Goal: Transaction & Acquisition: Purchase product/service

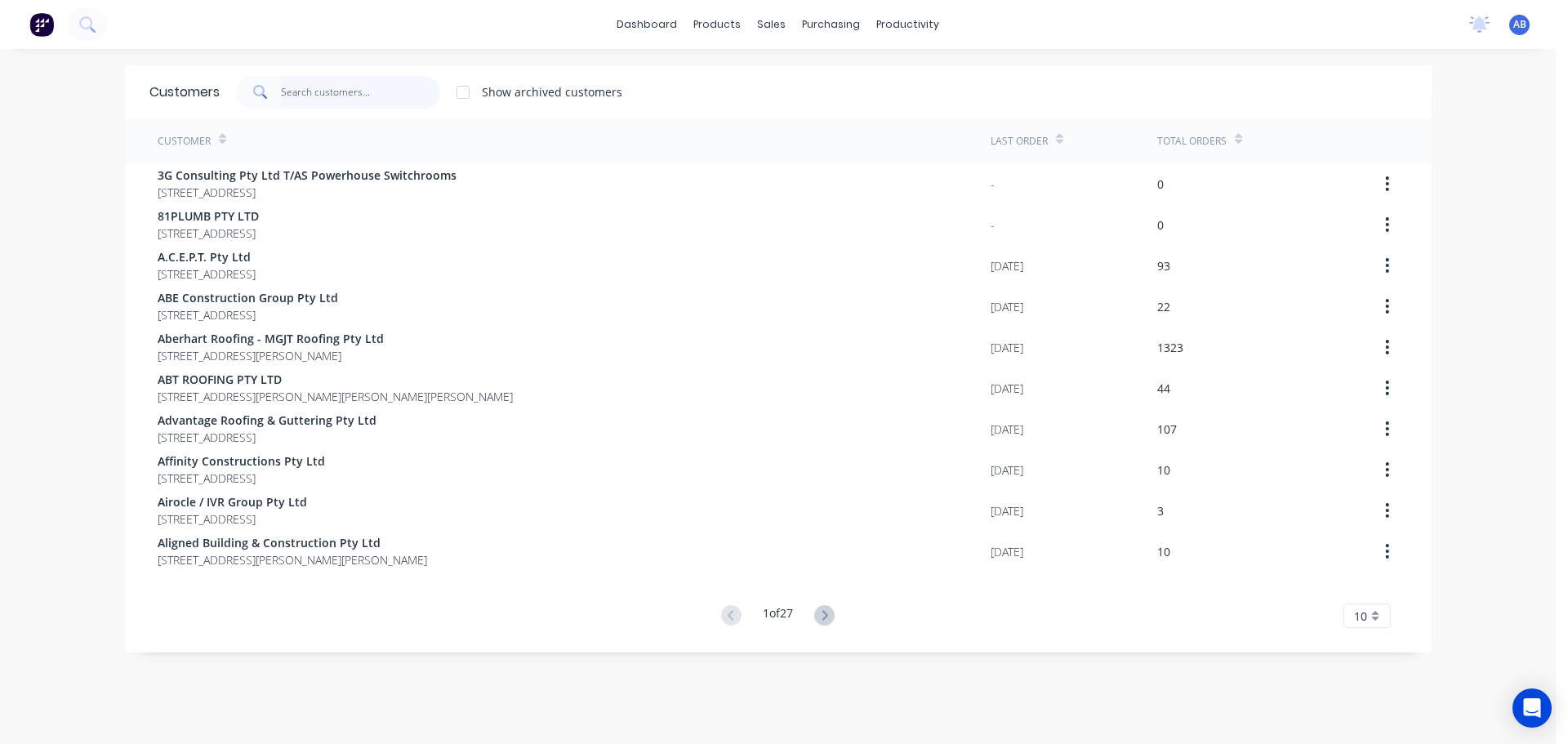
click at [315, 93] on input "text" at bounding box center [360, 92] width 159 height 33
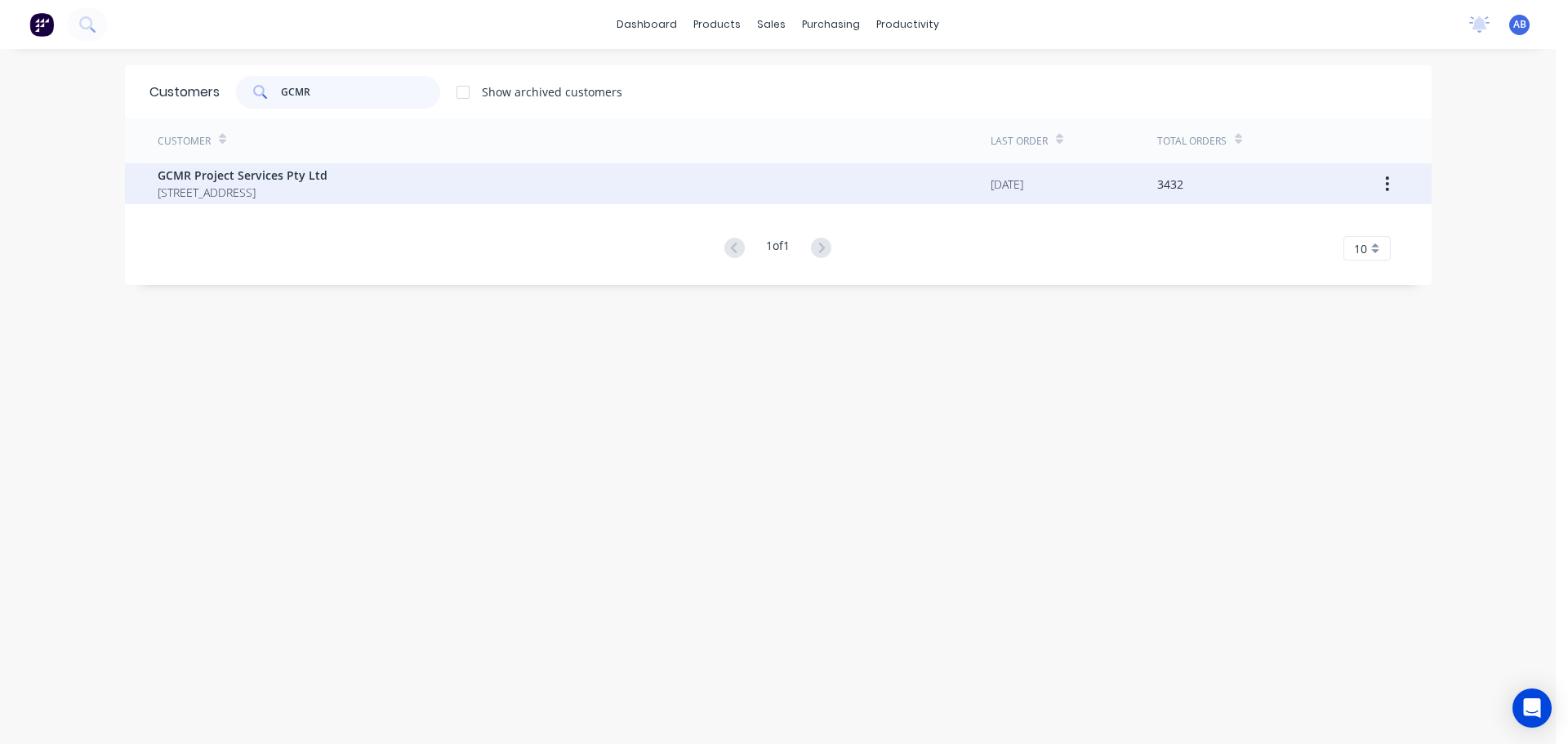
type input "GCMR"
click at [328, 175] on span "GCMR Project Services Pty Ltd" at bounding box center [243, 175] width 170 height 17
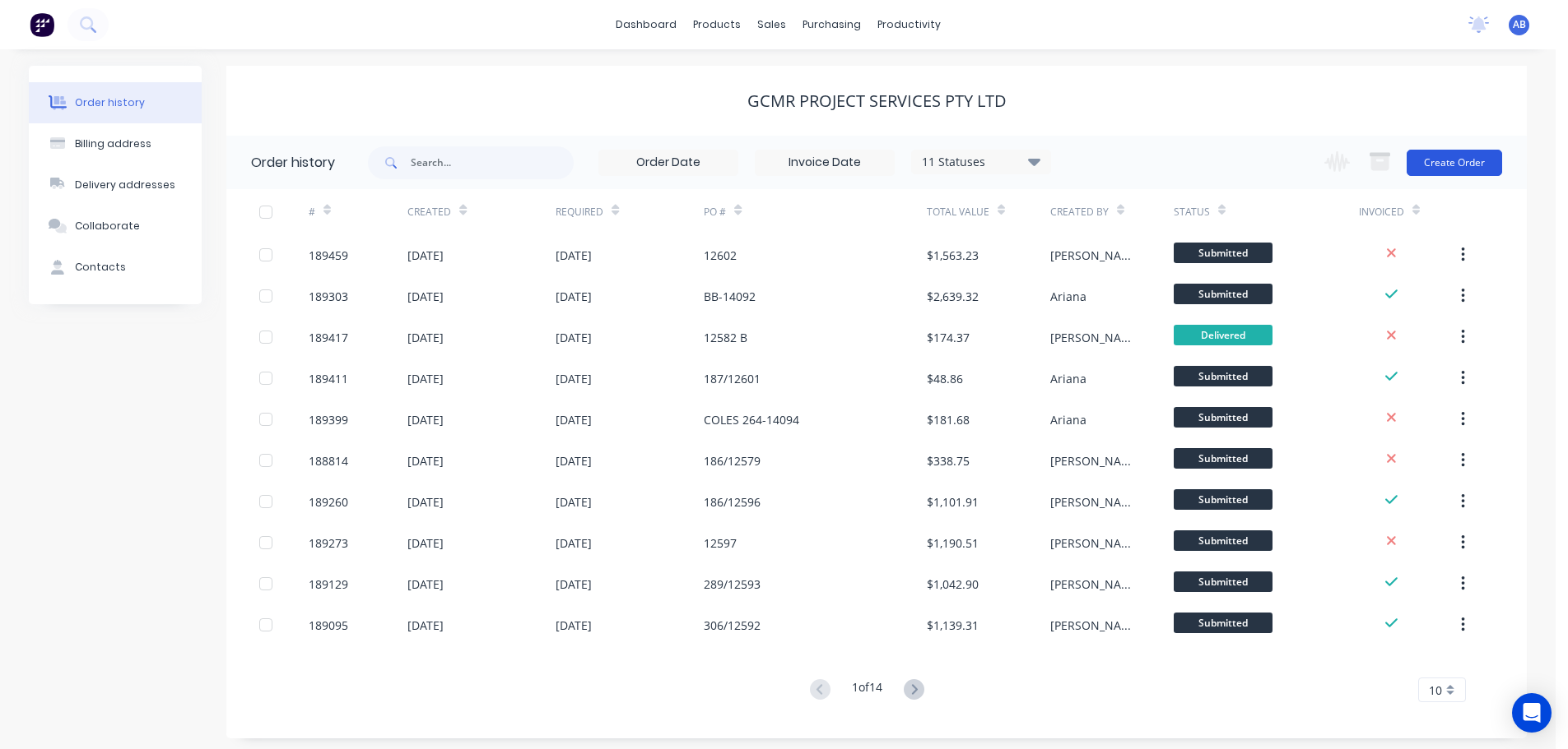
click at [1445, 157] on button "Create Order" at bounding box center [1453, 163] width 95 height 26
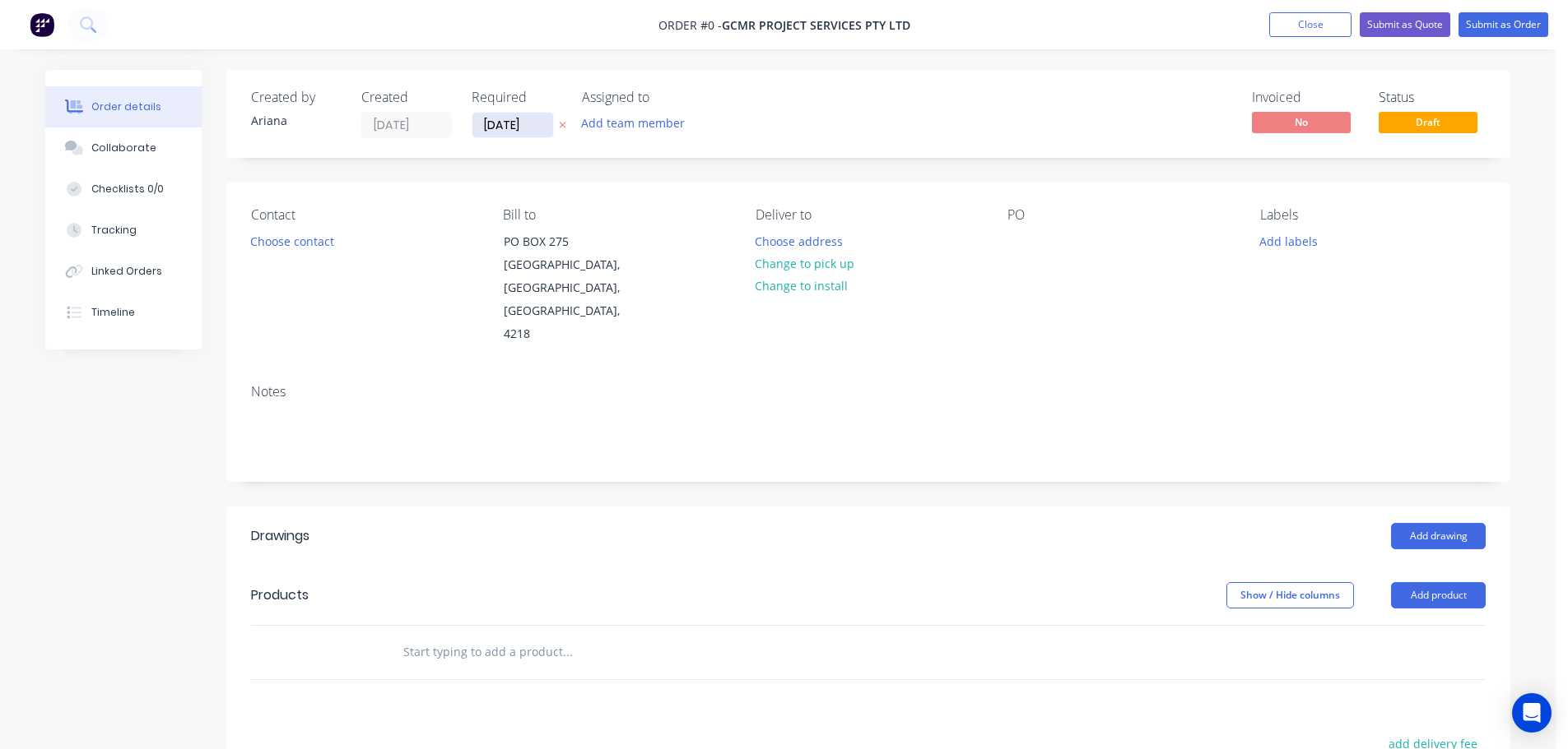
click at [499, 125] on input "[DATE]" at bounding box center [512, 125] width 81 height 25
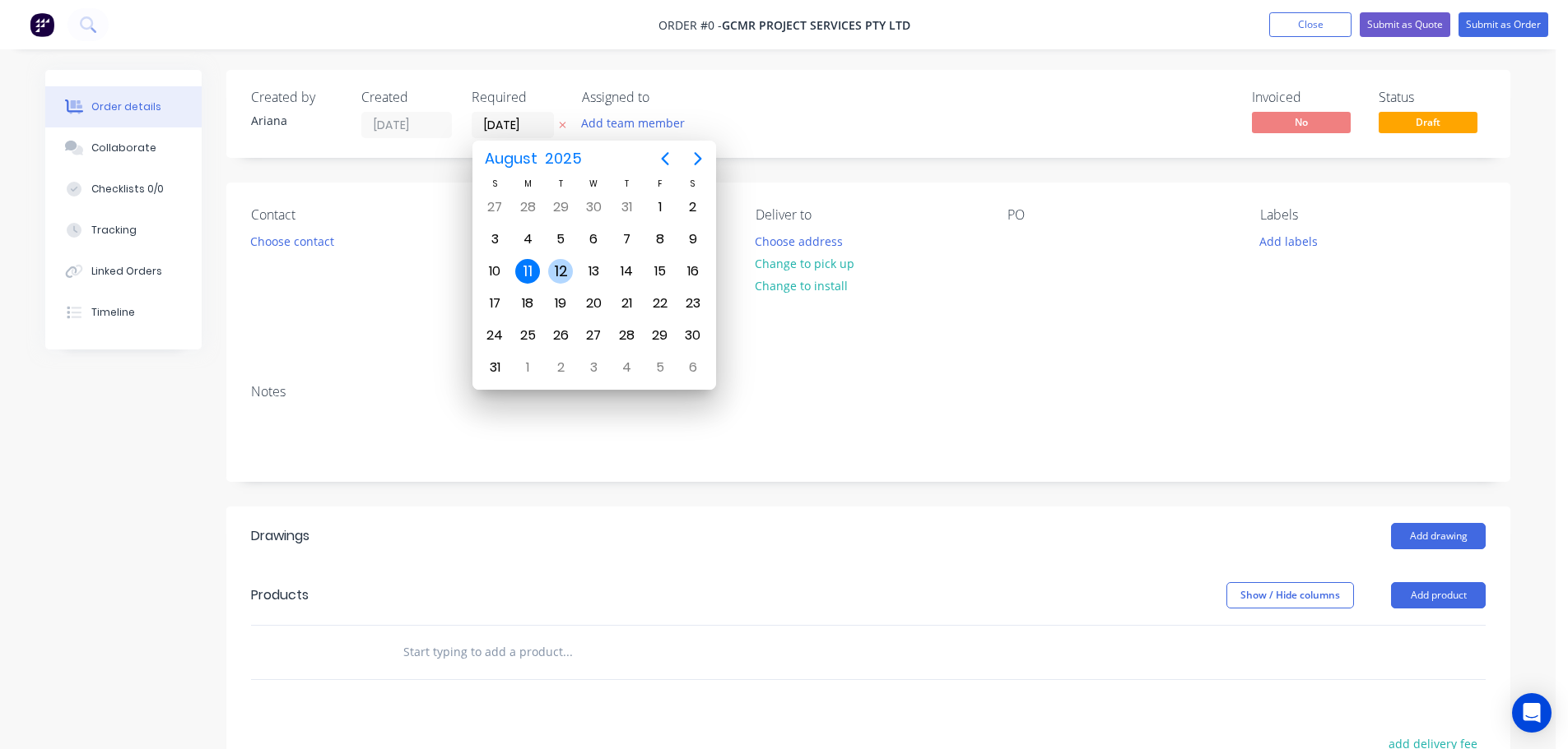
click at [557, 268] on div "12" at bounding box center [560, 271] width 25 height 25
type input "12/08/25"
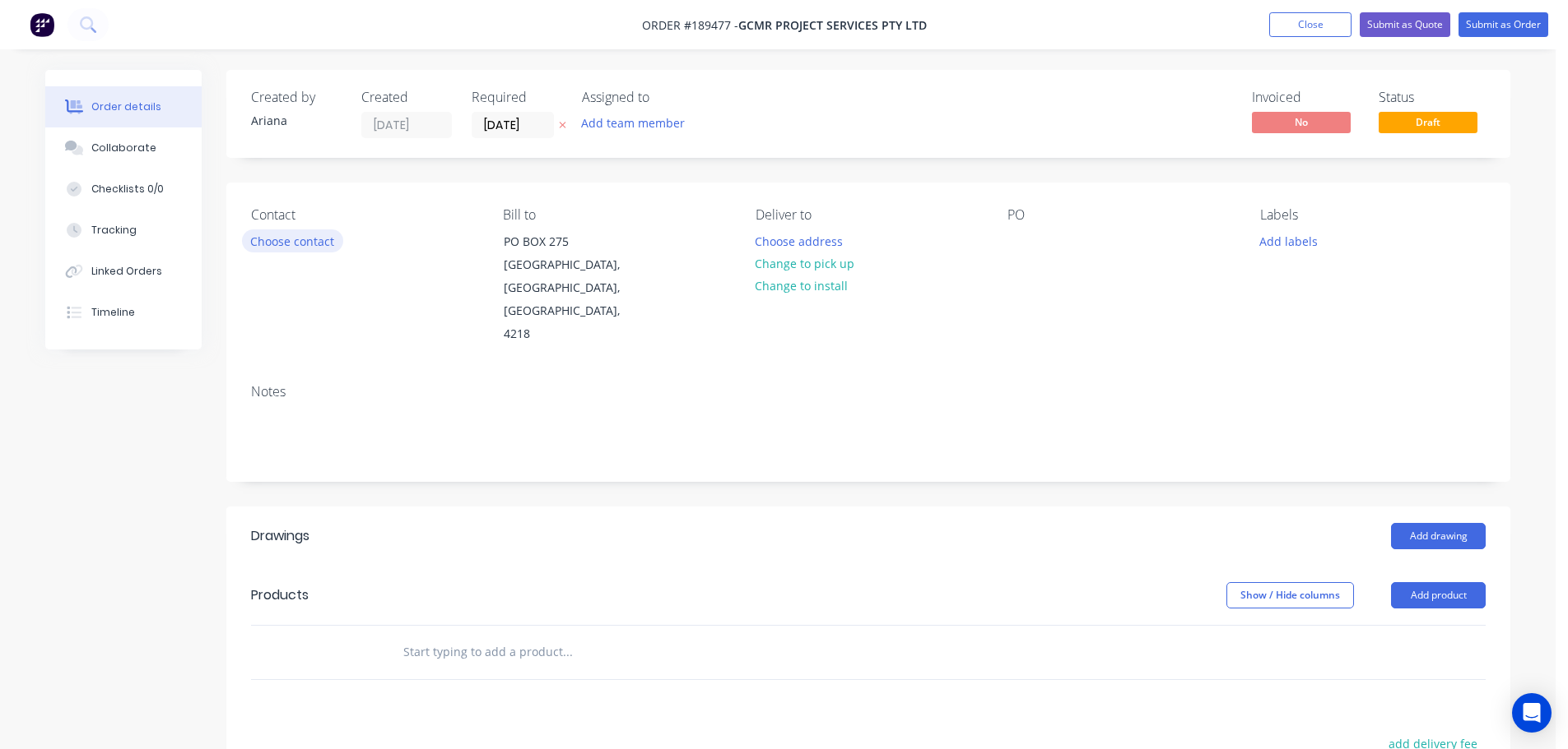
click at [280, 242] on button "Choose contact" at bounding box center [292, 240] width 101 height 22
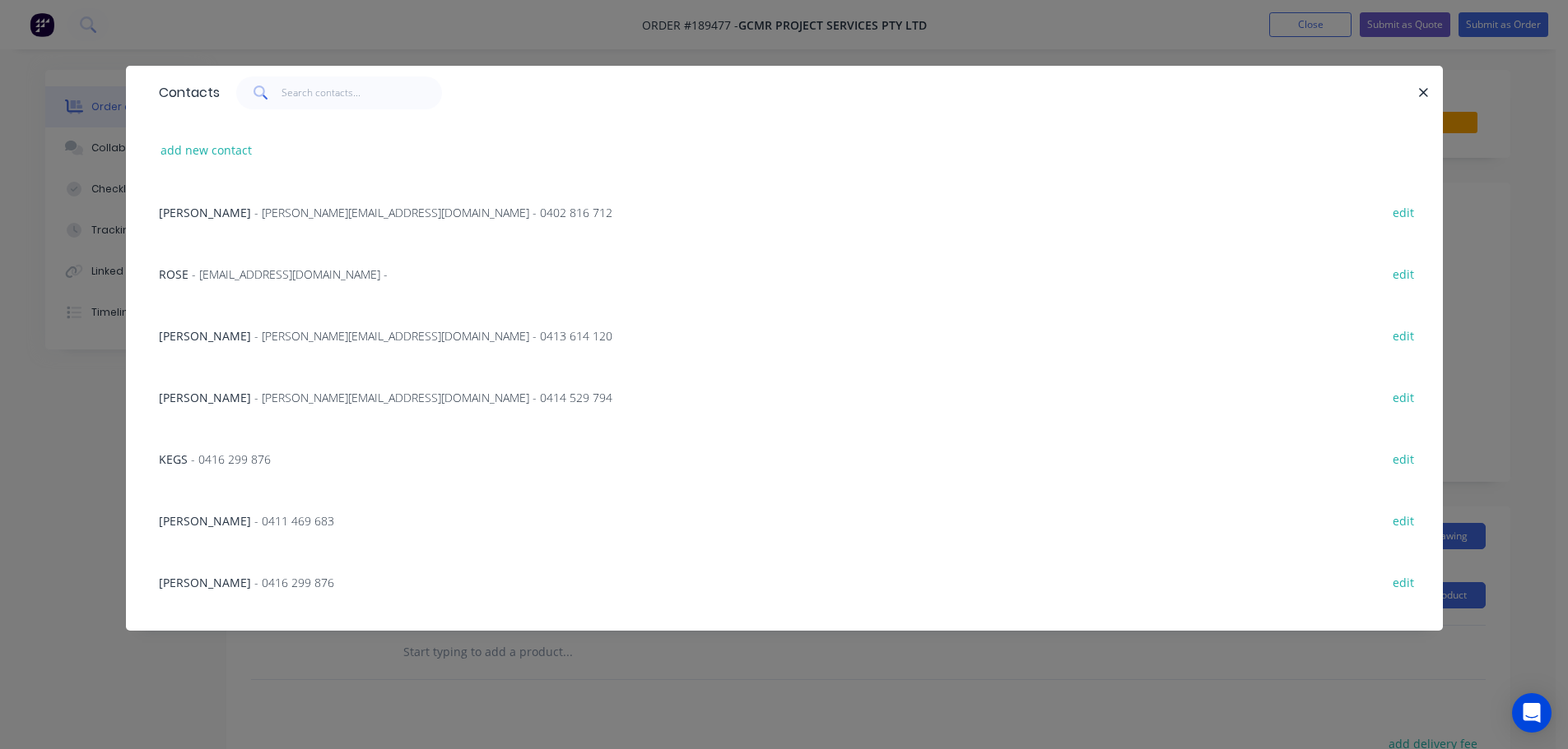
click at [255, 334] on span "- luke@gcmr.com.au - 0413 614 120" at bounding box center [434, 335] width 358 height 15
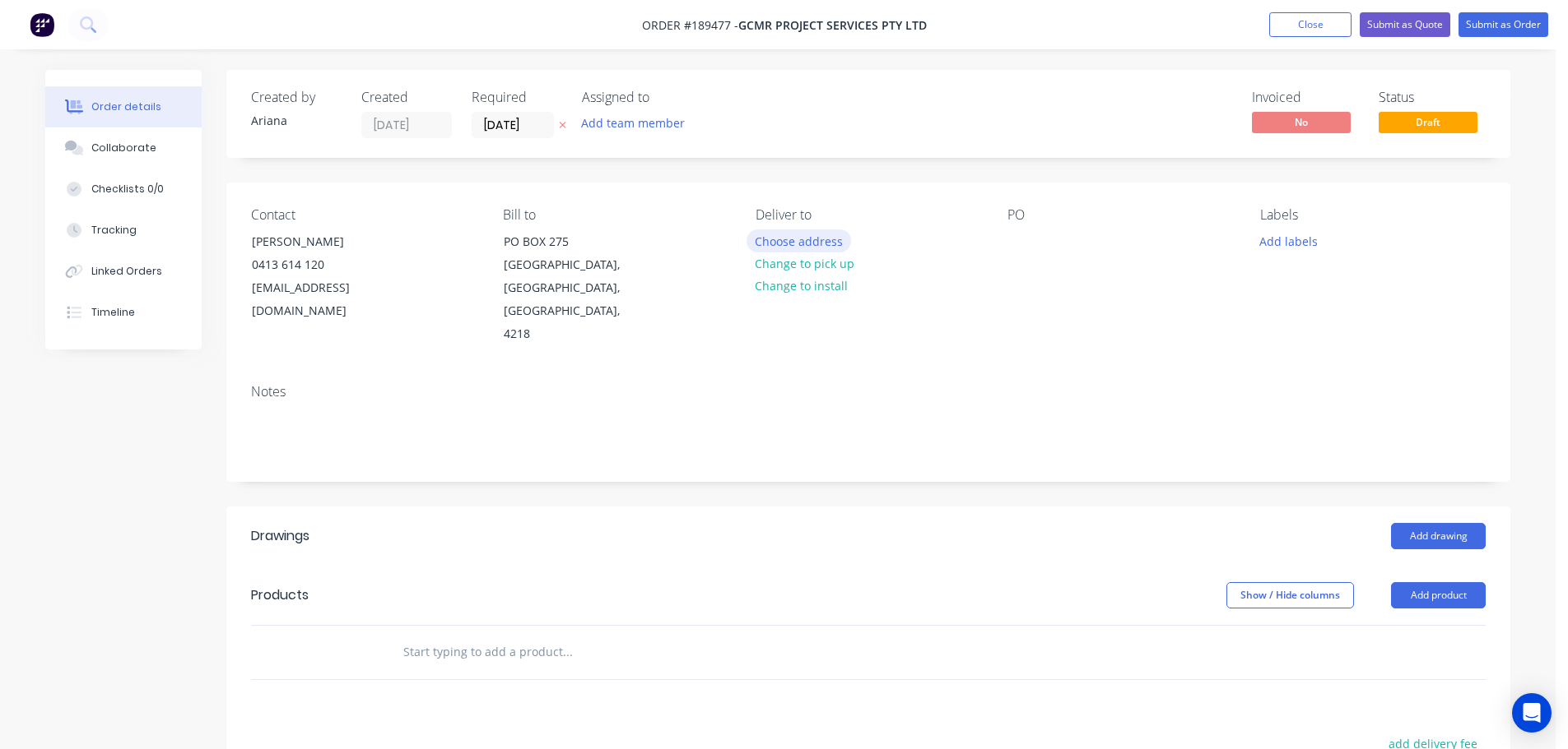
click at [816, 244] on button "Choose address" at bounding box center [799, 240] width 106 height 22
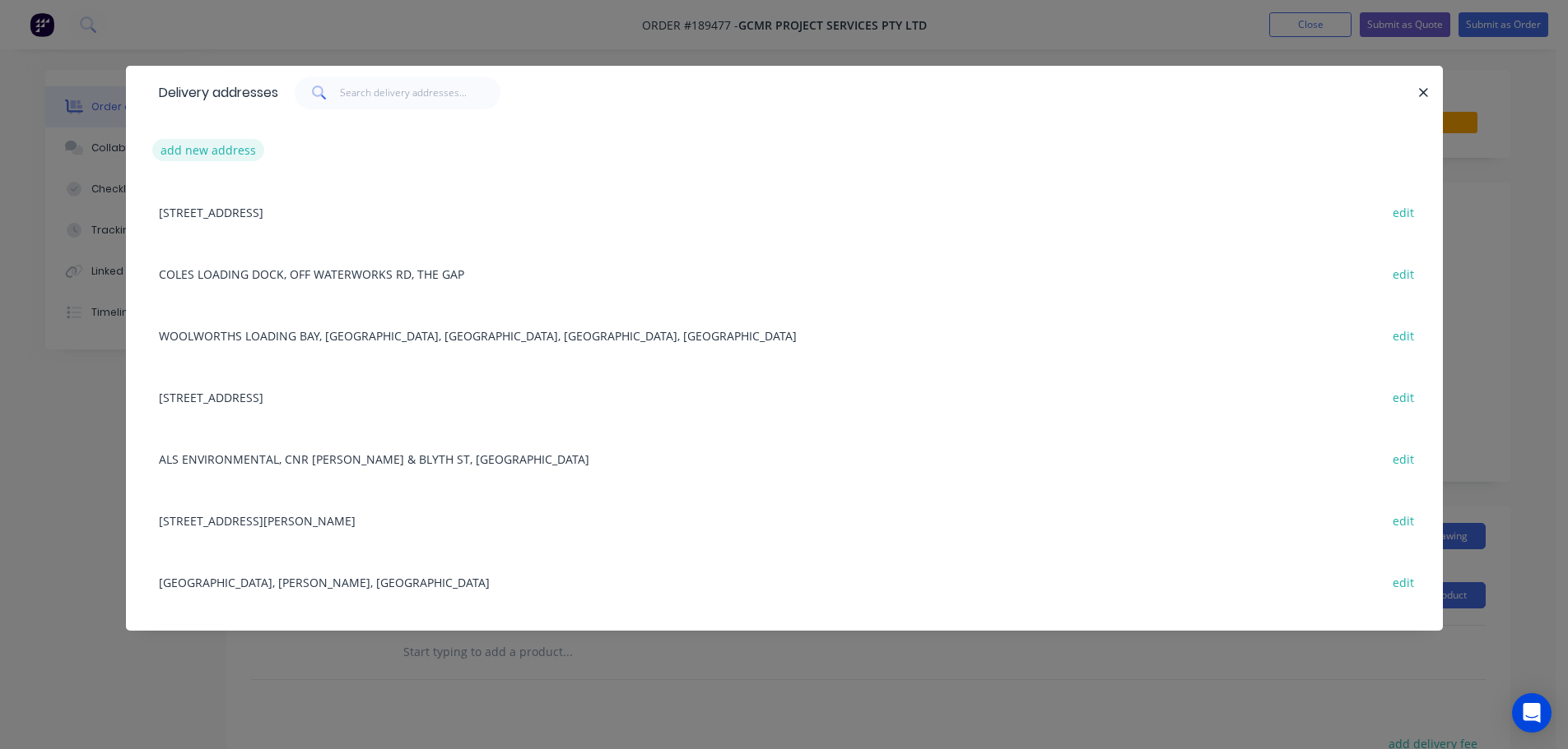
click at [204, 152] on button "add new address" at bounding box center [208, 150] width 113 height 22
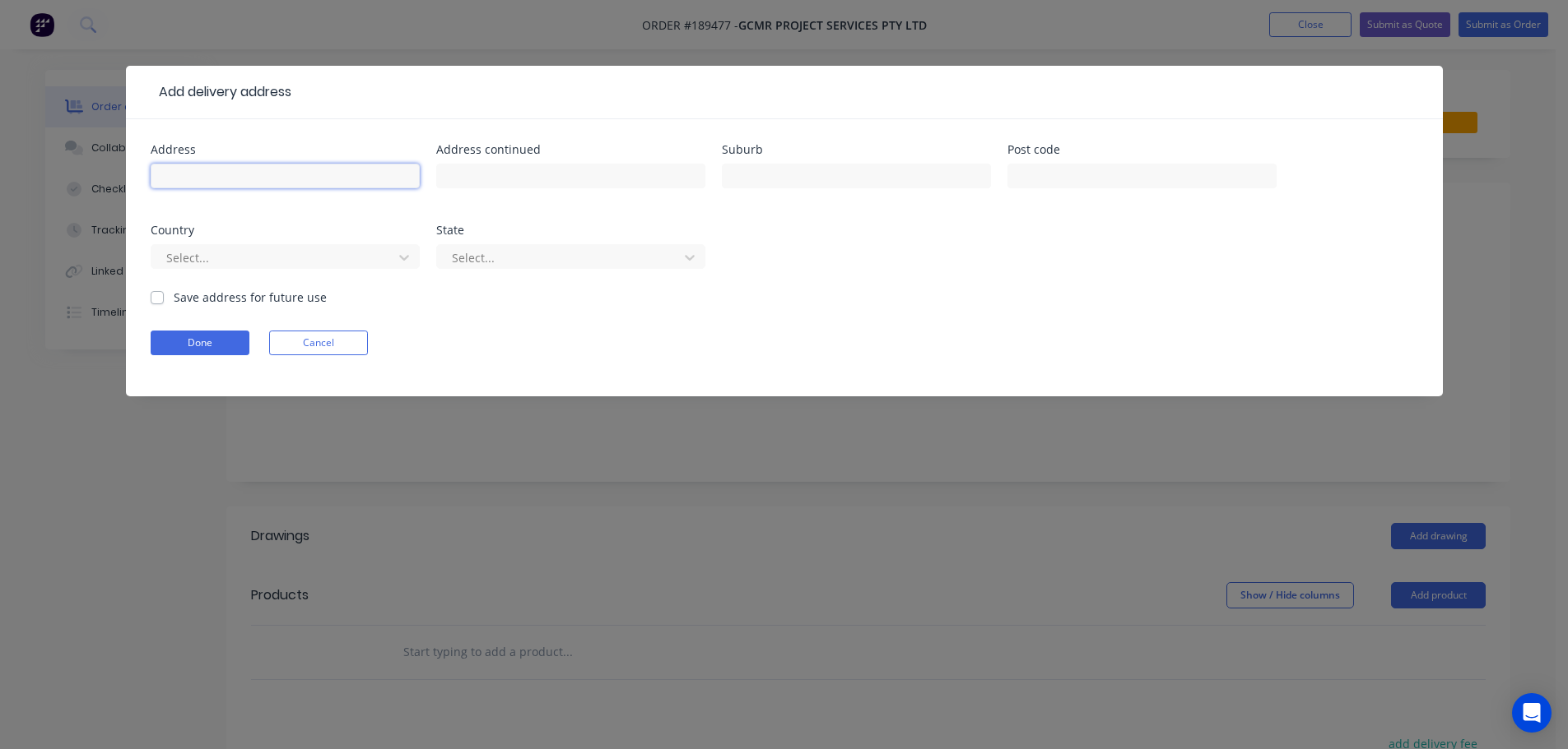
click at [220, 176] on input "text" at bounding box center [286, 175] width 269 height 25
type input "JUSTIN LANEWAY"
type input "BURLEIGH HEADS"
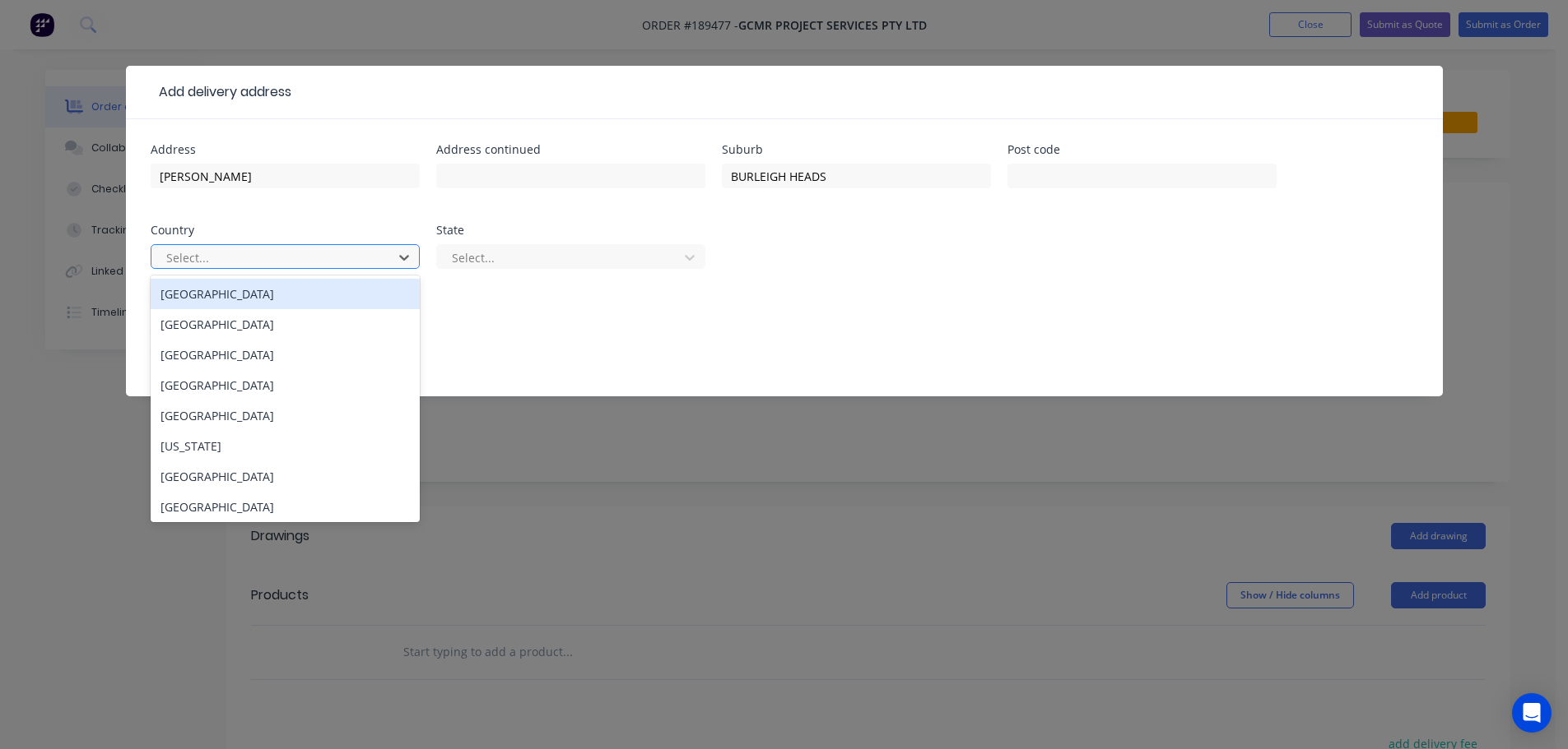
click at [297, 298] on div "Australia" at bounding box center [286, 294] width 269 height 30
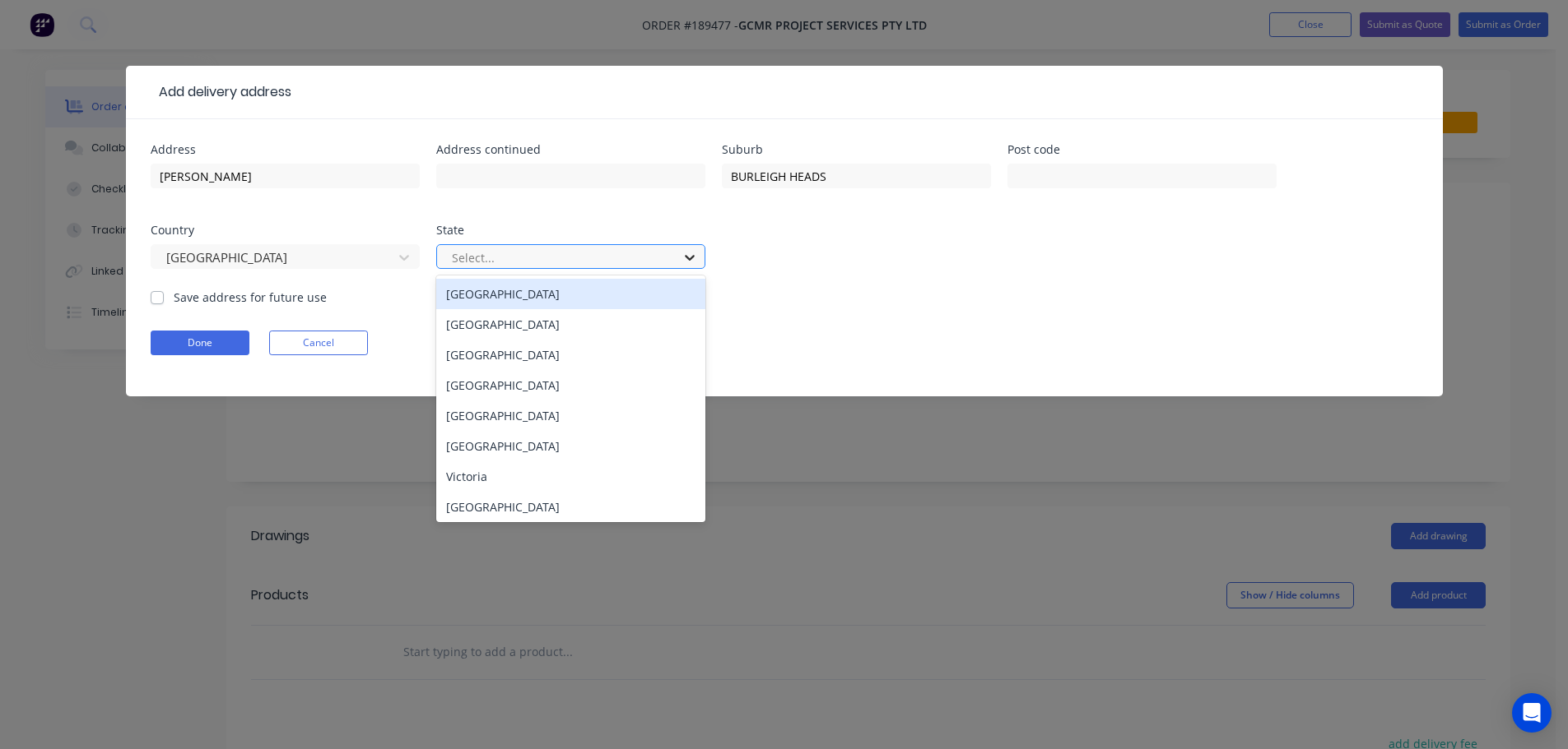
click at [697, 252] on icon at bounding box center [689, 257] width 16 height 16
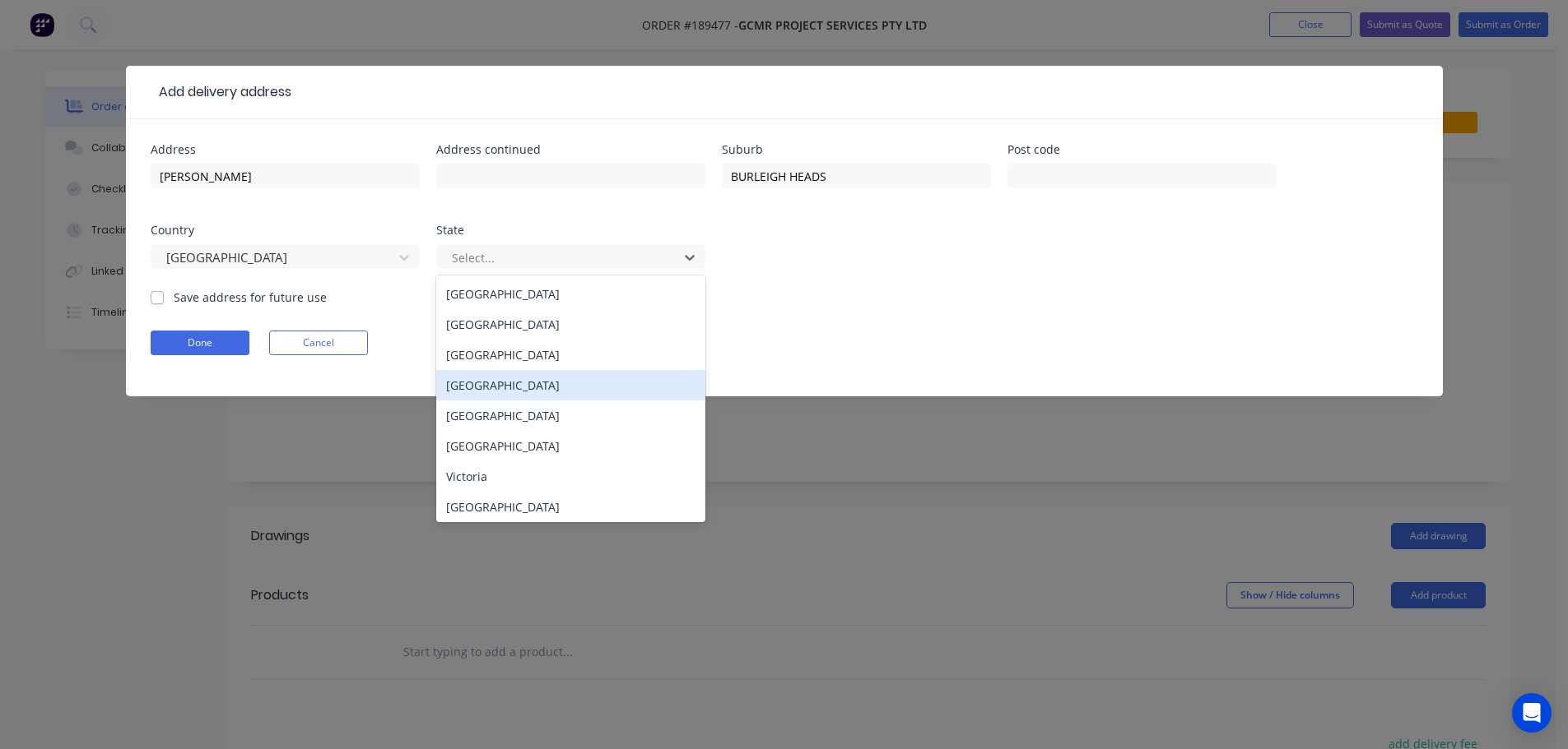
click at [515, 389] on div "Queensland" at bounding box center [571, 384] width 269 height 30
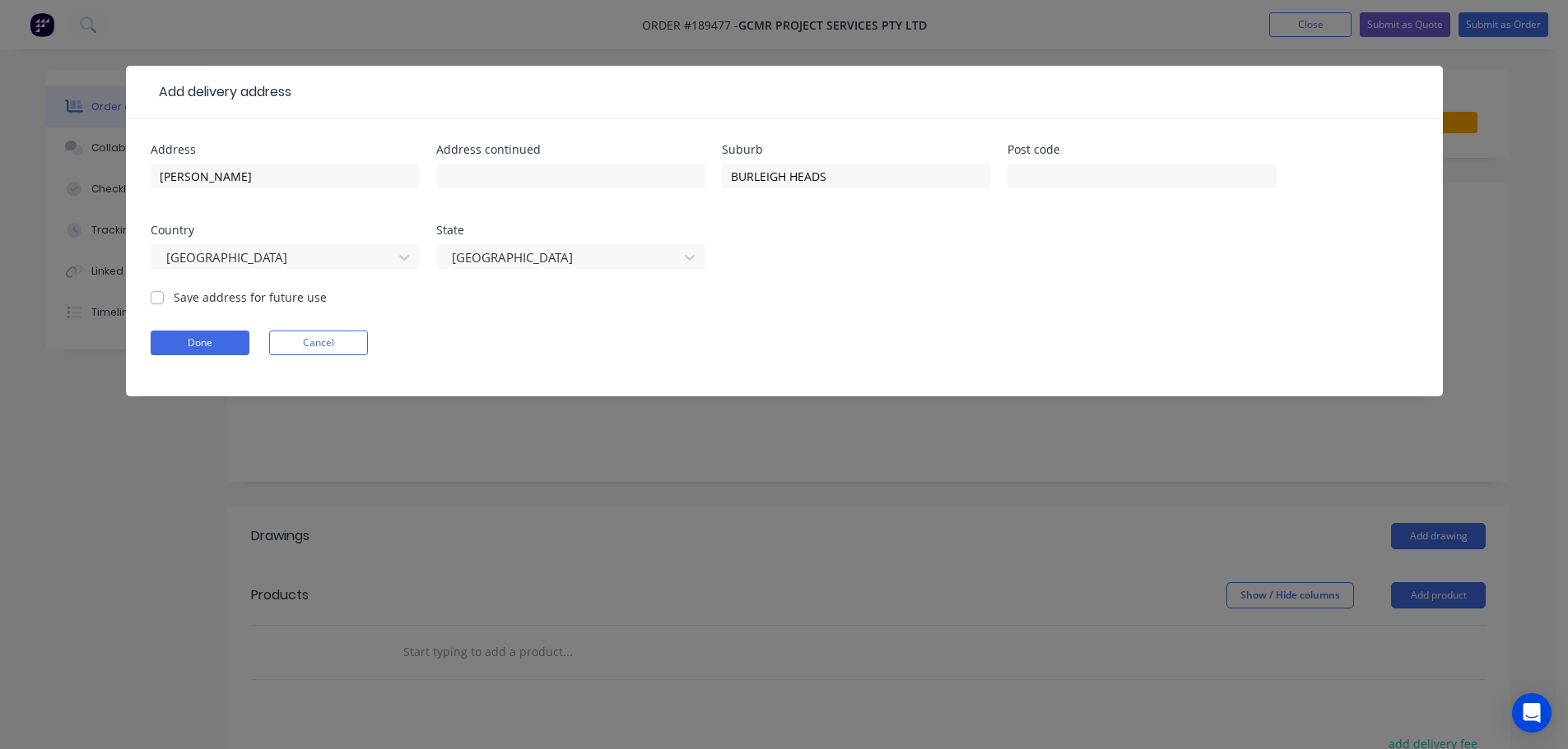
click at [845, 326] on form "Address JUSTIN LANEWAY Address continued Suburb BURLEIGH HEADS Post code Countr…" at bounding box center [785, 270] width 1268 height 253
click at [254, 176] on input "JUSTIN LANEWAY" at bounding box center [286, 175] width 269 height 25
type input "JUSTIN LANE"
click at [957, 255] on div "Address JUSTIN LANE Address continued Suburb BURLEIGH HEADS Post code Country A…" at bounding box center [785, 215] width 1268 height 145
click at [212, 347] on button "Done" at bounding box center [200, 343] width 99 height 25
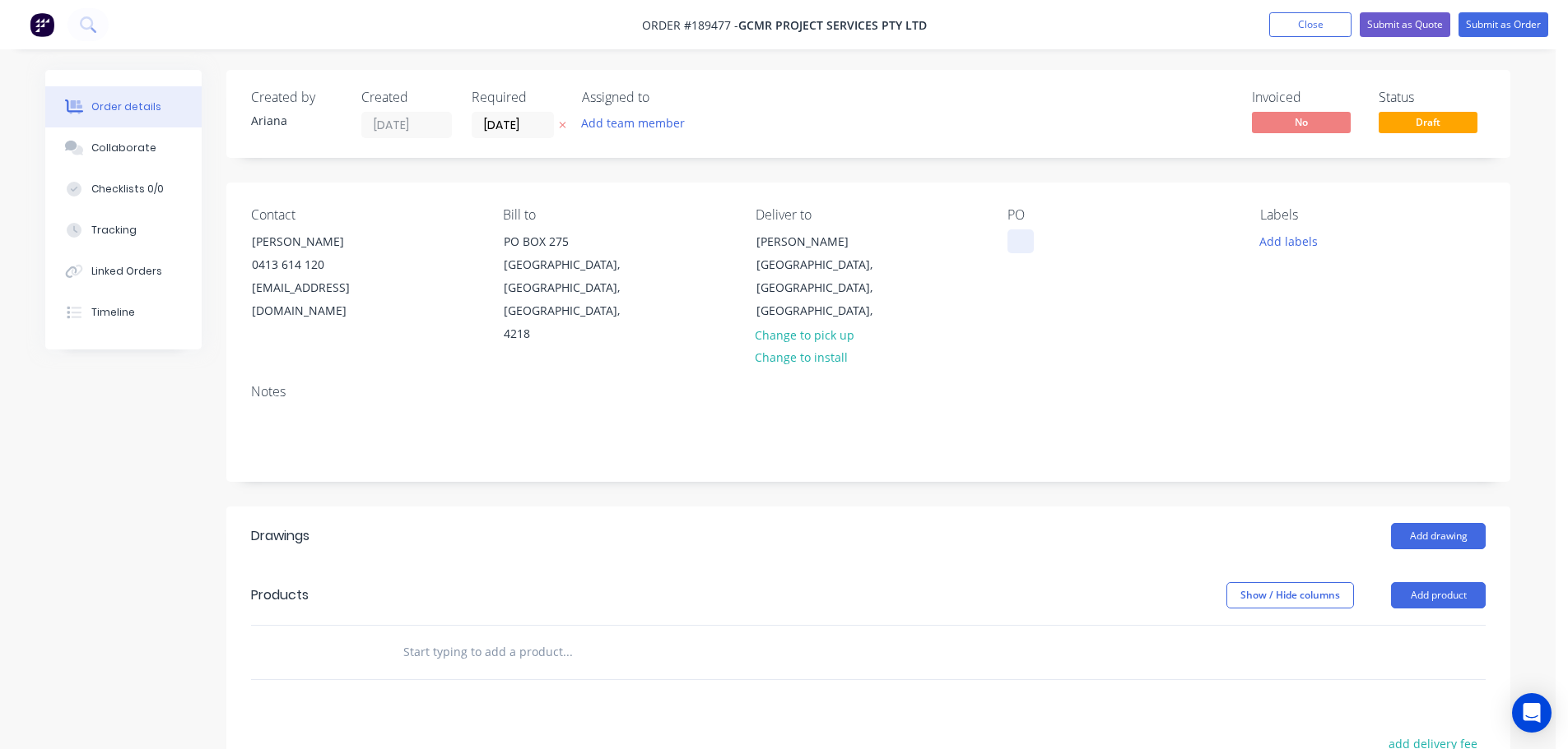
click at [1028, 235] on div at bounding box center [1020, 241] width 26 height 24
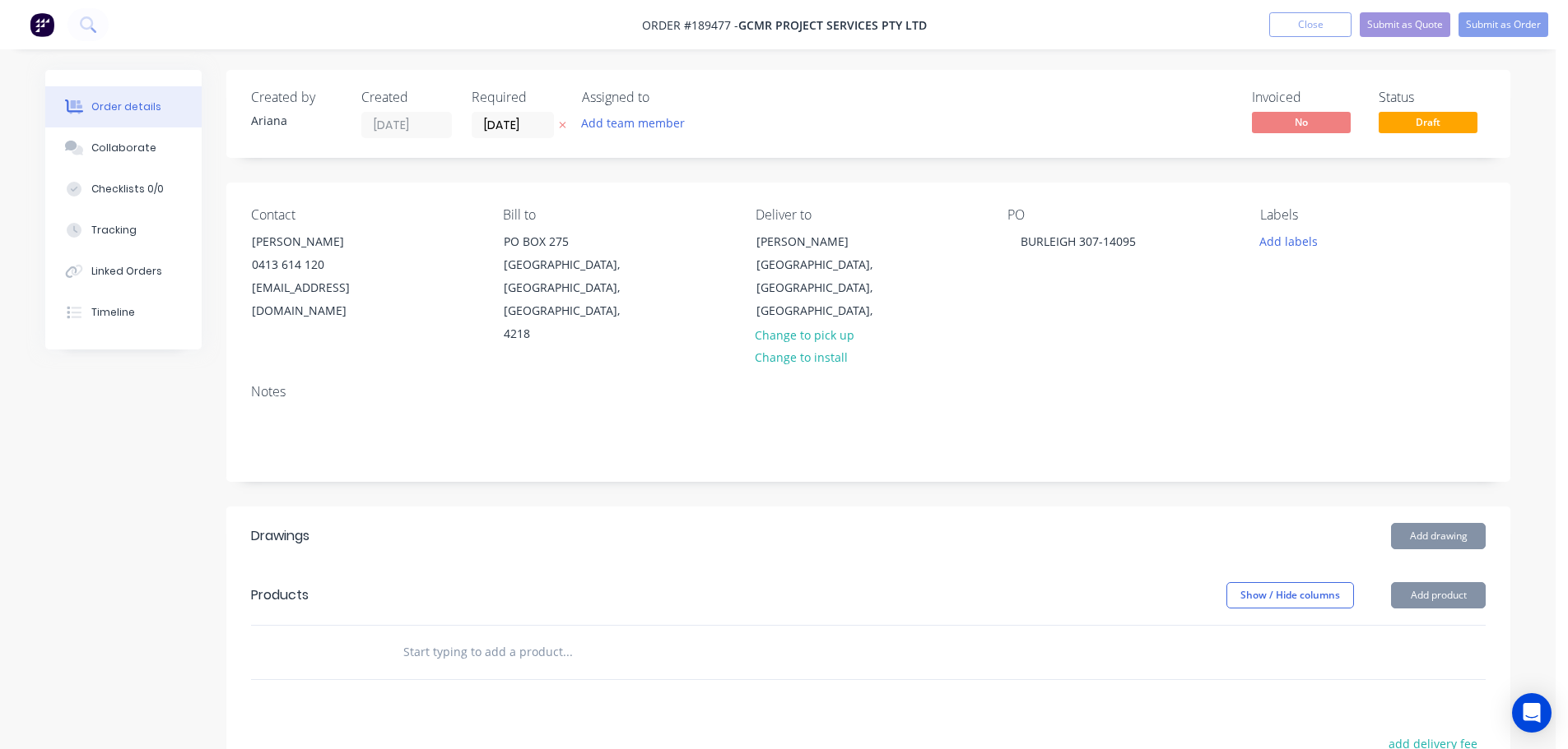
click at [1211, 304] on div "PO BURLEIGH 307-14095" at bounding box center [1121, 276] width 226 height 139
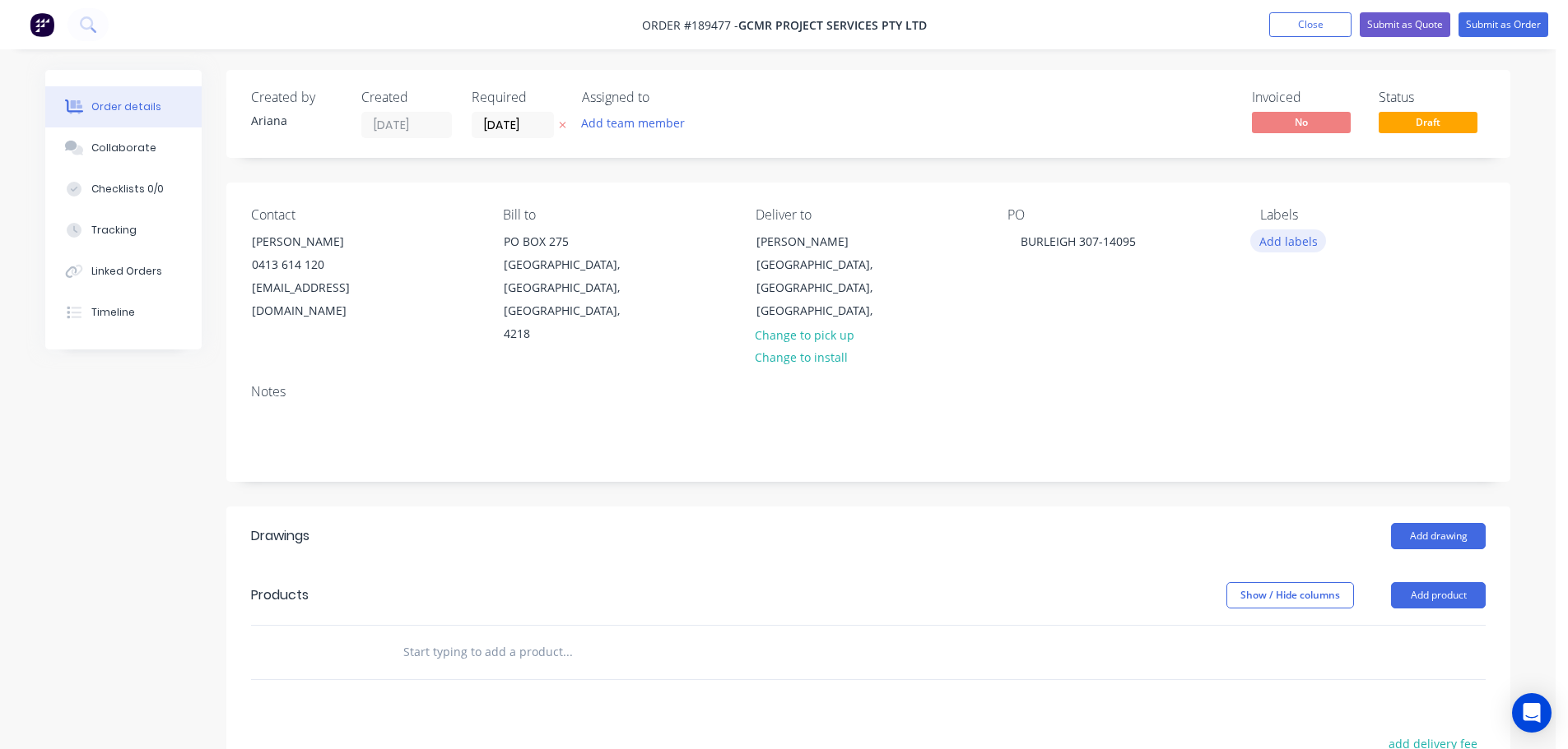
click at [1287, 244] on button "Add labels" at bounding box center [1288, 240] width 75 height 22
click at [1292, 439] on div at bounding box center [1290, 439] width 33 height 33
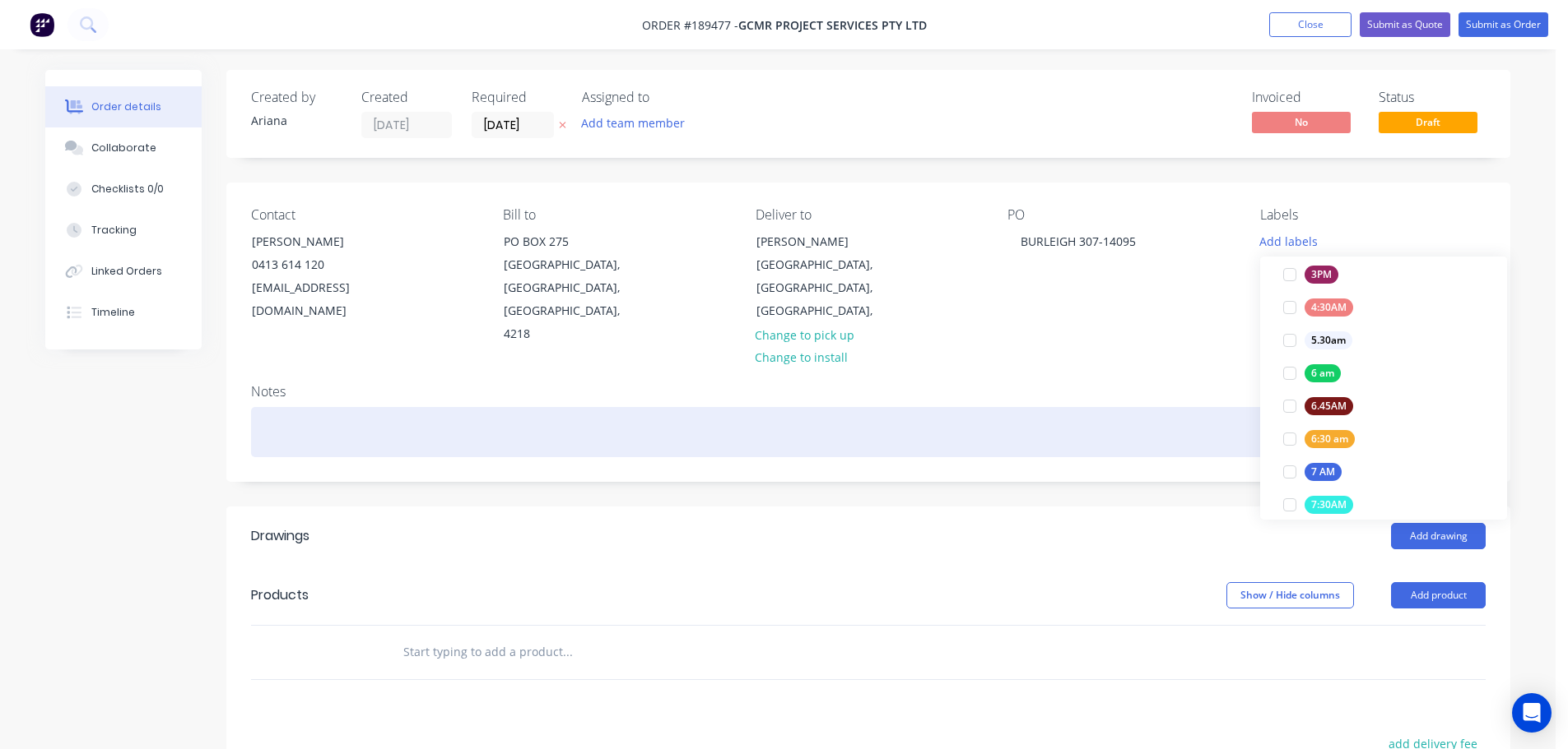
scroll to position [0, 0]
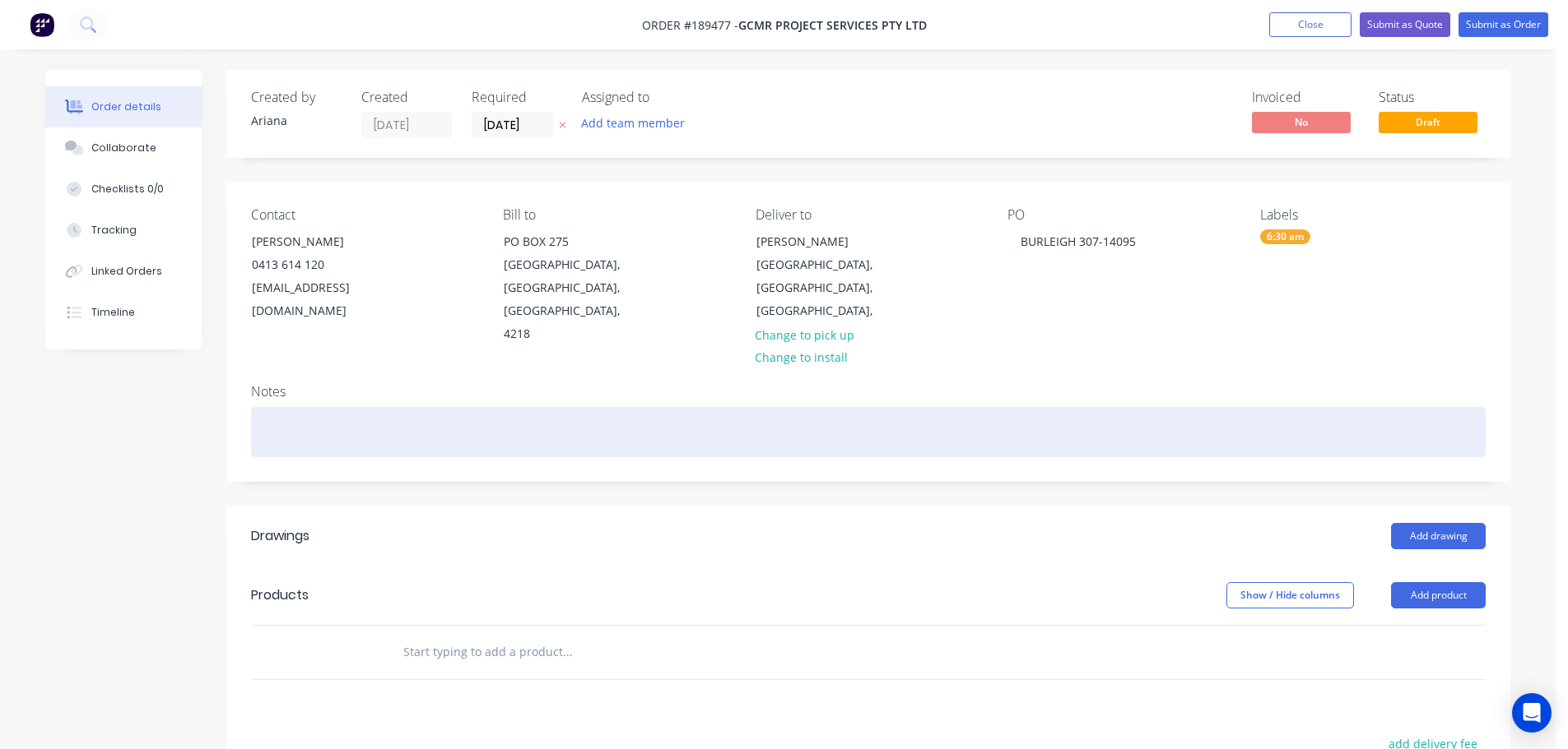
click at [1192, 407] on div at bounding box center [868, 432] width 1234 height 50
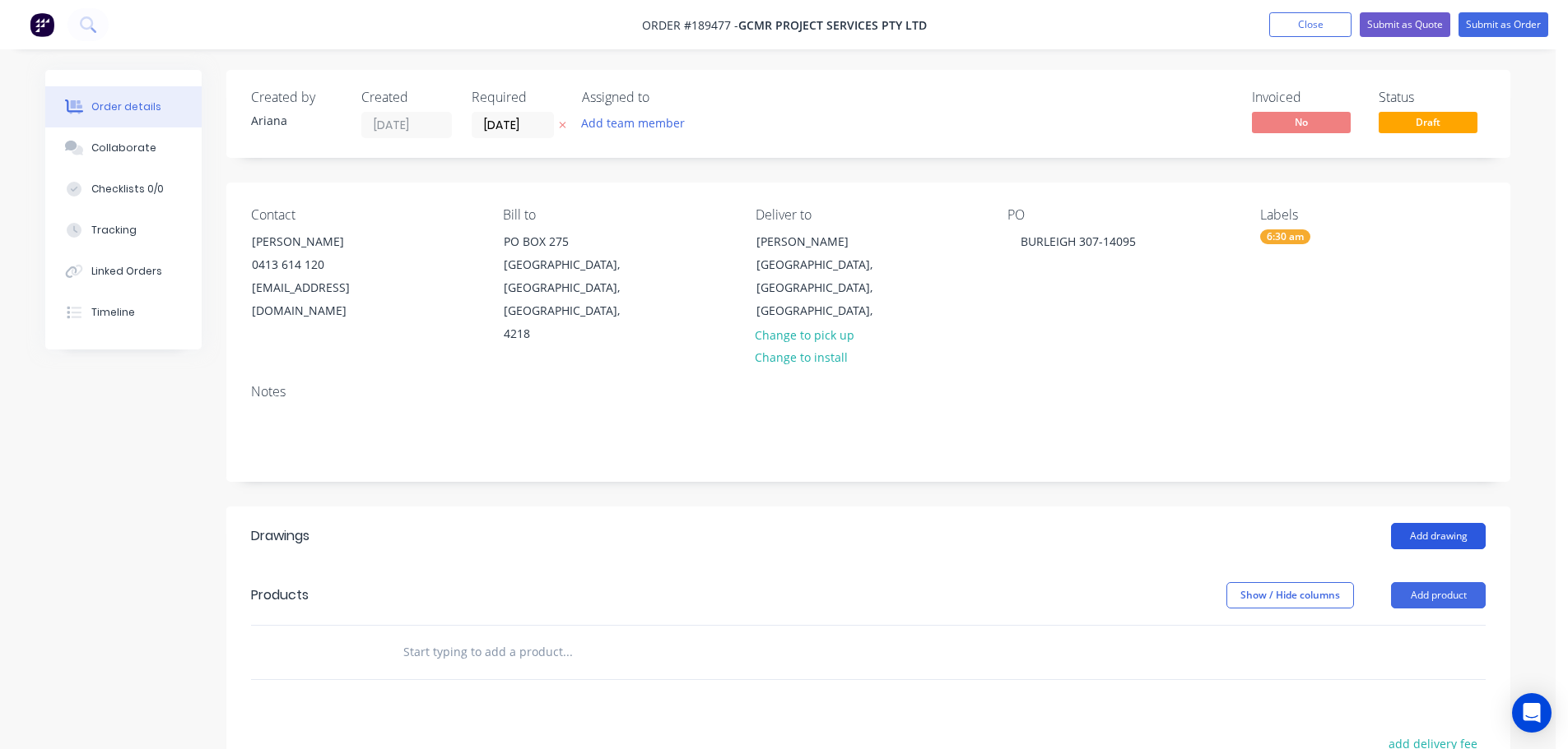
click at [1427, 524] on button "Add drawing" at bounding box center [1438, 536] width 95 height 26
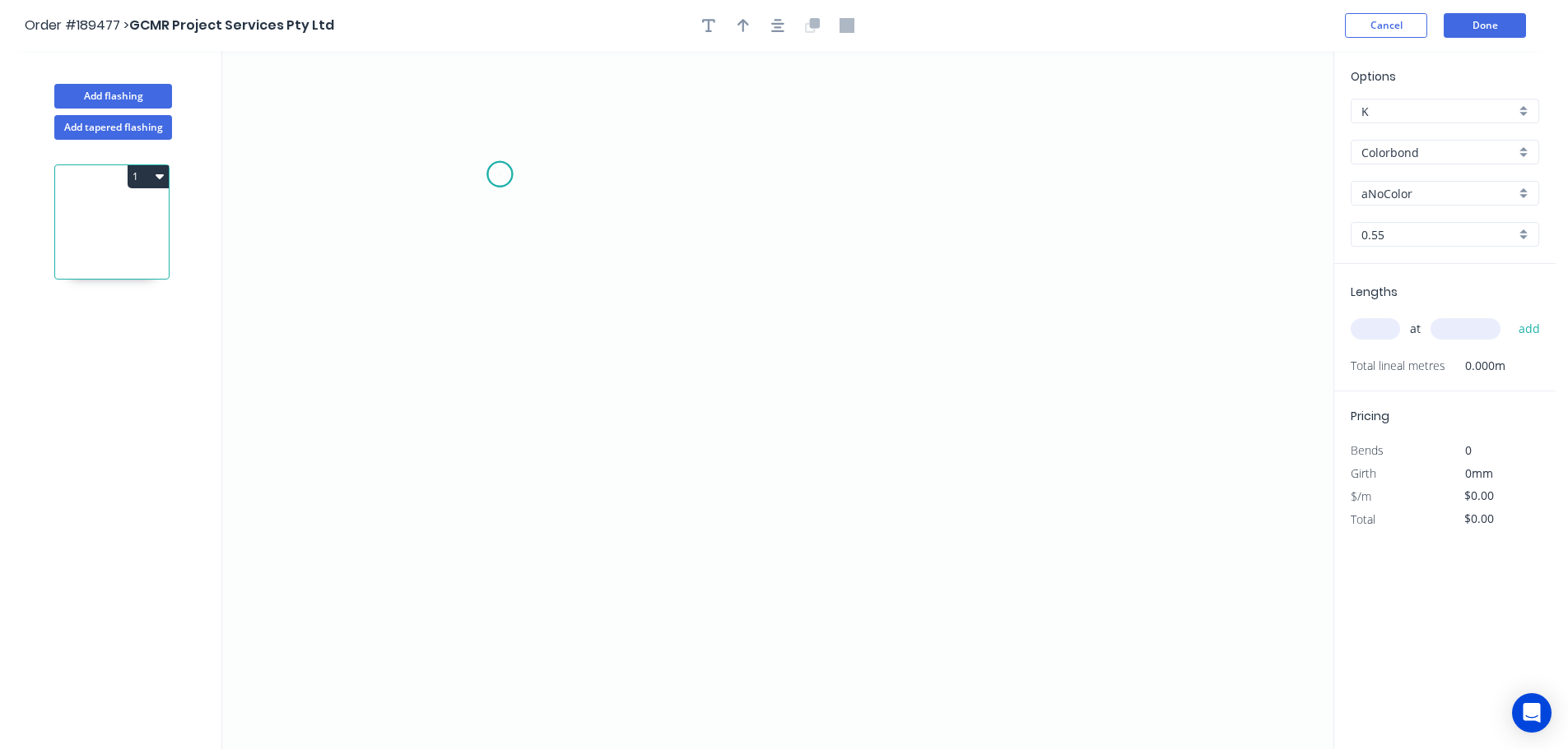
click at [499, 175] on icon "0" at bounding box center [778, 400] width 1111 height 698
click at [515, 442] on icon "0" at bounding box center [778, 400] width 1111 height 698
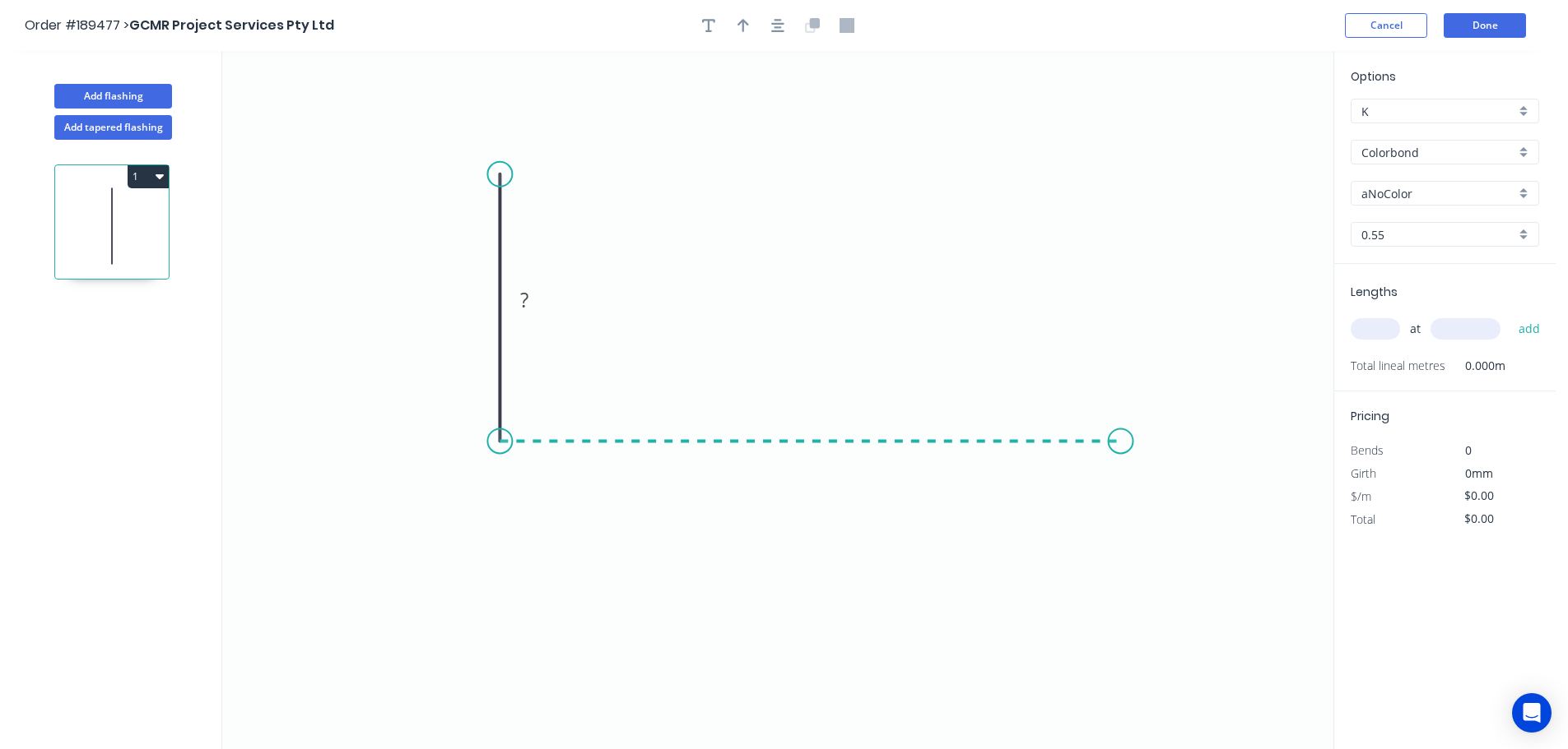
click at [1121, 435] on icon "0 ?" at bounding box center [778, 400] width 1111 height 698
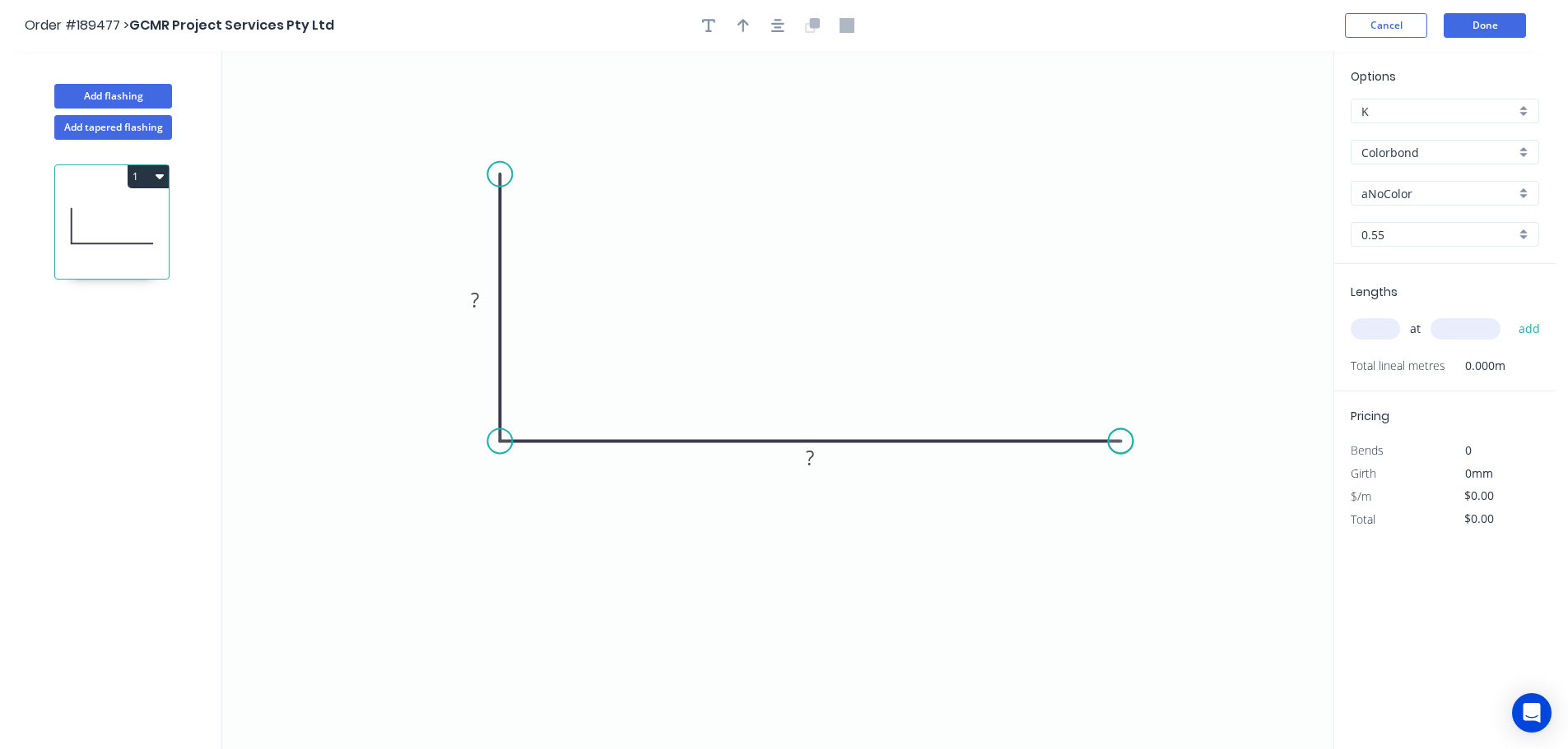
click at [1121, 435] on circle at bounding box center [1121, 440] width 25 height 25
click at [477, 295] on tspan "?" at bounding box center [475, 300] width 8 height 27
click at [832, 282] on icon "0 70 200" at bounding box center [778, 400] width 1111 height 698
type input "$8.65"
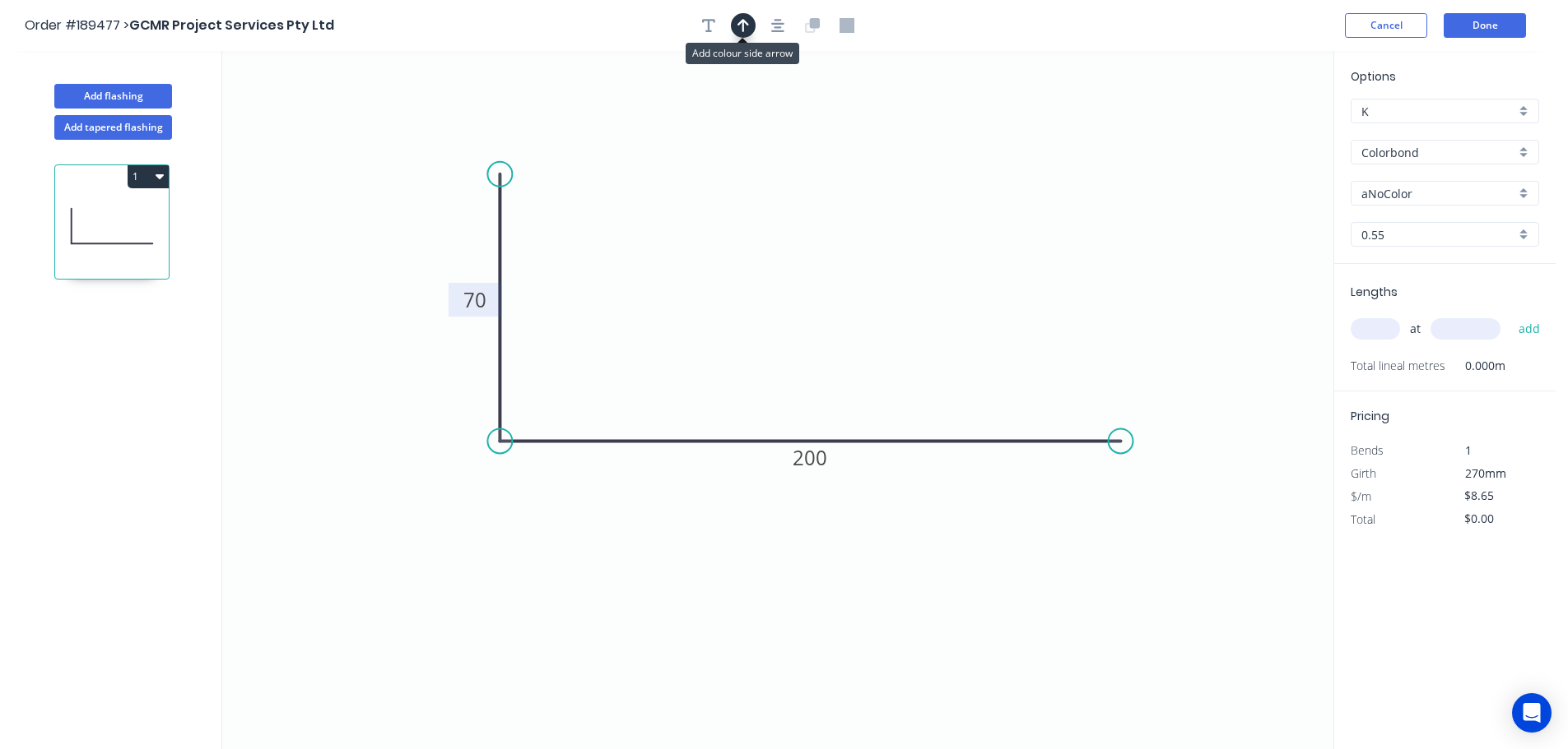
click at [744, 28] on icon "button" at bounding box center [743, 25] width 12 height 13
drag, startPoint x: 1251, startPoint y: 127, endPoint x: 923, endPoint y: 279, distance: 361.5
click at [819, 243] on icon at bounding box center [818, 224] width 15 height 53
click at [1525, 151] on div "Colorbond" at bounding box center [1444, 152] width 188 height 25
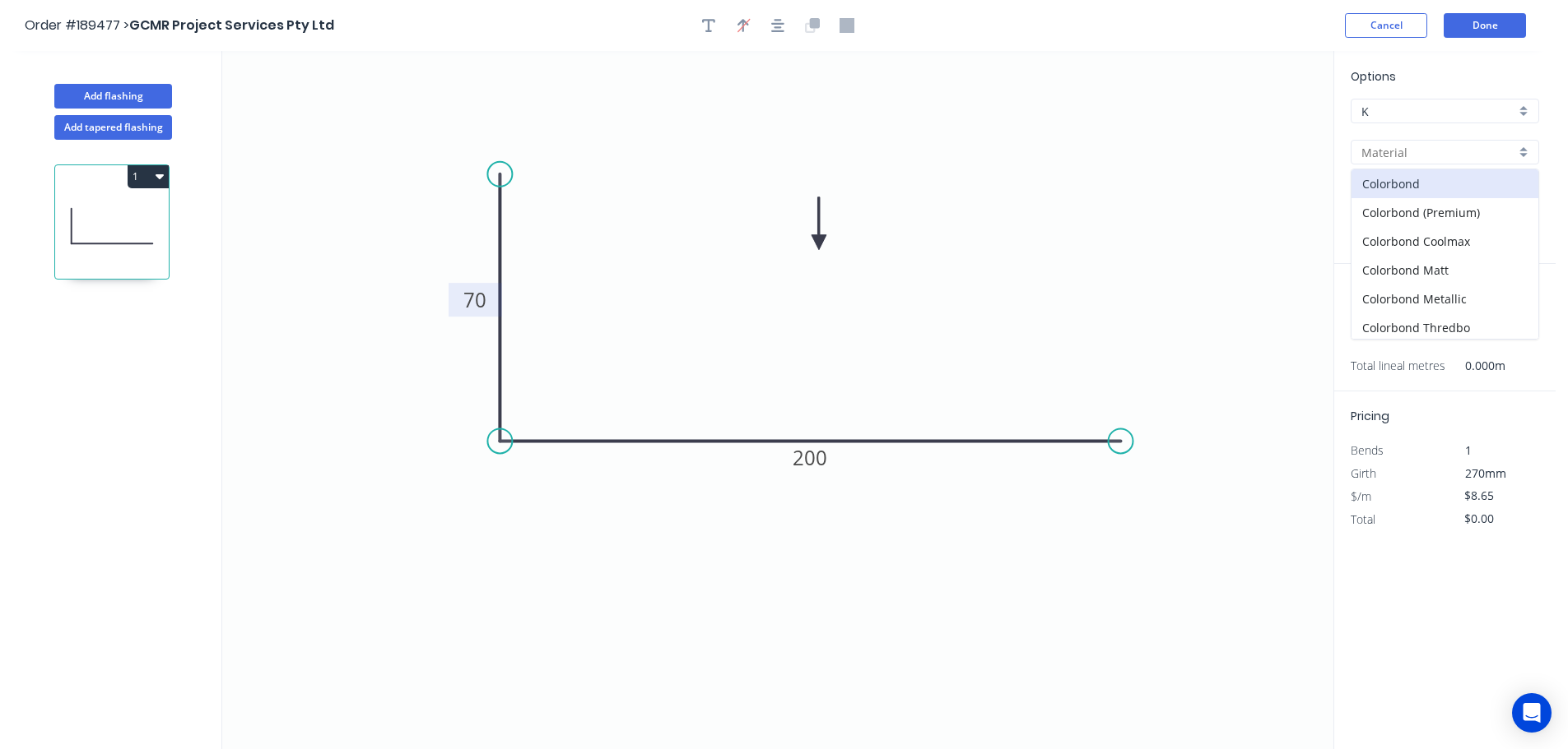
scroll to position [33, 0]
click at [1478, 324] on div "Colorbond Ultra" at bounding box center [1444, 324] width 186 height 29
type input "Colorbond Ultra"
type input "Dover White"
type input "$12.17"
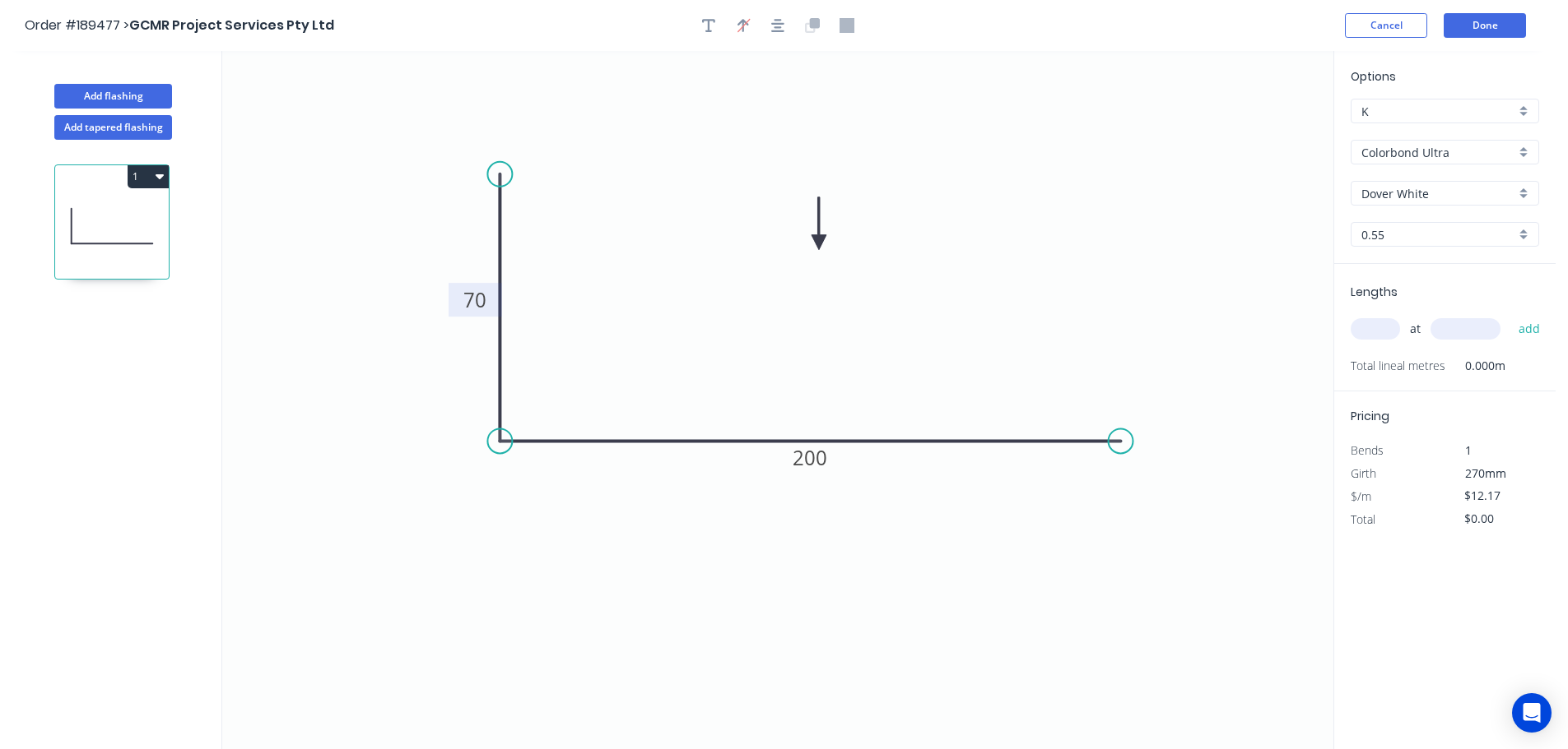
click at [1519, 190] on div "Dover White" at bounding box center [1444, 193] width 188 height 25
click at [1390, 374] on div "Surfmist" at bounding box center [1444, 369] width 186 height 29
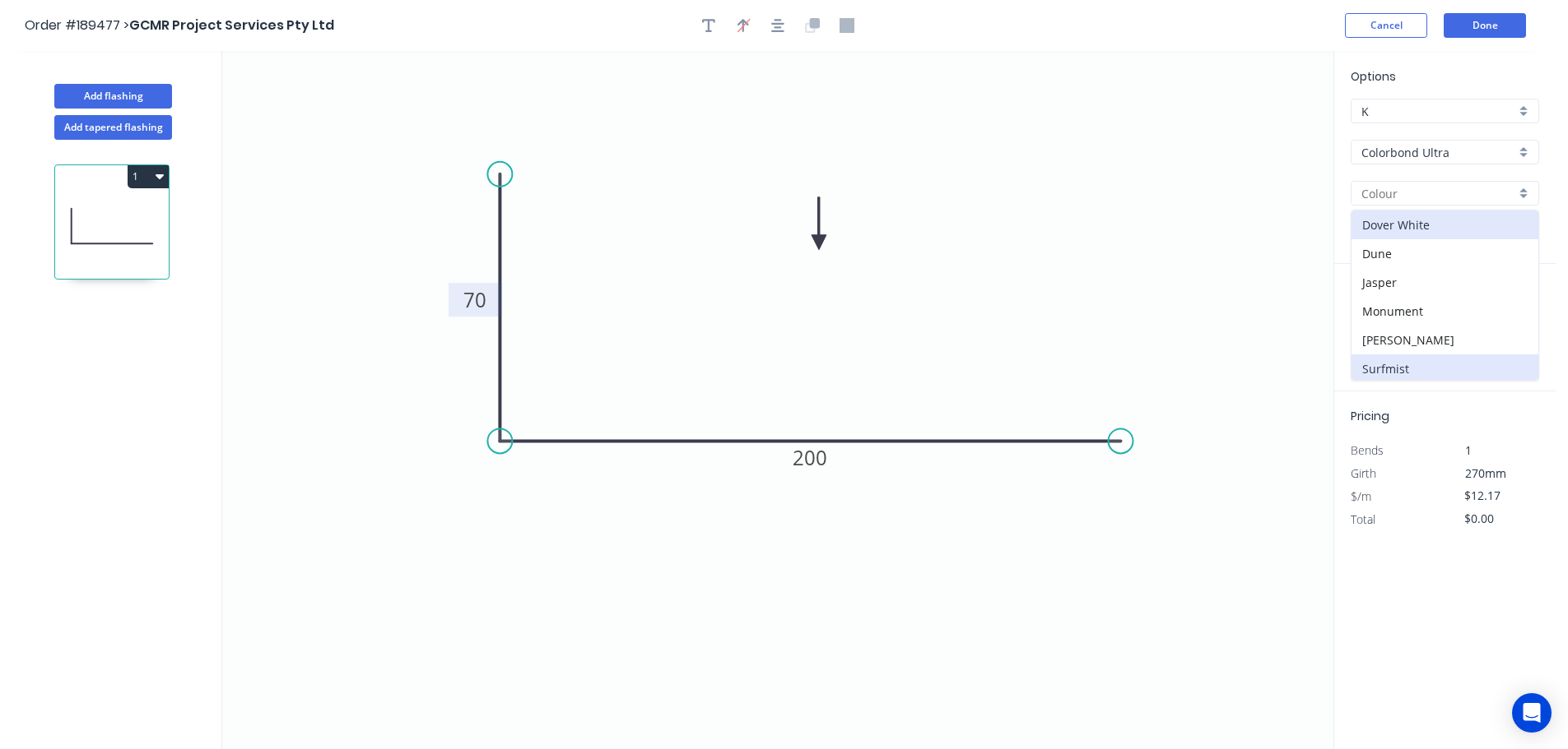
type input "Surfmist"
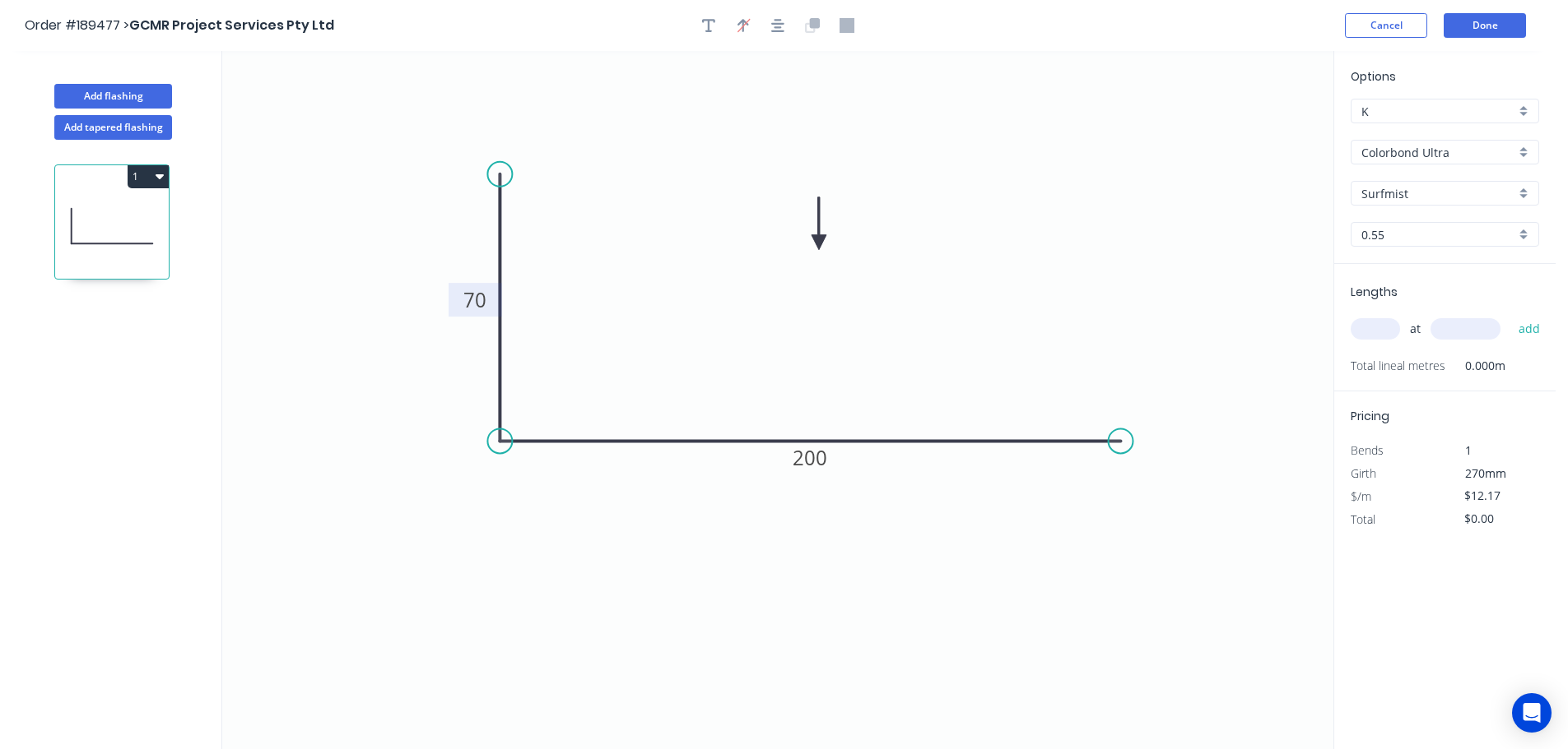
click at [1392, 325] on input "text" at bounding box center [1375, 329] width 49 height 22
type input "1"
type input "1500"
click at [1510, 315] on button "add" at bounding box center [1529, 329] width 39 height 28
type input "$18.26"
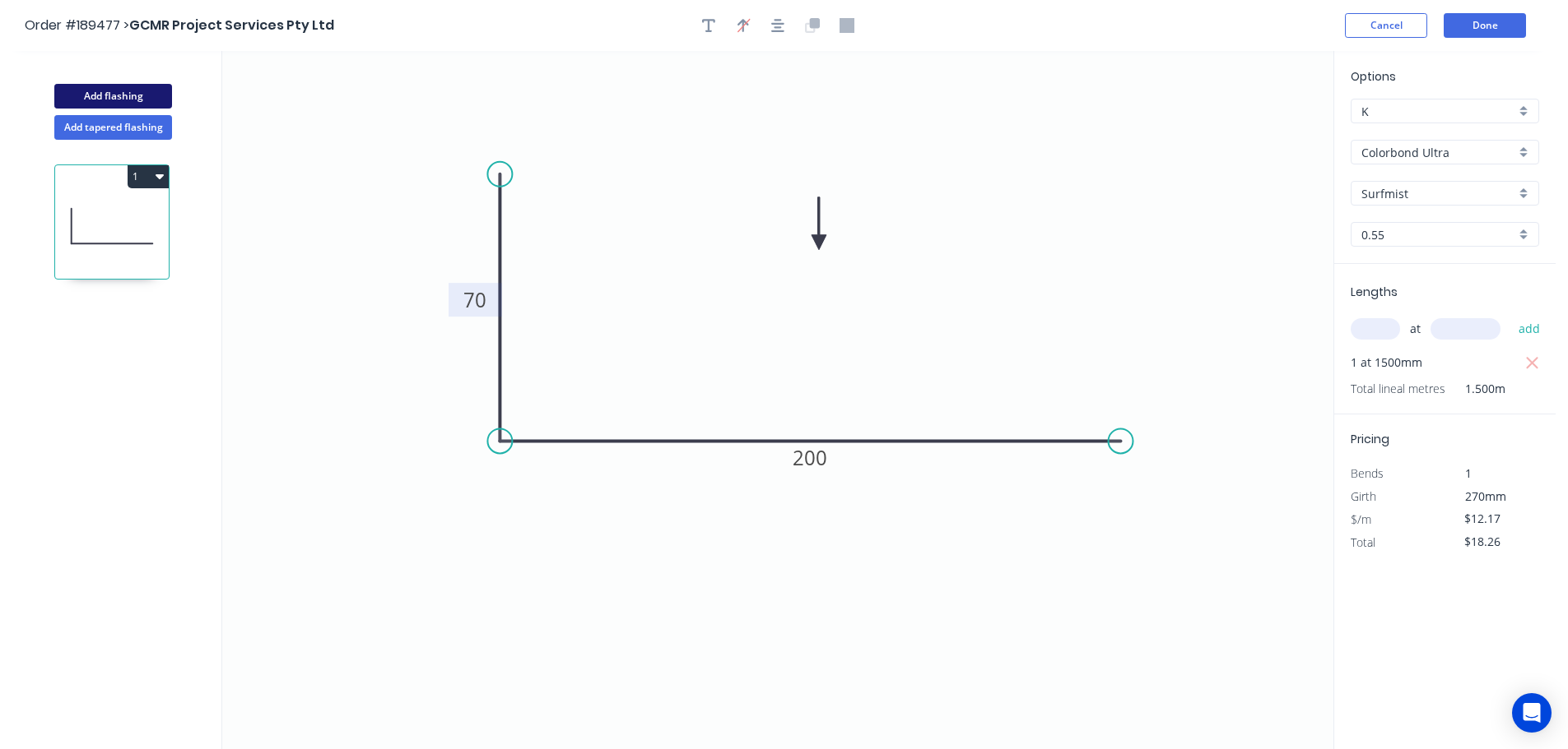
click at [107, 95] on button "Add flashing" at bounding box center [113, 95] width 117 height 25
type input "$0.00"
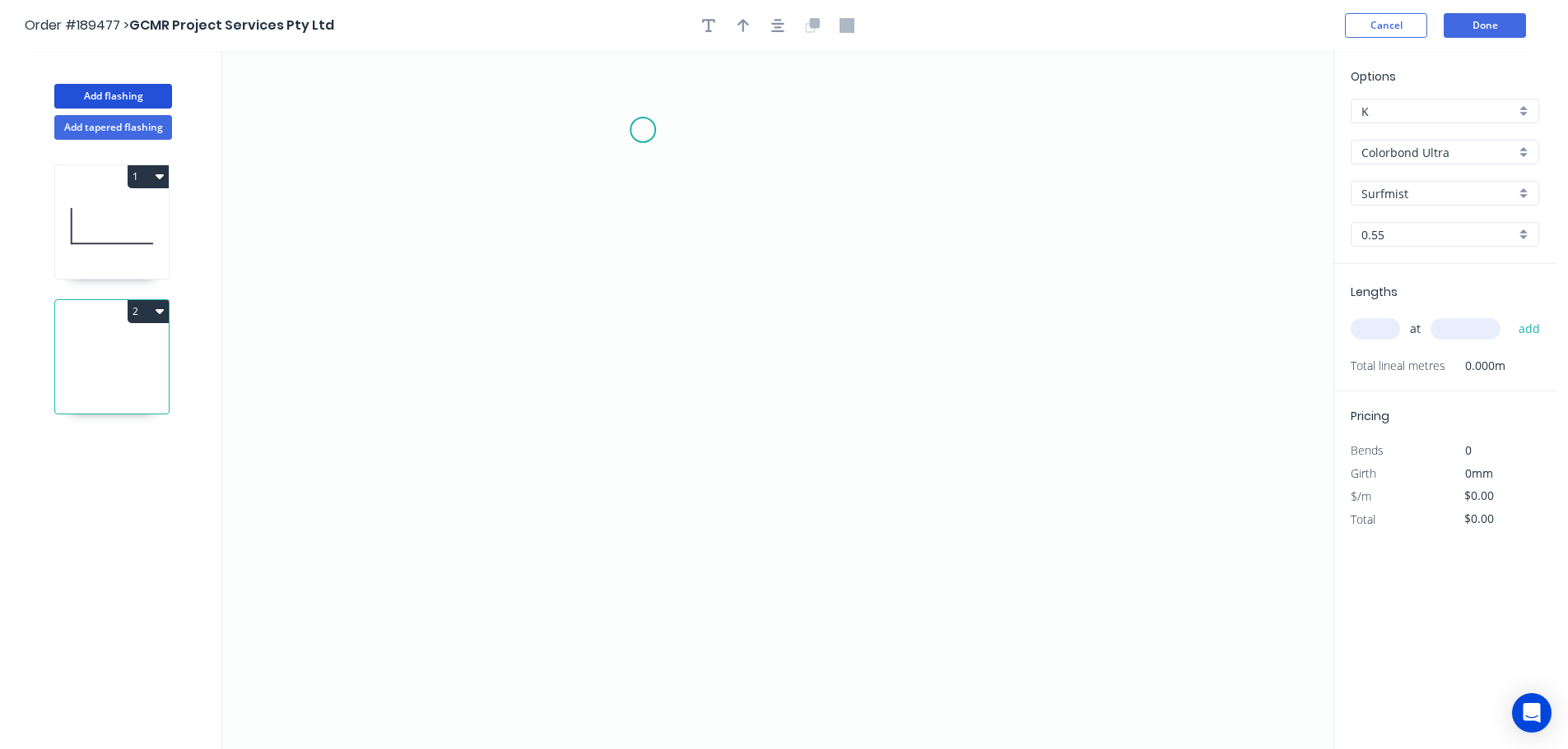
click at [643, 130] on icon "0" at bounding box center [778, 400] width 1111 height 698
click at [538, 134] on icon "0" at bounding box center [778, 400] width 1111 height 698
click at [532, 382] on icon "0 ?" at bounding box center [778, 400] width 1111 height 698
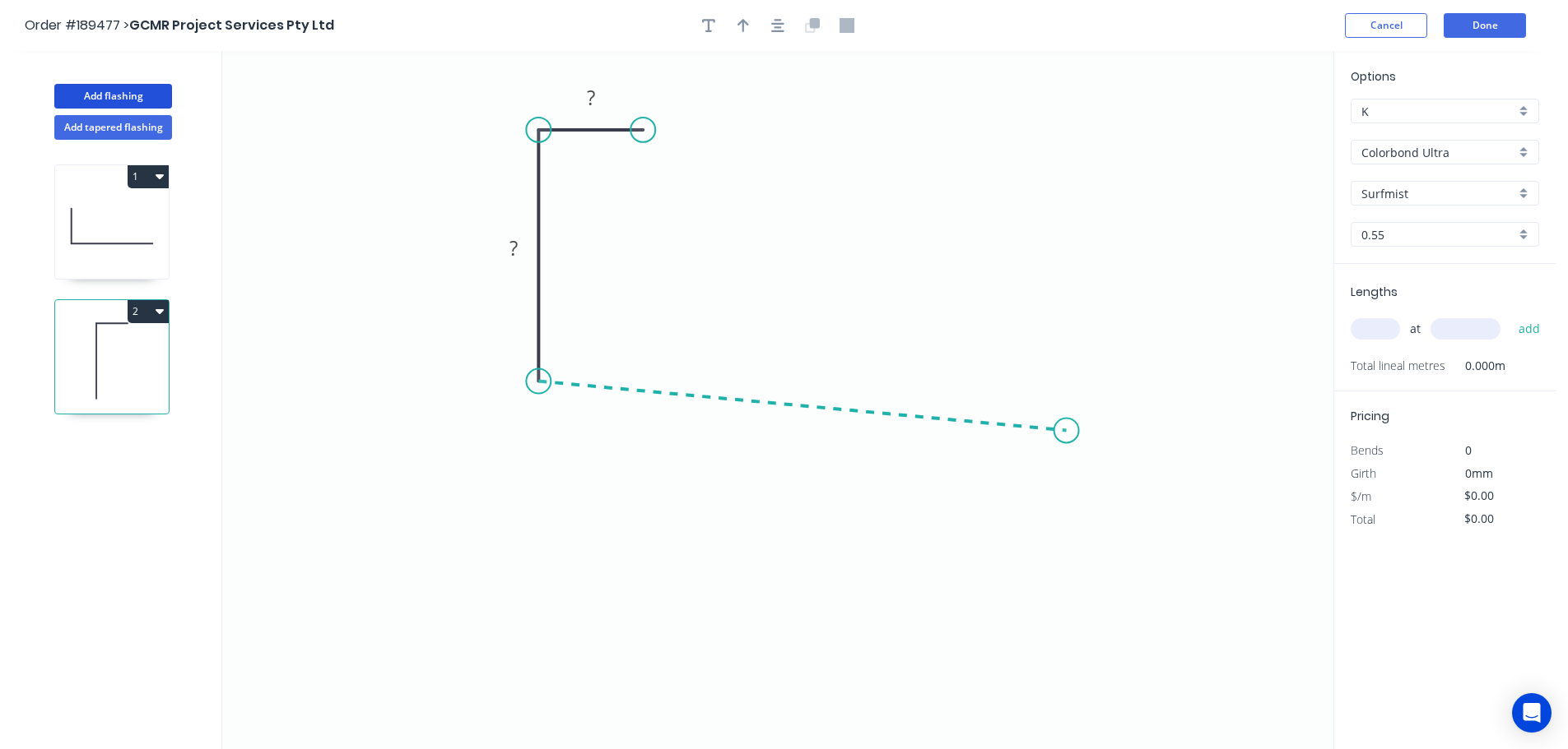
click at [1067, 431] on icon "0 ? ?" at bounding box center [778, 400] width 1111 height 698
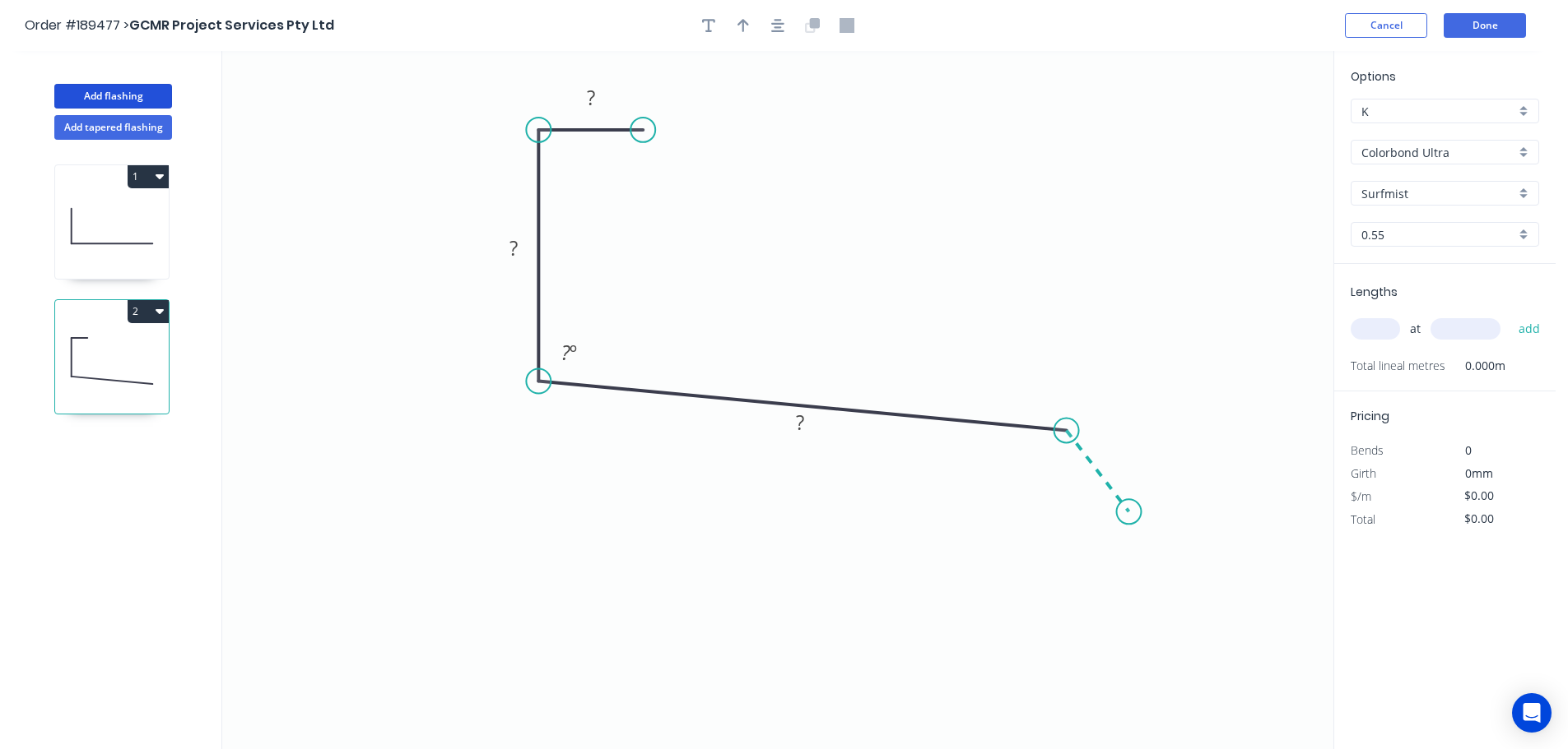
click at [1130, 513] on icon "0 ? ? ? ? º" at bounding box center [778, 400] width 1111 height 698
click at [1114, 524] on icon "0 ? ? ? ? ? º ? º" at bounding box center [778, 400] width 1111 height 698
click at [1114, 524] on circle at bounding box center [1114, 523] width 25 height 25
click at [1118, 522] on circle at bounding box center [1117, 520] width 25 height 25
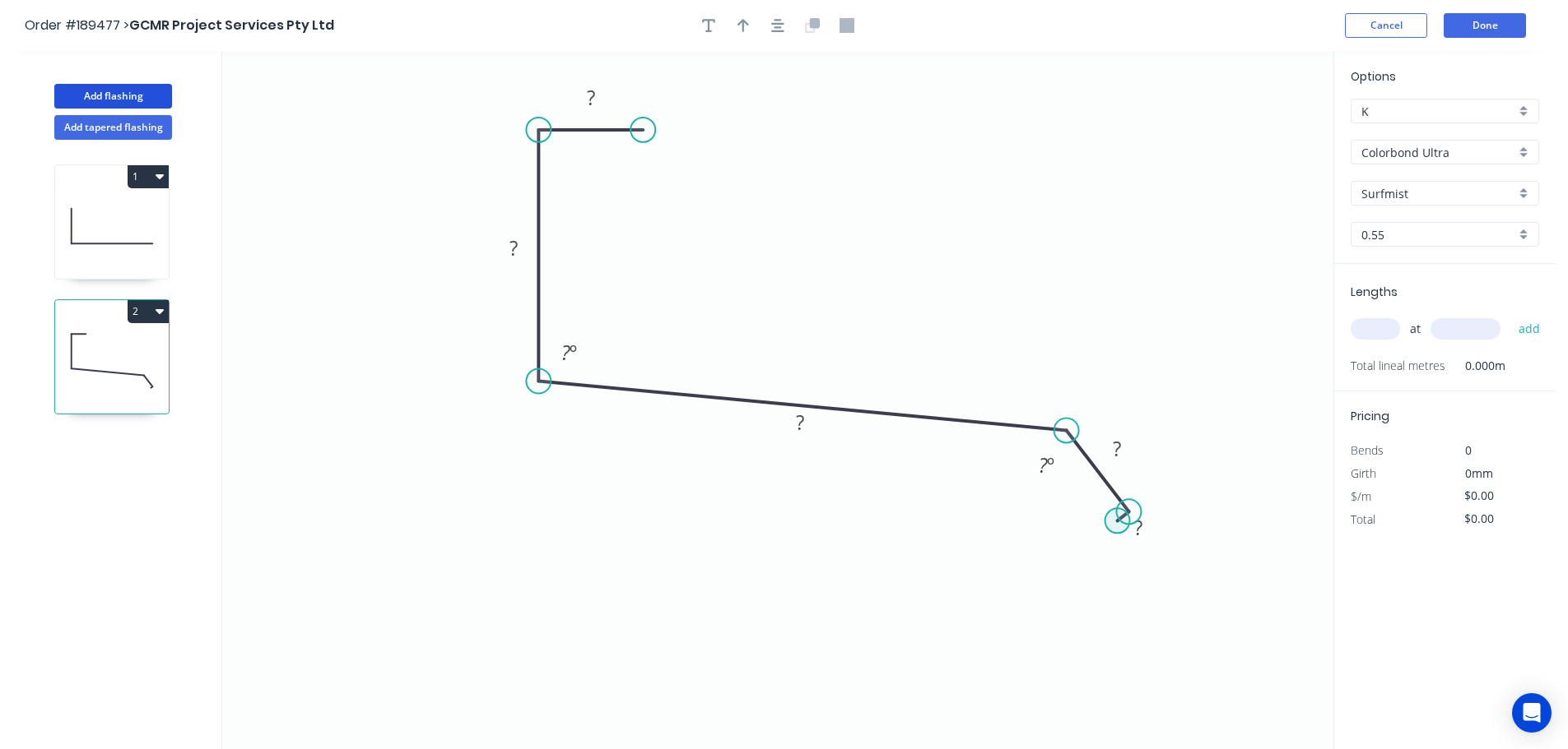
click at [1118, 522] on circle at bounding box center [1117, 520] width 25 height 25
click at [1060, 450] on rect at bounding box center [1046, 464] width 54 height 34
click at [1060, 450] on circle at bounding box center [1060, 449] width 25 height 25
click at [1060, 449] on circle at bounding box center [1060, 449] width 25 height 25
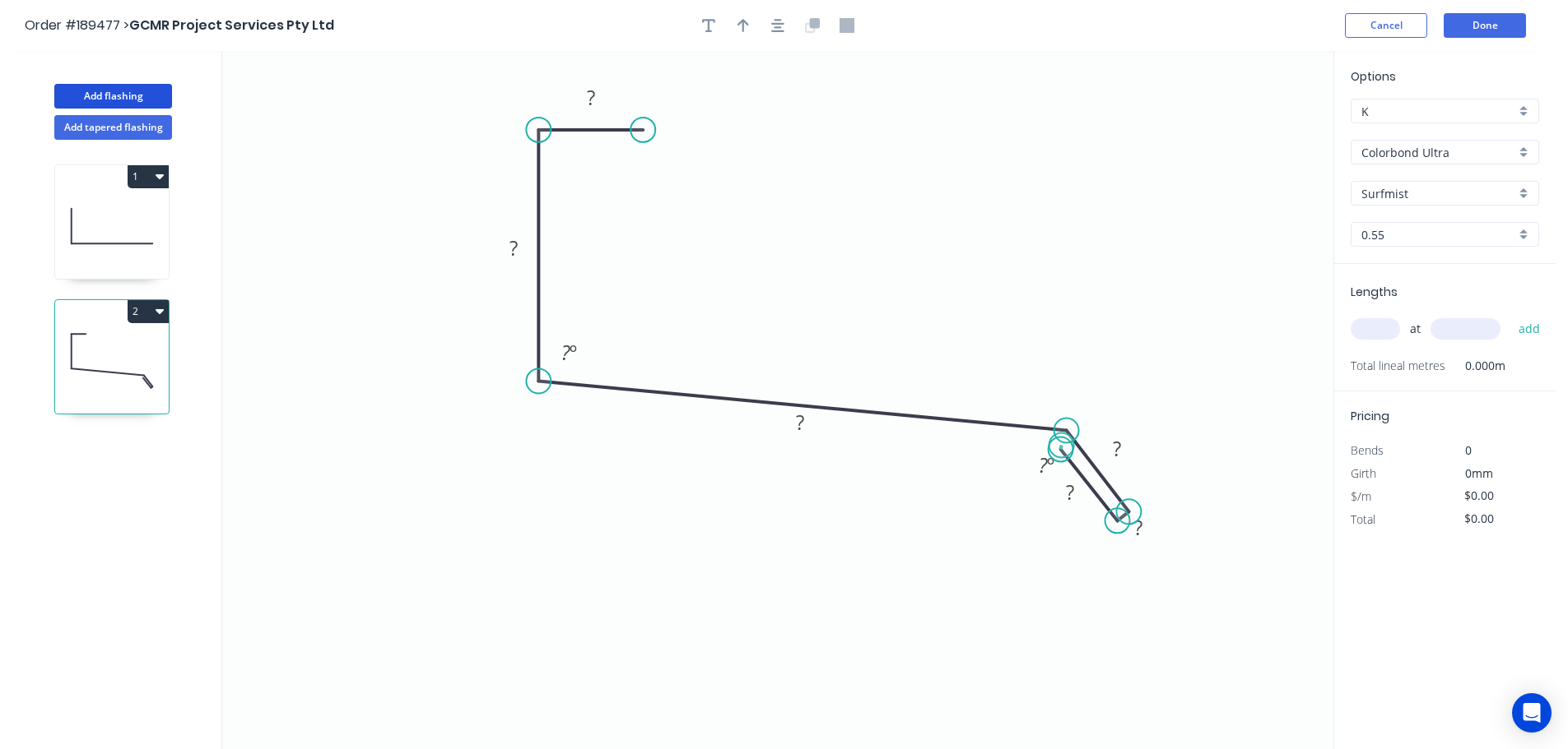
click at [1061, 445] on circle at bounding box center [1060, 449] width 25 height 25
drag, startPoint x: 823, startPoint y: 422, endPoint x: 842, endPoint y: 346, distance: 78.3
click at [842, 346] on rect at bounding box center [819, 346] width 54 height 34
click at [1059, 450] on circle at bounding box center [1060, 449] width 25 height 25
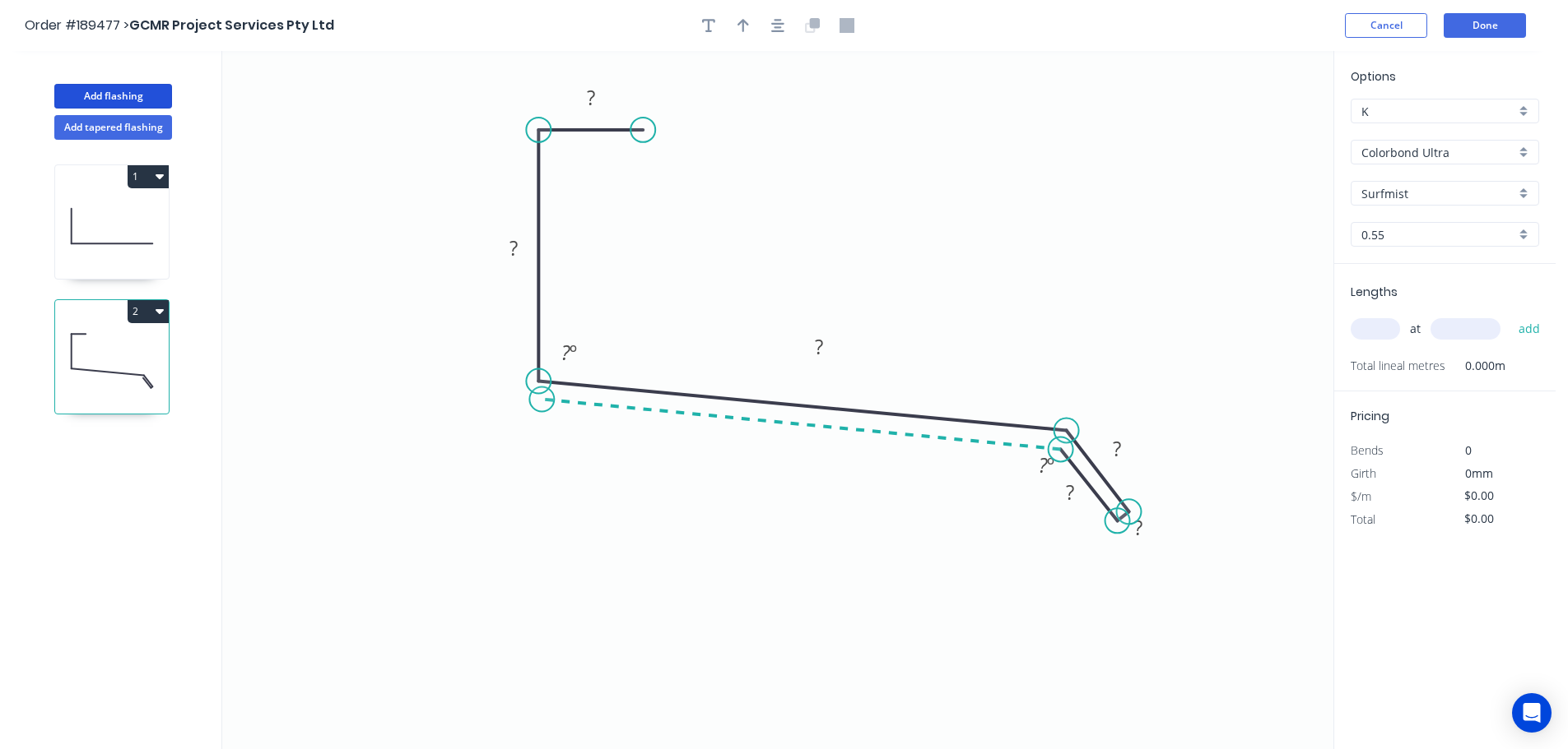
click at [541, 400] on icon "0 ? ? ? ? ? ? ? º ? º" at bounding box center [778, 400] width 1111 height 698
click at [541, 400] on circle at bounding box center [541, 399] width 25 height 25
click at [535, 401] on circle at bounding box center [535, 400] width 25 height 25
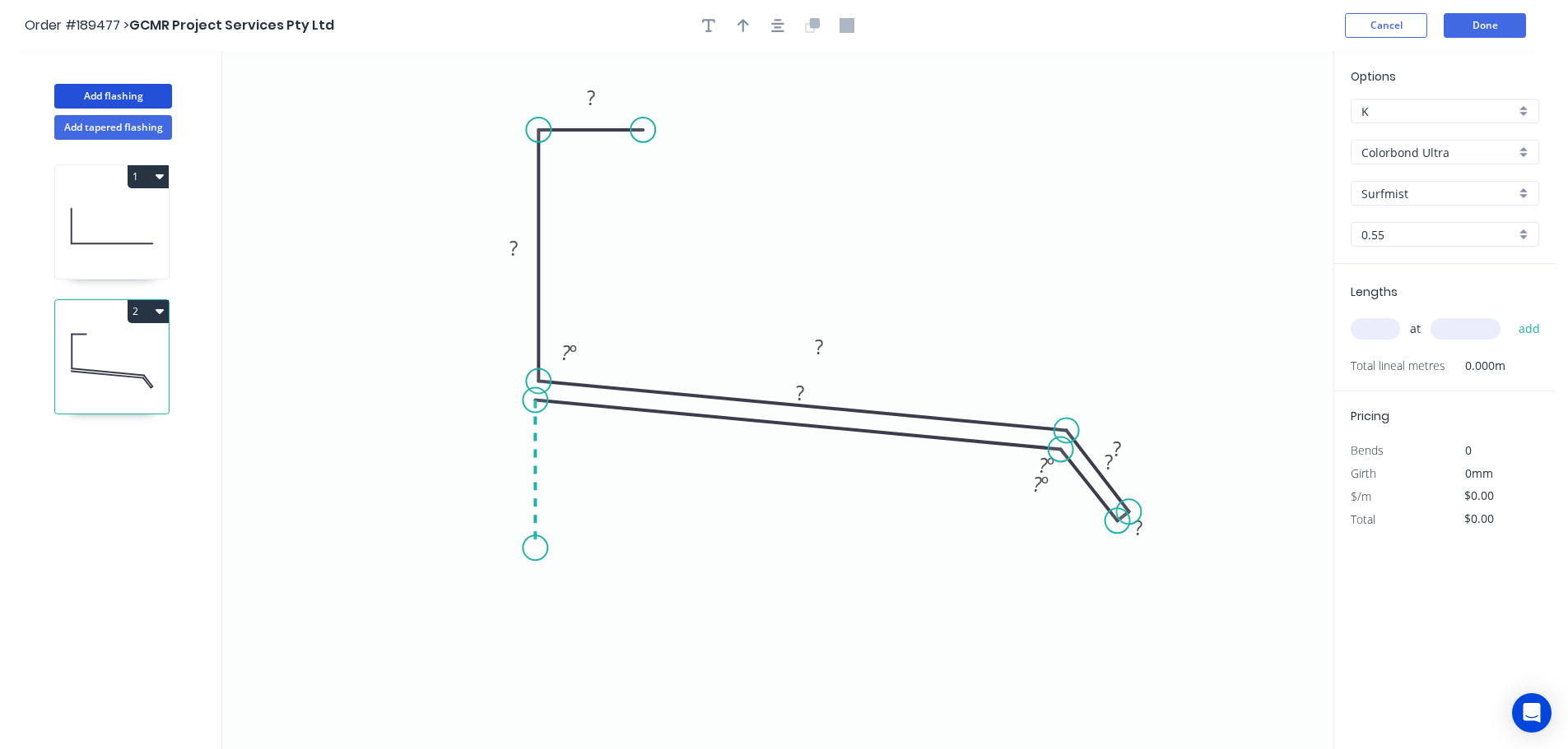
click at [540, 549] on icon "0 ? ? ? ? ? ? ? ? º ? º ? º" at bounding box center [778, 400] width 1111 height 698
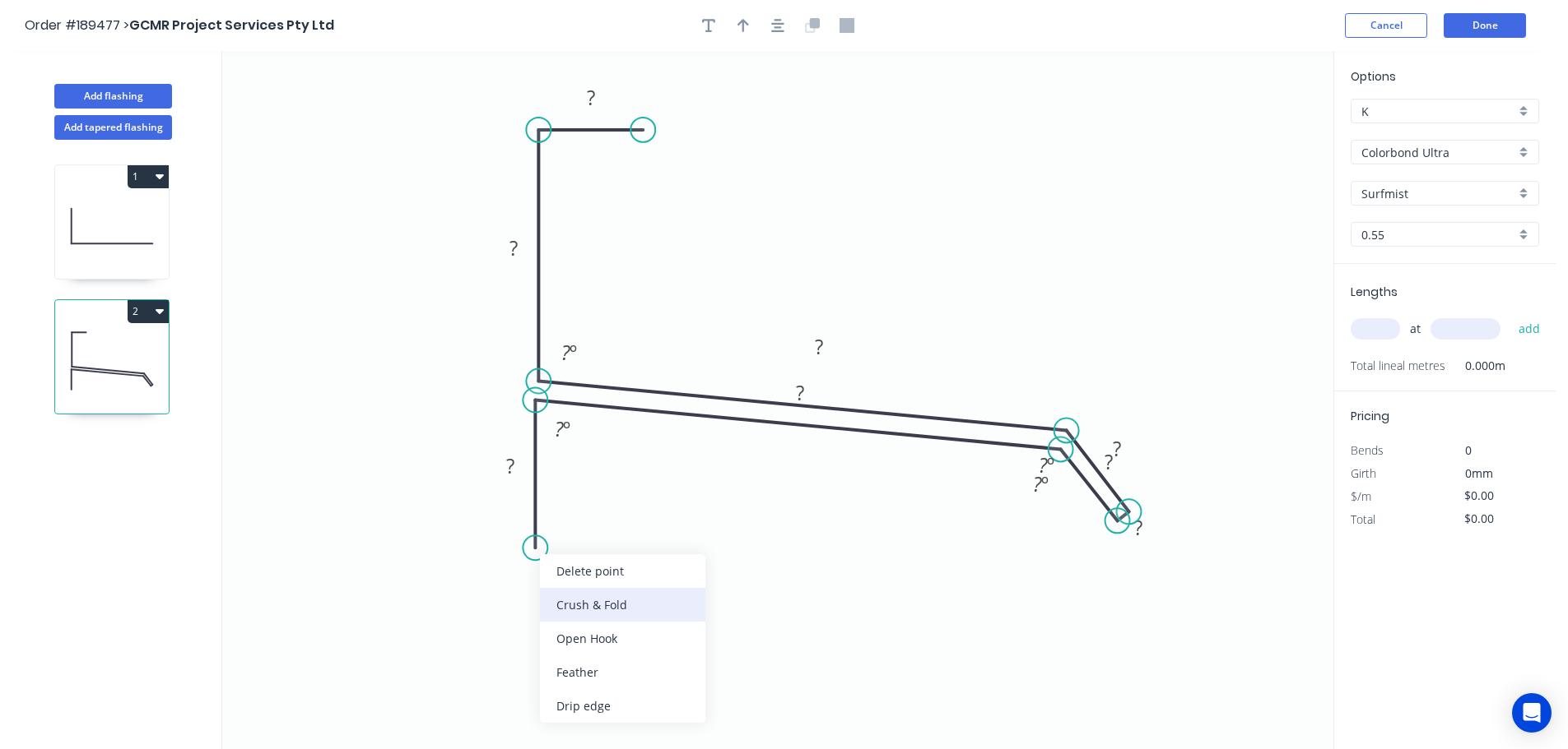
click at [641, 606] on div "Crush & Fold" at bounding box center [623, 604] width 166 height 34
click at [607, 590] on div "Flip bend" at bounding box center [624, 599] width 166 height 34
click at [586, 524] on tspan "10" at bounding box center [580, 519] width 23 height 27
click at [627, 532] on icon "0 CF 15 ? ? ? ? ? ? ? ? ? º ? º ? º ? º" at bounding box center [778, 400] width 1111 height 698
drag, startPoint x: 595, startPoint y: 518, endPoint x: 560, endPoint y: 632, distance: 119.3
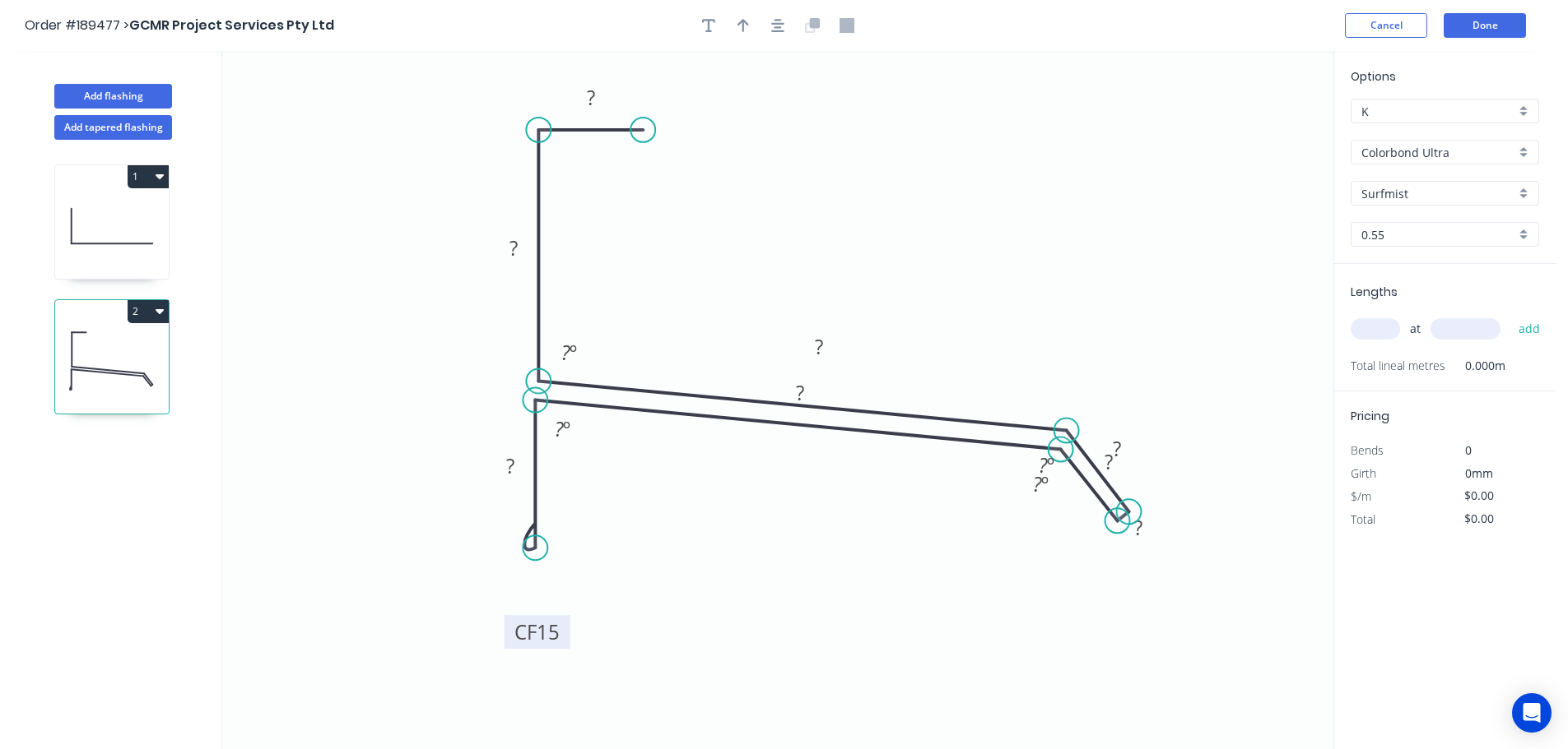
click at [560, 632] on rect at bounding box center [538, 632] width 65 height 34
click at [1173, 559] on div "Hide measurement" at bounding box center [1222, 550] width 166 height 34
drag, startPoint x: 706, startPoint y: 22, endPoint x: 554, endPoint y: 69, distance: 159.1
click at [706, 23] on icon "button" at bounding box center [709, 25] width 13 height 15
drag, startPoint x: 324, startPoint y: 97, endPoint x: 1206, endPoint y: 581, distance: 1006.1
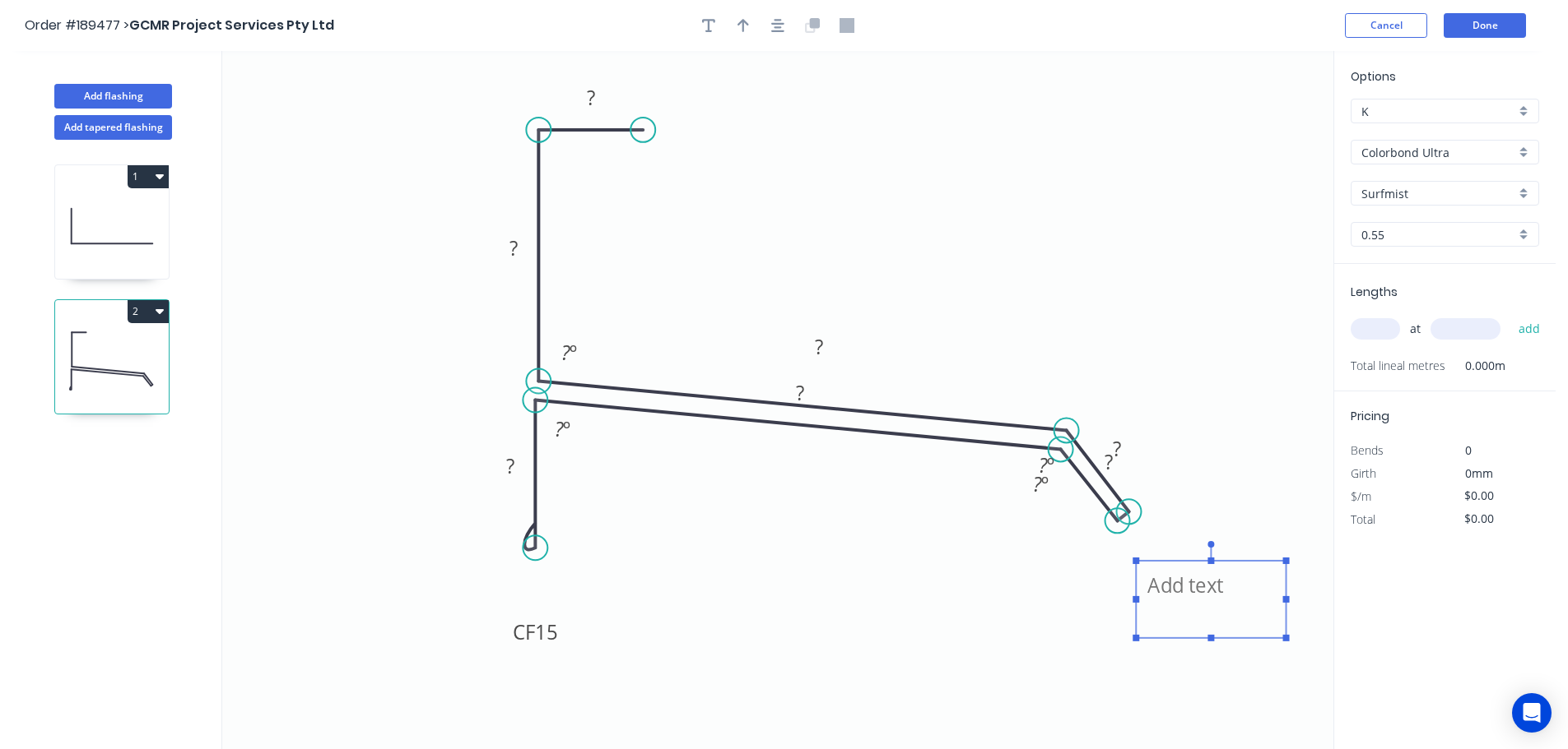
click at [1206, 581] on textarea at bounding box center [1211, 599] width 134 height 61
click at [1185, 427] on icon "CF CF 15 ? ? ? ? ? ? ? ? º ? º ? º ? º" at bounding box center [778, 400] width 1111 height 698
type textarea "CF"
click at [593, 99] on tspan "?" at bounding box center [590, 97] width 8 height 27
drag, startPoint x: 1073, startPoint y: 368, endPoint x: 1060, endPoint y: 368, distance: 13.0
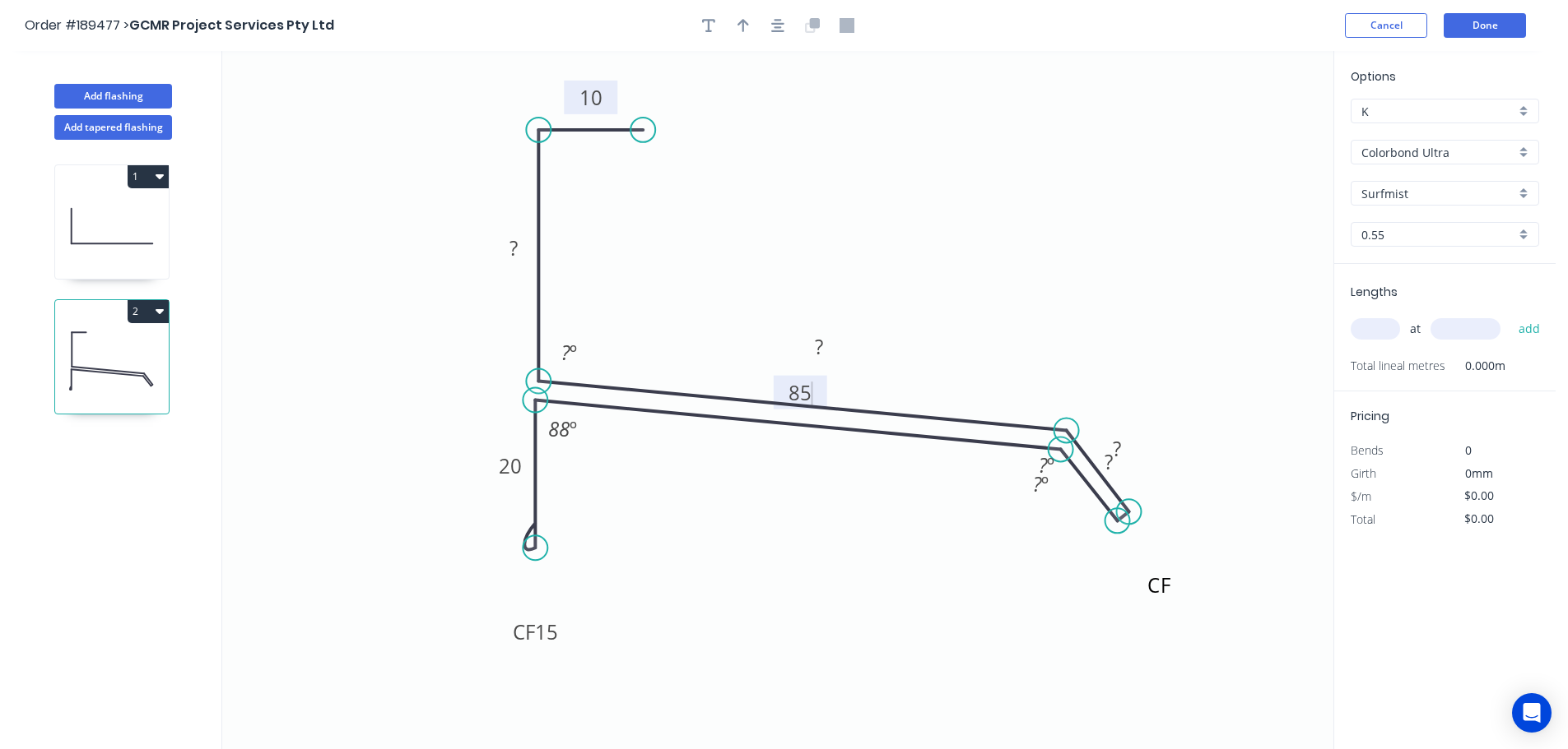
click at [1072, 368] on icon "CF CF 15 20 85 ? ? ? ? 10 ? º ? º 88 º ? º" at bounding box center [778, 400] width 1111 height 698
drag, startPoint x: 825, startPoint y: 394, endPoint x: 807, endPoint y: 486, distance: 93.7
click at [807, 486] on rect at bounding box center [782, 485] width 54 height 34
click at [796, 487] on rect at bounding box center [782, 486] width 33 height 23
drag, startPoint x: 1090, startPoint y: 467, endPoint x: 1051, endPoint y: 555, distance: 96.3
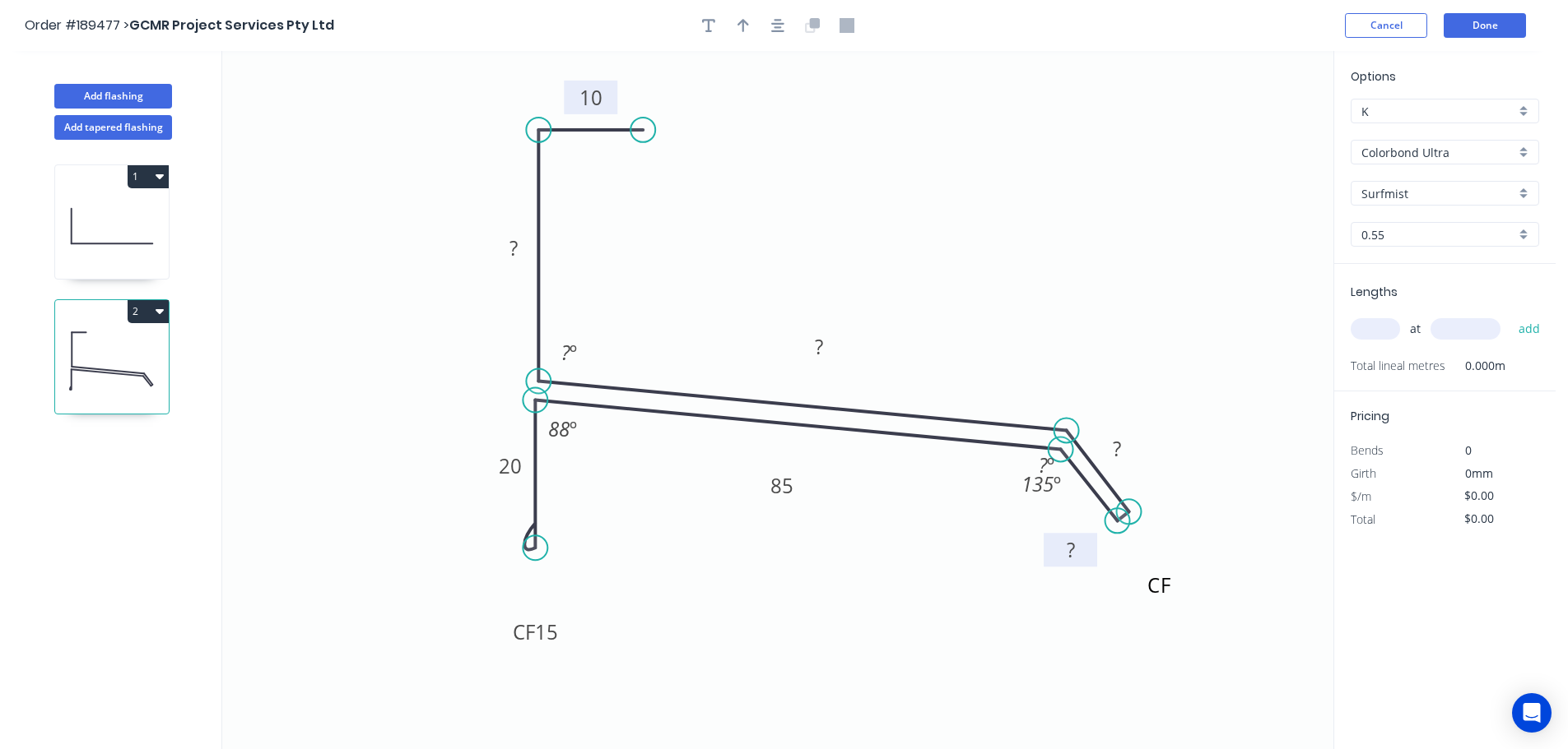
click at [1051, 555] on rect at bounding box center [1070, 549] width 54 height 34
click at [1078, 553] on rect at bounding box center [1070, 551] width 33 height 23
drag, startPoint x: 1138, startPoint y: 449, endPoint x: 1158, endPoint y: 444, distance: 20.6
click at [1158, 444] on rect at bounding box center [1138, 444] width 54 height 34
click at [1141, 444] on tspan "?" at bounding box center [1137, 444] width 8 height 27
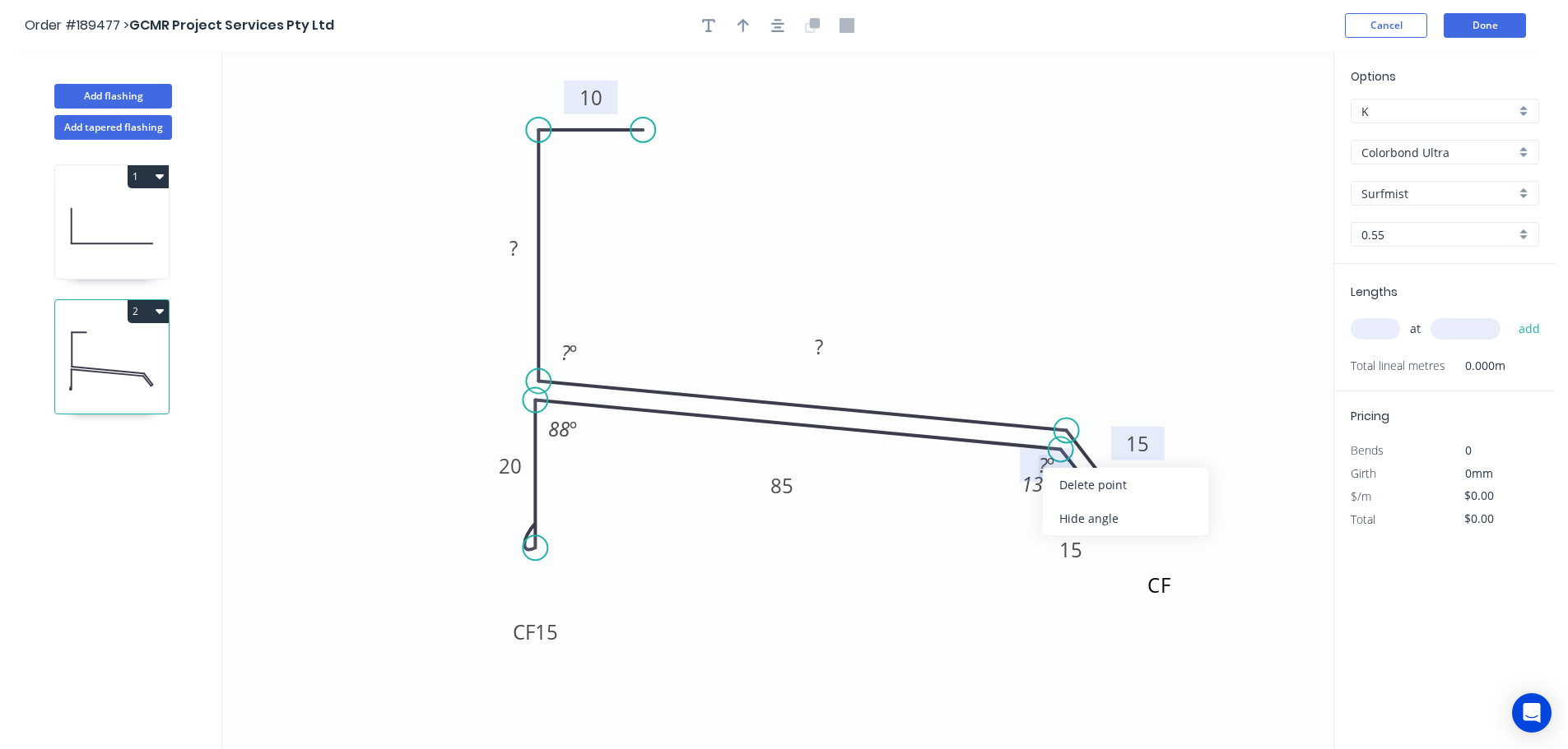
drag, startPoint x: 1087, startPoint y: 514, endPoint x: 1108, endPoint y: 494, distance: 29.0
click at [1088, 514] on div "Hide angle" at bounding box center [1126, 518] width 166 height 34
click at [823, 345] on tspan "?" at bounding box center [819, 346] width 8 height 27
click at [996, 266] on icon "CF CF 15 20 85 15 15 85 55 10 92 º 135 º 88 º" at bounding box center [778, 400] width 1111 height 698
type input "$18.22"
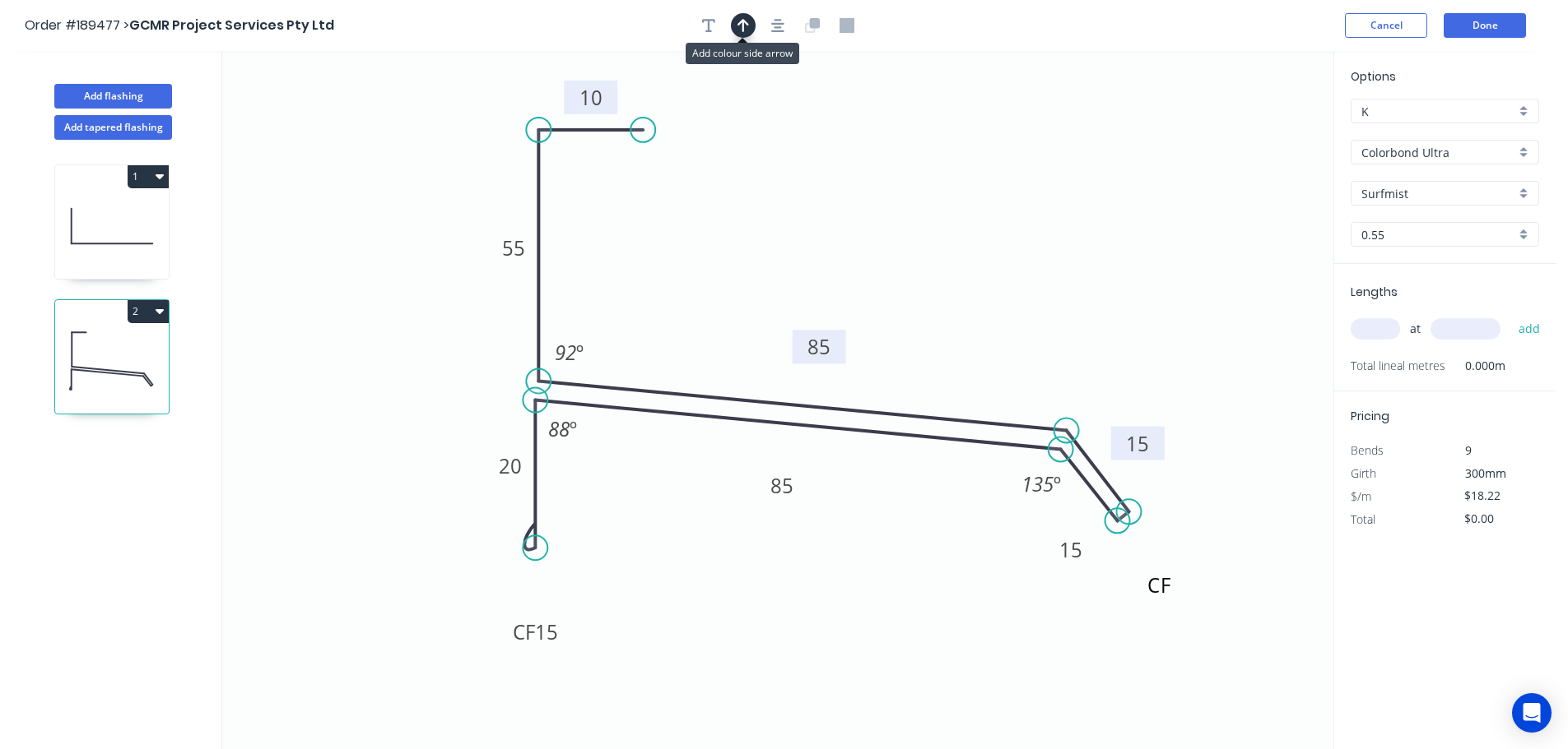
drag, startPoint x: 743, startPoint y: 20, endPoint x: 1168, endPoint y: 128, distance: 438.5
click at [744, 20] on icon "button" at bounding box center [743, 25] width 12 height 13
drag, startPoint x: 1251, startPoint y: 132, endPoint x: 822, endPoint y: 234, distance: 441.0
click at [822, 234] on icon at bounding box center [822, 215] width 15 height 53
click at [1523, 148] on div "Colorbond Ultra" at bounding box center [1444, 152] width 188 height 25
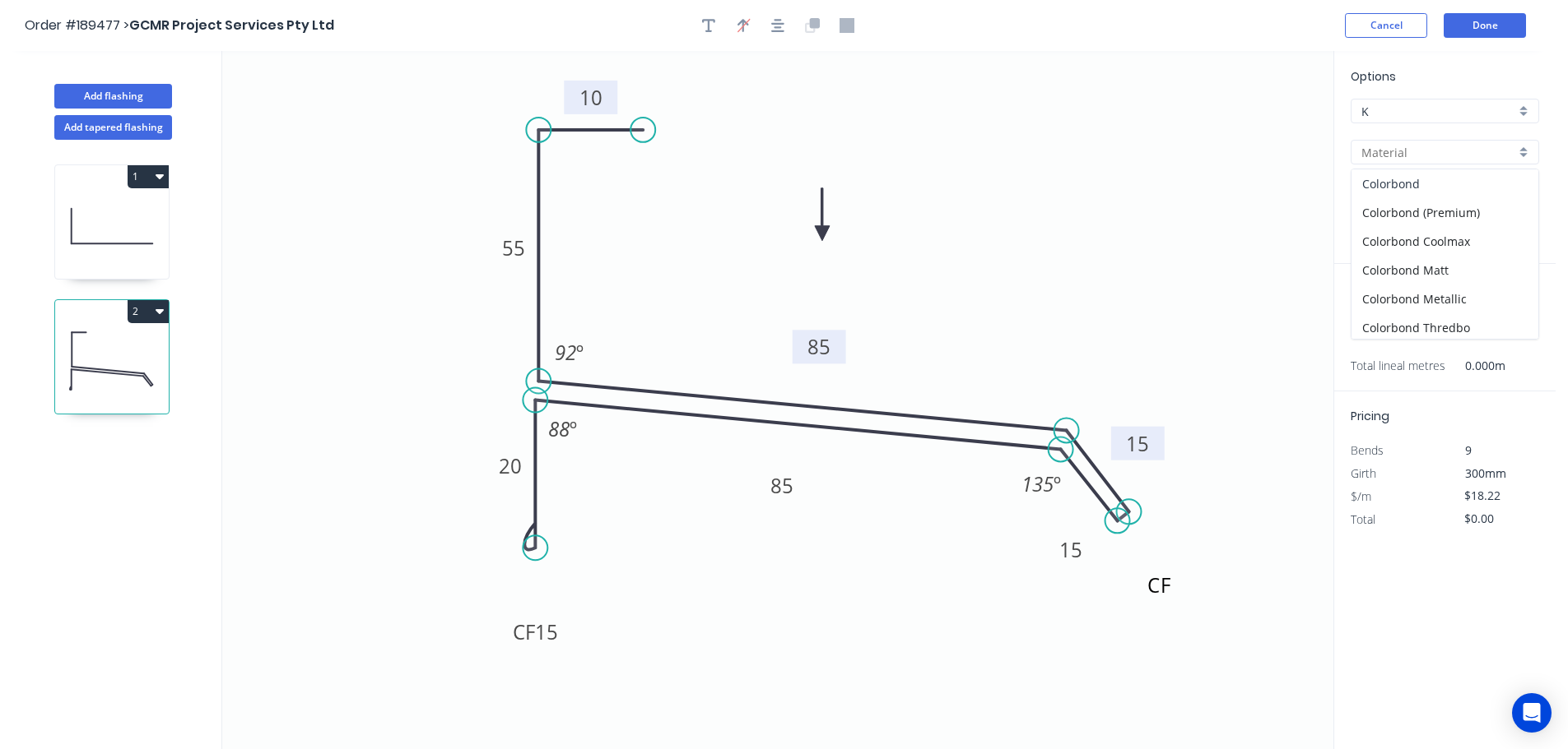
click at [1440, 177] on div "Colorbond" at bounding box center [1444, 184] width 186 height 29
type input "Colorbond"
type input "$14.42"
click at [1523, 190] on div "Surfmist" at bounding box center [1444, 193] width 188 height 25
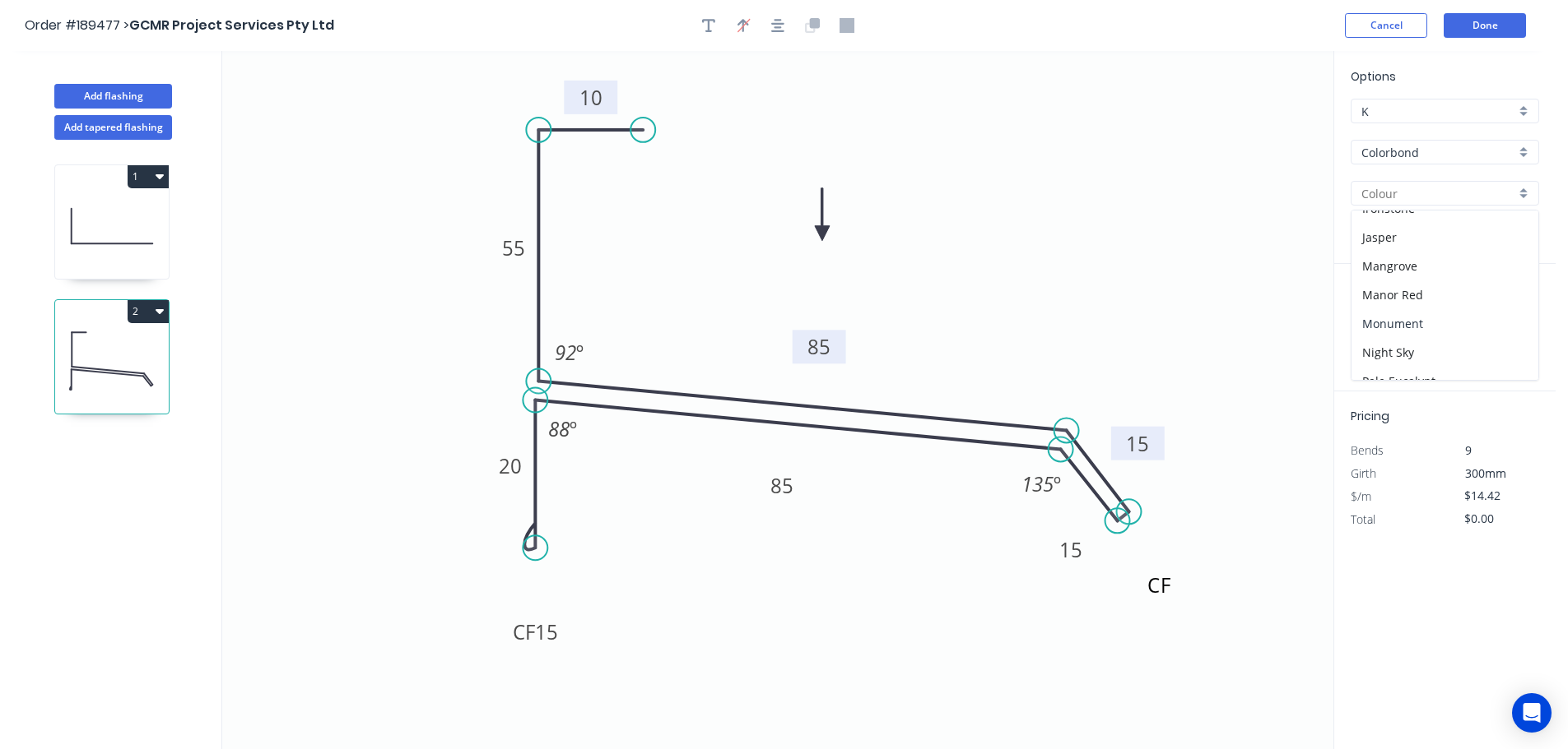
click at [1464, 325] on div "Monument" at bounding box center [1444, 324] width 186 height 29
type input "Monument"
click at [1384, 325] on input "text" at bounding box center [1375, 329] width 49 height 22
type input "1"
click at [1473, 332] on input "text" at bounding box center [1465, 329] width 70 height 22
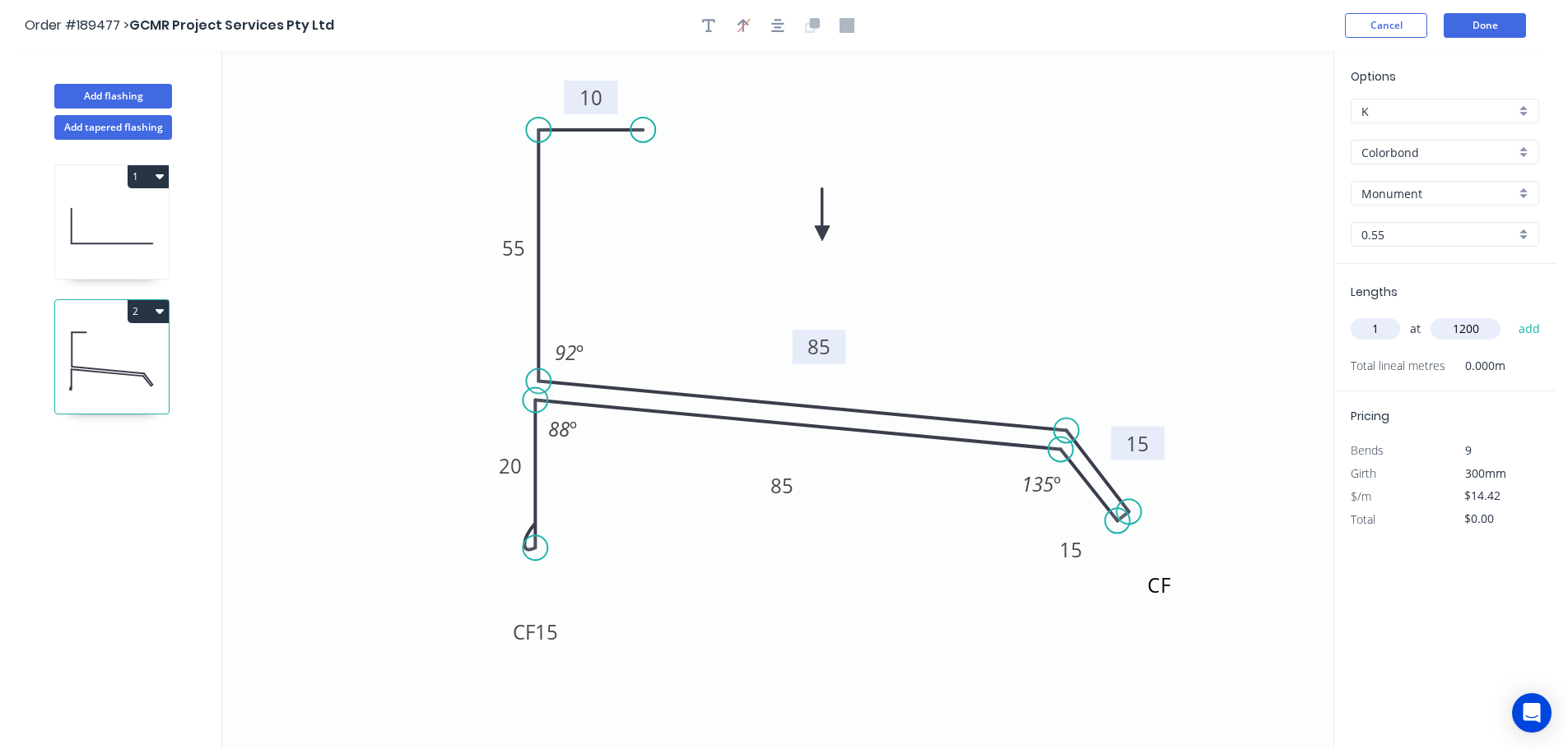
type input "1200"
click at [1510, 315] on button "add" at bounding box center [1529, 329] width 39 height 28
type input "$17.30"
click at [116, 95] on button "Add flashing" at bounding box center [113, 95] width 117 height 25
type input "$0.00"
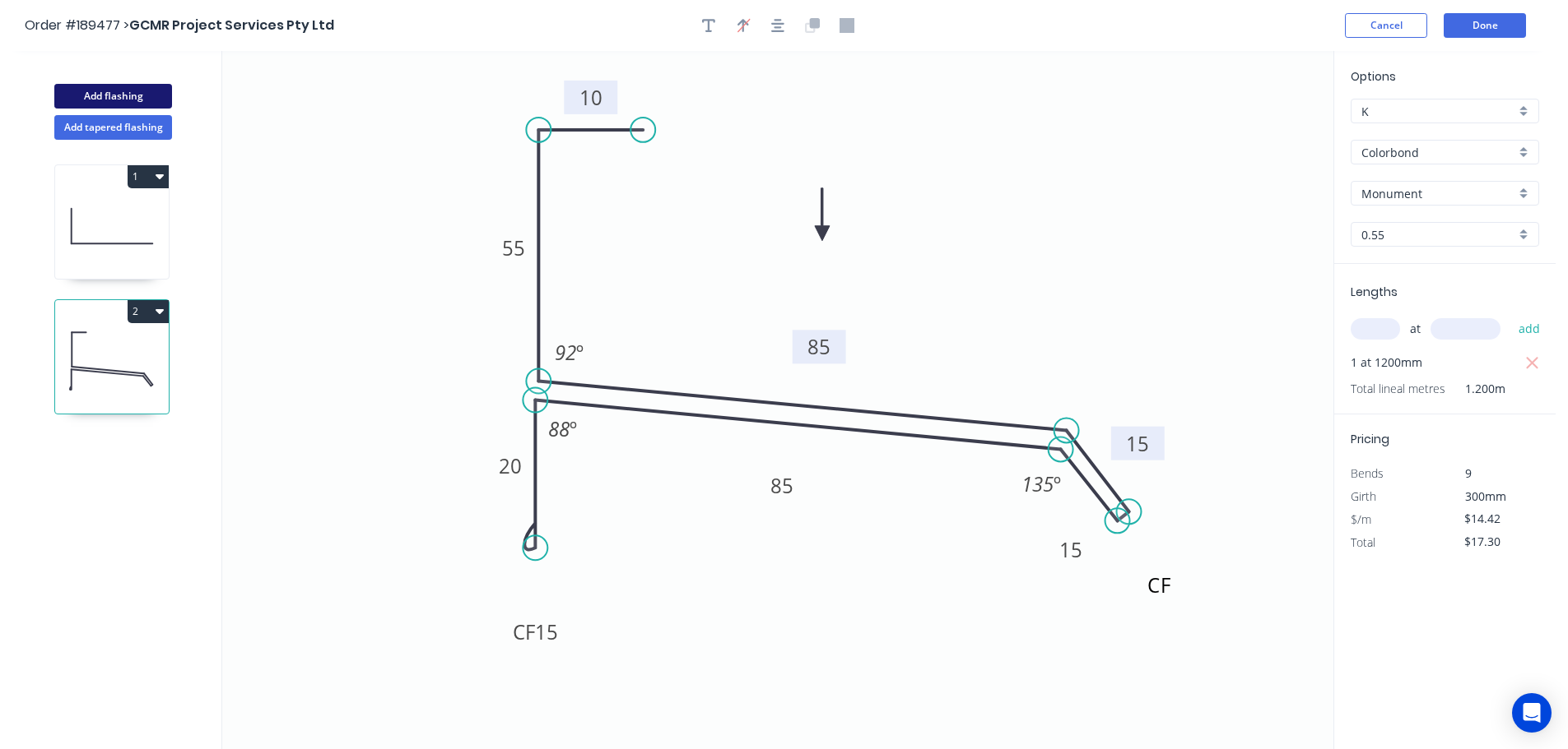
type input "$0.00"
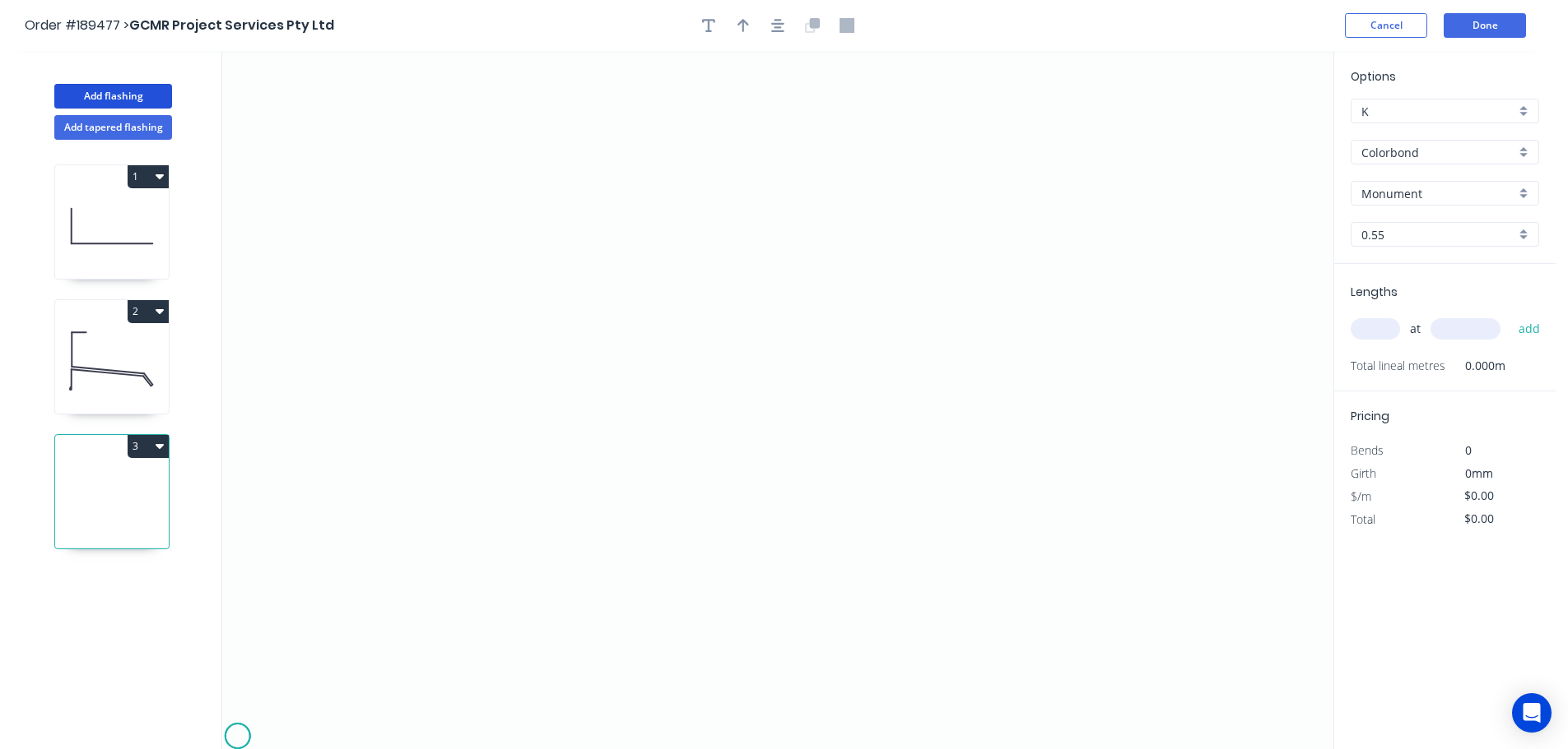
click at [237, 737] on icon "0" at bounding box center [778, 400] width 1111 height 698
click at [251, 722] on icon at bounding box center [245, 728] width 14 height 14
click at [300, 725] on icon "0 ?" at bounding box center [778, 400] width 1111 height 698
click at [317, 738] on icon "0 ? ?" at bounding box center [778, 400] width 1111 height 698
click at [317, 738] on circle at bounding box center [318, 736] width 25 height 25
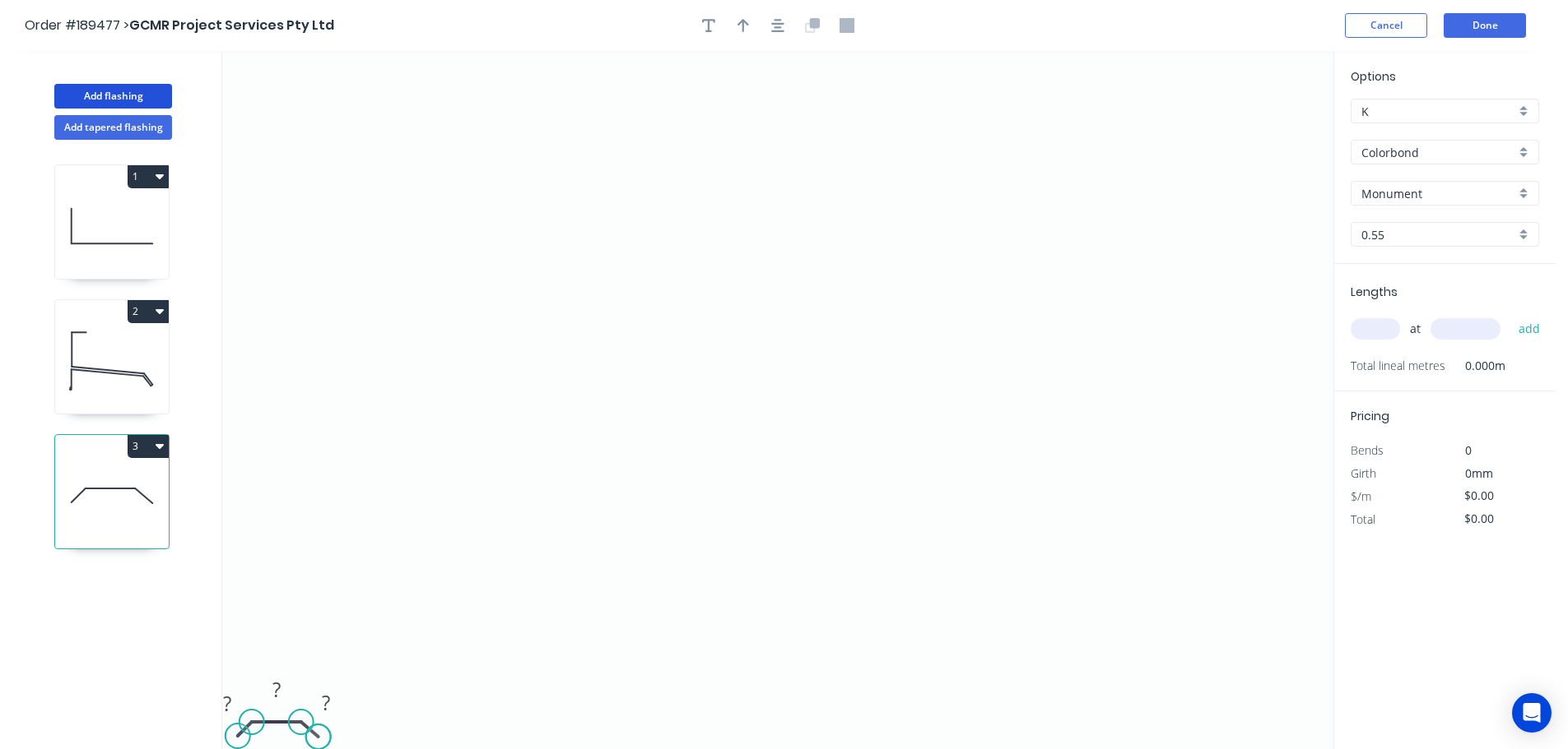
click at [317, 738] on circle at bounding box center [318, 736] width 25 height 25
click at [1514, 30] on button "Done" at bounding box center [1484, 25] width 82 height 25
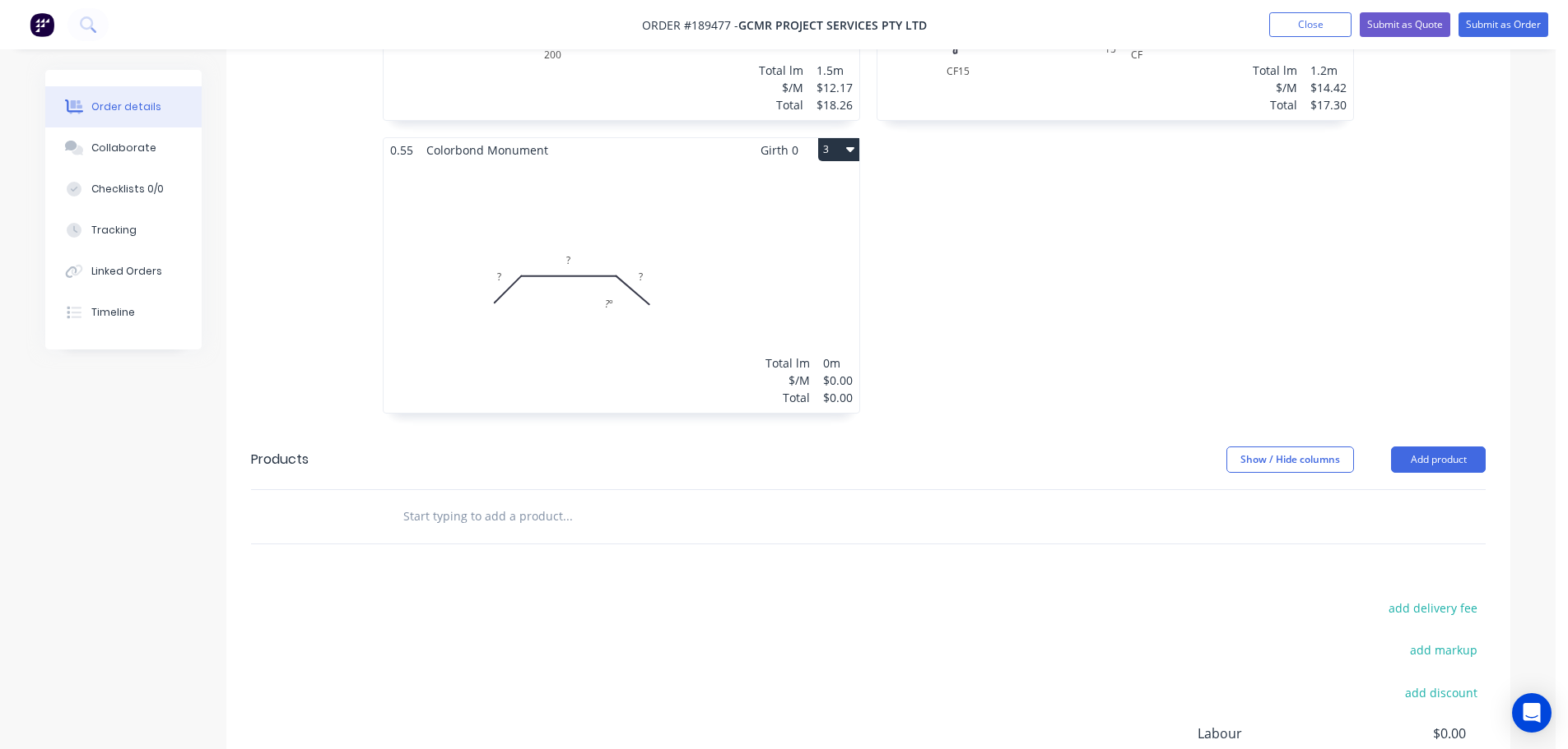
click at [729, 194] on div "Total lm $/M Total 0m $0.00 $0.00" at bounding box center [621, 287] width 476 height 251
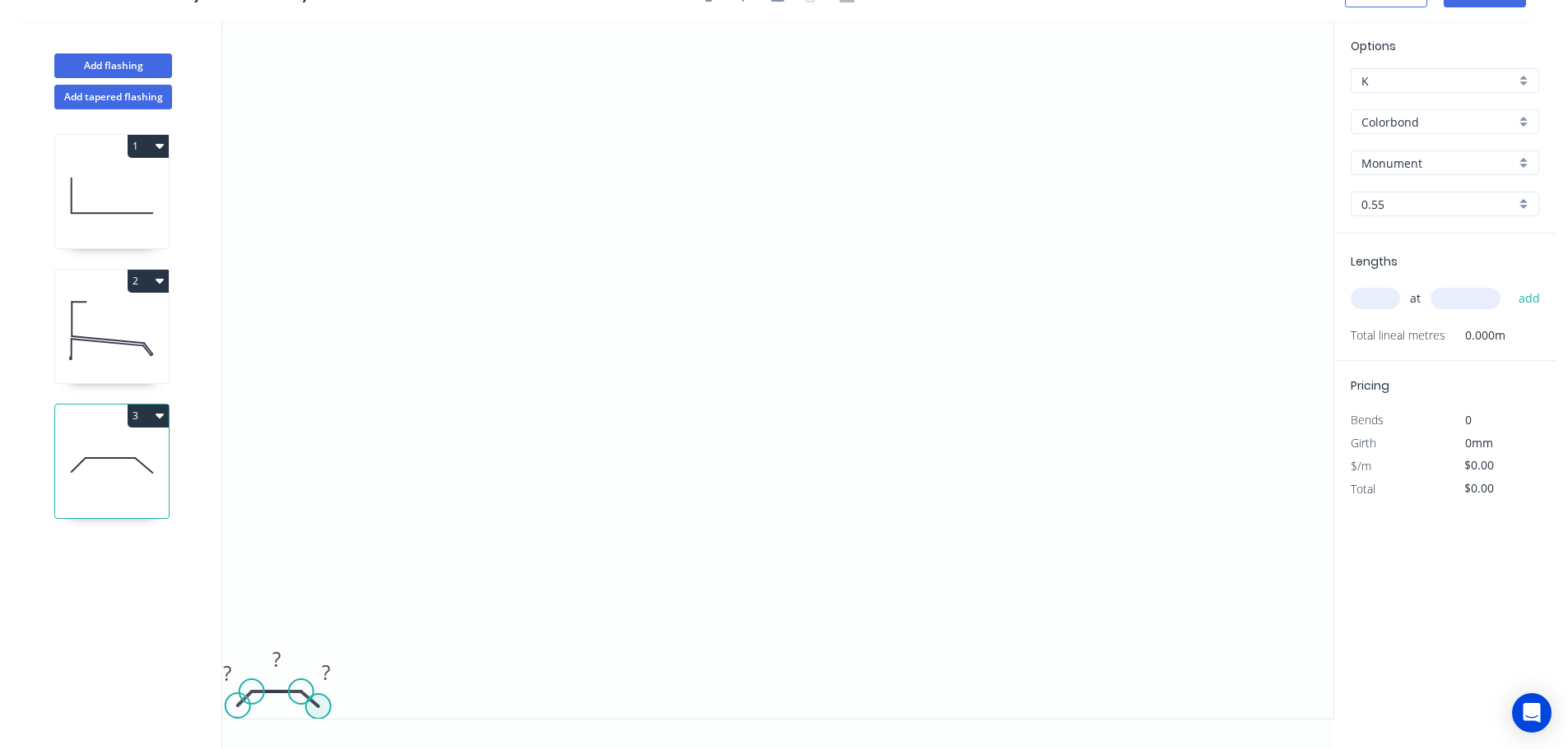
click at [314, 704] on circle at bounding box center [318, 706] width 25 height 25
click at [319, 707] on circle at bounding box center [318, 706] width 25 height 25
click at [324, 710] on circle at bounding box center [318, 706] width 25 height 25
click at [314, 709] on circle at bounding box center [314, 708] width 25 height 25
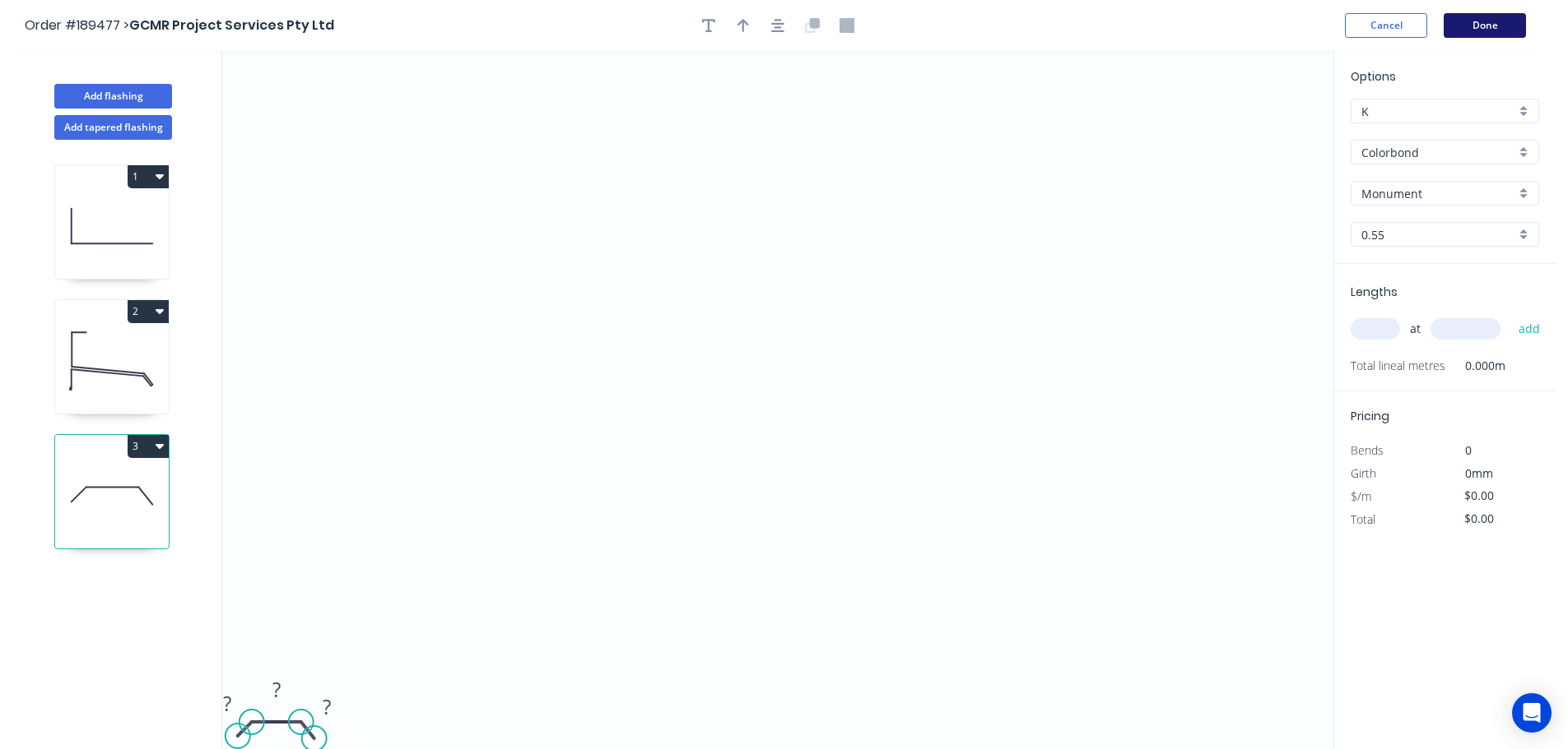
click at [1492, 23] on button "Done" at bounding box center [1484, 25] width 82 height 25
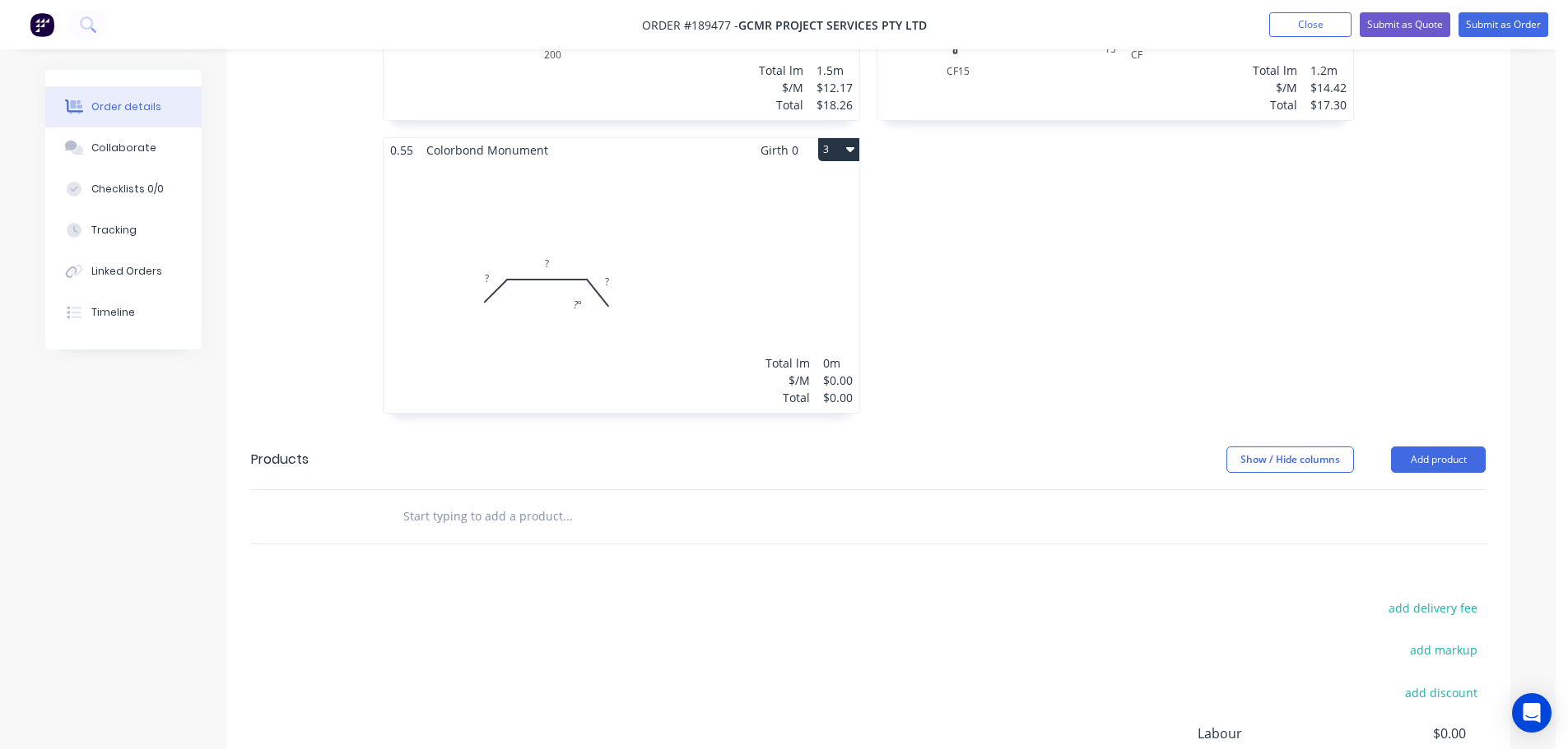
click at [689, 298] on div "Total lm $/M Total 0m $0.00 $0.00" at bounding box center [621, 287] width 476 height 251
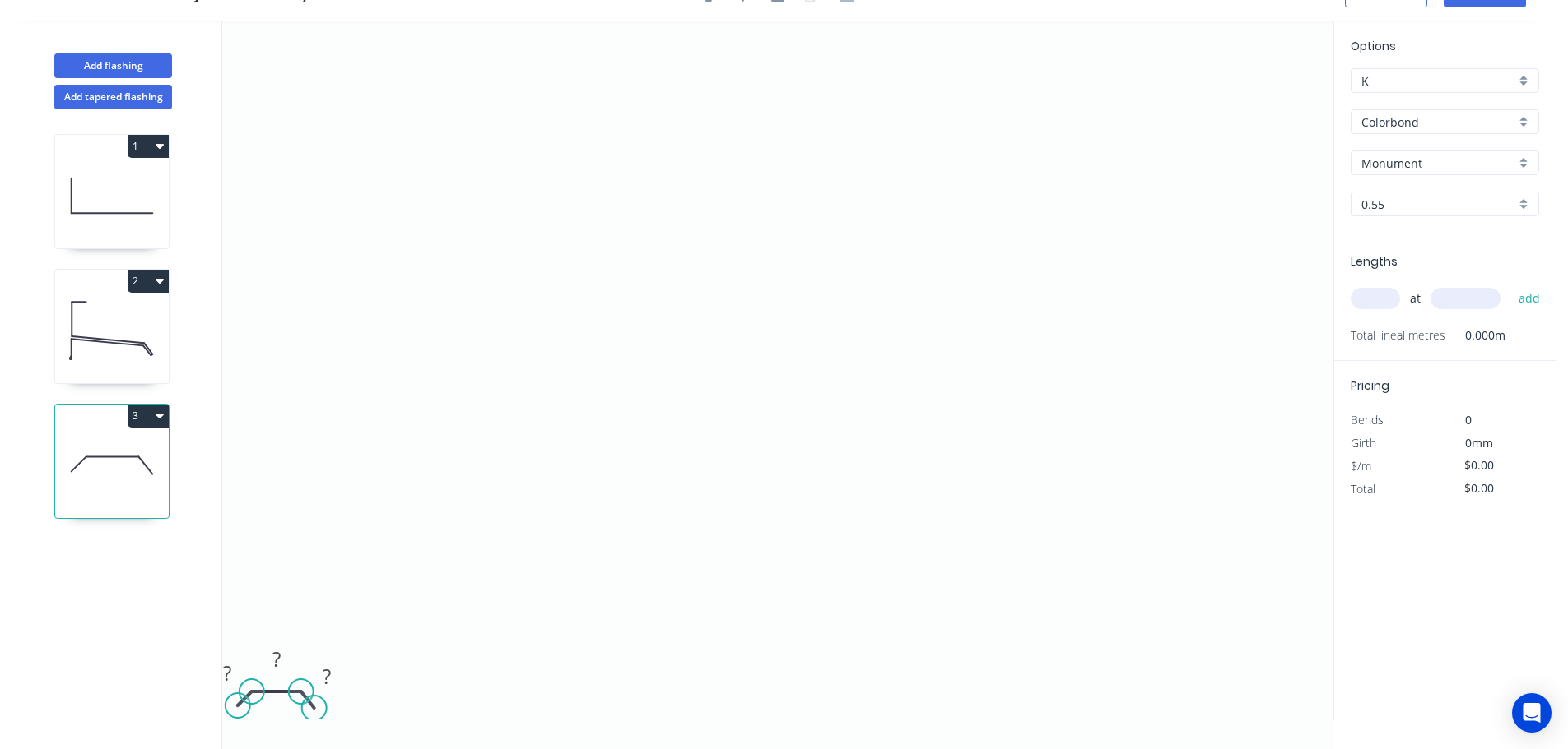
scroll to position [30, 0]
click at [313, 707] on circle at bounding box center [313, 706] width 25 height 25
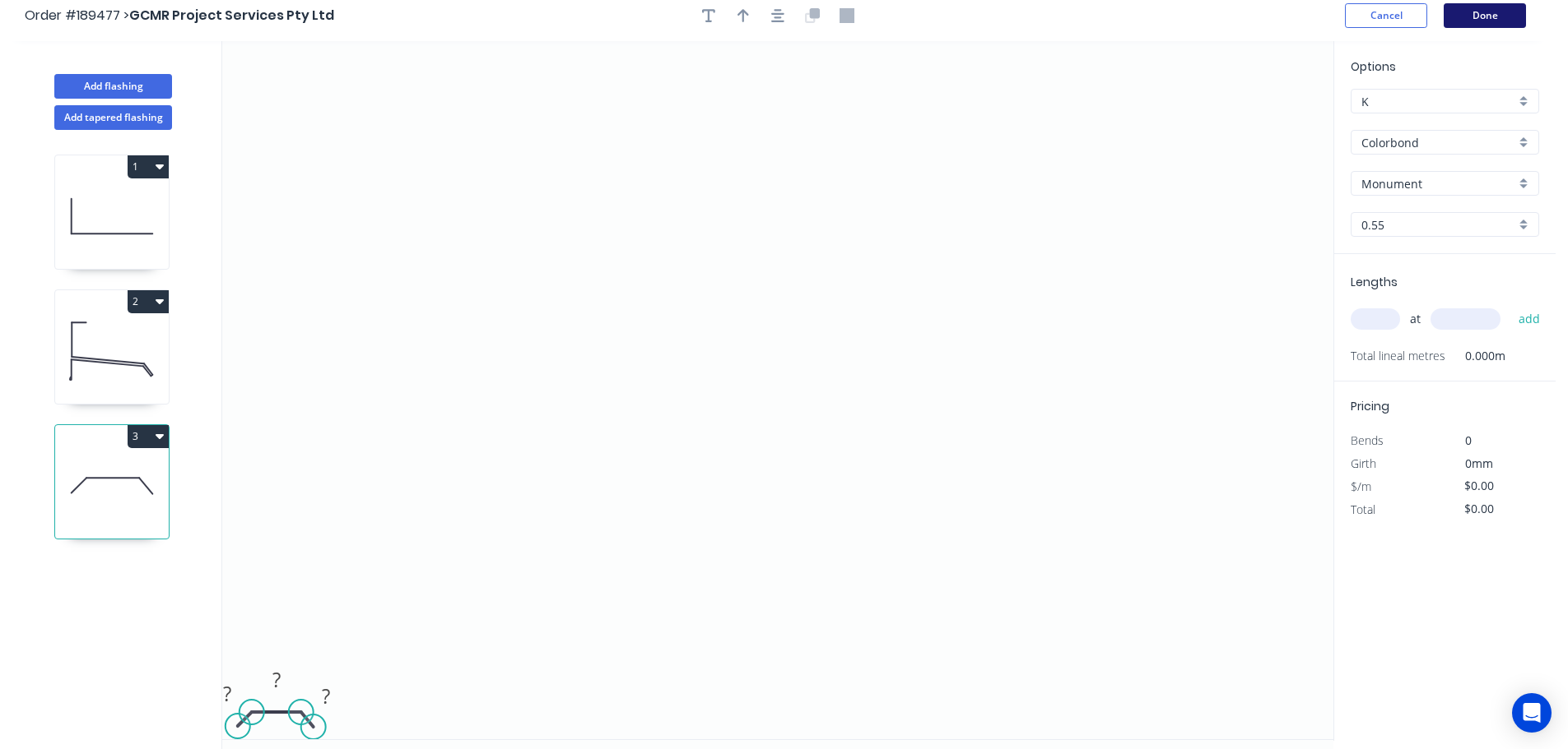
scroll to position [0, 0]
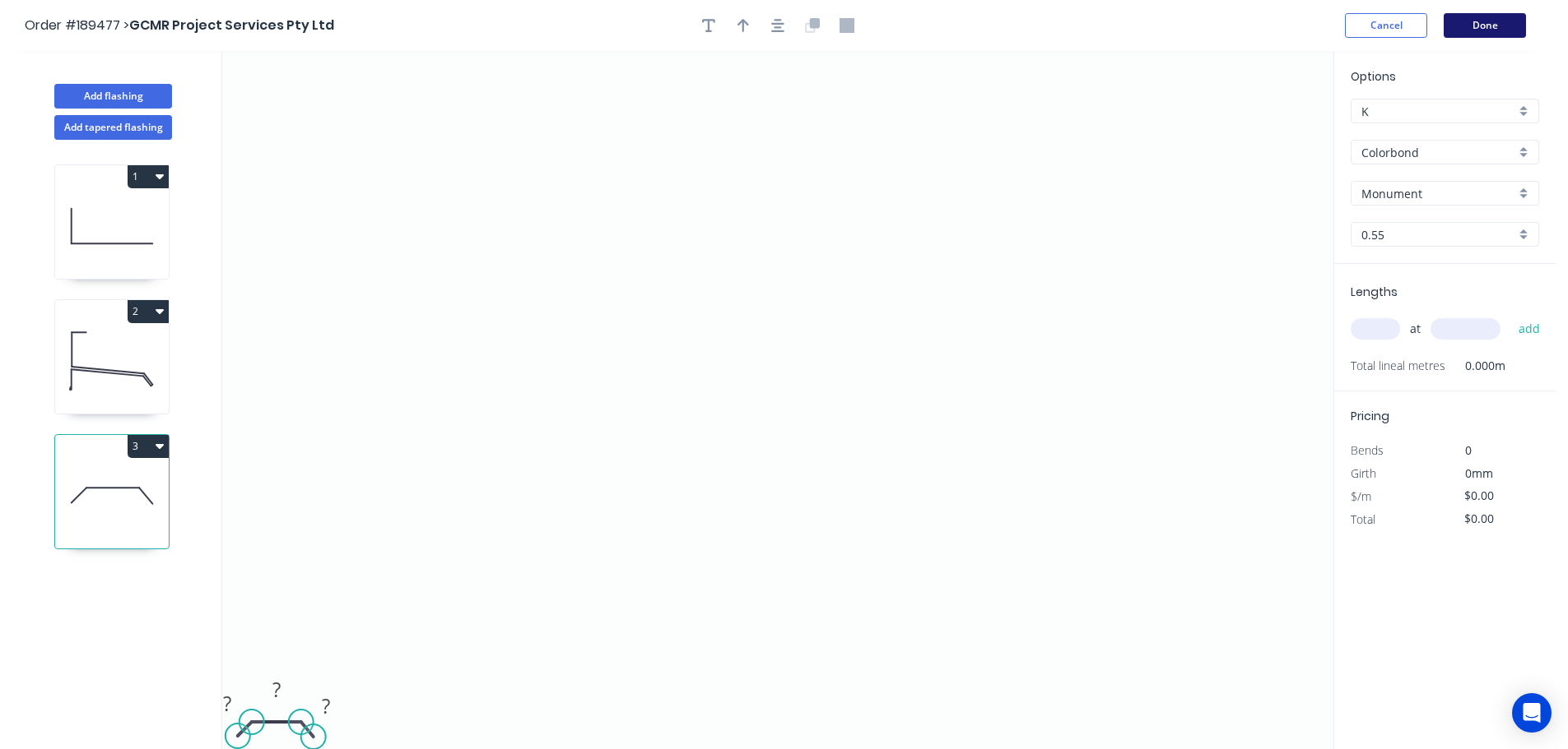
click at [1473, 19] on button "Done" at bounding box center [1484, 25] width 82 height 25
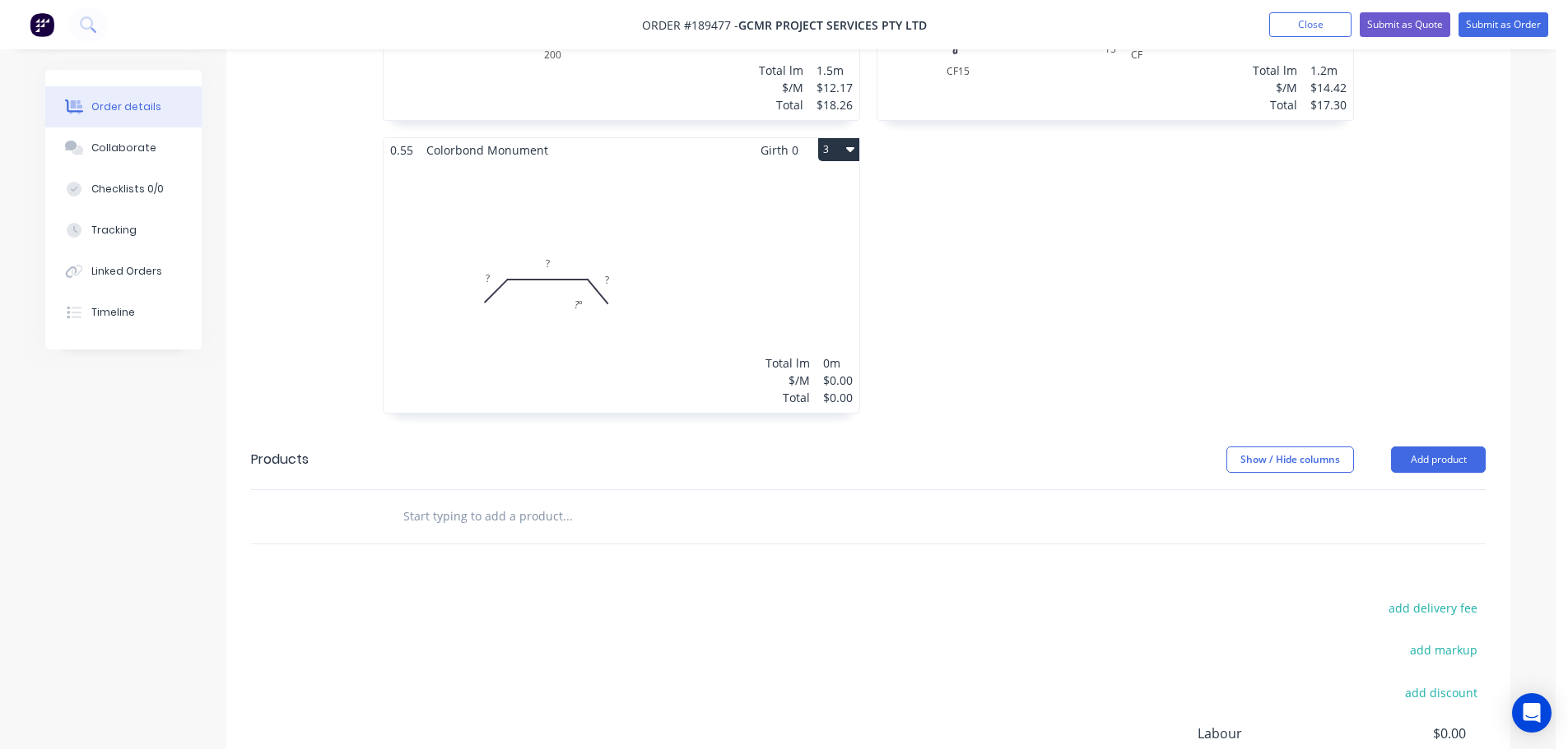
click at [705, 272] on div "Total lm $/M Total 0m $0.00 $0.00" at bounding box center [621, 287] width 476 height 251
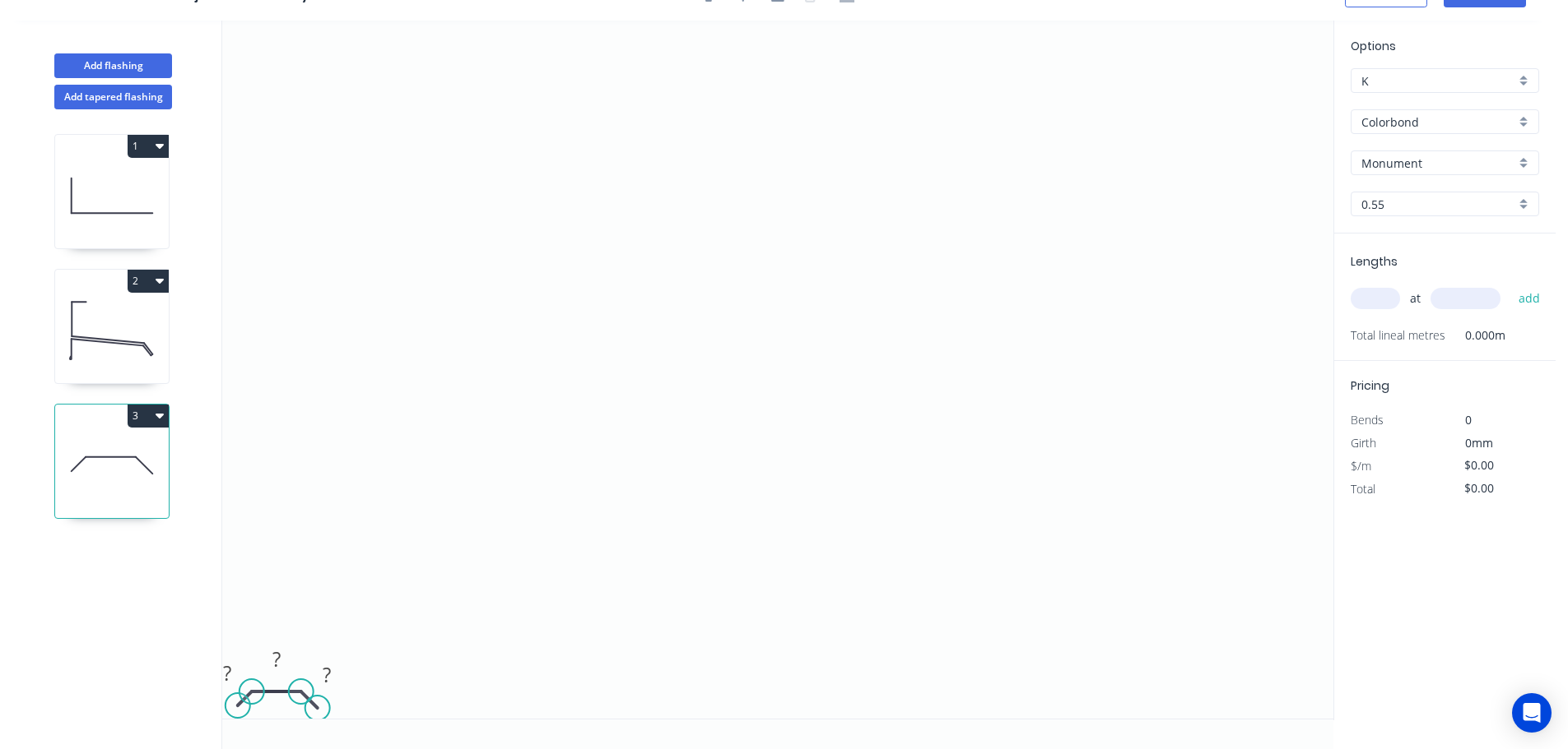
drag, startPoint x: 310, startPoint y: 704, endPoint x: 317, endPoint y: 711, distance: 9.9
click at [317, 711] on circle at bounding box center [317, 708] width 25 height 25
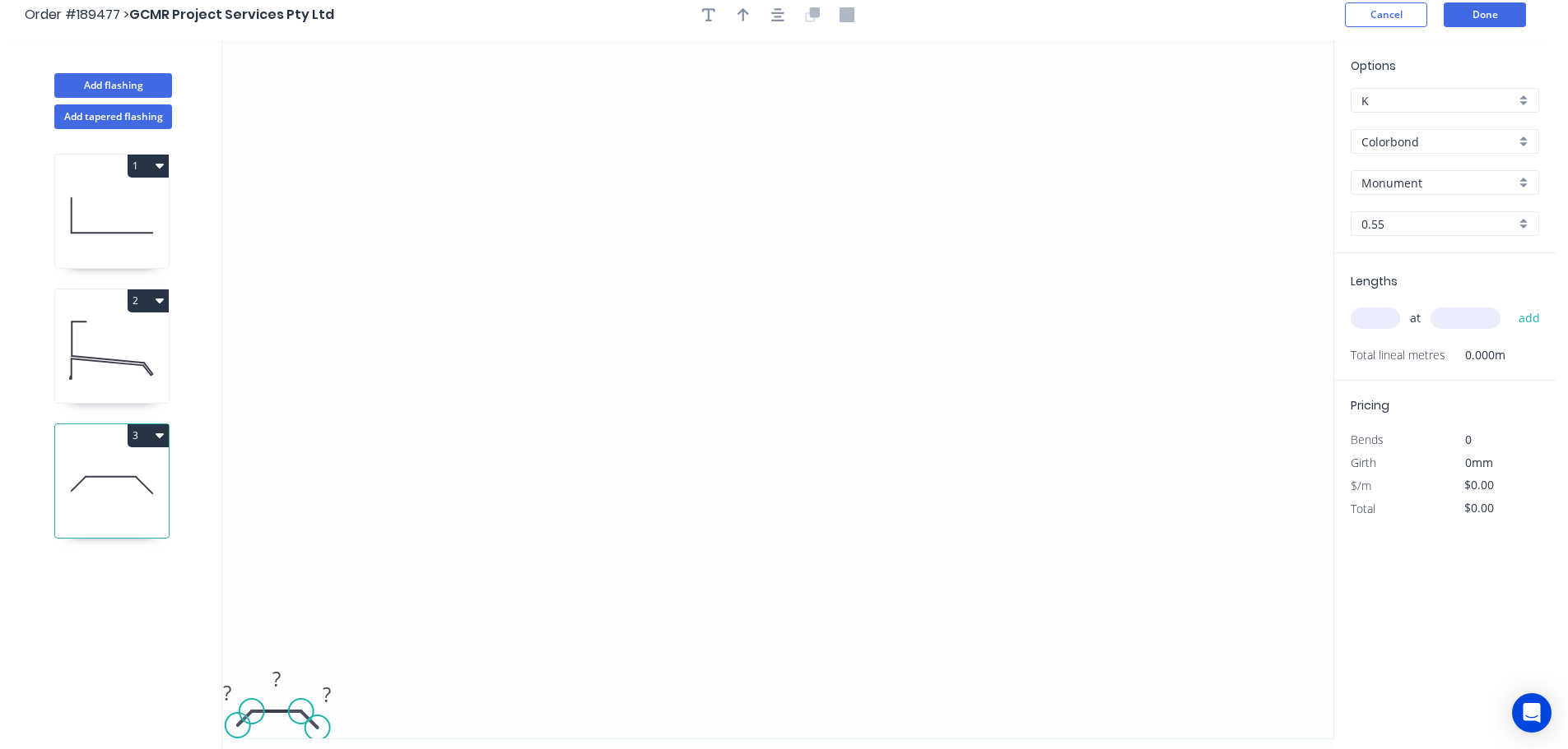
scroll to position [0, 0]
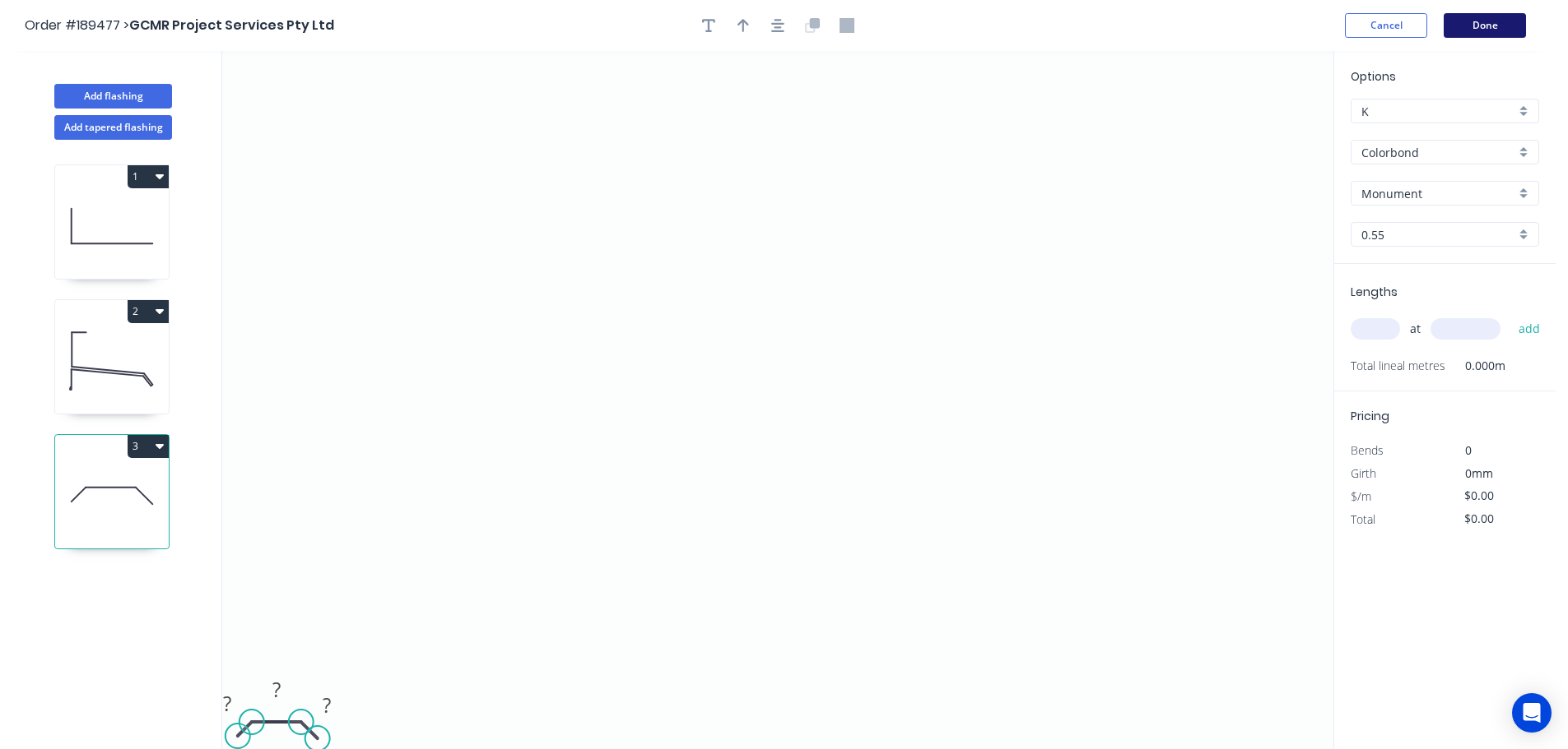
click at [1493, 26] on button "Done" at bounding box center [1484, 25] width 82 height 25
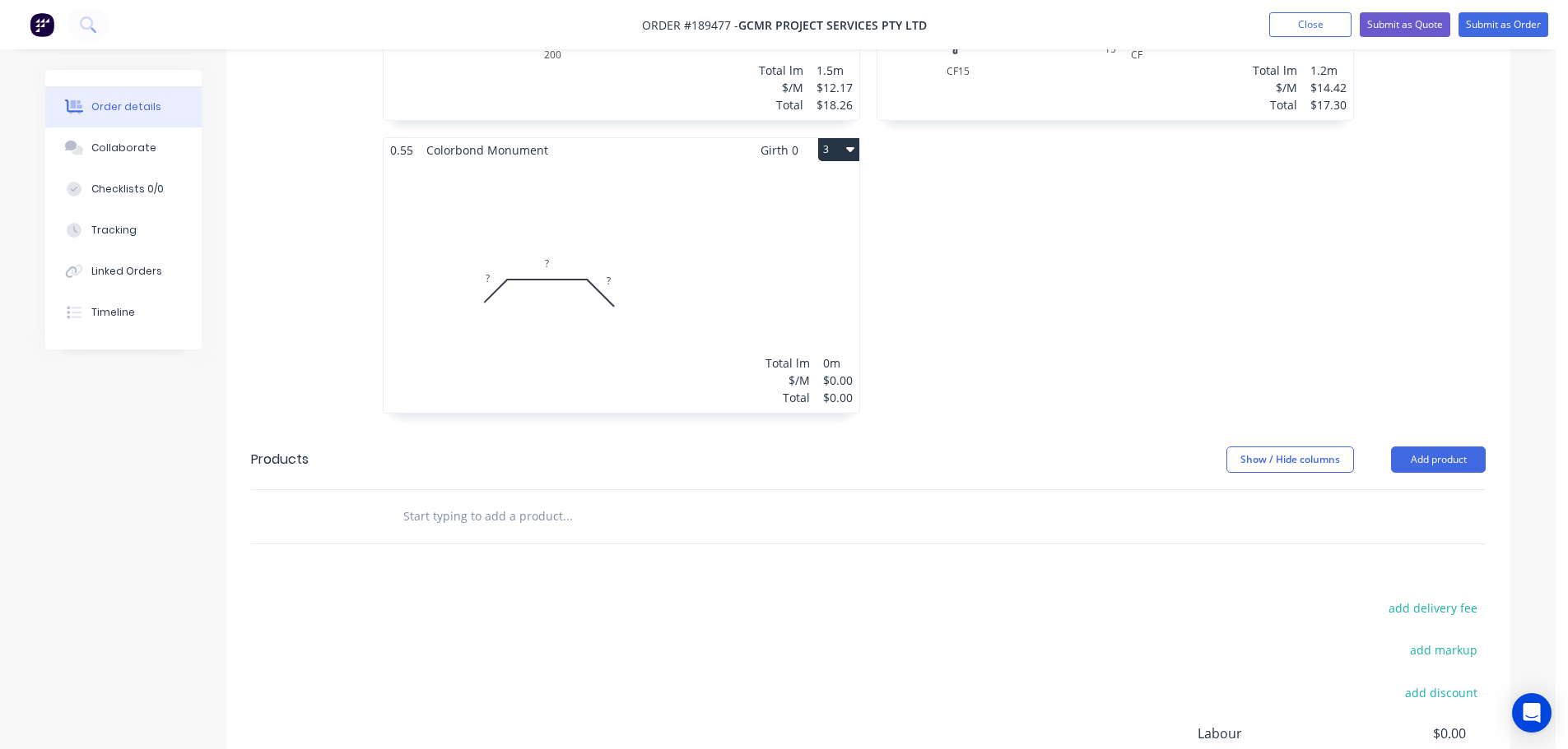
click at [645, 255] on div "Total lm $/M Total 0m $0.00 $0.00" at bounding box center [621, 287] width 476 height 251
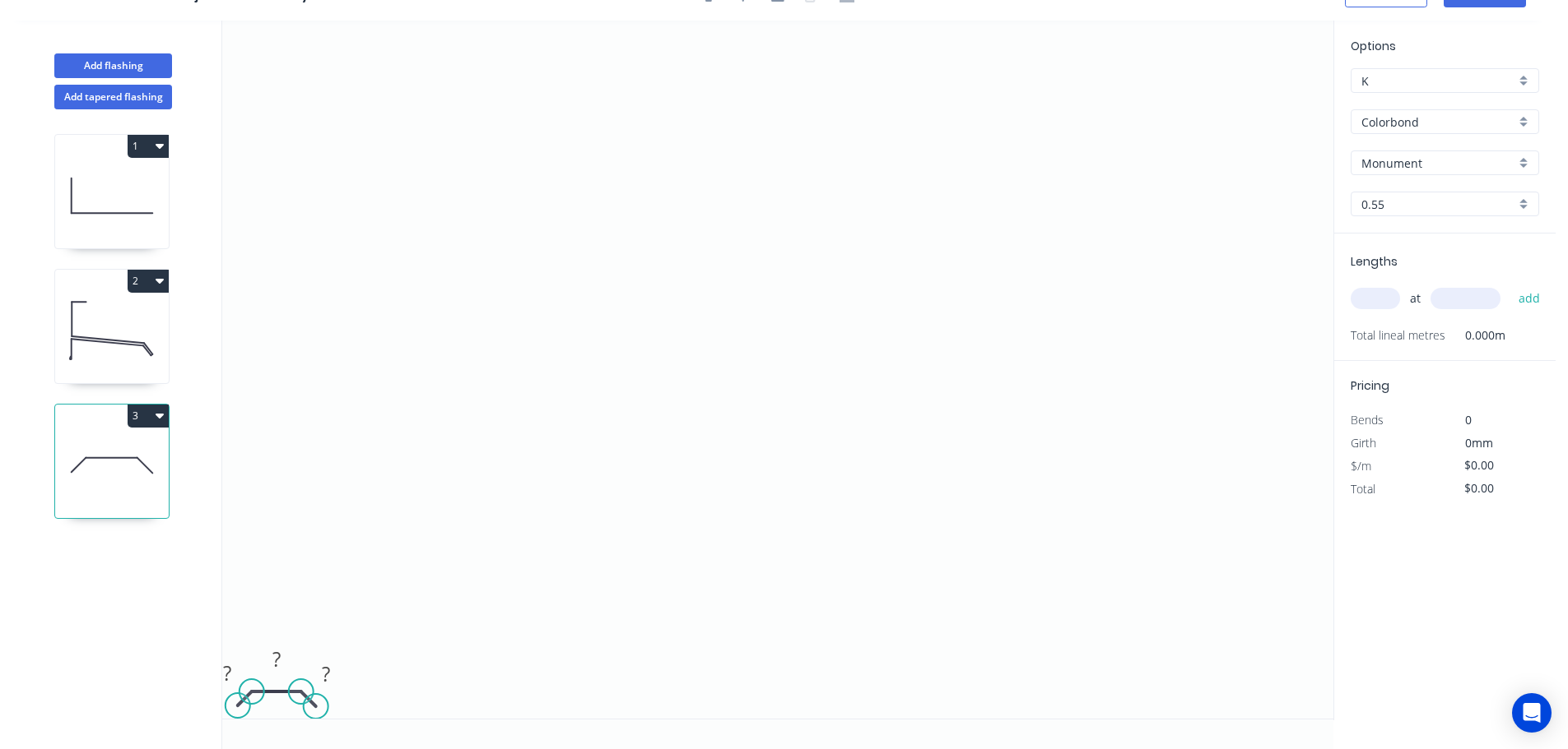
click at [316, 705] on circle at bounding box center [316, 706] width 25 height 25
click at [223, 669] on tspan "?" at bounding box center [226, 674] width 8 height 27
click at [390, 562] on icon "0 50 930 50" at bounding box center [778, 370] width 1111 height 698
type input "$25.97"
click at [1520, 119] on div "Colorbond" at bounding box center [1444, 121] width 188 height 25
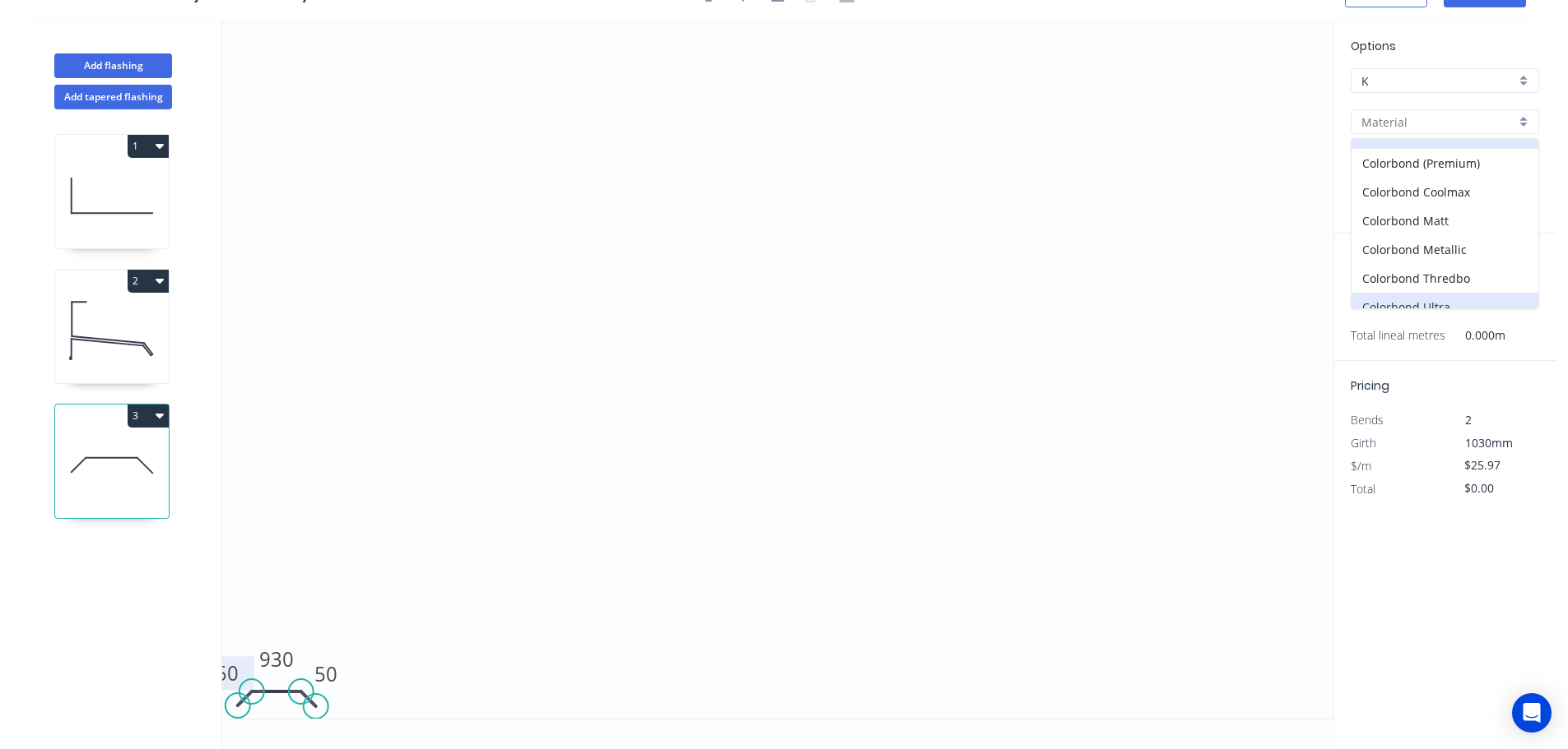
scroll to position [33, 0]
click at [1493, 297] on div "Colorbond Ultra" at bounding box center [1444, 294] width 186 height 29
type input "Colorbond Ultra"
type input "$39.59"
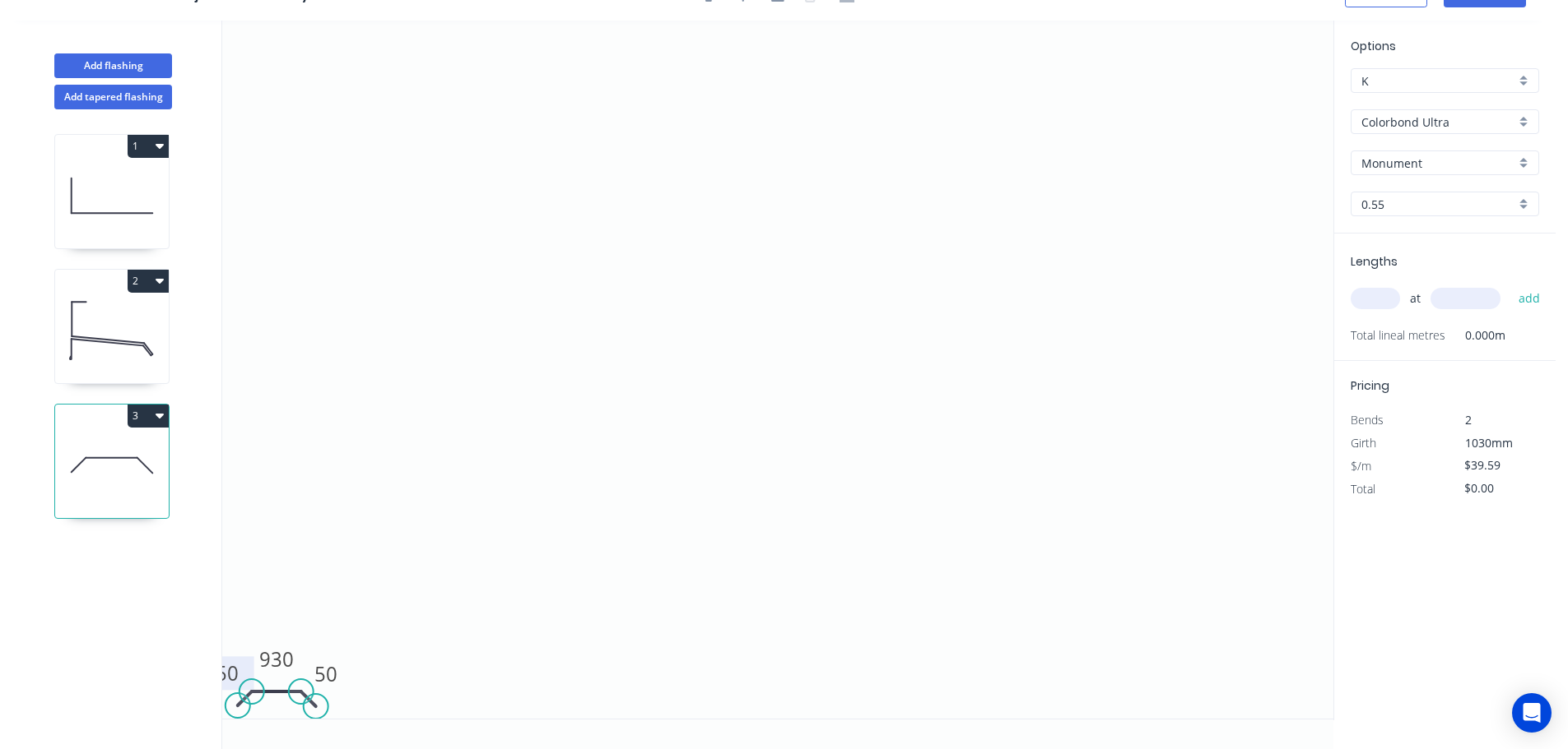
click at [1526, 161] on div "Monument" at bounding box center [1444, 163] width 188 height 25
click at [1400, 343] on div "Surfmist" at bounding box center [1444, 339] width 186 height 29
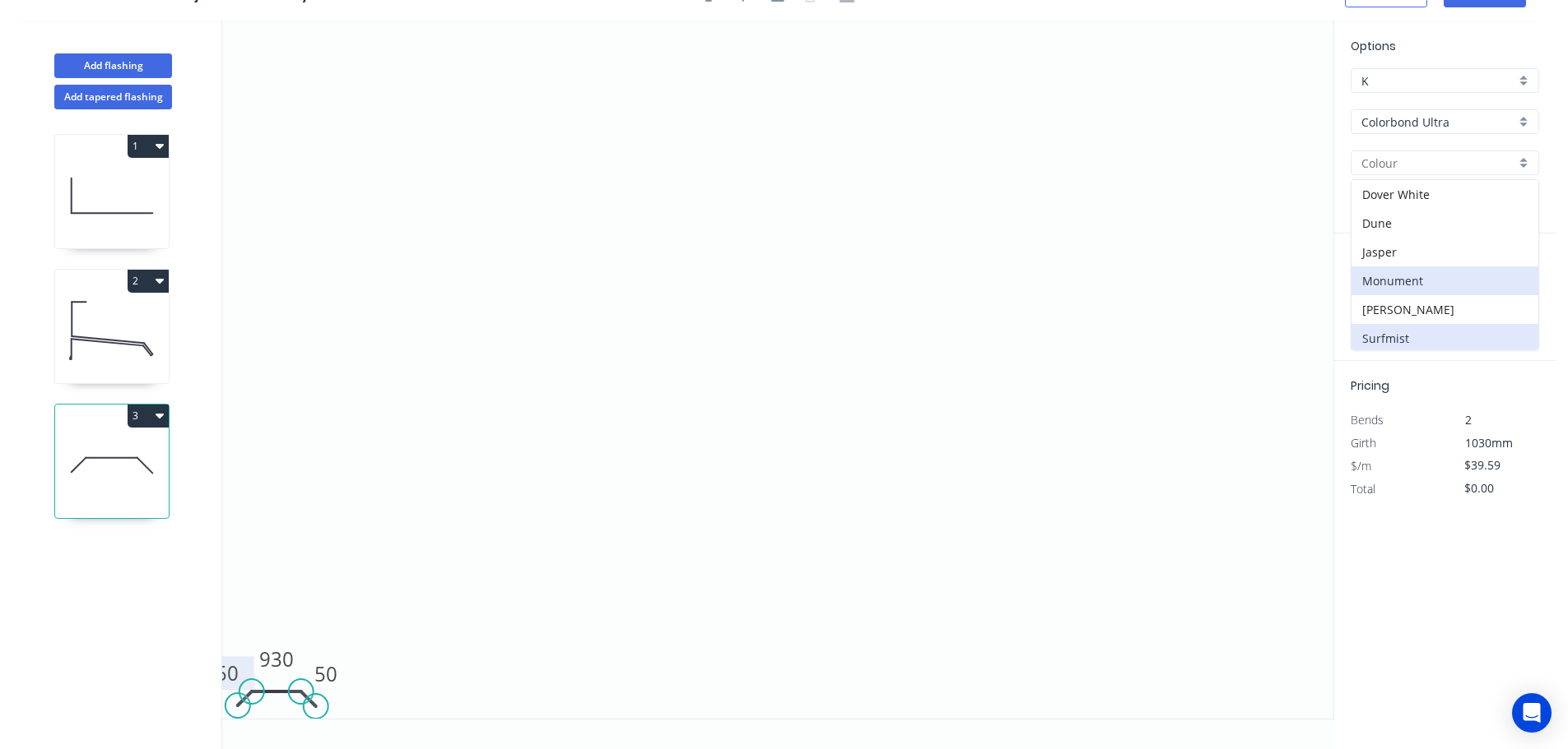
type input "Surfmist"
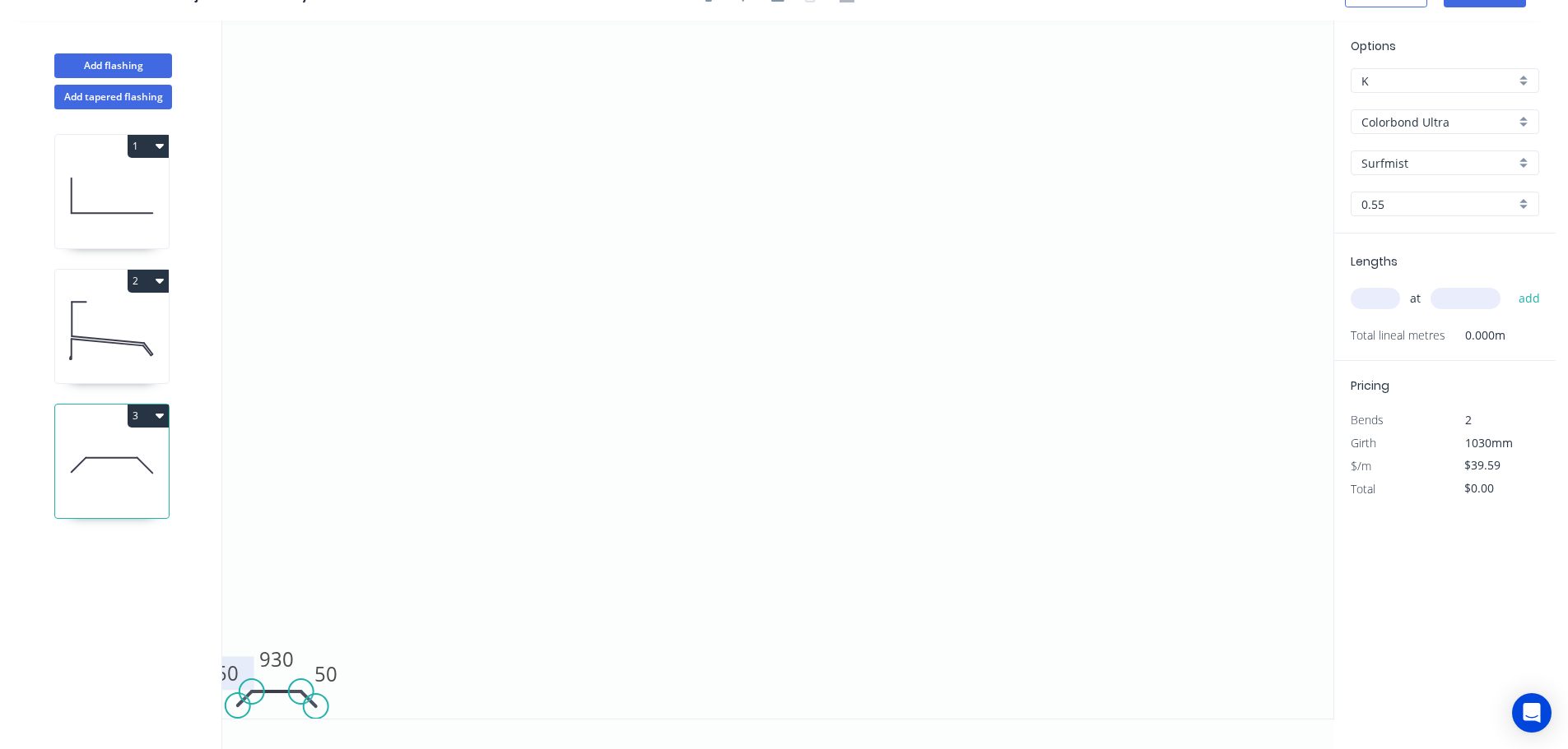
click at [1388, 300] on input "text" at bounding box center [1375, 299] width 49 height 22
type input "1"
click at [1458, 298] on input "text" at bounding box center [1465, 299] width 70 height 22
type input "1165"
click at [1510, 285] on button "add" at bounding box center [1529, 298] width 39 height 28
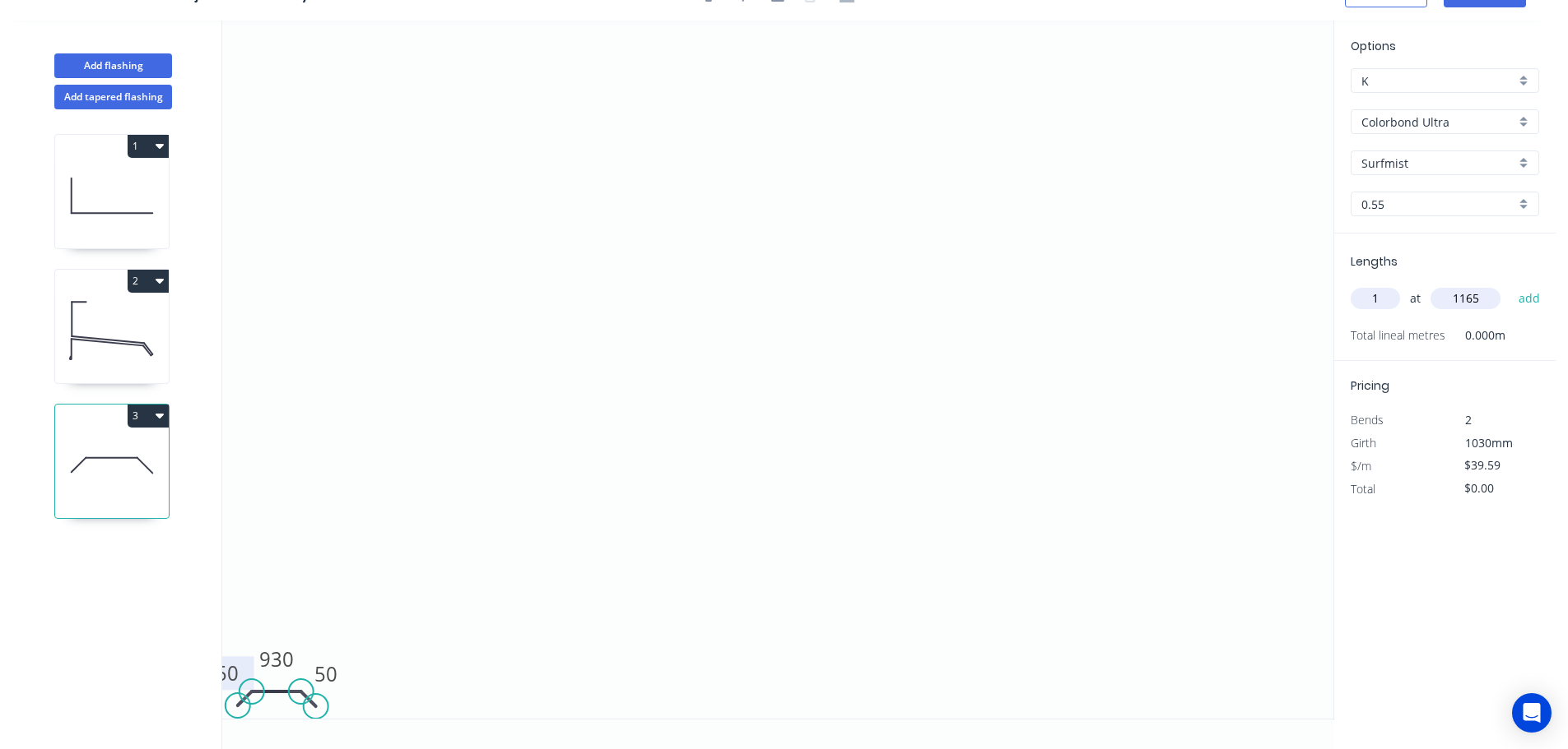
type input "$46.12"
click at [1028, 389] on icon "0 50 930 50" at bounding box center [778, 370] width 1111 height 698
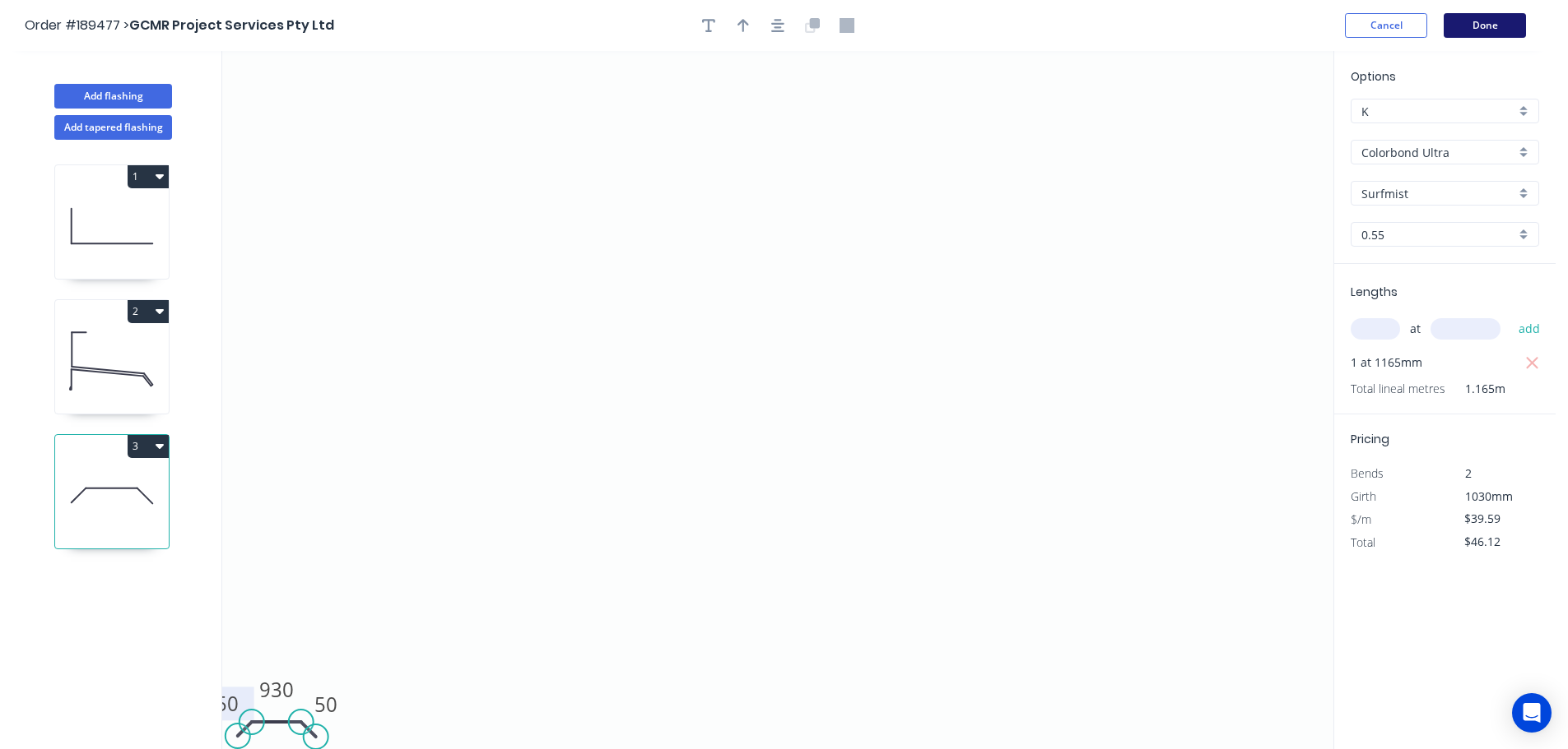
click at [1475, 25] on button "Done" at bounding box center [1484, 25] width 82 height 25
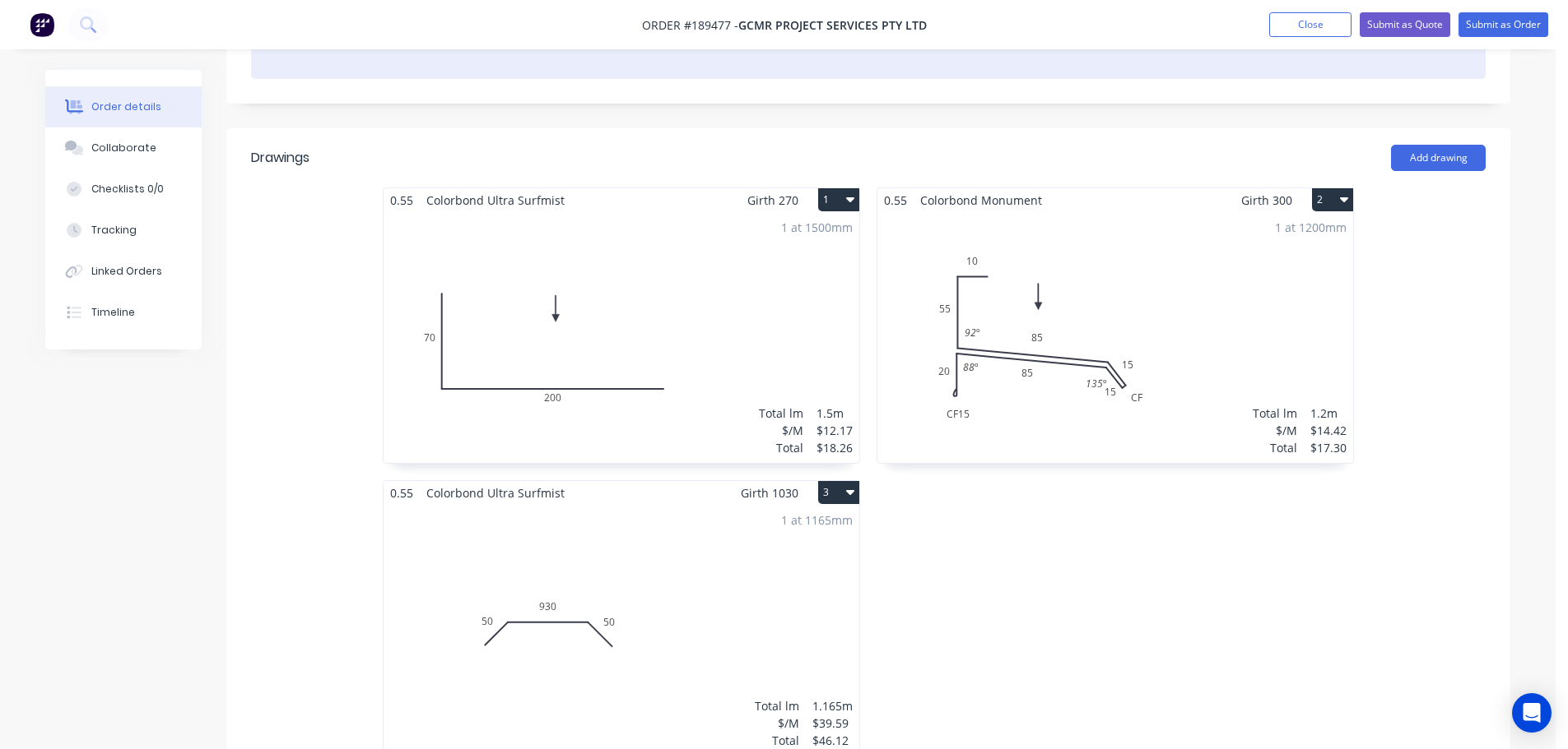
scroll to position [384, 0]
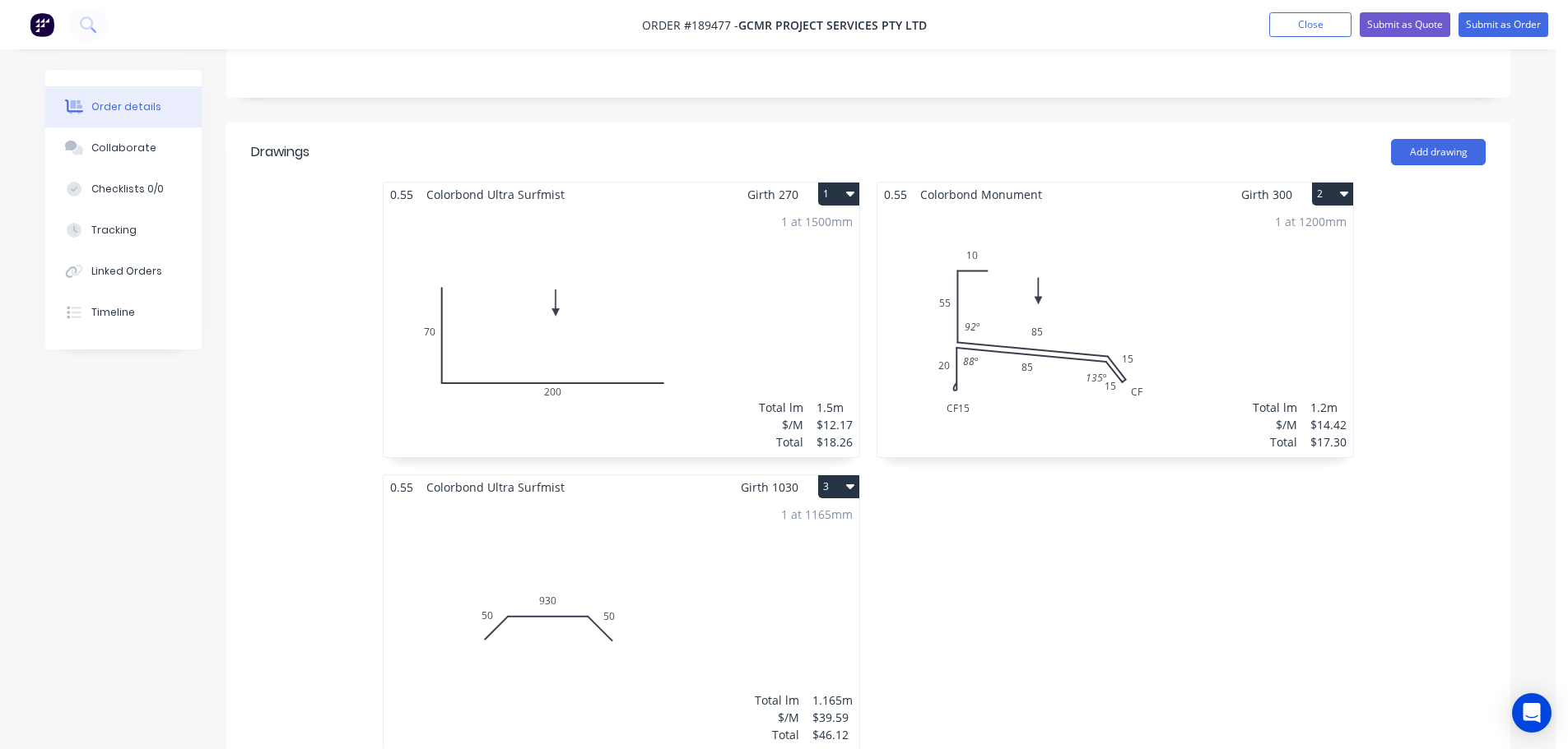
click at [1169, 391] on div "1 at 1200mm Total lm $/M Total 1.2m $14.42 $17.30" at bounding box center [1115, 332] width 476 height 251
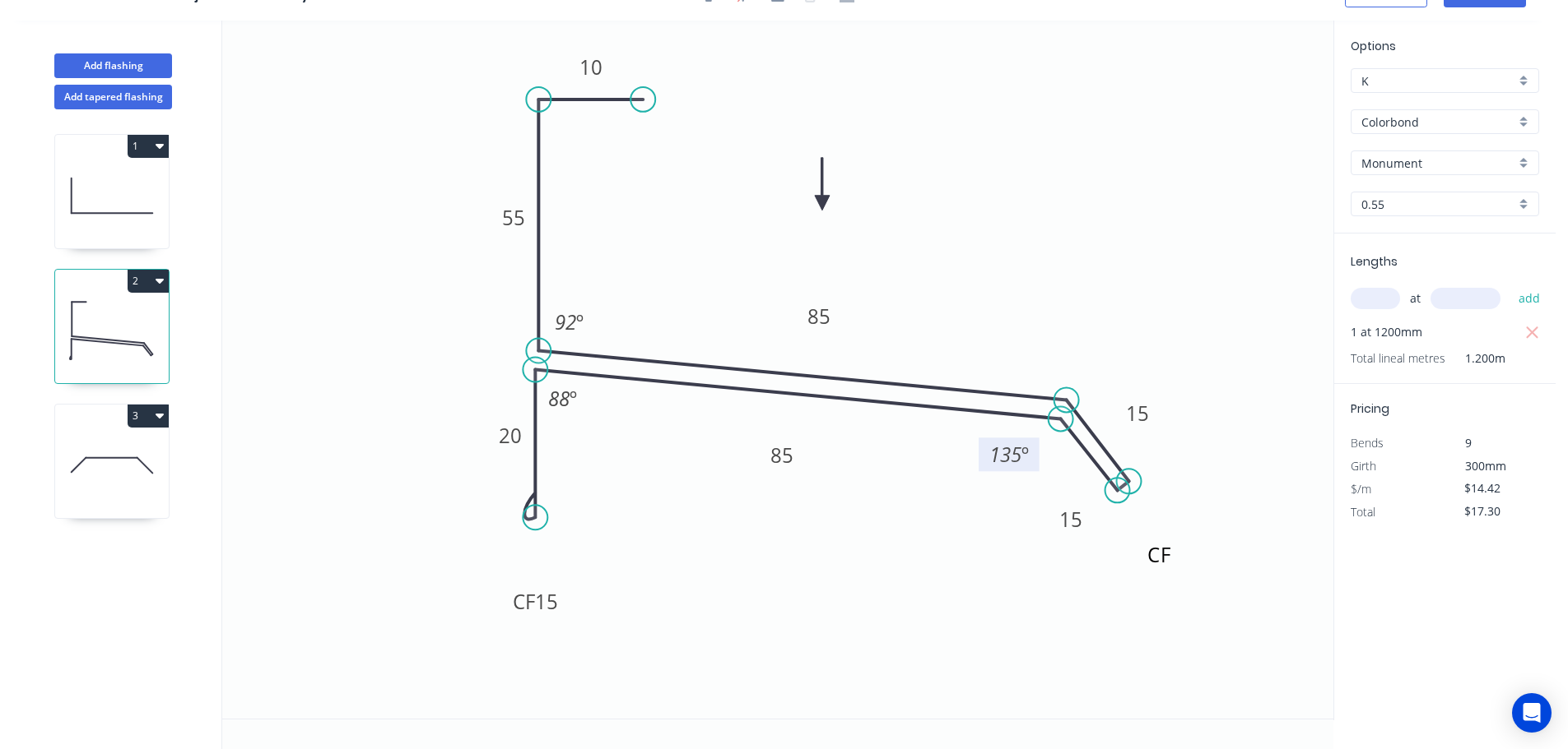
drag, startPoint x: 1018, startPoint y: 458, endPoint x: 986, endPoint y: 459, distance: 32.0
click at [986, 459] on rect at bounding box center [1009, 454] width 61 height 34
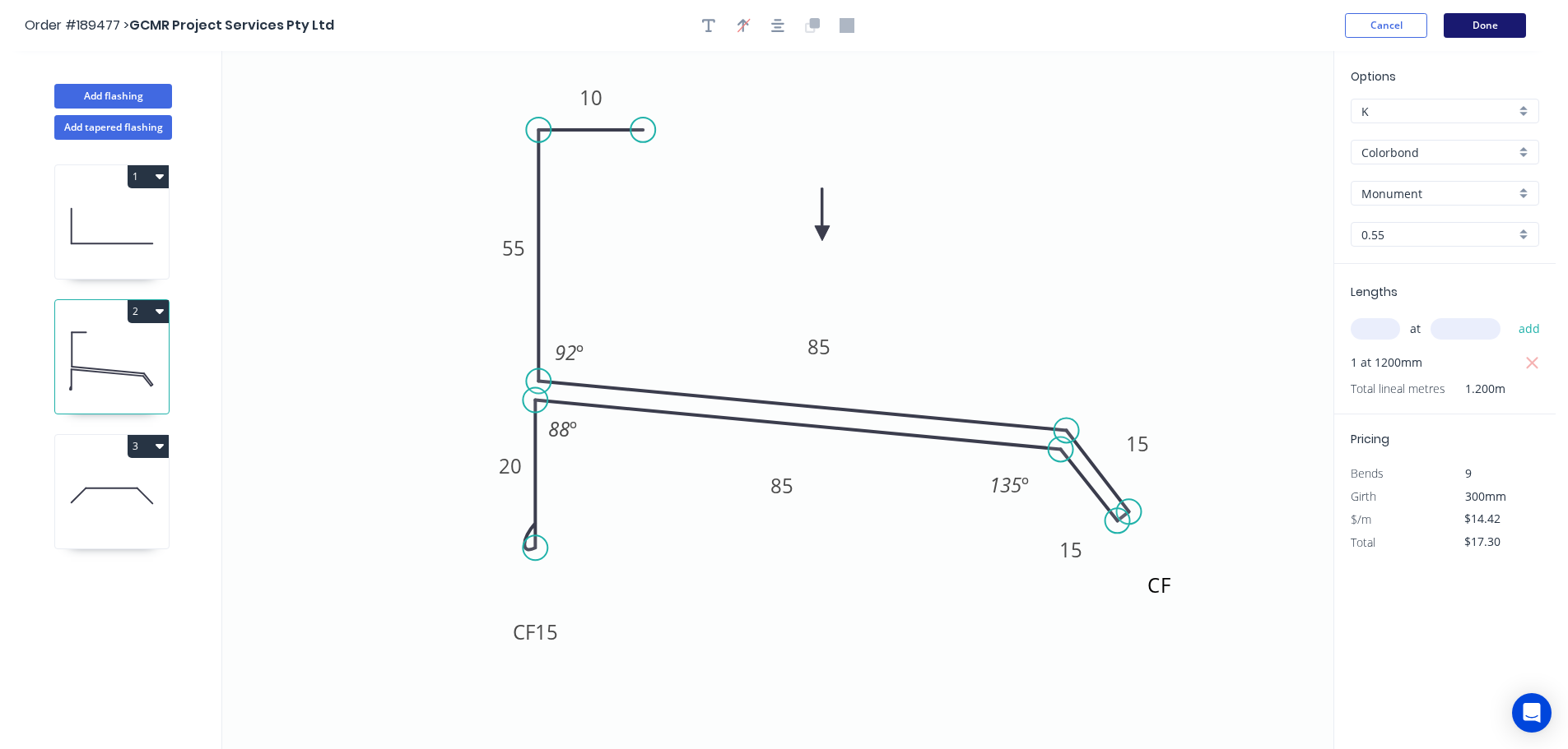
click at [1485, 29] on button "Done" at bounding box center [1484, 25] width 82 height 25
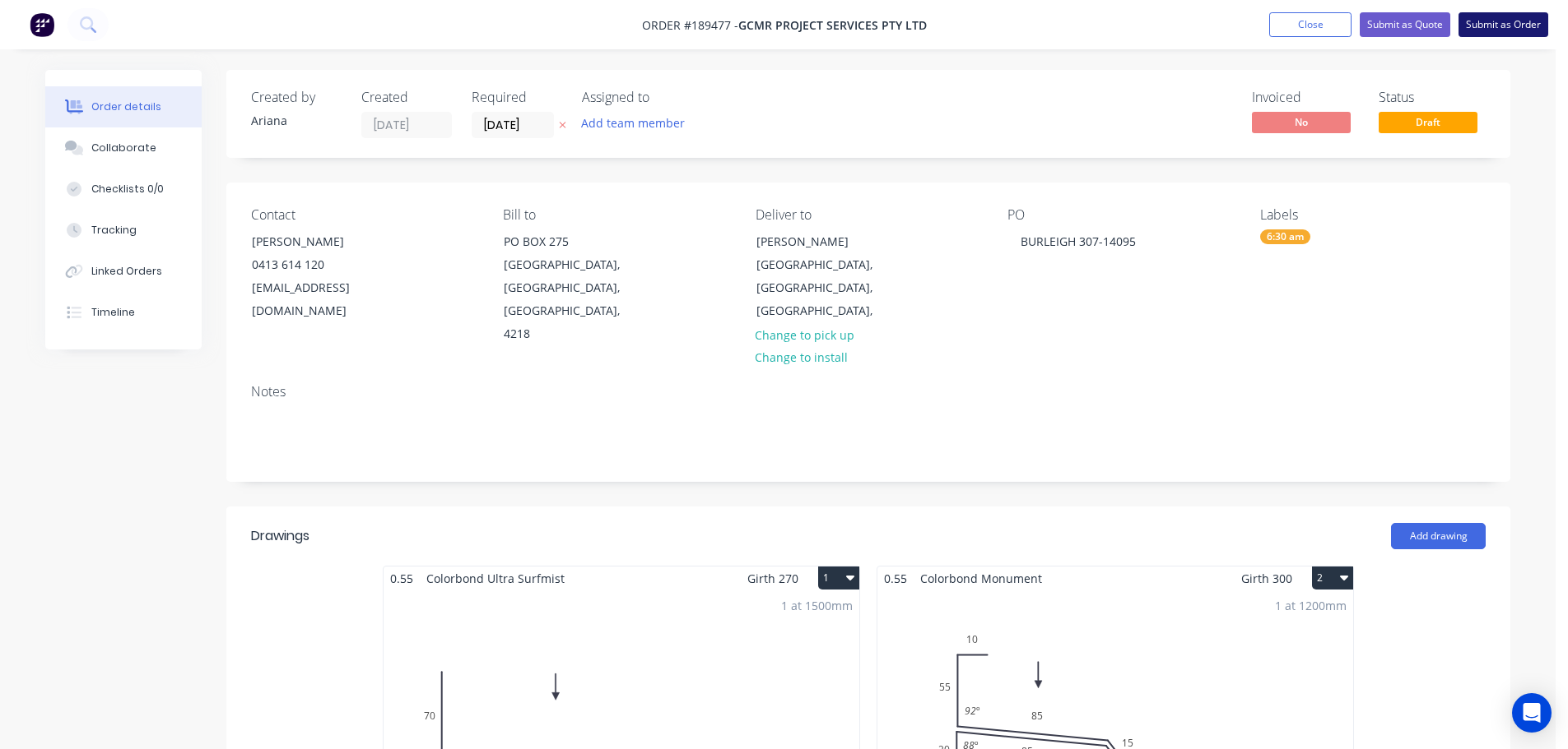
click at [1511, 29] on button "Submit as Order" at bounding box center [1503, 25] width 90 height 25
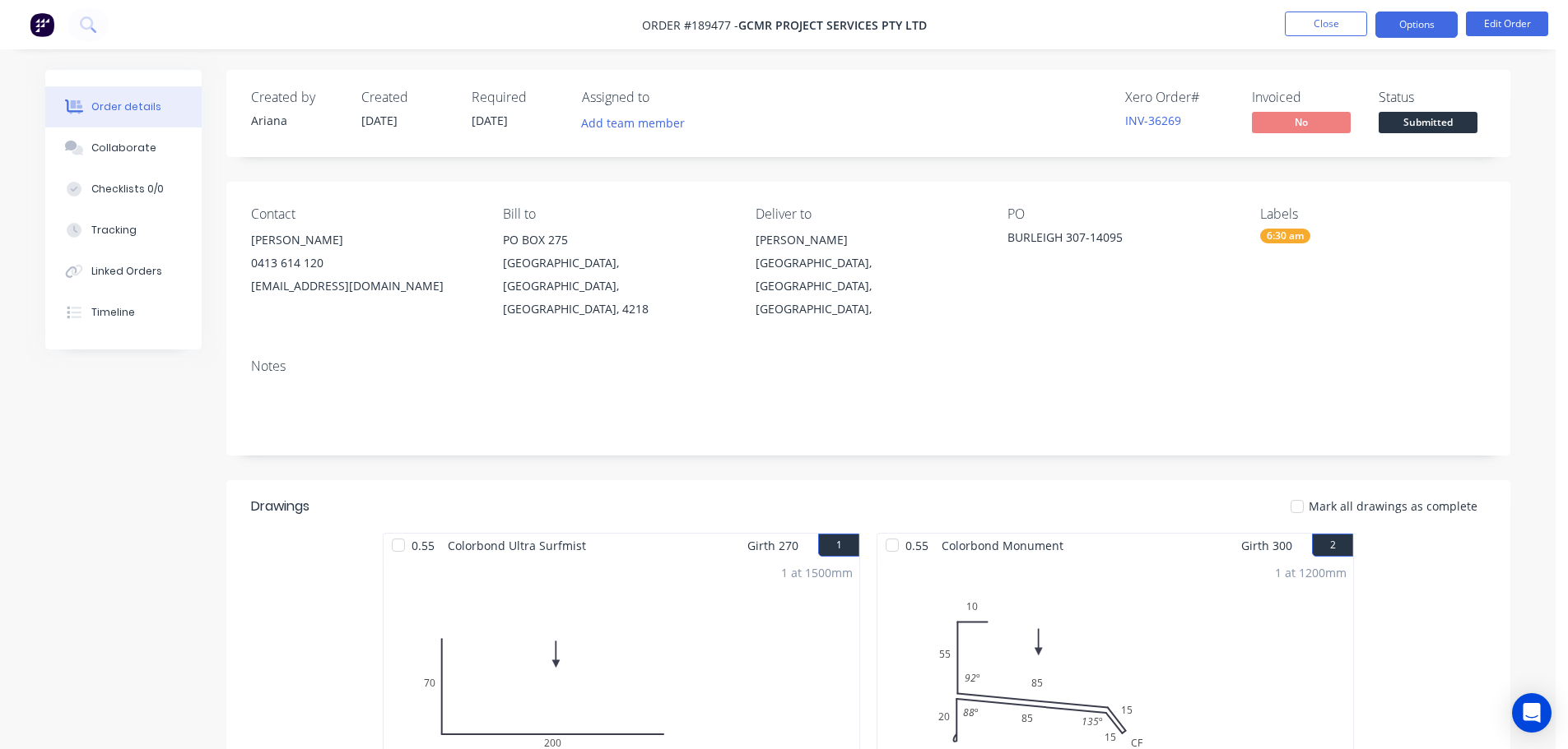
click at [1417, 30] on button "Options" at bounding box center [1416, 25] width 82 height 26
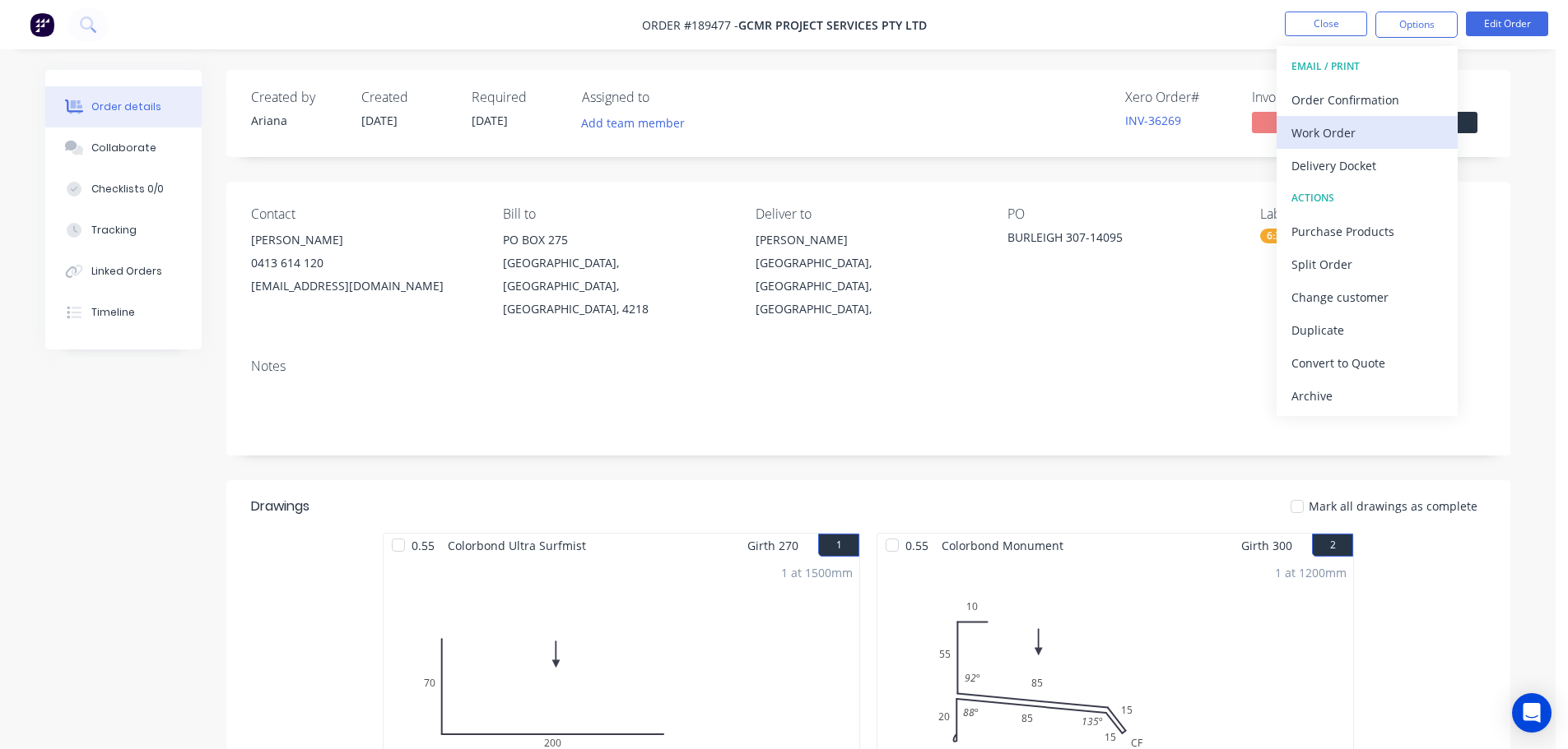
click at [1356, 134] on div "Work Order" at bounding box center [1367, 133] width 152 height 24
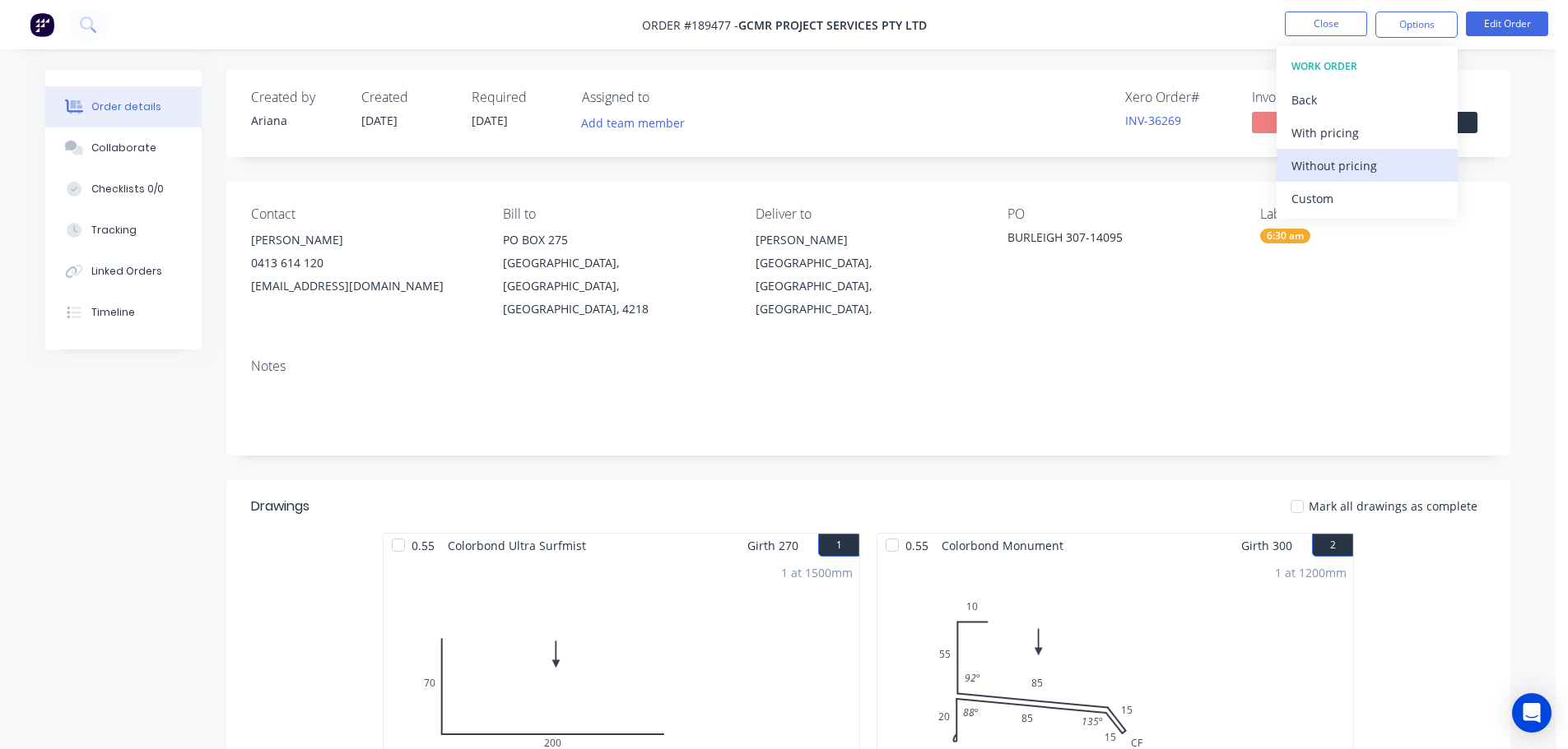
click at [1337, 163] on div "Without pricing" at bounding box center [1367, 165] width 152 height 24
click at [1154, 21] on nav "Order #189477 - GCMR Project Services Pty Ltd Close Options EMAIL / PRINT Order…" at bounding box center [784, 25] width 1568 height 49
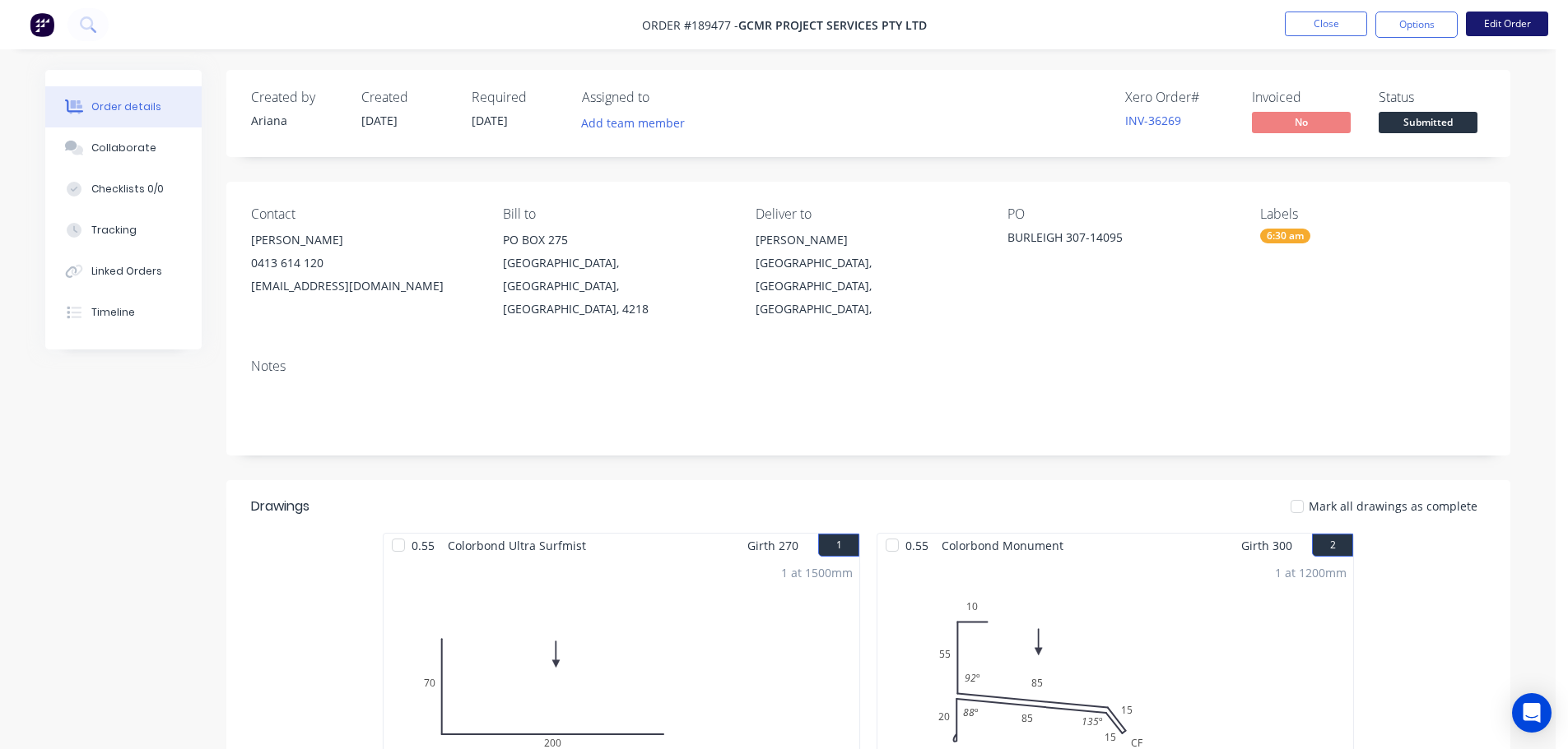
click at [1502, 28] on button "Edit Order" at bounding box center [1507, 24] width 82 height 25
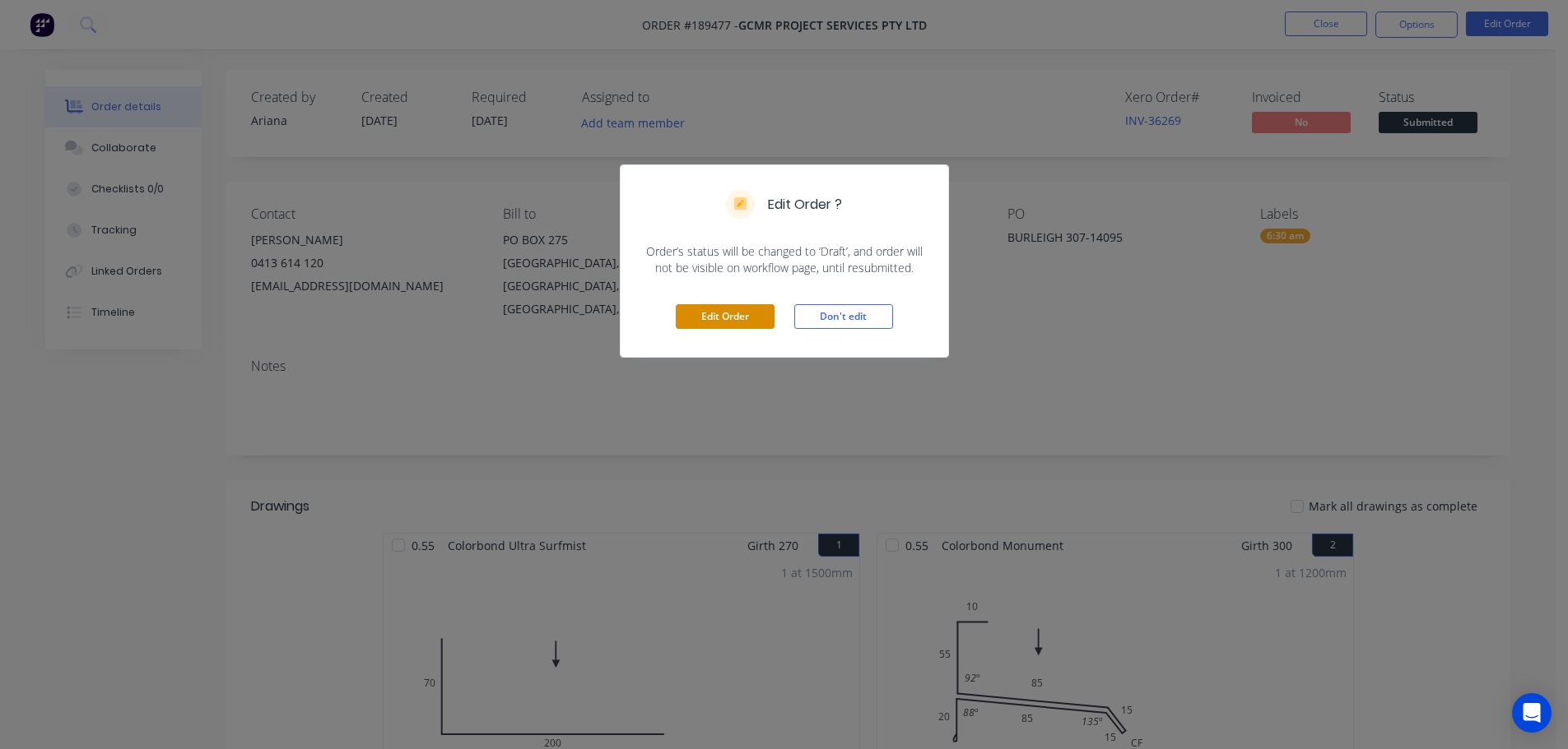
click at [722, 313] on button "Edit Order" at bounding box center [725, 316] width 99 height 25
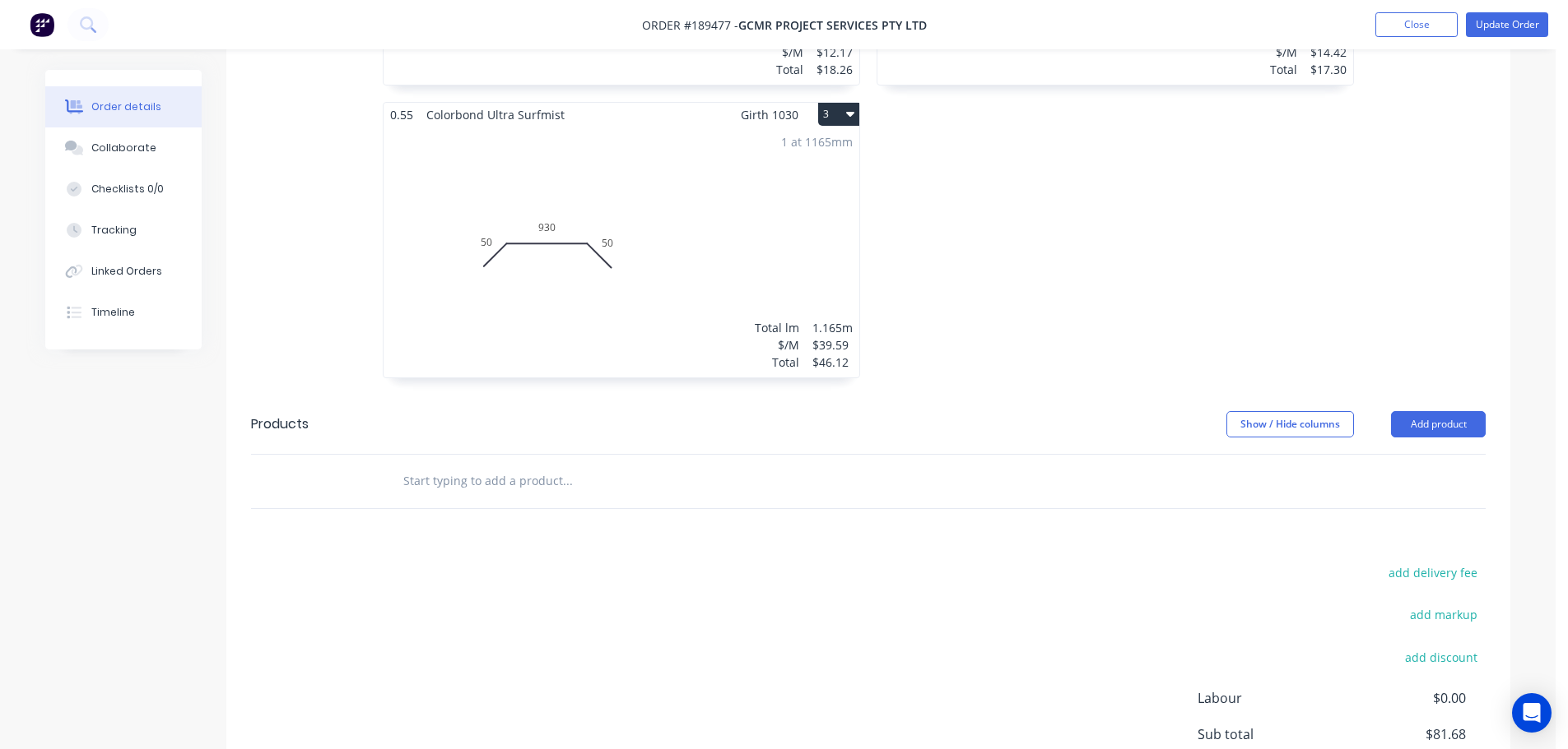
scroll to position [913, 0]
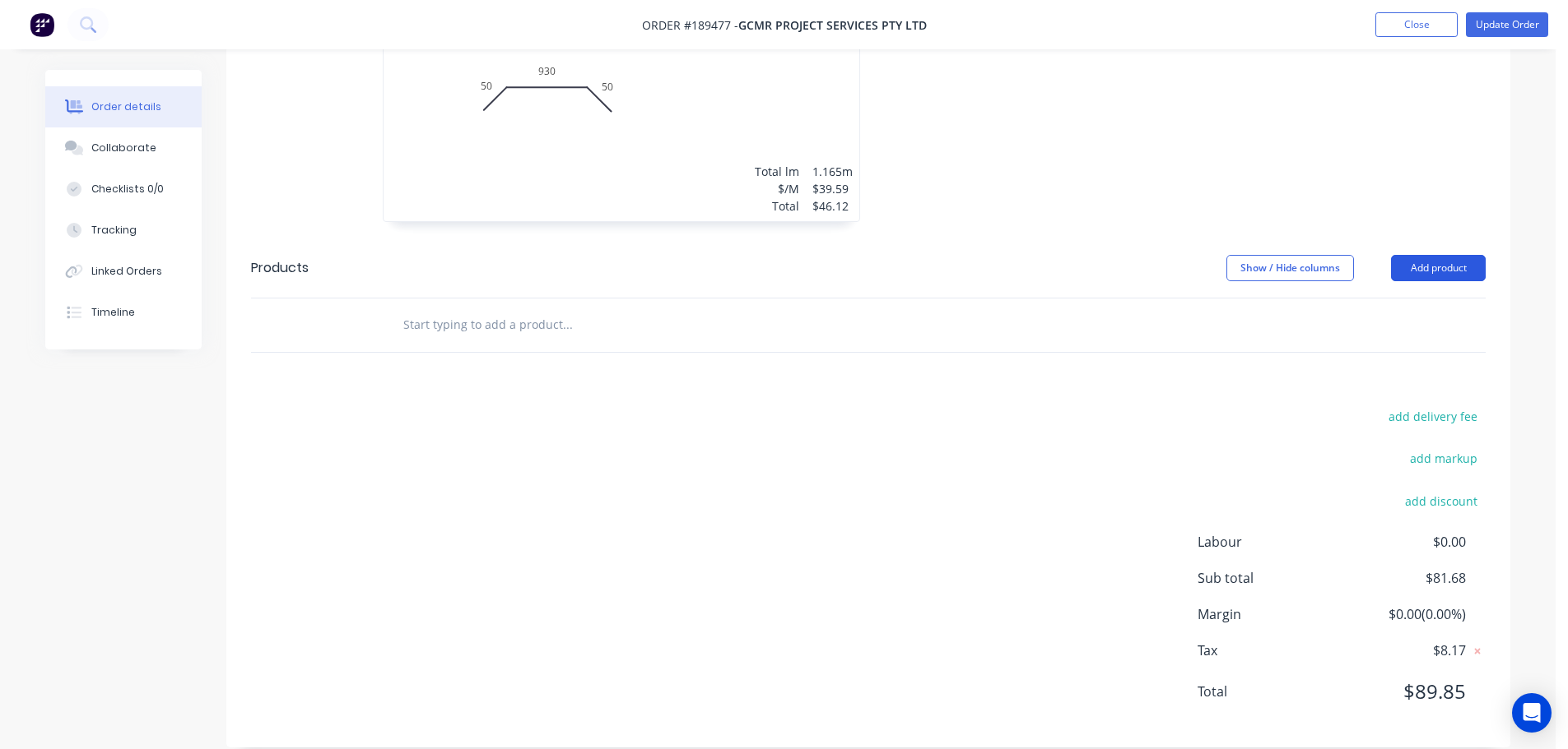
click at [1432, 255] on button "Add product" at bounding box center [1438, 268] width 95 height 26
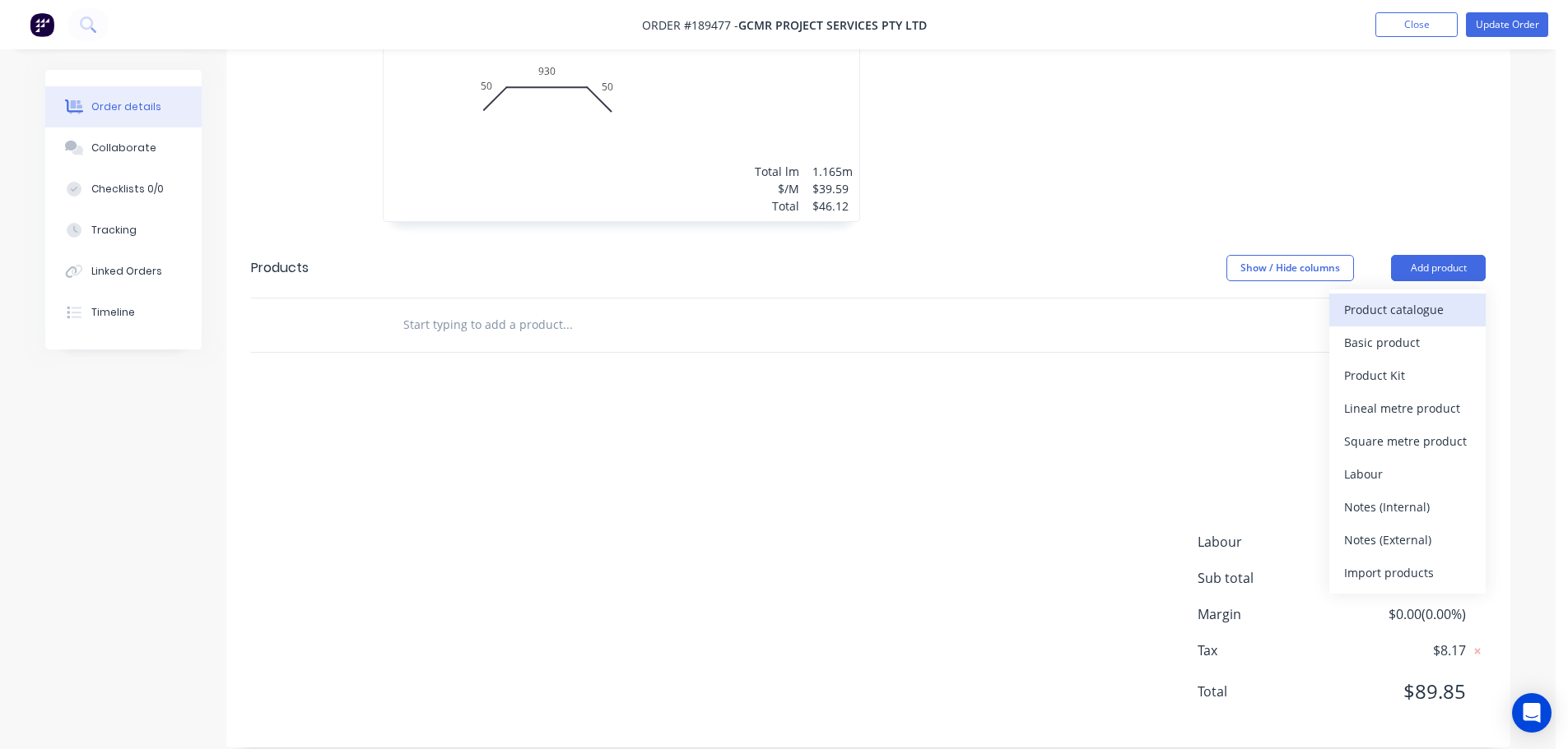
click at [1386, 298] on div "Product catalogue" at bounding box center [1407, 310] width 126 height 24
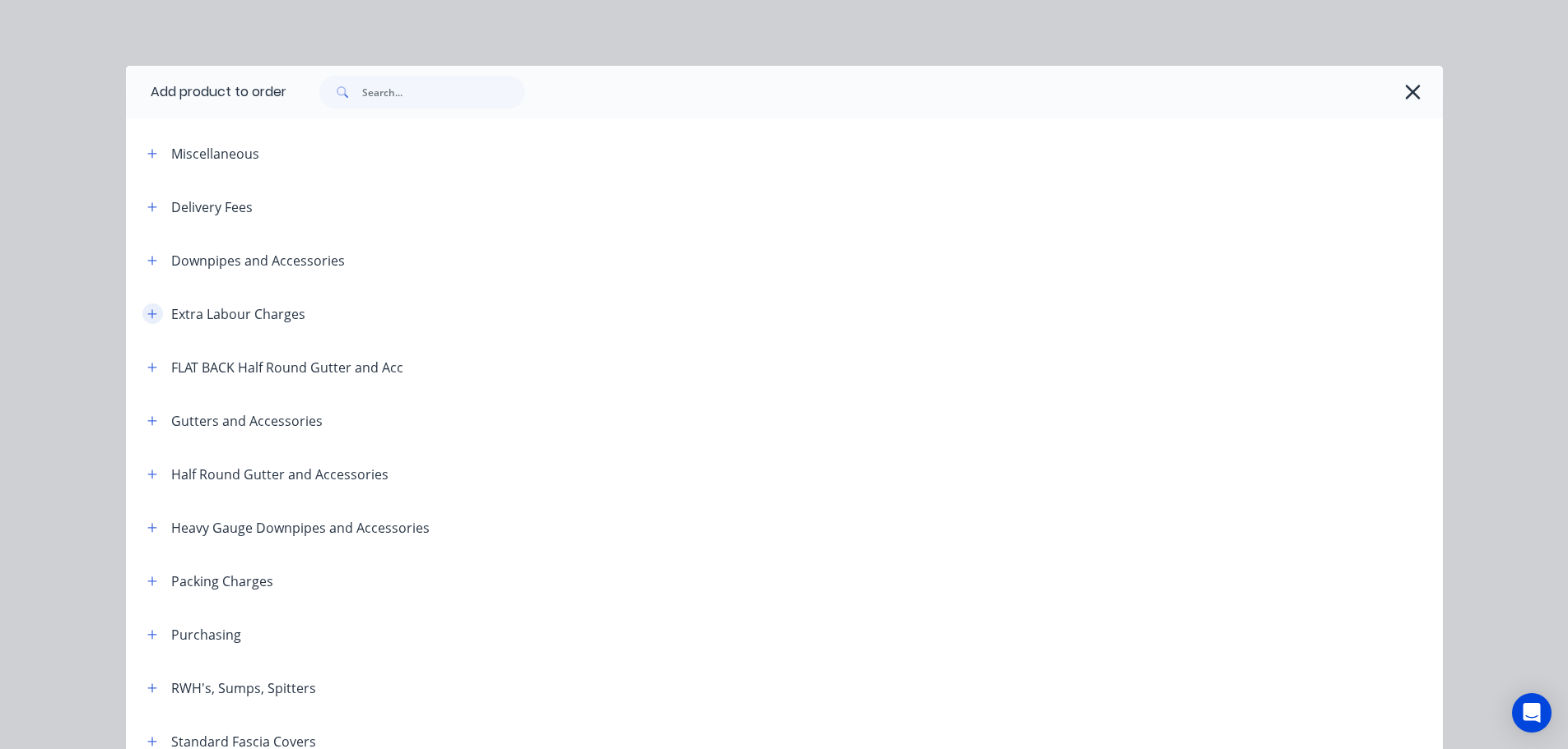
click at [148, 310] on icon "button" at bounding box center [152, 314] width 10 height 12
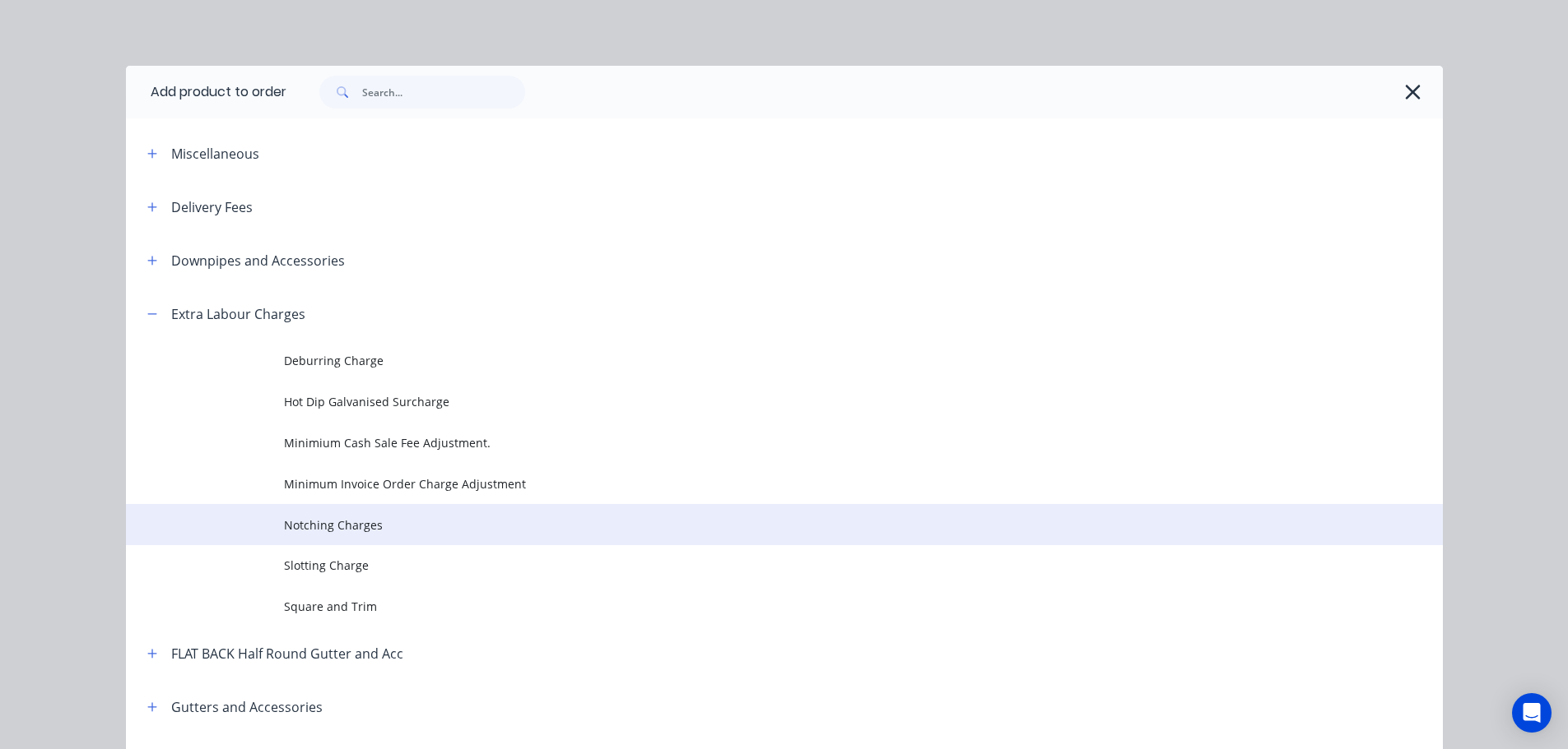
click at [336, 522] on span "Notching Charges" at bounding box center [747, 524] width 927 height 17
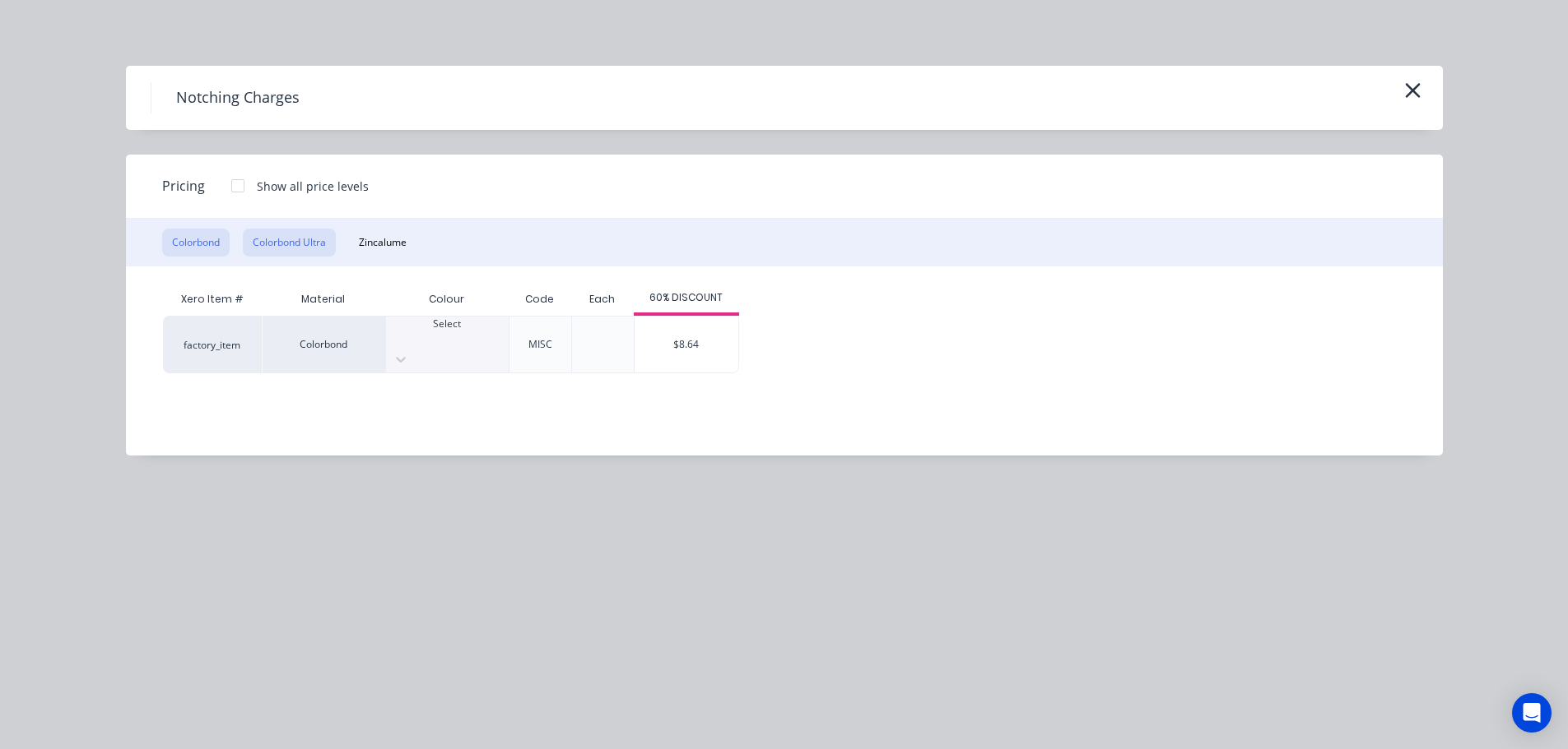
click at [300, 244] on button "Colorbond Ultra" at bounding box center [289, 243] width 93 height 28
click at [427, 342] on div at bounding box center [447, 339] width 123 height 15
click at [702, 332] on div "$9.07" at bounding box center [687, 345] width 104 height 56
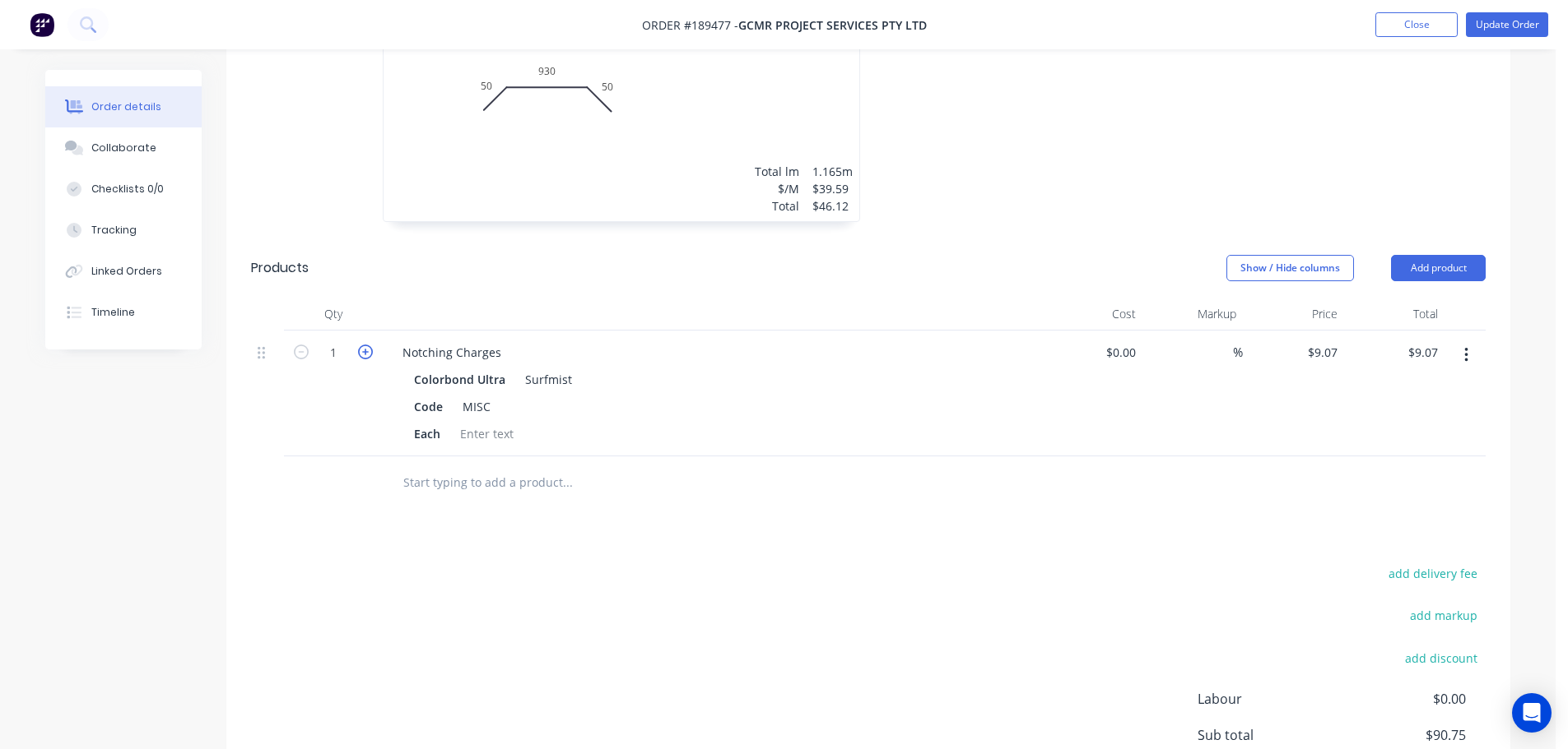
click at [364, 345] on icon "button" at bounding box center [366, 352] width 15 height 15
type input "2"
type input "$18.14"
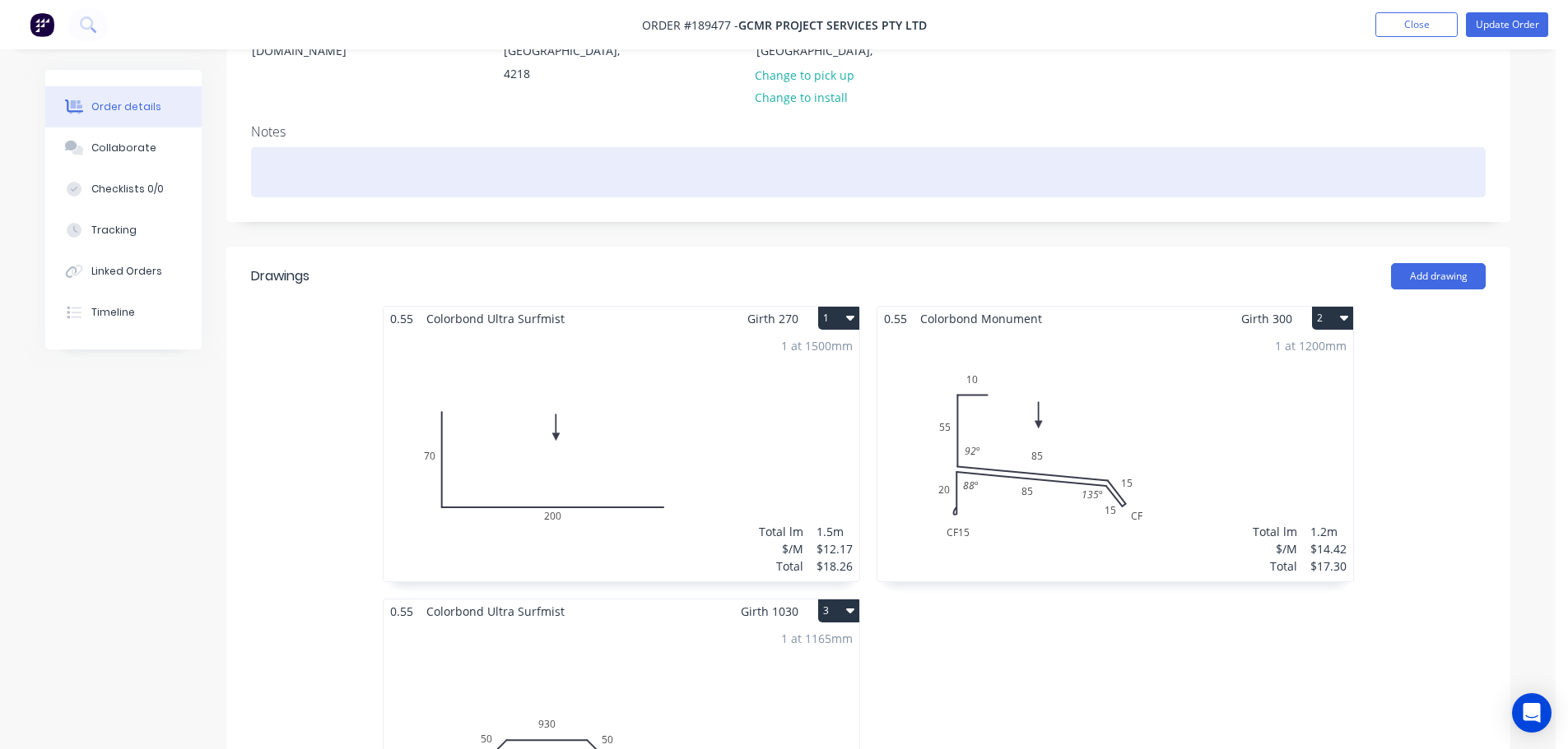
scroll to position [0, 0]
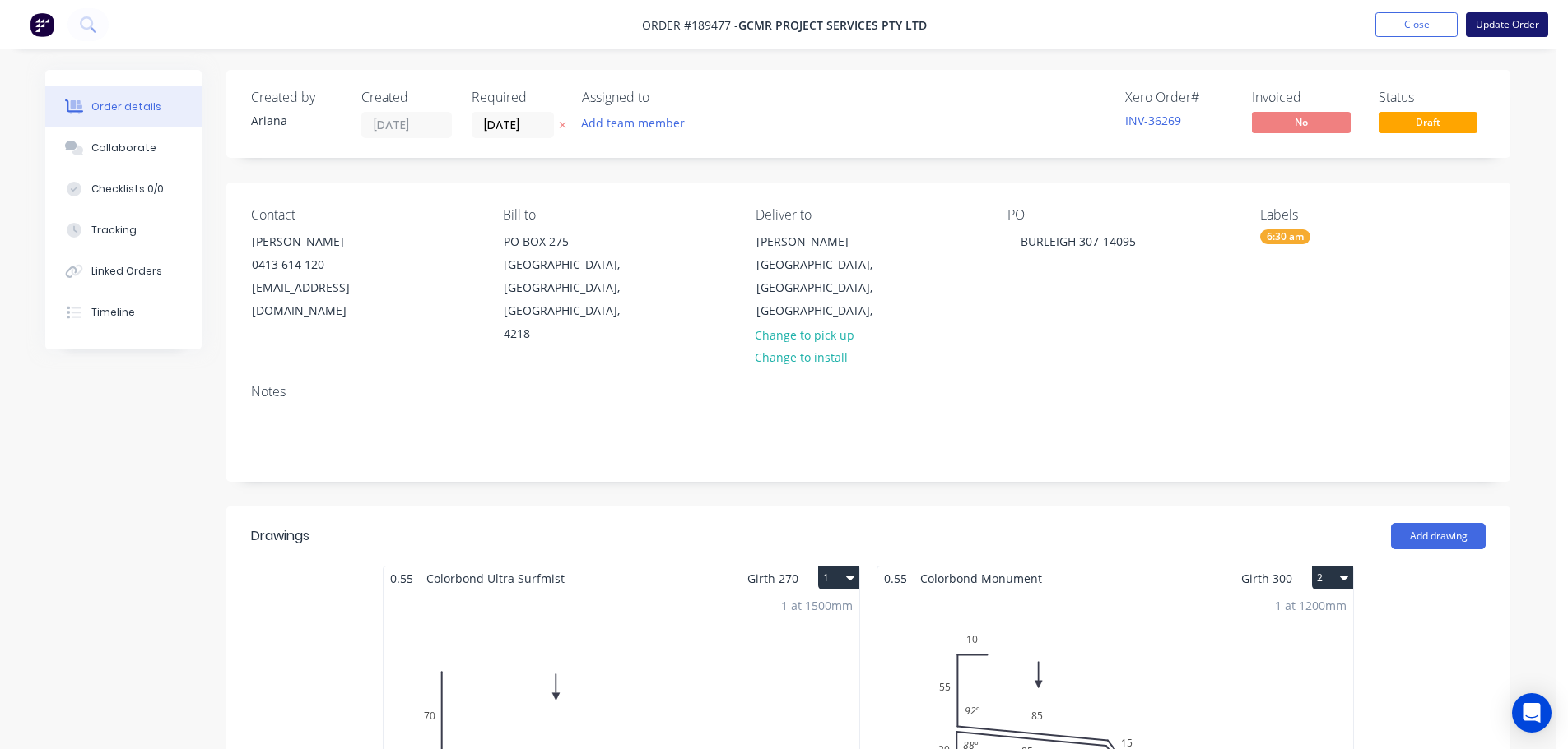
click at [1523, 22] on button "Update Order" at bounding box center [1507, 25] width 82 height 25
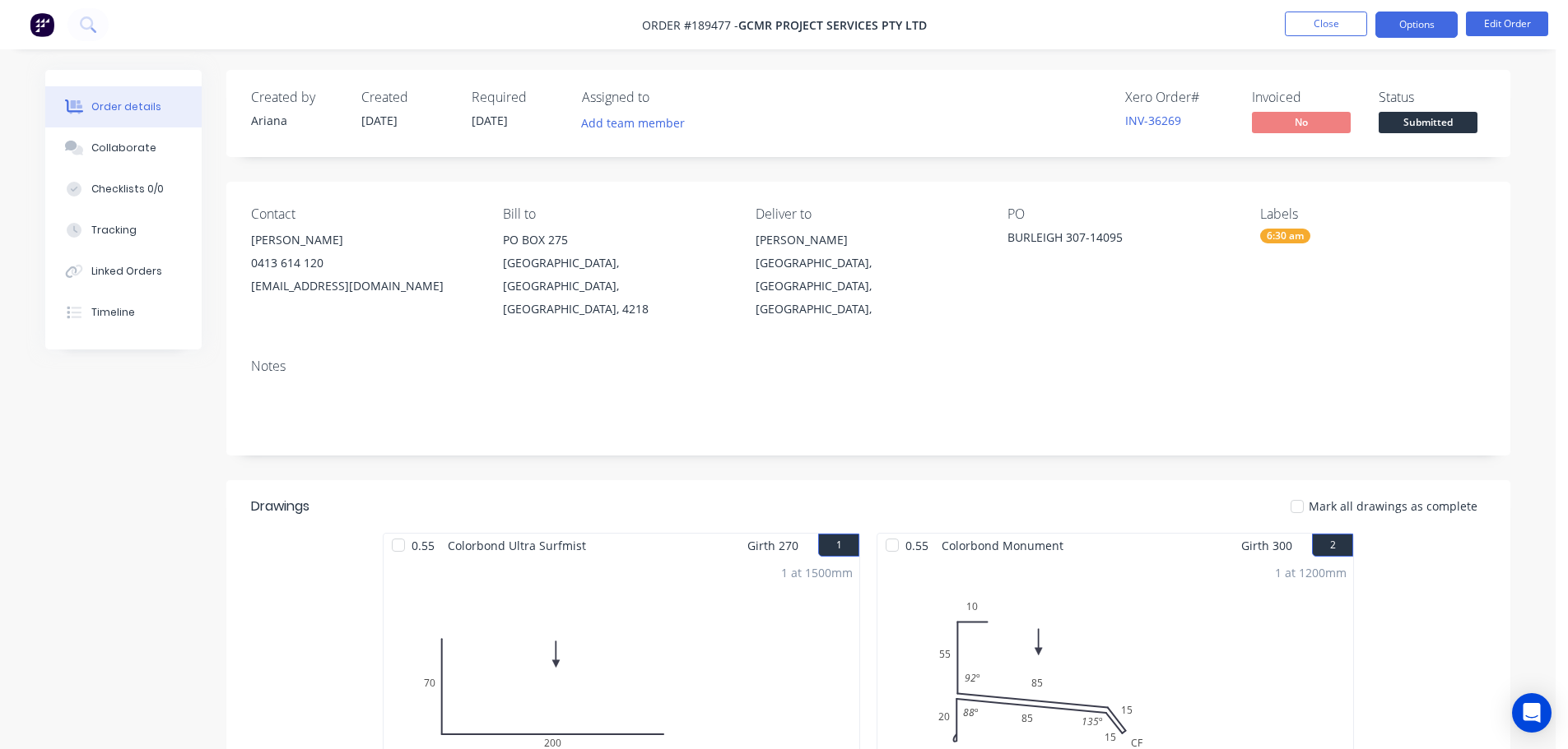
click at [1414, 22] on button "Options" at bounding box center [1416, 25] width 82 height 26
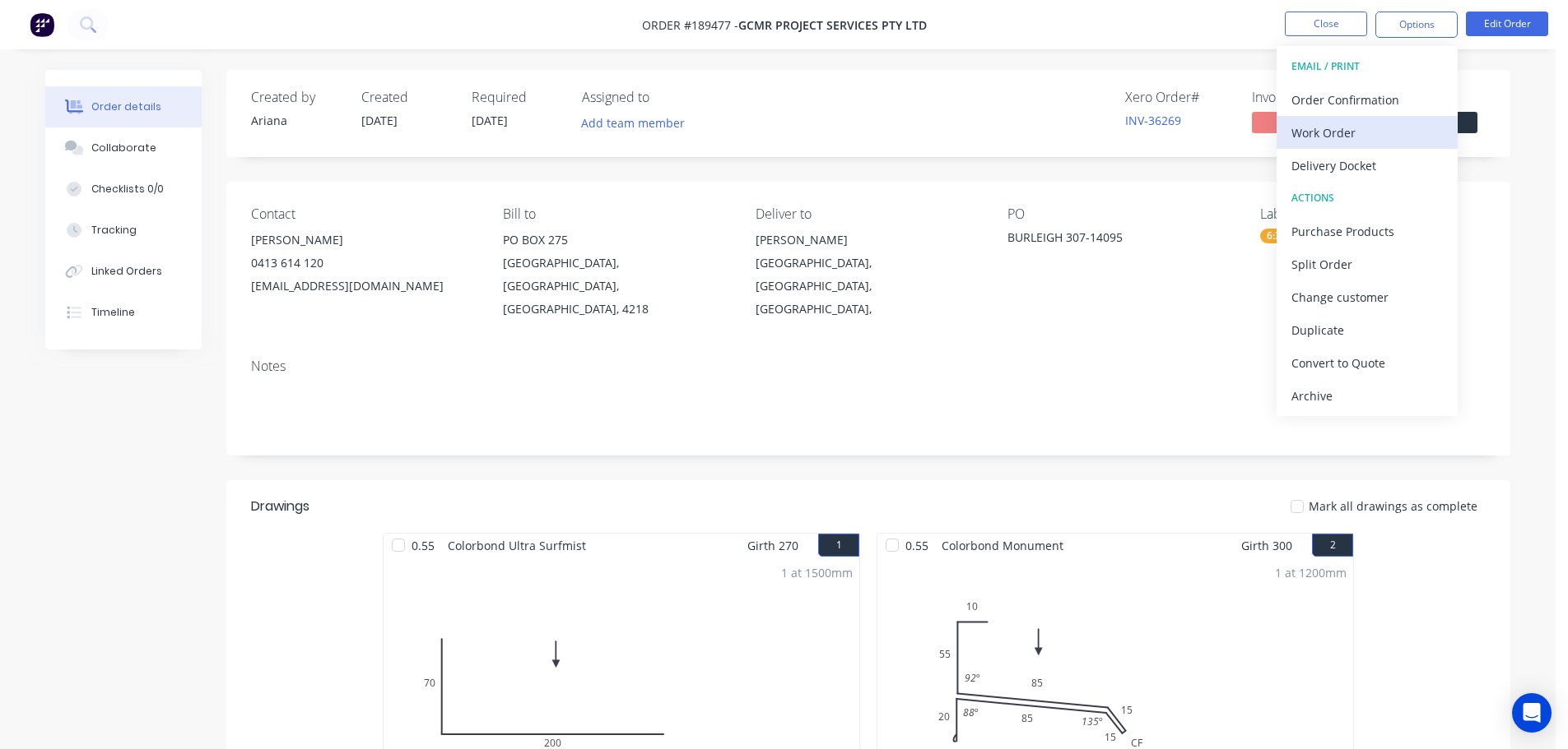
click at [1339, 125] on div "Work Order" at bounding box center [1367, 133] width 152 height 24
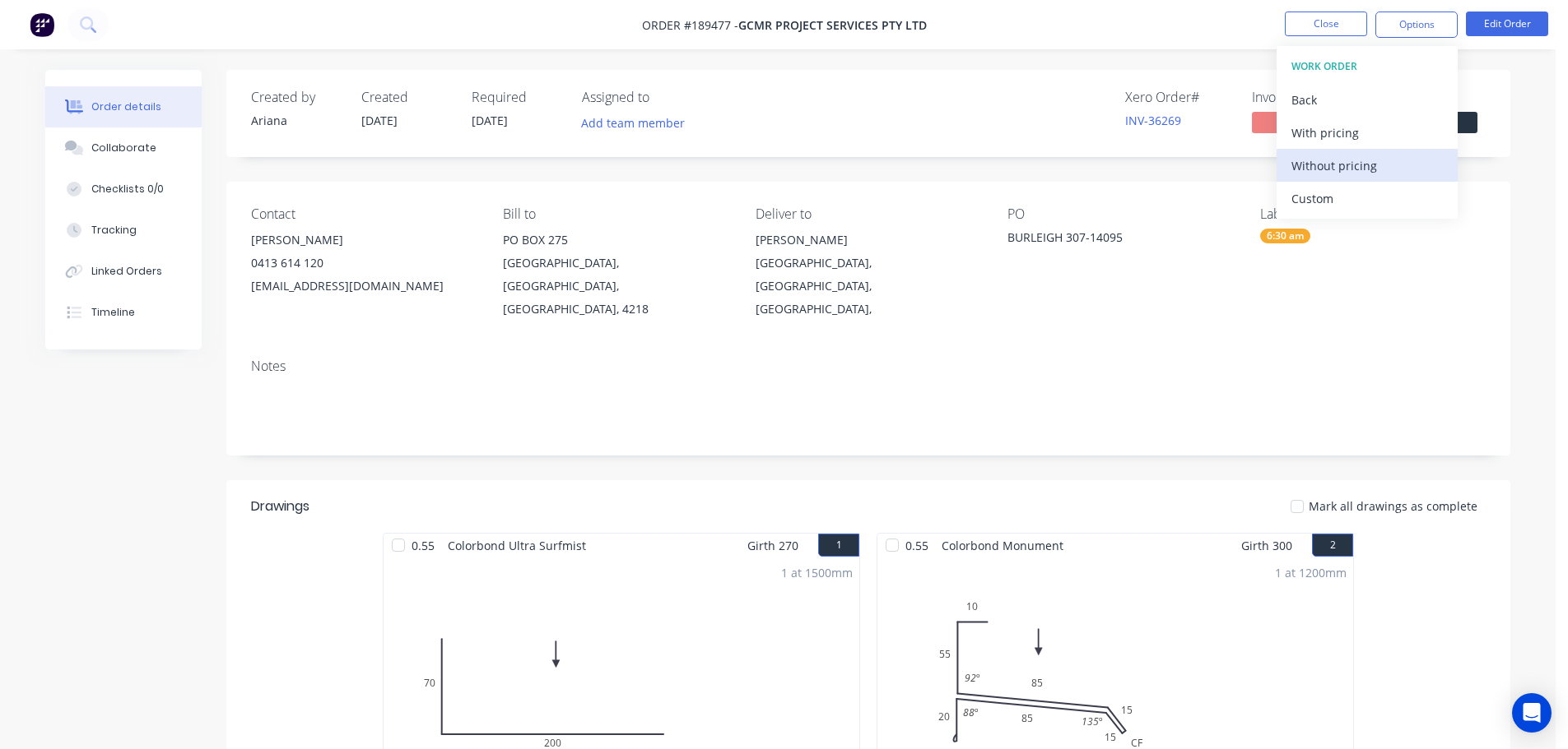
click at [1320, 161] on div "Without pricing" at bounding box center [1367, 165] width 152 height 24
click at [952, 111] on div "Created by Ariana Created 11/08/25 Required 12/08/25 Assigned to Add team membe…" at bounding box center [869, 114] width 1284 height 87
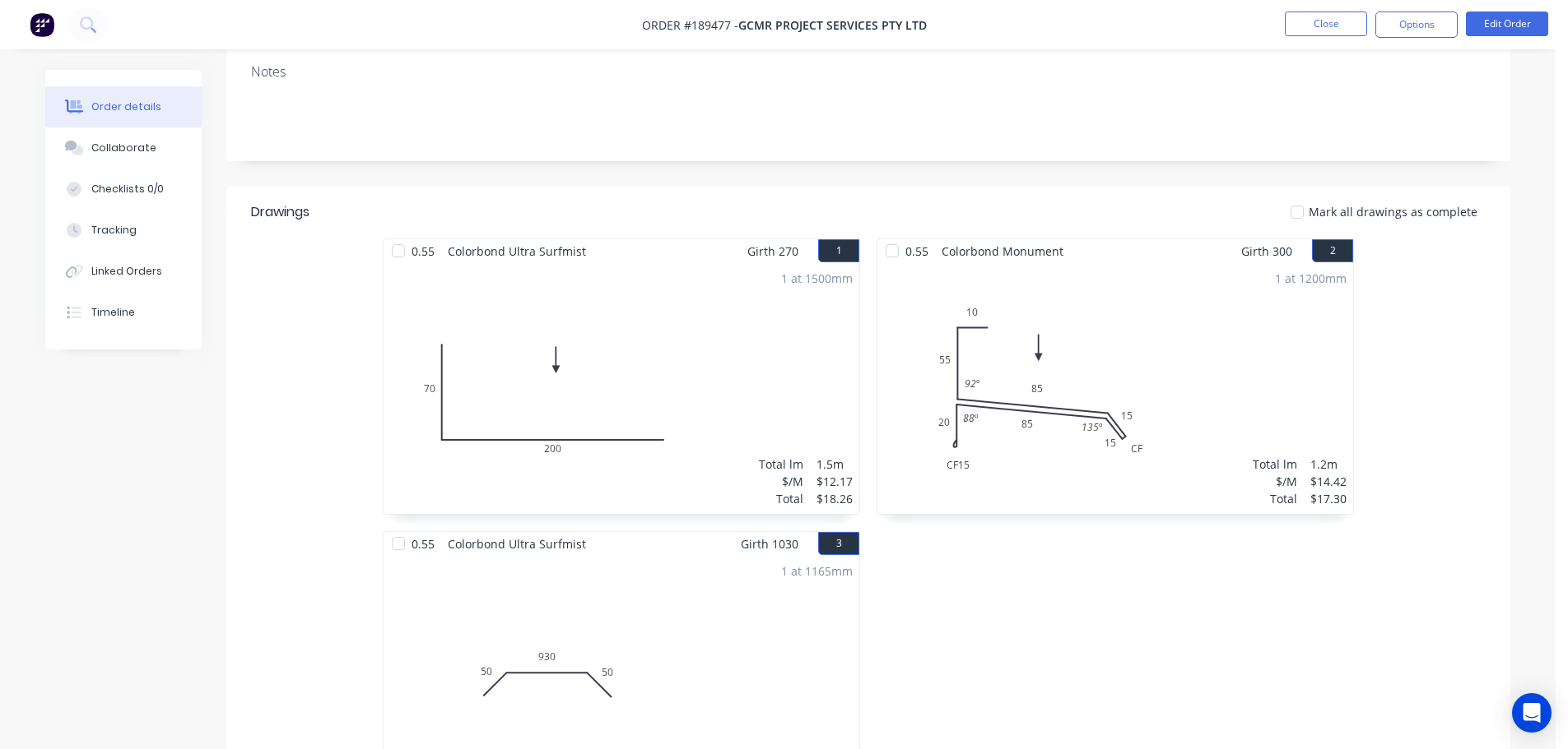
scroll to position [851, 0]
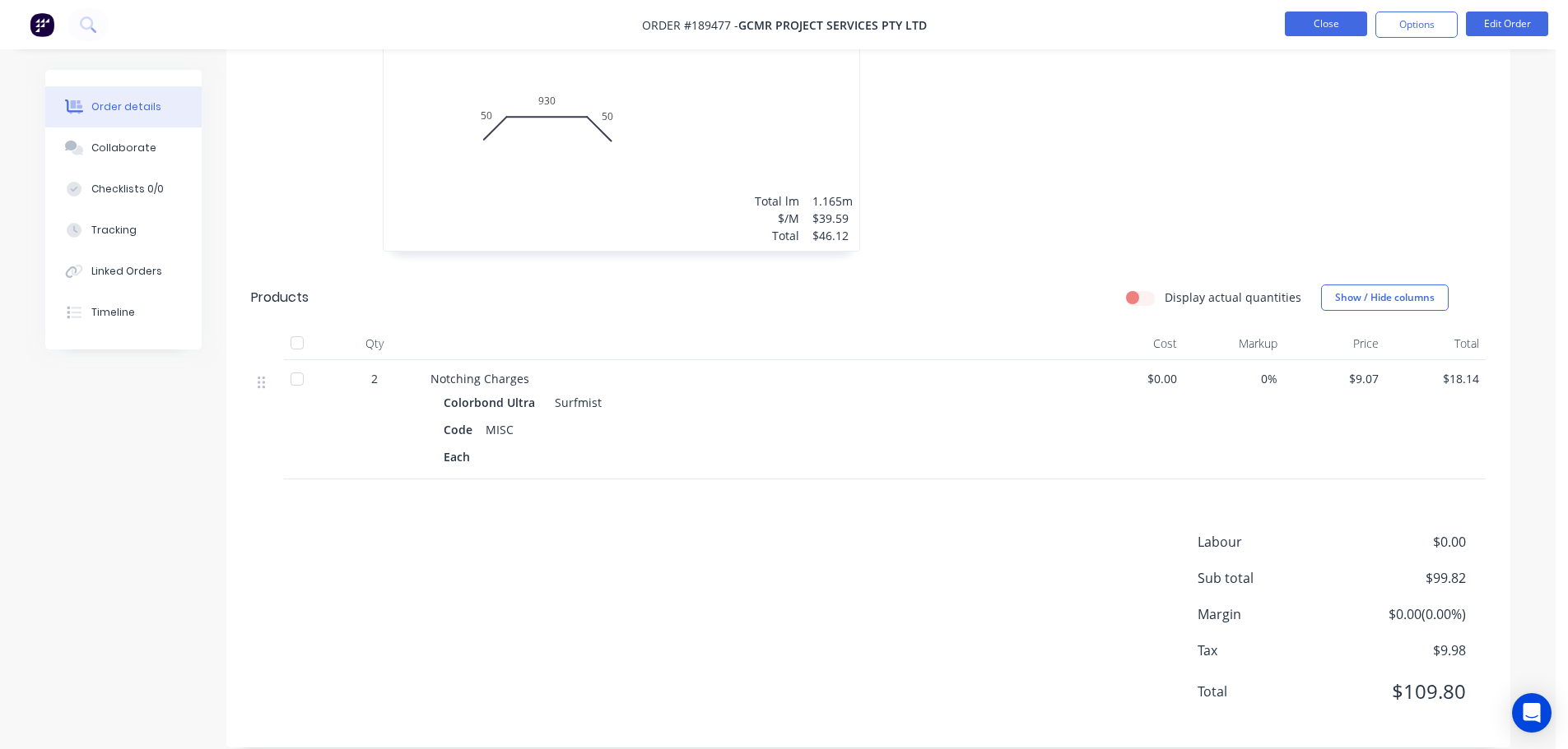
click at [1331, 21] on button "Close" at bounding box center [1326, 24] width 82 height 25
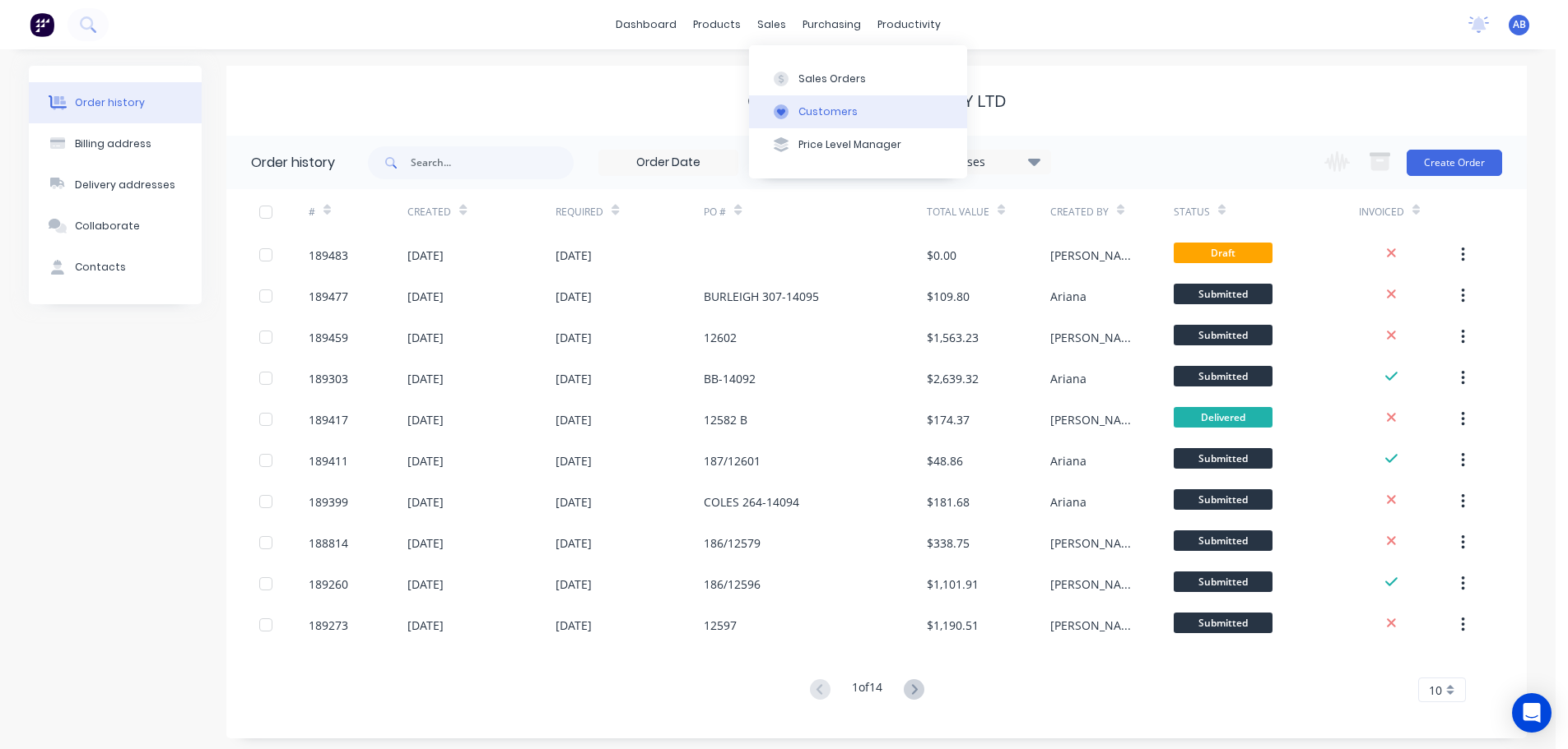
click at [832, 105] on div "Customers" at bounding box center [828, 112] width 59 height 15
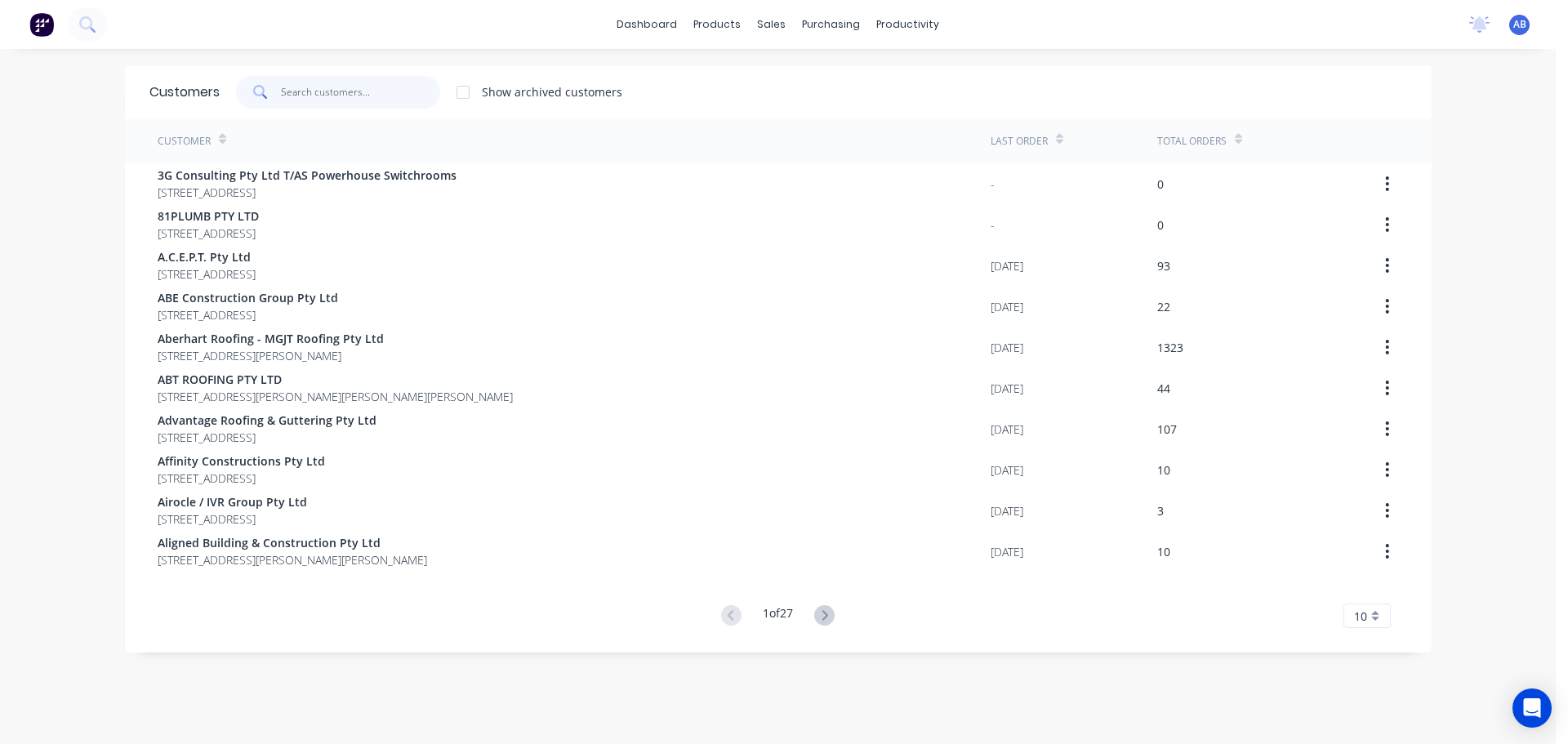
click at [366, 80] on input "text" at bounding box center [360, 92] width 159 height 33
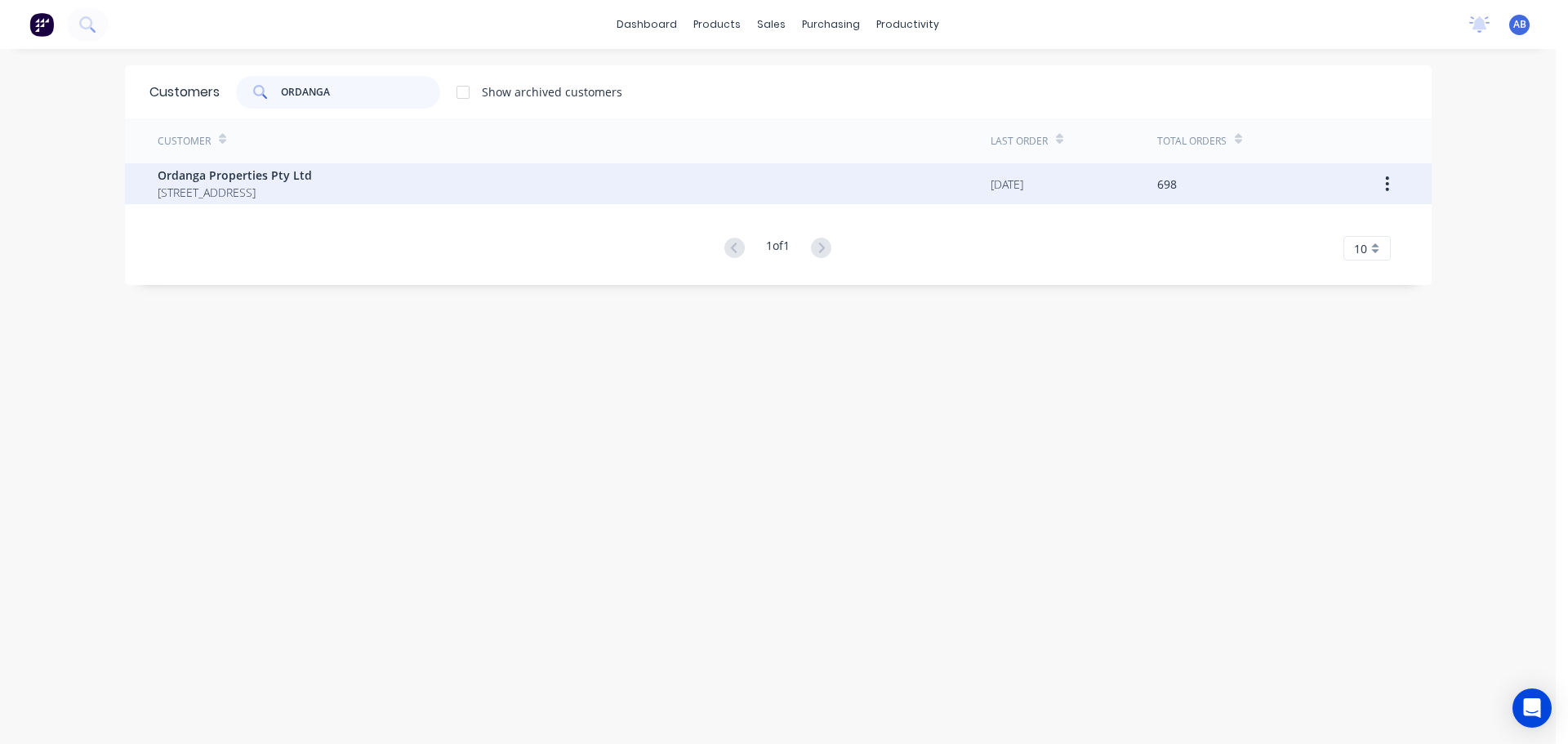
type input "ORDANGA"
click at [305, 183] on span "Ordanga Properties Pty Ltd" at bounding box center [235, 175] width 154 height 17
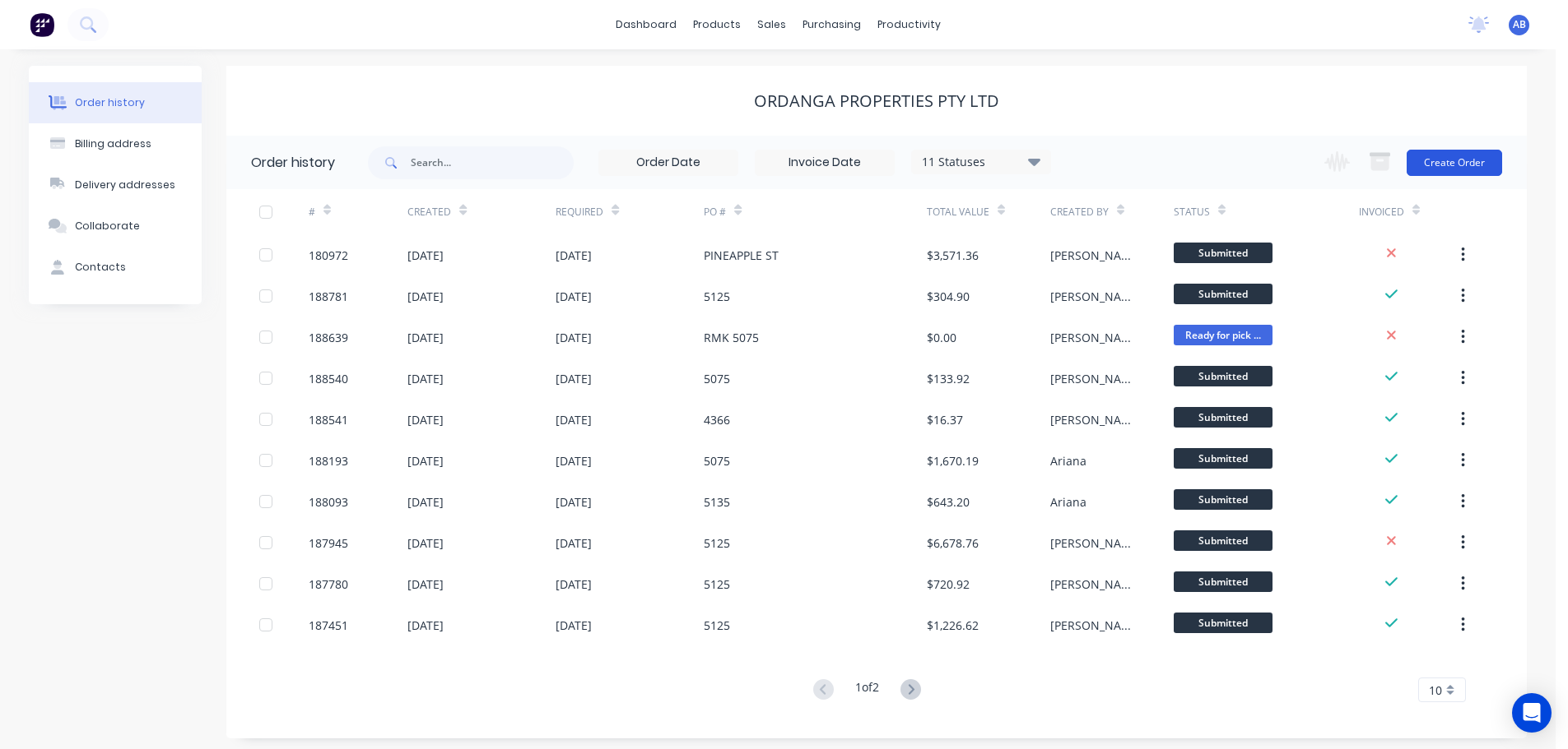
click at [1432, 156] on button "Create Order" at bounding box center [1453, 163] width 95 height 26
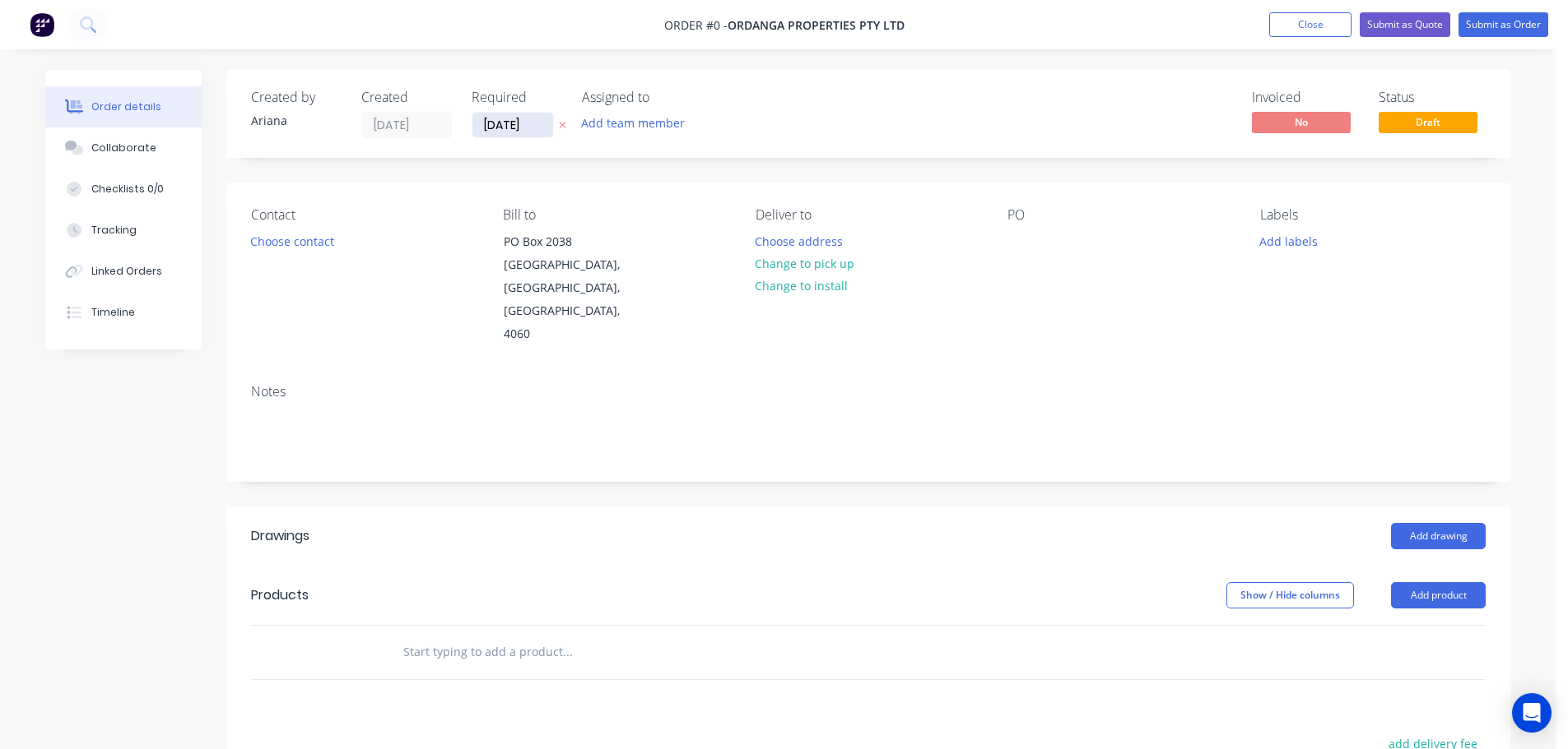
click at [508, 125] on input "[DATE]" at bounding box center [512, 125] width 81 height 25
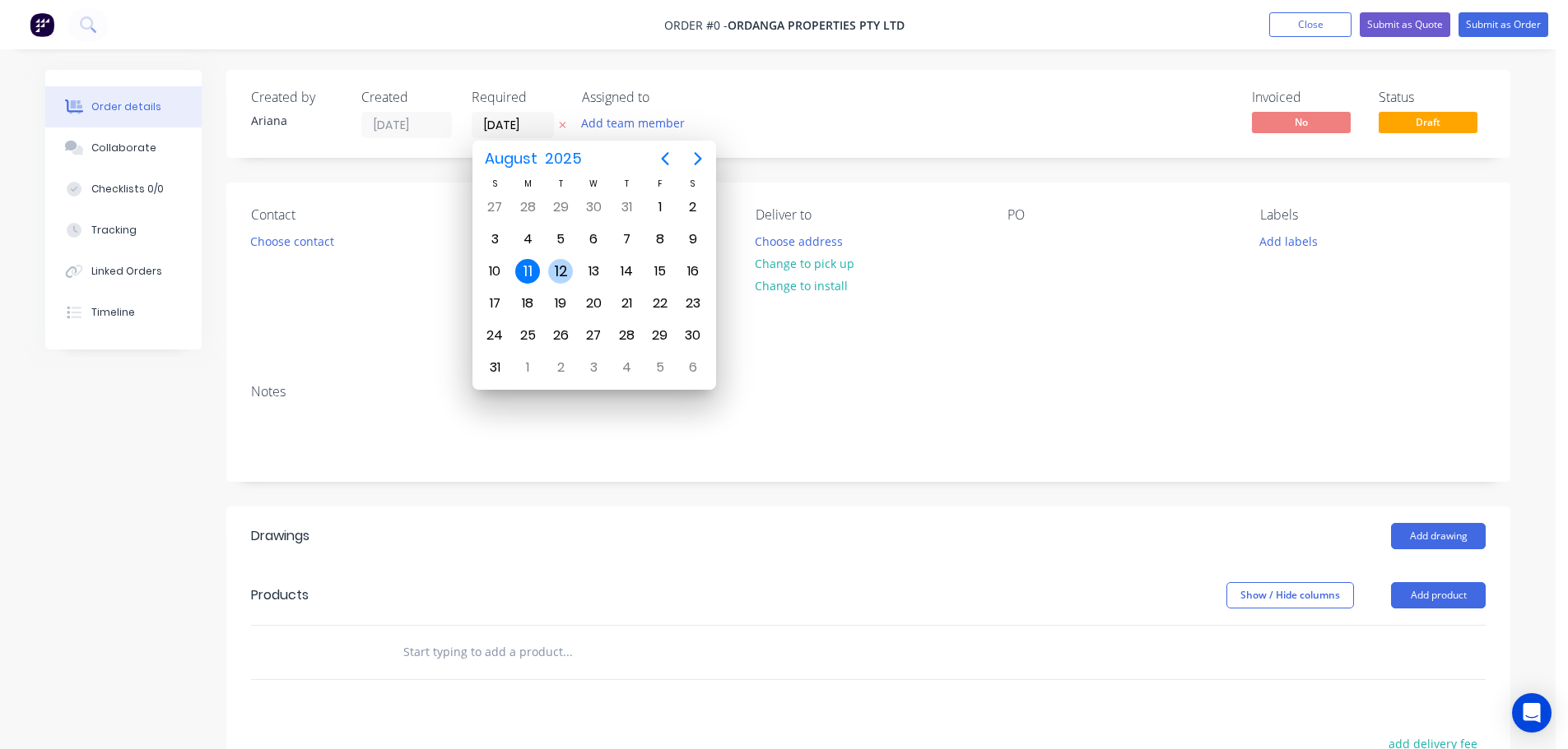
click at [555, 269] on div "12" at bounding box center [560, 271] width 25 height 25
type input "12/08/25"
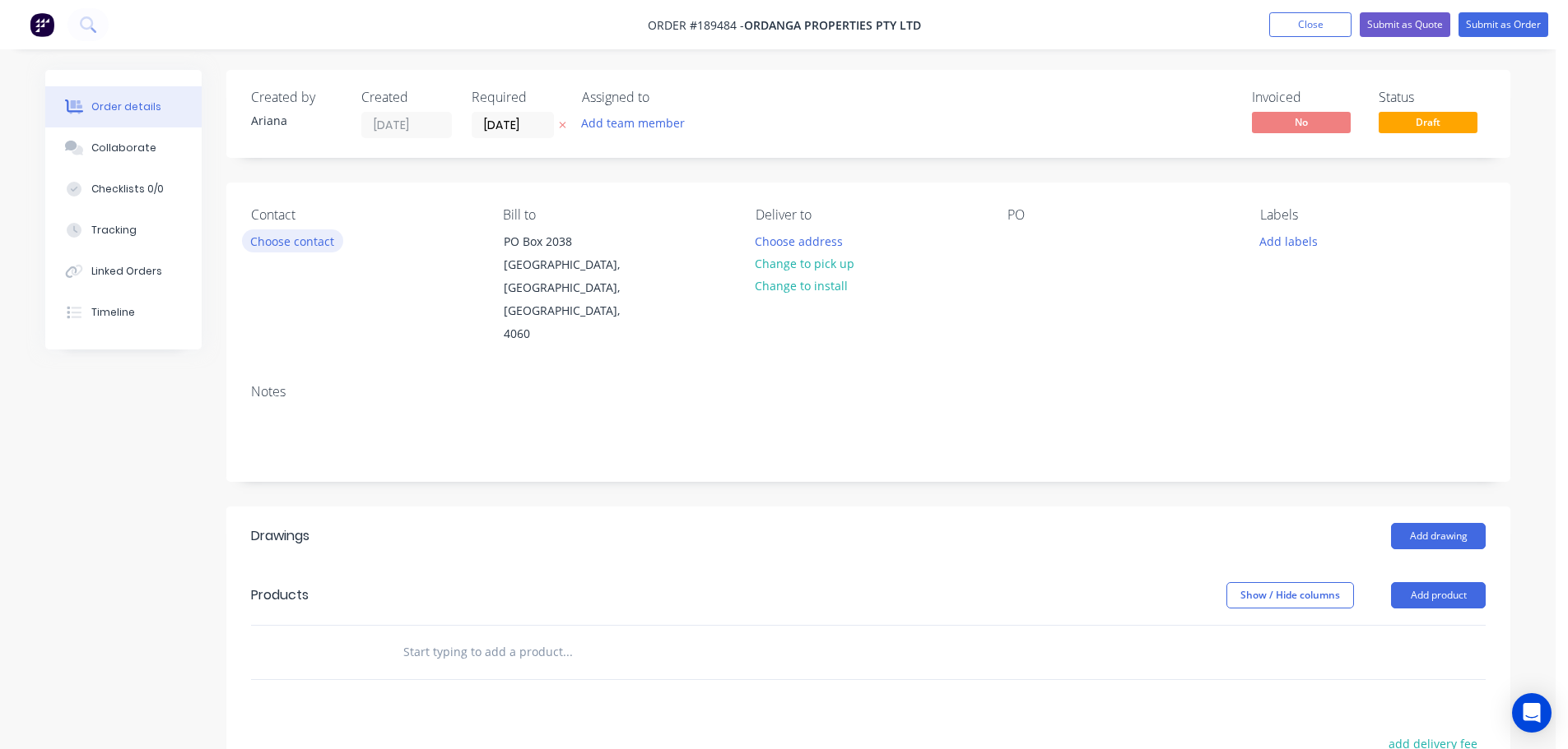
click at [286, 239] on button "Choose contact" at bounding box center [292, 240] width 101 height 22
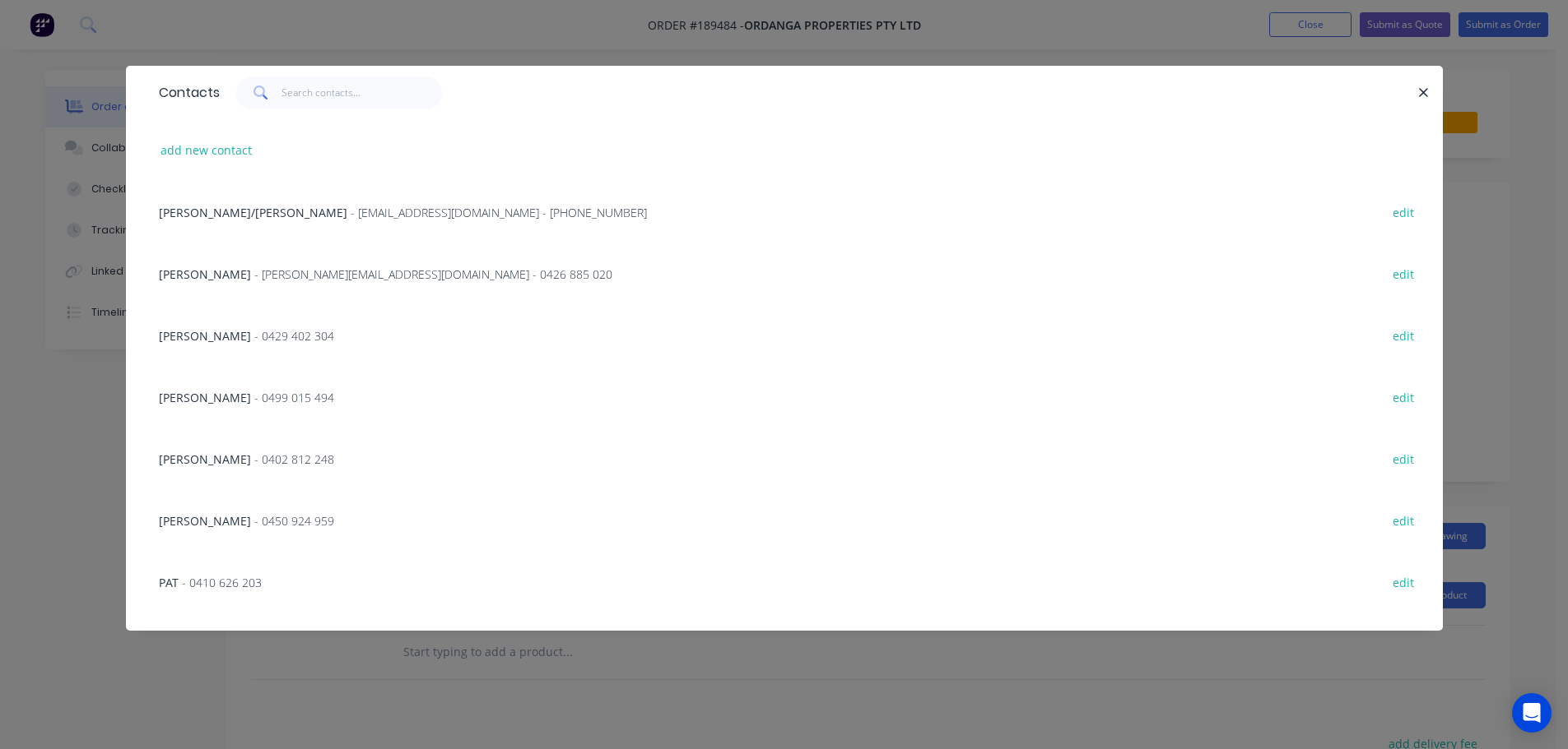
click at [359, 275] on span "- ianbuckler@live.com.au - 0426 885 020" at bounding box center [434, 274] width 358 height 15
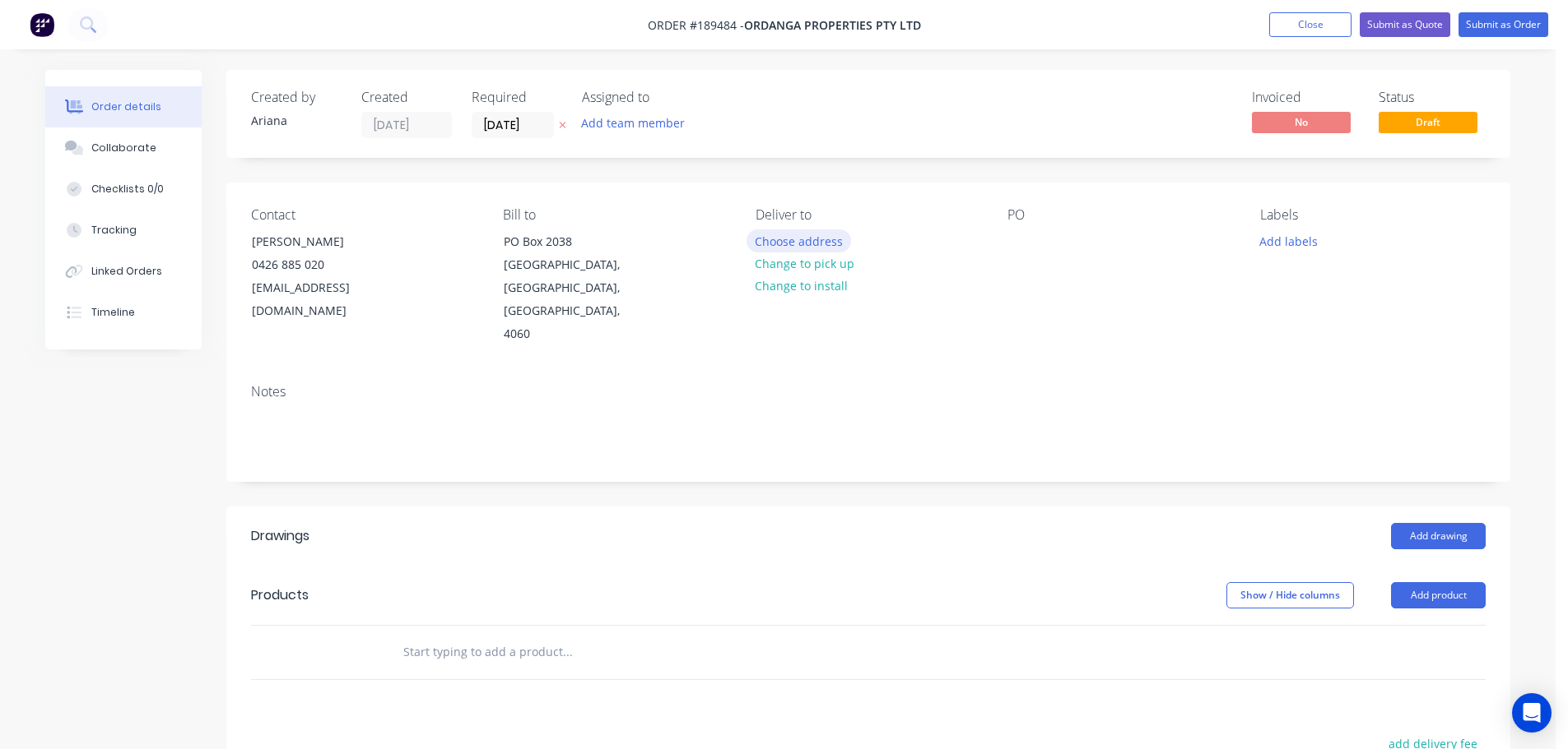
click at [824, 239] on button "Choose address" at bounding box center [799, 240] width 106 height 22
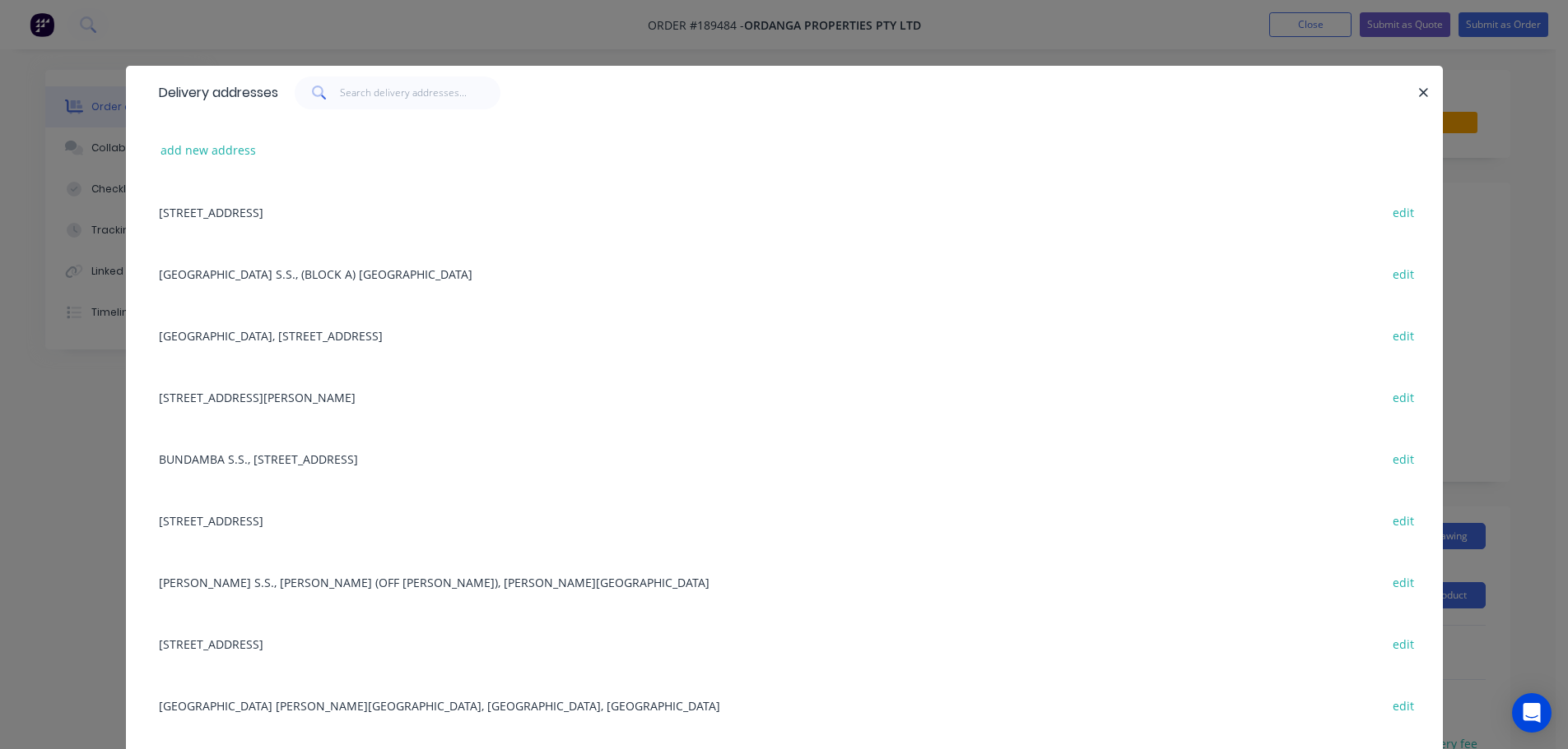
click at [385, 397] on div "12 PRINCETON AVE, ALEXANDRA HILL STATE SCHOOL, ALEXANDRA HILLS, 4161 edit" at bounding box center [785, 397] width 1268 height 62
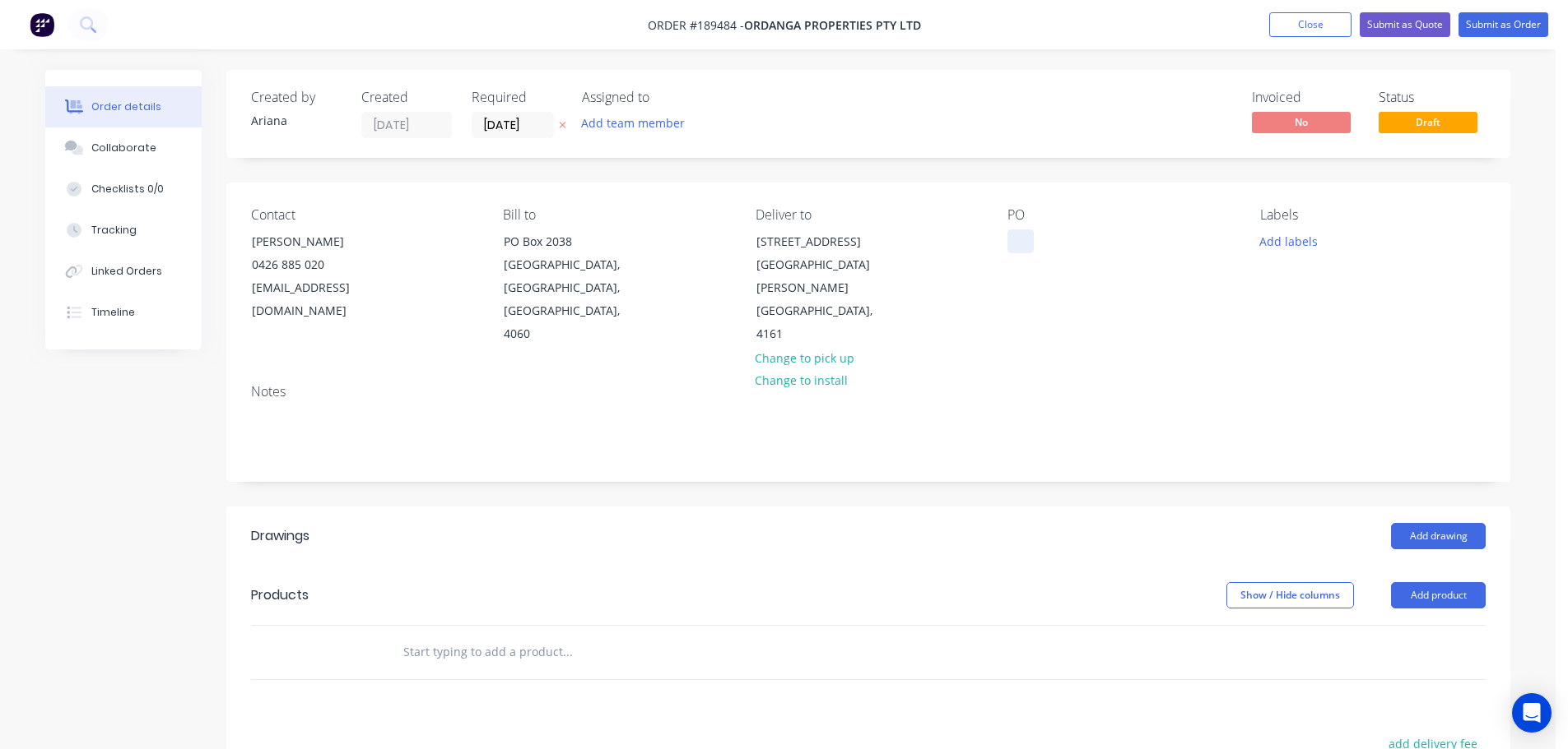
click at [1023, 239] on div at bounding box center [1020, 241] width 26 height 24
click at [1139, 273] on div "PO 5125" at bounding box center [1121, 276] width 226 height 139
click at [1278, 242] on button "Add labels" at bounding box center [1288, 240] width 75 height 22
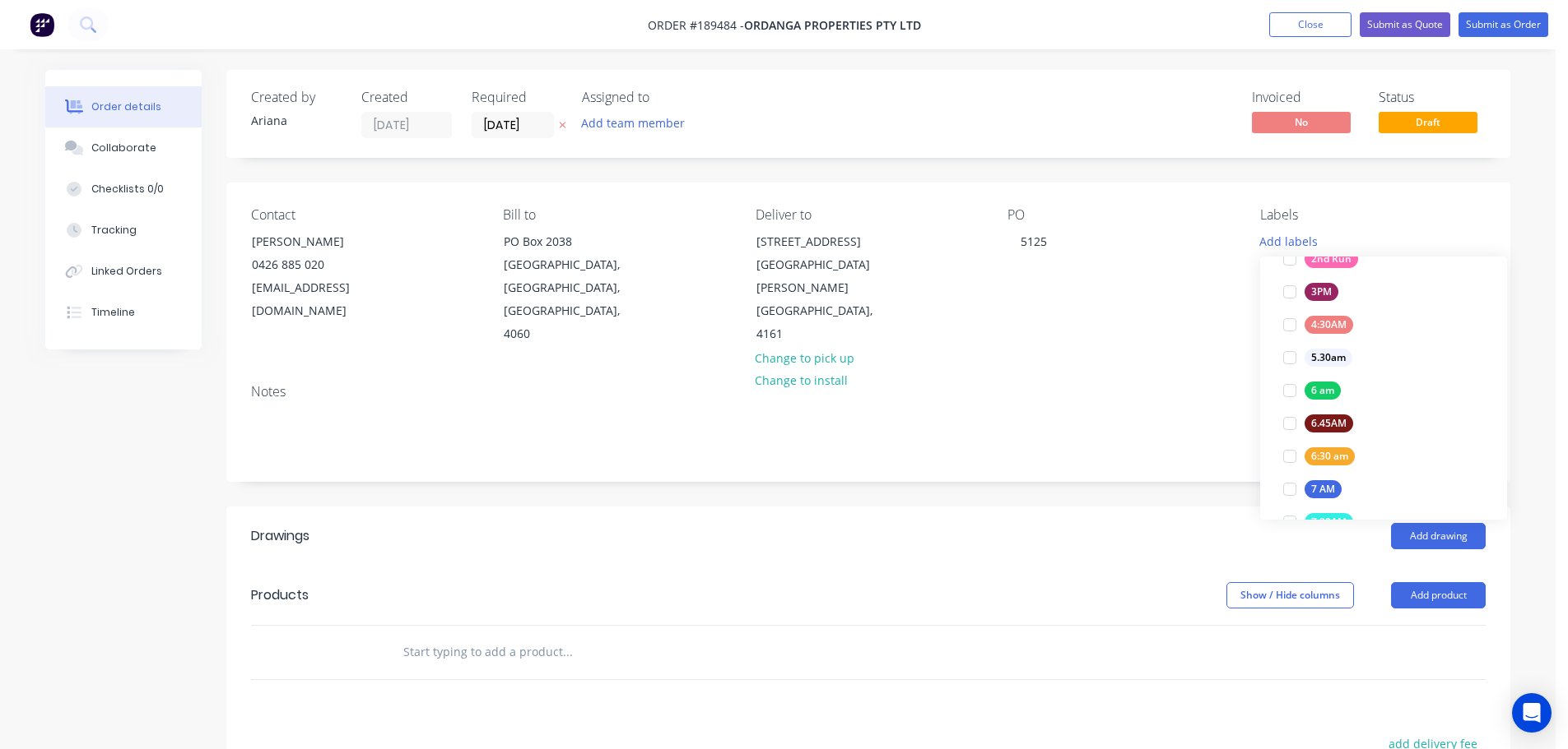
scroll to position [255, 0]
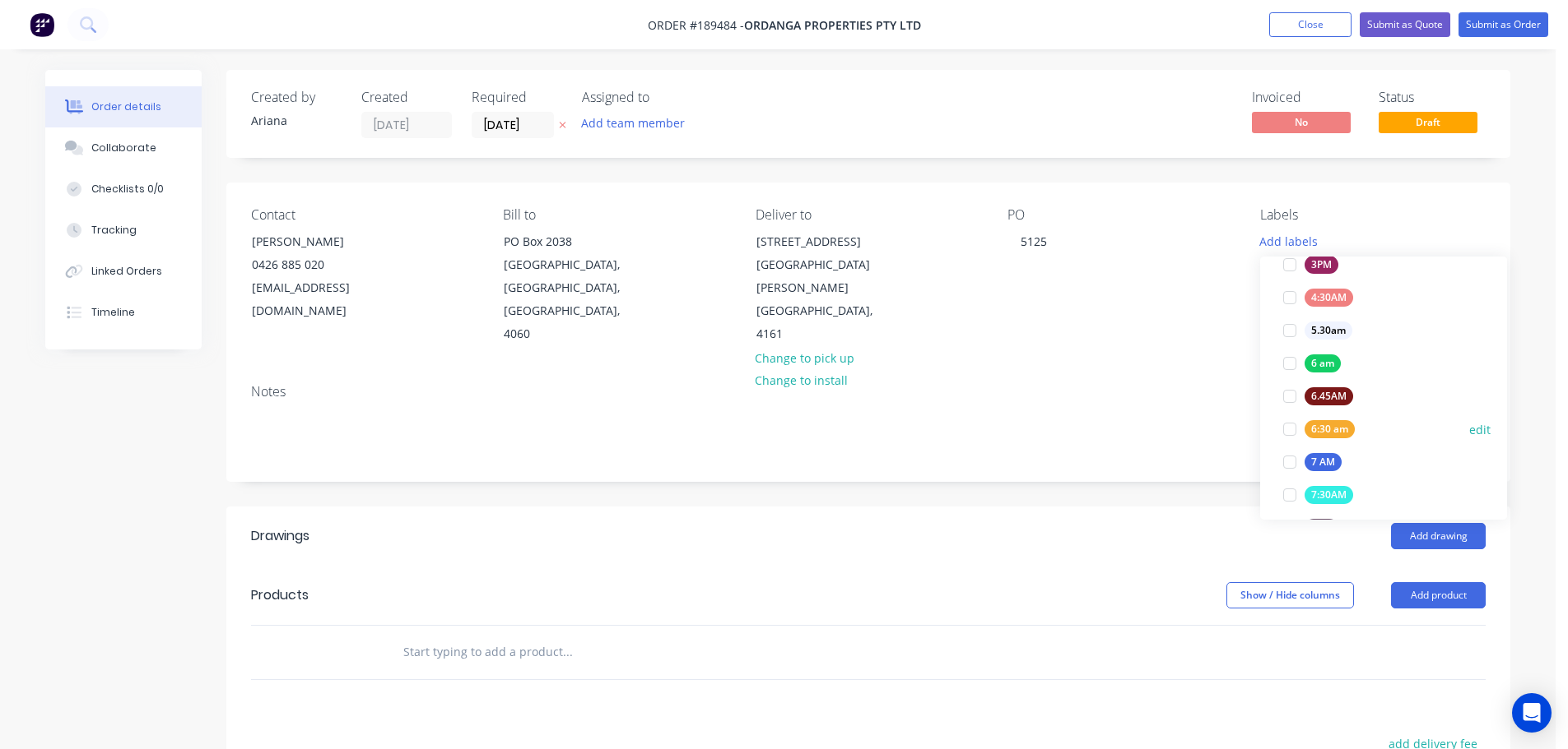
click at [1293, 428] on div at bounding box center [1290, 429] width 33 height 33
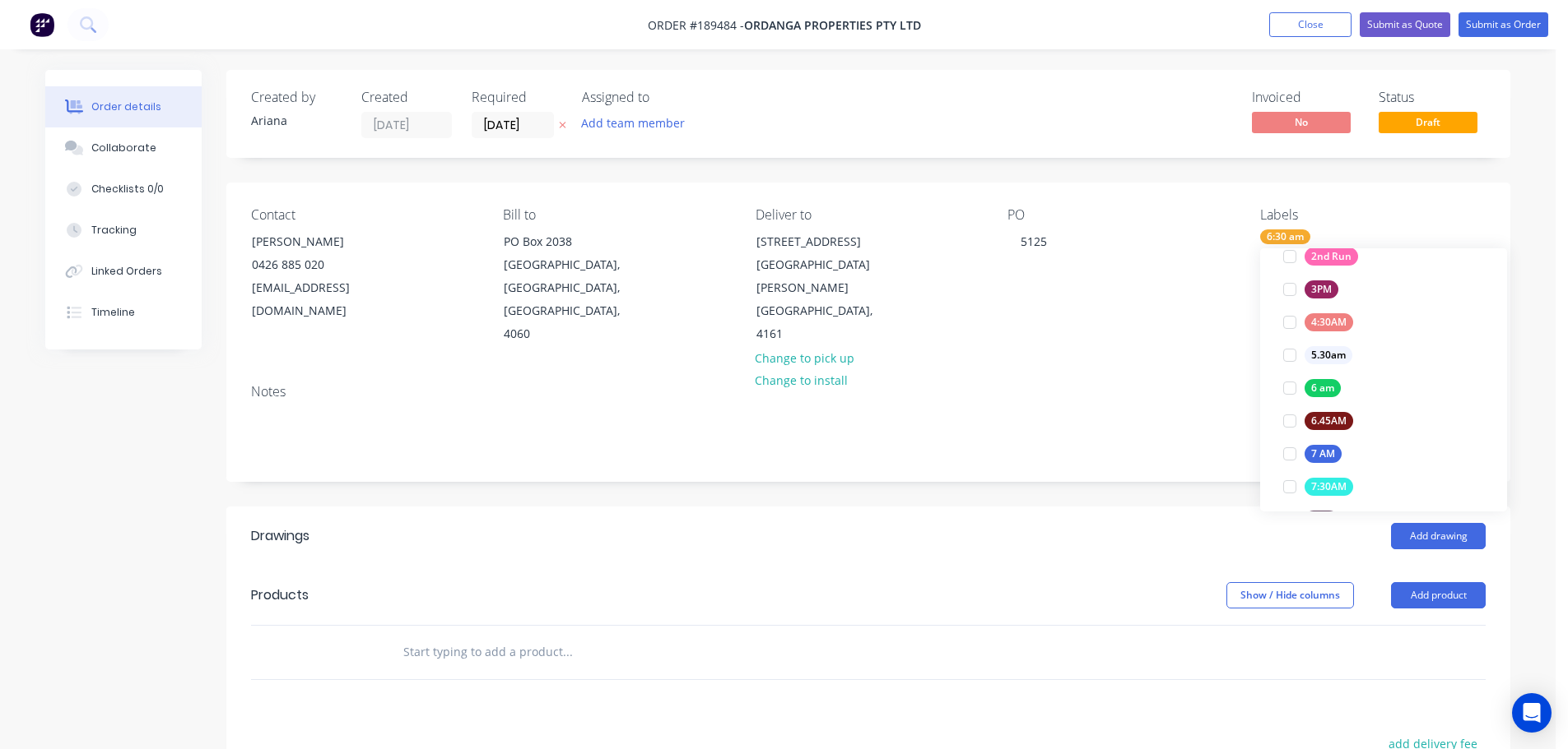
scroll to position [0, 0]
click at [1135, 371] on div "Notes" at bounding box center [869, 425] width 1284 height 110
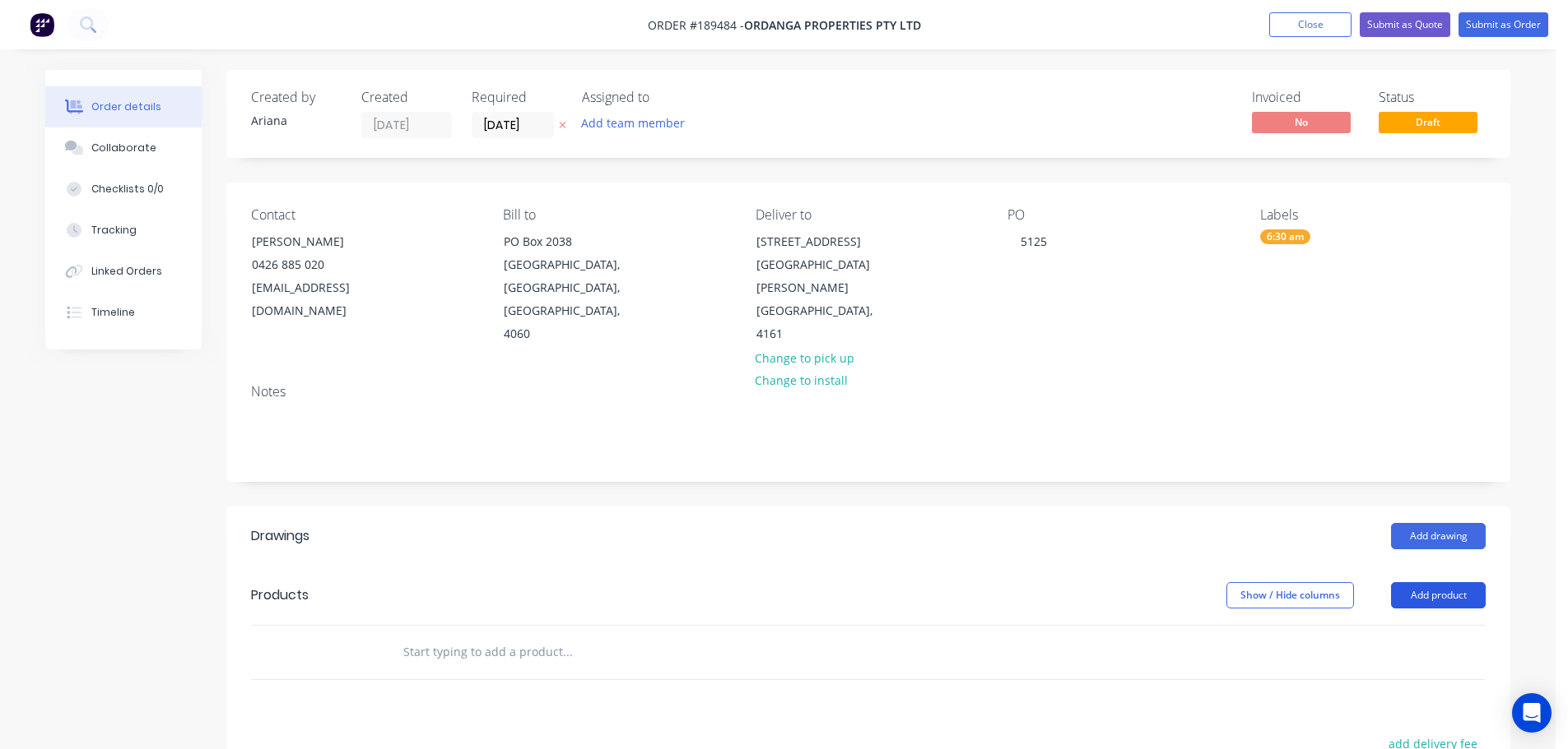
click at [1437, 583] on button "Add product" at bounding box center [1438, 595] width 95 height 26
click at [1412, 625] on div "Product catalogue" at bounding box center [1407, 637] width 126 height 24
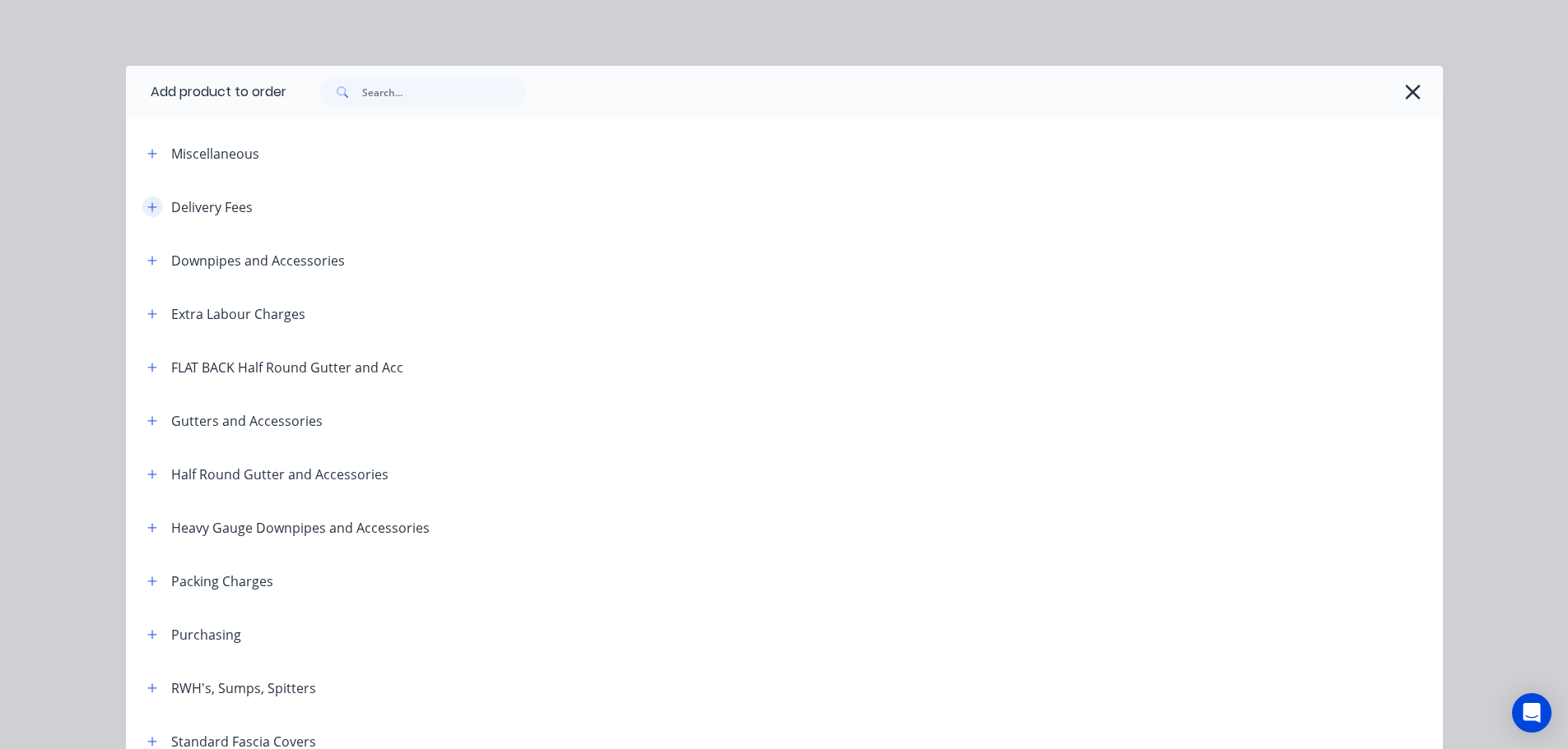
click at [143, 202] on button "button" at bounding box center [153, 206] width 21 height 21
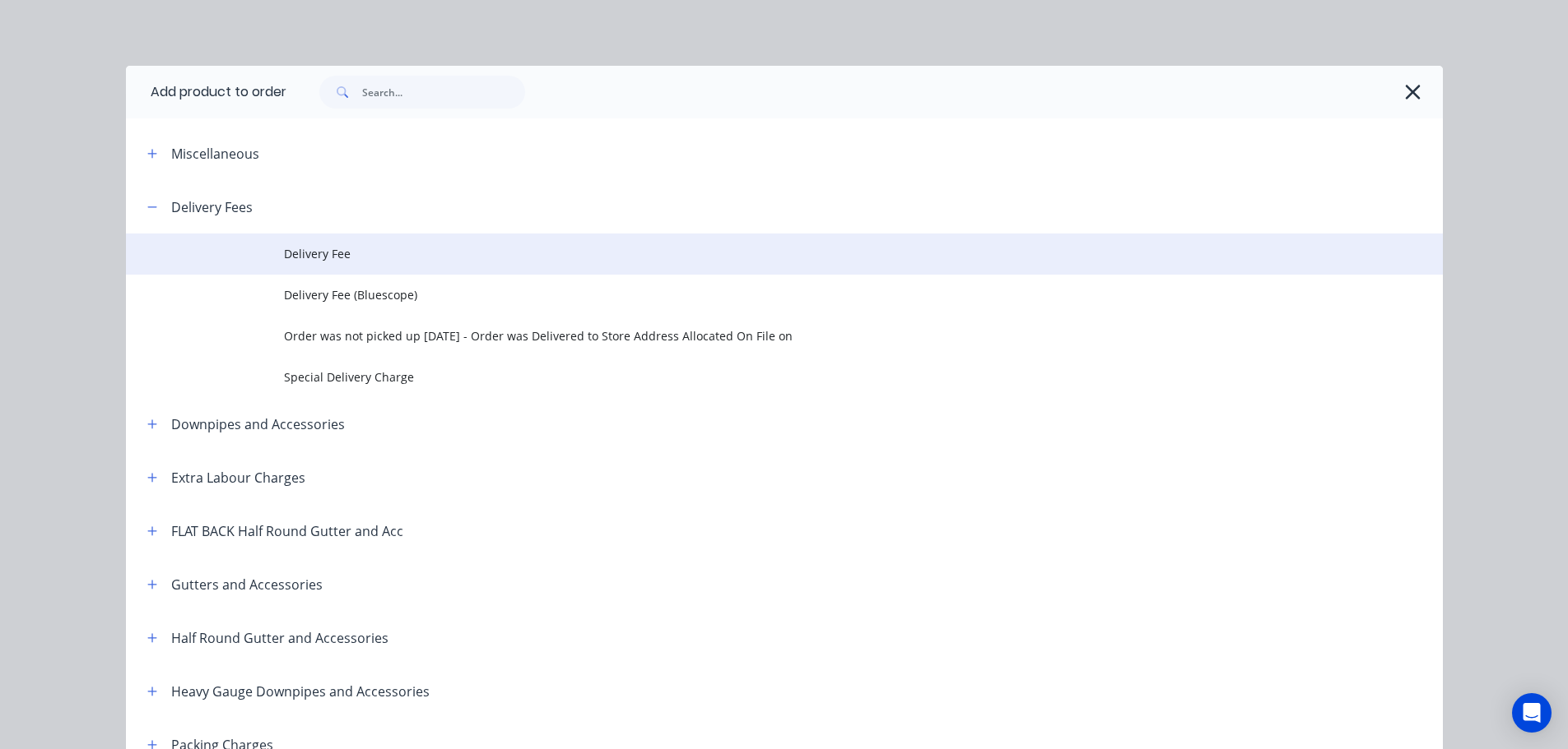
click at [349, 252] on span "Delivery Fee" at bounding box center [747, 254] width 927 height 17
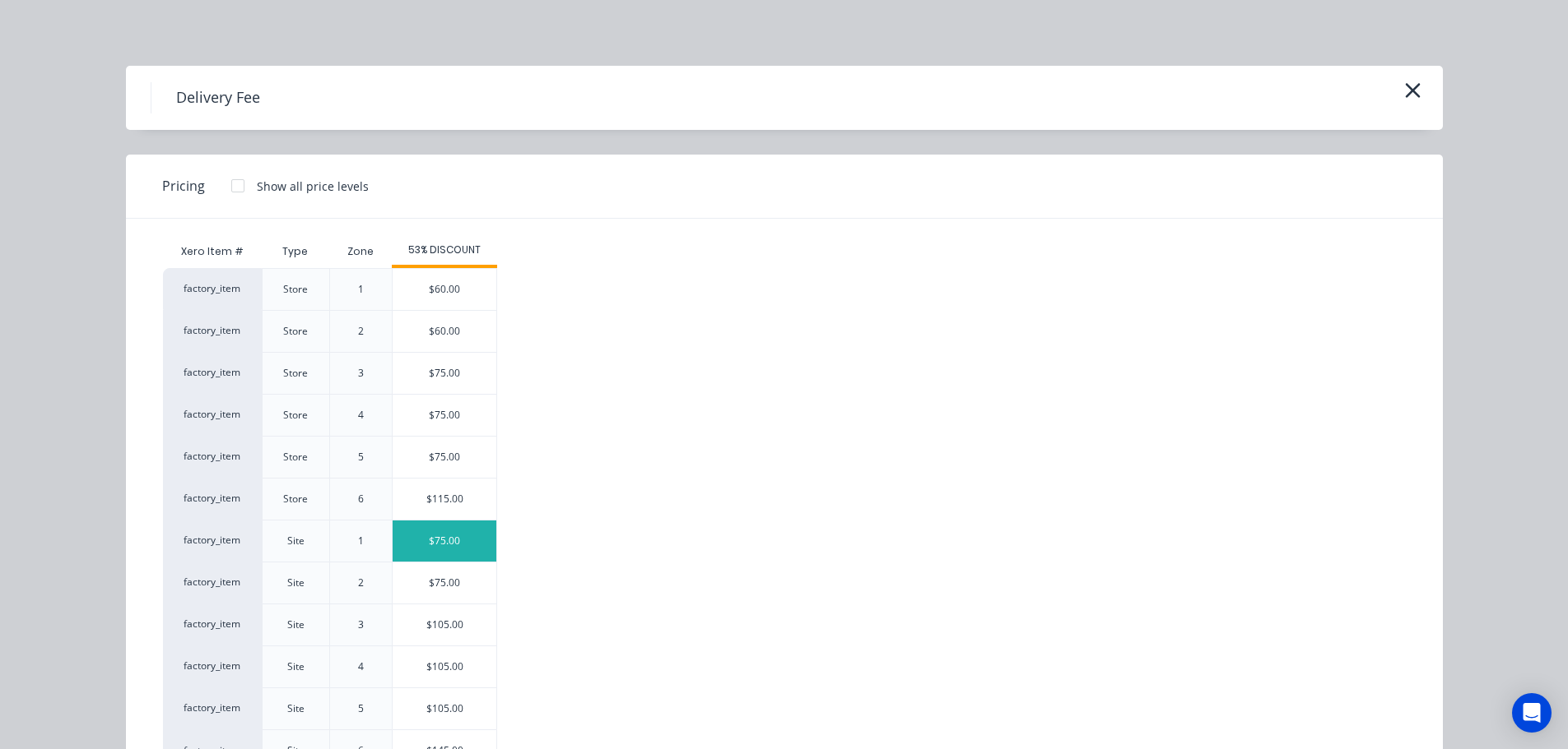
click at [440, 541] on div "$75.00" at bounding box center [445, 541] width 104 height 41
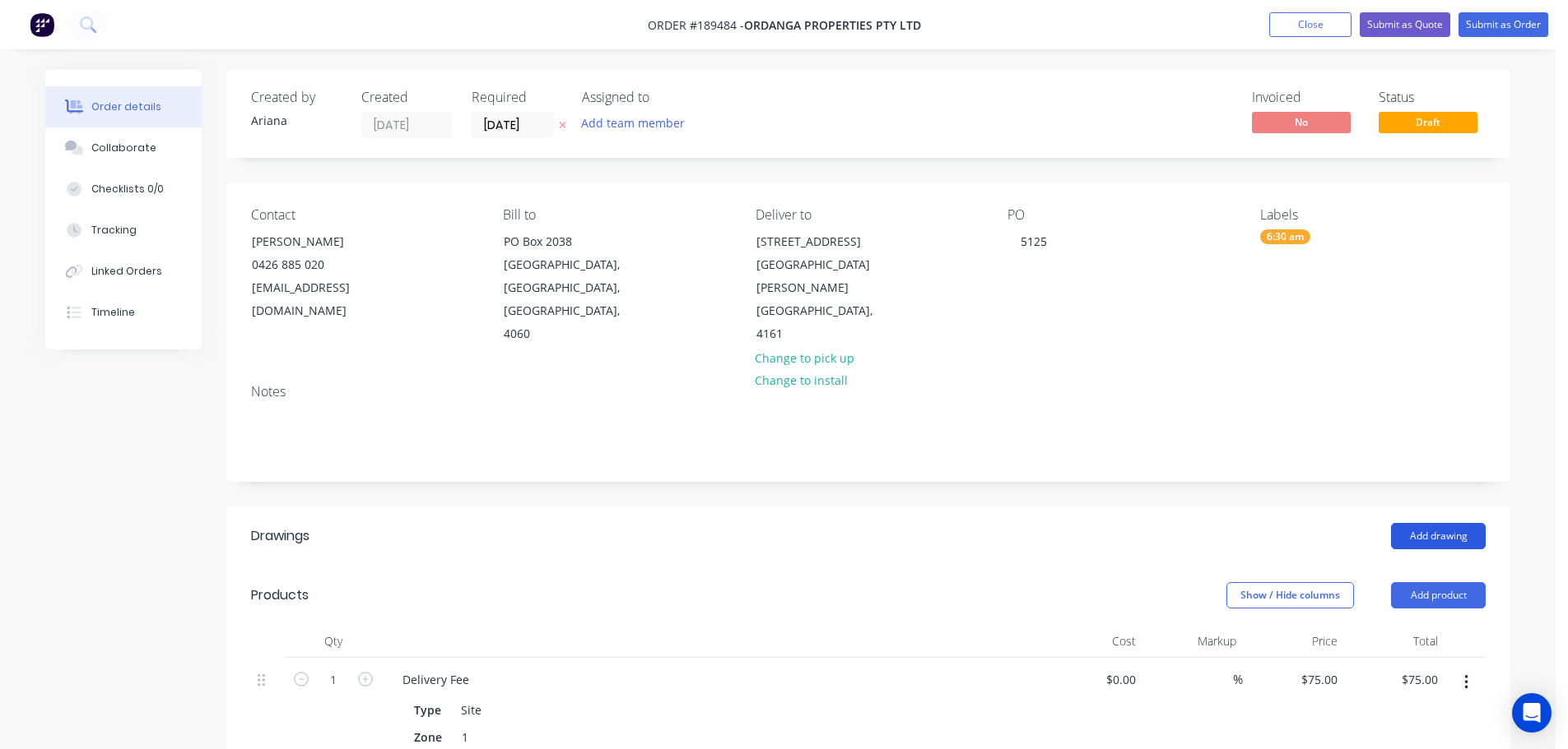
click at [1424, 524] on button "Add drawing" at bounding box center [1438, 536] width 95 height 26
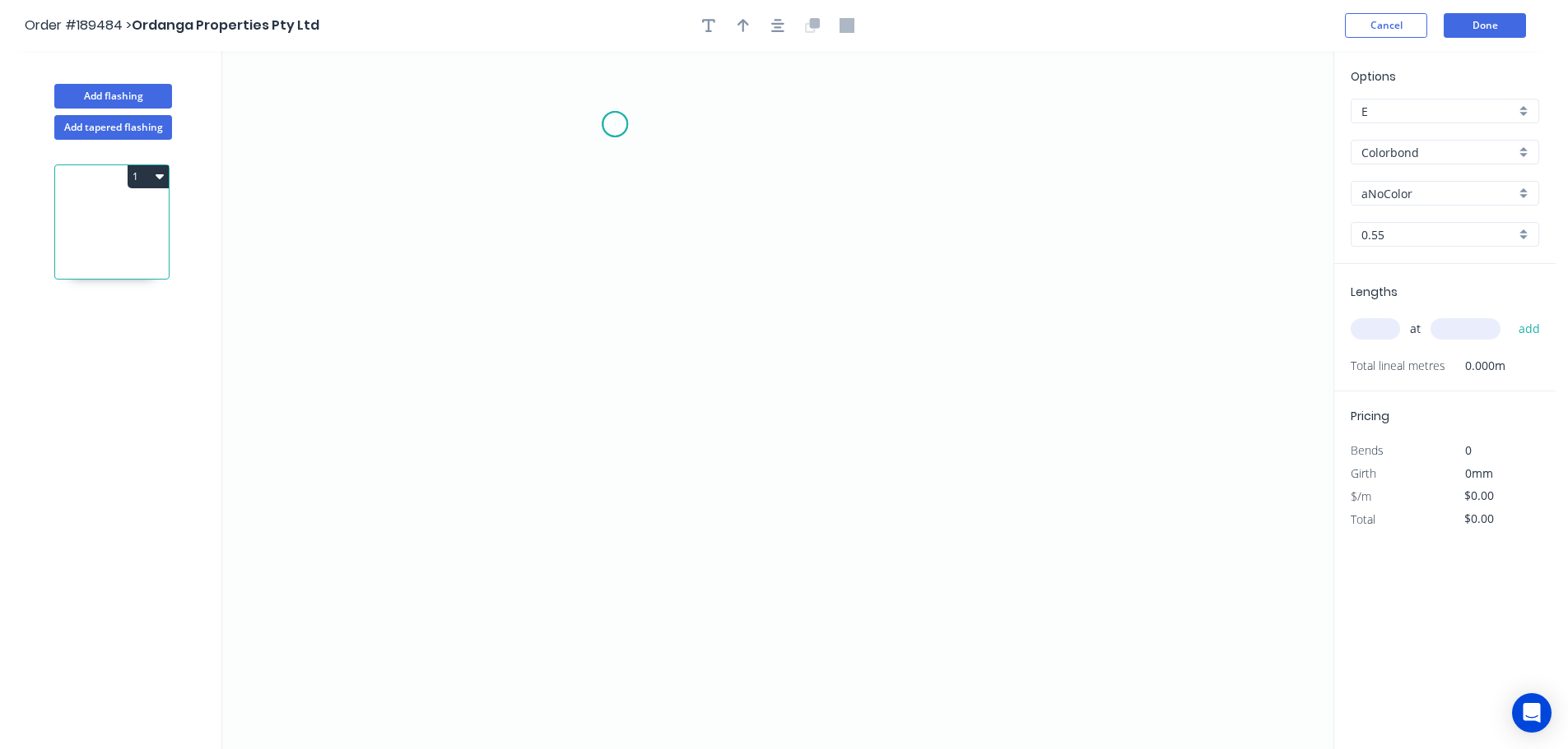
click at [615, 125] on icon "0" at bounding box center [778, 400] width 1111 height 698
click at [615, 560] on icon "0" at bounding box center [778, 400] width 1111 height 698
click at [555, 620] on icon "0 ?" at bounding box center [778, 400] width 1111 height 698
click at [618, 687] on icon "0 ? ?" at bounding box center [778, 400] width 1111 height 698
click at [618, 687] on circle at bounding box center [618, 683] width 25 height 25
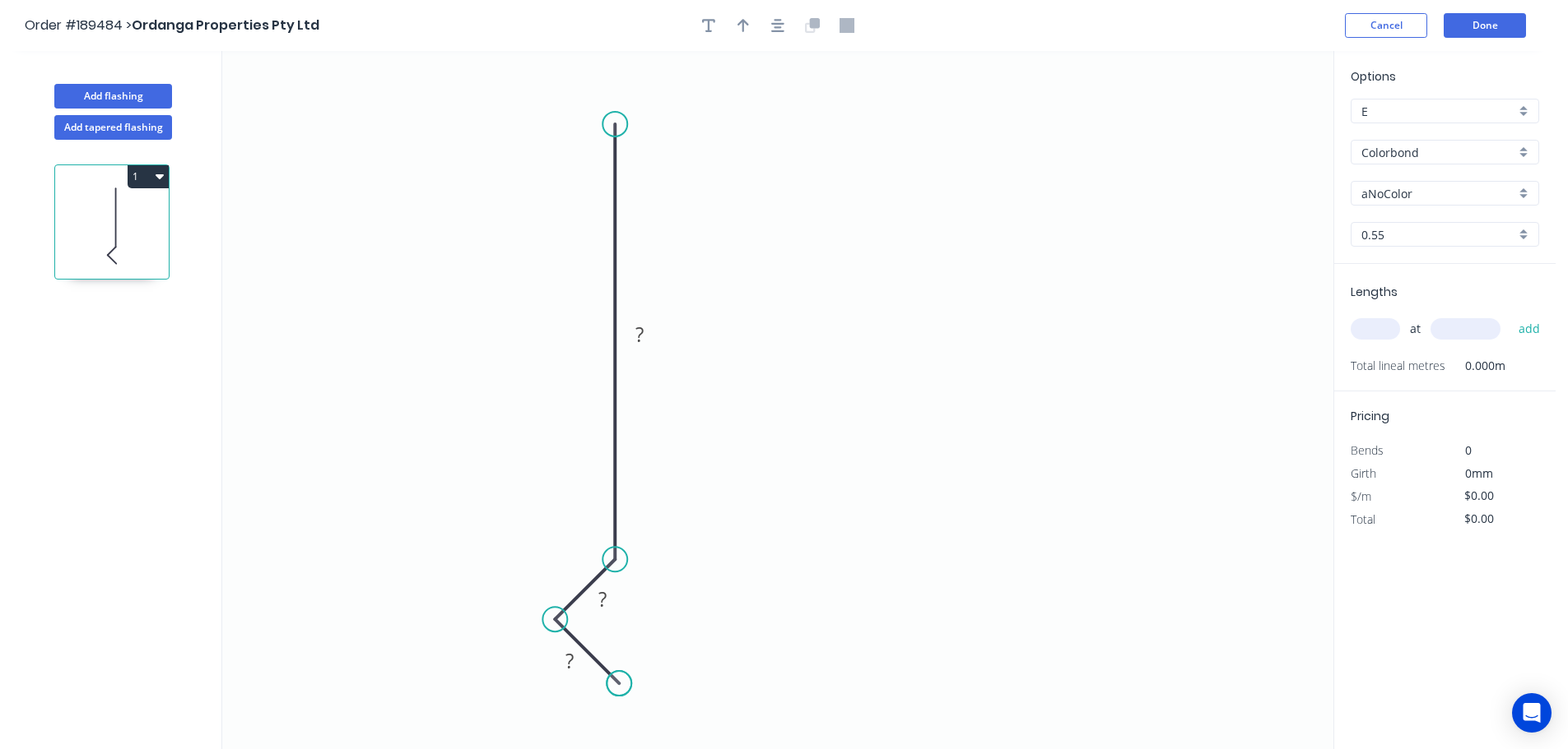
click at [618, 687] on circle at bounding box center [618, 683] width 25 height 25
drag, startPoint x: 621, startPoint y: 609, endPoint x: 587, endPoint y: 566, distance: 54.8
click at [587, 566] on rect at bounding box center [568, 557] width 54 height 34
click at [553, 679] on icon "0 ? ? ?" at bounding box center [778, 400] width 1111 height 698
drag, startPoint x: 544, startPoint y: 674, endPoint x: 537, endPoint y: 685, distance: 13.0
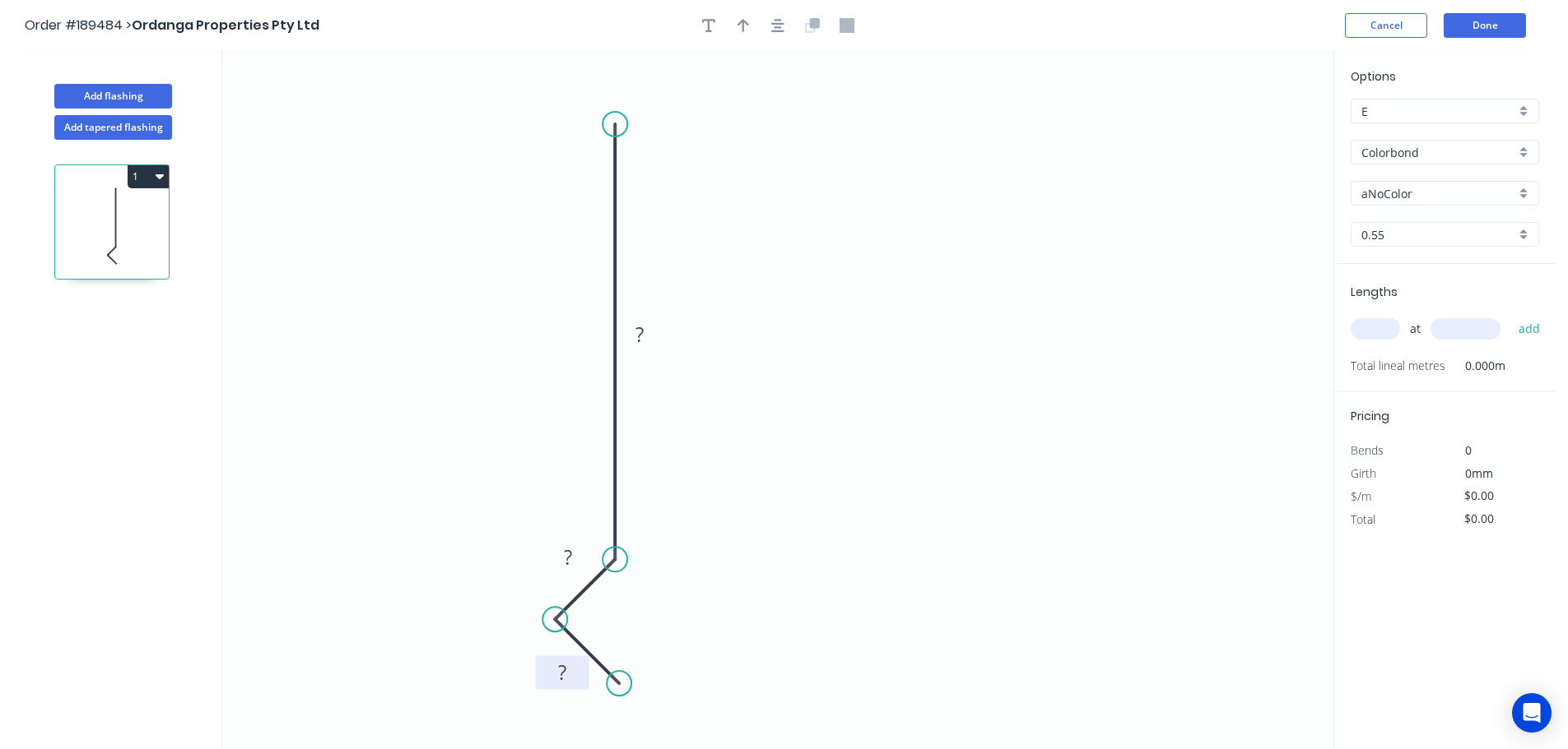
click at [537, 685] on rect at bounding box center [562, 672] width 54 height 34
click at [646, 330] on rect at bounding box center [639, 335] width 33 height 23
type input "$6.68"
click at [655, 327] on rect at bounding box center [639, 335] width 33 height 23
click at [740, 26] on icon "button" at bounding box center [743, 25] width 12 height 15
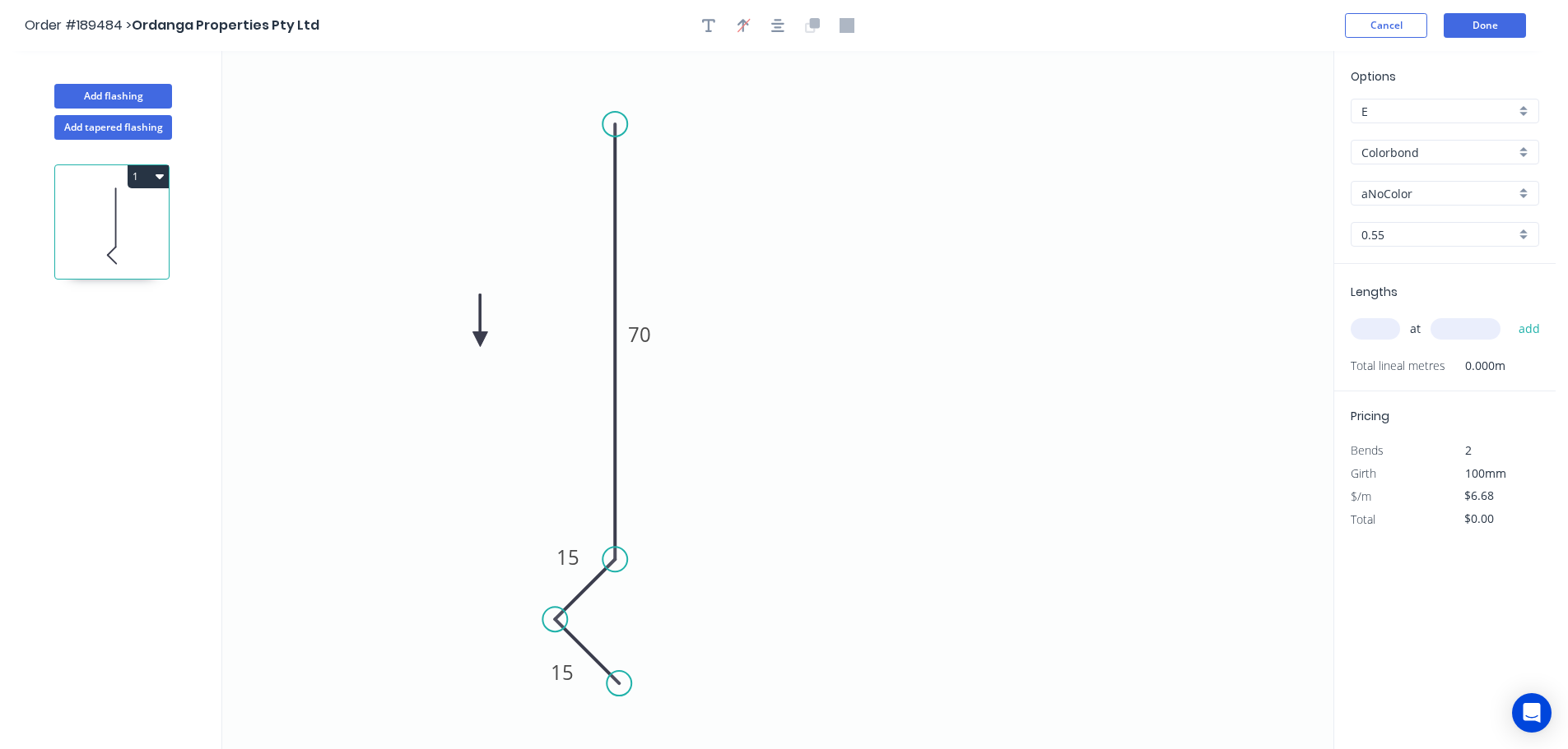
drag, startPoint x: 1251, startPoint y: 133, endPoint x: 480, endPoint y: 340, distance: 798.3
click at [480, 340] on icon at bounding box center [479, 321] width 15 height 53
click at [480, 340] on icon at bounding box center [494, 325] width 47 height 47
click at [480, 340] on icon at bounding box center [498, 340] width 53 height 15
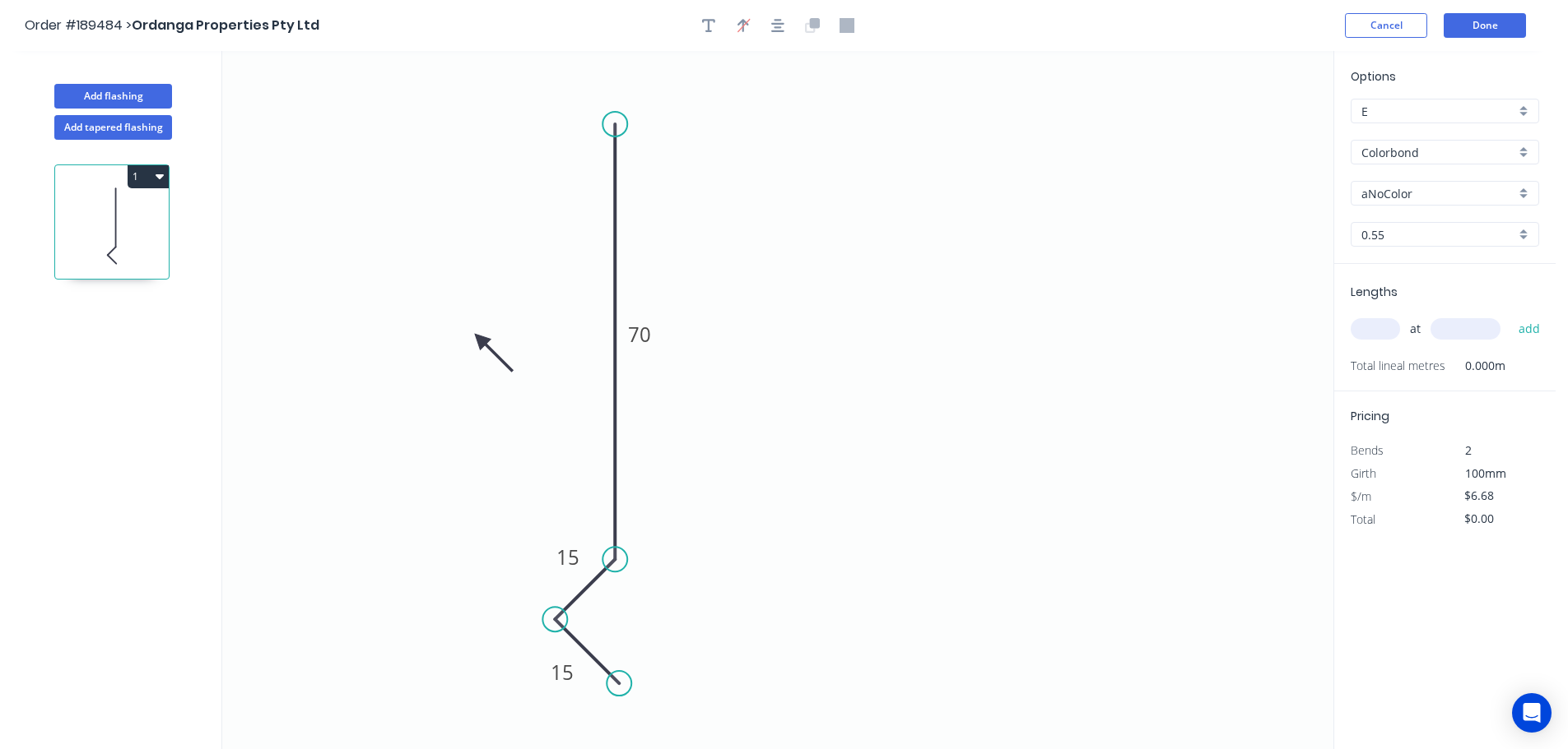
click at [480, 340] on icon at bounding box center [494, 353] width 47 height 47
click at [480, 340] on icon at bounding box center [467, 353] width 47 height 47
click at [1527, 189] on div "aNoColor" at bounding box center [1444, 193] width 188 height 25
click at [1432, 365] on div "Deep Ocean" at bounding box center [1444, 369] width 186 height 29
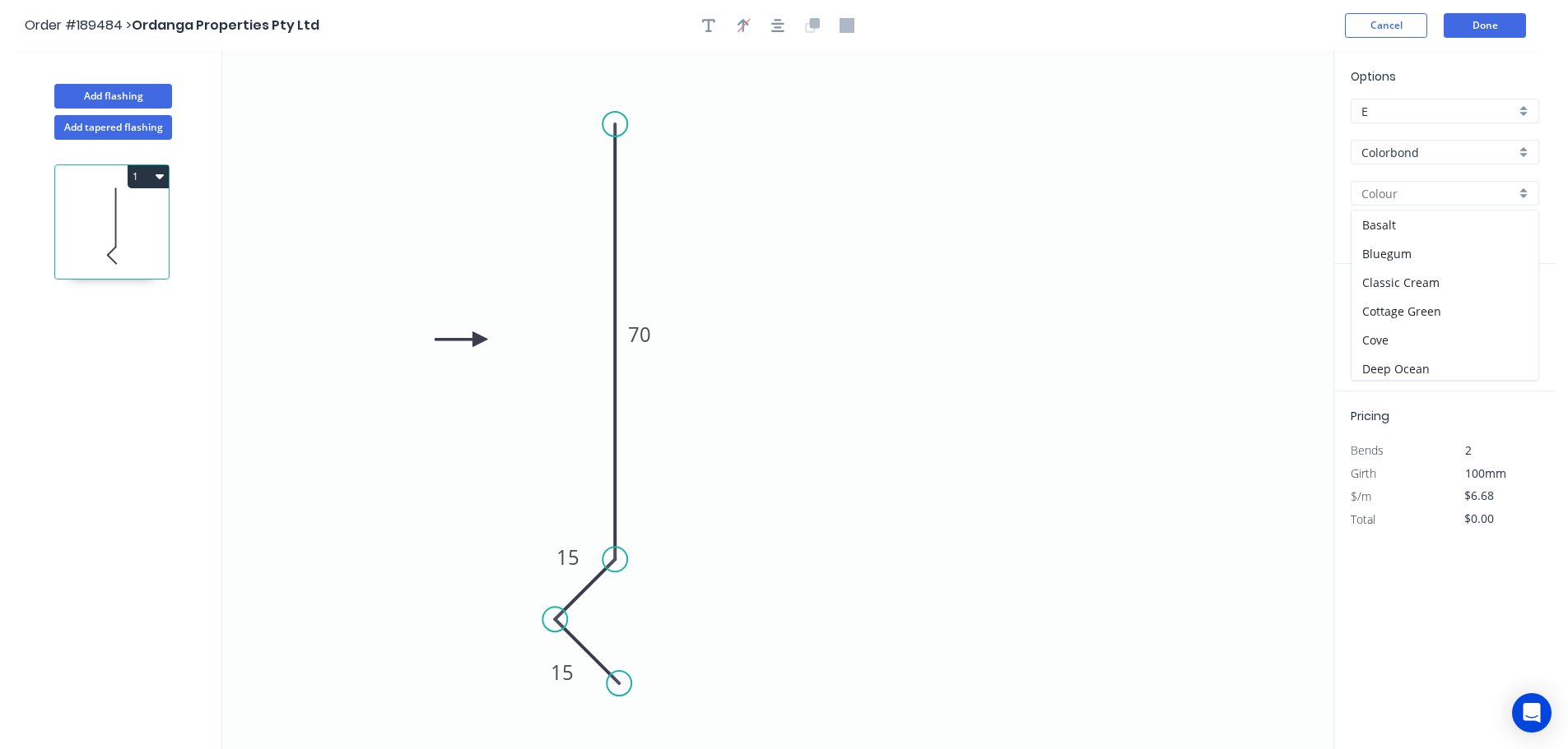
type input "Deep Ocean"
click at [1381, 327] on input "text" at bounding box center [1375, 329] width 49 height 22
type input "3"
type input "4500"
click at [1510, 315] on button "add" at bounding box center [1529, 329] width 39 height 28
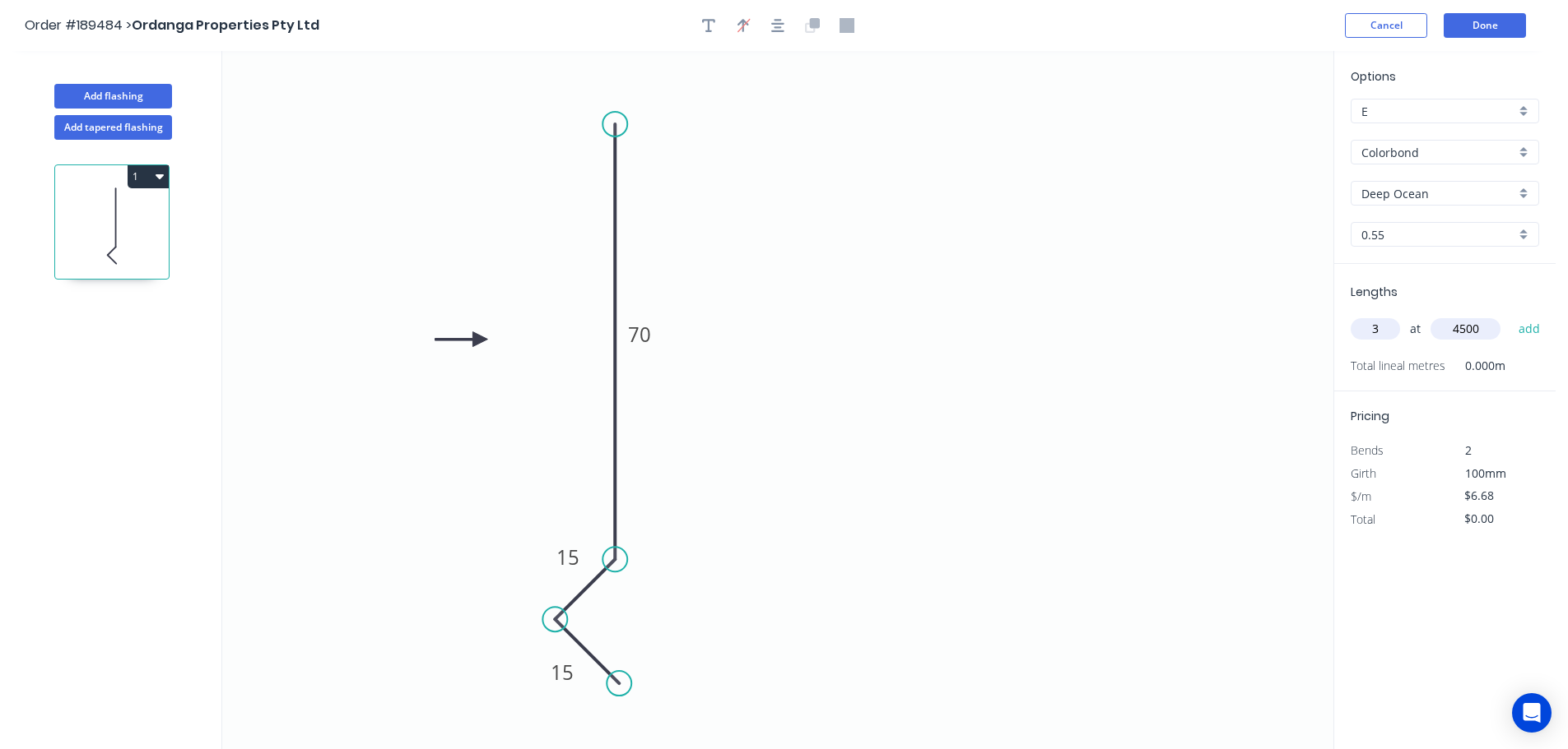
type input "$90.18"
type input "1"
type input "3000"
click at [1510, 315] on button "add" at bounding box center [1529, 329] width 39 height 28
type input "$110.22"
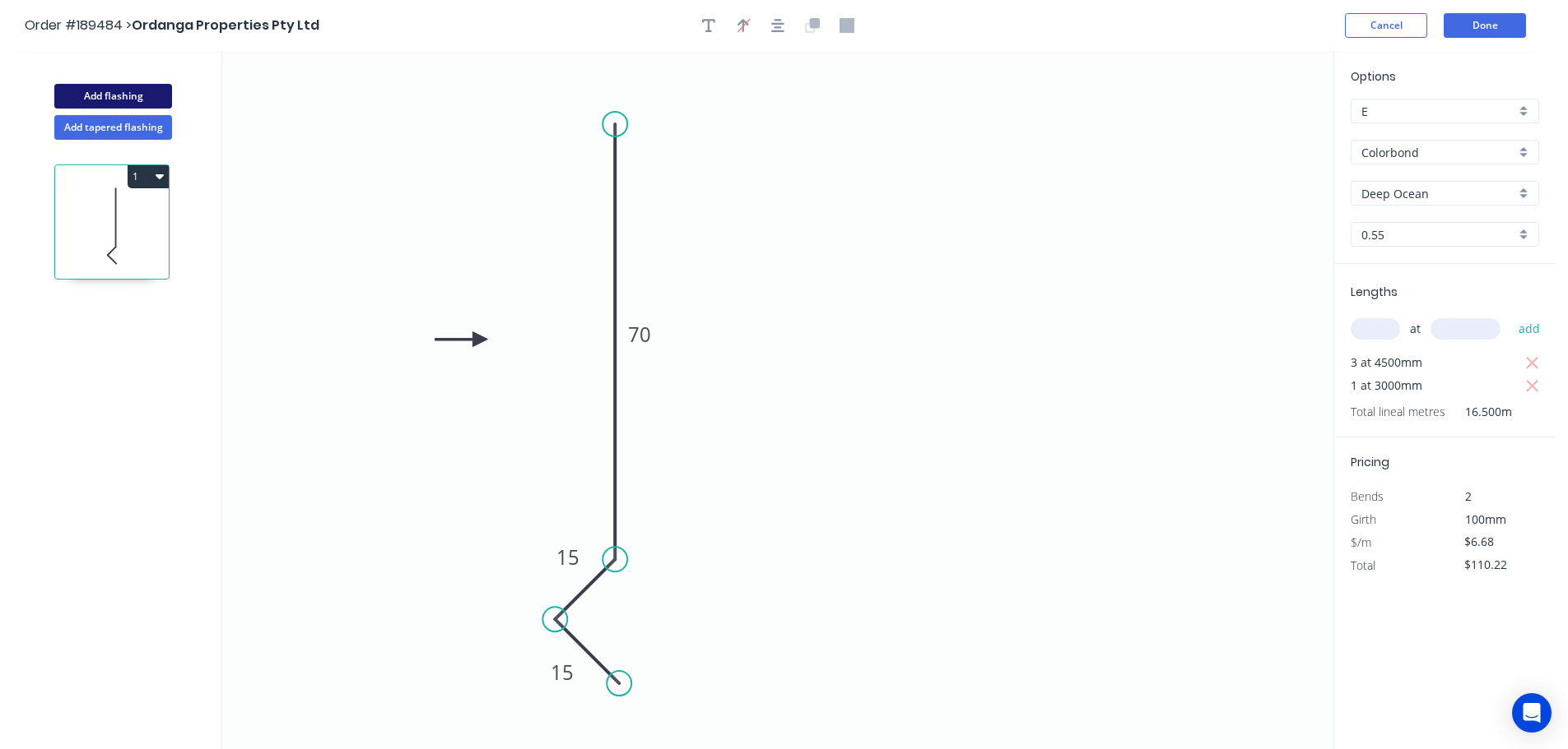
drag, startPoint x: 130, startPoint y: 96, endPoint x: 169, endPoint y: 95, distance: 39.0
click at [131, 96] on button "Add flashing" at bounding box center [113, 95] width 117 height 25
type input "$0.00"
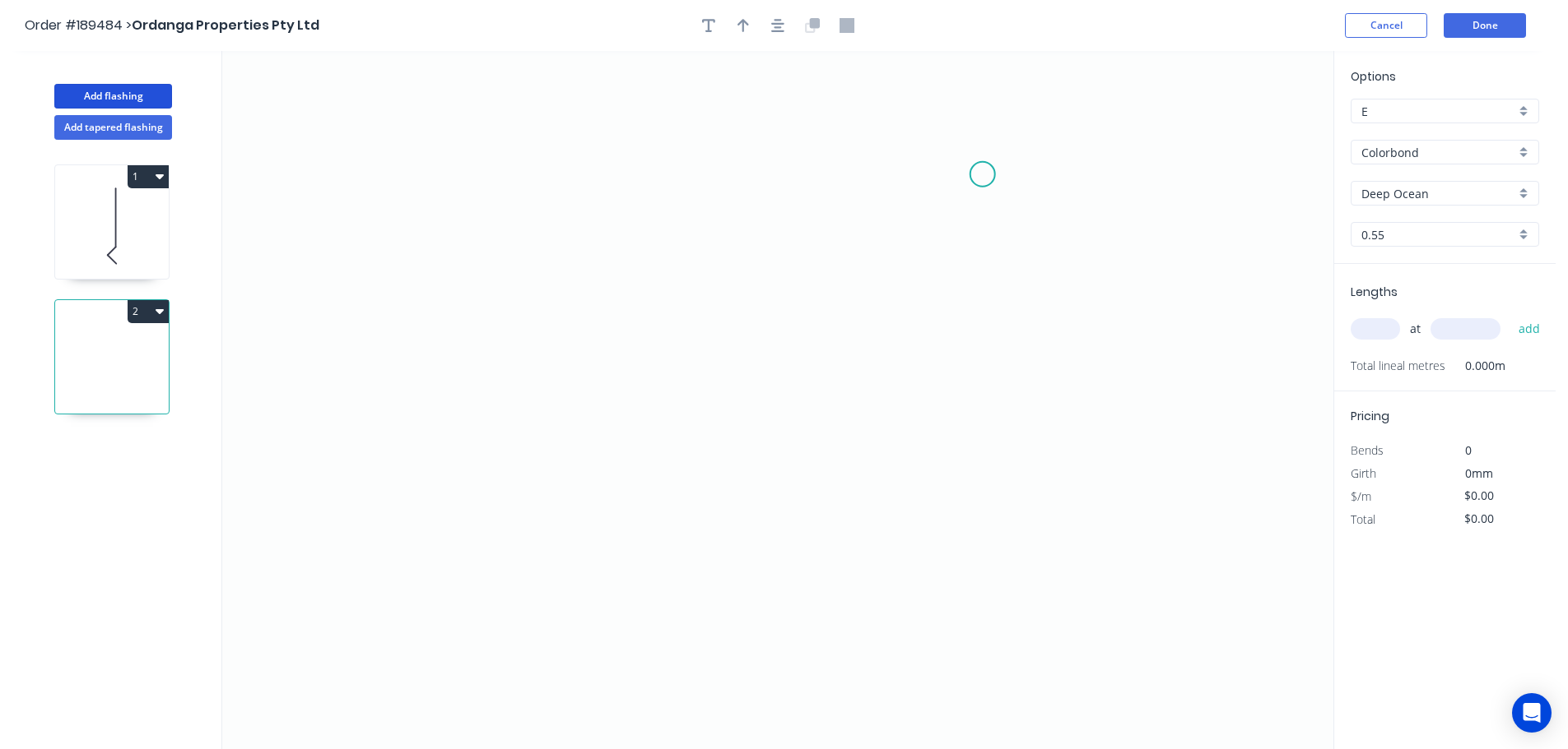
click at [982, 175] on icon "0" at bounding box center [778, 400] width 1111 height 698
click at [457, 148] on icon "0" at bounding box center [778, 400] width 1111 height 698
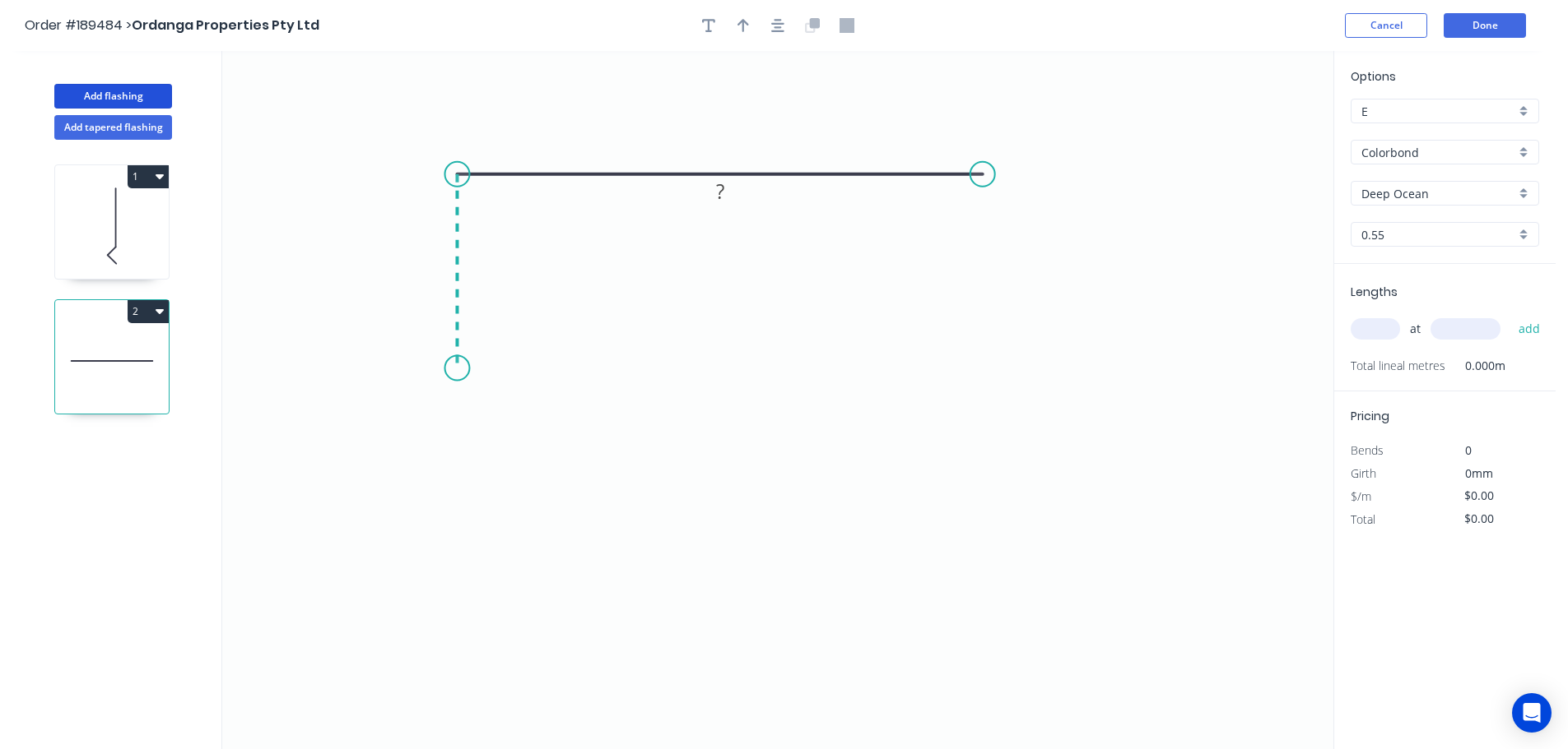
click at [442, 368] on icon "0 ?" at bounding box center [778, 400] width 1111 height 698
click at [442, 368] on icon "0 ? ?" at bounding box center [778, 400] width 1111 height 698
click at [438, 255] on rect at bounding box center [433, 265] width 33 height 23
click at [583, 208] on icon "0 50 80" at bounding box center [778, 400] width 1111 height 698
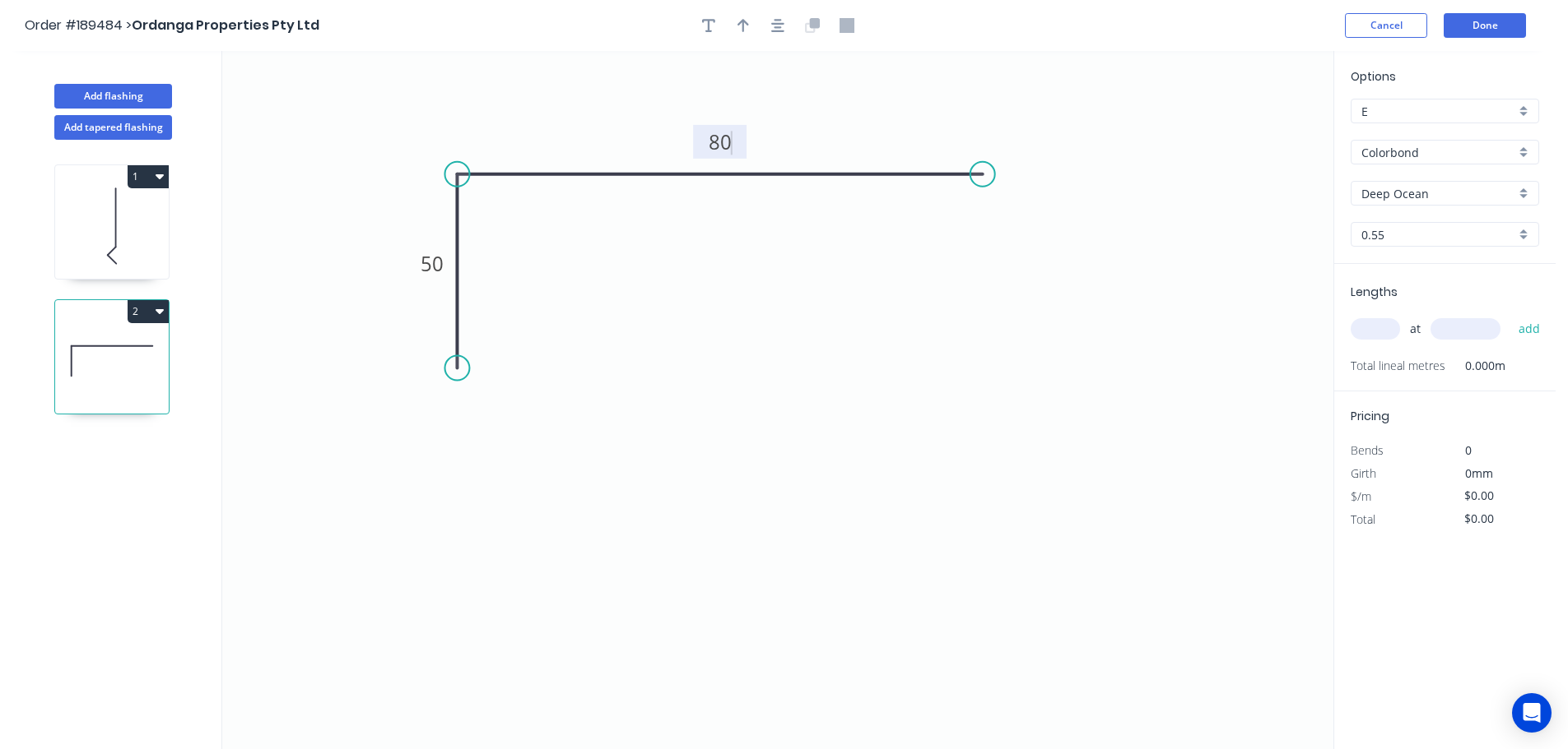
type input "$8.00"
click at [739, 21] on icon "button" at bounding box center [743, 25] width 12 height 15
drag, startPoint x: 1249, startPoint y: 126, endPoint x: 852, endPoint y: 112, distance: 397.2
click at [852, 112] on icon at bounding box center [852, 93] width 15 height 53
click at [1382, 332] on input "text" at bounding box center [1375, 329] width 49 height 22
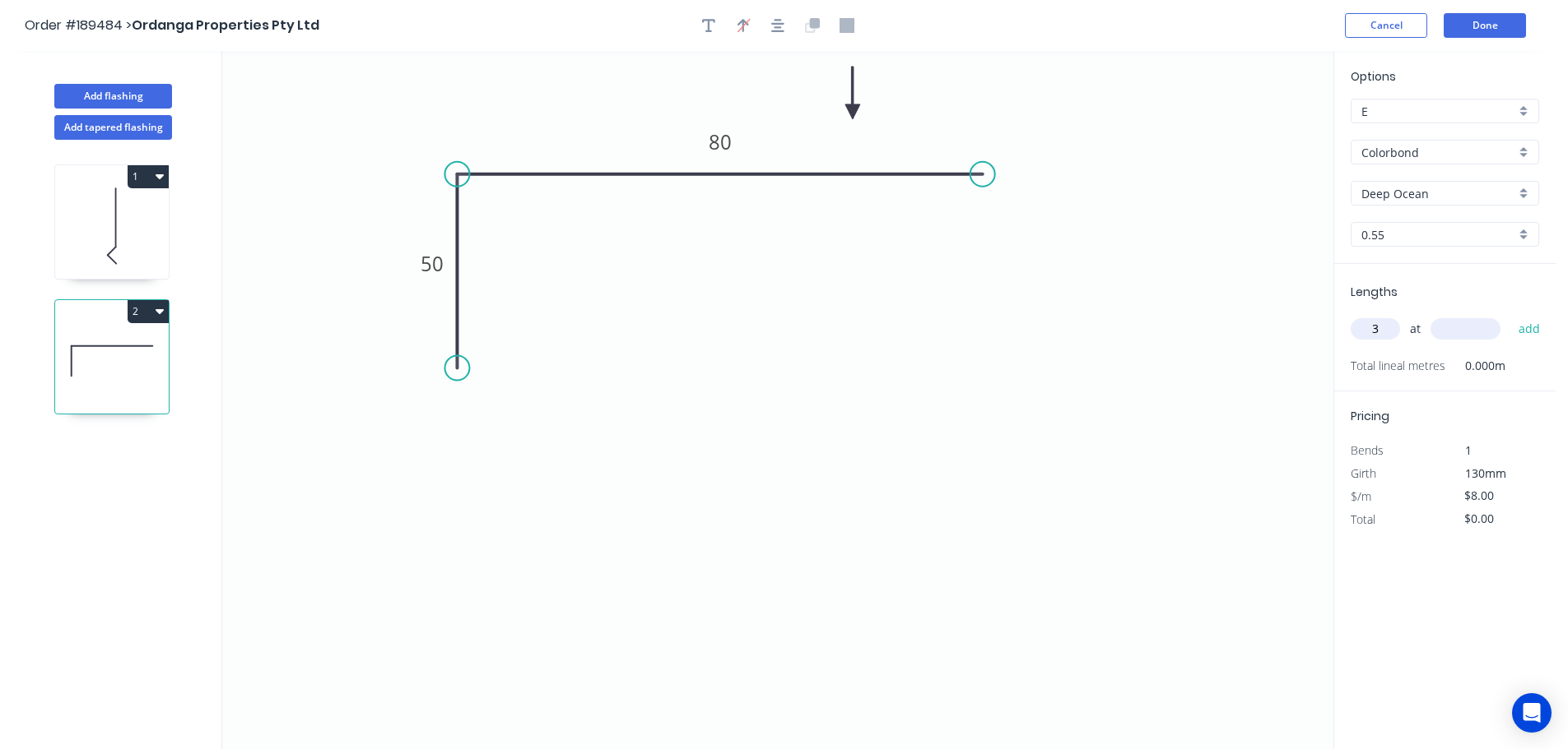
type input "3"
type input "4400"
click at [1510, 315] on button "add" at bounding box center [1529, 329] width 39 height 28
type input "$105.60"
click at [130, 94] on button "Add flashing" at bounding box center [113, 95] width 117 height 25
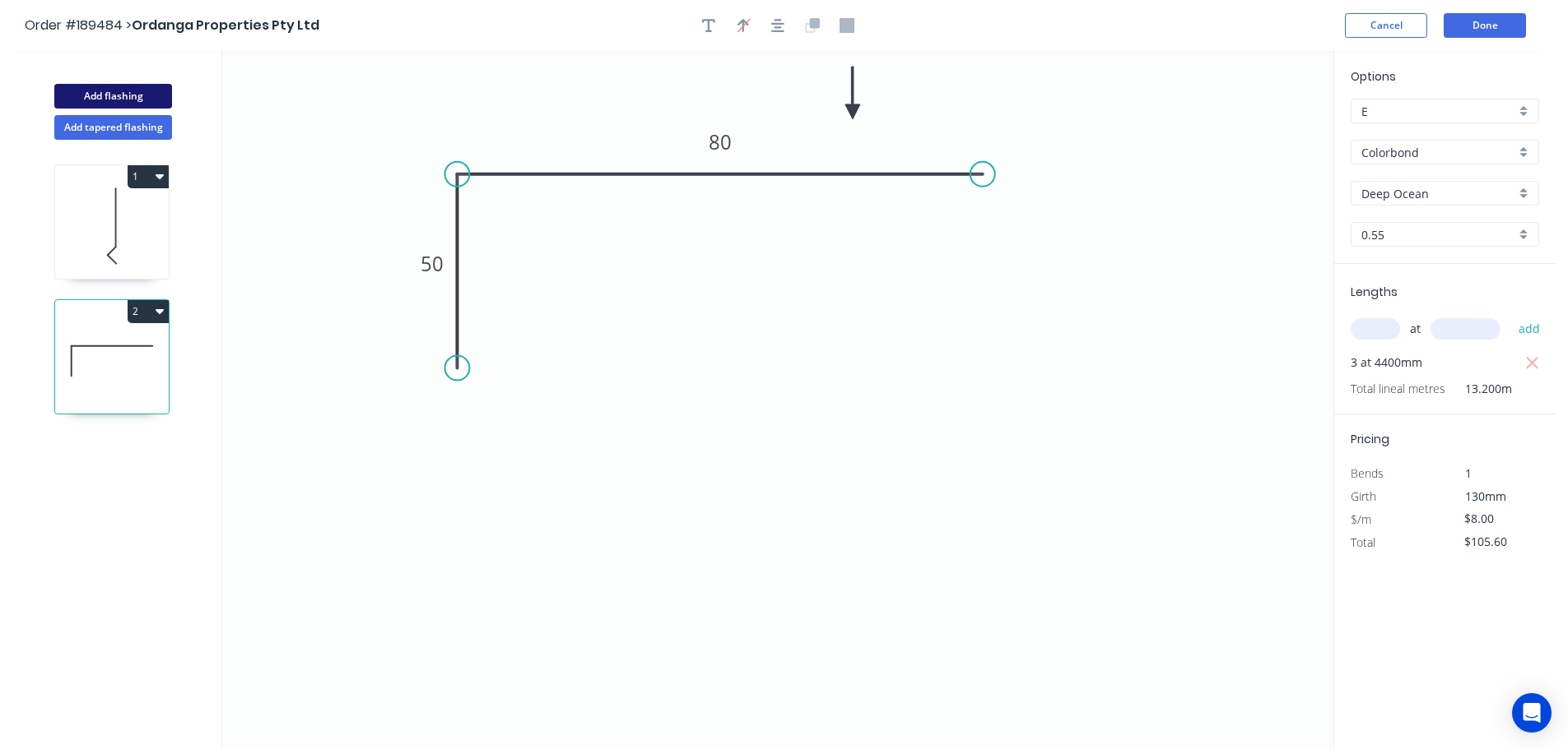
type input "$0.00"
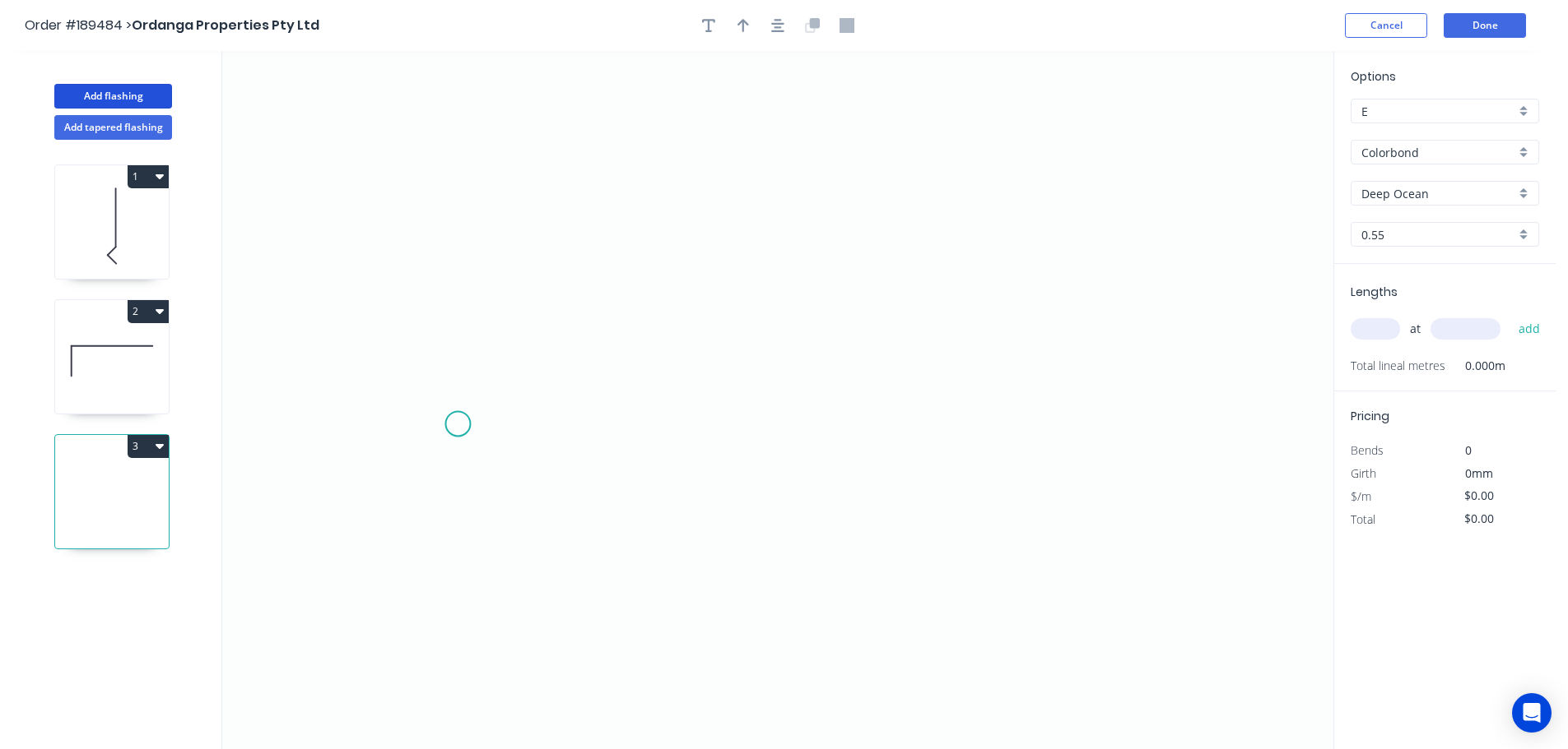
click at [457, 424] on icon "0" at bounding box center [778, 400] width 1111 height 698
click at [453, 250] on icon "0" at bounding box center [778, 400] width 1111 height 698
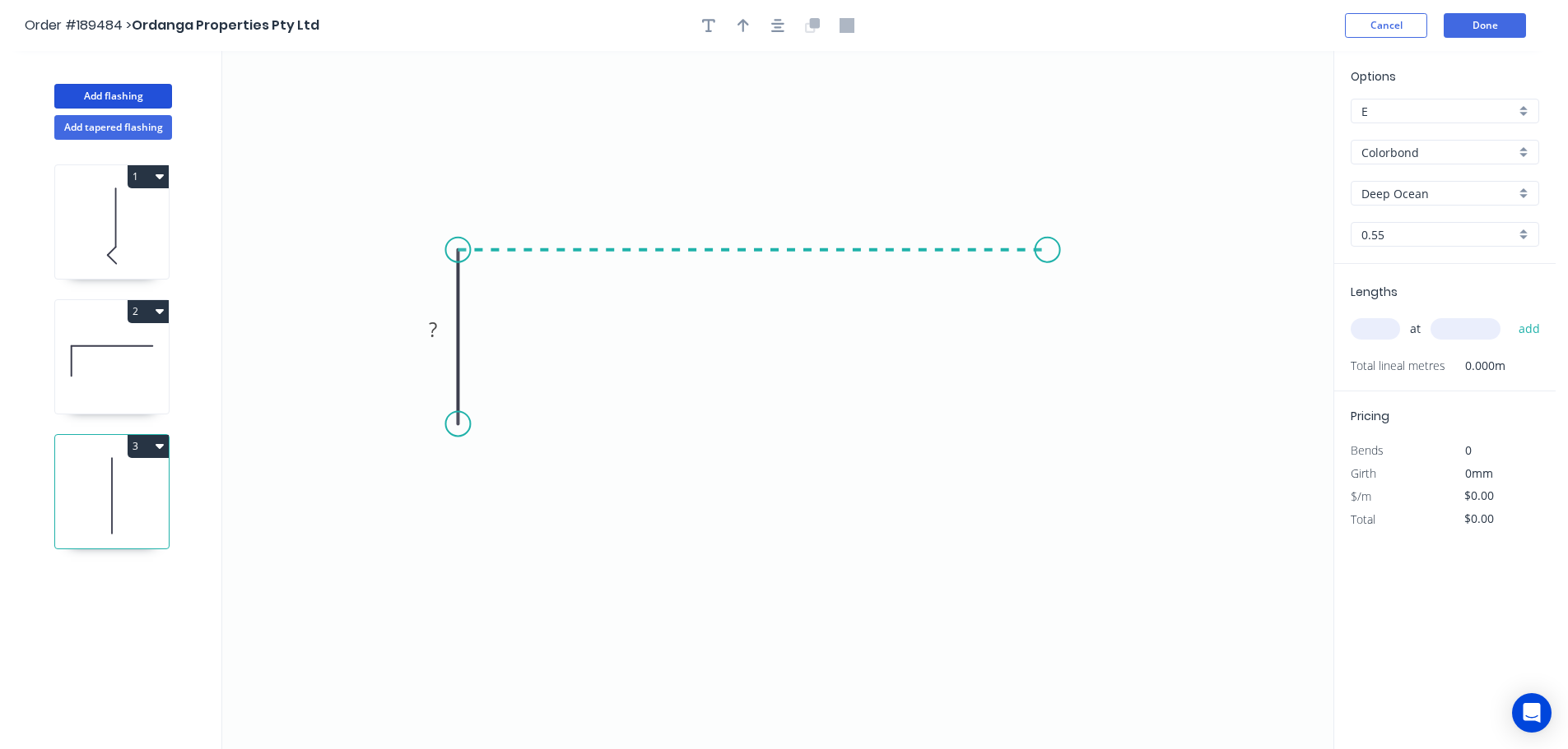
click at [1048, 245] on icon "0 ?" at bounding box center [778, 400] width 1111 height 698
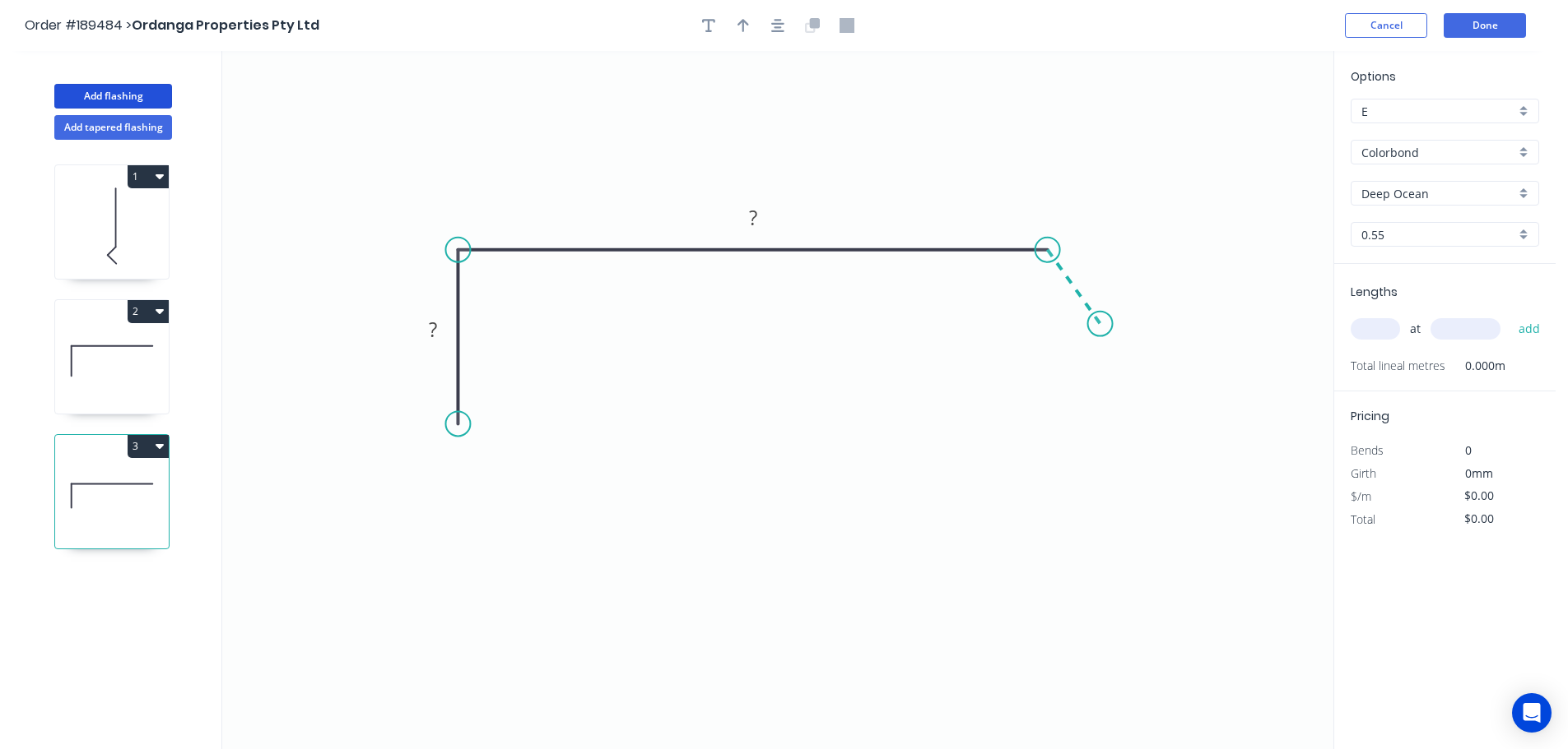
click at [1101, 325] on icon "0 ? ?" at bounding box center [778, 400] width 1111 height 698
click at [1101, 325] on circle at bounding box center [1100, 324] width 25 height 25
click at [1069, 339] on div "Hide angle" at bounding box center [1113, 340] width 166 height 34
click at [439, 330] on rect at bounding box center [434, 330] width 33 height 23
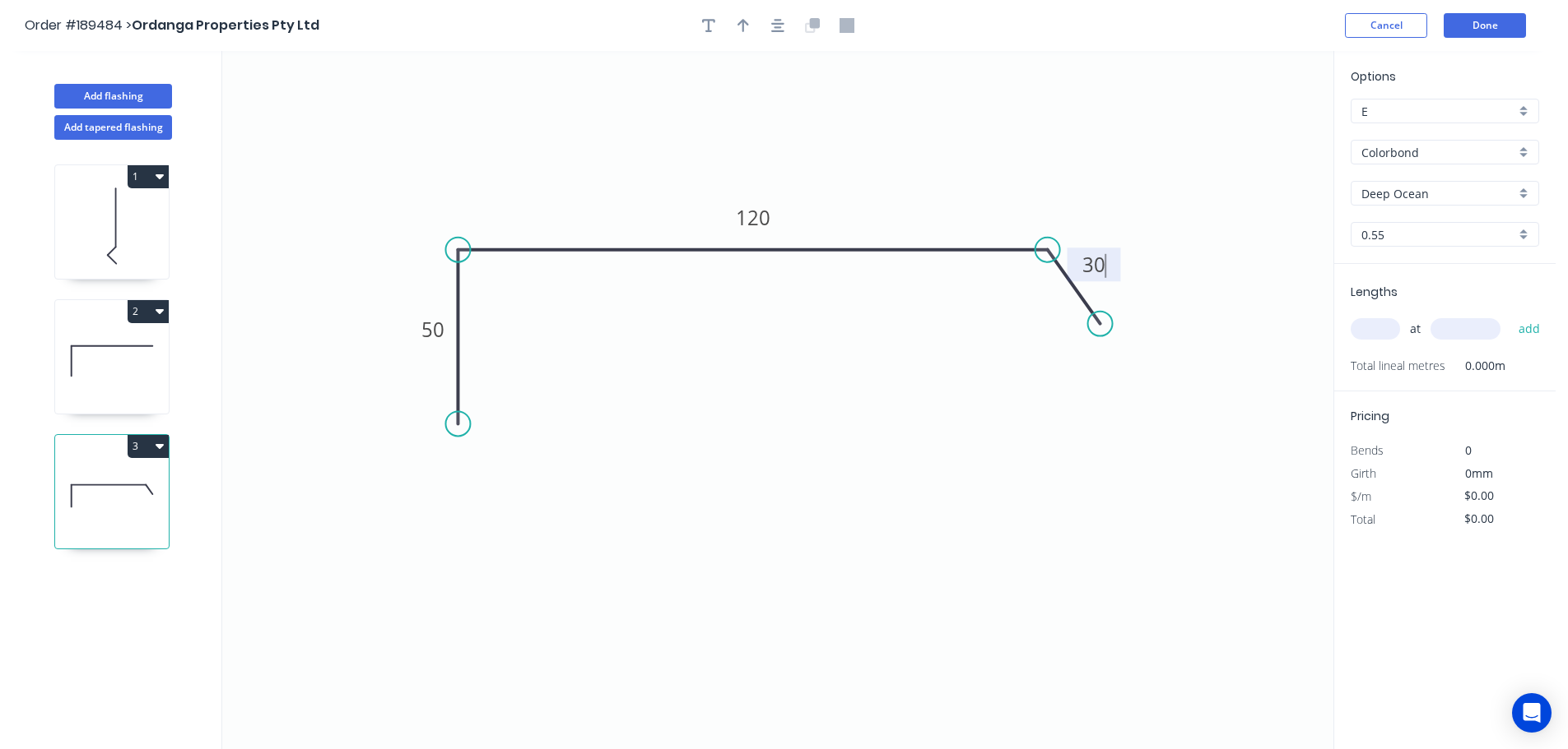
click at [730, 316] on icon "0 50 120 30" at bounding box center [778, 400] width 1111 height 698
type input "$8.85"
click at [743, 19] on icon "button" at bounding box center [743, 25] width 12 height 13
drag, startPoint x: 1249, startPoint y: 127, endPoint x: 891, endPoint y: 146, distance: 358.5
click at [891, 146] on icon at bounding box center [891, 127] width 15 height 53
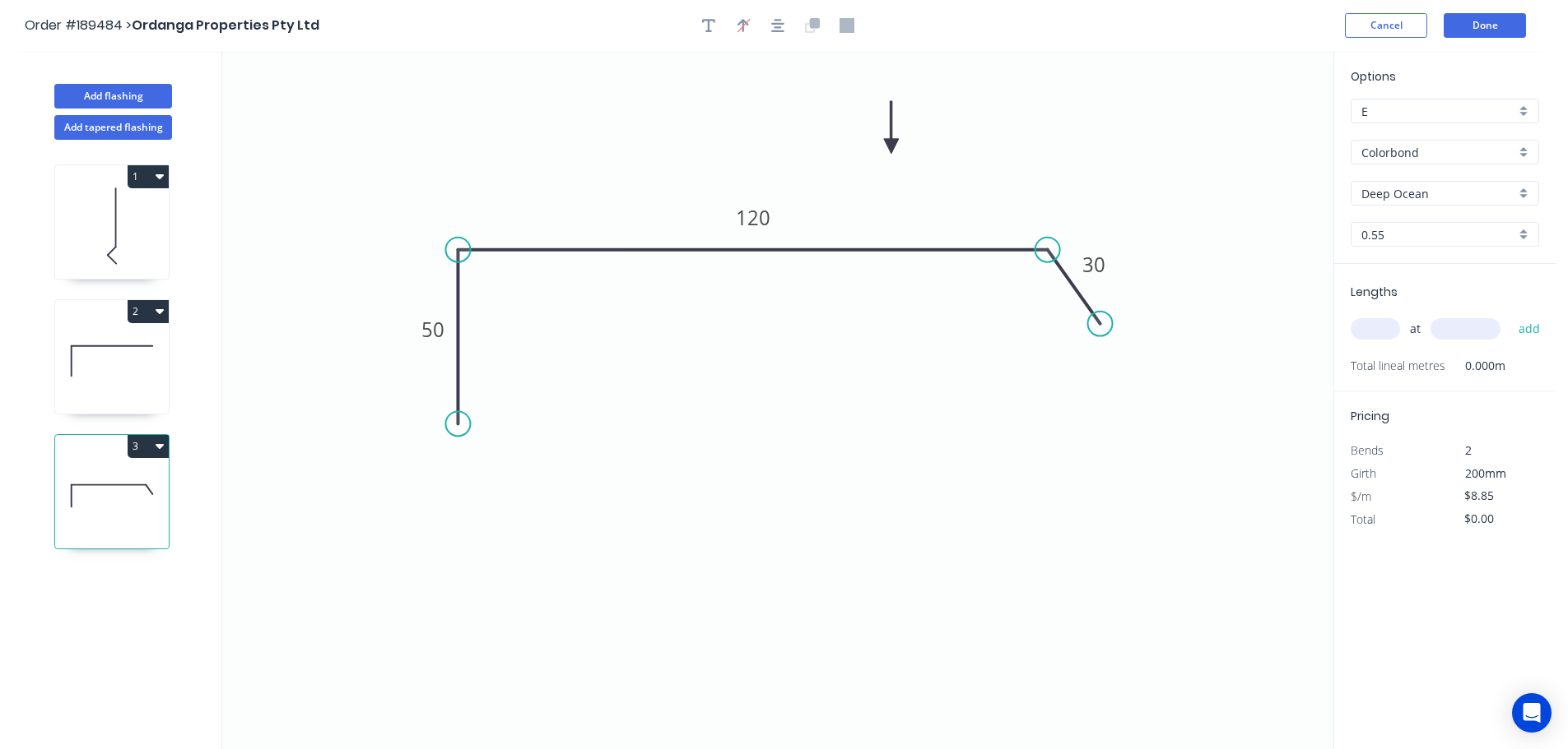
click at [1389, 333] on input "text" at bounding box center [1375, 329] width 49 height 22
type input "1"
type input "3000"
click at [1510, 315] on button "add" at bounding box center [1529, 329] width 39 height 28
type input "$26.55"
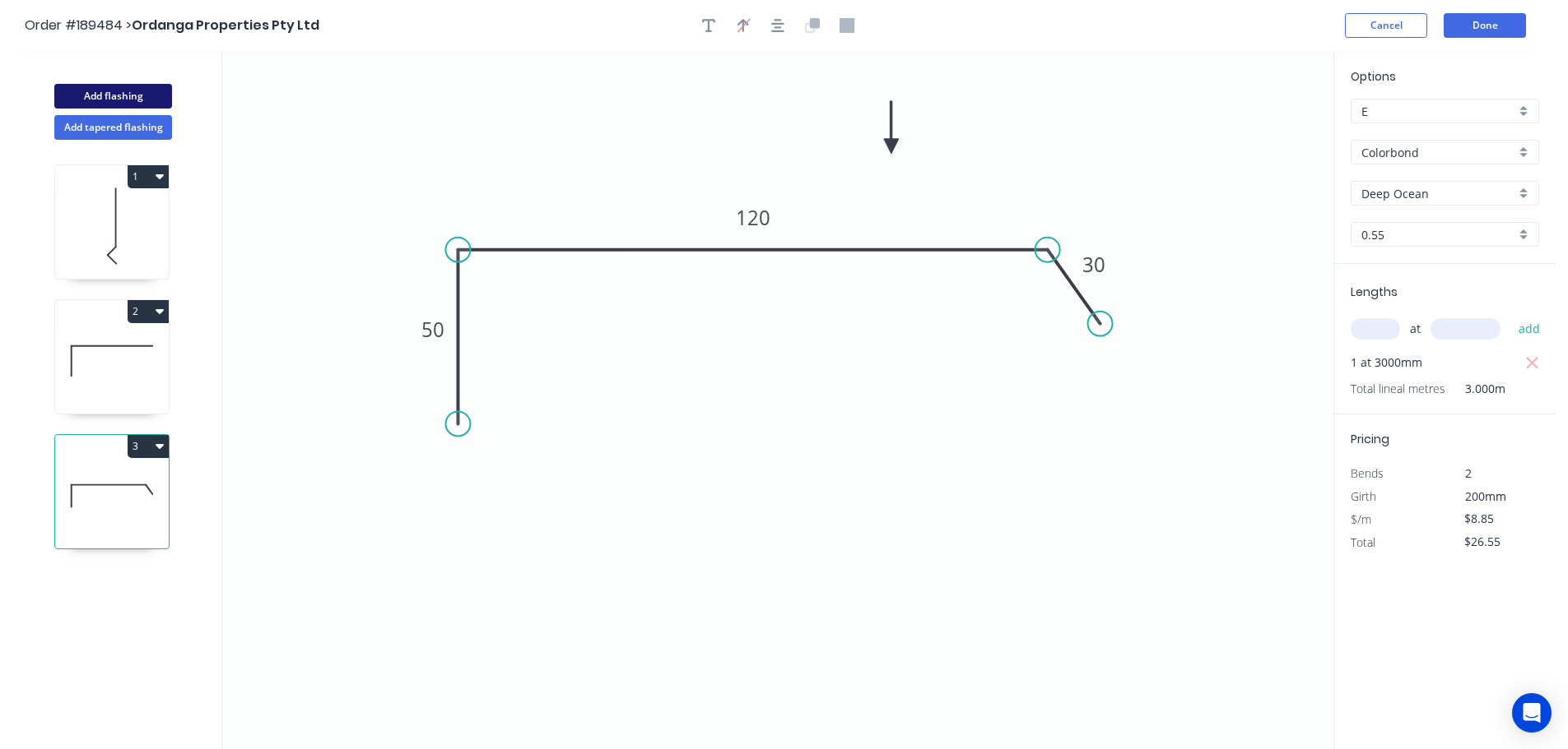
click at [136, 90] on button "Add flashing" at bounding box center [113, 95] width 117 height 25
type input "$0.00"
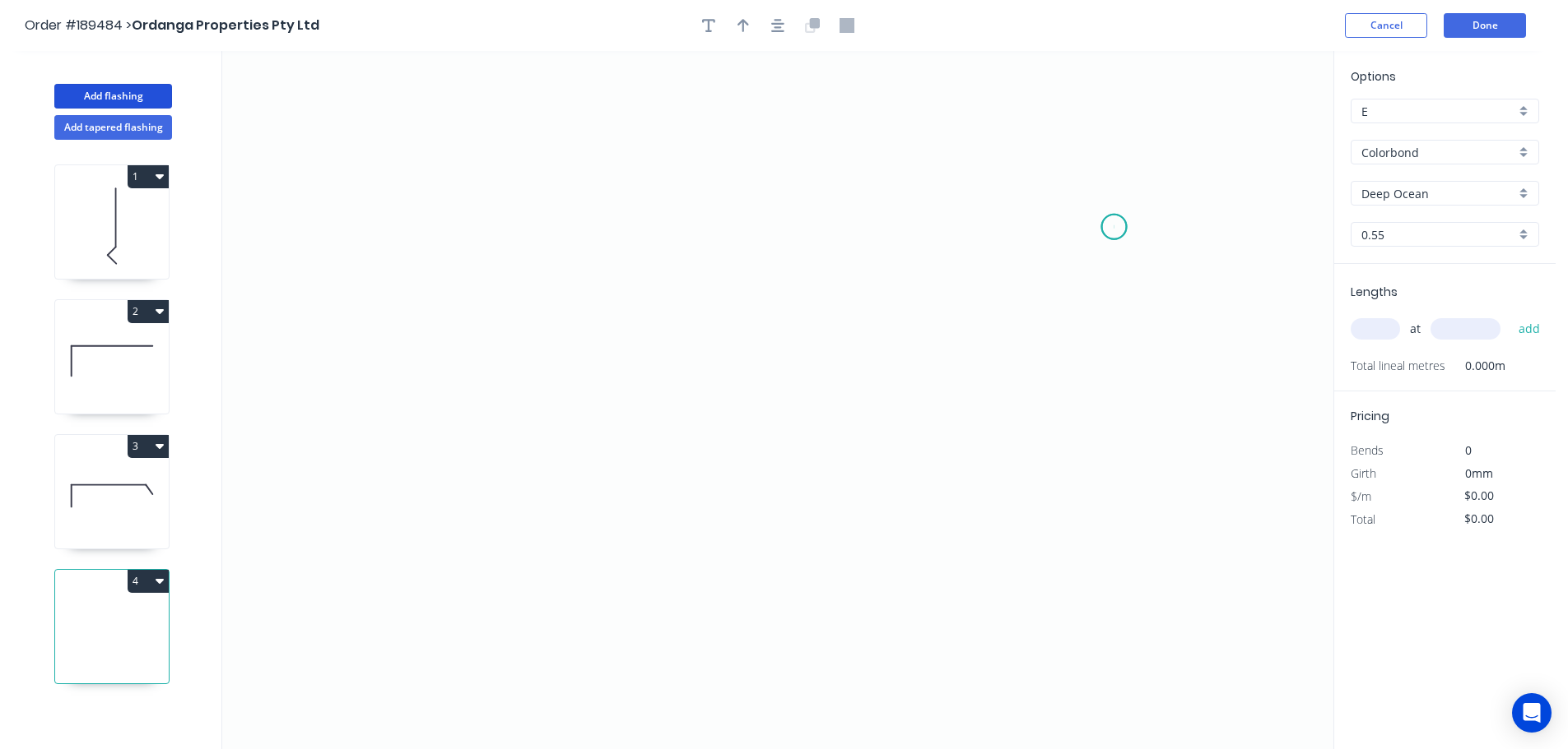
click at [1114, 227] on icon "0" at bounding box center [778, 400] width 1111 height 698
click at [1063, 157] on icon at bounding box center [1089, 192] width 51 height 70
click at [498, 140] on icon "0 ?" at bounding box center [778, 400] width 1111 height 698
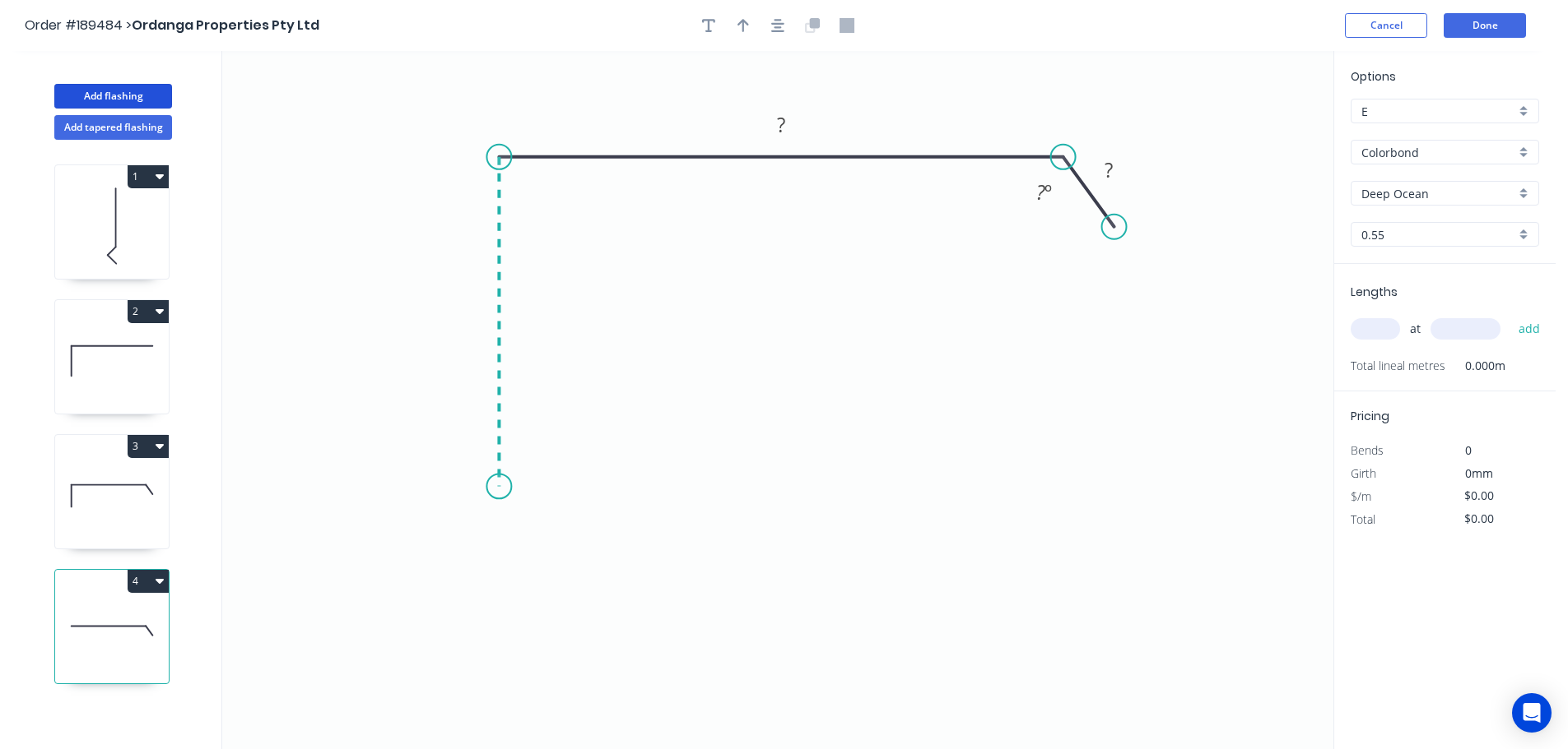
click at [487, 487] on icon "0 ? ? ? º" at bounding box center [778, 400] width 1111 height 698
click at [453, 537] on icon "0 ? ? ? ? º" at bounding box center [778, 400] width 1111 height 698
click at [504, 589] on icon "0 ? ? ? ? ? º" at bounding box center [778, 400] width 1111 height 698
click at [504, 589] on circle at bounding box center [503, 583] width 25 height 25
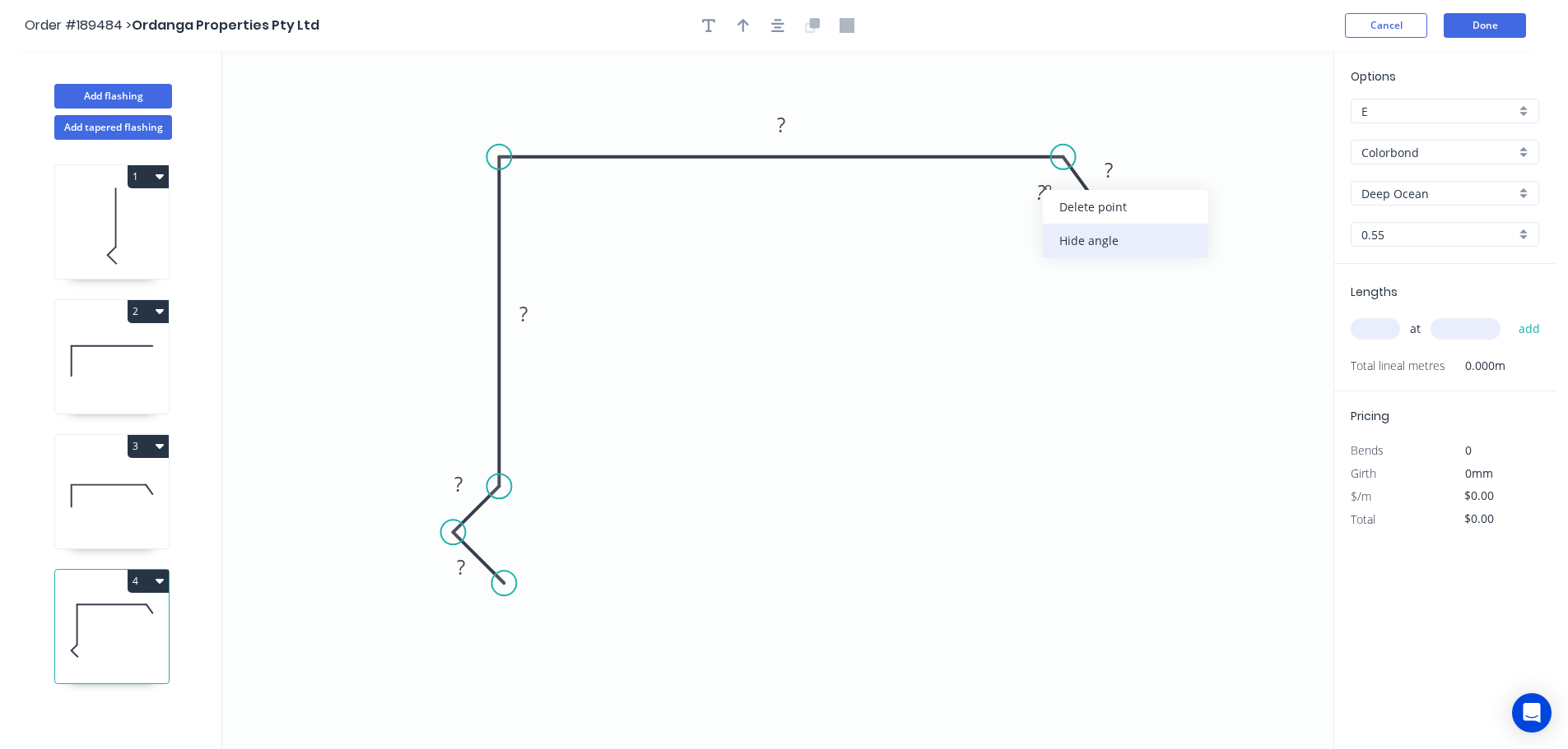
click at [1074, 229] on div "Hide angle" at bounding box center [1126, 240] width 166 height 34
click at [465, 569] on tspan "?" at bounding box center [460, 567] width 8 height 27
click at [839, 378] on icon "0 15 15 100 150 30" at bounding box center [778, 400] width 1111 height 698
type input "$14.88"
click at [741, 19] on icon "button" at bounding box center [743, 25] width 12 height 15
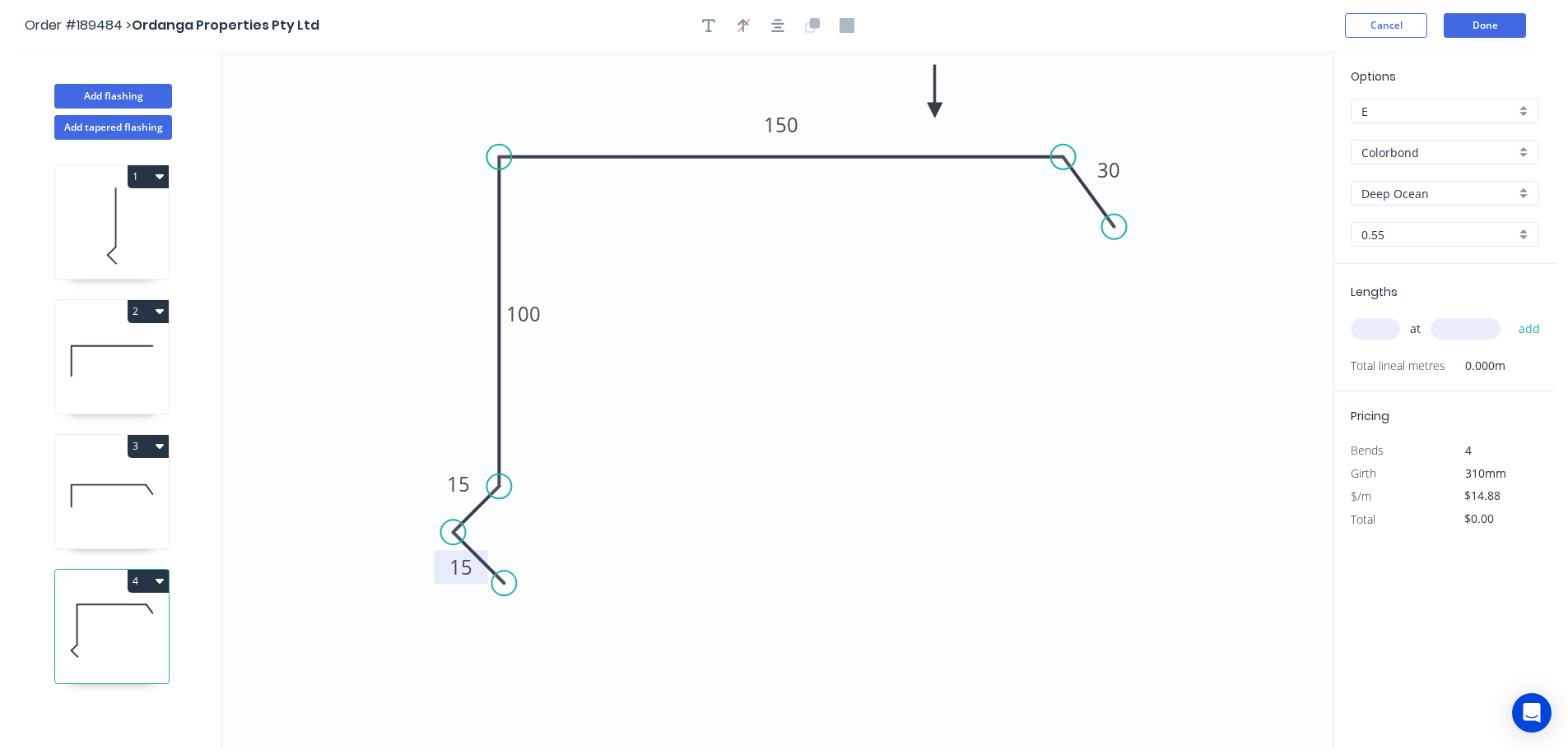
drag, startPoint x: 1251, startPoint y: 131, endPoint x: 935, endPoint y: 110, distance: 316.7
click at [935, 110] on icon at bounding box center [935, 91] width 15 height 53
click at [1386, 329] on input "text" at bounding box center [1375, 329] width 49 height 22
type input "2"
type input "3600"
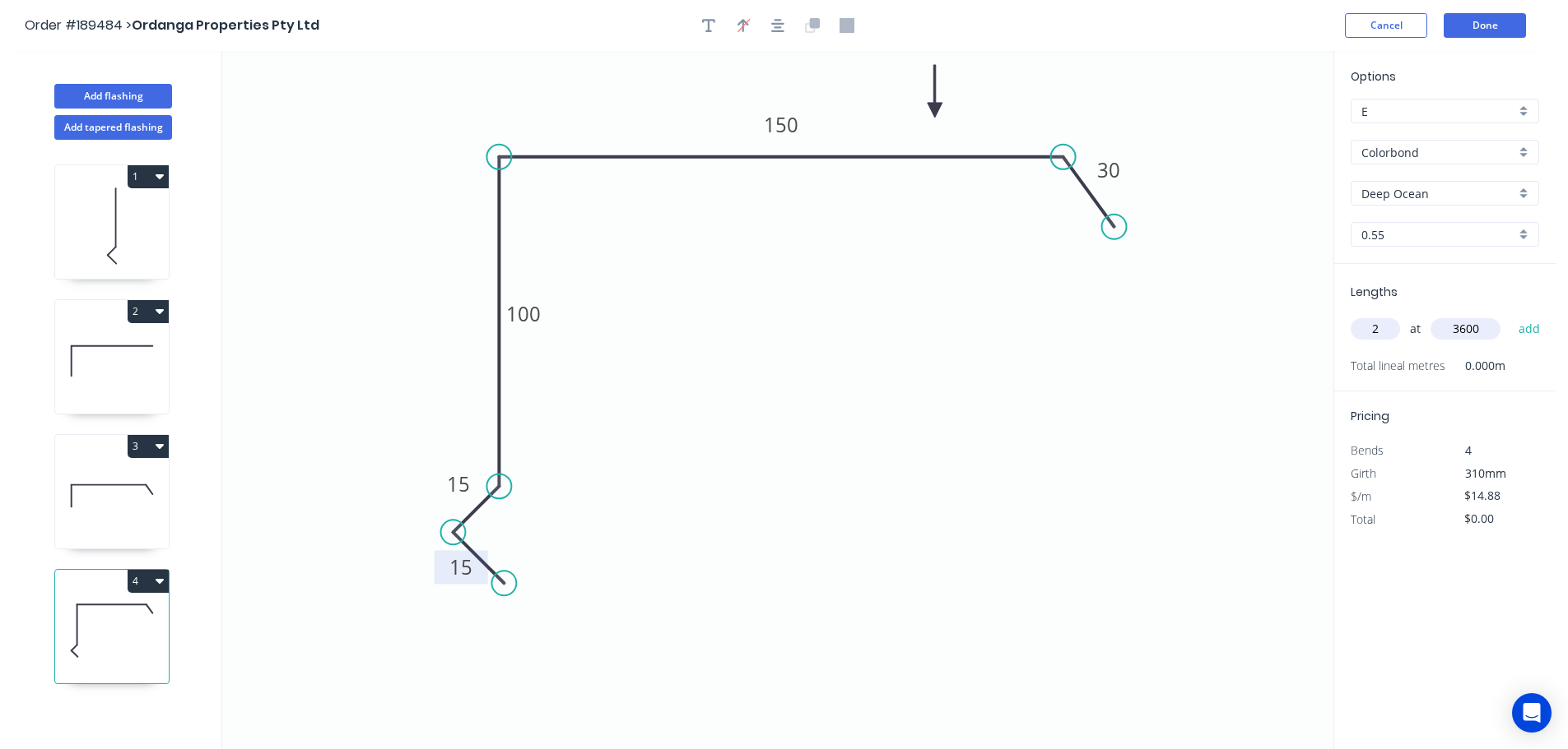
click at [1510, 315] on button "add" at bounding box center [1529, 329] width 39 height 28
type input "$107.14"
type input "1"
type input "2600"
click at [1510, 315] on button "add" at bounding box center [1529, 329] width 39 height 28
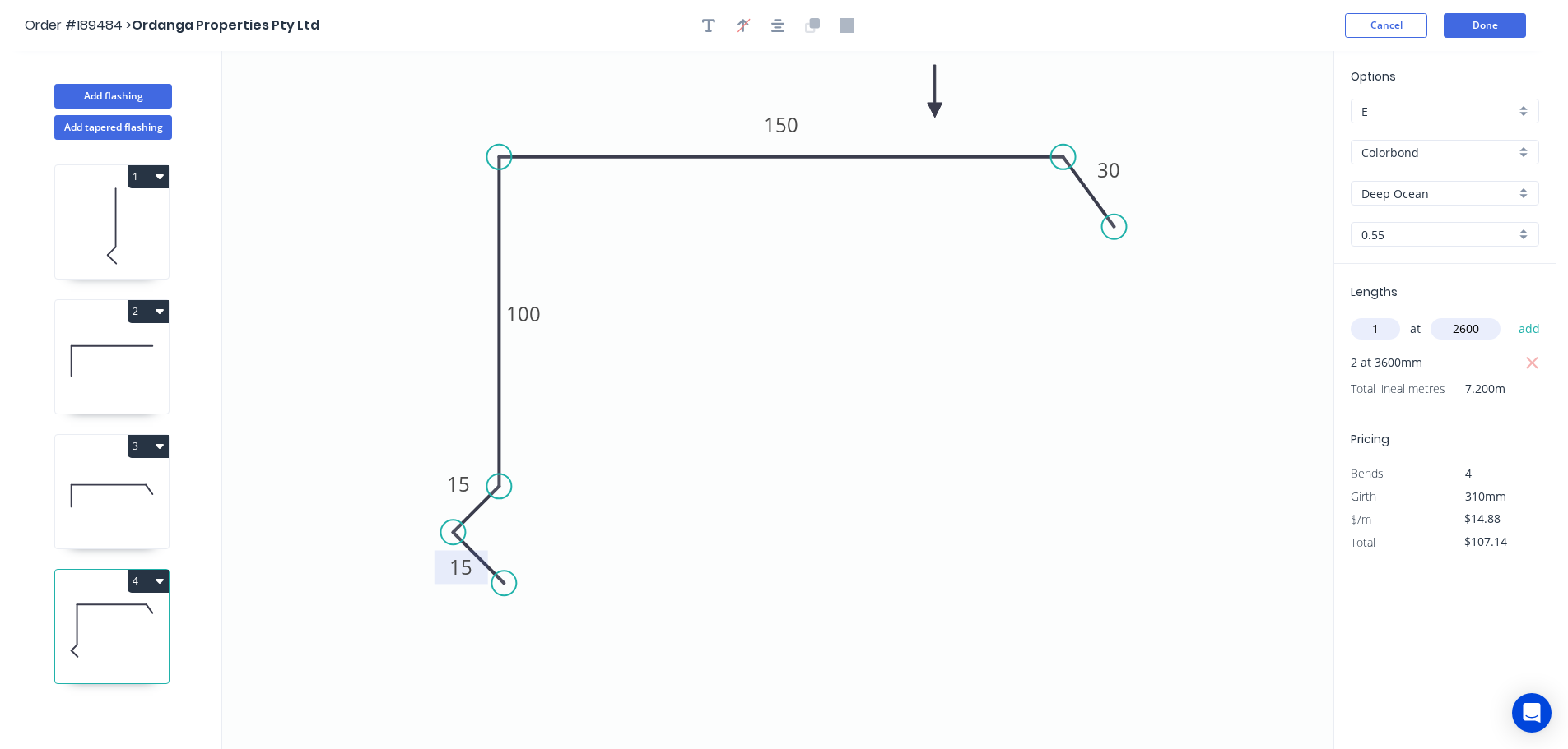
type input "$145.82"
drag, startPoint x: 106, startPoint y: 91, endPoint x: 206, endPoint y: 95, distance: 100.1
click at [108, 89] on button "Add flashing" at bounding box center [113, 95] width 117 height 25
type input "$0.00"
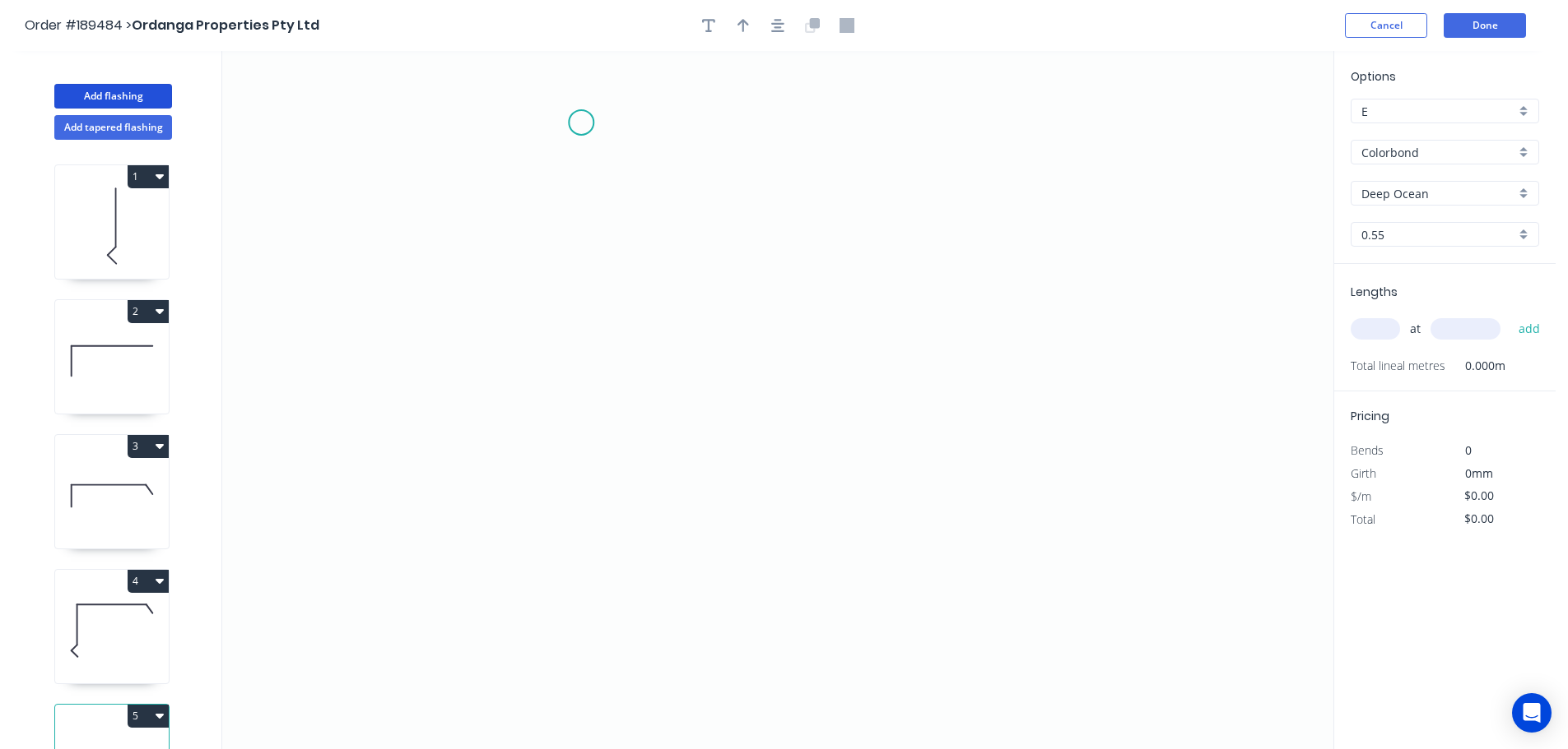
click at [578, 123] on icon "0" at bounding box center [778, 400] width 1111 height 698
click at [519, 176] on icon "0" at bounding box center [778, 400] width 1111 height 698
click at [523, 504] on icon "0 ?" at bounding box center [778, 400] width 1111 height 698
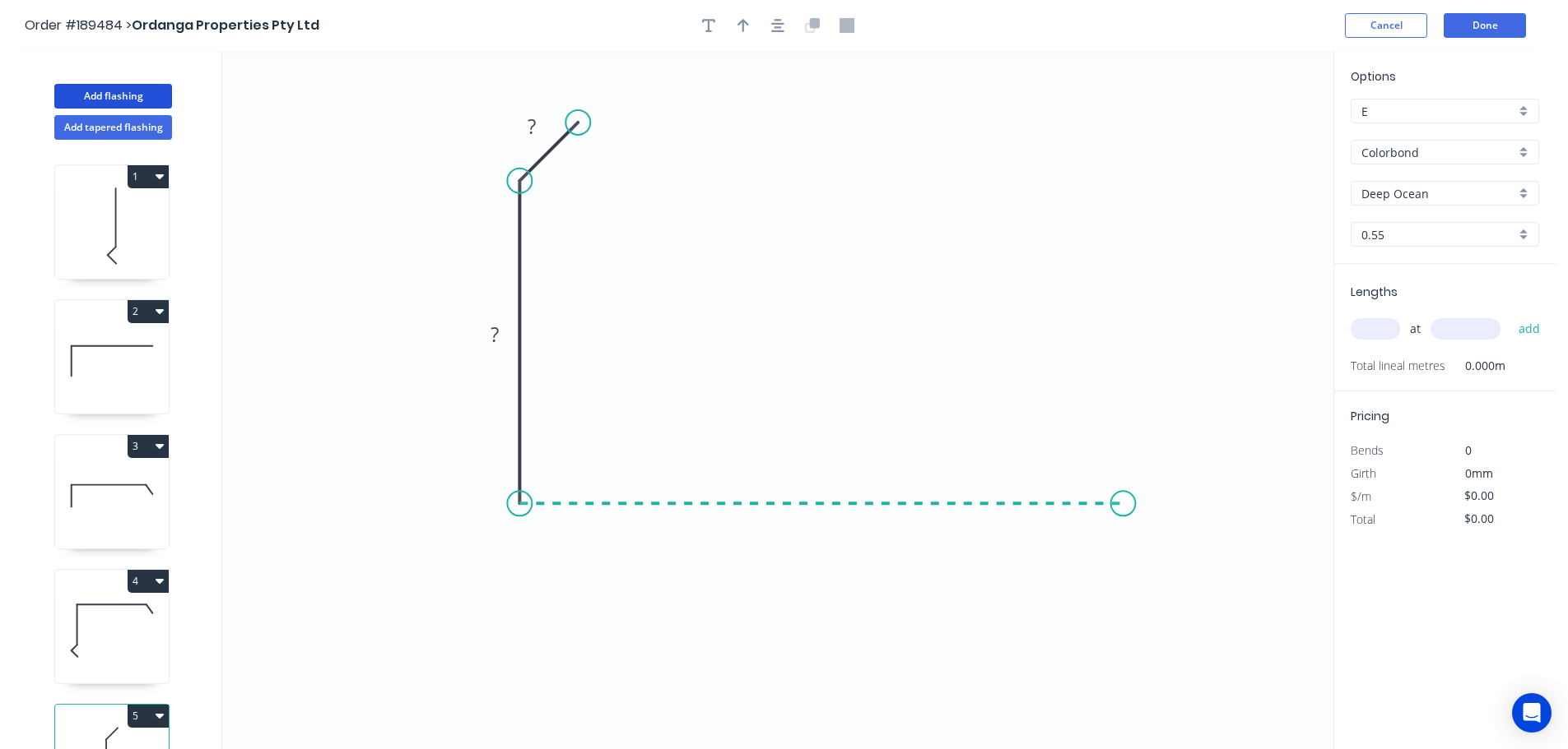
click at [1123, 495] on icon "0 ? ?" at bounding box center [778, 400] width 1111 height 698
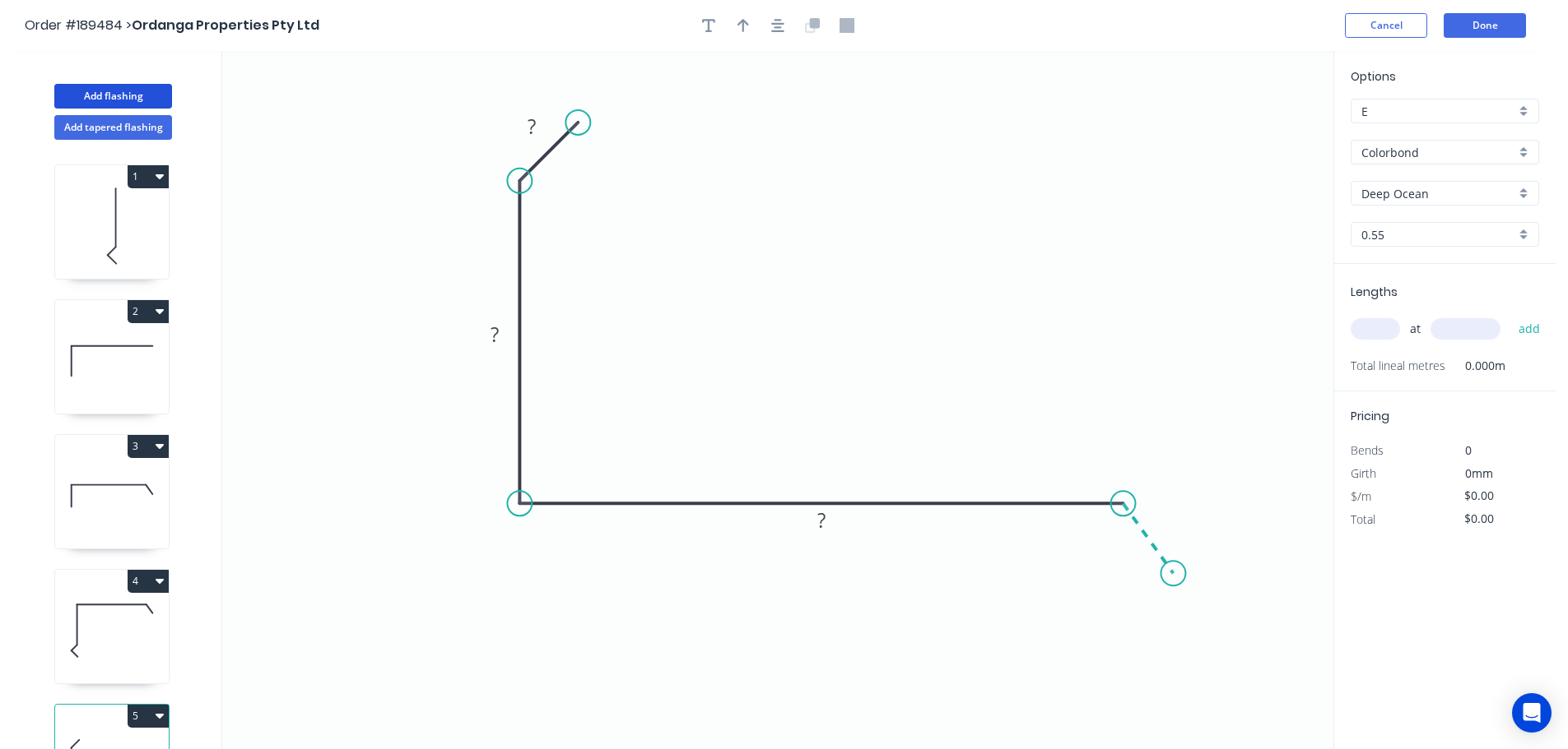
click at [1173, 574] on icon "0 ? ? ?" at bounding box center [778, 400] width 1111 height 698
click at [1173, 574] on circle at bounding box center [1172, 573] width 25 height 25
click at [1149, 592] on div "Hide angle" at bounding box center [1184, 589] width 166 height 34
click at [534, 125] on tspan "?" at bounding box center [531, 126] width 8 height 27
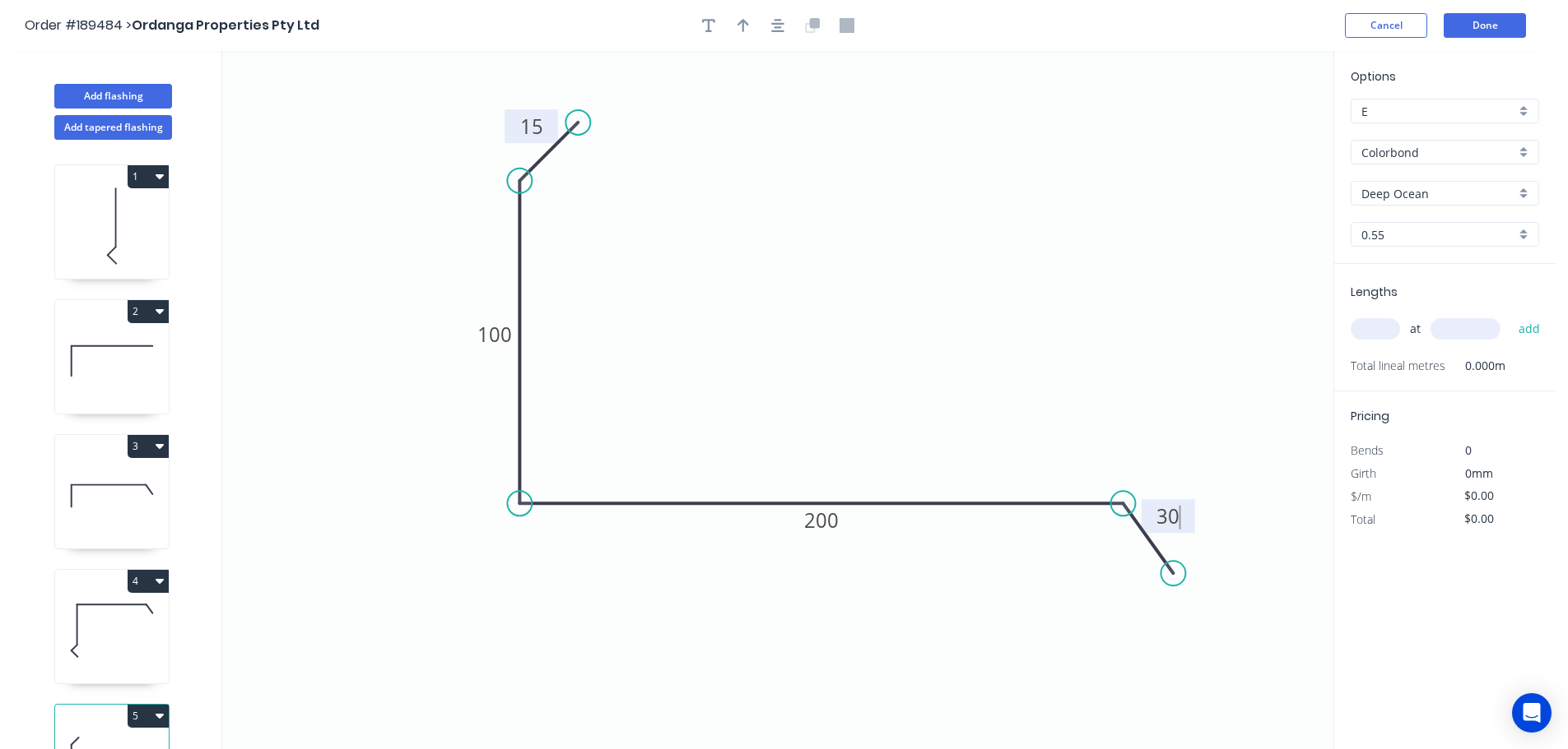
click at [822, 186] on icon "0 15 100 200 30" at bounding box center [778, 400] width 1111 height 698
type input "$14.03"
click at [745, 25] on icon "button" at bounding box center [743, 25] width 12 height 15
drag, startPoint x: 1251, startPoint y: 130, endPoint x: 811, endPoint y: 283, distance: 465.8
click at [811, 283] on icon at bounding box center [810, 265] width 15 height 53
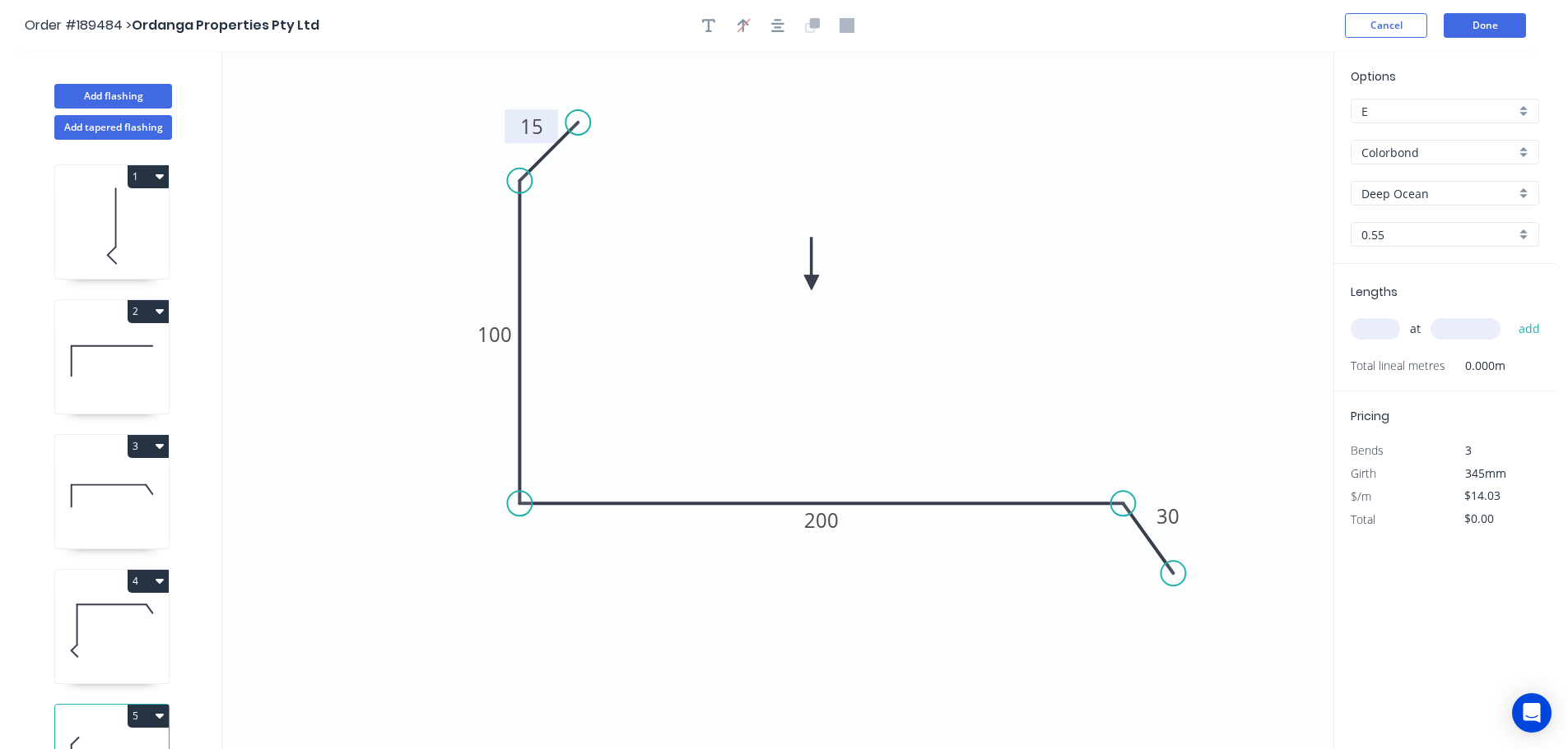
click at [1523, 150] on div "Colorbond" at bounding box center [1444, 152] width 188 height 25
click at [1438, 295] on div "Zincalume" at bounding box center [1444, 295] width 186 height 29
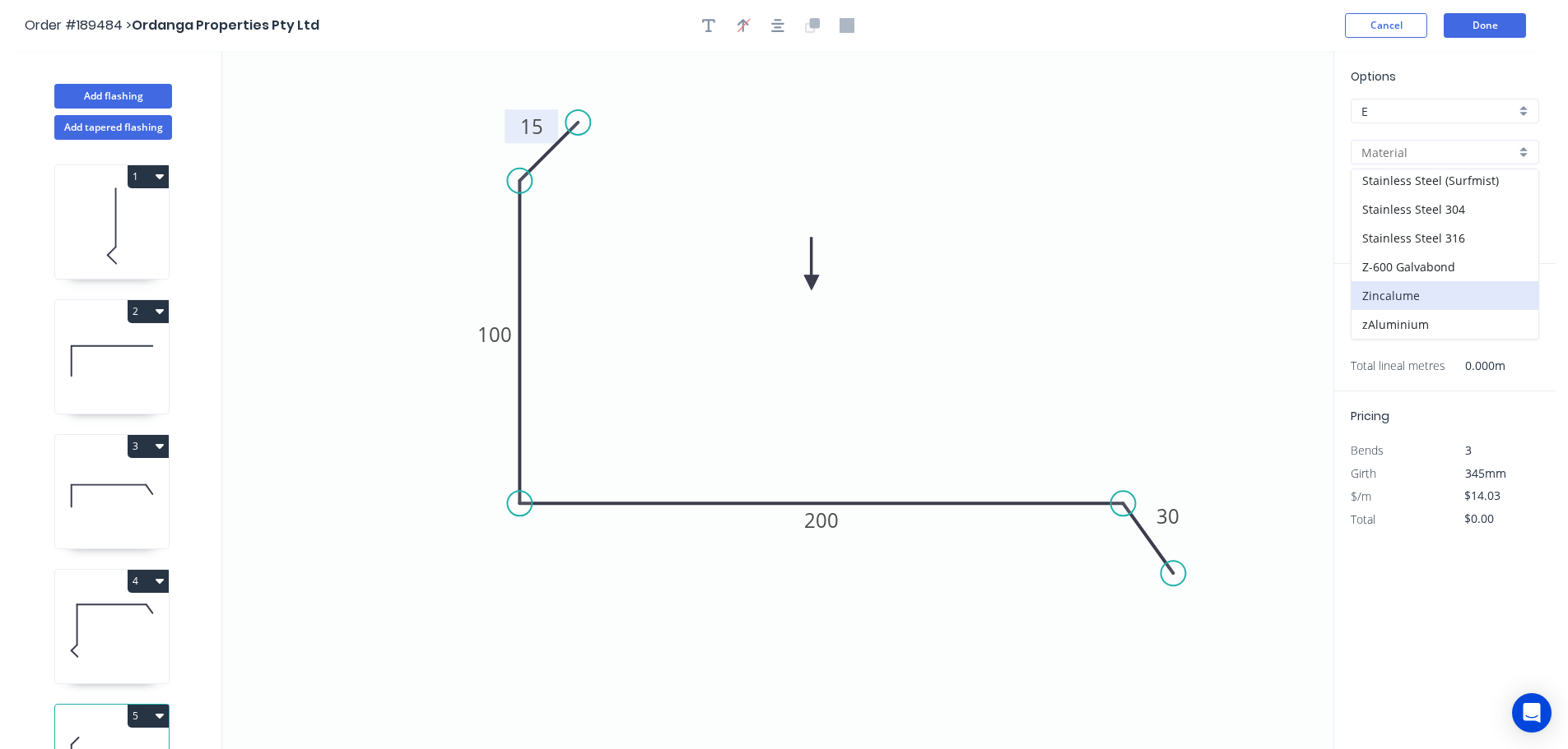
type input "Zincalume"
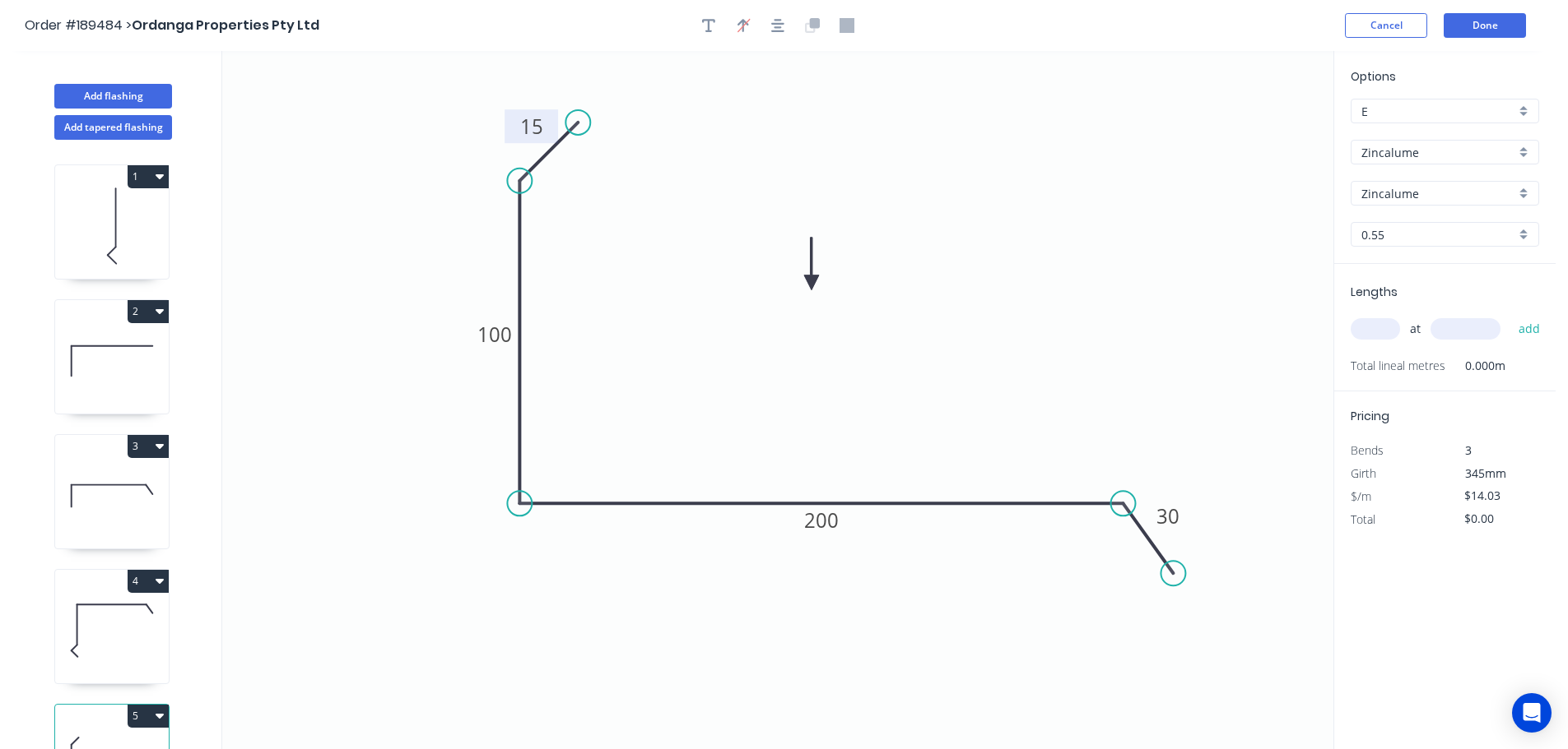
type input "$12.99"
drag, startPoint x: 1389, startPoint y: 327, endPoint x: 1448, endPoint y: 295, distance: 67.1
click at [1390, 327] on input "text" at bounding box center [1375, 329] width 49 height 22
click at [108, 624] on icon at bounding box center [112, 631] width 114 height 105
type input "Colorbond"
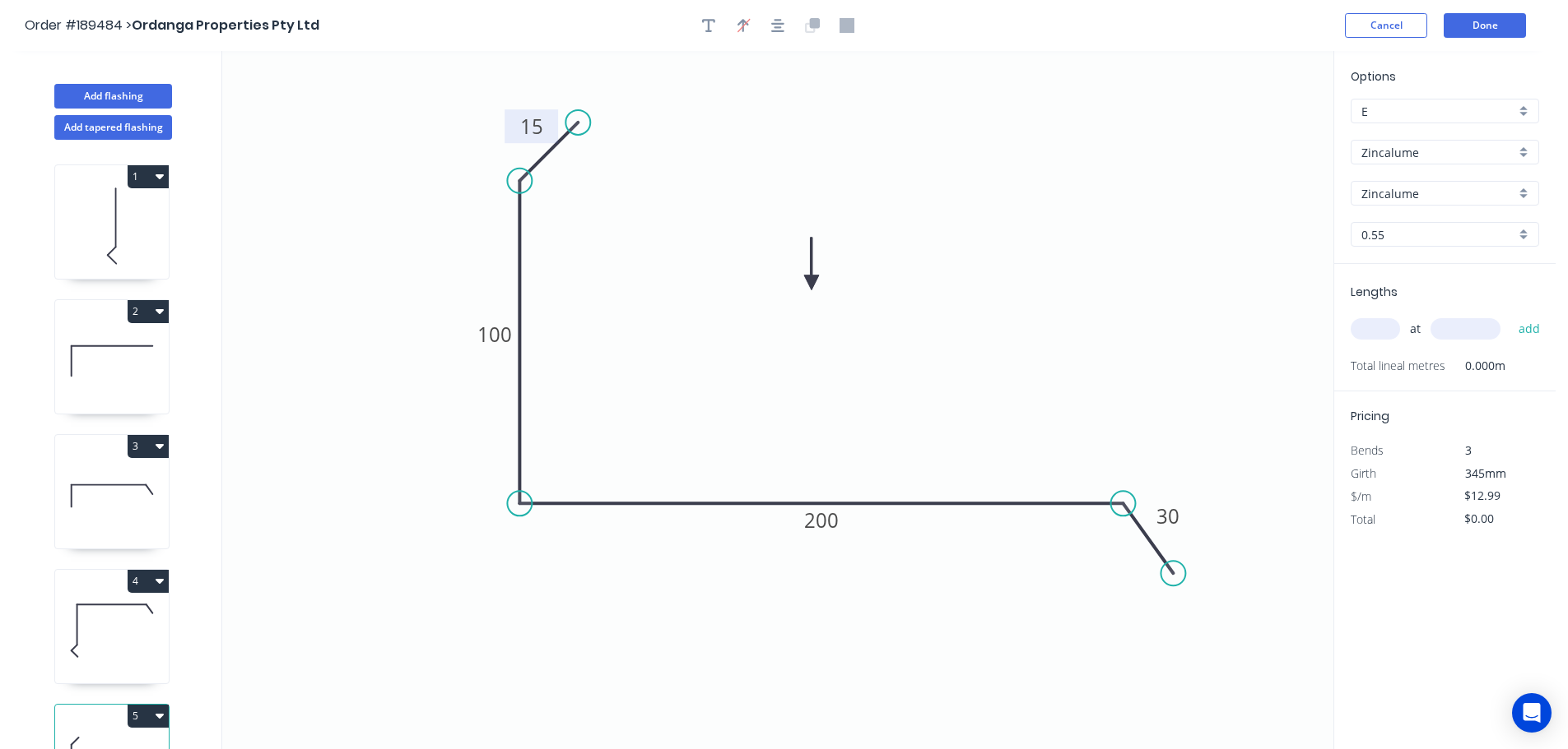
type input "Deep Ocean"
type input "$14.88"
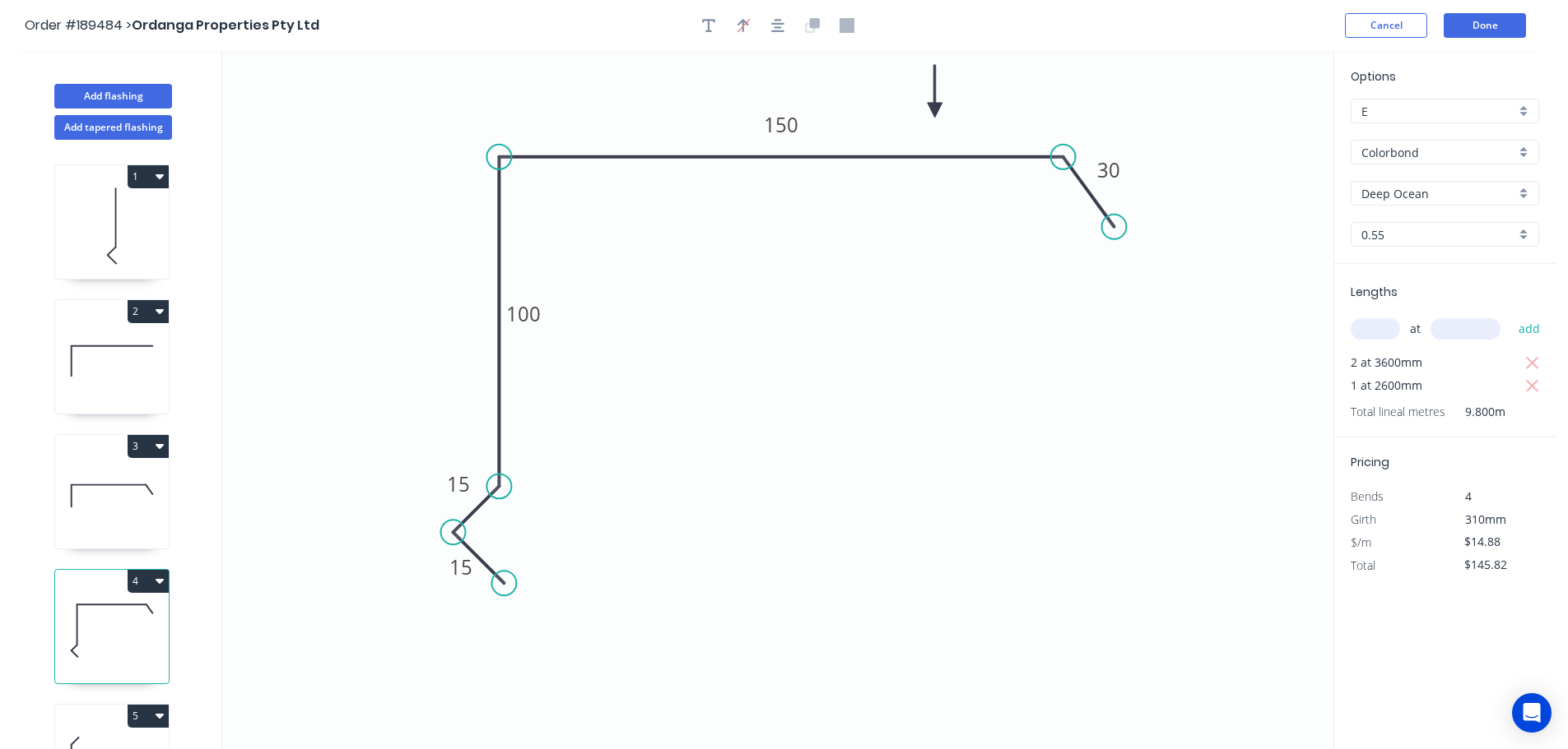
click at [139, 584] on button "4" at bounding box center [147, 581] width 41 height 23
click at [117, 616] on div "Duplicate" at bounding box center [90, 622] width 126 height 24
type input "$0.00"
click at [529, 314] on tspan "100" at bounding box center [524, 314] width 35 height 27
click at [593, 290] on icon "0 15 15 110 150 30" at bounding box center [778, 400] width 1111 height 698
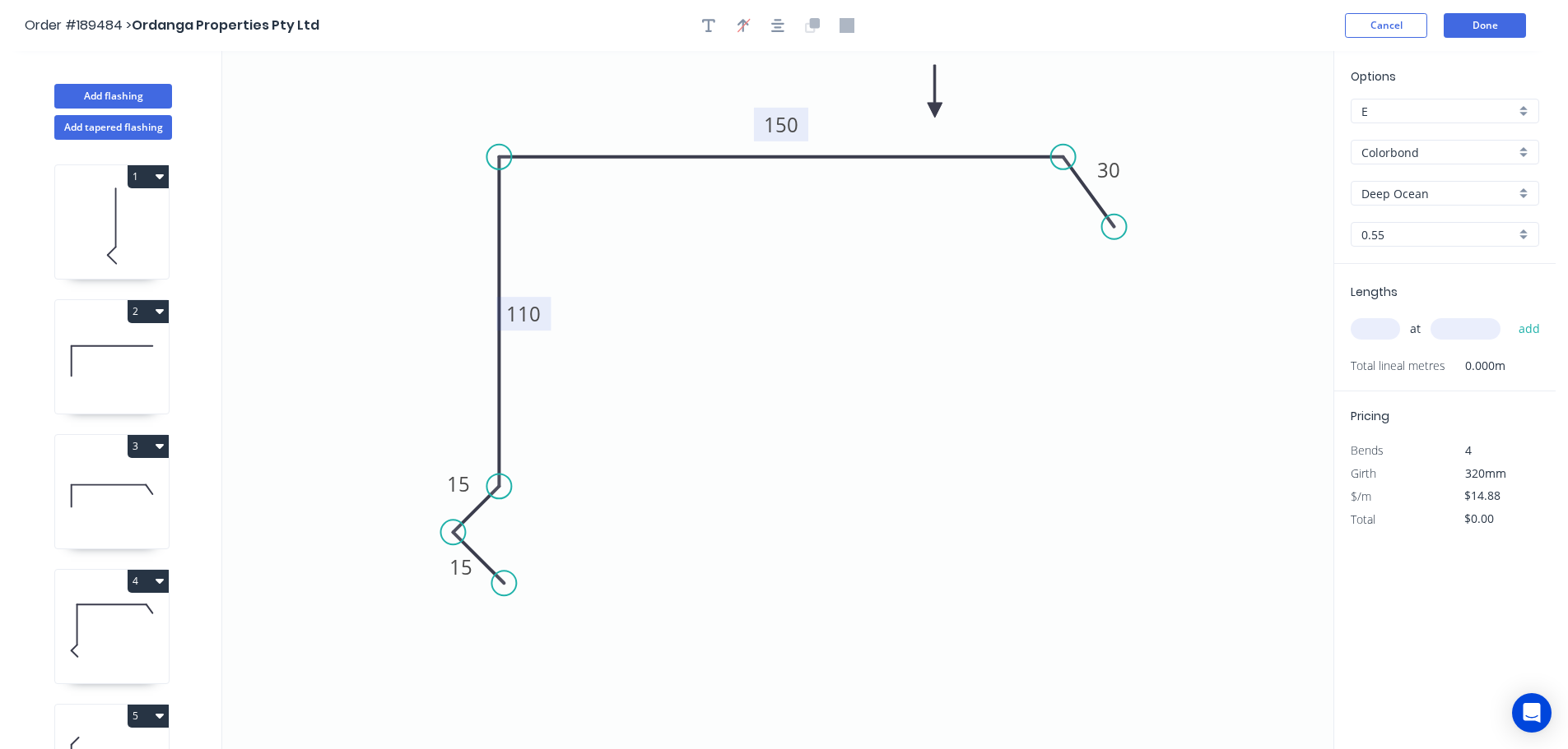
click at [790, 119] on tspan "150" at bounding box center [781, 125] width 35 height 27
click at [821, 251] on icon "0 15 15 110 155 30" at bounding box center [778, 400] width 1111 height 698
click at [1394, 326] on input "text" at bounding box center [1375, 329] width 49 height 22
type input "1"
type input "3000"
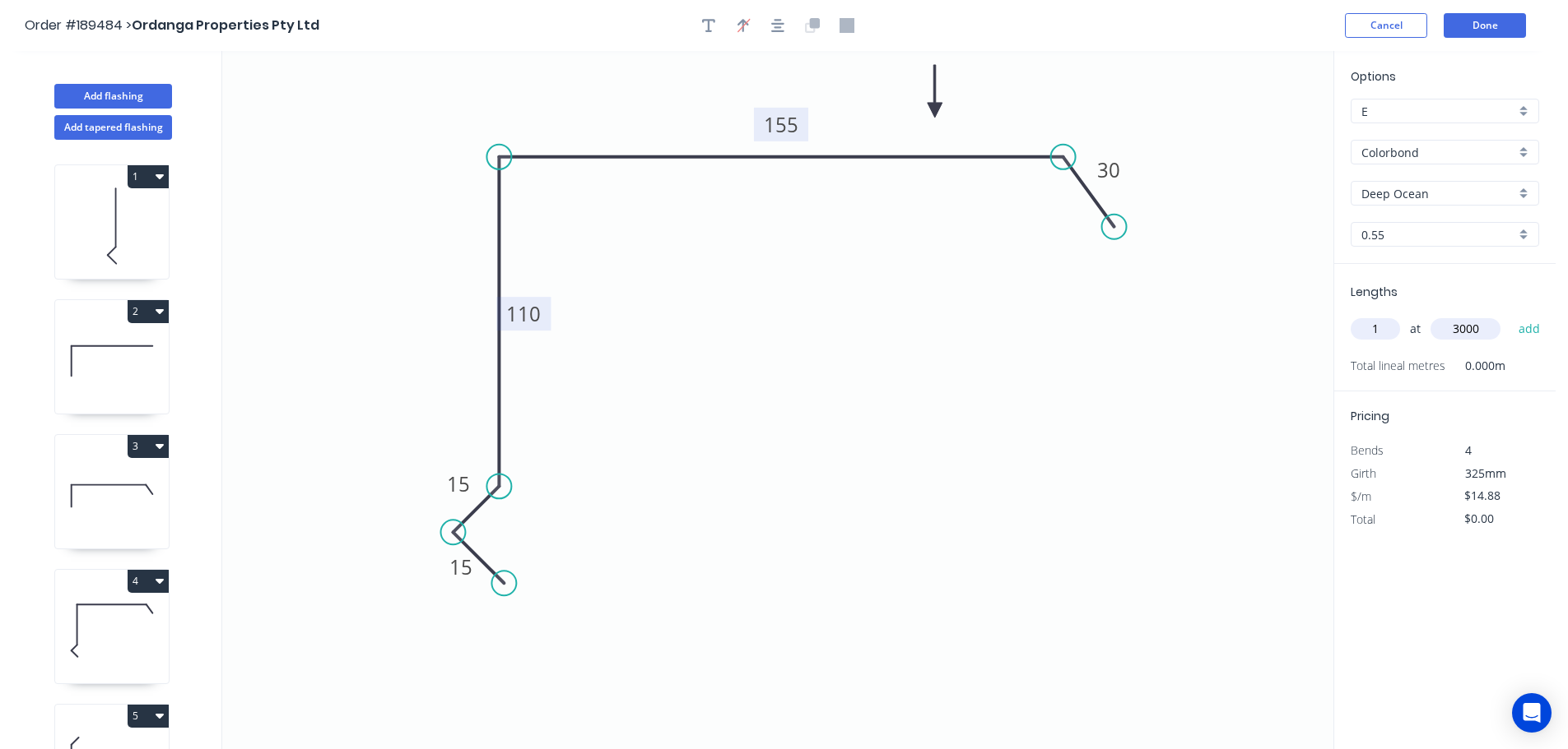
click at [1510, 315] on button "add" at bounding box center [1529, 329] width 39 height 28
type input "$44.64"
click at [110, 85] on button "Add flashing" at bounding box center [113, 95] width 117 height 25
type input "$0.00"
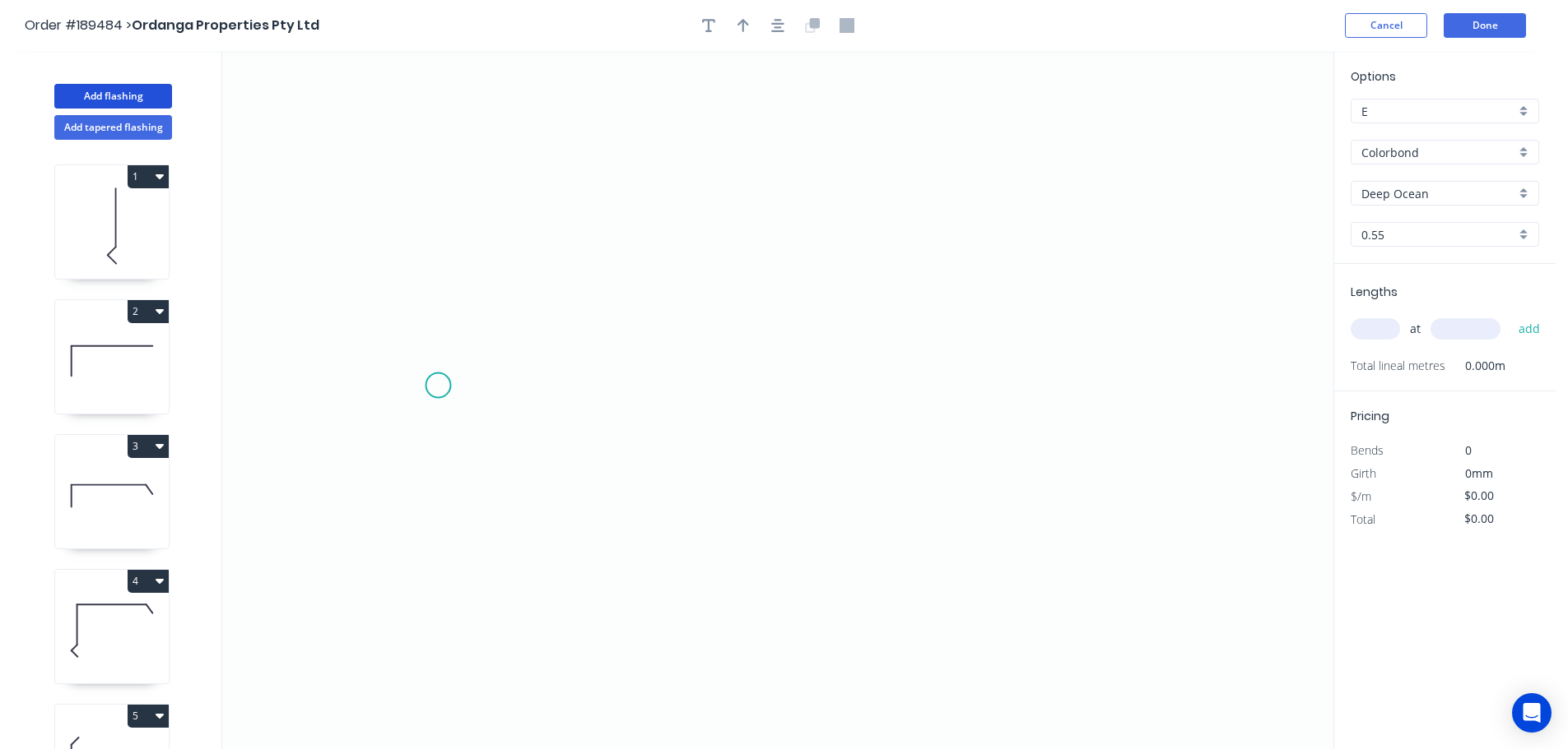
click at [437, 385] on icon "0" at bounding box center [778, 400] width 1111 height 698
click at [477, 306] on icon at bounding box center [457, 346] width 39 height 80
click at [1111, 316] on icon "0 ?" at bounding box center [778, 400] width 1111 height 698
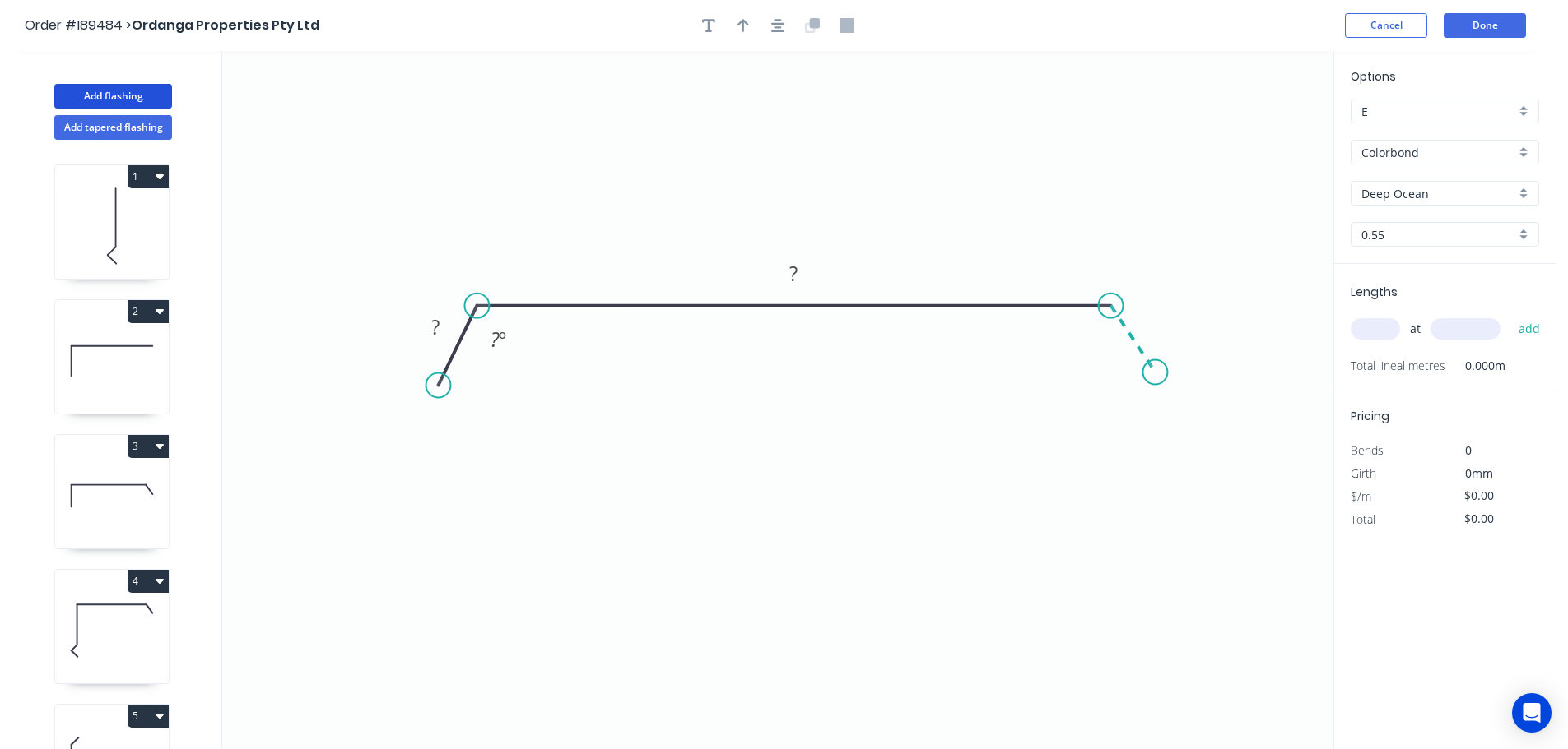
click at [1155, 373] on icon "0 ? ? ? º" at bounding box center [778, 400] width 1111 height 698
click at [1155, 373] on circle at bounding box center [1154, 372] width 25 height 25
click at [1156, 374] on circle at bounding box center [1155, 374] width 25 height 25
click at [441, 324] on rect at bounding box center [436, 327] width 33 height 23
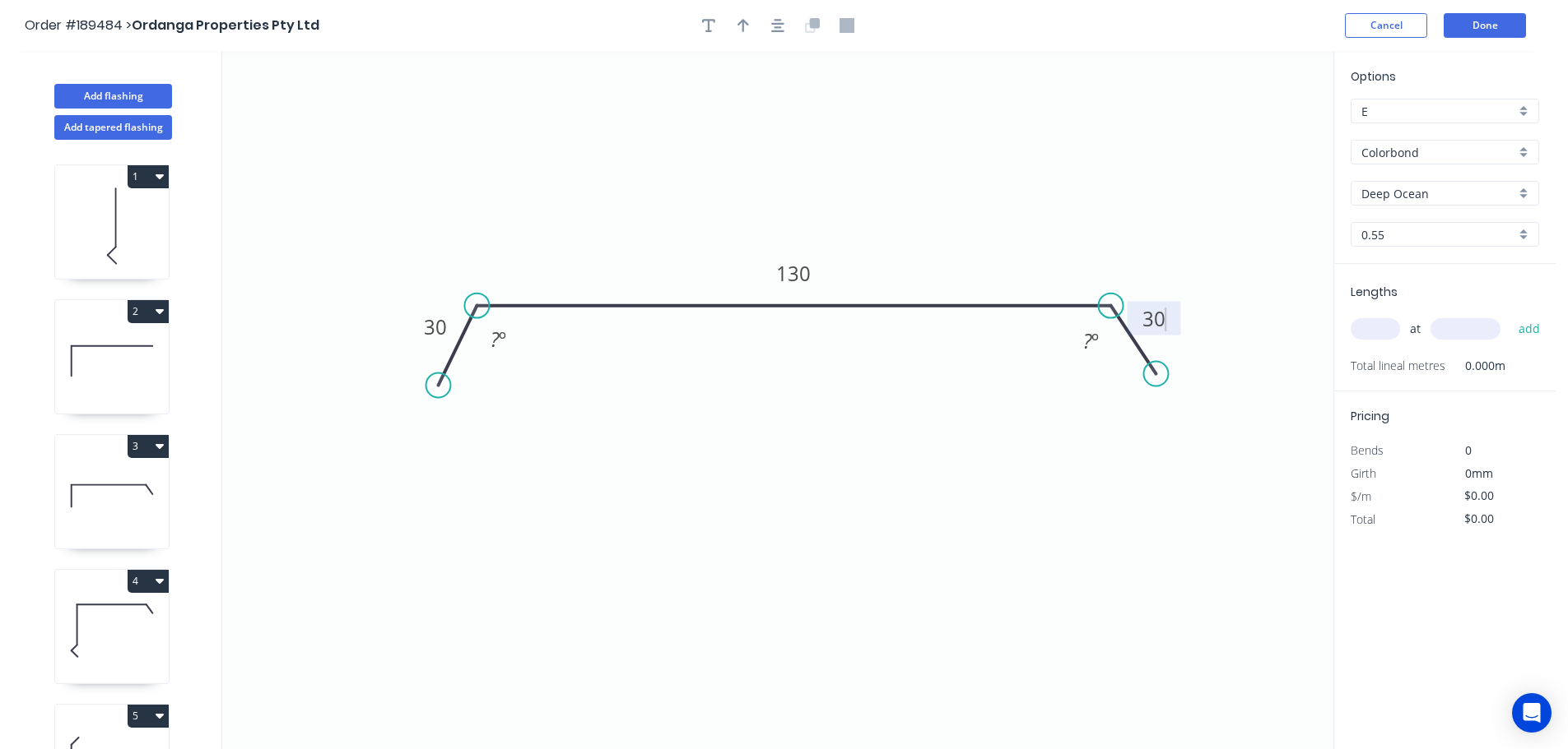
click at [837, 289] on icon "0 30 130 30 ? º ? º" at bounding box center [778, 400] width 1111 height 698
type input "$8.85"
drag, startPoint x: 531, startPoint y: 384, endPoint x: 603, endPoint y: 377, distance: 72.3
click at [532, 384] on div "Hide angle" at bounding box center [585, 392] width 166 height 34
click at [1114, 394] on div "Hide angle" at bounding box center [1173, 394] width 166 height 34
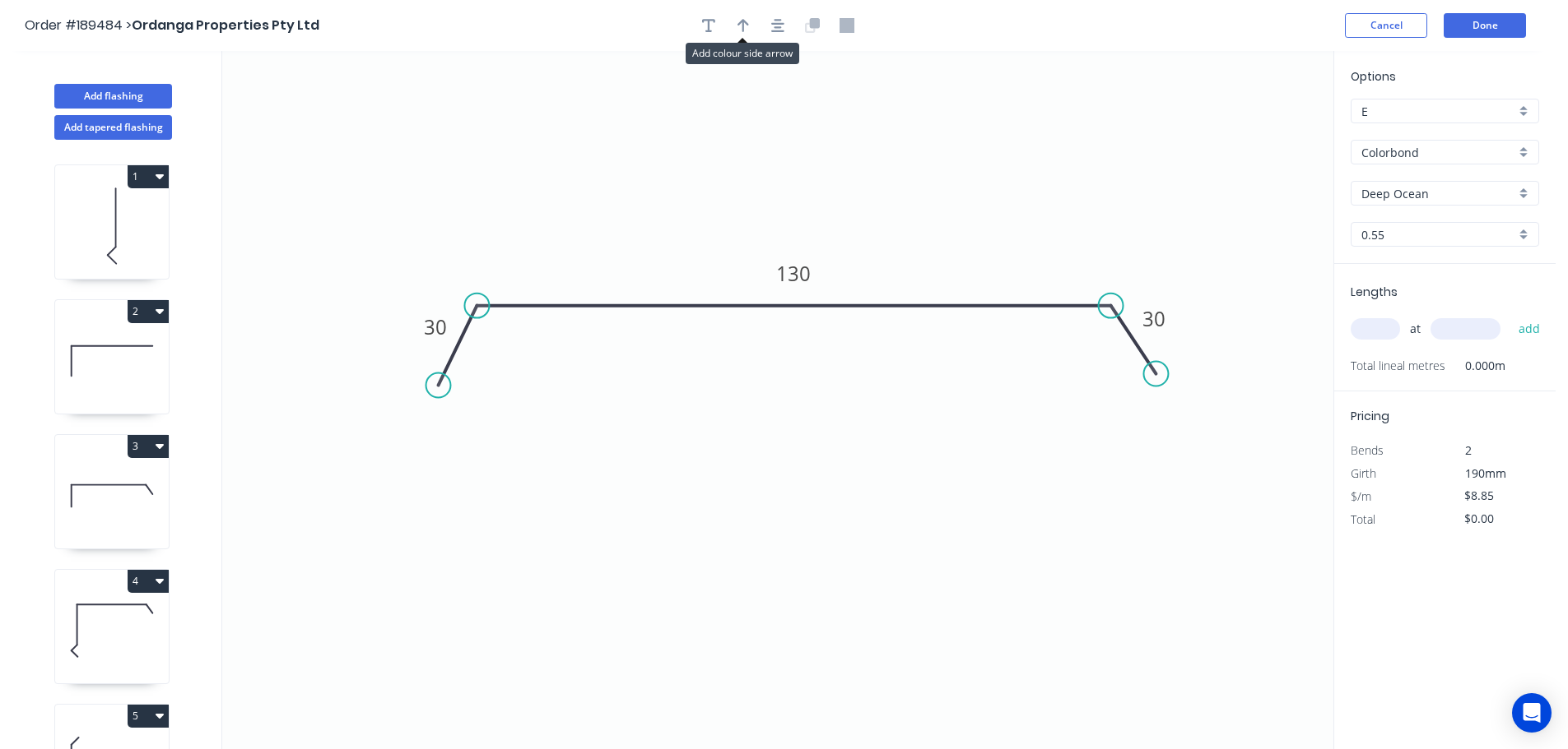
drag, startPoint x: 739, startPoint y: 18, endPoint x: 846, endPoint y: 57, distance: 113.9
click at [739, 18] on icon "button" at bounding box center [743, 25] width 12 height 15
drag, startPoint x: 1226, startPoint y: 134, endPoint x: 896, endPoint y: 195, distance: 335.6
click at [895, 194] on icon at bounding box center [894, 172] width 15 height 53
click at [1520, 147] on div "Colorbond" at bounding box center [1444, 152] width 188 height 25
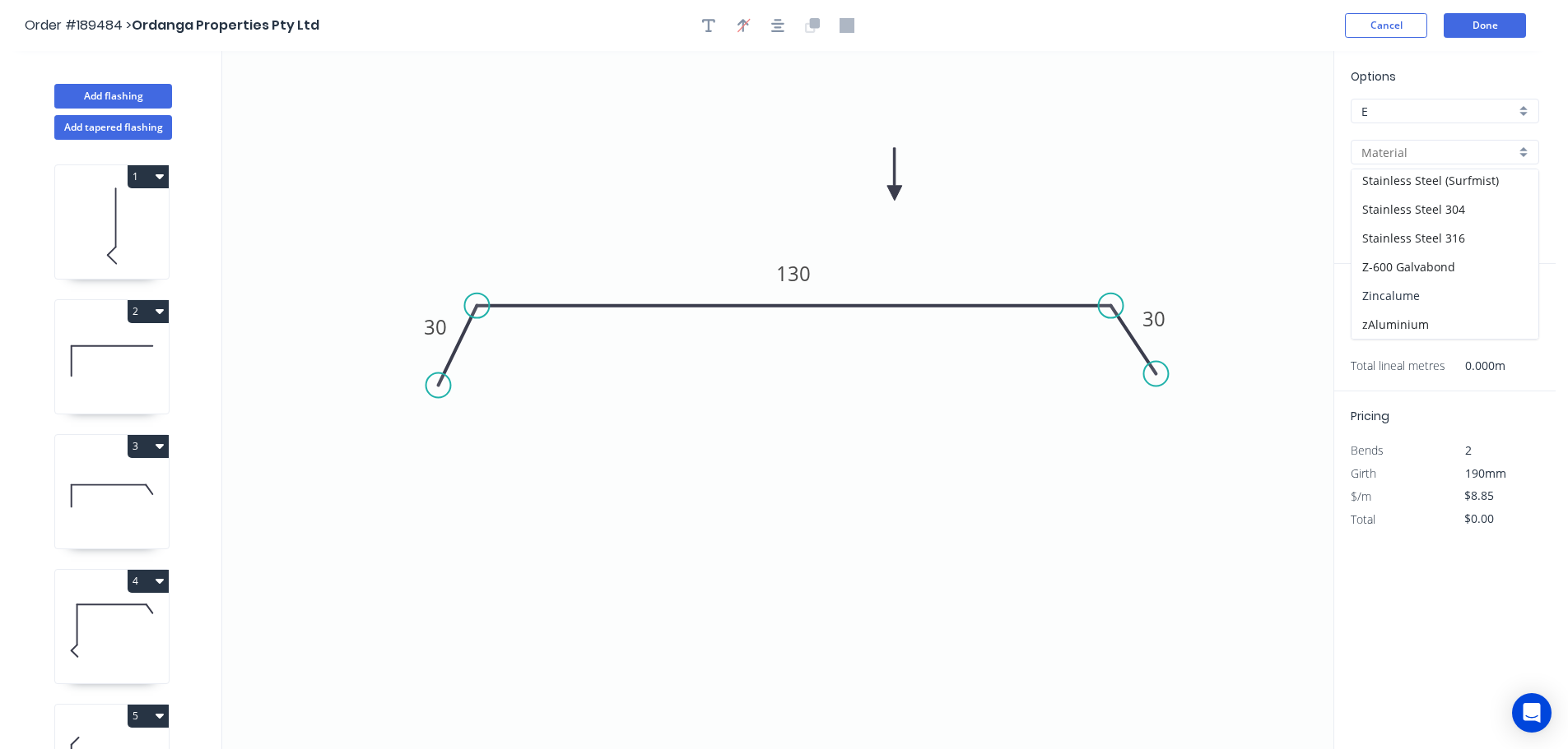
click at [1422, 294] on div "Zincalume" at bounding box center [1444, 295] width 186 height 29
type input "Zincalume"
type input "$8.33"
click at [1379, 330] on input "text" at bounding box center [1375, 329] width 49 height 22
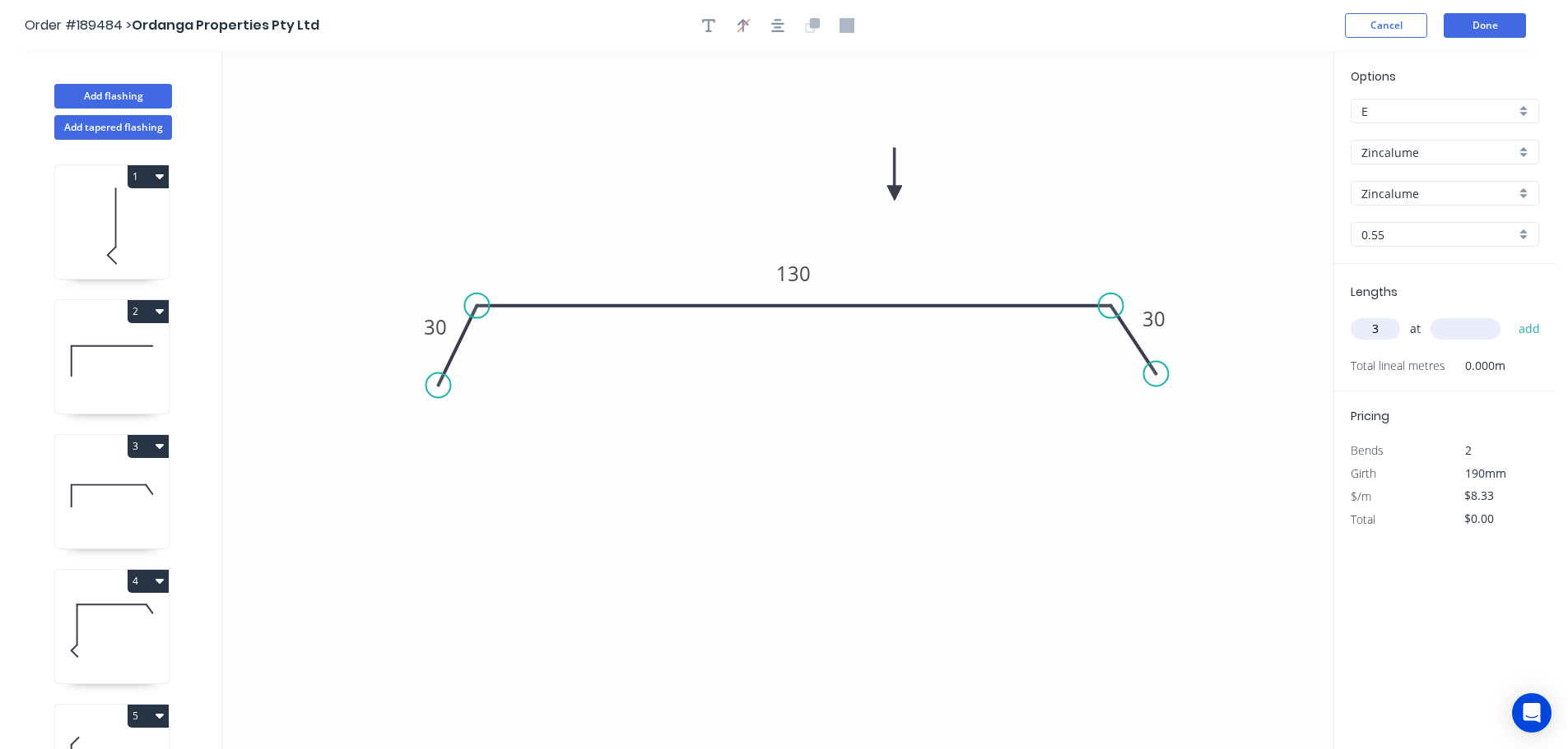
type input "3"
type input "2700"
click at [1510, 315] on button "add" at bounding box center [1529, 329] width 39 height 28
type input "$67.47"
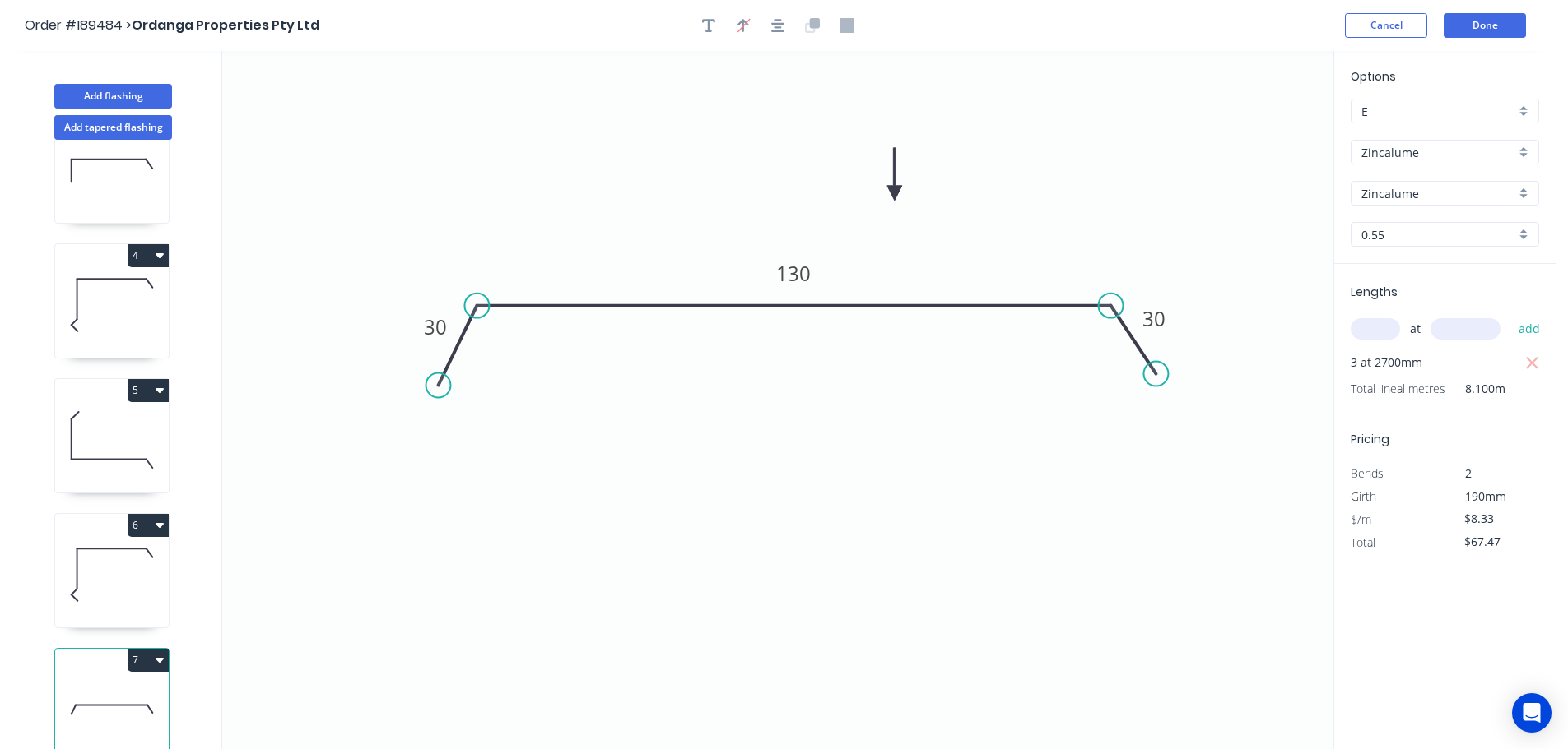
scroll to position [342, 0]
click at [116, 451] on icon at bounding box center [112, 437] width 114 height 105
type input "$12.99"
type input "$0.00"
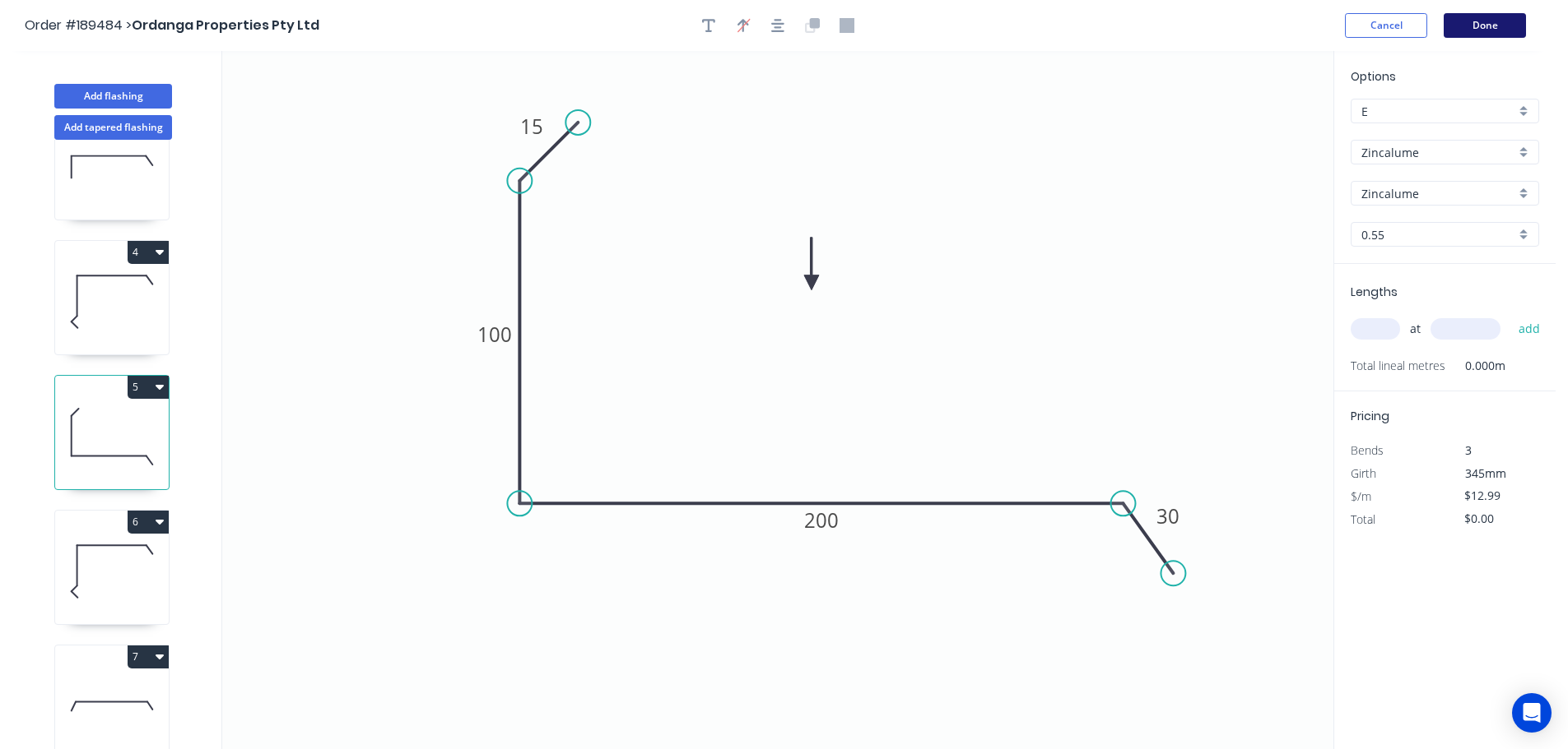
click at [1467, 25] on button "Done" at bounding box center [1484, 25] width 82 height 25
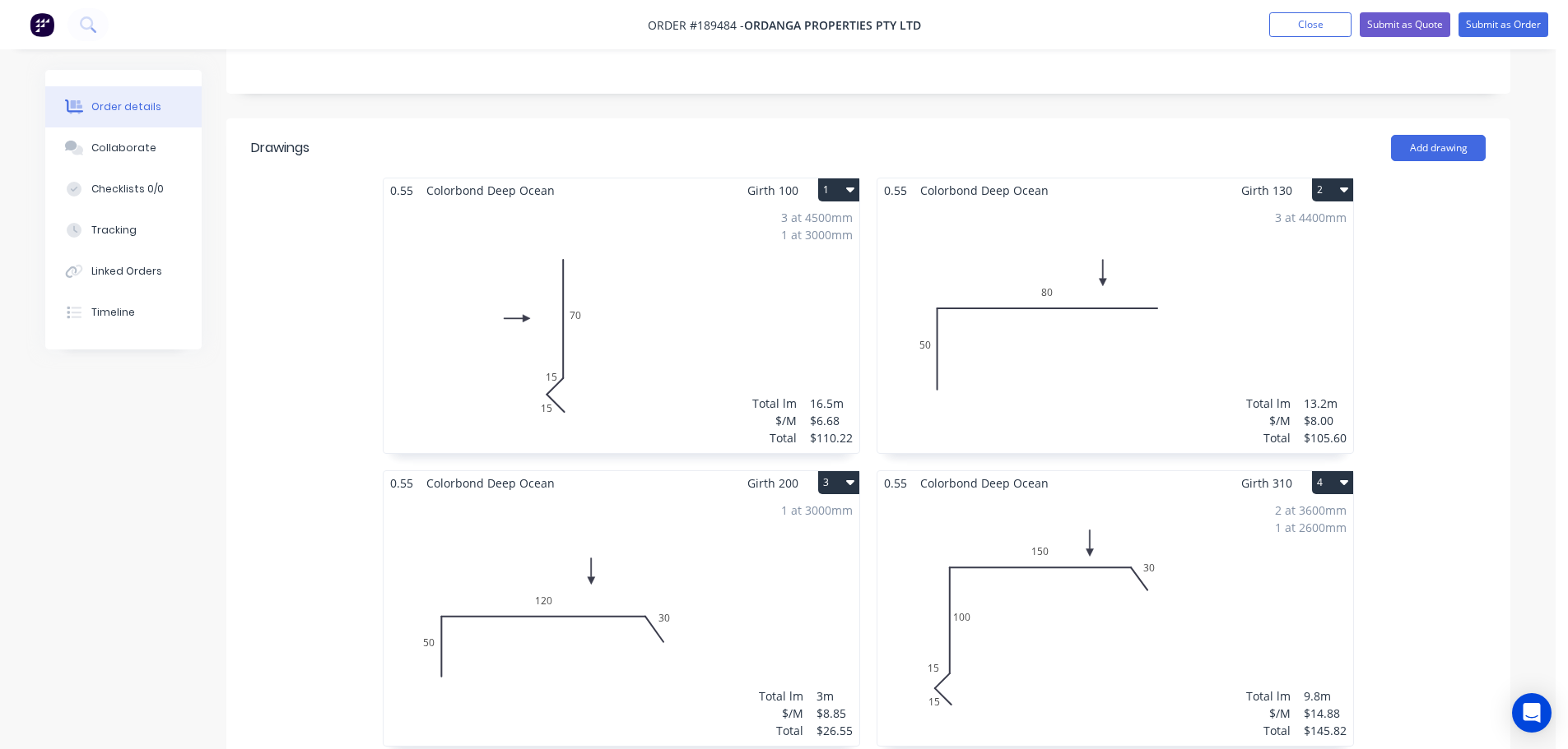
scroll to position [575, 0]
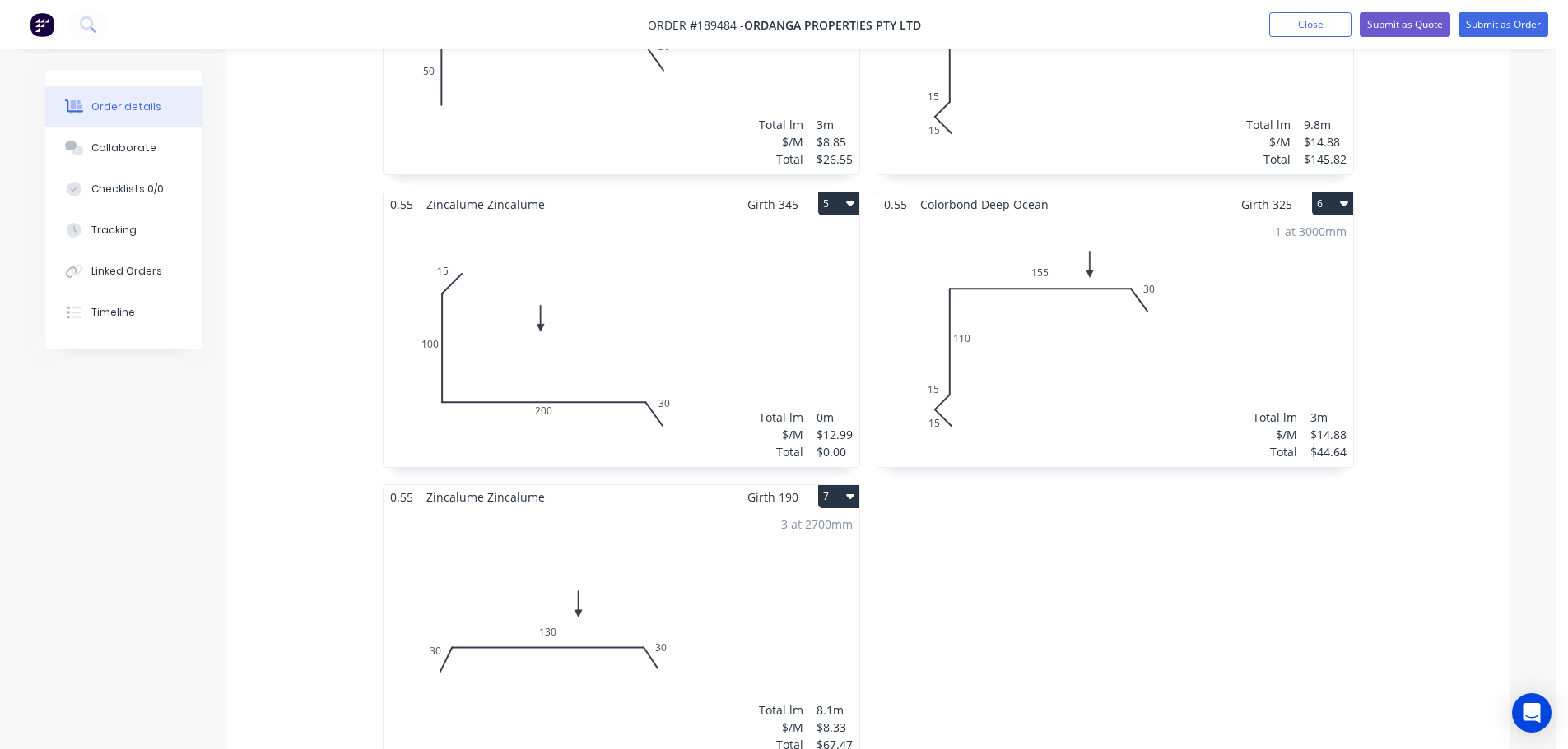
click at [623, 234] on div "Total lm $/M Total 0m $12.99 $0.00" at bounding box center [621, 342] width 476 height 251
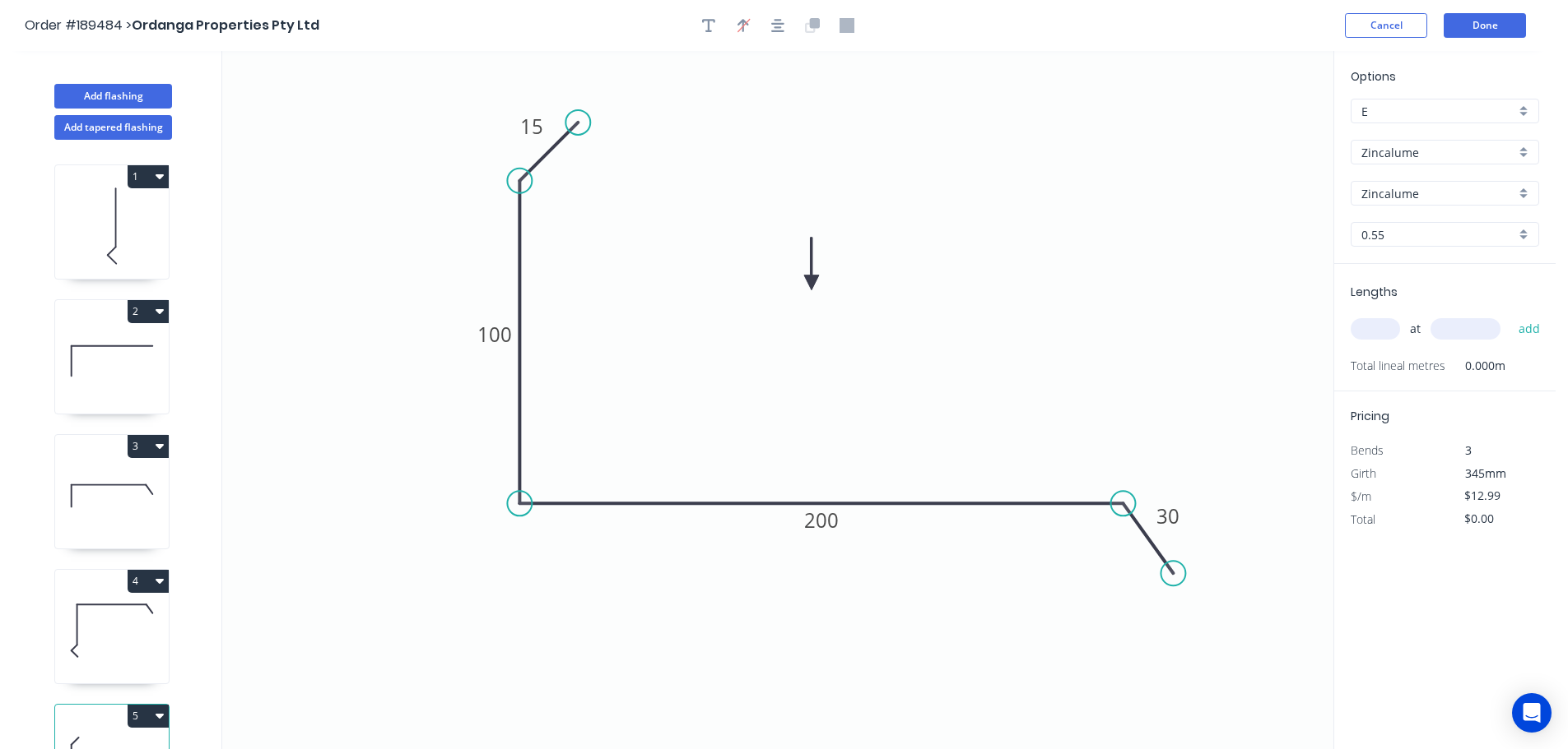
click at [1378, 325] on input "text" at bounding box center [1375, 329] width 49 height 22
type input "3"
type input "4500"
click at [1510, 315] on button "add" at bounding box center [1529, 329] width 39 height 28
type input "$175.37"
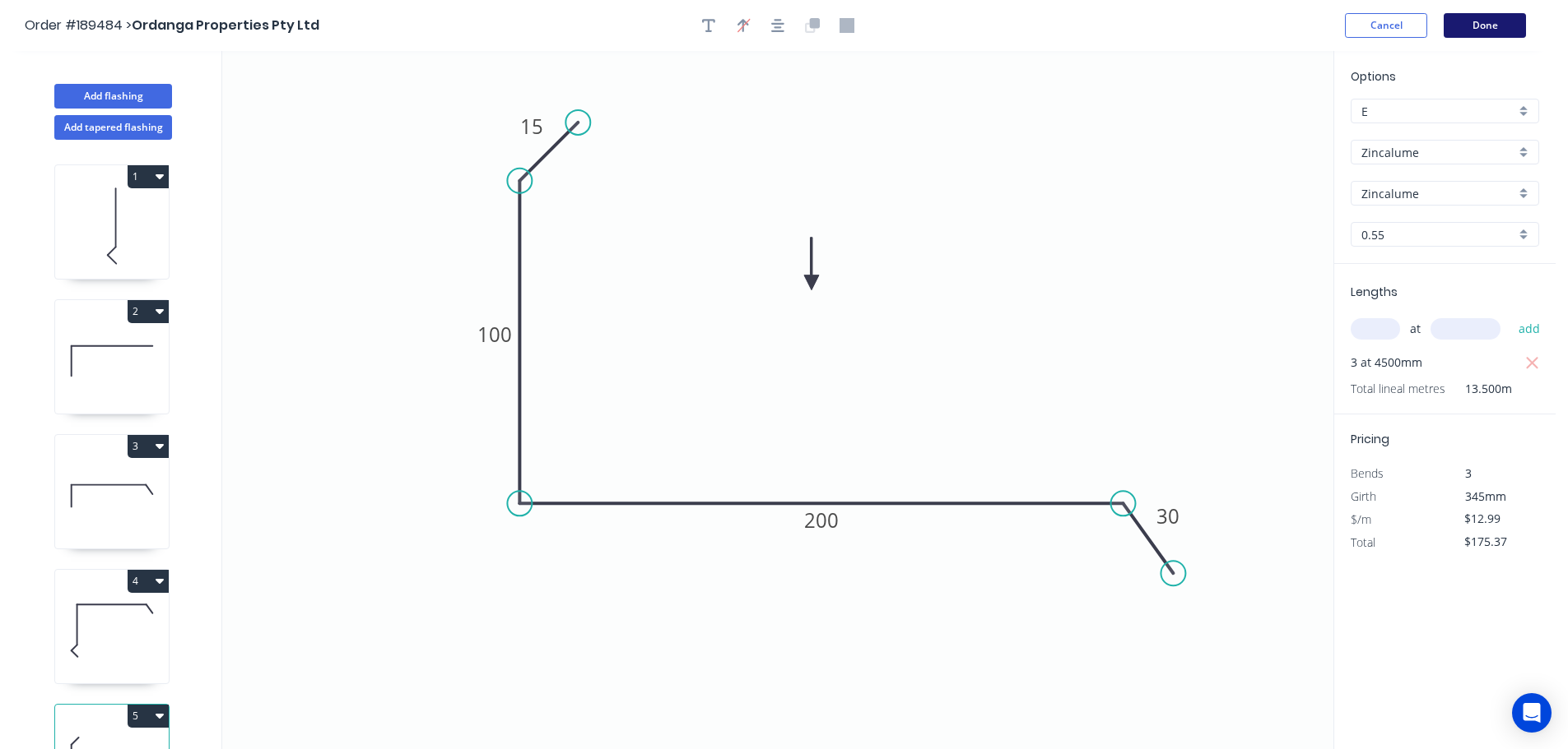
click at [1470, 26] on button "Done" at bounding box center [1484, 25] width 82 height 25
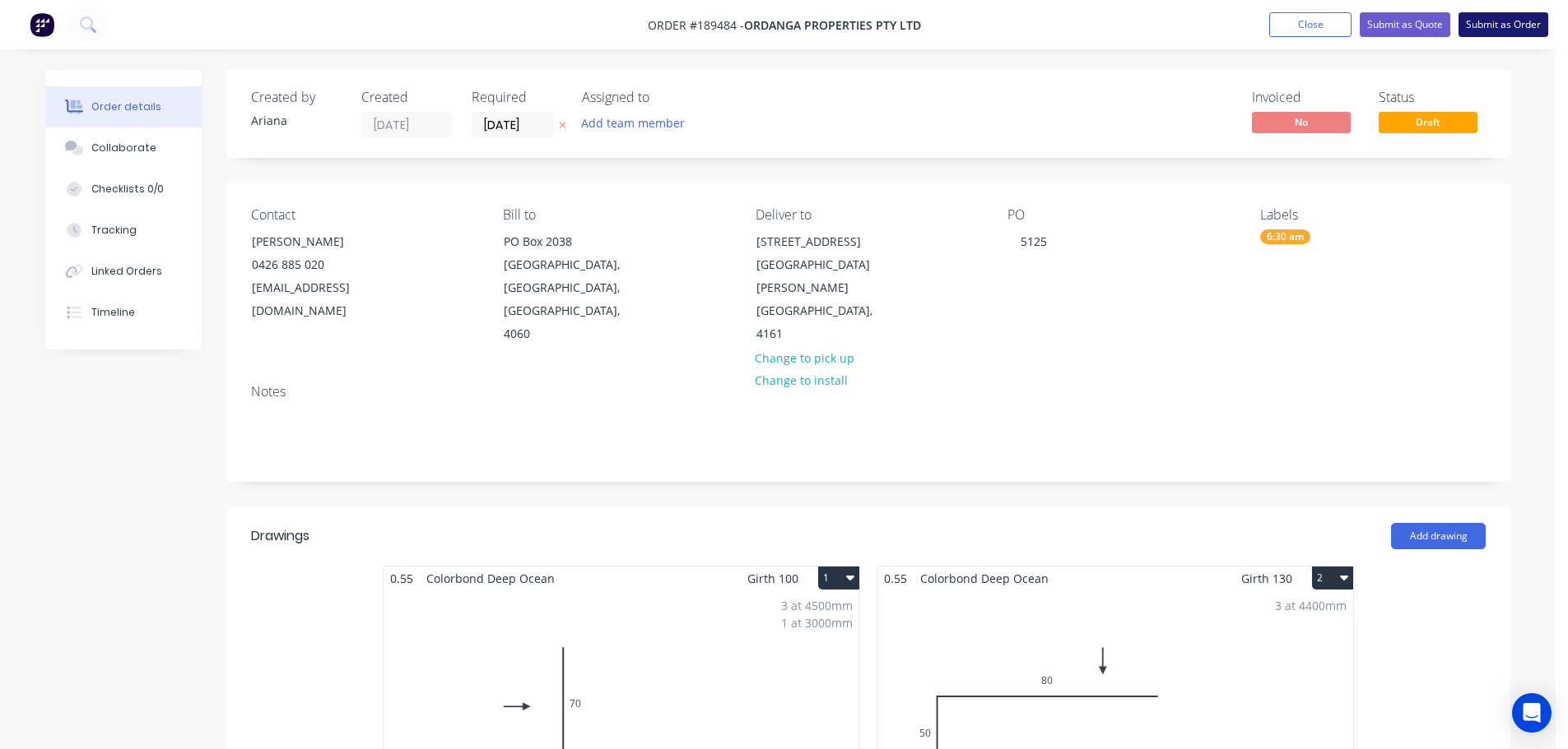
click at [1483, 23] on button "Submit as Order" at bounding box center [1503, 25] width 90 height 25
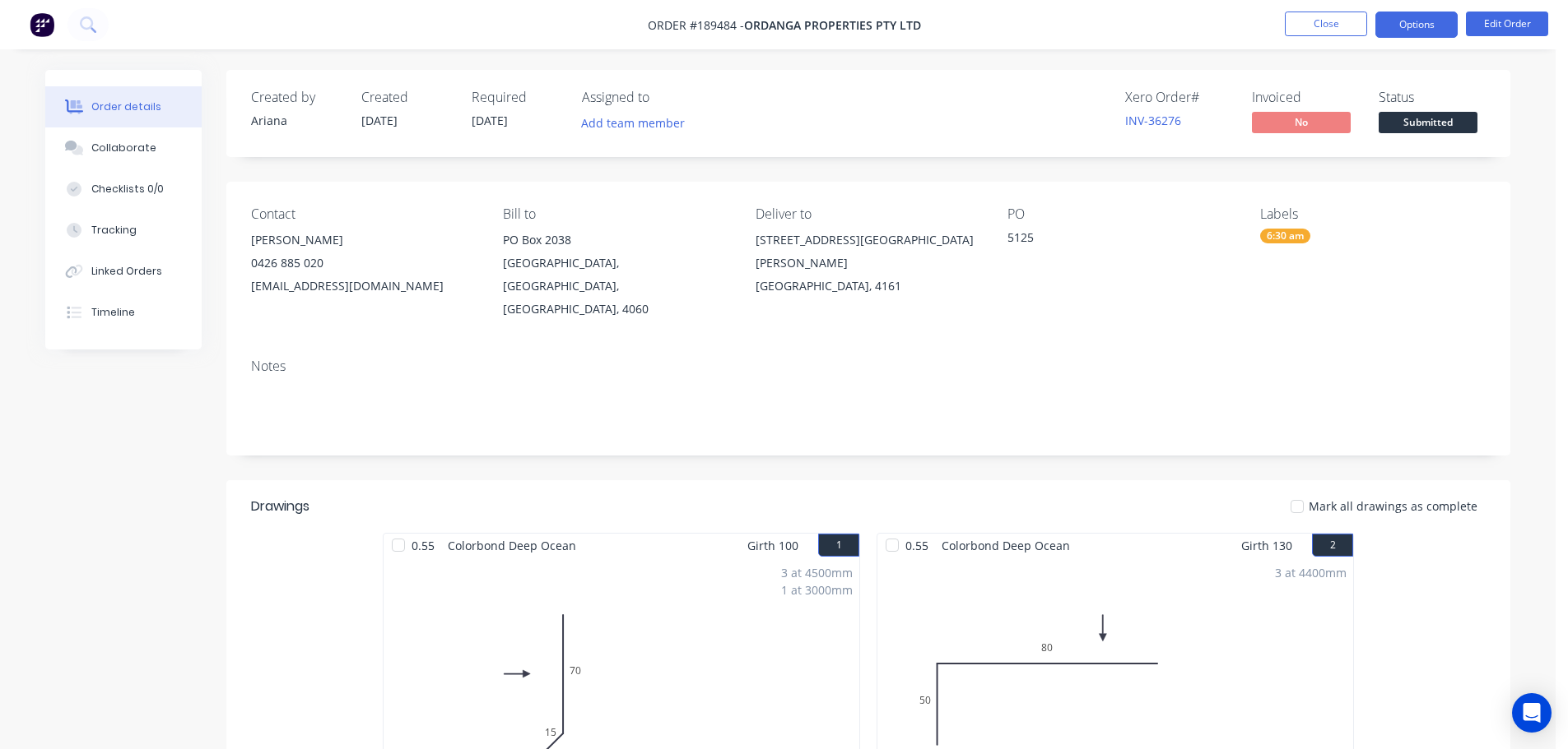
click at [1415, 27] on button "Options" at bounding box center [1416, 25] width 82 height 26
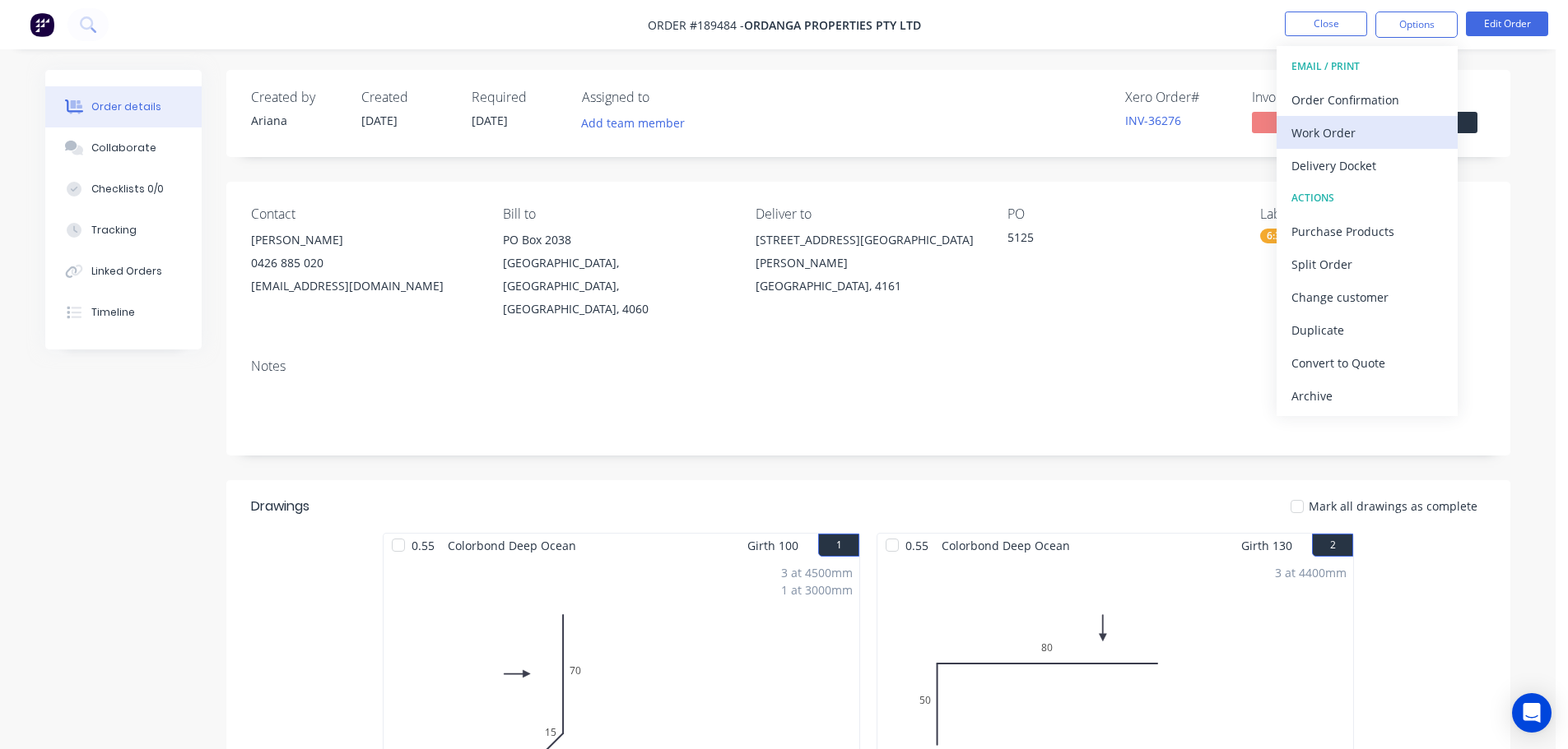
click at [1337, 132] on div "Work Order" at bounding box center [1367, 133] width 152 height 24
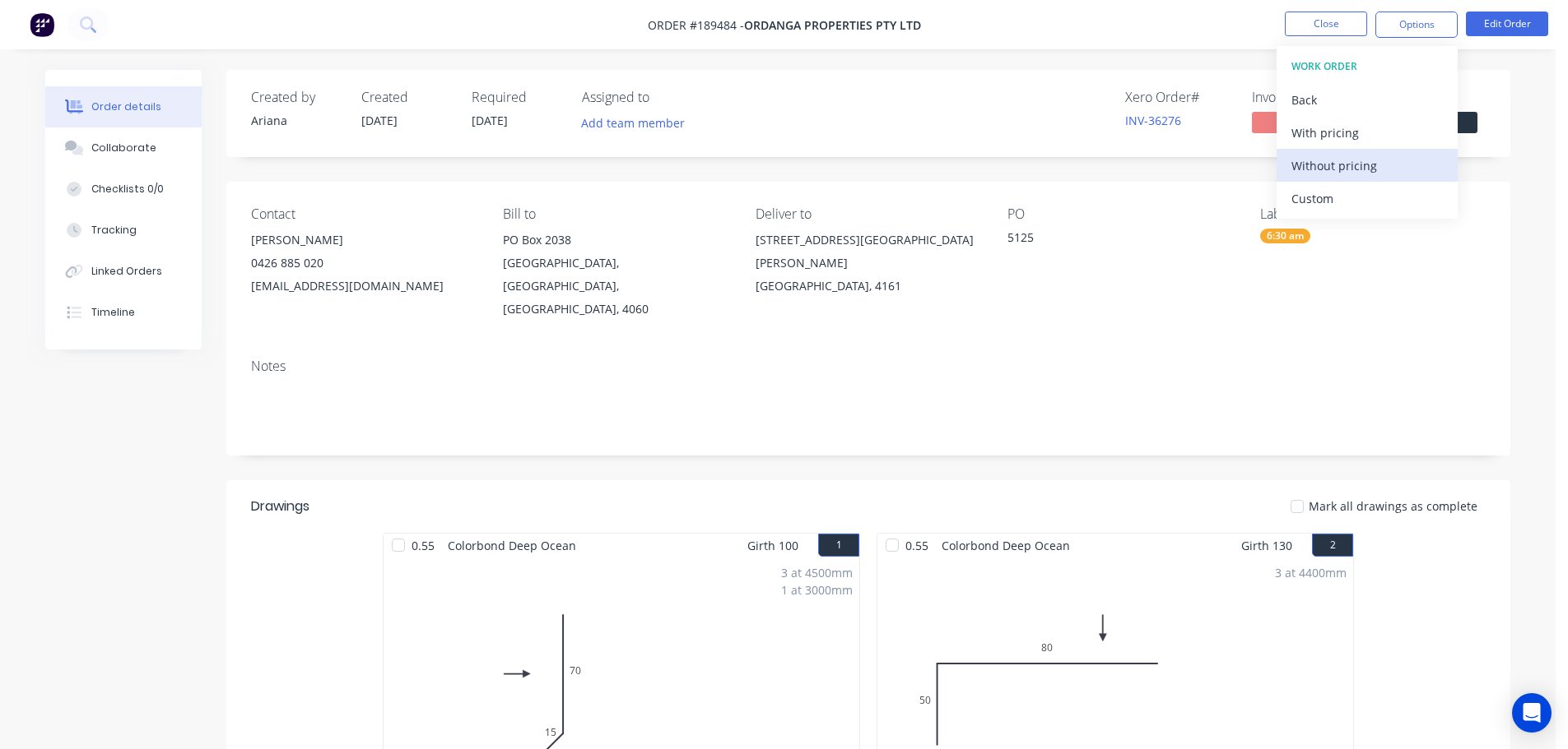
click at [1312, 165] on div "Without pricing" at bounding box center [1367, 165] width 152 height 24
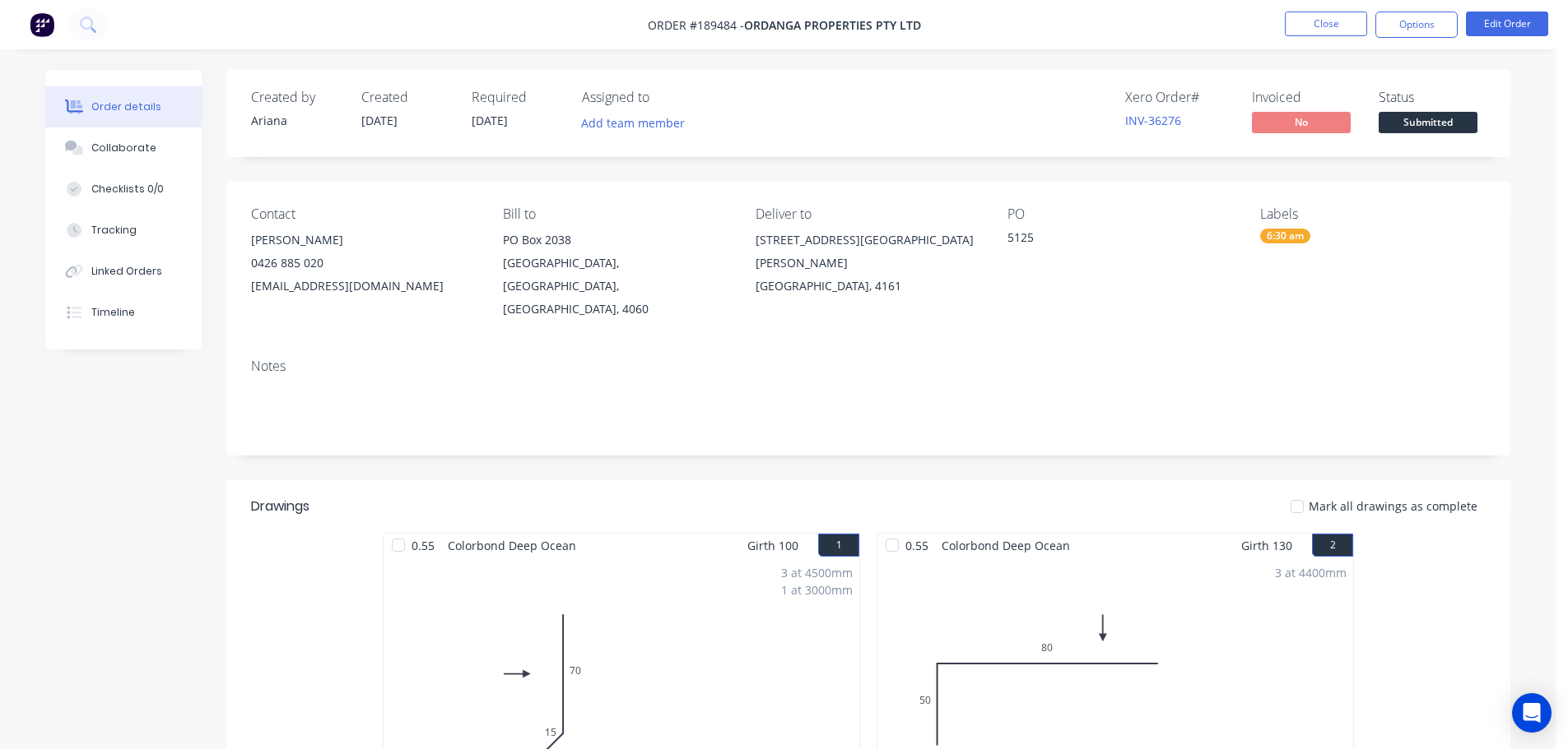
click at [1077, 21] on nav "Order #189484 - Ordanga Properties Pty Ltd Close Options Edit Order" at bounding box center [784, 25] width 1568 height 49
click at [1341, 27] on button "Close" at bounding box center [1326, 24] width 82 height 25
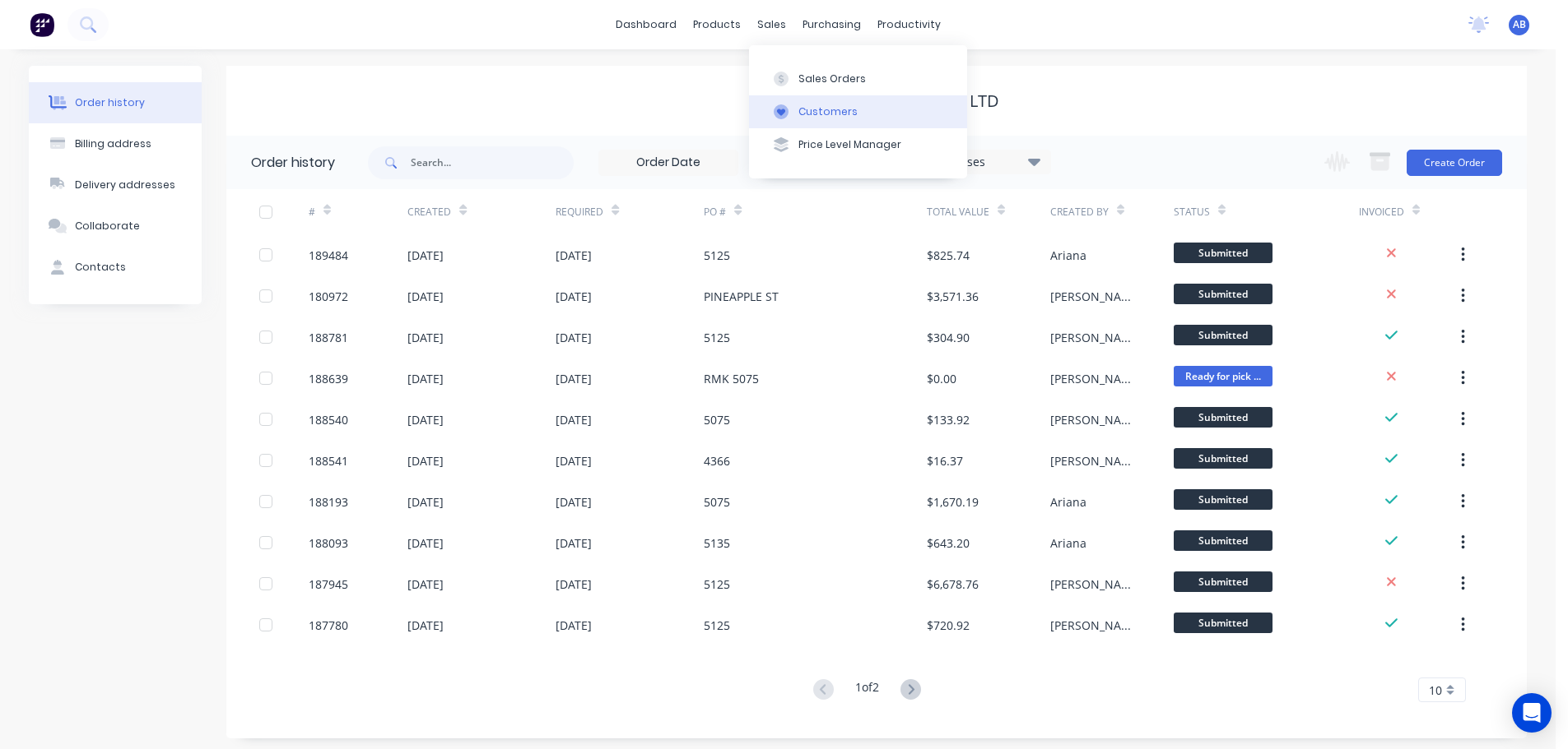
click at [813, 109] on div "Customers" at bounding box center [828, 112] width 59 height 15
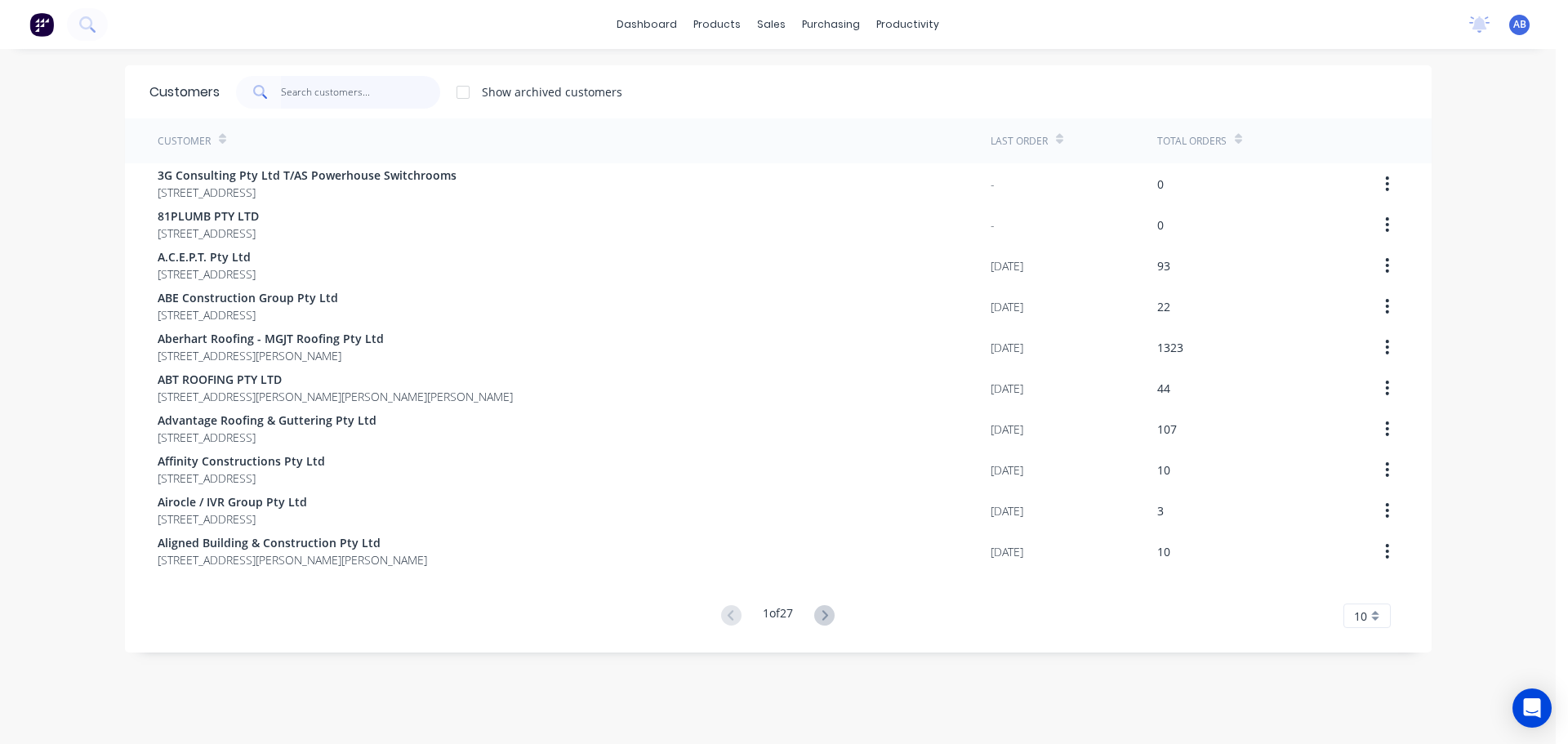
click at [332, 88] on input "text" at bounding box center [360, 92] width 159 height 33
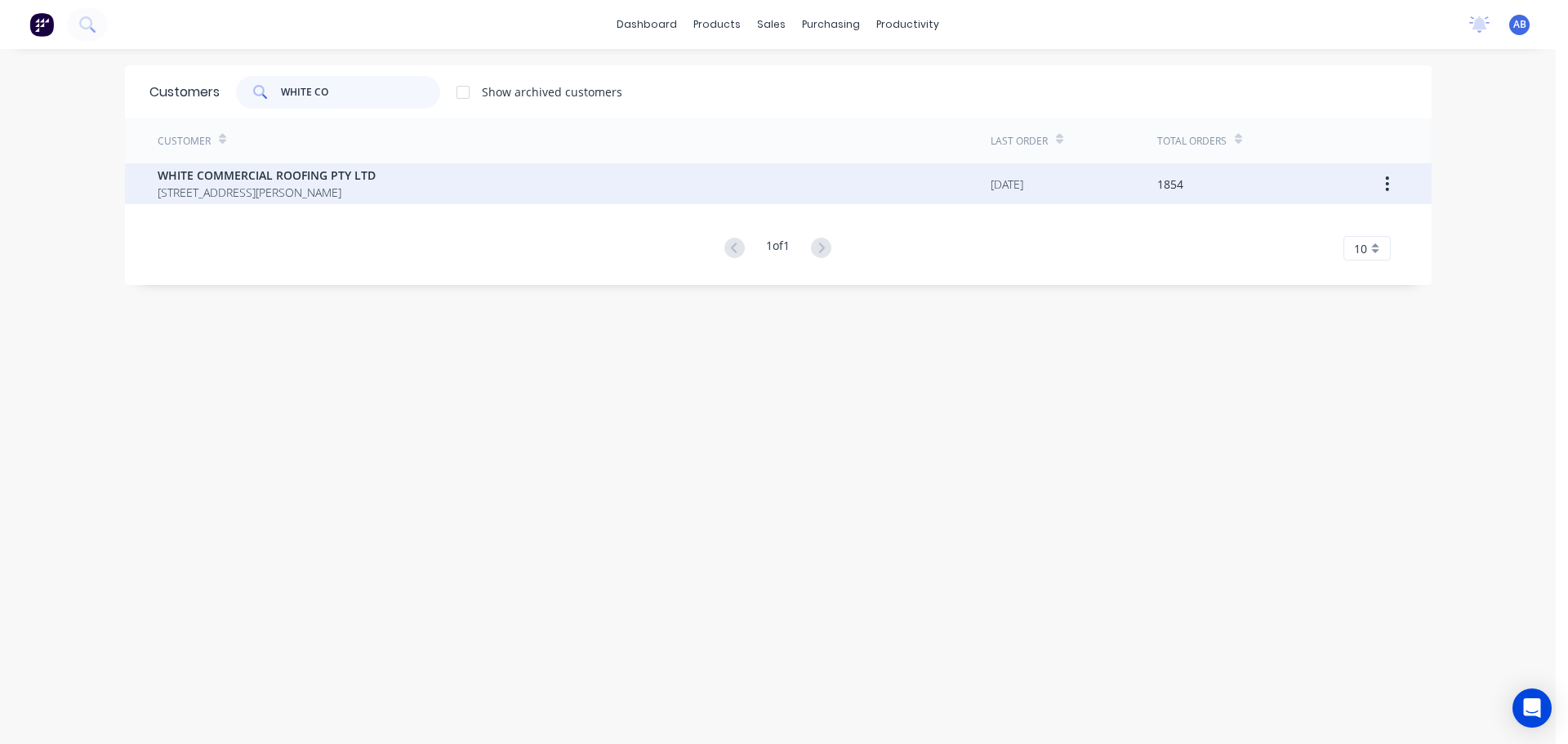
type input "WHITE CO"
click at [330, 187] on span "57 Dewar Drive LOGANHOLME Queensland Australia 4129" at bounding box center [267, 192] width 218 height 17
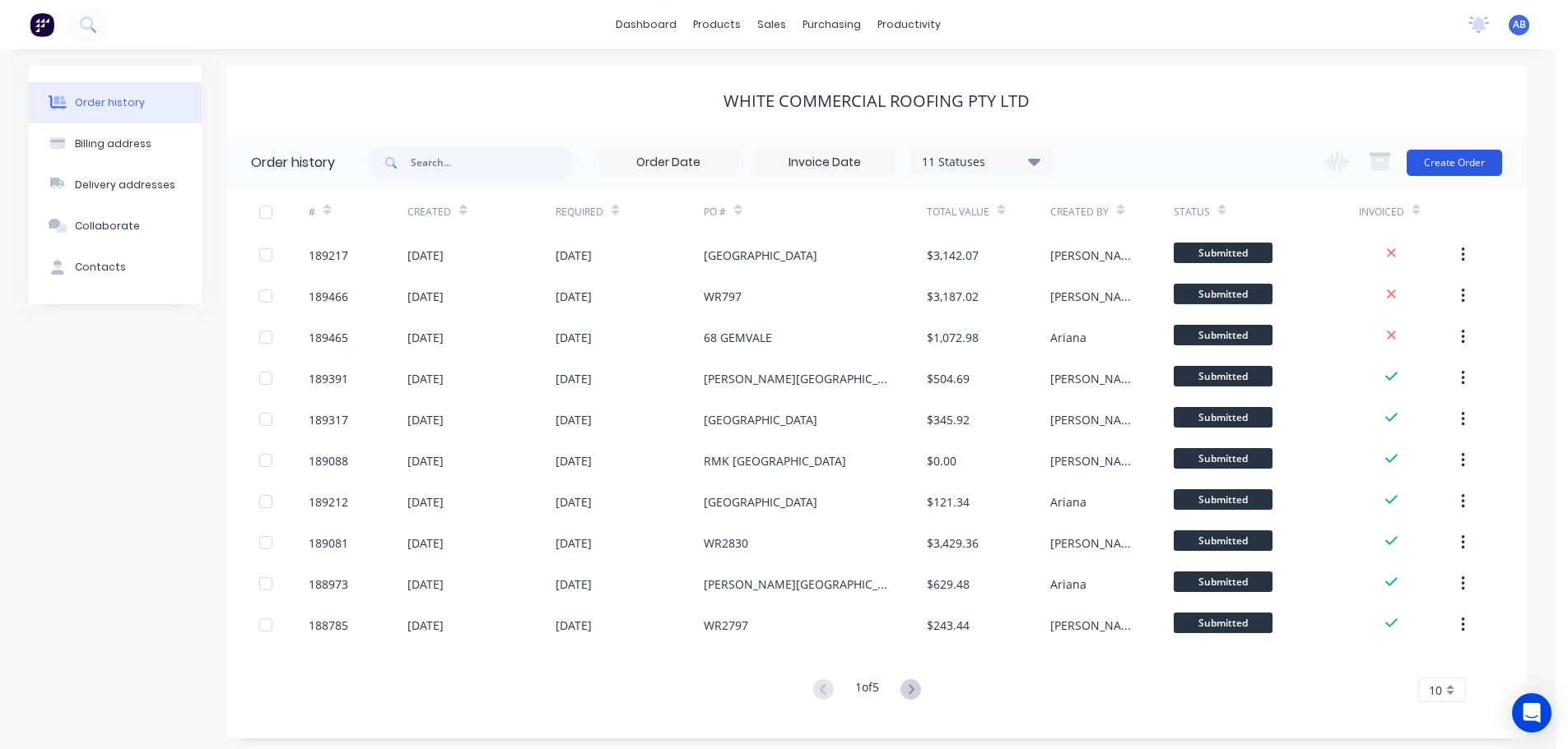
click at [1457, 165] on button "Create Order" at bounding box center [1453, 163] width 95 height 26
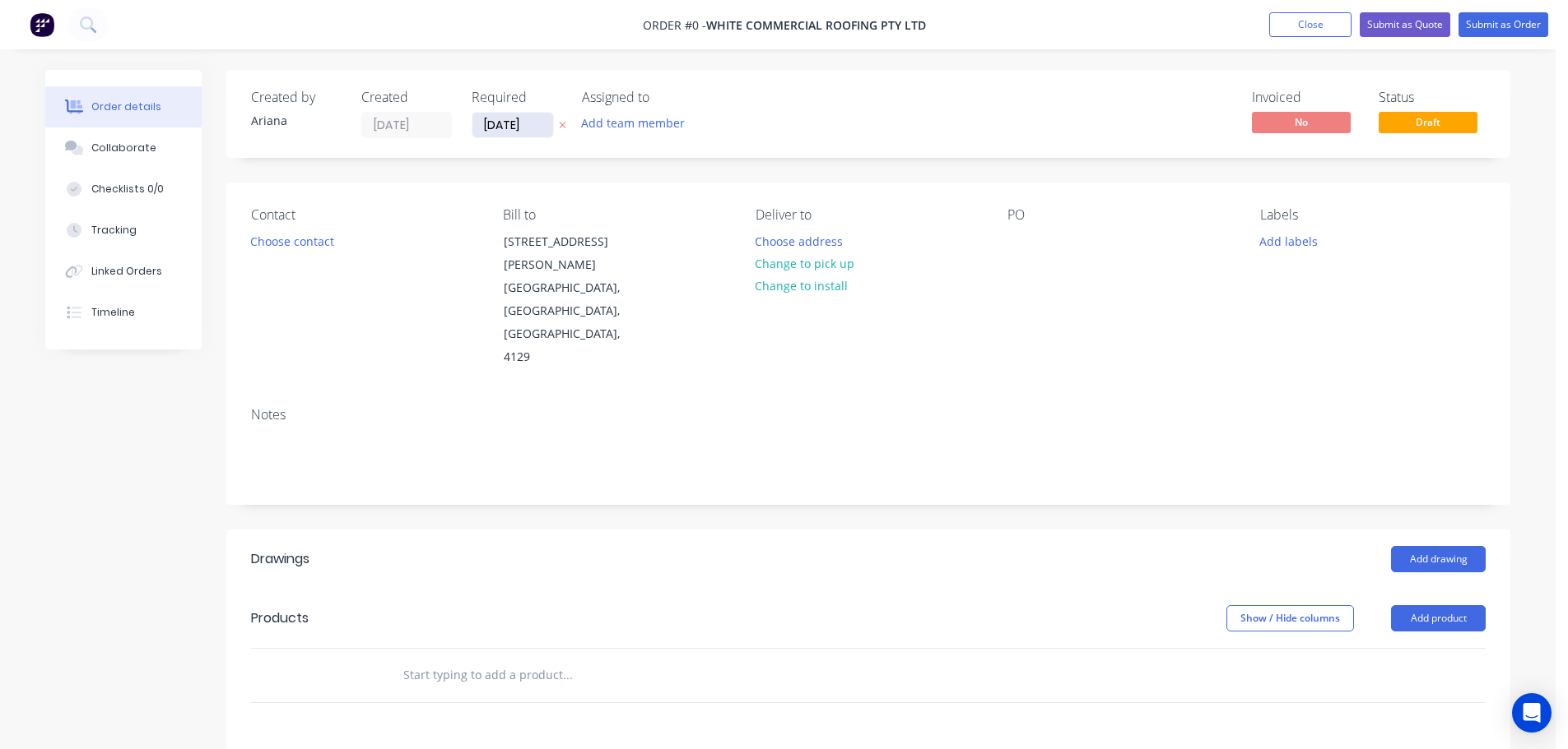
click at [511, 131] on input "[DATE]" at bounding box center [512, 125] width 81 height 25
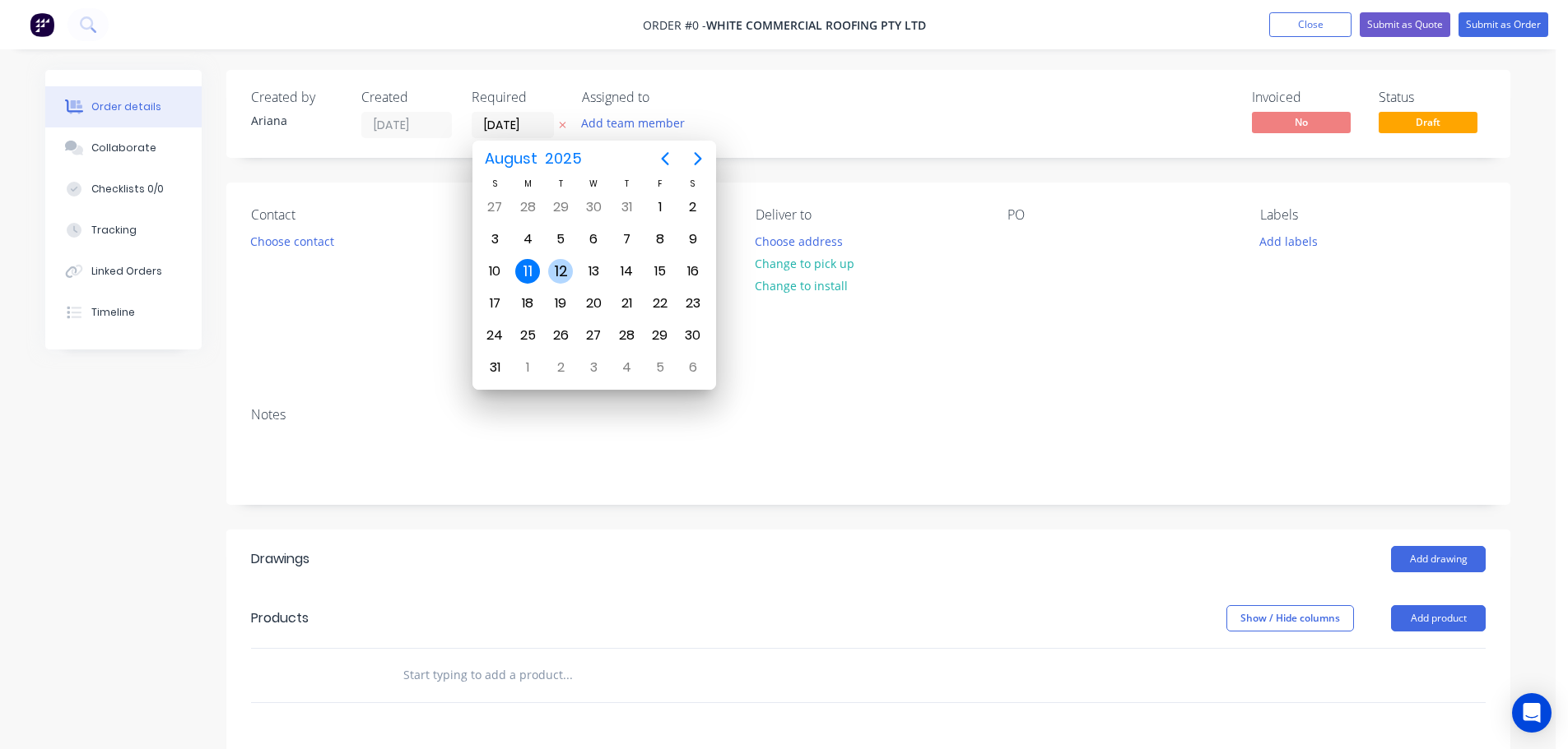
click at [550, 272] on div "12" at bounding box center [560, 271] width 25 height 25
type input "12/08/25"
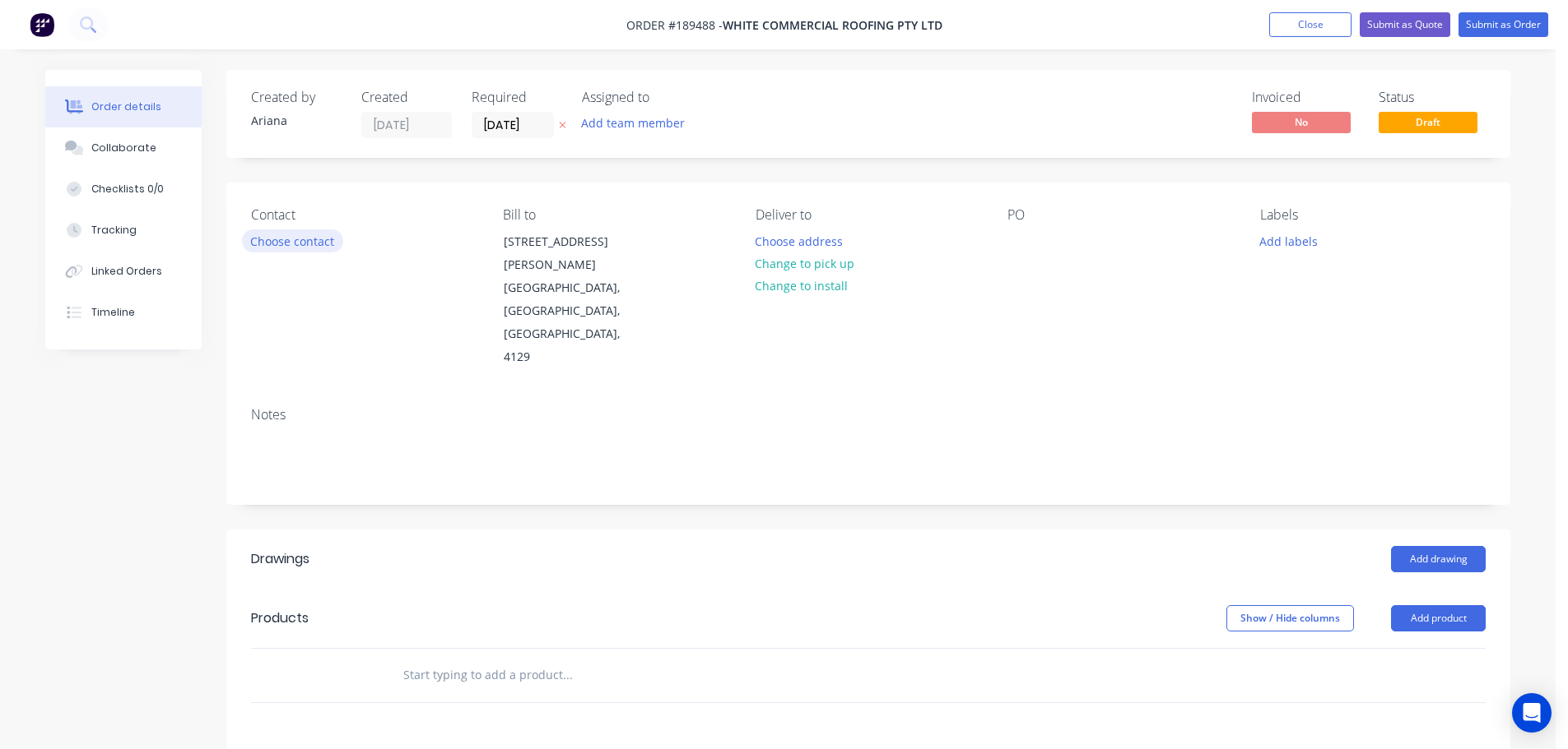
click at [266, 247] on button "Choose contact" at bounding box center [292, 240] width 101 height 22
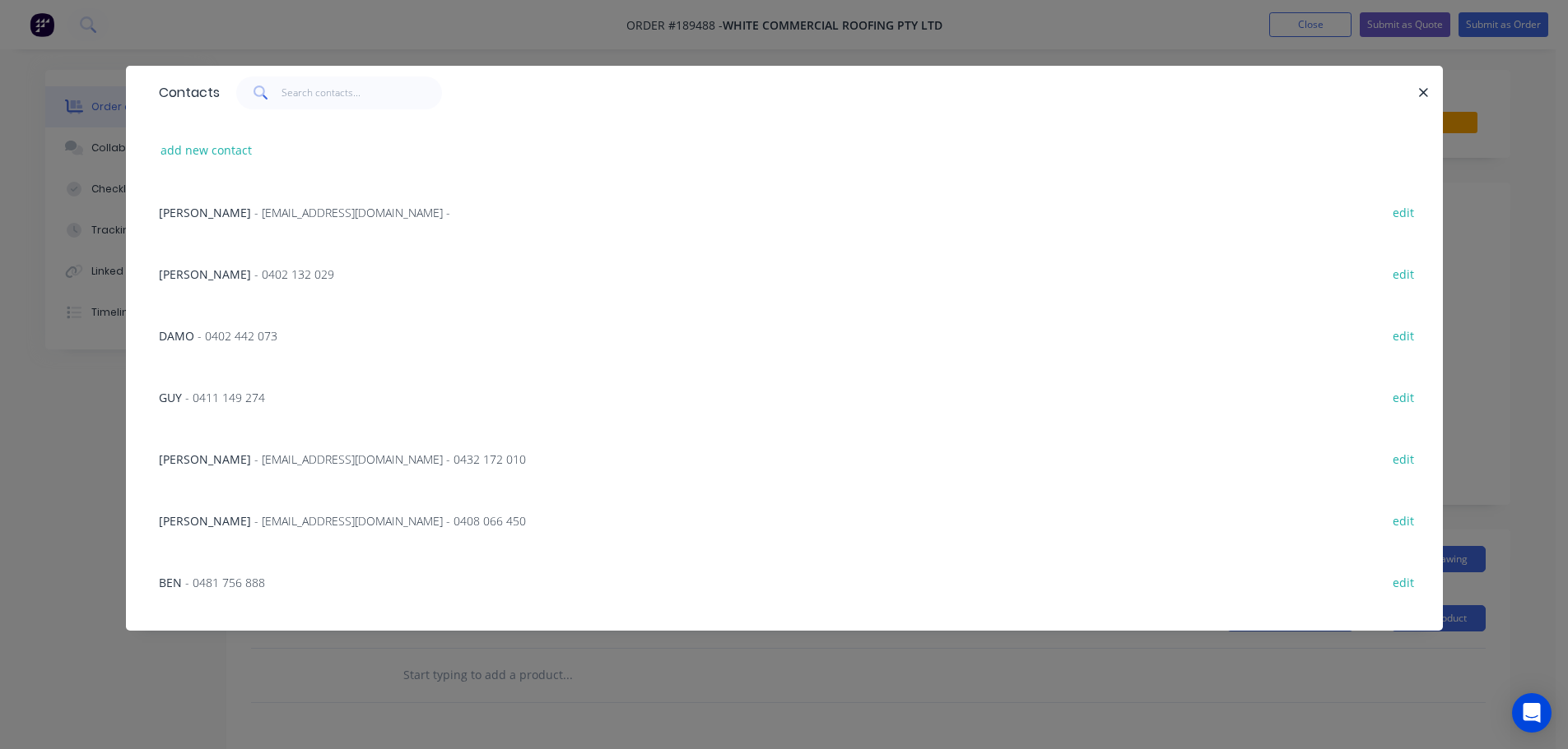
click at [318, 458] on span "- jameslmott@gmail.com - 0432 172 010" at bounding box center [390, 459] width 272 height 15
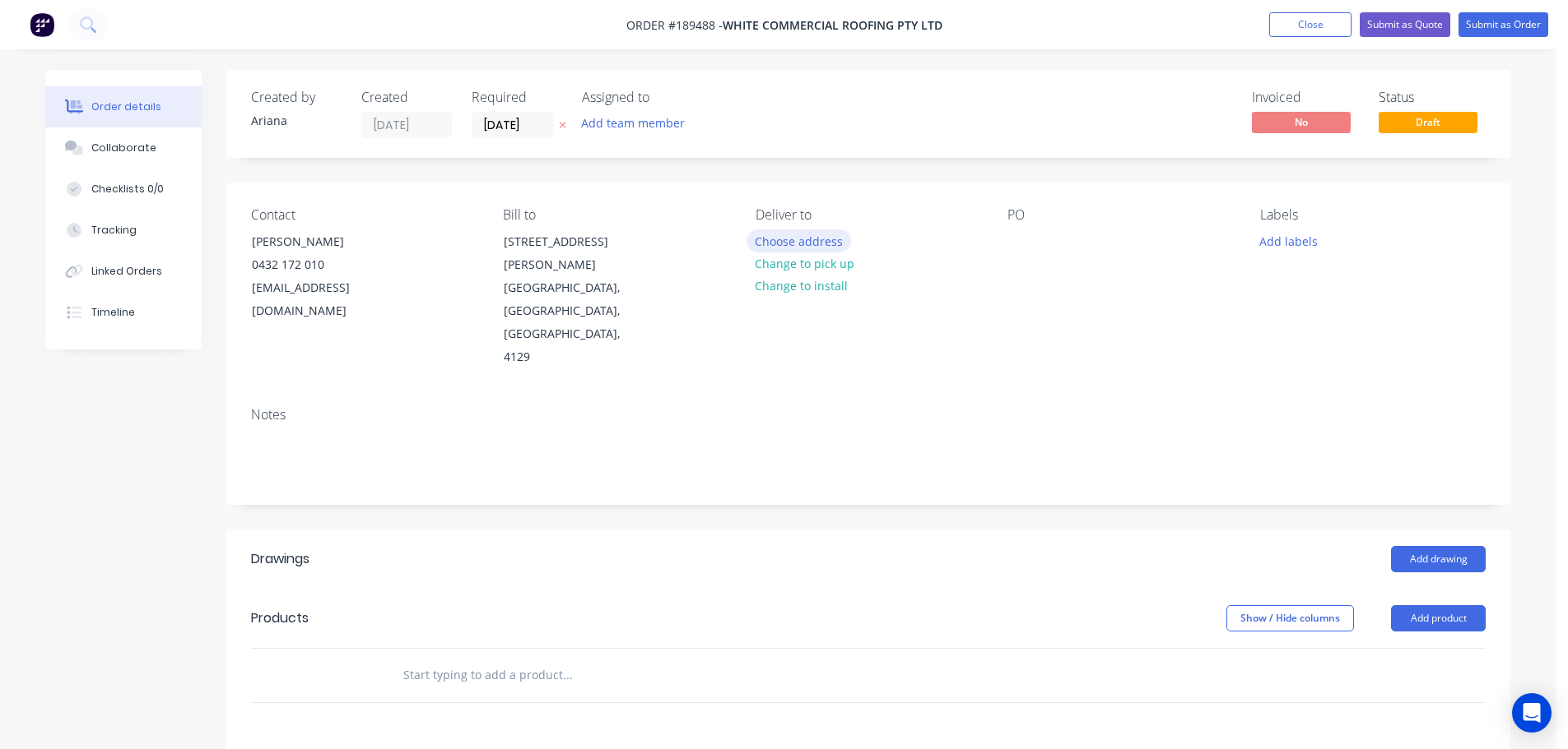
click at [809, 238] on button "Choose address" at bounding box center [799, 240] width 106 height 22
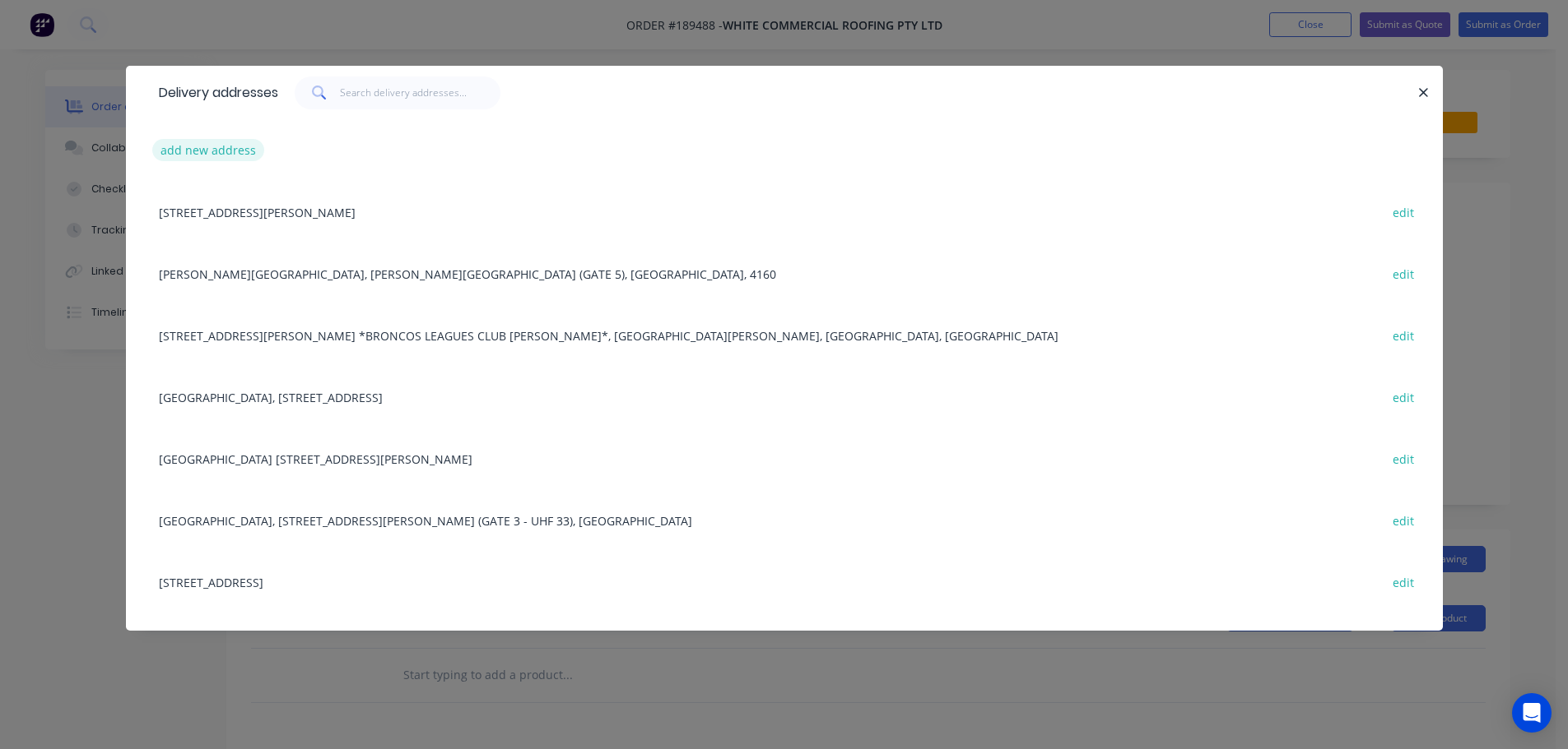
click at [196, 158] on button "add new address" at bounding box center [208, 150] width 113 height 22
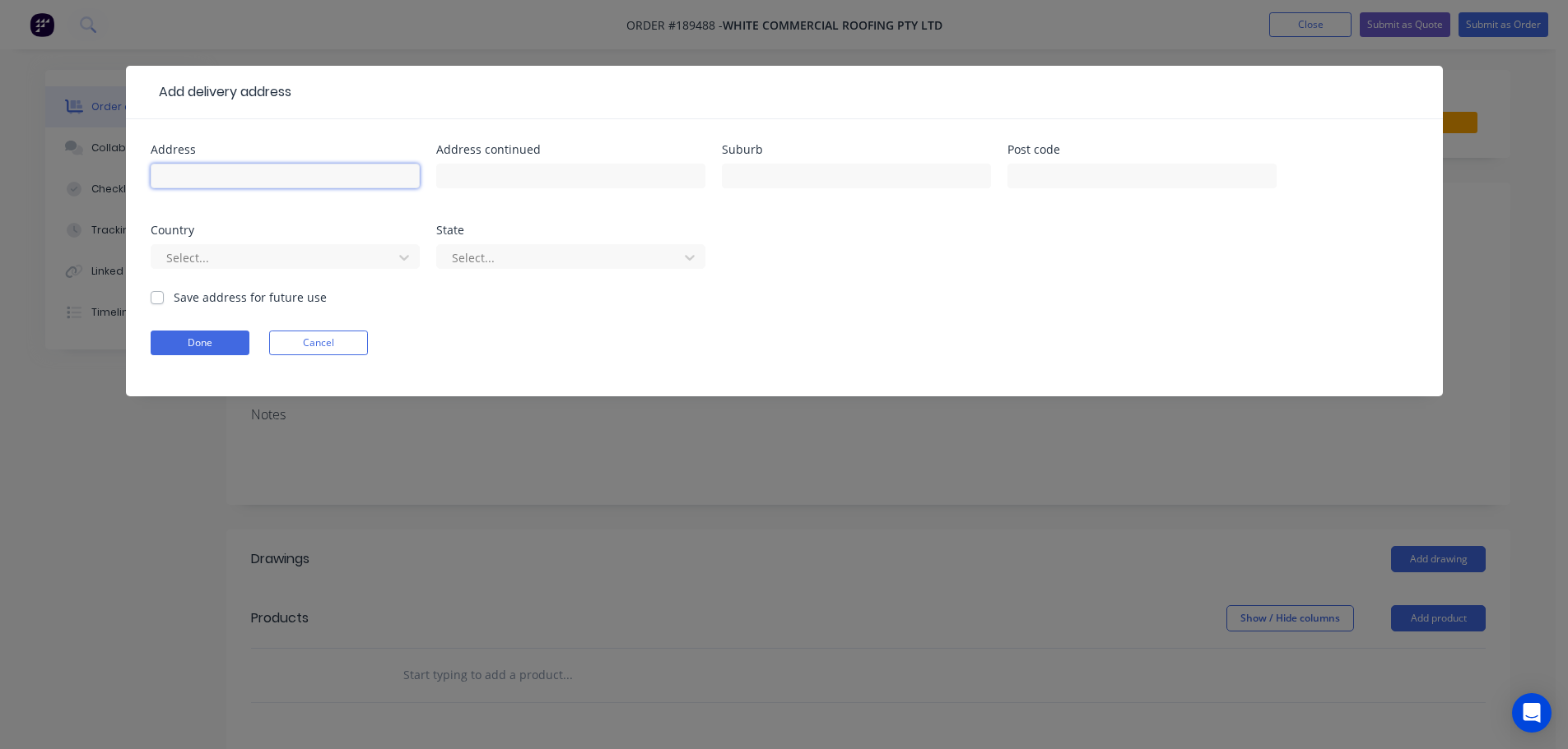
click at [179, 174] on input "text" at bounding box center [286, 175] width 269 height 25
type input "154 BARRET ST"
type input "BRACKEN RIDGE"
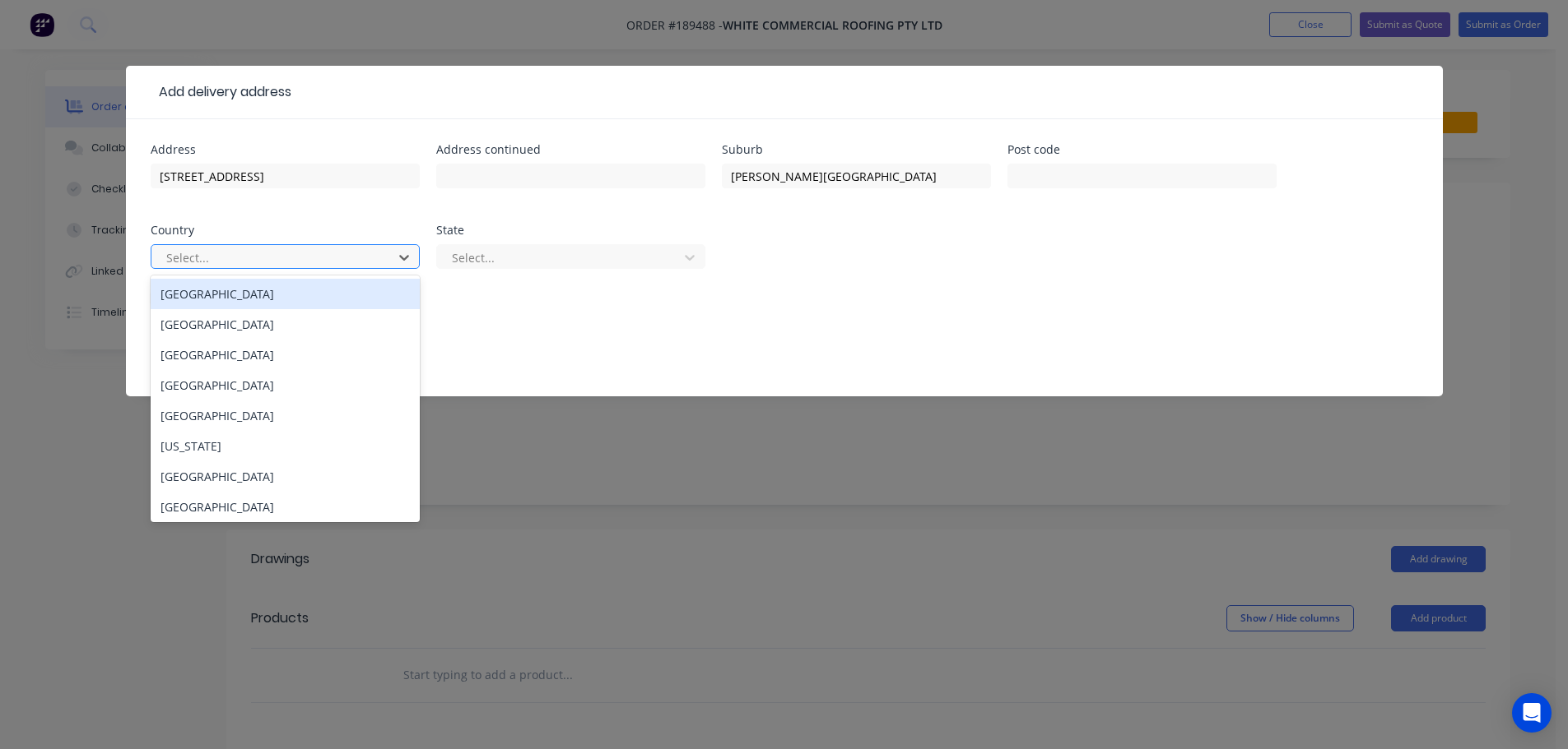
click at [267, 293] on div "Australia" at bounding box center [286, 294] width 269 height 30
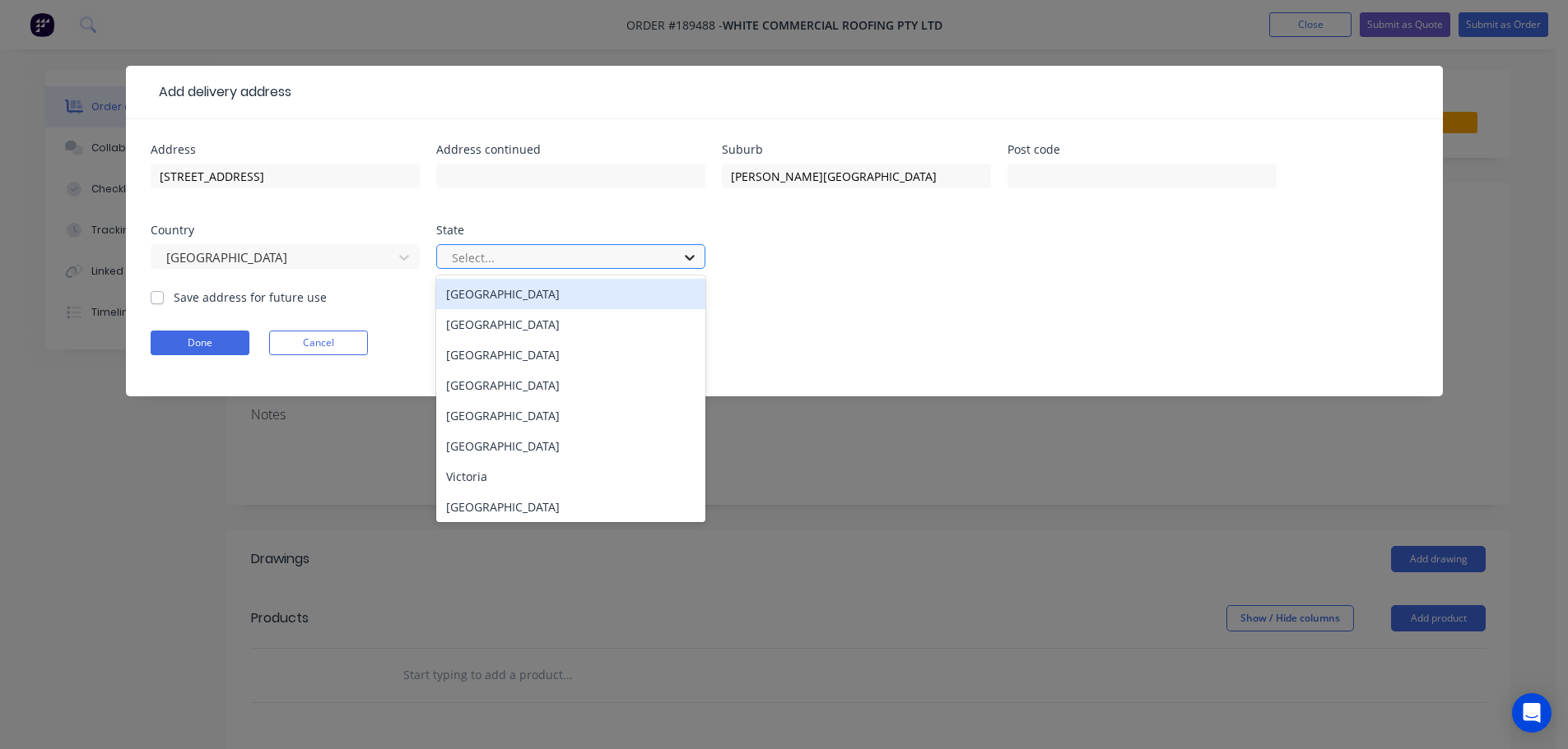
click at [690, 257] on icon at bounding box center [689, 258] width 10 height 5
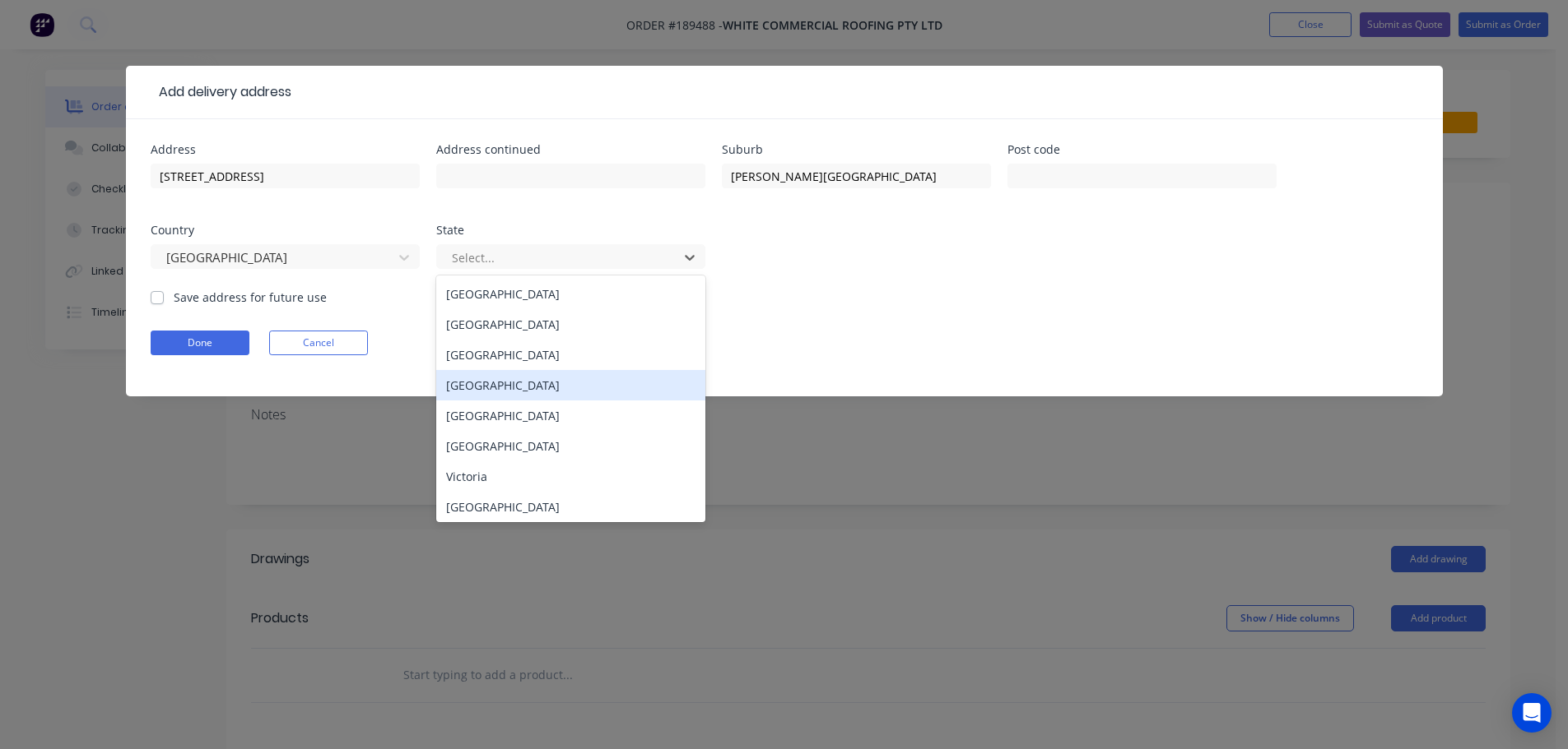
click at [492, 386] on div "Queensland" at bounding box center [571, 384] width 269 height 30
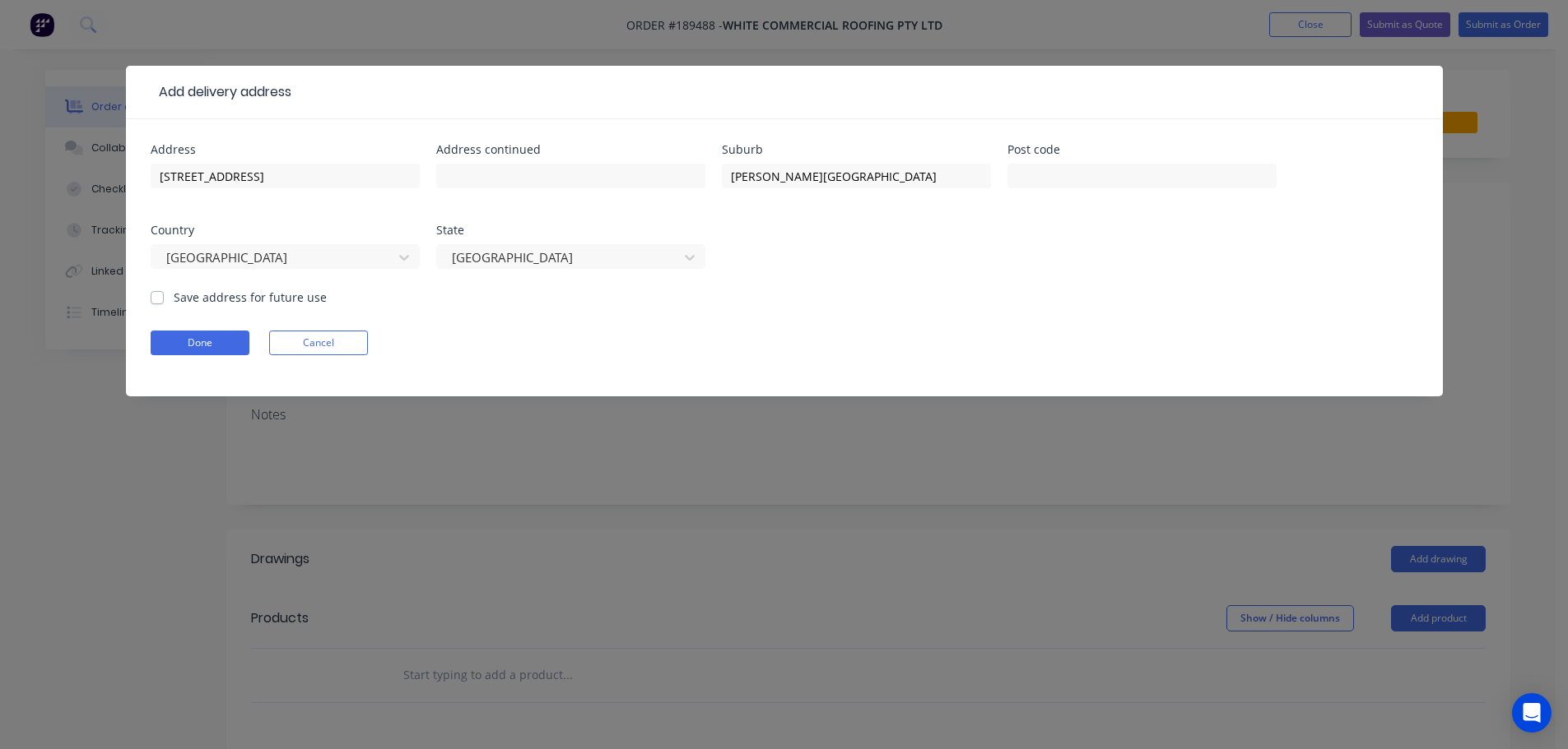
click at [950, 286] on div "Address 154 BARRET ST Address continued Suburb BRACKEN RIDGE Post code Country …" at bounding box center [785, 215] width 1268 height 145
click at [183, 340] on button "Done" at bounding box center [200, 343] width 99 height 25
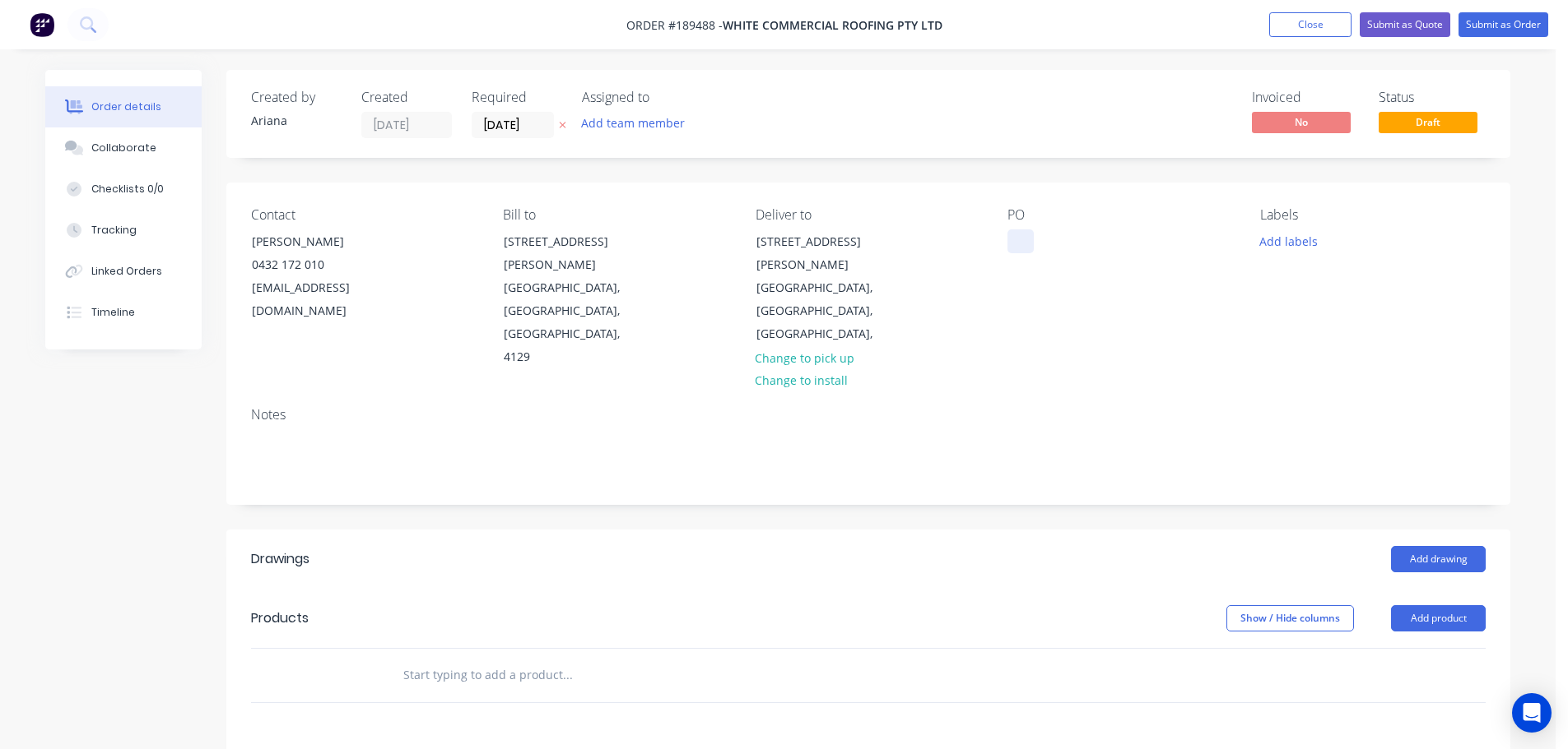
click at [1017, 245] on div at bounding box center [1020, 241] width 26 height 24
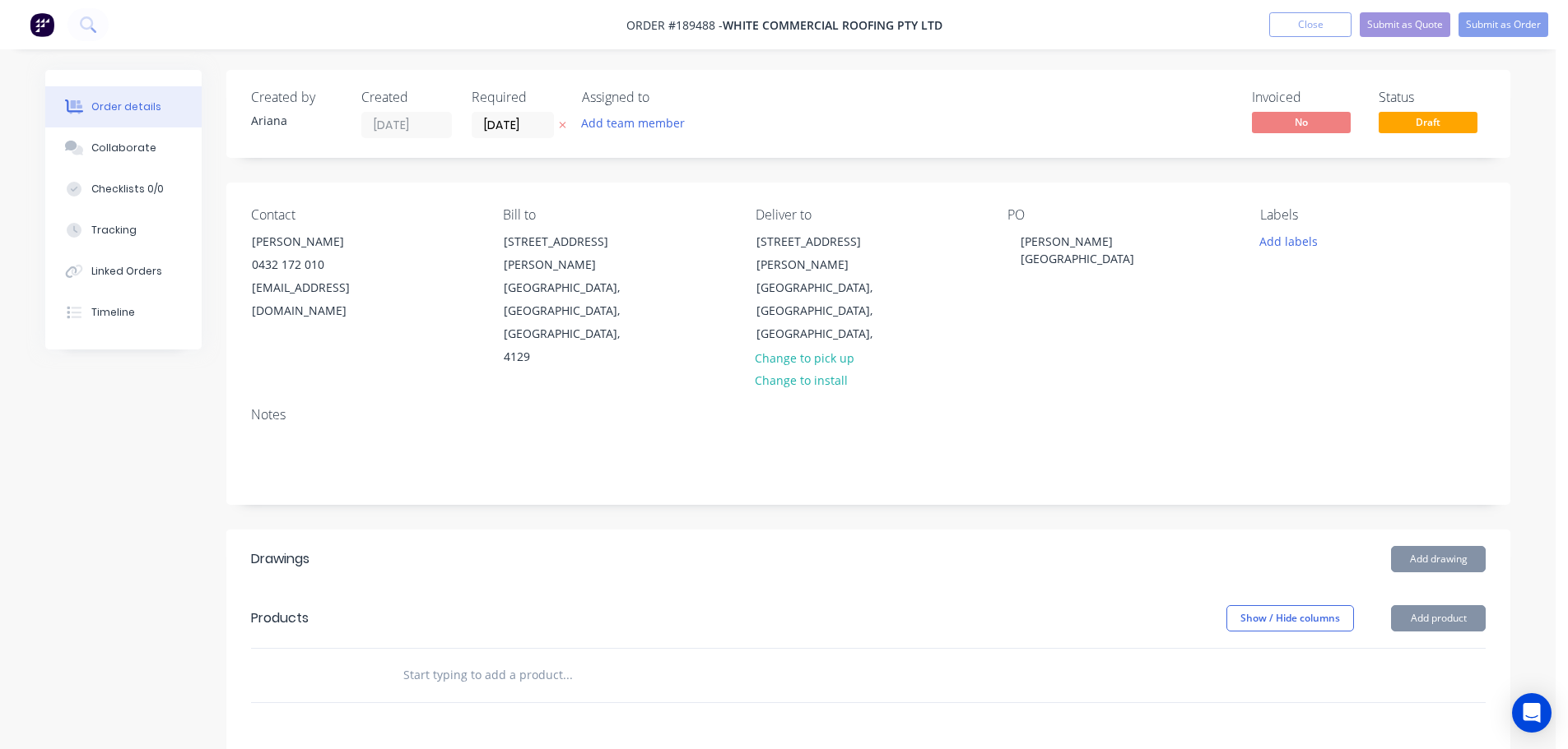
click at [1191, 342] on div "Contact JAMES MOTT 0432 172 010 jameslmott@gmail.com Bill to 57 Dewar Drive LOG…" at bounding box center [869, 288] width 1284 height 212
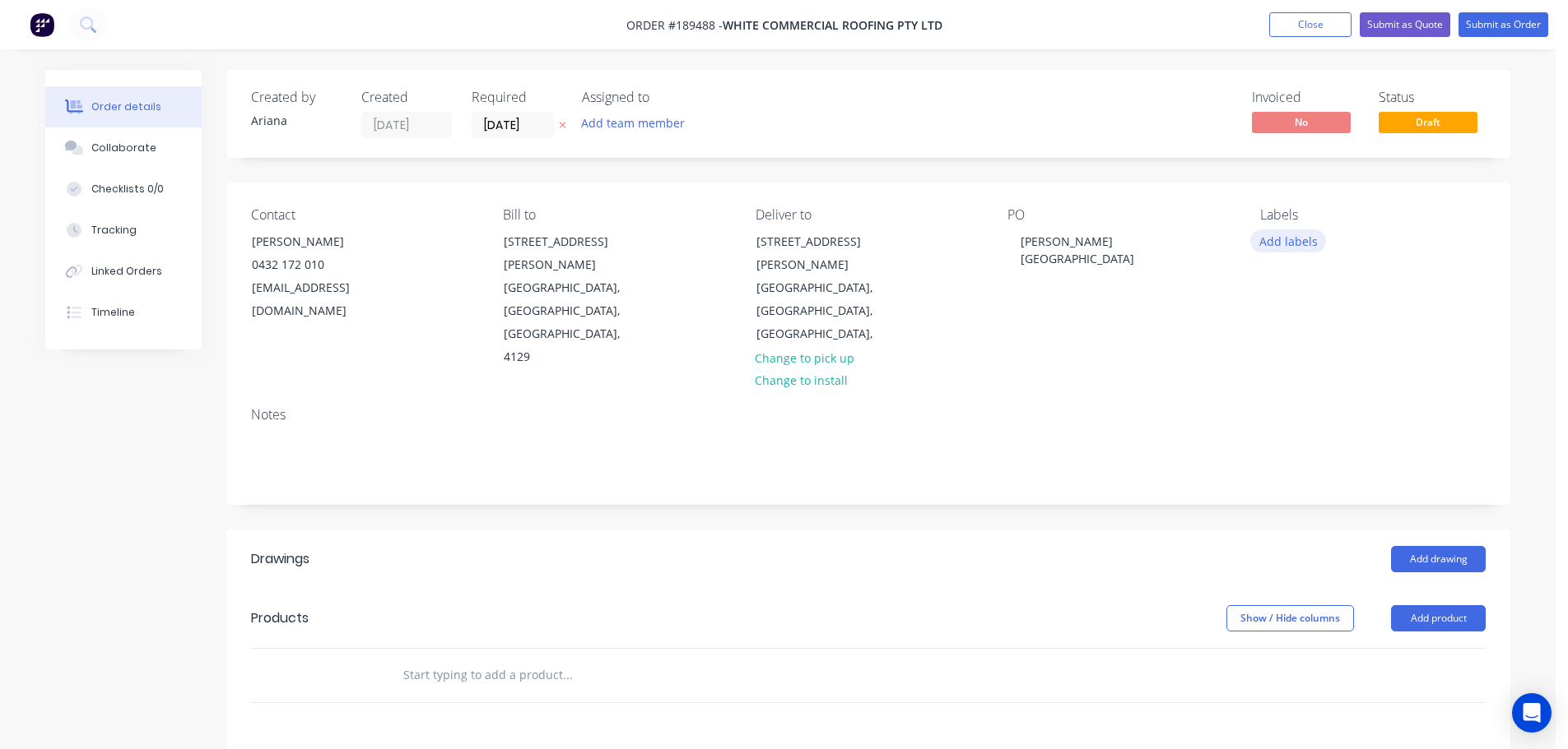
click at [1267, 239] on button "Add labels" at bounding box center [1288, 240] width 75 height 22
click at [1286, 406] on div at bounding box center [1290, 413] width 33 height 33
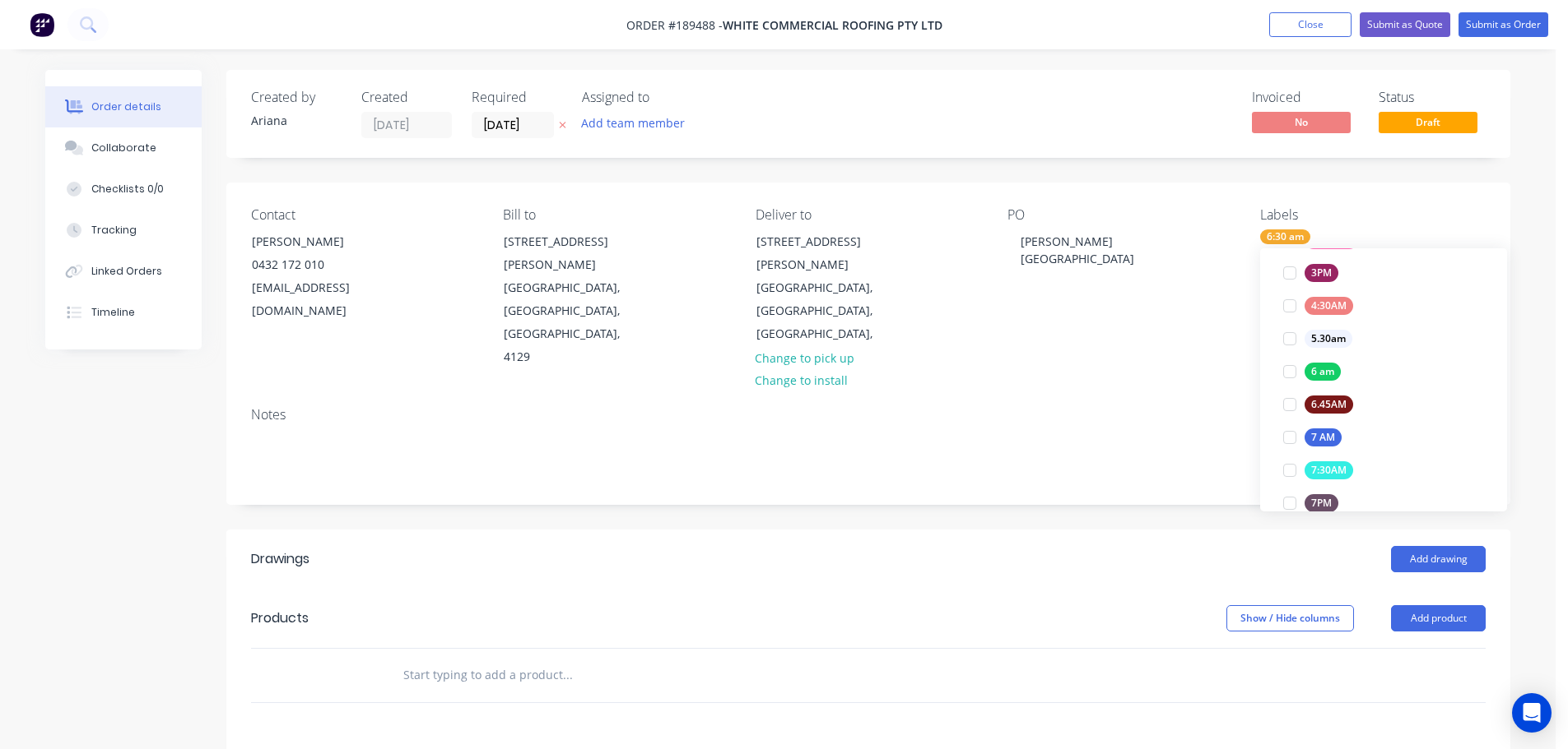
scroll to position [0, 0]
click at [1168, 342] on div "Contact JAMES MOTT 0432 172 010 jameslmott@gmail.com Bill to 57 Dewar Drive LOG…" at bounding box center [869, 288] width 1284 height 212
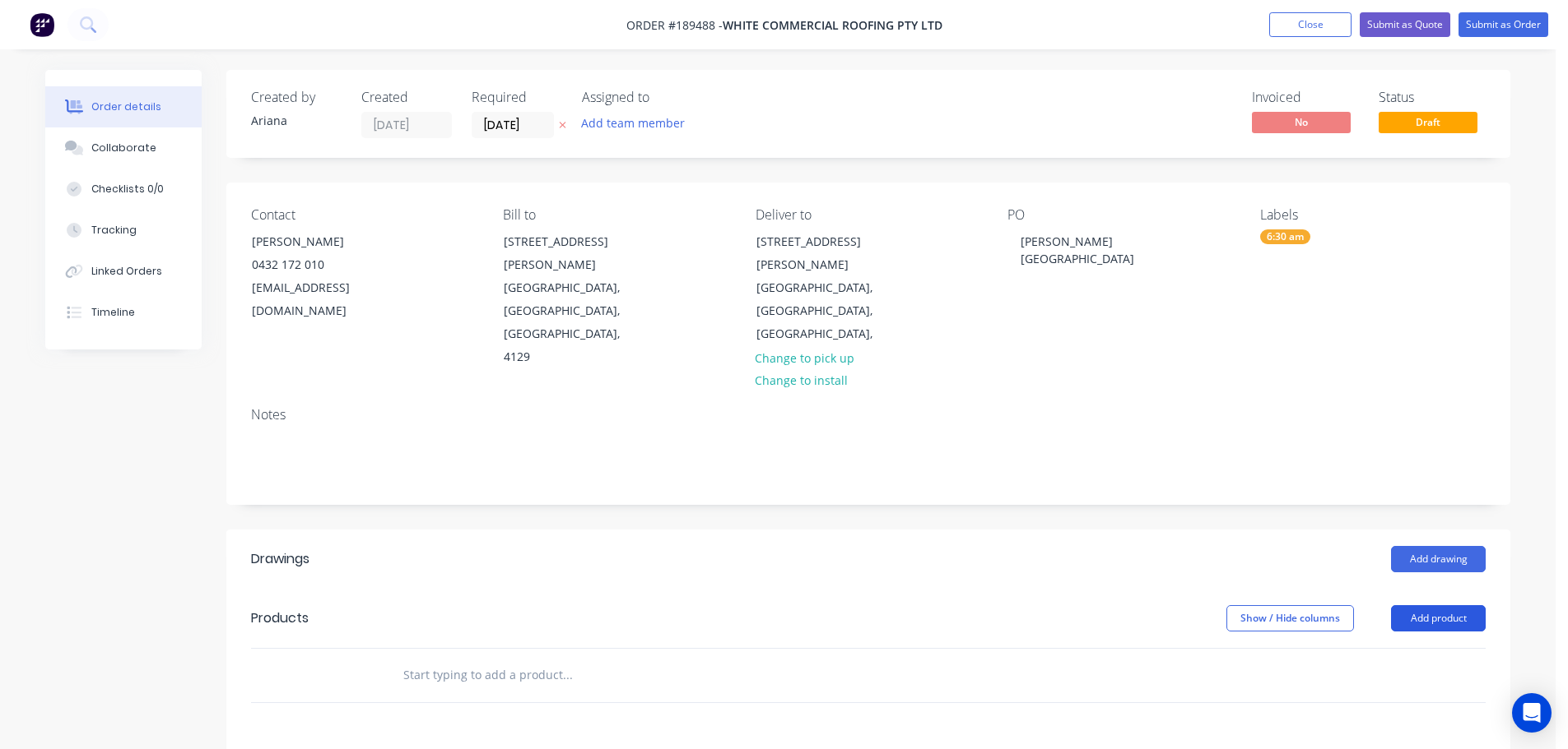
click at [1438, 605] on button "Add product" at bounding box center [1438, 618] width 95 height 26
click at [1374, 648] on div "Product catalogue" at bounding box center [1407, 660] width 126 height 24
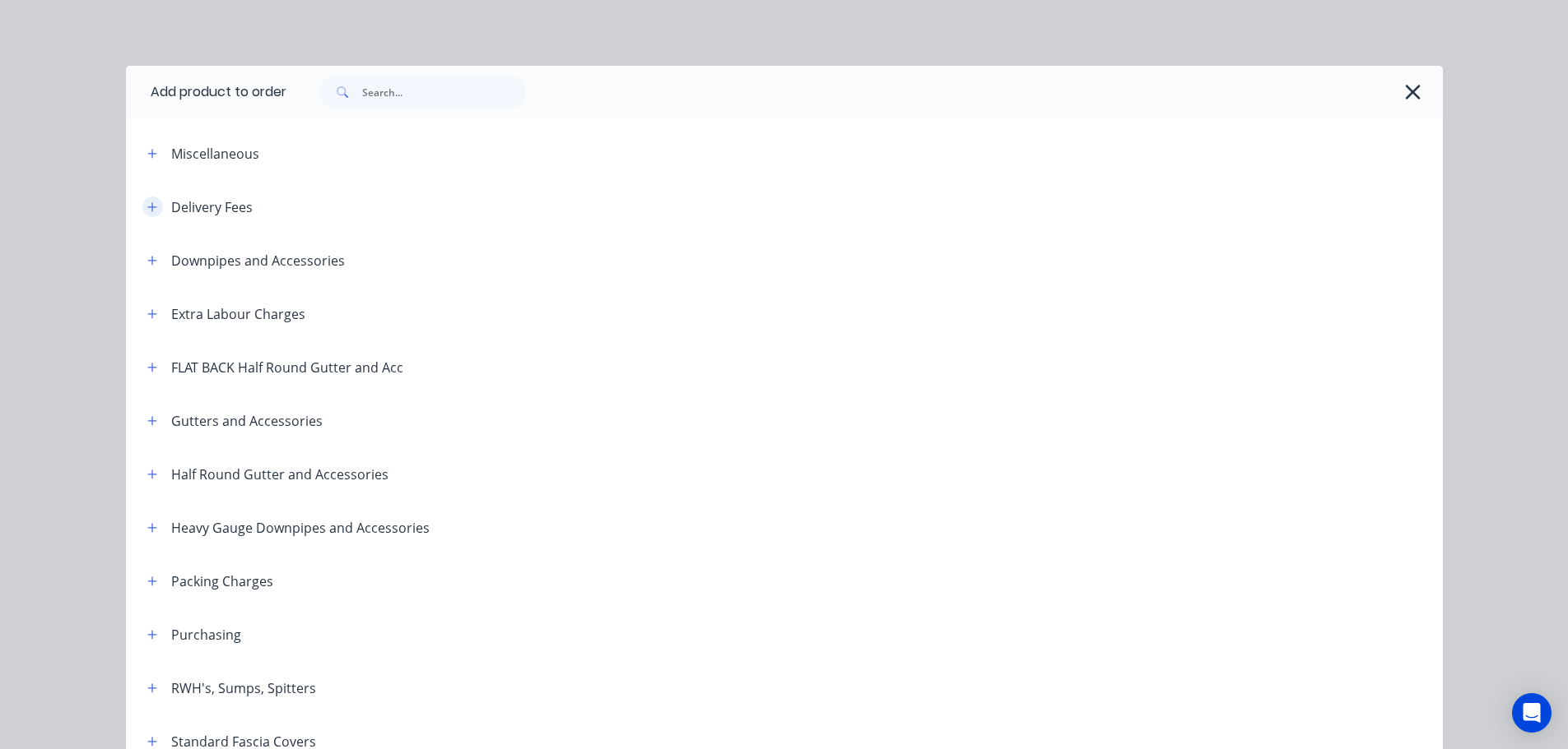
click at [143, 199] on button "button" at bounding box center [153, 206] width 21 height 21
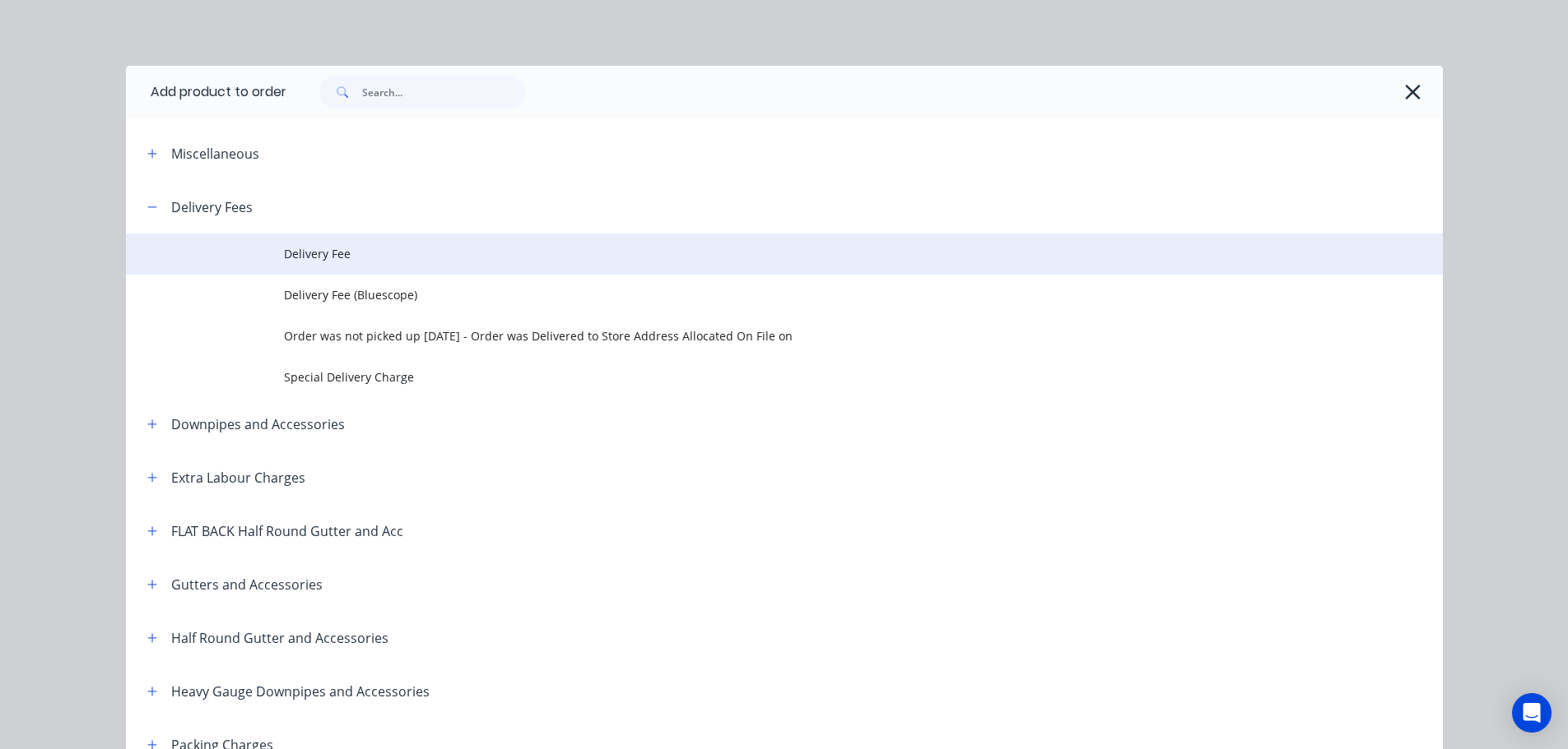
click at [370, 250] on span "Delivery Fee" at bounding box center [747, 254] width 927 height 17
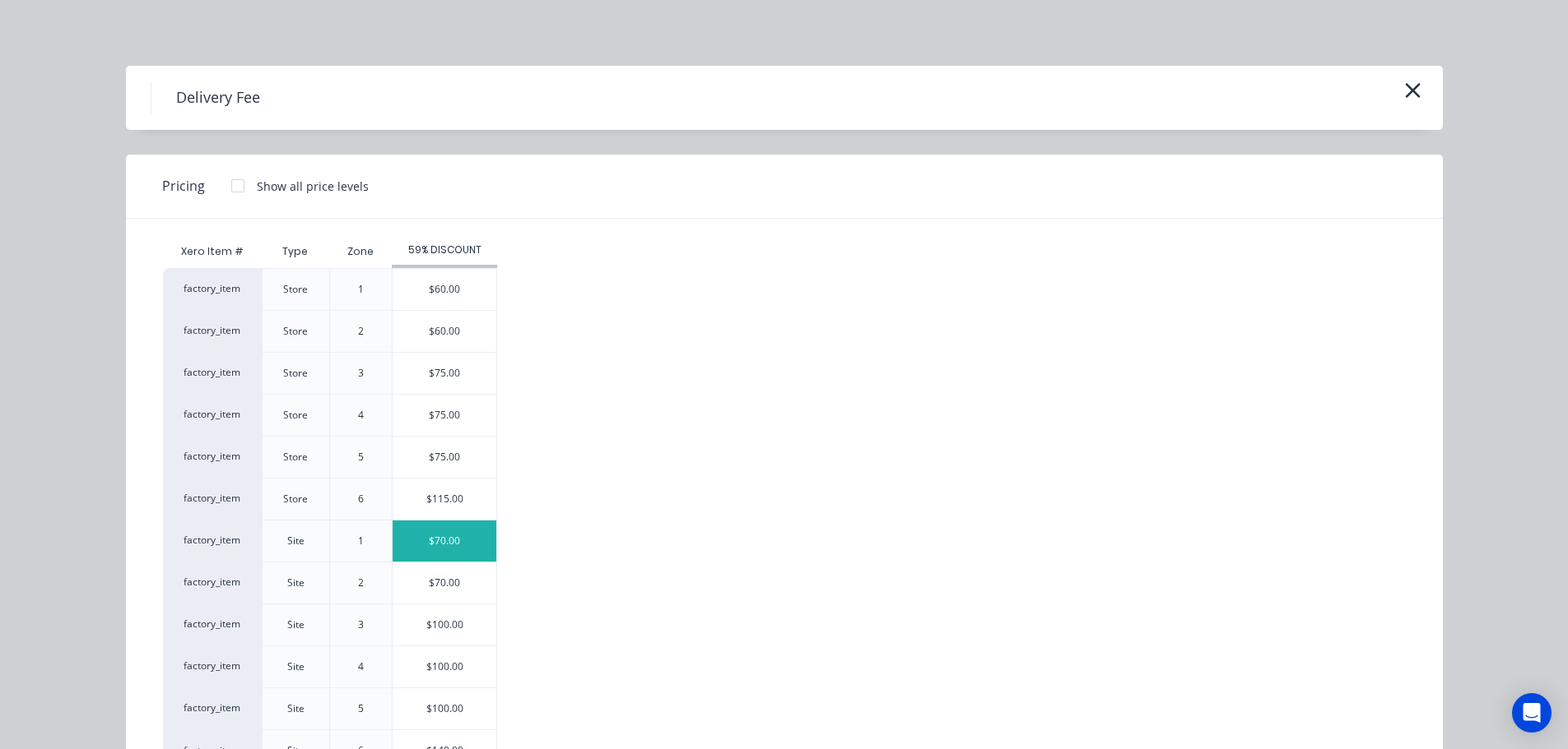
click at [444, 544] on div "$70.00" at bounding box center [445, 541] width 104 height 41
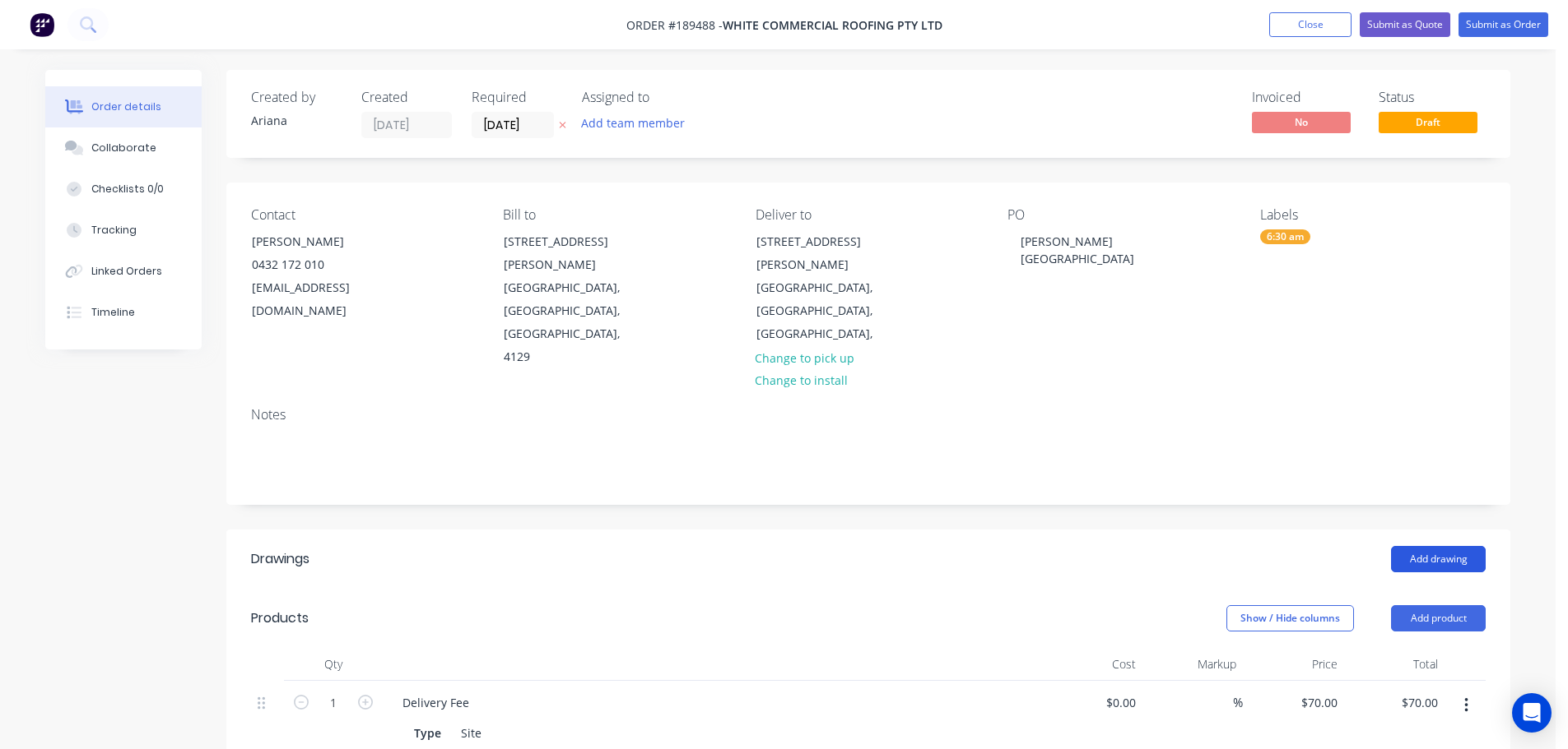
click at [1440, 546] on button "Add drawing" at bounding box center [1438, 559] width 95 height 26
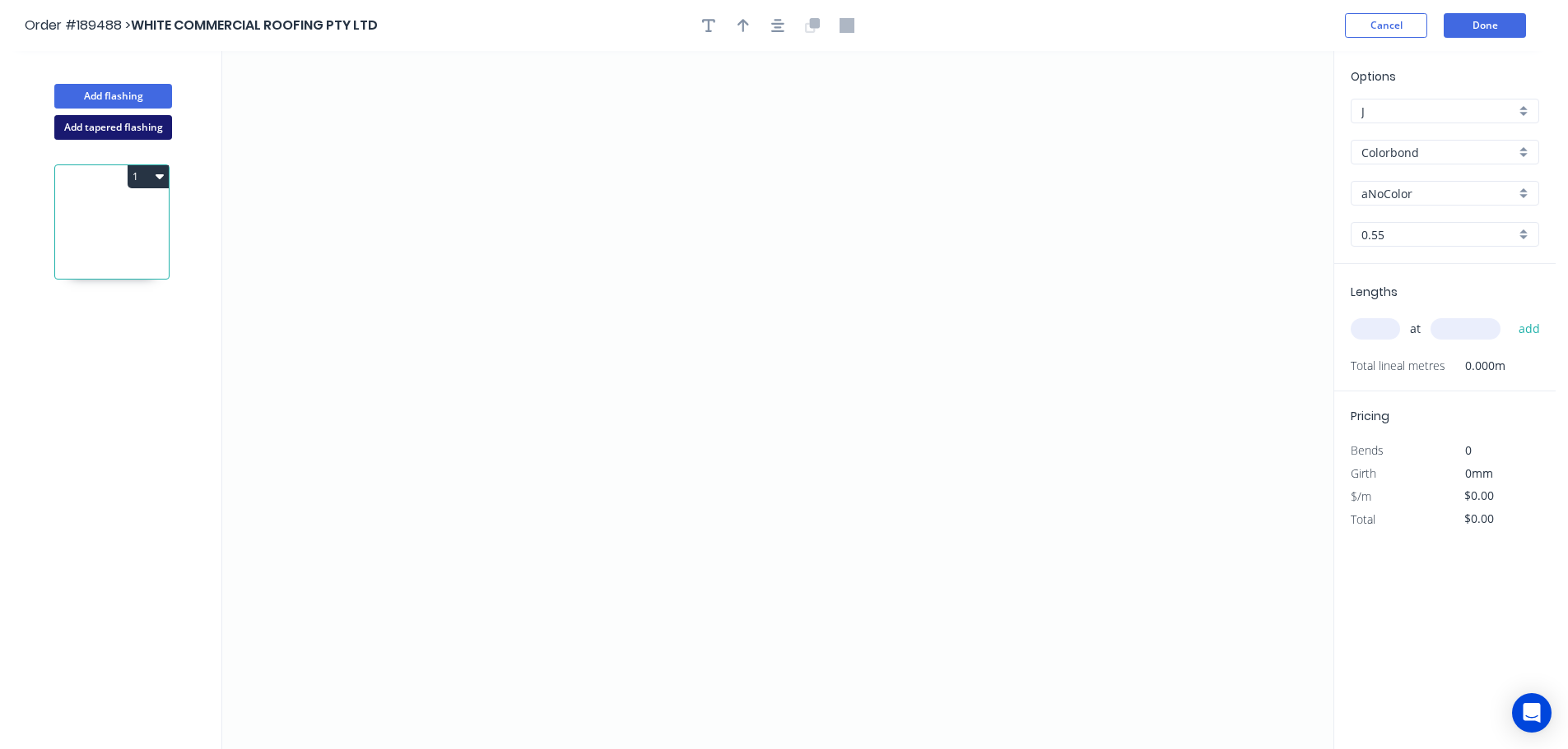
click at [86, 128] on button "Add tapered flashing" at bounding box center [113, 127] width 117 height 25
click at [592, 95] on icon "0" at bounding box center [778, 225] width 1111 height 349
click at [658, 145] on icon at bounding box center [626, 120] width 66 height 50
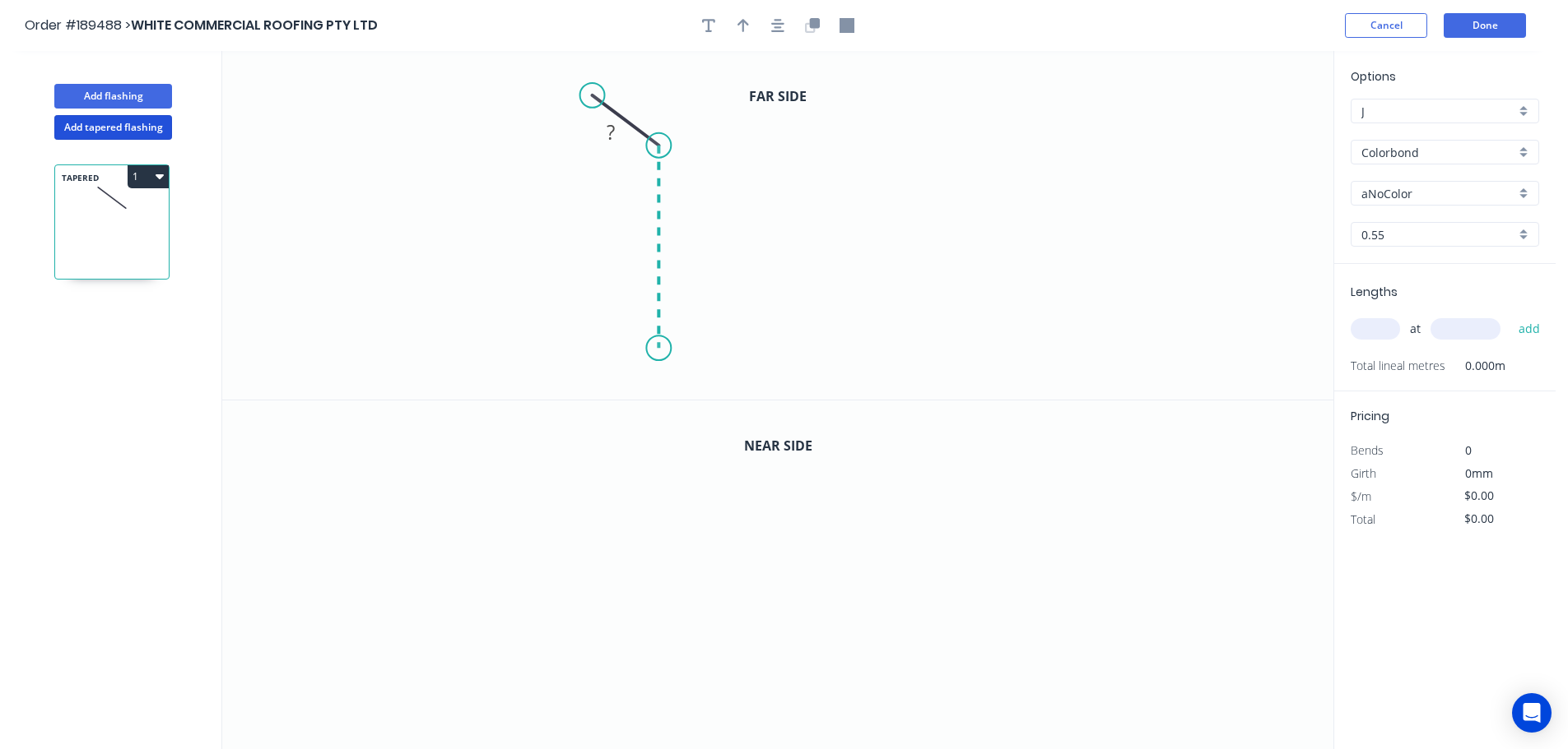
click at [656, 349] on icon "0 ?" at bounding box center [778, 225] width 1111 height 349
click at [385, 344] on icon "0 ? ? ? º" at bounding box center [778, 225] width 1111 height 349
click at [340, 280] on icon "0 ? ? ? ? º" at bounding box center [778, 225] width 1111 height 349
click at [340, 280] on circle at bounding box center [340, 278] width 25 height 25
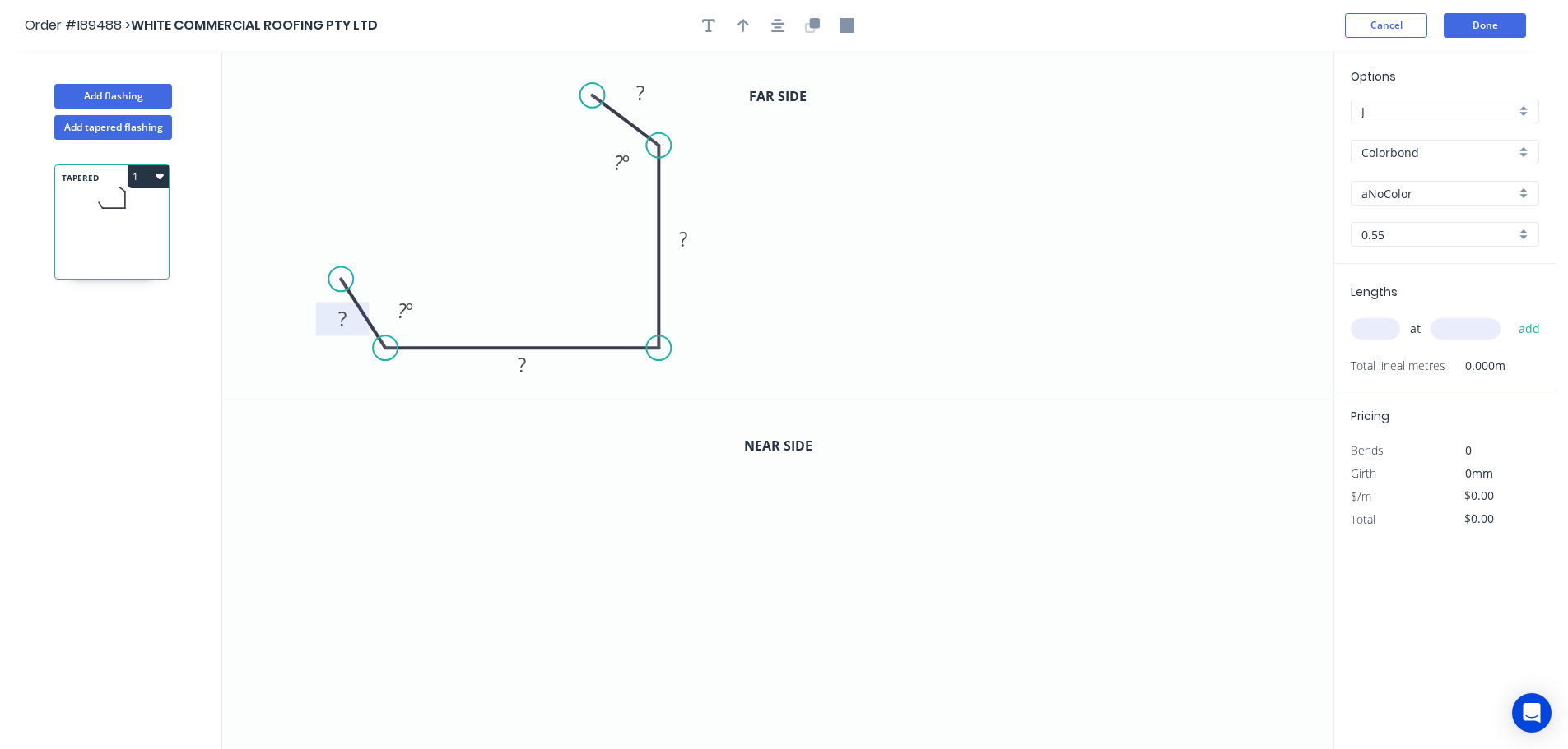
click at [346, 320] on tspan "?" at bounding box center [342, 319] width 8 height 27
drag, startPoint x: 831, startPoint y: 231, endPoint x: 799, endPoint y: 231, distance: 32.0
click at [831, 230] on icon "0 30 105 195 30 125 º 125 º" at bounding box center [778, 225] width 1111 height 349
click at [740, 15] on button "button" at bounding box center [743, 25] width 25 height 25
drag, startPoint x: 1250, startPoint y: 132, endPoint x: 807, endPoint y: 263, distance: 462.0
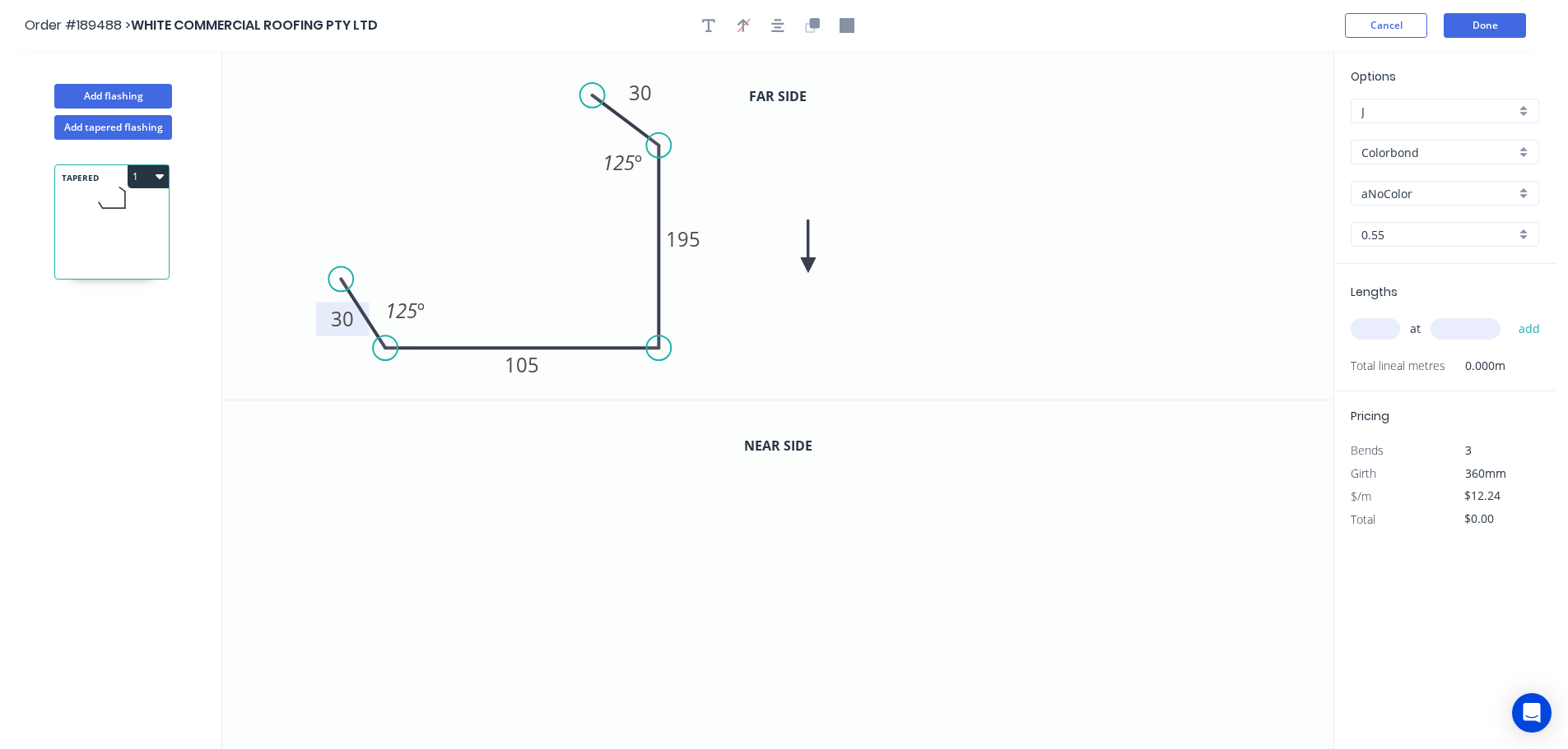
click at [807, 263] on icon at bounding box center [808, 247] width 15 height 53
click at [807, 263] on icon at bounding box center [807, 244] width 15 height 53
click at [807, 263] on icon at bounding box center [819, 248] width 47 height 47
click at [807, 263] on icon at bounding box center [826, 262] width 53 height 15
click at [807, 263] on icon at bounding box center [819, 275] width 47 height 47
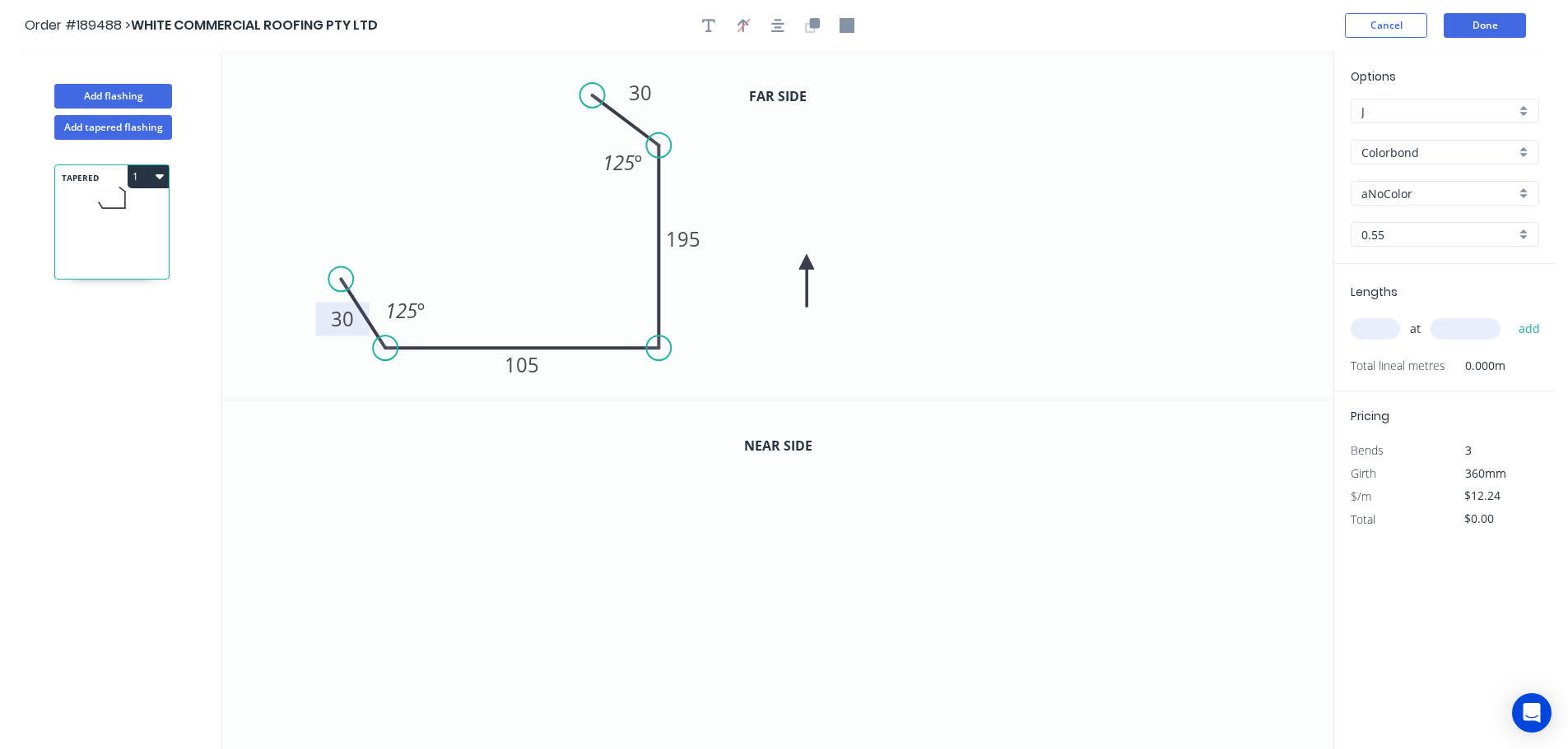
click at [807, 263] on icon at bounding box center [807, 281] width 15 height 53
click at [807, 263] on icon at bounding box center [793, 275] width 47 height 47
click at [807, 263] on icon at bounding box center [793, 248] width 47 height 47
click at [807, 263] on icon at bounding box center [807, 244] width 15 height 53
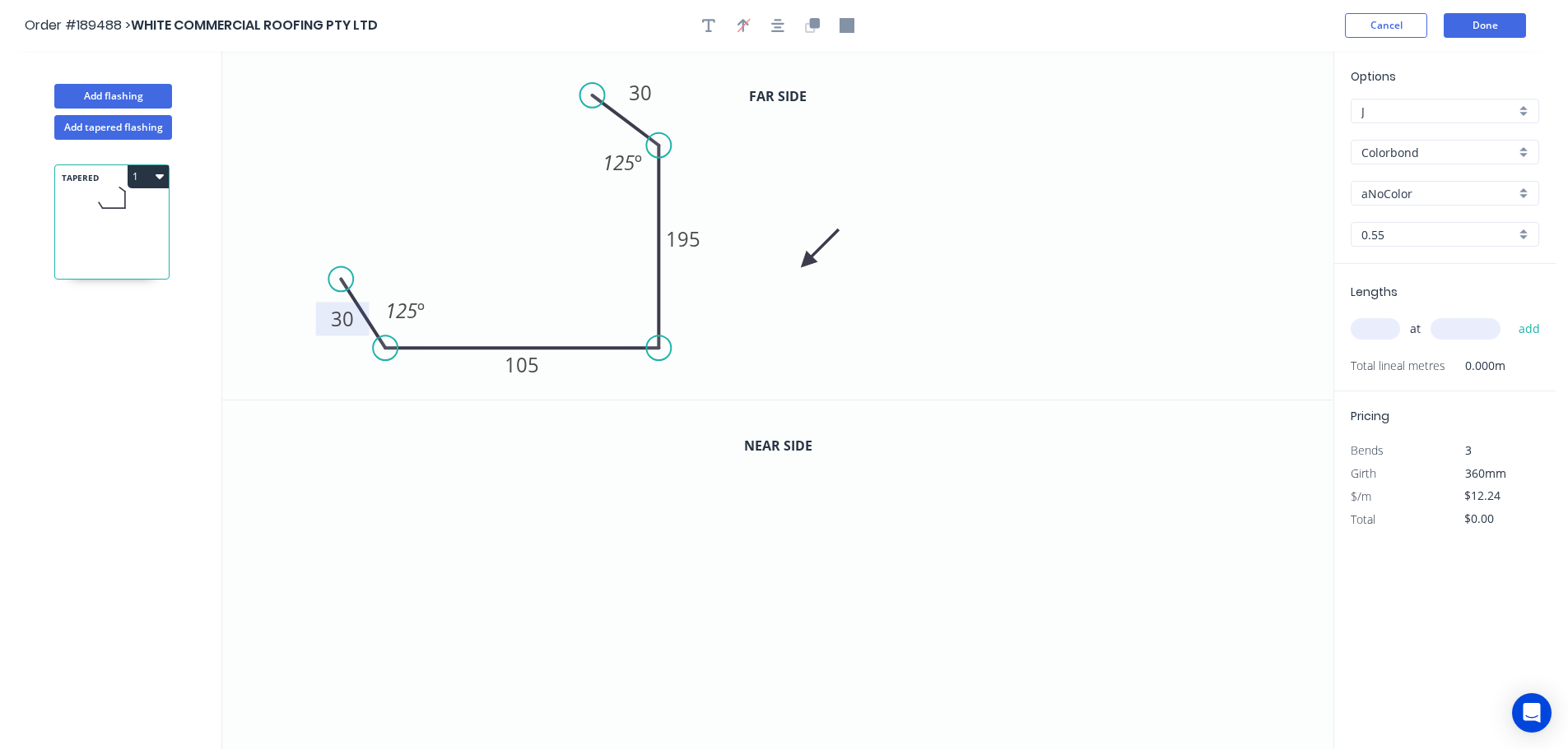
click at [807, 263] on icon at bounding box center [819, 248] width 47 height 47
click at [818, 25] on icon "button" at bounding box center [814, 23] width 10 height 10
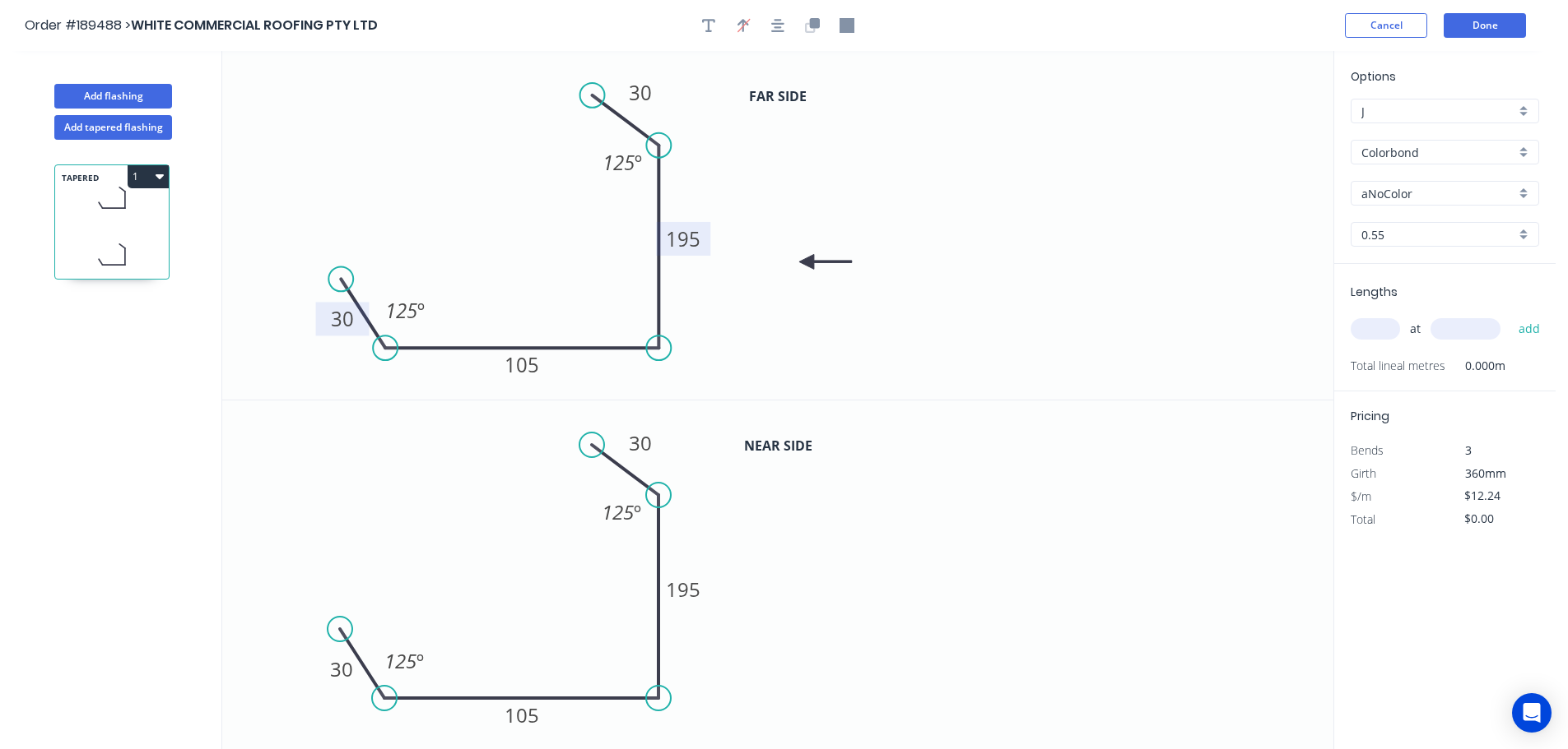
click at [696, 238] on tspan "195" at bounding box center [683, 239] width 35 height 27
click at [721, 318] on icon "0 30 105 180 30 125 º 125 º" at bounding box center [778, 225] width 1111 height 349
click at [696, 242] on tspan "180" at bounding box center [683, 239] width 35 height 27
click at [694, 584] on tspan "195" at bounding box center [683, 589] width 35 height 27
click at [756, 653] on icon "0 30 105 180 30 125 º 125 º" at bounding box center [778, 575] width 1111 height 350
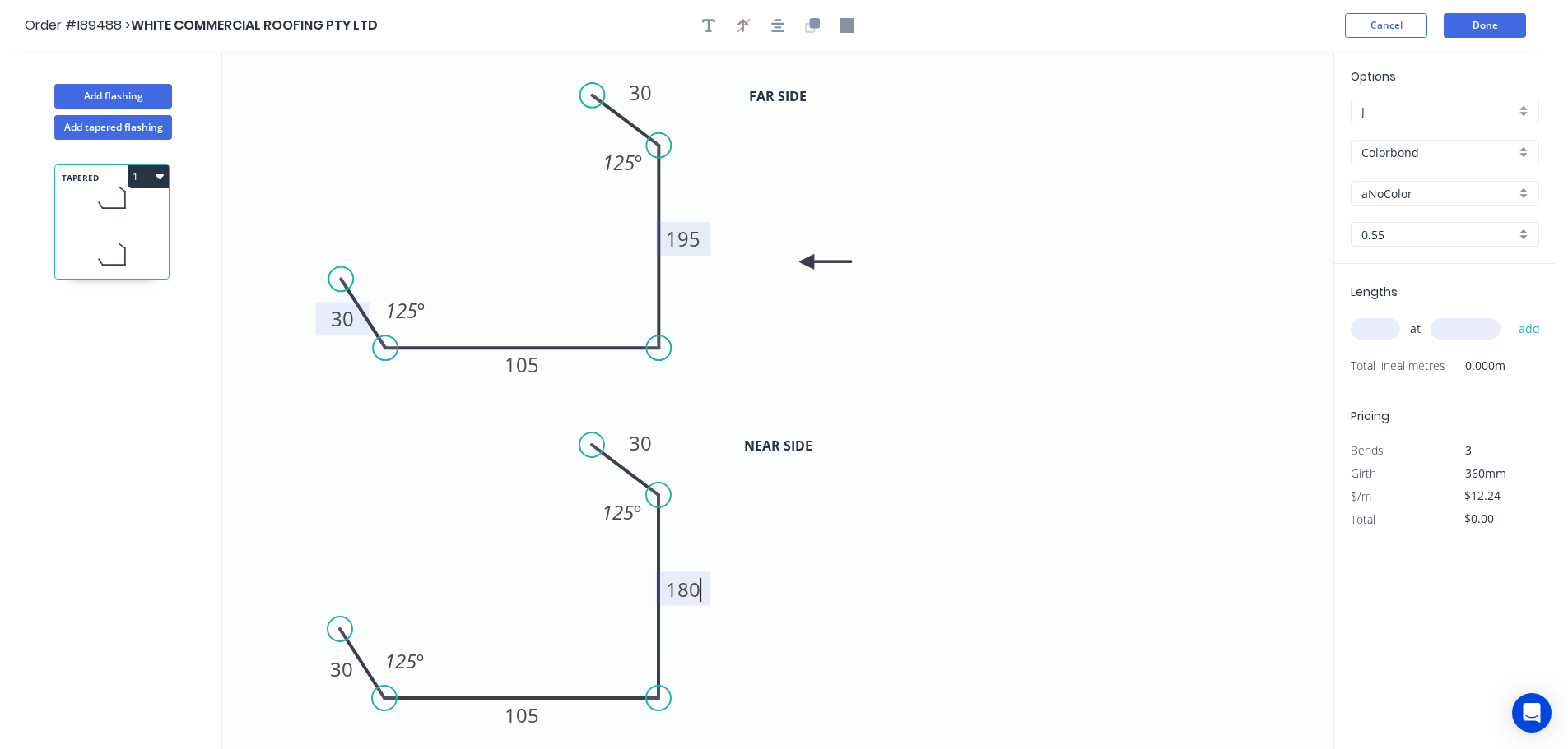
type input "$13.72"
click at [1527, 189] on div "aNoColor" at bounding box center [1444, 193] width 188 height 25
click at [1429, 220] on div "Surfmist" at bounding box center [1444, 222] width 186 height 29
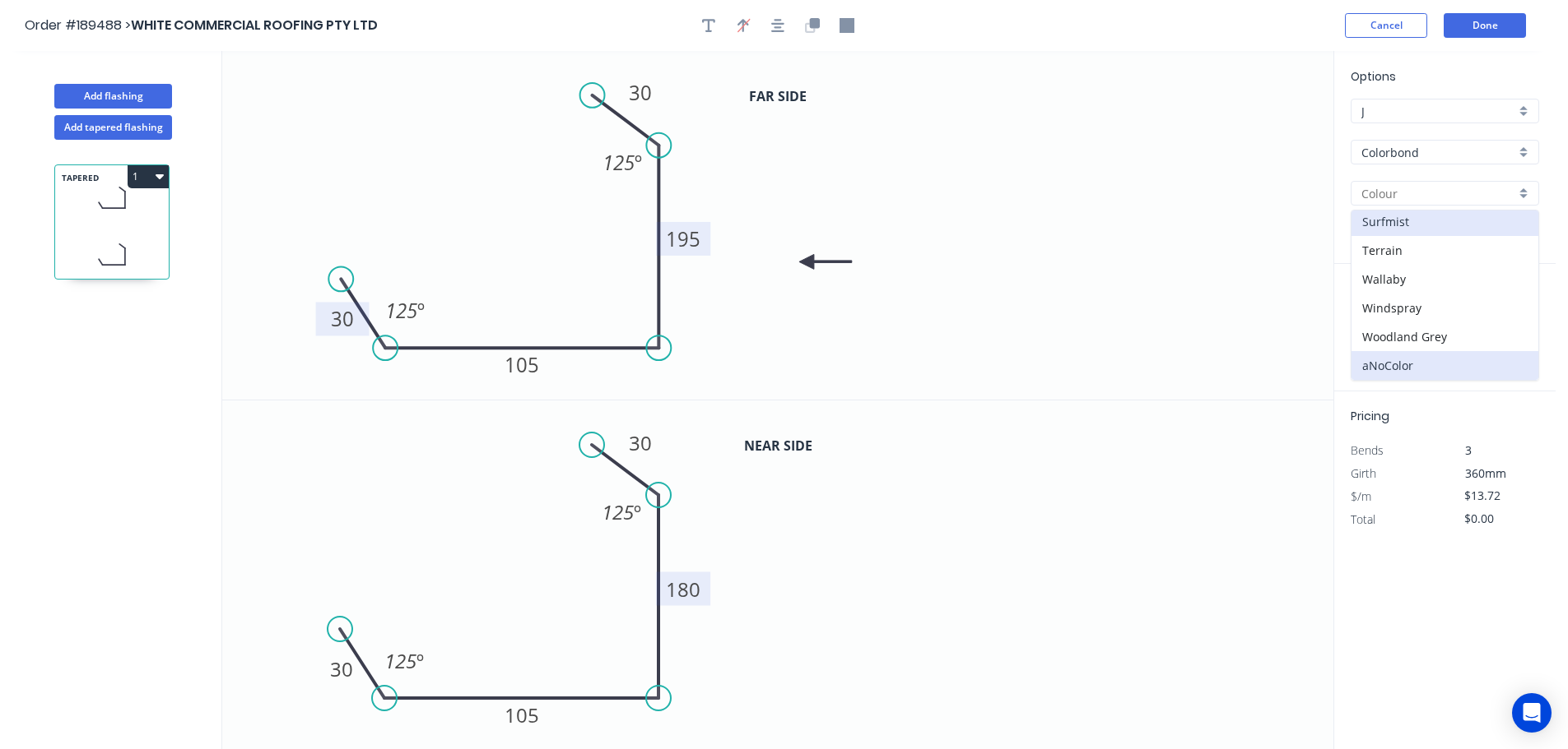
type input "Surfmist"
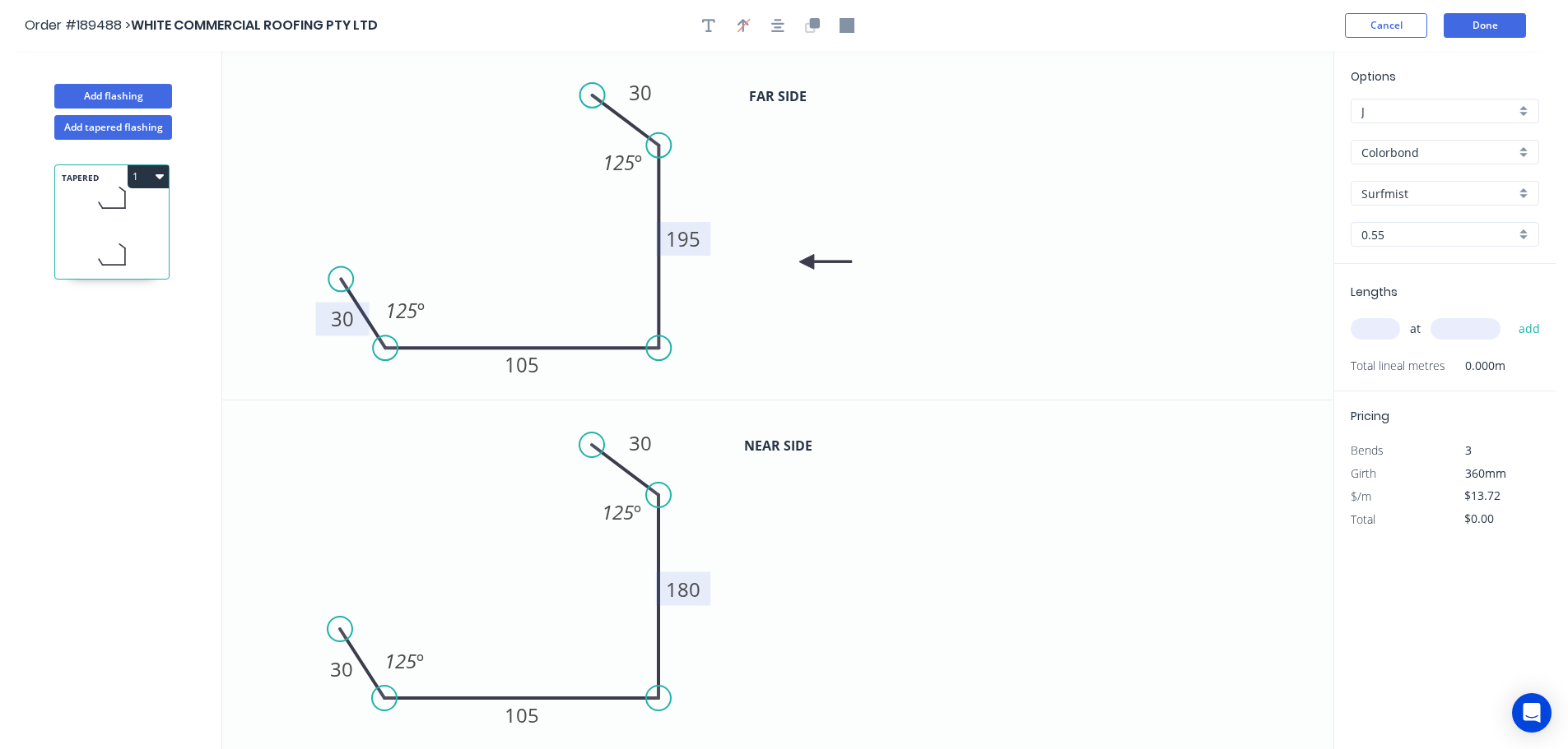
click at [1389, 330] on input "text" at bounding box center [1375, 329] width 49 height 22
type input "1"
click at [1485, 326] on input "text" at bounding box center [1465, 329] width 70 height 22
type input "3600"
click at [1510, 315] on button "add" at bounding box center [1529, 329] width 39 height 28
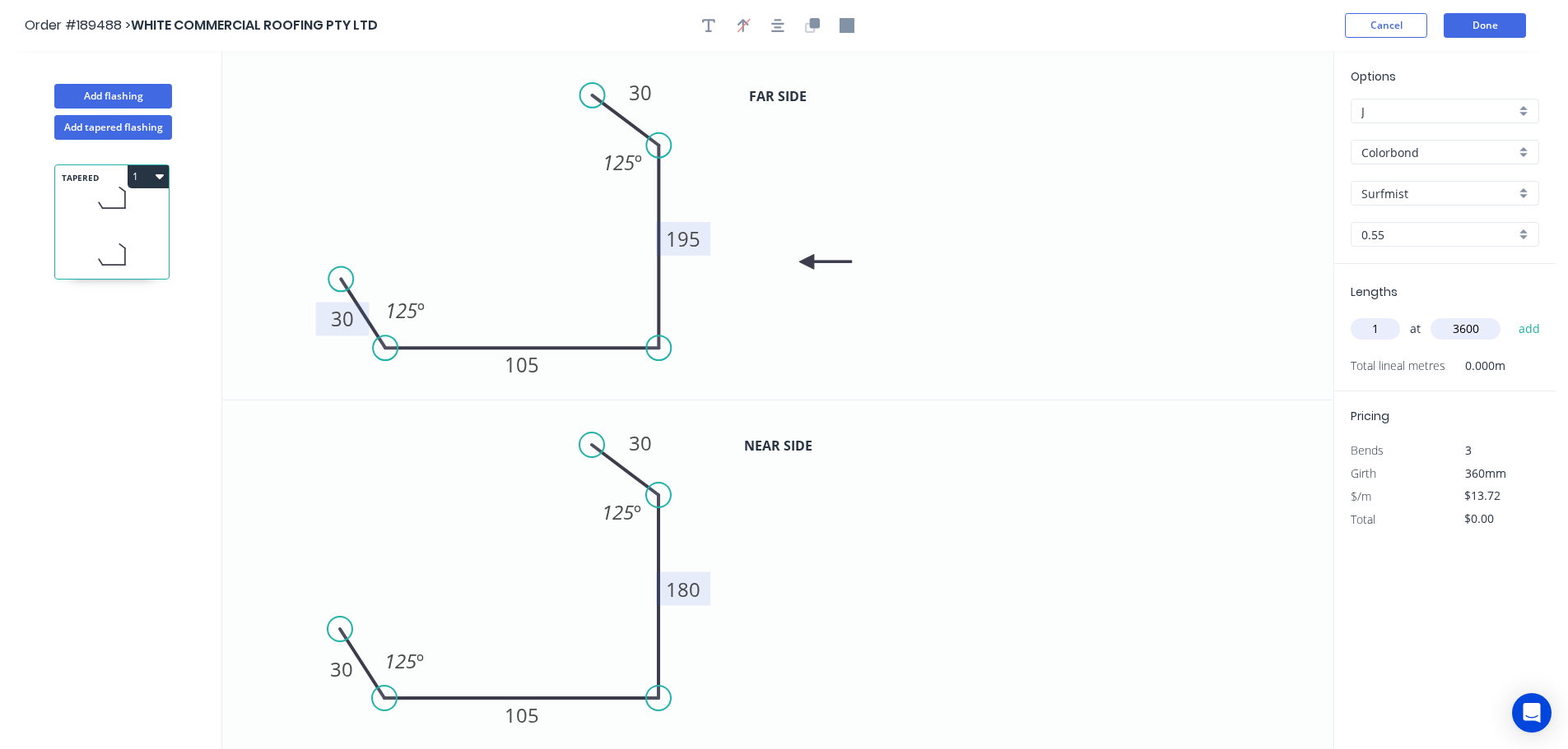
type input "$49.39"
click at [100, 92] on button "Add flashing" at bounding box center [113, 95] width 117 height 25
type input "$0.00"
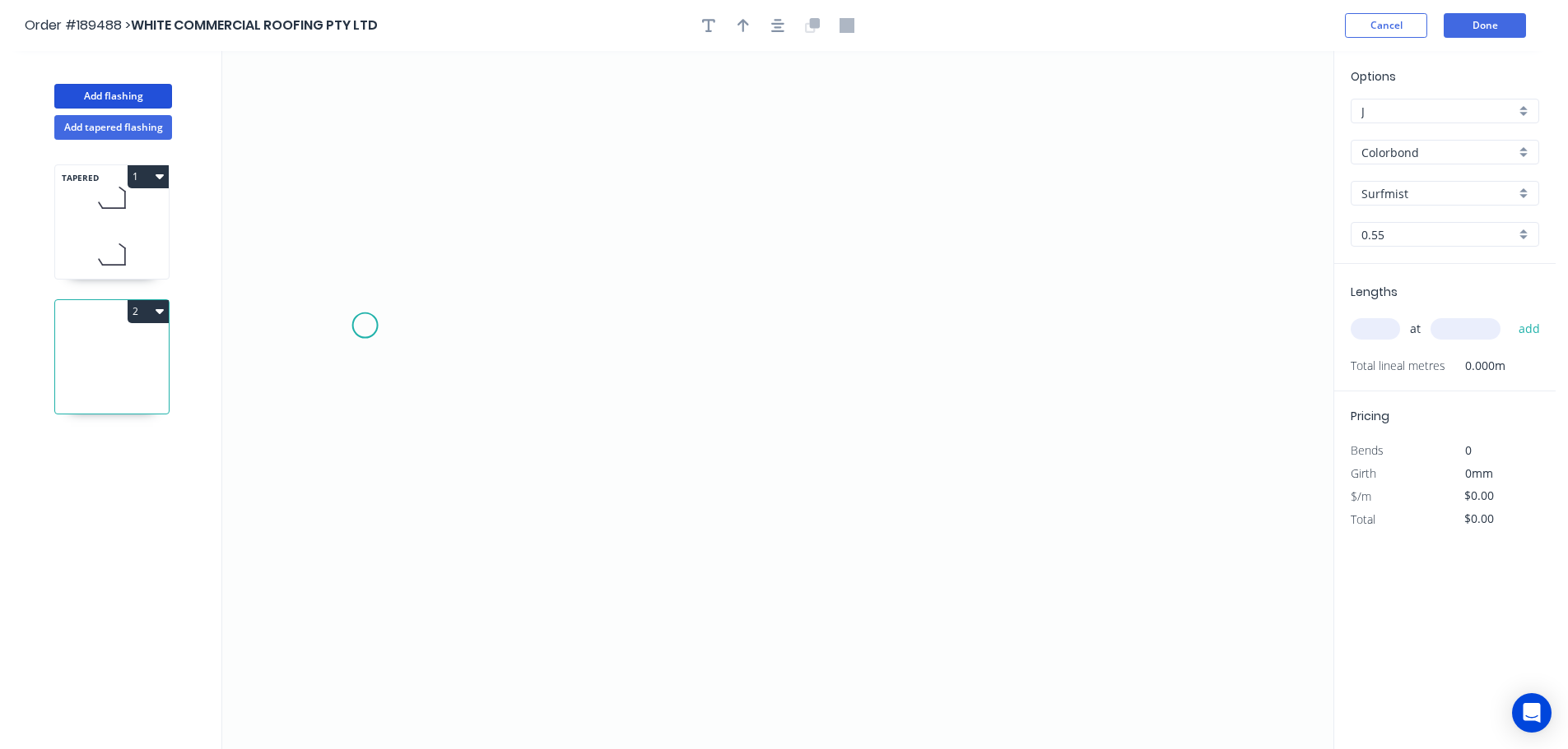
click at [365, 325] on icon "0" at bounding box center [778, 400] width 1111 height 698
click at [419, 412] on icon "0" at bounding box center [778, 400] width 1111 height 698
click at [1087, 398] on icon "0 ?" at bounding box center [778, 400] width 1111 height 698
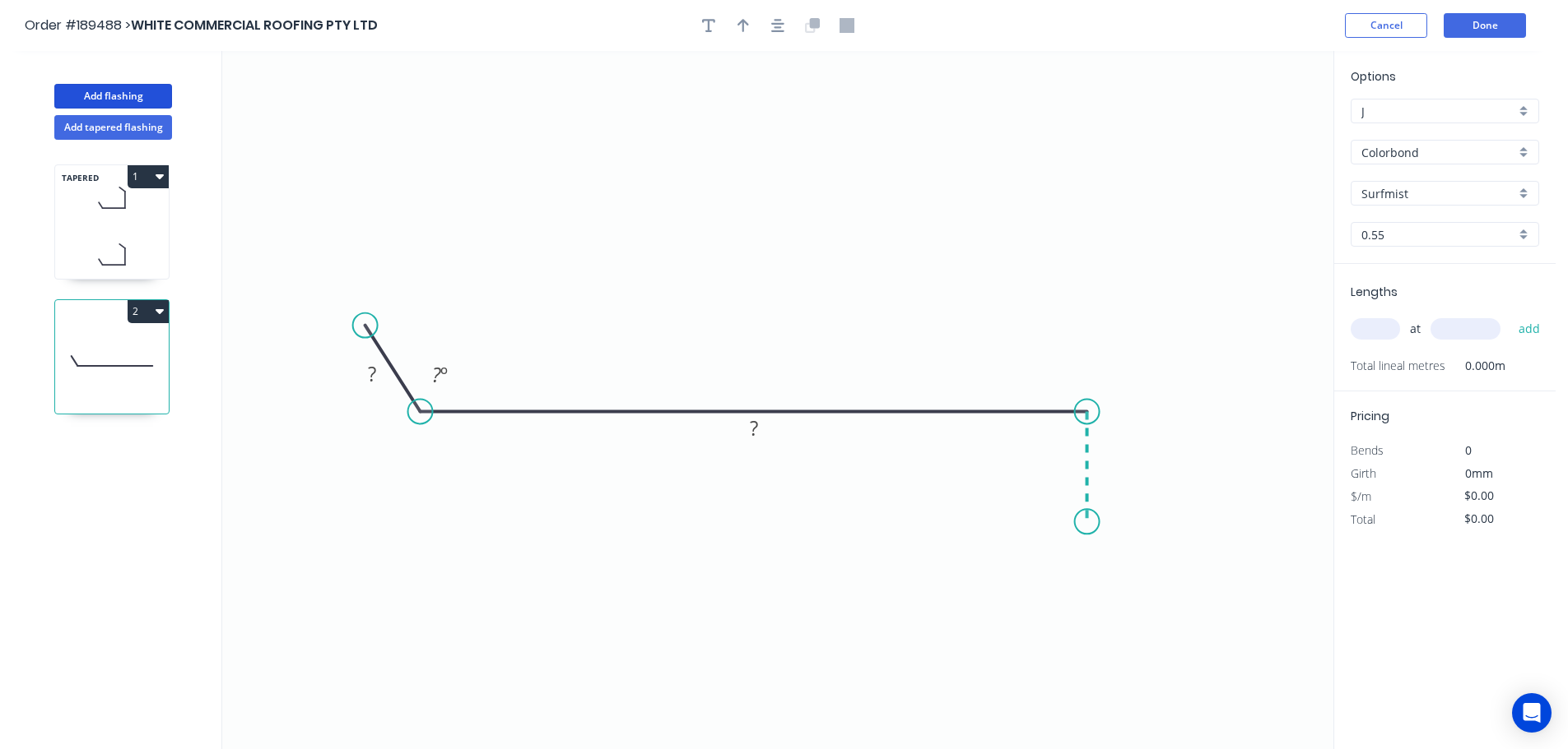
click at [1088, 523] on icon "0 ? ? ? º" at bounding box center [778, 400] width 1111 height 698
click at [1181, 582] on div "Crush & Fold" at bounding box center [1171, 577] width 166 height 34
click at [1070, 497] on tspan "10" at bounding box center [1062, 493] width 23 height 27
click at [1141, 521] on icon "0 ? ? CF 15 ? ? º" at bounding box center [778, 400] width 1111 height 698
drag, startPoint x: 1022, startPoint y: 492, endPoint x: 1125, endPoint y: 592, distance: 143.6
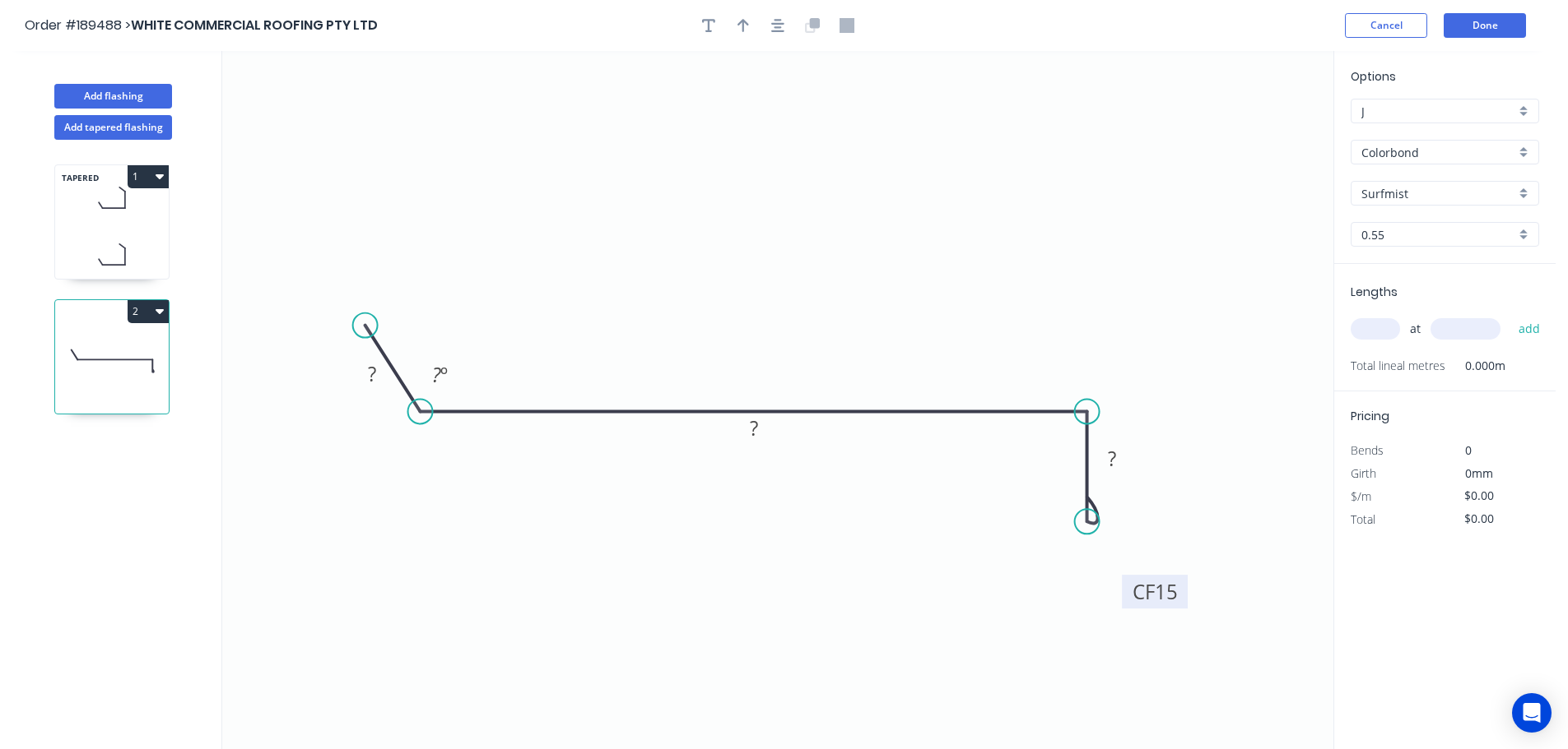
click at [1125, 592] on rect at bounding box center [1154, 592] width 65 height 34
click at [373, 374] on tspan "?" at bounding box center [371, 374] width 8 height 27
click at [672, 235] on icon "0 30 150 CF 15 20 125 º" at bounding box center [778, 400] width 1111 height 698
type input "$11.09"
click at [744, 23] on icon "button" at bounding box center [743, 25] width 12 height 13
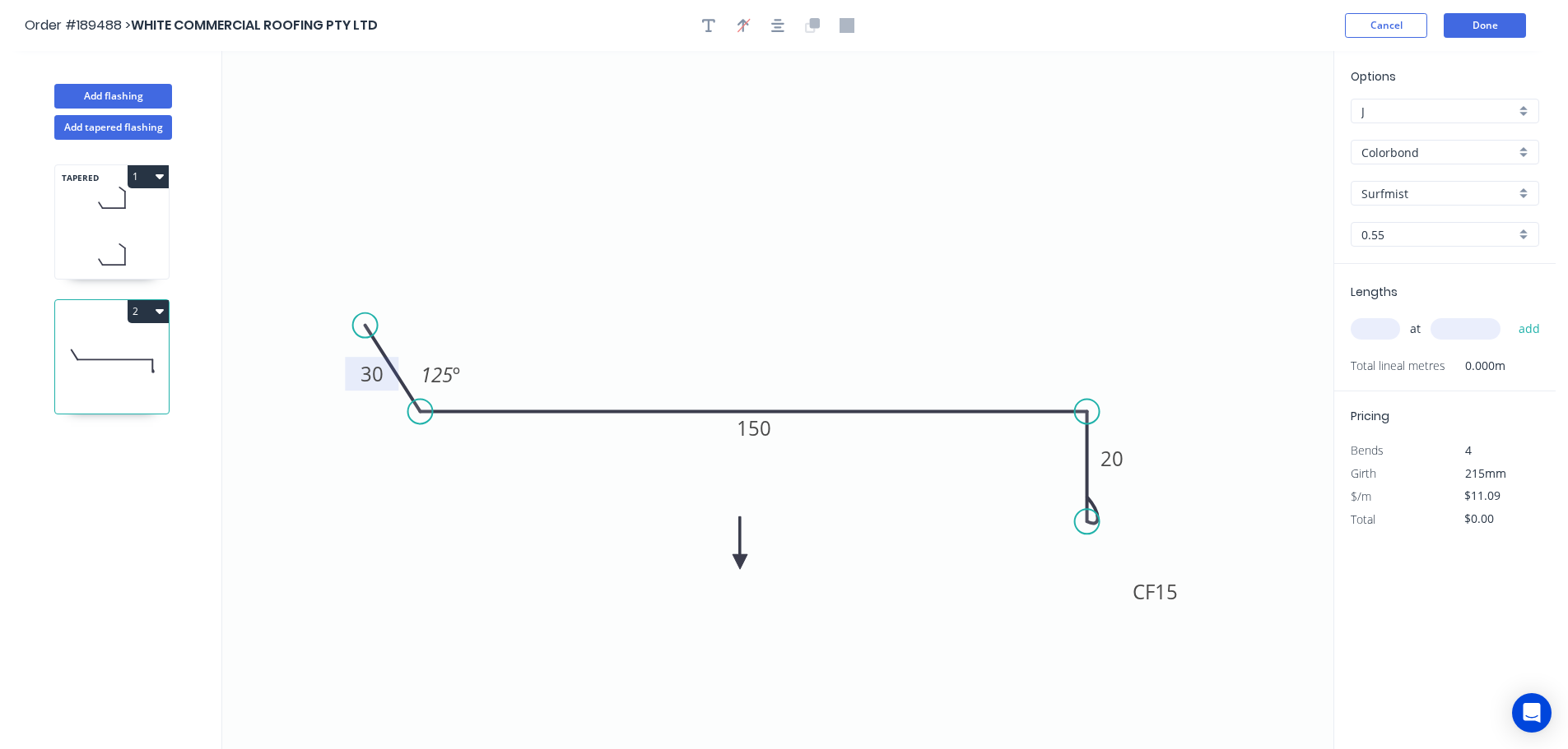
drag, startPoint x: 1252, startPoint y: 131, endPoint x: 725, endPoint y: 566, distance: 683.3
click at [732, 566] on icon at bounding box center [739, 543] width 15 height 53
click at [725, 566] on icon at bounding box center [725, 547] width 15 height 53
click at [725, 566] on icon at bounding box center [738, 553] width 47 height 47
click at [725, 566] on icon at bounding box center [744, 565] width 53 height 15
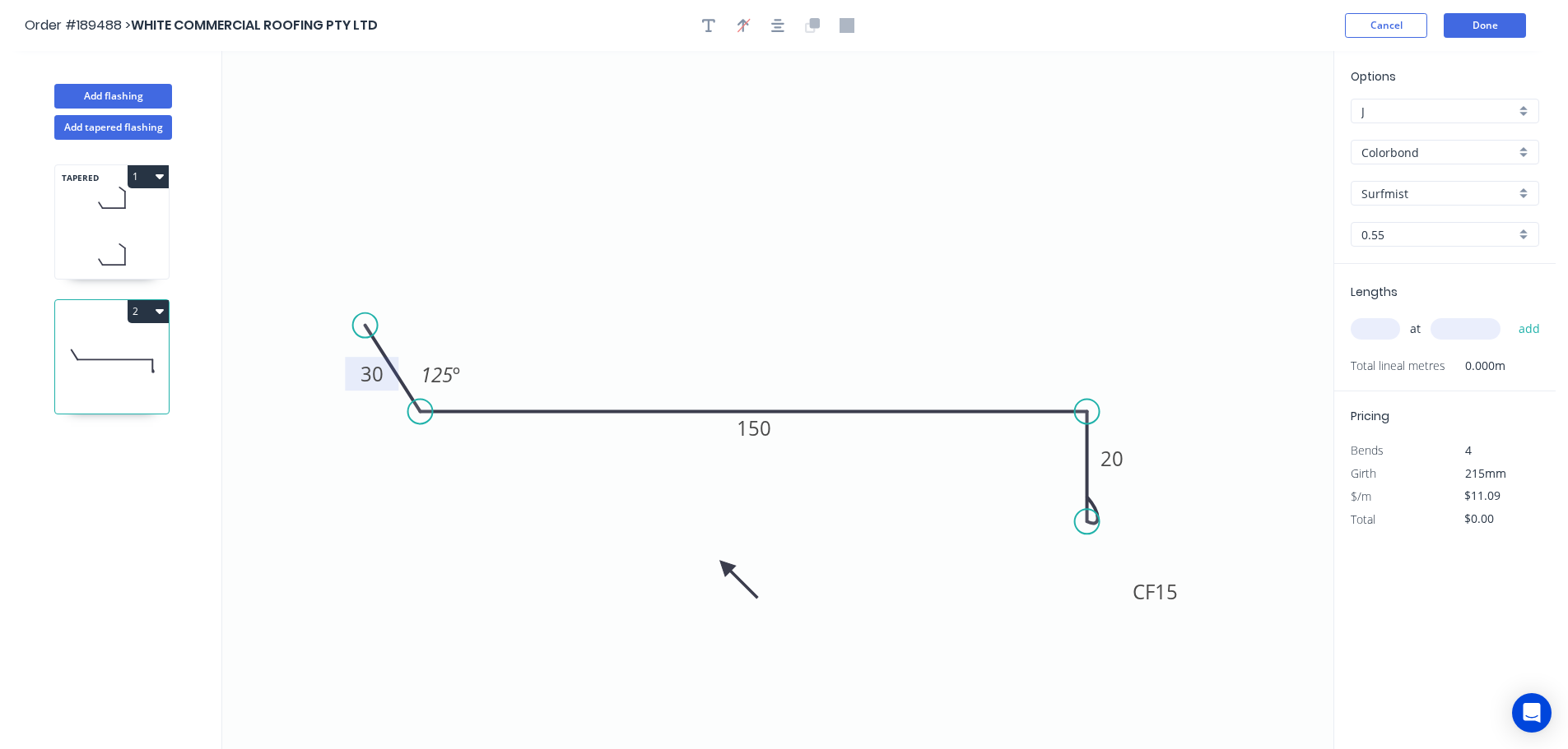
click at [725, 566] on icon at bounding box center [738, 580] width 47 height 47
click at [1385, 325] on input "text" at bounding box center [1375, 329] width 49 height 22
type input "1"
click at [1466, 330] on input "text" at bounding box center [1465, 329] width 70 height 22
type input "1700"
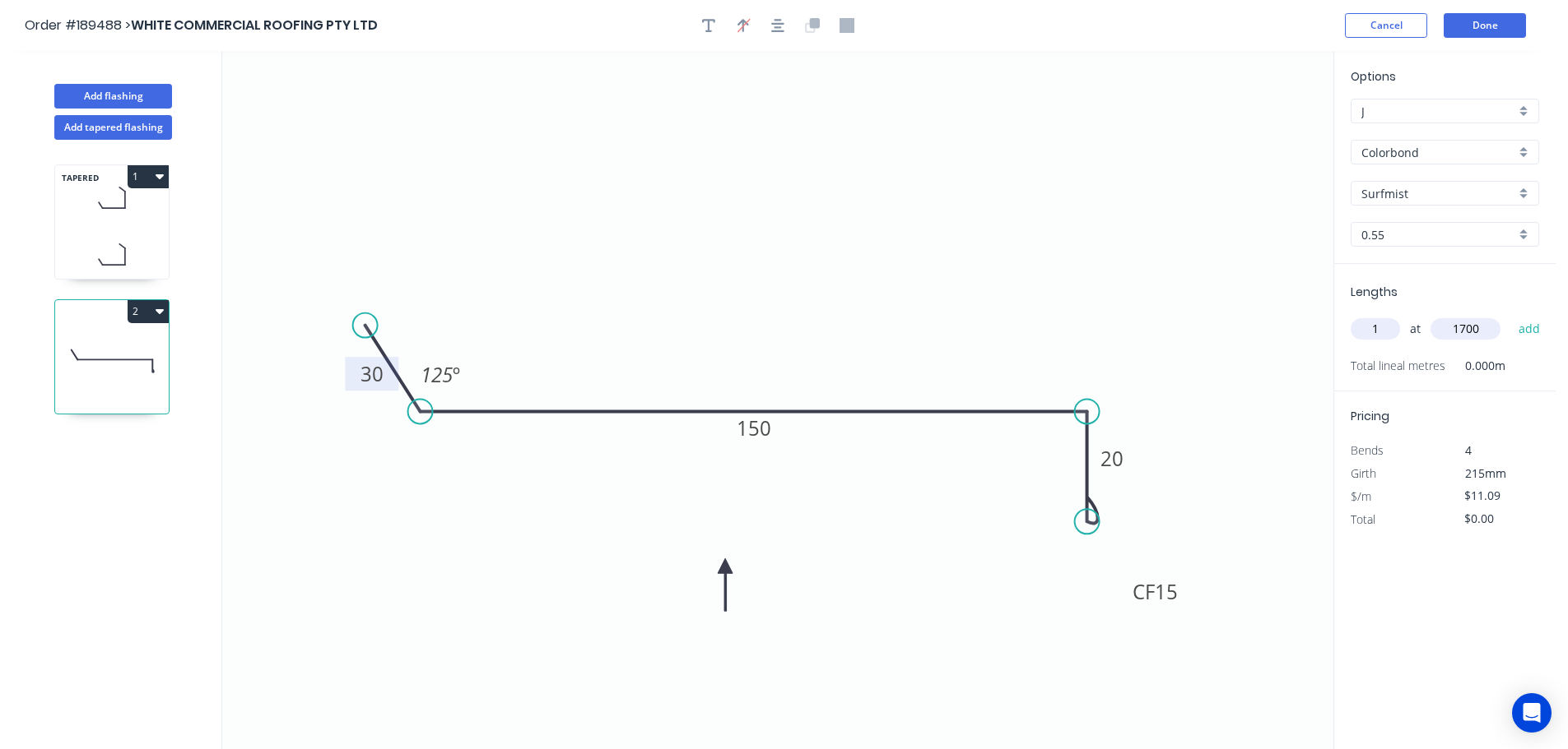
click at [1510, 315] on button "add" at bounding box center [1529, 329] width 39 height 28
click at [146, 312] on button "2" at bounding box center [147, 311] width 41 height 23
click at [130, 353] on div "Duplicate" at bounding box center [90, 353] width 126 height 24
type input "$0.00"
click at [761, 429] on tspan "150" at bounding box center [754, 428] width 35 height 27
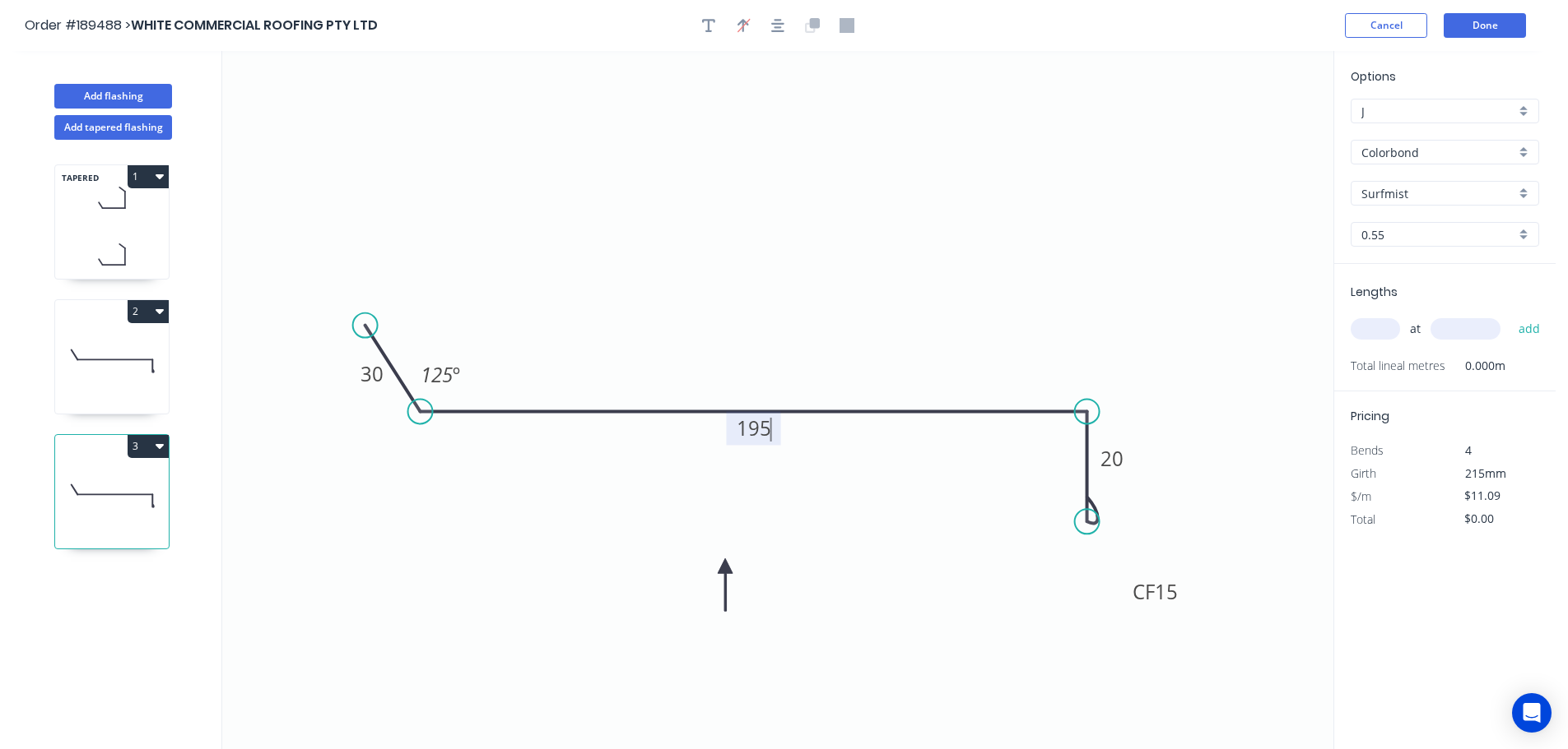
click at [766, 383] on icon "0 30 195 CF 15 20 125 º" at bounding box center [778, 400] width 1111 height 698
click at [1382, 325] on input "text" at bounding box center [1375, 329] width 49 height 22
type input "1"
click at [1476, 331] on input "text" at bounding box center [1465, 329] width 70 height 22
type input "1200"
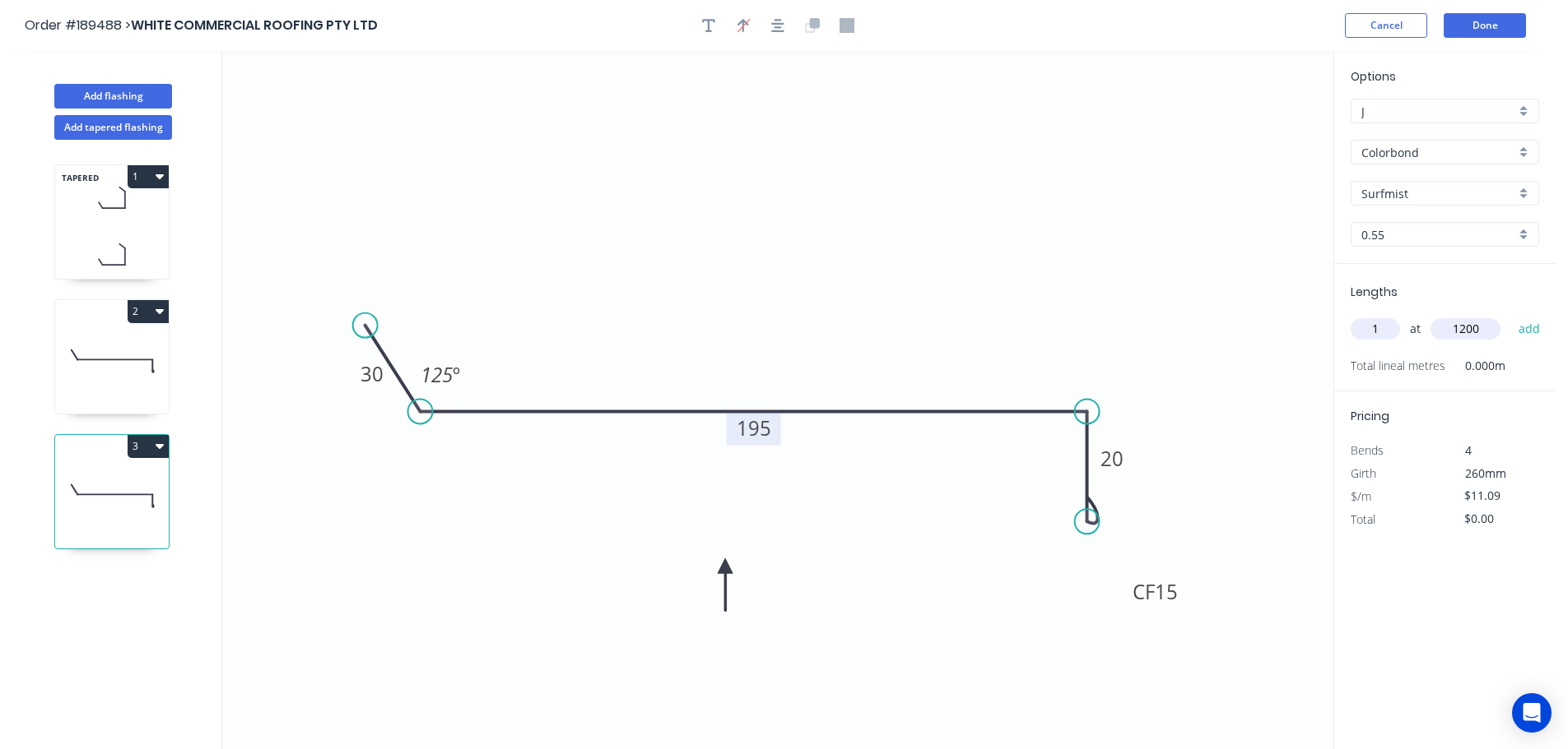
click at [1510, 315] on button "add" at bounding box center [1529, 329] width 39 height 28
type input "$13.31"
click at [112, 89] on button "Add flashing" at bounding box center [113, 95] width 117 height 25
type input "$0.00"
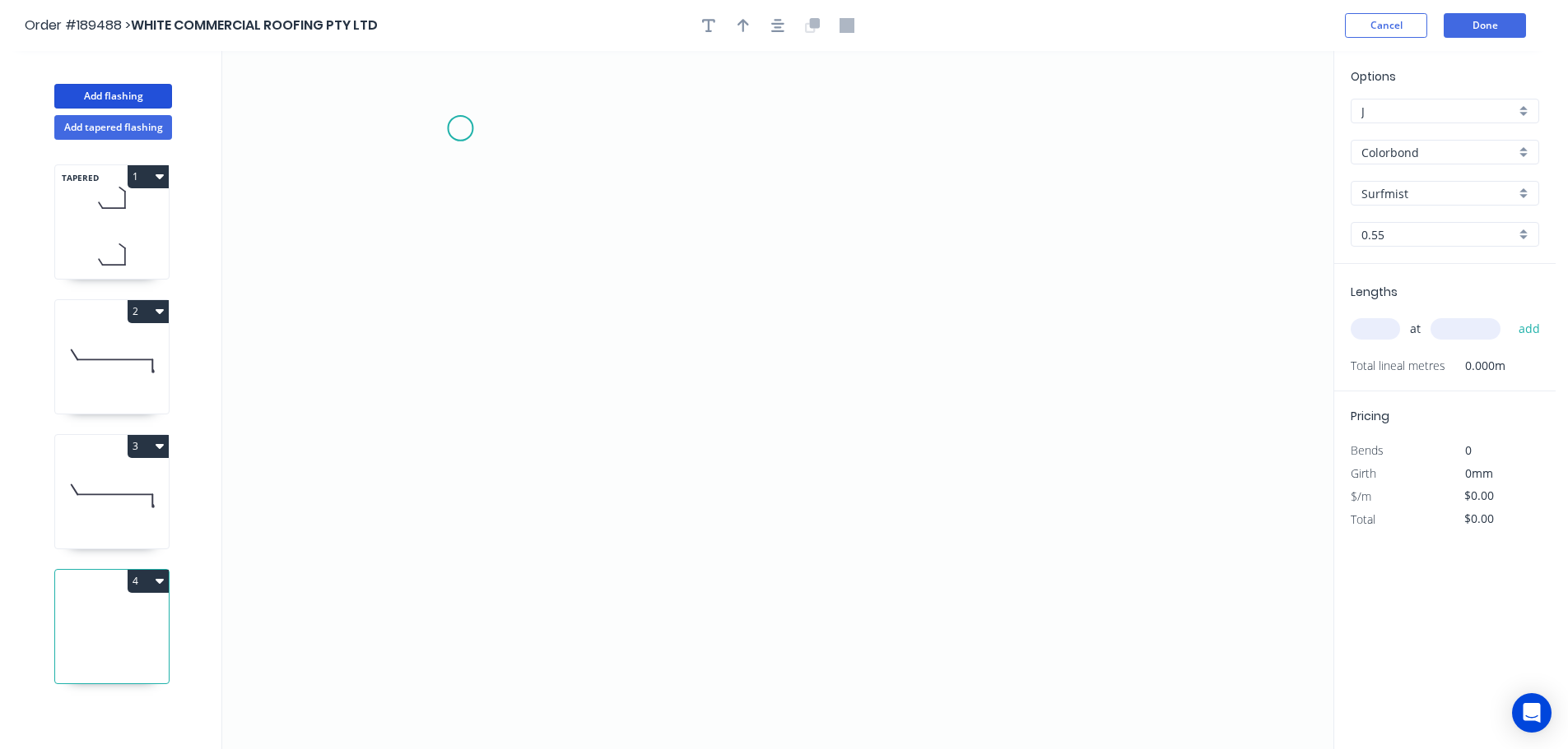
click at [460, 128] on icon "0" at bounding box center [778, 400] width 1111 height 698
click at [400, 204] on icon "0" at bounding box center [778, 400] width 1111 height 698
click at [385, 528] on icon "0 ?" at bounding box center [778, 400] width 1111 height 698
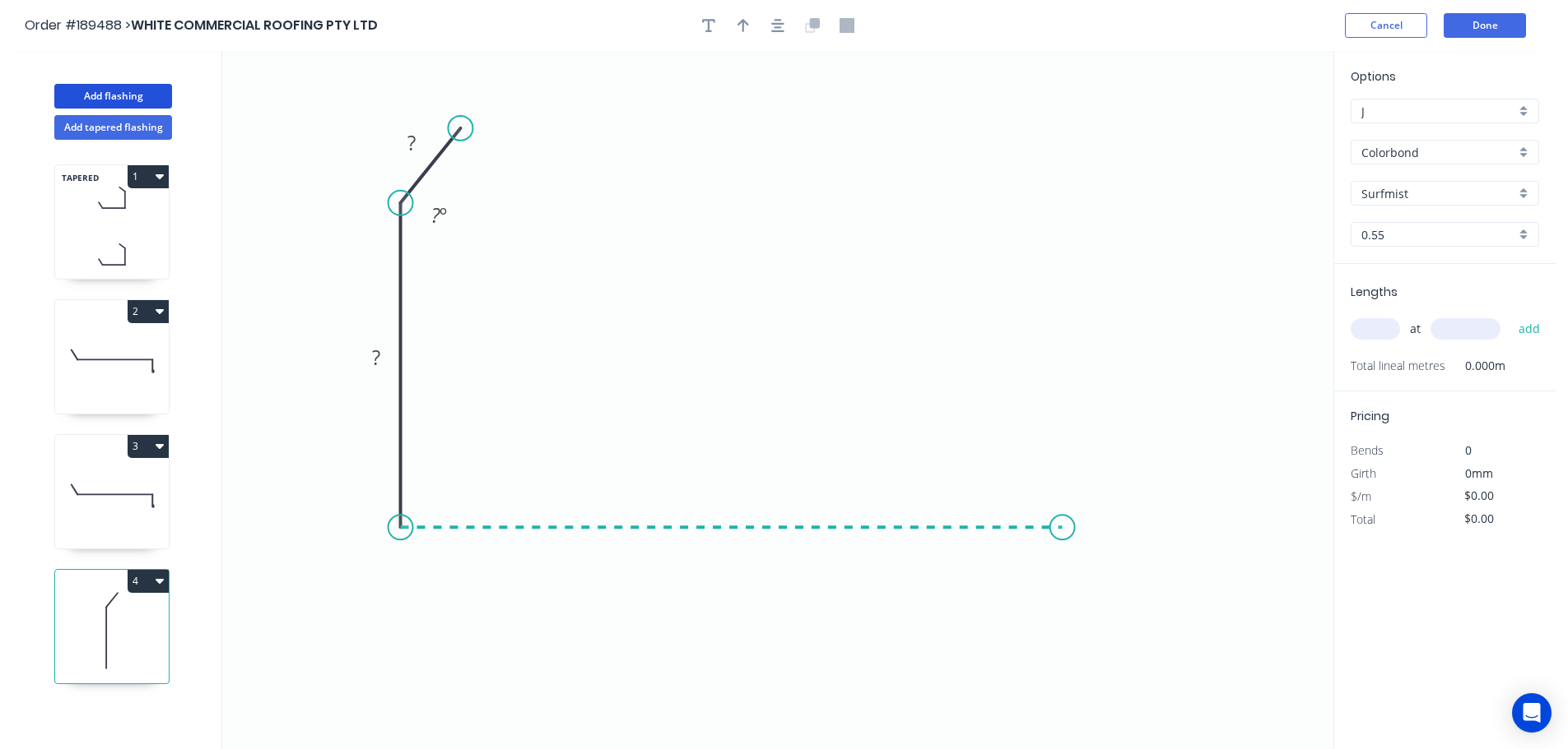
click at [1062, 539] on icon "0 ? ? ? º" at bounding box center [778, 400] width 1111 height 698
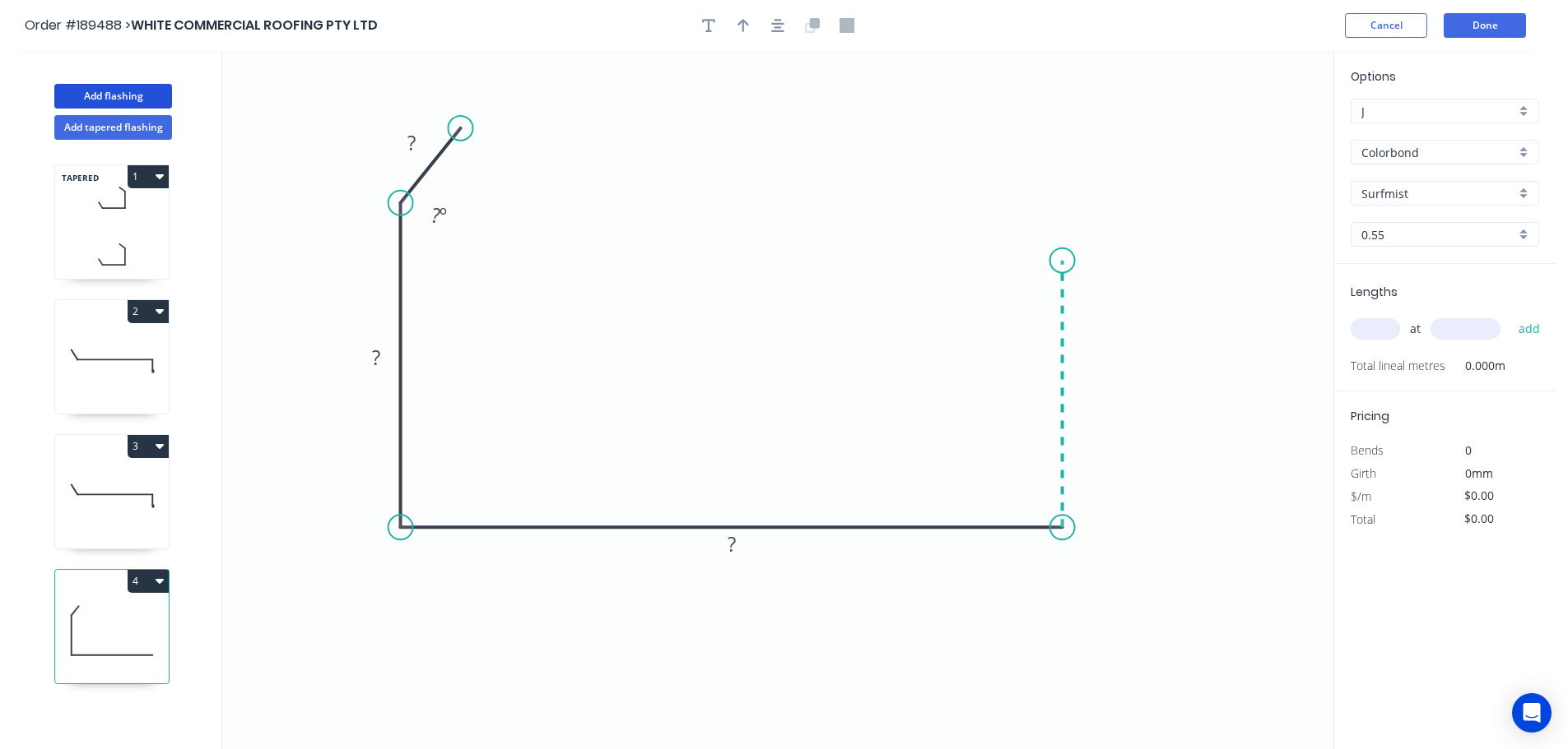
click at [1050, 261] on icon "0 ? ? ? ? º" at bounding box center [778, 400] width 1111 height 698
click at [1144, 256] on icon "0 ? ? ? ? ? º" at bounding box center [778, 400] width 1111 height 698
click at [1144, 256] on circle at bounding box center [1142, 260] width 25 height 25
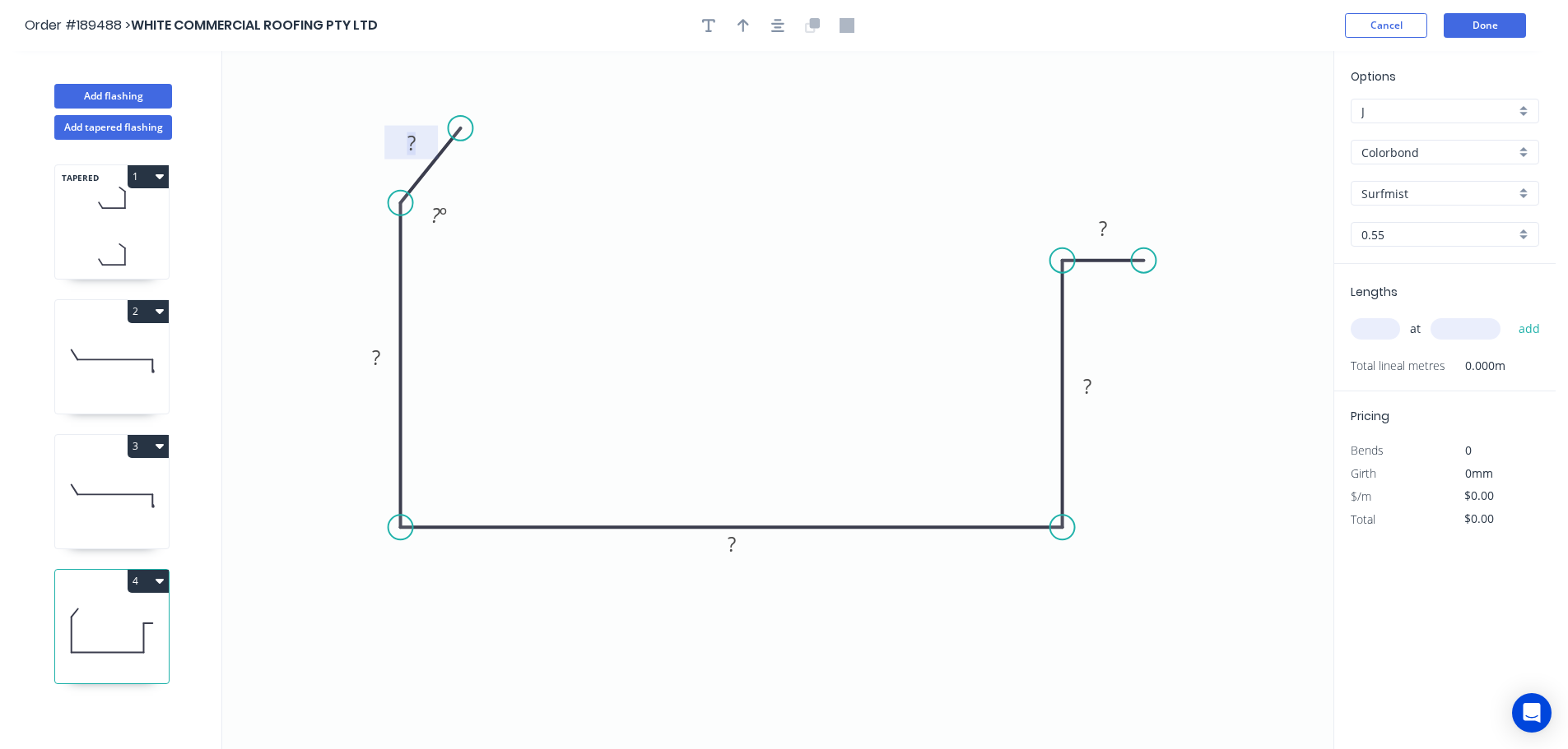
click at [417, 140] on rect at bounding box center [411, 144] width 33 height 23
click at [809, 295] on icon "0 30 105 210 80 15 135 º" at bounding box center [778, 400] width 1111 height 698
type input "$14.87"
click at [740, 22] on icon "button" at bounding box center [743, 25] width 12 height 13
drag, startPoint x: 1252, startPoint y: 130, endPoint x: 932, endPoint y: 625, distance: 589.4
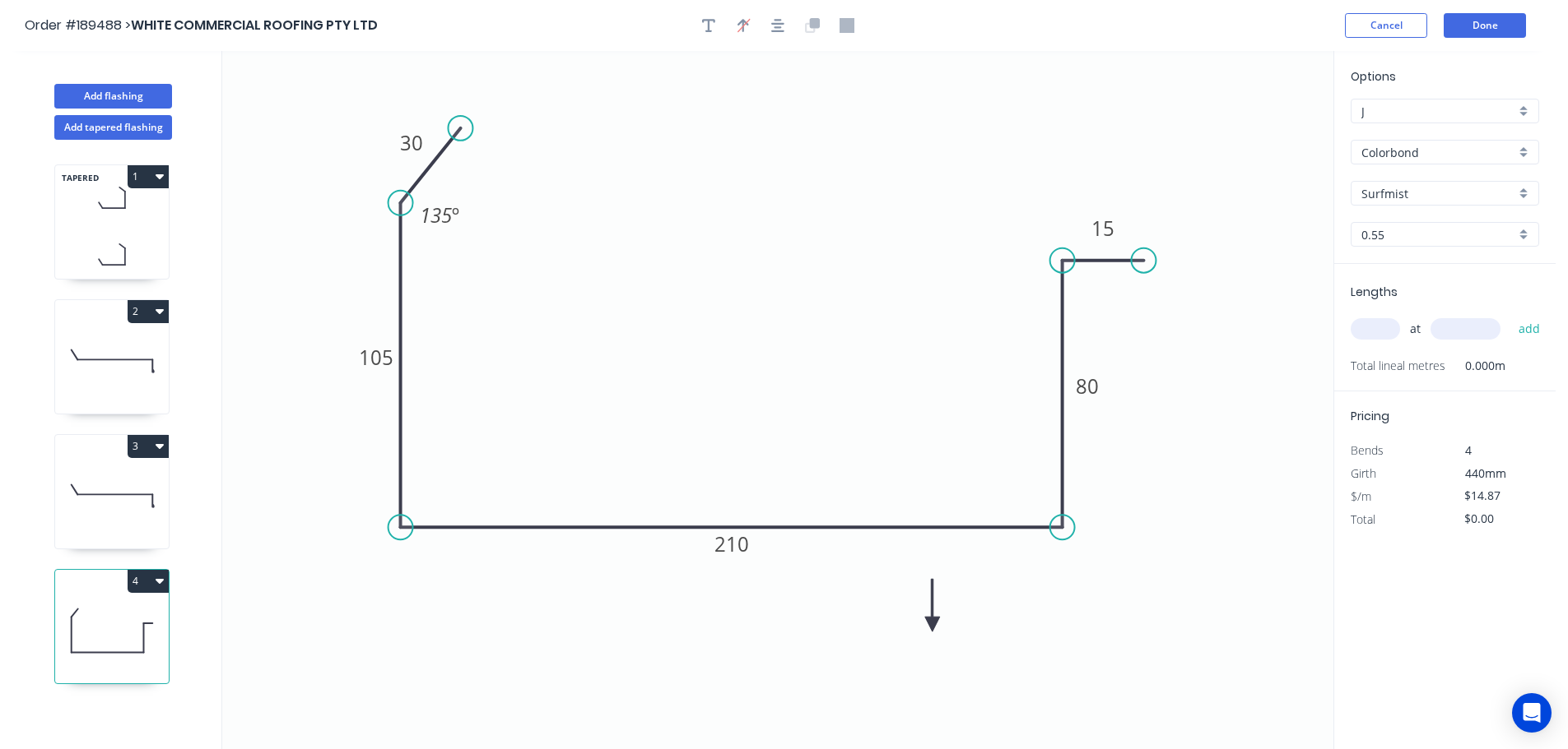
click at [932, 625] on icon at bounding box center [932, 605] width 15 height 53
click at [932, 625] on icon at bounding box center [951, 624] width 53 height 15
click at [1379, 326] on input "text" at bounding box center [1375, 329] width 49 height 22
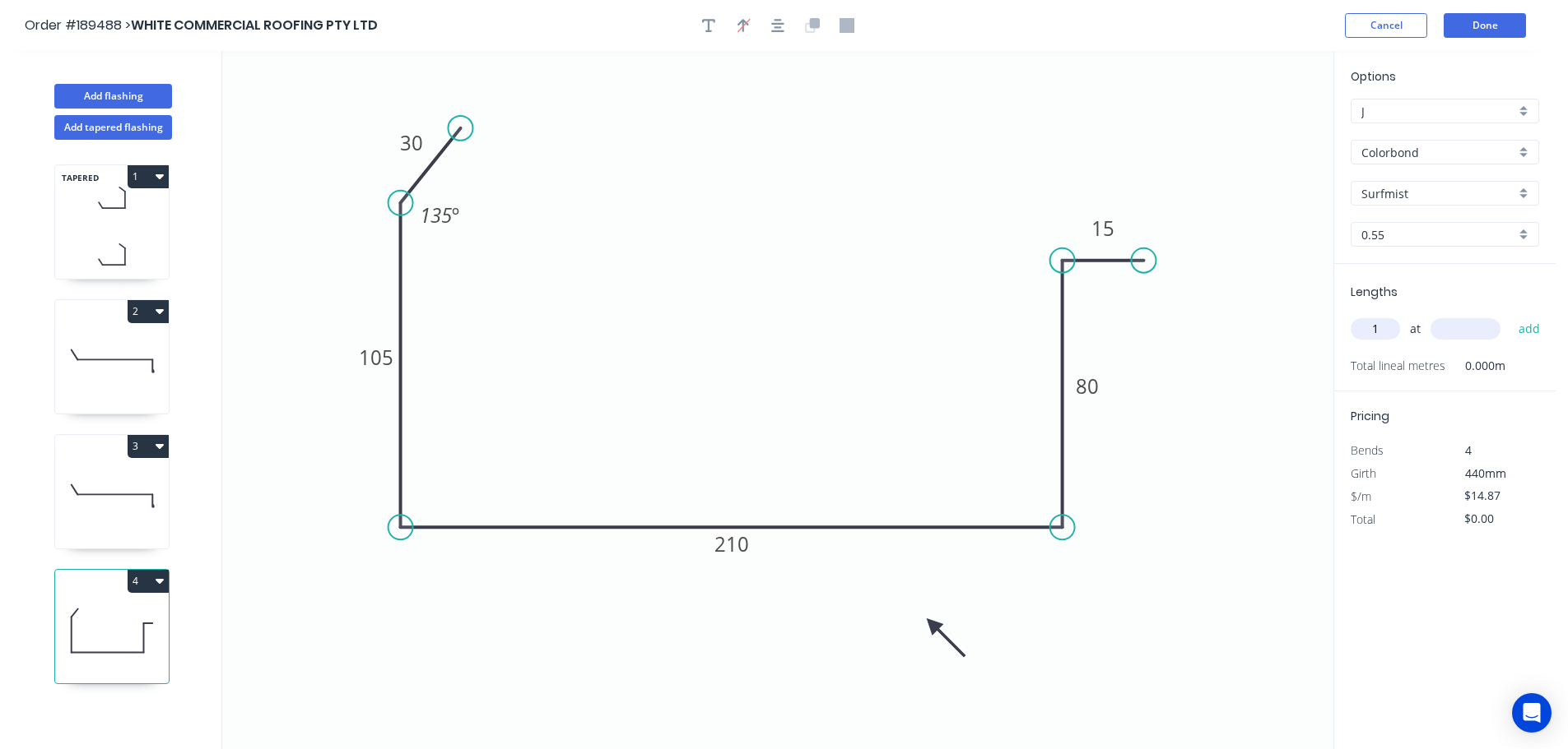
type input "1"
type input "2600"
click at [1510, 315] on button "add" at bounding box center [1529, 329] width 39 height 28
type input "$38.66"
click at [111, 99] on button "Add flashing" at bounding box center [113, 95] width 117 height 25
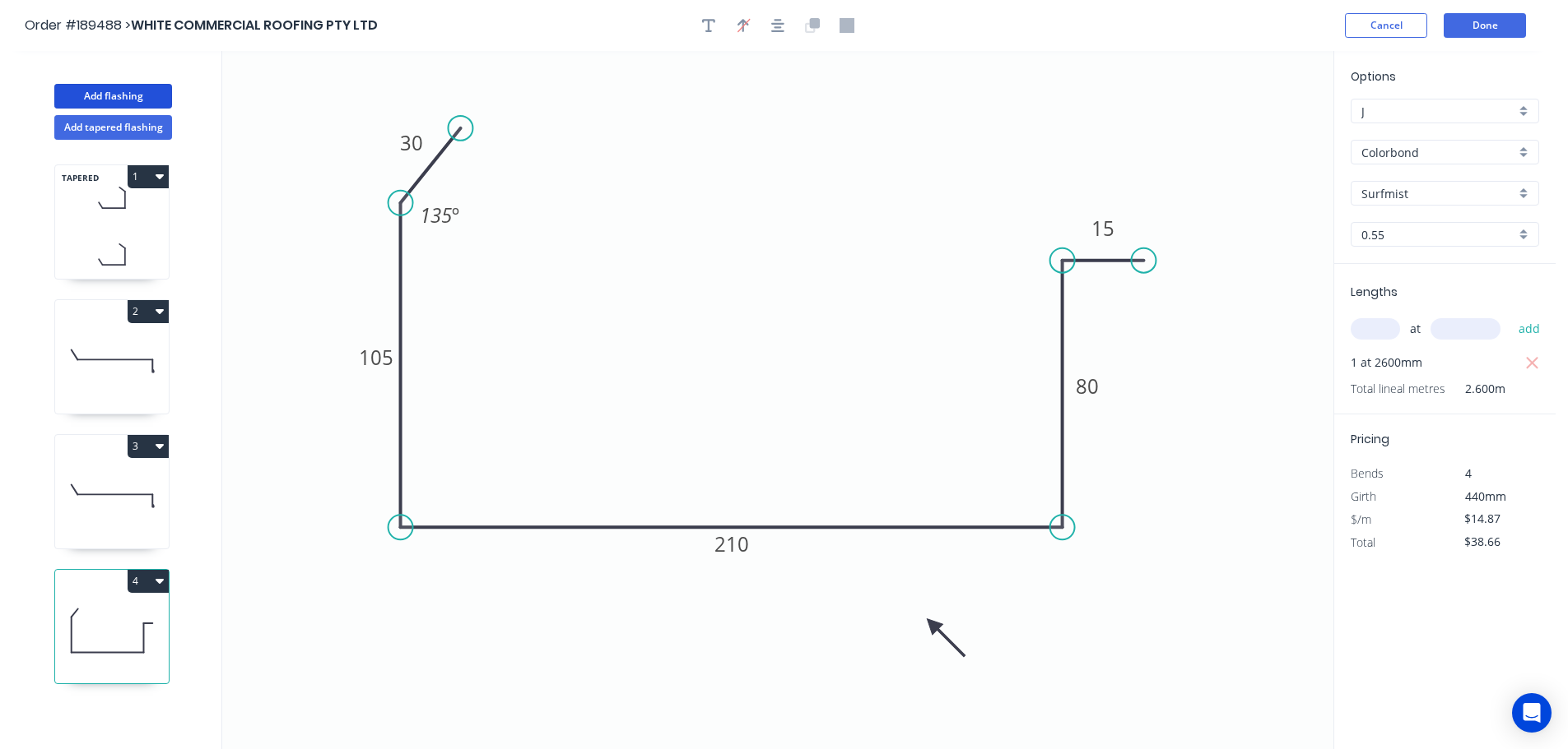
type input "$0.00"
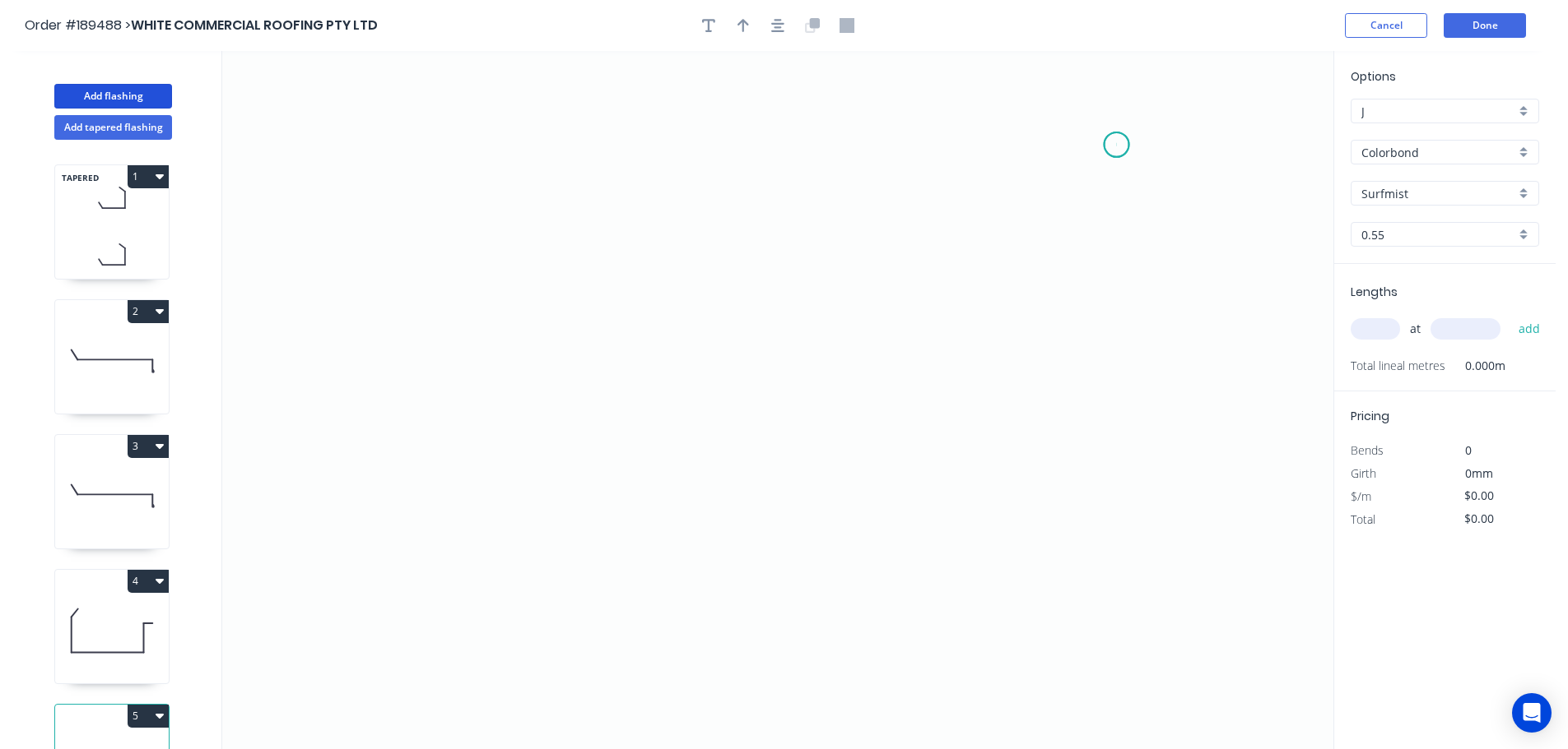
click at [1117, 145] on icon "0" at bounding box center [778, 400] width 1111 height 698
click at [1118, 608] on icon "0" at bounding box center [778, 400] width 1111 height 698
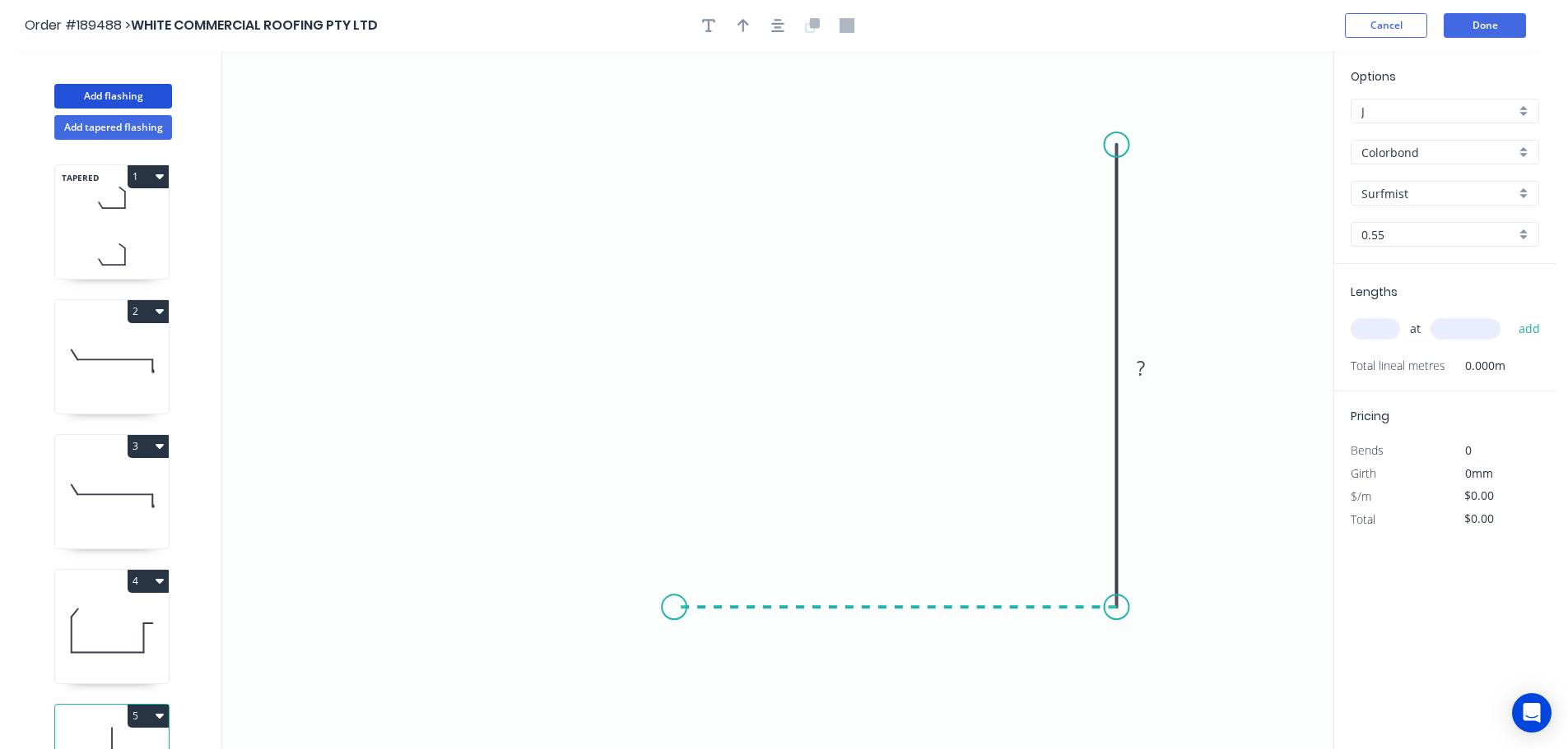
click at [674, 575] on icon "0 ?" at bounding box center [778, 400] width 1111 height 698
click at [671, 696] on icon "0 ? ?" at bounding box center [778, 400] width 1111 height 698
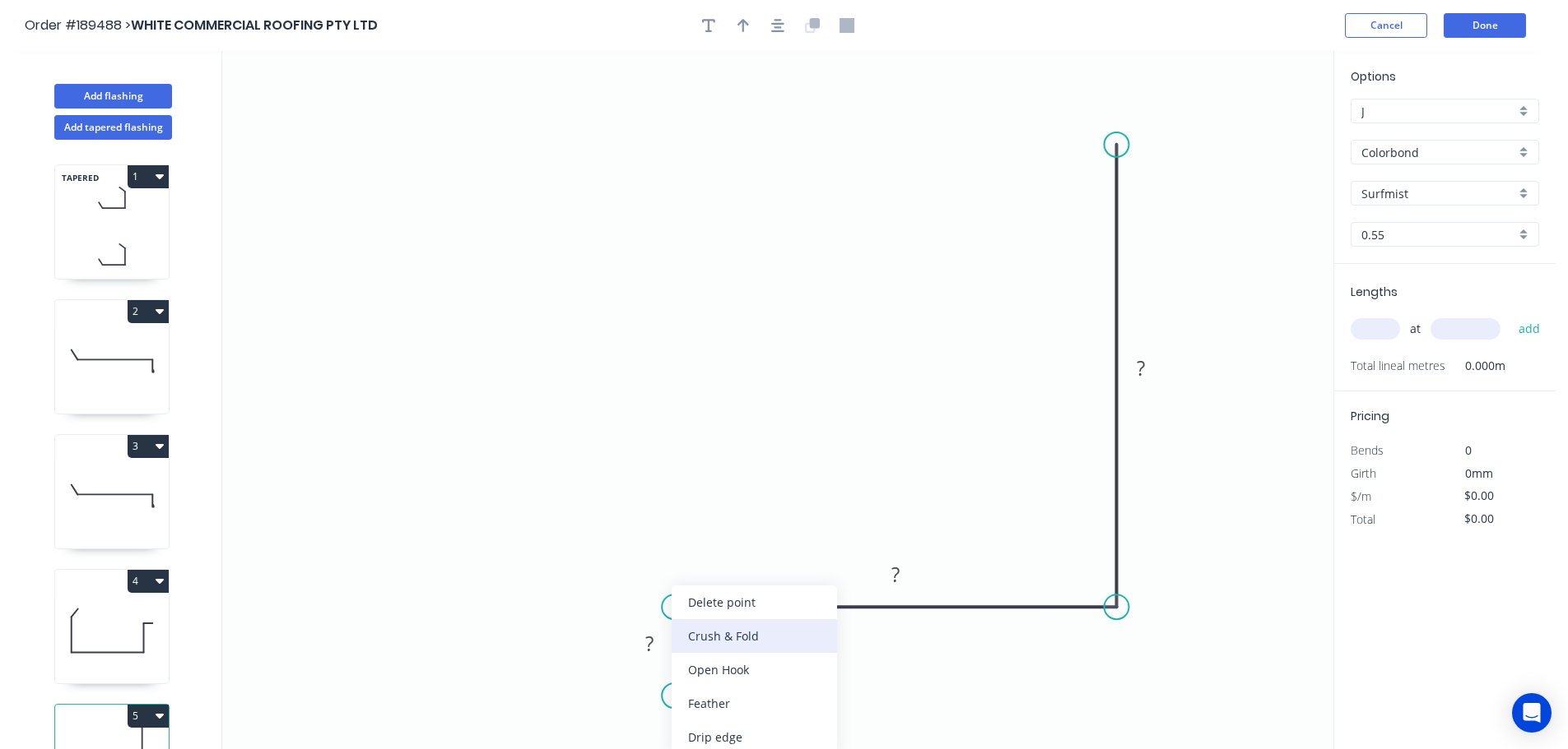
click at [759, 633] on div "Crush & Fold" at bounding box center [754, 635] width 166 height 34
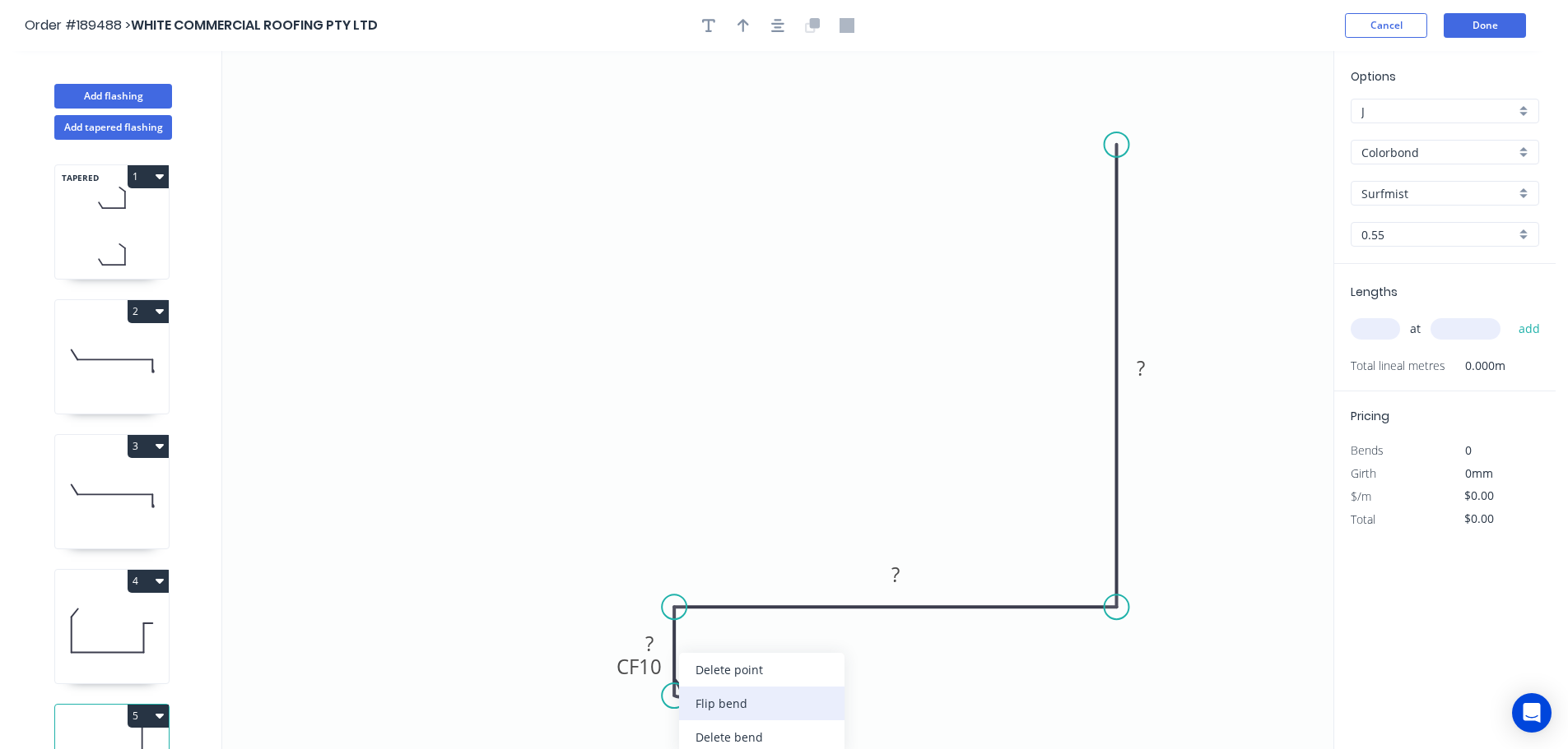
click at [724, 712] on div "Flip bend" at bounding box center [762, 704] width 166 height 34
click at [728, 666] on tspan "10" at bounding box center [719, 666] width 23 height 27
click at [759, 669] on icon "0 CF 15 ? ? ?" at bounding box center [778, 400] width 1111 height 698
drag, startPoint x: 737, startPoint y: 667, endPoint x: 779, endPoint y: 725, distance: 71.6
click at [779, 725] on rect at bounding box center [751, 724] width 65 height 34
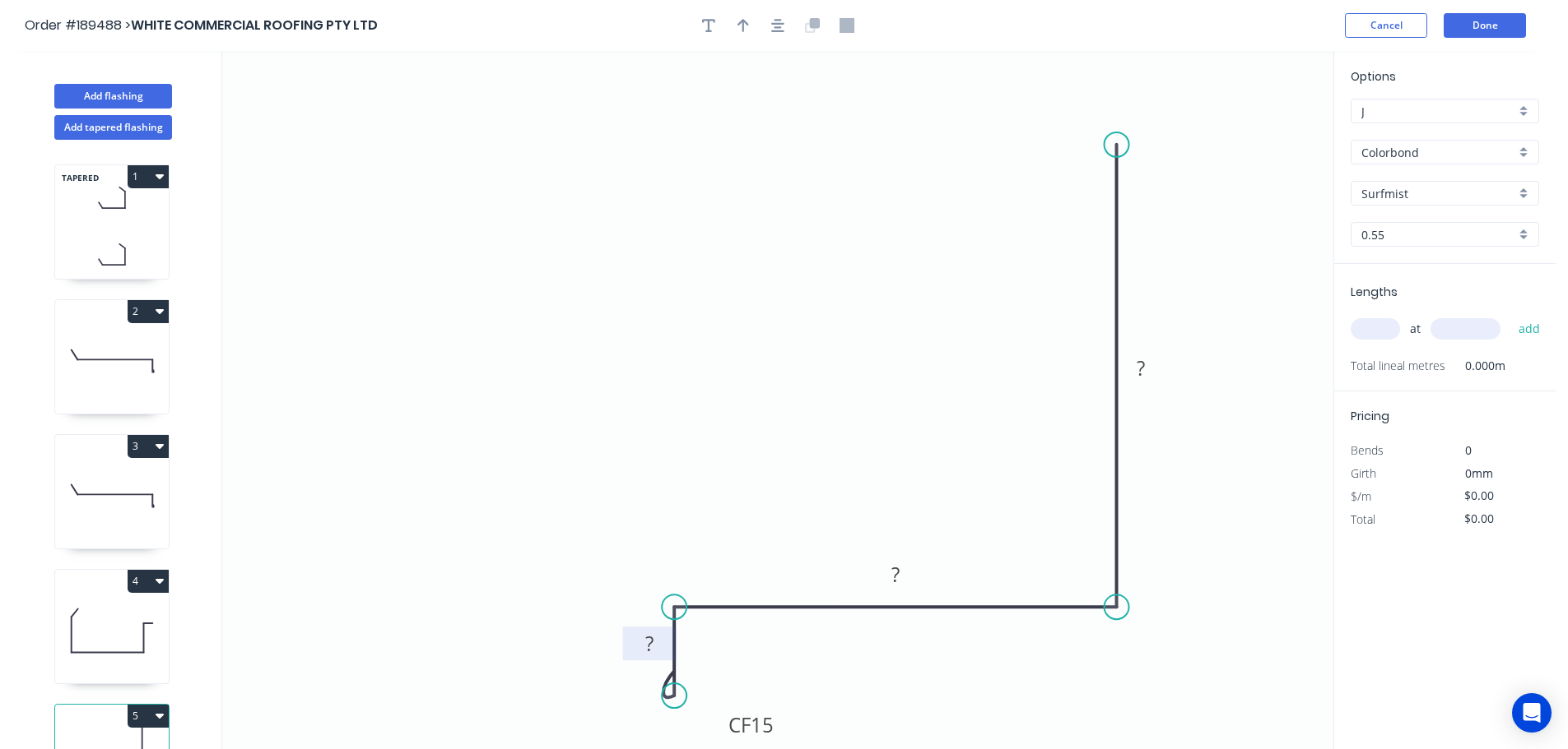
click at [653, 642] on tspan "?" at bounding box center [648, 644] width 8 height 27
click at [1210, 204] on div "Crush & Fold" at bounding box center [1201, 202] width 166 height 34
click at [1098, 114] on tspan "10" at bounding box center [1092, 115] width 23 height 27
click at [1218, 118] on icon "0 CF 15 15 105 CF 15 ?" at bounding box center [778, 400] width 1111 height 698
drag, startPoint x: 1106, startPoint y: 116, endPoint x: 1050, endPoint y: 99, distance: 58.5
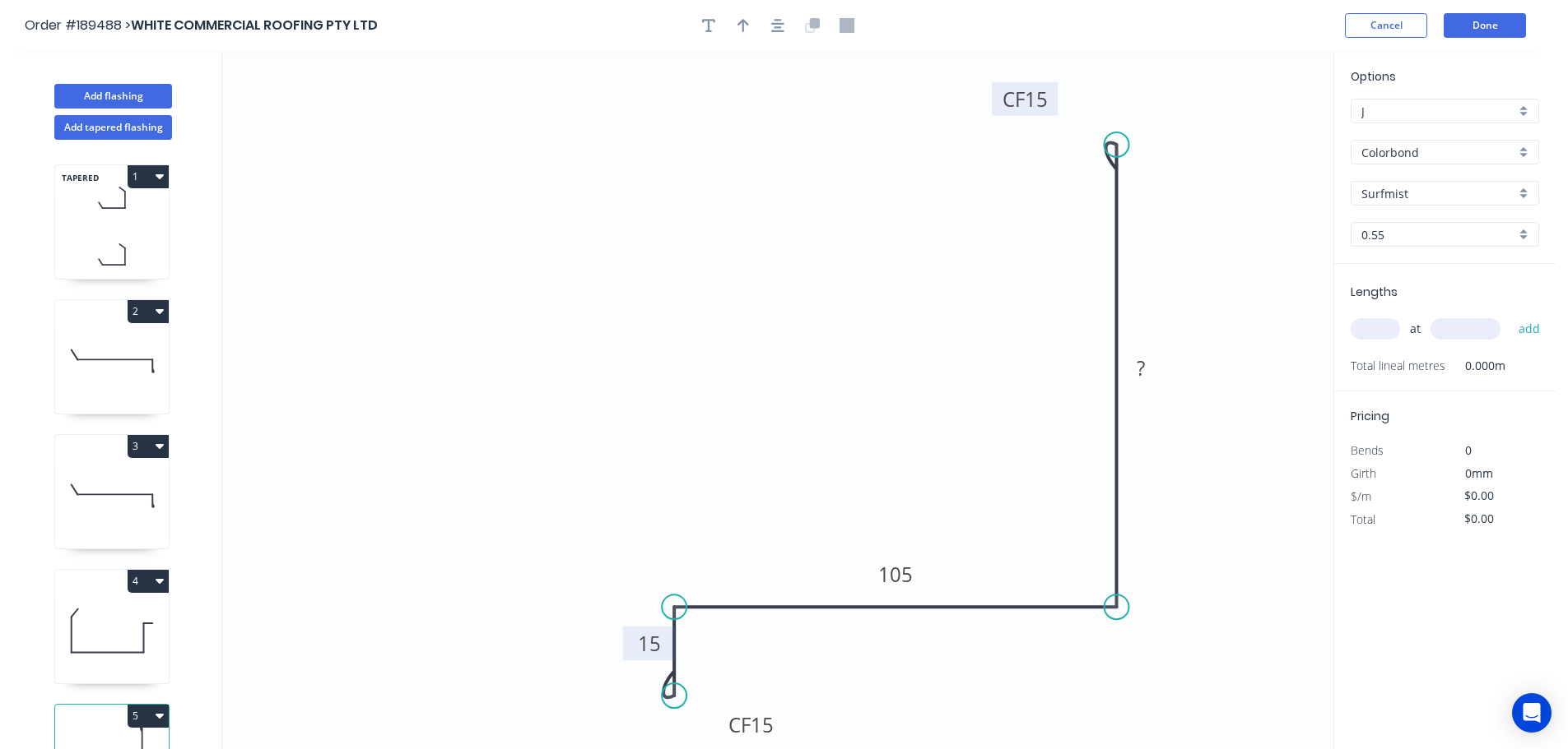
click at [1050, 99] on rect at bounding box center [1024, 98] width 65 height 34
click at [1146, 365] on rect at bounding box center [1141, 369] width 33 height 23
click at [1211, 320] on icon "0 CF 15 15 105 CF 15 160" at bounding box center [778, 400] width 1111 height 698
type input "$14.45"
click at [742, 22] on icon "button" at bounding box center [743, 25] width 12 height 13
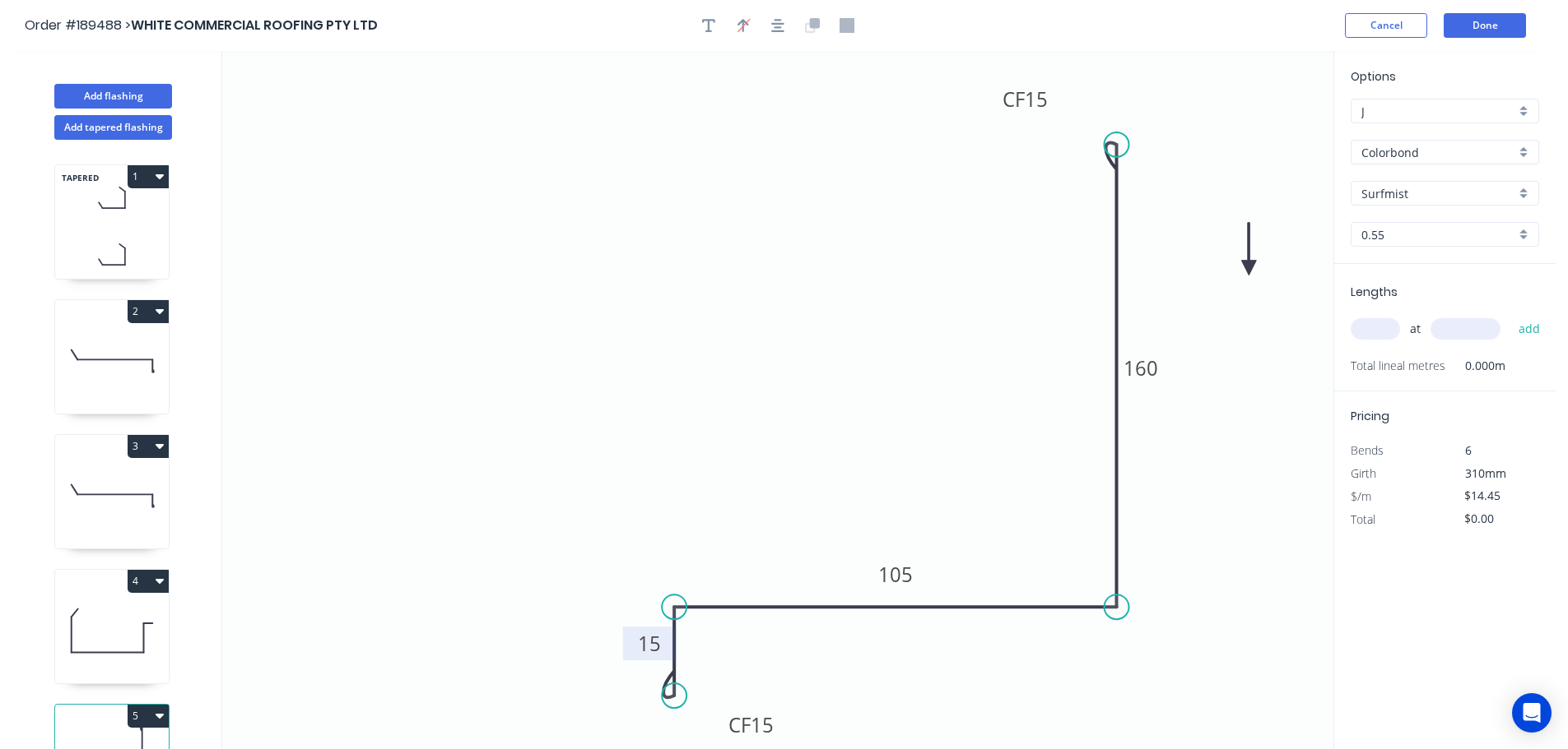
drag, startPoint x: 1253, startPoint y: 126, endPoint x: 1250, endPoint y: 268, distance: 142.0
click at [1250, 268] on icon at bounding box center [1249, 249] width 15 height 53
click at [1387, 335] on input "text" at bounding box center [1375, 329] width 49 height 22
type input "1"
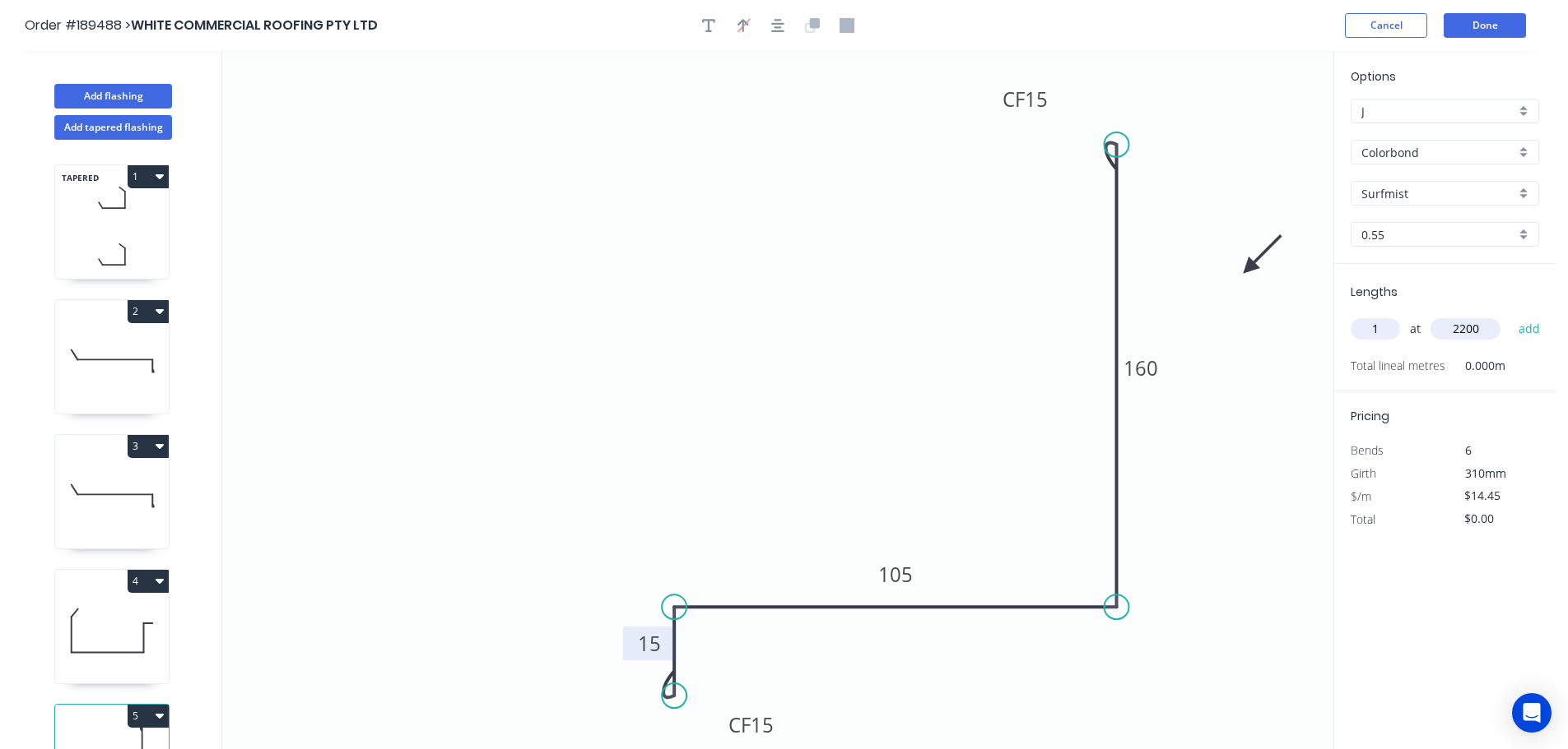
type input "2200"
click at [1510, 315] on button "add" at bounding box center [1529, 329] width 39 height 28
type input "$31.79"
click at [121, 95] on button "Add flashing" at bounding box center [113, 95] width 117 height 25
type input "$0.00"
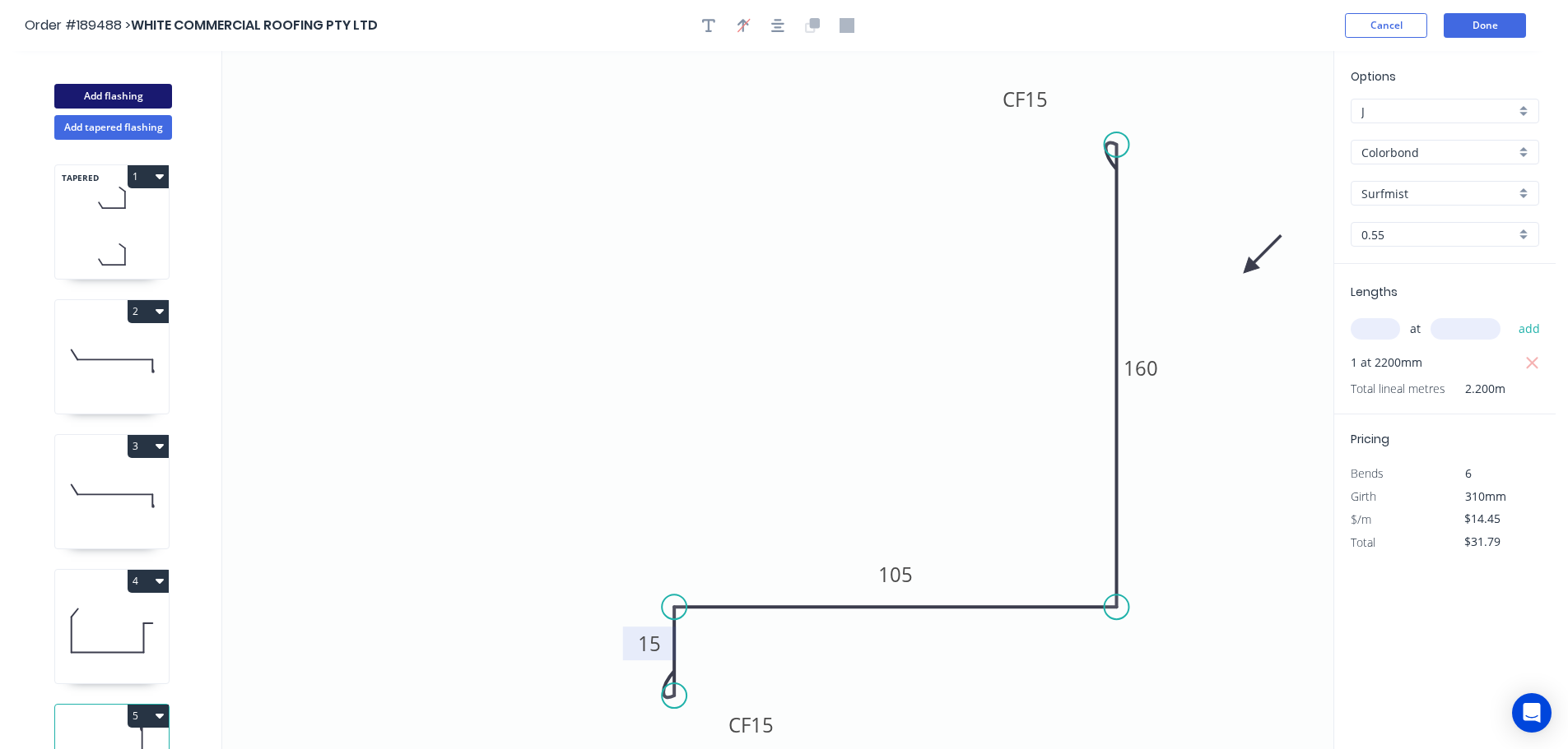
type input "$0.00"
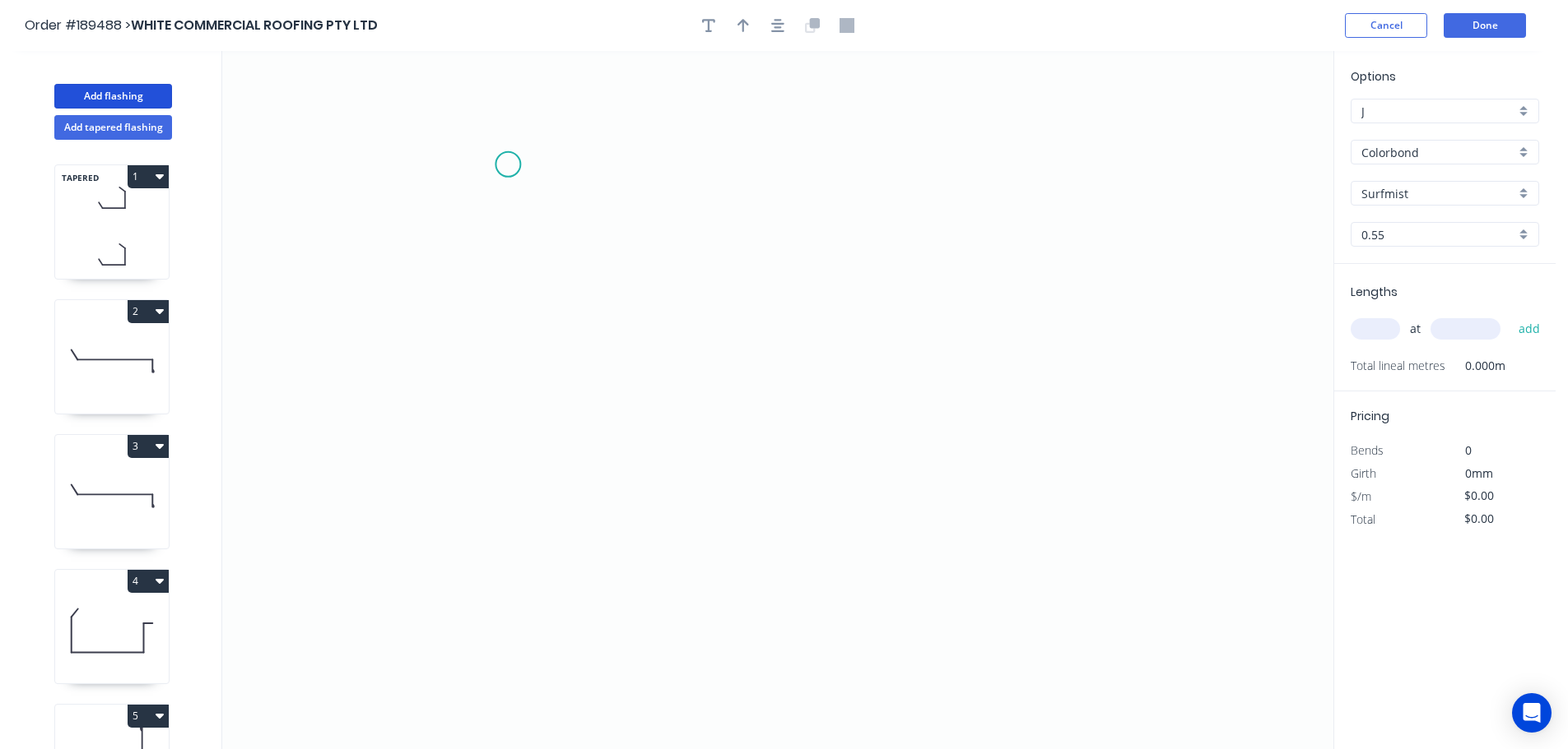
click at [508, 165] on icon "0" at bounding box center [778, 400] width 1111 height 698
click at [489, 644] on icon "0" at bounding box center [778, 400] width 1111 height 698
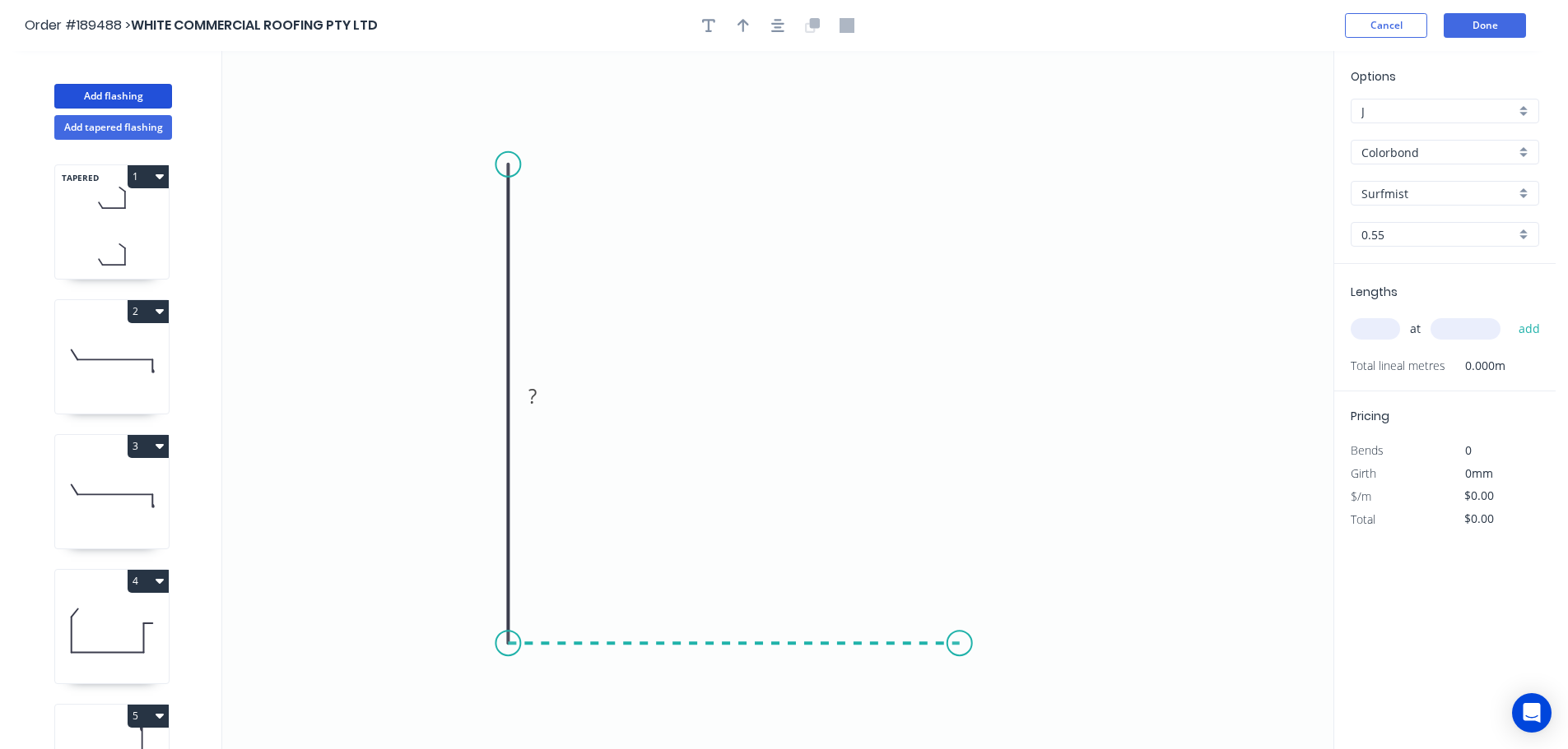
click at [960, 640] on icon "0 ?" at bounding box center [778, 400] width 1111 height 698
click at [1013, 566] on icon "0 ? ?" at bounding box center [778, 400] width 1111 height 698
click at [1013, 566] on circle at bounding box center [1012, 564] width 25 height 25
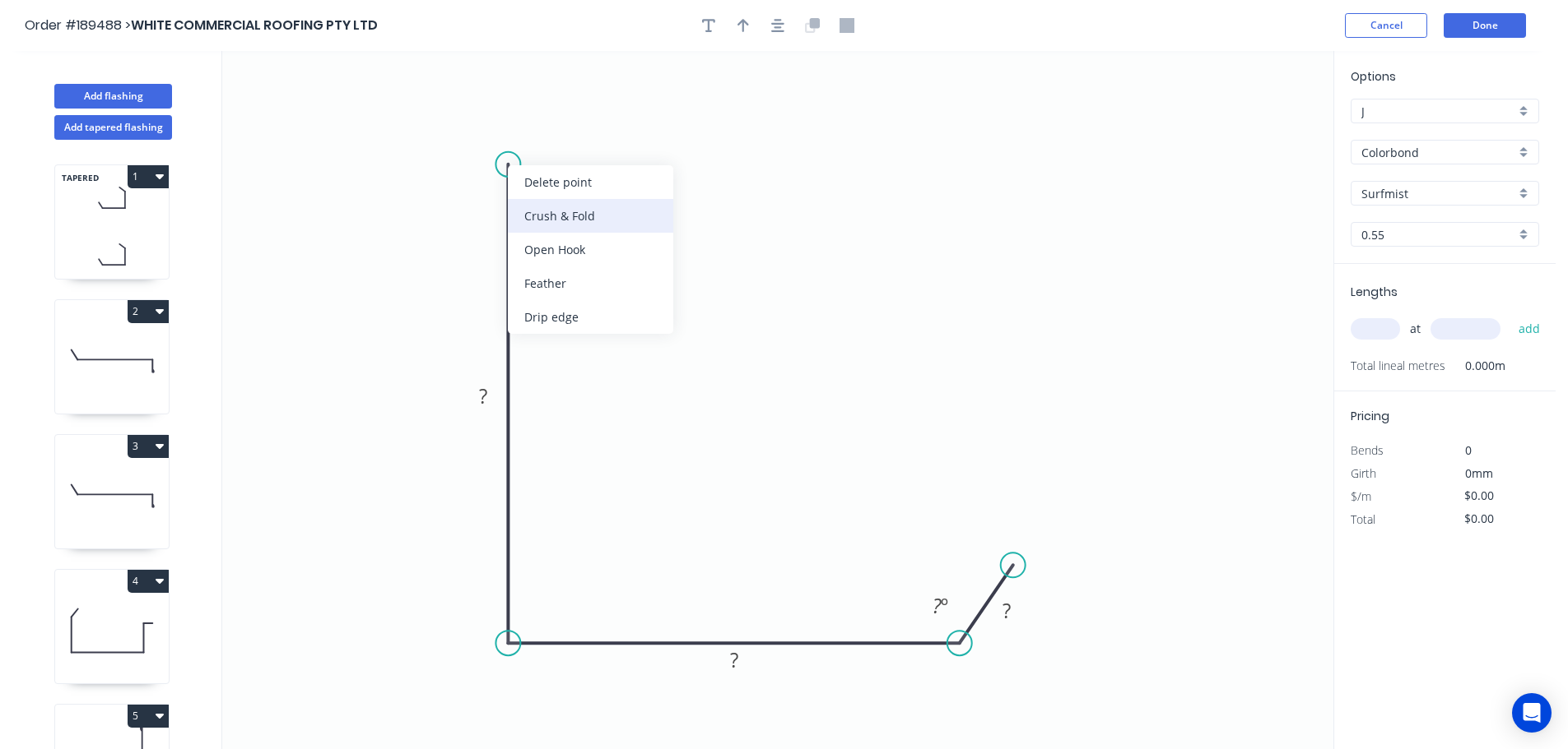
click at [607, 220] on div "Crush & Fold" at bounding box center [590, 215] width 166 height 34
click at [549, 215] on div "Flip bend" at bounding box center [588, 218] width 166 height 34
click at [487, 182] on tspan "10" at bounding box center [483, 178] width 23 height 27
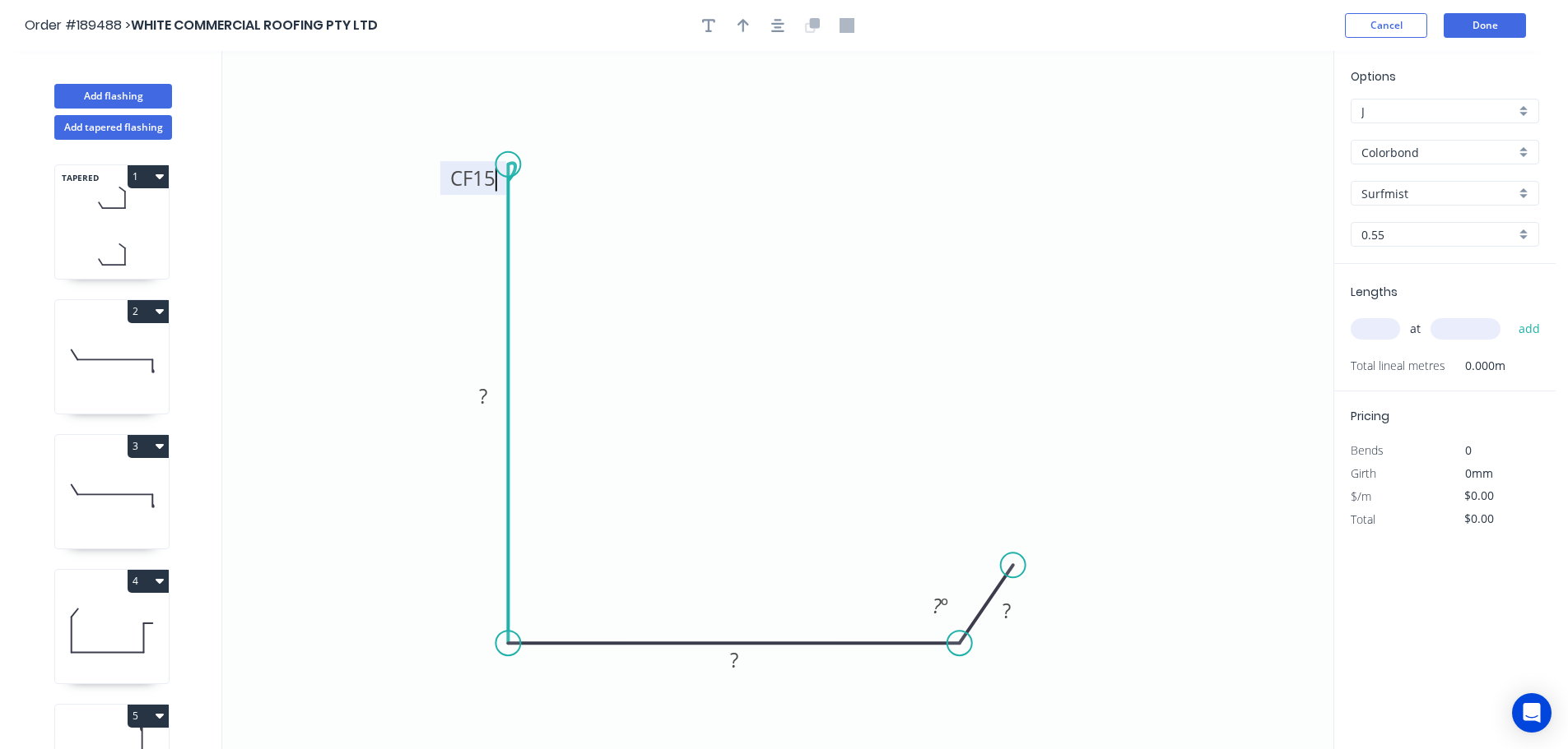
click at [606, 210] on icon "0 CF 15 ? ? ? ? º" at bounding box center [778, 400] width 1111 height 698
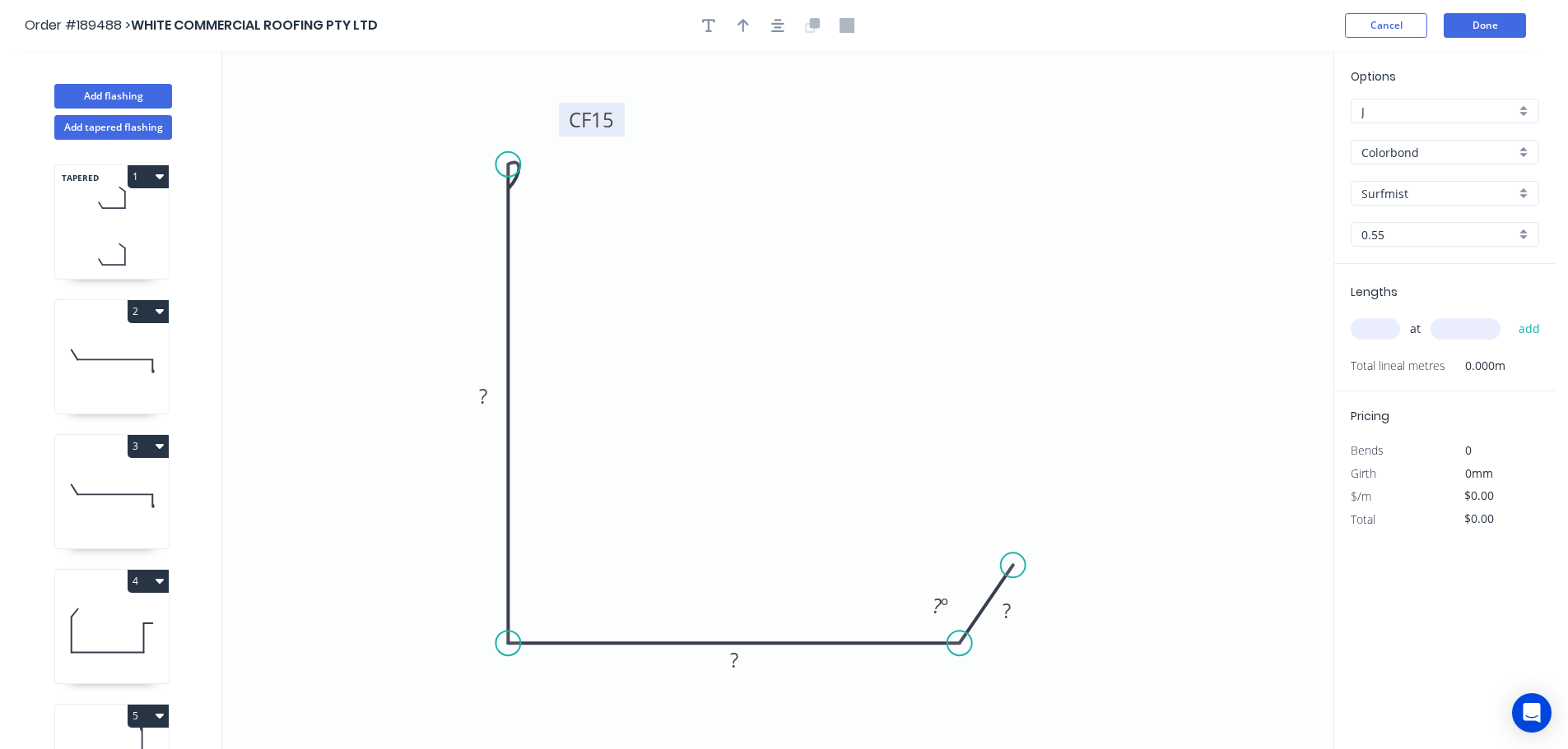
drag, startPoint x: 444, startPoint y: 177, endPoint x: 563, endPoint y: 118, distance: 132.8
click at [563, 118] on rect at bounding box center [591, 119] width 65 height 34
click at [490, 398] on rect at bounding box center [483, 396] width 33 height 23
click at [749, 474] on icon "0 CF 15 160 140 21 125 º" at bounding box center [778, 400] width 1111 height 698
type input "$12.98"
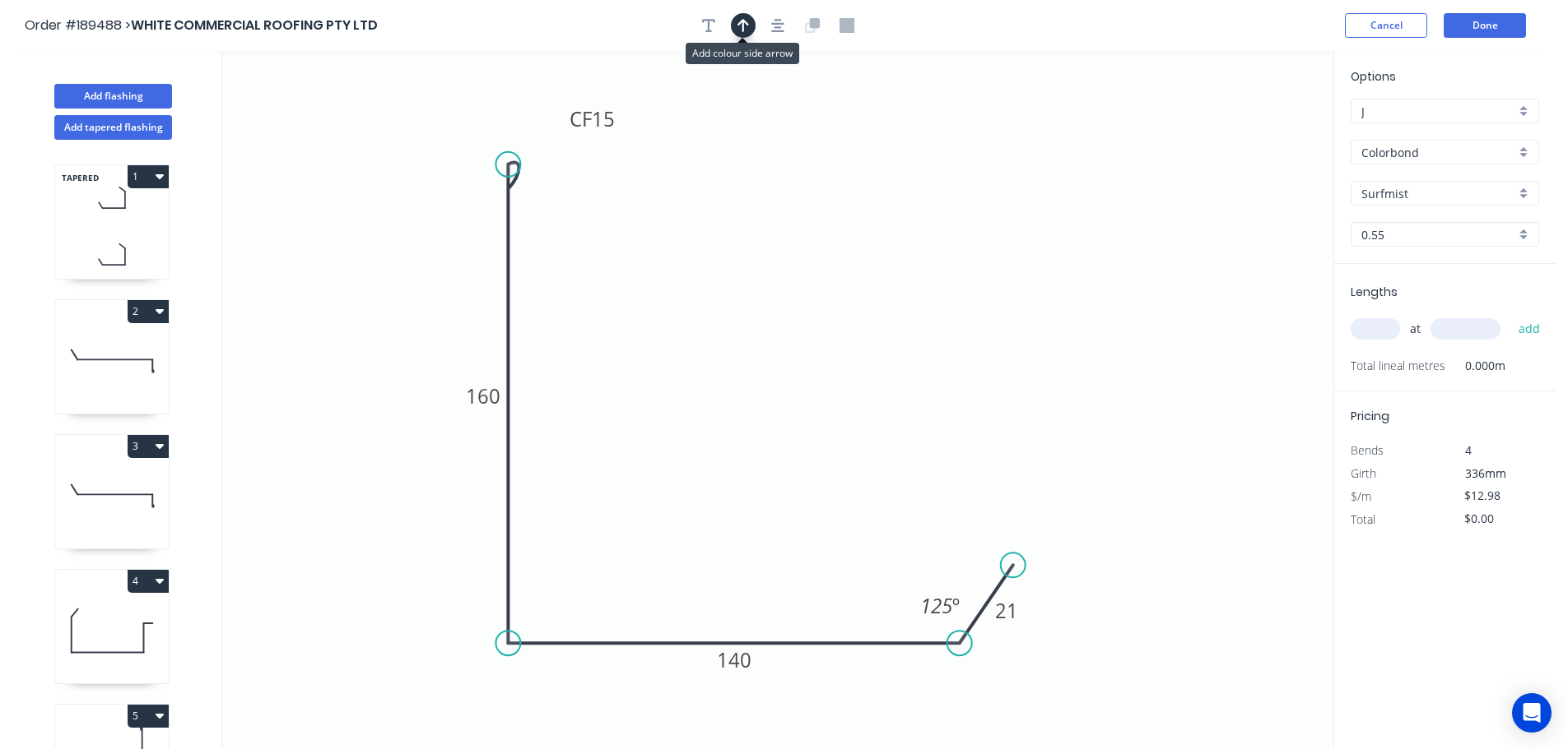
click at [745, 27] on icon "button" at bounding box center [743, 25] width 12 height 15
drag, startPoint x: 1251, startPoint y: 131, endPoint x: 417, endPoint y: 627, distance: 970.3
click at [419, 630] on icon at bounding box center [422, 610] width 15 height 53
click at [417, 627] on icon at bounding box center [419, 610] width 15 height 53
click at [417, 627] on icon at bounding box center [433, 616] width 47 height 47
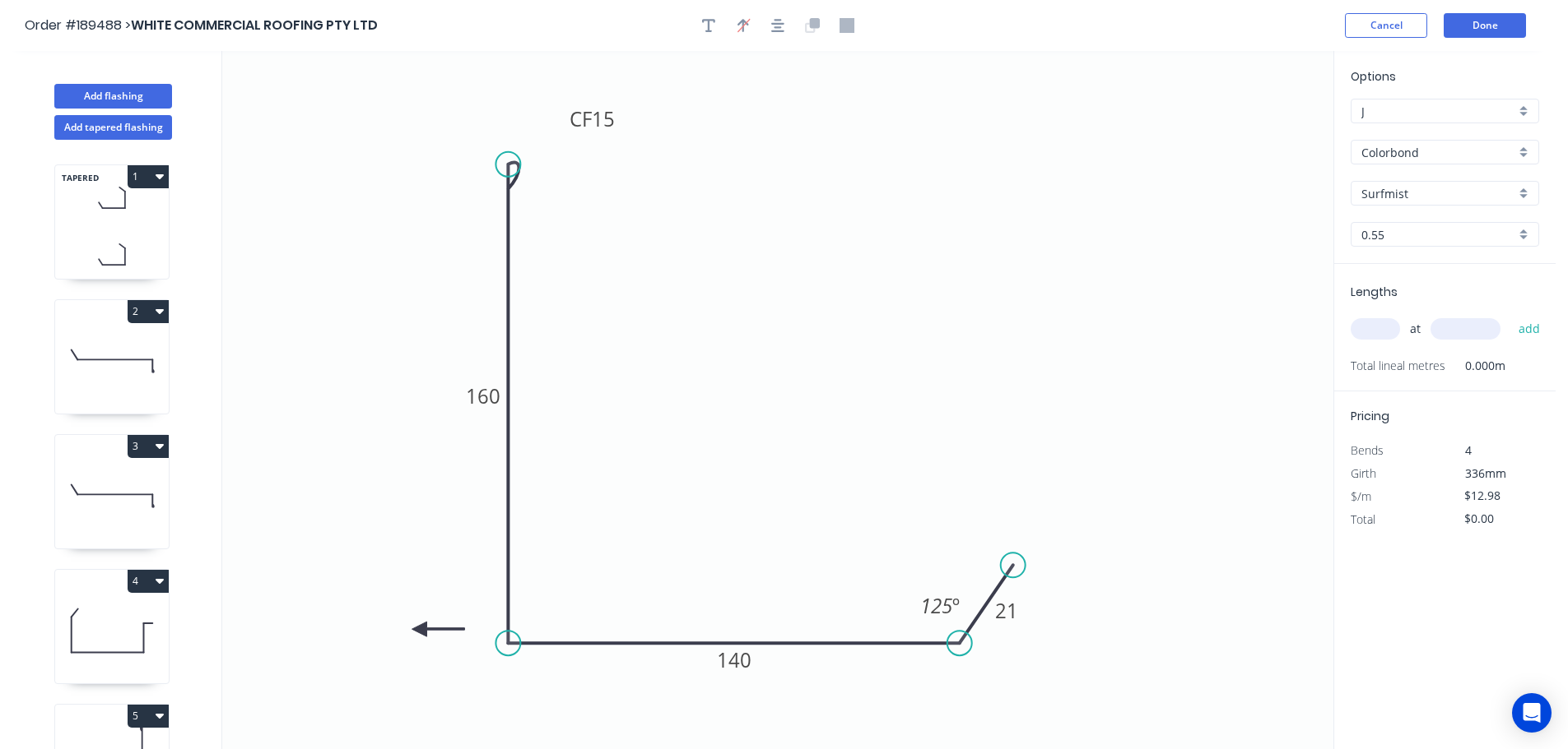
click at [417, 627] on icon at bounding box center [438, 629] width 53 height 15
click at [417, 627] on icon at bounding box center [433, 642] width 47 height 47
click at [420, 632] on icon at bounding box center [419, 648] width 15 height 53
click at [1382, 317] on div "at add" at bounding box center [1446, 329] width 192 height 28
click at [1375, 329] on input "text" at bounding box center [1375, 329] width 49 height 22
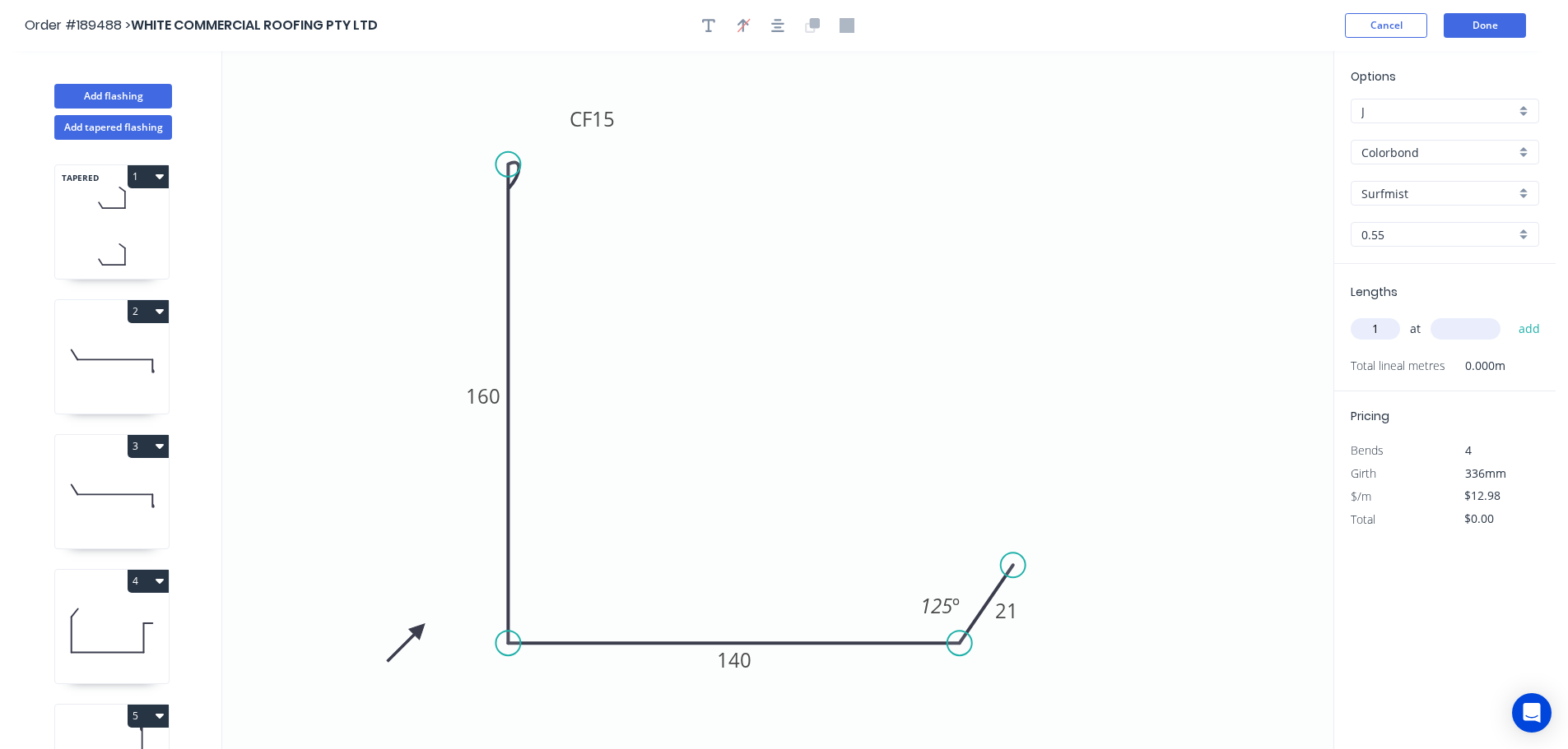
type input "1"
type input "2200"
click at [1510, 315] on button "add" at bounding box center [1529, 329] width 39 height 28
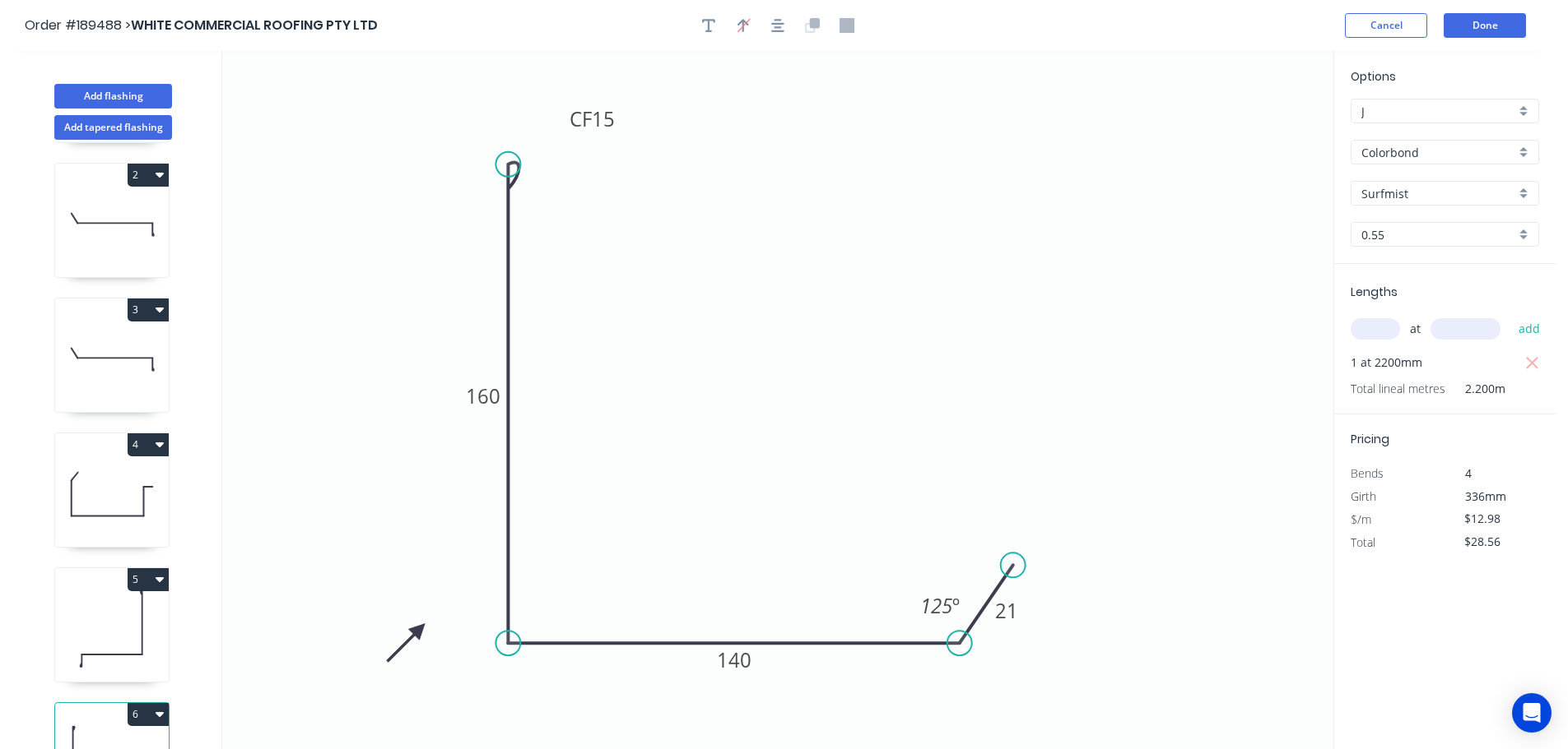
scroll to position [206, 0]
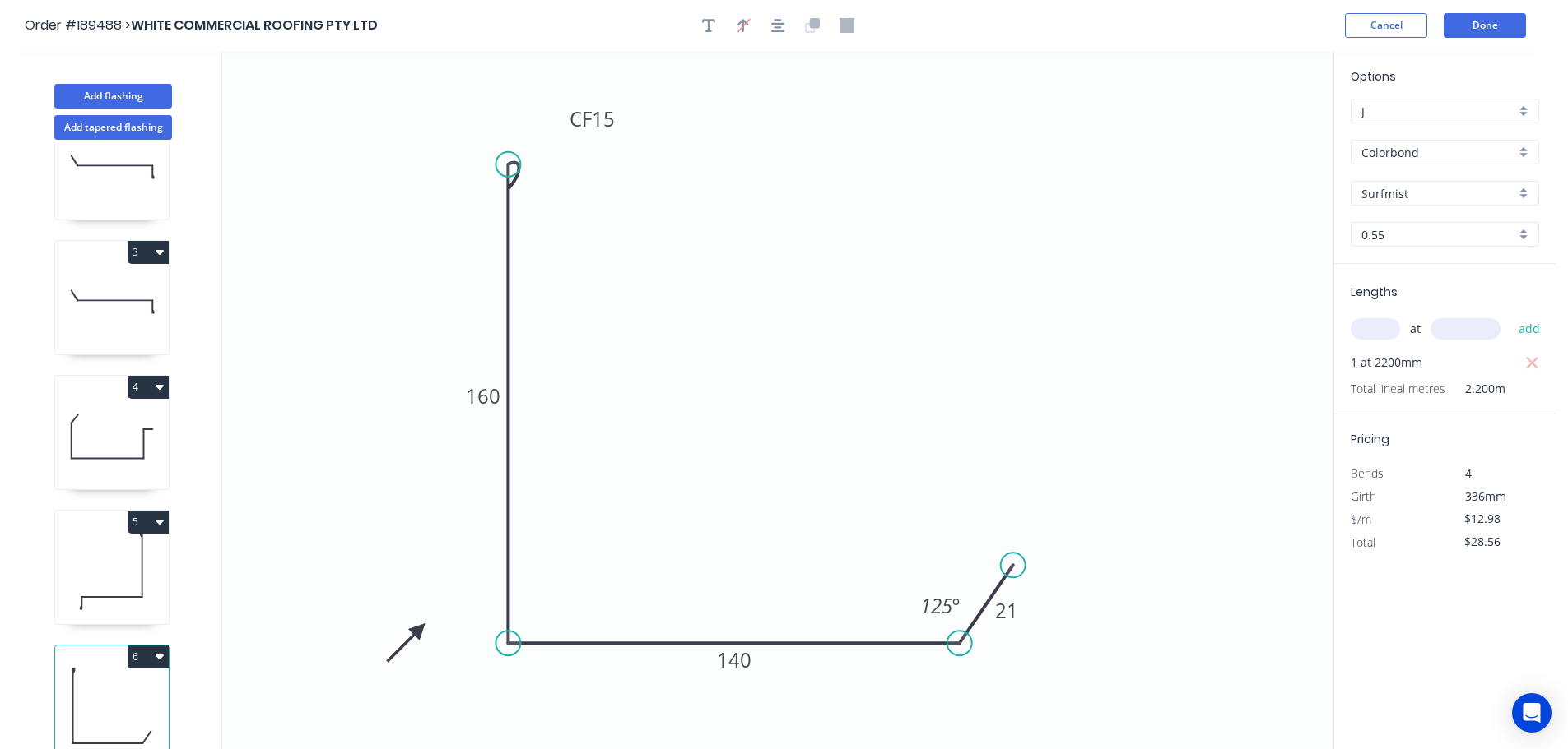
click at [150, 645] on button "6" at bounding box center [147, 656] width 41 height 23
click at [116, 686] on div "Duplicate" at bounding box center [90, 698] width 126 height 24
type input "$0.00"
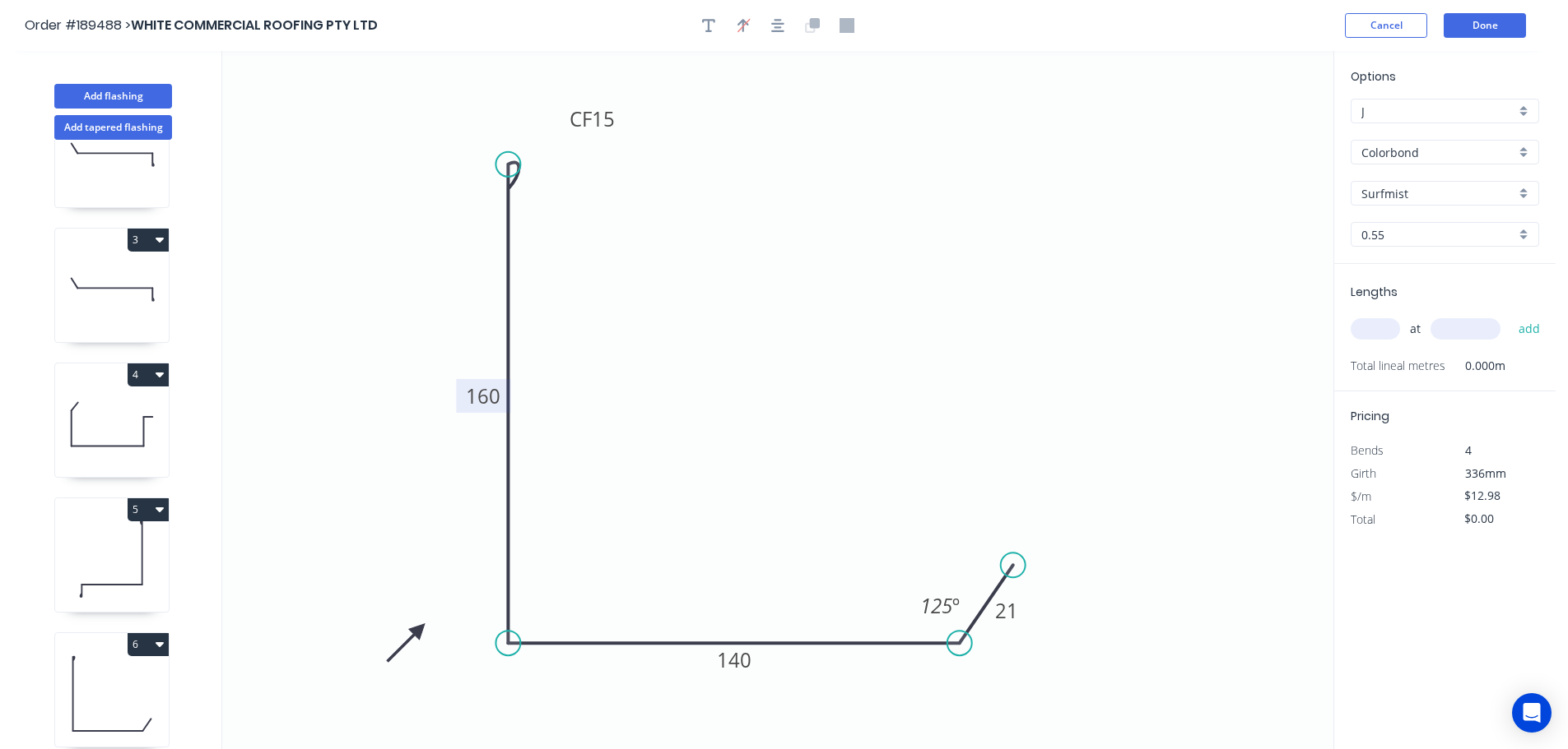
click at [497, 393] on tspan "160" at bounding box center [483, 396] width 35 height 27
click at [562, 376] on icon "0 CF 15 120 140 21 125 º" at bounding box center [778, 400] width 1111 height 698
type input "$11.09"
click at [741, 661] on tspan "140" at bounding box center [734, 660] width 35 height 27
click at [777, 596] on icon "0 CF 15 120 115 21 125 º" at bounding box center [778, 400] width 1111 height 698
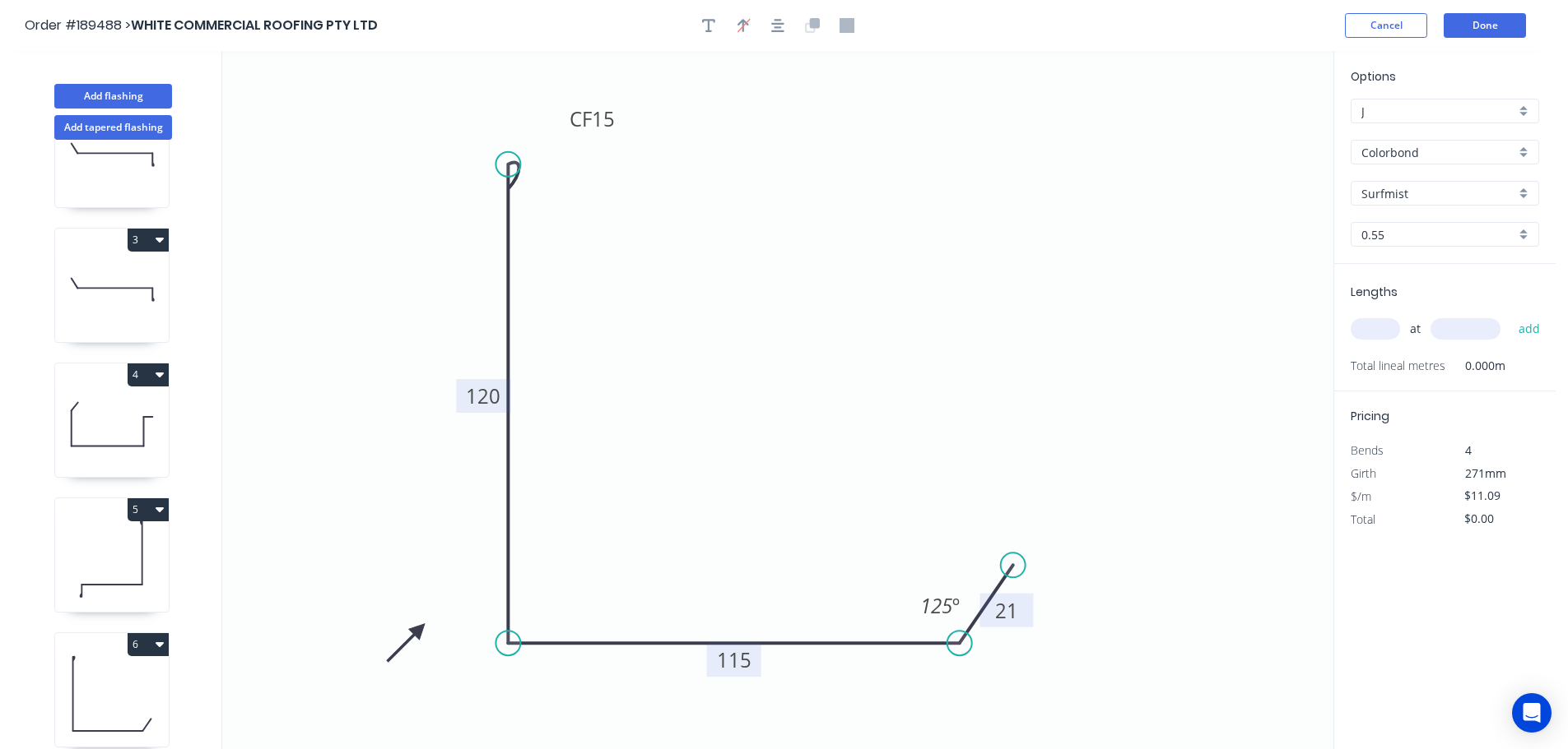
click at [1009, 611] on tspan "21" at bounding box center [1006, 611] width 23 height 27
click at [1058, 446] on icon "0 CF 15 120 115 30 125 º" at bounding box center [778, 400] width 1111 height 698
click at [826, 332] on icon "0 CF 15 120 115 30 125 º" at bounding box center [778, 400] width 1111 height 698
click at [1378, 327] on input "text" at bounding box center [1375, 329] width 49 height 22
type input "1"
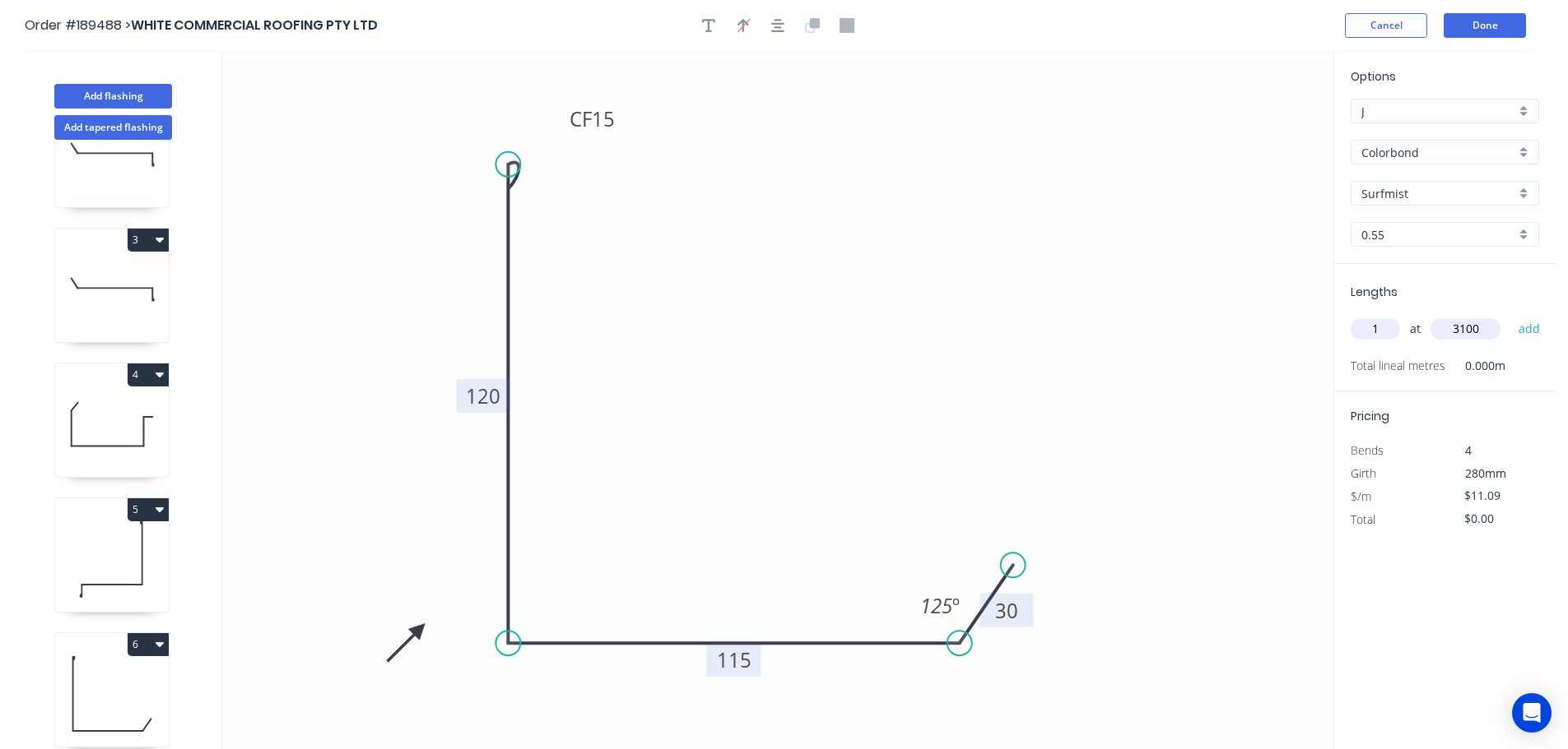
type input "3100"
click at [1510, 315] on button "add" at bounding box center [1529, 329] width 39 height 28
type input "$34.38"
drag, startPoint x: 124, startPoint y: 88, endPoint x: 190, endPoint y: 100, distance: 67.1
click at [125, 88] on button "Add flashing" at bounding box center [113, 95] width 117 height 25
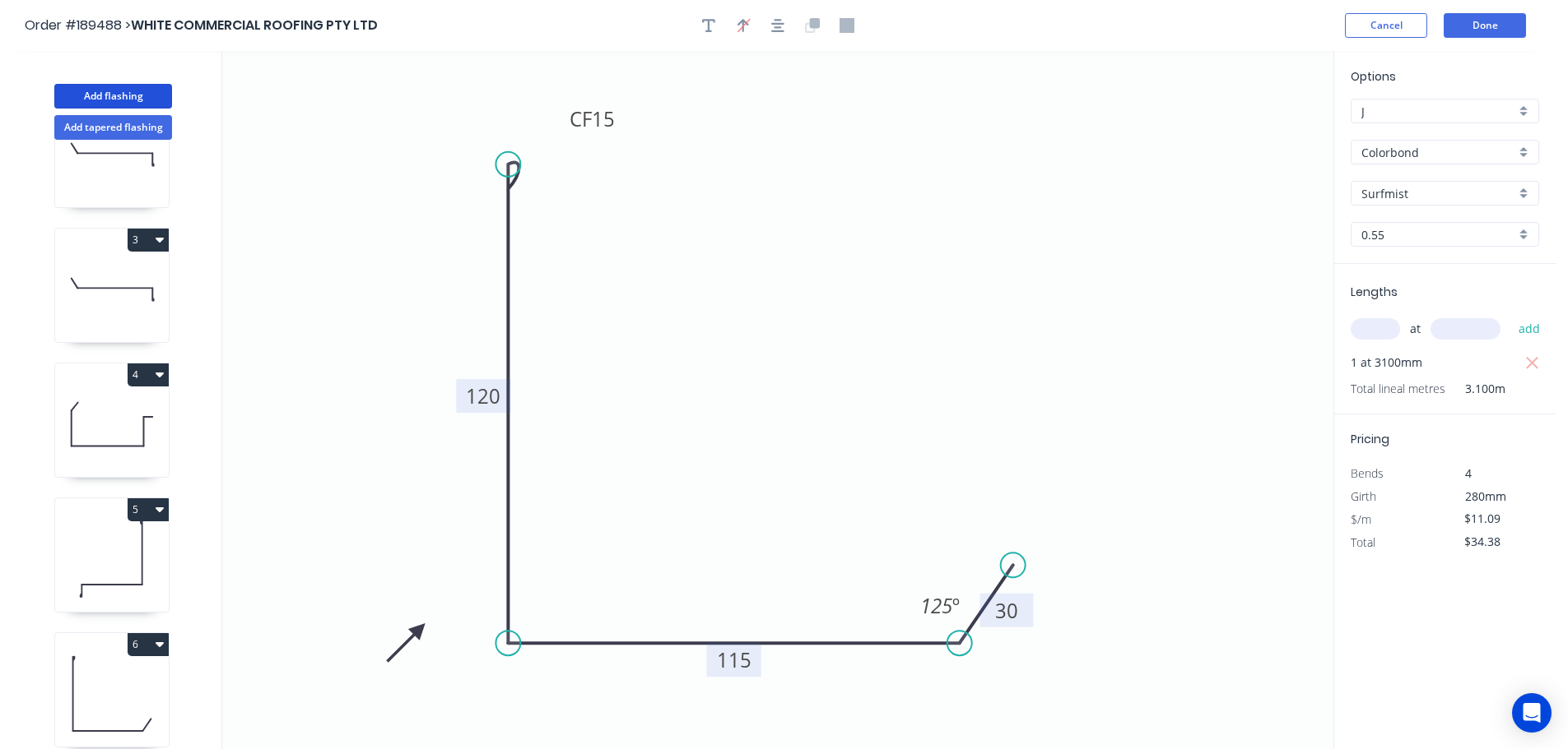
type input "$0.00"
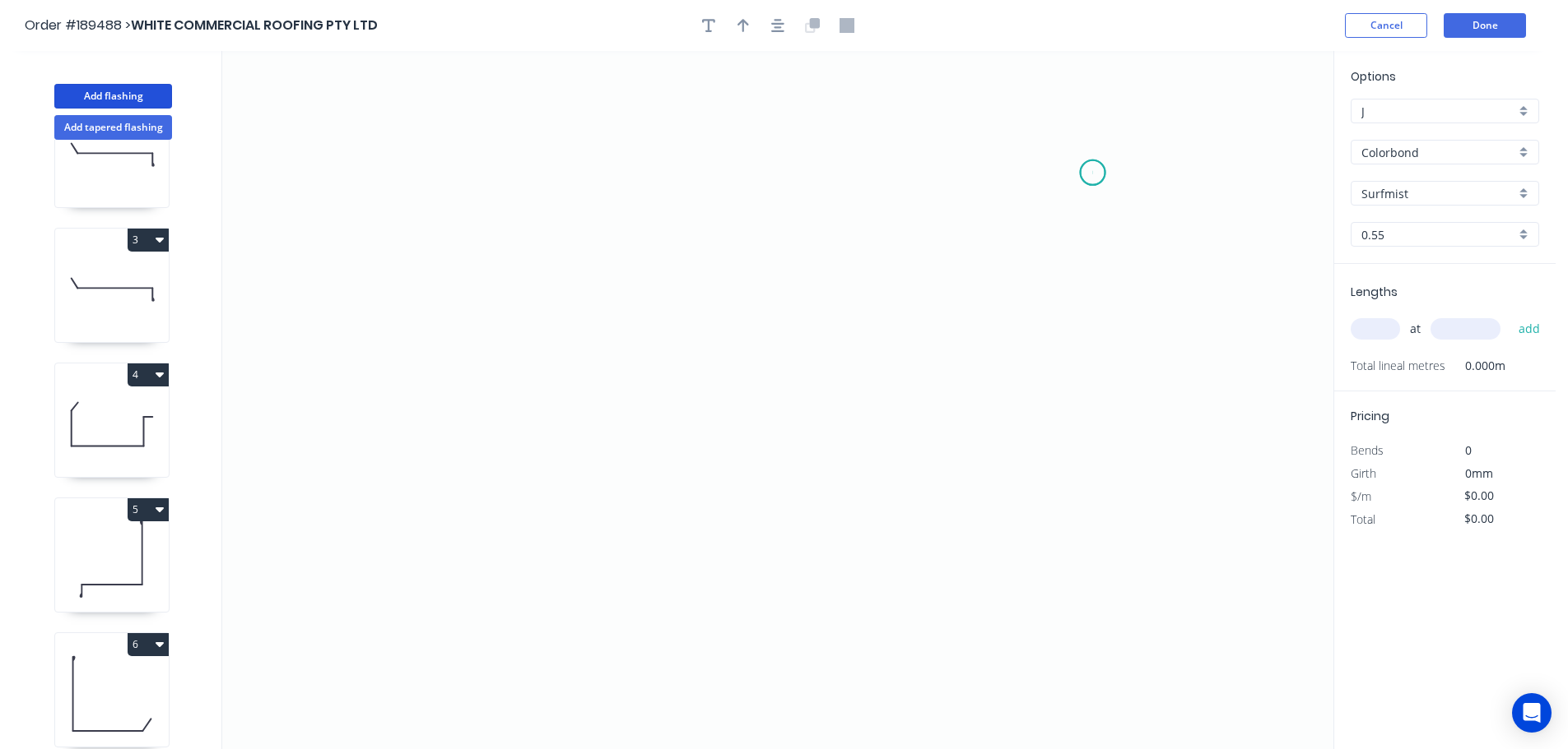
click at [1093, 173] on icon "0" at bounding box center [778, 400] width 1111 height 698
click at [1095, 556] on icon "0" at bounding box center [778, 400] width 1111 height 698
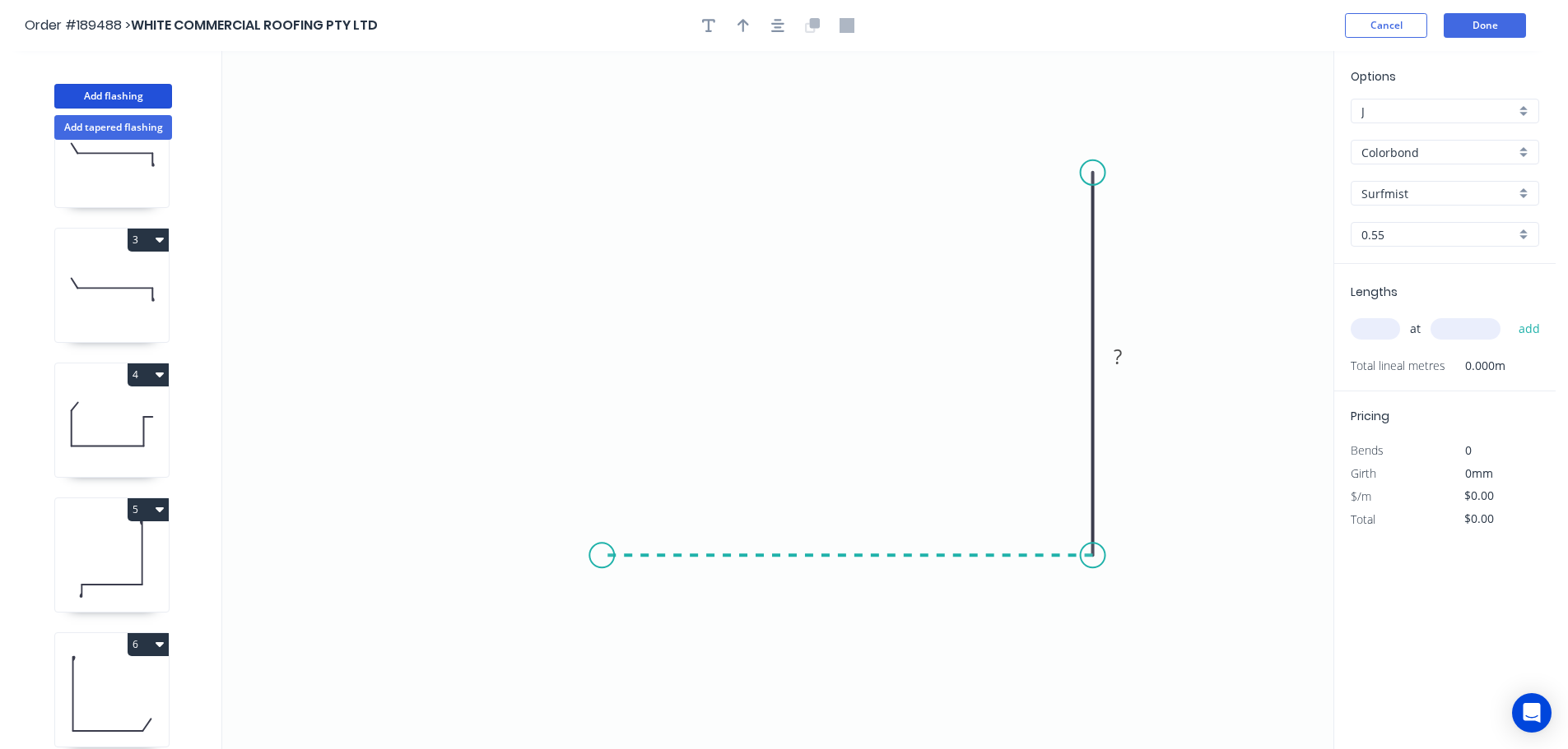
click at [601, 563] on icon "0 ?" at bounding box center [778, 400] width 1111 height 698
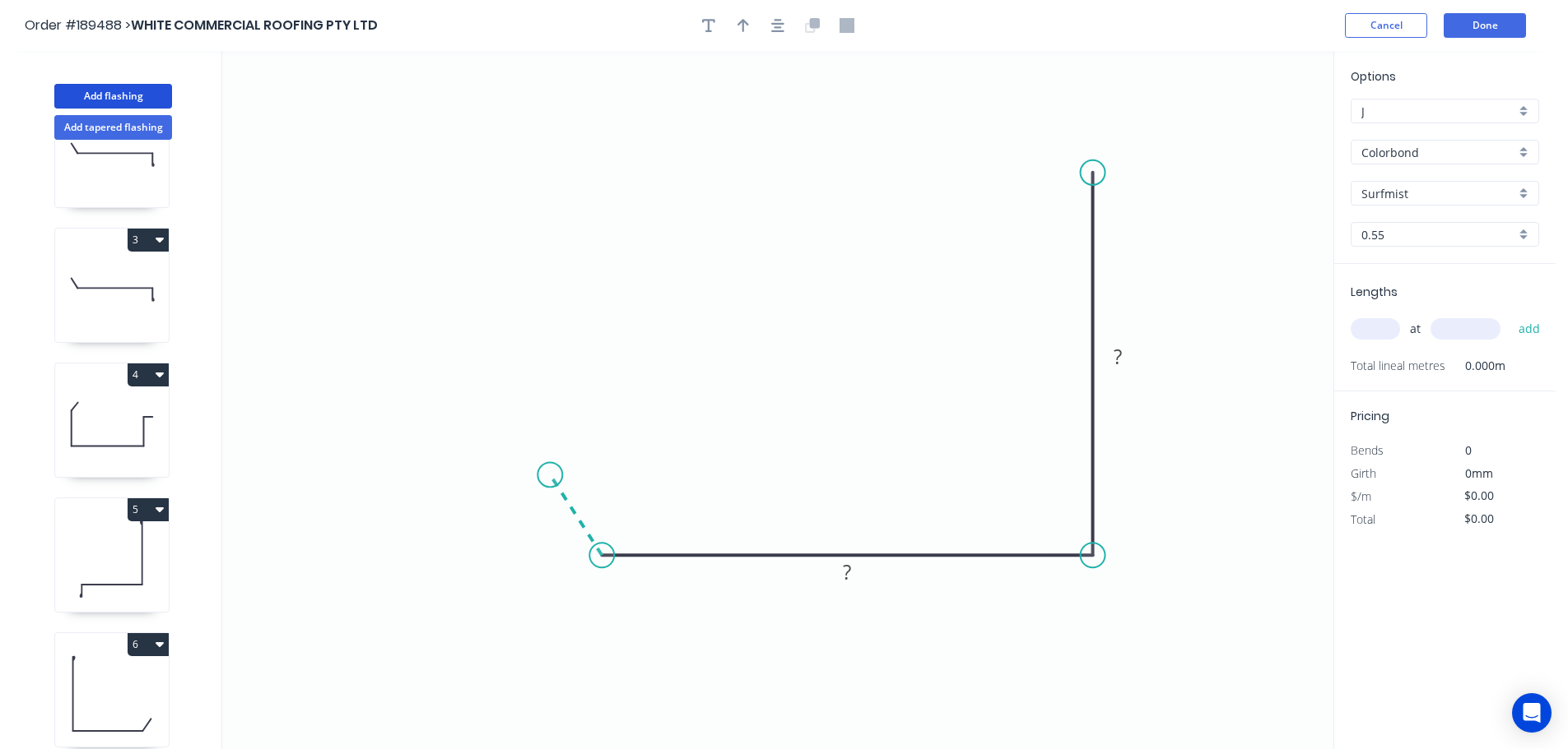
click at [549, 475] on icon "0 ? ?" at bounding box center [778, 400] width 1111 height 698
click at [549, 475] on circle at bounding box center [549, 474] width 25 height 25
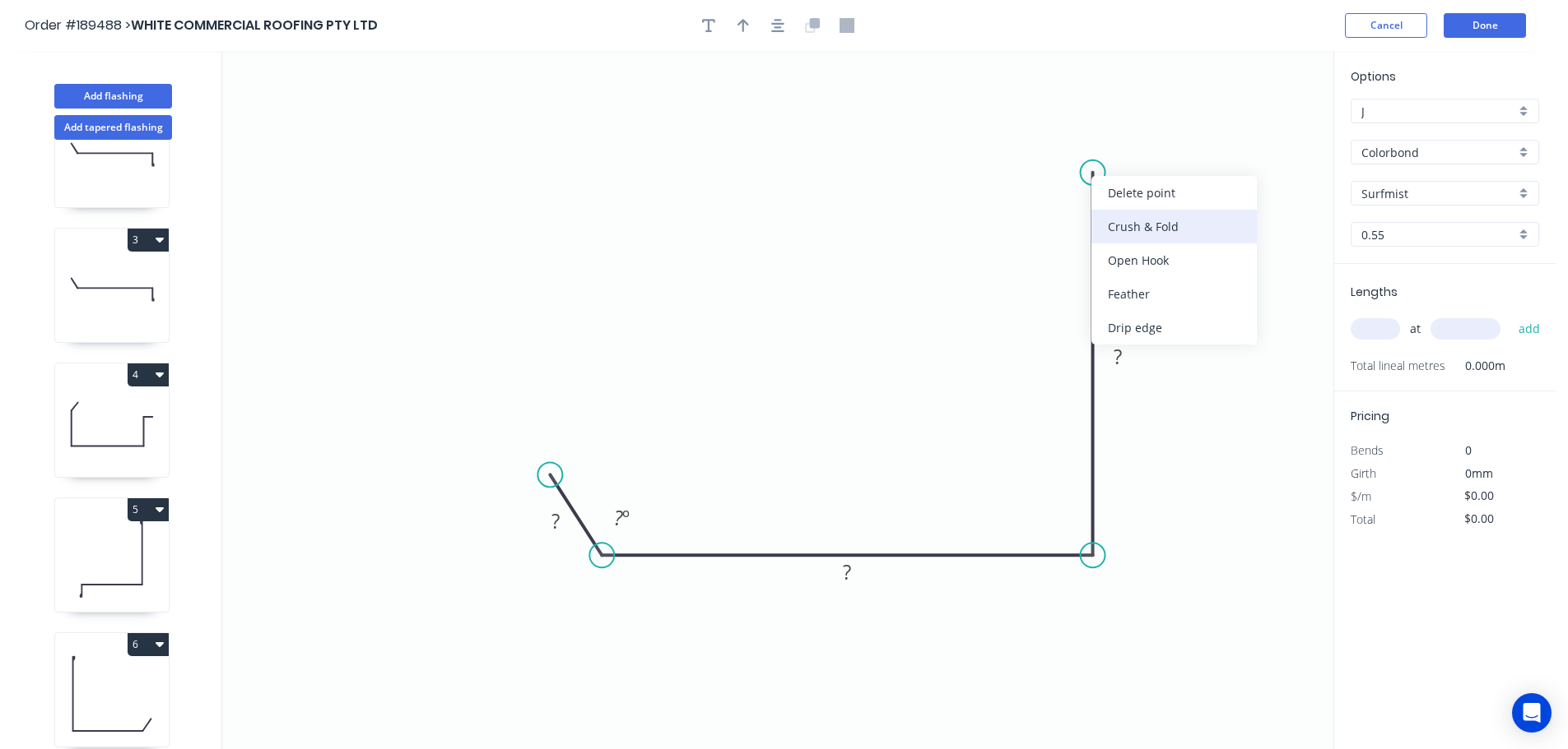
click at [1125, 217] on div "Crush & Fold" at bounding box center [1174, 226] width 166 height 34
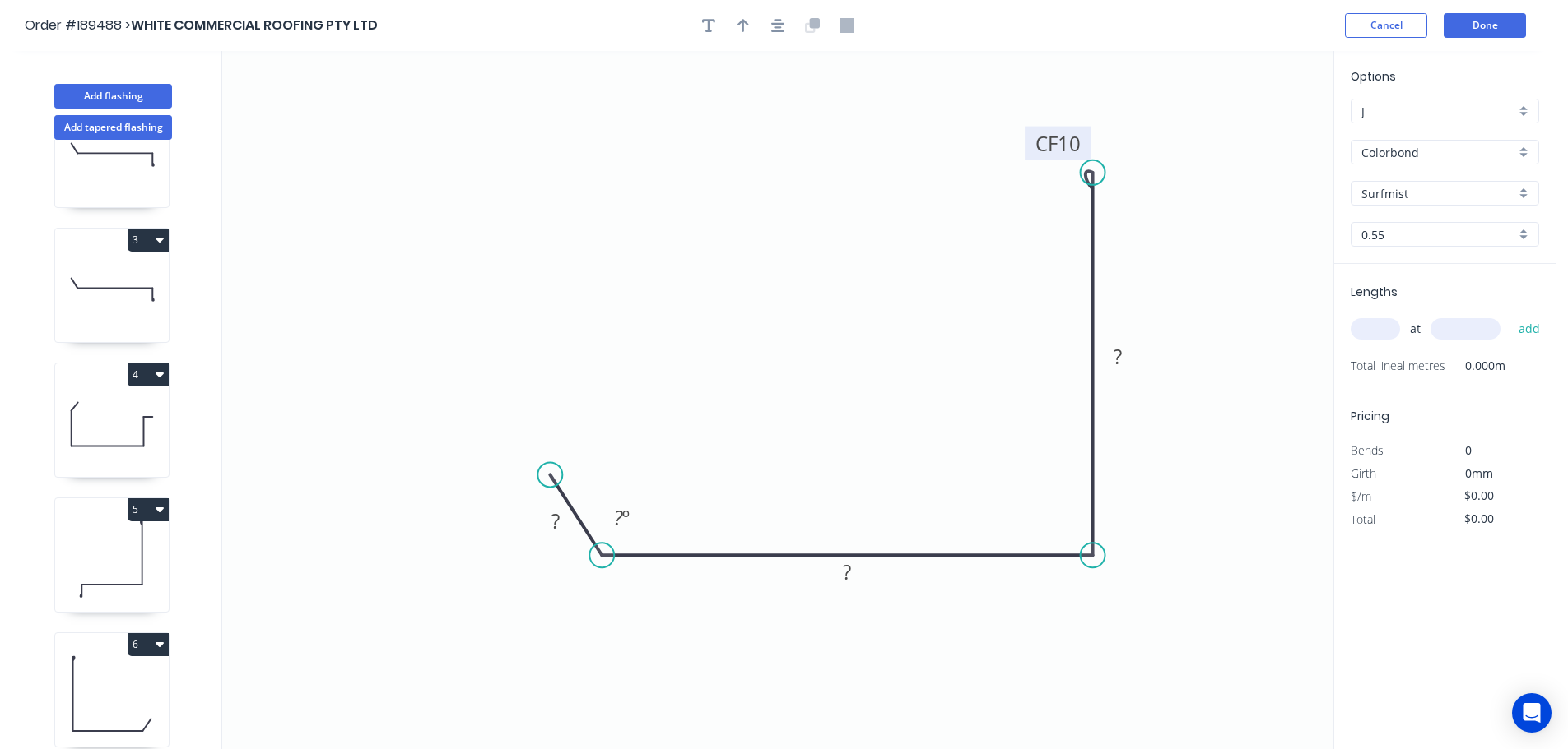
click at [1068, 143] on tspan "10" at bounding box center [1069, 144] width 23 height 27
click at [1012, 330] on icon "0 ? ? CF 15 ? ? º" at bounding box center [778, 400] width 1111 height 698
drag, startPoint x: 1030, startPoint y: 145, endPoint x: 979, endPoint y: 109, distance: 62.4
click at [979, 109] on rect at bounding box center [1009, 109] width 65 height 34
click at [555, 517] on tspan "?" at bounding box center [555, 521] width 8 height 27
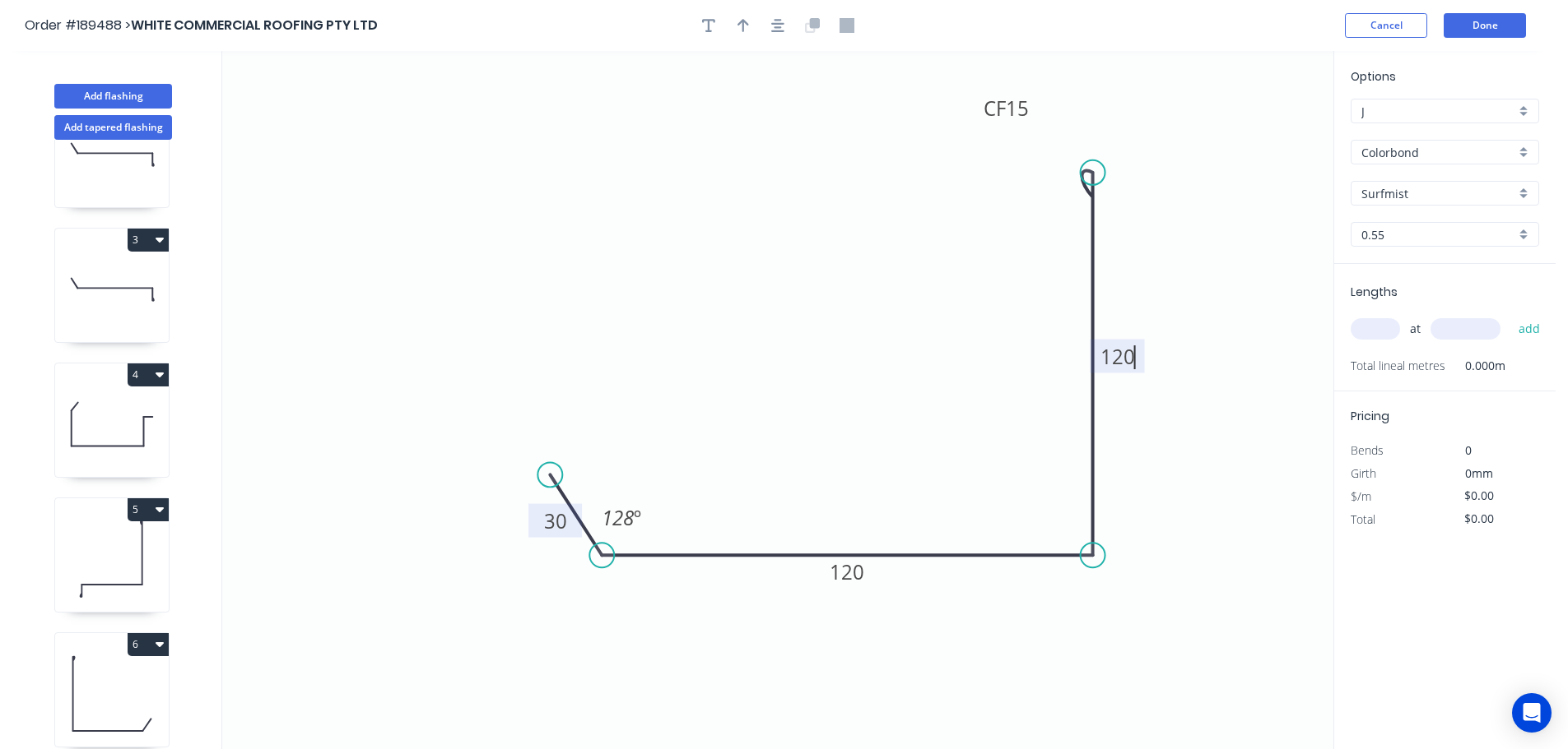
click at [922, 321] on icon "0 30 120 CF 15 120 128 º" at bounding box center [778, 400] width 1111 height 698
type input "$11.09"
click at [741, 23] on icon "button" at bounding box center [743, 25] width 12 height 15
drag, startPoint x: 1239, startPoint y: 353, endPoint x: 977, endPoint y: 644, distance: 391.6
click at [977, 644] on icon at bounding box center [977, 625] width 15 height 53
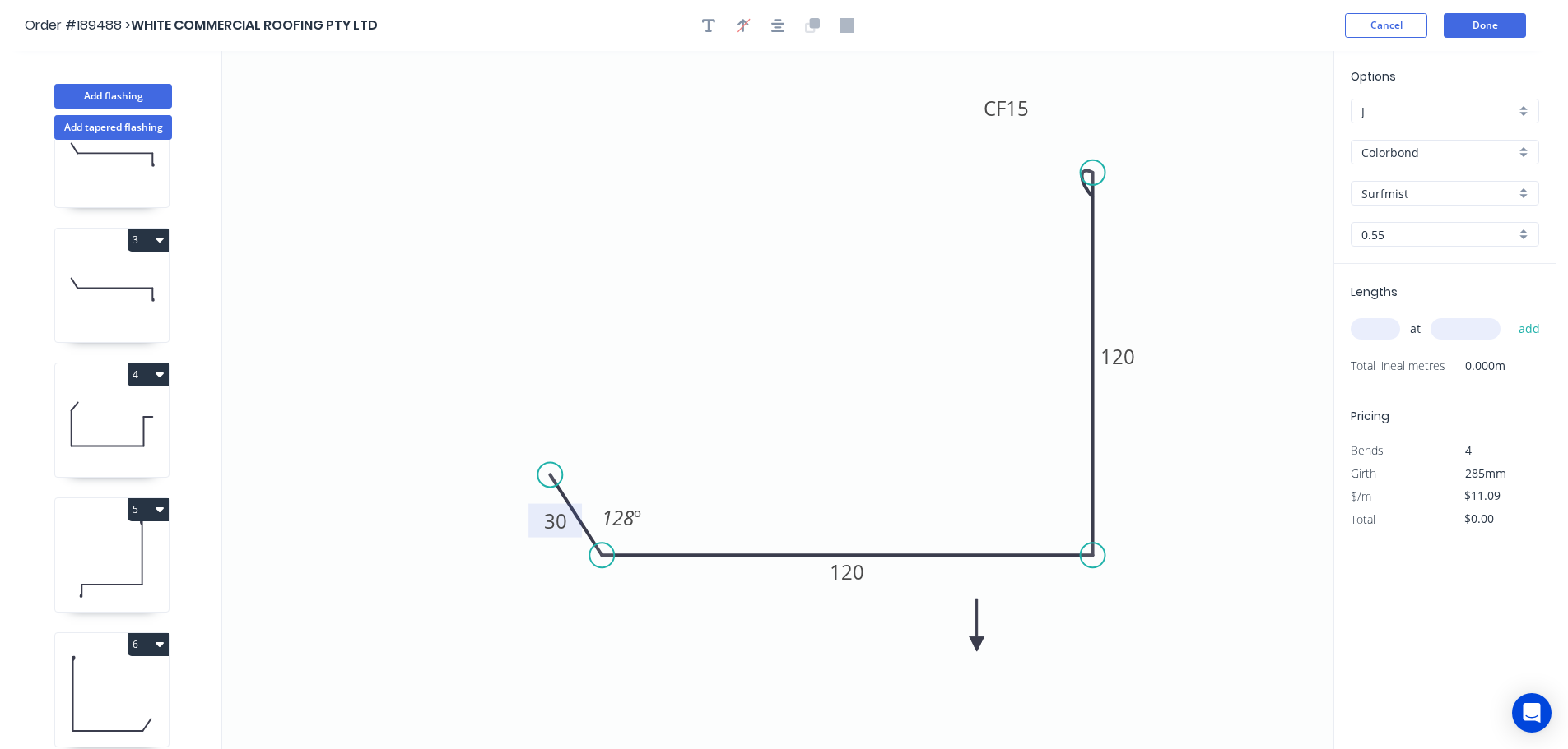
click at [977, 644] on icon at bounding box center [977, 625] width 15 height 53
click at [977, 644] on icon at bounding box center [996, 644] width 53 height 15
click at [977, 644] on icon at bounding box center [990, 657] width 47 height 47
click at [977, 644] on icon at bounding box center [977, 663] width 15 height 53
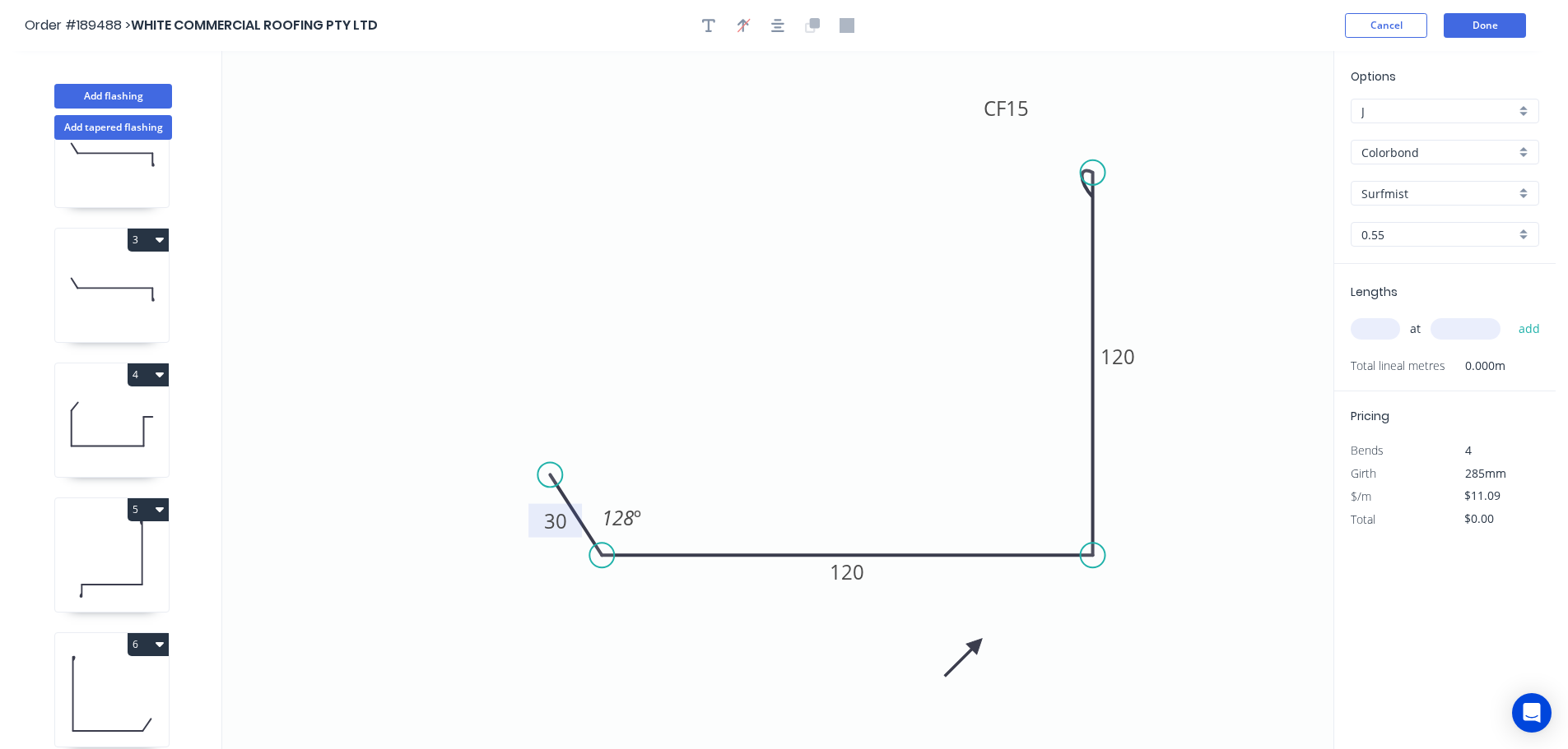
click at [977, 644] on icon at bounding box center [963, 657] width 47 height 47
click at [977, 644] on icon at bounding box center [958, 644] width 53 height 15
click at [977, 644] on icon at bounding box center [963, 631] width 47 height 47
click at [977, 644] on icon at bounding box center [990, 631] width 47 height 47
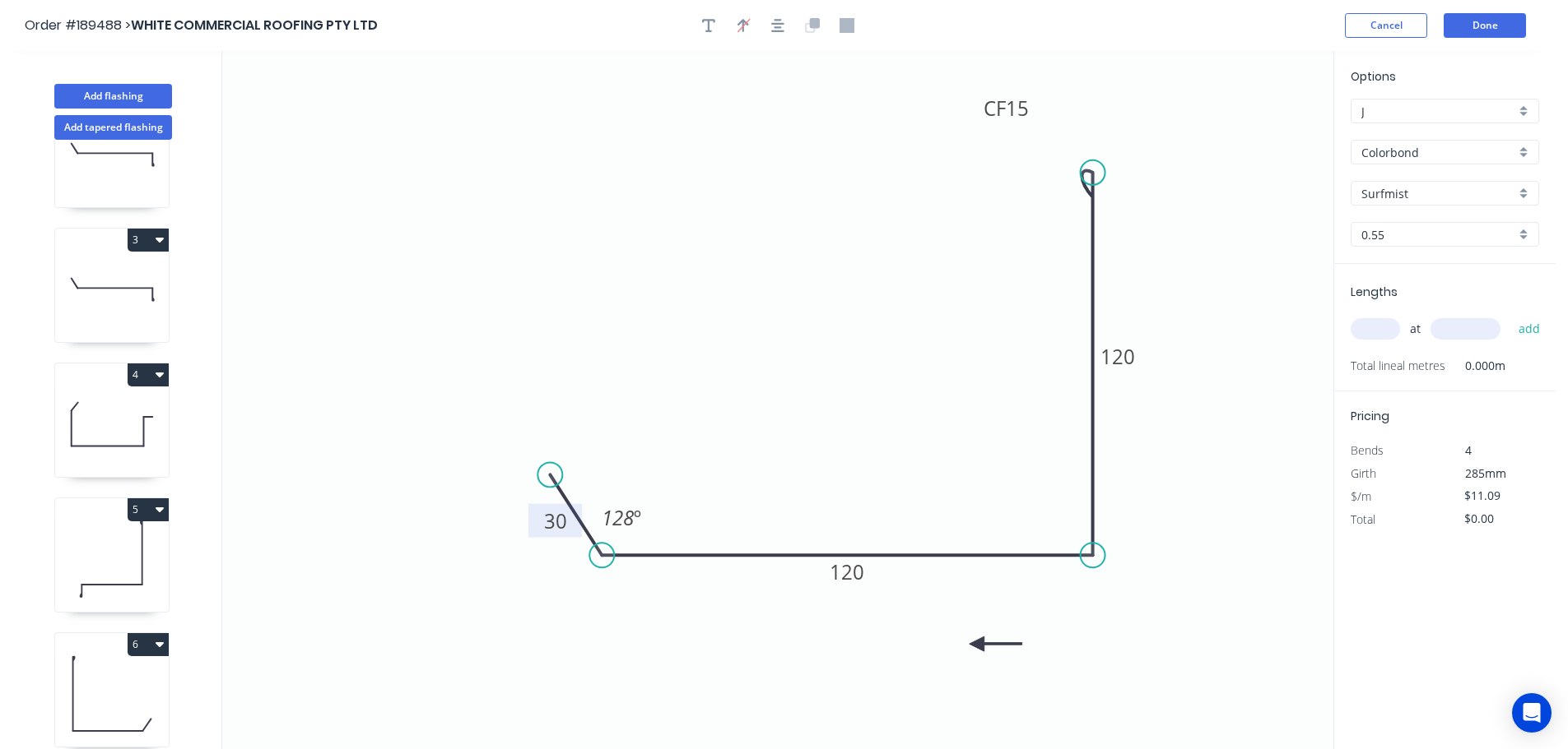
click at [977, 644] on icon at bounding box center [996, 644] width 53 height 15
click at [1382, 327] on input "text" at bounding box center [1375, 329] width 49 height 22
type input "1"
type input "3100"
click at [1510, 315] on button "add" at bounding box center [1529, 329] width 39 height 28
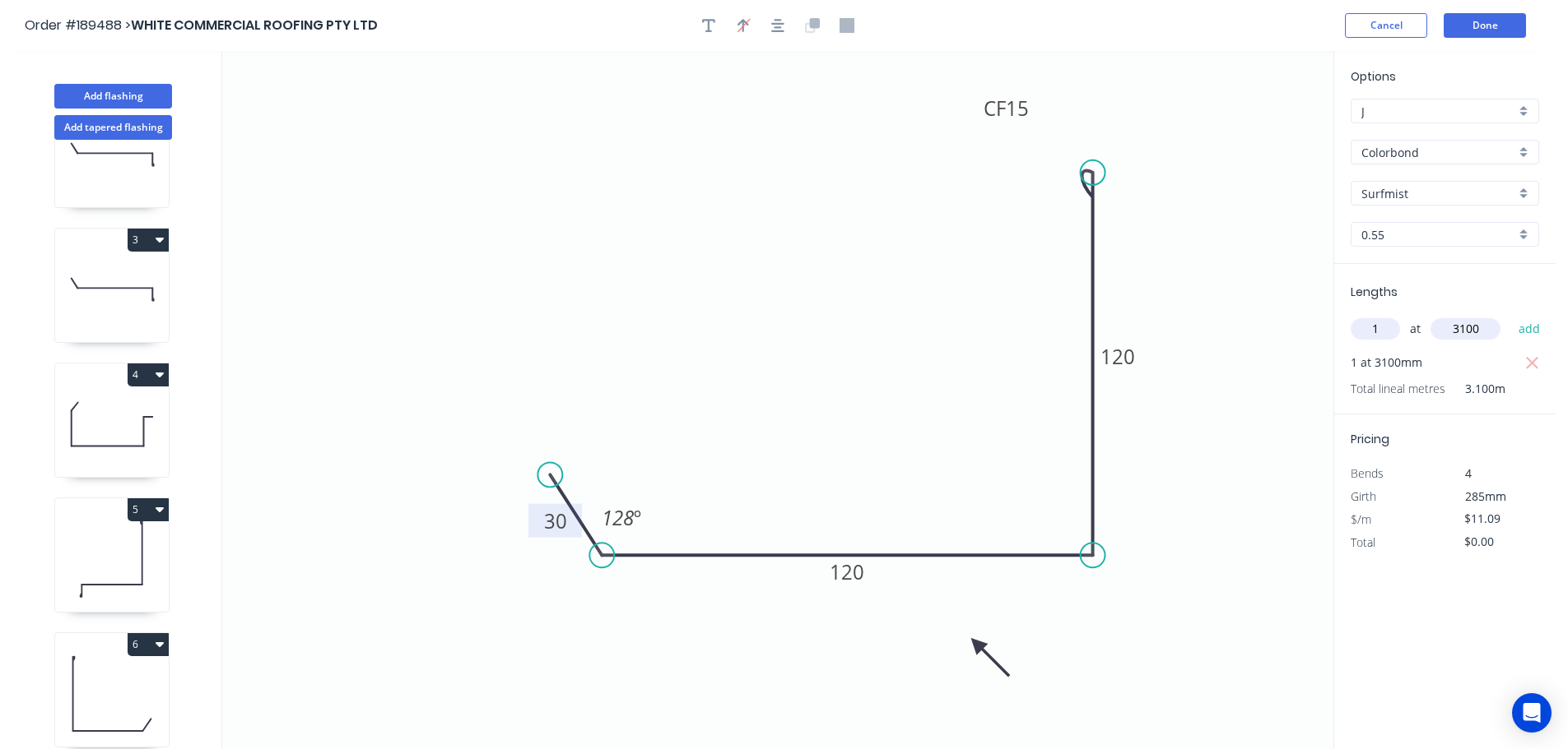
type input "$34.38"
click at [1484, 20] on button "Done" at bounding box center [1484, 25] width 82 height 25
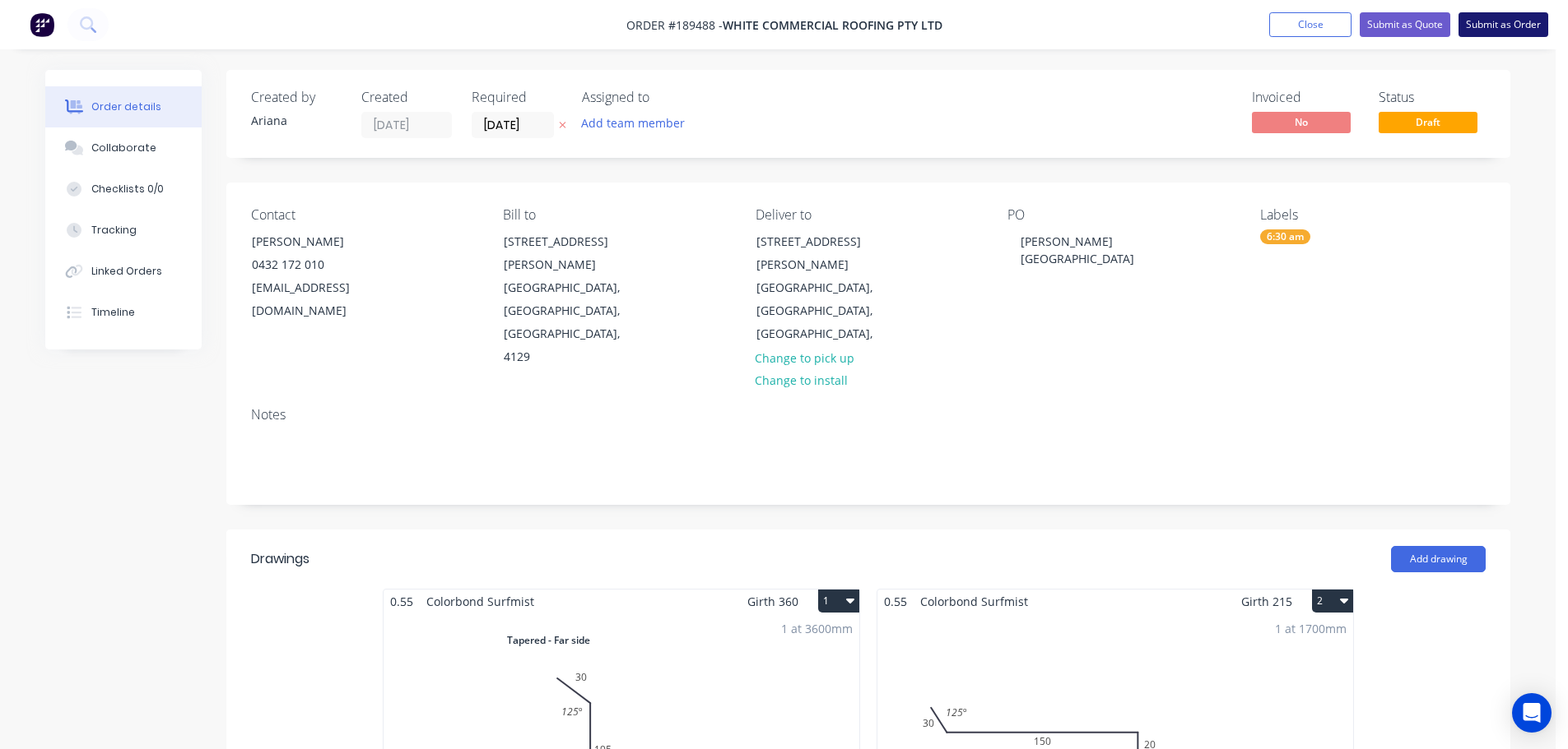
click at [1509, 14] on button "Submit as Order" at bounding box center [1503, 25] width 90 height 25
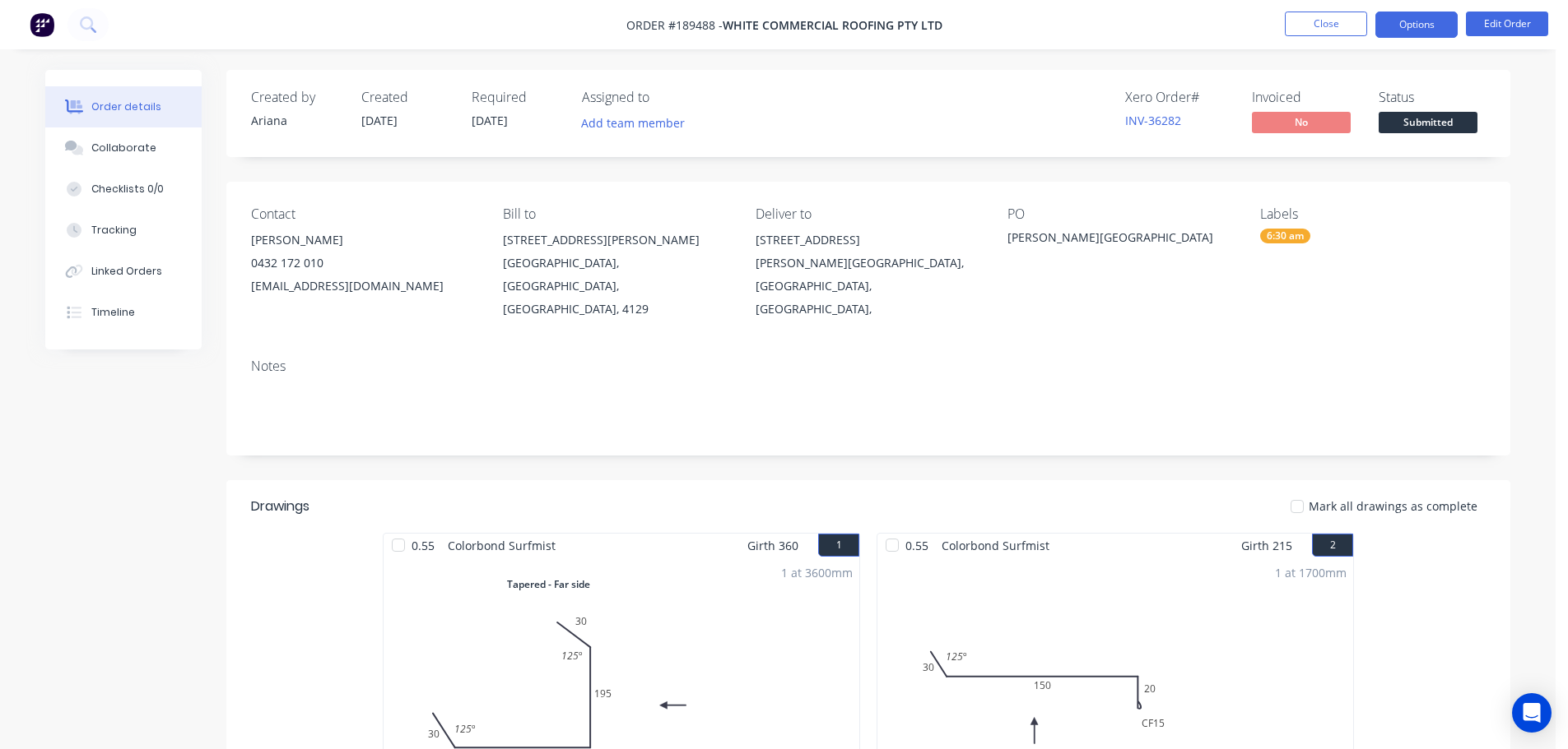
click at [1410, 23] on button "Options" at bounding box center [1416, 25] width 82 height 26
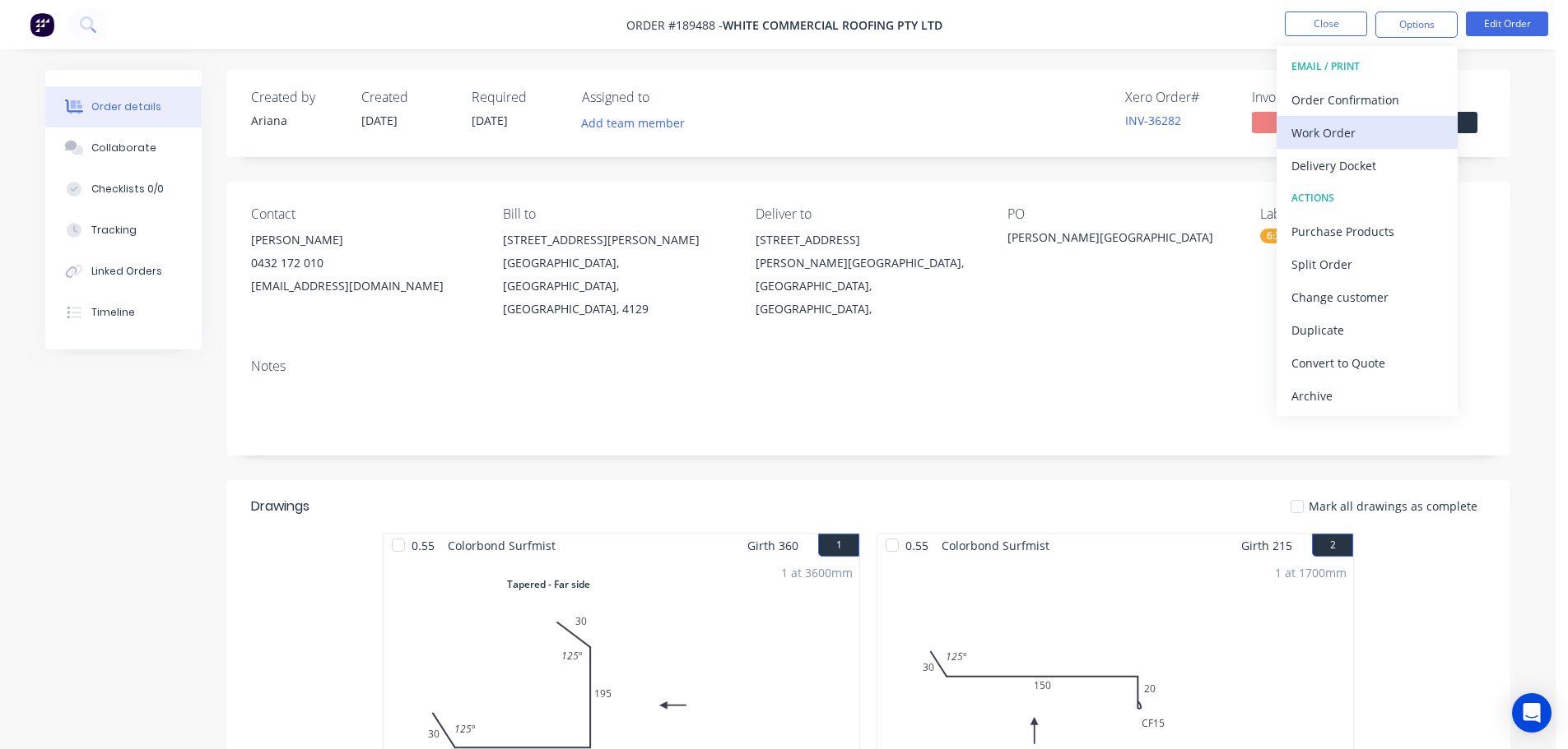
click at [1364, 135] on div "Work Order" at bounding box center [1367, 133] width 152 height 24
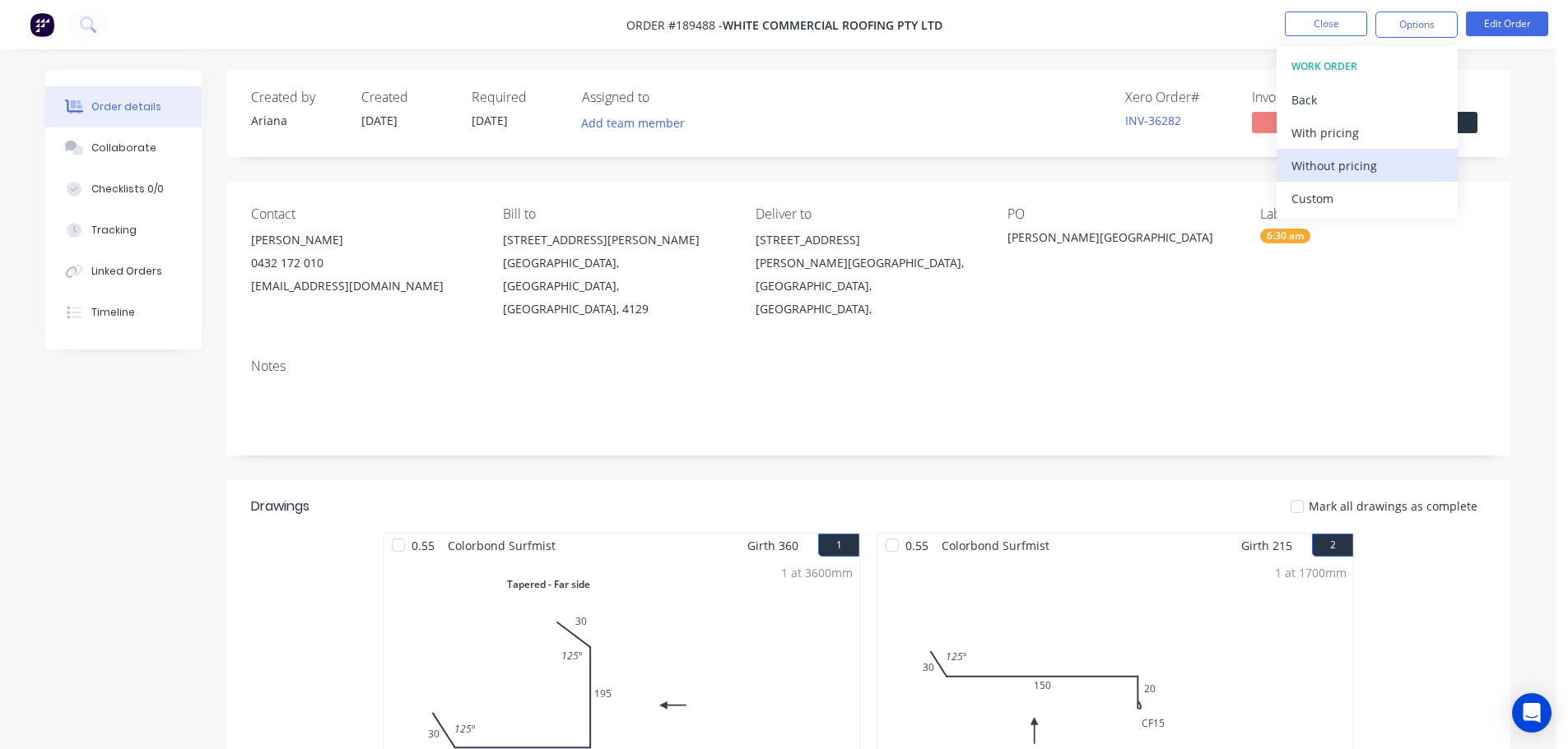
click at [1342, 161] on div "Without pricing" at bounding box center [1367, 165] width 152 height 24
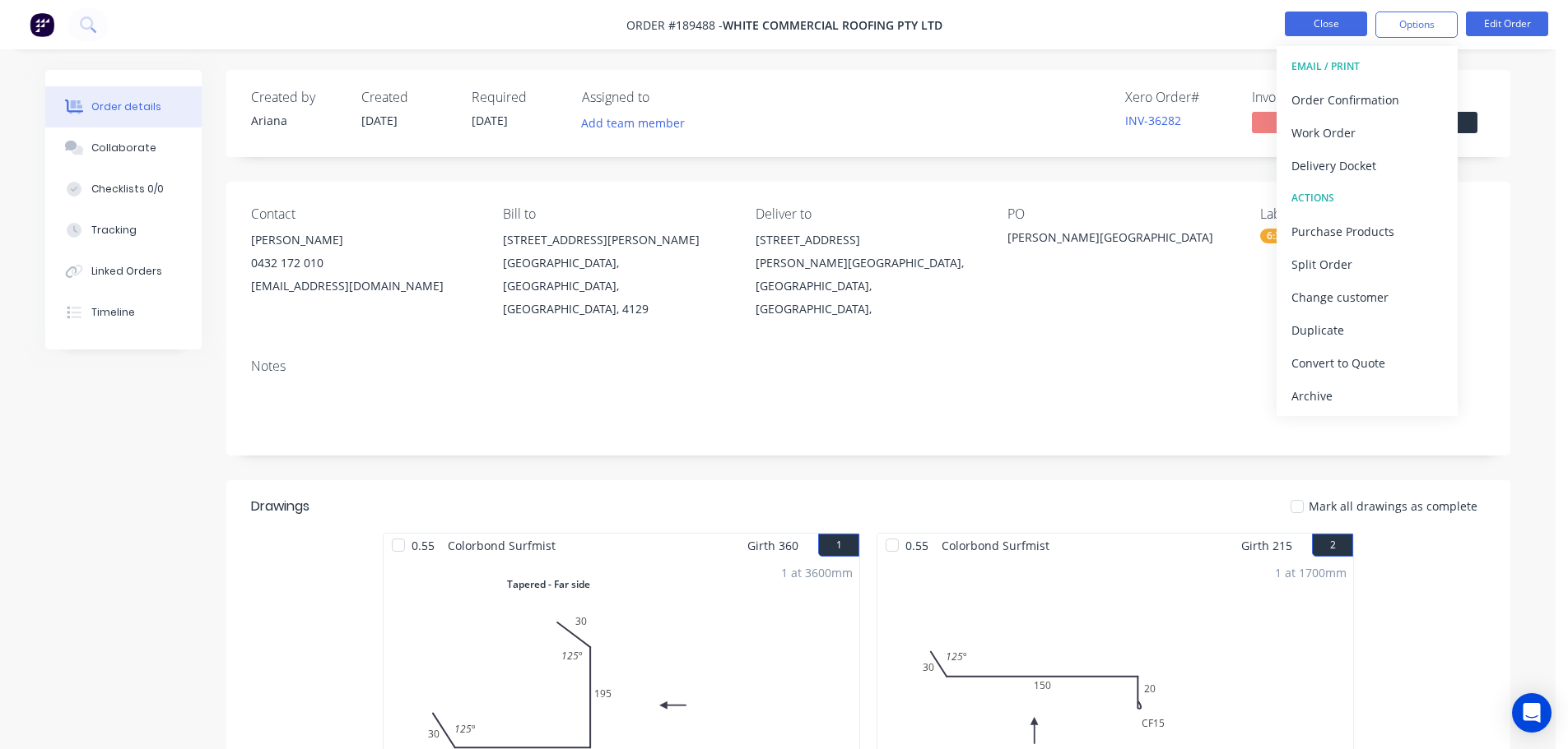
click at [1329, 25] on button "Close" at bounding box center [1326, 24] width 82 height 25
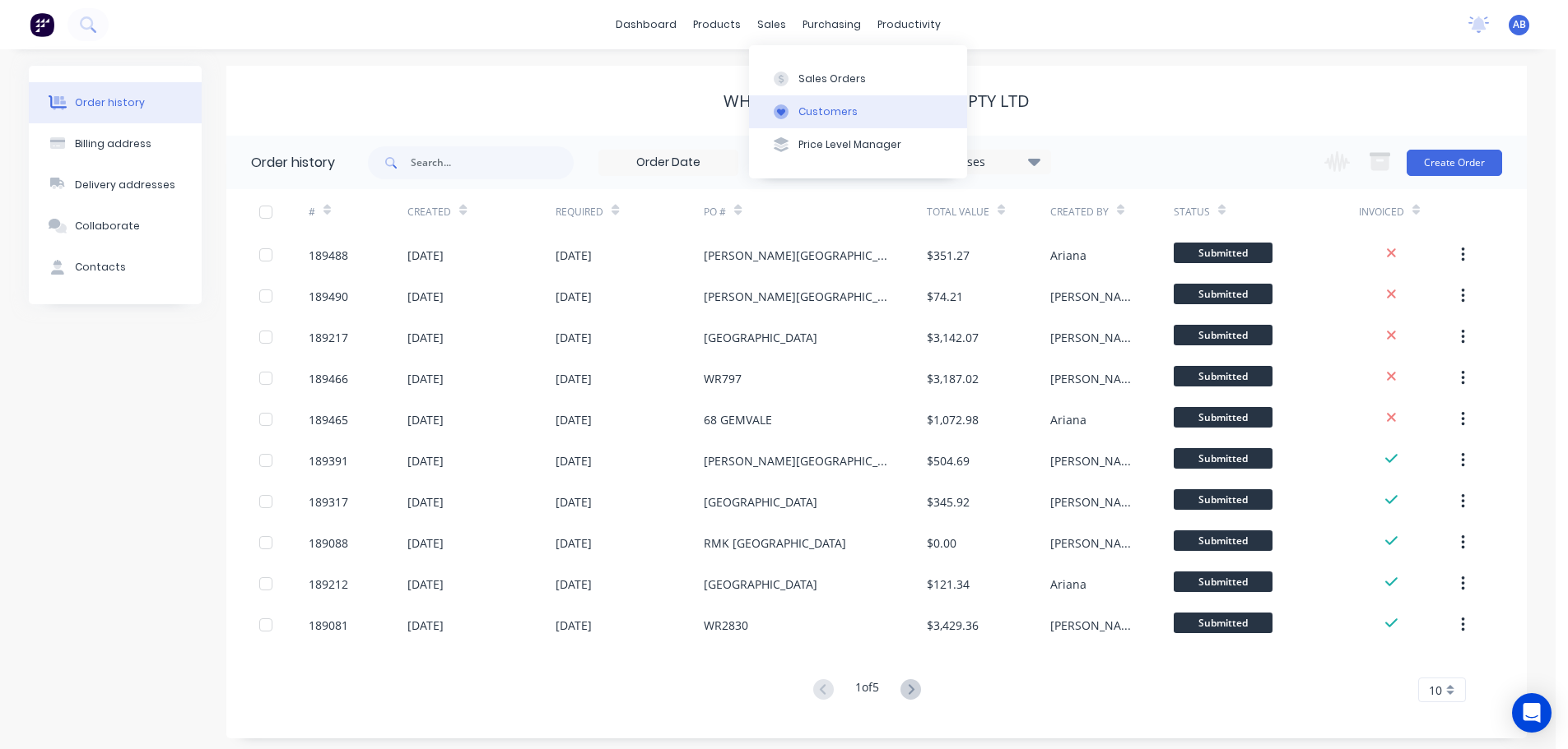
click at [816, 112] on div "Customers" at bounding box center [828, 112] width 59 height 15
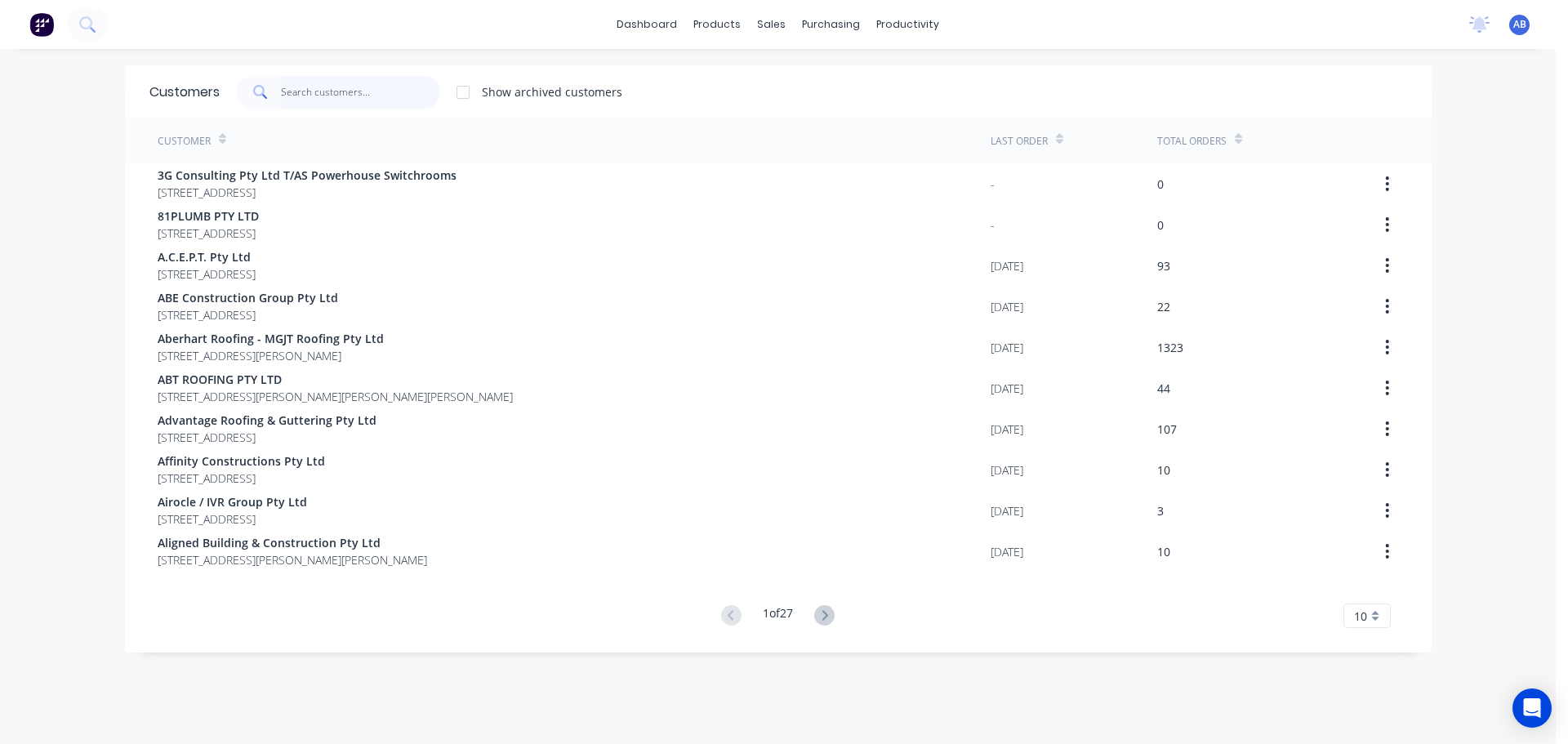
click at [399, 97] on input "text" at bounding box center [360, 92] width 159 height 33
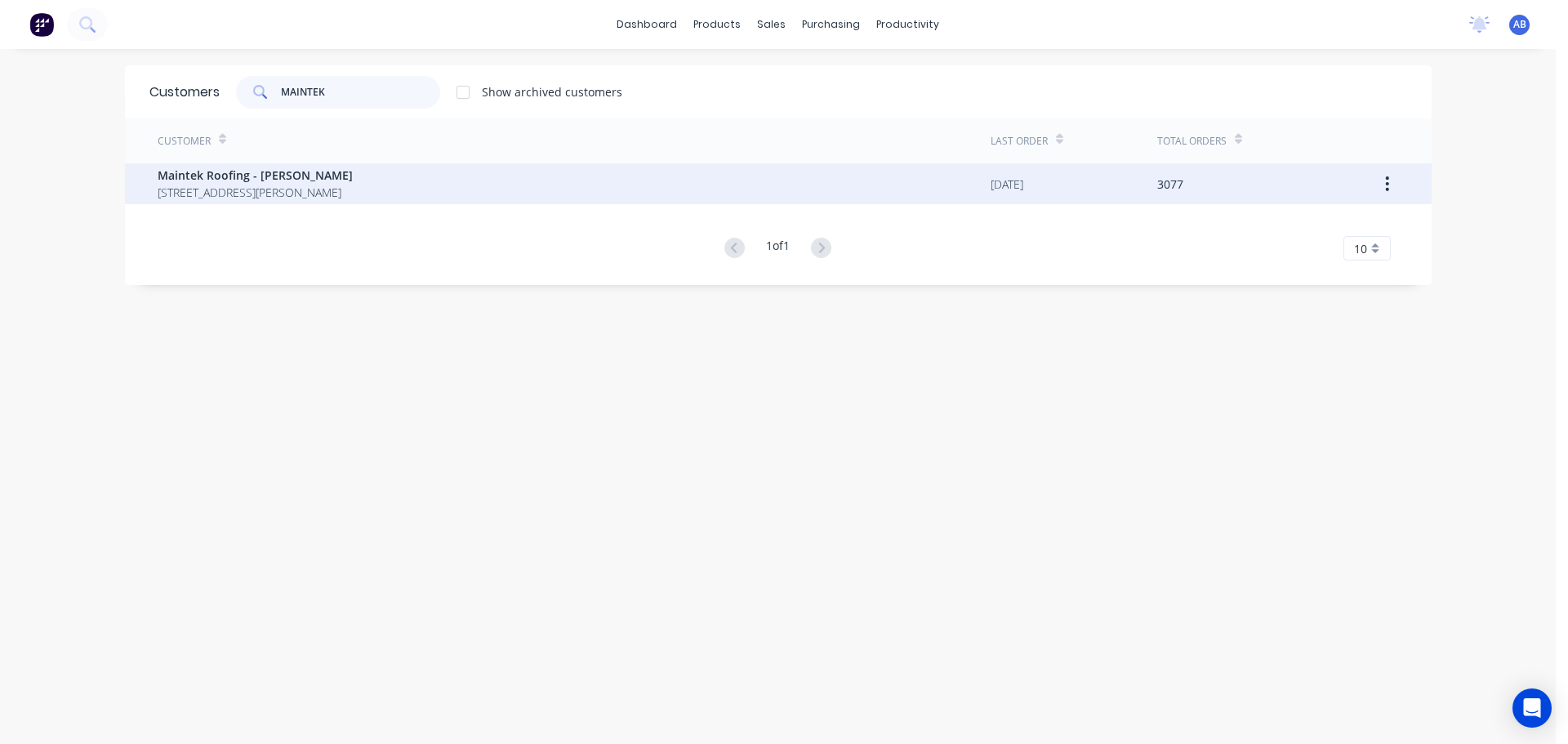
type input "MAINTEK"
click at [219, 181] on span "Maintek Roofing - Shaun Rahurahu" at bounding box center [255, 175] width 195 height 17
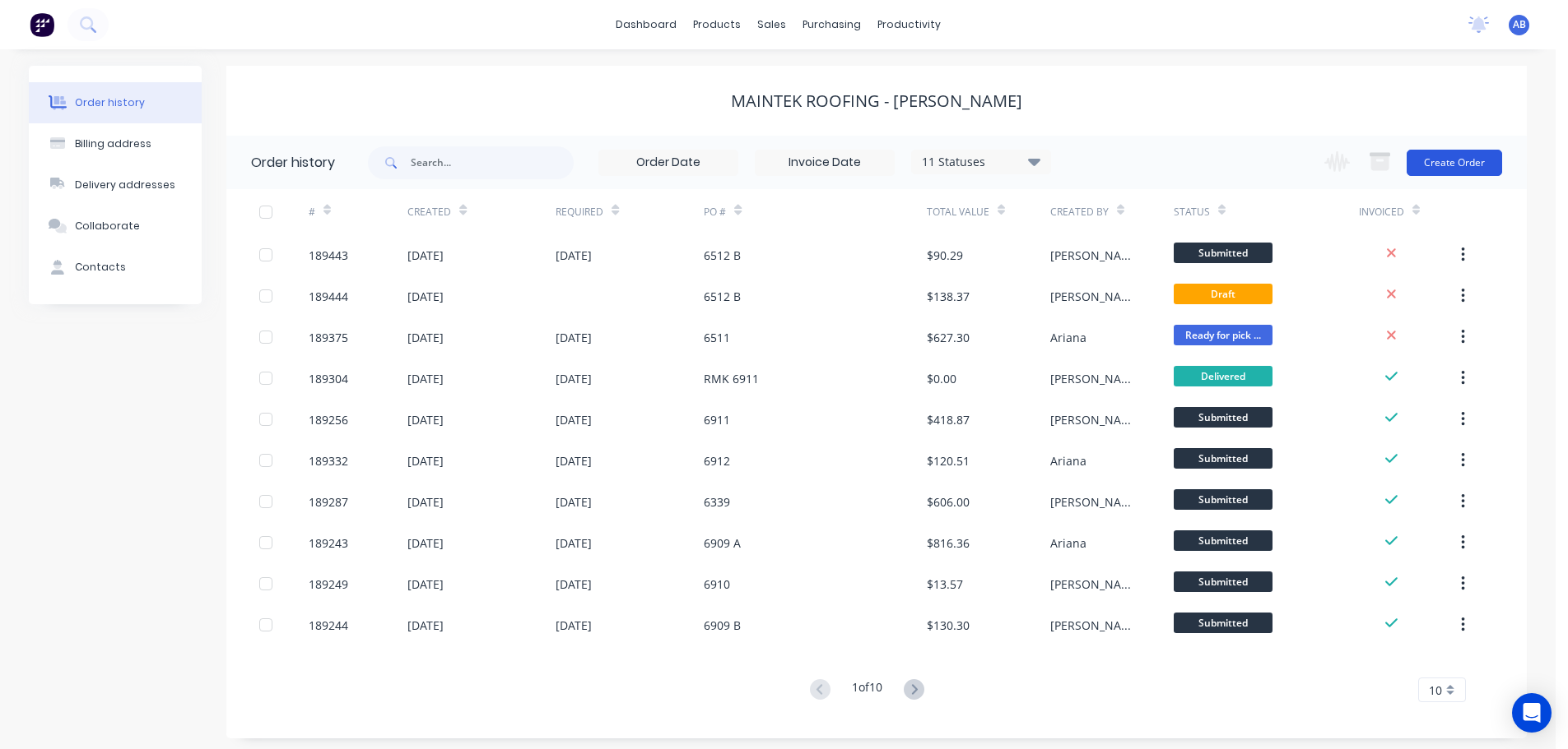
click at [1441, 166] on button "Create Order" at bounding box center [1453, 163] width 95 height 26
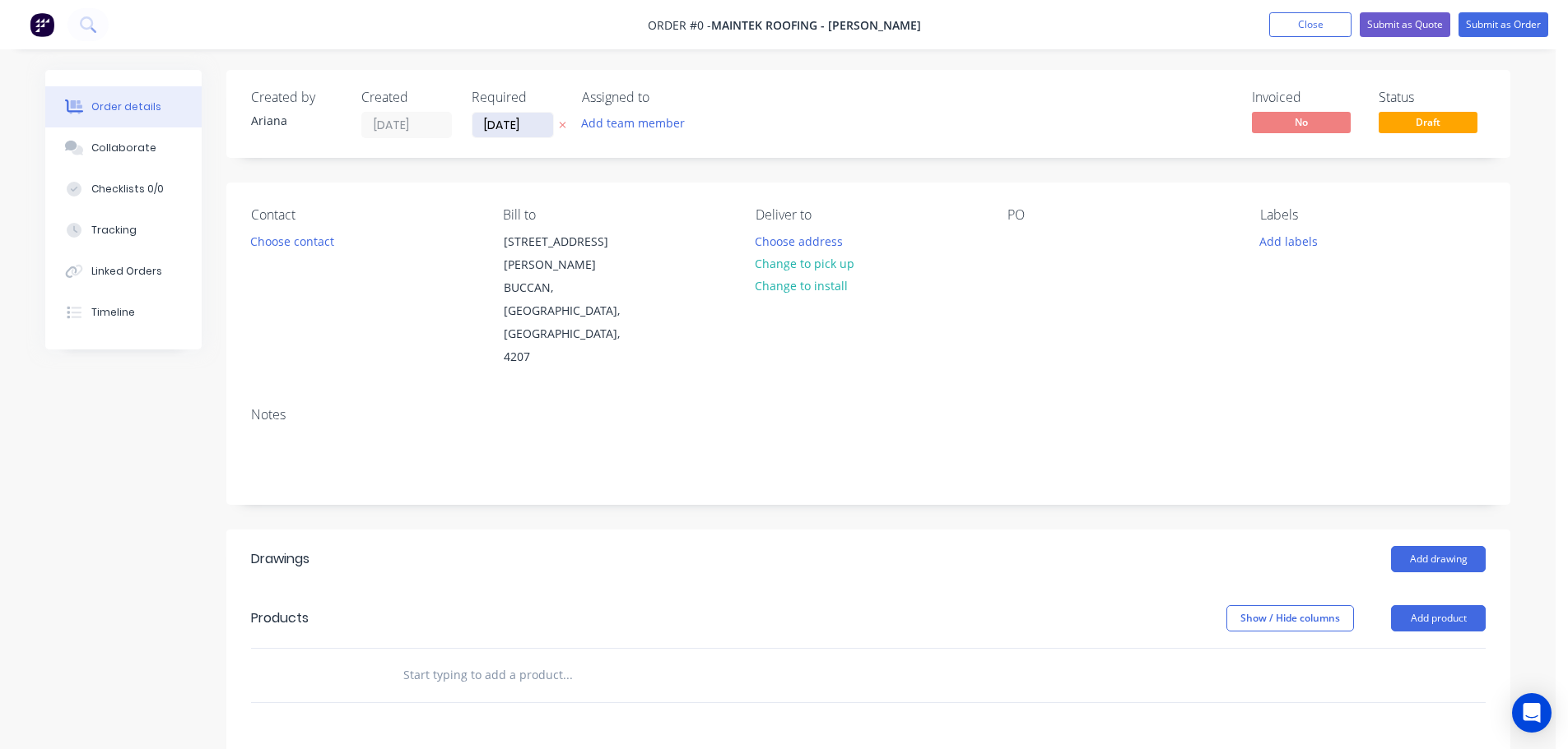
click at [507, 130] on input "[DATE]" at bounding box center [512, 125] width 81 height 25
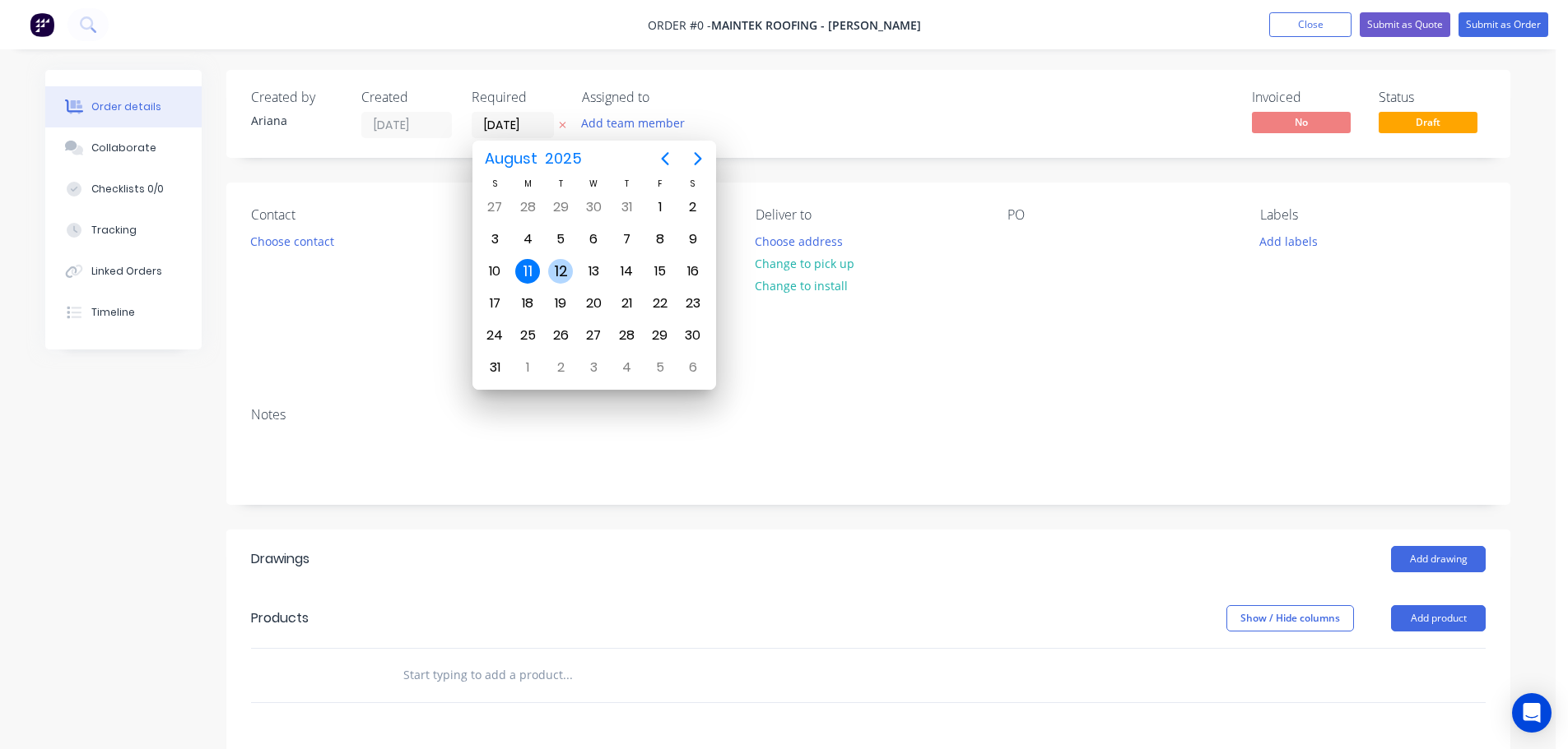
click at [558, 269] on div "12" at bounding box center [560, 271] width 25 height 25
type input "12/08/25"
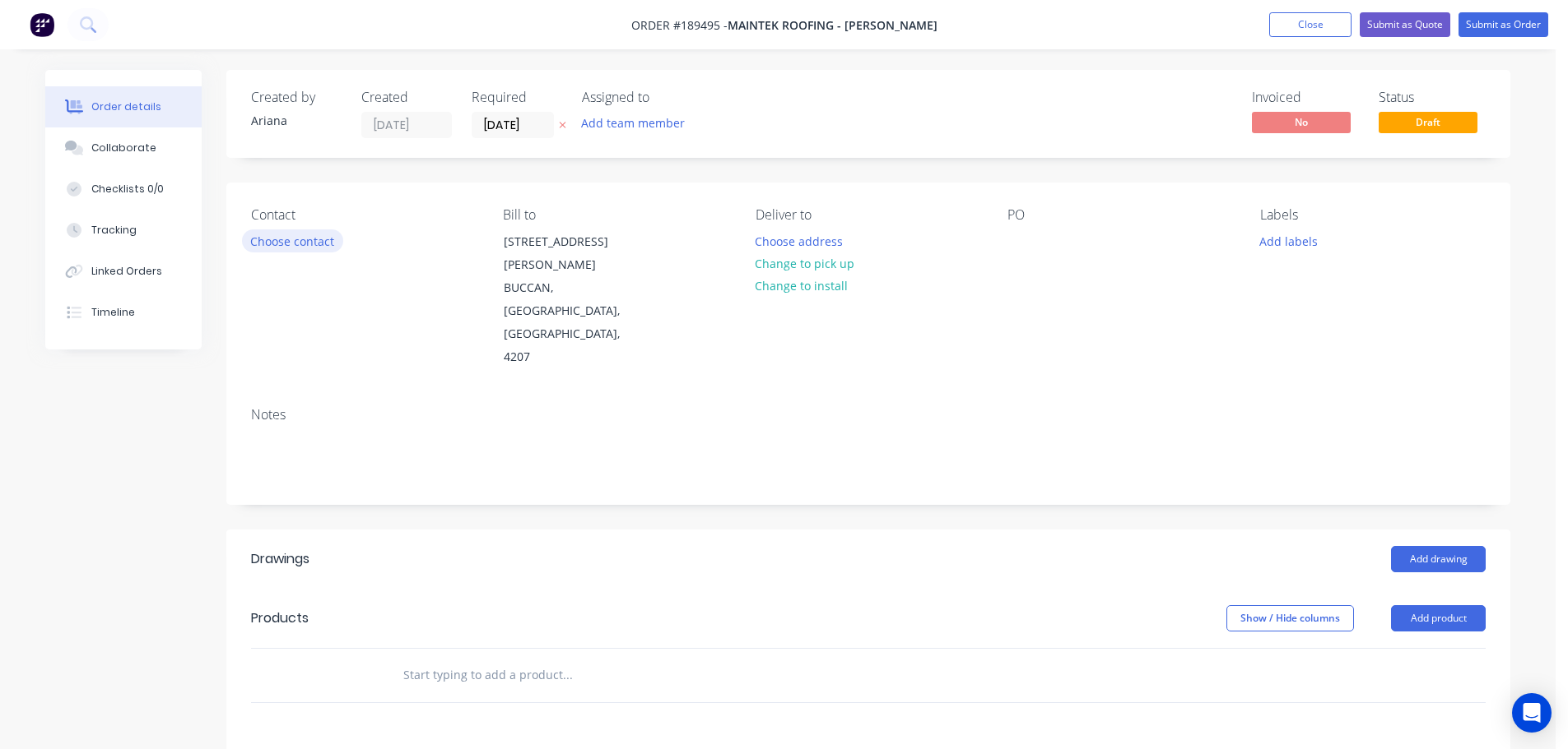
click at [281, 241] on button "Choose contact" at bounding box center [292, 240] width 101 height 22
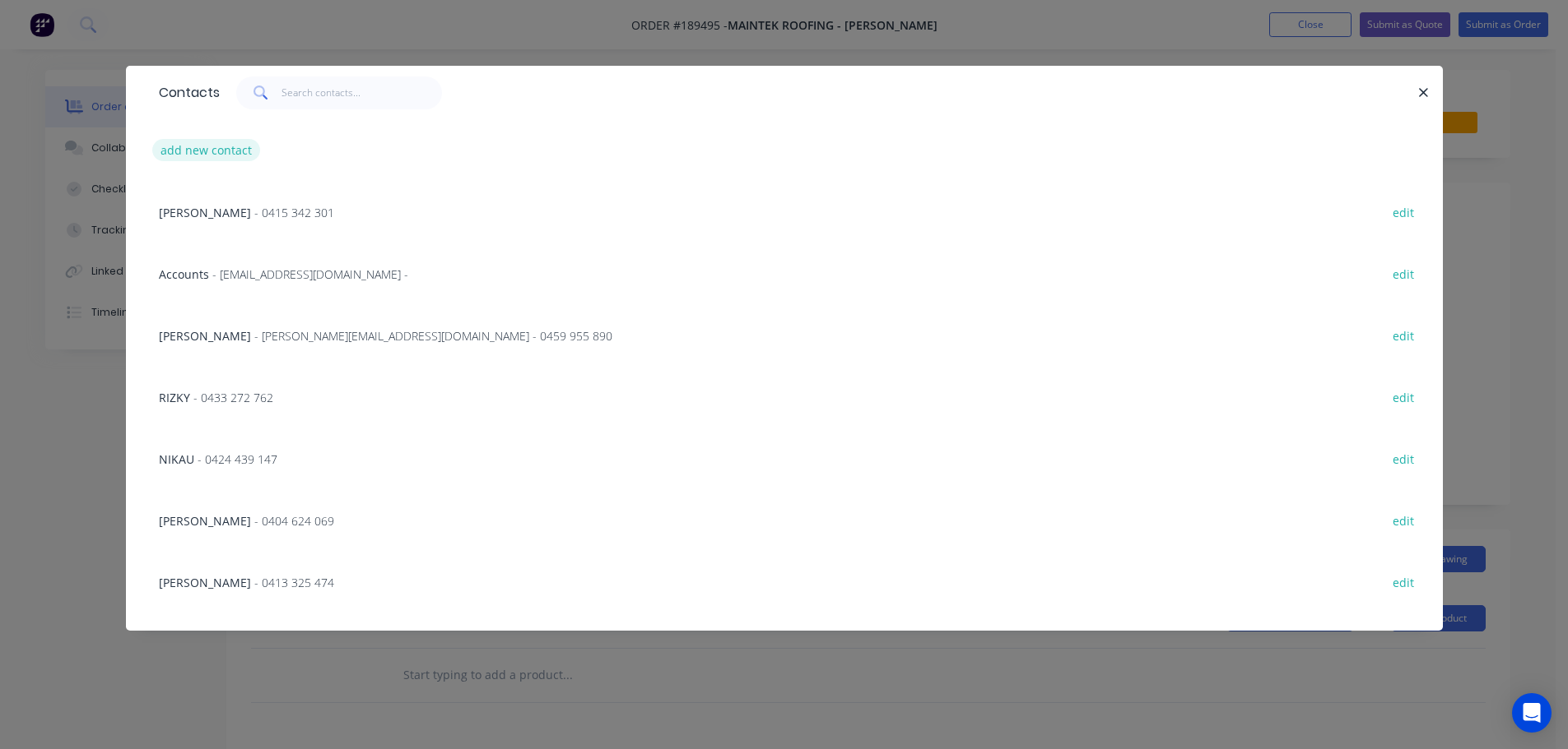
click at [190, 155] on button "add new contact" at bounding box center [206, 150] width 108 height 22
select select "AU"
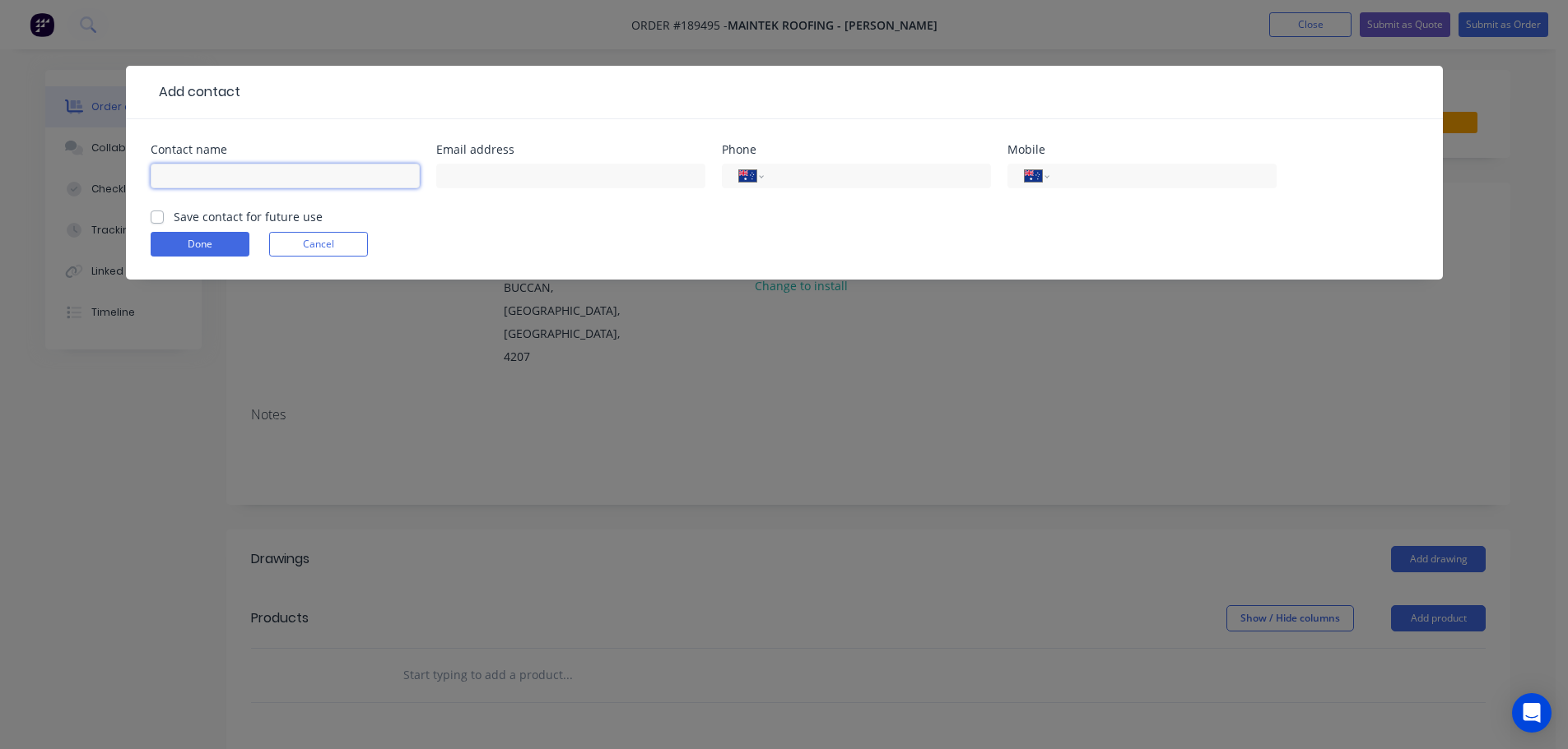
click at [183, 182] on input "text" at bounding box center [286, 175] width 269 height 25
type input "TONY"
click at [1095, 174] on input "tel" at bounding box center [1159, 176] width 197 height 19
type input "0411 381 625"
click at [211, 247] on button "Done" at bounding box center [200, 244] width 99 height 25
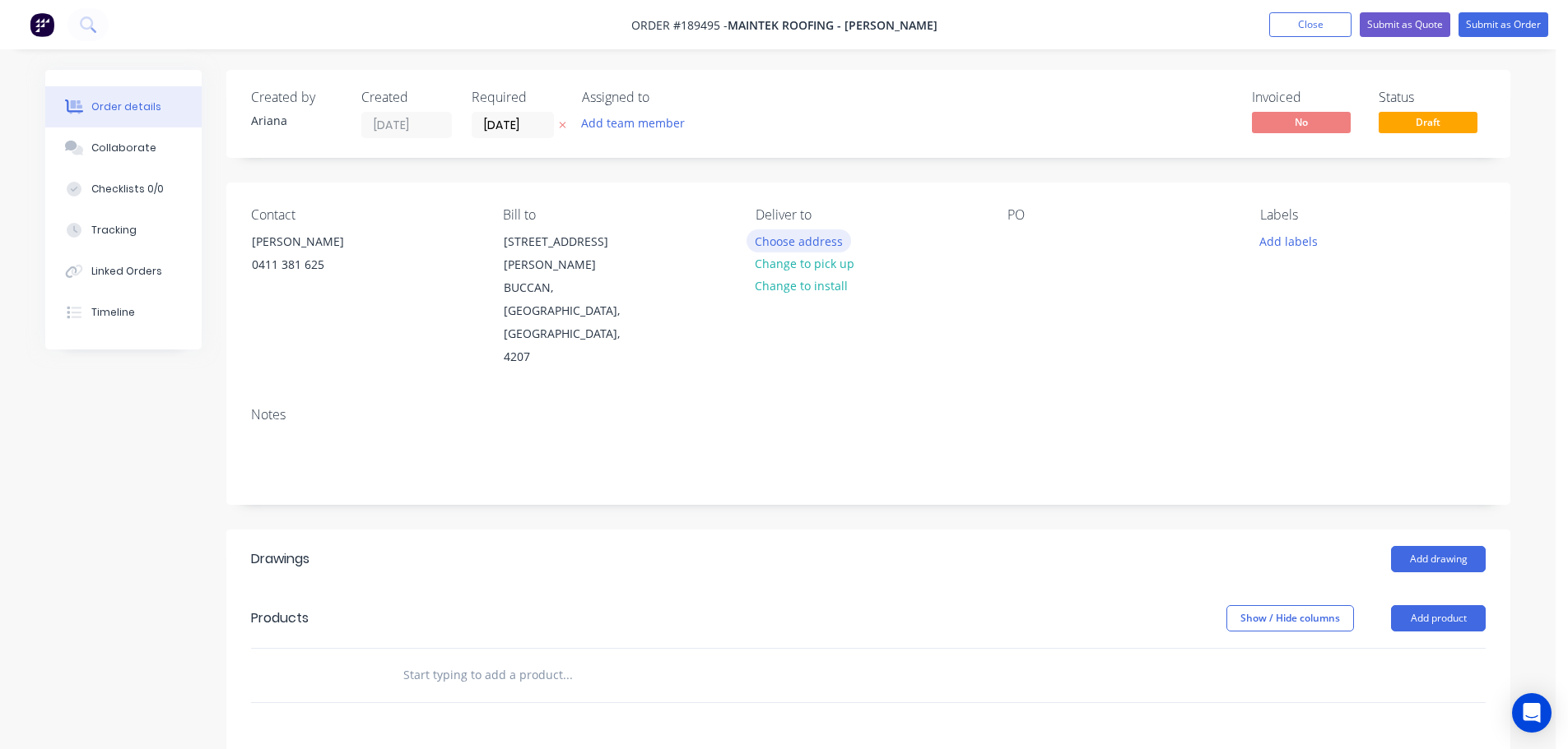
click at [810, 241] on button "Choose address" at bounding box center [799, 240] width 106 height 22
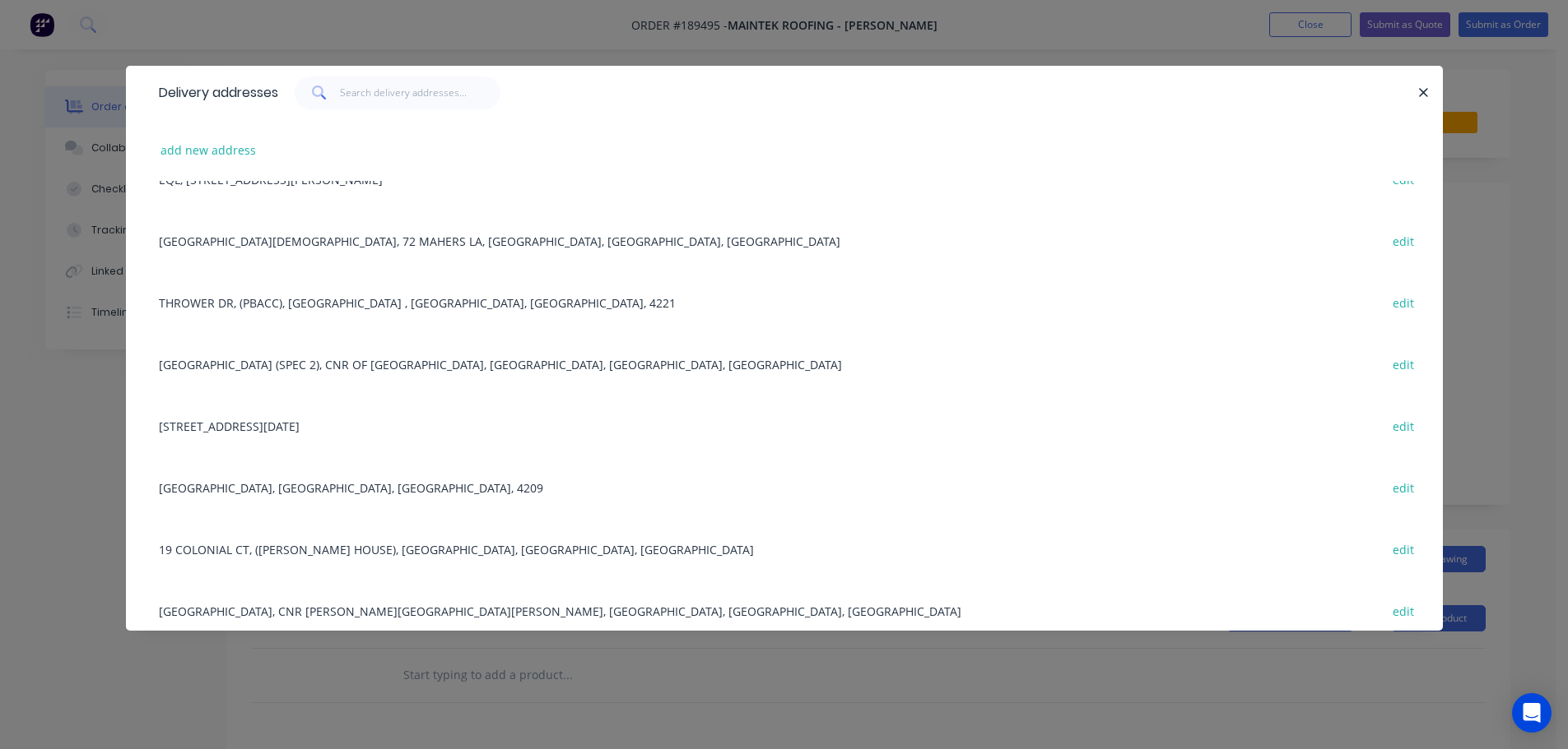
scroll to position [1401, 0]
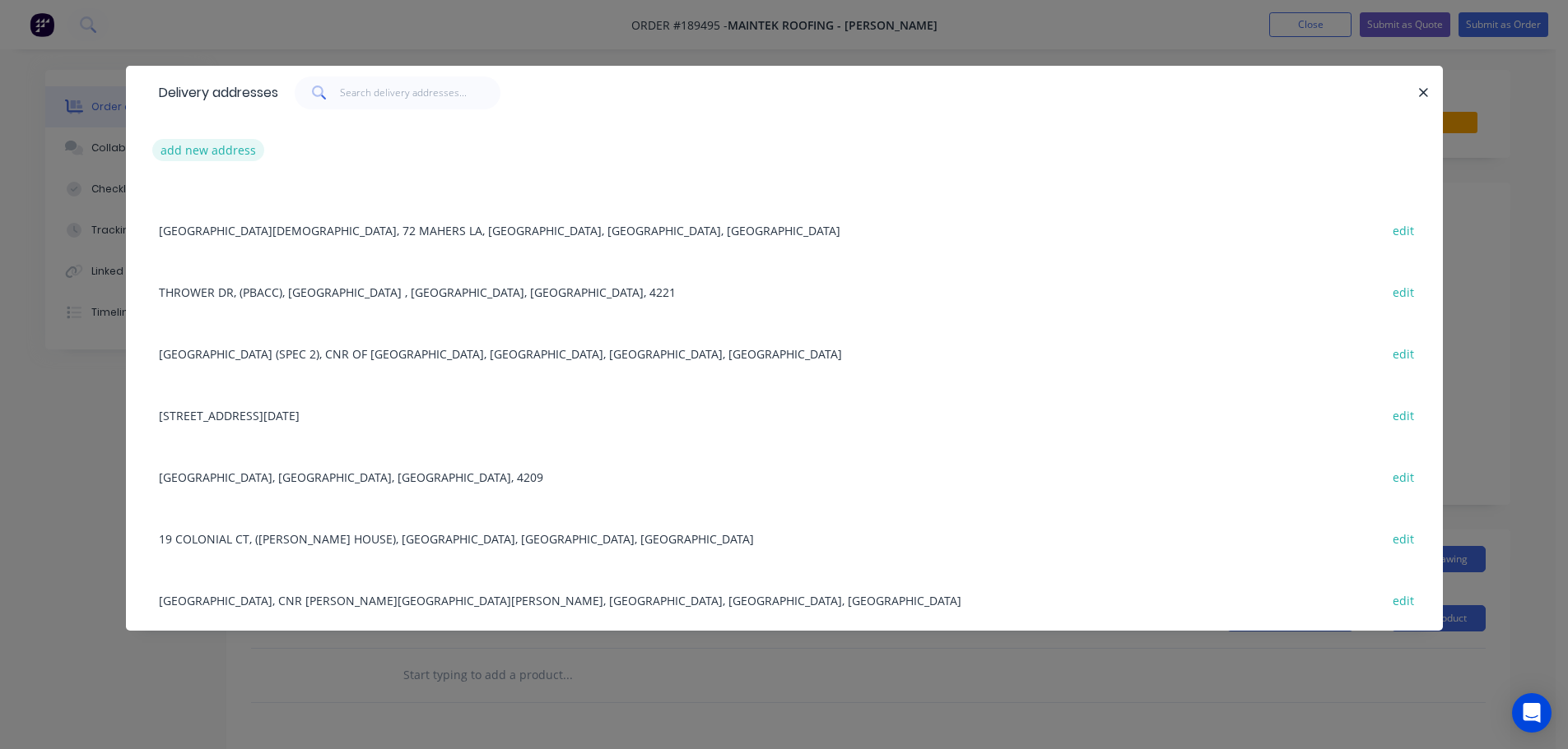
click at [205, 152] on button "add new address" at bounding box center [208, 150] width 113 height 22
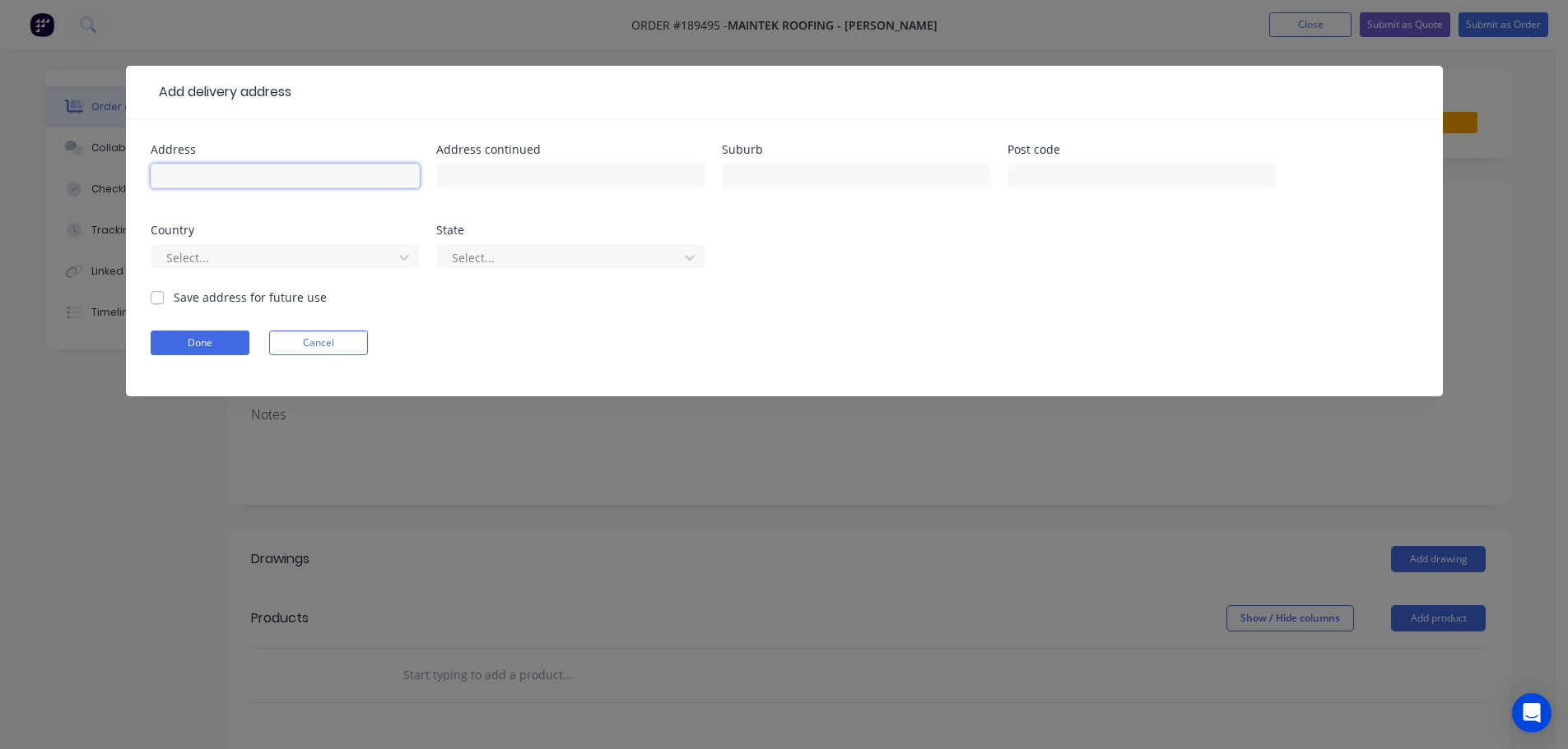
click at [199, 170] on input "text" at bounding box center [286, 175] width 269 height 25
type input "SOUTH RIPLEY SCHOOL"
type input "PARK WAY AVE"
click at [818, 173] on input "text" at bounding box center [857, 175] width 269 height 25
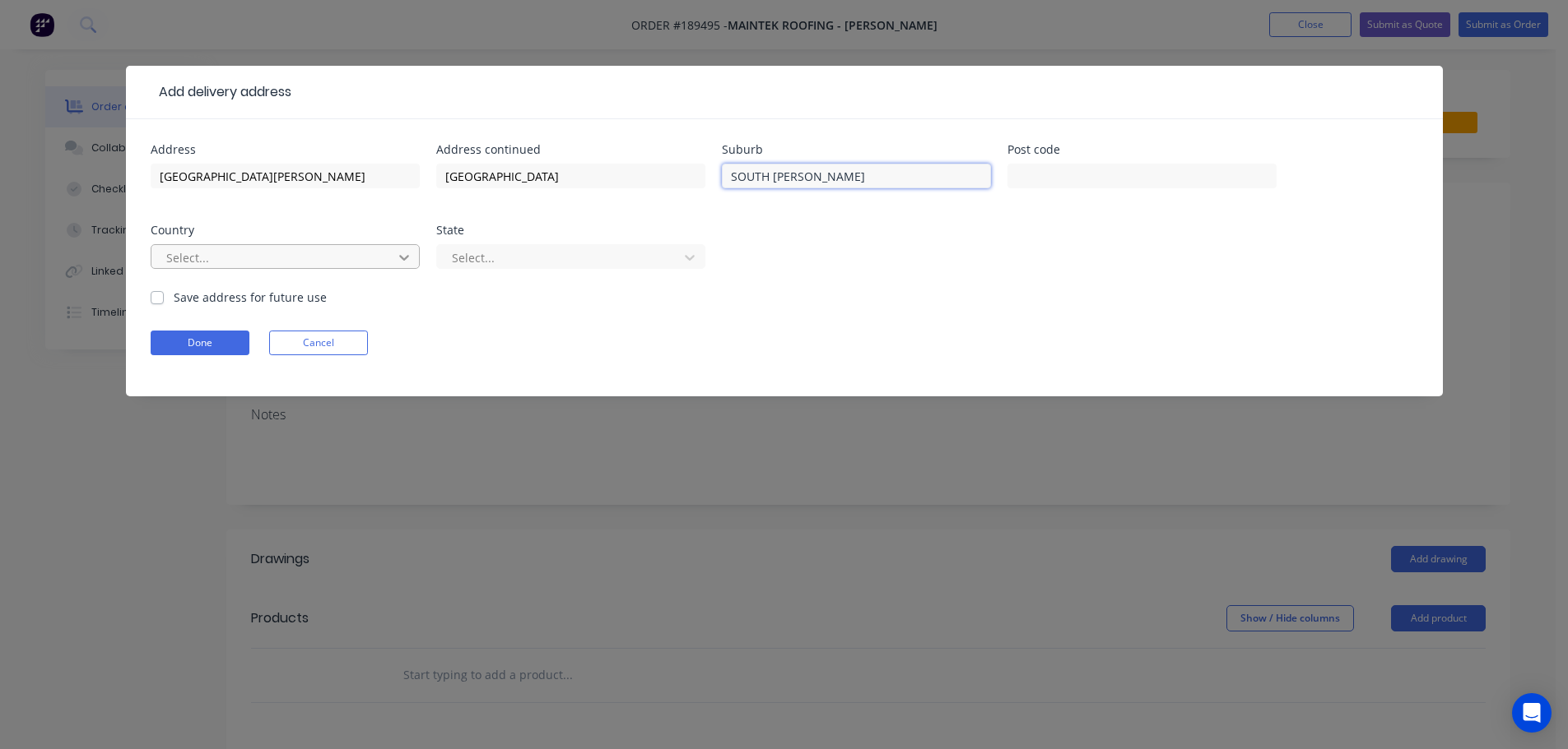
type input "SOUTH RIPLEY"
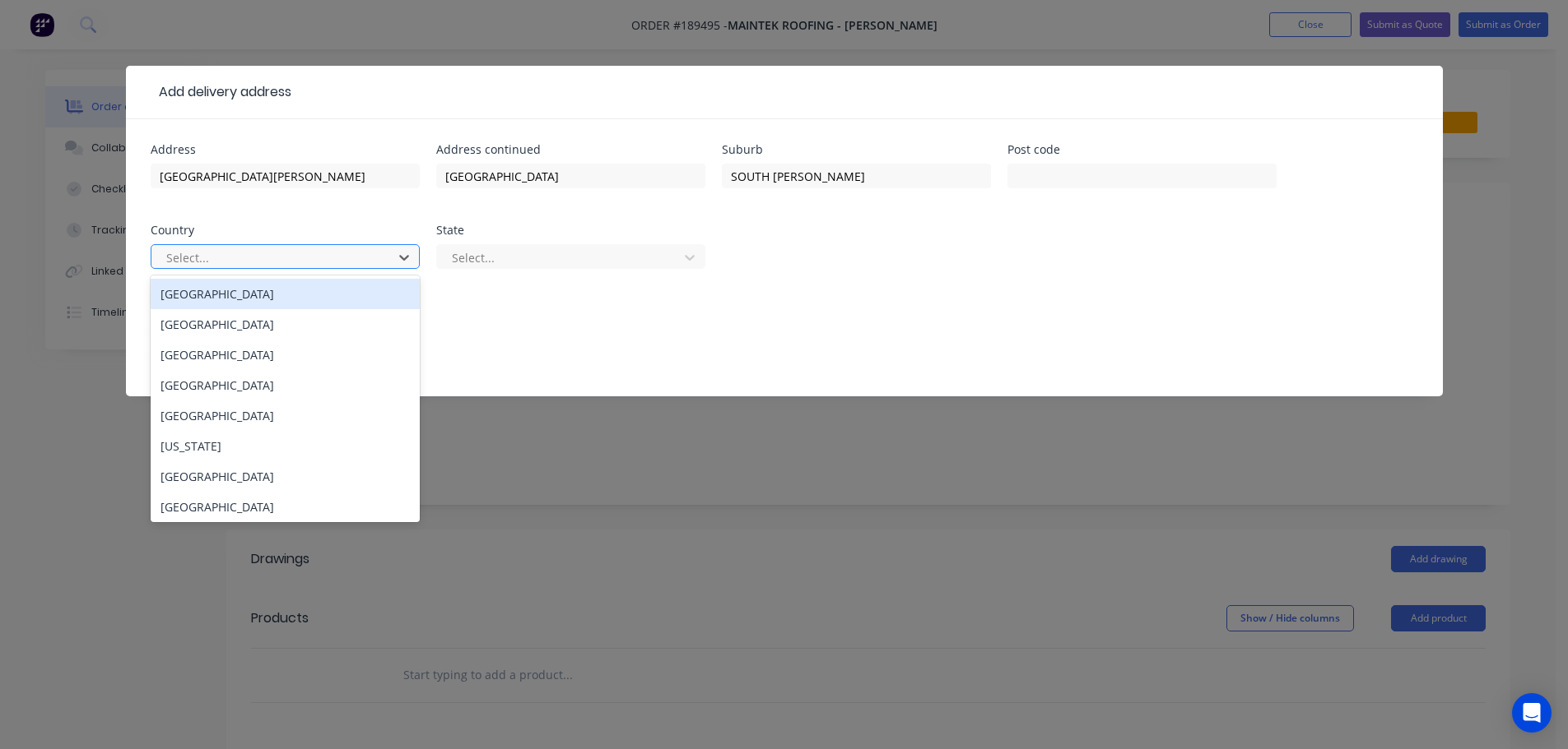
click at [273, 300] on div "Australia" at bounding box center [286, 294] width 269 height 30
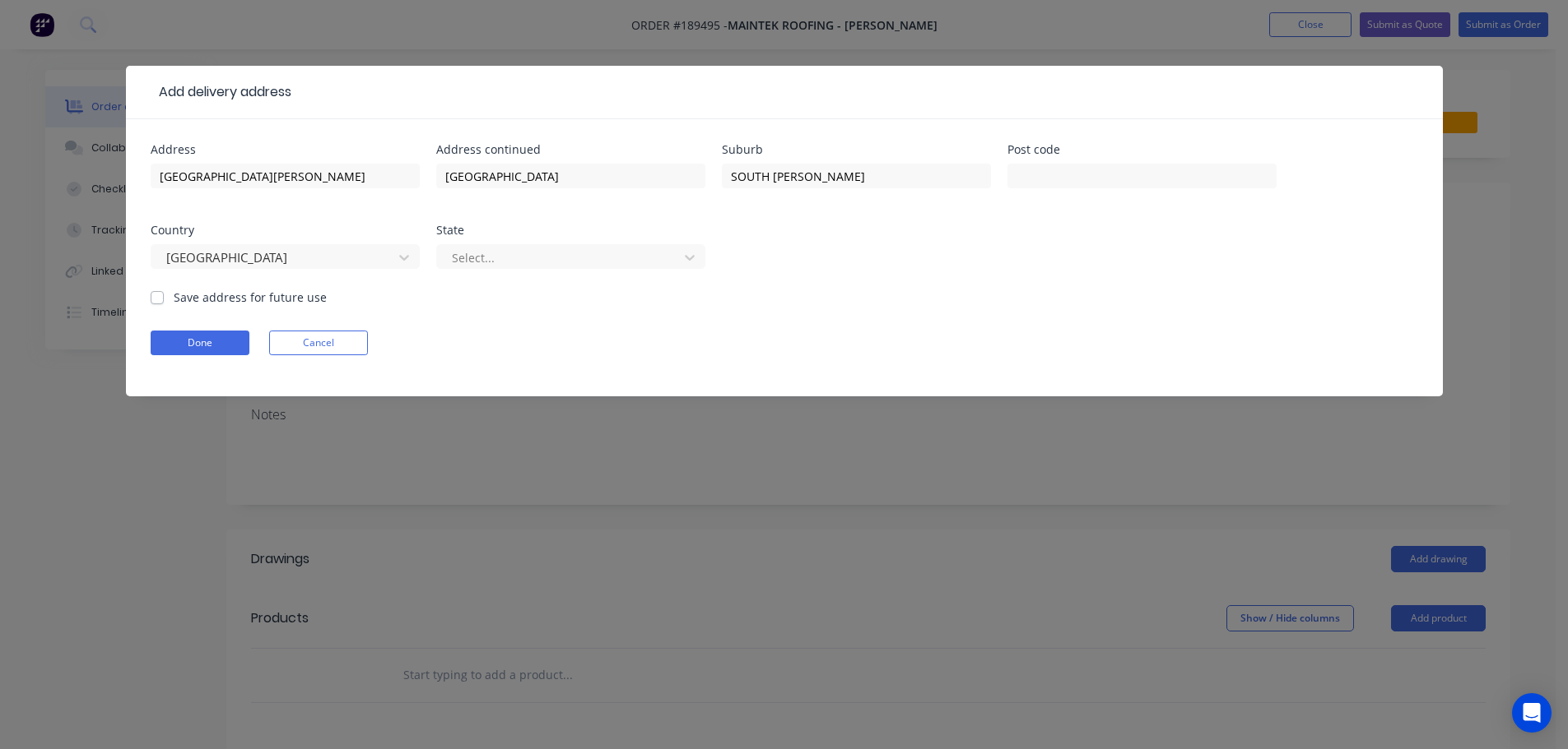
drag, startPoint x: 694, startPoint y: 260, endPoint x: 678, endPoint y: 272, distance: 20.0
click at [694, 261] on icon at bounding box center [689, 257] width 16 height 16
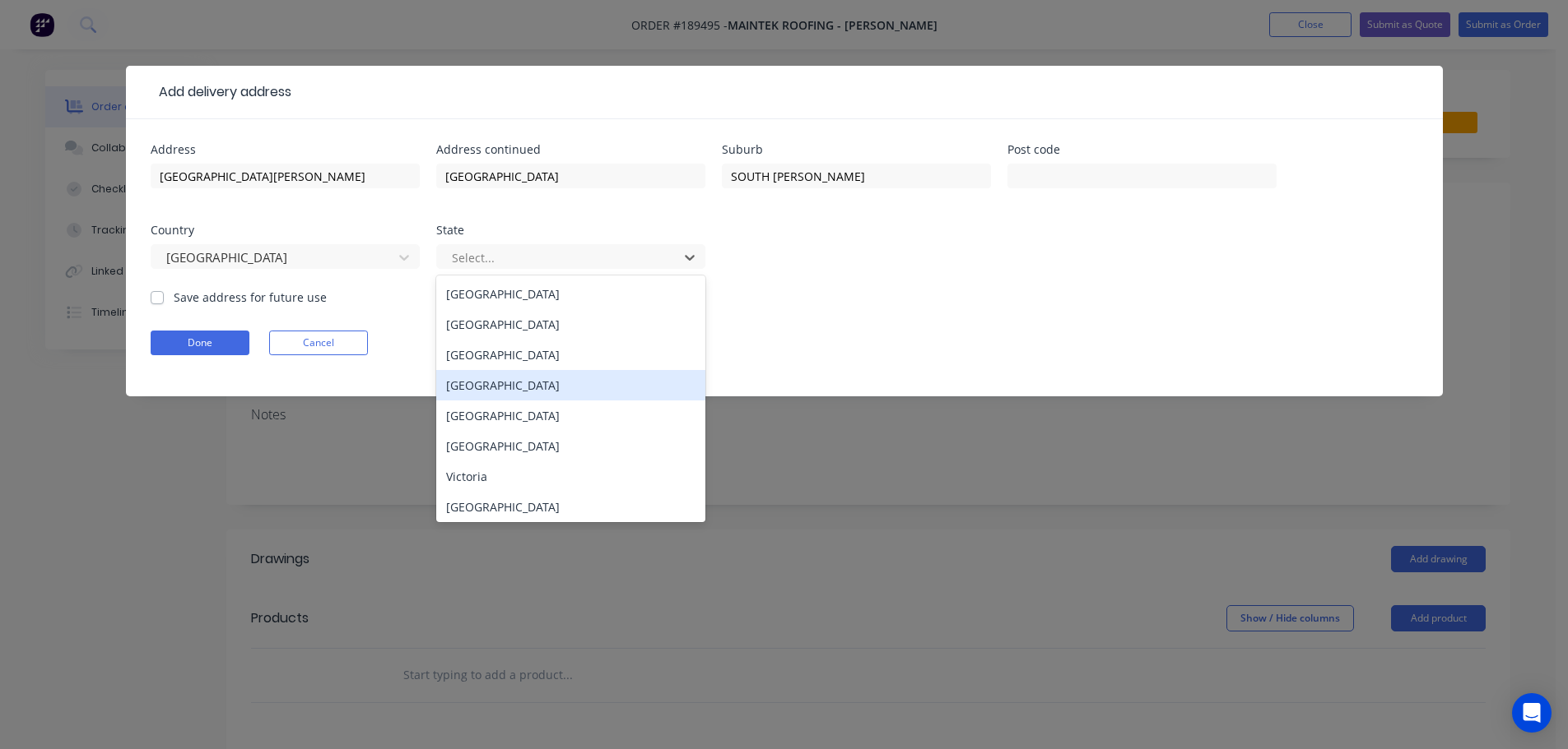
click at [492, 394] on div "Queensland" at bounding box center [571, 384] width 269 height 30
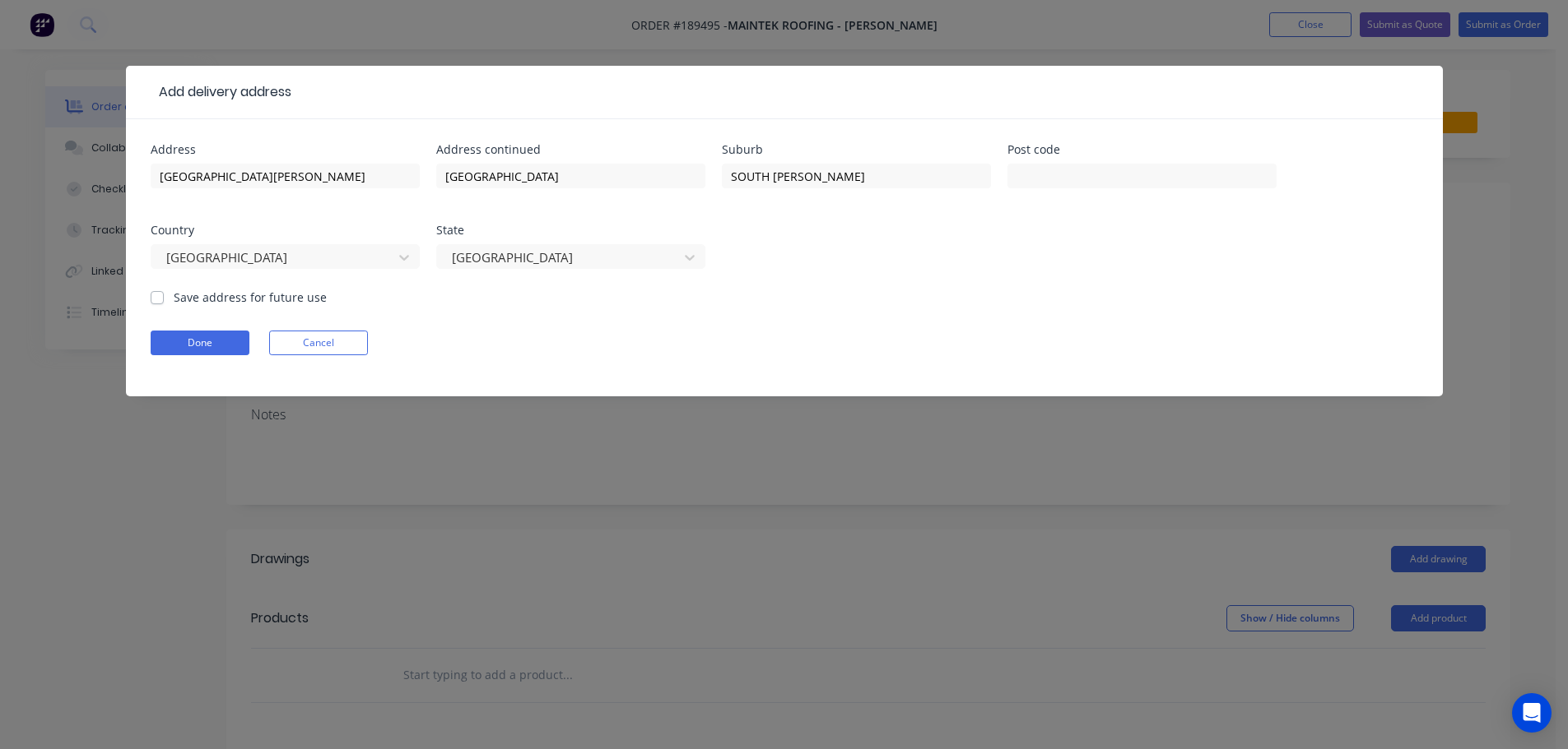
click at [791, 296] on form "Address SOUTH RIPLEY SCHOOL Address continued PARK WAY AVE Suburb SOUTH RIPLEY …" at bounding box center [785, 270] width 1268 height 253
click at [209, 336] on button "Done" at bounding box center [200, 343] width 99 height 25
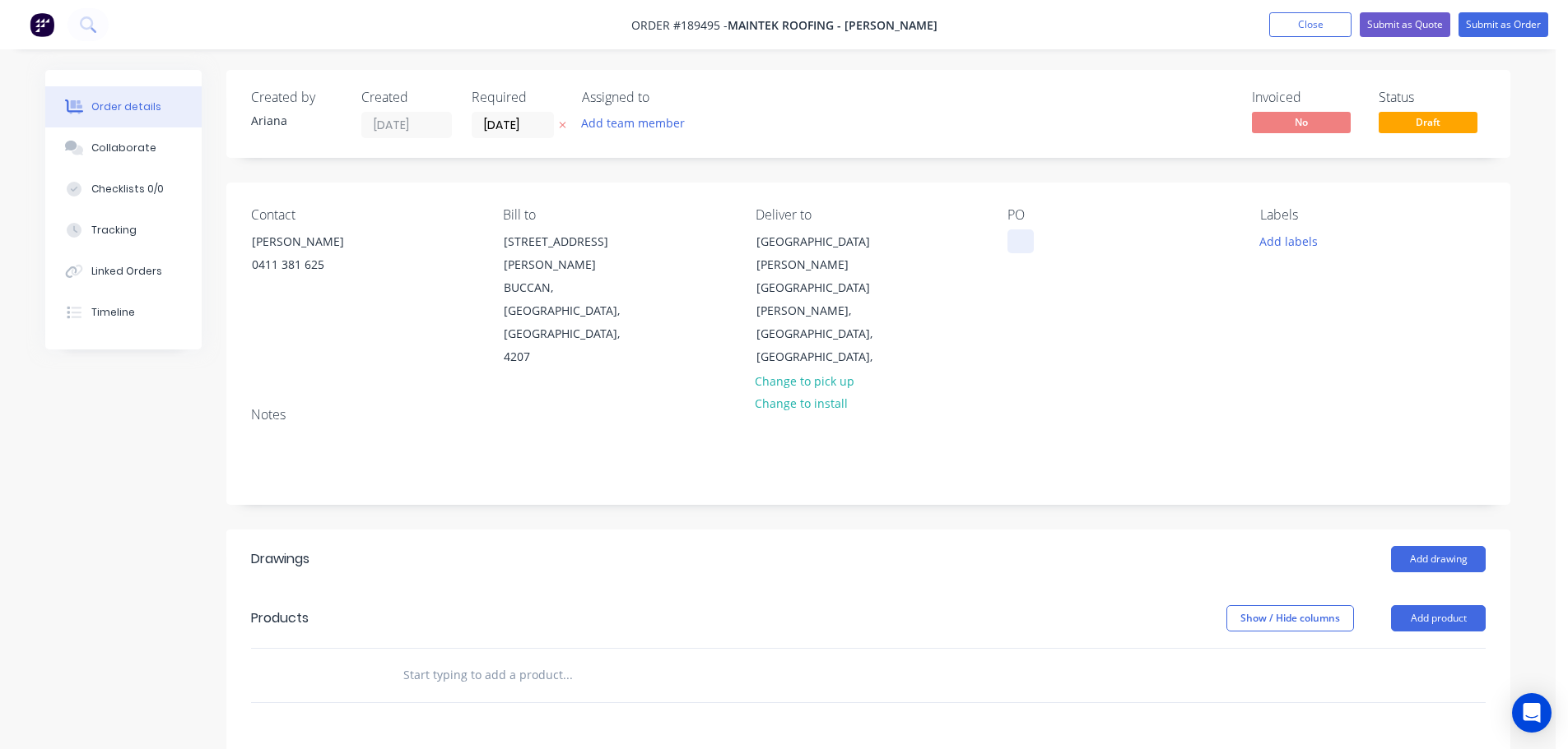
click at [1018, 234] on div at bounding box center [1020, 241] width 26 height 24
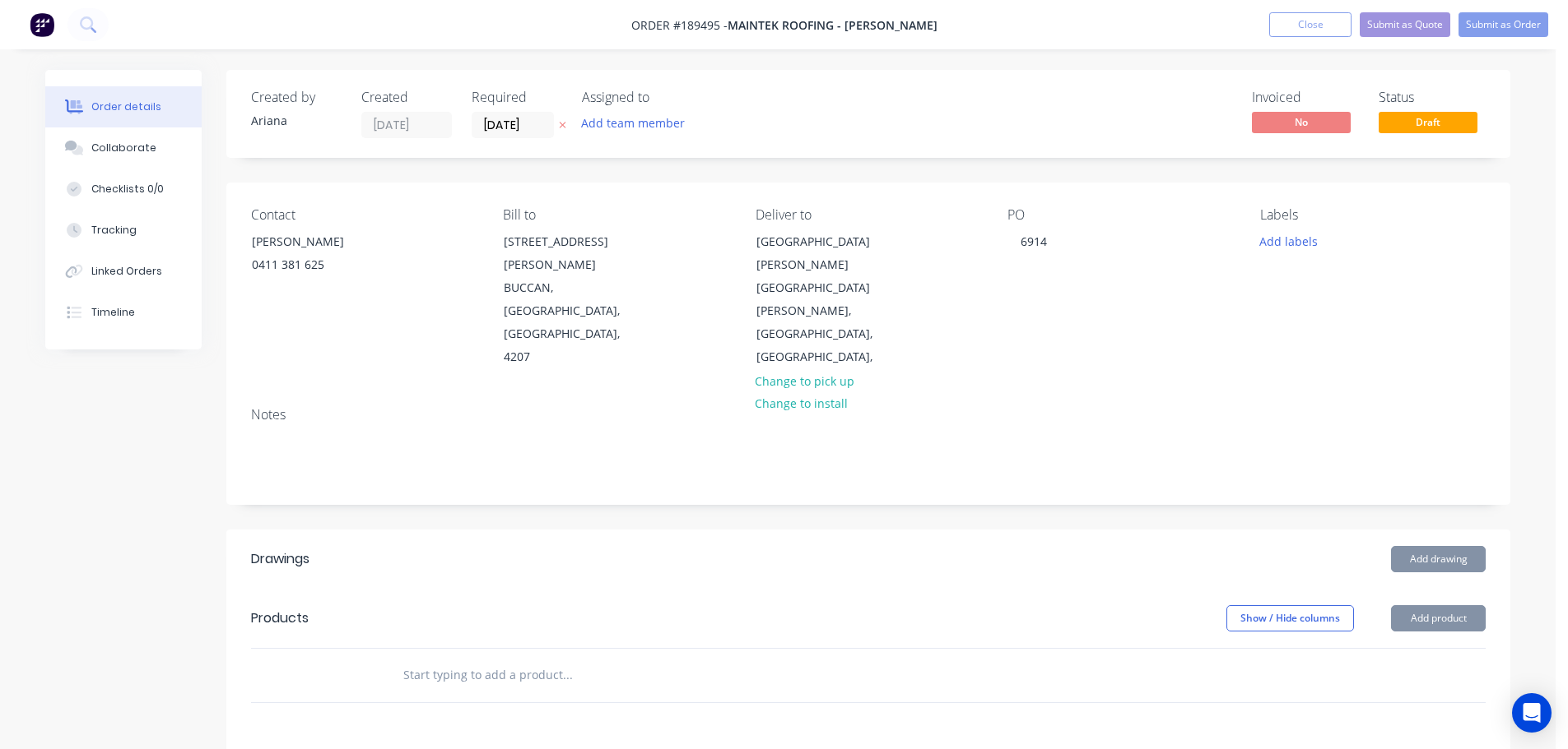
click at [1219, 270] on div "PO 6914" at bounding box center [1121, 288] width 226 height 162
drag, startPoint x: 1288, startPoint y: 239, endPoint x: 1320, endPoint y: 253, distance: 34.9
click at [1289, 239] on button "Add labels" at bounding box center [1288, 240] width 75 height 22
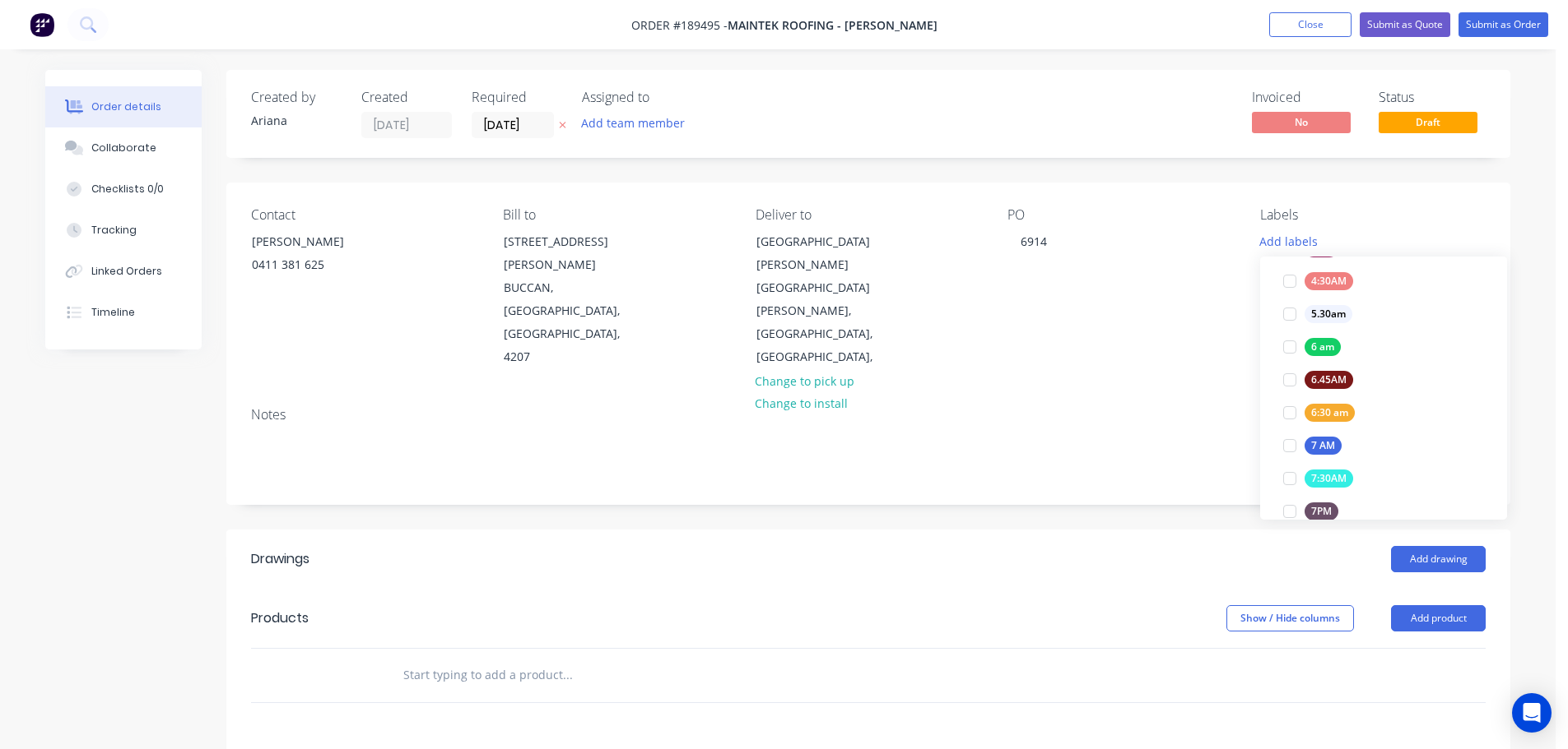
scroll to position [305, 0]
click at [1285, 374] on div at bounding box center [1290, 379] width 33 height 33
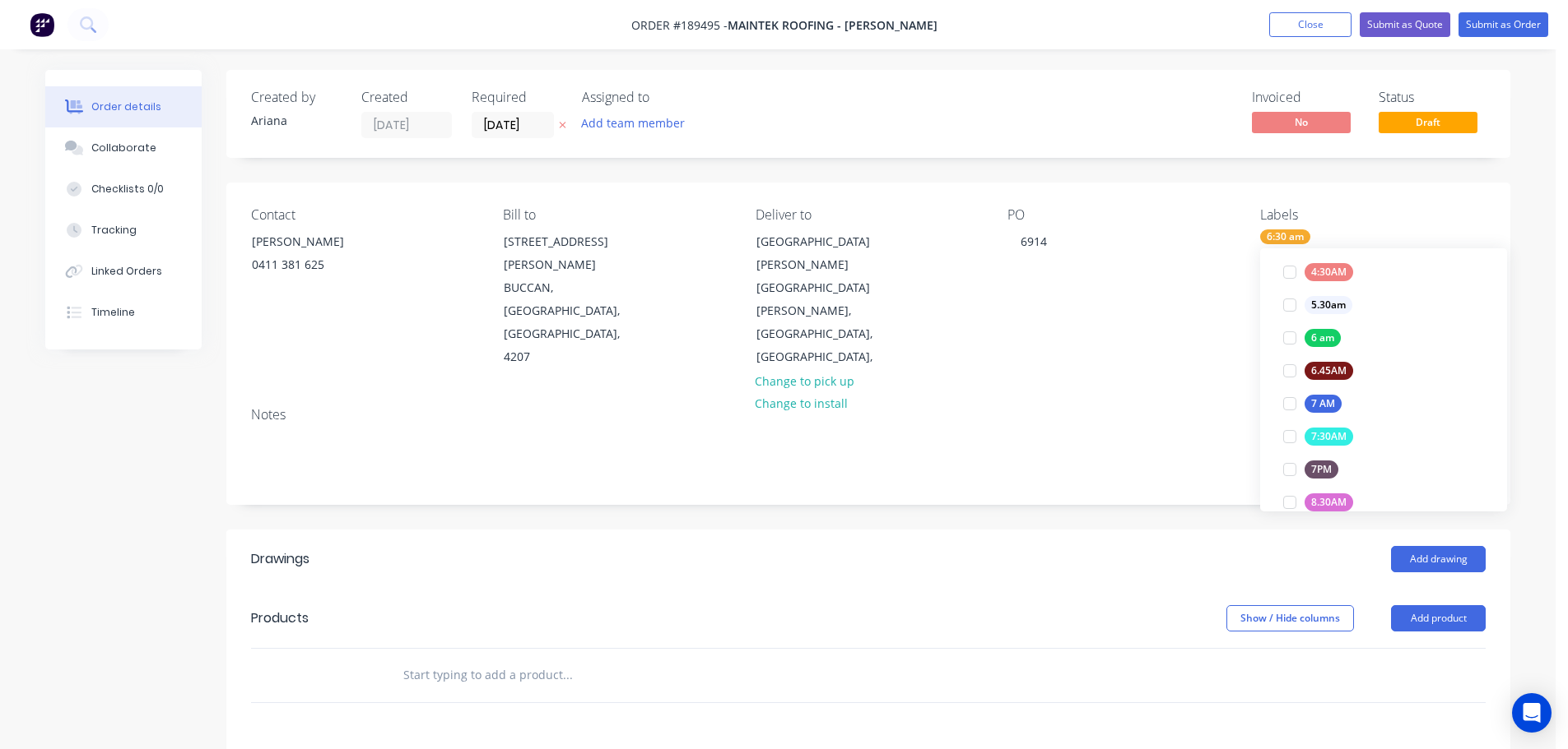
scroll to position [9, 0]
click at [1220, 394] on div "Notes" at bounding box center [869, 448] width 1284 height 110
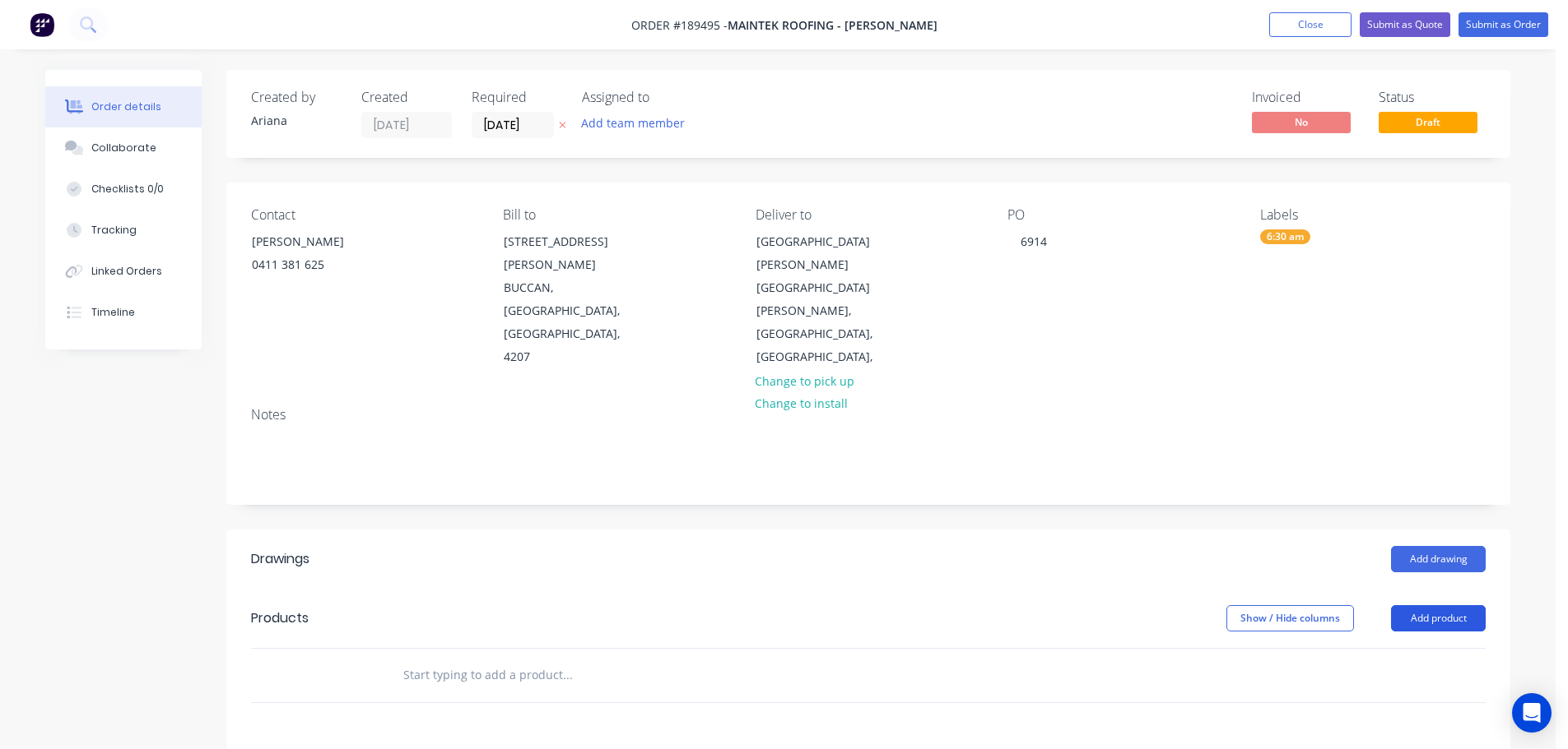
click at [1450, 605] on button "Add product" at bounding box center [1438, 618] width 95 height 26
click at [1408, 648] on div "Product catalogue" at bounding box center [1407, 660] width 126 height 24
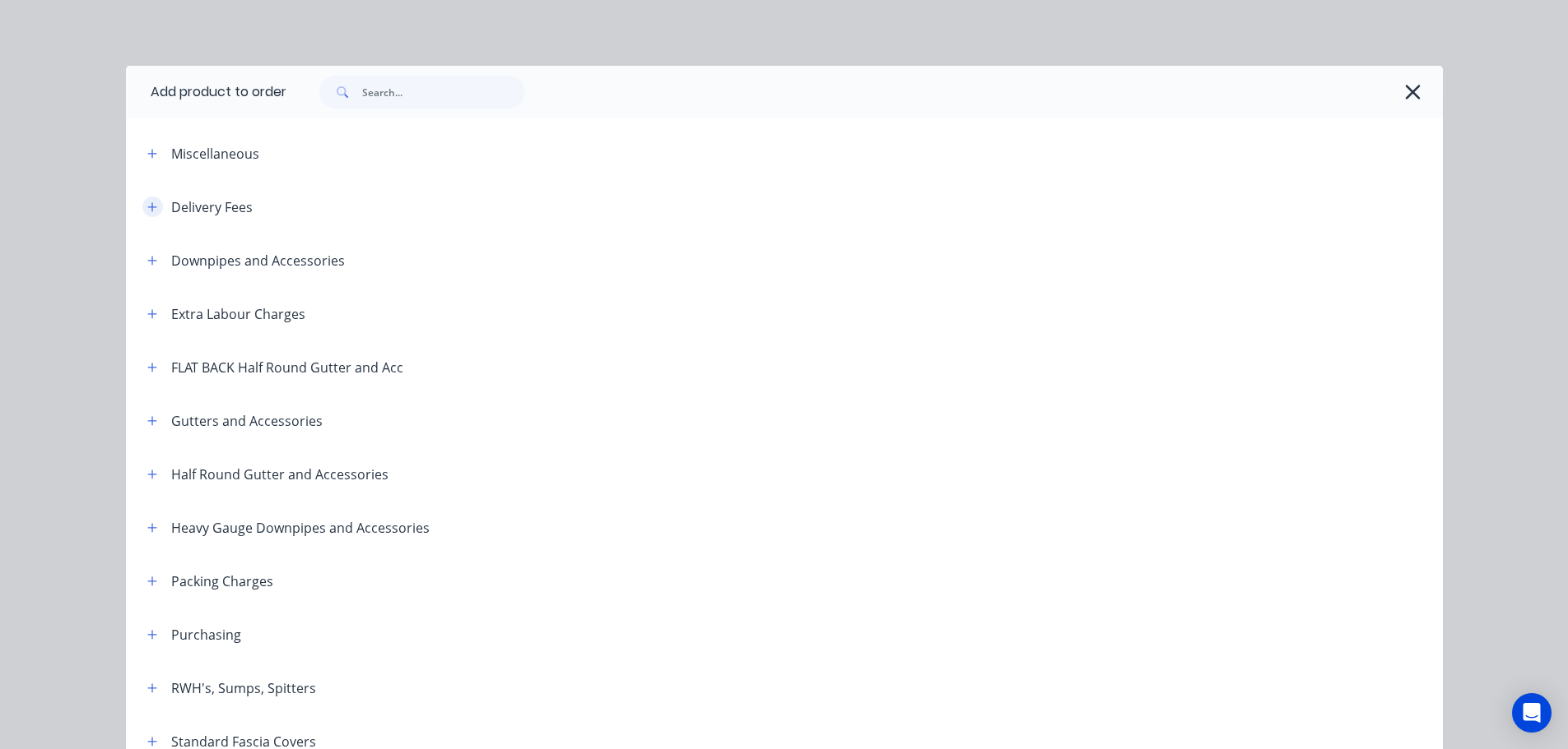
click at [147, 203] on icon "button" at bounding box center [152, 207] width 10 height 12
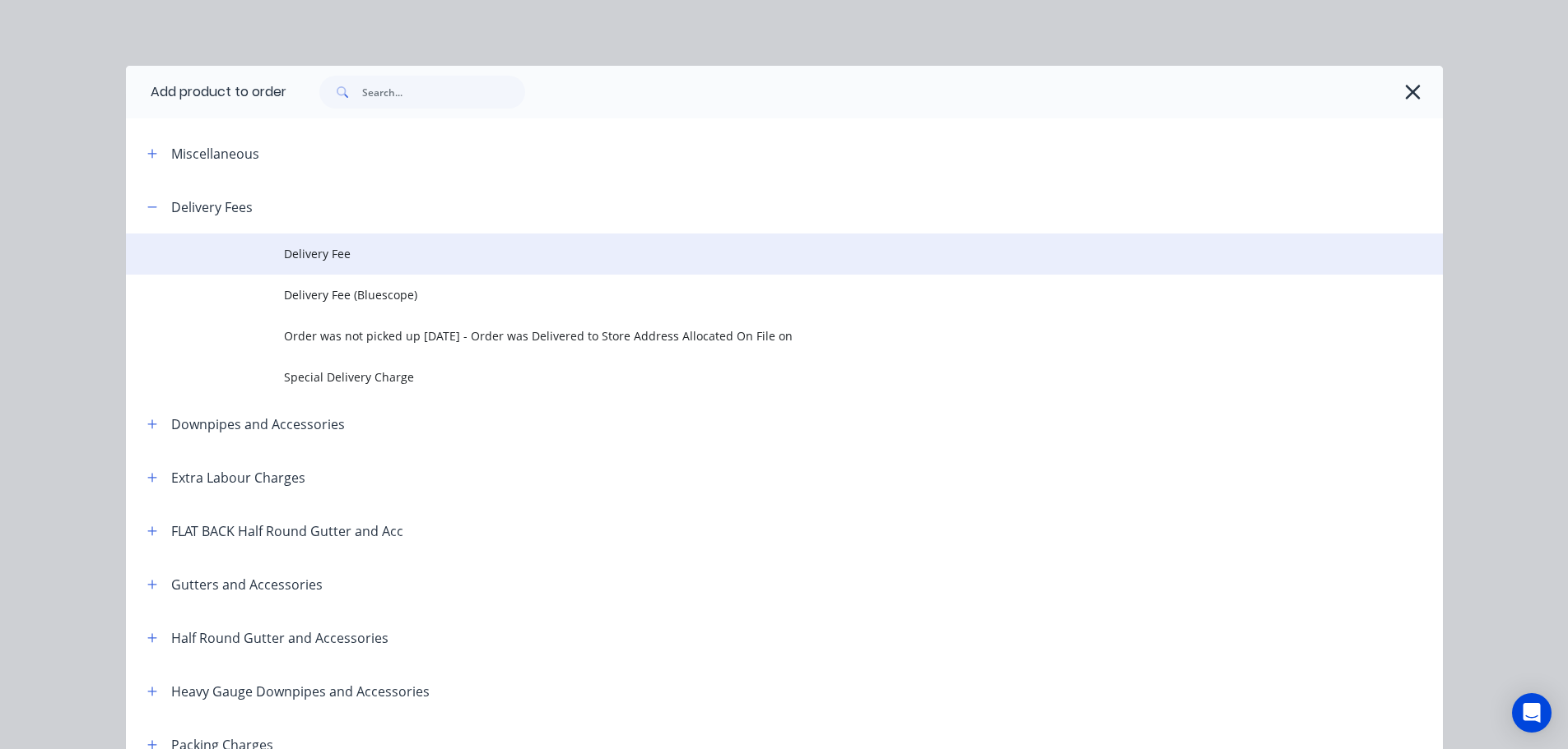
click at [366, 249] on span "Delivery Fee" at bounding box center [747, 254] width 927 height 17
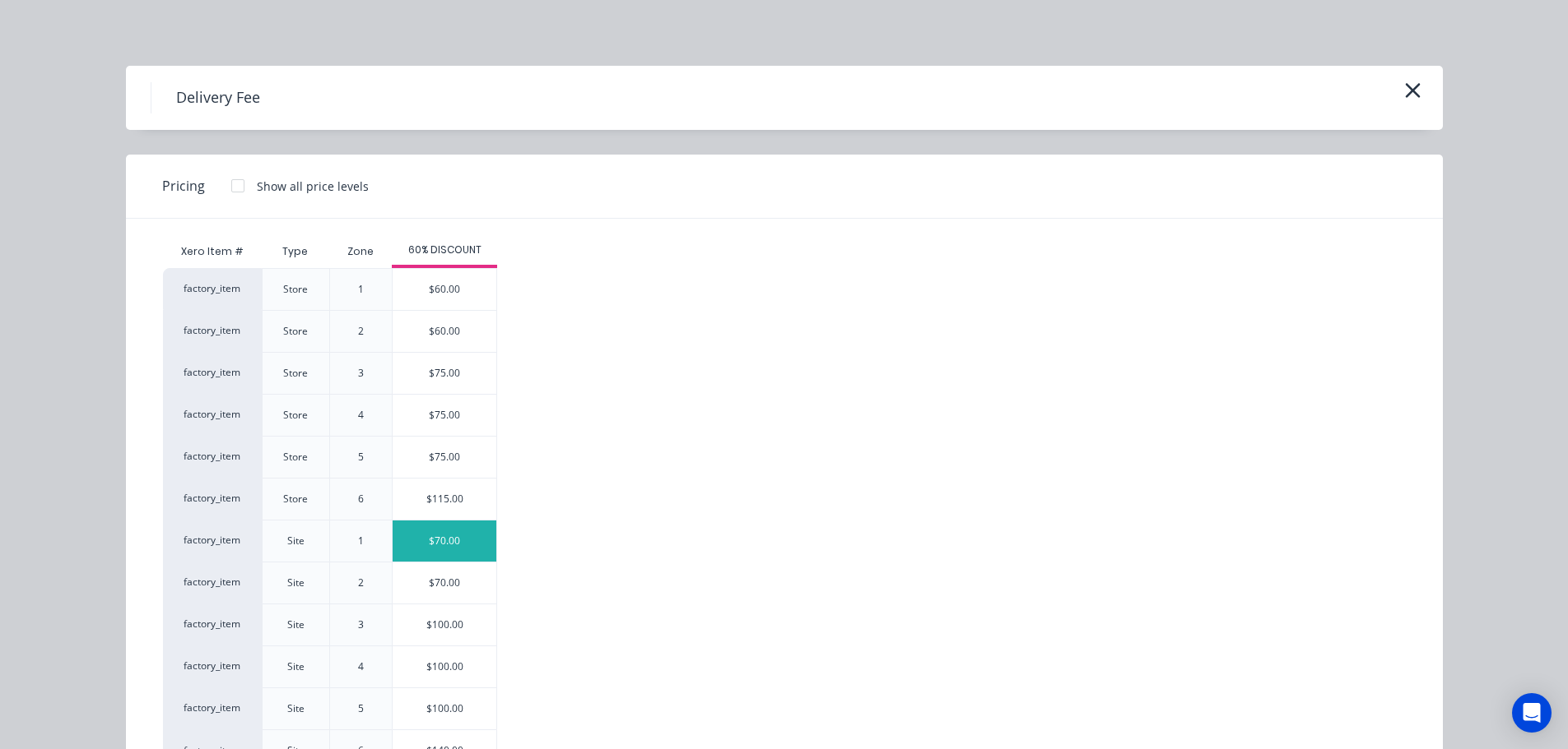
click at [454, 545] on div "$70.00" at bounding box center [445, 541] width 104 height 41
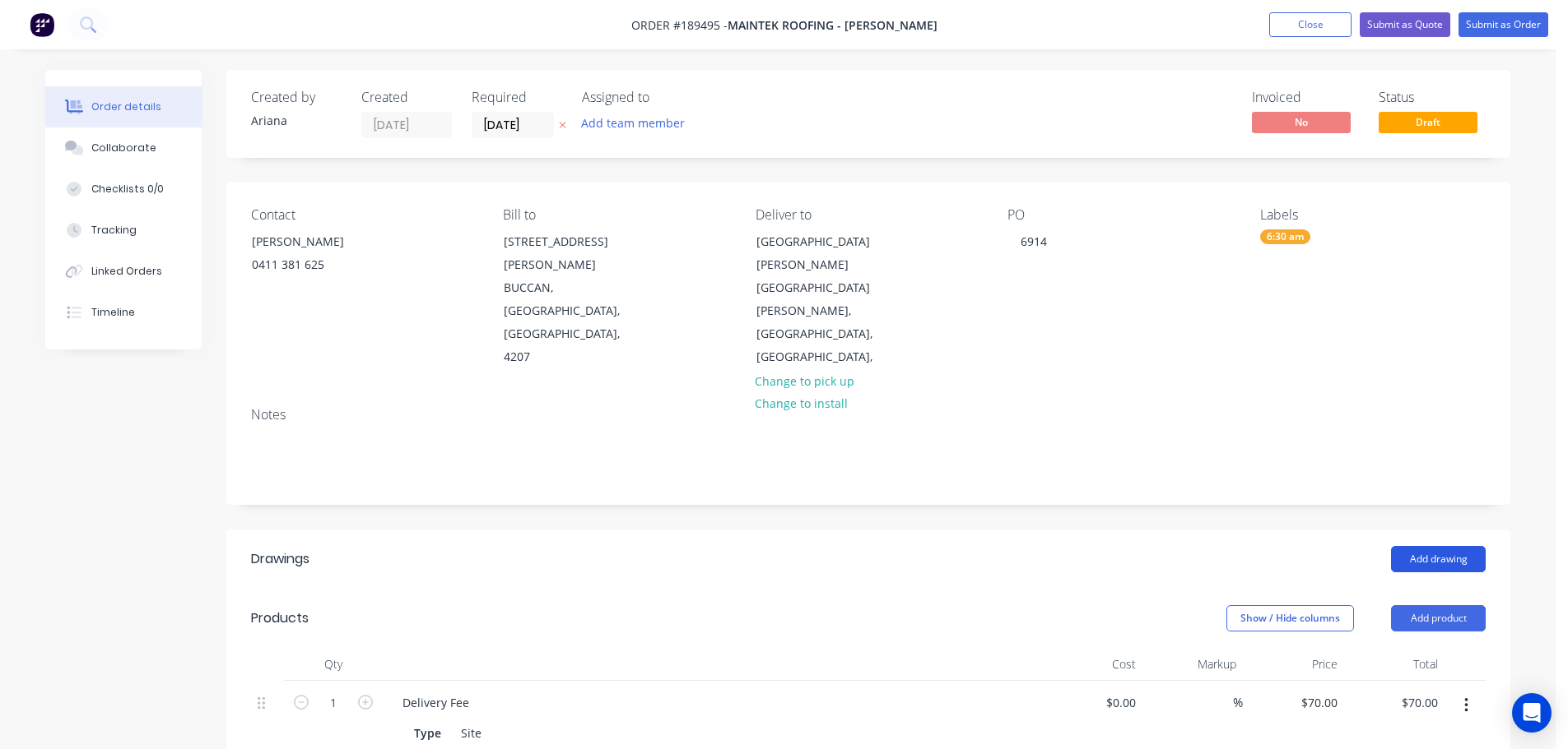
click at [1442, 546] on button "Add drawing" at bounding box center [1438, 559] width 95 height 26
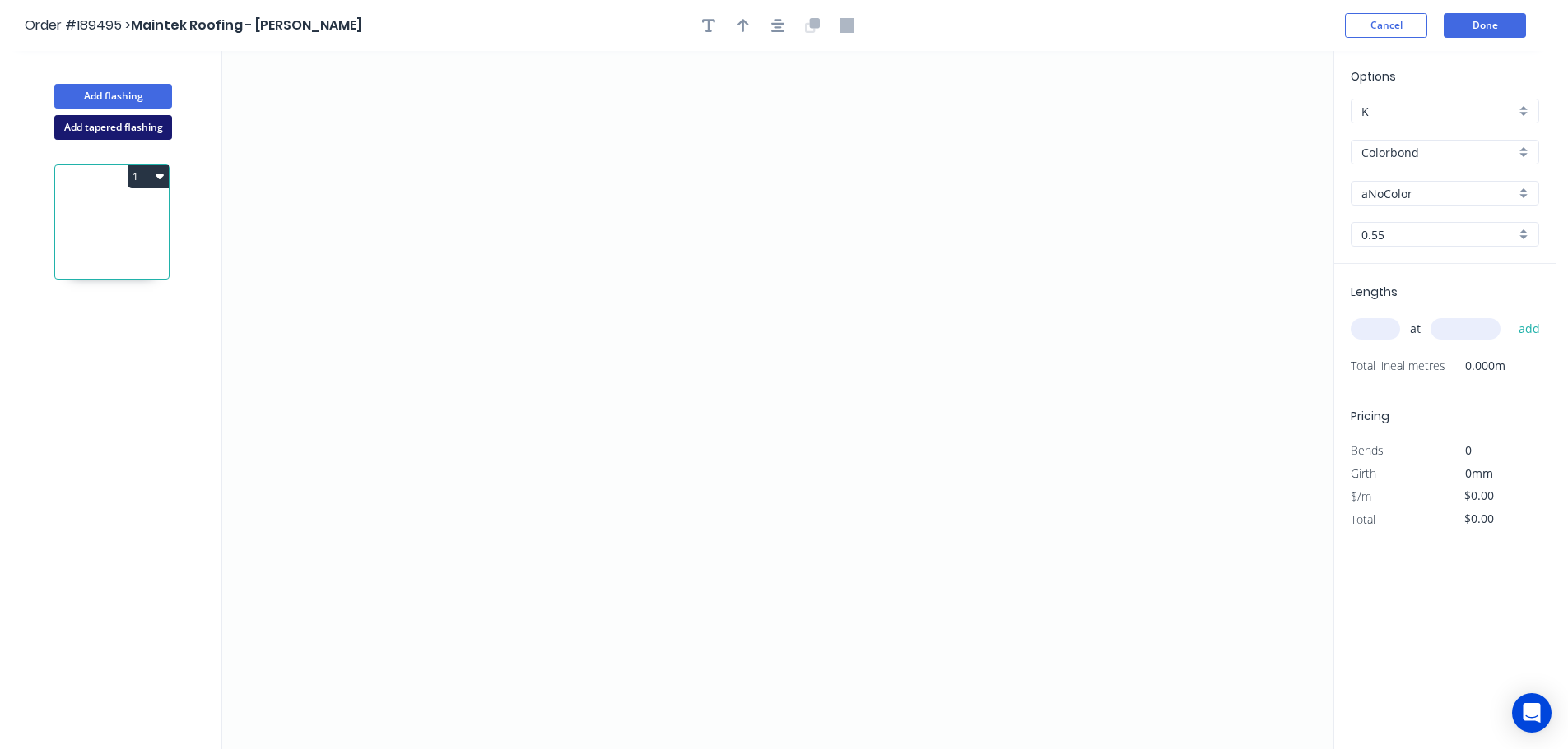
click at [109, 127] on button "Add tapered flashing" at bounding box center [113, 127] width 117 height 25
click at [458, 368] on icon "0" at bounding box center [778, 225] width 1111 height 349
click at [521, 305] on icon at bounding box center [490, 336] width 63 height 63
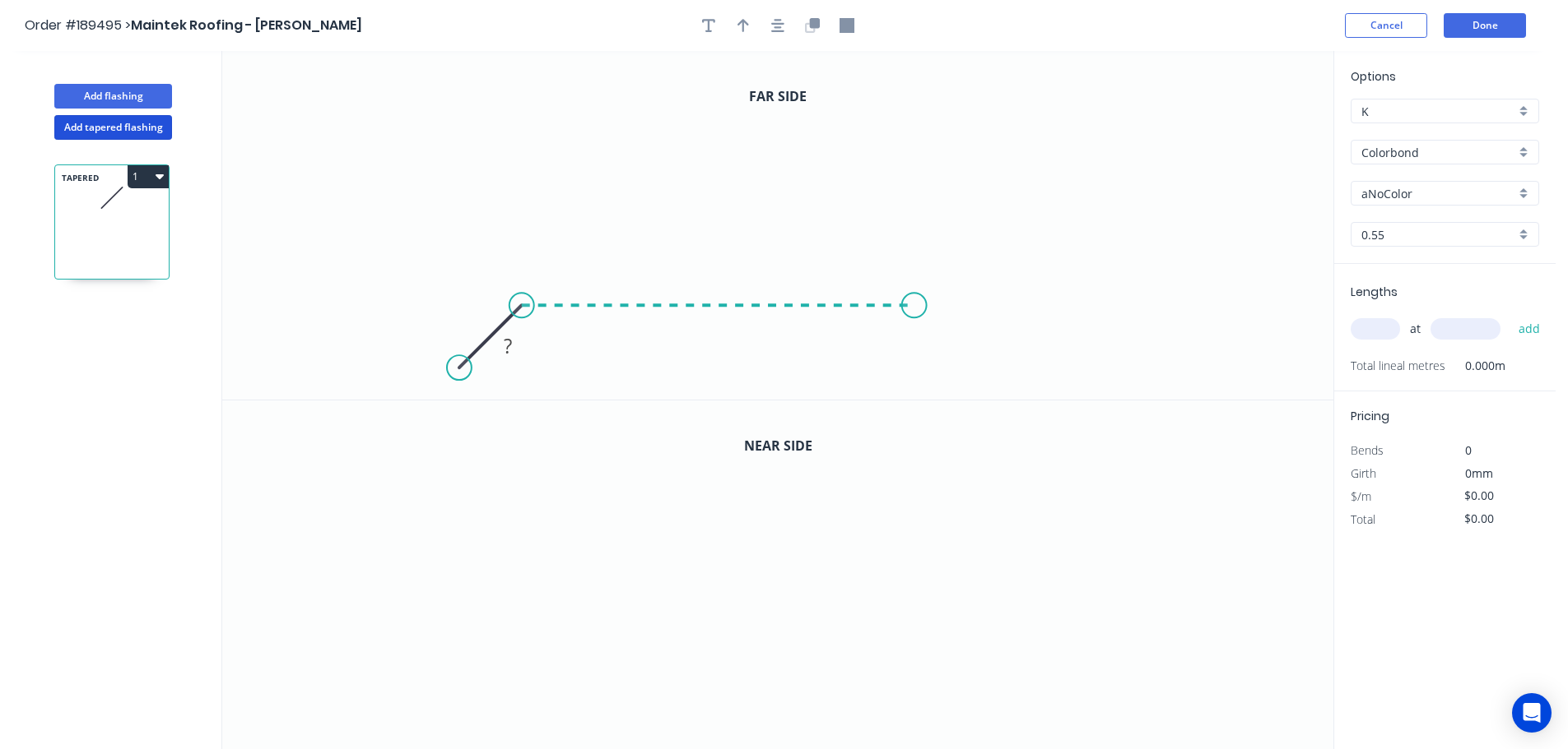
click at [914, 314] on icon "0 ?" at bounding box center [778, 225] width 1111 height 349
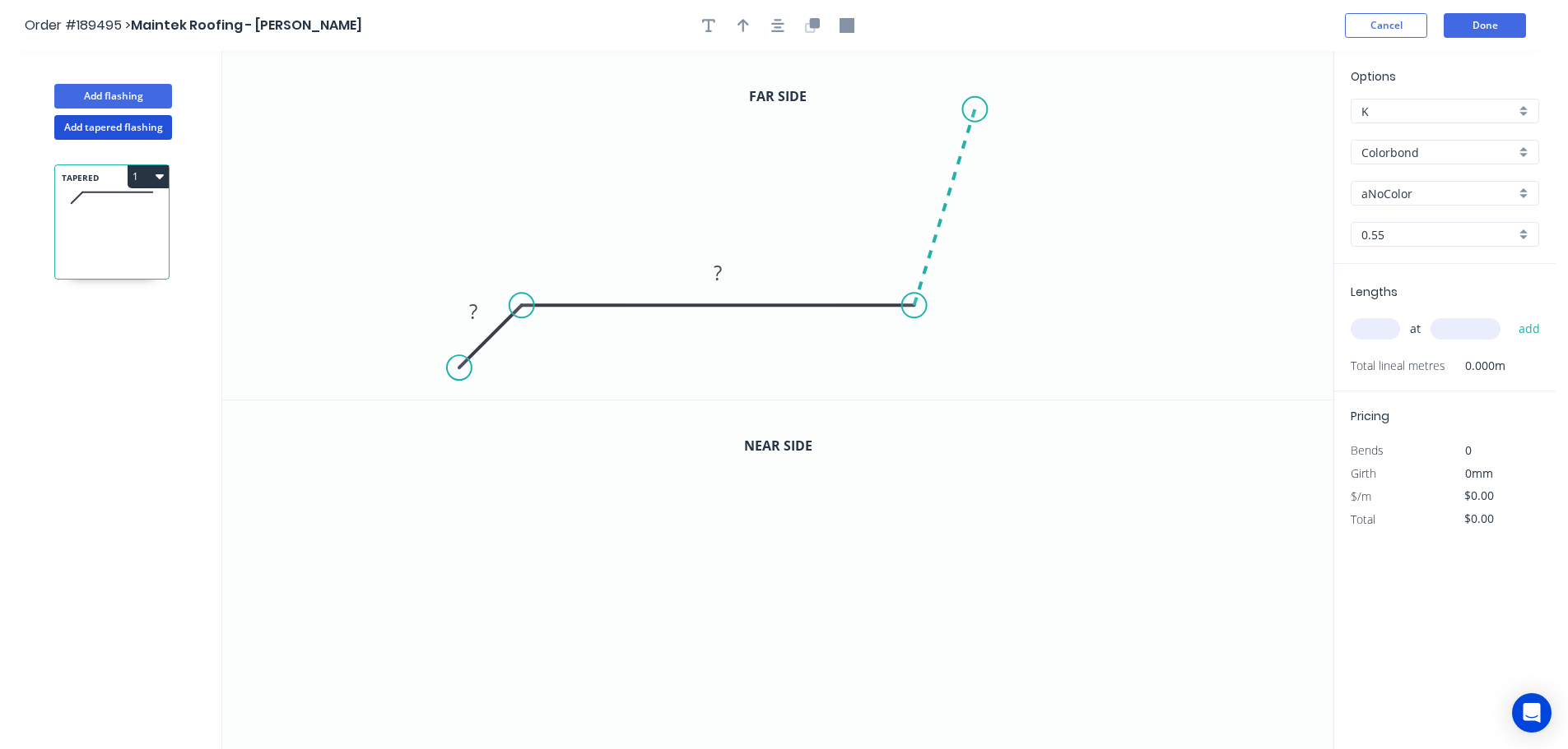
click at [975, 109] on icon "0 ? ?" at bounding box center [778, 225] width 1111 height 349
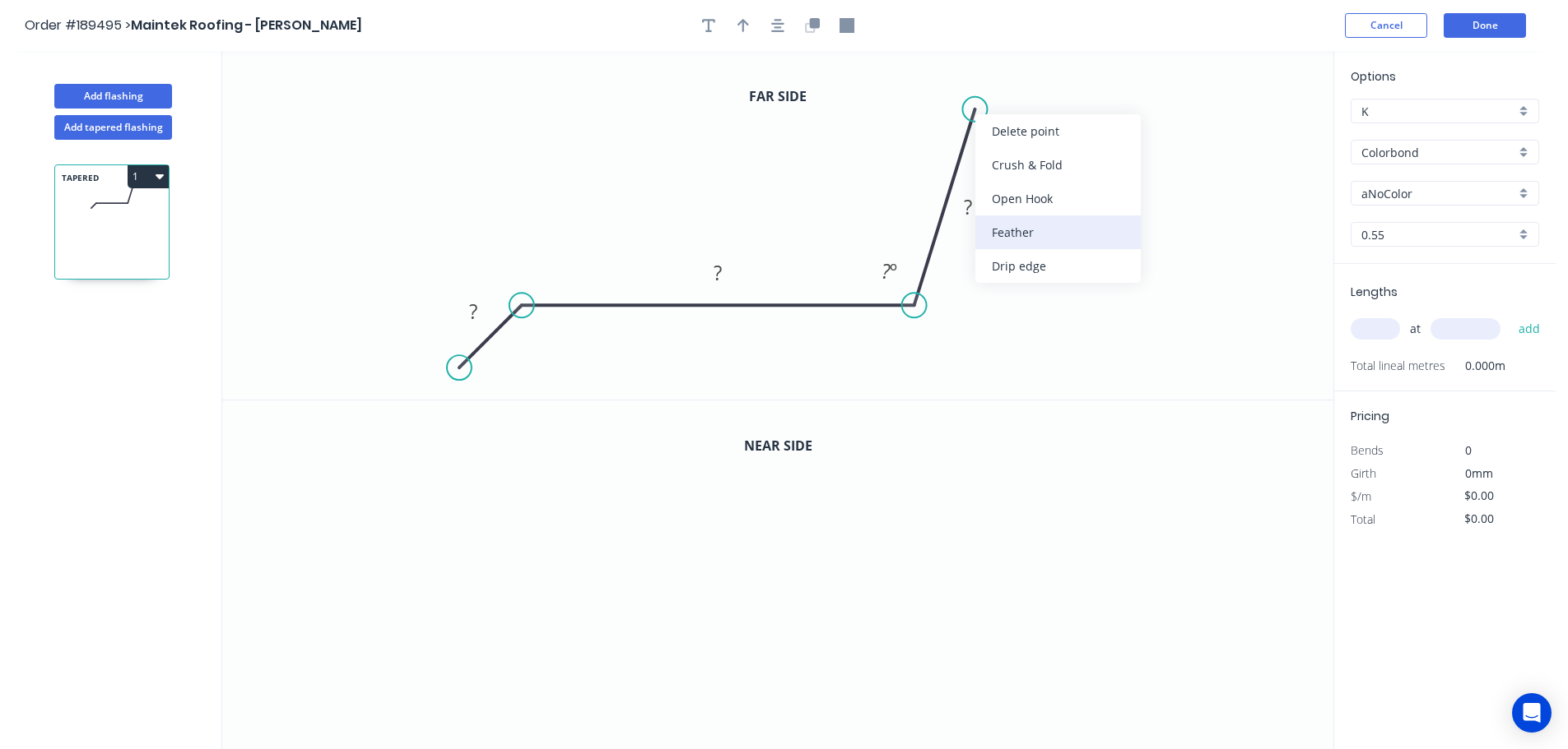
click at [1026, 226] on div "Feather" at bounding box center [1058, 232] width 166 height 34
click at [965, 73] on tspan "15" at bounding box center [958, 70] width 23 height 27
click at [1072, 143] on icon "0 ? ? FE 10 ? ? º" at bounding box center [778, 225] width 1111 height 349
drag, startPoint x: 976, startPoint y: 70, endPoint x: 1086, endPoint y: 112, distance: 117.7
click at [1086, 112] on rect at bounding box center [1058, 112] width 65 height 34
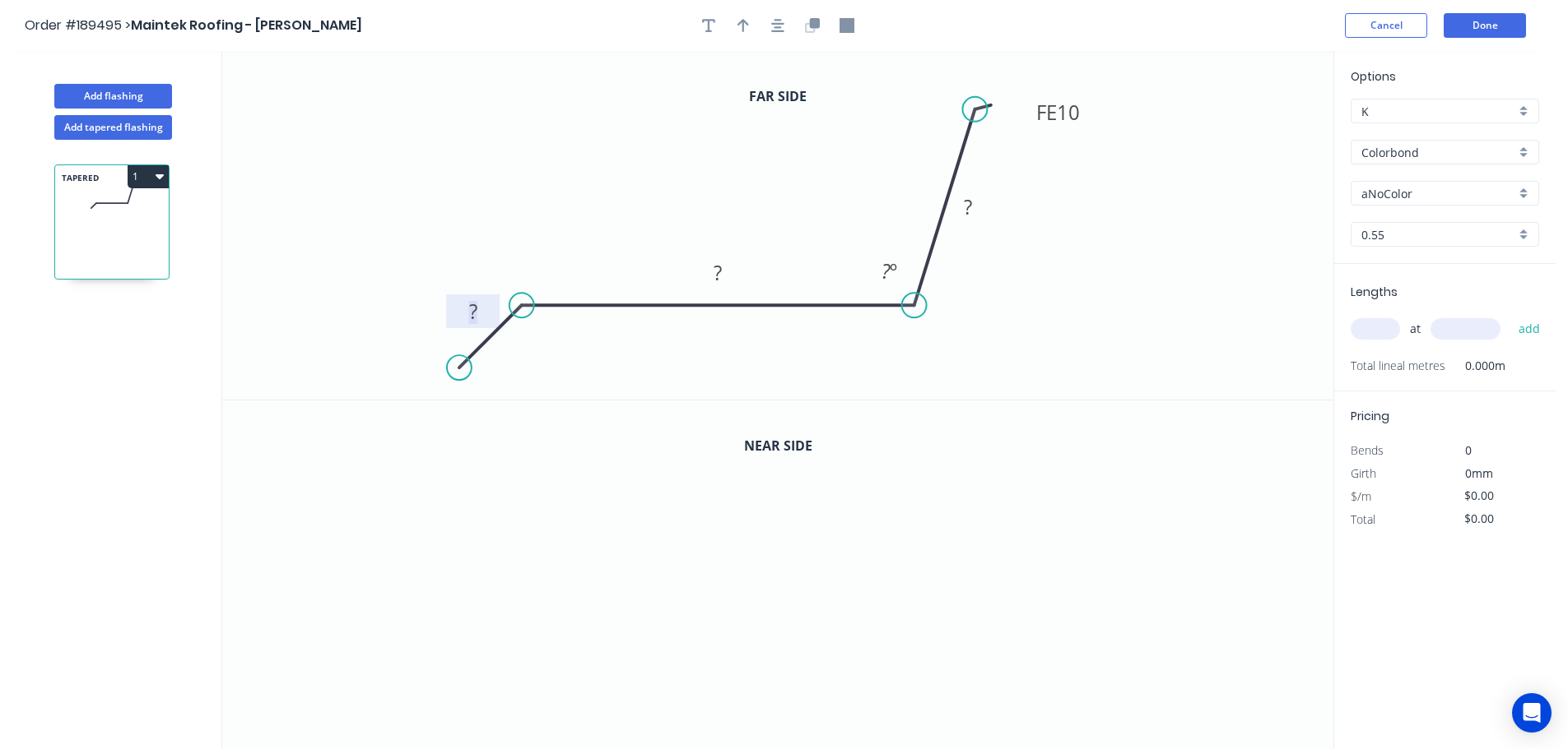
click at [480, 314] on rect at bounding box center [473, 312] width 33 height 23
click at [1028, 247] on icon "0 20 130 FE 10 45 93 º" at bounding box center [778, 225] width 1111 height 349
click at [740, 26] on icon "button" at bounding box center [743, 25] width 12 height 15
drag, startPoint x: 1251, startPoint y: 132, endPoint x: 673, endPoint y: 153, distance: 578.4
click at [673, 153] on icon at bounding box center [673, 135] width 15 height 53
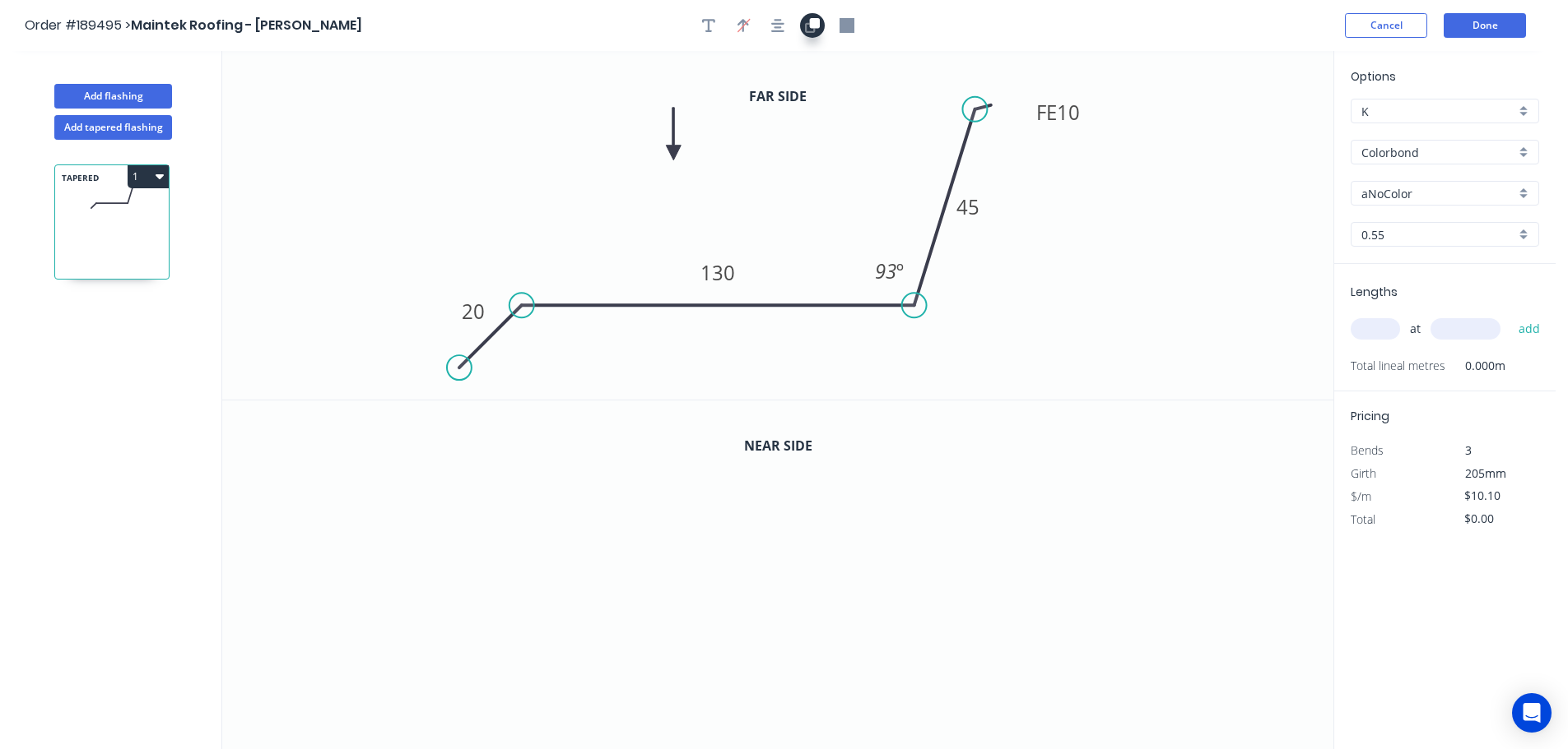
click at [814, 30] on icon "button" at bounding box center [809, 26] width 10 height 10
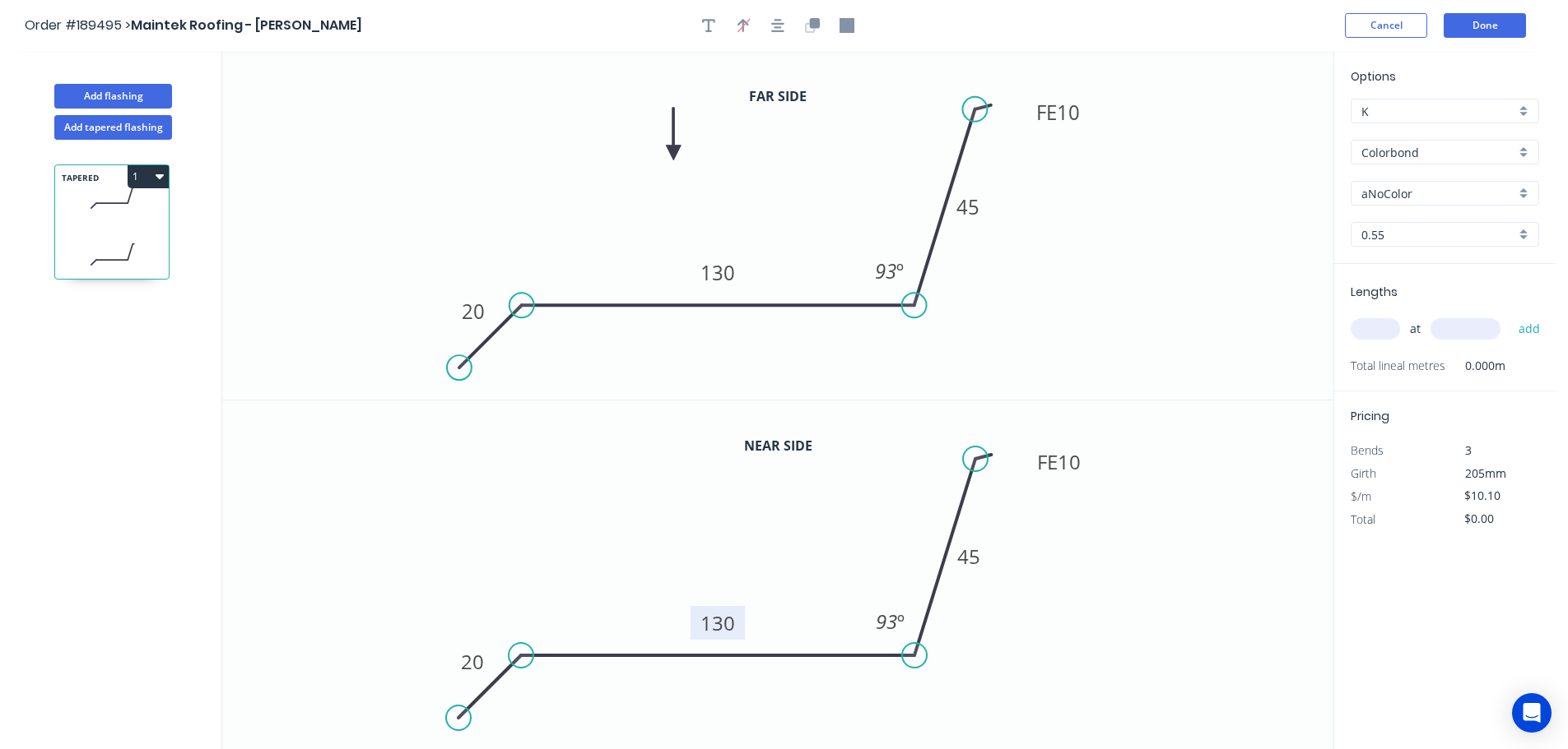
click at [726, 624] on tspan "130" at bounding box center [718, 624] width 35 height 27
click at [769, 547] on icon "0 20 115 FE 10 45 93 º" at bounding box center [778, 575] width 1111 height 350
type input "$11.54"
click at [1519, 191] on div "aNoColor" at bounding box center [1444, 193] width 188 height 25
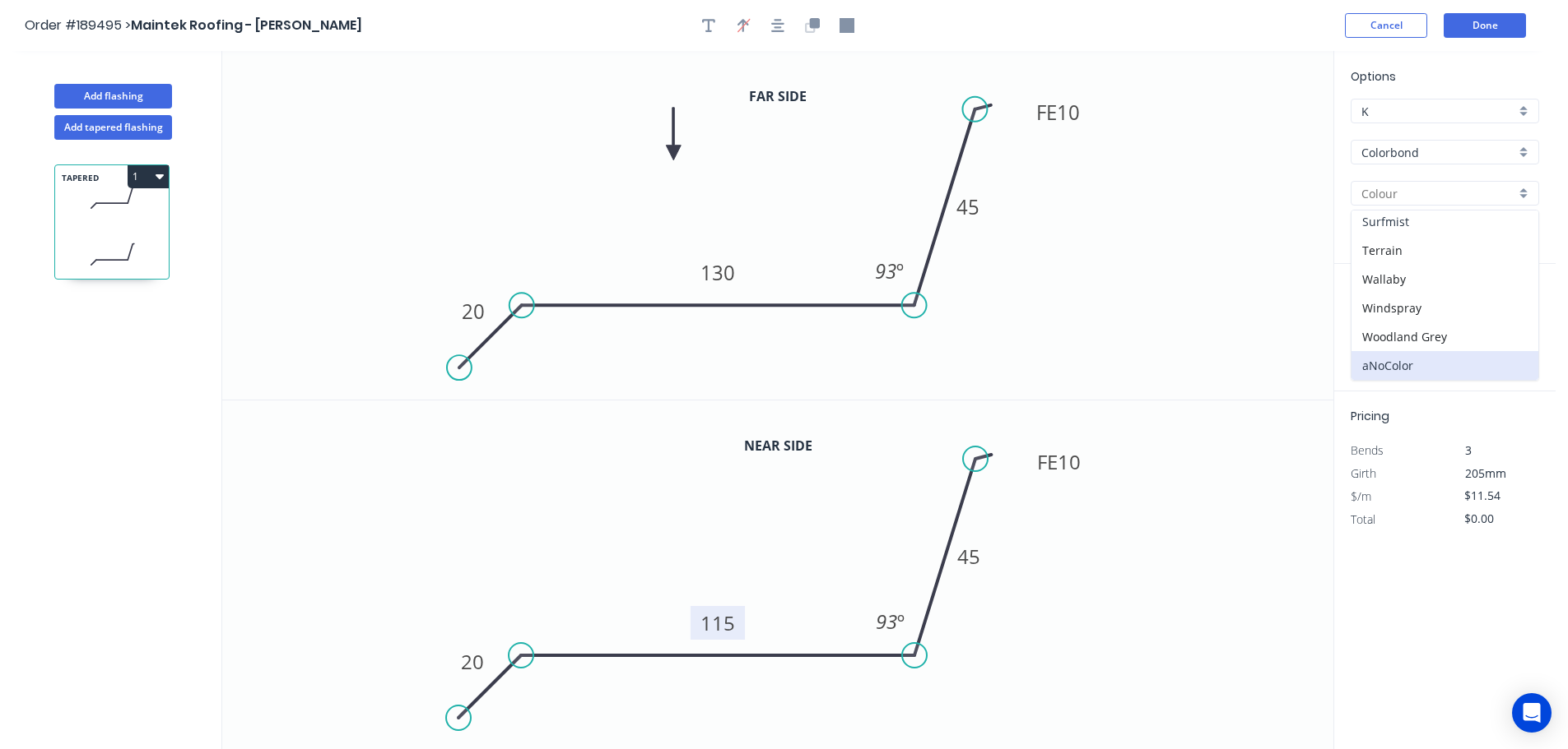
click at [1432, 225] on div "Surfmist" at bounding box center [1444, 222] width 186 height 29
type input "Surfmist"
click at [1371, 329] on input "text" at bounding box center [1375, 329] width 49 height 22
type input "1"
type input "4500"
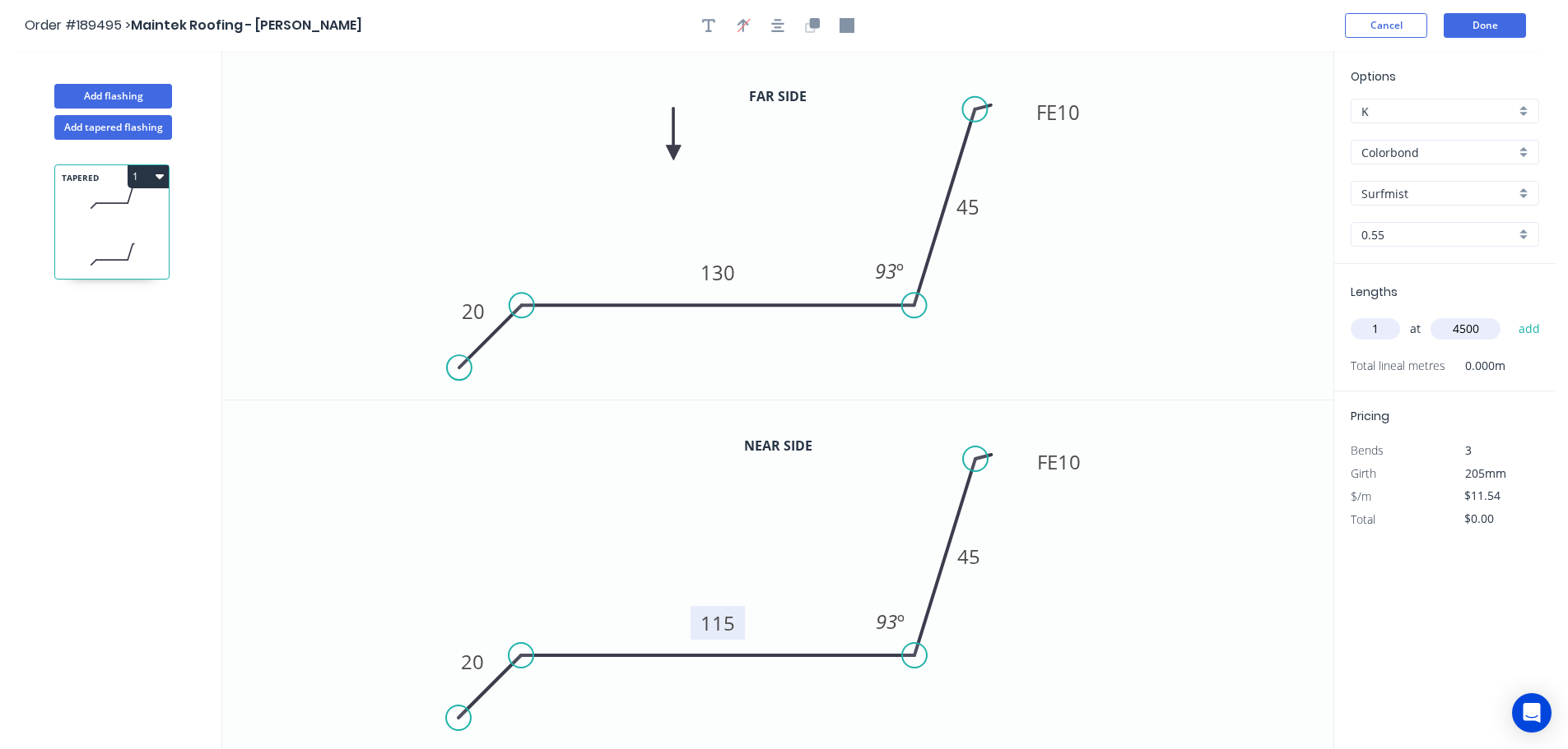
click at [1510, 315] on button "add" at bounding box center [1529, 329] width 39 height 28
type input "$51.93"
click at [136, 100] on button "Add flashing" at bounding box center [113, 95] width 117 height 25
type input "$0.00"
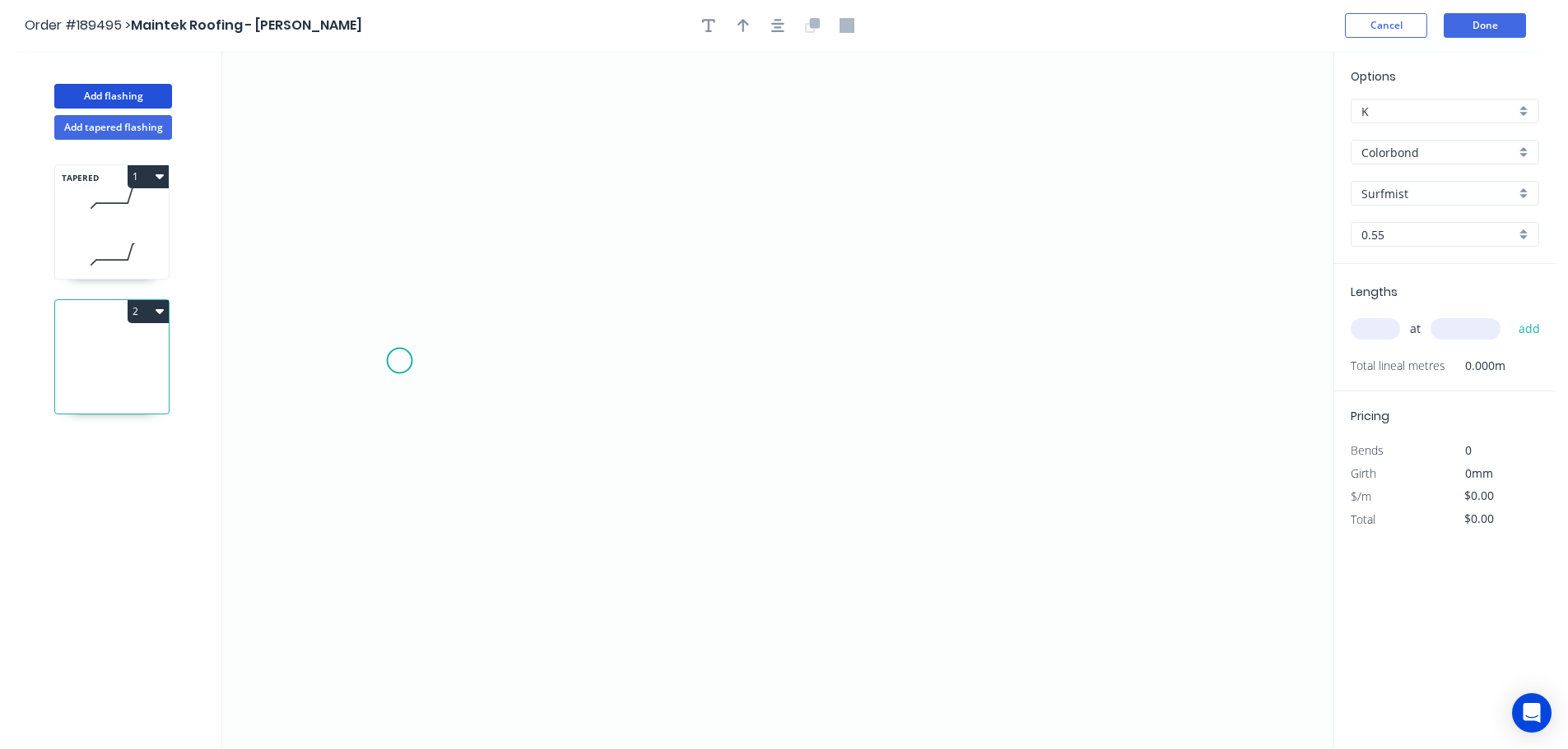
click at [399, 361] on icon "0" at bounding box center [778, 400] width 1111 height 698
click at [842, 448] on icon "0" at bounding box center [778, 400] width 1111 height 698
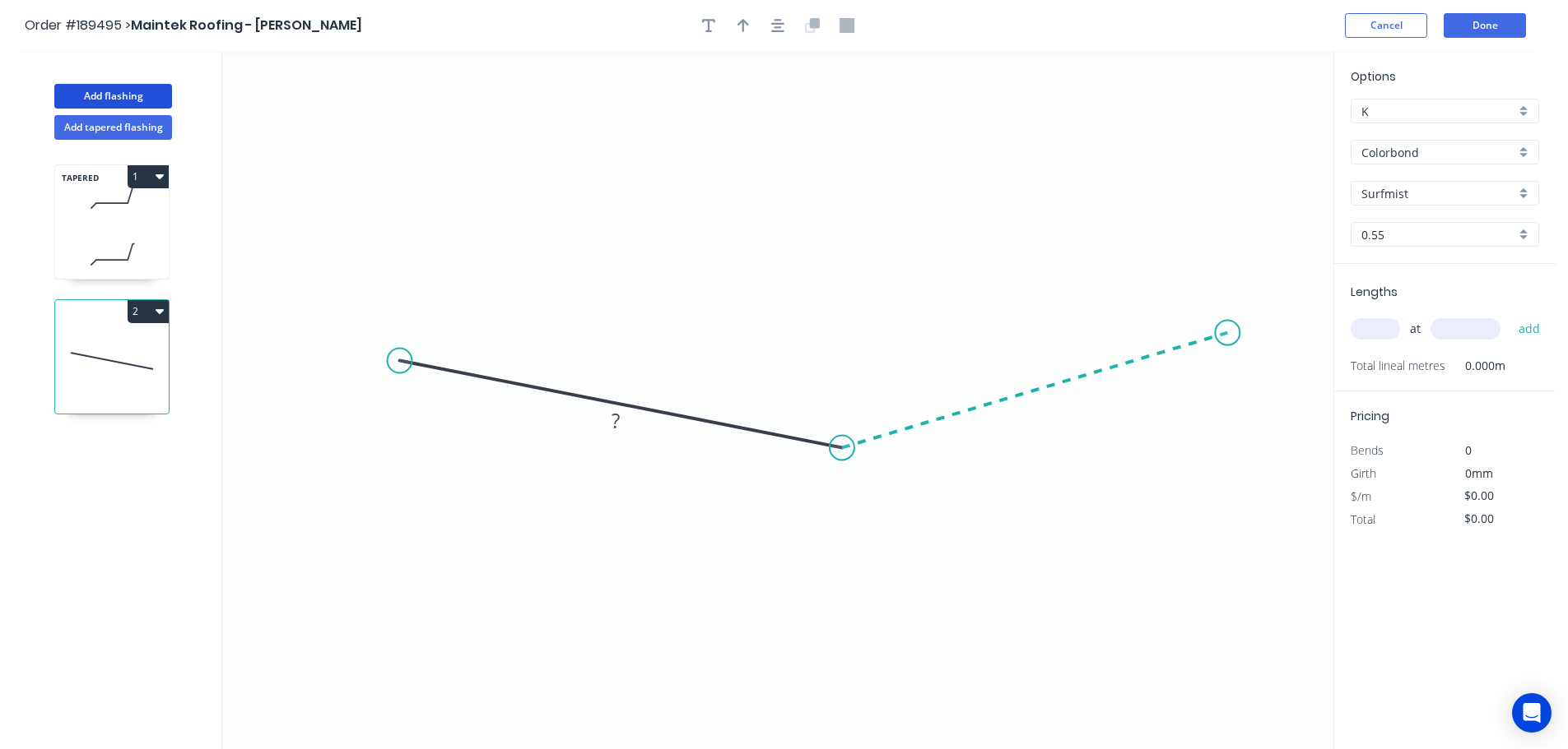
click at [1228, 333] on icon "0 ?" at bounding box center [778, 400] width 1111 height 698
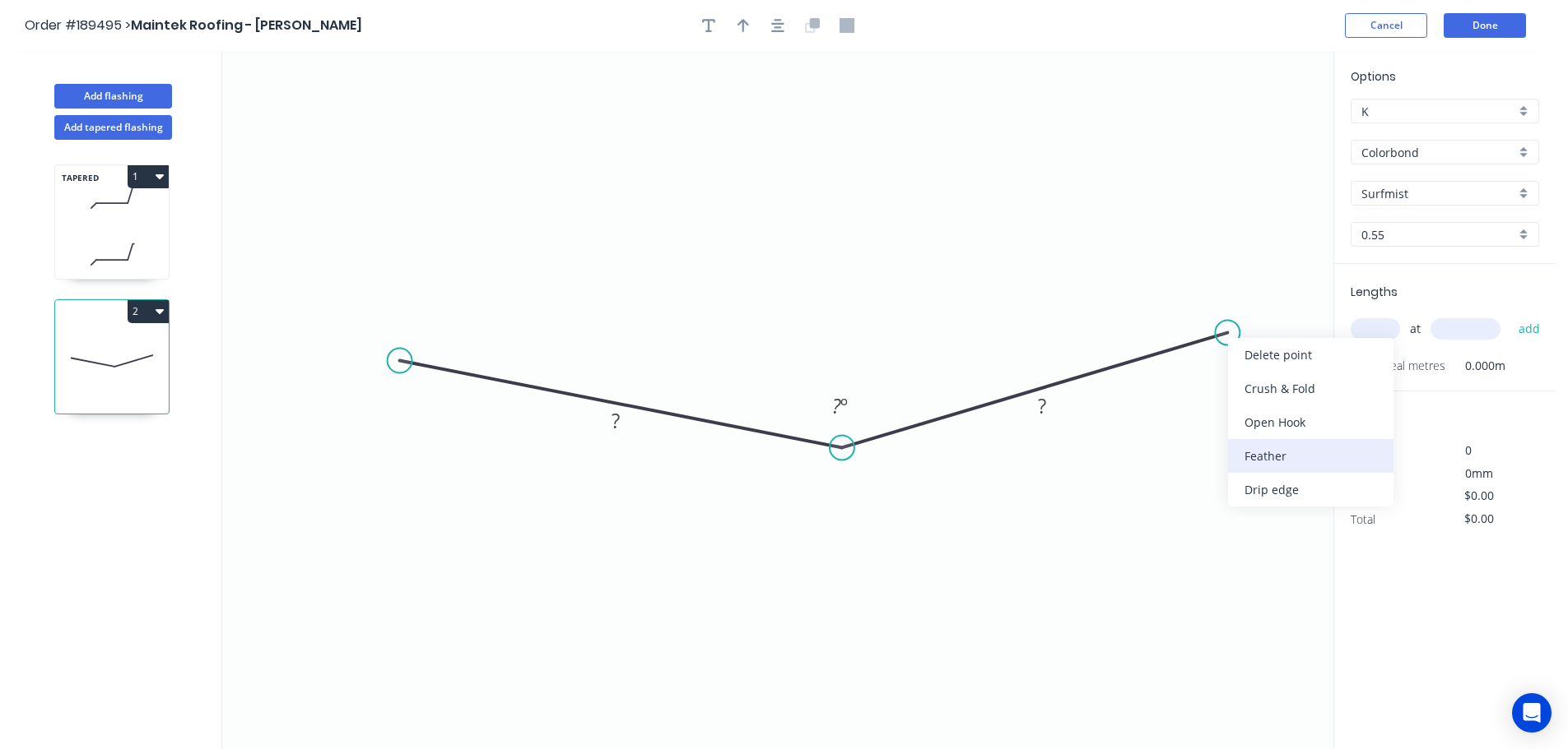
click at [1304, 454] on div "Feather" at bounding box center [1311, 455] width 166 height 34
click at [1251, 284] on tspan "15" at bounding box center [1248, 285] width 23 height 27
click at [1262, 268] on icon "0 ? FE 10 ? ? º" at bounding box center [778, 400] width 1111 height 698
drag, startPoint x: 1268, startPoint y: 292, endPoint x: 1321, endPoint y: 402, distance: 122.1
click at [1321, 402] on rect at bounding box center [1291, 395] width 65 height 34
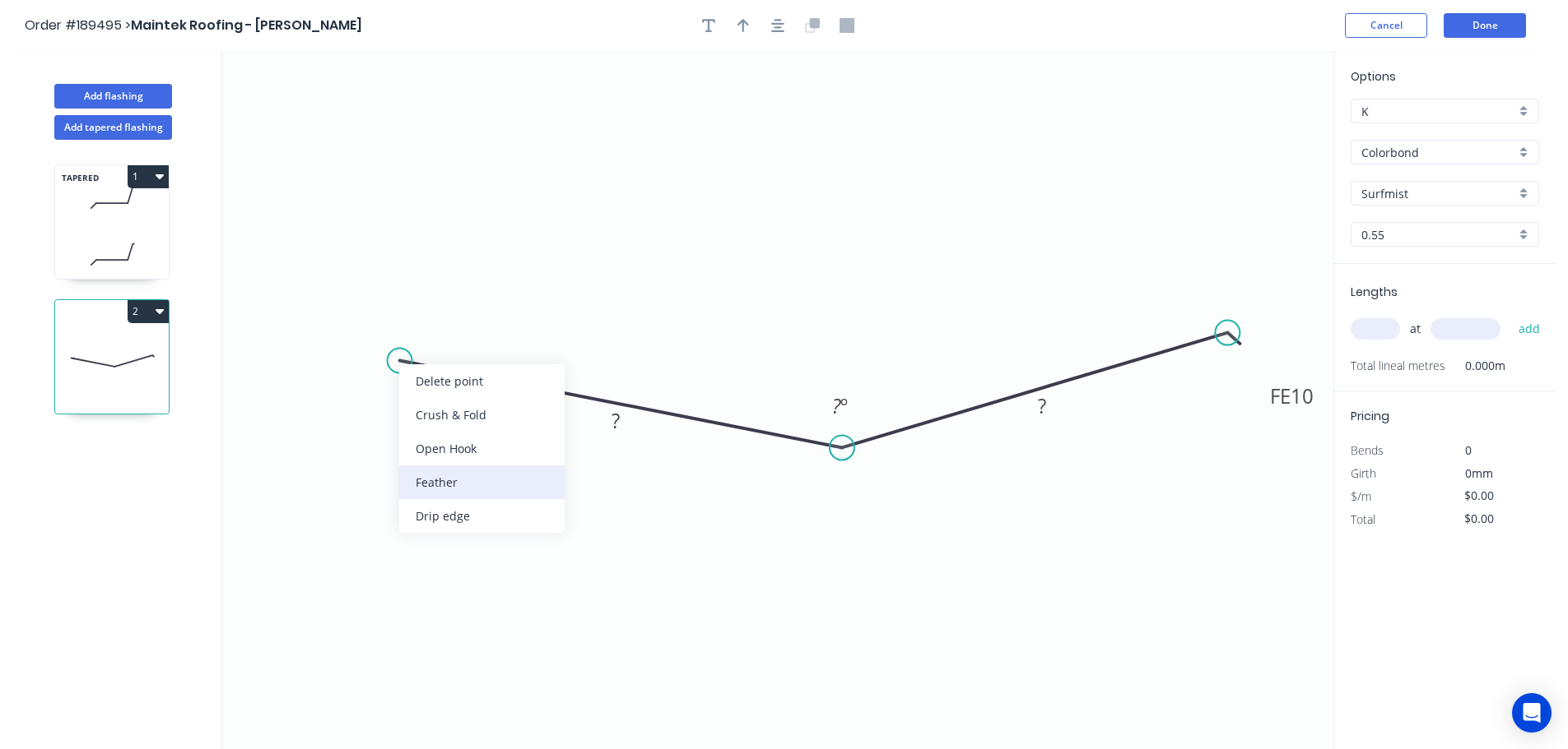
click at [434, 482] on div "Feather" at bounding box center [482, 482] width 166 height 34
click at [423, 414] on div "Flip bend" at bounding box center [480, 415] width 166 height 34
click at [432, 393] on tspan "15" at bounding box center [424, 391] width 23 height 27
click at [473, 451] on icon "0 FE 10 ? FE 10 ? ? º" at bounding box center [778, 400] width 1111 height 698
drag, startPoint x: 441, startPoint y: 399, endPoint x: 336, endPoint y: 436, distance: 111.3
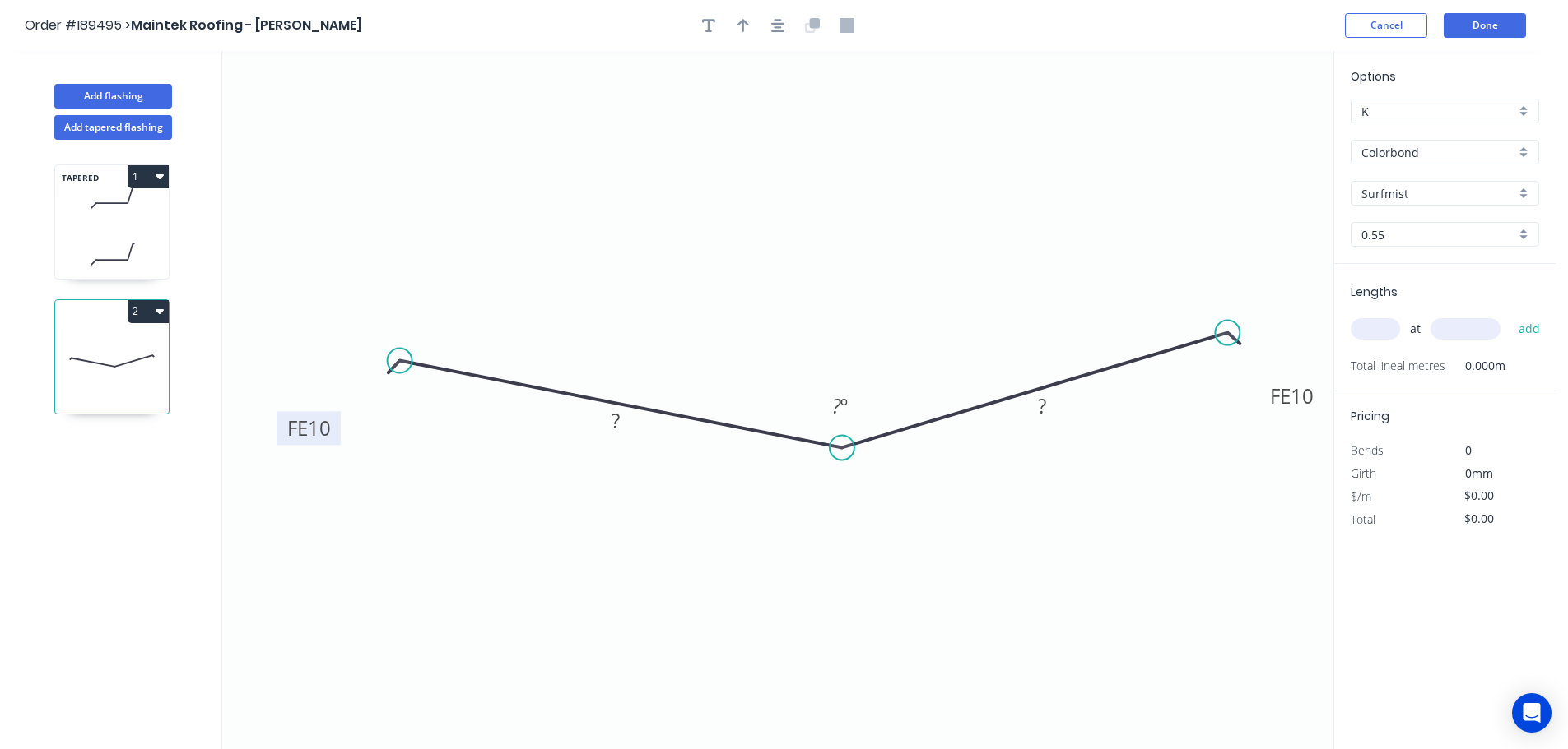
click at [336, 436] on rect at bounding box center [308, 427] width 65 height 34
click at [622, 427] on rect at bounding box center [616, 422] width 33 height 23
click at [837, 270] on icon "0 FE 10 60 FE 10 60 165 º" at bounding box center [778, 400] width 1111 height 698
click at [741, 27] on icon "button" at bounding box center [743, 25] width 12 height 15
drag, startPoint x: 1252, startPoint y: 128, endPoint x: 823, endPoint y: 224, distance: 439.6
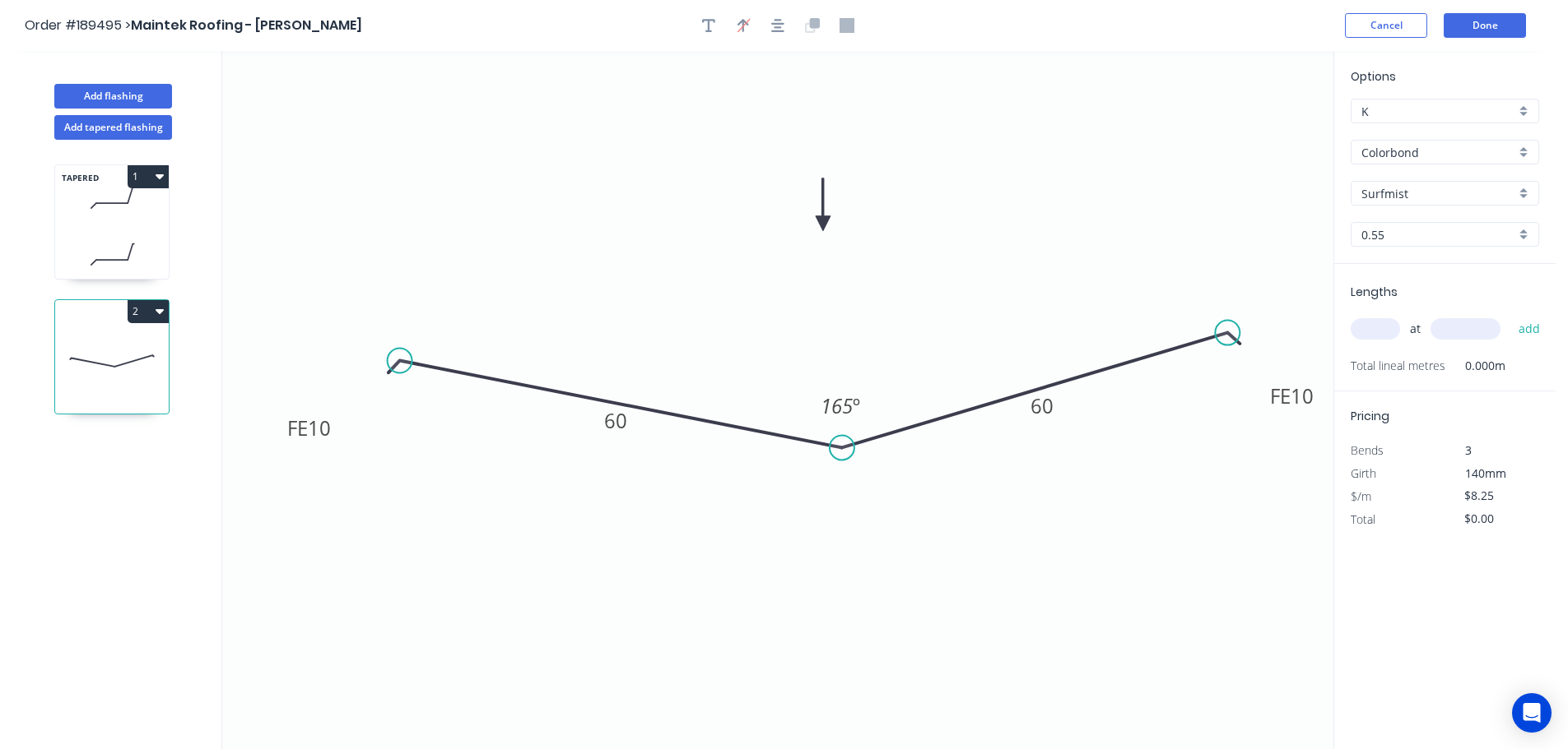
click at [823, 224] on icon at bounding box center [823, 205] width 15 height 53
click at [1382, 325] on input "text" at bounding box center [1375, 329] width 49 height 22
click at [1510, 315] on button "add" at bounding box center [1529, 329] width 39 height 28
click at [116, 93] on button "Add flashing" at bounding box center [113, 95] width 117 height 25
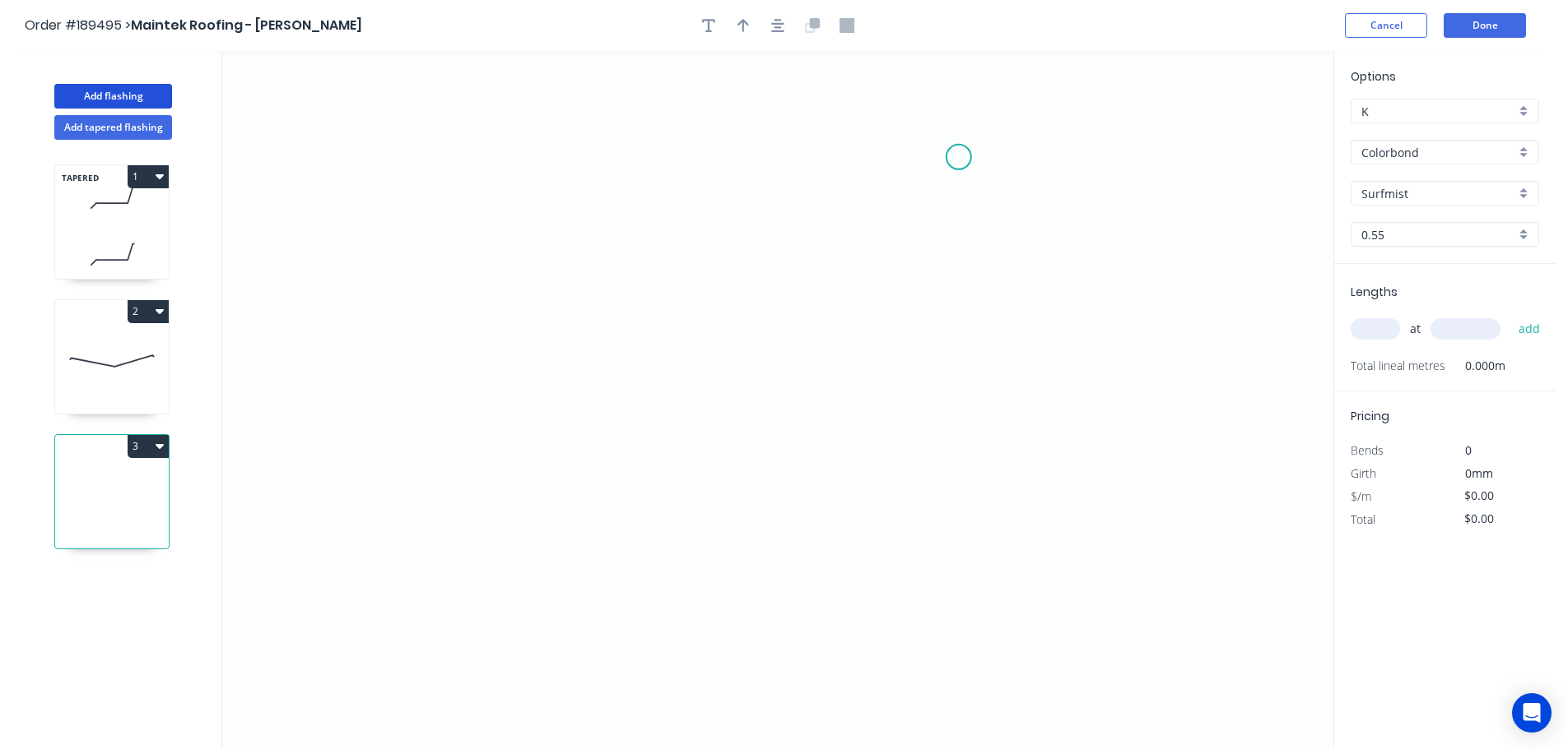
click at [959, 157] on icon "0" at bounding box center [778, 400] width 1111 height 698
click at [1006, 394] on icon "0" at bounding box center [778, 400] width 1111 height 698
click at [537, 401] on icon "0 ?" at bounding box center [778, 400] width 1111 height 698
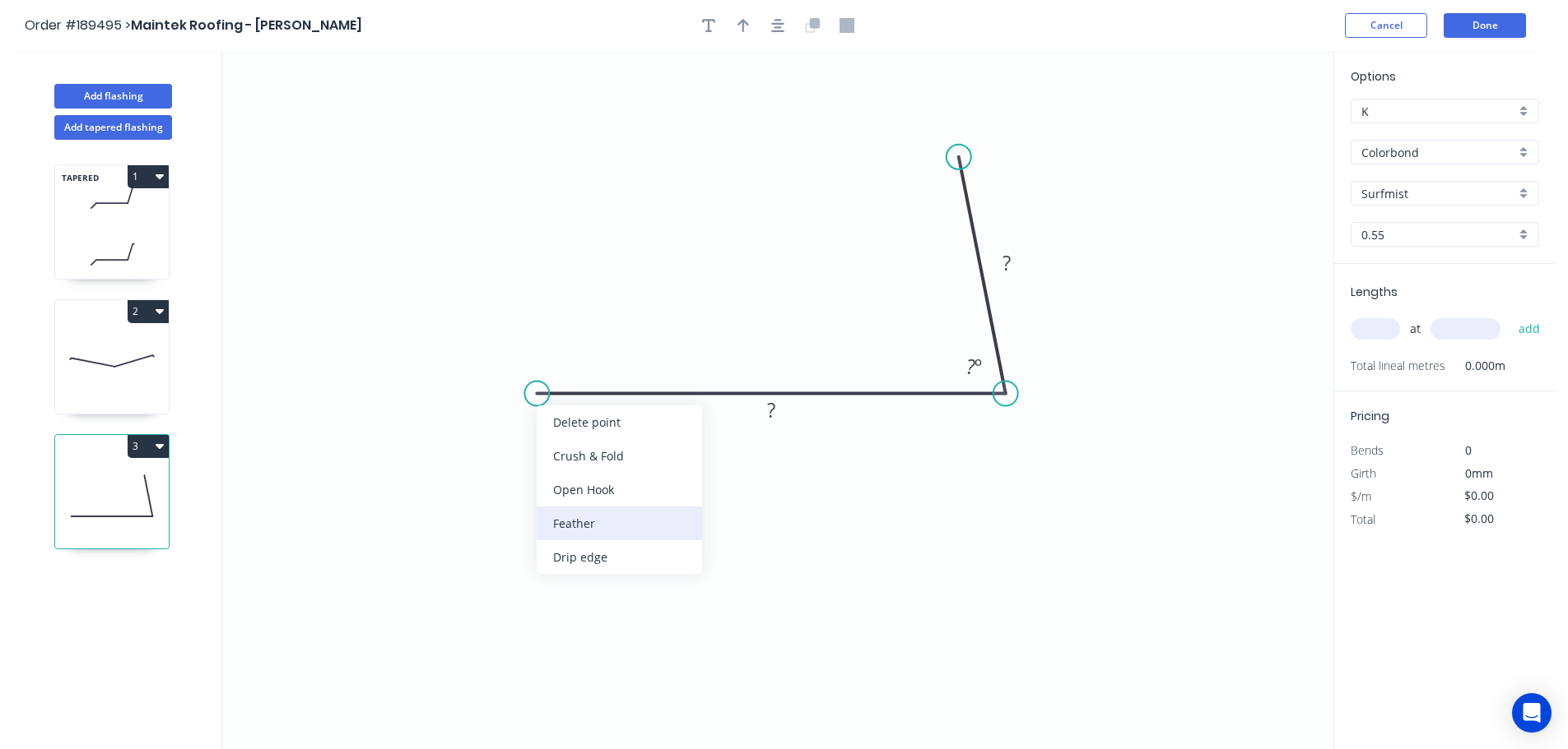
click at [625, 522] on div "Feather" at bounding box center [619, 523] width 166 height 34
click at [563, 434] on div "Flip bend" at bounding box center [624, 448] width 166 height 34
click at [574, 416] on tspan "15" at bounding box center [568, 421] width 23 height 27
click at [587, 420] on rect at bounding box center [558, 420] width 65 height 34
drag, startPoint x: 584, startPoint y: 429, endPoint x: 476, endPoint y: 474, distance: 117.0
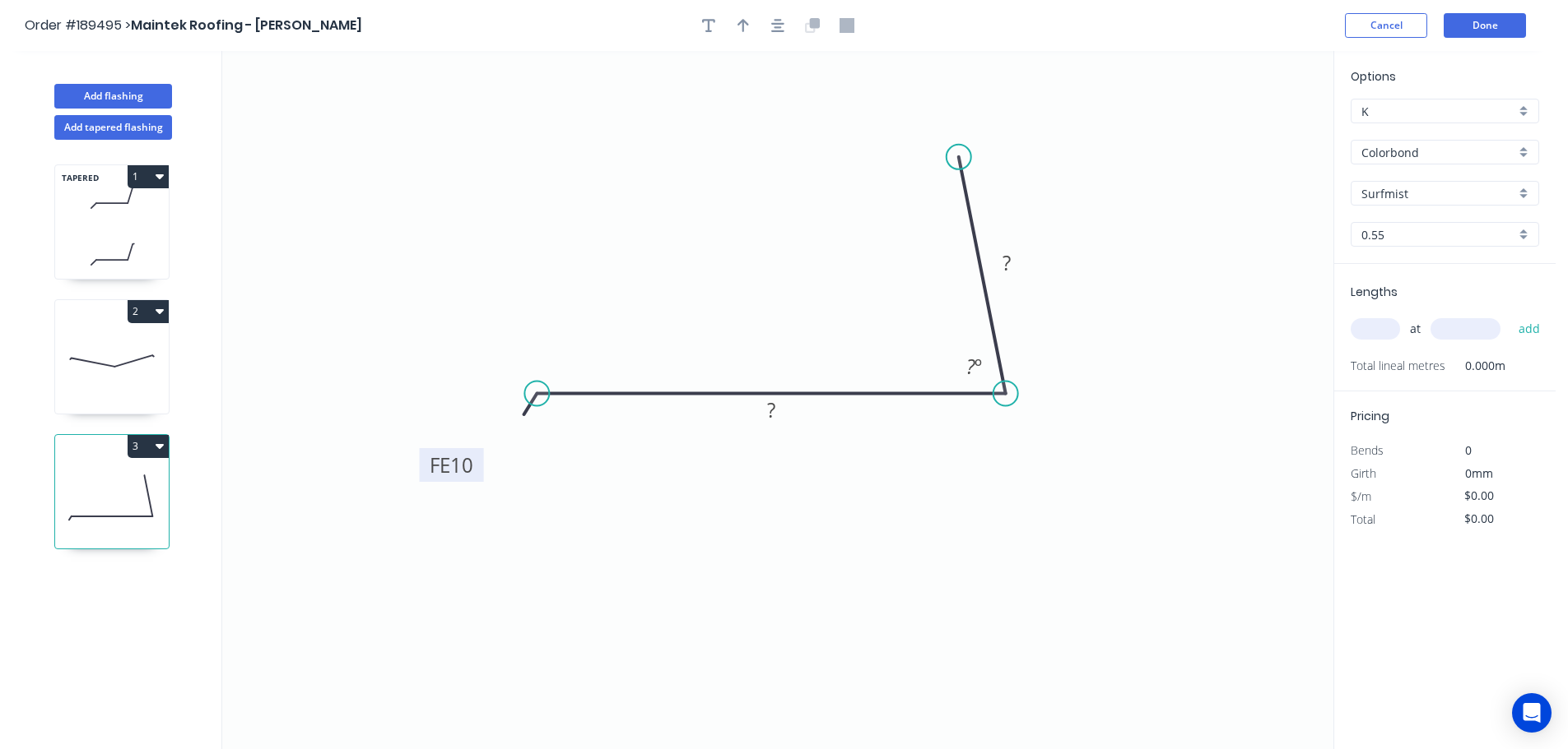
click at [476, 474] on rect at bounding box center [451, 464] width 65 height 34
click at [999, 280] on div "Feather" at bounding box center [1041, 275] width 166 height 34
click at [935, 134] on tspan "15" at bounding box center [930, 135] width 23 height 27
click at [1059, 122] on icon "0 FE 10 ? FE 10 ? ? º" at bounding box center [778, 400] width 1111 height 698
drag, startPoint x: 946, startPoint y: 131, endPoint x: 1063, endPoint y: 110, distance: 118.9
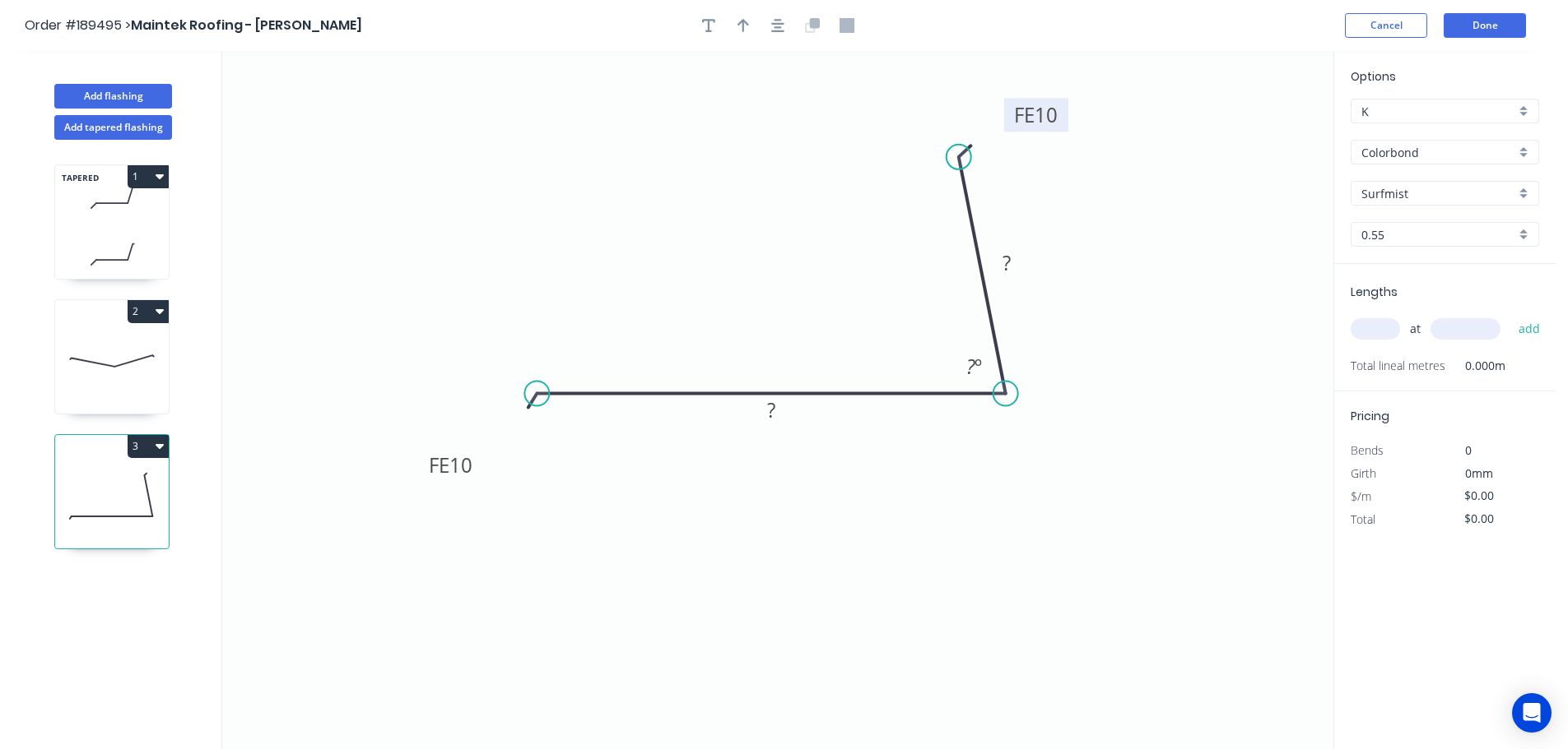
click at [1063, 110] on rect at bounding box center [1036, 115] width 65 height 34
click at [1007, 256] on tspan "?" at bounding box center [1006, 263] width 8 height 27
click at [1068, 246] on icon "0 FE 10 70 FE 10 40 85 º" at bounding box center [778, 400] width 1111 height 698
click at [738, 27] on icon "button" at bounding box center [743, 25] width 12 height 15
drag, startPoint x: 1247, startPoint y: 127, endPoint x: 780, endPoint y: 227, distance: 477.6
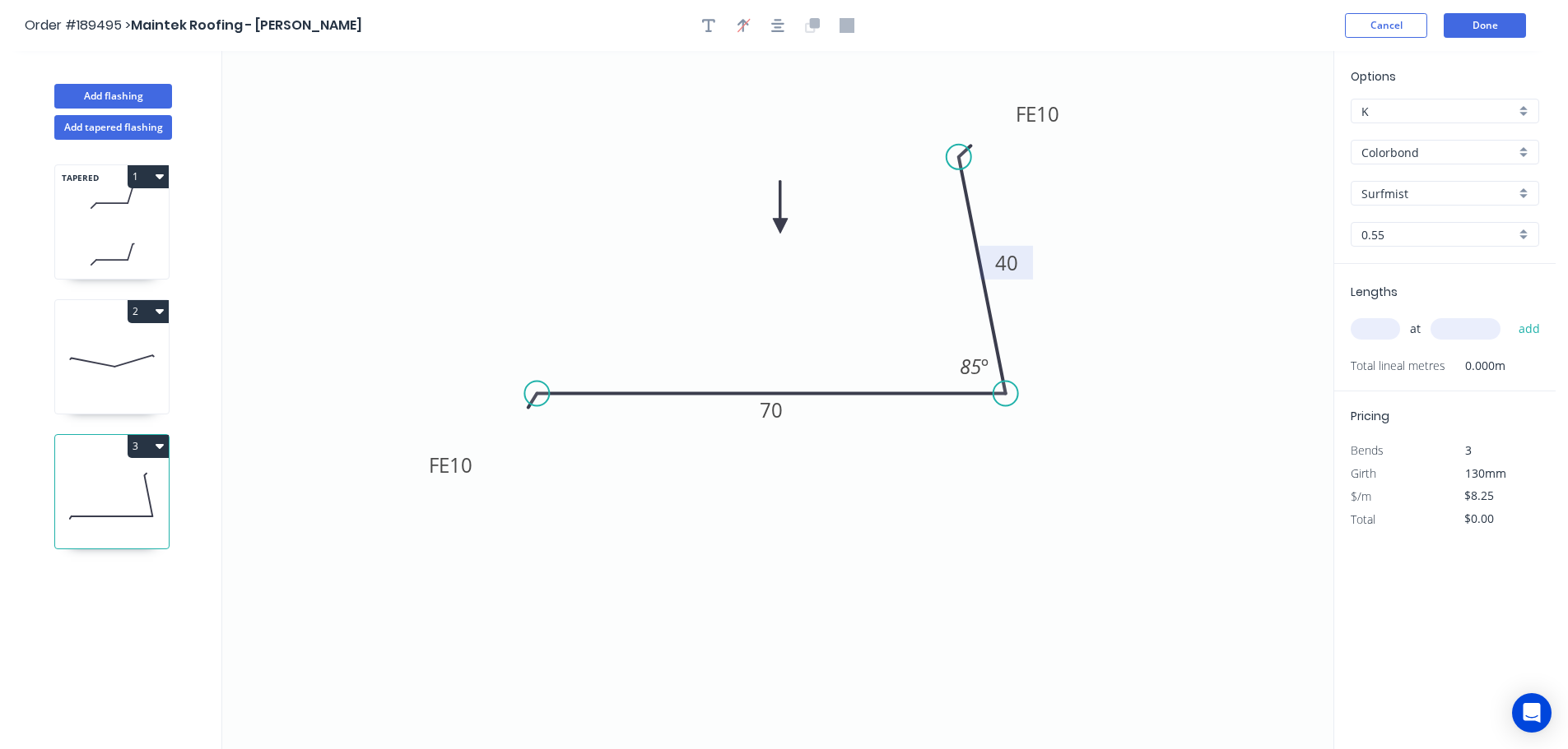
click at [780, 227] on icon at bounding box center [780, 207] width 15 height 53
click at [1382, 330] on input "text" at bounding box center [1375, 329] width 49 height 22
click at [1510, 315] on button "add" at bounding box center [1529, 329] width 39 height 28
drag, startPoint x: 130, startPoint y: 216, endPoint x: 141, endPoint y: 198, distance: 21.1
click at [131, 215] on icon at bounding box center [112, 197] width 114 height 48
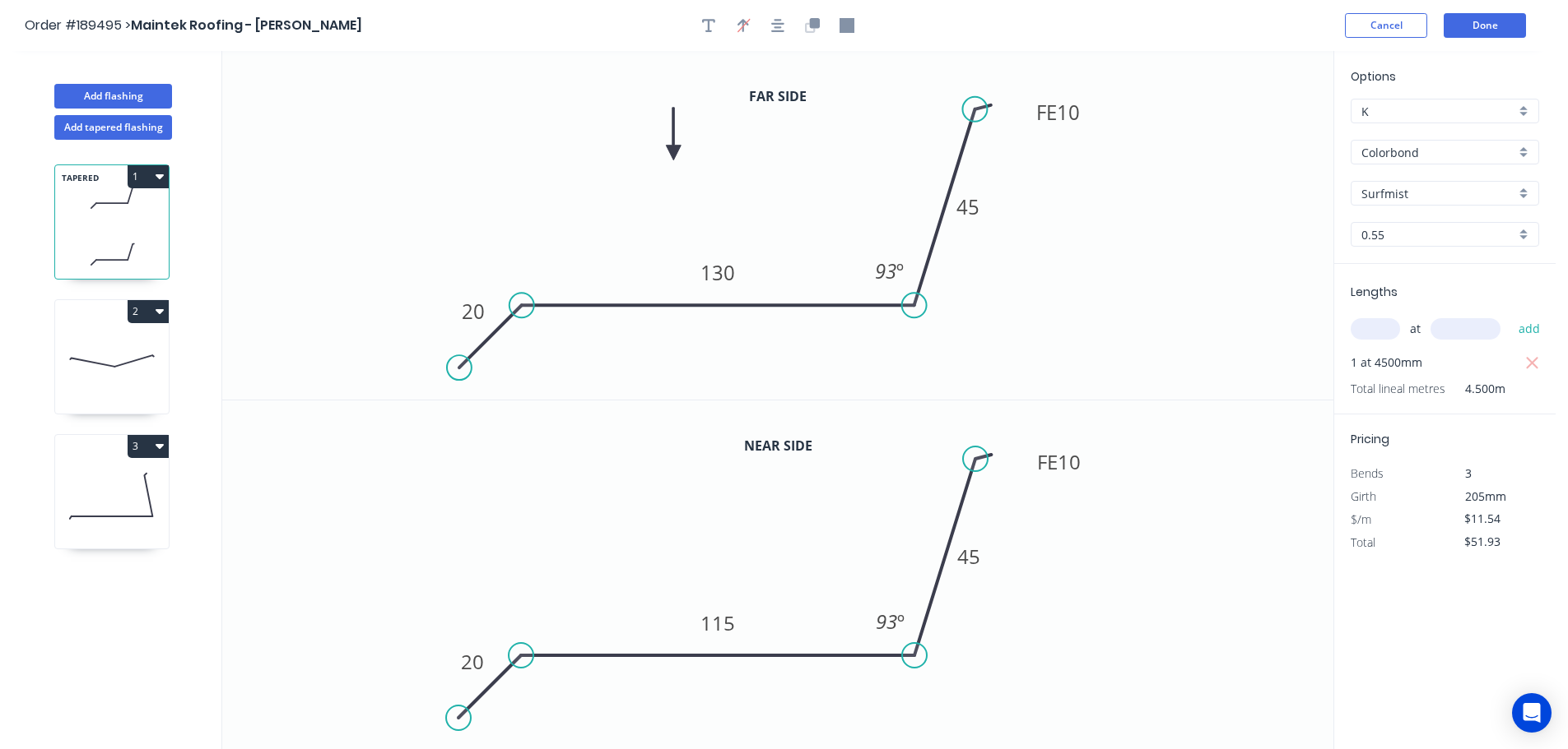
click at [146, 174] on button "1" at bounding box center [147, 176] width 41 height 23
click at [118, 212] on div "Duplicate" at bounding box center [90, 217] width 126 height 24
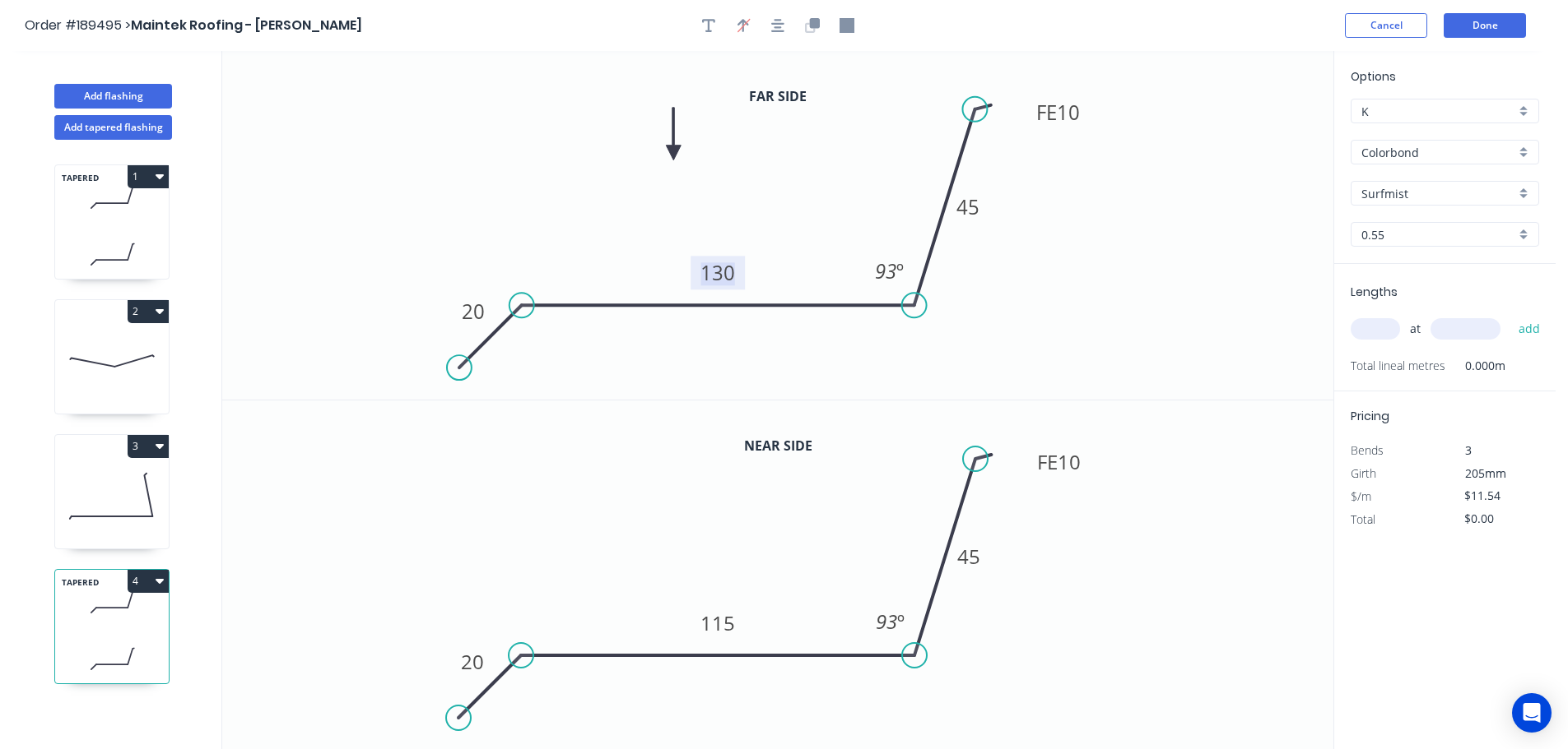
click at [731, 273] on tspan "130" at bounding box center [718, 273] width 35 height 27
click at [729, 631] on tspan "115" at bounding box center [718, 624] width 35 height 27
click at [772, 564] on icon "0 20 130 FE 10 45 93 º" at bounding box center [778, 575] width 1111 height 350
click at [1381, 328] on input "text" at bounding box center [1375, 329] width 49 height 22
click at [1510, 315] on button "add" at bounding box center [1529, 329] width 39 height 28
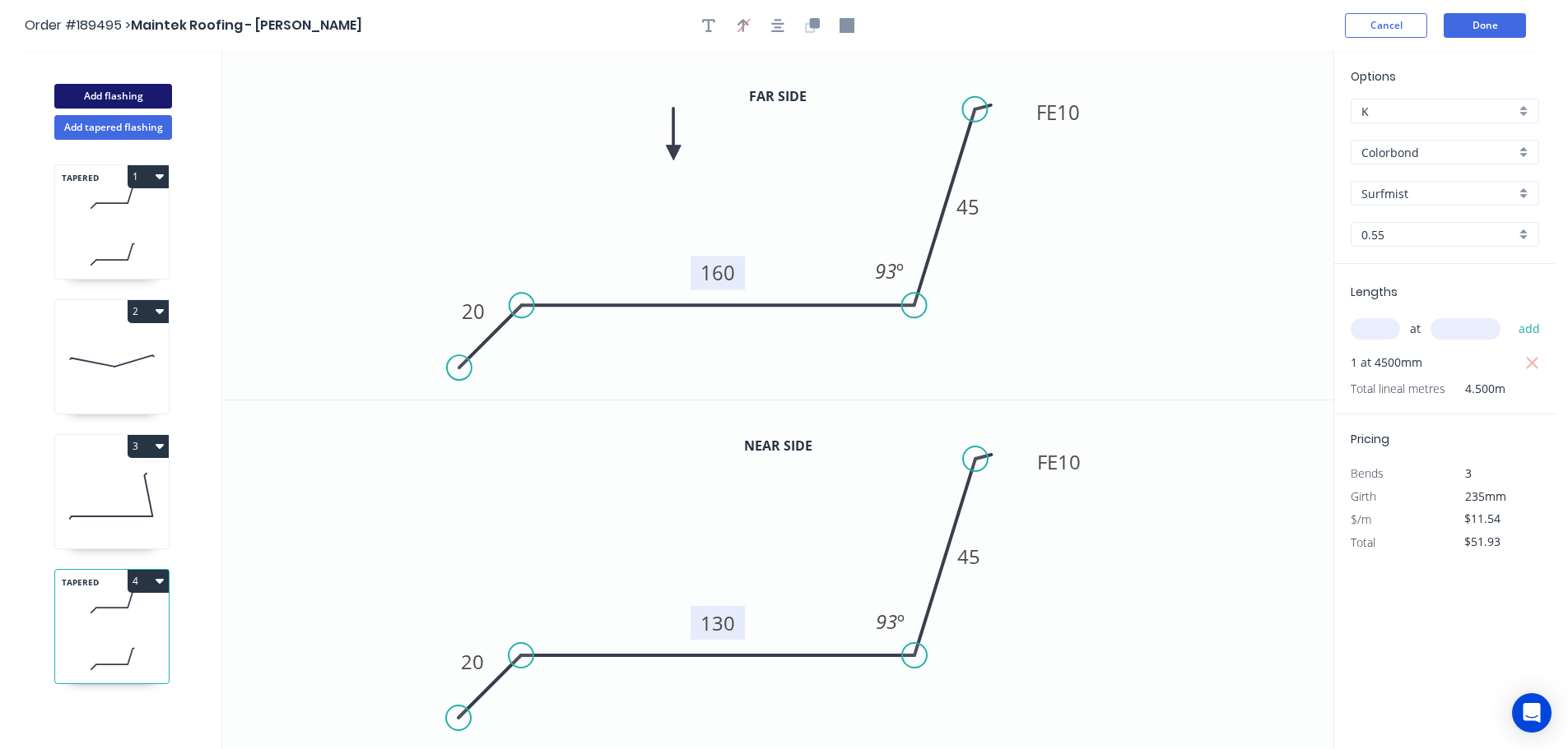
click at [126, 91] on button "Add flashing" at bounding box center [113, 95] width 117 height 25
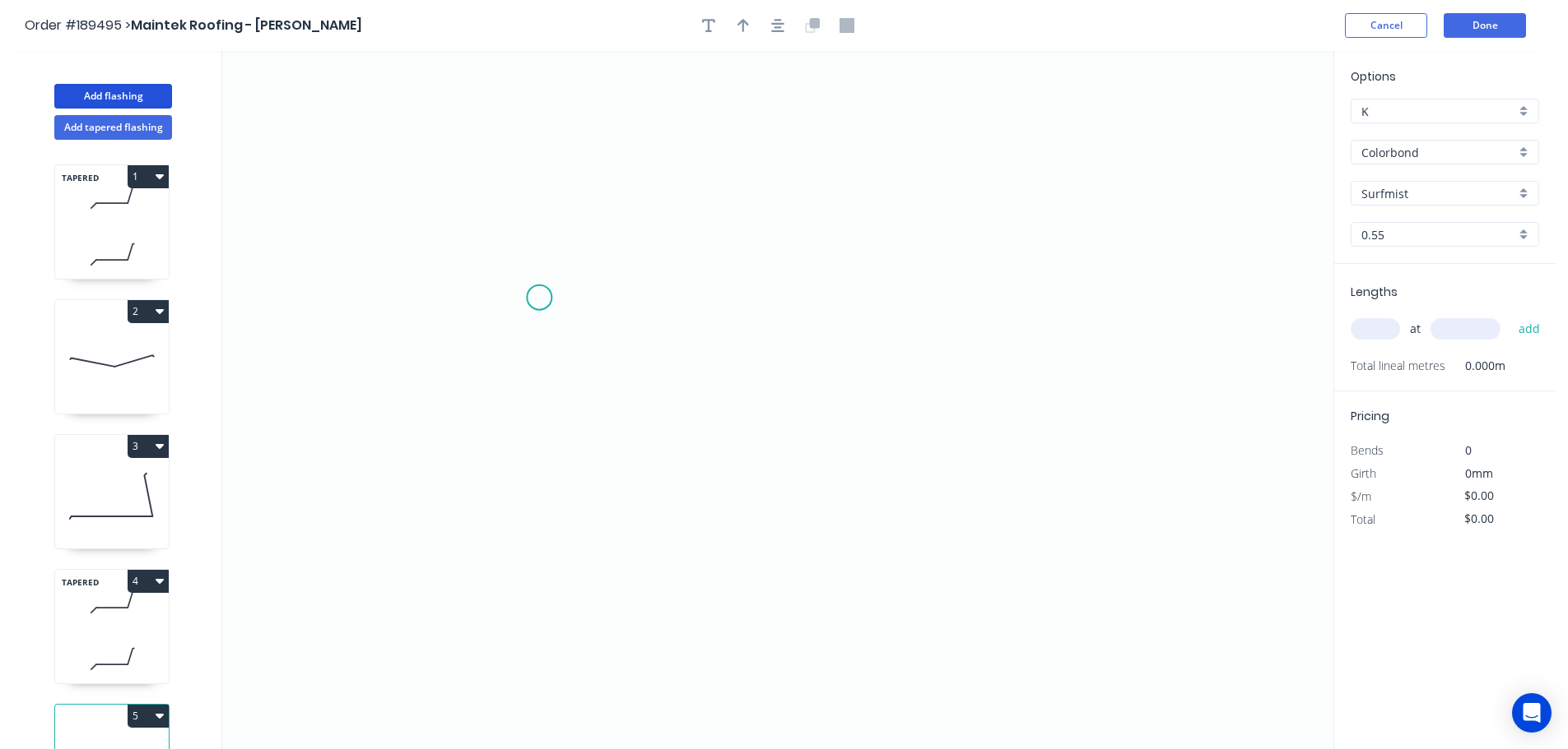
click at [539, 298] on icon "0" at bounding box center [778, 400] width 1111 height 698
click at [1046, 292] on icon "0" at bounding box center [778, 400] width 1111 height 698
click at [1045, 388] on icon "0 ?" at bounding box center [778, 400] width 1111 height 698
click at [1045, 388] on circle at bounding box center [1046, 388] width 25 height 25
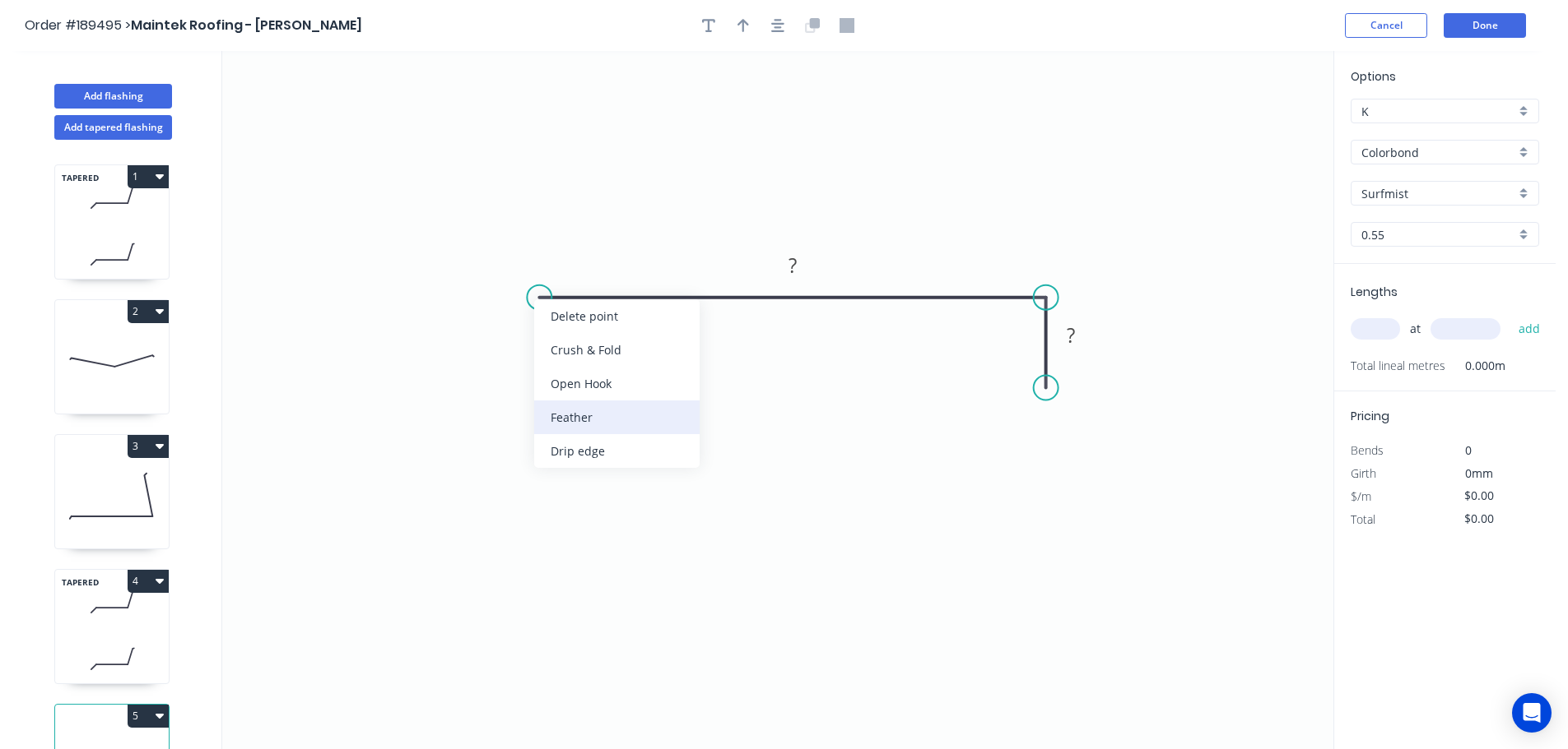
click at [572, 412] on div "Feather" at bounding box center [617, 417] width 166 height 34
click at [548, 345] on div "Flip bend" at bounding box center [621, 346] width 166 height 34
click at [569, 321] on tspan "15" at bounding box center [570, 325] width 23 height 27
click at [643, 349] on icon "0 FE 10 ? ?" at bounding box center [778, 400] width 1111 height 698
drag, startPoint x: 589, startPoint y: 334, endPoint x: 487, endPoint y: 372, distance: 108.8
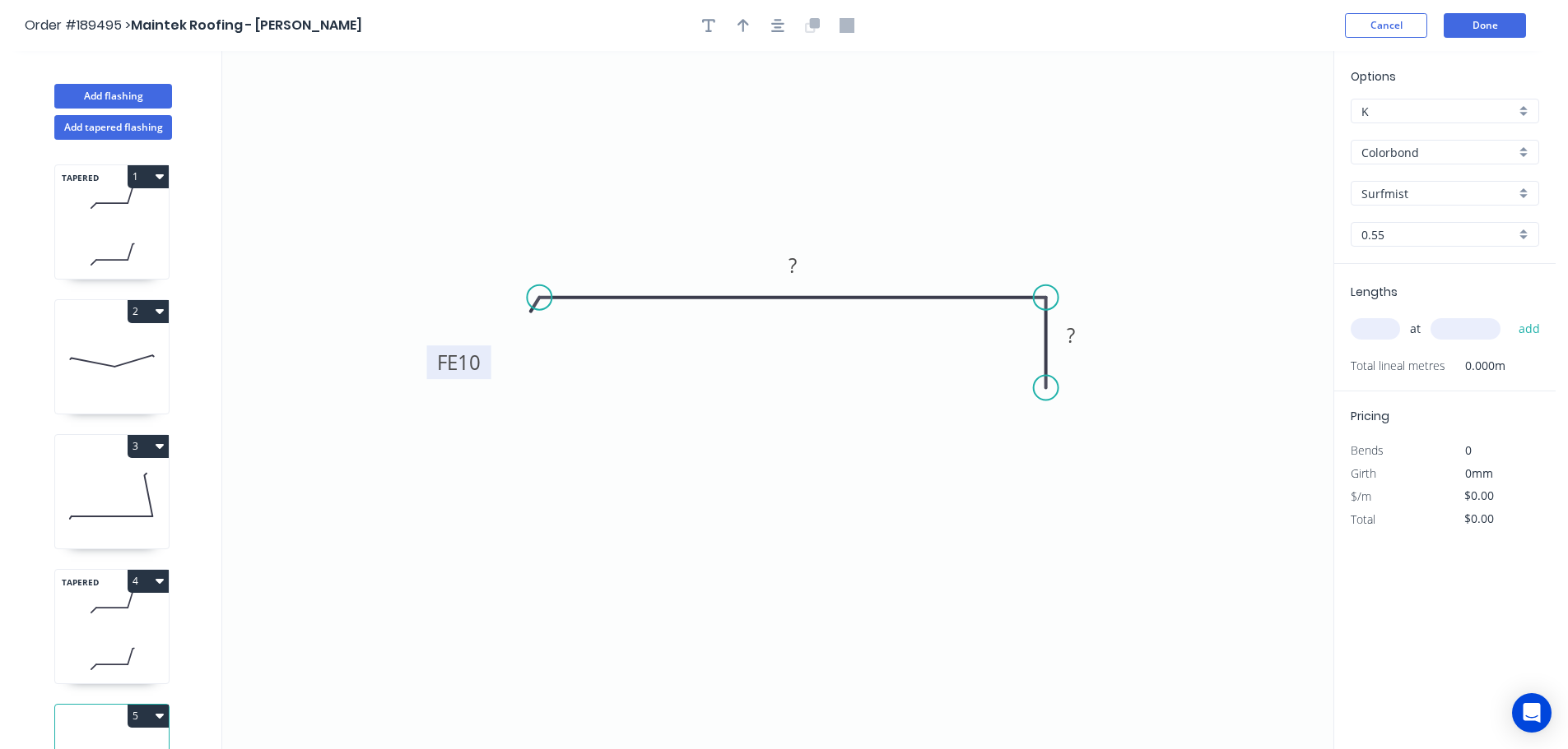
click at [487, 372] on rect at bounding box center [459, 362] width 65 height 34
click at [797, 265] on tspan "?" at bounding box center [792, 265] width 8 height 27
click at [903, 182] on icon "0 FE 10 60 20" at bounding box center [778, 400] width 1111 height 698
click at [741, 24] on icon "button" at bounding box center [743, 25] width 12 height 15
drag, startPoint x: 1251, startPoint y: 131, endPoint x: 852, endPoint y: 168, distance: 400.7
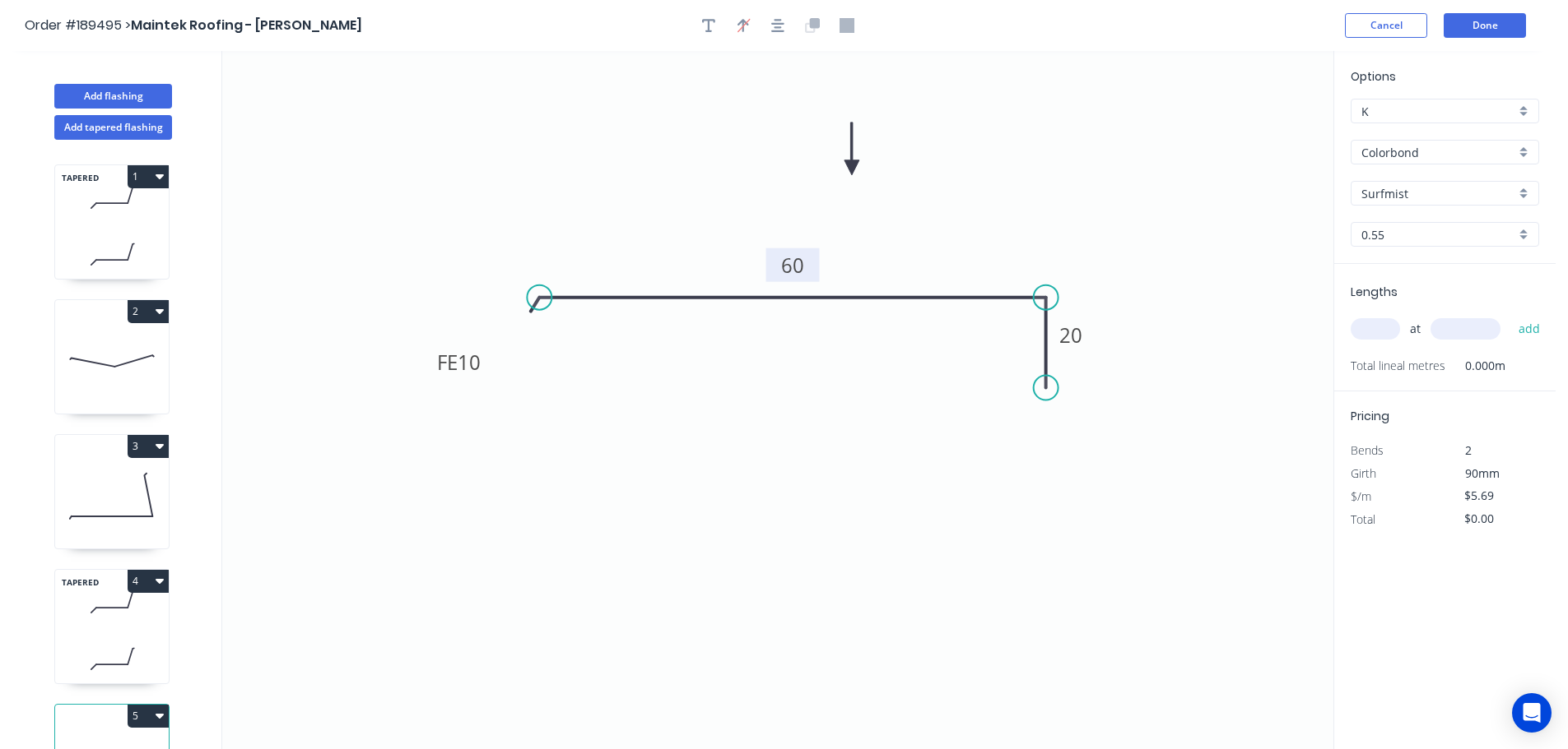
click at [852, 168] on icon at bounding box center [851, 149] width 15 height 53
click at [1382, 328] on input "text" at bounding box center [1375, 329] width 49 height 22
click at [1510, 315] on button "add" at bounding box center [1529, 329] width 39 height 28
click at [132, 492] on icon at bounding box center [112, 496] width 114 height 105
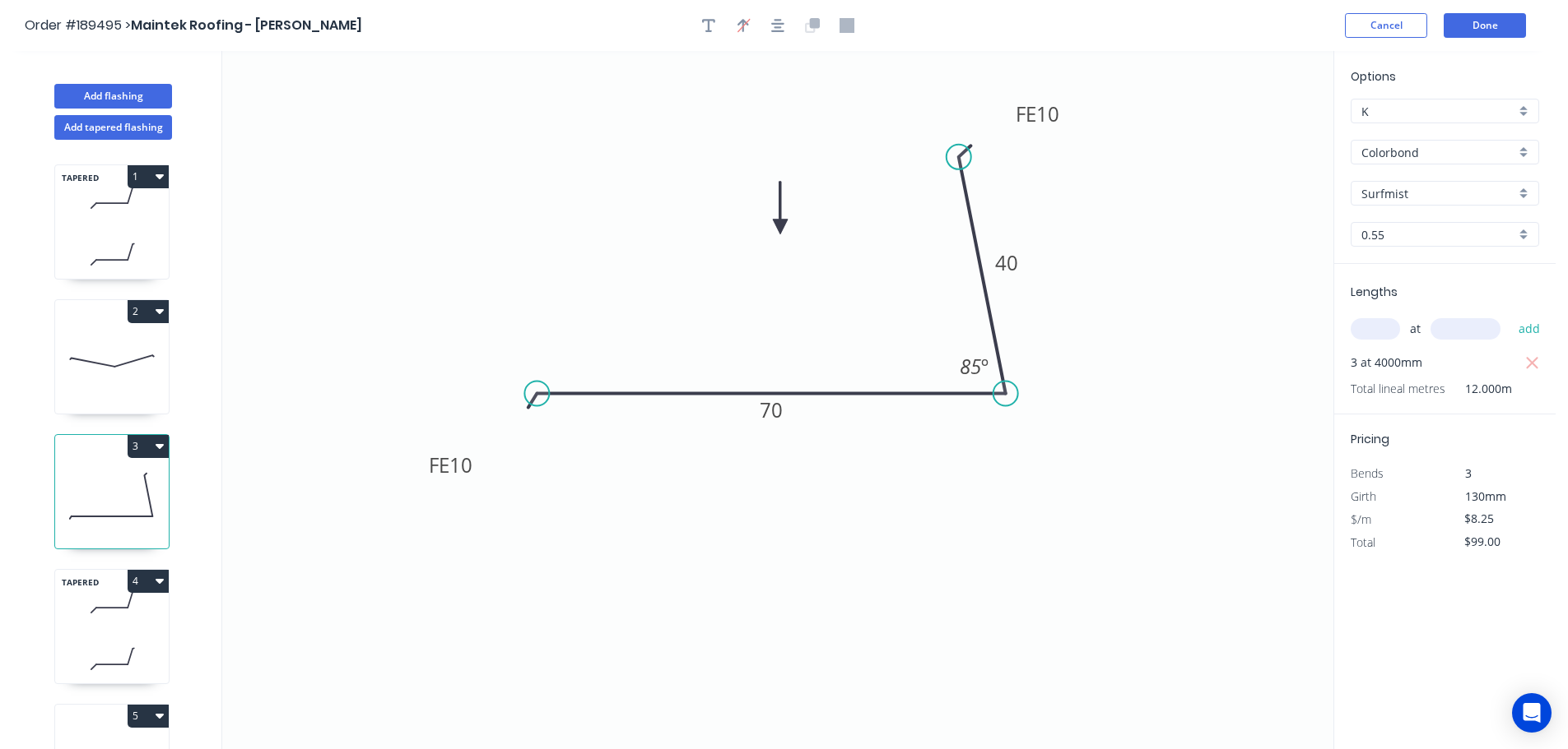
click at [143, 443] on button "3" at bounding box center [147, 446] width 41 height 23
click at [131, 475] on div "Duplicate" at bounding box center [90, 487] width 126 height 24
click at [1012, 263] on tspan "40" at bounding box center [1006, 263] width 23 height 27
click at [1055, 245] on icon "0 FE 10 70 FE 10 55 85 º" at bounding box center [778, 400] width 1111 height 698
click at [778, 420] on tspan "70" at bounding box center [770, 410] width 23 height 27
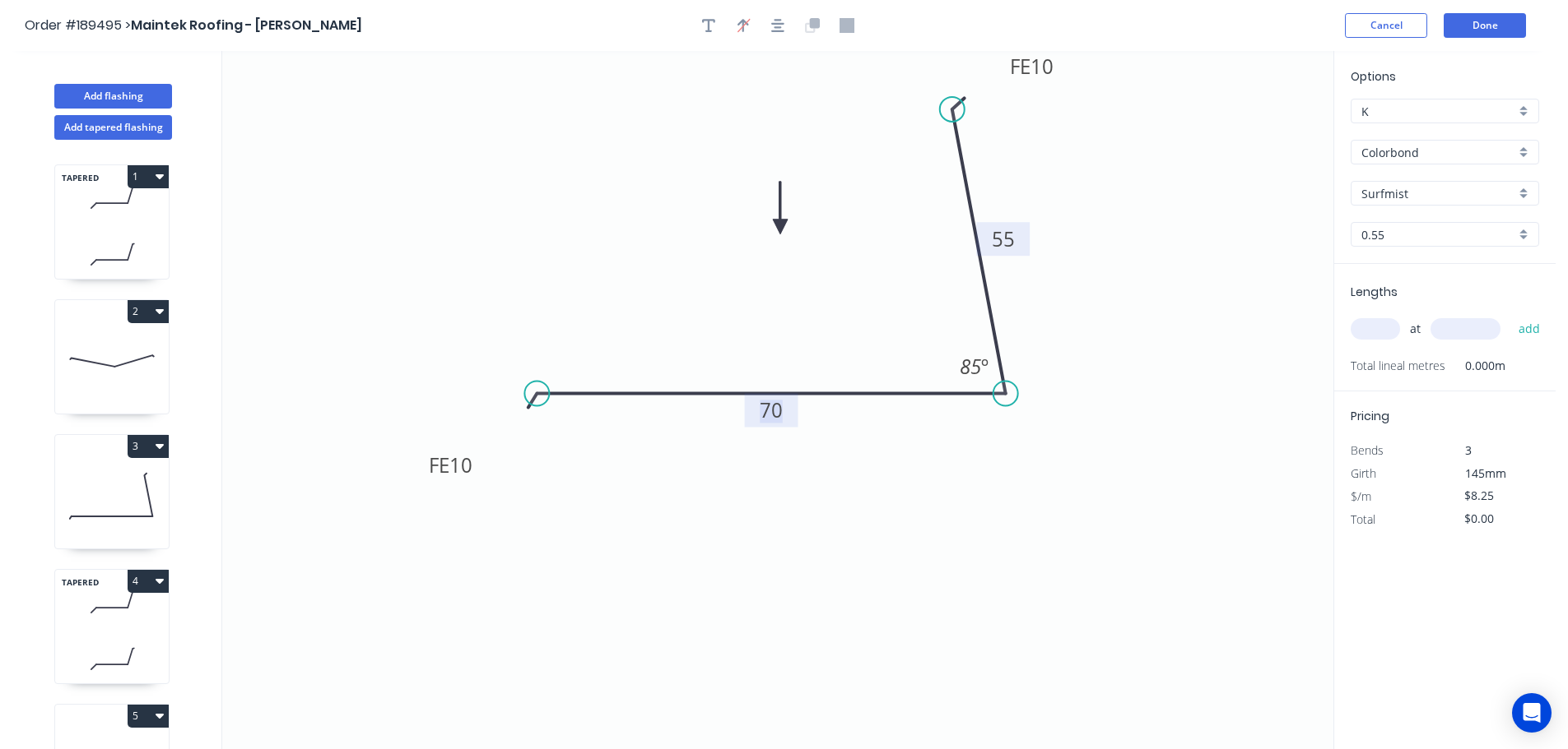
drag, startPoint x: 959, startPoint y: 155, endPoint x: 952, endPoint y: 109, distance: 46.5
click at [952, 109] on circle at bounding box center [951, 109] width 25 height 25
drag, startPoint x: 1060, startPoint y: 69, endPoint x: 1060, endPoint y: 84, distance: 15.0
click at [1060, 84] on rect at bounding box center [1030, 81] width 65 height 34
click at [775, 416] on tspan "70" at bounding box center [770, 410] width 23 height 27
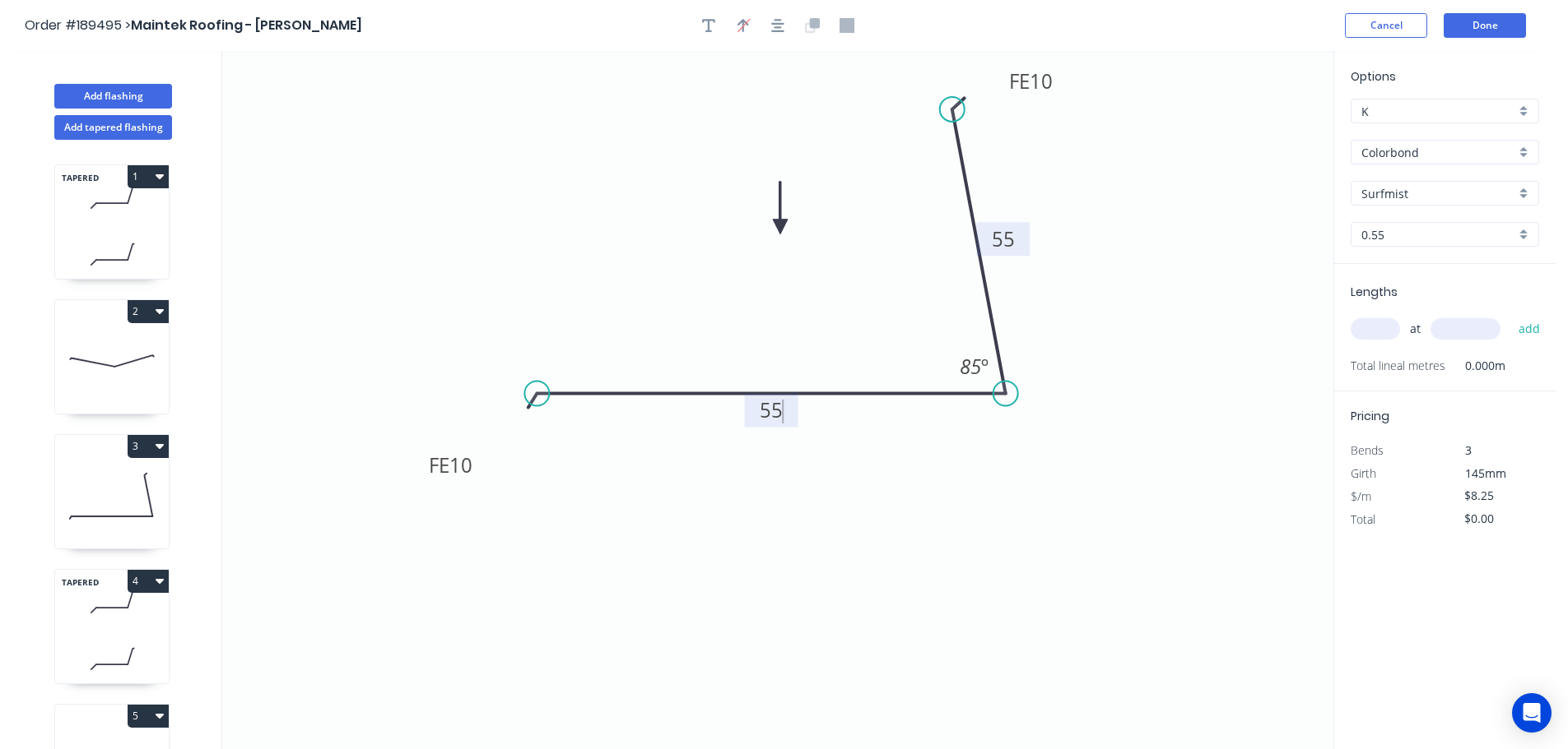
click at [877, 579] on icon "0 FE 10 55 FE 10 55 85 º" at bounding box center [778, 400] width 1111 height 698
click at [1381, 328] on input "text" at bounding box center [1375, 329] width 49 height 22
click at [1510, 315] on button "add" at bounding box center [1529, 329] width 39 height 28
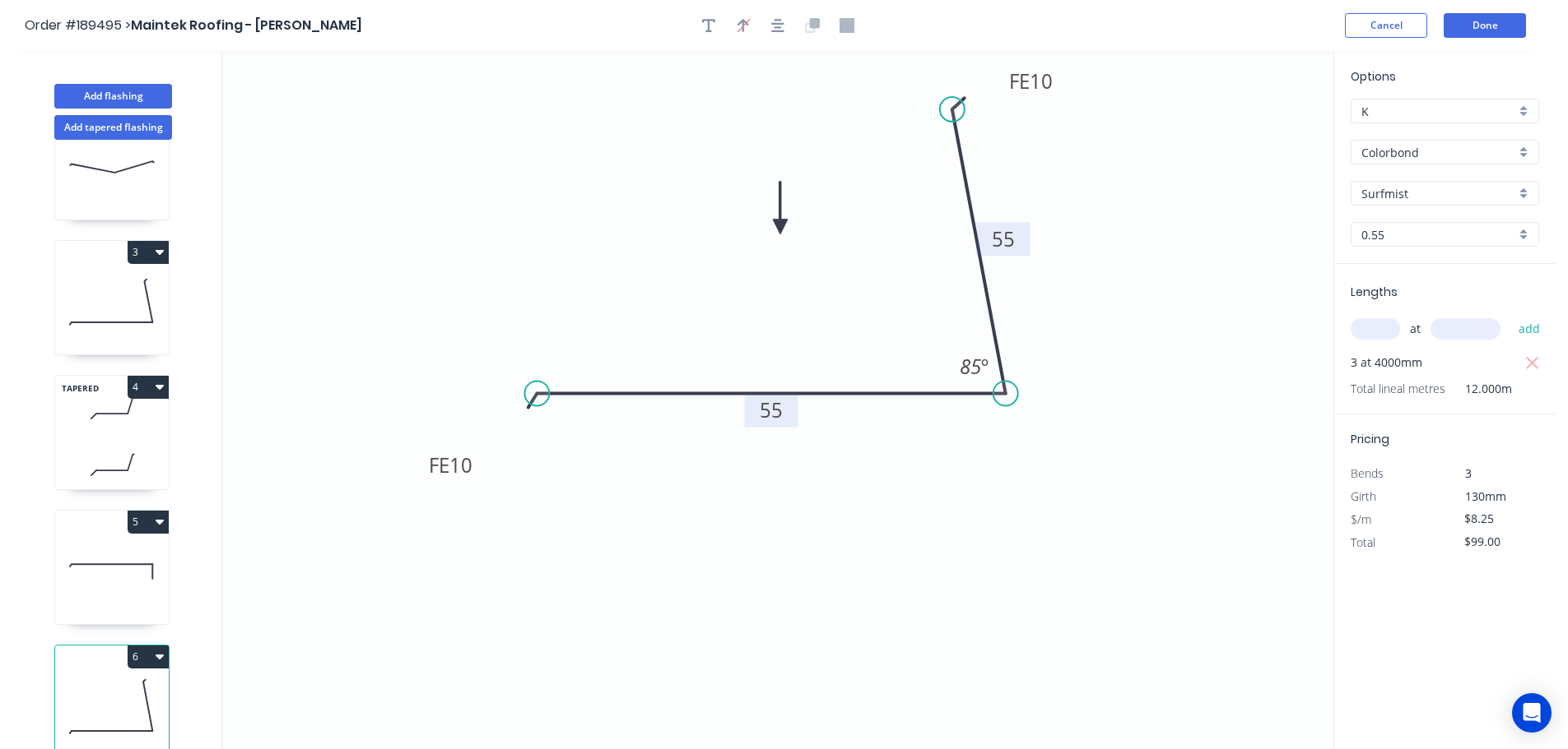
scroll to position [206, 0]
click at [111, 427] on div "TAPERED 4" at bounding box center [112, 433] width 116 height 115
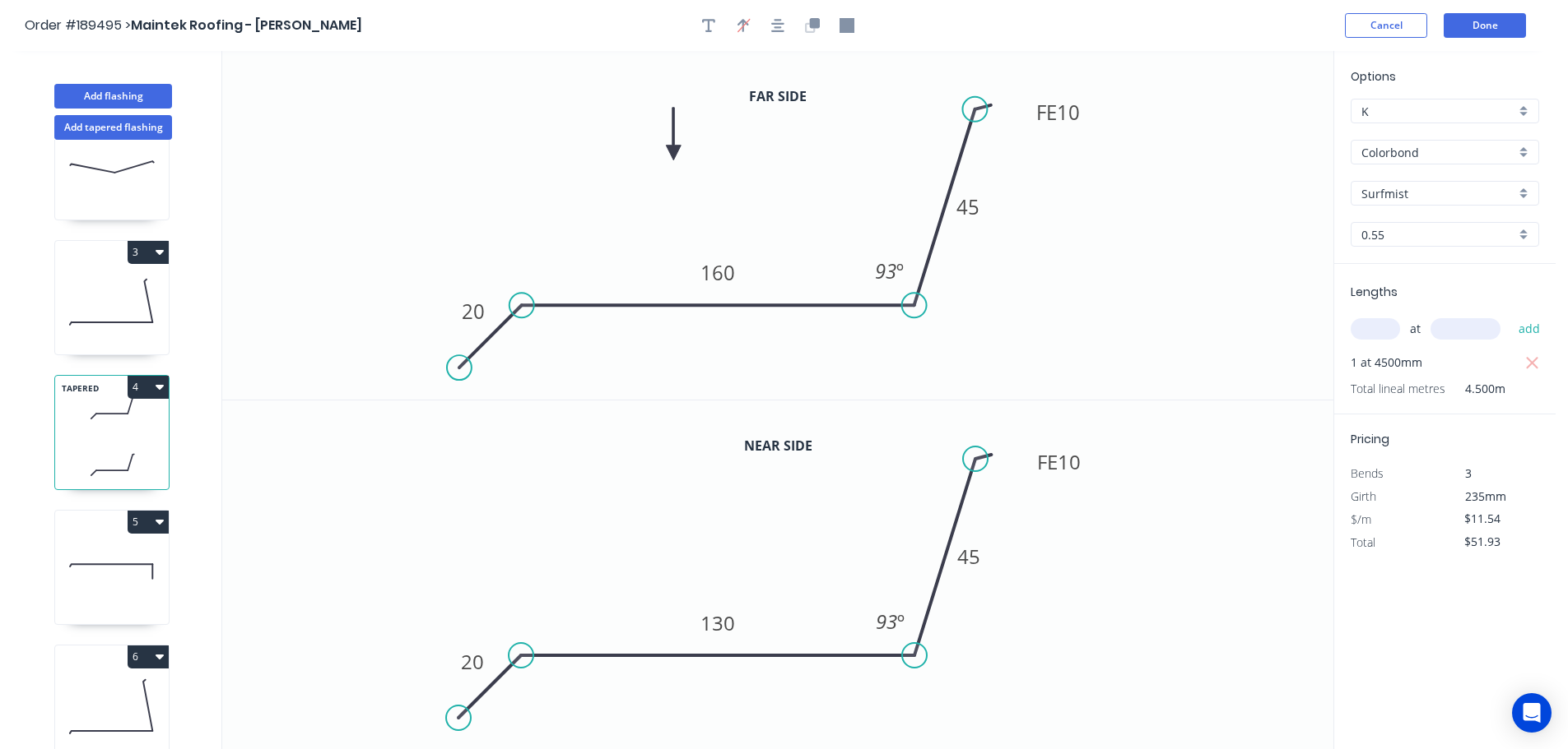
click at [146, 376] on button "4" at bounding box center [147, 387] width 41 height 23
click at [124, 416] on div "Duplicate" at bounding box center [90, 428] width 126 height 24
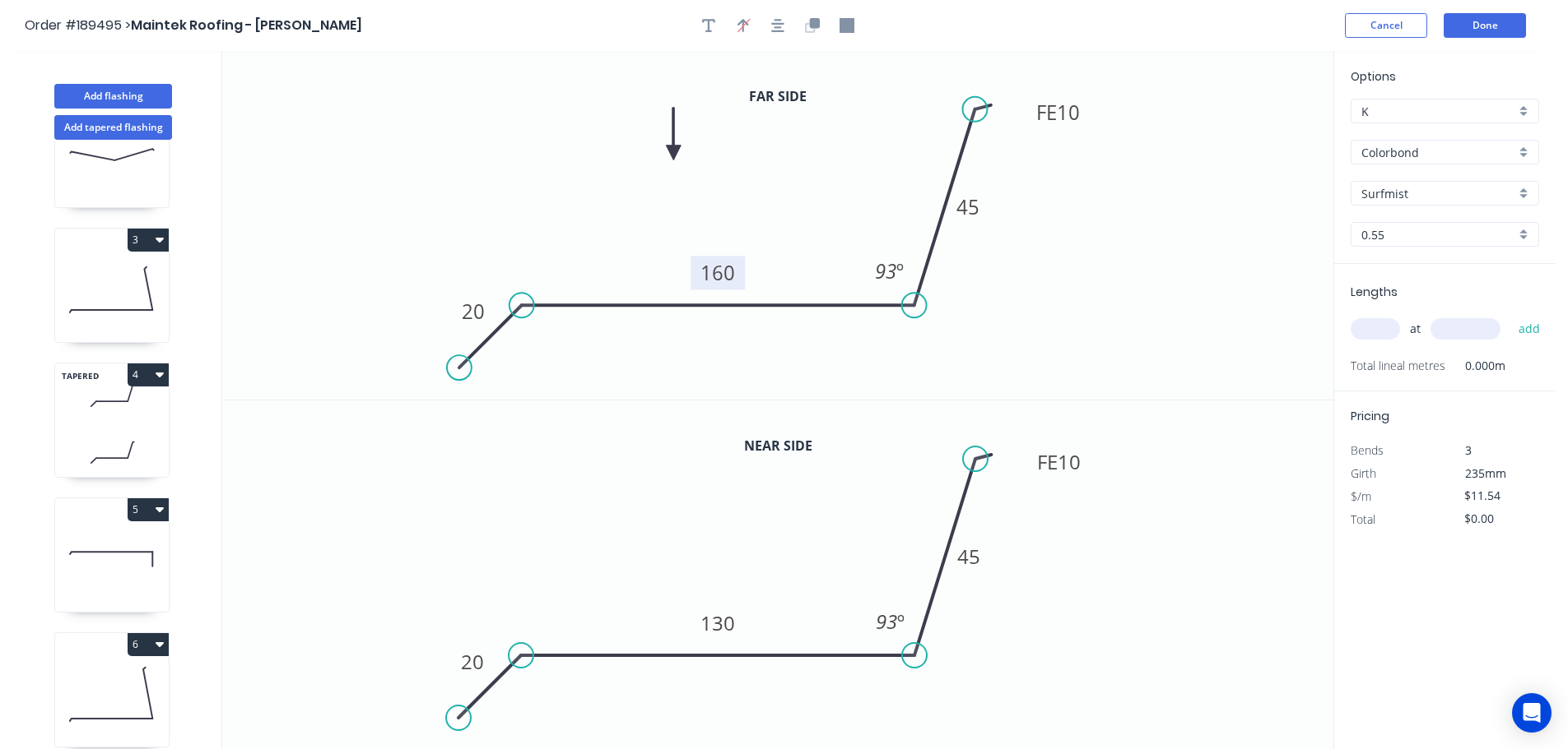
click at [726, 277] on tspan "160" at bounding box center [718, 273] width 35 height 27
click at [730, 626] on tspan "130" at bounding box center [718, 624] width 35 height 27
click at [747, 576] on icon "0 20 150 FE 10 45 93 º" at bounding box center [778, 575] width 1111 height 350
click at [1389, 332] on input "text" at bounding box center [1375, 329] width 49 height 22
click at [1510, 315] on button "add" at bounding box center [1529, 329] width 39 height 28
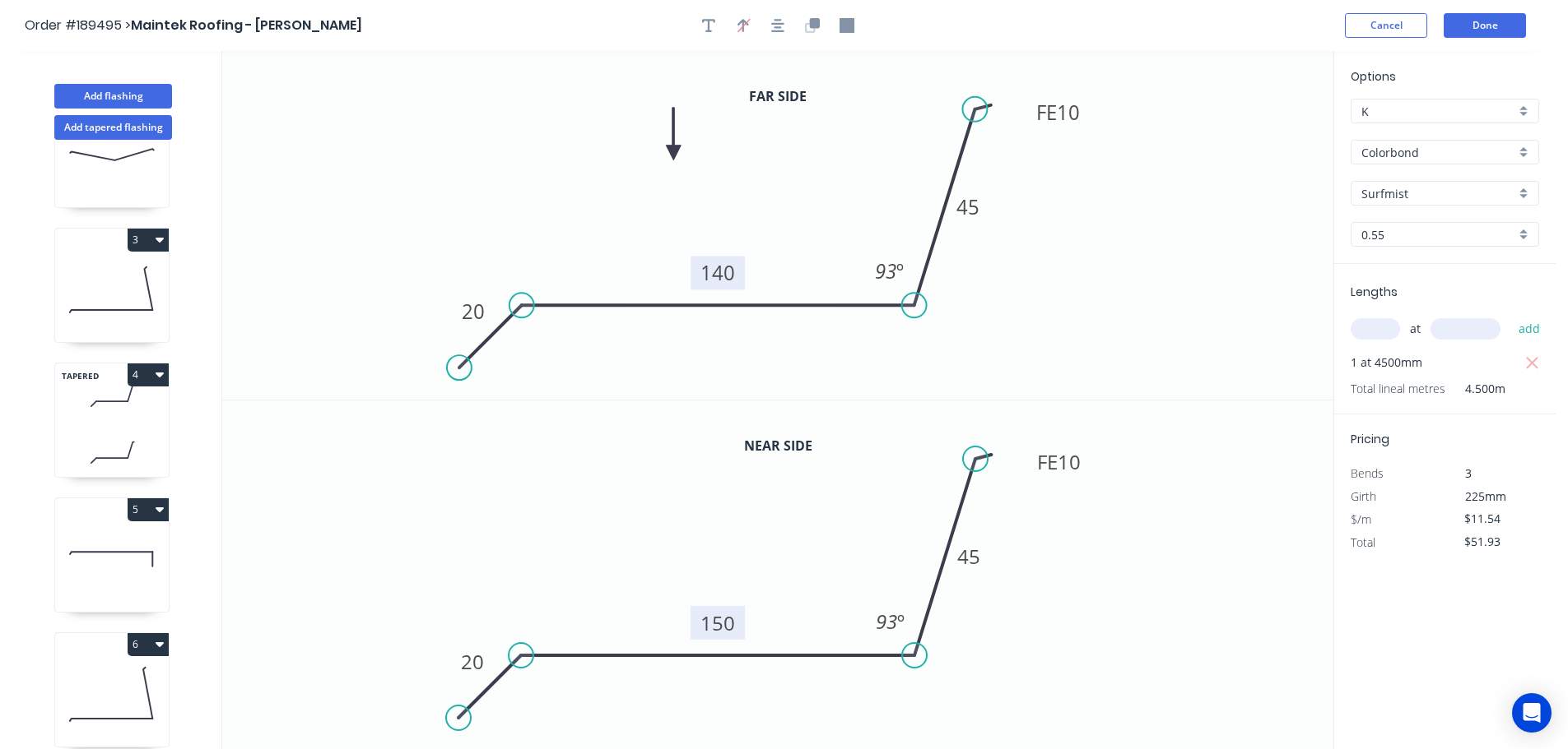
scroll to position [342, 0]
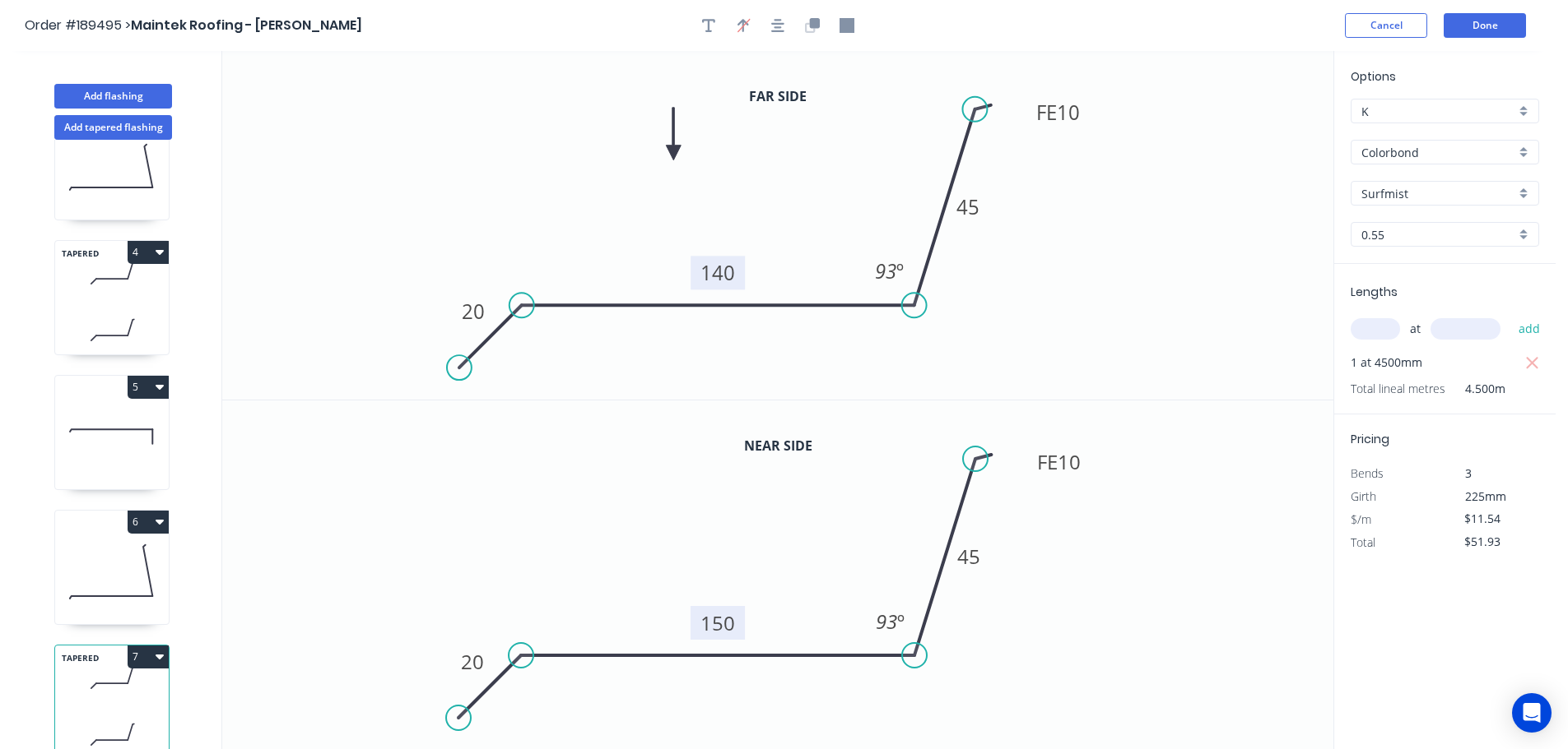
drag, startPoint x: 143, startPoint y: 645, endPoint x: 125, endPoint y: 659, distance: 22.8
click at [143, 645] on button "7" at bounding box center [147, 656] width 41 height 23
click at [106, 686] on div "Duplicate" at bounding box center [90, 698] width 126 height 24
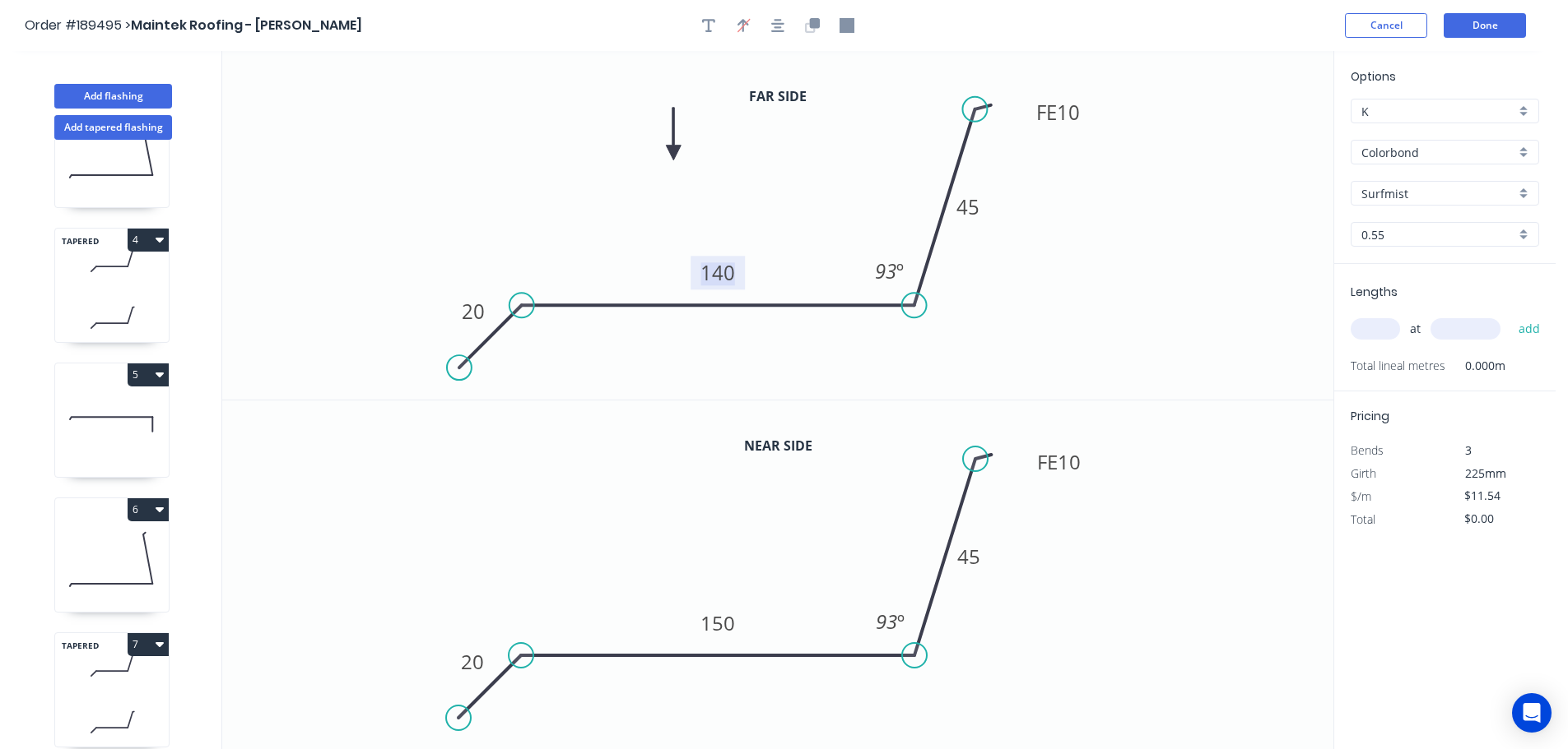
click at [729, 269] on tspan "140" at bounding box center [718, 273] width 35 height 27
click at [731, 618] on tspan "150" at bounding box center [718, 624] width 35 height 27
click at [790, 581] on icon "0 20 85 FE 10 45 93 º" at bounding box center [778, 575] width 1111 height 350
click at [1379, 325] on input "text" at bounding box center [1375, 329] width 49 height 22
click at [1510, 315] on button "add" at bounding box center [1529, 329] width 39 height 28
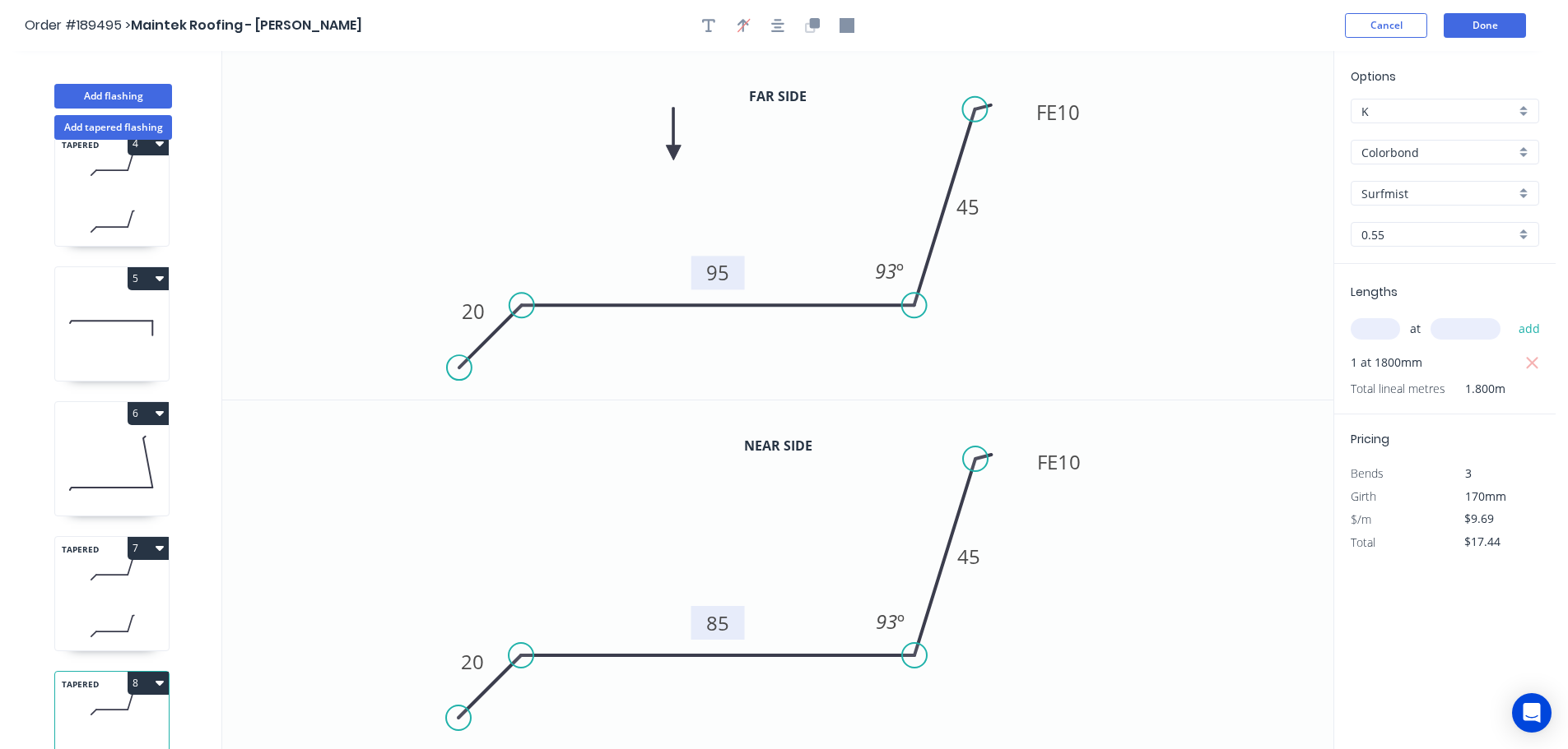
scroll to position [476, 0]
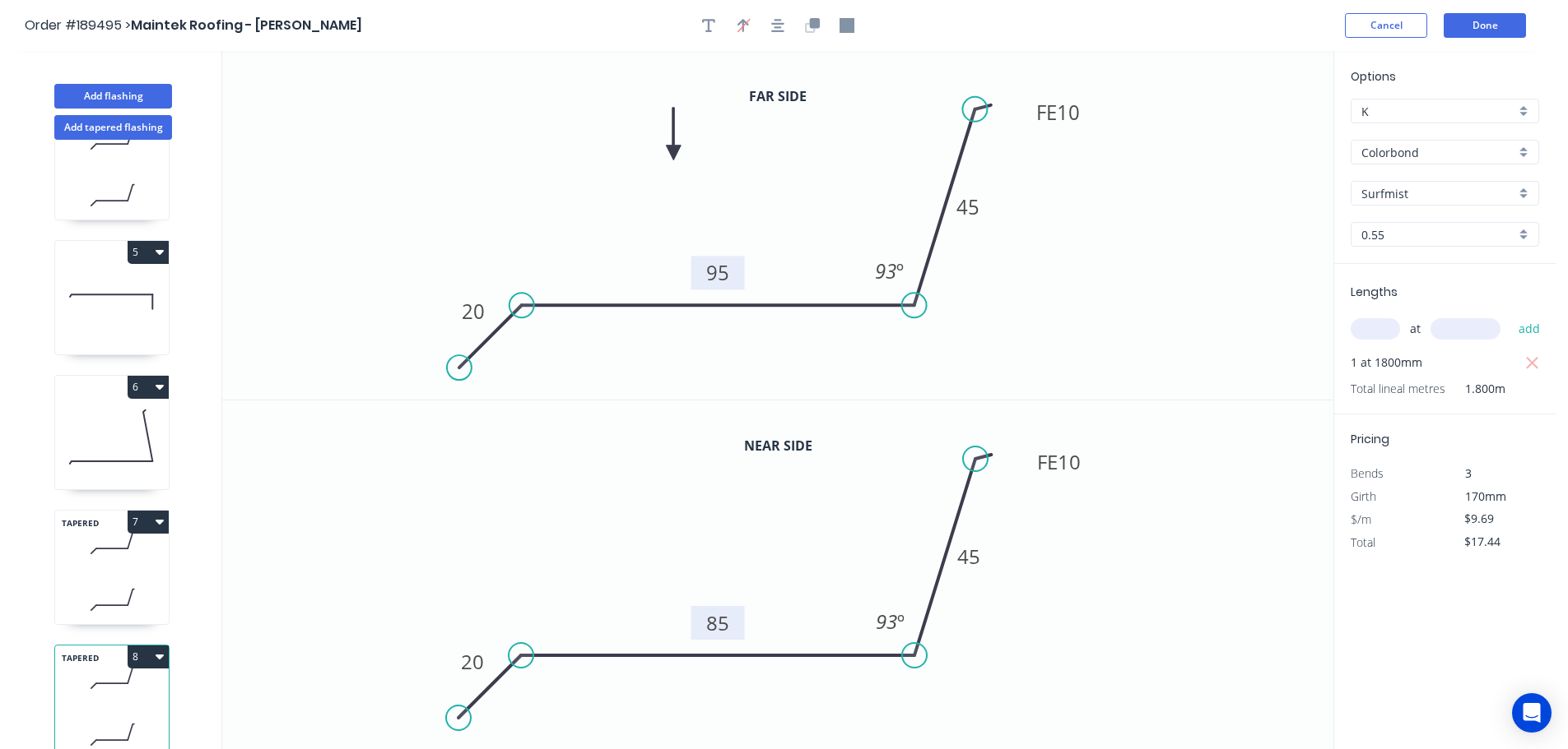
click at [144, 647] on button "8" at bounding box center [147, 656] width 41 height 23
click at [116, 691] on div "Duplicate" at bounding box center [90, 698] width 126 height 24
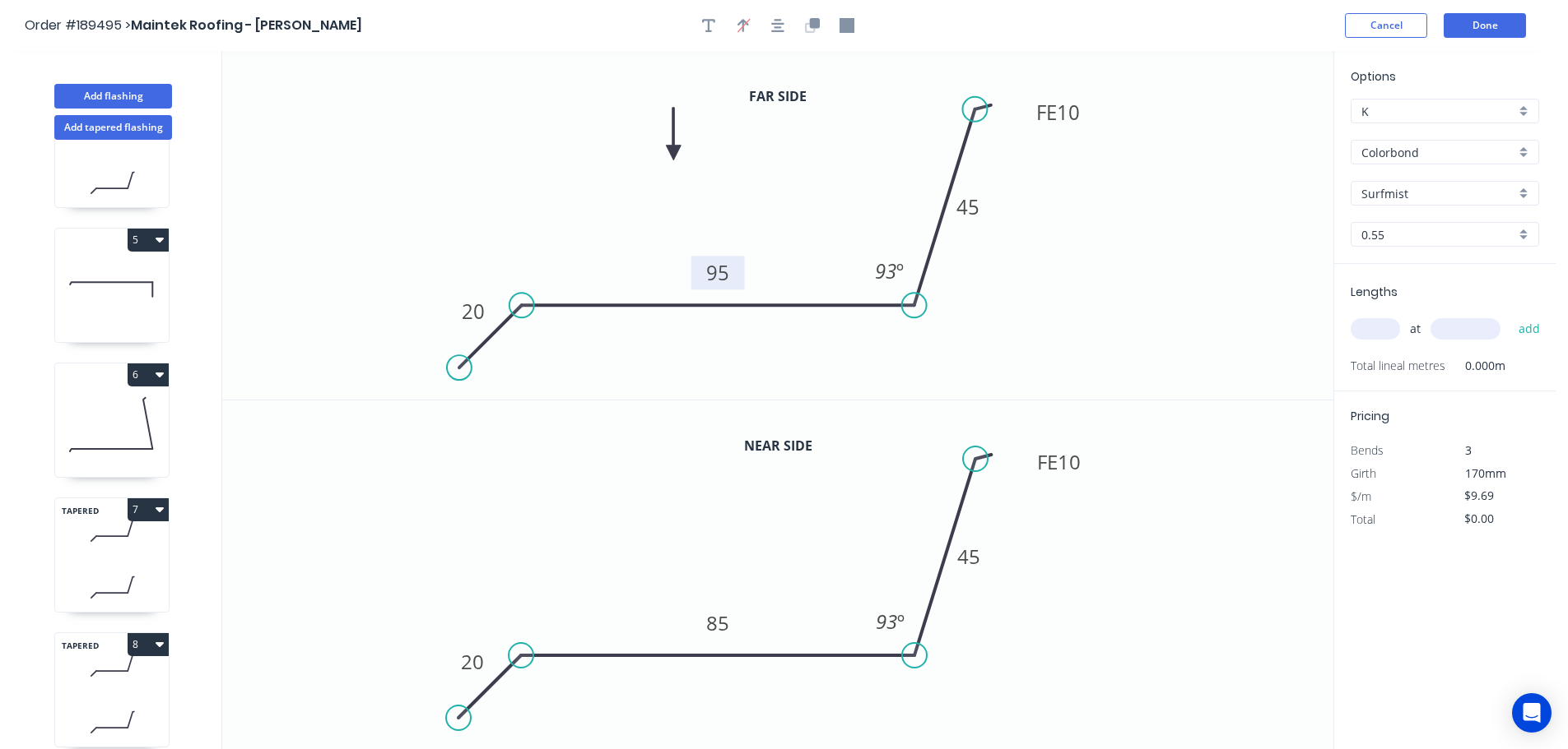
click at [724, 273] on tspan "95" at bounding box center [717, 273] width 23 height 27
click at [719, 622] on tspan "85" at bounding box center [717, 624] width 23 height 27
click at [776, 580] on icon "0 20 110 FE 10 45 93 º" at bounding box center [778, 575] width 1111 height 350
click at [1389, 329] on input "text" at bounding box center [1375, 329] width 49 height 22
click at [1510, 315] on button "add" at bounding box center [1529, 329] width 39 height 28
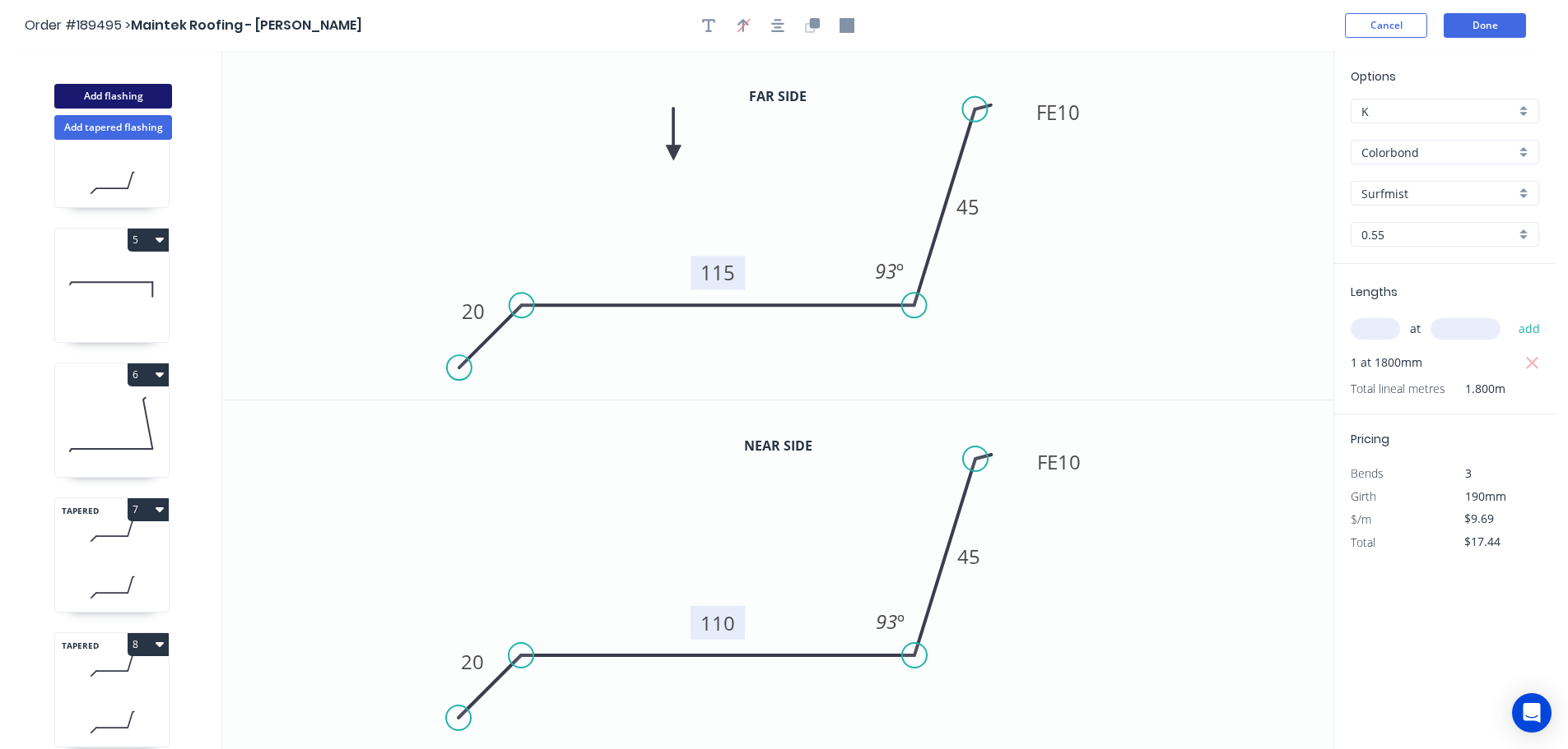
click at [120, 88] on button "Add flashing" at bounding box center [113, 95] width 117 height 25
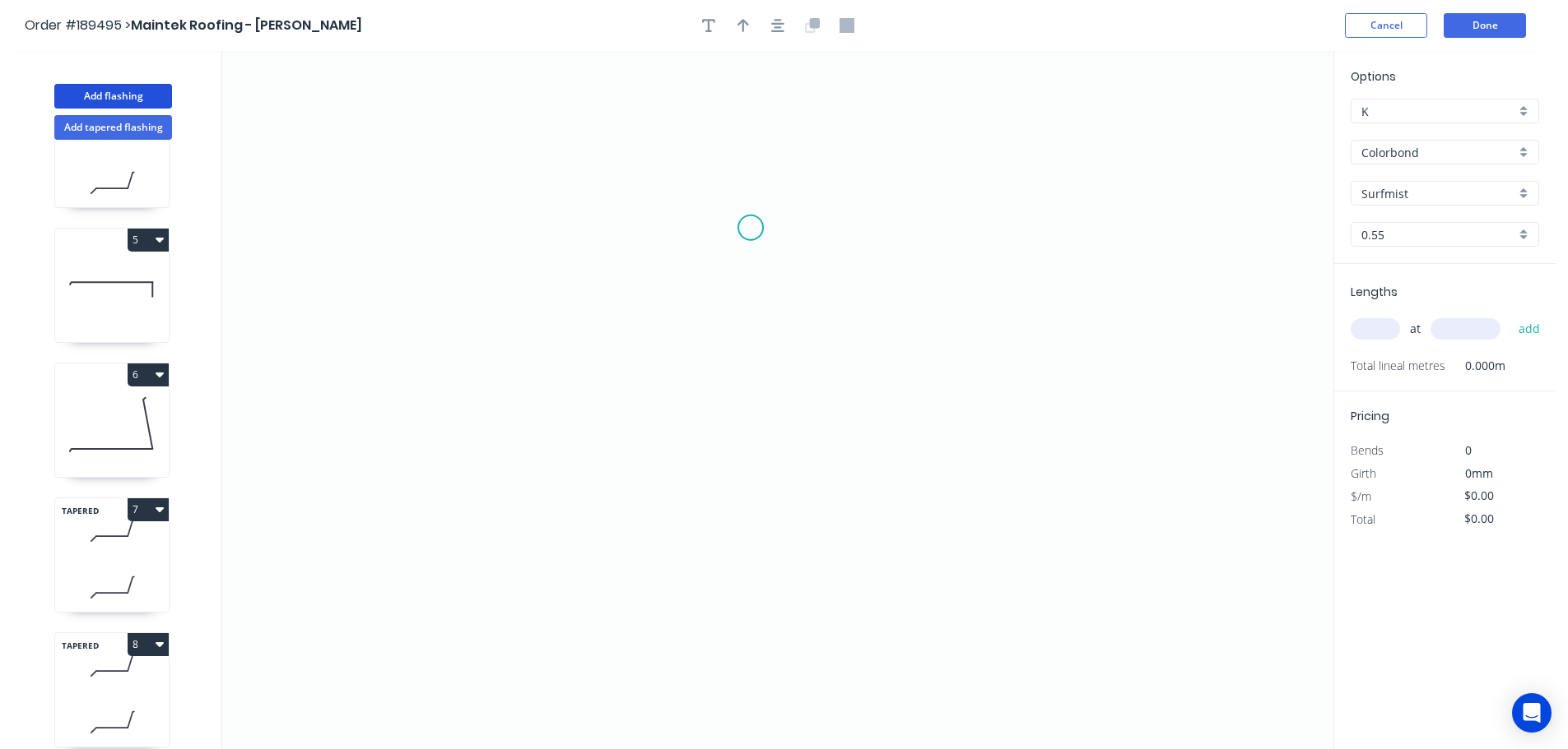
click at [750, 228] on icon "0" at bounding box center [778, 400] width 1111 height 698
click at [453, 212] on icon "0" at bounding box center [778, 400] width 1111 height 698
click at [454, 364] on icon "0 ?" at bounding box center [778, 400] width 1111 height 698
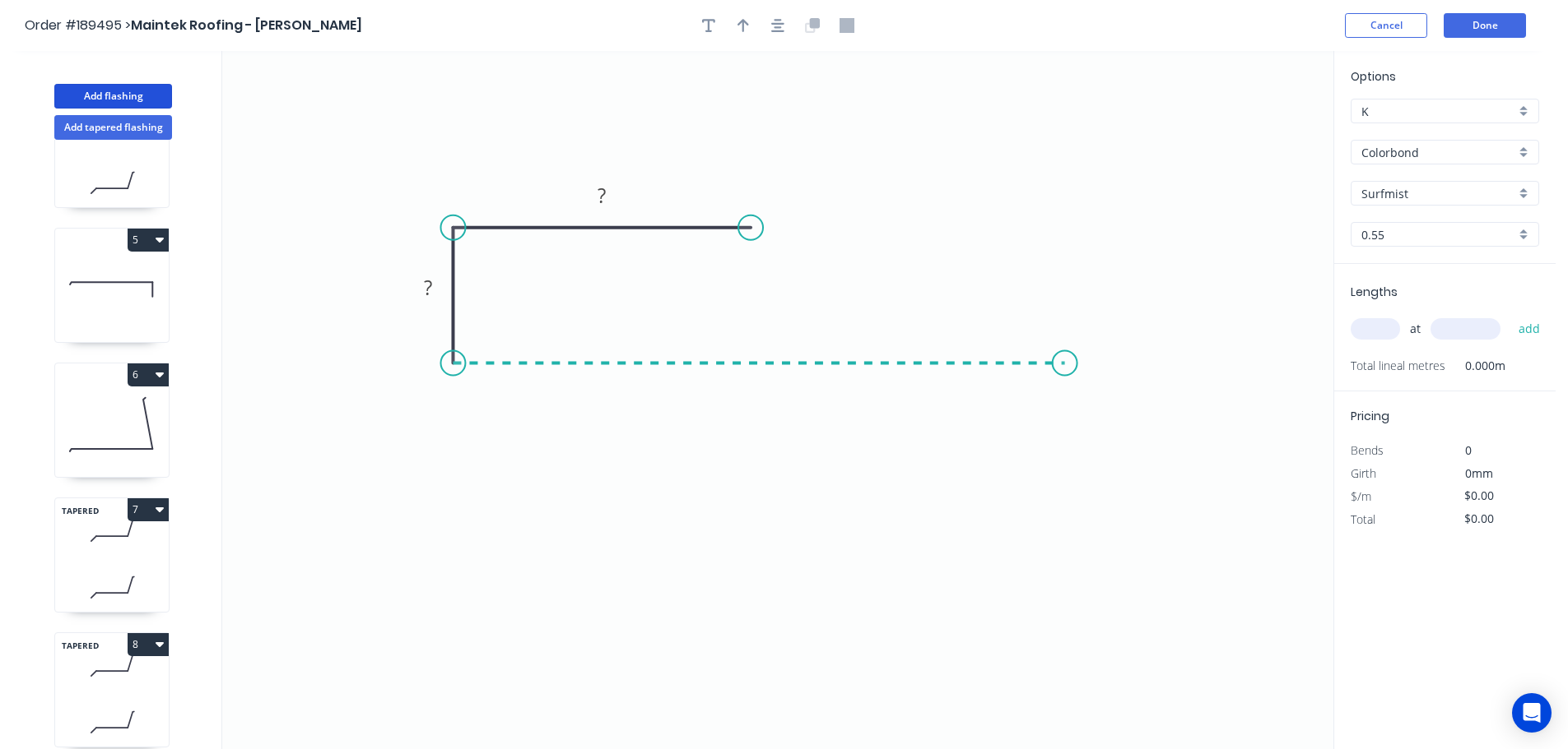
click at [1065, 372] on icon "0 ? ?" at bounding box center [778, 400] width 1111 height 698
click at [1065, 372] on circle at bounding box center [1064, 363] width 25 height 25
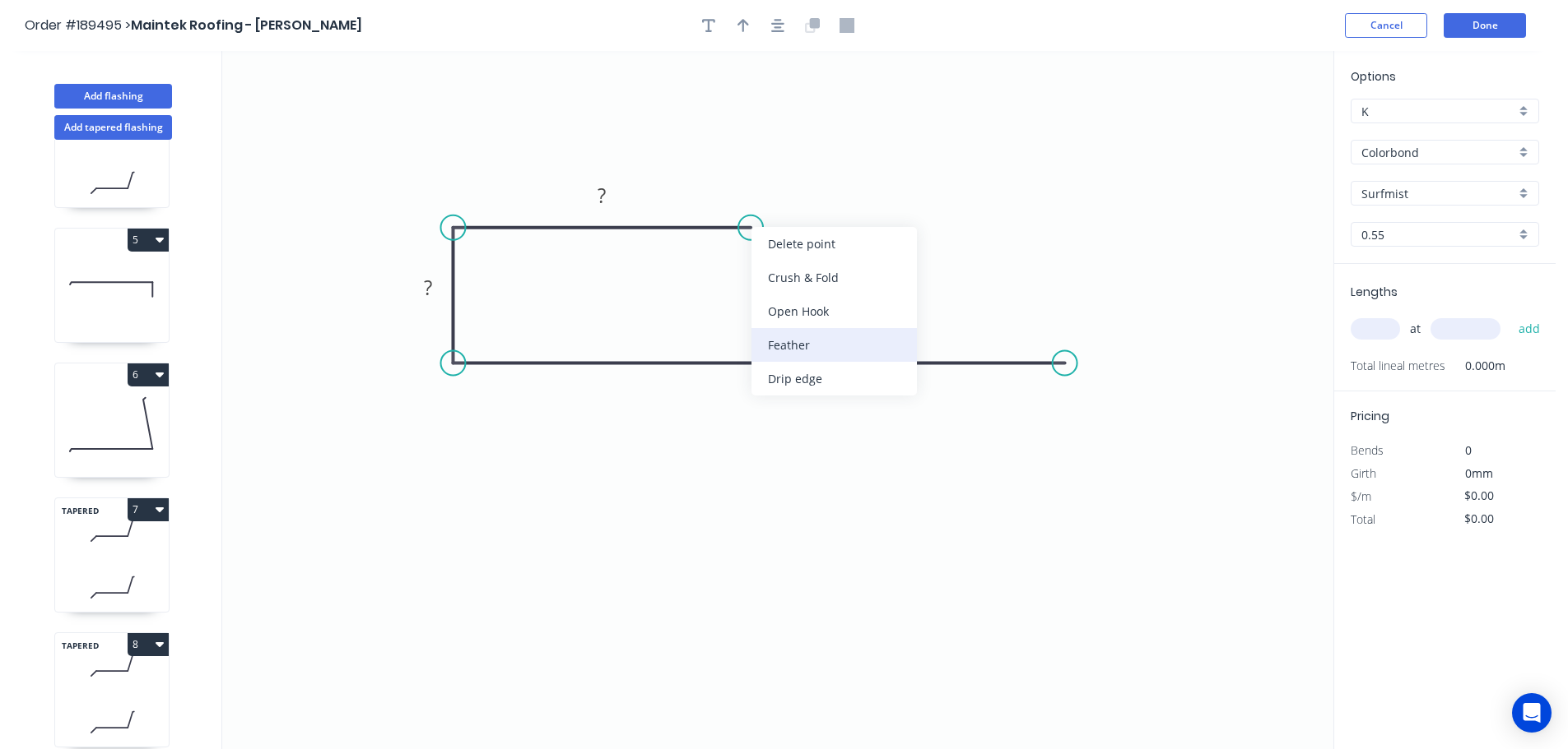
click at [789, 337] on div "Feather" at bounding box center [834, 345] width 166 height 34
click at [787, 184] on tspan "15" at bounding box center [782, 185] width 23 height 27
click at [904, 233] on icon "0 FE 10 ? ? ?" at bounding box center [778, 400] width 1111 height 698
drag, startPoint x: 800, startPoint y: 182, endPoint x: 848, endPoint y: 265, distance: 95.9
click at [848, 265] on rect at bounding box center [819, 268] width 65 height 34
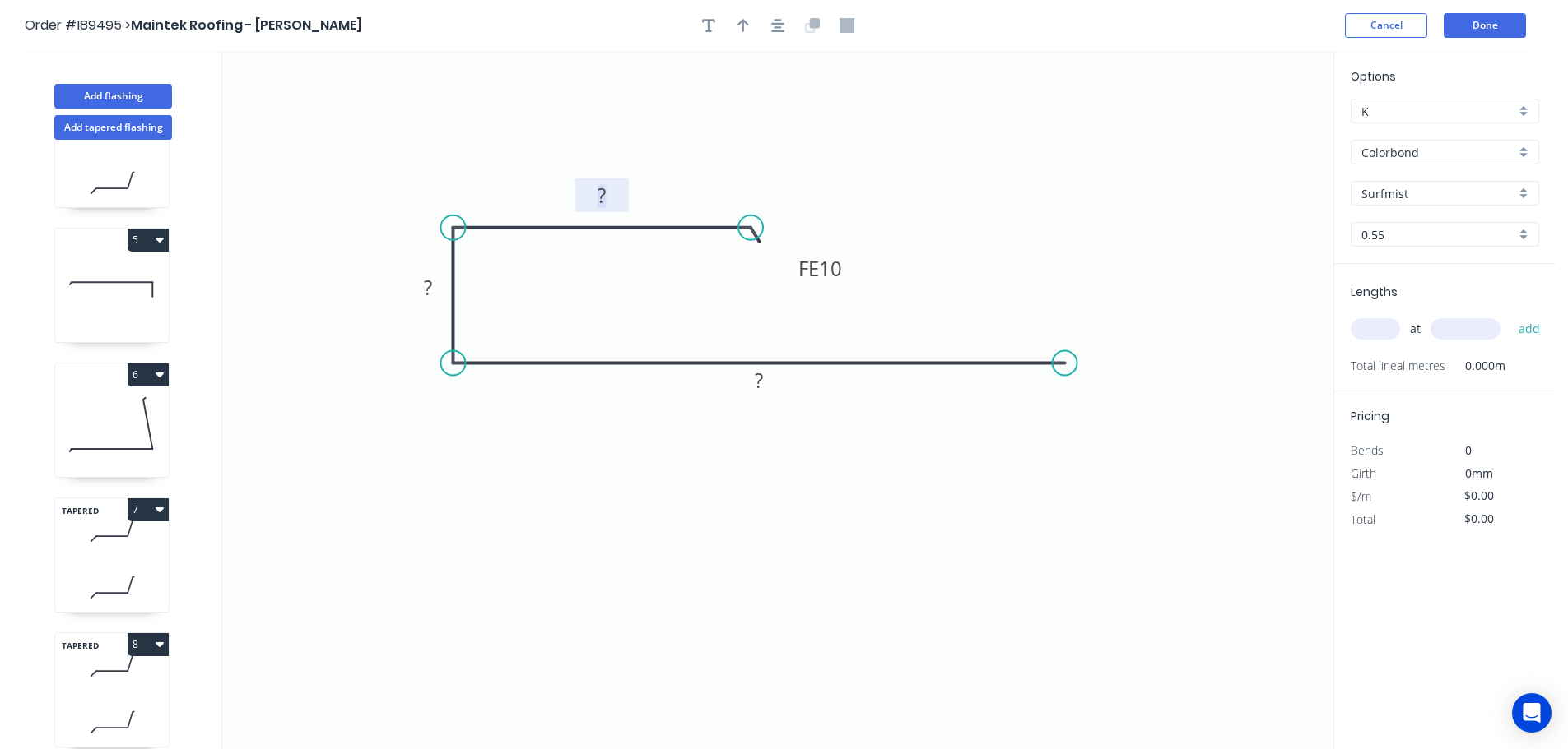
click at [607, 189] on rect at bounding box center [601, 196] width 33 height 23
click at [888, 215] on icon "0 FE 10 50 20 140" at bounding box center [778, 400] width 1111 height 698
click at [735, 21] on button "button" at bounding box center [743, 25] width 25 height 25
drag, startPoint x: 1252, startPoint y: 126, endPoint x: 522, endPoint y: 131, distance: 730.0
click at [522, 131] on icon at bounding box center [522, 112] width 15 height 53
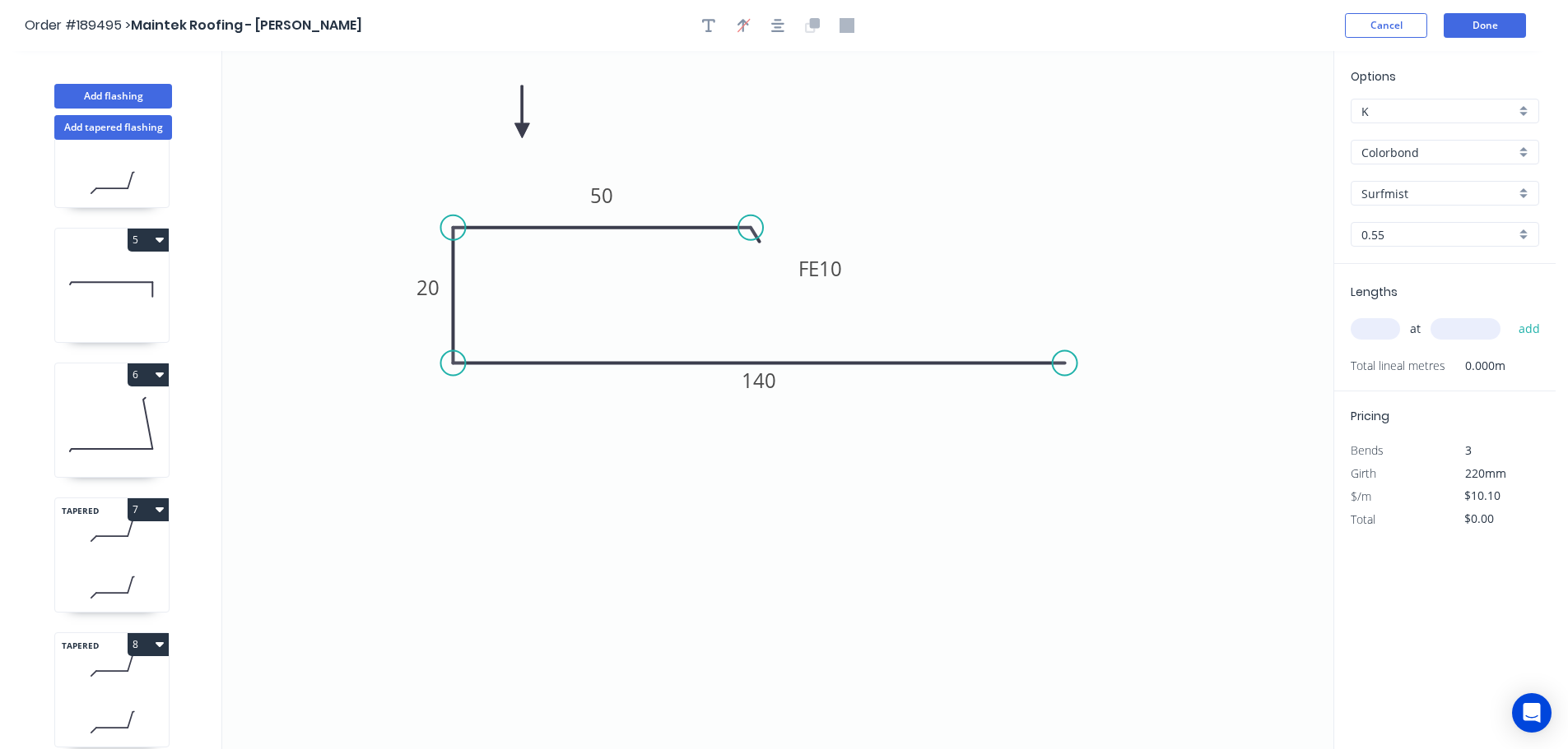
click at [1386, 329] on input "text" at bounding box center [1375, 329] width 49 height 22
click at [1510, 315] on button "add" at bounding box center [1529, 329] width 39 height 28
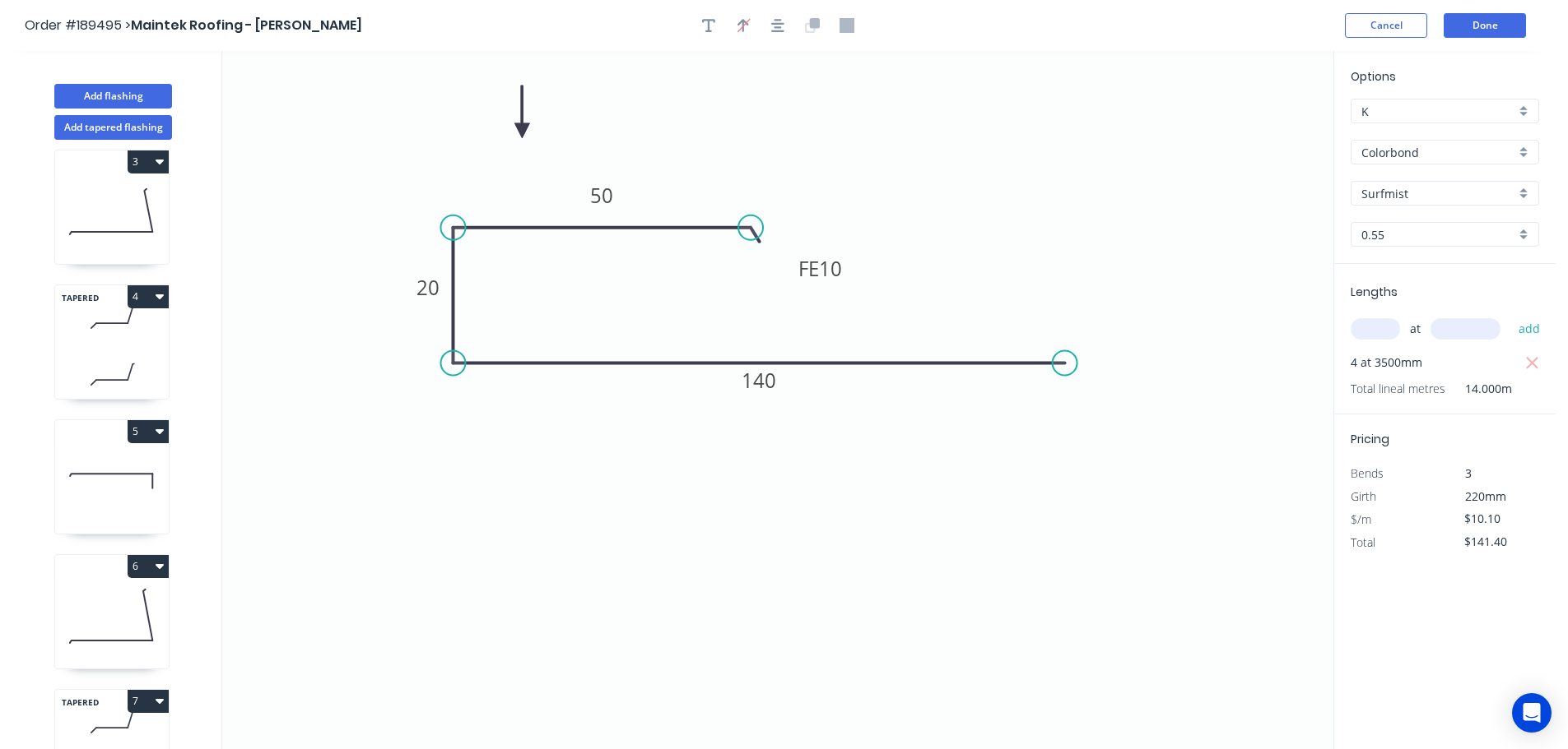
scroll to position [0, 0]
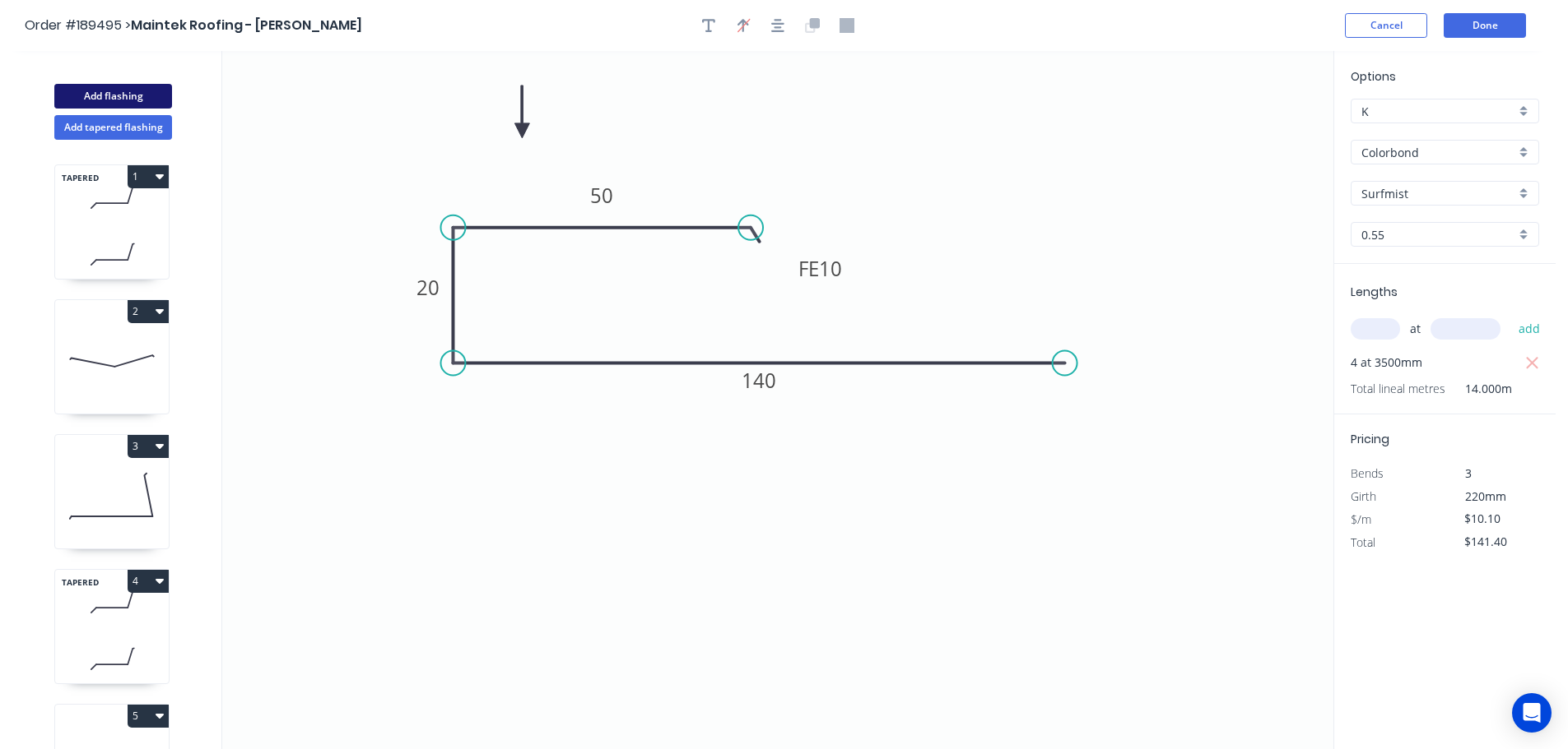
click at [124, 92] on button "Add flashing" at bounding box center [113, 95] width 117 height 25
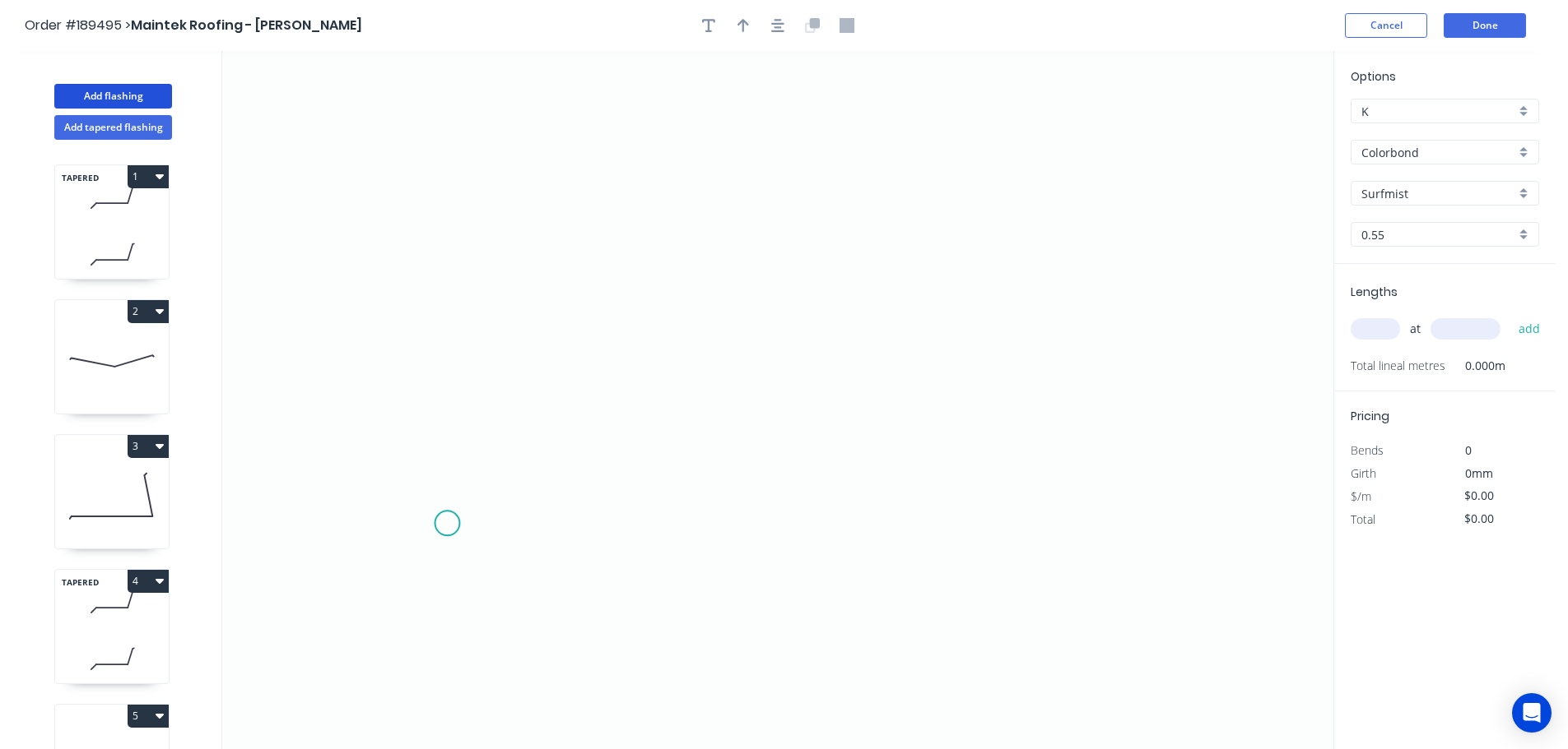
click at [447, 524] on icon "0" at bounding box center [778, 400] width 1111 height 698
click at [505, 471] on icon "0" at bounding box center [778, 400] width 1111 height 698
click at [1008, 455] on icon "0 ?" at bounding box center [778, 400] width 1111 height 698
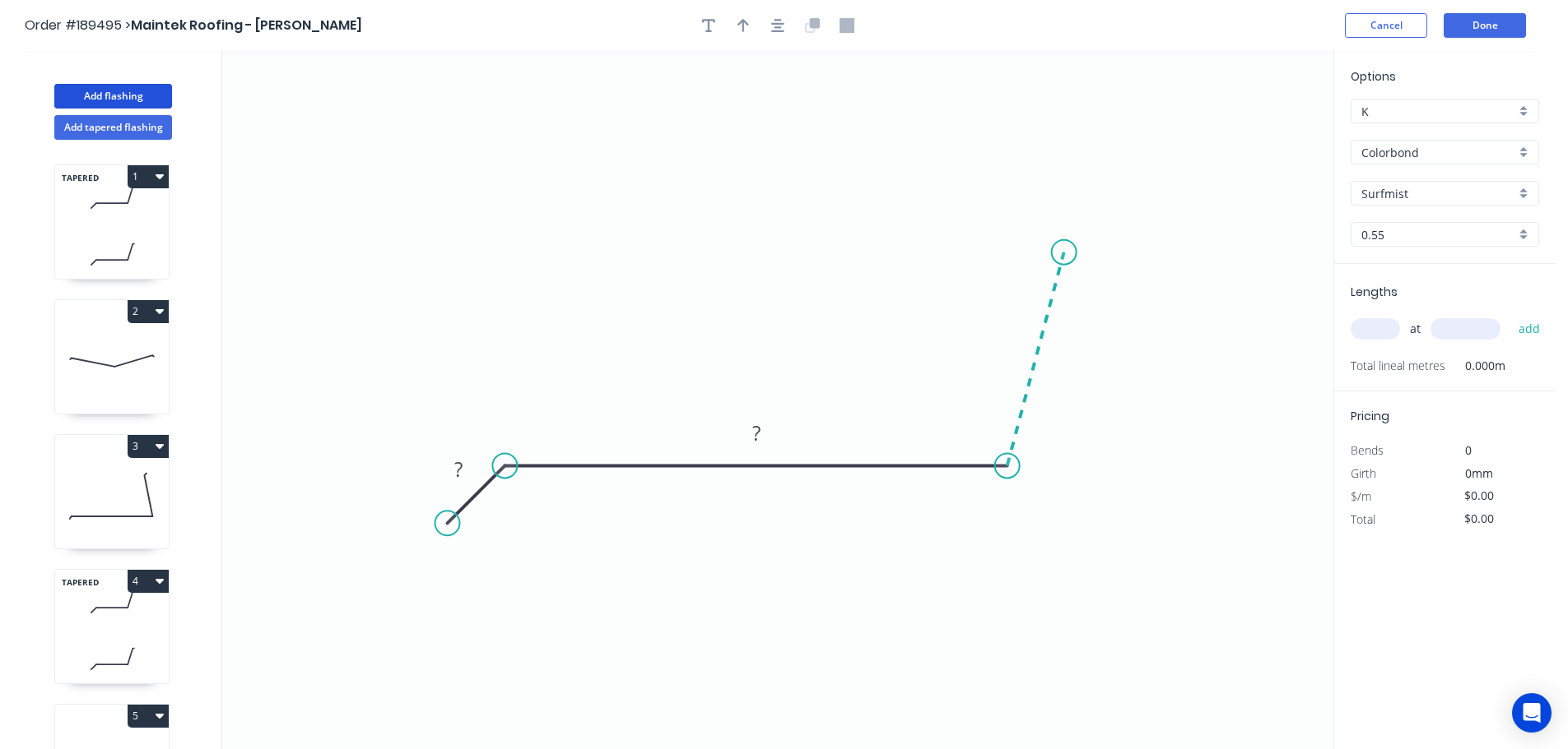
click at [1064, 253] on icon at bounding box center [1036, 359] width 56 height 214
click at [1115, 372] on div "Feather" at bounding box center [1147, 375] width 166 height 34
click at [1049, 217] on tspan "15" at bounding box center [1045, 215] width 23 height 27
click at [1173, 162] on icon "0 ? ? FE 10 ? ? º" at bounding box center [778, 400] width 1111 height 698
drag, startPoint x: 1066, startPoint y: 216, endPoint x: 1163, endPoint y: 188, distance: 101.0
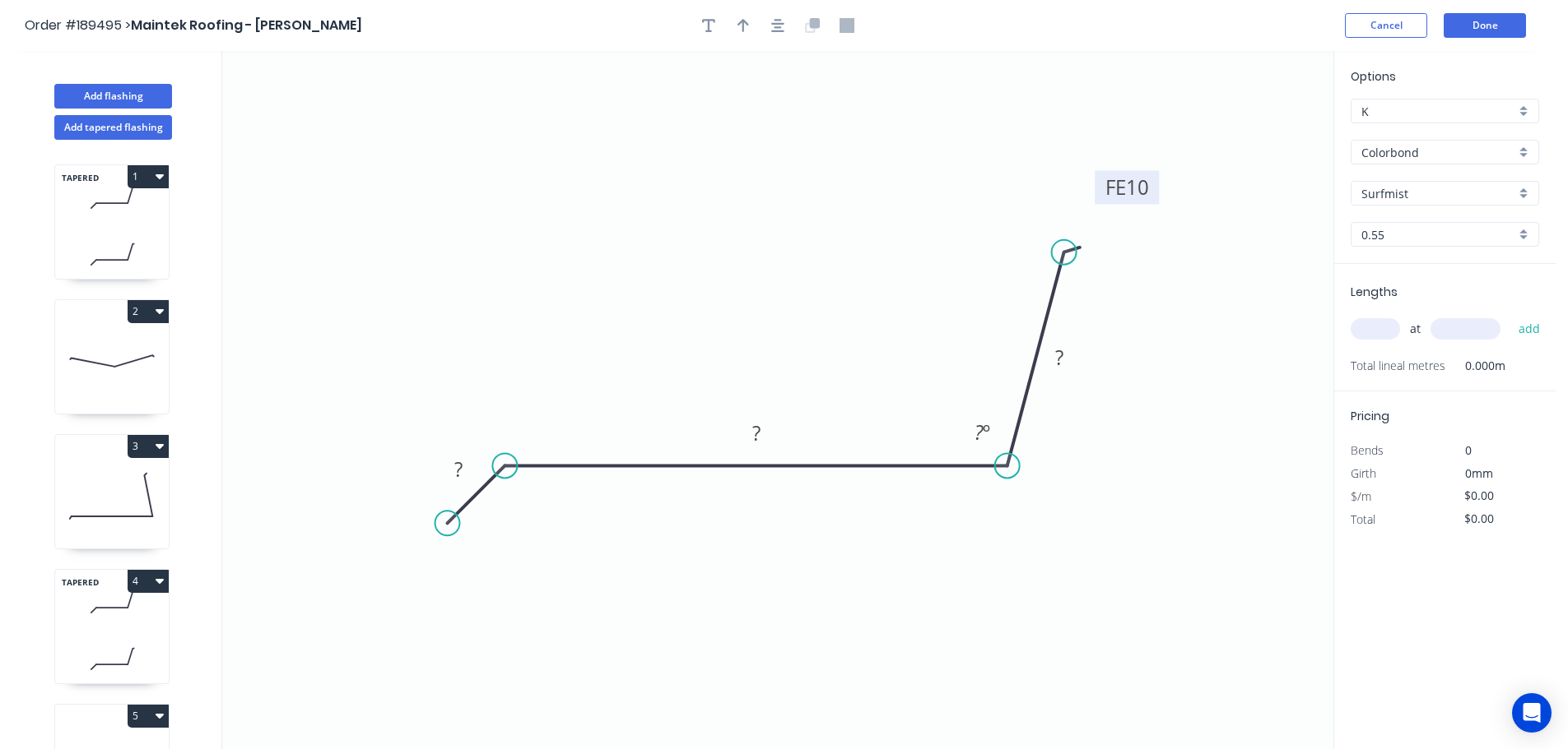
click at [1159, 188] on rect at bounding box center [1127, 186] width 65 height 34
click at [468, 468] on rect at bounding box center [458, 470] width 33 height 23
click at [799, 181] on icon "0 20 125 FE 10 45 93 º" at bounding box center [778, 400] width 1111 height 698
click at [739, 23] on icon "button" at bounding box center [743, 25] width 12 height 13
drag, startPoint x: 1251, startPoint y: 126, endPoint x: 749, endPoint y: 237, distance: 514.1
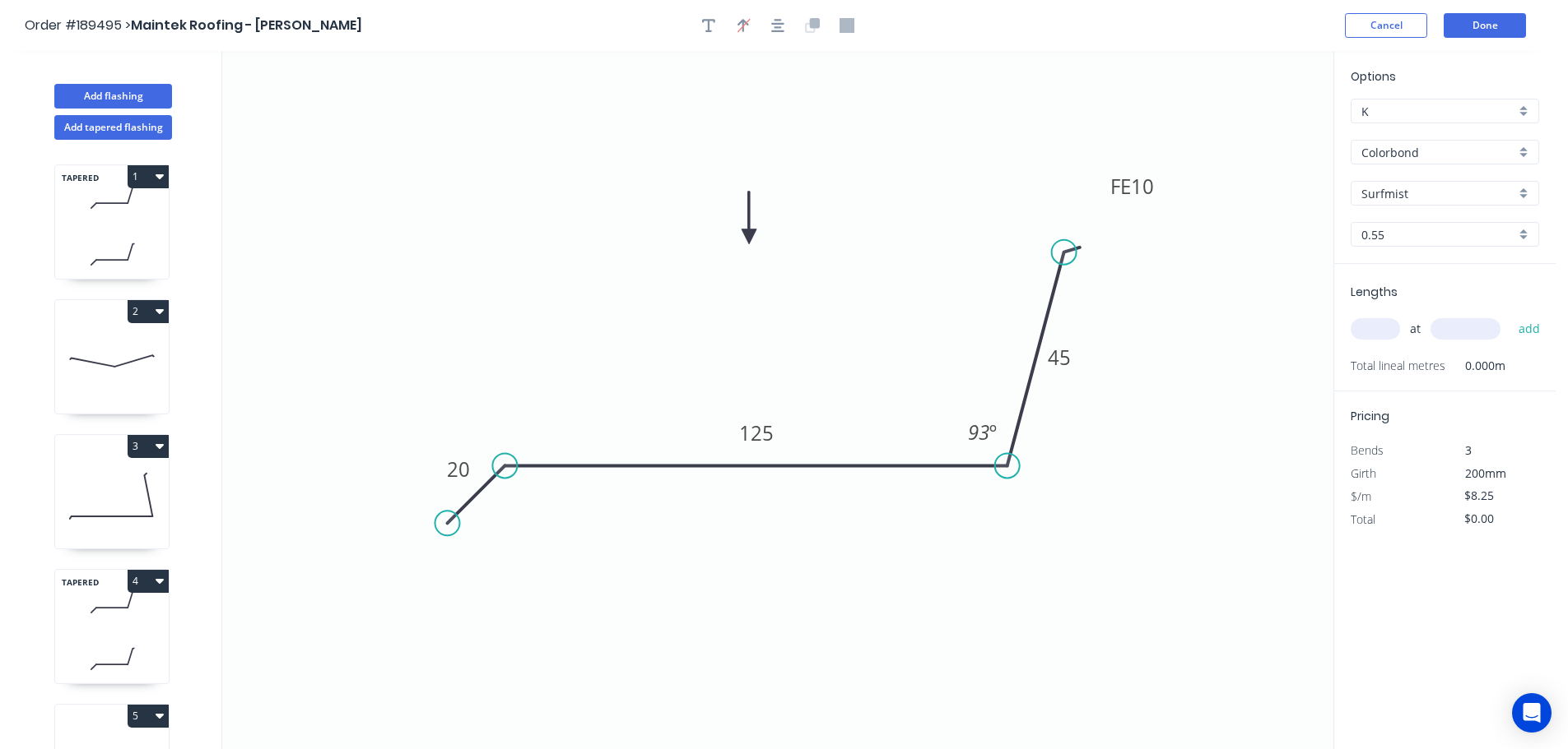
click at [749, 237] on icon at bounding box center [749, 218] width 15 height 53
click at [1383, 325] on input "text" at bounding box center [1375, 329] width 49 height 22
click at [1510, 315] on button "add" at bounding box center [1529, 329] width 39 height 28
click at [1477, 23] on button "Done" at bounding box center [1484, 25] width 82 height 25
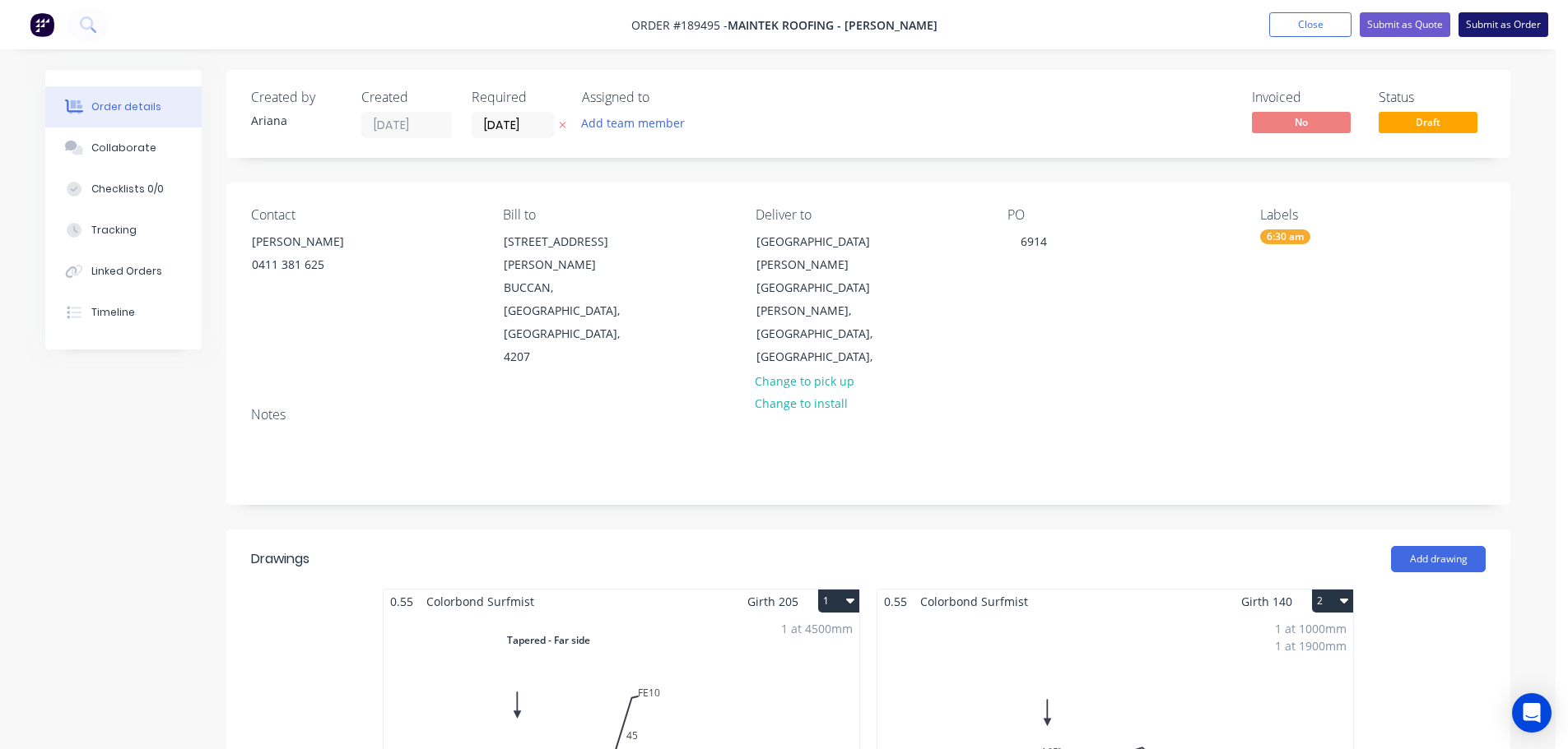
click at [1497, 25] on button "Submit as Order" at bounding box center [1503, 25] width 90 height 25
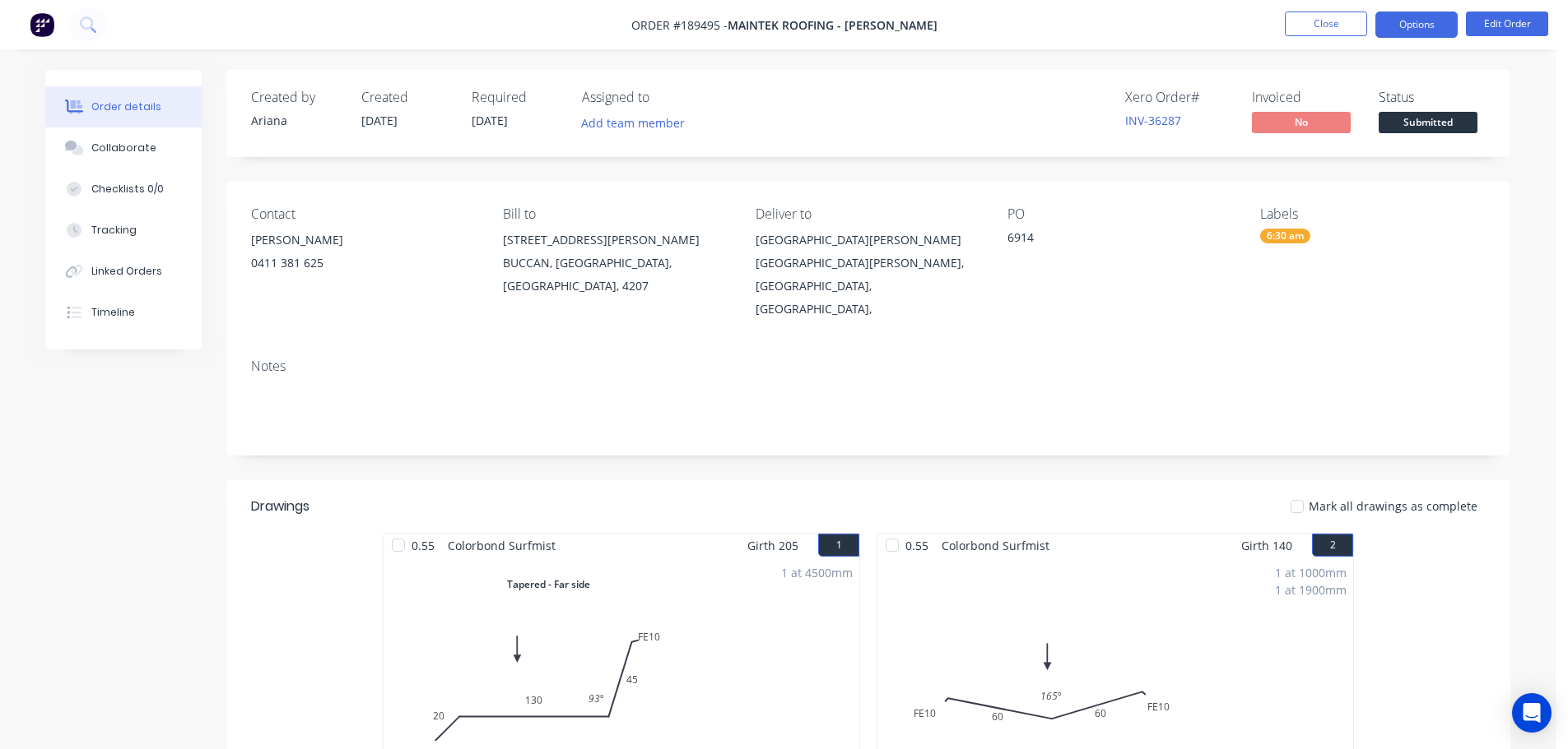
click at [1428, 28] on button "Options" at bounding box center [1416, 25] width 82 height 26
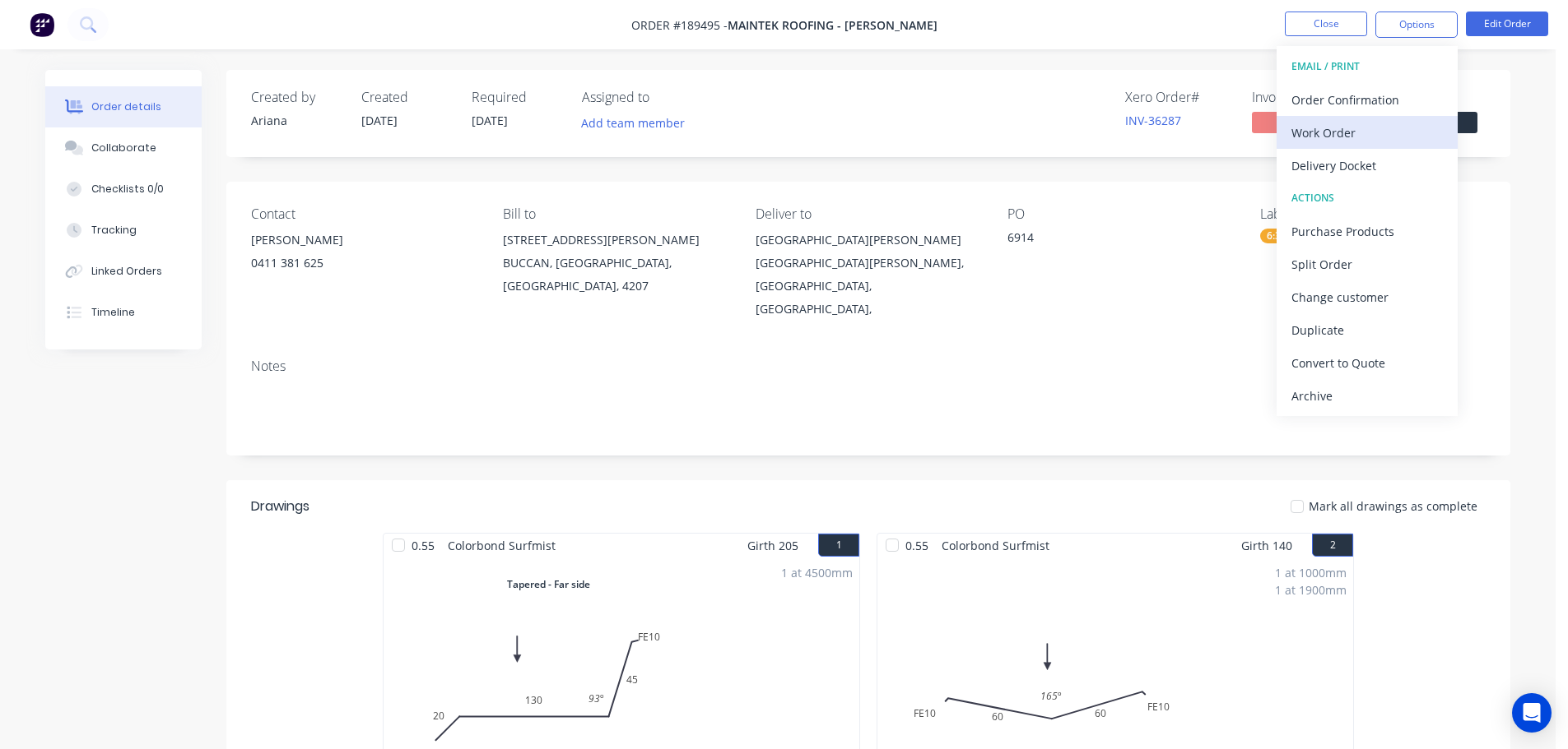
click at [1349, 131] on div "Work Order" at bounding box center [1367, 133] width 152 height 24
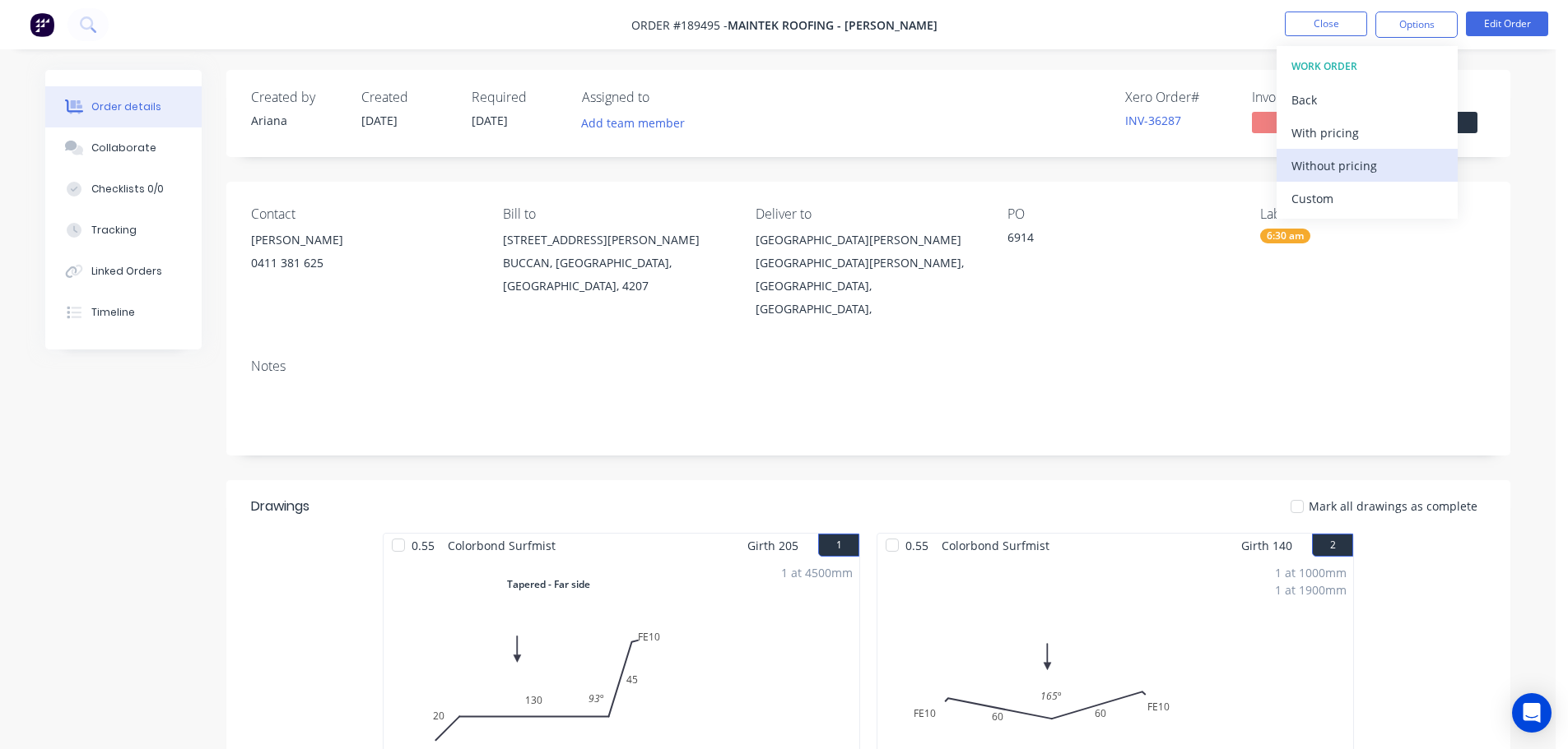
click at [1319, 166] on div "Without pricing" at bounding box center [1367, 165] width 152 height 24
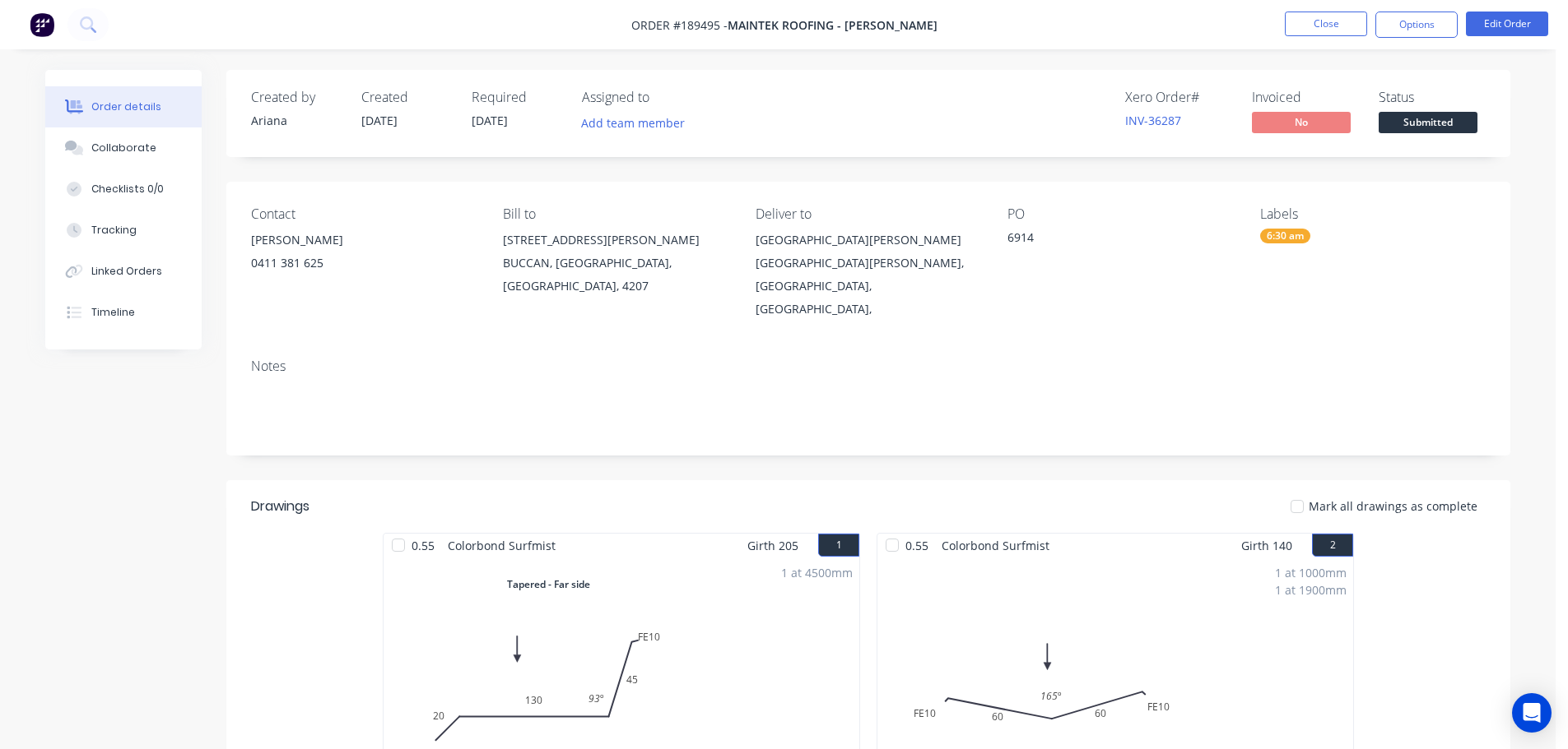
click at [1156, 25] on nav "Order #189495 - Maintek Roofing - Shaun Rahurahu Close Options Edit Order" at bounding box center [784, 25] width 1568 height 49
click at [1319, 22] on button "Close" at bounding box center [1326, 24] width 82 height 25
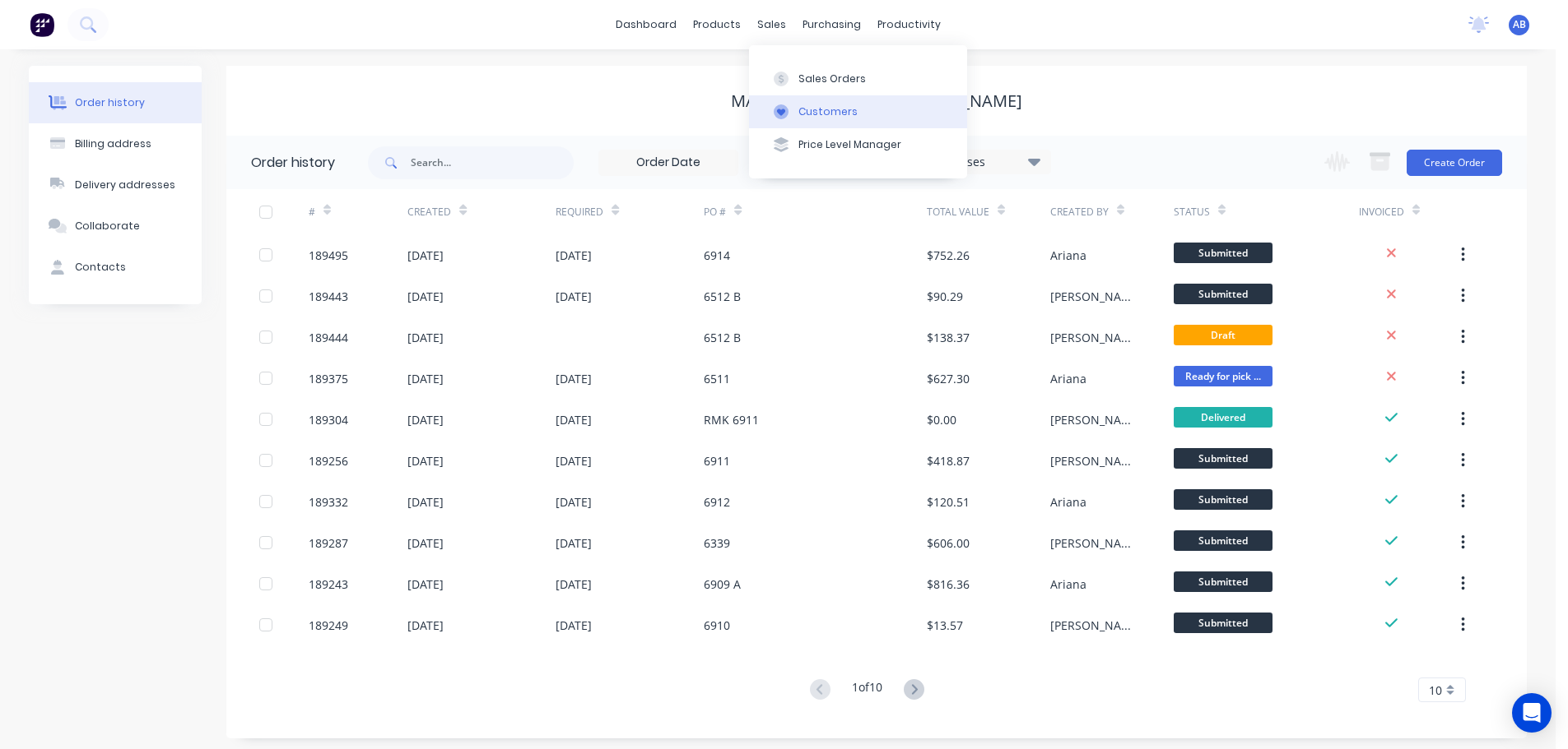
click at [809, 110] on div "Customers" at bounding box center [828, 112] width 59 height 15
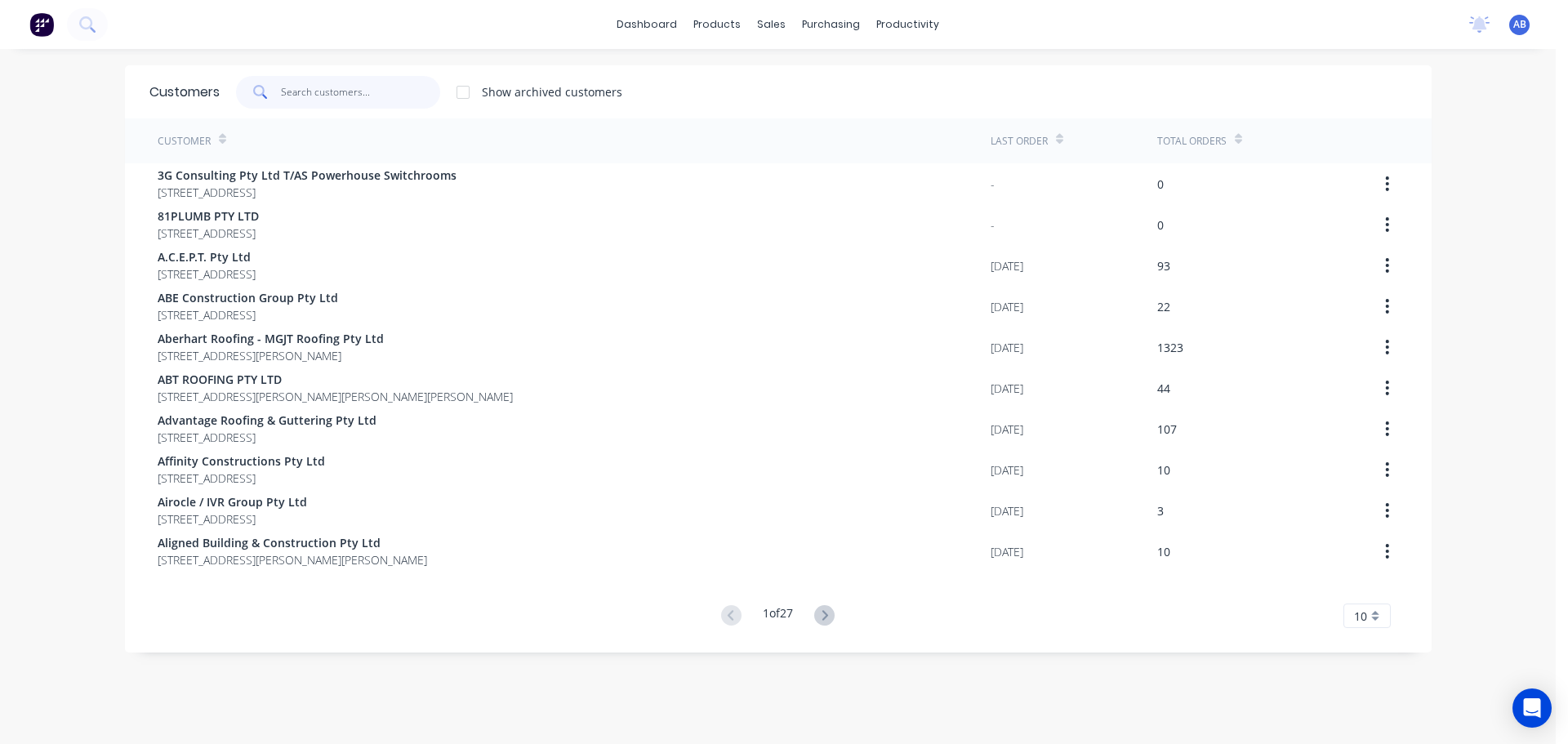
click at [365, 86] on input "text" at bounding box center [360, 92] width 159 height 33
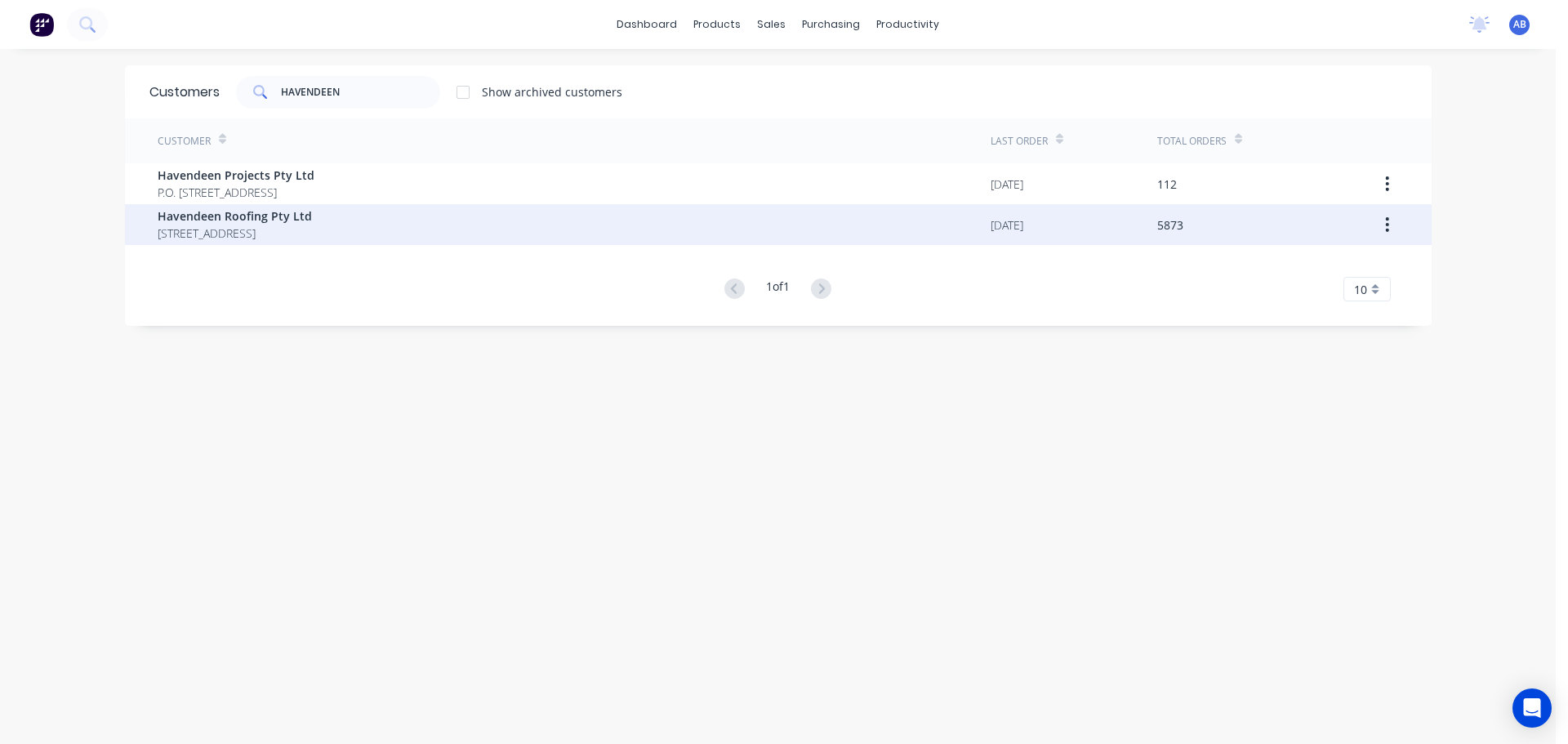
click at [256, 224] on span "Havendeen Roofing Pty Ltd" at bounding box center [235, 216] width 154 height 17
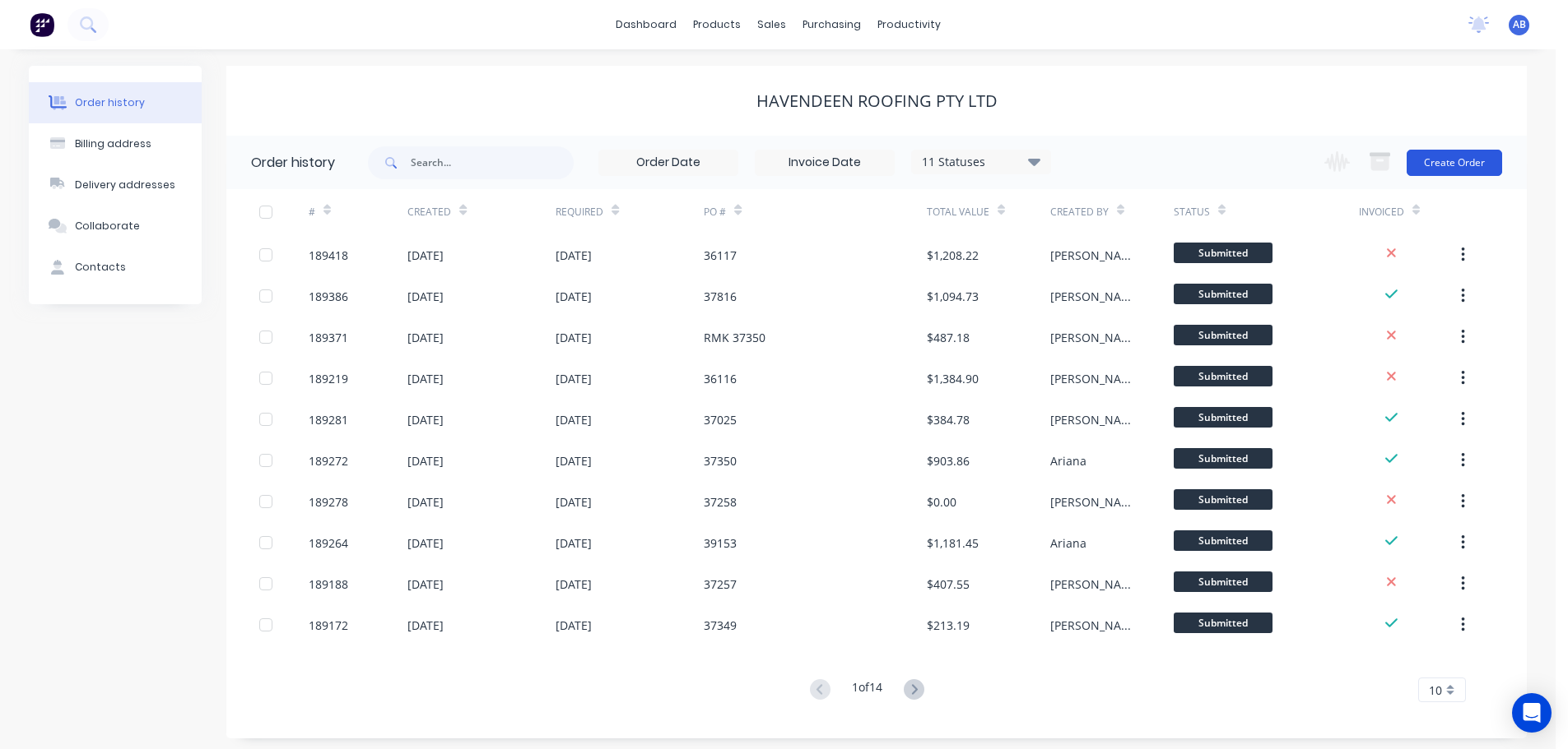
click at [1439, 158] on button "Create Order" at bounding box center [1453, 163] width 95 height 26
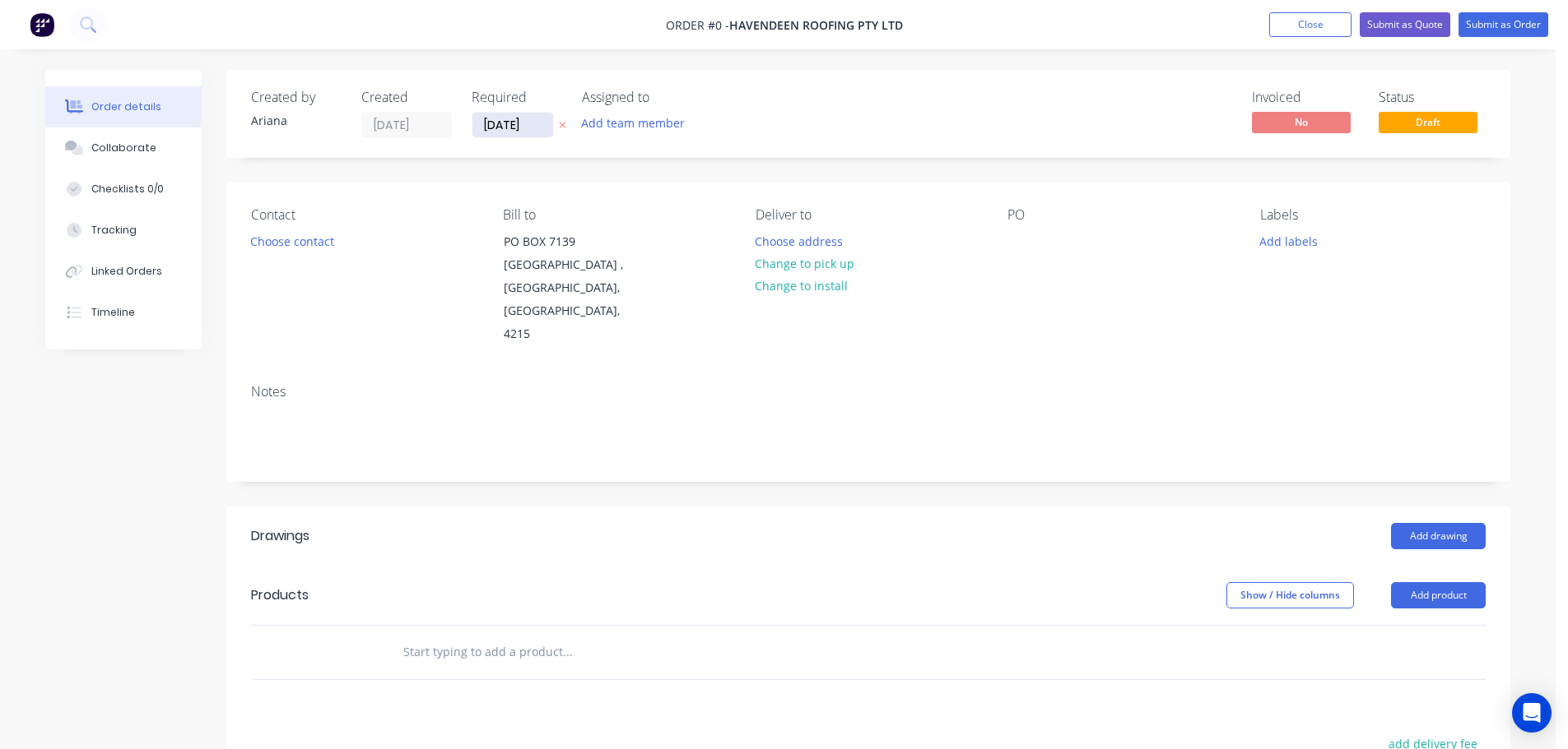
click at [516, 130] on input "[DATE]" at bounding box center [512, 125] width 81 height 25
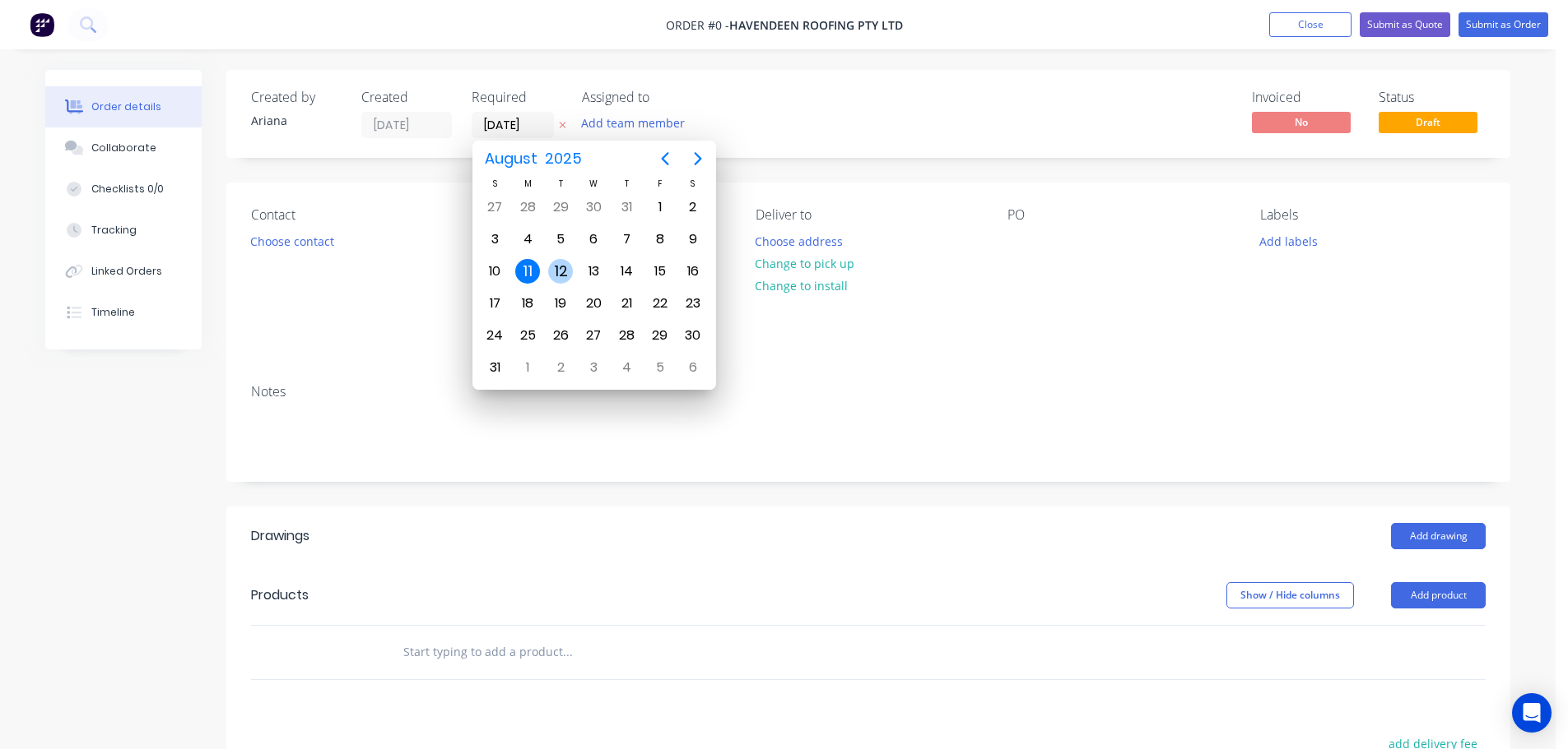
click at [549, 264] on div "12" at bounding box center [560, 271] width 33 height 31
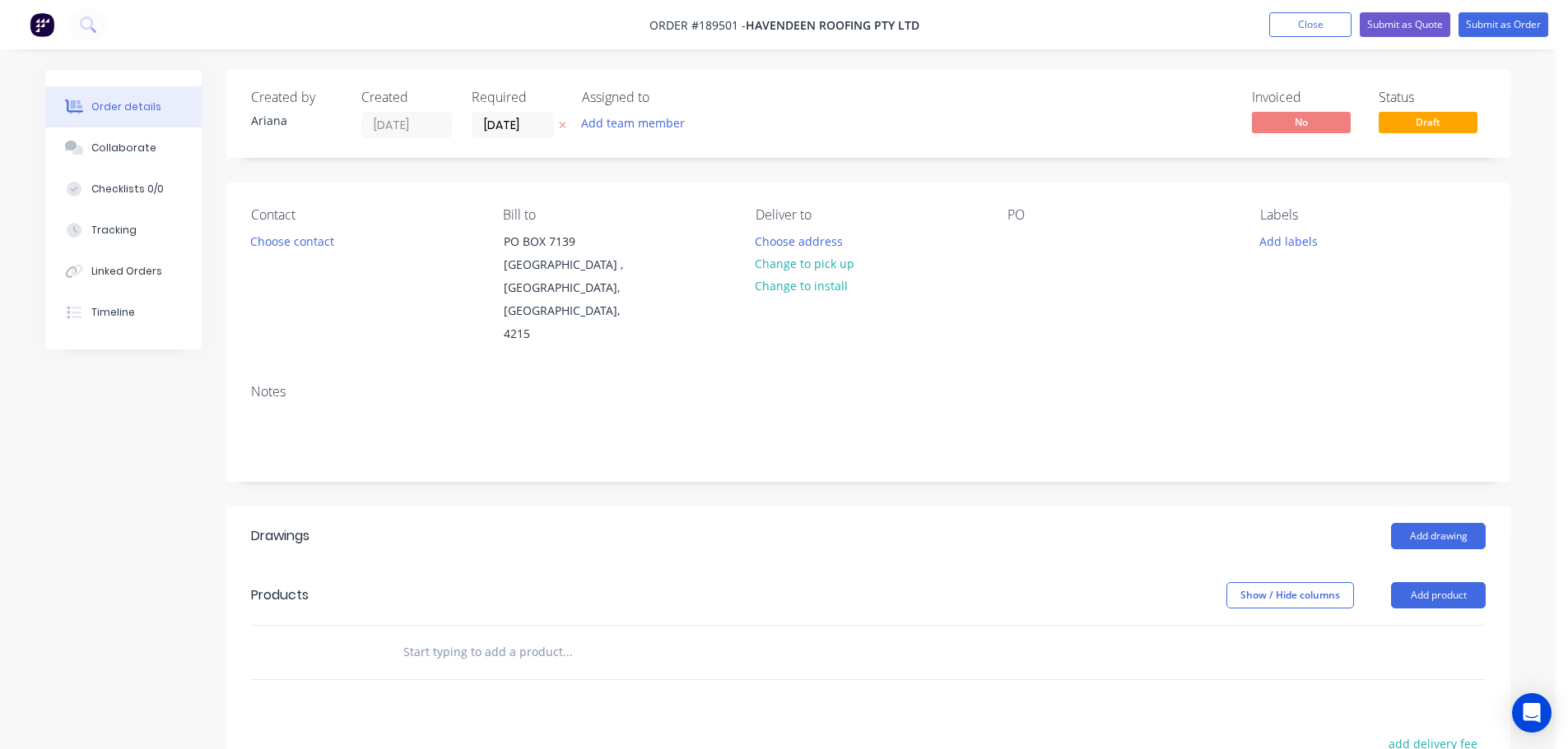
click at [755, 109] on div "Created by Ariana Created 11/08/25 Required 12/08/25 Assigned to Add team membe…" at bounding box center [869, 114] width 1284 height 88
click at [286, 241] on button "Choose contact" at bounding box center [292, 240] width 101 height 22
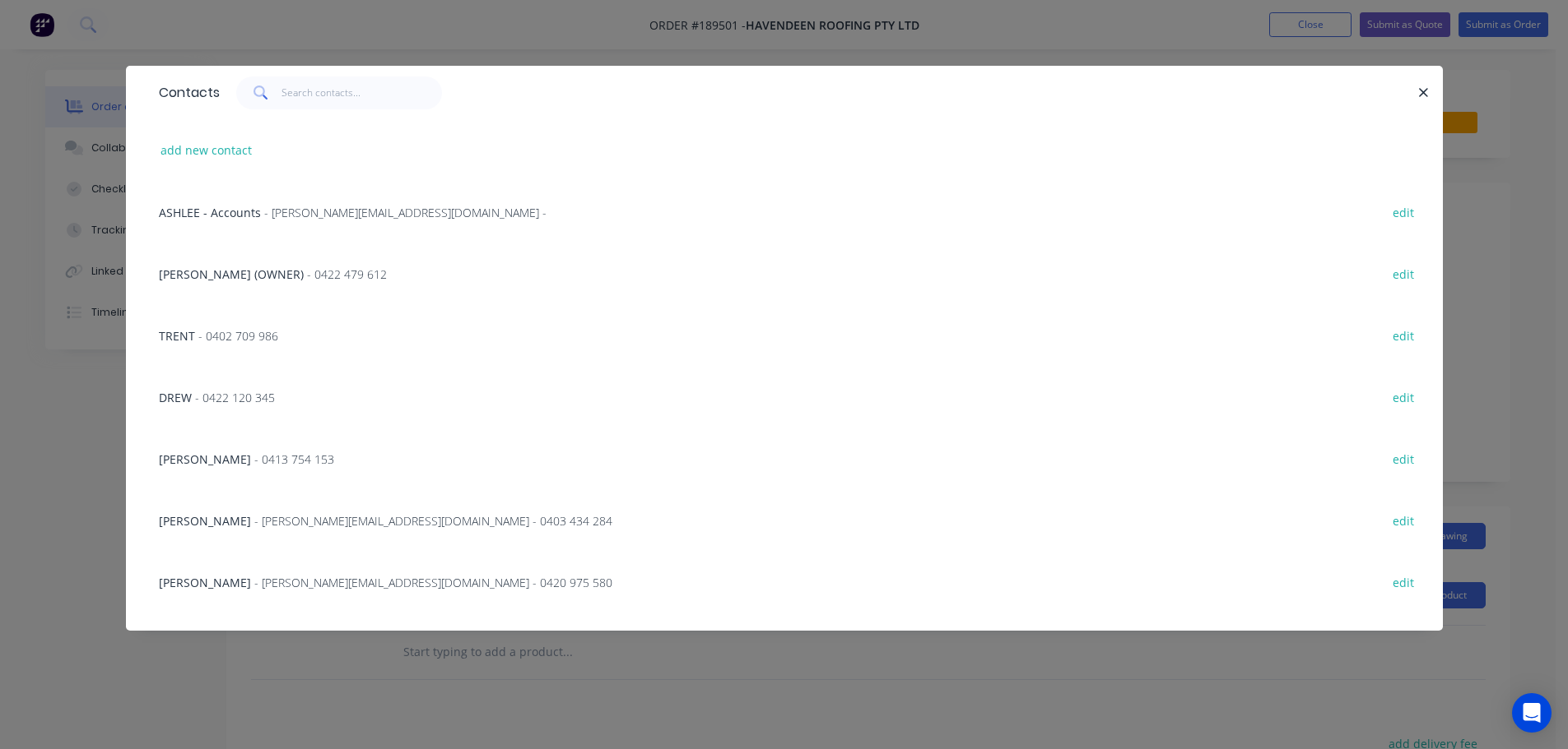
click at [236, 403] on span "- 0422 120 345" at bounding box center [235, 397] width 80 height 15
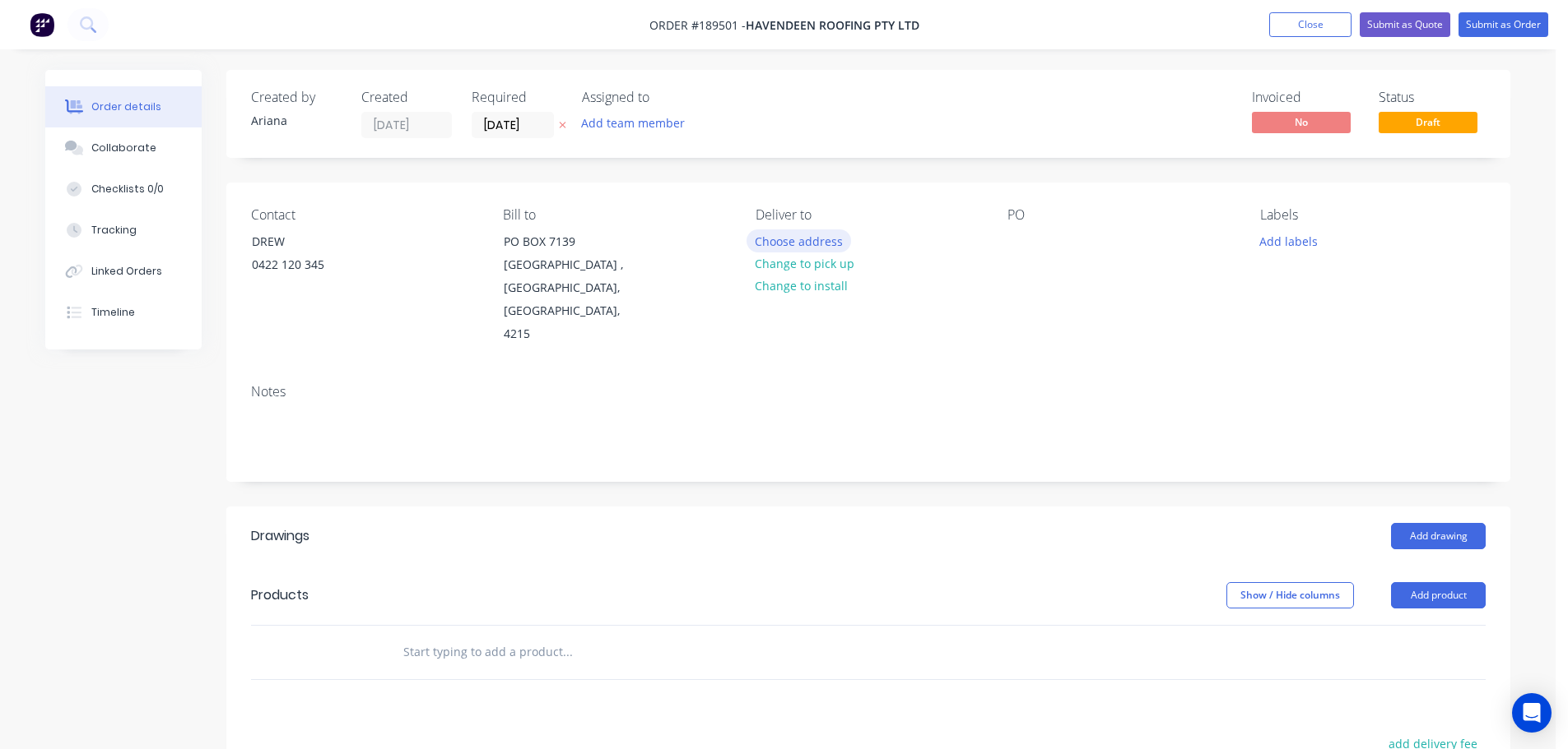
click at [798, 242] on button "Choose address" at bounding box center [799, 240] width 106 height 22
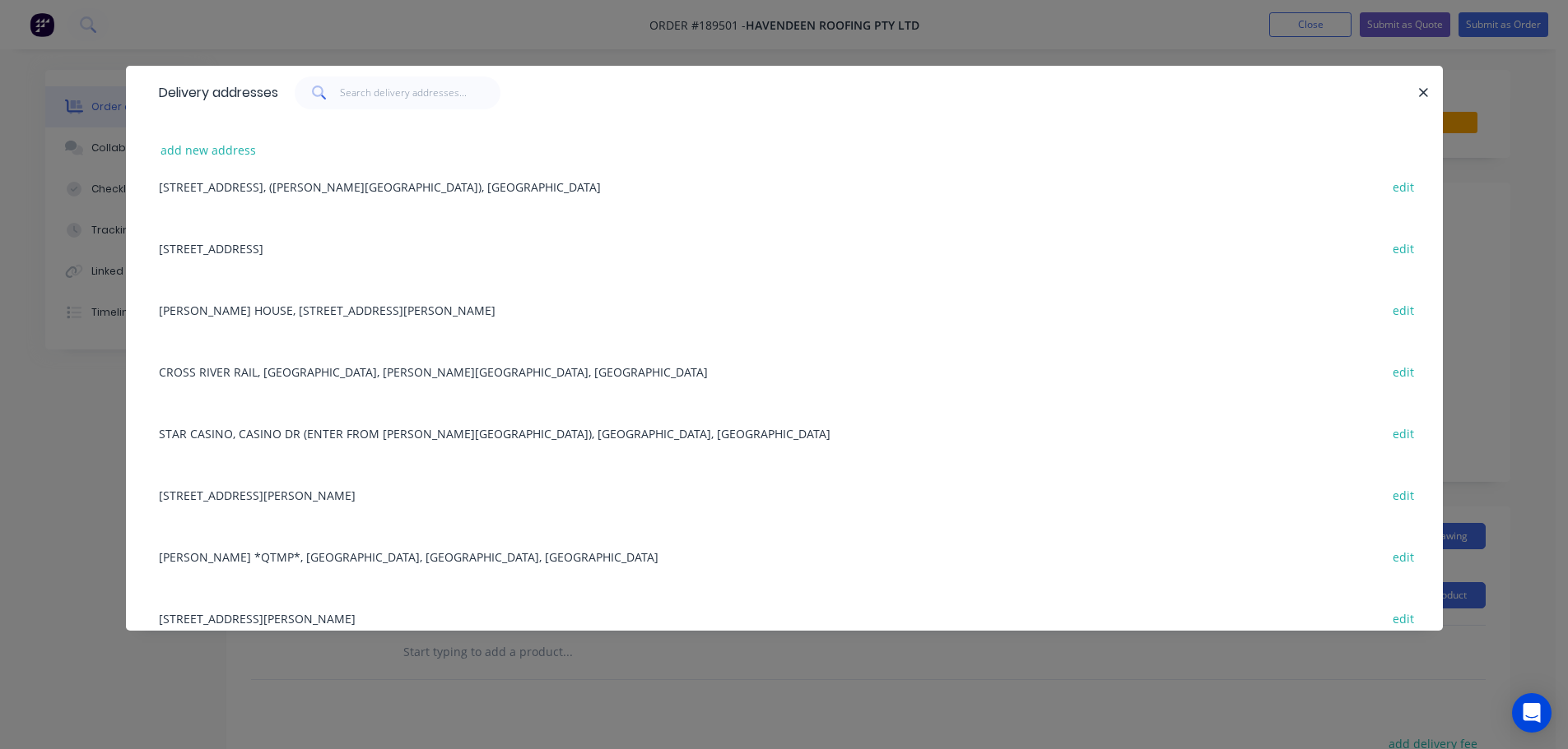
scroll to position [241, 0]
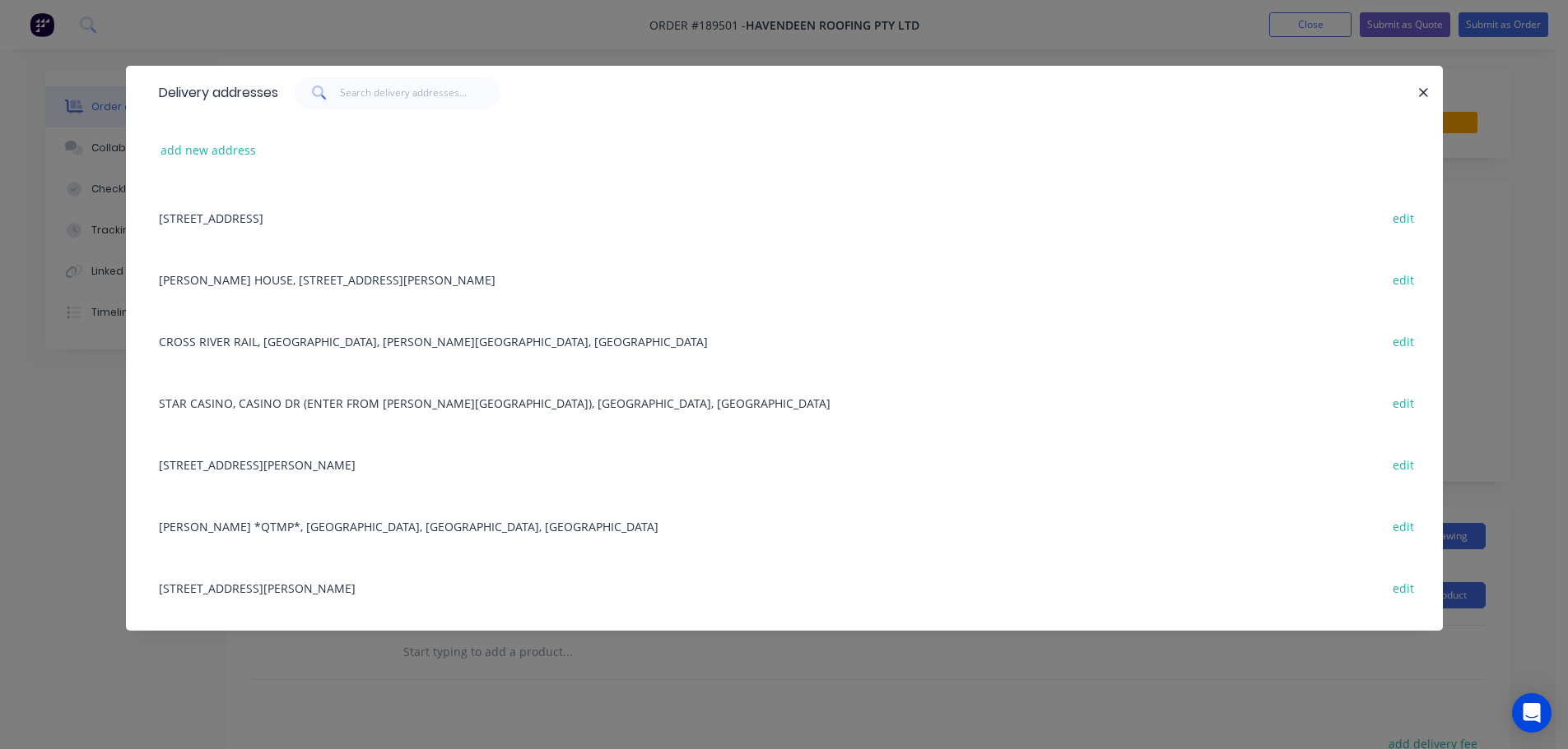
click at [307, 524] on div "BRUCE HWY *QTMP*, TORBANLEA, Queensland, Australia edit" at bounding box center [785, 526] width 1268 height 62
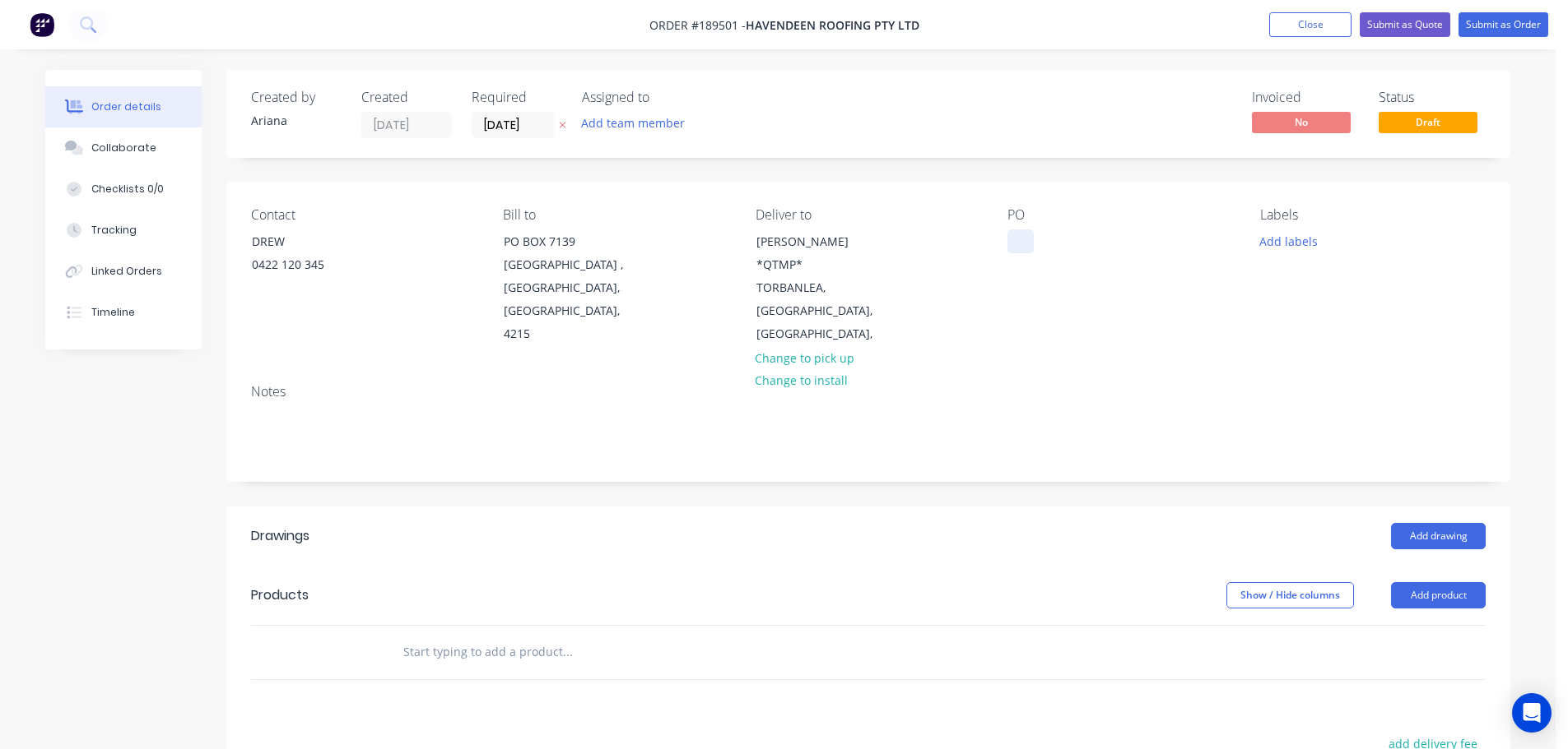
click at [1025, 245] on div at bounding box center [1020, 241] width 26 height 24
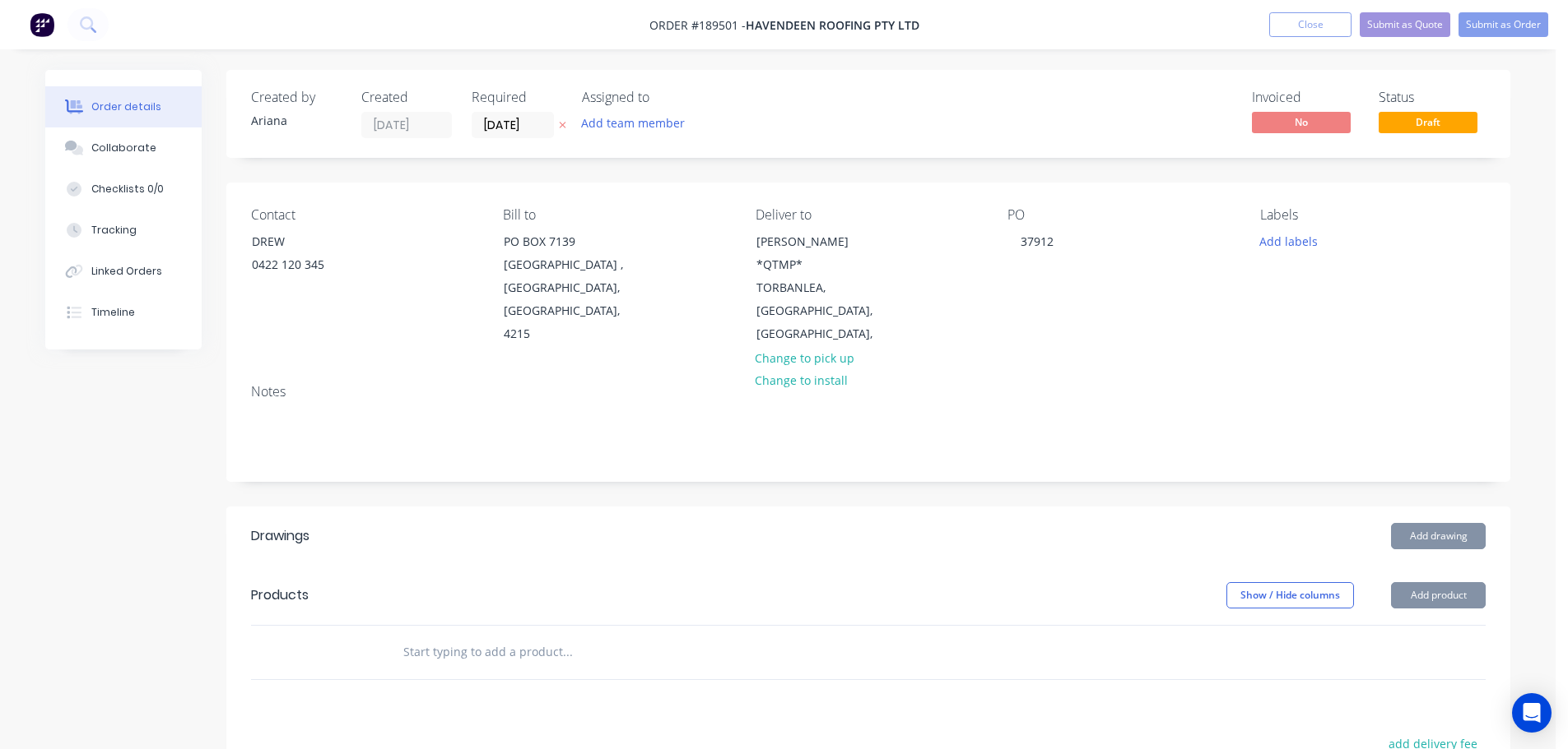
click at [1126, 304] on div "PO 37912" at bounding box center [1121, 276] width 226 height 139
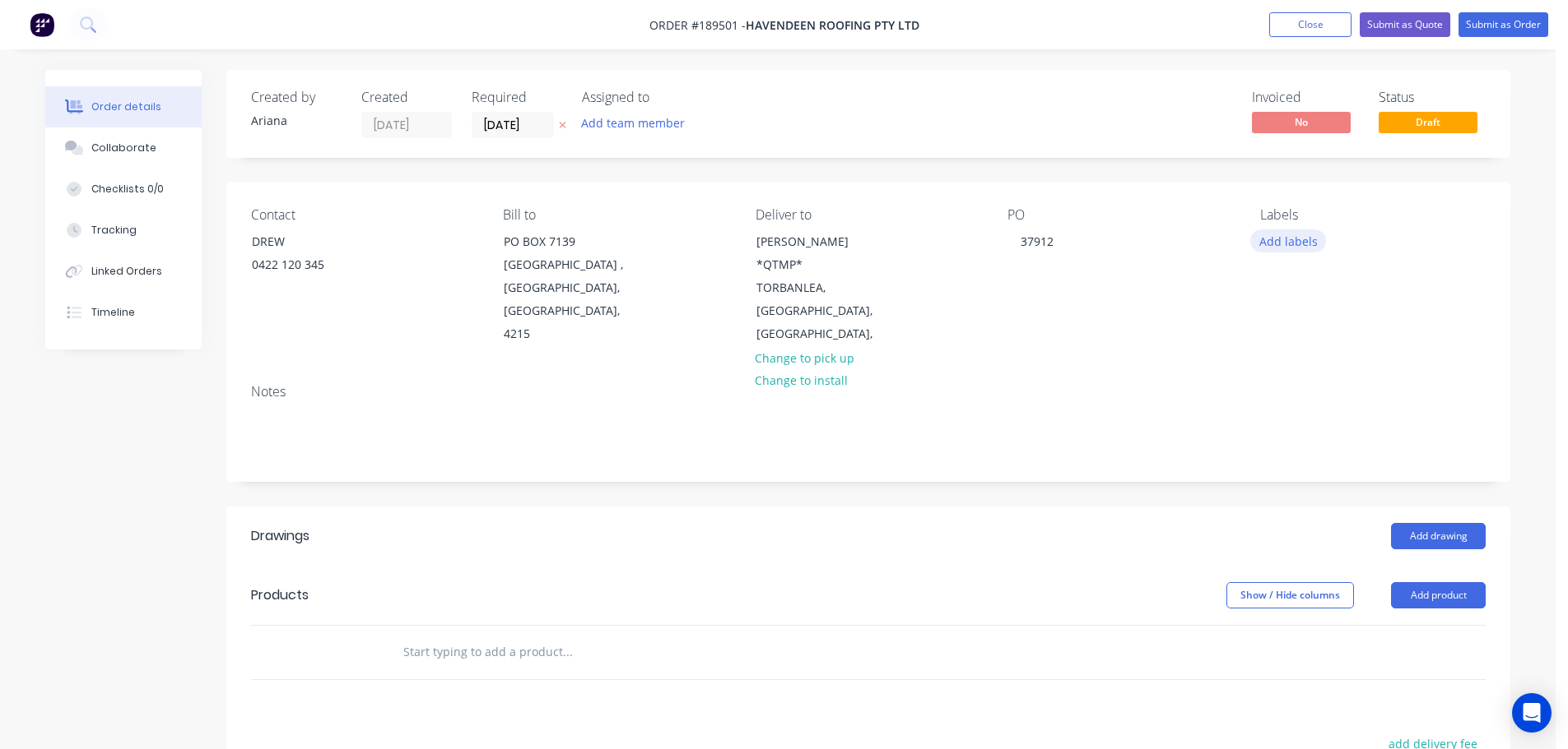
click at [1296, 239] on button "Add labels" at bounding box center [1288, 240] width 75 height 22
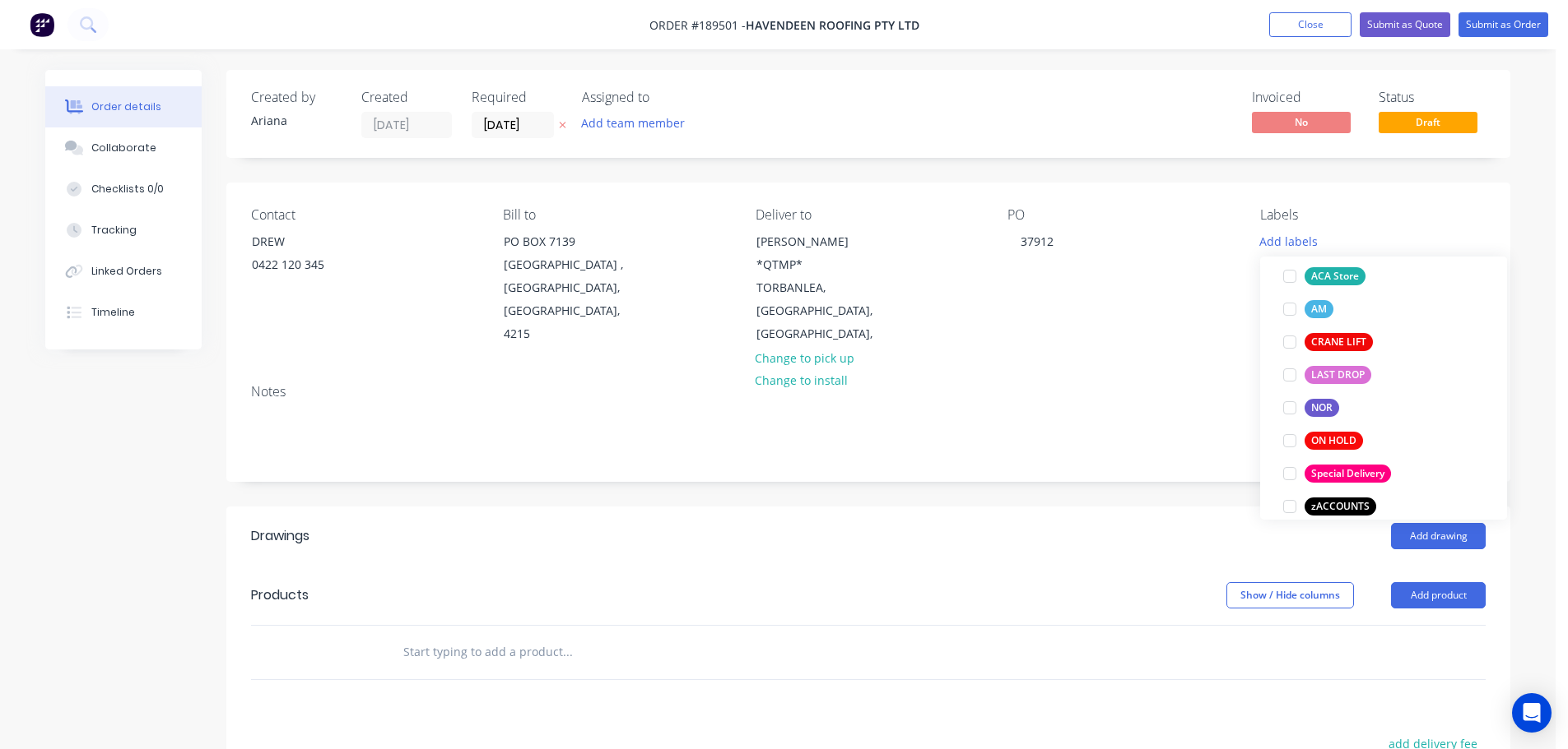
scroll to position [691, 0]
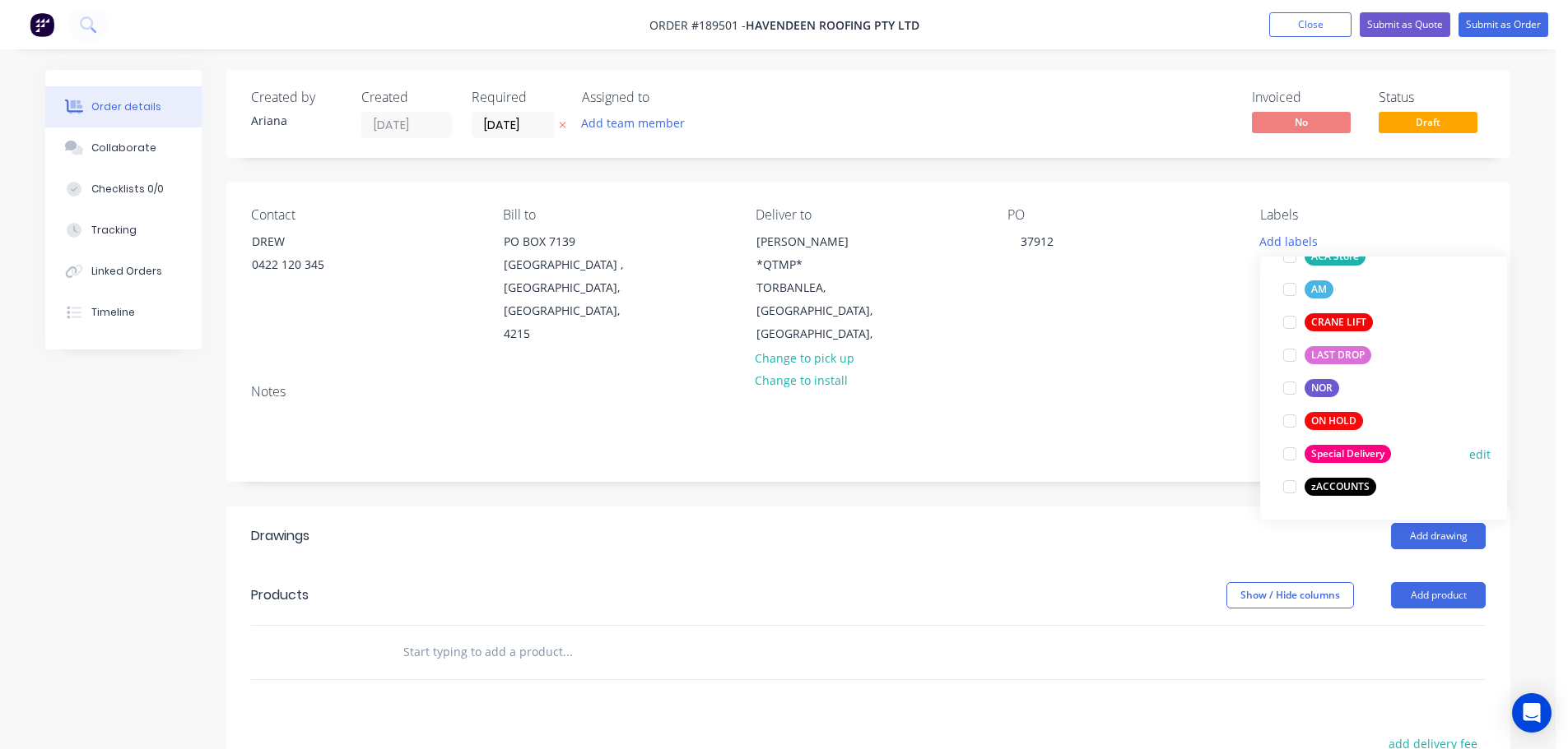
click at [1285, 448] on div at bounding box center [1290, 454] width 33 height 33
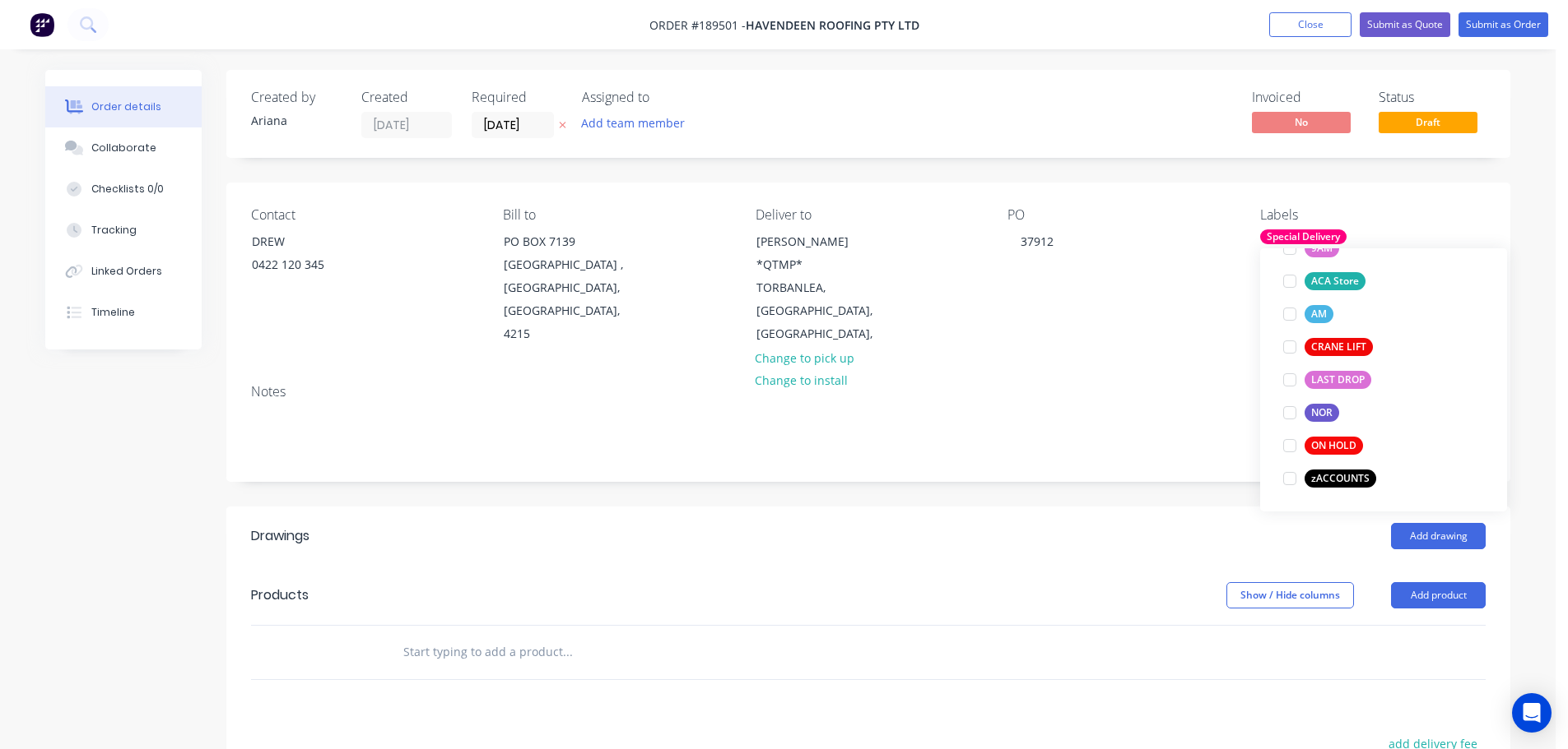
scroll to position [0, 0]
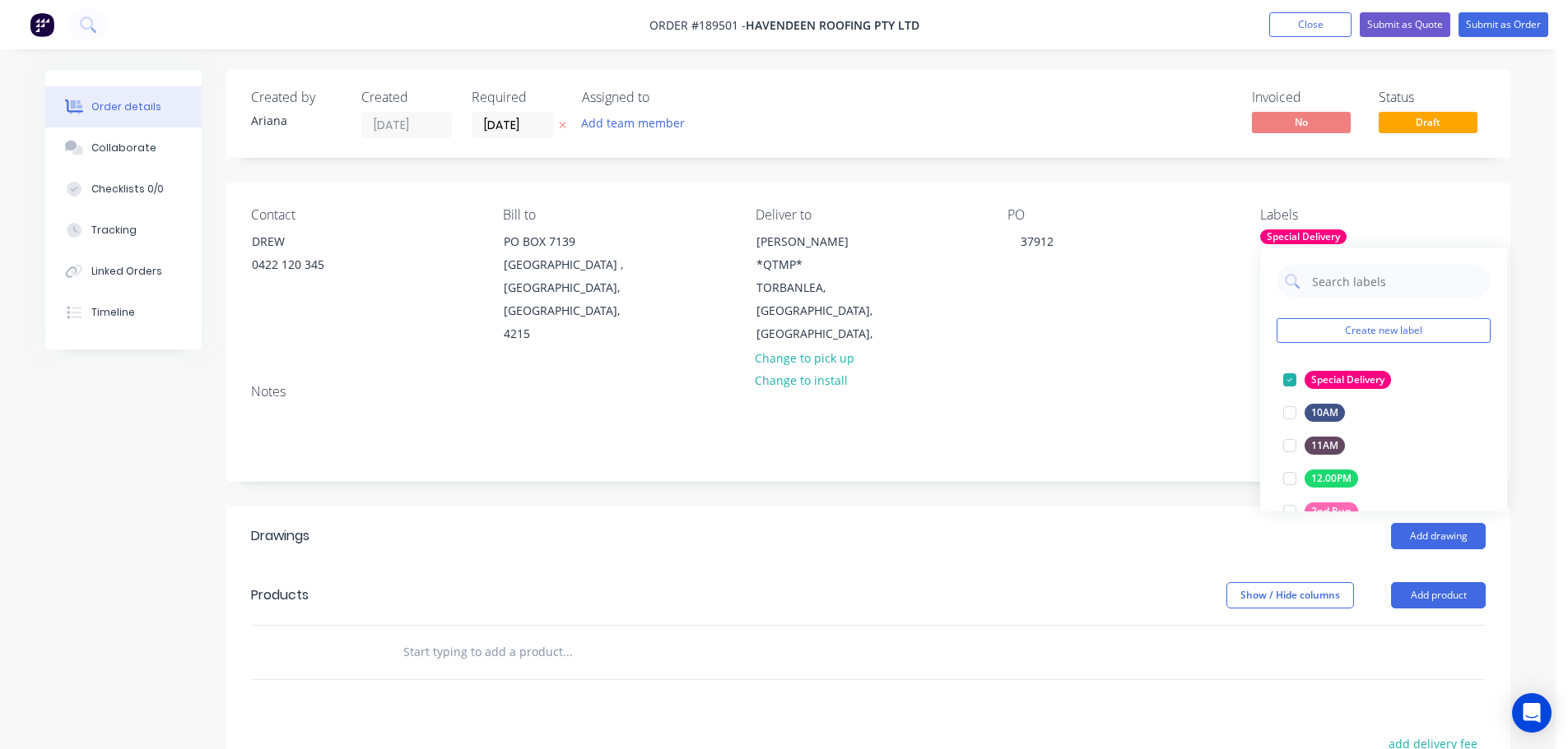
click at [1196, 371] on div "Notes" at bounding box center [869, 425] width 1284 height 110
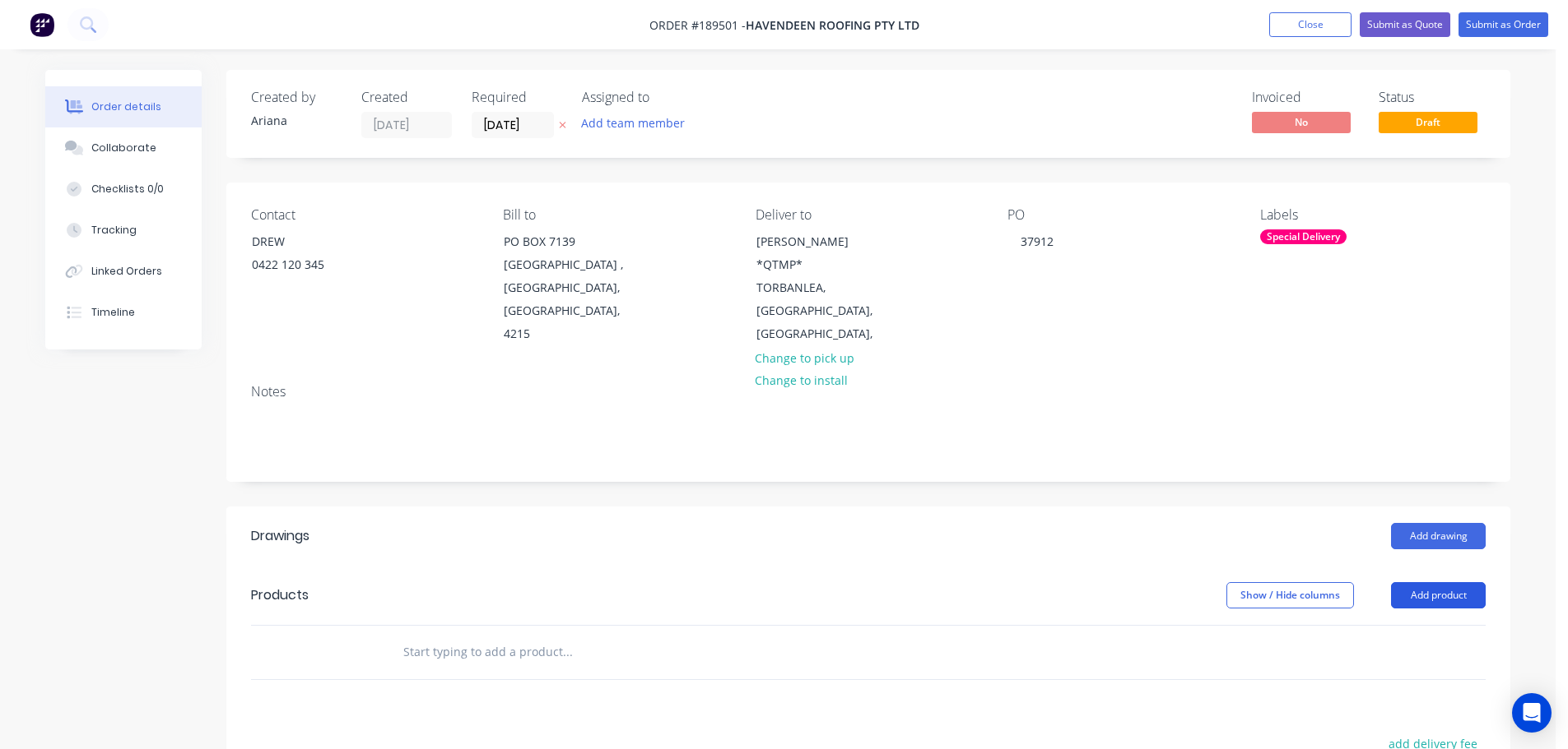
click at [1454, 583] on button "Add product" at bounding box center [1438, 595] width 95 height 26
click at [1420, 625] on div "Product catalogue" at bounding box center [1407, 637] width 126 height 24
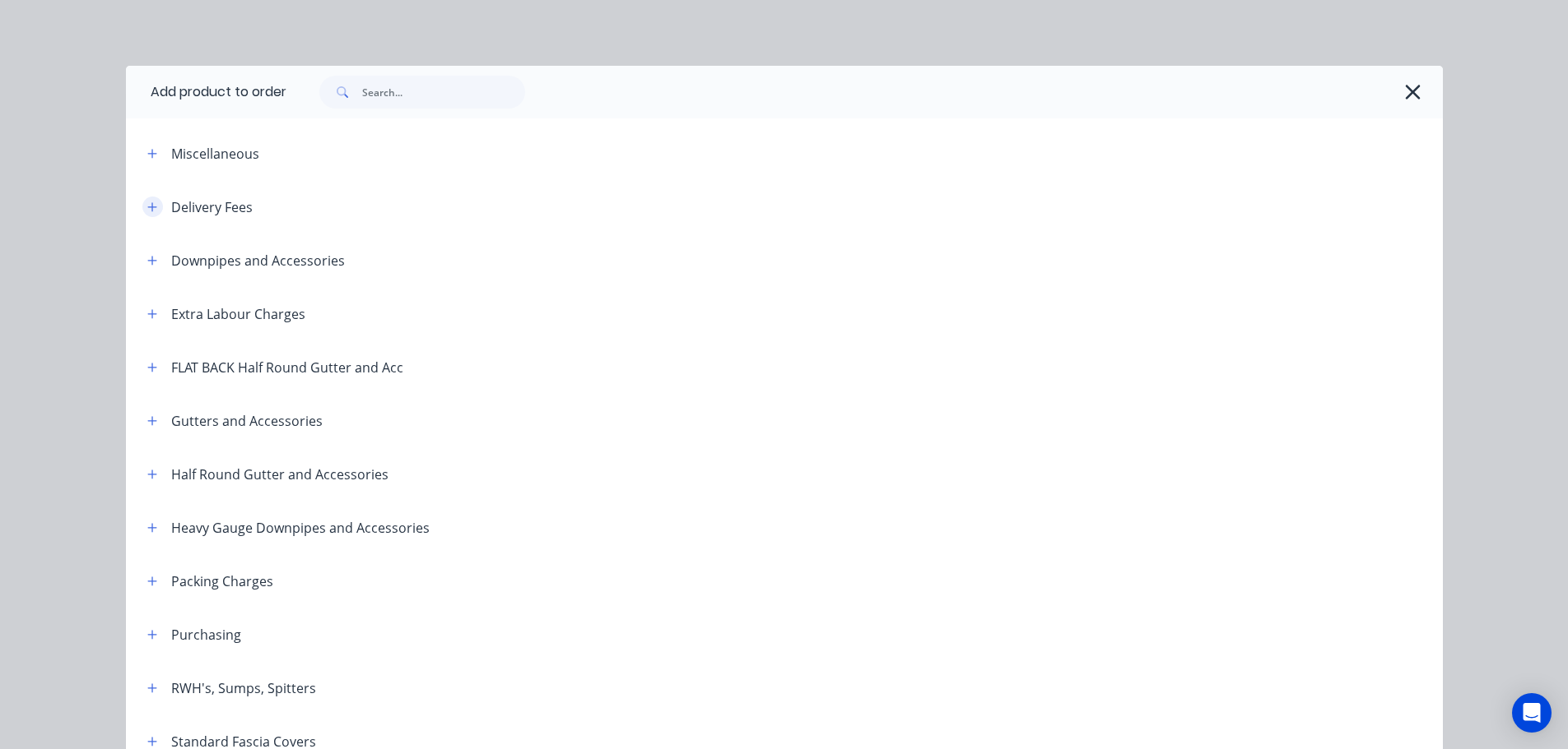
click at [149, 200] on button "button" at bounding box center [153, 206] width 21 height 21
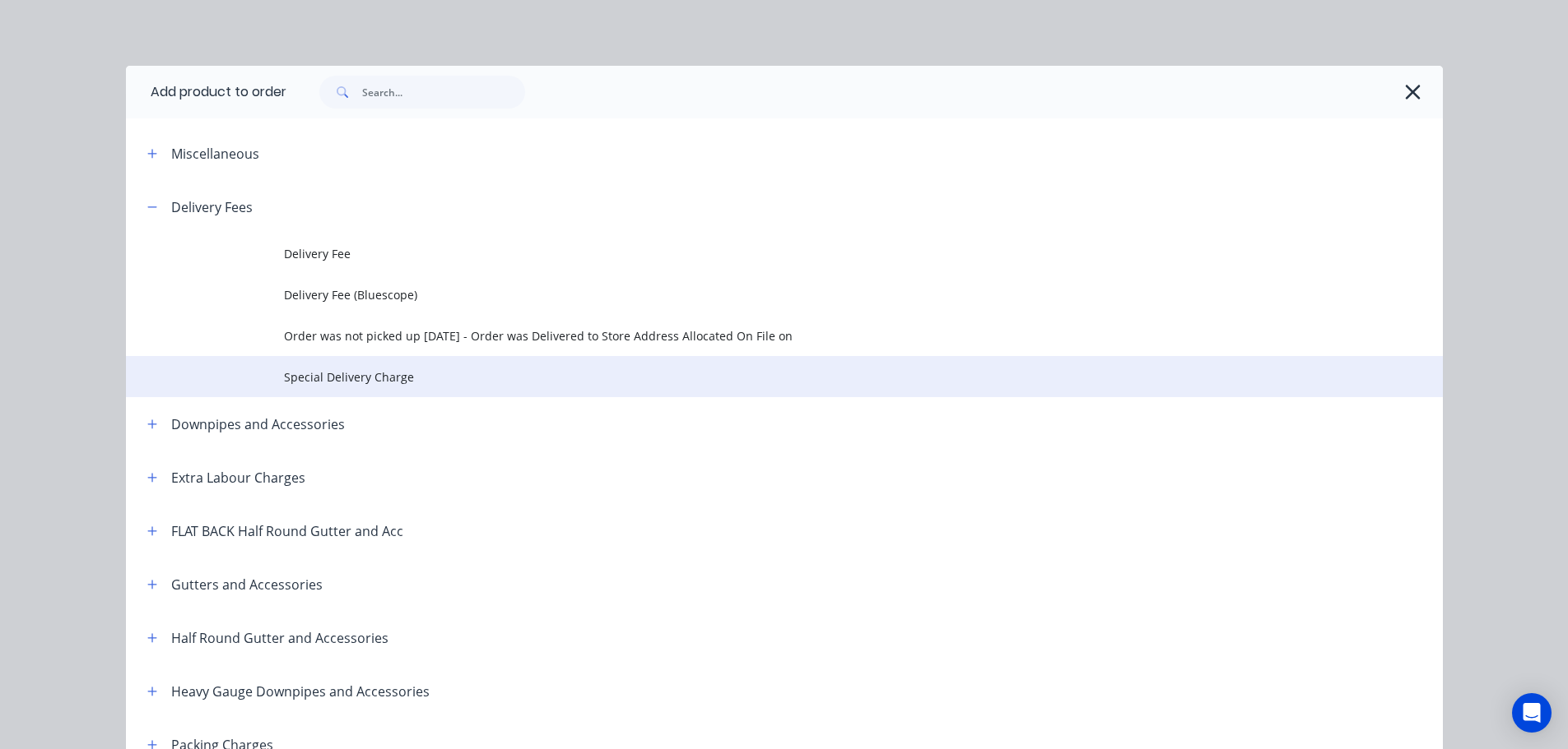
click at [307, 376] on span "Special Delivery Charge" at bounding box center [747, 376] width 927 height 17
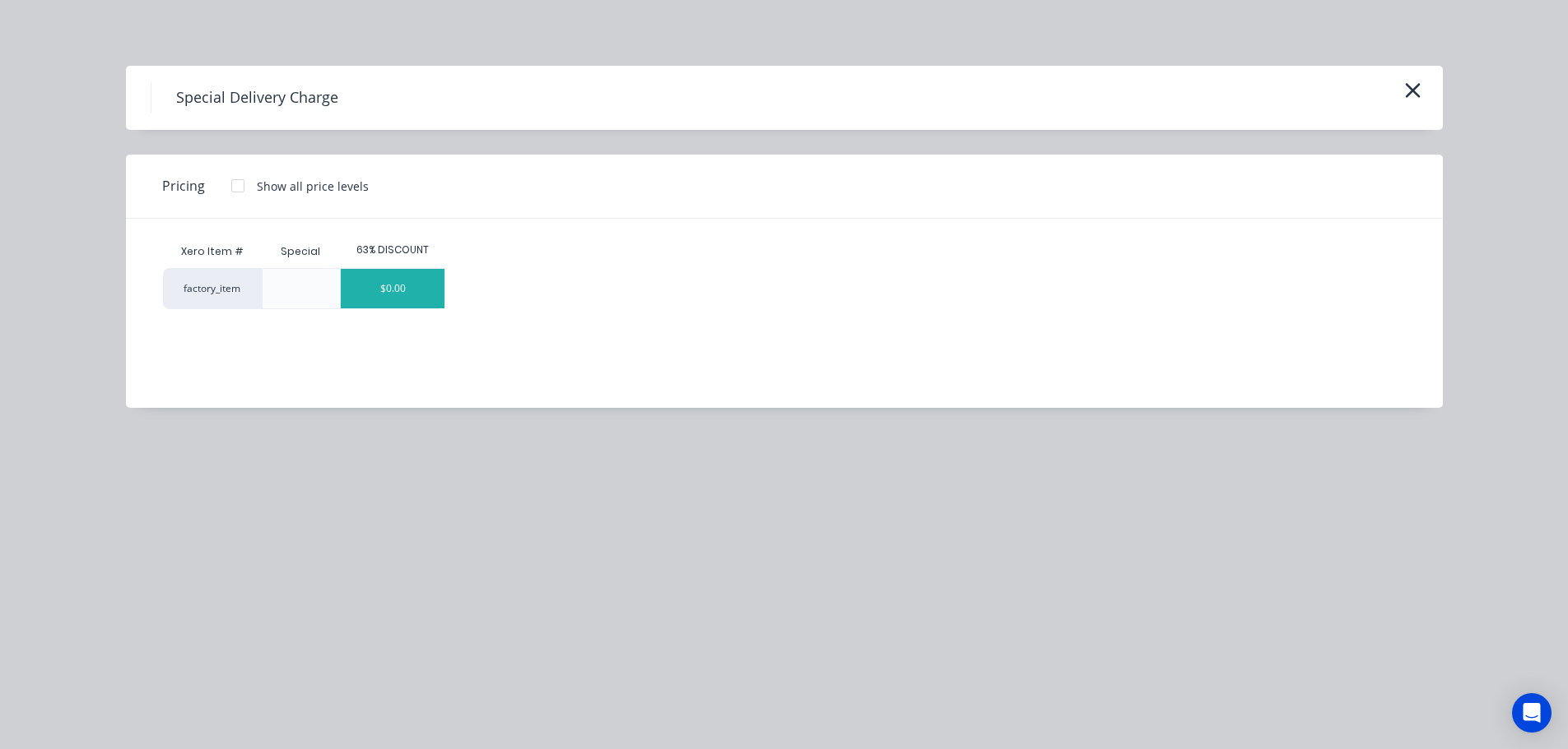
click at [405, 286] on div "$0.00" at bounding box center [393, 288] width 104 height 39
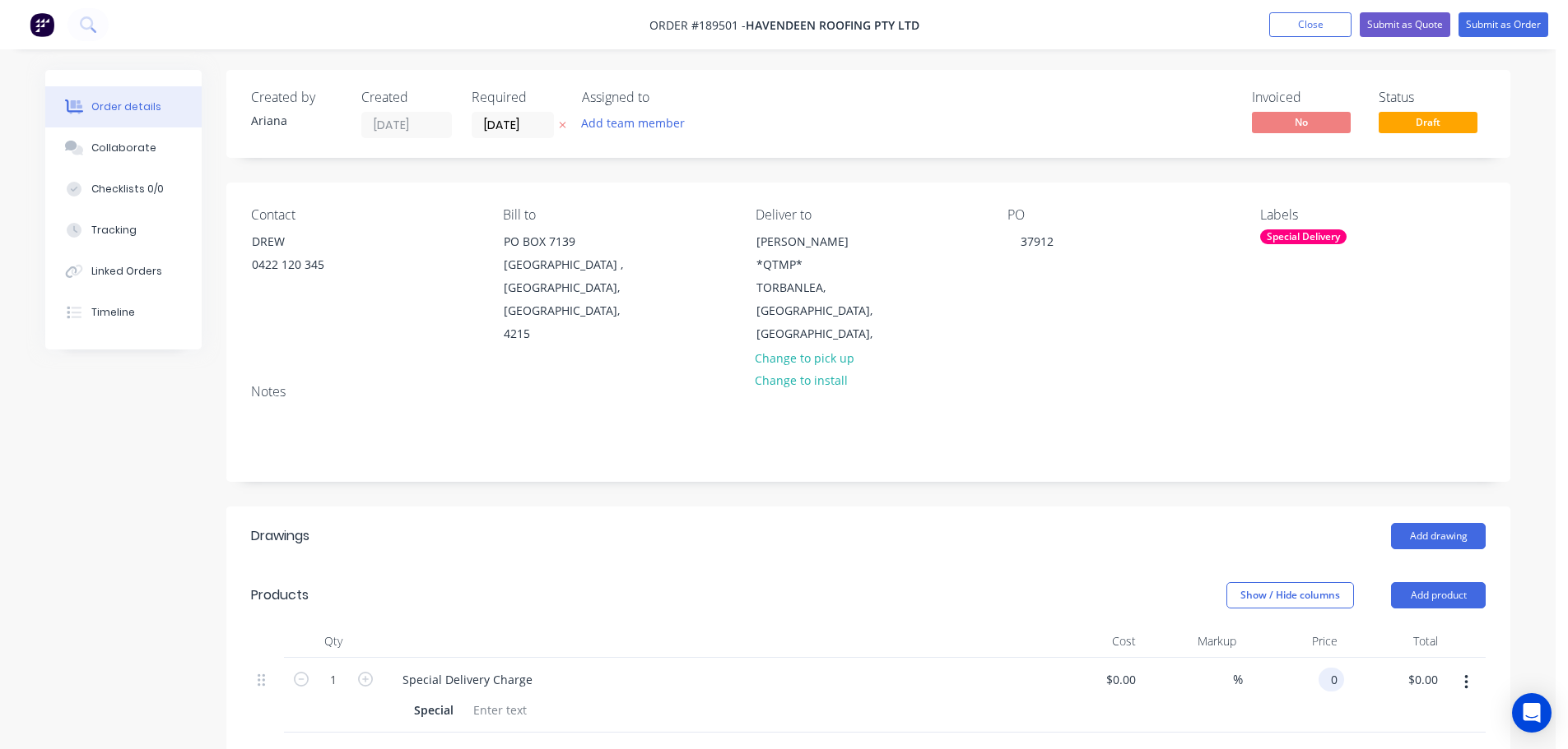
click at [1335, 668] on input "0" at bounding box center [1334, 680] width 19 height 24
click at [1365, 687] on div "$450.00 $0.00" at bounding box center [1394, 695] width 101 height 75
click at [1440, 524] on button "Add drawing" at bounding box center [1438, 536] width 95 height 26
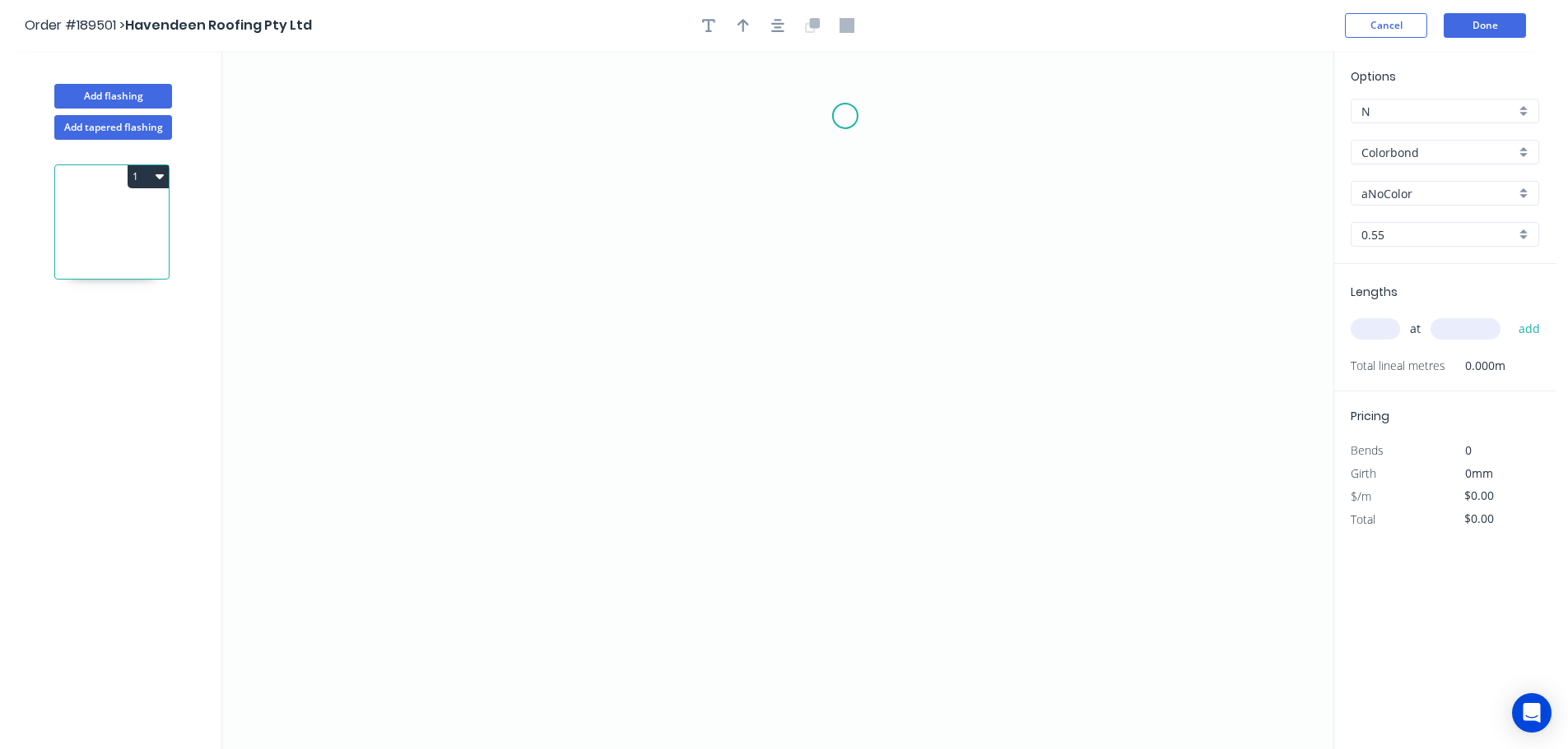
click at [845, 116] on icon "0" at bounding box center [778, 400] width 1111 height 698
click at [851, 394] on icon "0" at bounding box center [778, 400] width 1111 height 698
click at [983, 396] on icon "0 ?" at bounding box center [778, 400] width 1111 height 698
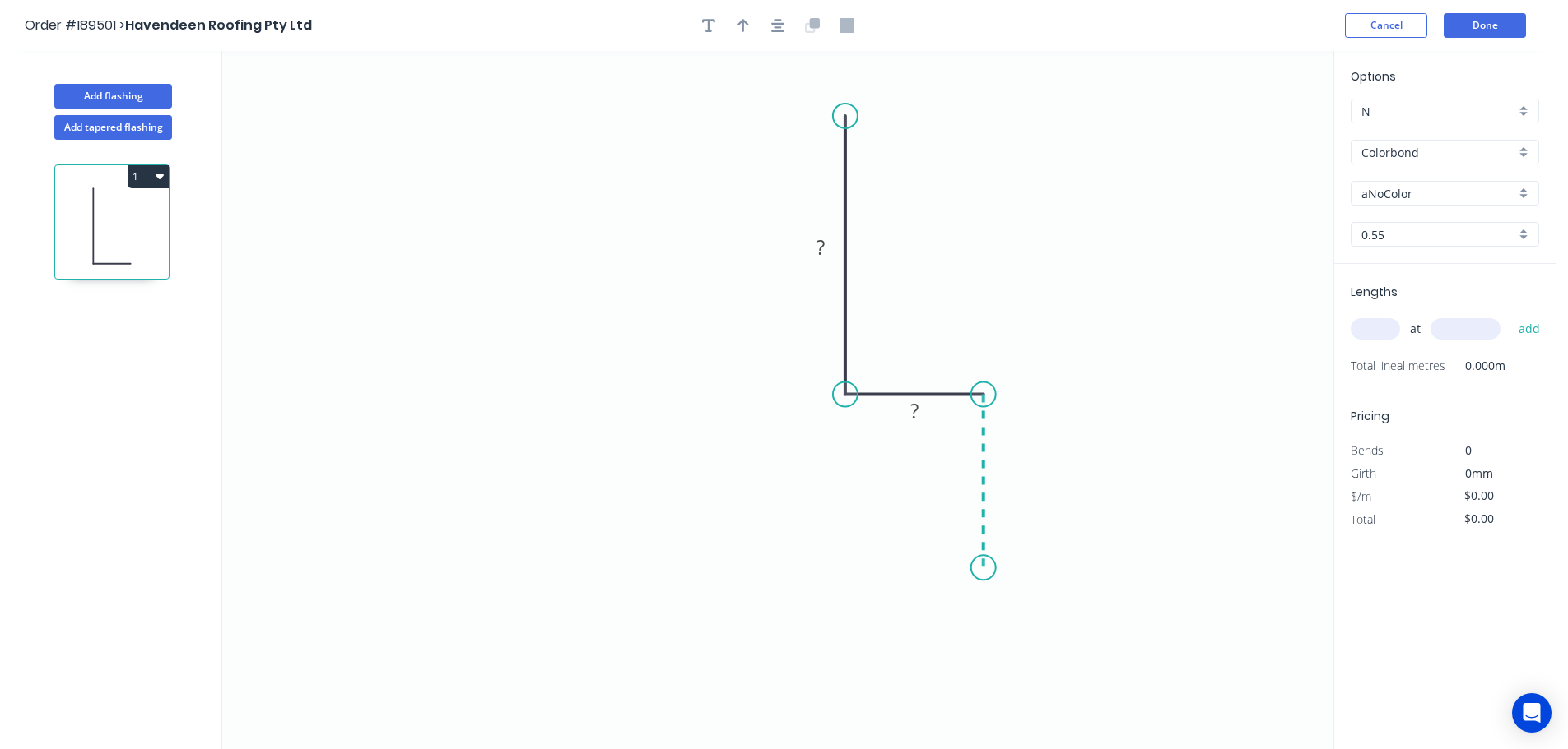
click at [981, 568] on icon "0 ? ?" at bounding box center [778, 400] width 1111 height 698
click at [782, 567] on icon at bounding box center [883, 567] width 202 height 0
click at [784, 476] on icon "0 ? ? ? ?" at bounding box center [778, 400] width 1111 height 698
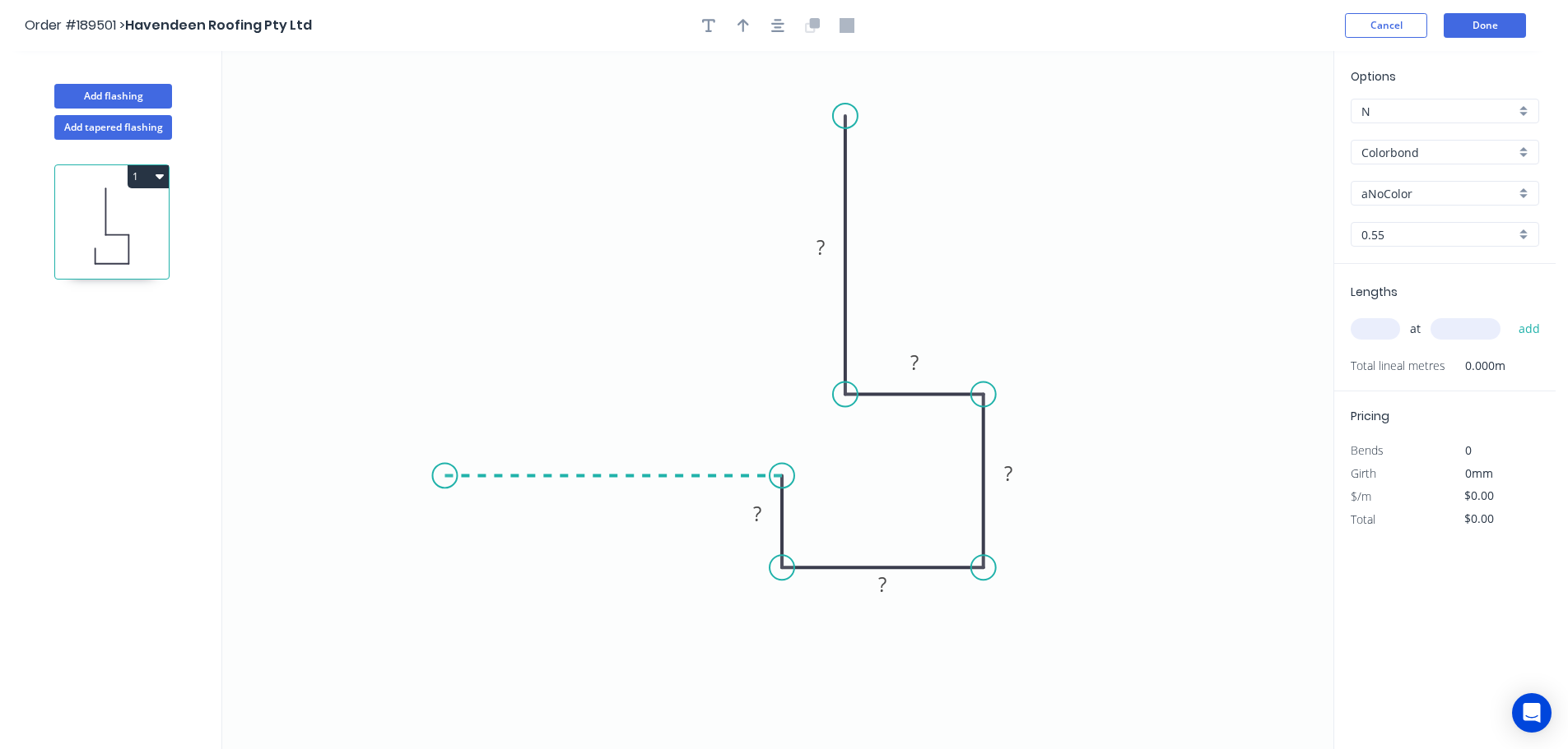
click at [445, 475] on icon "0 ? ? ? ? ?" at bounding box center [778, 400] width 1111 height 698
click at [445, 475] on circle at bounding box center [444, 474] width 25 height 25
click at [616, 444] on tspan "?" at bounding box center [613, 443] width 8 height 27
click at [1026, 308] on icon "0 100 25 50 50 35 100" at bounding box center [778, 400] width 1111 height 698
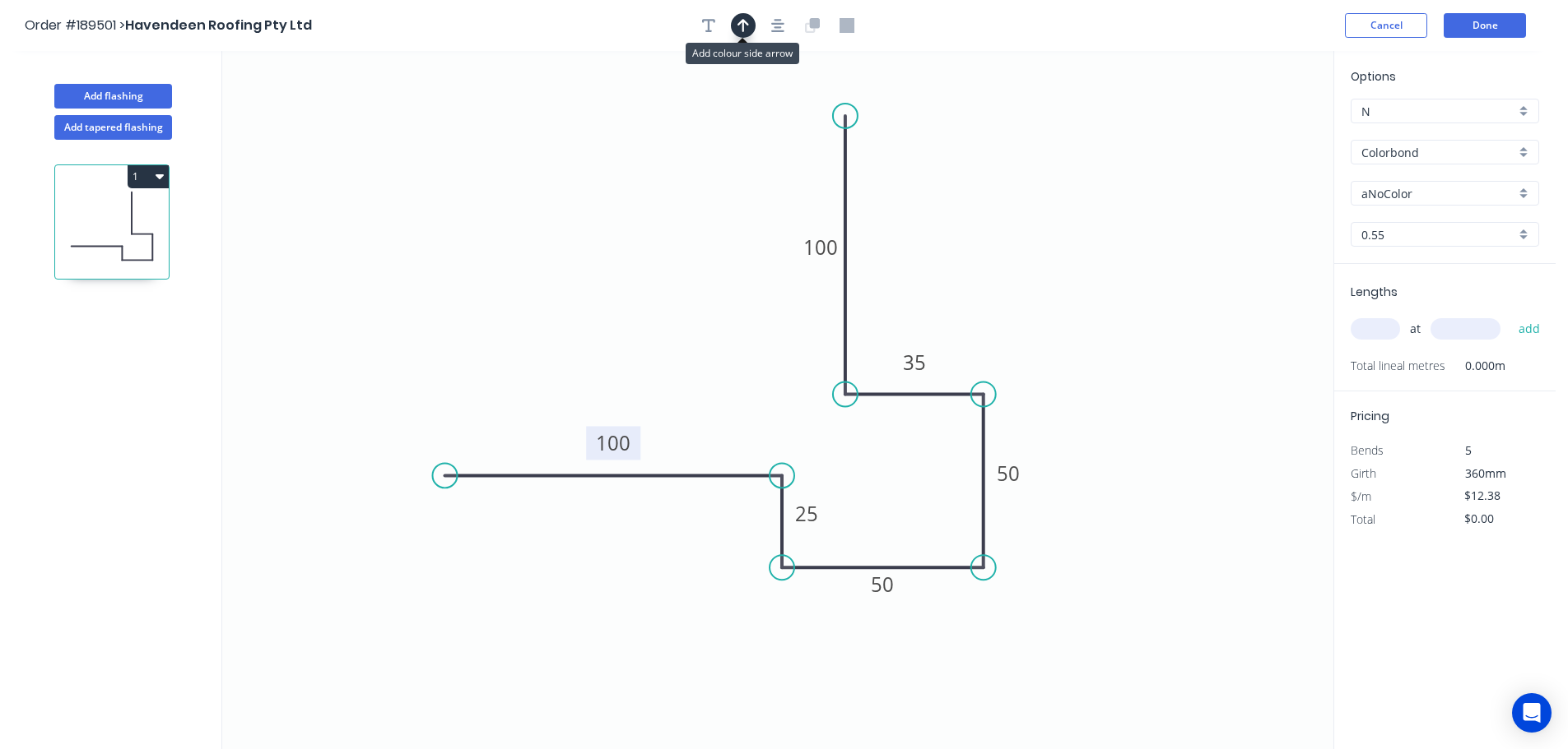
click at [742, 23] on icon "button" at bounding box center [743, 25] width 12 height 13
drag, startPoint x: 1251, startPoint y: 134, endPoint x: 1099, endPoint y: 257, distance: 195.5
click at [1099, 257] on icon at bounding box center [1099, 238] width 15 height 53
click at [1099, 258] on icon at bounding box center [1099, 238] width 15 height 53
click at [1524, 192] on div "aNoColor" at bounding box center [1444, 193] width 188 height 25
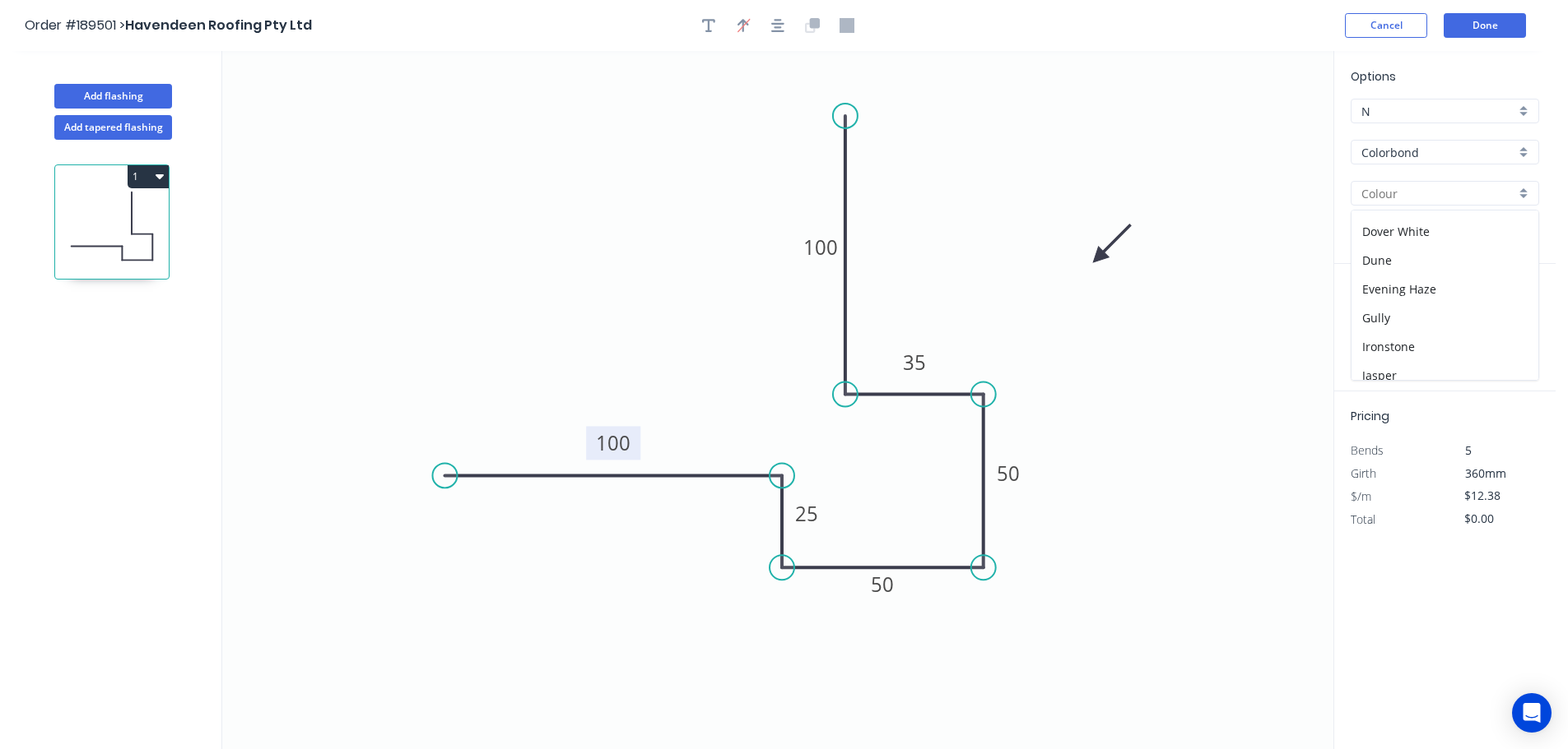
scroll to position [185, 0]
click at [1430, 290] on div "Gully" at bounding box center [1444, 299] width 186 height 29
click at [1381, 325] on input "text" at bounding box center [1375, 329] width 49 height 22
click at [1510, 315] on button "add" at bounding box center [1529, 329] width 39 height 28
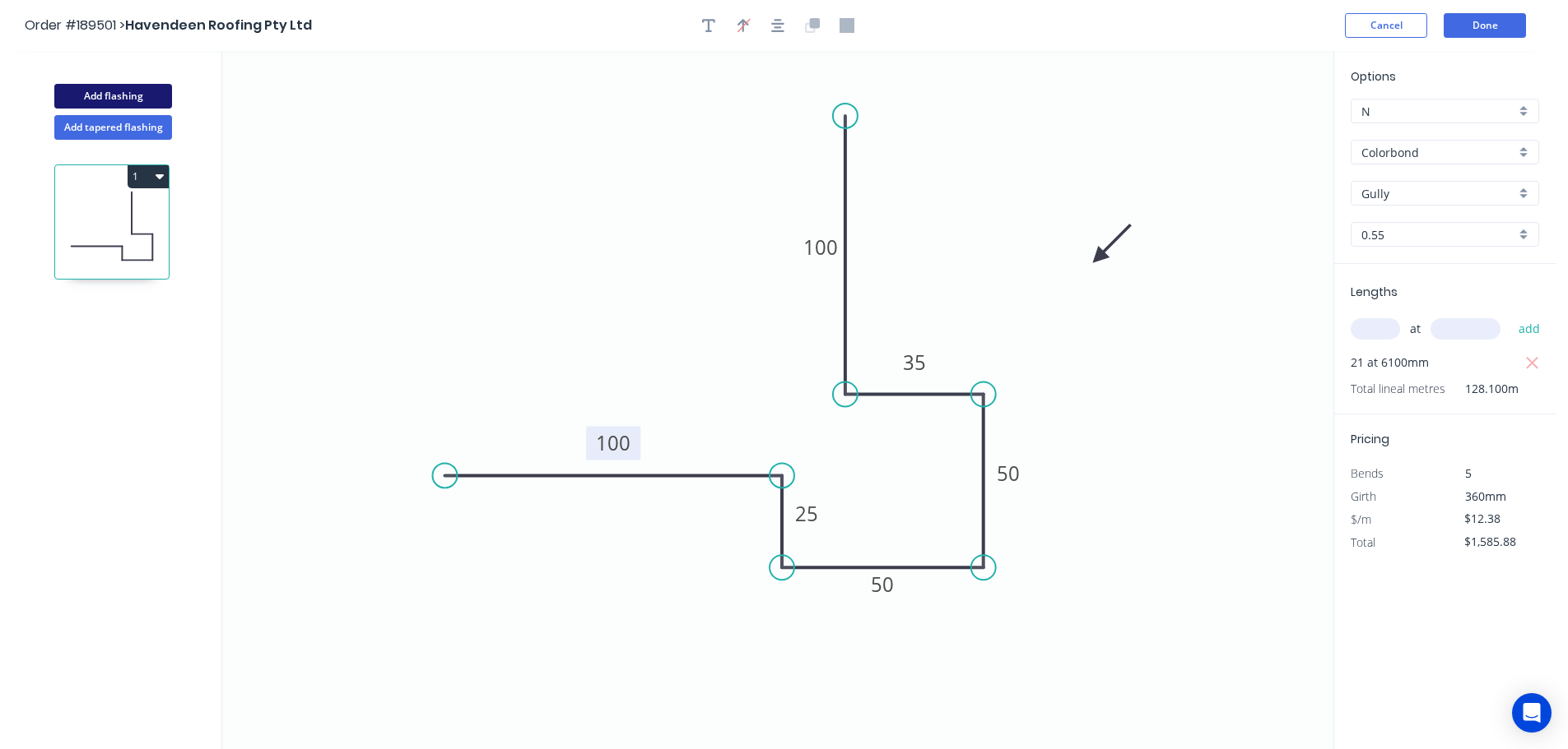
click at [113, 92] on button "Add flashing" at bounding box center [113, 95] width 117 height 25
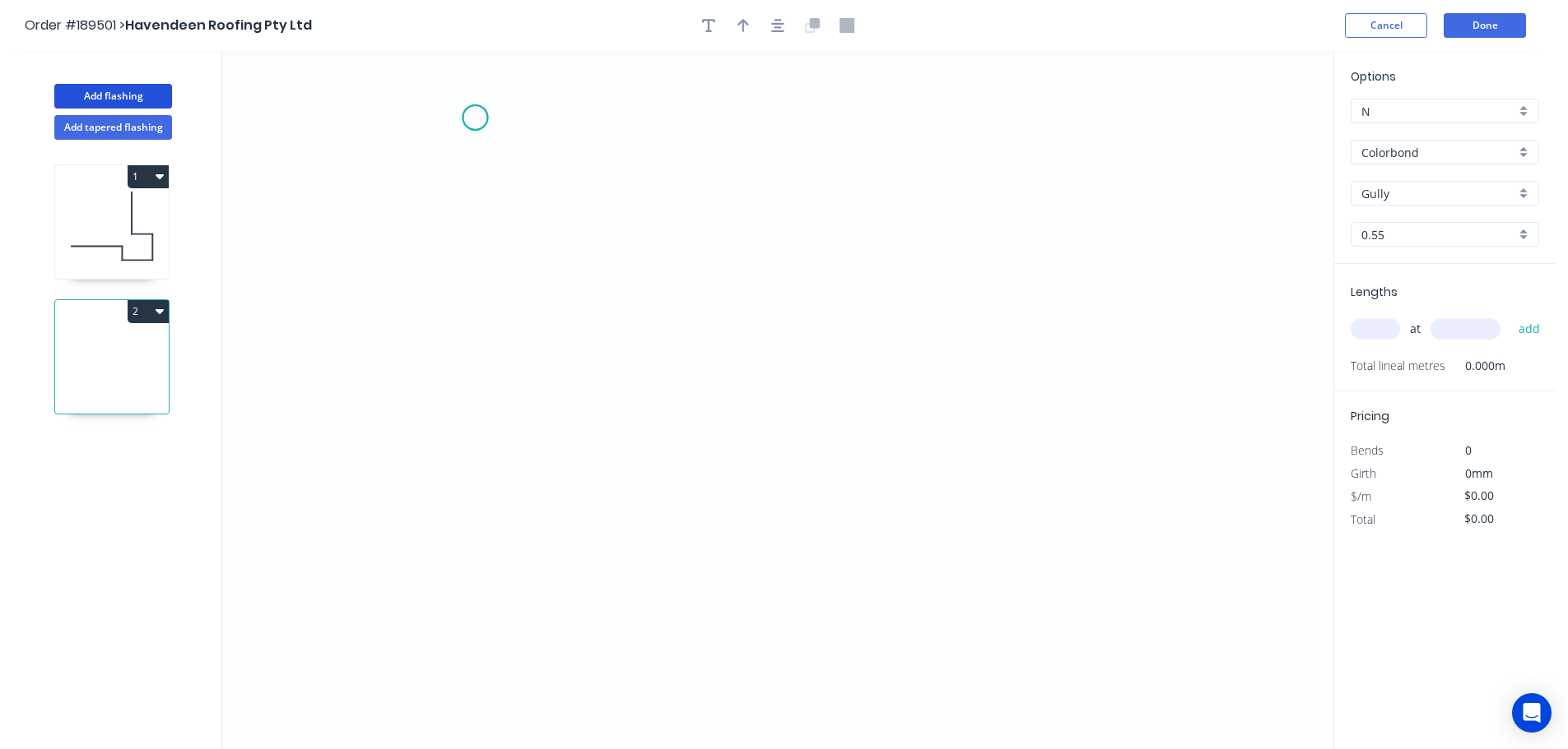
click at [475, 117] on icon "0" at bounding box center [778, 400] width 1111 height 698
click at [455, 484] on icon "0" at bounding box center [778, 400] width 1111 height 698
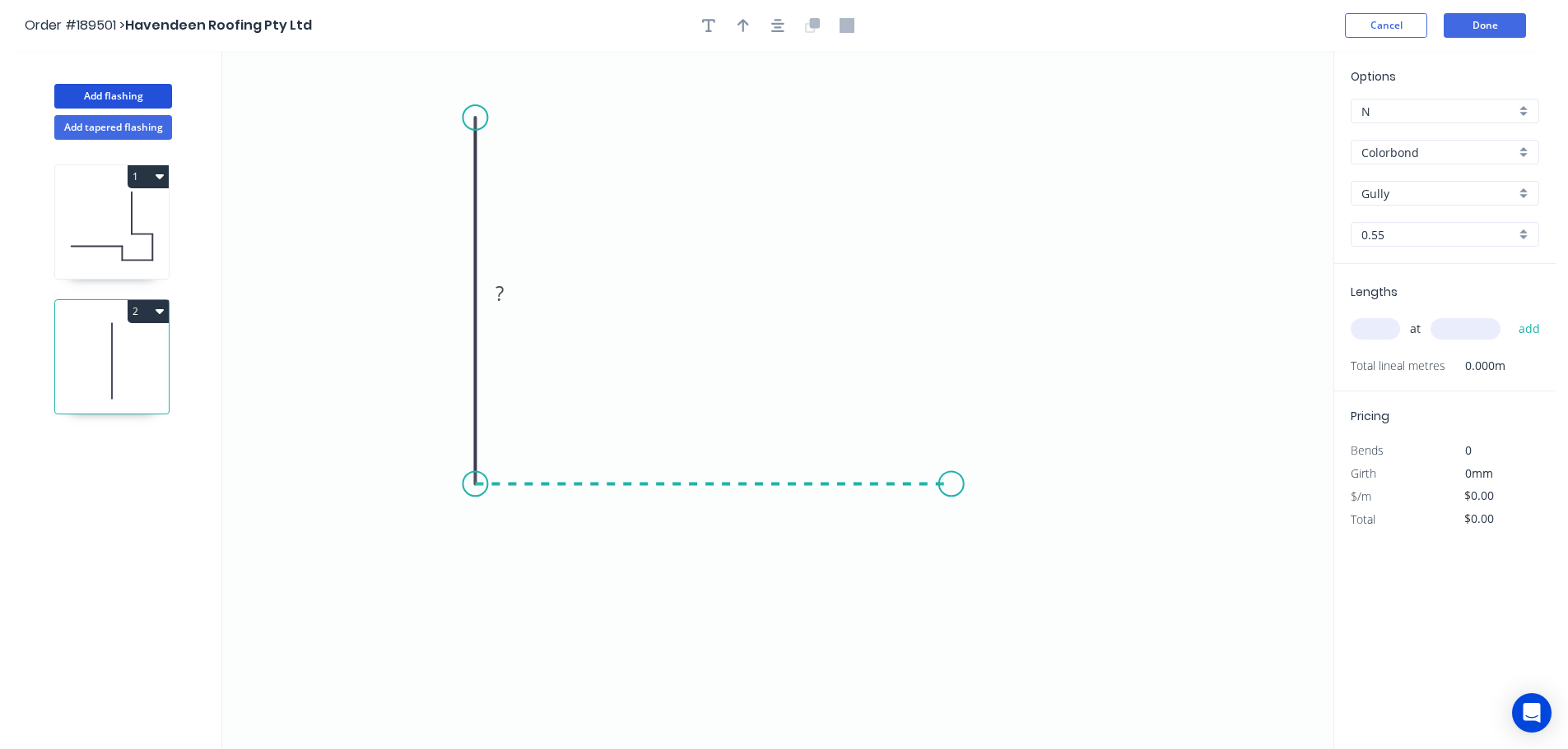
click at [951, 474] on icon "0 ?" at bounding box center [778, 400] width 1111 height 698
click at [990, 604] on icon "0 ? ?" at bounding box center [778, 400] width 1111 height 698
click at [990, 604] on circle at bounding box center [990, 604] width 25 height 25
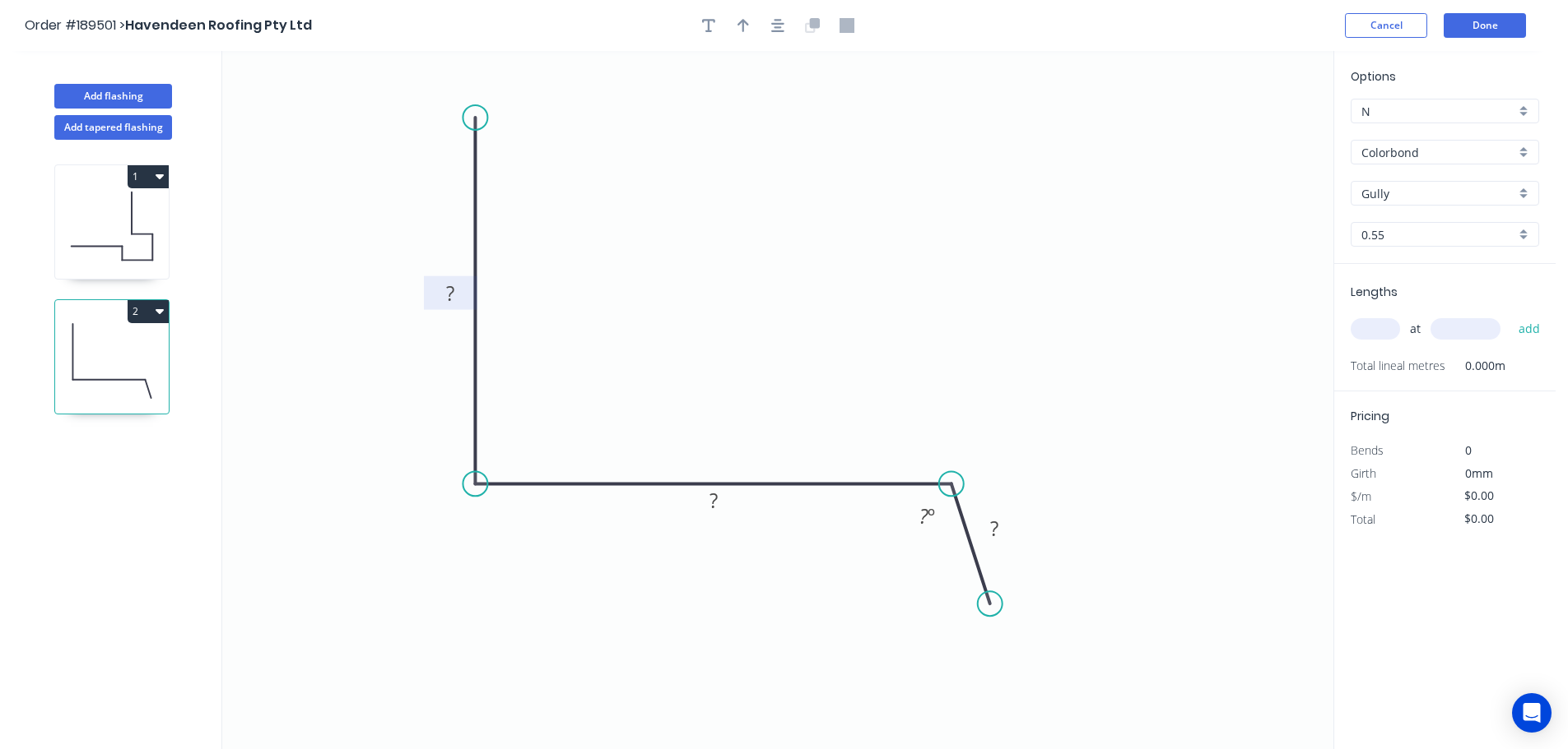
click at [454, 289] on tspan "?" at bounding box center [449, 294] width 8 height 27
click at [934, 514] on tspan "º" at bounding box center [931, 516] width 7 height 27
click at [995, 531] on tspan "?" at bounding box center [994, 528] width 8 height 27
click at [914, 275] on icon "0 300 400 38 100 º" at bounding box center [778, 400] width 1111 height 698
click at [744, 22] on icon "button" at bounding box center [743, 25] width 12 height 13
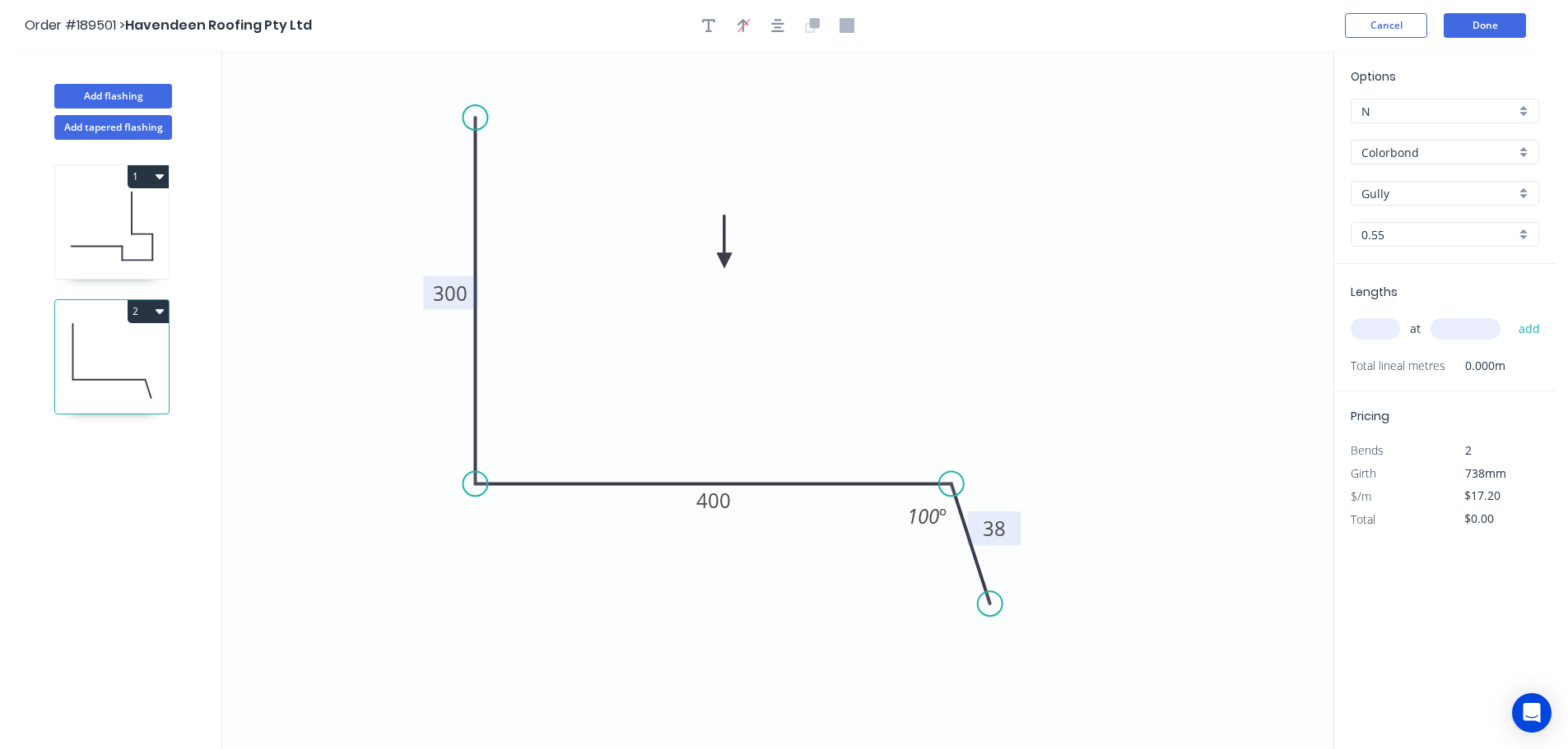
drag, startPoint x: 1251, startPoint y: 134, endPoint x: 724, endPoint y: 261, distance: 542.1
click at [724, 261] on icon at bounding box center [724, 242] width 15 height 53
click at [1523, 189] on div "Gully" at bounding box center [1444, 193] width 188 height 25
click at [1438, 229] on div "Surfmist" at bounding box center [1444, 222] width 186 height 29
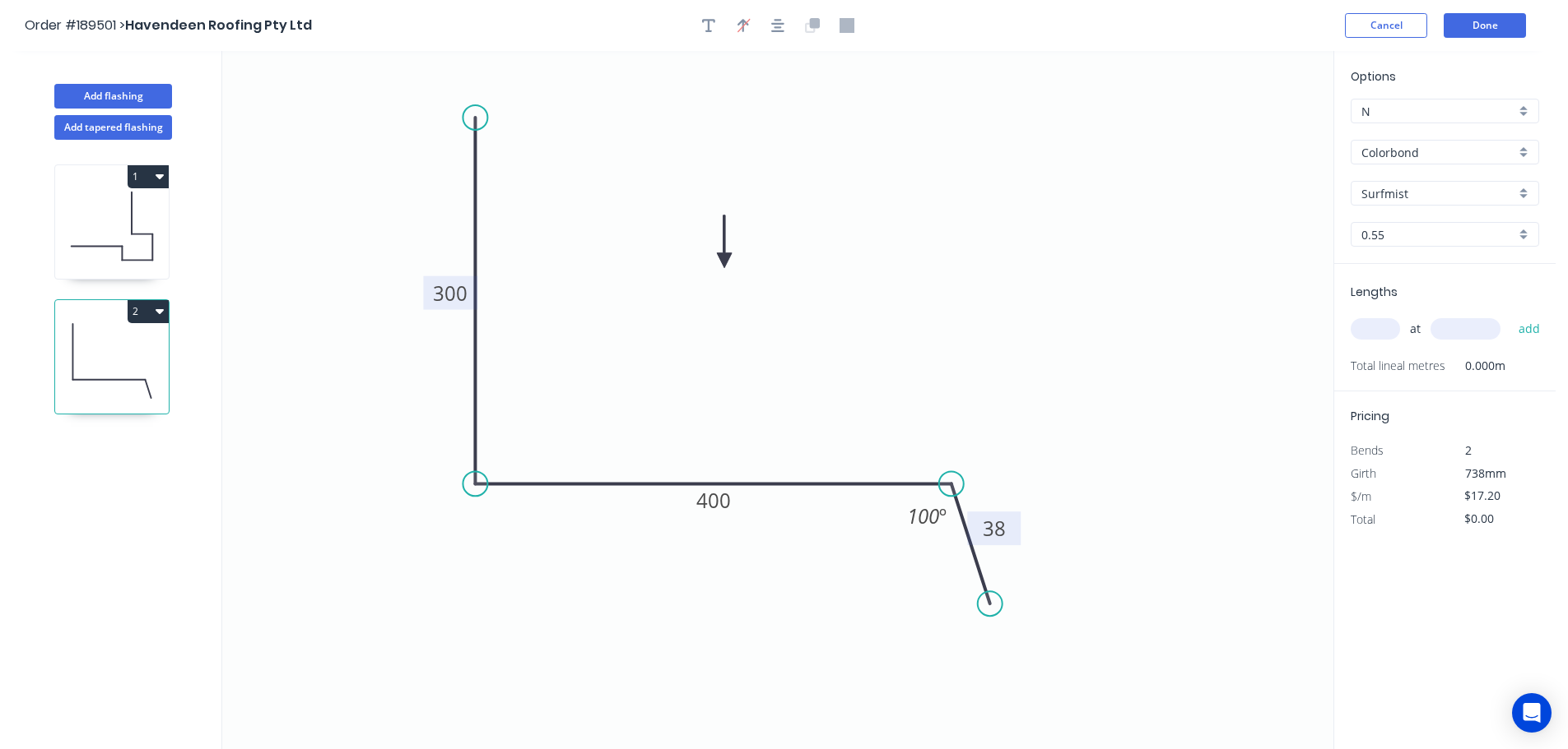
click at [1389, 328] on input "text" at bounding box center [1375, 329] width 49 height 22
click at [1472, 325] on input "text" at bounding box center [1465, 329] width 70 height 22
click at [1510, 315] on button "add" at bounding box center [1529, 329] width 39 height 28
click at [138, 300] on button "2" at bounding box center [147, 311] width 41 height 23
click at [107, 343] on div "Duplicate" at bounding box center [90, 353] width 126 height 24
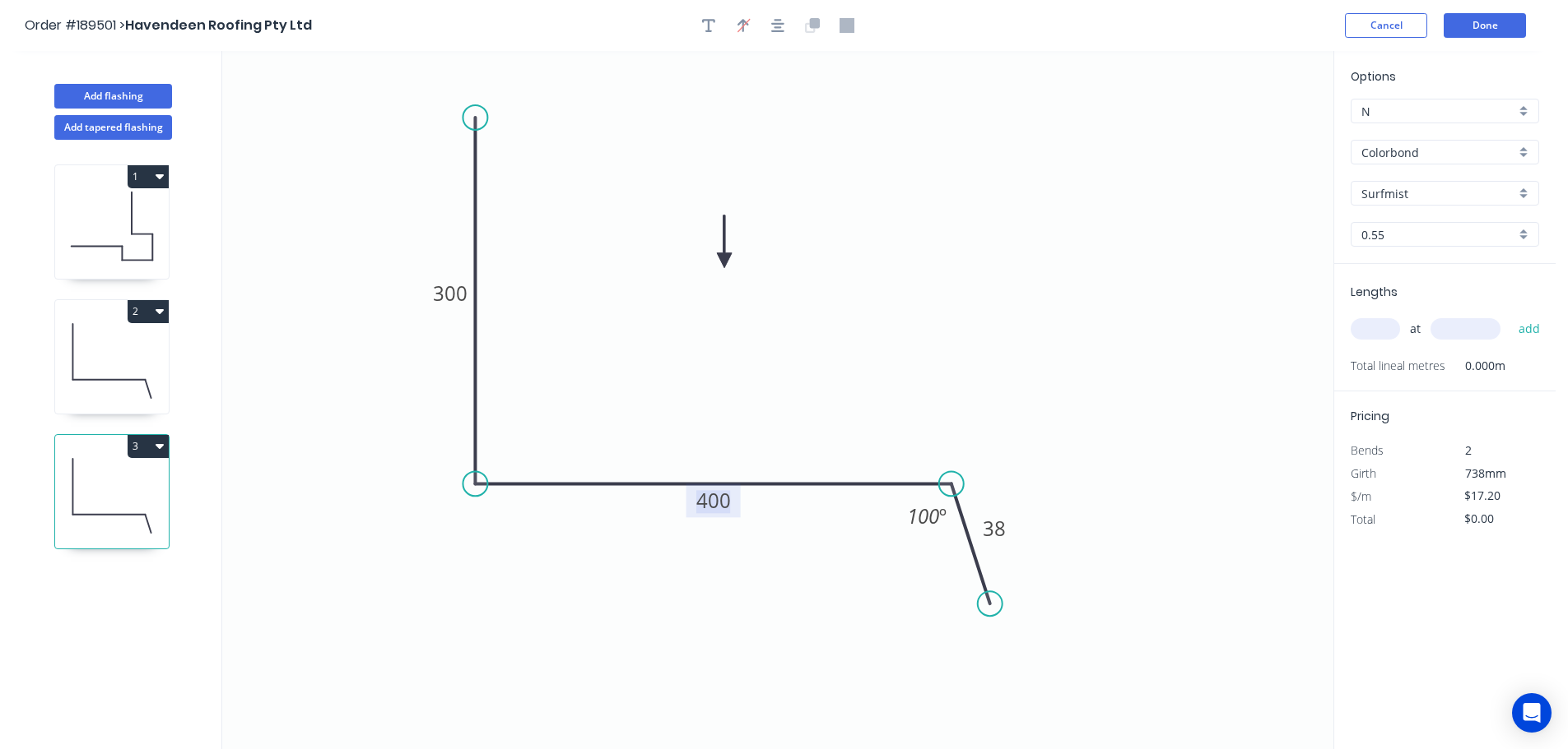
click at [723, 497] on tspan "400" at bounding box center [714, 501] width 35 height 27
click at [852, 400] on icon "0 300 380 38 100 º" at bounding box center [778, 400] width 1111 height 698
click at [1373, 330] on input "text" at bounding box center [1375, 329] width 49 height 22
click at [1475, 325] on input "text" at bounding box center [1465, 329] width 70 height 22
click at [1510, 315] on button "add" at bounding box center [1529, 329] width 39 height 28
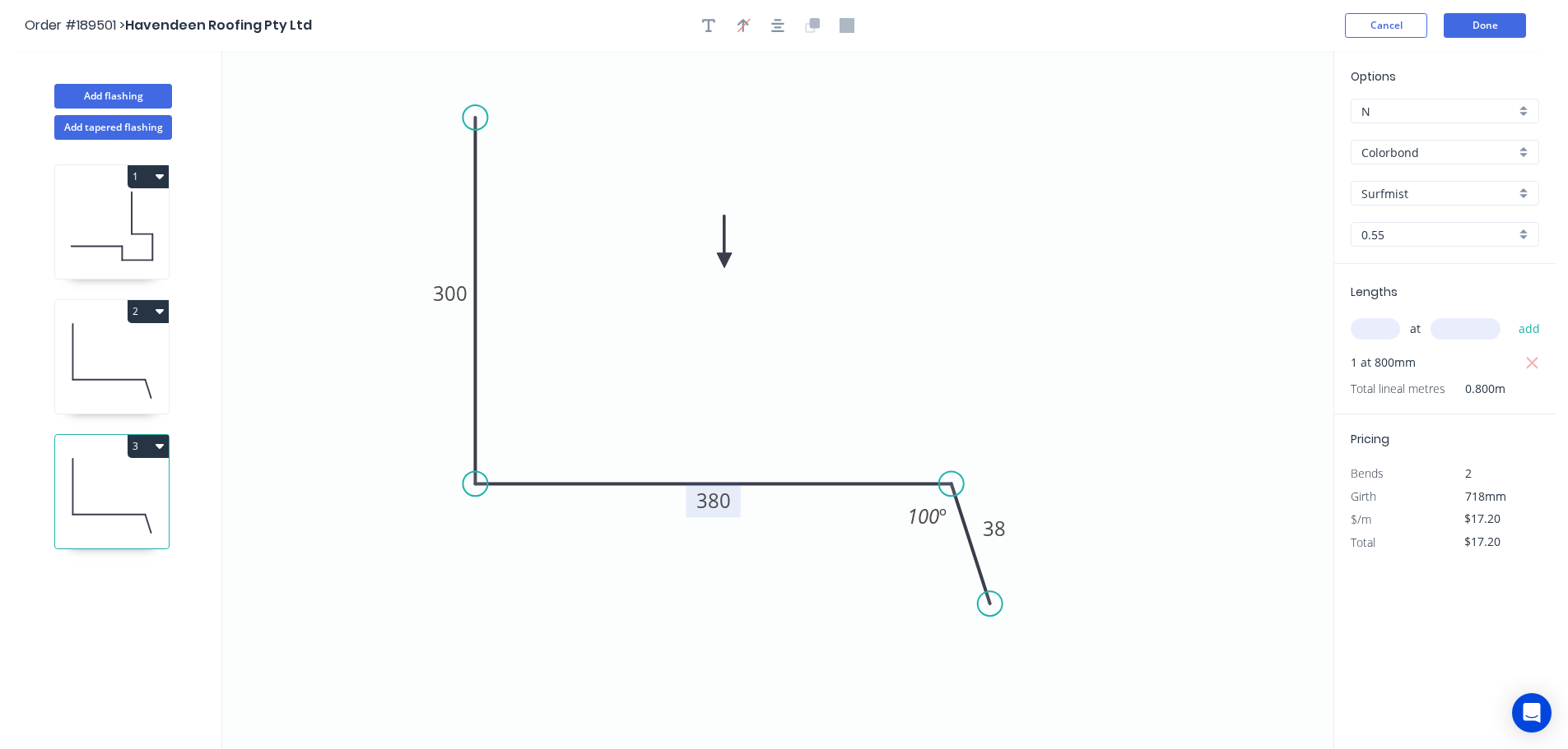
click at [154, 444] on button "3" at bounding box center [147, 446] width 41 height 23
click at [132, 475] on div "Duplicate" at bounding box center [90, 487] width 126 height 24
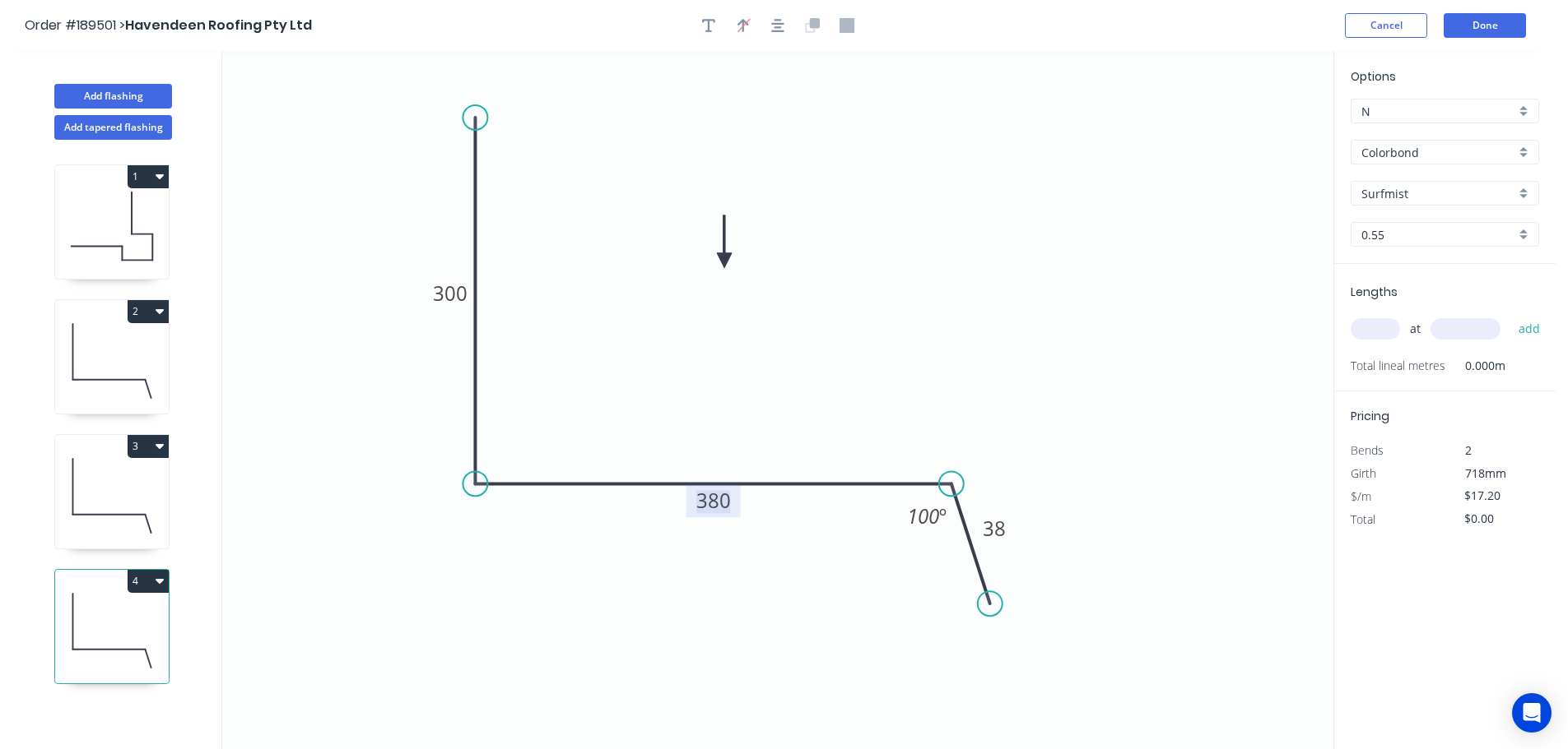
click at [724, 500] on tspan "380" at bounding box center [714, 501] width 35 height 27
drag, startPoint x: 798, startPoint y: 416, endPoint x: 937, endPoint y: 375, distance: 144.9
click at [816, 402] on icon "0 300 300 38 100 º" at bounding box center [778, 400] width 1111 height 698
click at [1368, 325] on input "text" at bounding box center [1375, 329] width 49 height 22
click at [1473, 332] on input "text" at bounding box center [1465, 329] width 70 height 22
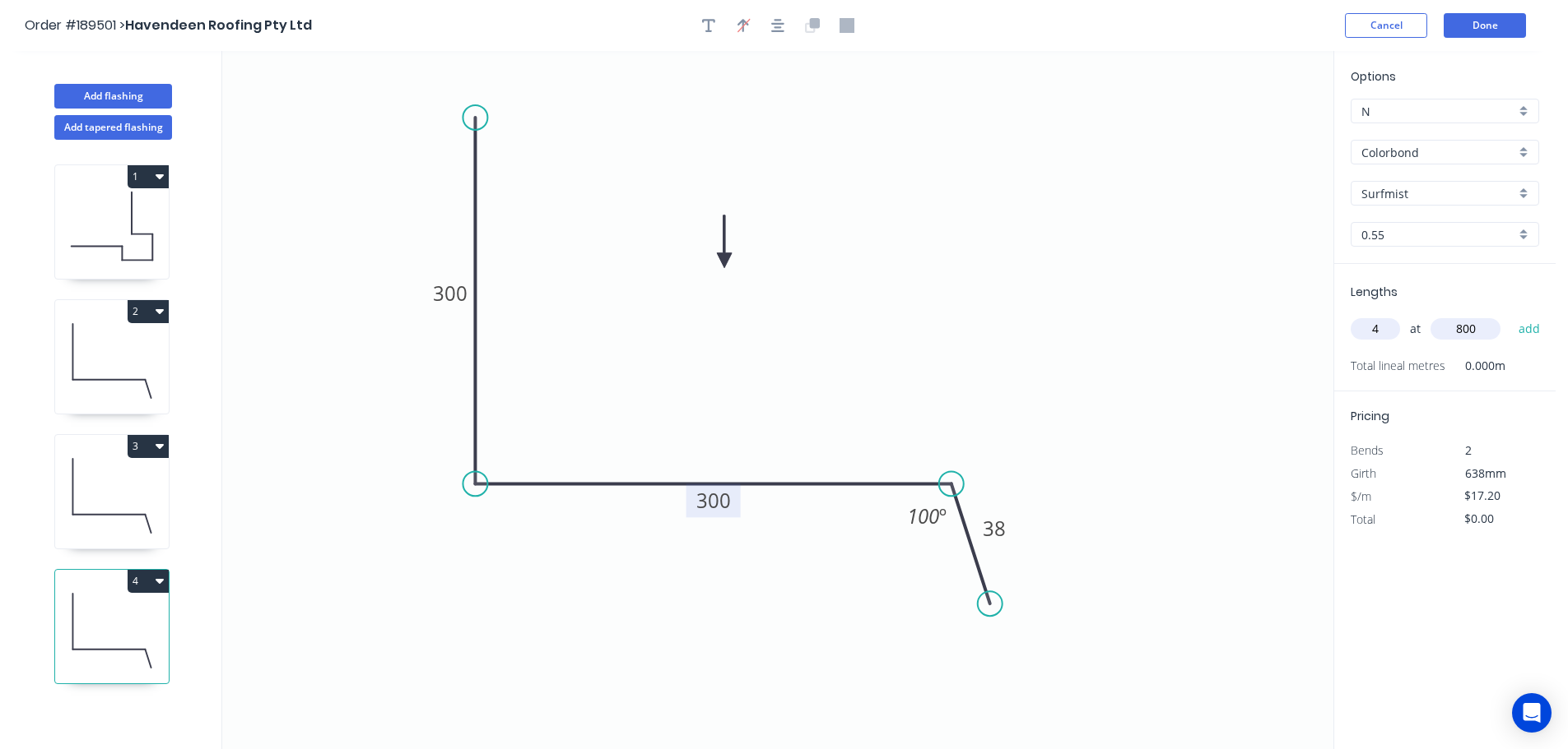
click at [1510, 315] on button "add" at bounding box center [1529, 329] width 39 height 28
click at [154, 584] on button "4" at bounding box center [147, 581] width 41 height 23
click at [120, 622] on div "Duplicate" at bounding box center [90, 622] width 126 height 24
drag, startPoint x: 719, startPoint y: 498, endPoint x: 749, endPoint y: 474, distance: 38.4
click at [719, 497] on tspan "300" at bounding box center [714, 501] width 35 height 27
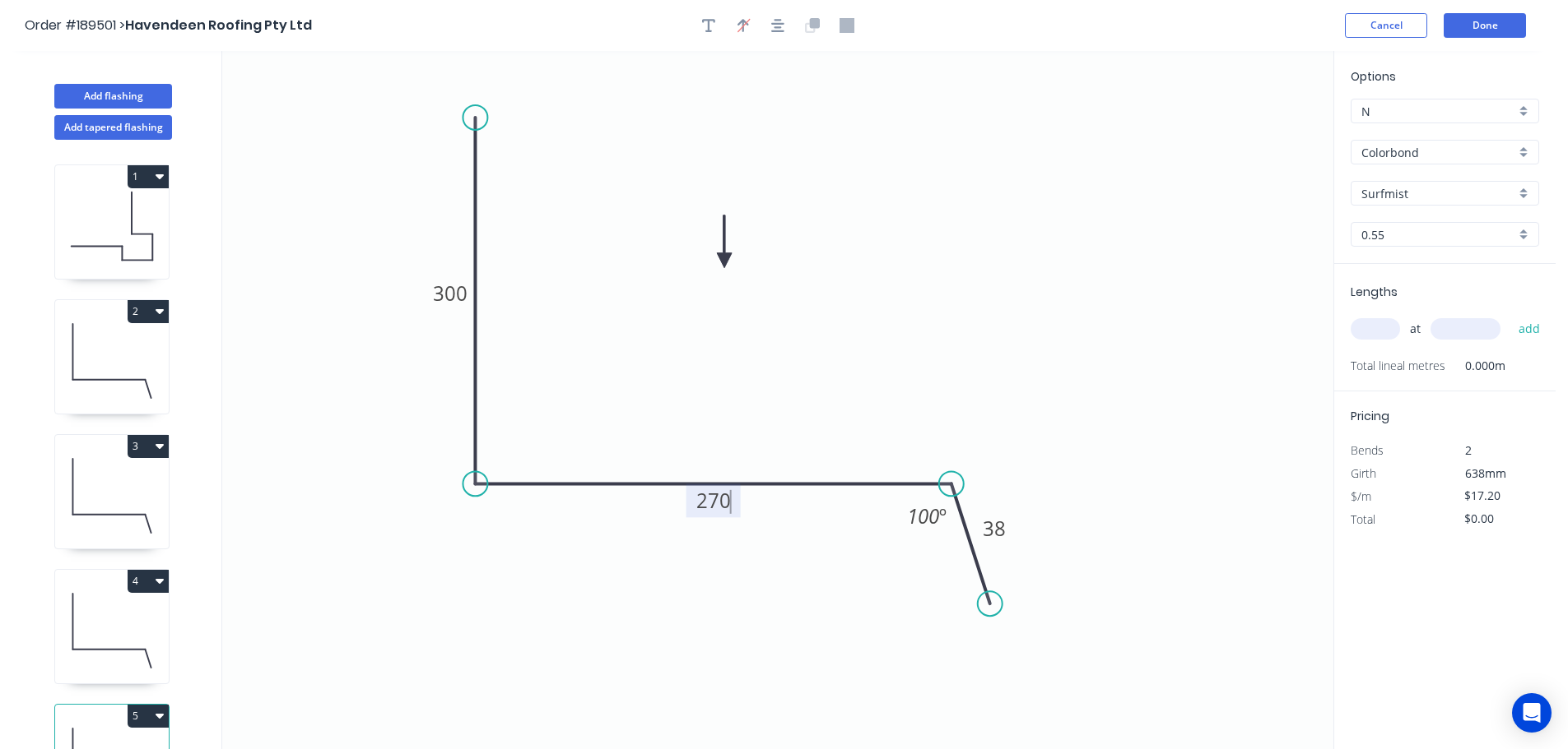
drag, startPoint x: 905, startPoint y: 324, endPoint x: 901, endPoint y: 350, distance: 26.3
click at [915, 326] on icon "0 300 270 38 100 º" at bounding box center [778, 400] width 1111 height 698
click at [1388, 329] on input "text" at bounding box center [1375, 329] width 49 height 22
click at [1471, 331] on input "text" at bounding box center [1465, 329] width 70 height 22
click at [1510, 315] on button "add" at bounding box center [1529, 329] width 39 height 28
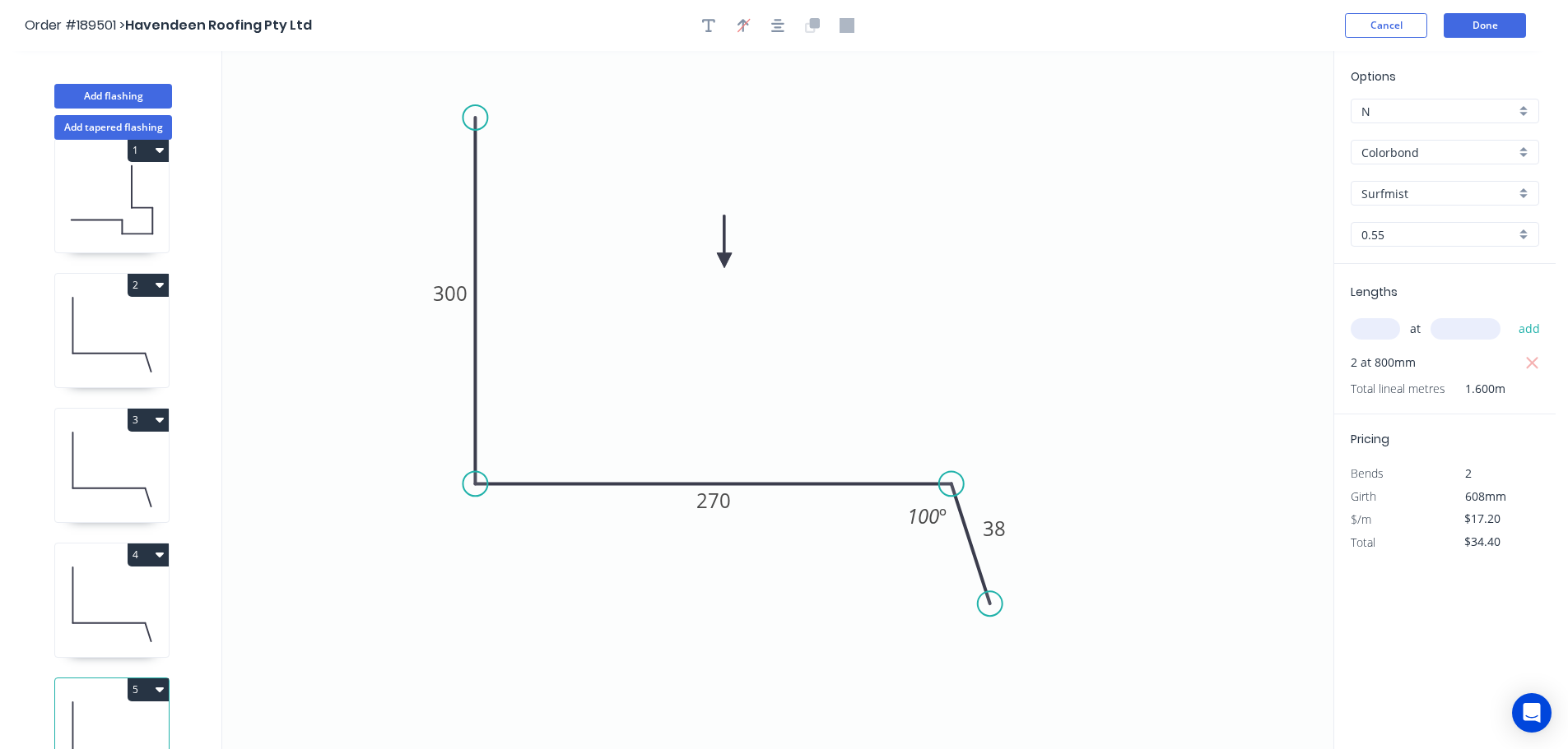
scroll to position [72, 0]
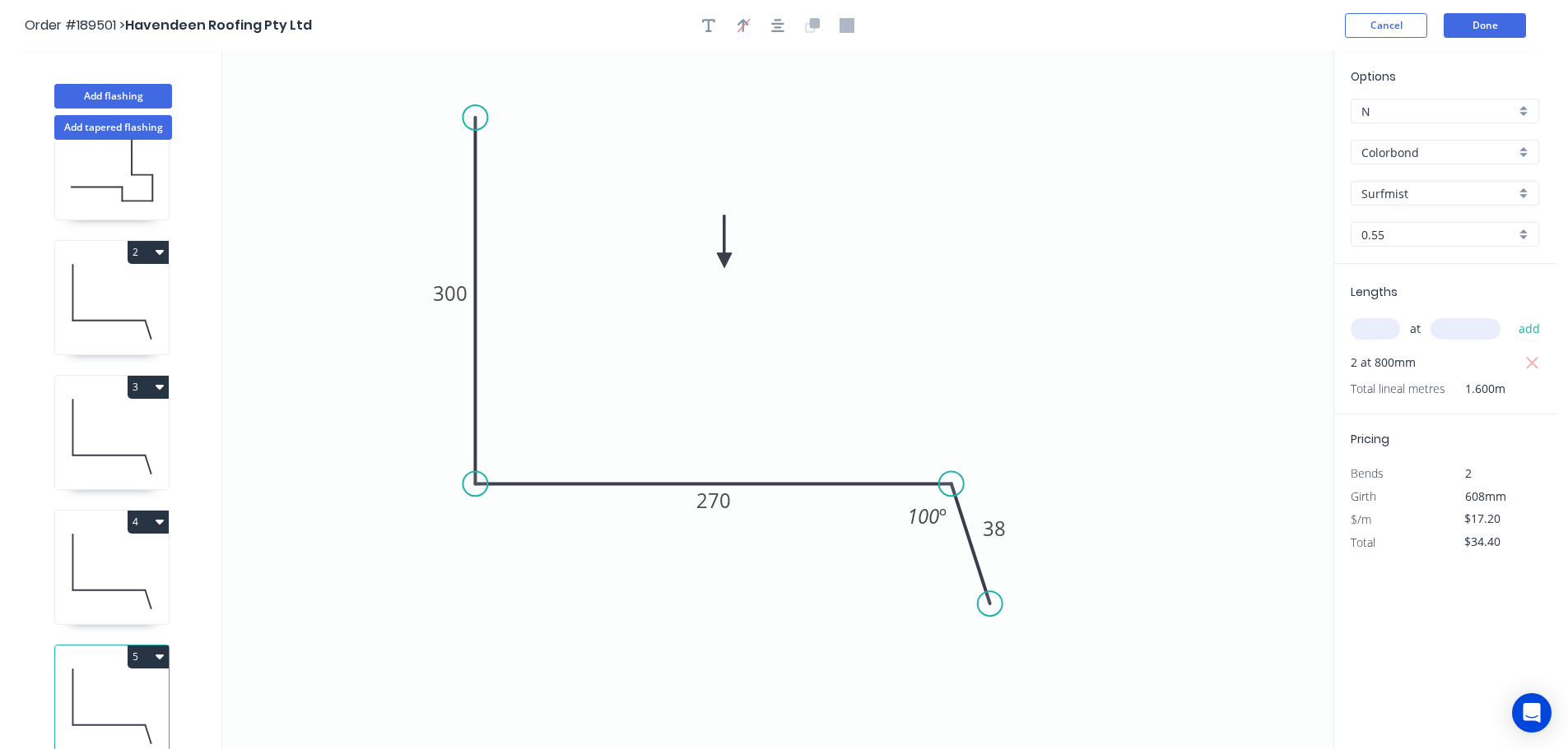
click at [129, 645] on button "5" at bounding box center [147, 656] width 41 height 23
click at [117, 686] on div "Duplicate" at bounding box center [90, 698] width 126 height 24
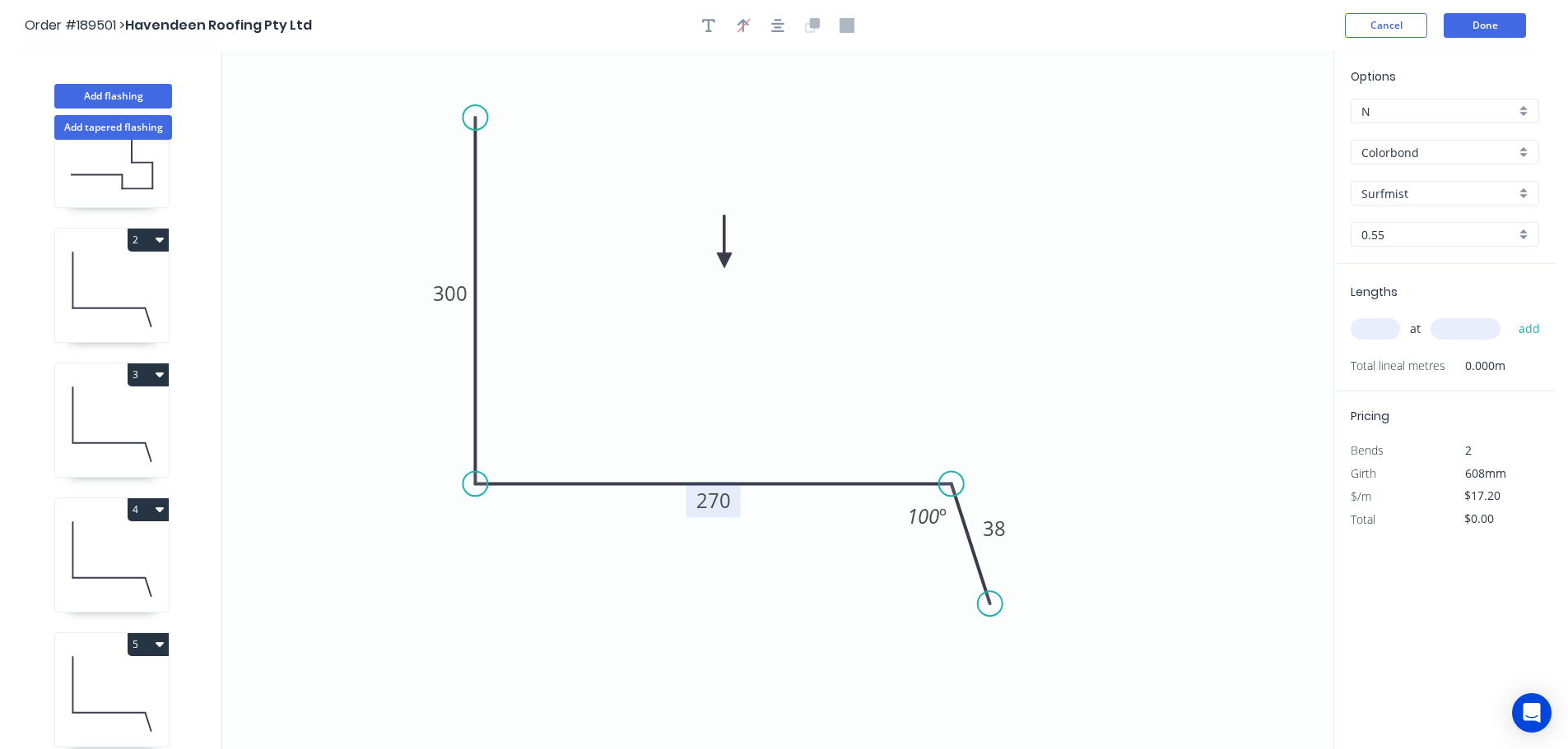
click at [724, 500] on tspan "270" at bounding box center [714, 501] width 35 height 27
click at [980, 295] on icon "0 300 325 38 100 º" at bounding box center [778, 400] width 1111 height 698
click at [1376, 328] on input "text" at bounding box center [1375, 329] width 49 height 22
click at [1479, 327] on input "text" at bounding box center [1465, 329] width 70 height 22
click at [1510, 315] on button "add" at bounding box center [1529, 329] width 39 height 28
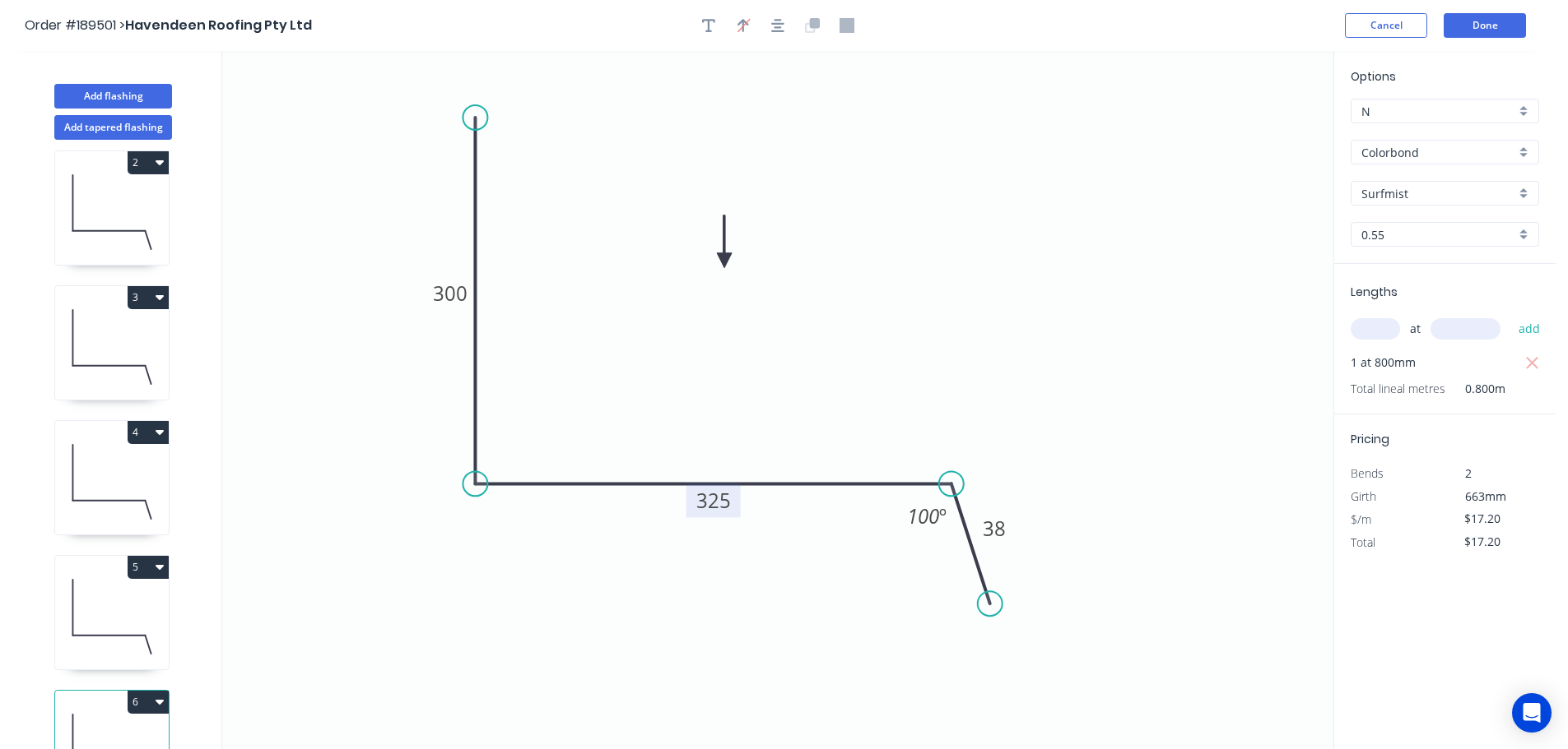
scroll to position [206, 0]
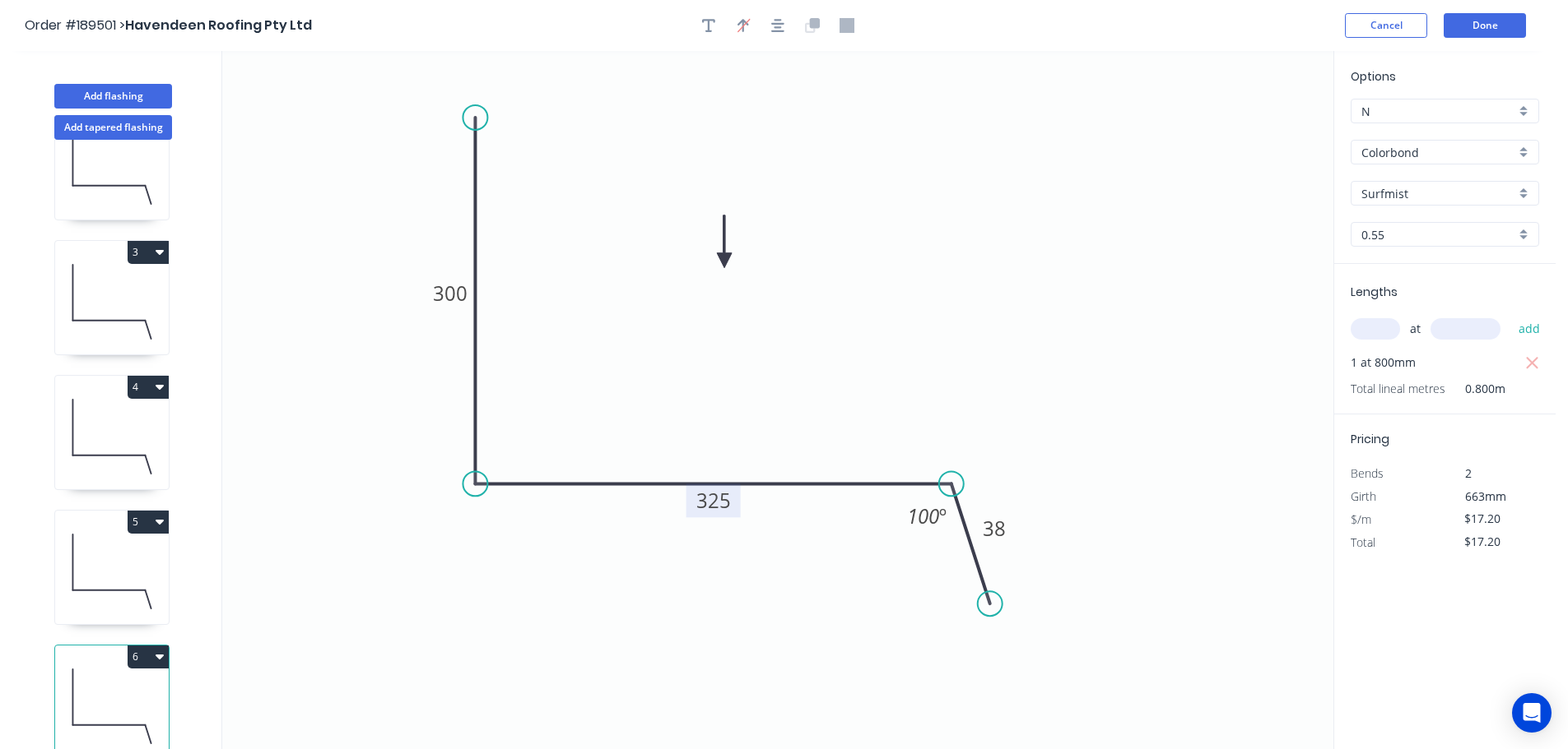
click at [152, 650] on button "6" at bounding box center [147, 656] width 41 height 23
click at [132, 686] on div "Duplicate" at bounding box center [90, 698] width 126 height 24
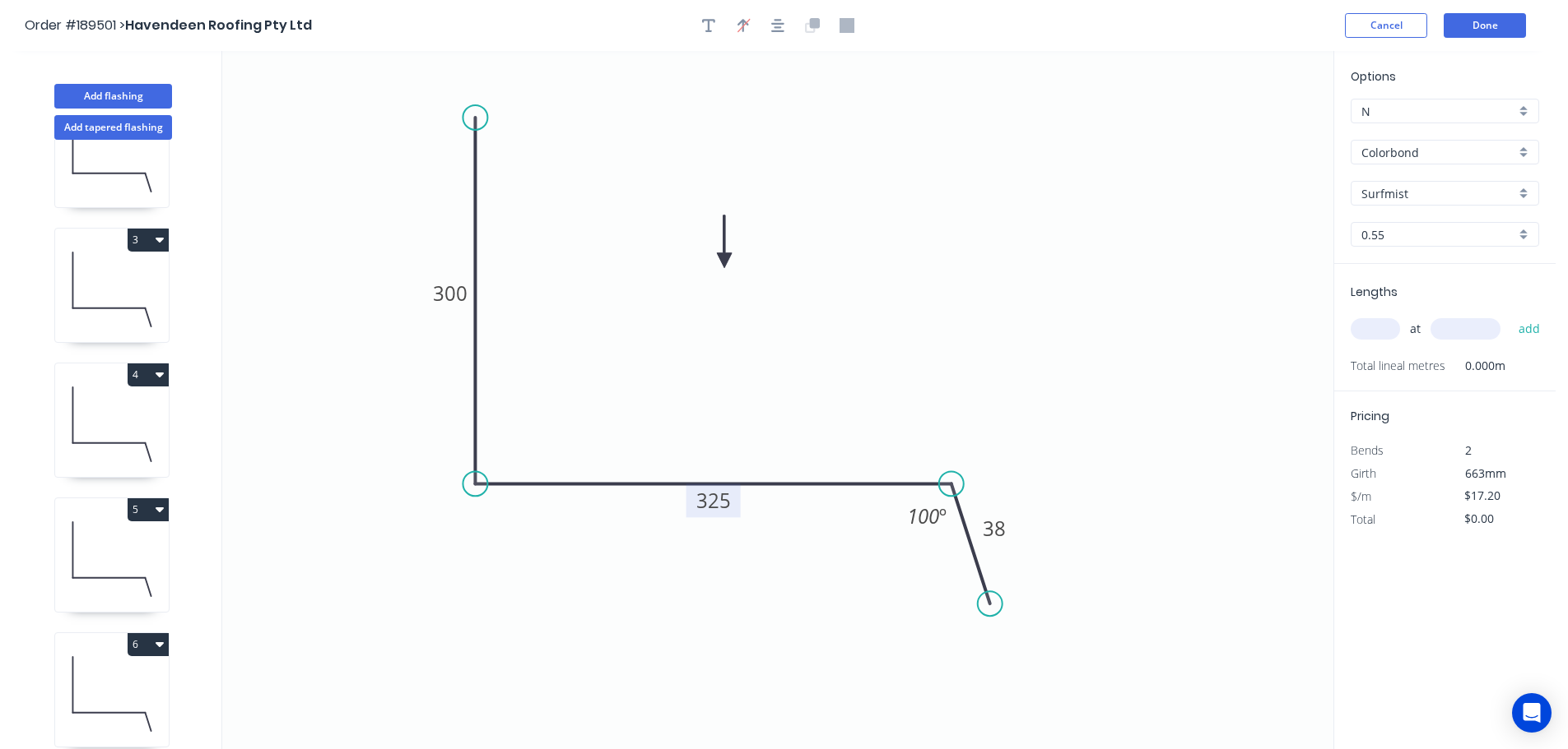
click at [726, 497] on tspan "325" at bounding box center [714, 501] width 35 height 27
click at [768, 449] on icon "0 300 860 38 100 º" at bounding box center [778, 400] width 1111 height 698
click at [1391, 326] on input "text" at bounding box center [1375, 329] width 49 height 22
click at [1472, 328] on input "text" at bounding box center [1465, 329] width 70 height 22
click at [1510, 315] on button "add" at bounding box center [1529, 329] width 39 height 28
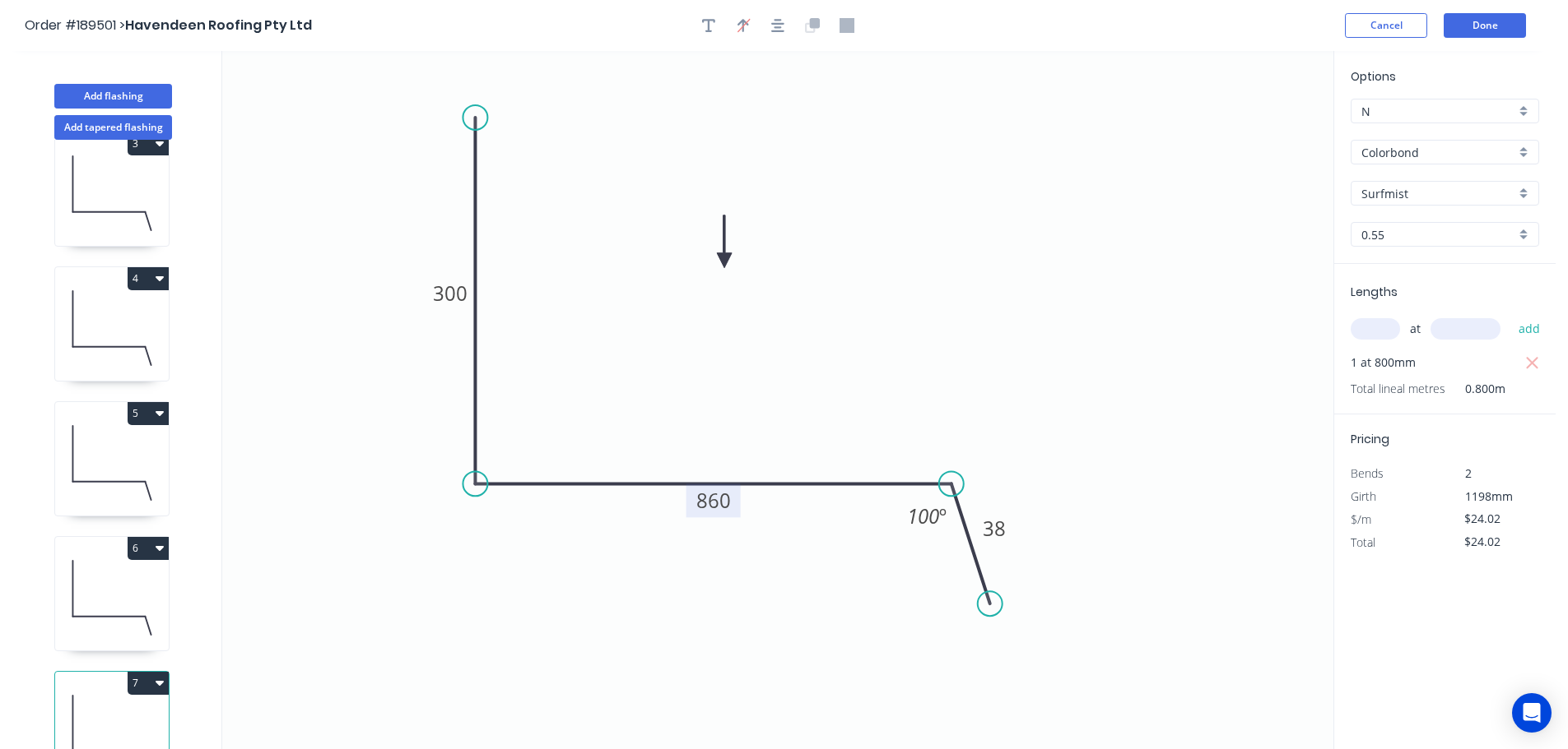
scroll to position [342, 0]
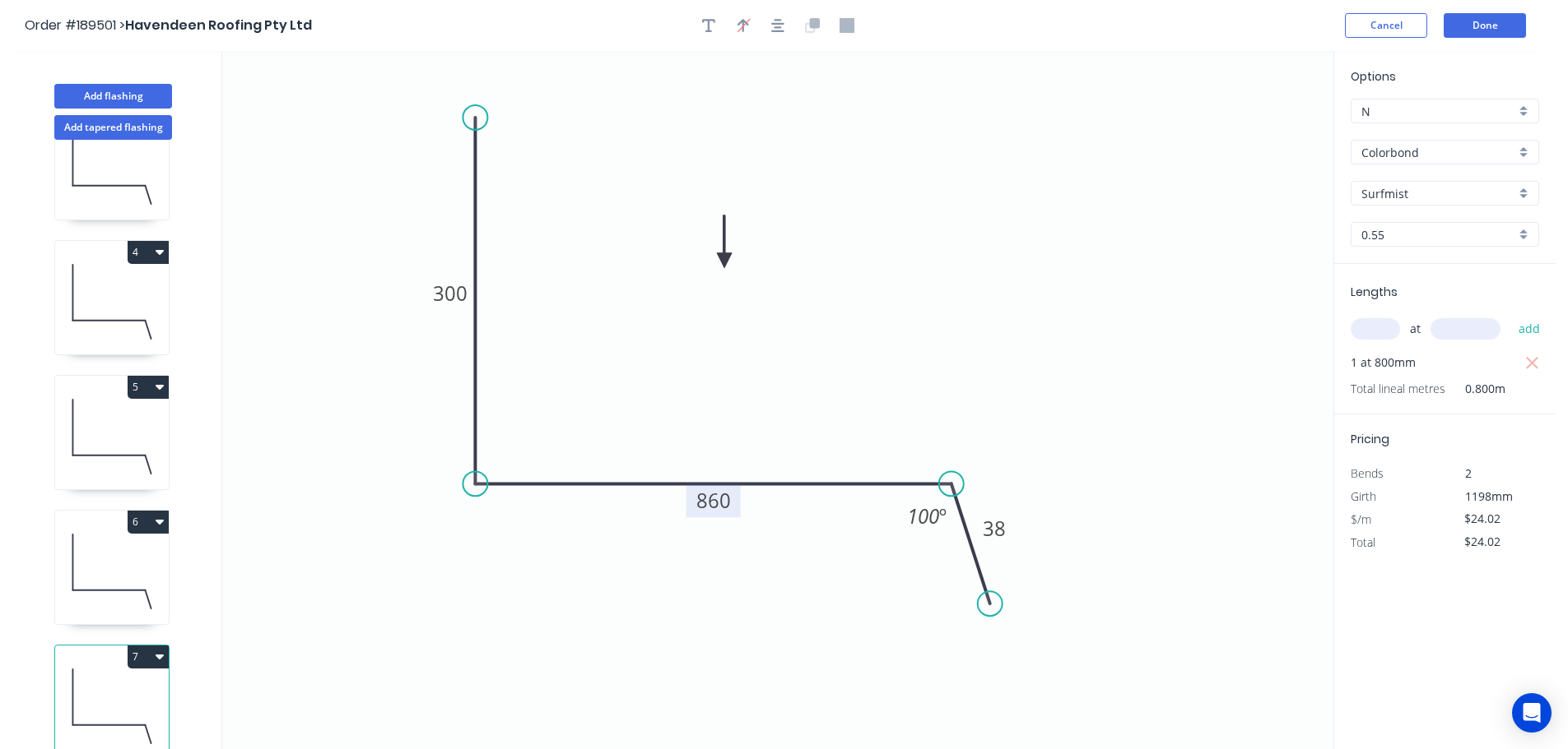
click at [154, 650] on button "7" at bounding box center [147, 656] width 41 height 23
click at [129, 686] on div "Duplicate" at bounding box center [90, 698] width 126 height 24
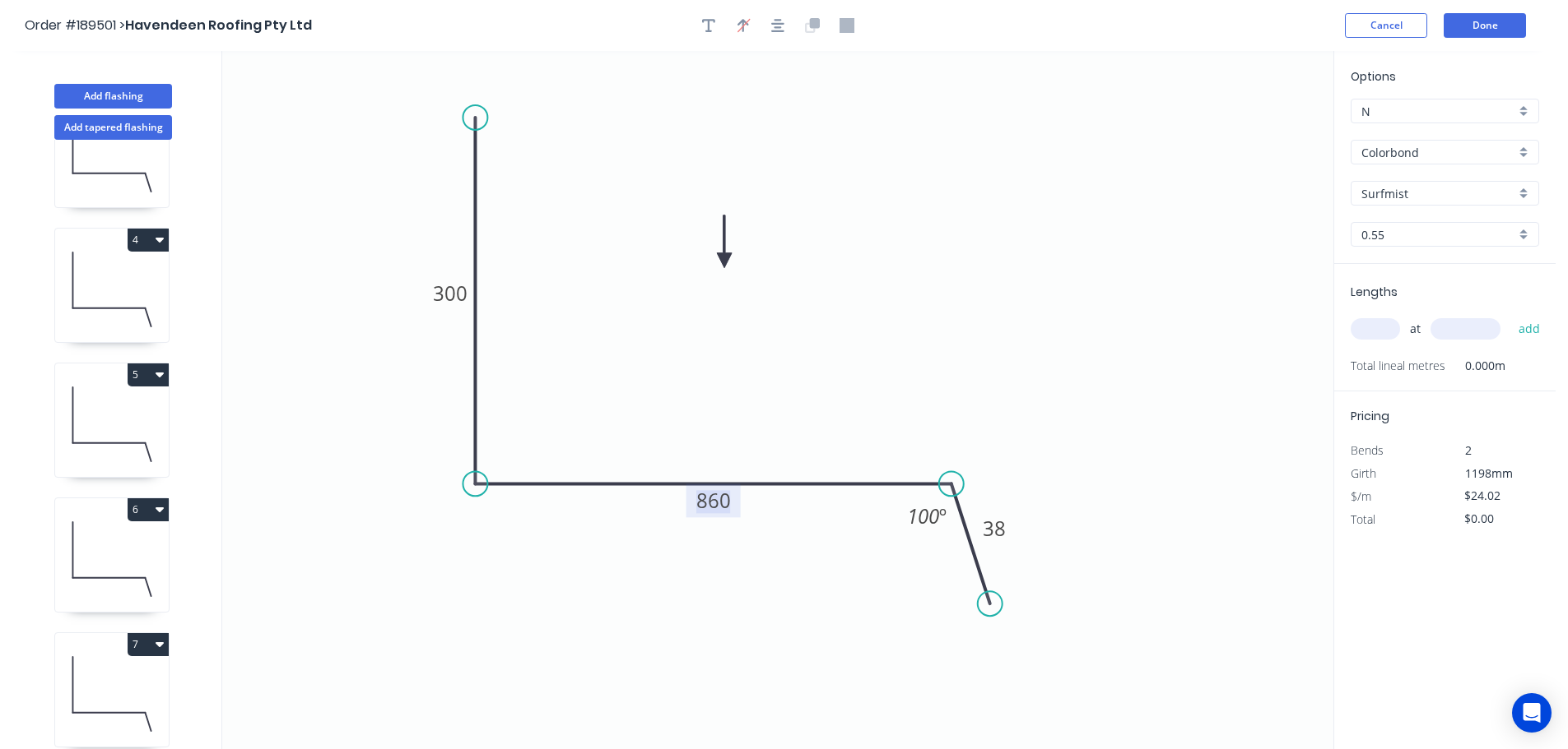
click at [720, 500] on tspan "860" at bounding box center [714, 501] width 35 height 27
click at [781, 432] on icon "0 300 320 38 100 º" at bounding box center [778, 400] width 1111 height 698
click at [1381, 327] on input "text" at bounding box center [1375, 329] width 49 height 22
click at [1464, 331] on input "text" at bounding box center [1465, 329] width 70 height 22
click at [1510, 315] on button "add" at bounding box center [1529, 329] width 39 height 28
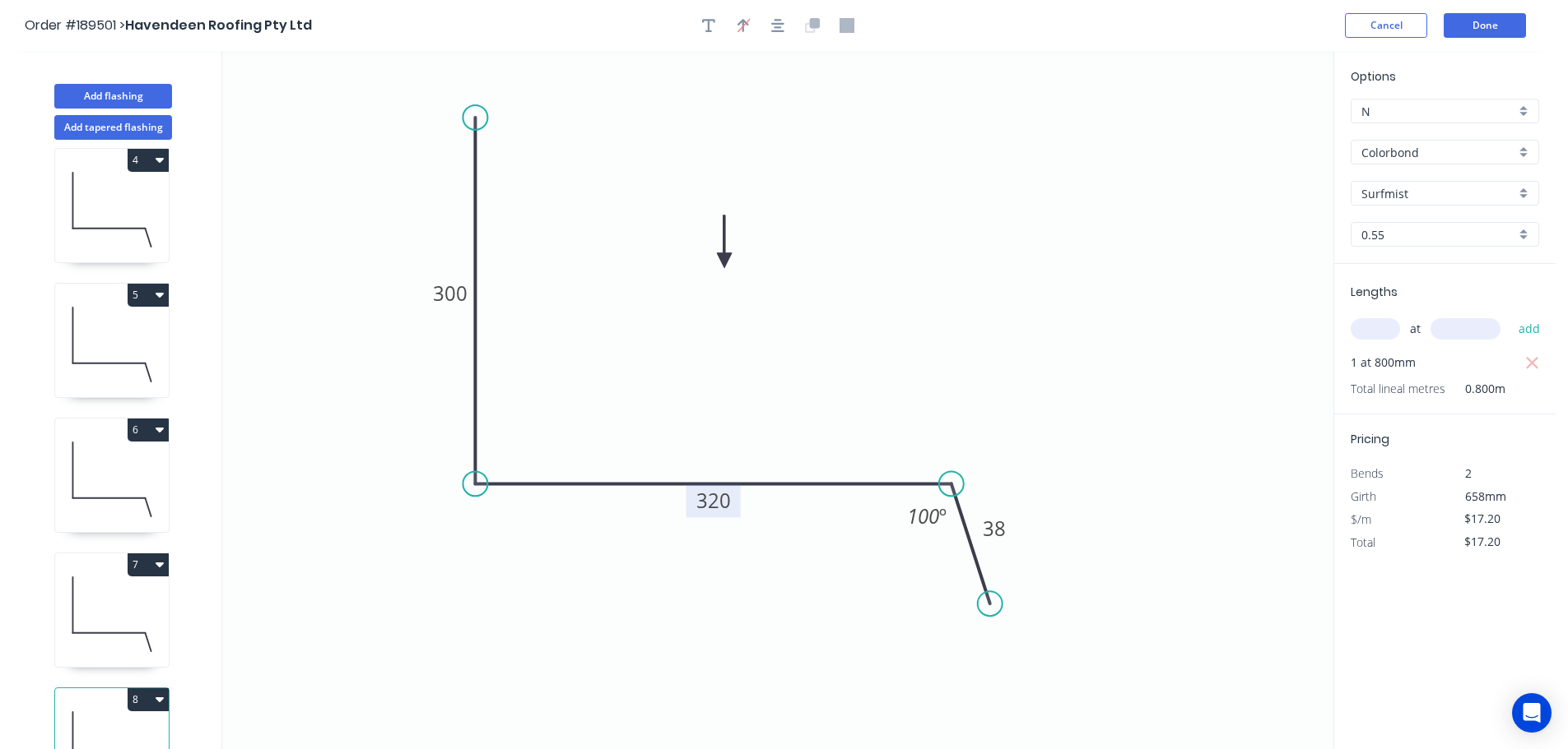
scroll to position [476, 0]
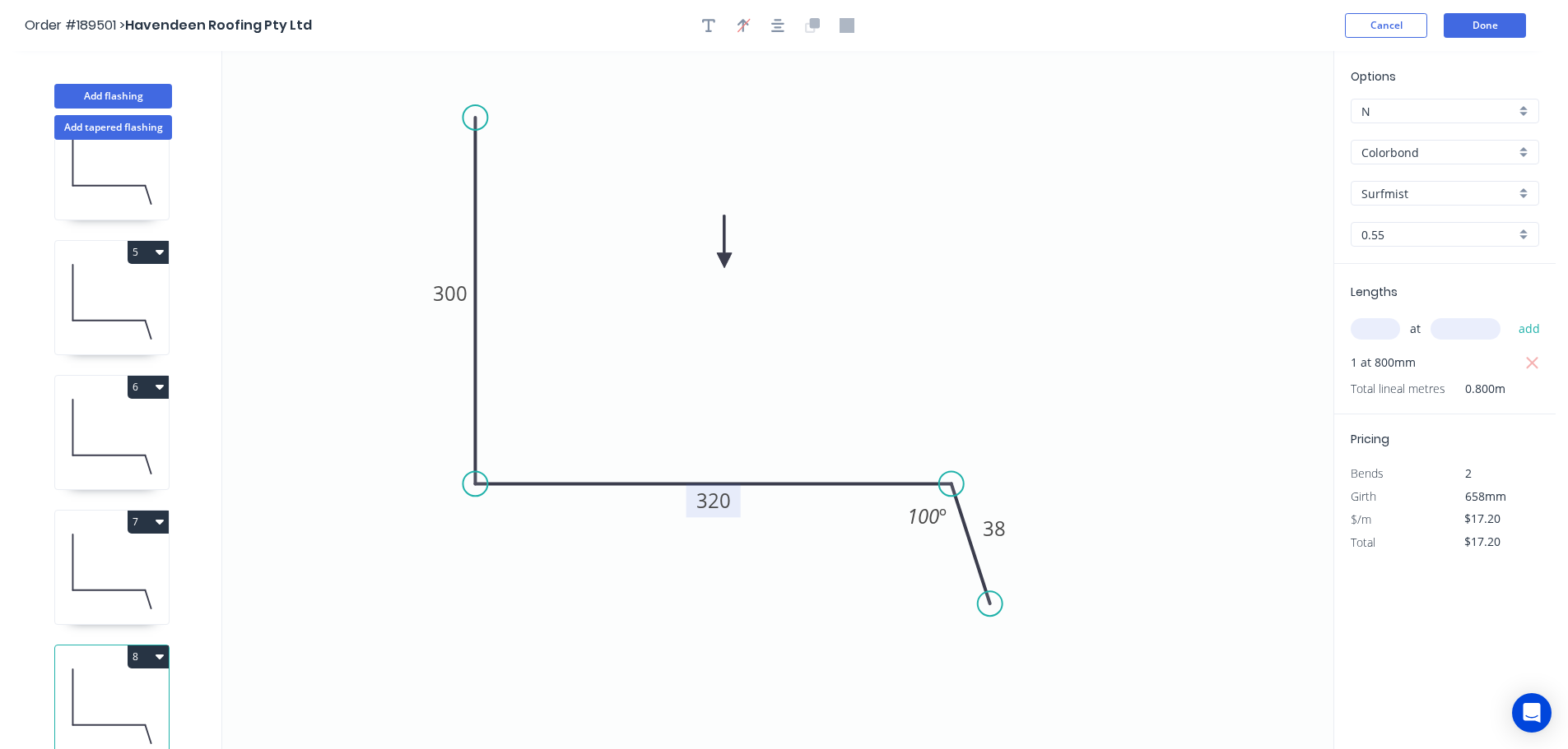
click at [147, 646] on button "8" at bounding box center [147, 656] width 41 height 23
click at [119, 686] on div "Duplicate" at bounding box center [90, 698] width 126 height 24
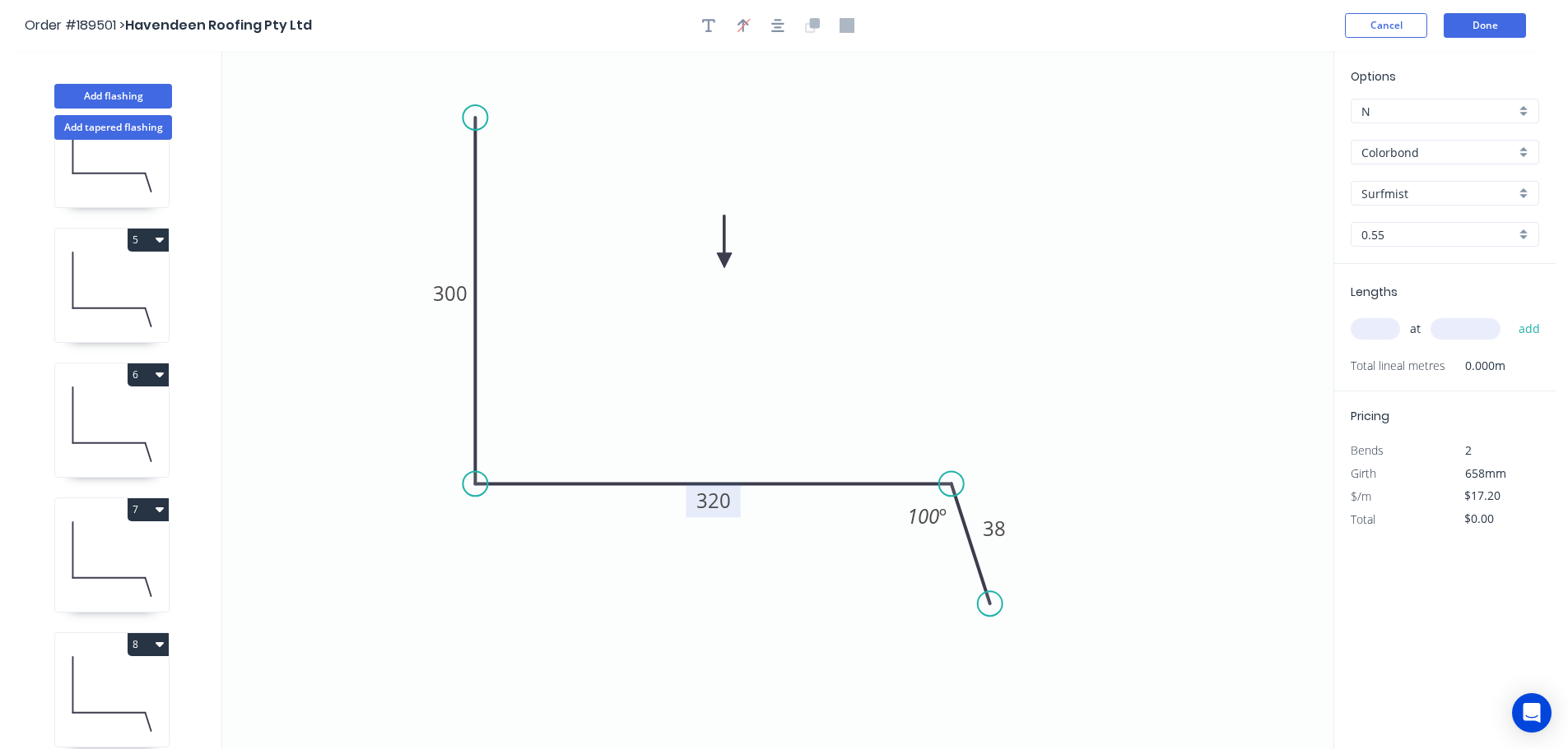
click at [724, 500] on tspan "320" at bounding box center [714, 501] width 35 height 27
click at [970, 345] on icon "0 300 350 38 100 º" at bounding box center [778, 400] width 1111 height 698
click at [1376, 325] on input "text" at bounding box center [1375, 329] width 49 height 22
click at [1482, 334] on input "text" at bounding box center [1465, 329] width 70 height 22
click at [1510, 315] on button "add" at bounding box center [1529, 329] width 39 height 28
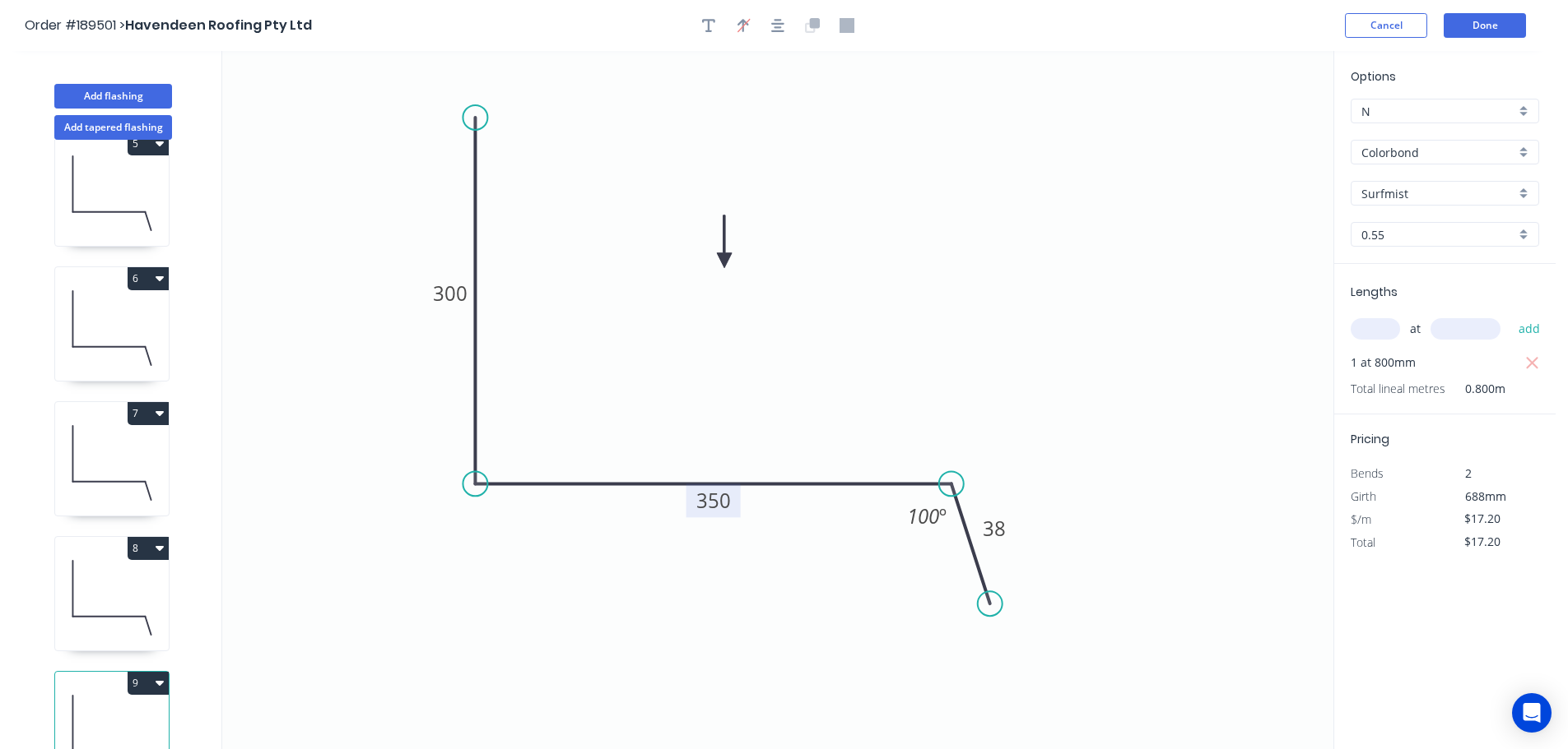
scroll to position [611, 0]
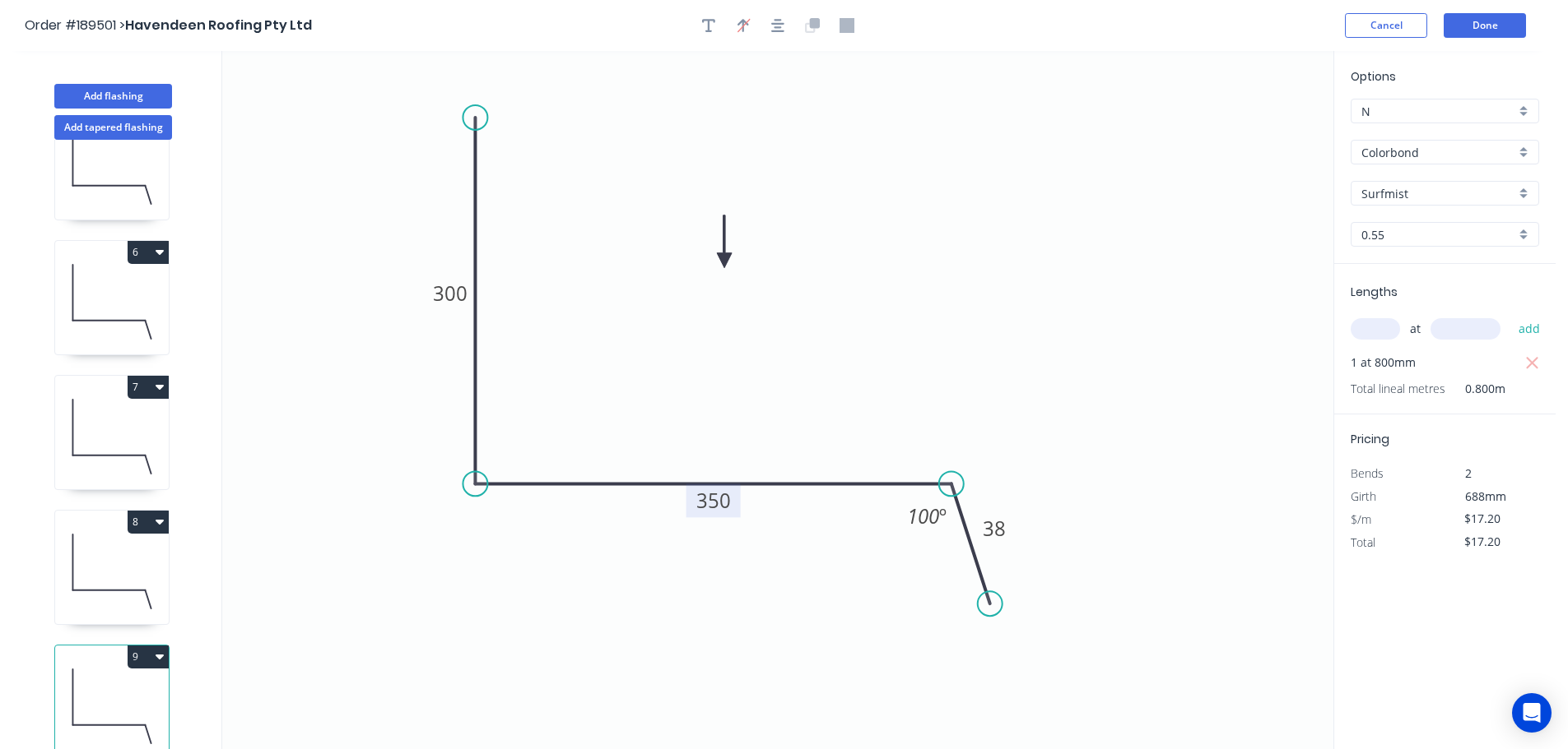
click at [144, 645] on button "9" at bounding box center [147, 656] width 41 height 23
click at [136, 691] on div "Duplicate" at bounding box center [90, 698] width 126 height 24
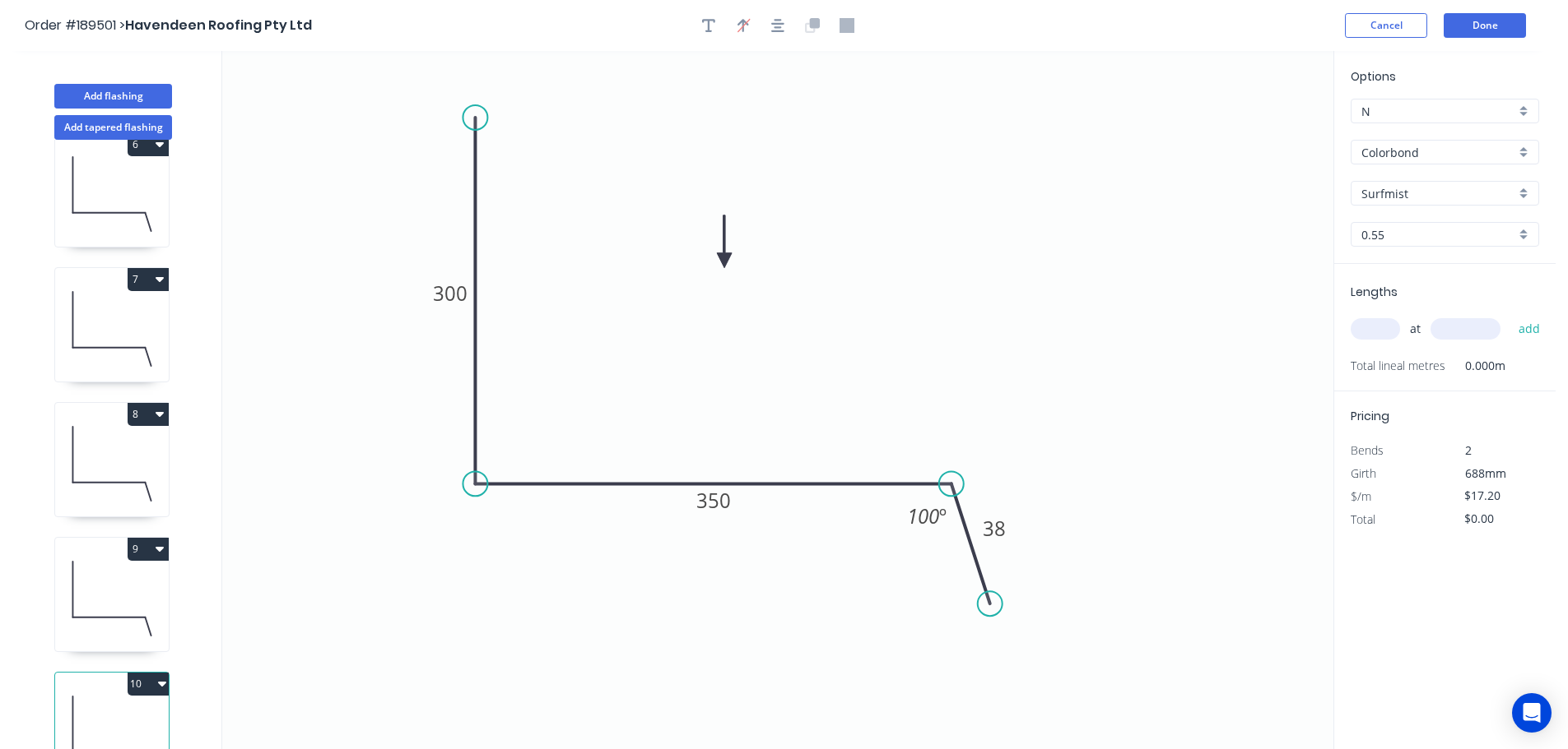
scroll to position [746, 0]
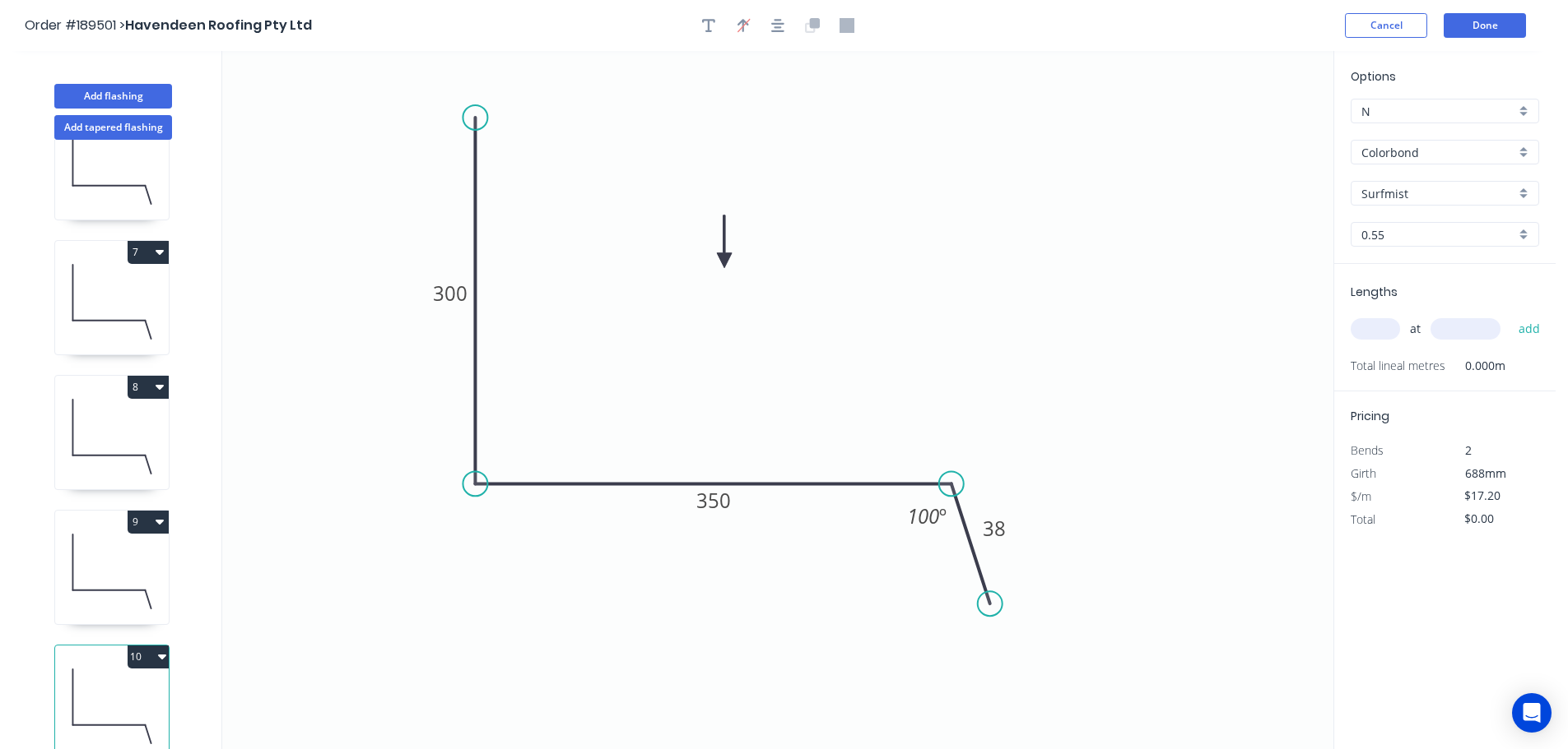
click at [97, 554] on icon at bounding box center [112, 572] width 114 height 105
click at [118, 687] on icon at bounding box center [112, 706] width 114 height 105
click at [722, 498] on tspan "350" at bounding box center [714, 501] width 35 height 27
click at [788, 444] on icon "0 300 345 38 100 º" at bounding box center [778, 400] width 1111 height 698
click at [1379, 323] on input "text" at bounding box center [1375, 329] width 49 height 22
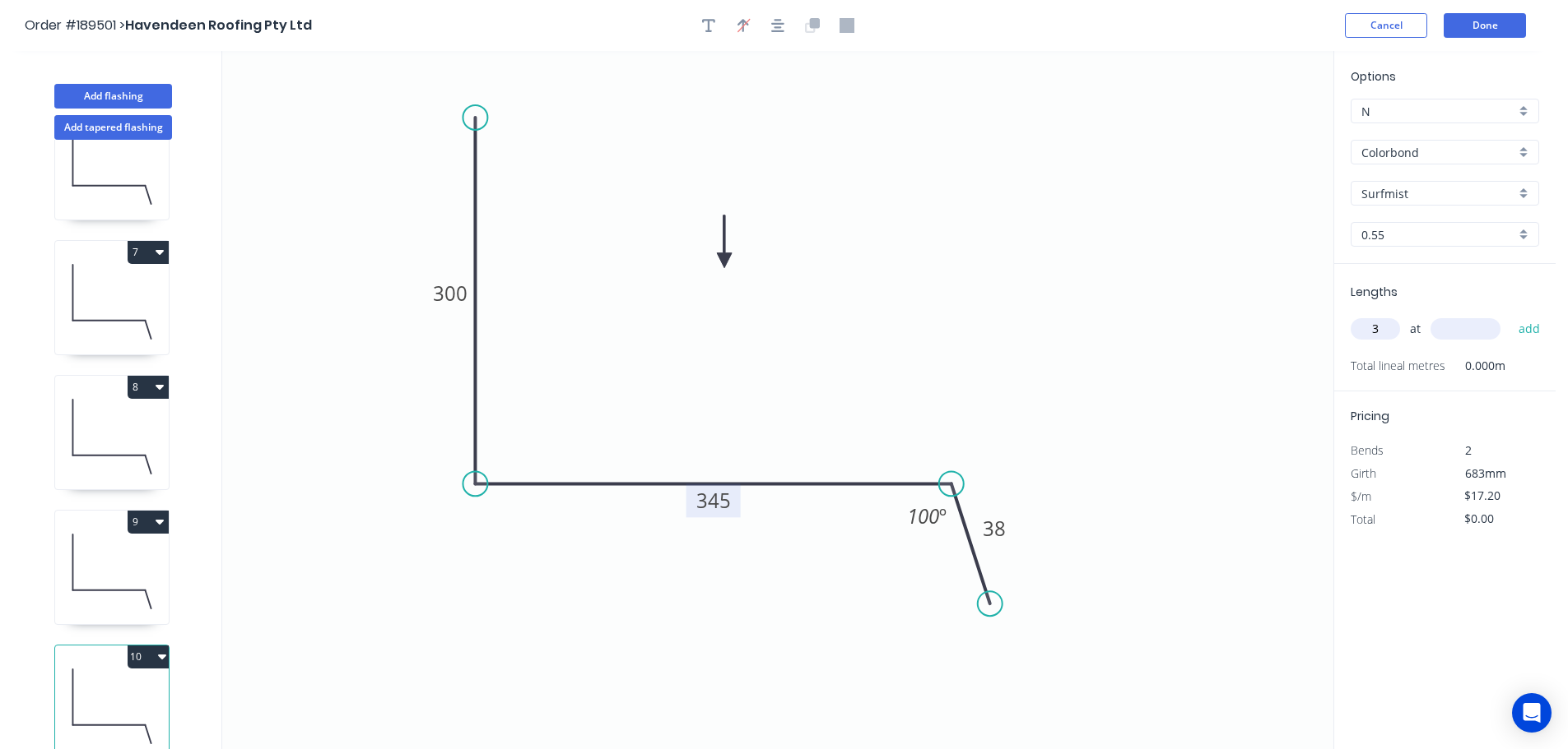
click at [1455, 326] on input "text" at bounding box center [1465, 329] width 70 height 22
click at [1510, 315] on button "add" at bounding box center [1529, 329] width 39 height 28
click at [143, 645] on button "10" at bounding box center [147, 656] width 41 height 23
click at [120, 686] on div "Duplicate" at bounding box center [90, 698] width 126 height 24
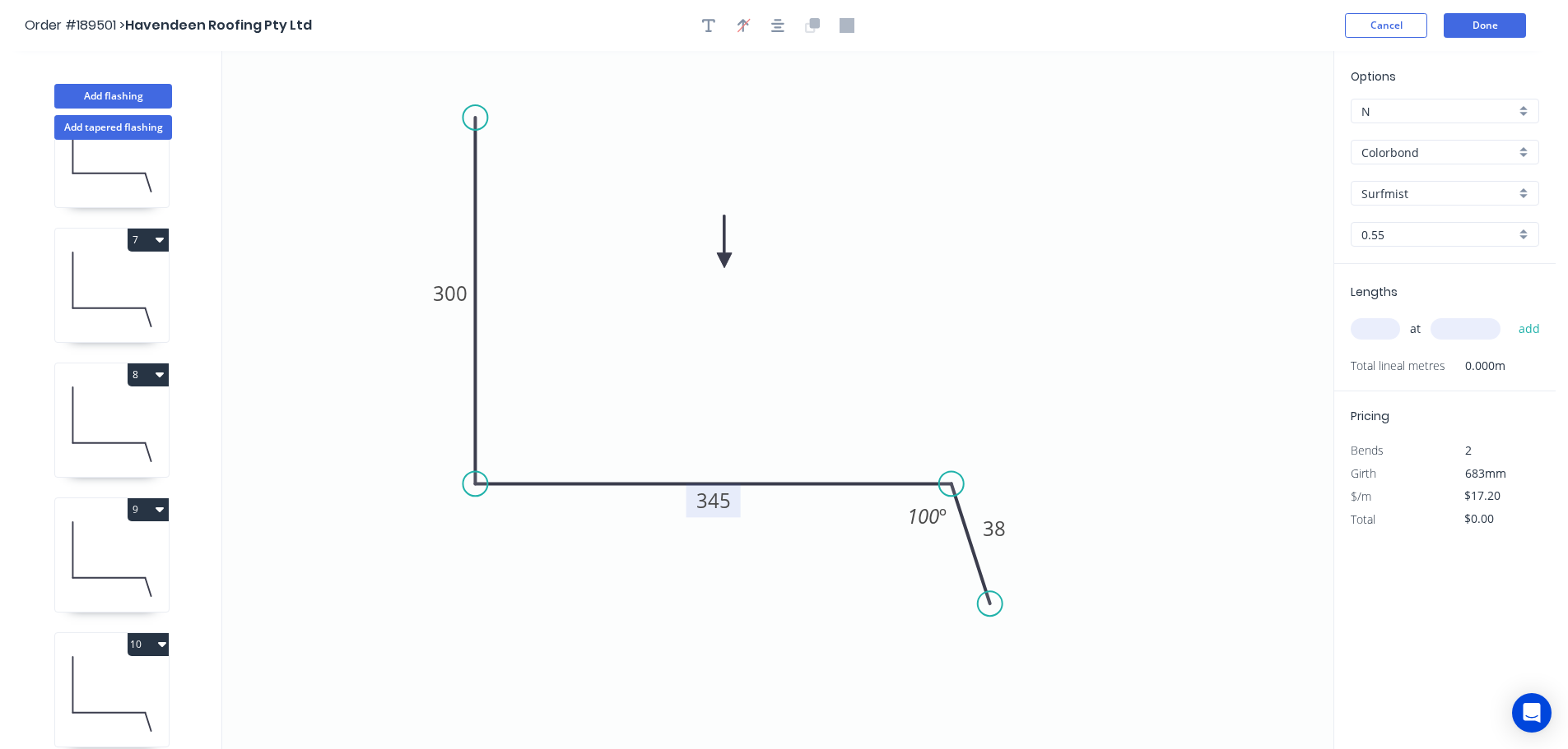
click at [721, 499] on tspan "345" at bounding box center [714, 501] width 35 height 27
click at [764, 437] on icon "0 300 360 38 100 º" at bounding box center [778, 400] width 1111 height 698
drag, startPoint x: 1389, startPoint y: 334, endPoint x: 1359, endPoint y: 334, distance: 30.0
click at [1389, 333] on input "text" at bounding box center [1375, 329] width 49 height 22
click at [1469, 326] on input "text" at bounding box center [1465, 329] width 70 height 22
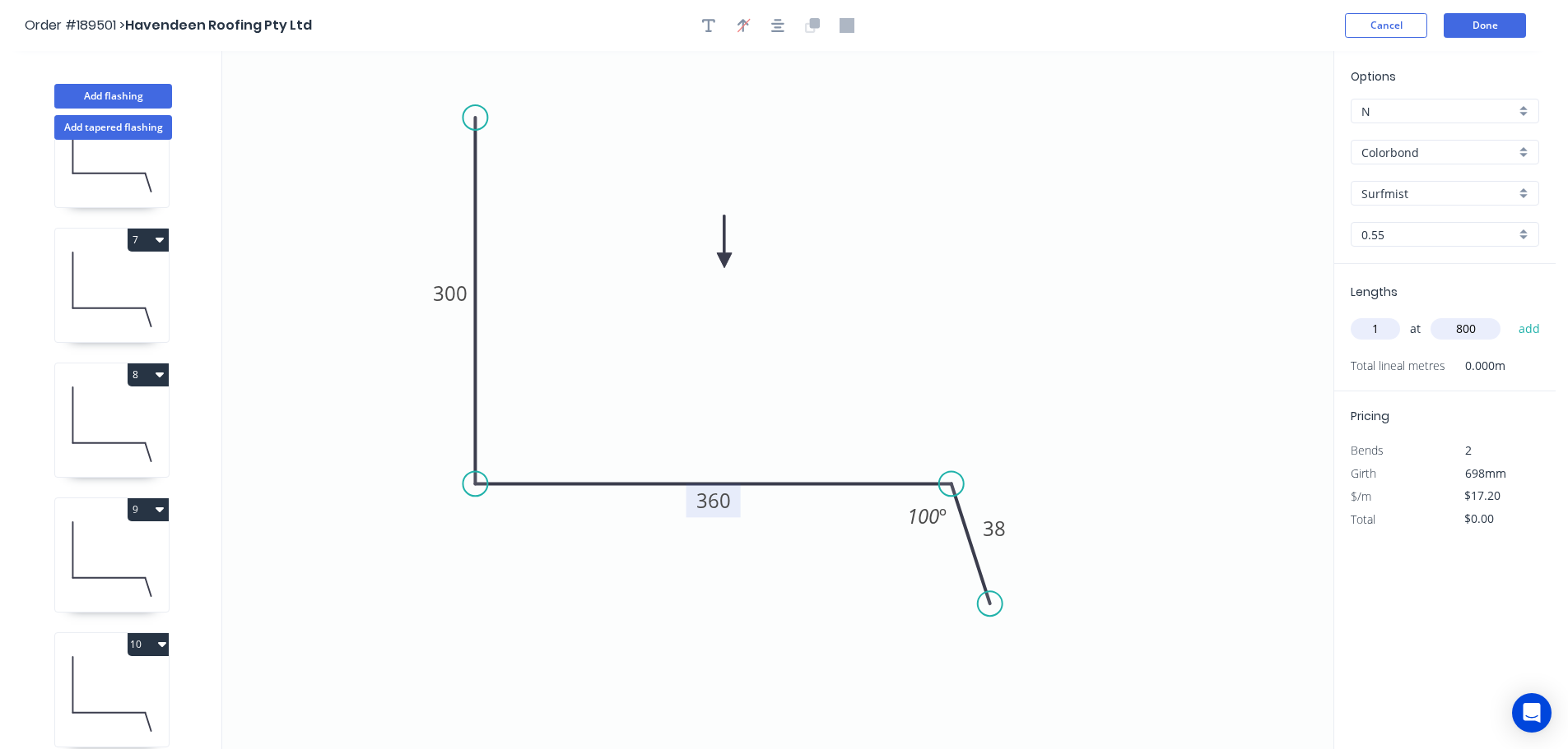
click at [1510, 315] on button "add" at bounding box center [1529, 329] width 39 height 28
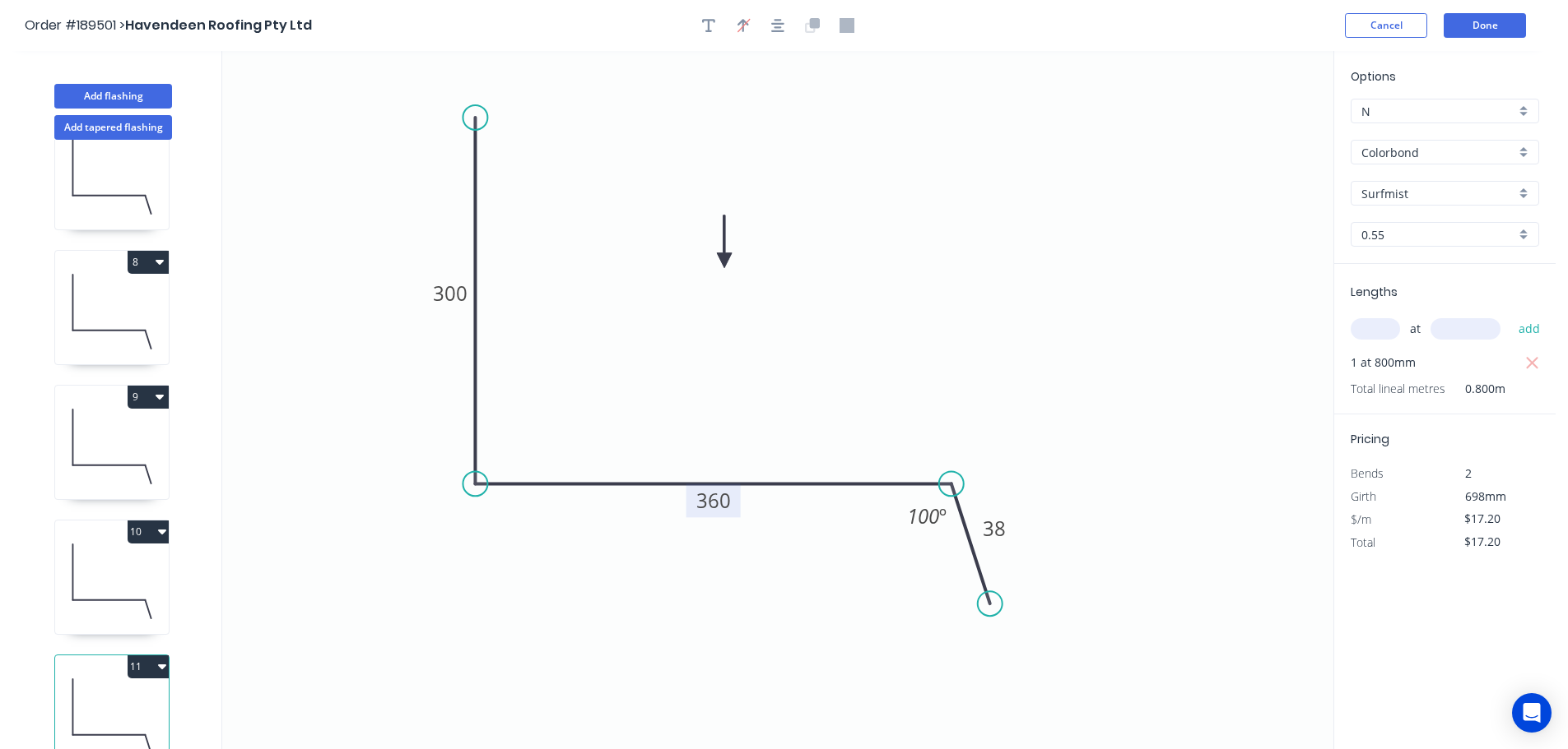
scroll to position [881, 0]
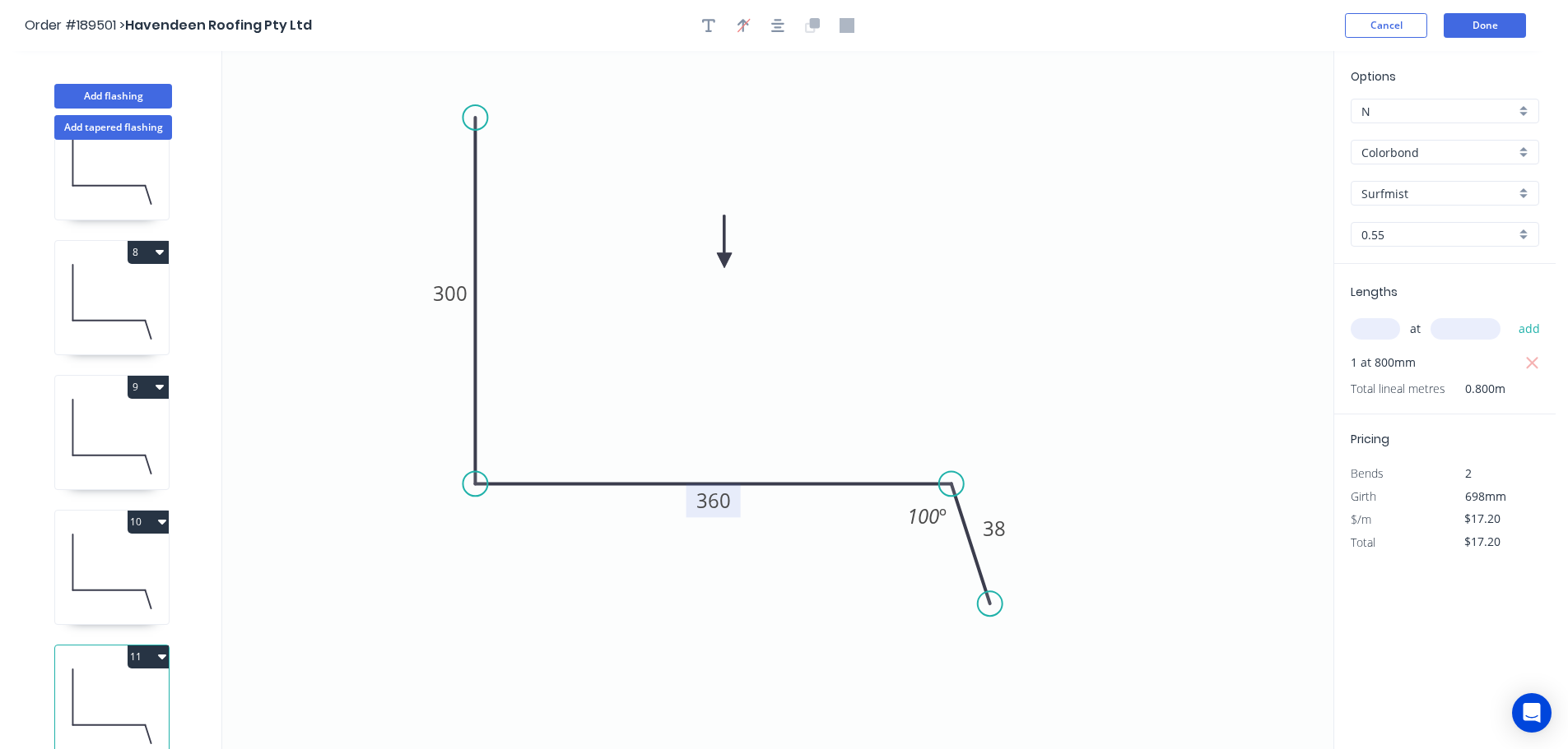
click at [146, 645] on button "11" at bounding box center [147, 656] width 41 height 23
click at [97, 686] on div "Duplicate" at bounding box center [90, 698] width 126 height 24
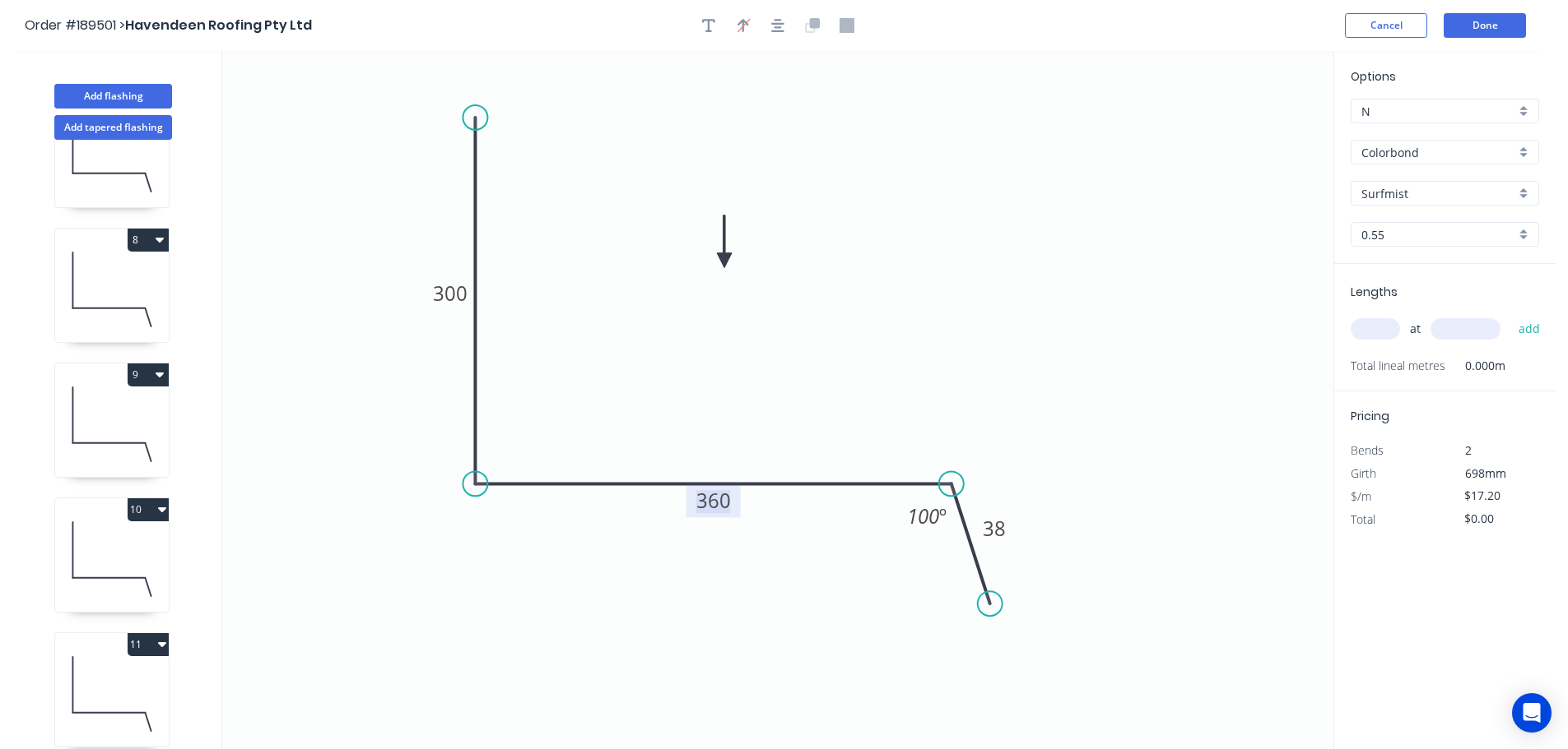
click at [727, 503] on tspan "360" at bounding box center [714, 501] width 35 height 27
click at [830, 414] on icon "0 300 310 38 100 º" at bounding box center [778, 400] width 1111 height 698
click at [1389, 325] on input "text" at bounding box center [1375, 329] width 49 height 22
click at [1473, 327] on input "text" at bounding box center [1465, 329] width 70 height 22
click at [1510, 315] on button "add" at bounding box center [1529, 329] width 39 height 28
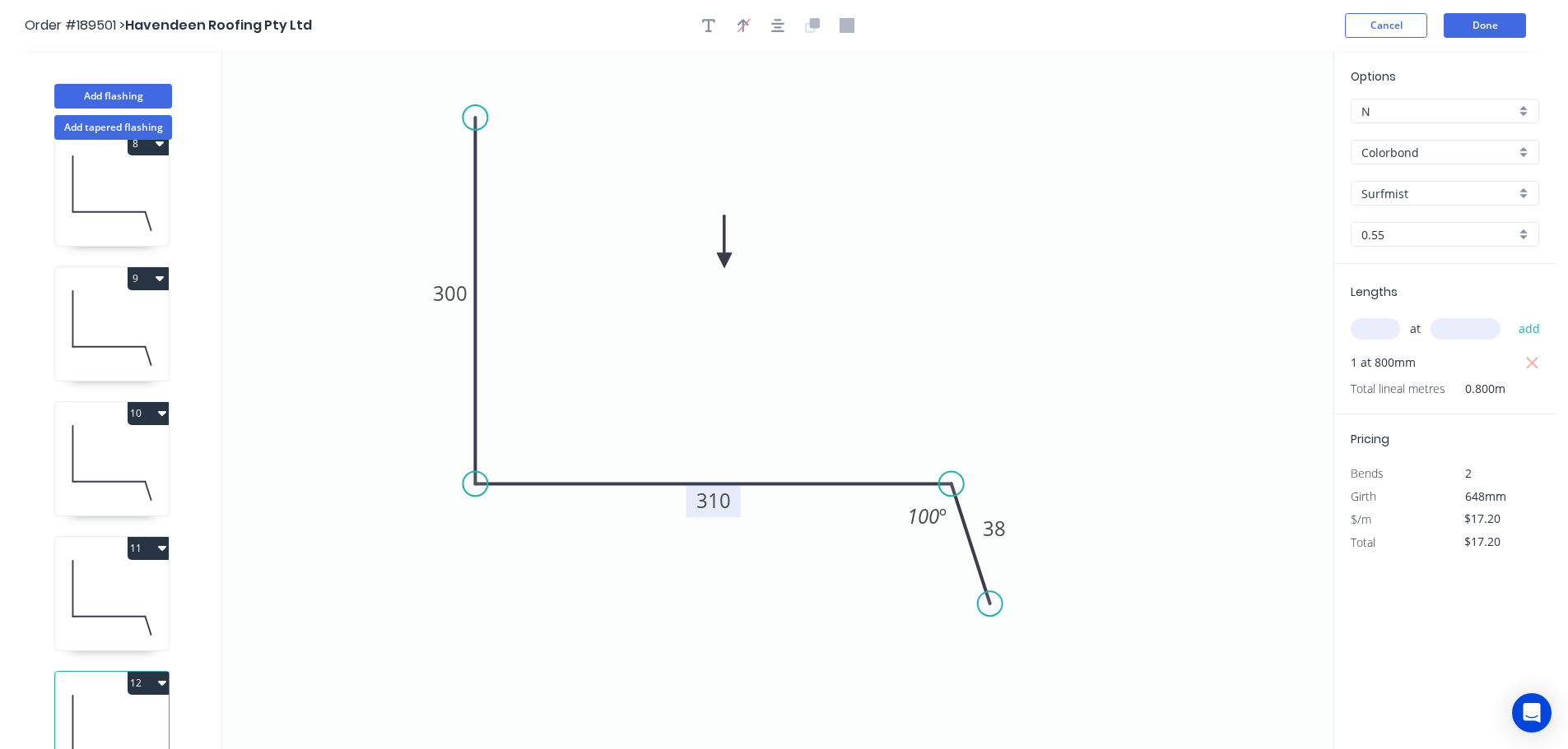
scroll to position [1016, 0]
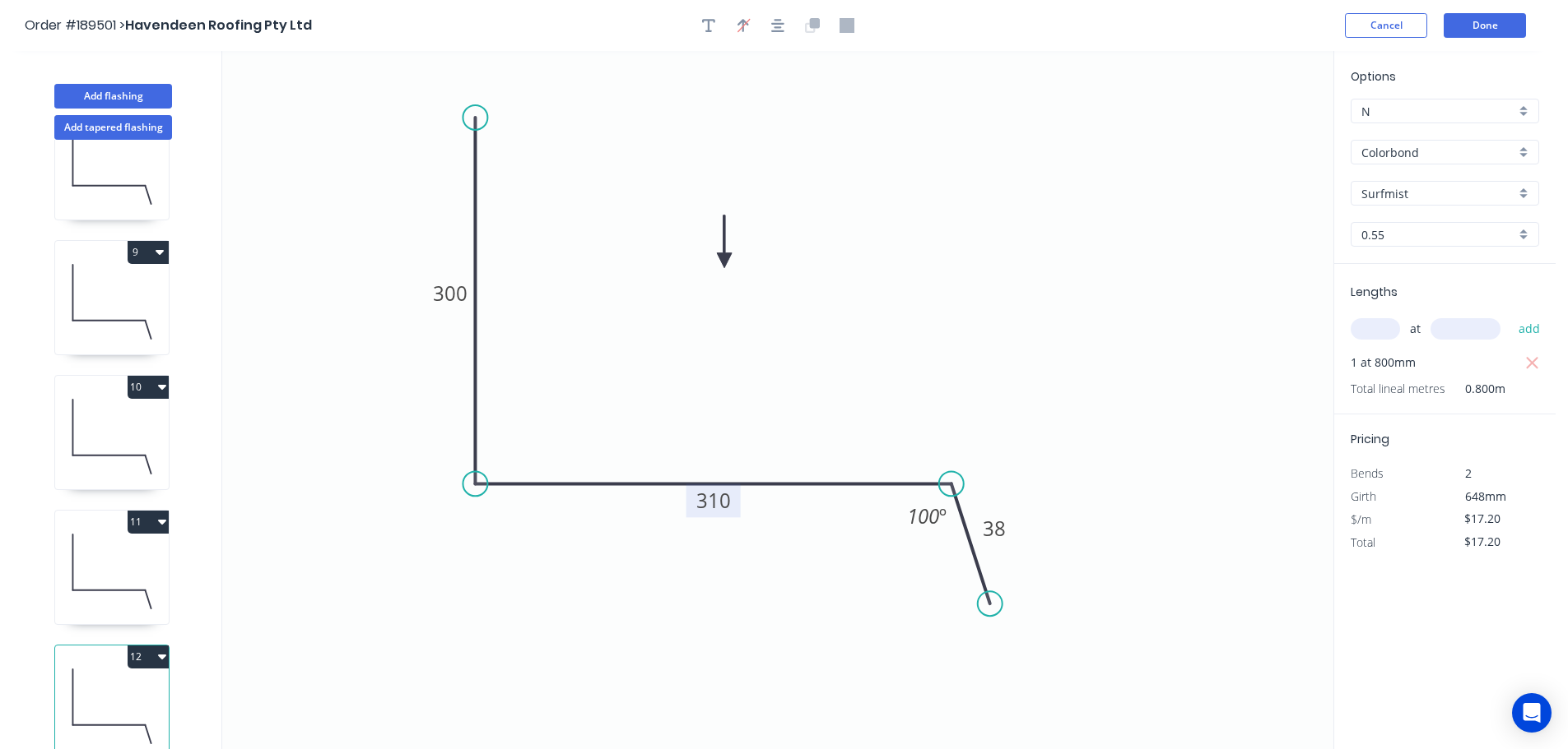
click at [152, 646] on button "12" at bounding box center [147, 656] width 41 height 23
click at [135, 686] on div "Duplicate" at bounding box center [90, 698] width 126 height 24
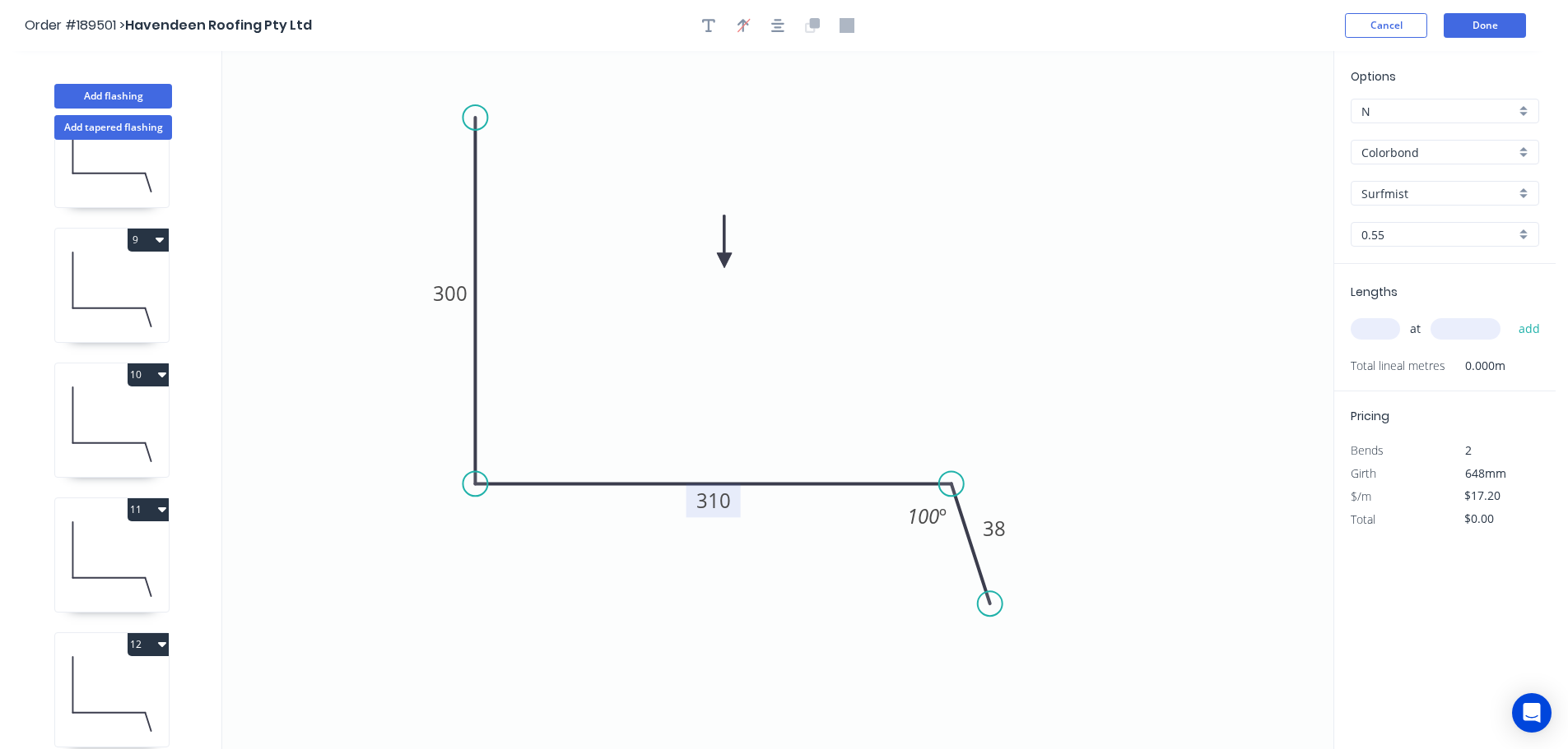
click at [724, 499] on tspan "310" at bounding box center [714, 501] width 35 height 27
click at [796, 680] on icon "0 300 310 38 100 º" at bounding box center [778, 400] width 1111 height 698
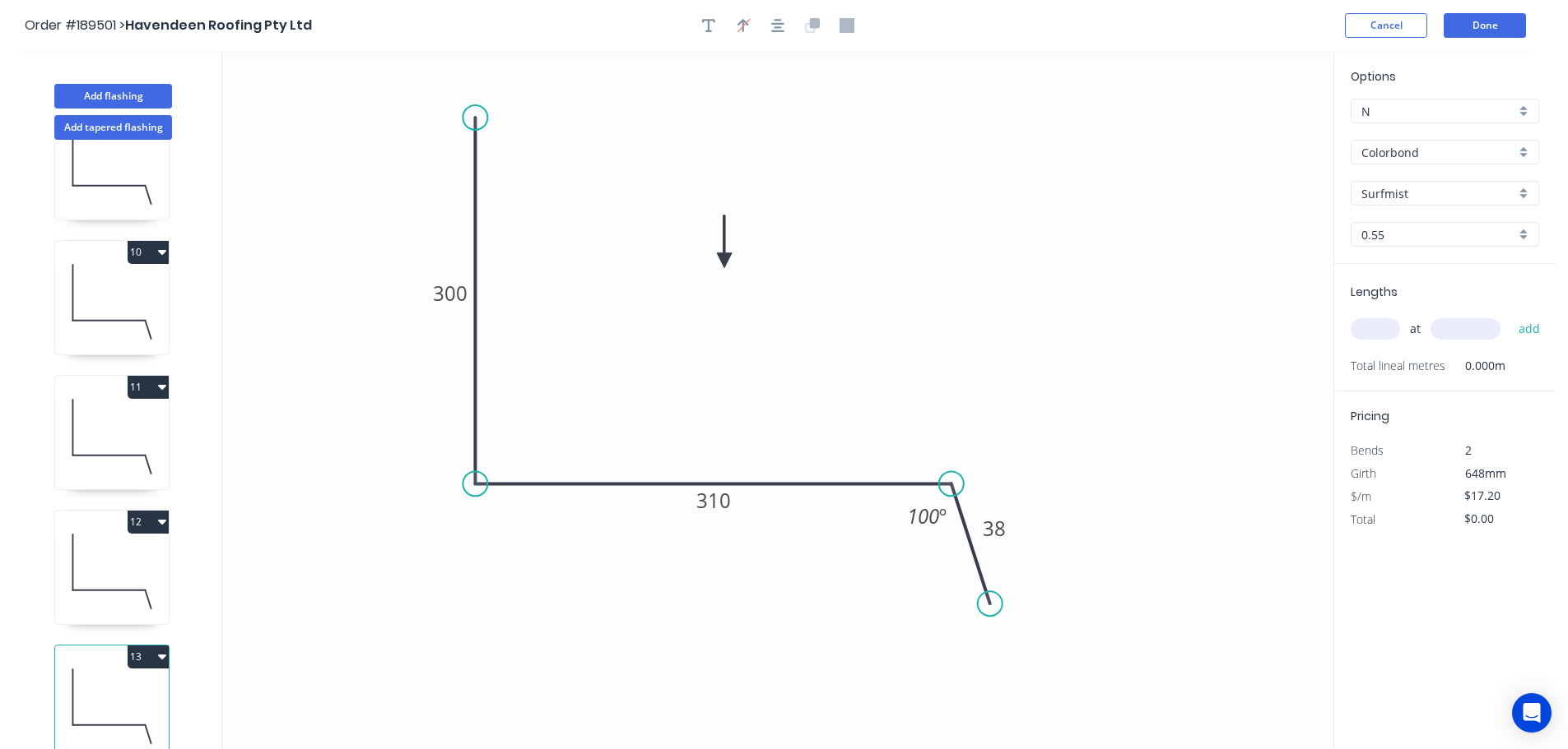
click at [119, 566] on icon at bounding box center [112, 572] width 114 height 105
click at [97, 677] on icon at bounding box center [112, 706] width 114 height 105
click at [725, 497] on tspan "310" at bounding box center [714, 501] width 35 height 27
click at [782, 551] on icon "0 300 220 38 100 º" at bounding box center [778, 400] width 1111 height 698
click at [1382, 328] on input "text" at bounding box center [1375, 329] width 49 height 22
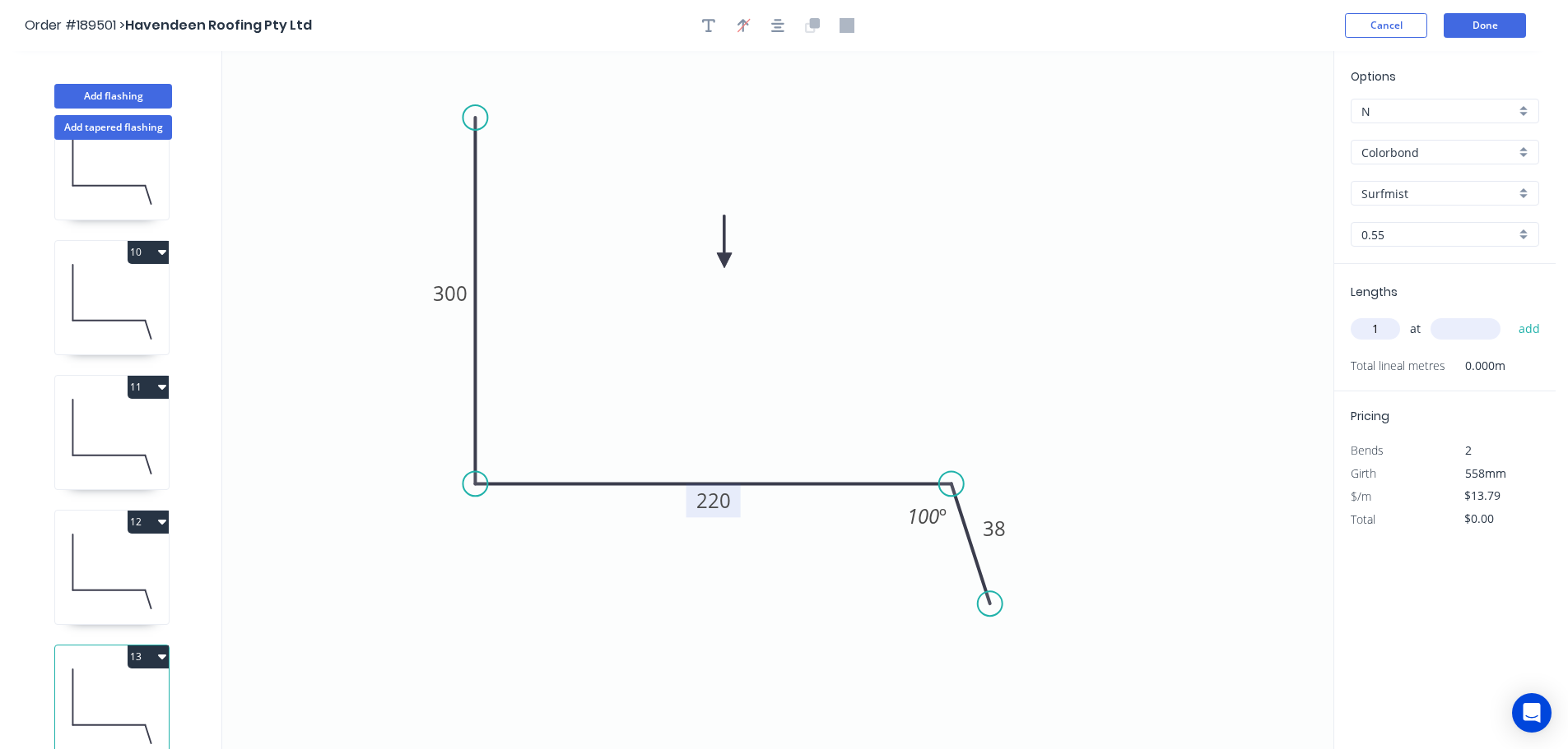
click at [1470, 320] on input "text" at bounding box center [1465, 329] width 70 height 22
click at [1510, 315] on button "add" at bounding box center [1529, 329] width 39 height 28
click at [106, 94] on button "Add flashing" at bounding box center [113, 95] width 117 height 25
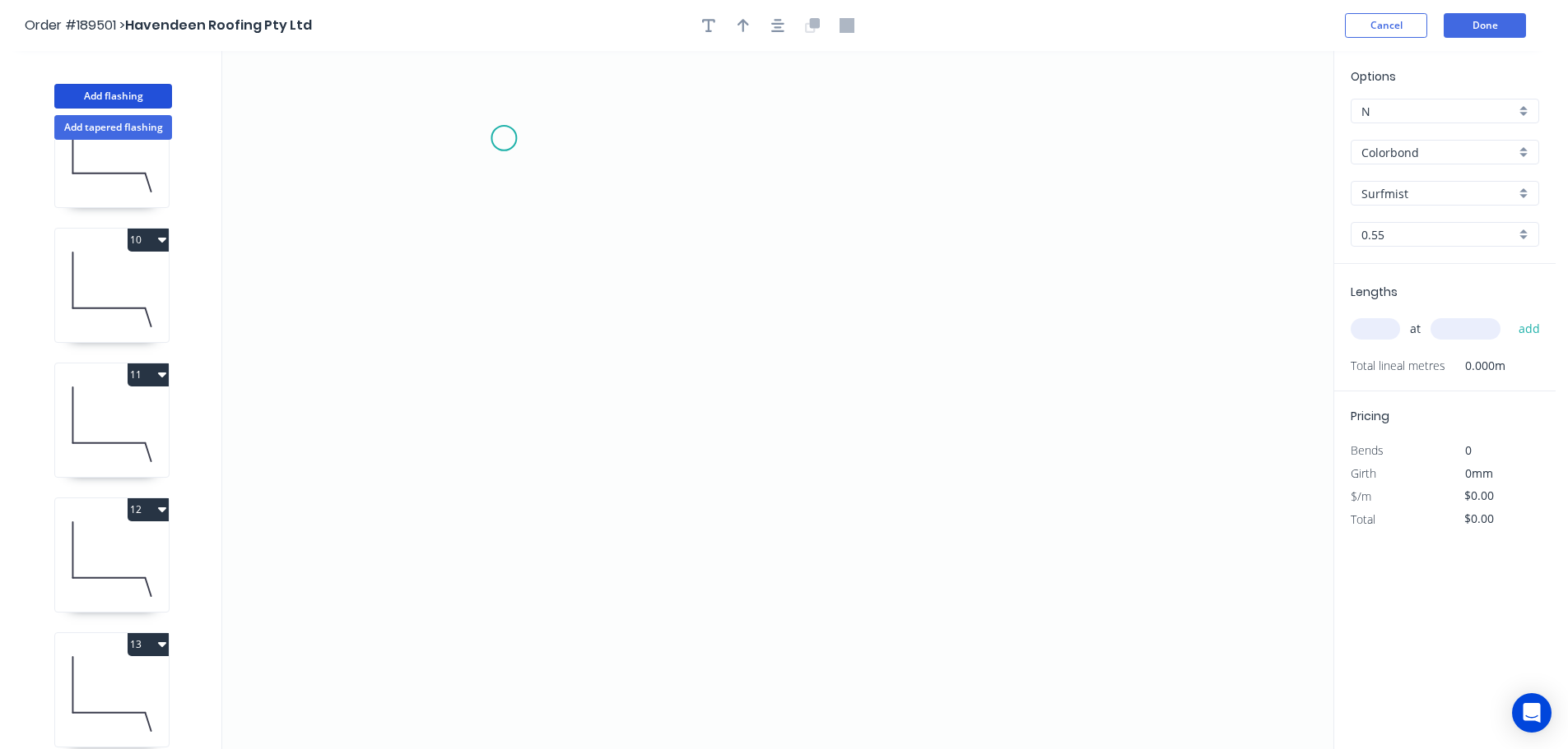
click at [504, 138] on icon "0" at bounding box center [778, 400] width 1111 height 698
click at [508, 518] on icon "0" at bounding box center [778, 400] width 1111 height 698
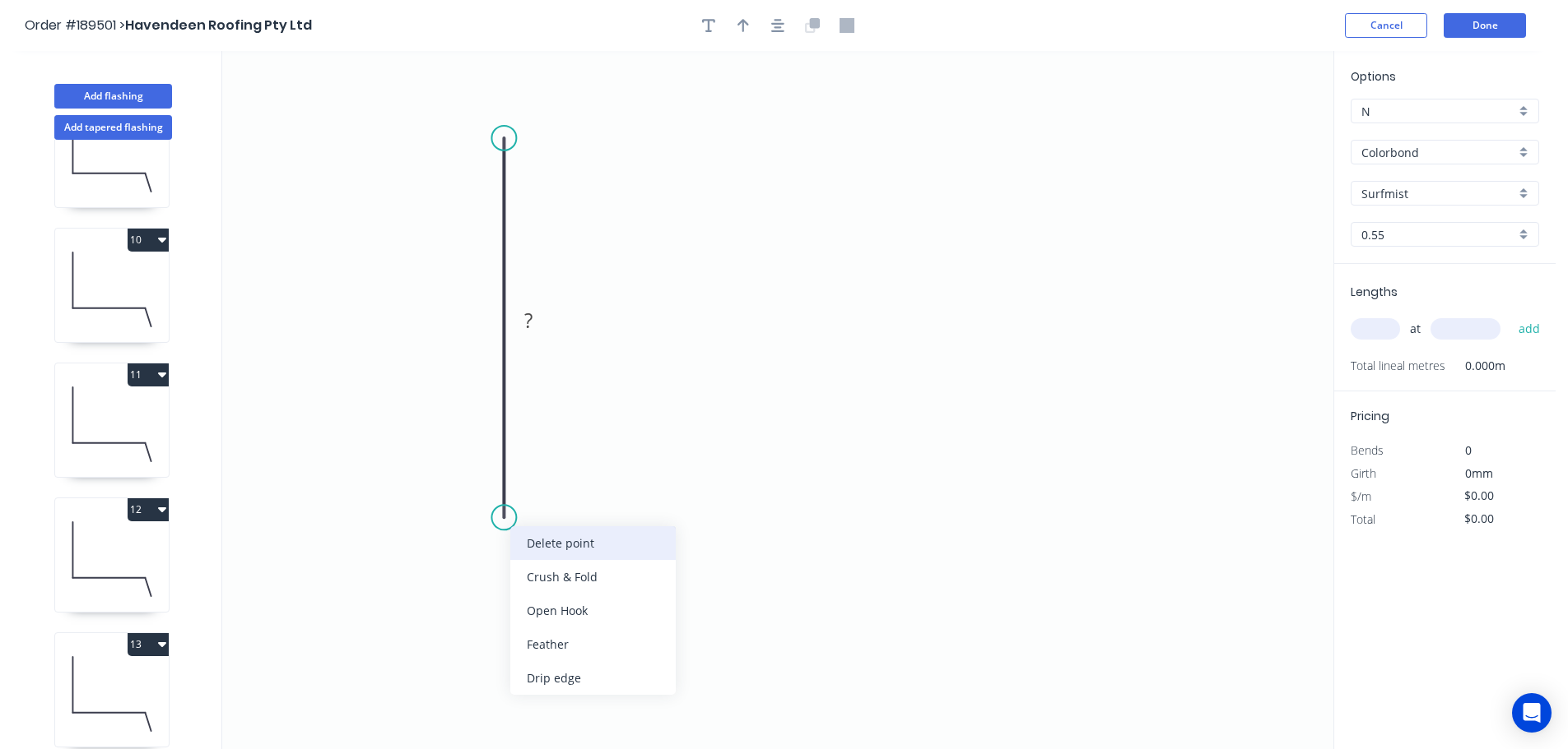
click at [564, 541] on div "Delete point" at bounding box center [593, 543] width 166 height 34
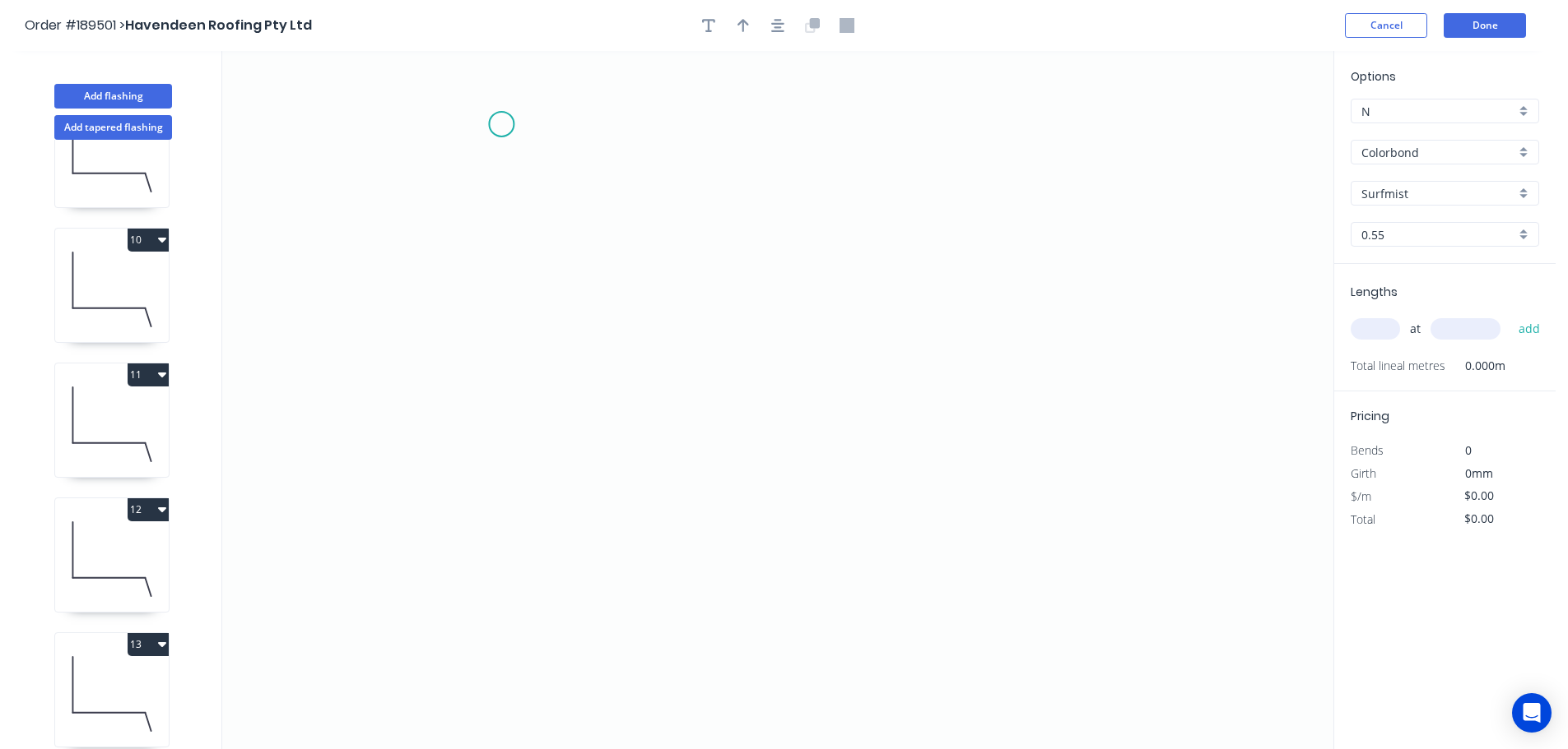
click at [501, 125] on icon "0" at bounding box center [778, 400] width 1111 height 698
click at [491, 459] on icon "0" at bounding box center [778, 400] width 1111 height 698
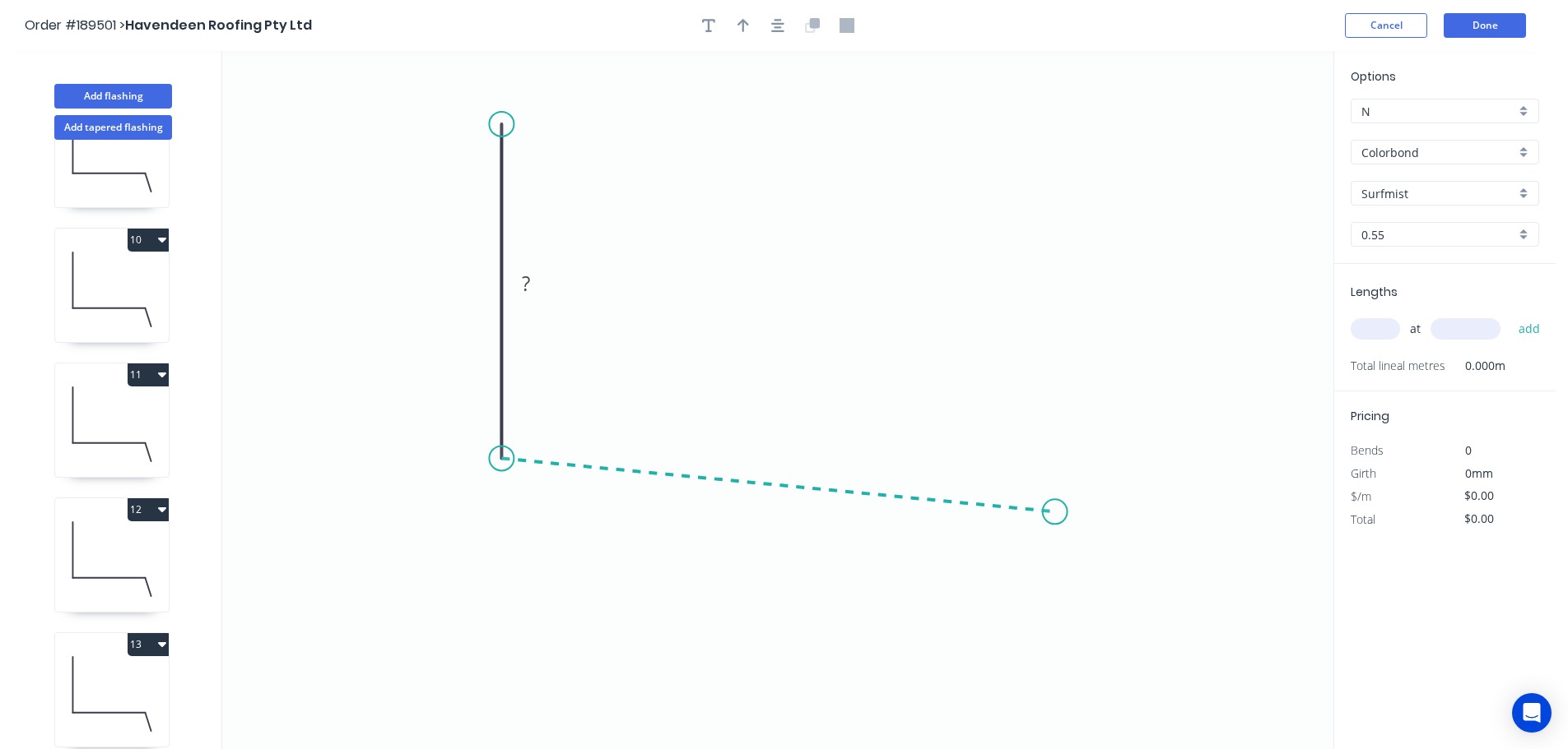
click at [1055, 513] on icon "0 ?" at bounding box center [778, 400] width 1111 height 698
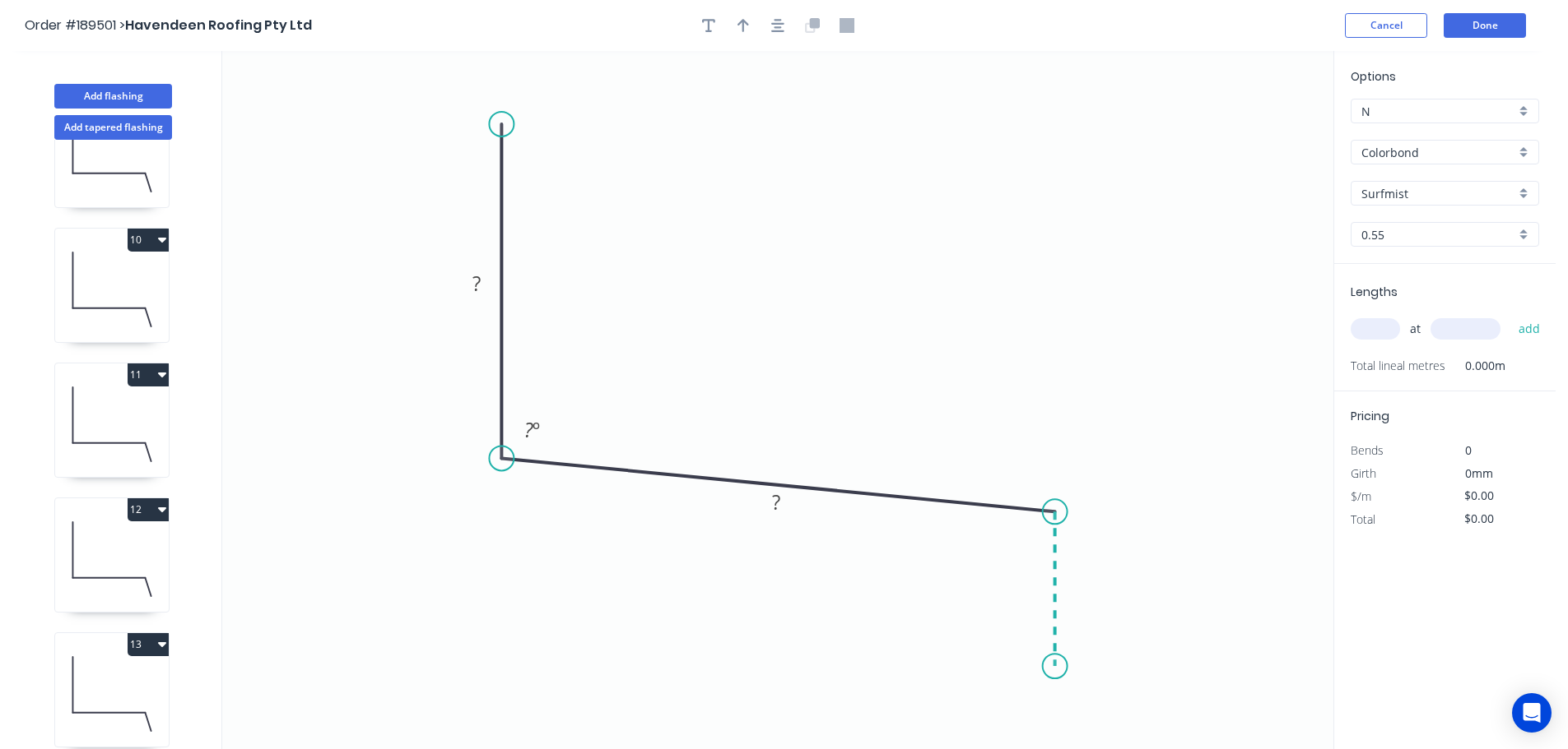
click at [1049, 667] on icon "0 ? ? ? º" at bounding box center [778, 400] width 1111 height 698
click at [1049, 667] on circle at bounding box center [1055, 665] width 25 height 25
click at [1460, 22] on button "Done" at bounding box center [1484, 25] width 82 height 25
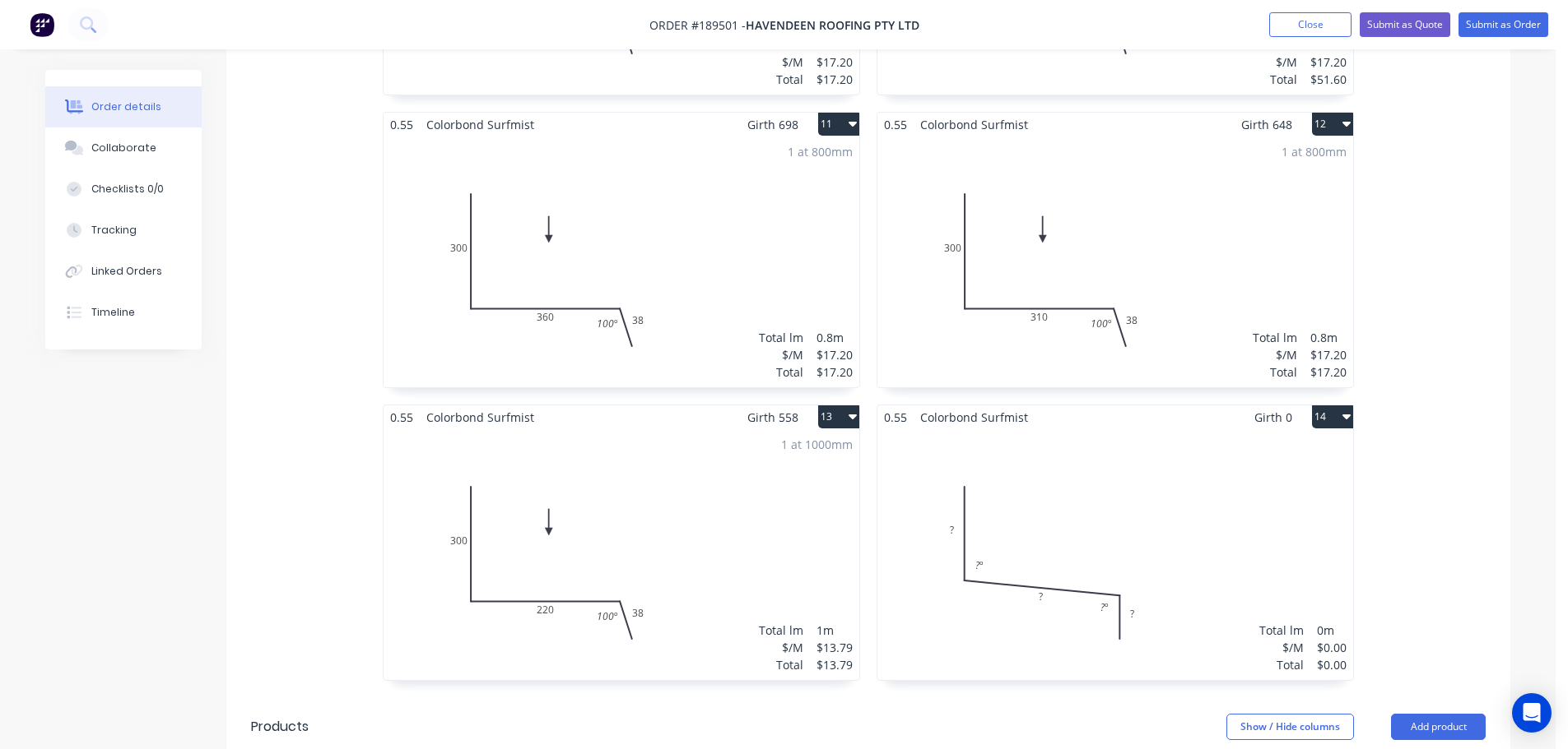
scroll to position [2112, 0]
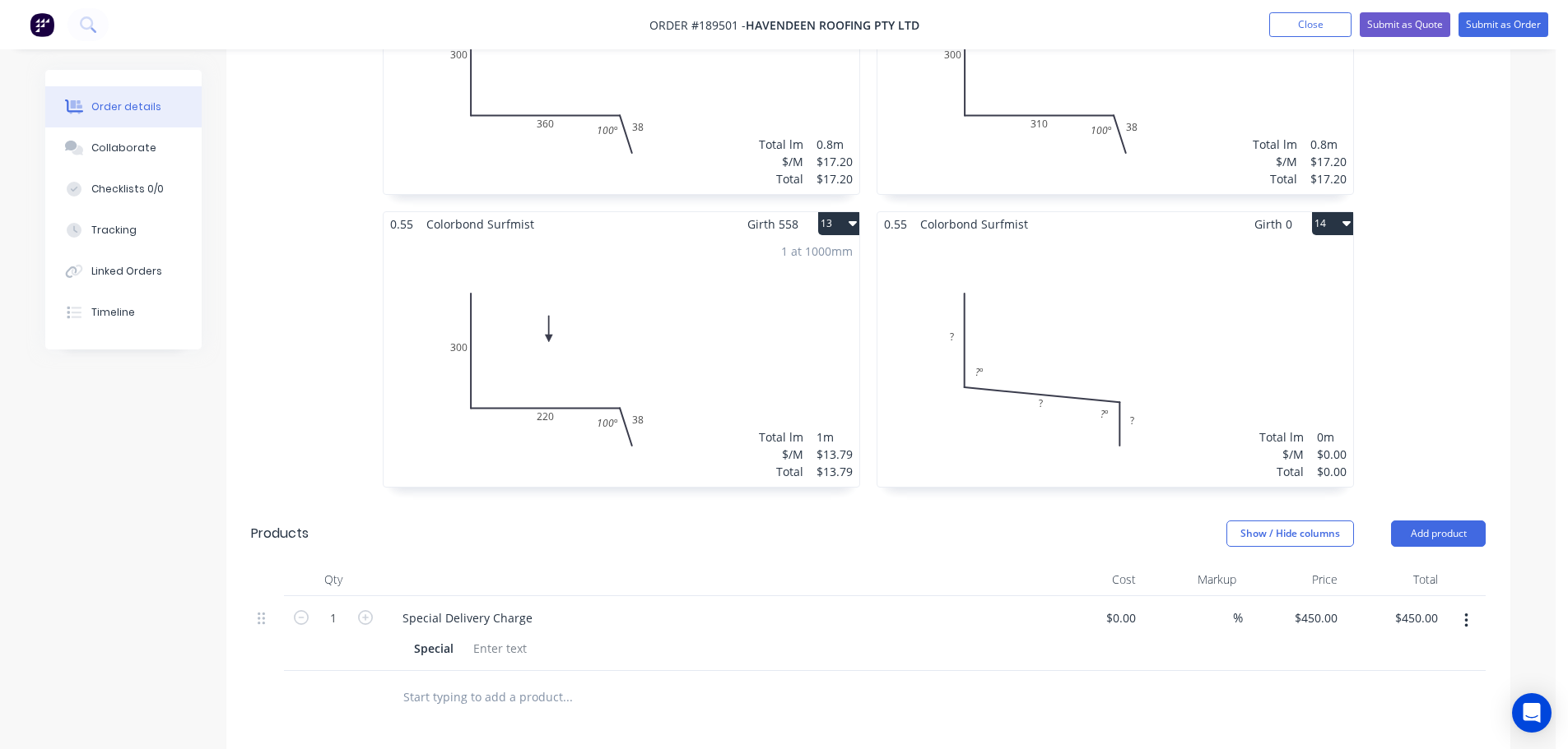
click at [1223, 355] on div "Total lm $/M Total 0m $0.00 $0.00" at bounding box center [1115, 362] width 476 height 251
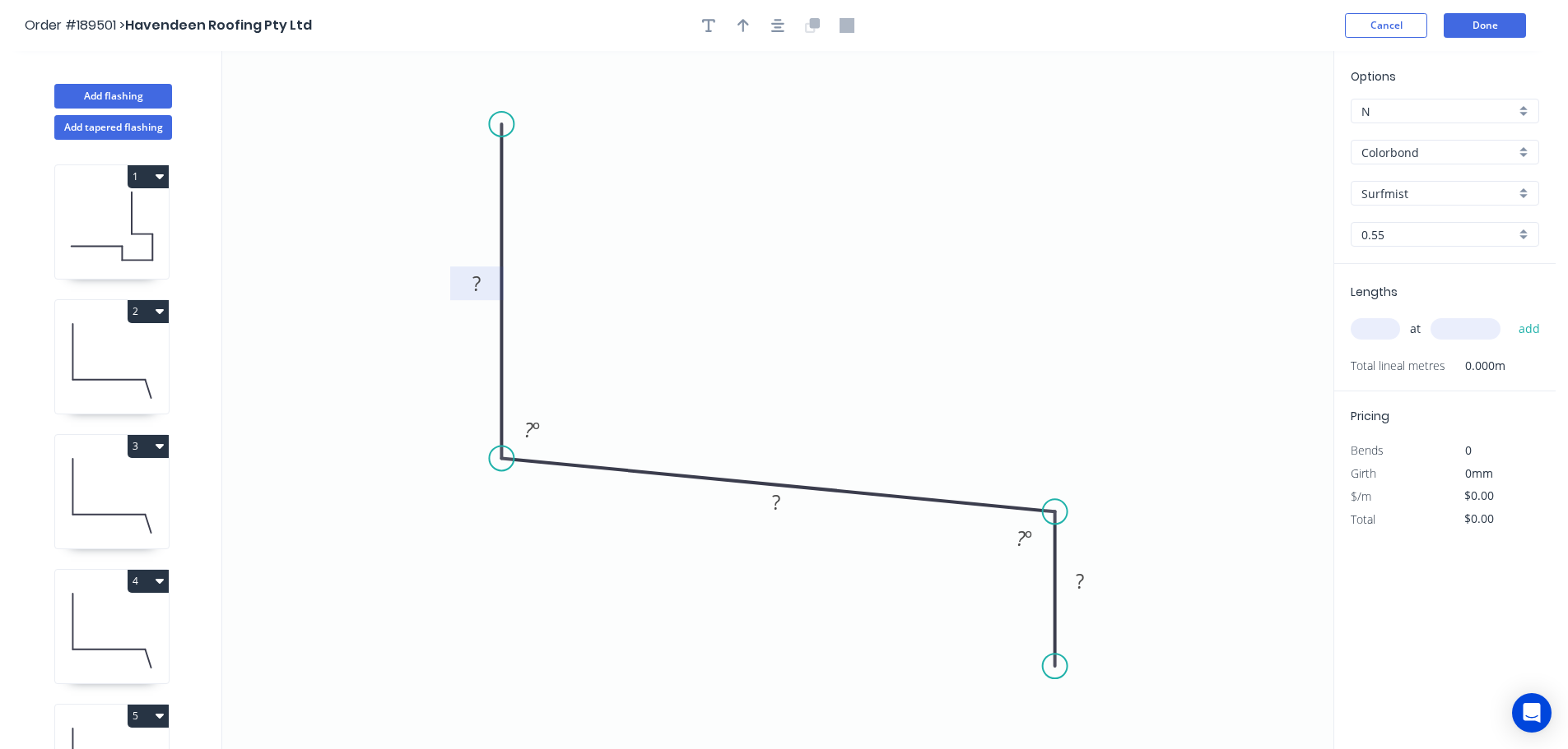
click at [476, 283] on tspan "?" at bounding box center [476, 284] width 8 height 27
click at [718, 166] on icon "0 300 240 38 93 º 100 º" at bounding box center [778, 400] width 1111 height 698
click at [744, 22] on icon "button" at bounding box center [743, 25] width 12 height 13
drag, startPoint x: 1247, startPoint y: 131, endPoint x: 768, endPoint y: 253, distance: 494.3
click at [768, 253] on icon at bounding box center [767, 233] width 15 height 53
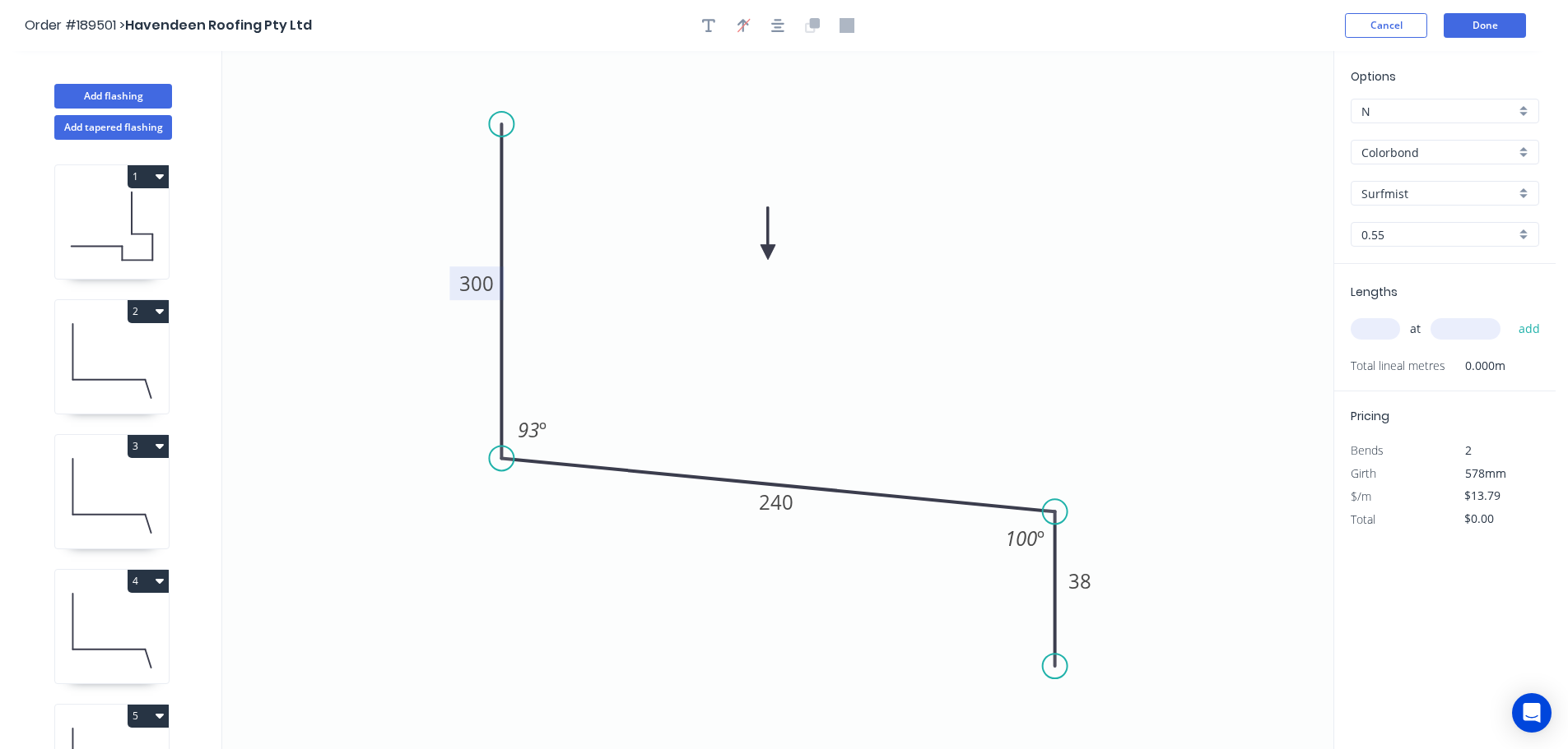
click at [1397, 329] on input "text" at bounding box center [1375, 329] width 49 height 22
click at [1510, 315] on button "add" at bounding box center [1529, 329] width 39 height 28
click at [1458, 324] on input "text" at bounding box center [1465, 329] width 70 height 22
click at [1510, 315] on button "add" at bounding box center [1529, 329] width 39 height 28
click at [1458, 324] on input "text" at bounding box center [1465, 329] width 70 height 22
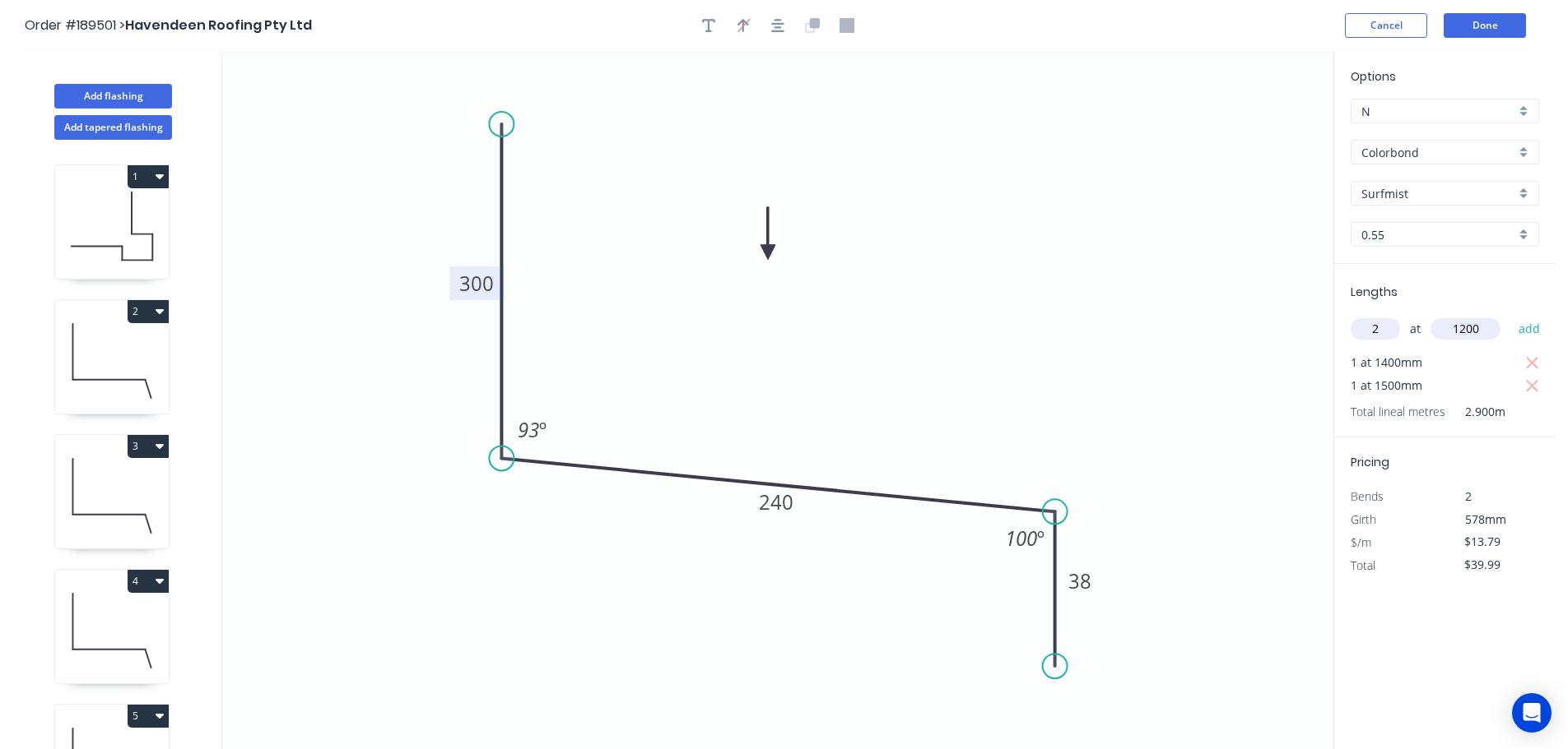
click at [1510, 315] on button "add" at bounding box center [1529, 329] width 39 height 28
click at [1527, 404] on icon "button" at bounding box center [1533, 409] width 13 height 13
click at [1382, 327] on input "1" at bounding box center [1375, 329] width 49 height 22
click at [1471, 330] on input "text" at bounding box center [1465, 329] width 70 height 22
click at [1510, 315] on button "add" at bounding box center [1529, 329] width 39 height 28
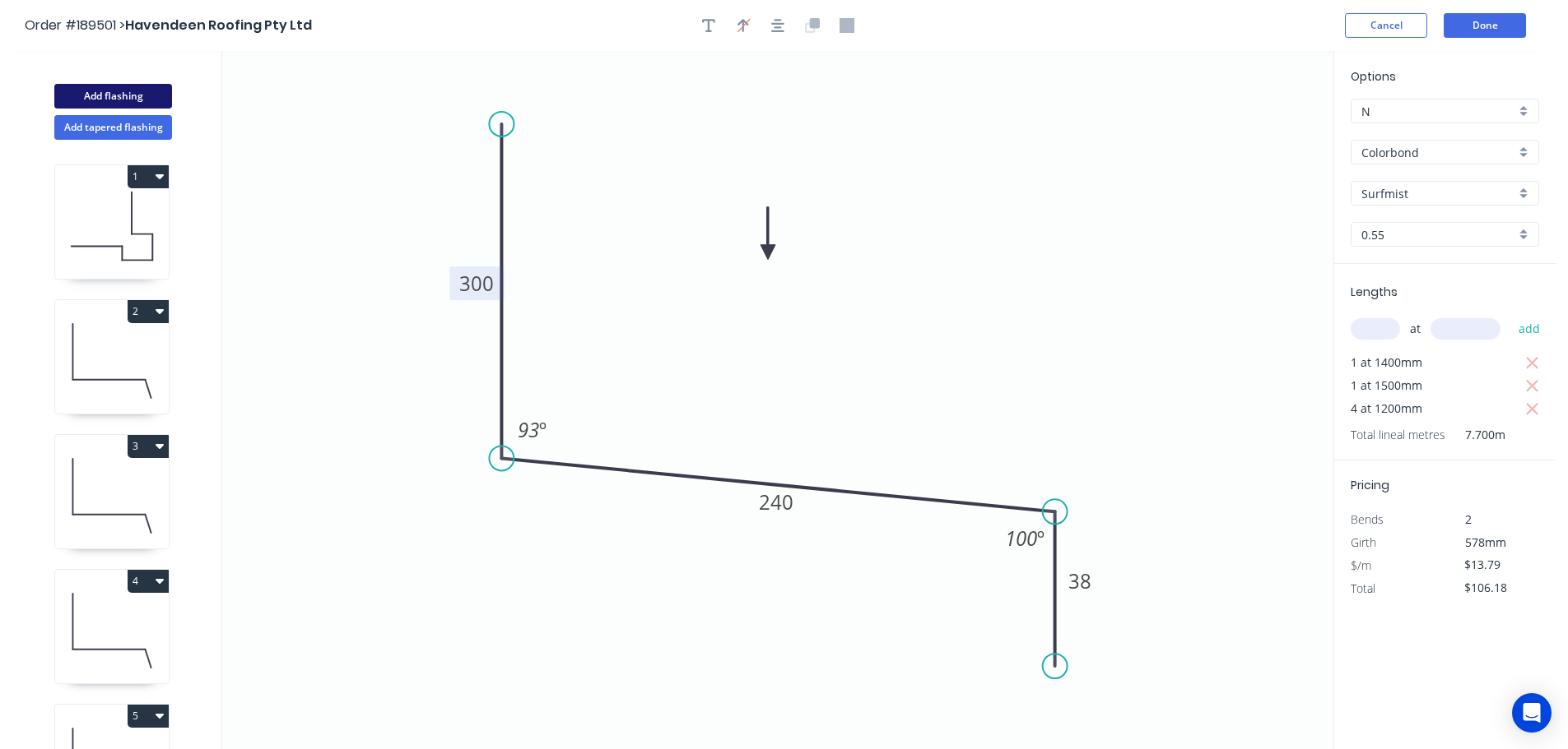
drag, startPoint x: 112, startPoint y: 91, endPoint x: 177, endPoint y: 99, distance: 65.5
click at [113, 91] on button "Add flashing" at bounding box center [113, 95] width 117 height 25
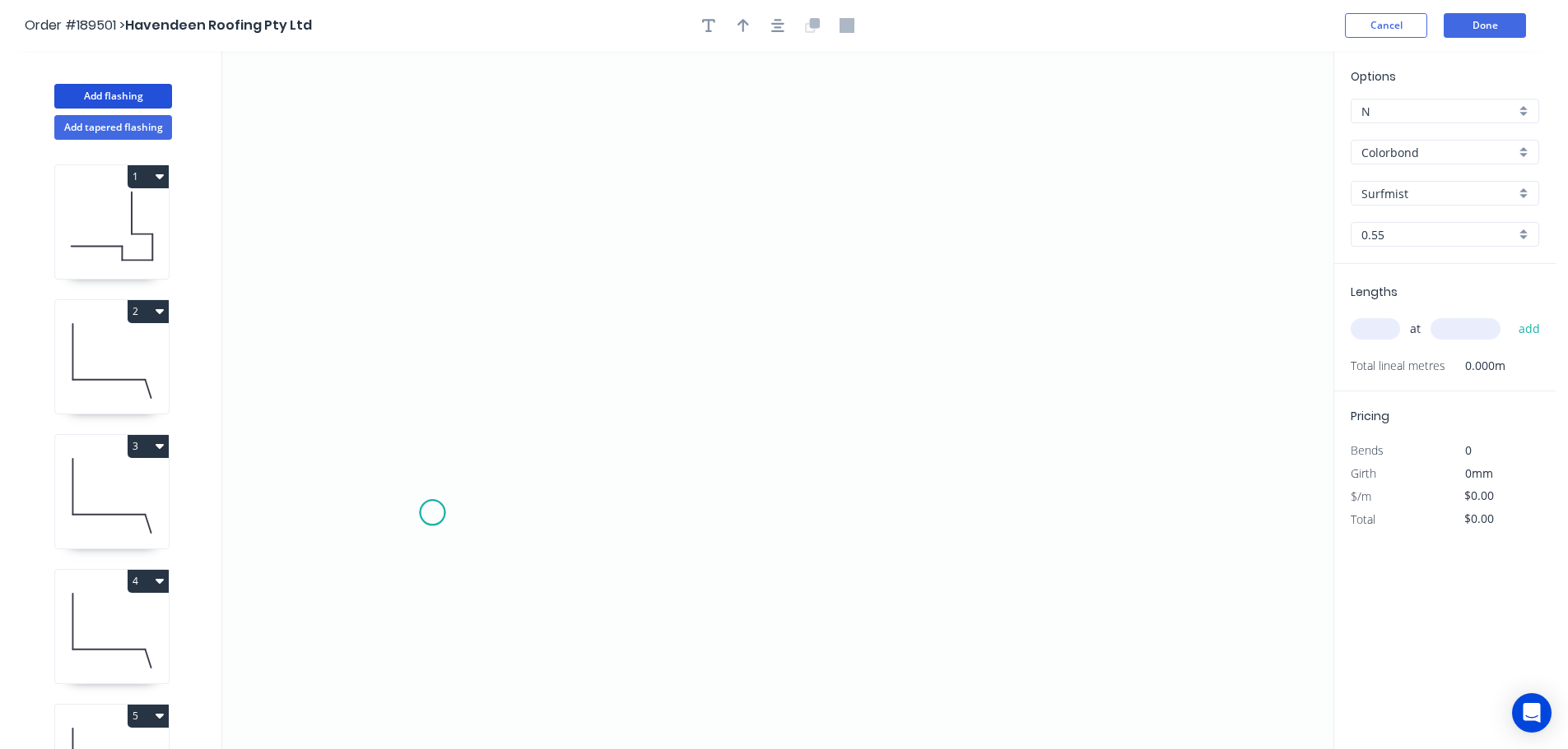
click at [432, 514] on icon "0" at bounding box center [778, 400] width 1111 height 698
click at [476, 419] on icon at bounding box center [454, 465] width 44 height 95
click at [1114, 402] on icon "0 ?" at bounding box center [778, 400] width 1111 height 698
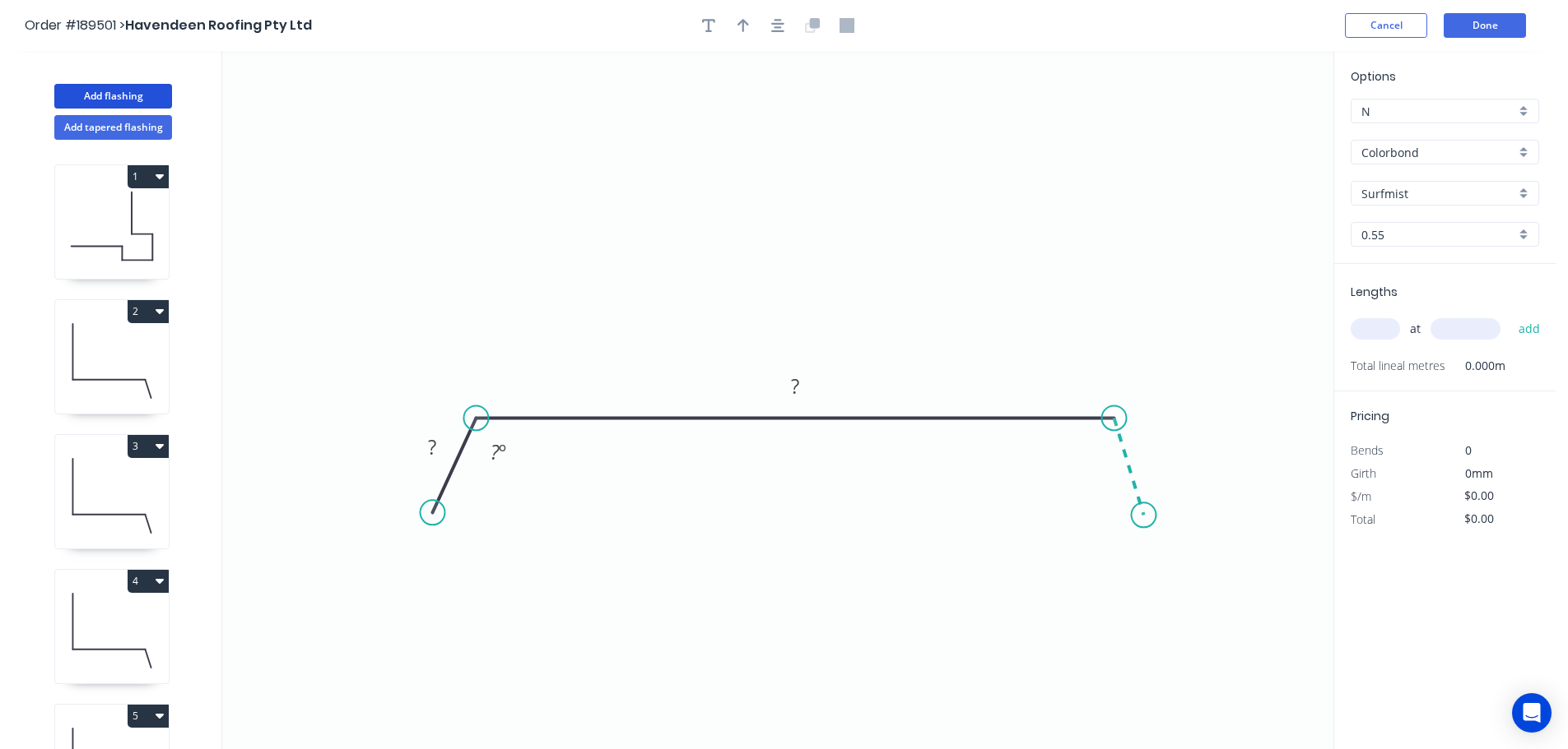
click at [1144, 515] on icon "0 ? ? ? º" at bounding box center [778, 400] width 1111 height 698
click at [1144, 515] on circle at bounding box center [1142, 514] width 25 height 25
click at [437, 451] on rect at bounding box center [432, 448] width 33 height 23
click at [1090, 445] on tspan "º" at bounding box center [1093, 451] width 7 height 27
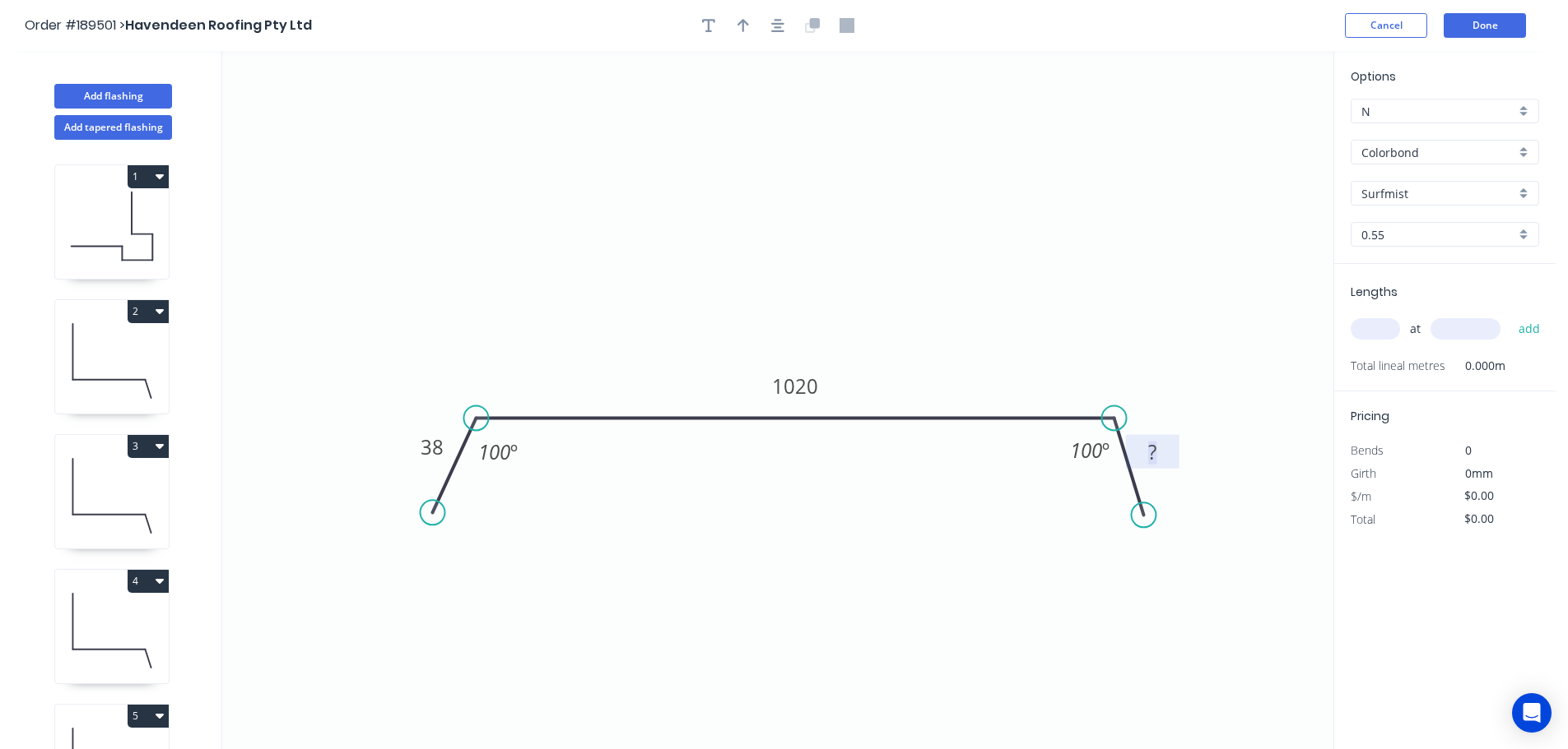
click at [1152, 454] on tspan "?" at bounding box center [1151, 452] width 8 height 27
click at [1145, 239] on icon "0 38 1020 38 100 º 100 º" at bounding box center [778, 400] width 1111 height 698
click at [743, 26] on icon "button" at bounding box center [743, 25] width 12 height 13
drag, startPoint x: 1250, startPoint y: 128, endPoint x: 808, endPoint y: 216, distance: 450.7
click at [808, 216] on icon at bounding box center [808, 197] width 15 height 53
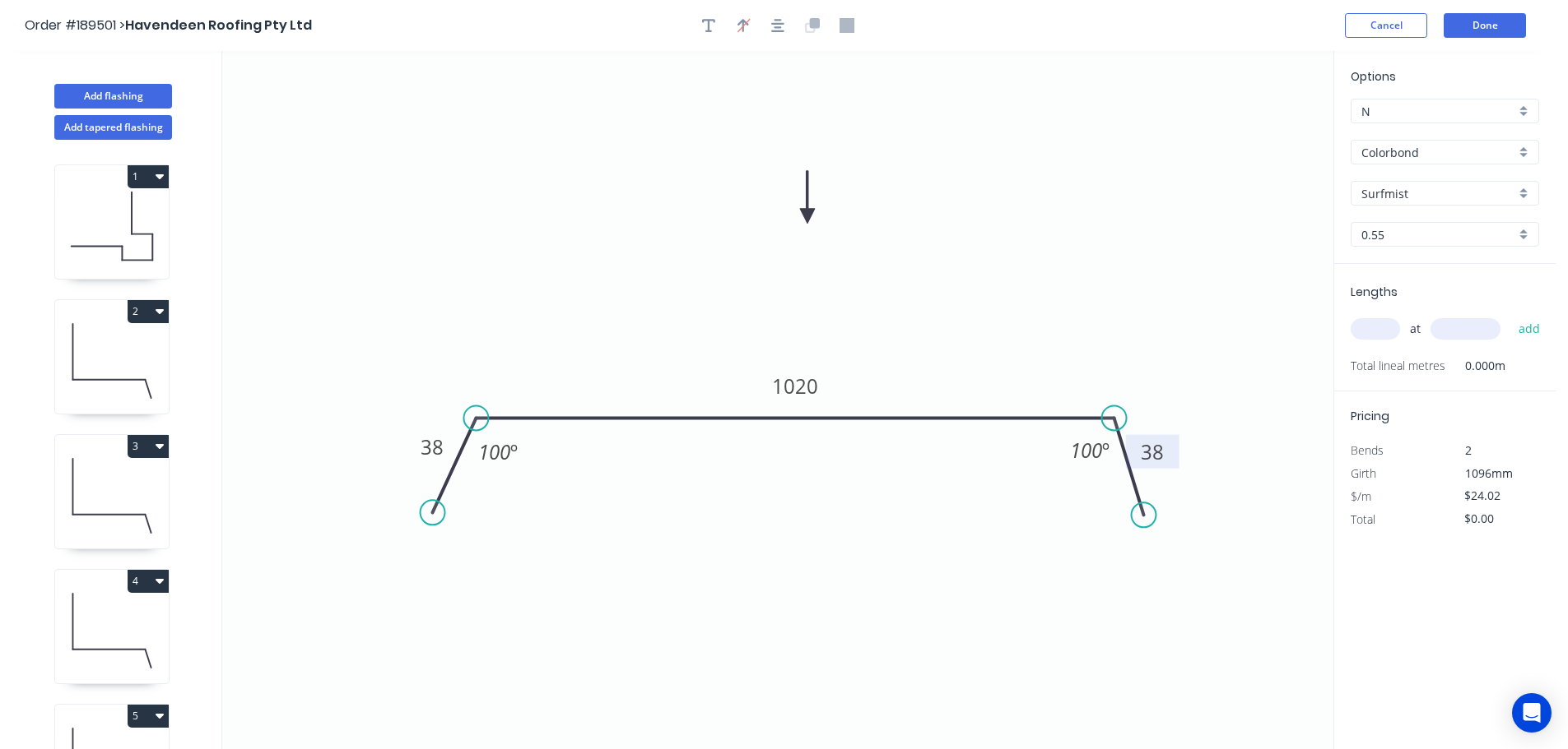
click at [1389, 331] on input "text" at bounding box center [1375, 329] width 49 height 22
click at [1480, 328] on input "text" at bounding box center [1465, 329] width 70 height 22
click at [1510, 315] on button "add" at bounding box center [1529, 329] width 39 height 28
click at [1480, 328] on input "text" at bounding box center [1465, 329] width 70 height 22
click at [1510, 315] on button "add" at bounding box center [1529, 329] width 39 height 28
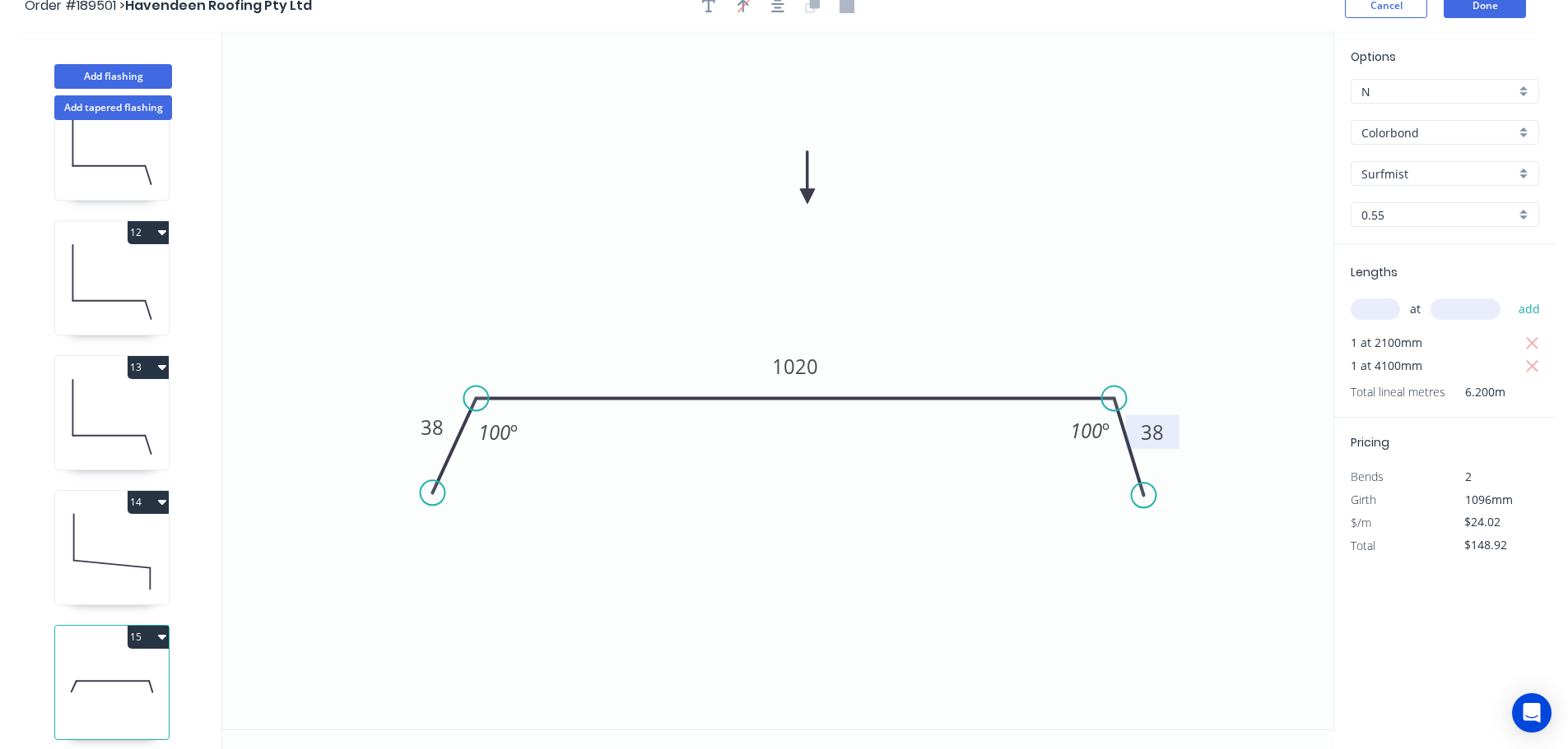
scroll to position [30, 0]
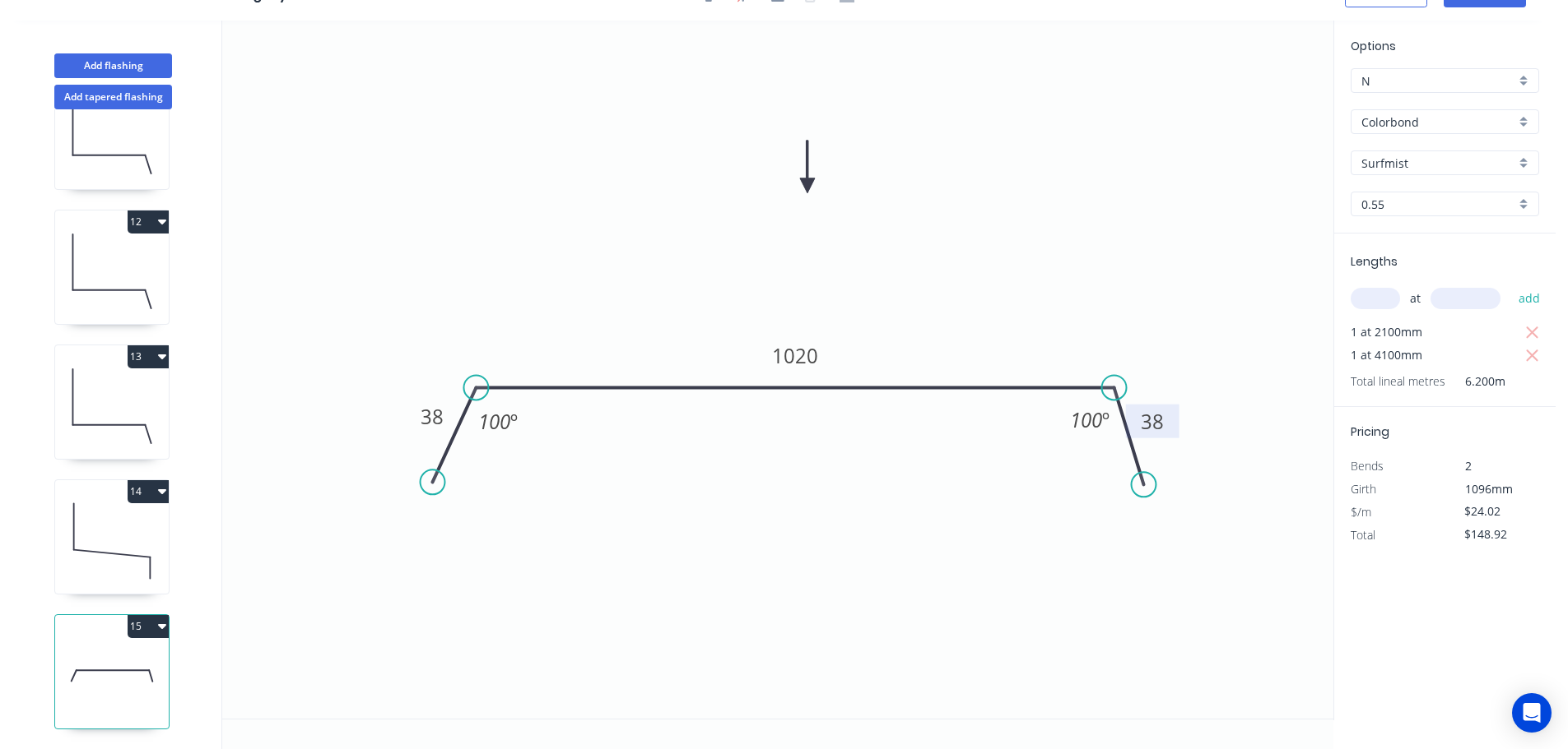
click at [155, 615] on button "15" at bounding box center [147, 626] width 41 height 23
click at [116, 655] on div "Duplicate" at bounding box center [90, 667] width 126 height 24
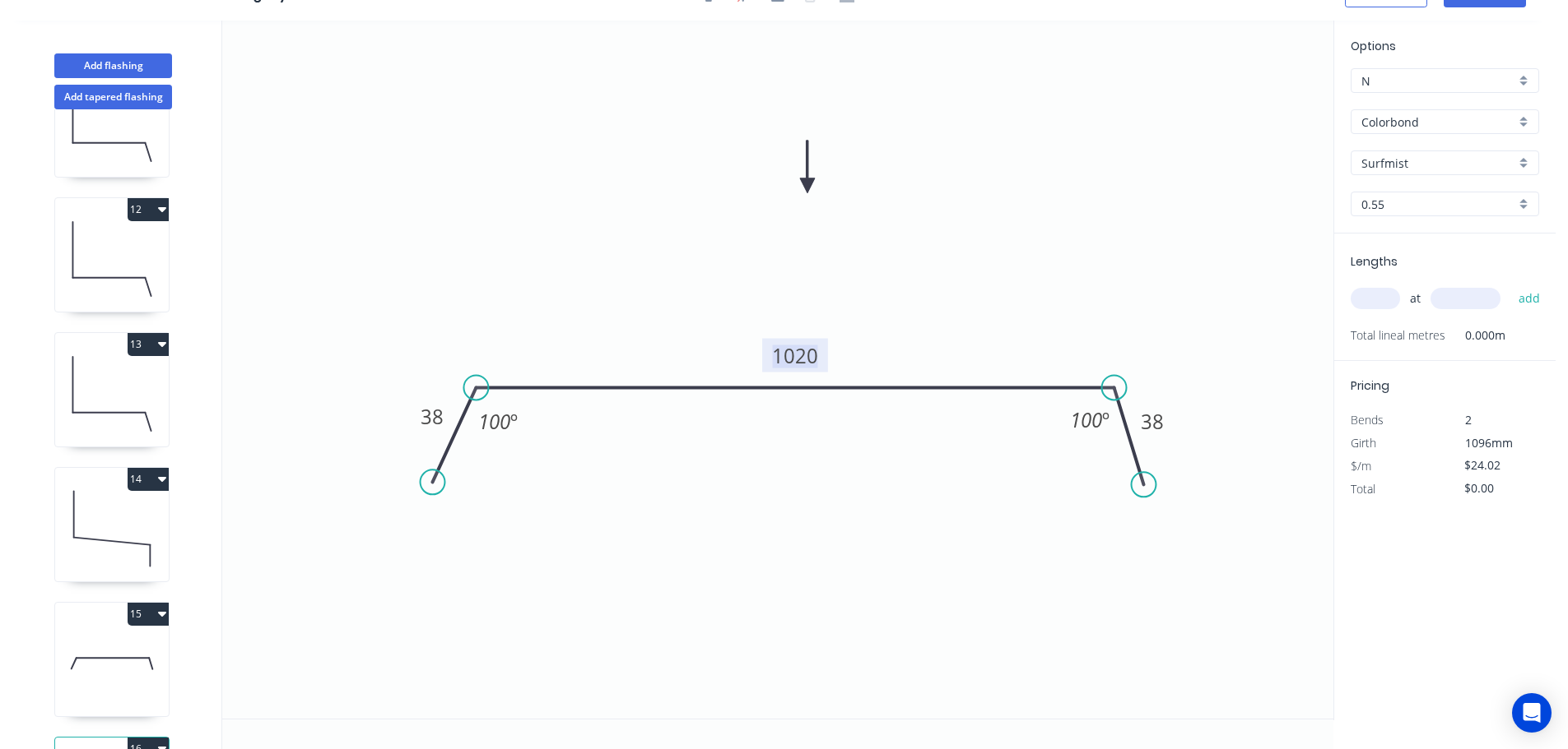
click at [811, 349] on tspan "1020" at bounding box center [795, 355] width 46 height 27
click at [863, 325] on icon "0 38 1590 38 100 º 100 º" at bounding box center [778, 370] width 1111 height 698
click at [1381, 299] on input "text" at bounding box center [1375, 299] width 49 height 22
click at [1489, 298] on input "text" at bounding box center [1465, 299] width 70 height 22
click at [1510, 285] on button "add" at bounding box center [1529, 298] width 39 height 28
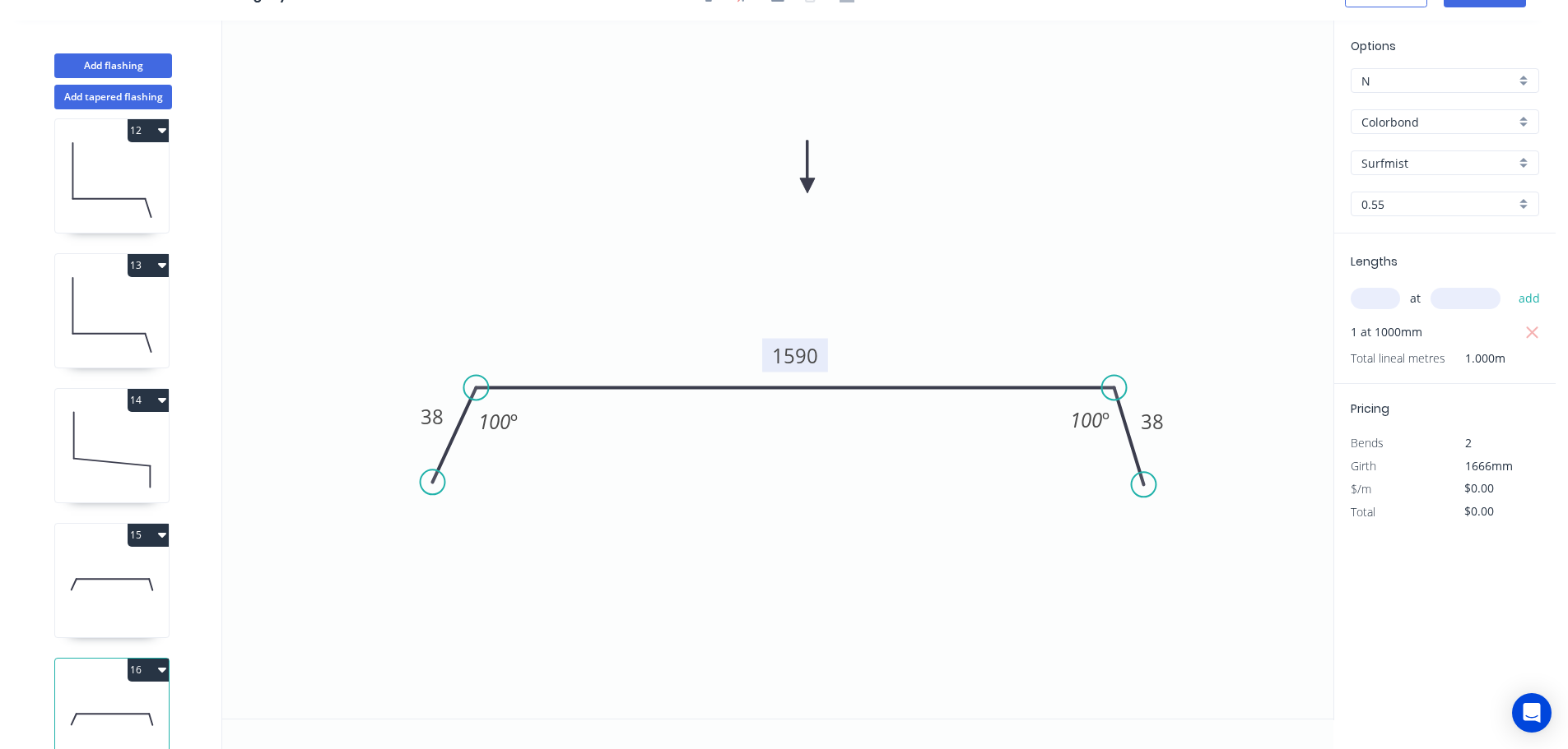
scroll to position [1555, 0]
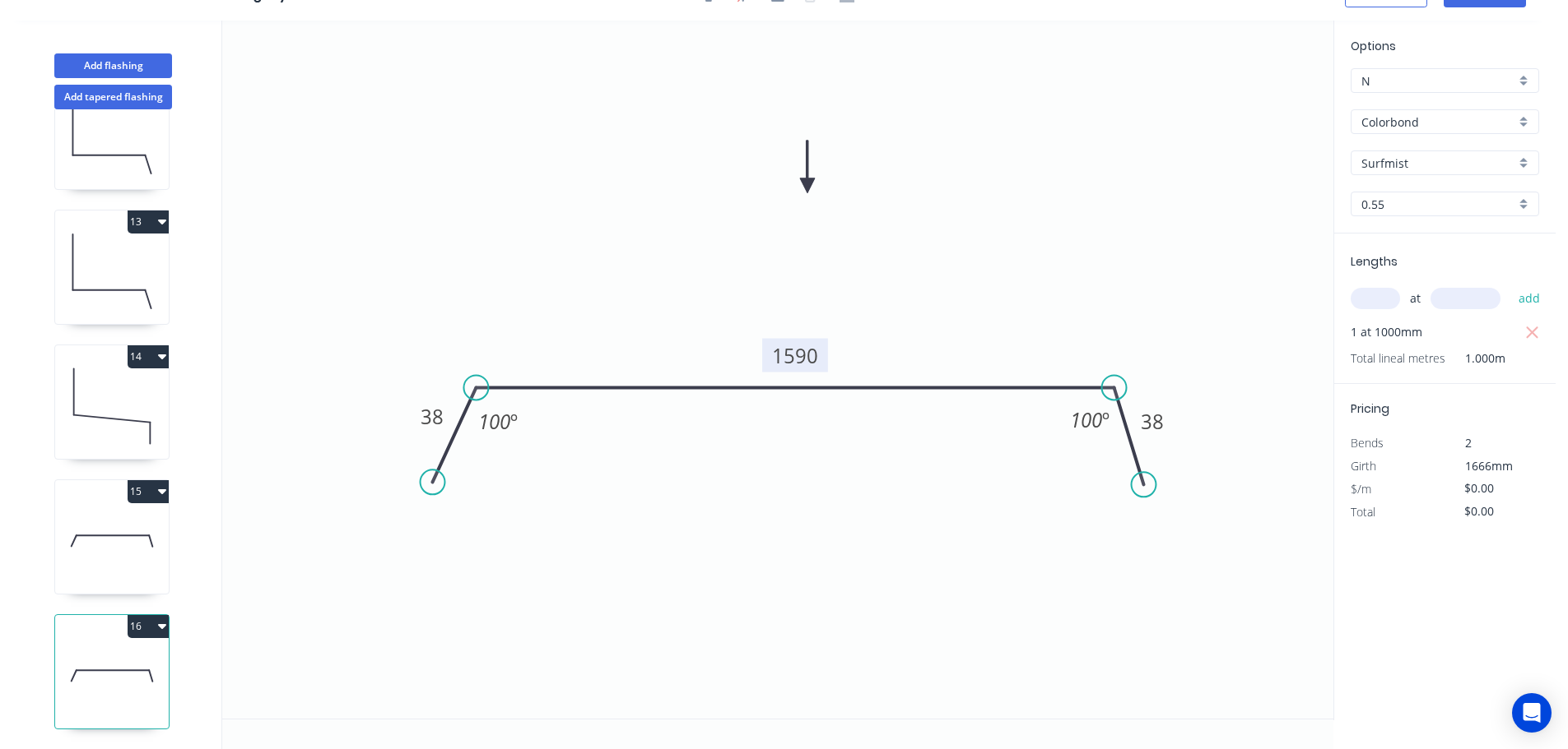
click at [117, 519] on icon at bounding box center [112, 542] width 114 height 105
click at [127, 660] on icon at bounding box center [112, 676] width 114 height 105
click at [152, 615] on button "16" at bounding box center [147, 626] width 41 height 23
click at [116, 655] on div "Duplicate" at bounding box center [90, 667] width 126 height 24
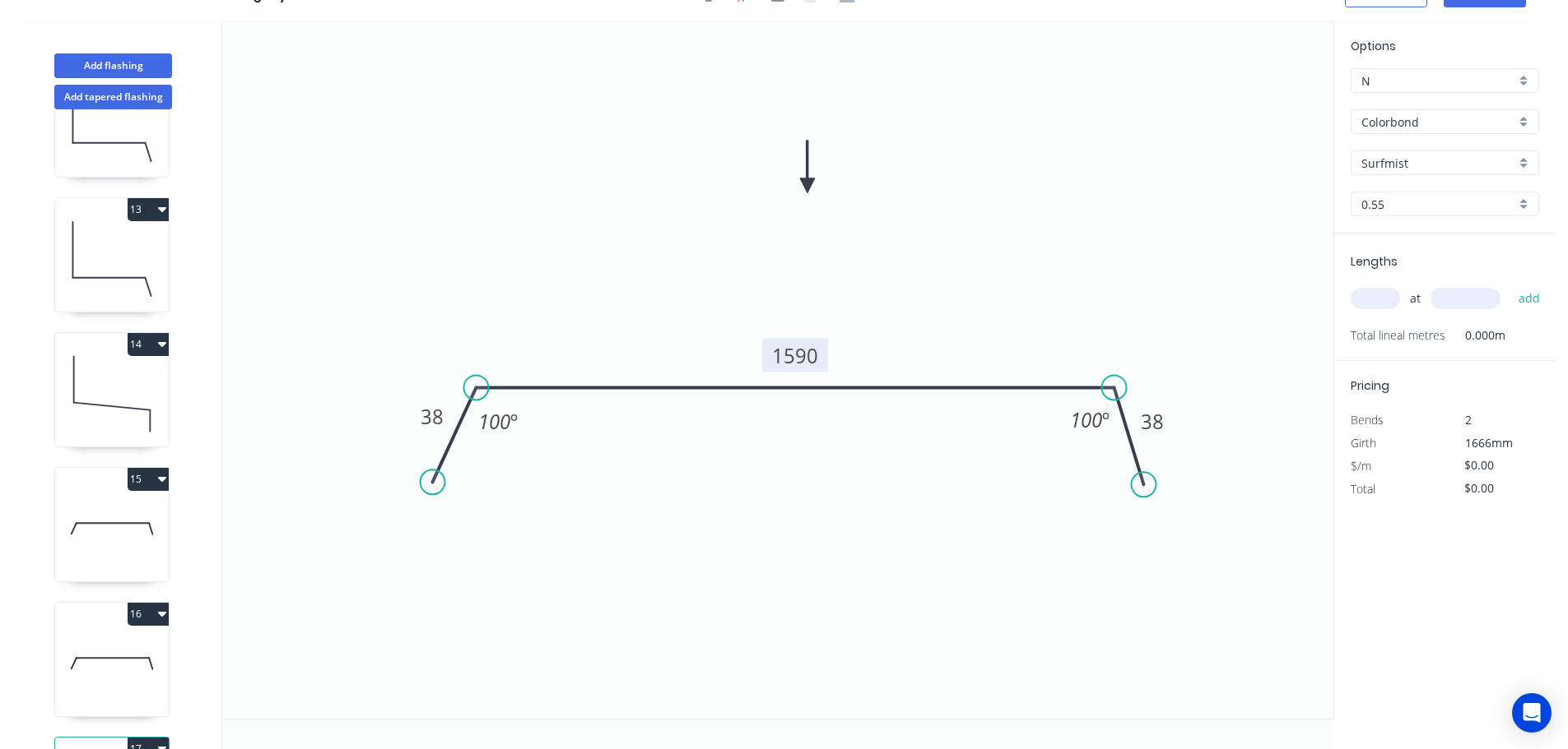
click at [817, 354] on tspan "1590" at bounding box center [795, 355] width 46 height 27
click at [896, 286] on icon "0 38 1035 38 100 º 100 º" at bounding box center [778, 370] width 1111 height 698
click at [1386, 297] on input "text" at bounding box center [1375, 299] width 49 height 22
click at [1481, 300] on input "text" at bounding box center [1465, 299] width 70 height 22
click at [1510, 285] on button "add" at bounding box center [1529, 298] width 39 height 28
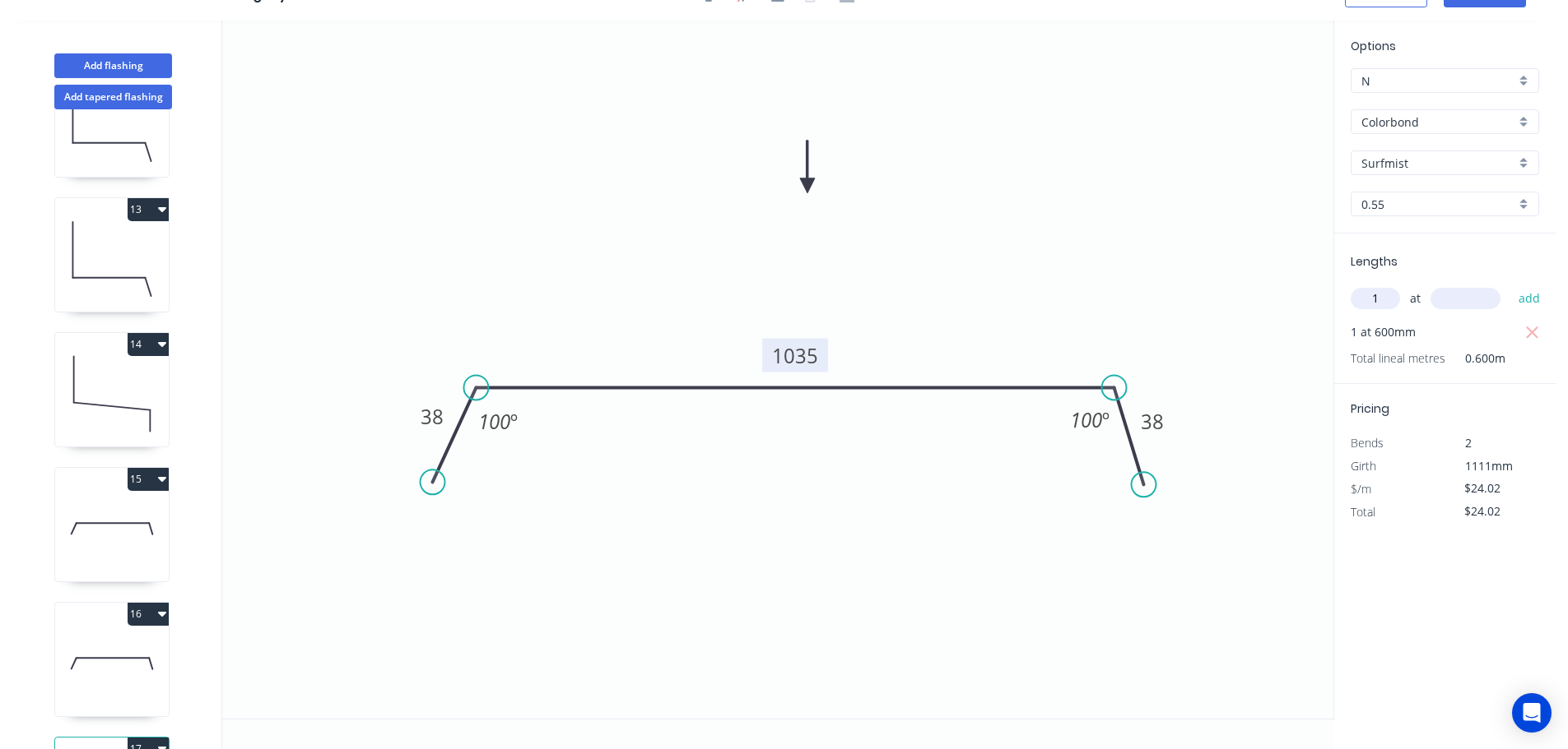
click at [1481, 300] on input "text" at bounding box center [1465, 299] width 70 height 22
click at [1510, 285] on button "add" at bounding box center [1529, 298] width 39 height 28
click at [115, 60] on button "Add flashing" at bounding box center [113, 65] width 117 height 25
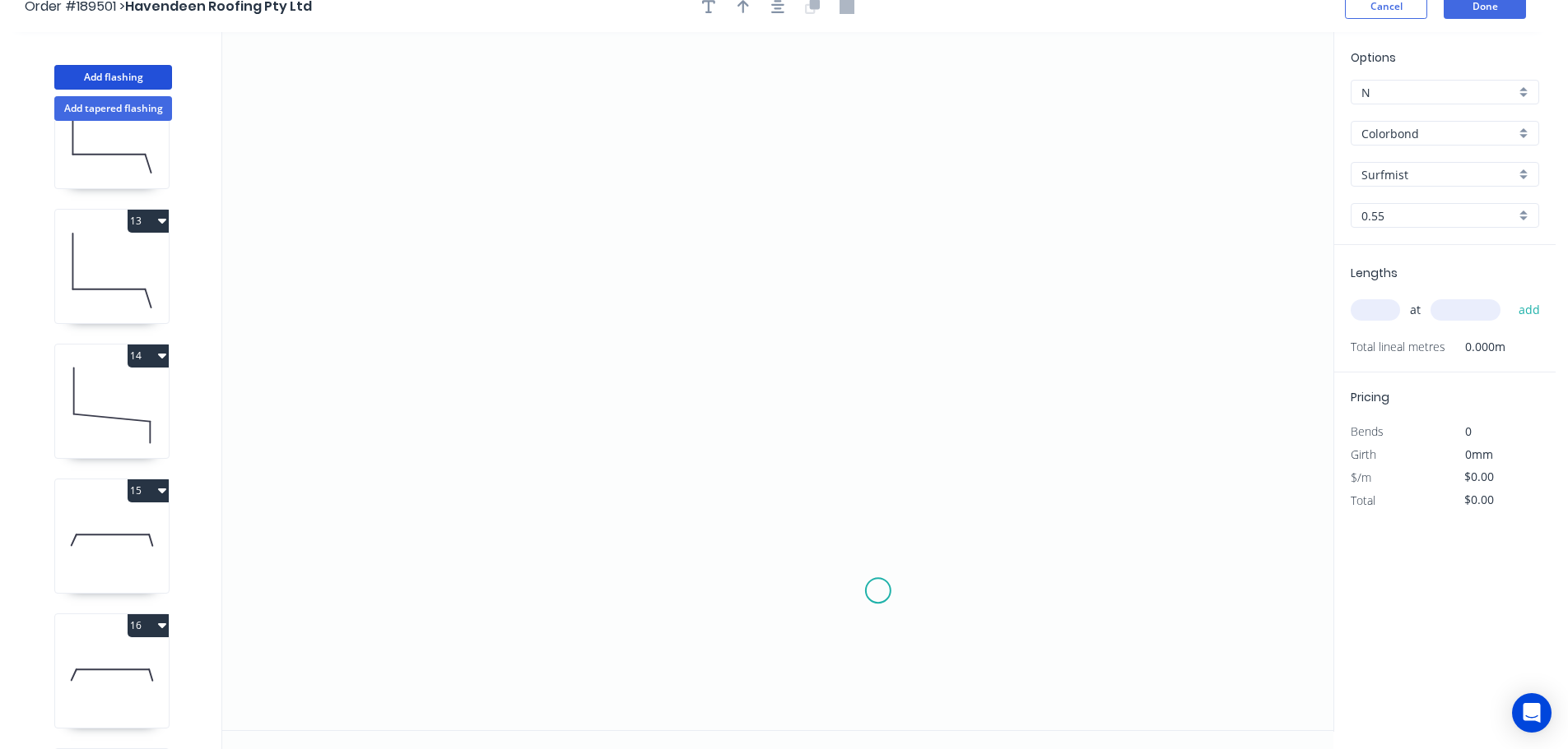
scroll to position [0, 0]
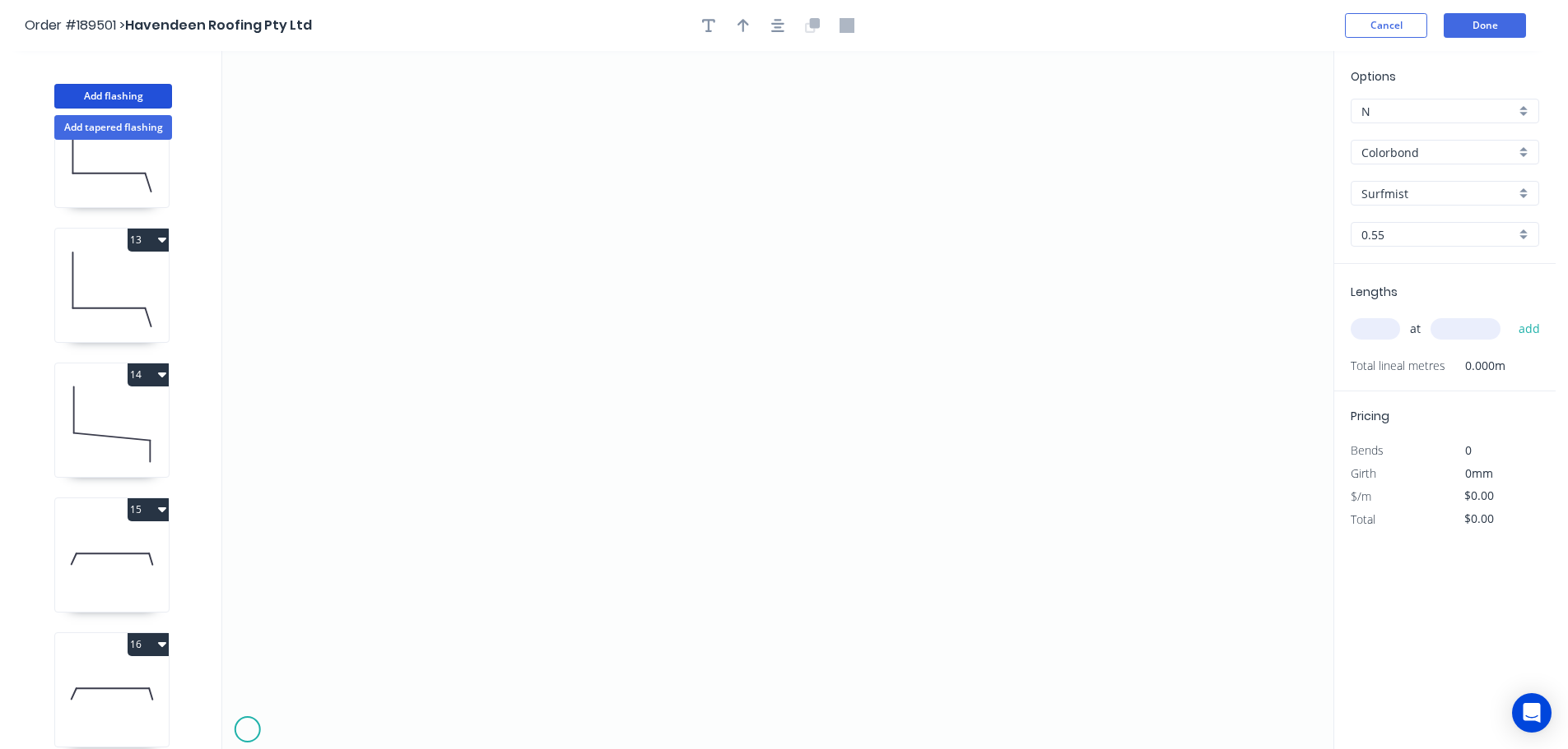
click at [246, 731] on icon "0" at bounding box center [778, 400] width 1111 height 698
click at [265, 701] on icon at bounding box center [256, 714] width 18 height 30
click at [312, 700] on icon "0 ?" at bounding box center [778, 400] width 1111 height 698
click at [325, 722] on icon "0 ? ? ? º" at bounding box center [778, 400] width 1111 height 698
click at [325, 722] on circle at bounding box center [325, 721] width 25 height 25
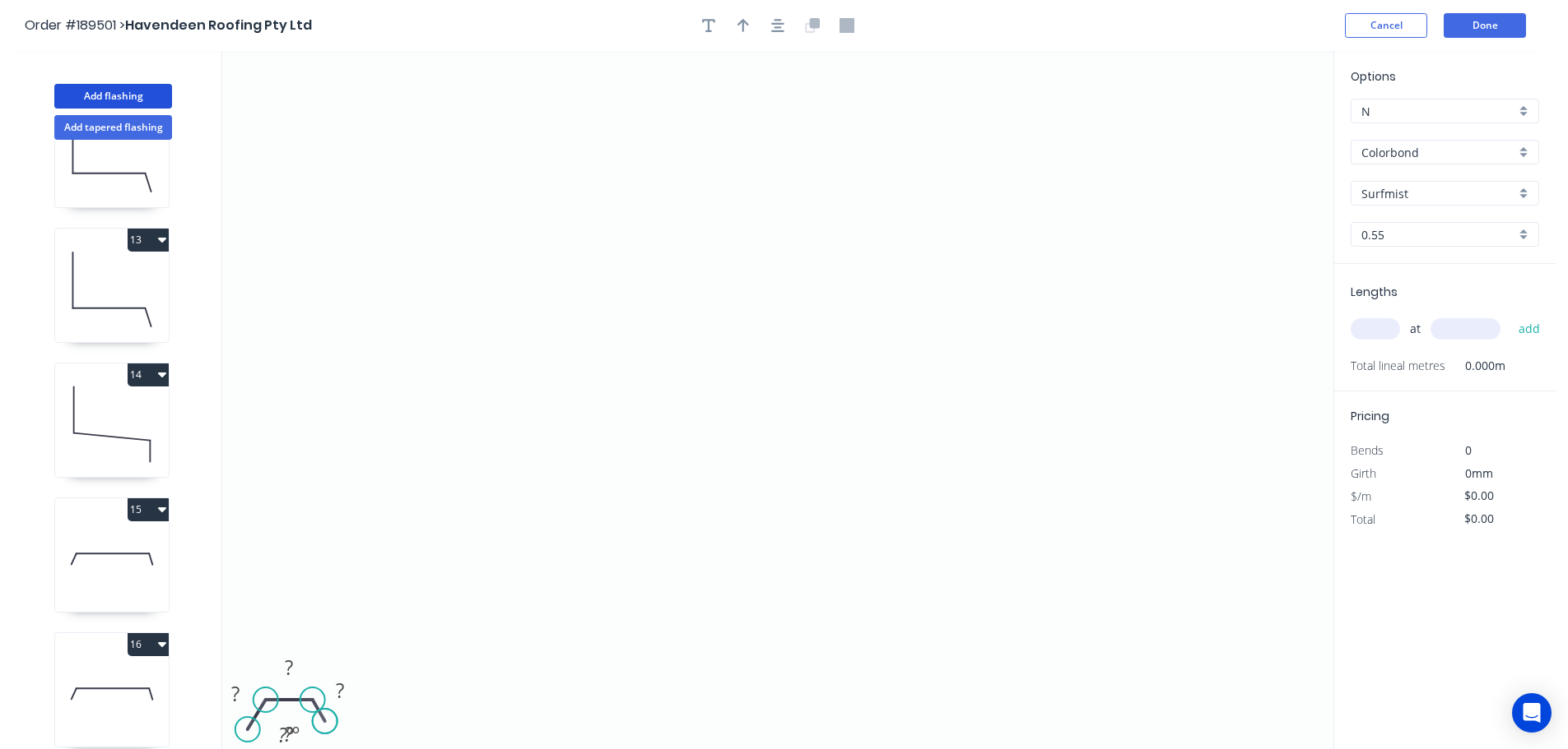
click at [325, 722] on circle at bounding box center [325, 721] width 25 height 25
drag, startPoint x: 248, startPoint y: 730, endPoint x: 256, endPoint y: 718, distance: 14.4
click at [256, 718] on circle at bounding box center [256, 716] width 25 height 25
click at [322, 714] on circle at bounding box center [322, 714] width 25 height 25
click at [321, 717] on circle at bounding box center [321, 716] width 25 height 25
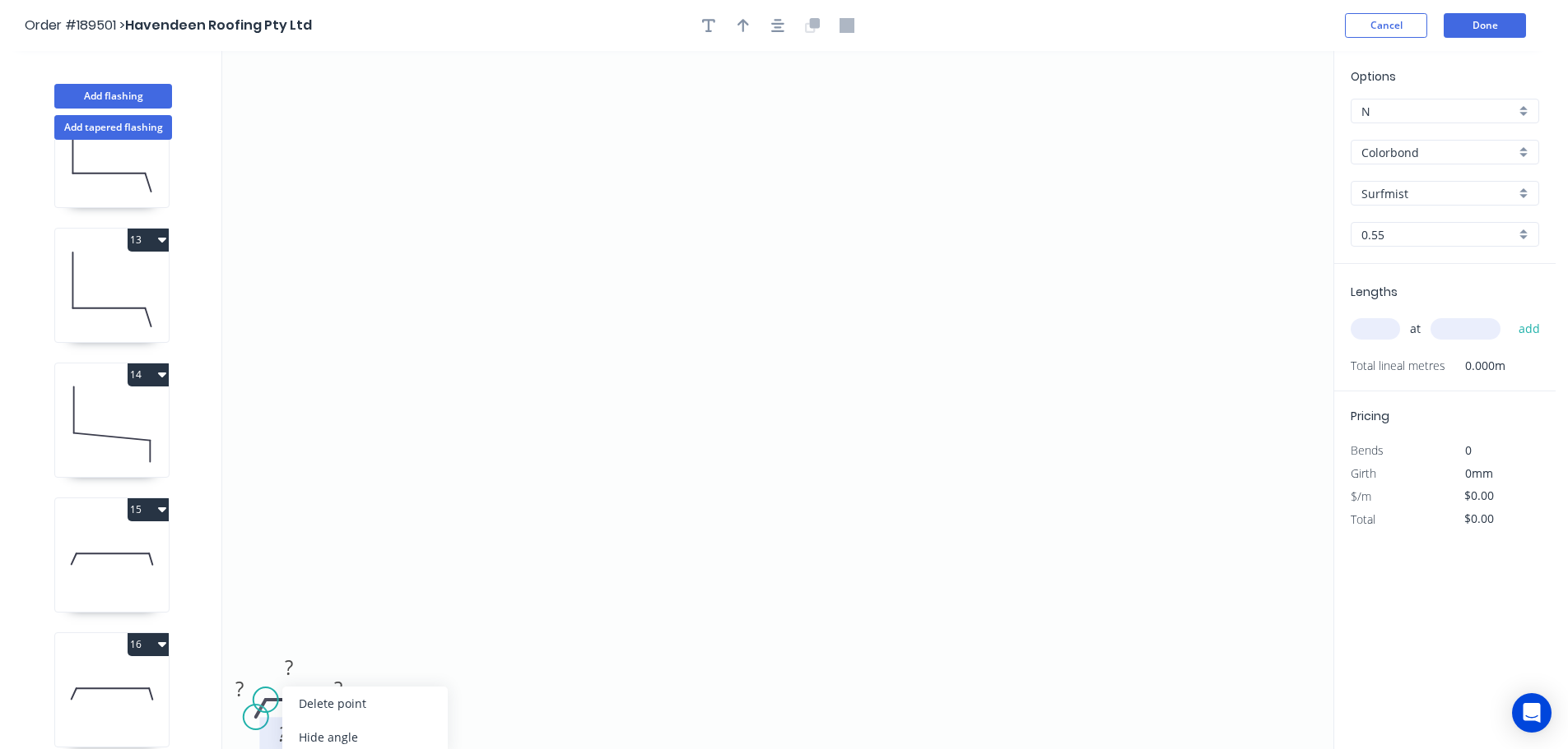
click at [311, 735] on div "Hide angle" at bounding box center [365, 737] width 166 height 34
click at [343, 744] on div "Hide angle" at bounding box center [373, 737] width 166 height 34
click at [244, 680] on rect at bounding box center [239, 690] width 33 height 23
click at [292, 665] on tspan "?" at bounding box center [288, 667] width 8 height 27
click at [337, 692] on tspan "?" at bounding box center [337, 689] width 8 height 27
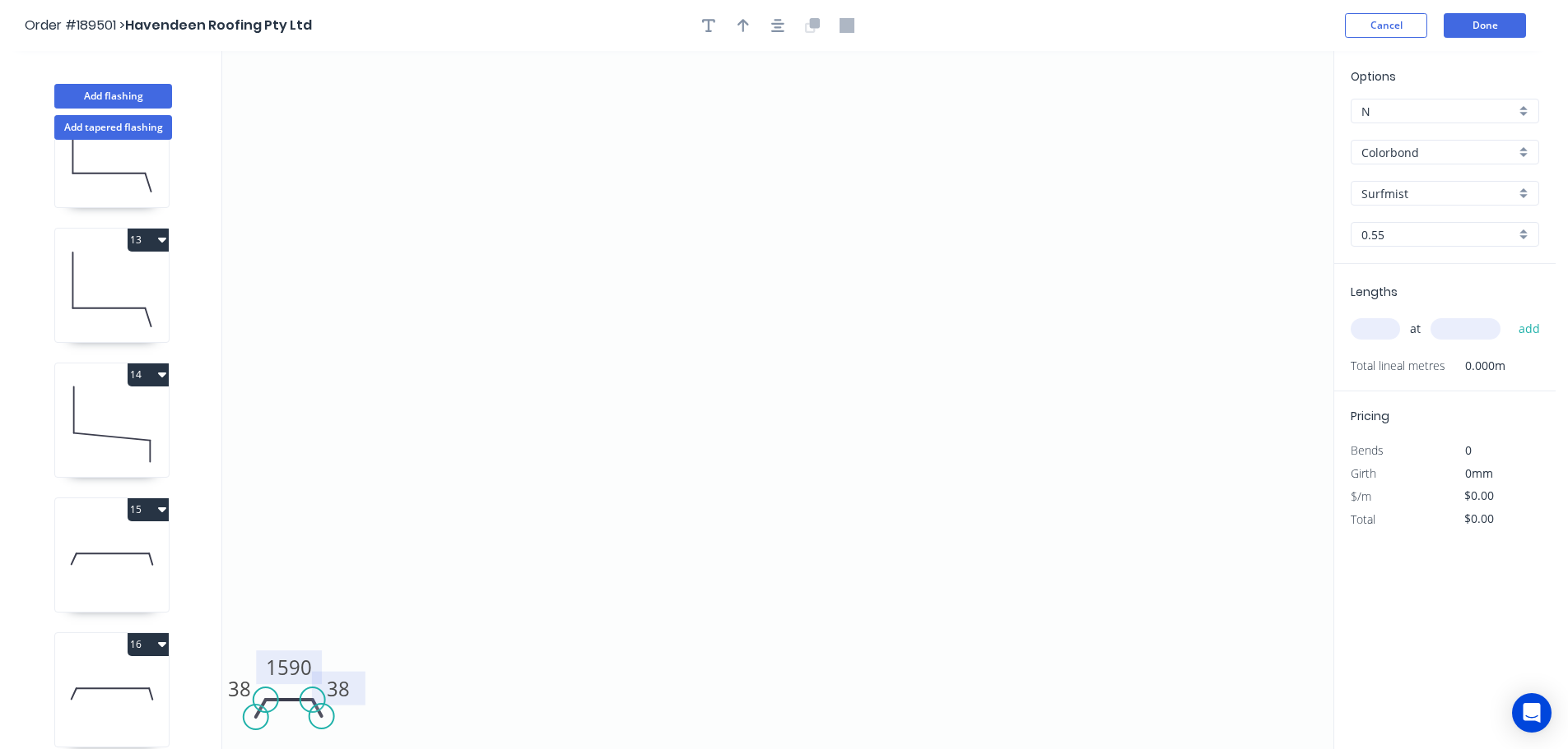
click at [510, 670] on icon "0 38 1590 38" at bounding box center [778, 400] width 1111 height 698
click at [1385, 325] on input "text" at bounding box center [1375, 329] width 49 height 22
click at [1385, 326] on input "text" at bounding box center [1375, 329] width 49 height 22
click at [1466, 333] on input "text" at bounding box center [1465, 329] width 70 height 22
click at [1510, 315] on button "add" at bounding box center [1529, 329] width 39 height 28
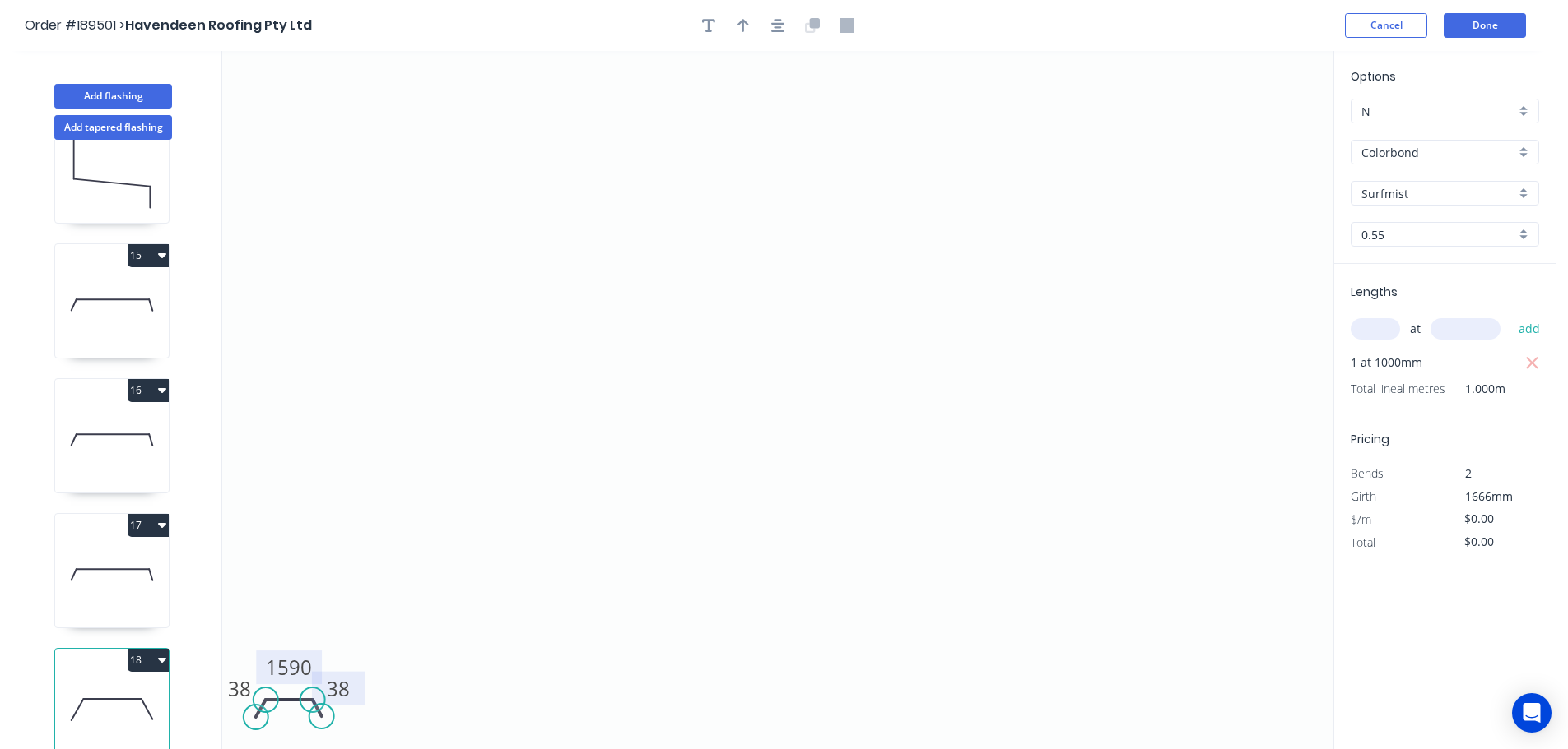
scroll to position [1825, 0]
click at [146, 645] on button "18" at bounding box center [147, 656] width 41 height 23
click at [110, 686] on div "Duplicate" at bounding box center [90, 698] width 126 height 24
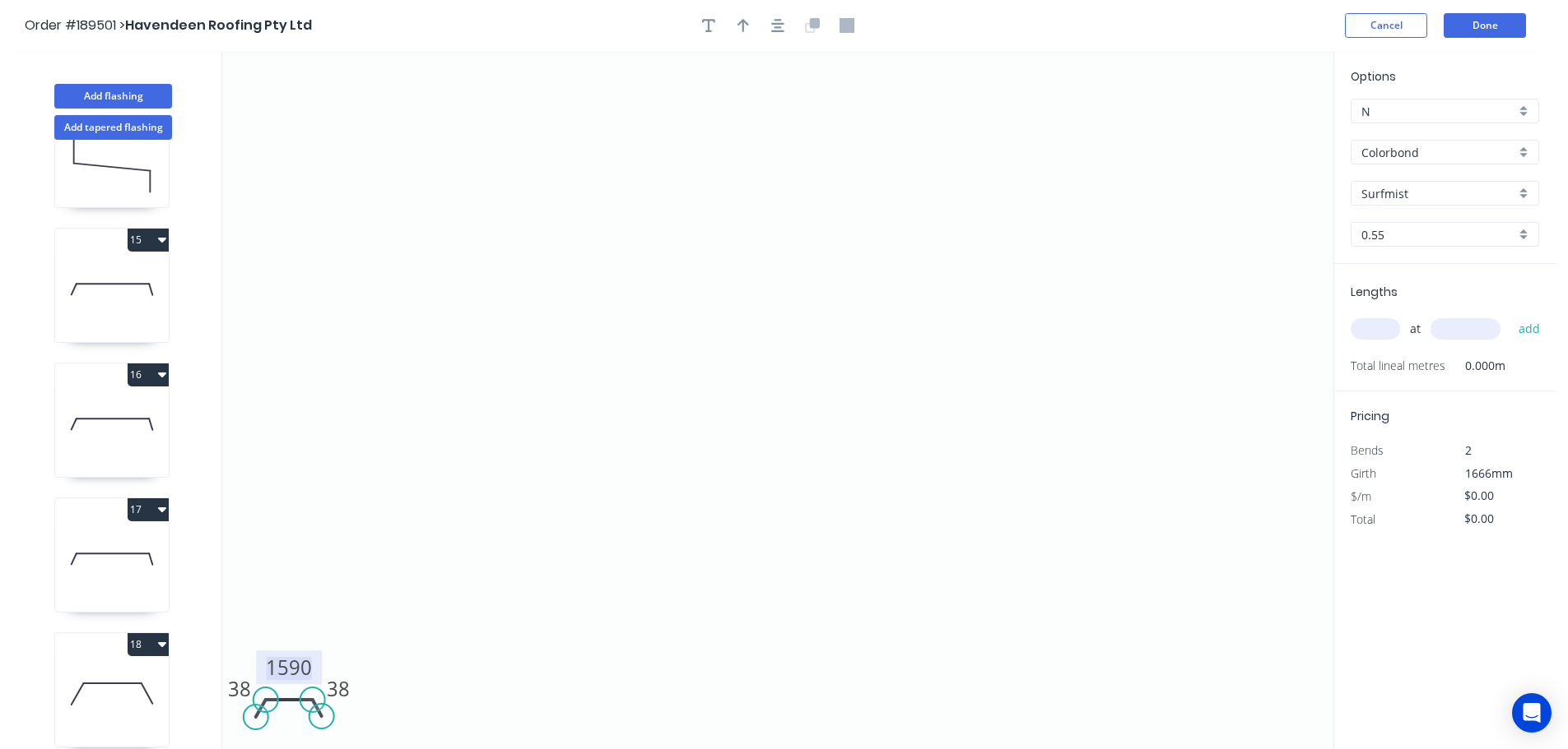
click at [304, 662] on tspan "1590" at bounding box center [288, 667] width 46 height 27
click at [381, 647] on icon "0 38 1035 38" at bounding box center [778, 400] width 1111 height 698
click at [1386, 326] on input "text" at bounding box center [1375, 329] width 49 height 22
click at [1483, 335] on input "text" at bounding box center [1465, 329] width 70 height 22
click at [1510, 315] on button "add" at bounding box center [1529, 329] width 39 height 28
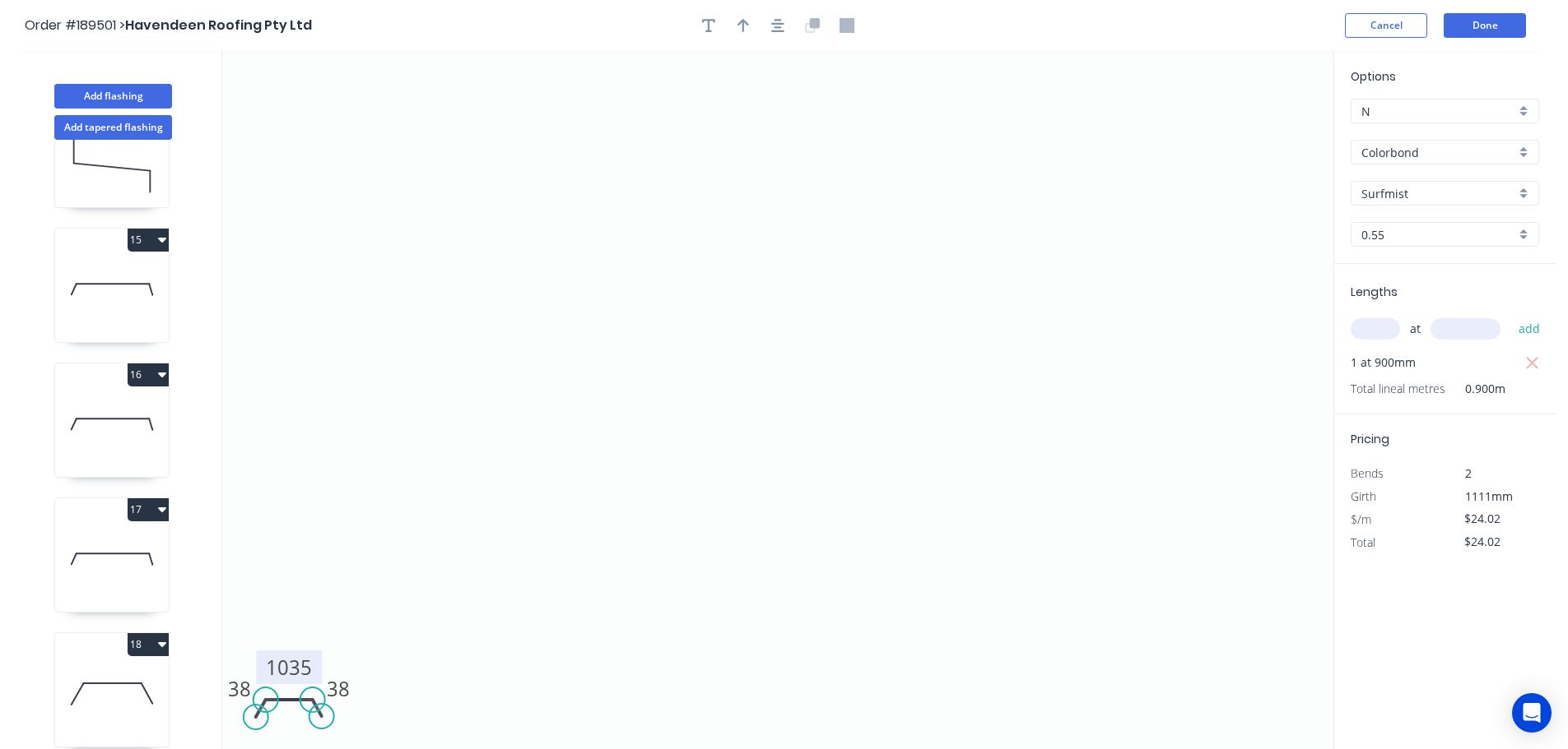
scroll to position [1960, 0]
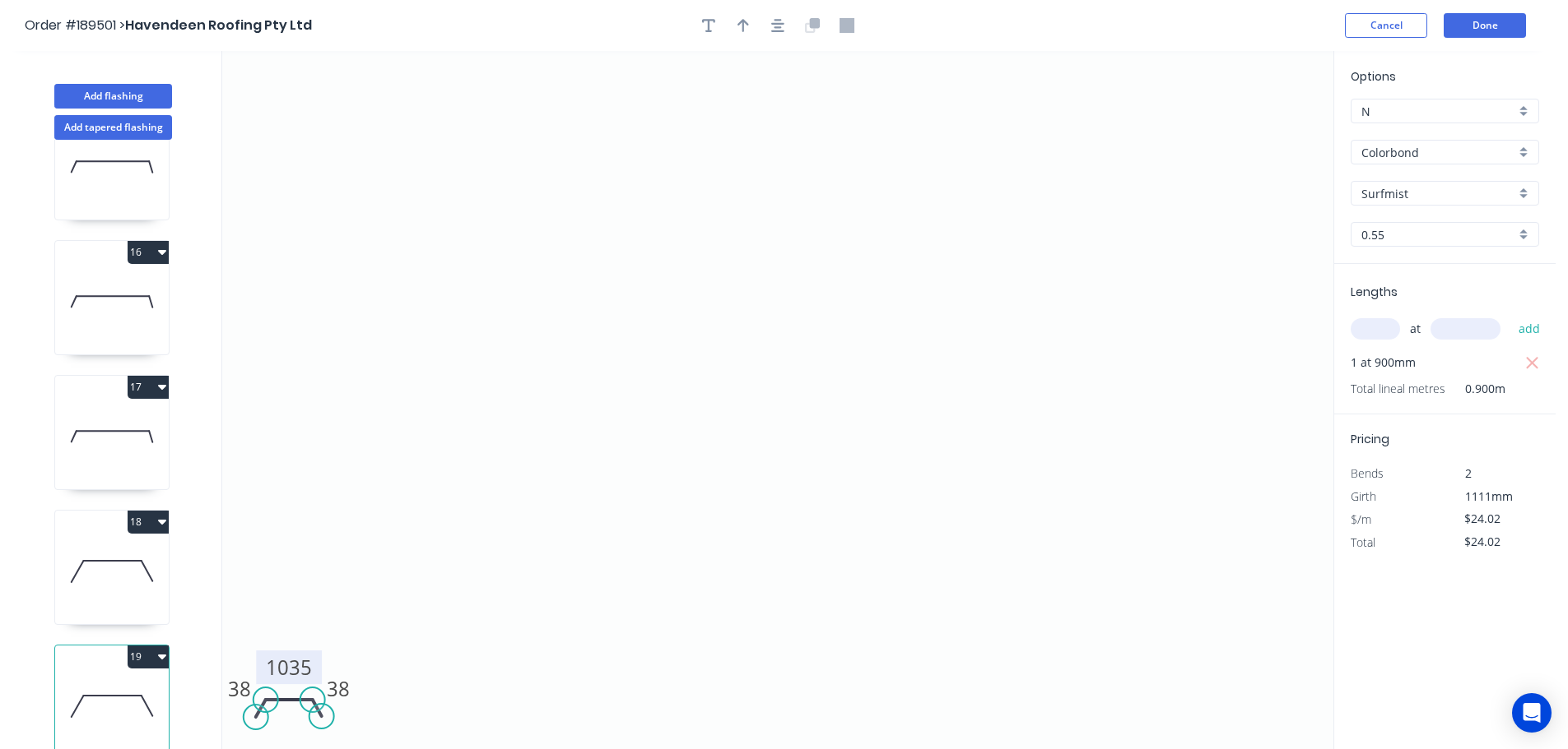
click at [149, 645] on button "19" at bounding box center [147, 656] width 41 height 23
click at [112, 686] on div "Duplicate" at bounding box center [90, 698] width 126 height 24
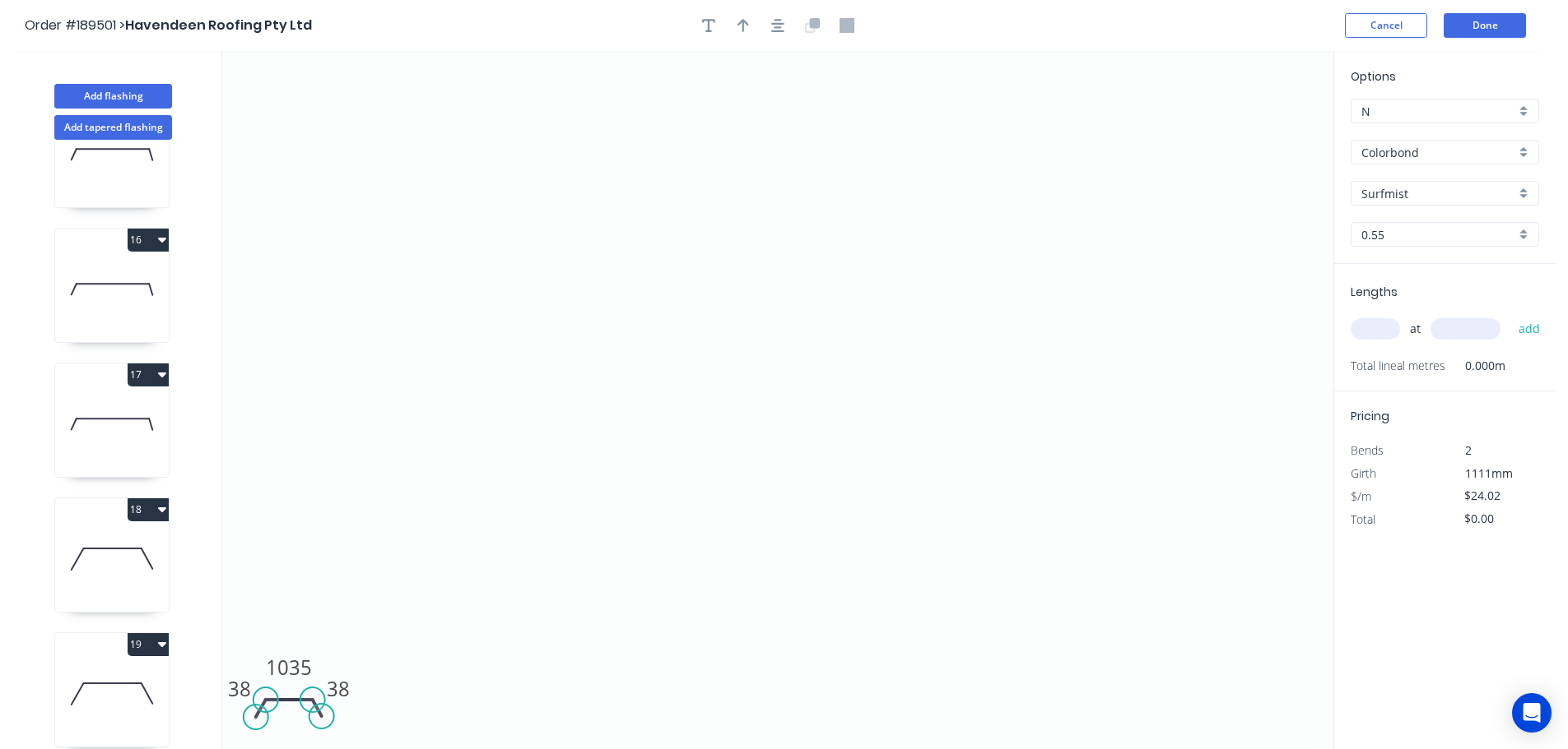
click at [1381, 327] on input "text" at bounding box center [1375, 329] width 49 height 22
click at [1491, 337] on input "text" at bounding box center [1465, 329] width 70 height 22
click at [1510, 315] on button "add" at bounding box center [1529, 329] width 39 height 28
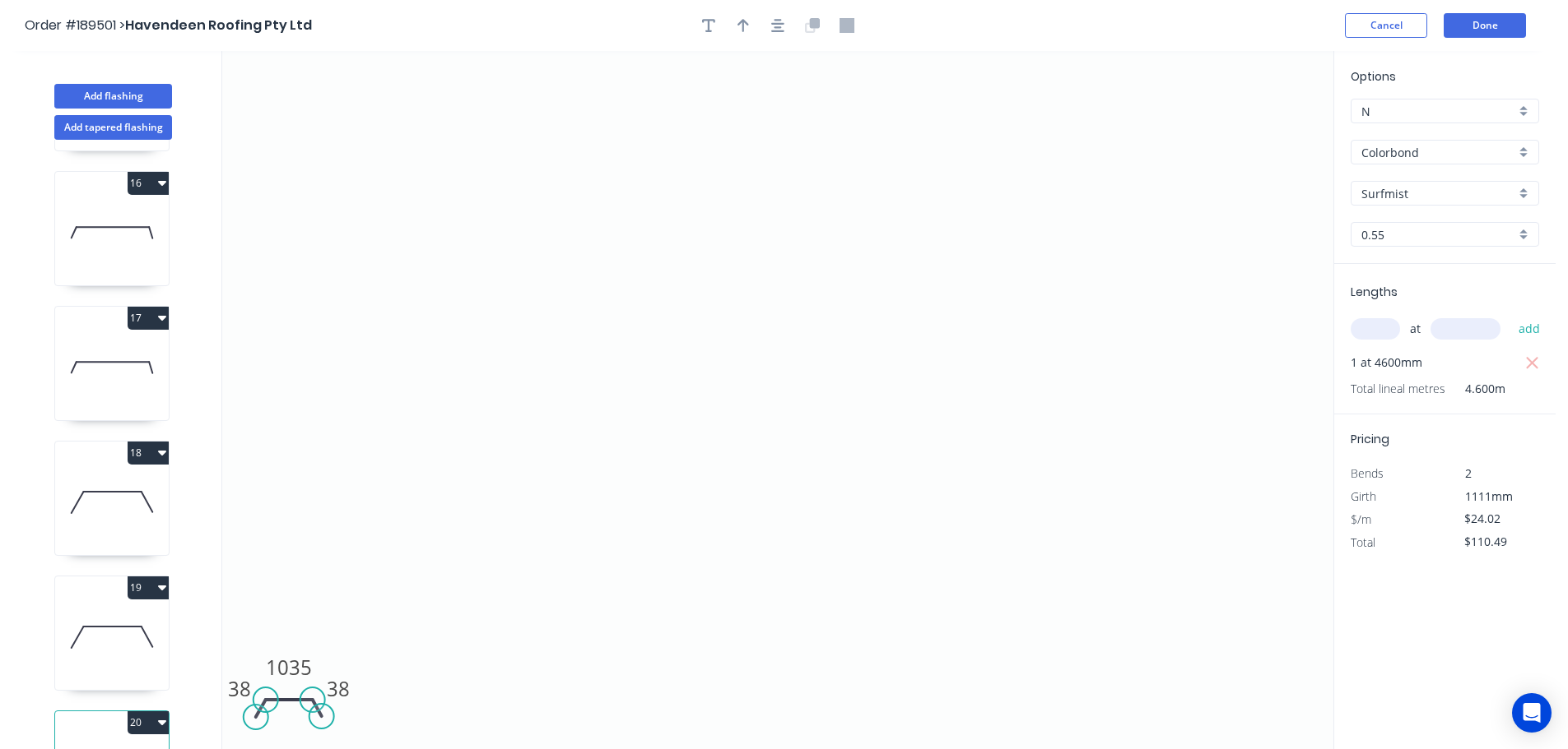
scroll to position [2095, 0]
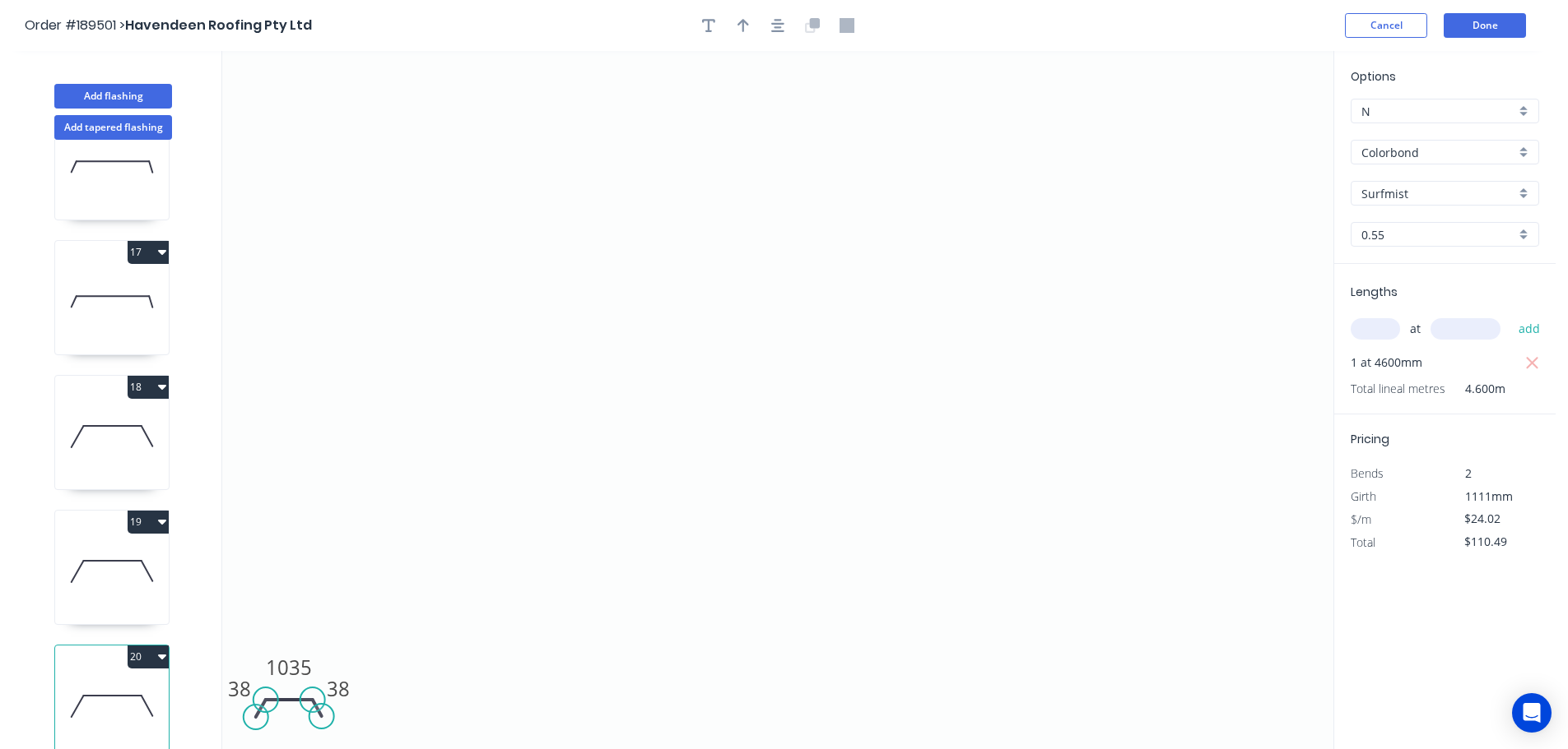
click at [106, 568] on icon at bounding box center [112, 572] width 114 height 105
click at [126, 679] on icon at bounding box center [112, 706] width 114 height 105
click at [148, 645] on button "20" at bounding box center [147, 656] width 41 height 23
click at [130, 686] on div "Duplicate" at bounding box center [90, 698] width 126 height 24
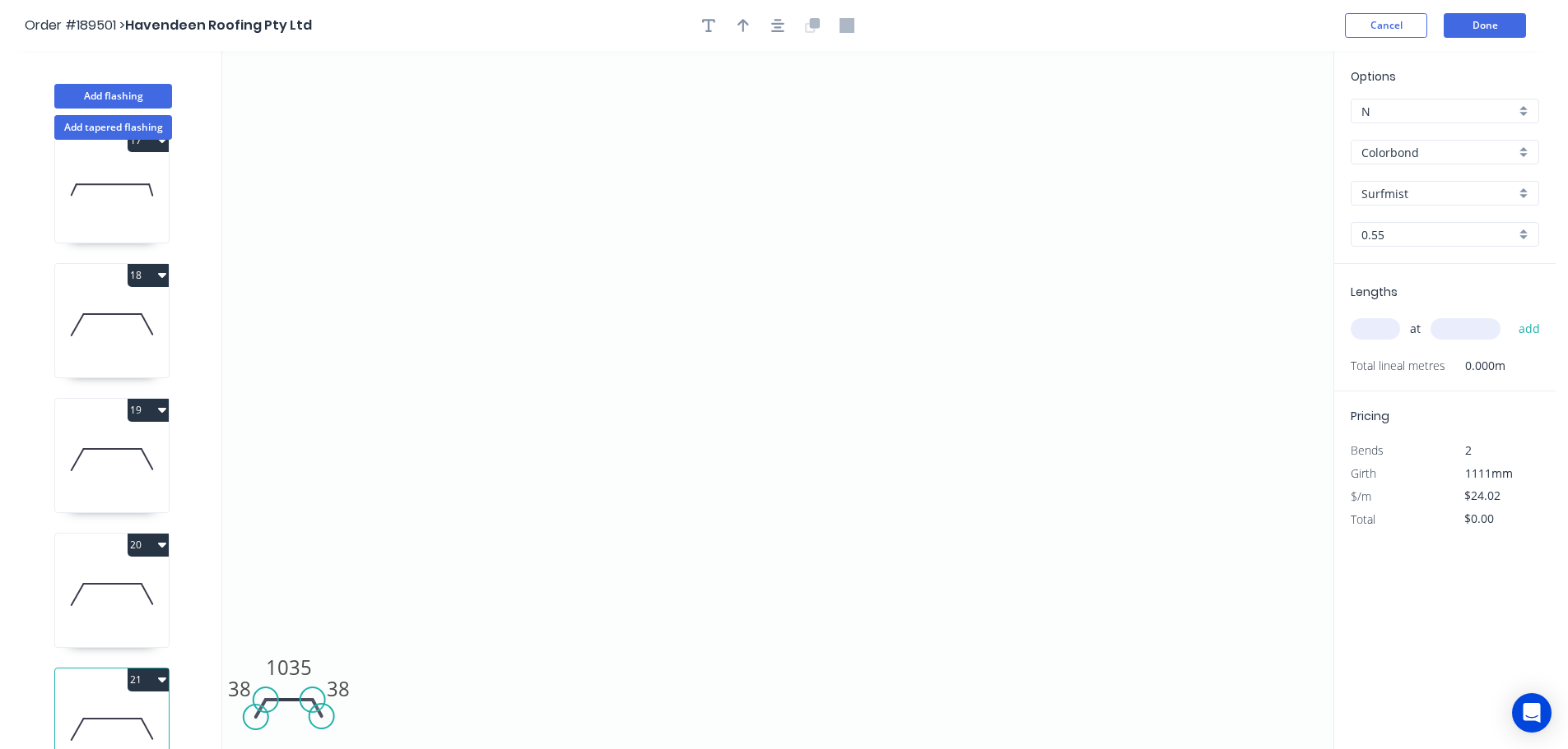
scroll to position [2230, 0]
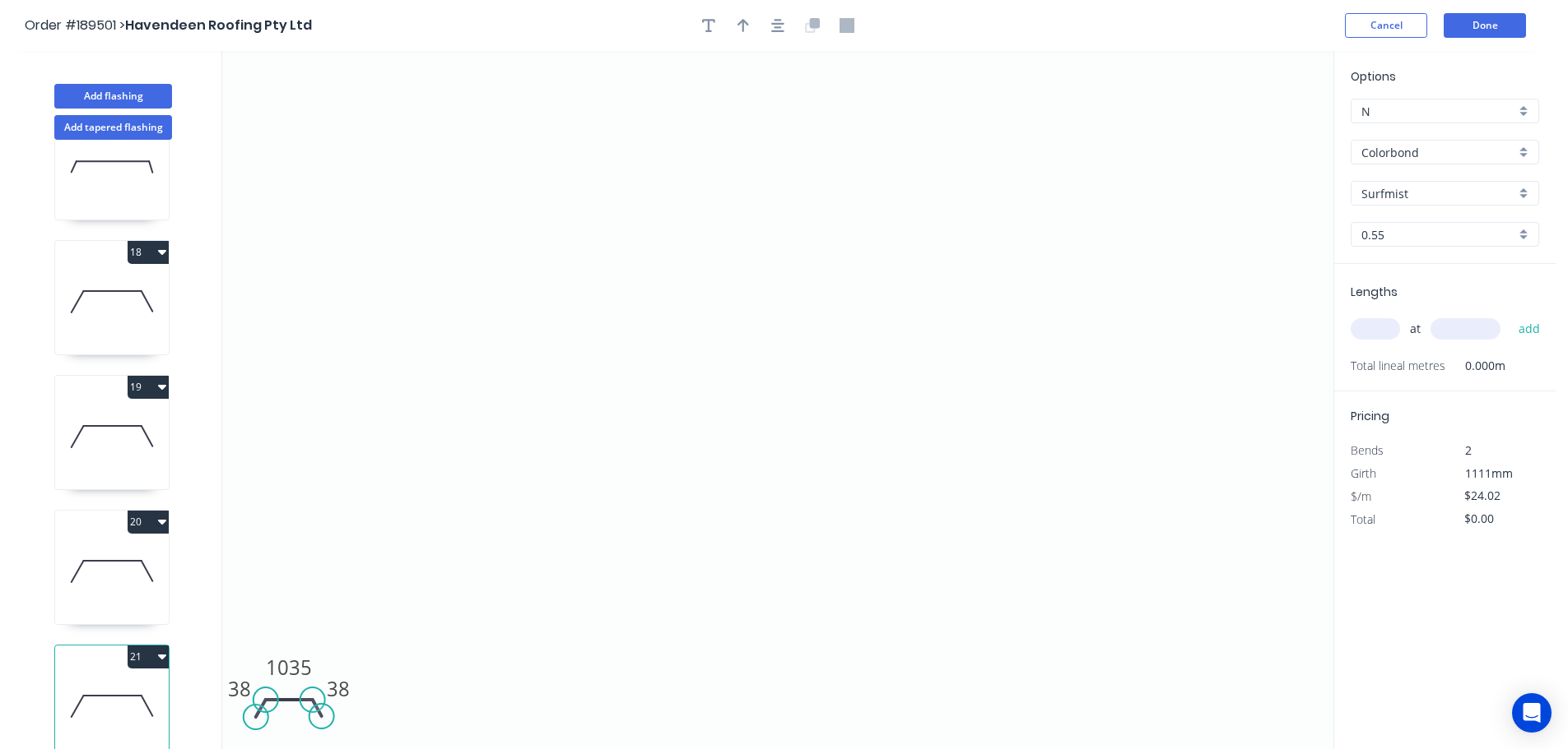
click at [1380, 326] on input "text" at bounding box center [1375, 329] width 49 height 22
click at [1476, 328] on input "text" at bounding box center [1465, 329] width 70 height 22
click at [1510, 315] on button "add" at bounding box center [1529, 329] width 39 height 28
click at [139, 645] on button "21" at bounding box center [147, 656] width 41 height 23
click at [123, 686] on div "Duplicate" at bounding box center [90, 698] width 126 height 24
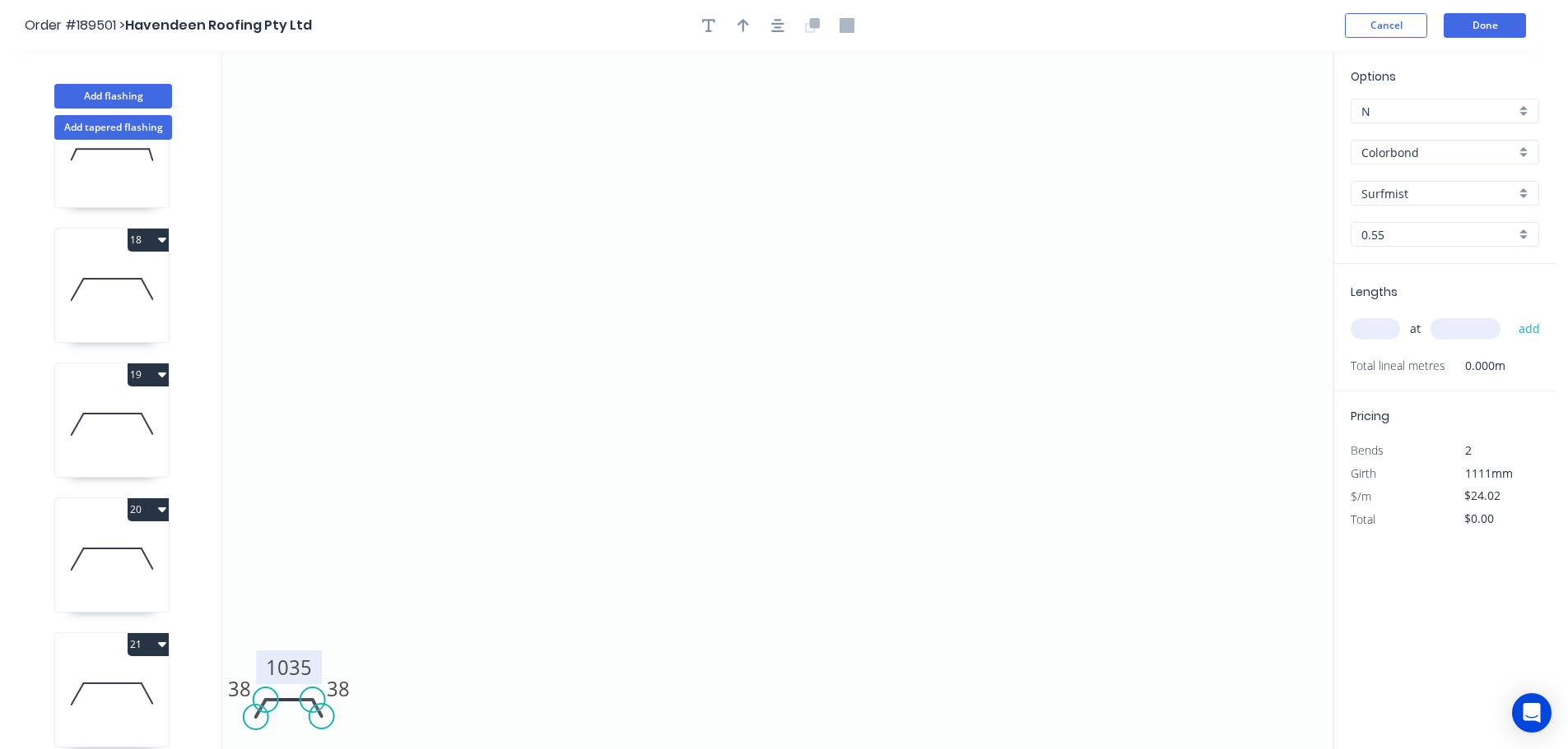
click at [306, 667] on tspan "1035" at bounding box center [288, 667] width 46 height 27
click at [726, 481] on icon "0 38 1030 38" at bounding box center [778, 400] width 1111 height 698
click at [1379, 325] on input "text" at bounding box center [1375, 329] width 49 height 22
click at [1488, 324] on input "text" at bounding box center [1465, 329] width 70 height 22
click at [1510, 315] on button "add" at bounding box center [1529, 329] width 39 height 28
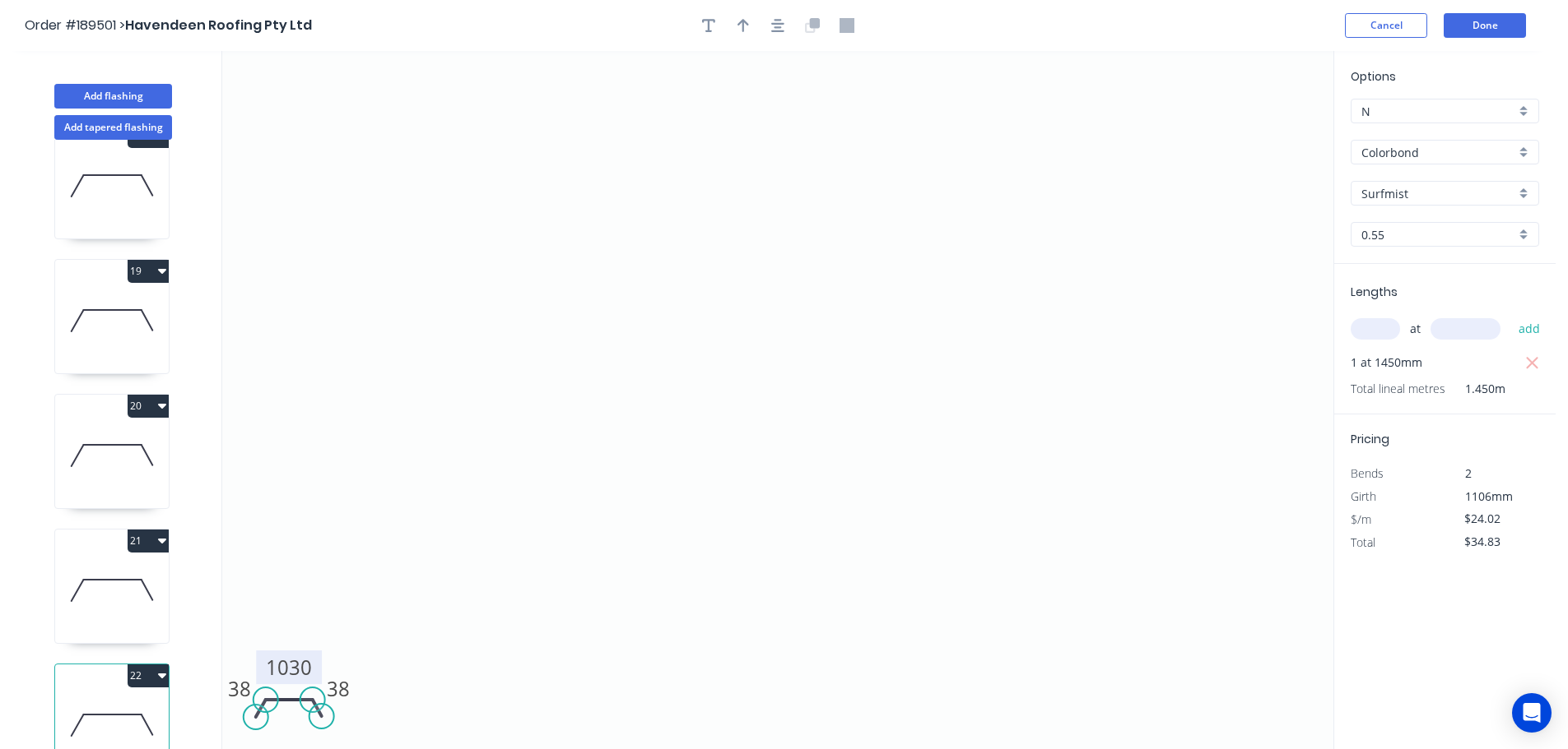
scroll to position [2365, 0]
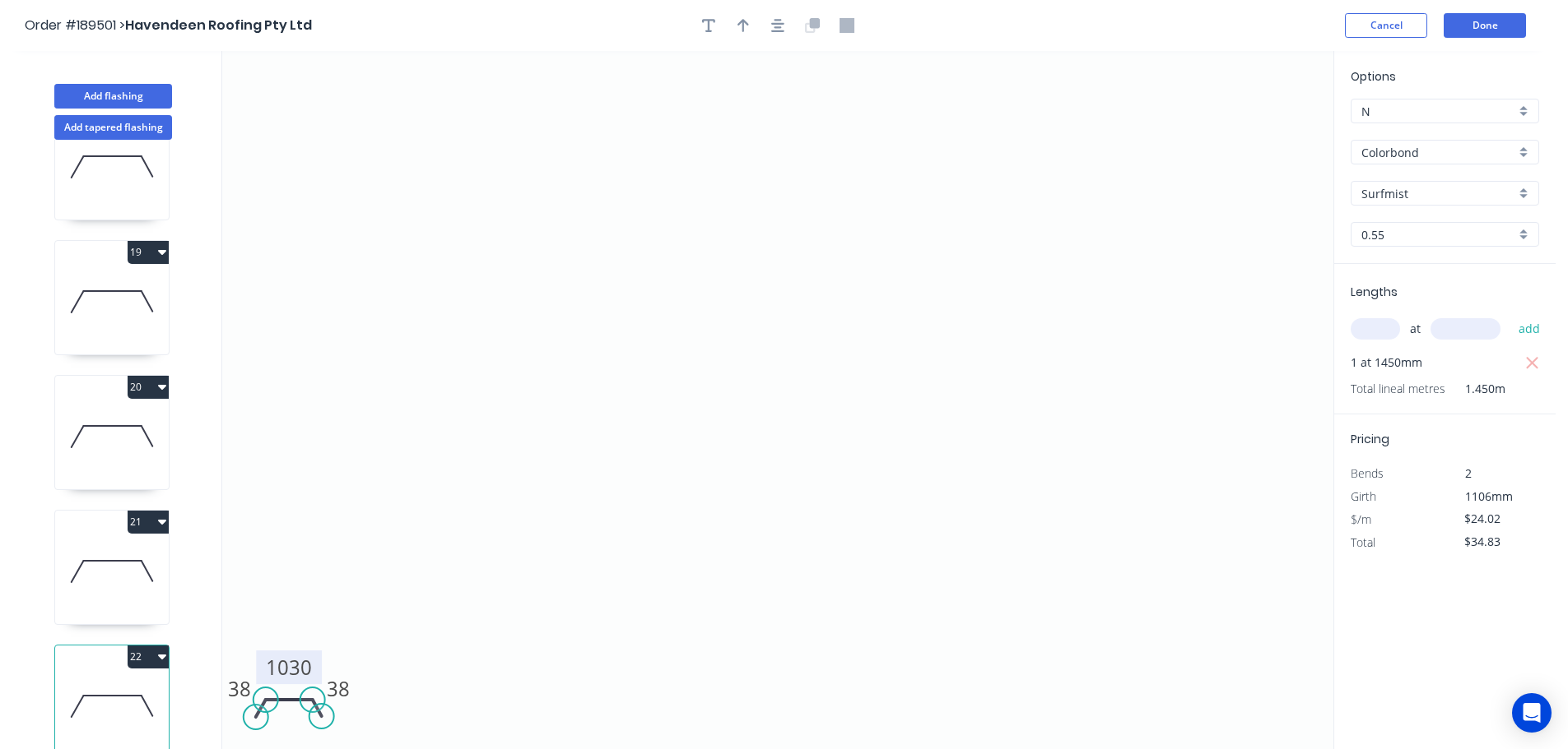
click at [140, 646] on button "22" at bounding box center [147, 656] width 41 height 23
click at [115, 691] on div "Duplicate" at bounding box center [90, 698] width 126 height 24
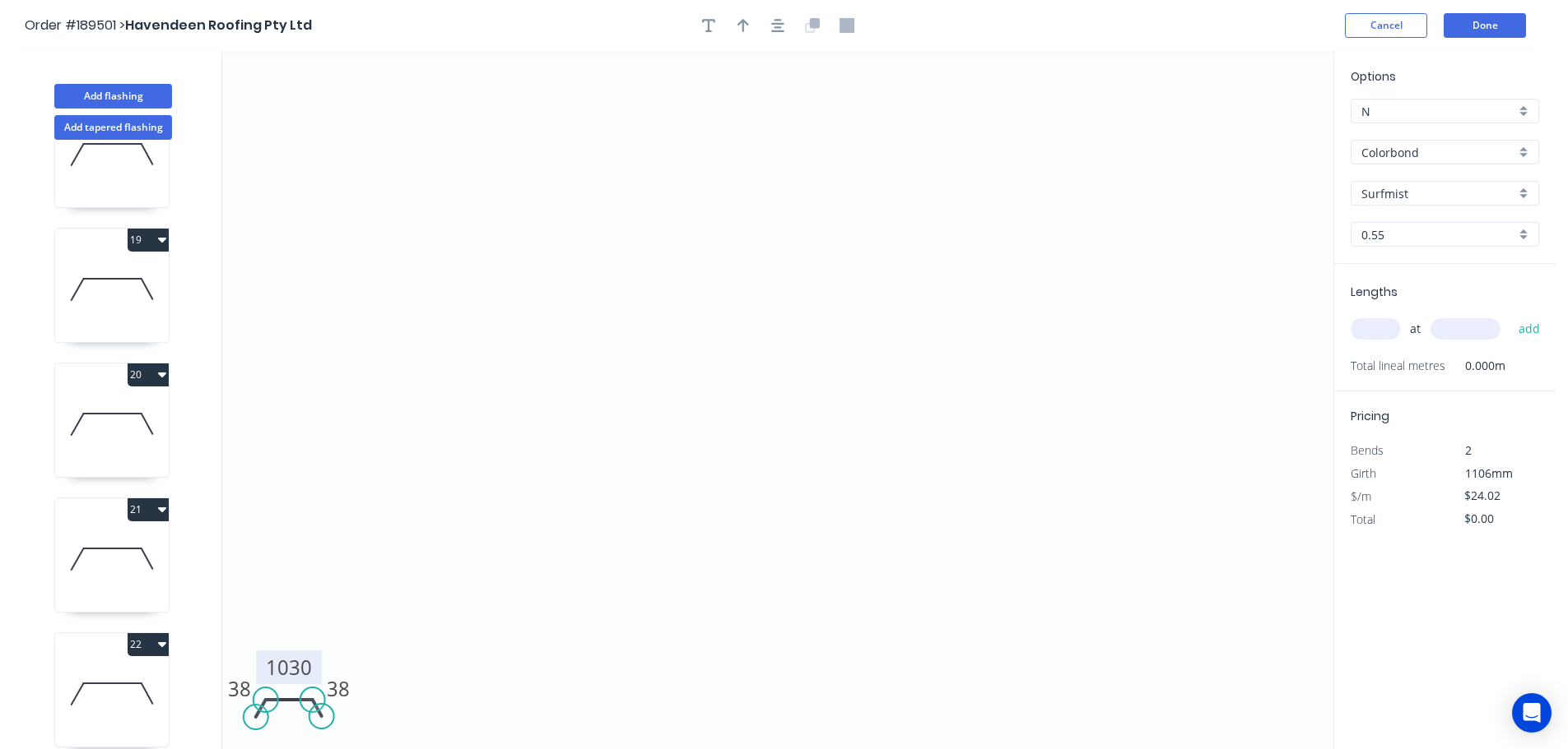
click at [301, 665] on tspan "1030" at bounding box center [288, 667] width 46 height 27
click at [448, 626] on icon "0 38 1040 38" at bounding box center [778, 400] width 1111 height 698
click at [1384, 325] on input "text" at bounding box center [1375, 329] width 49 height 22
click at [1471, 329] on input "text" at bounding box center [1465, 329] width 70 height 22
click at [1510, 315] on button "add" at bounding box center [1529, 329] width 39 height 28
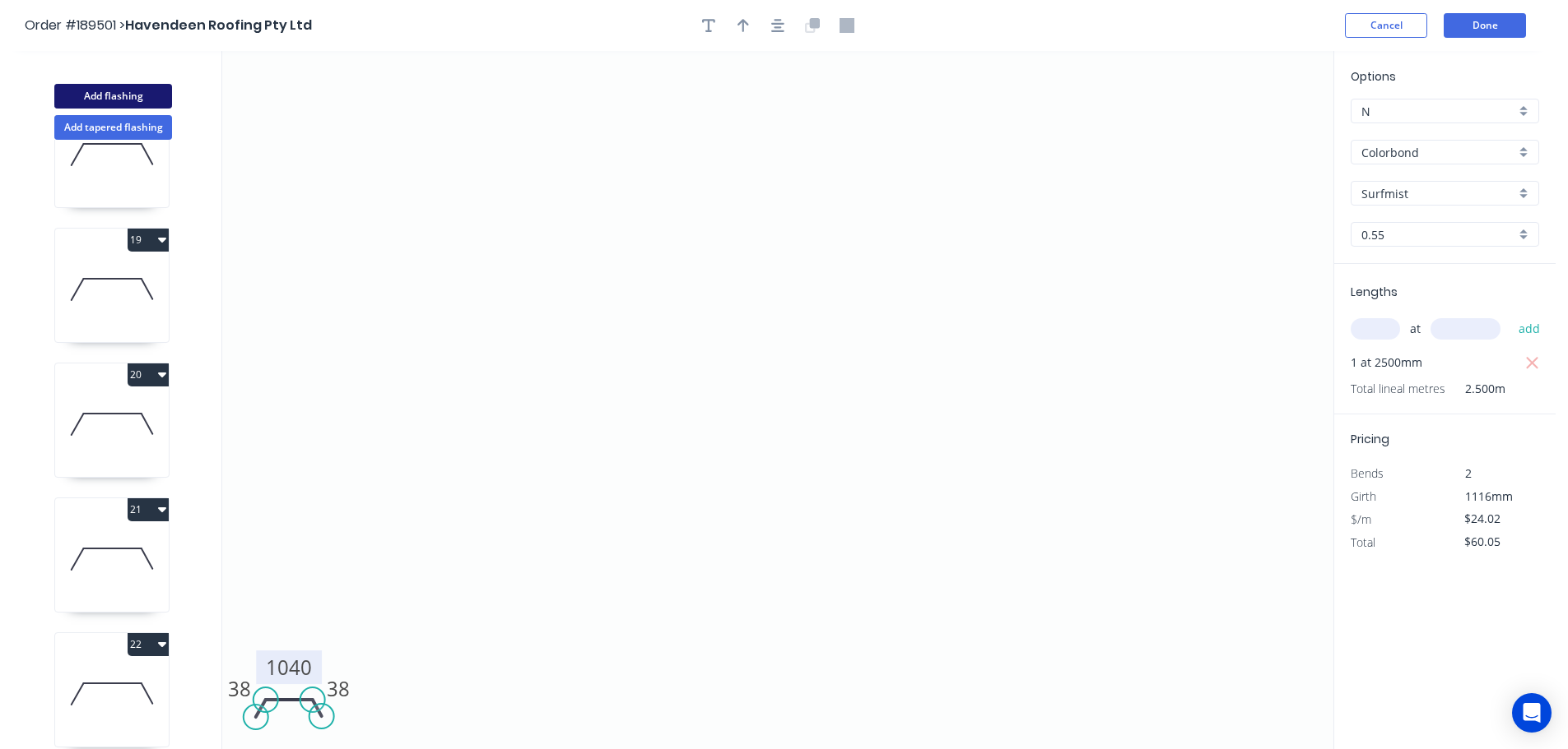
click at [118, 90] on button "Add flashing" at bounding box center [113, 95] width 117 height 25
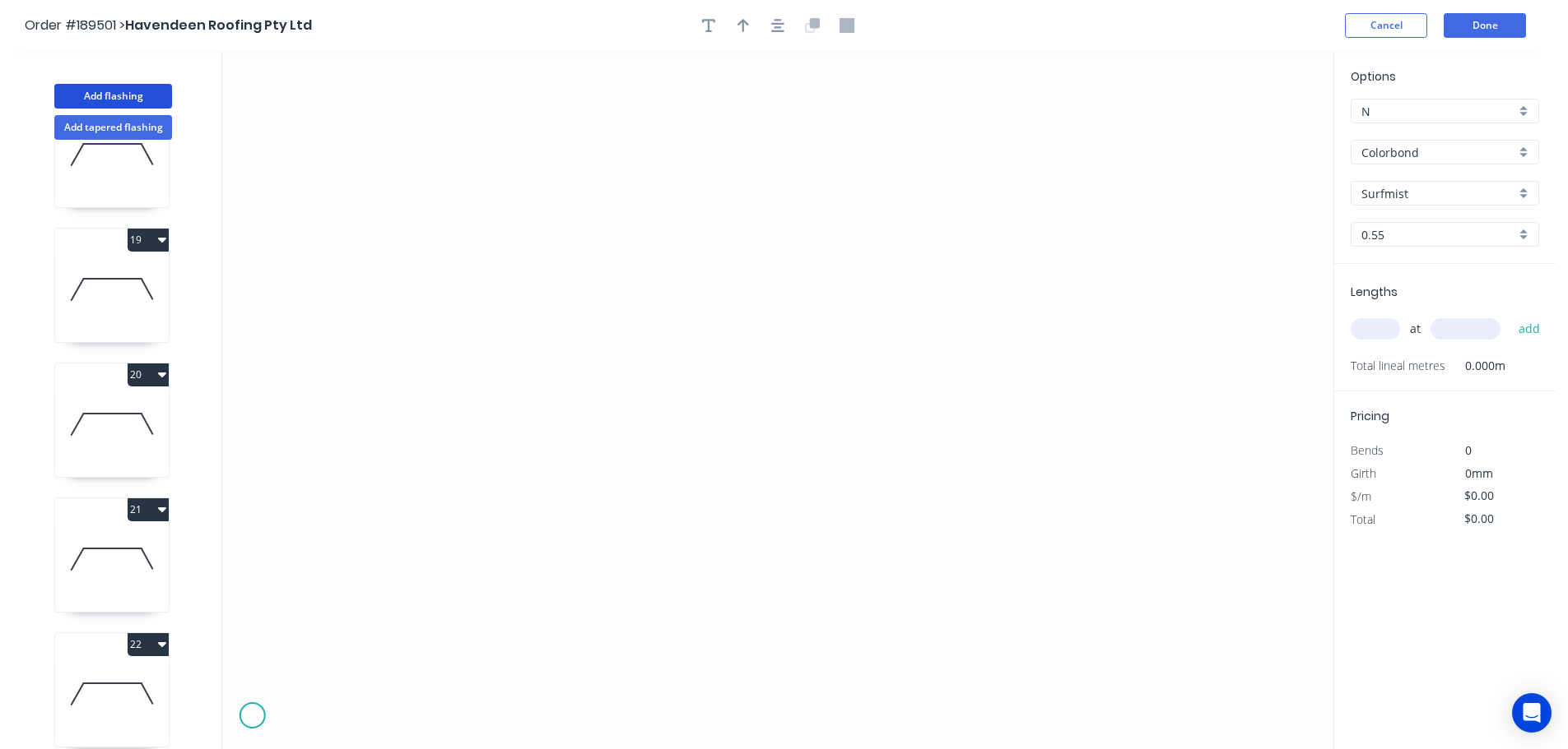
click at [252, 716] on icon "0" at bounding box center [778, 400] width 1111 height 698
click at [422, 706] on icon "0" at bounding box center [778, 400] width 1111 height 698
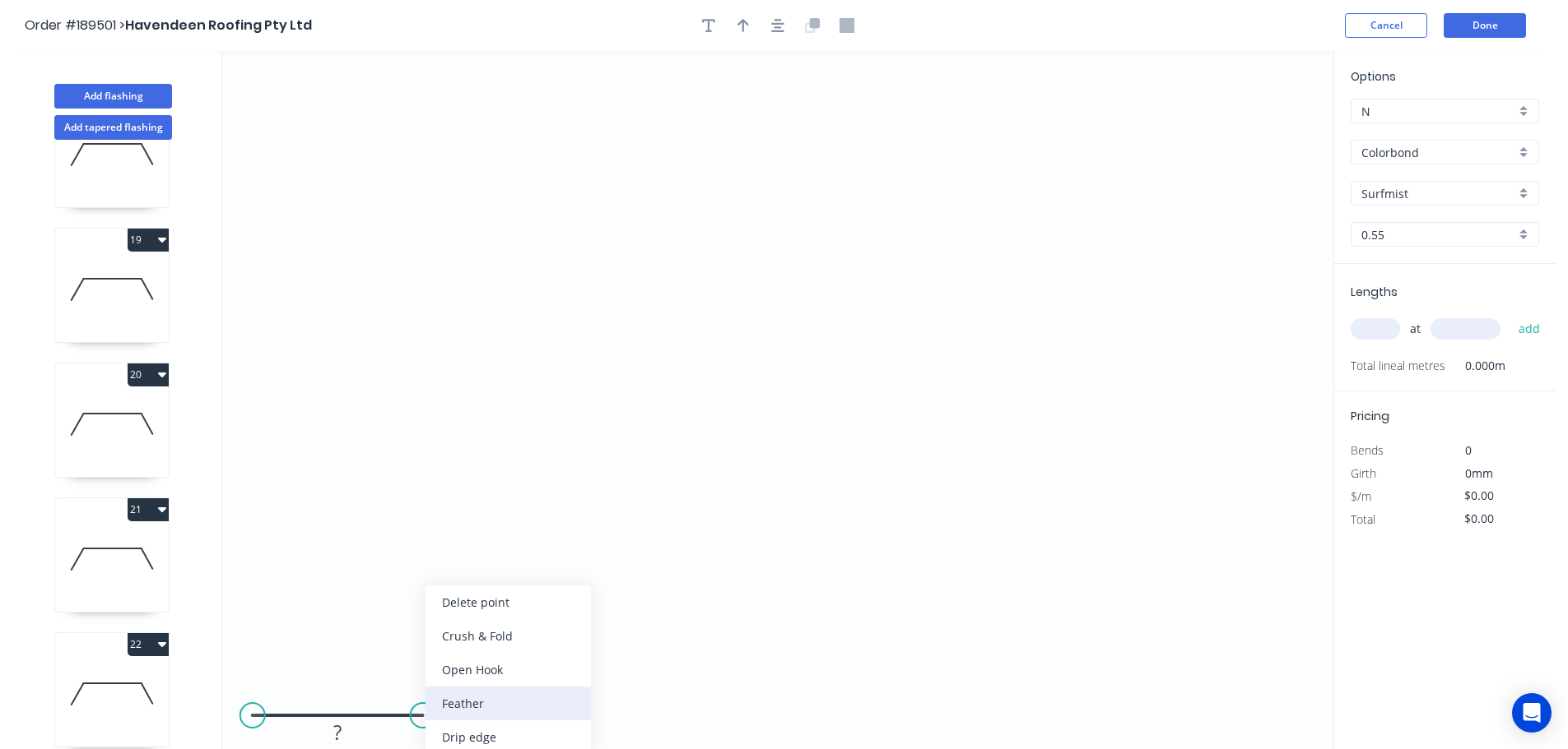
click at [504, 704] on div "Feather" at bounding box center [508, 704] width 166 height 34
click at [412, 744] on tspan "15" at bounding box center [411, 744] width 23 height 27
click at [558, 706] on icon "0 FE 10 ?" at bounding box center [778, 400] width 1111 height 698
drag, startPoint x: 426, startPoint y: 742, endPoint x: 509, endPoint y: 736, distance: 83.2
click at [509, 736] on rect at bounding box center [485, 737] width 65 height 34
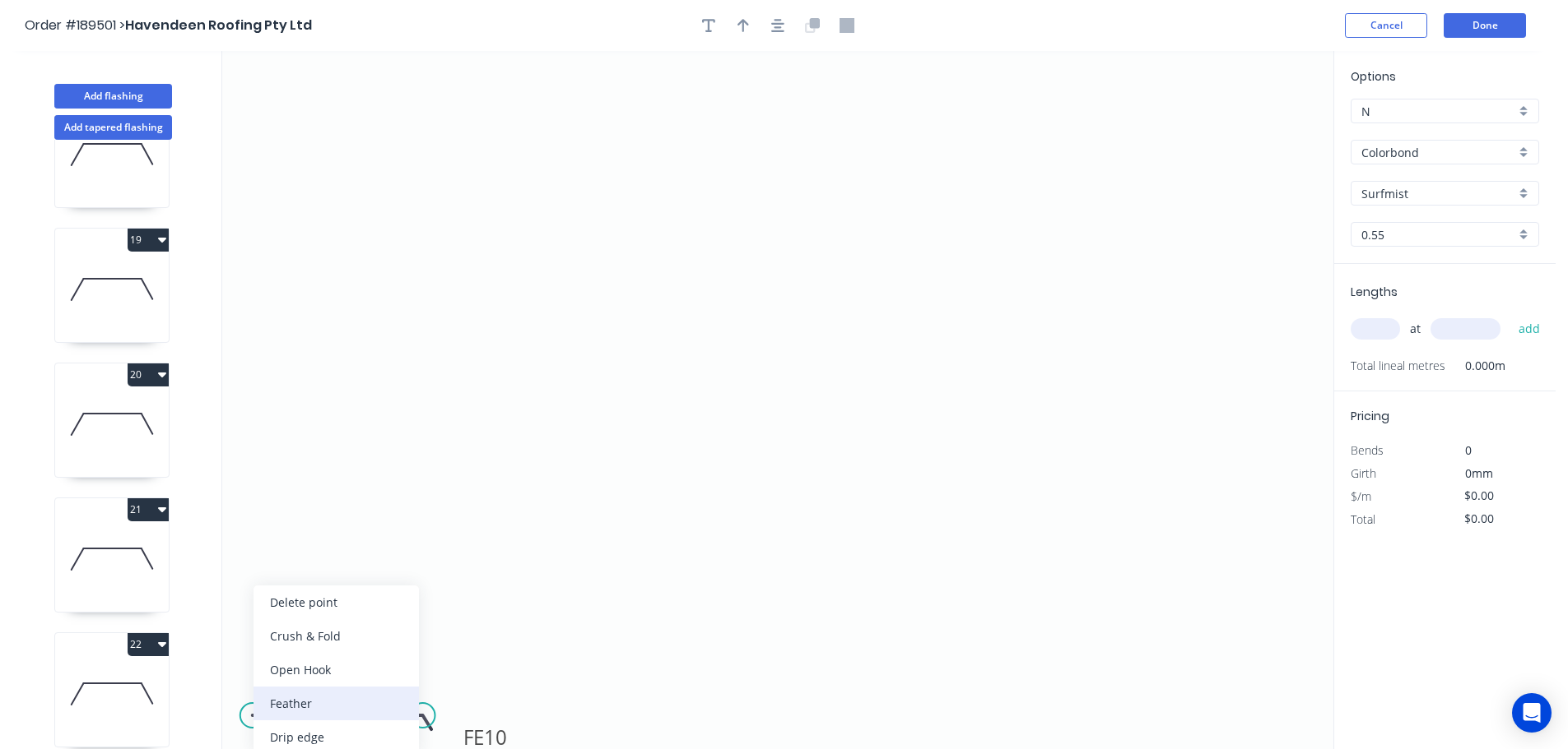
click at [300, 696] on div "Feather" at bounding box center [337, 704] width 166 height 34
click at [288, 707] on div "Flip bend" at bounding box center [340, 704] width 166 height 34
click at [292, 741] on tspan "15" at bounding box center [284, 744] width 23 height 27
click at [353, 663] on icon "0 FE 10 FE 10 ?" at bounding box center [778, 400] width 1111 height 698
drag, startPoint x: 302, startPoint y: 745, endPoint x: 227, endPoint y: 746, distance: 75.0
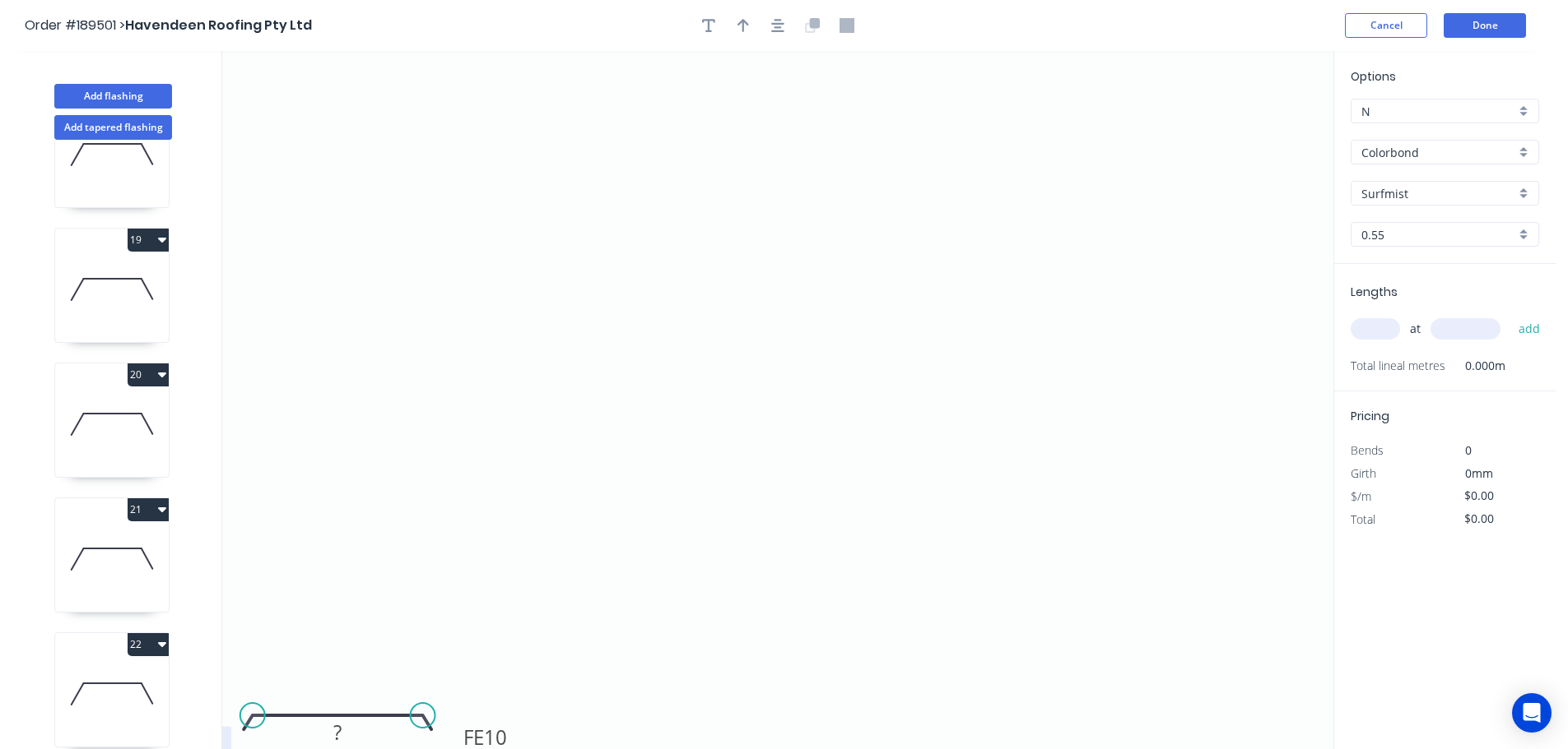
click at [227, 746] on rect at bounding box center [199, 744] width 65 height 34
click at [343, 736] on rect at bounding box center [337, 733] width 33 height 23
click at [428, 596] on icon "0 FE 10 FE 10 380" at bounding box center [778, 400] width 1111 height 698
click at [1388, 329] on input "text" at bounding box center [1375, 329] width 49 height 22
click at [1486, 332] on input "text" at bounding box center [1465, 329] width 70 height 22
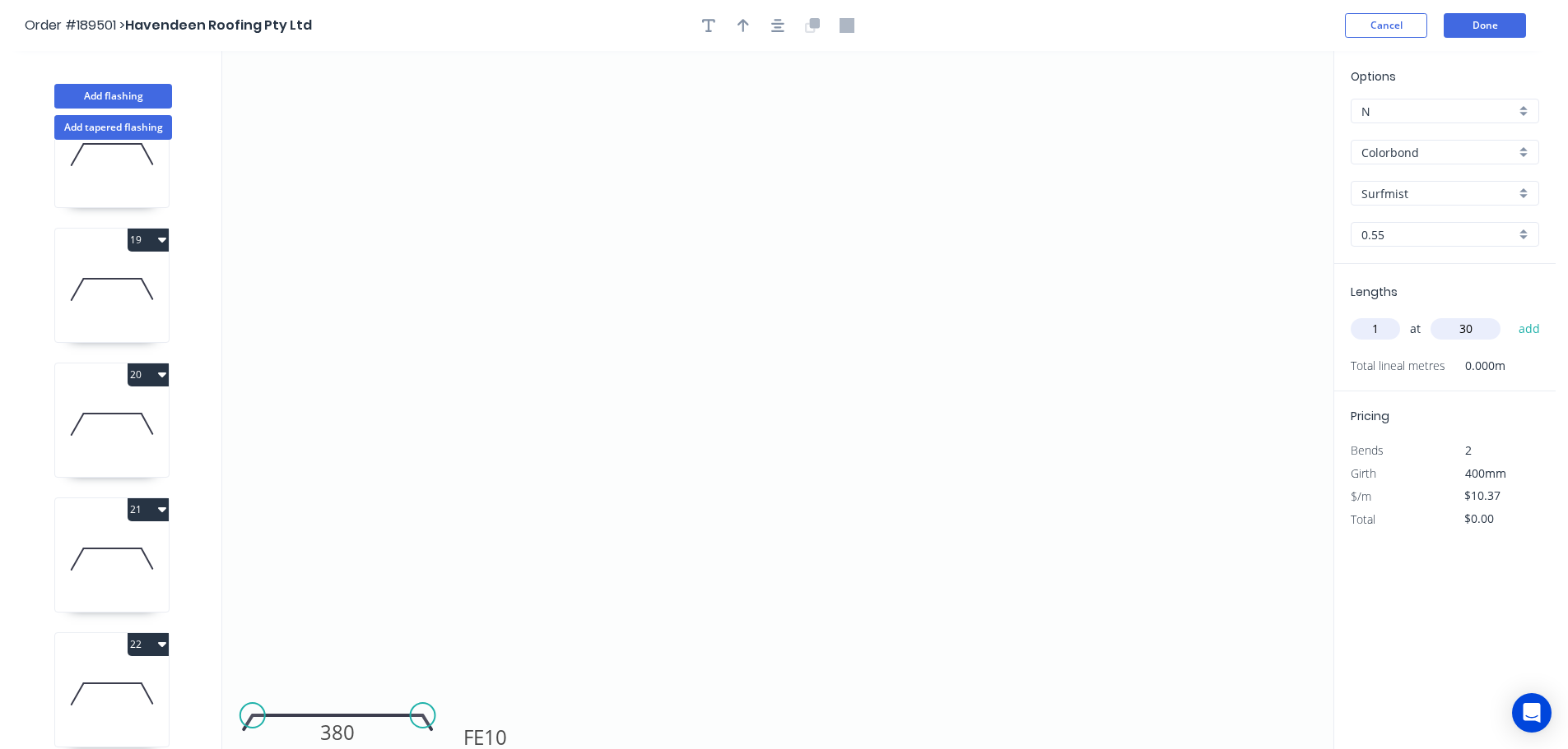
click at [1510, 315] on button "add" at bounding box center [1529, 329] width 39 height 28
click at [1488, 25] on button "Done" at bounding box center [1484, 25] width 82 height 25
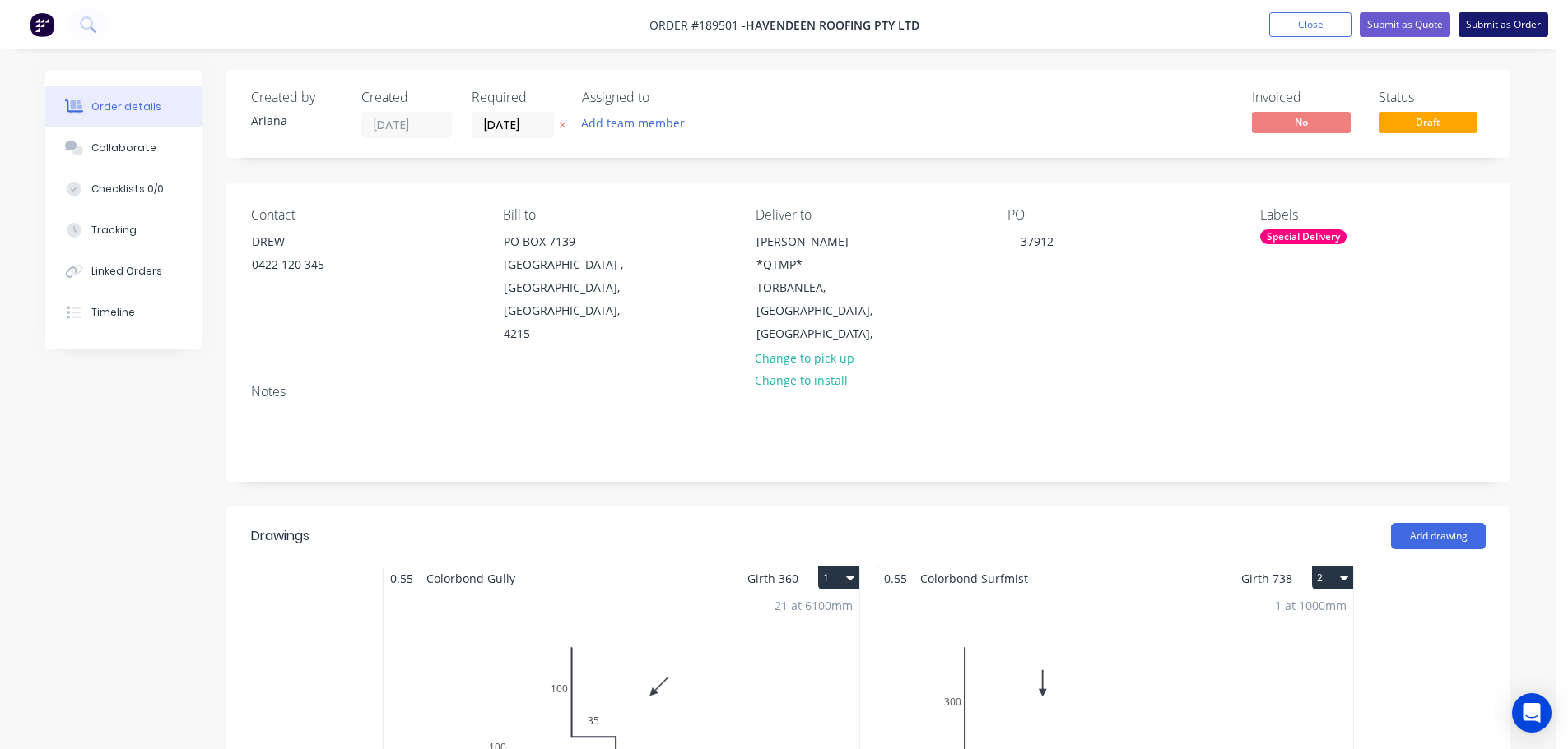
click at [1531, 28] on button "Submit as Order" at bounding box center [1503, 25] width 90 height 25
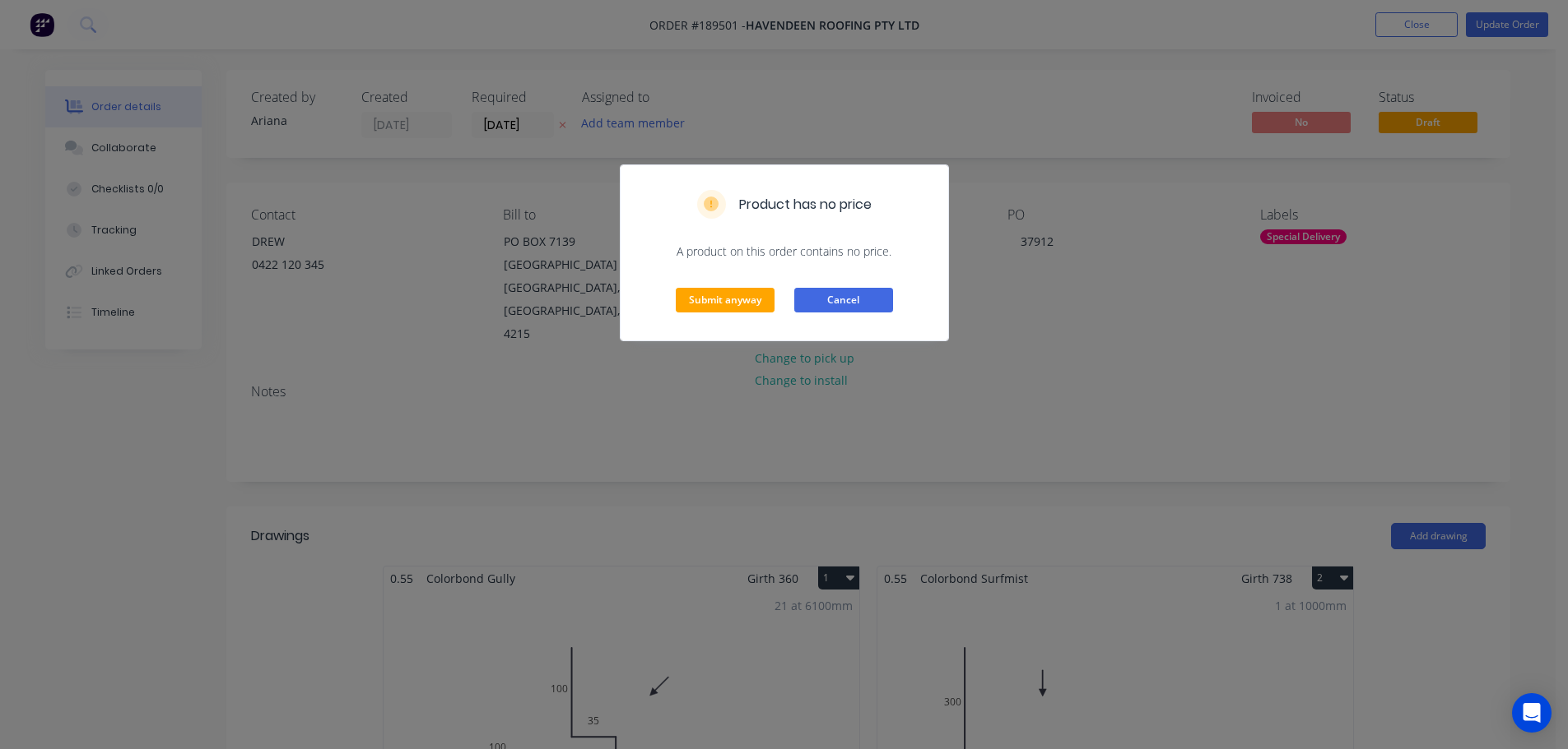
click at [849, 307] on button "Cancel" at bounding box center [843, 300] width 99 height 25
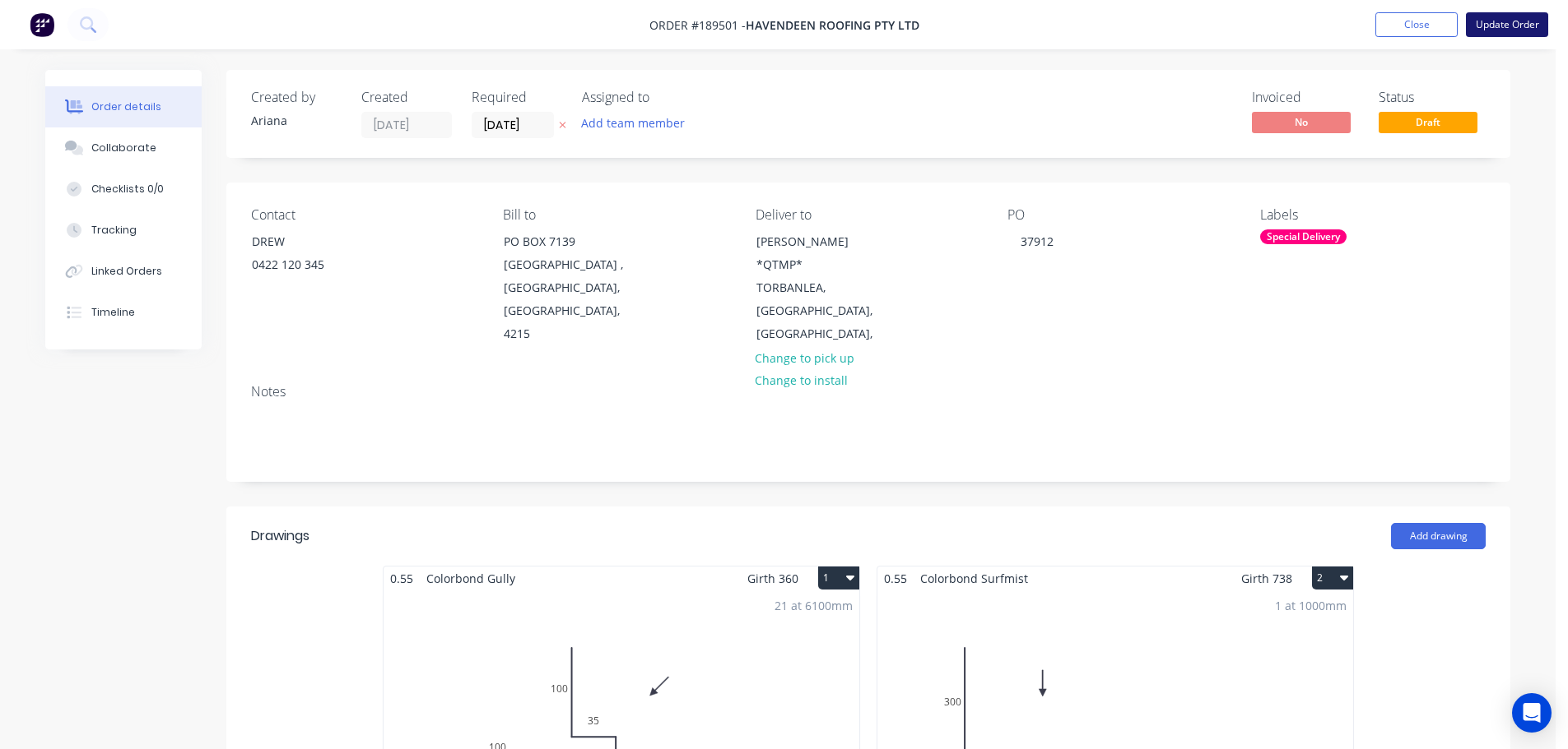
click at [1524, 23] on button "Update Order" at bounding box center [1507, 25] width 82 height 25
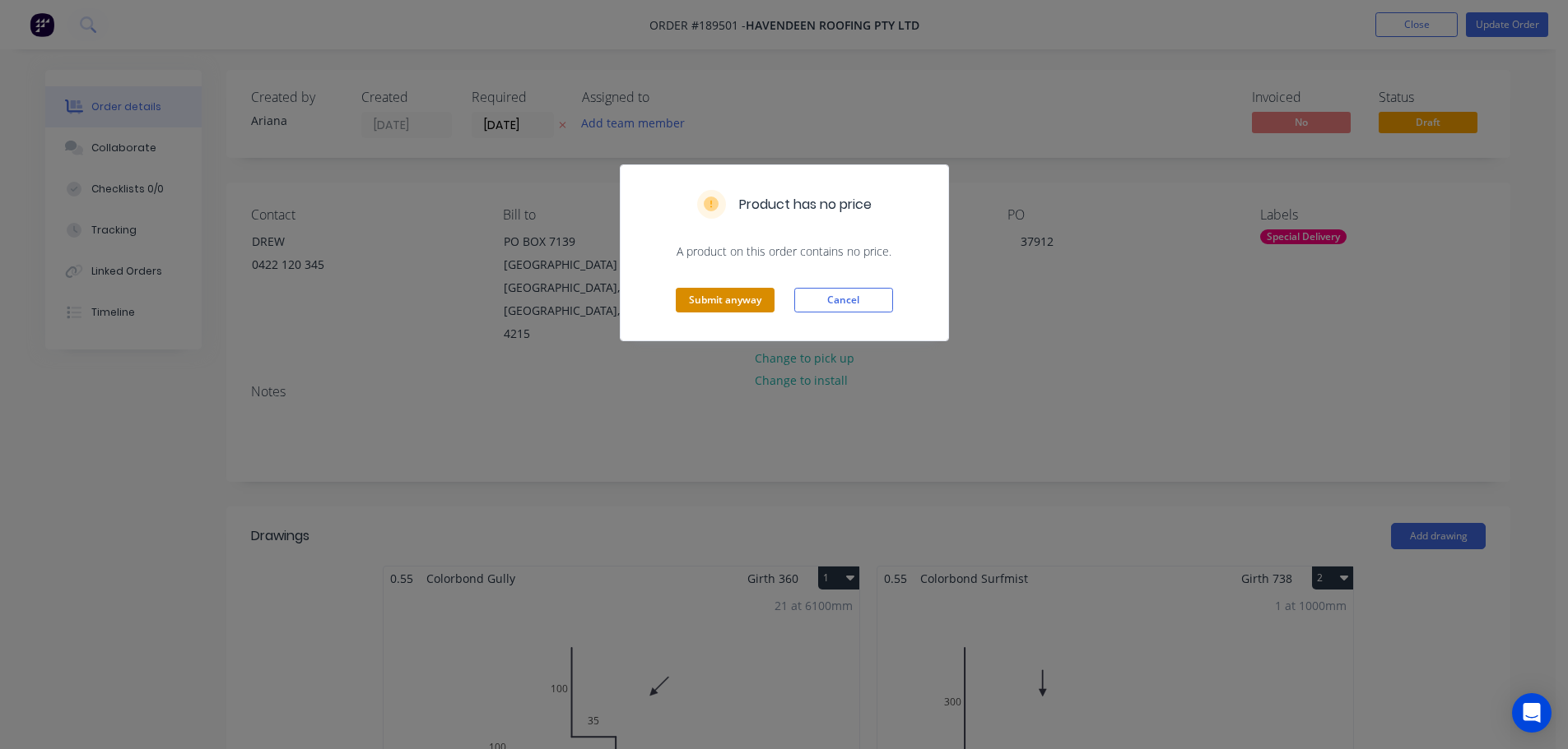
click at [747, 295] on button "Submit anyway" at bounding box center [725, 300] width 99 height 25
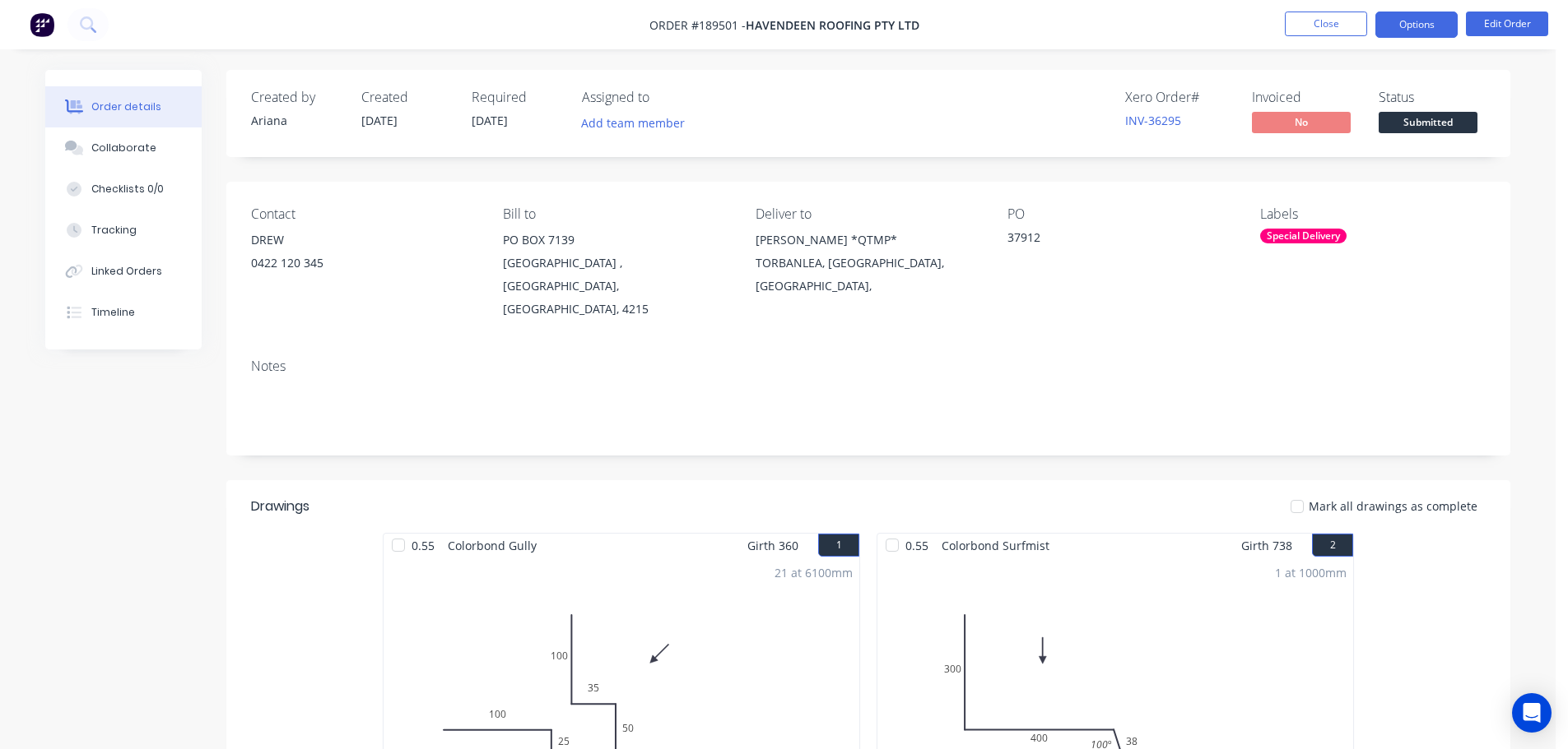
click at [1428, 23] on button "Options" at bounding box center [1416, 25] width 82 height 26
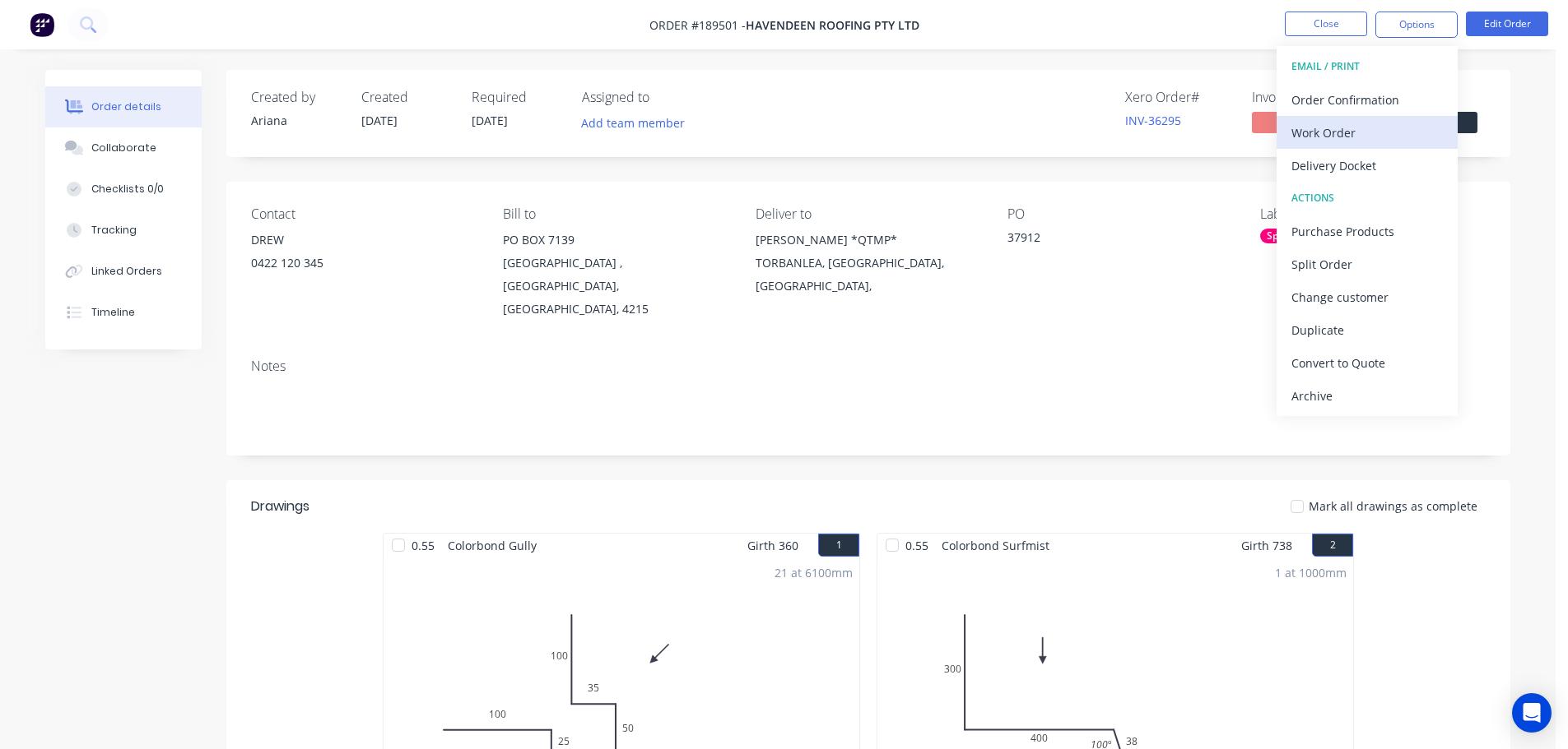
click at [1334, 130] on div "Work Order" at bounding box center [1367, 133] width 152 height 24
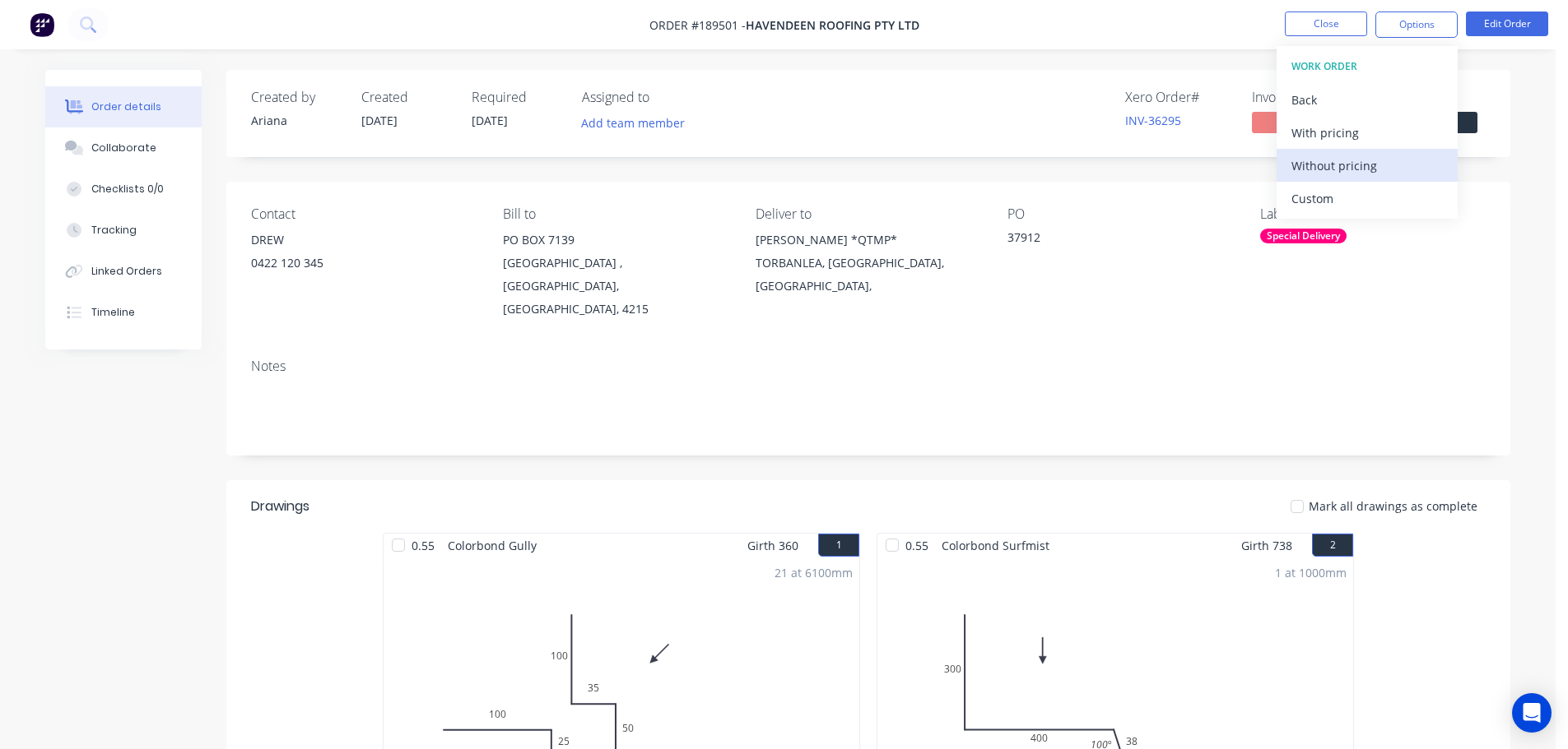
click at [1318, 173] on div "Without pricing" at bounding box center [1367, 165] width 152 height 24
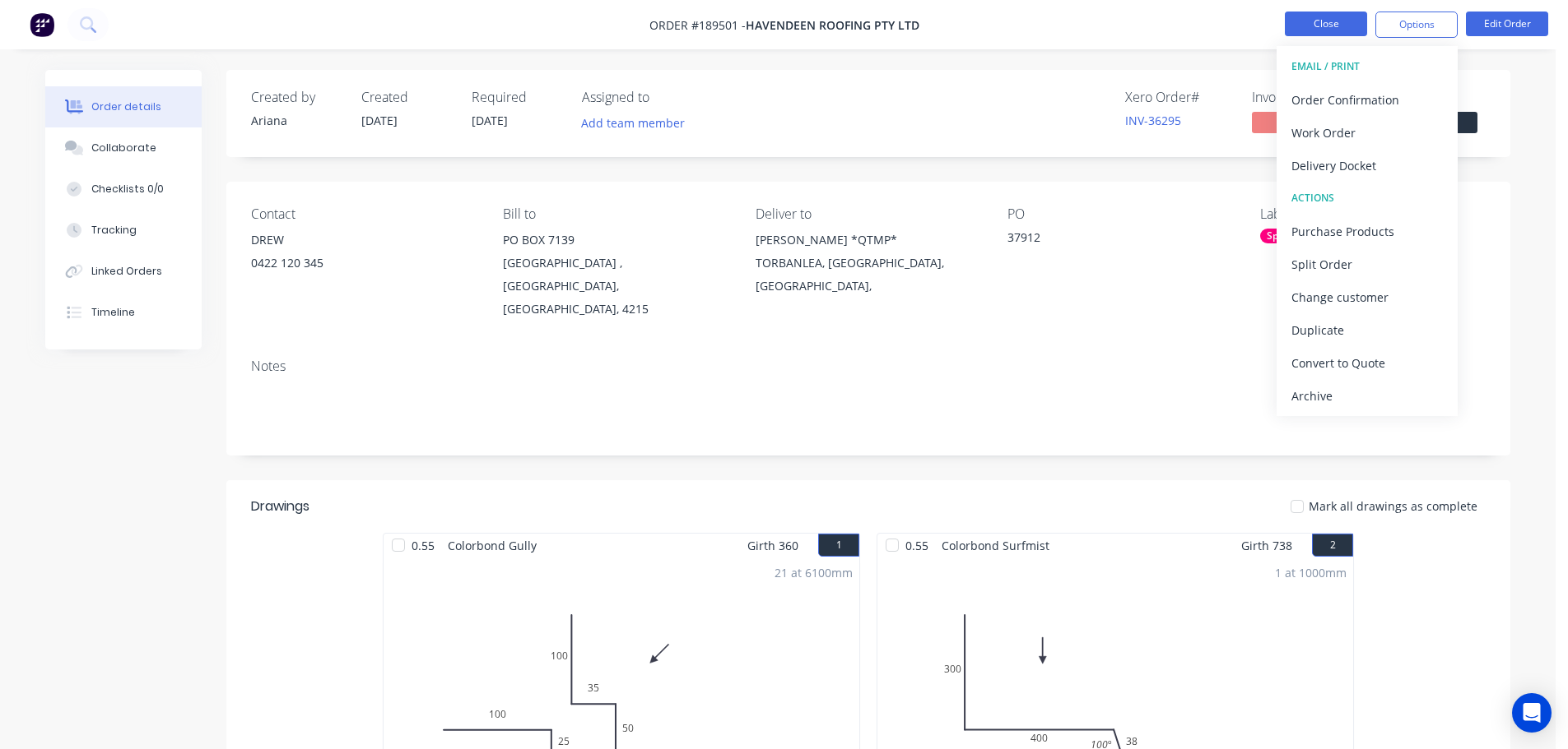
click at [1322, 25] on button "Close" at bounding box center [1326, 24] width 82 height 25
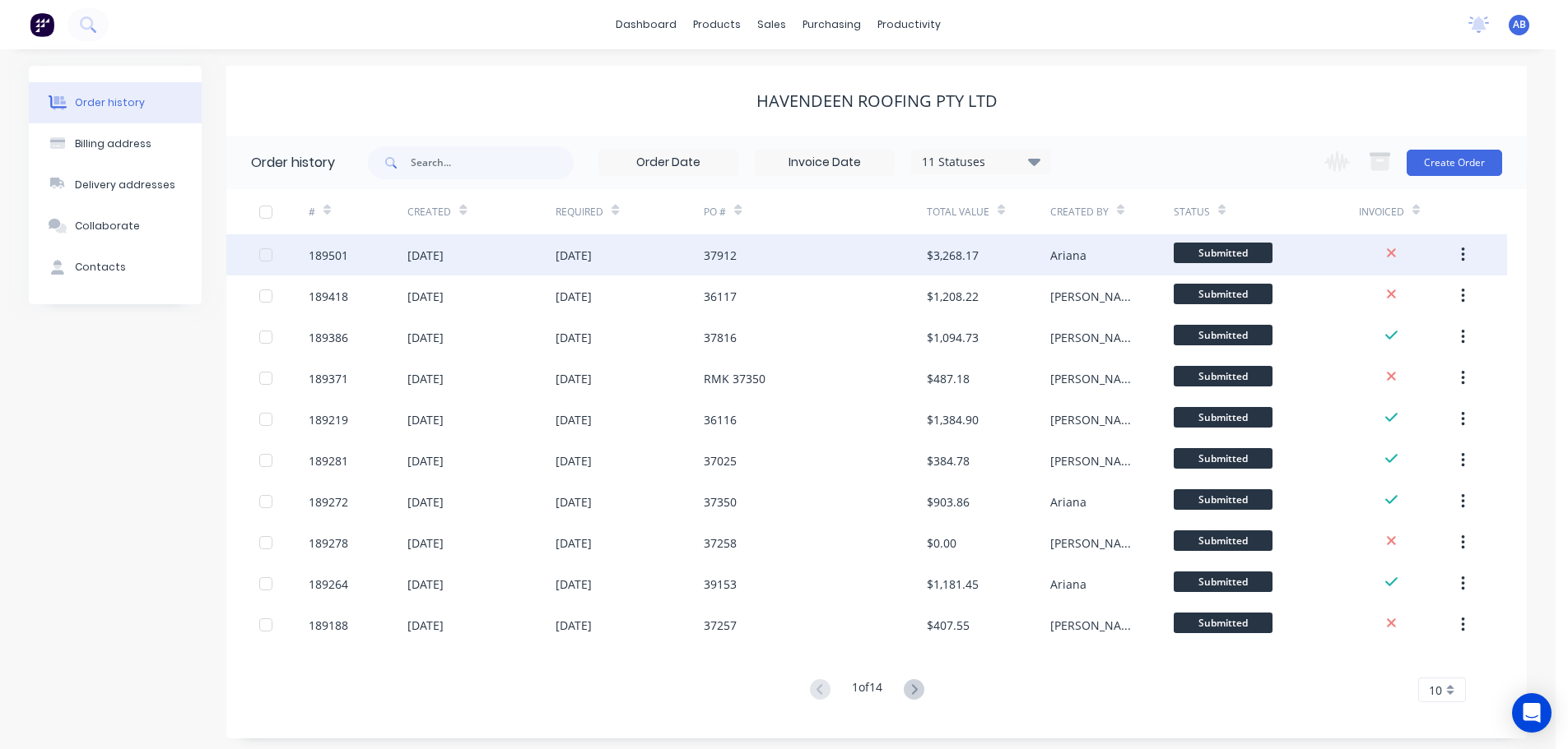
click at [844, 255] on div "37912" at bounding box center [815, 255] width 222 height 41
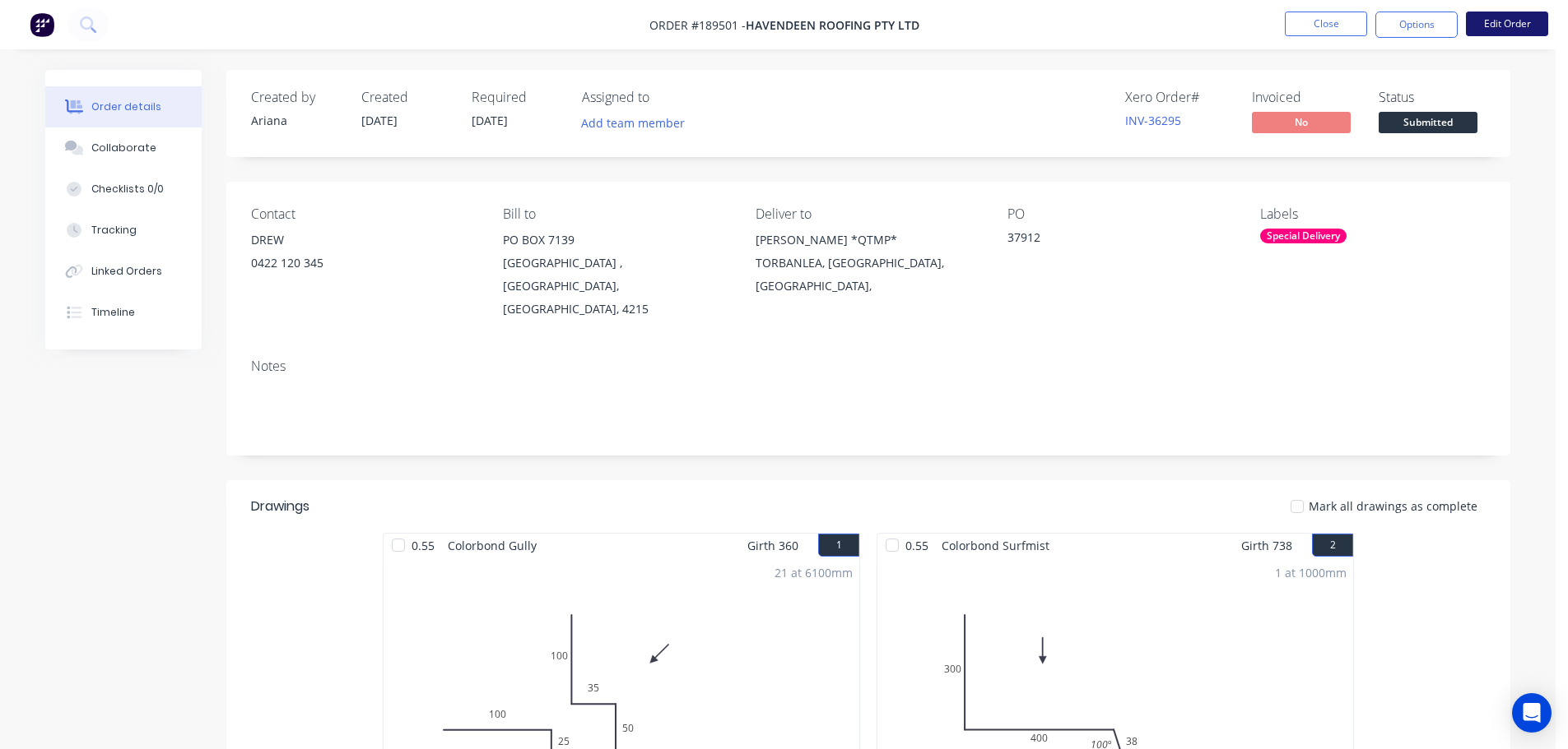
click at [1508, 14] on button "Edit Order" at bounding box center [1507, 24] width 82 height 25
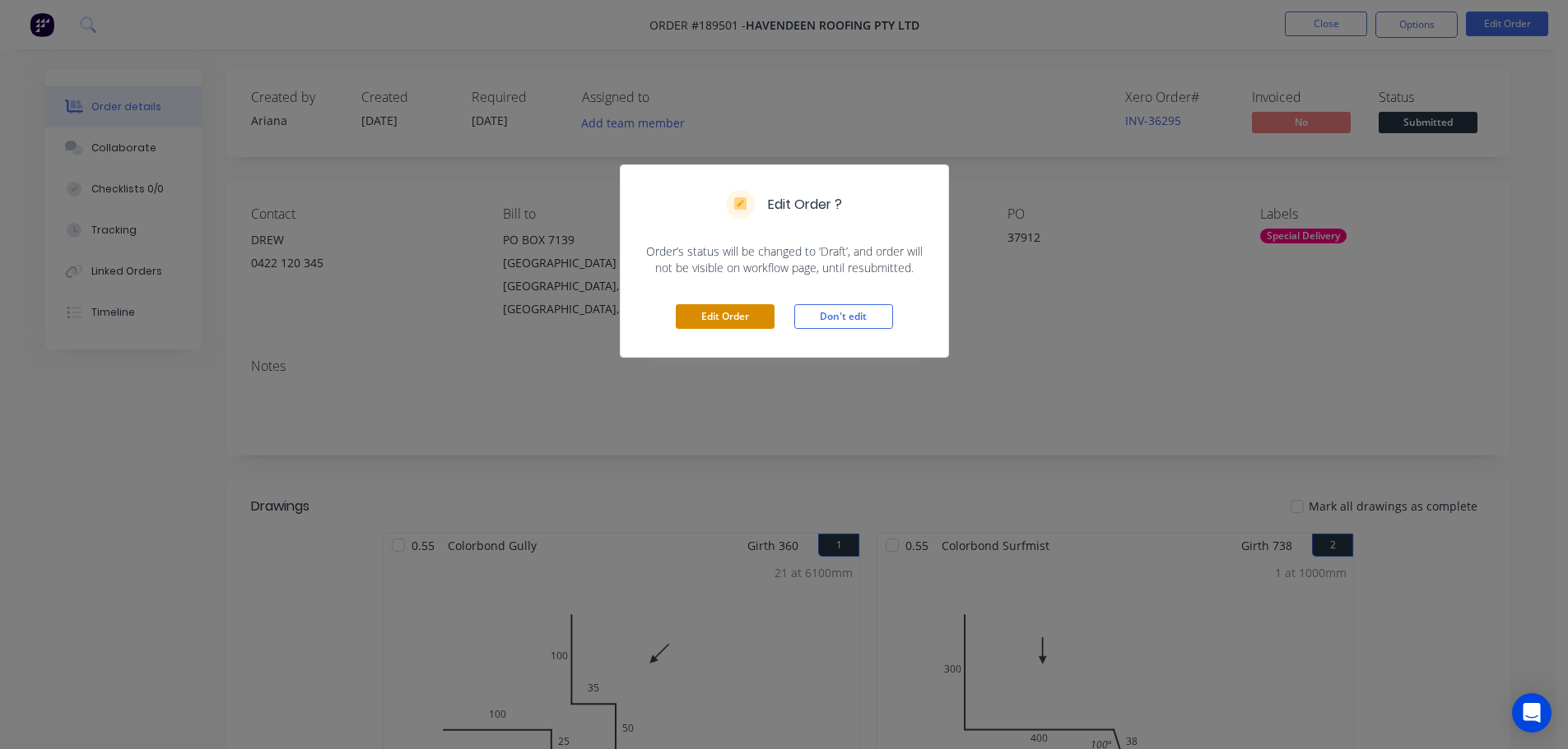
click at [719, 316] on button "Edit Order" at bounding box center [725, 316] width 99 height 25
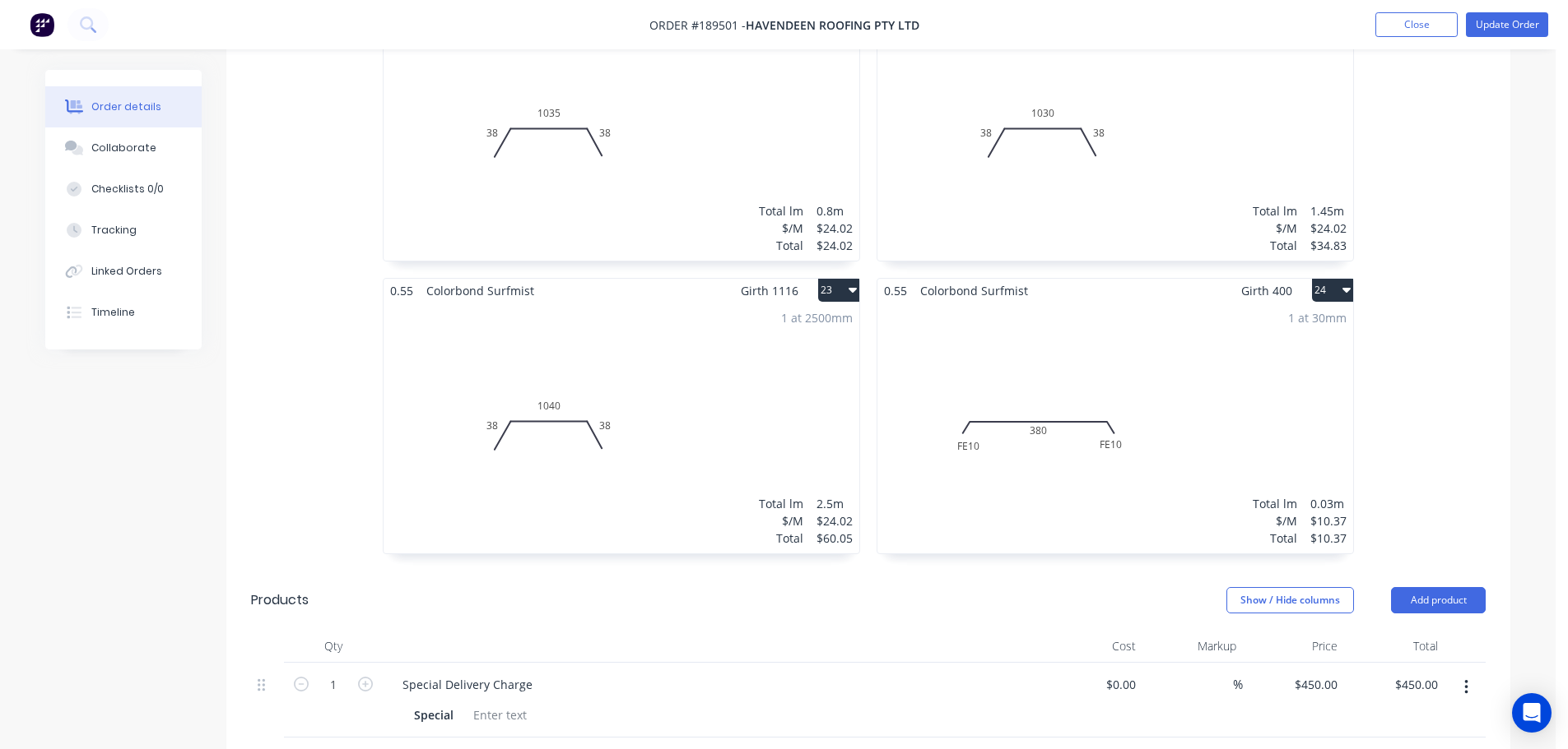
scroll to position [3948, 0]
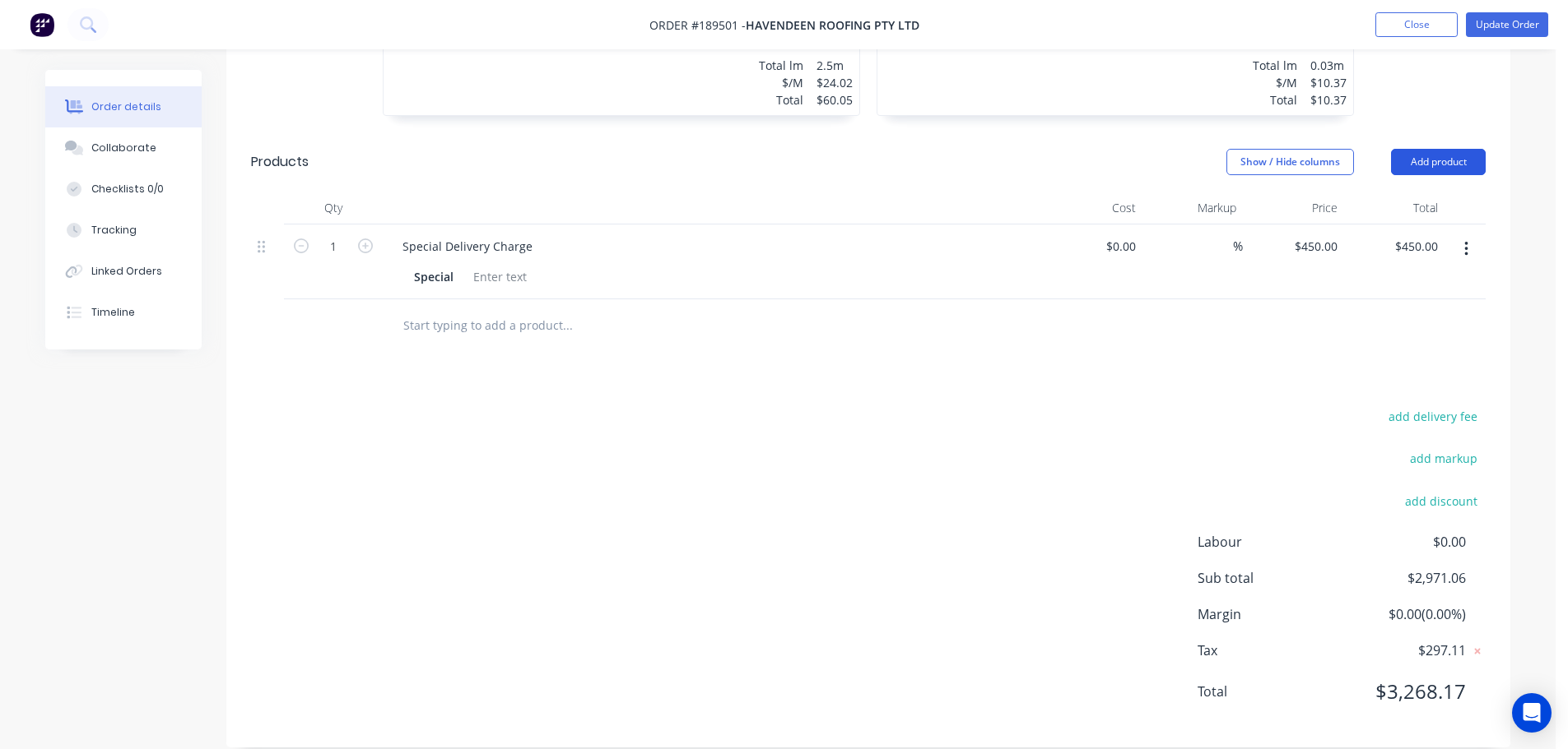
click at [1415, 149] on button "Add product" at bounding box center [1438, 162] width 95 height 26
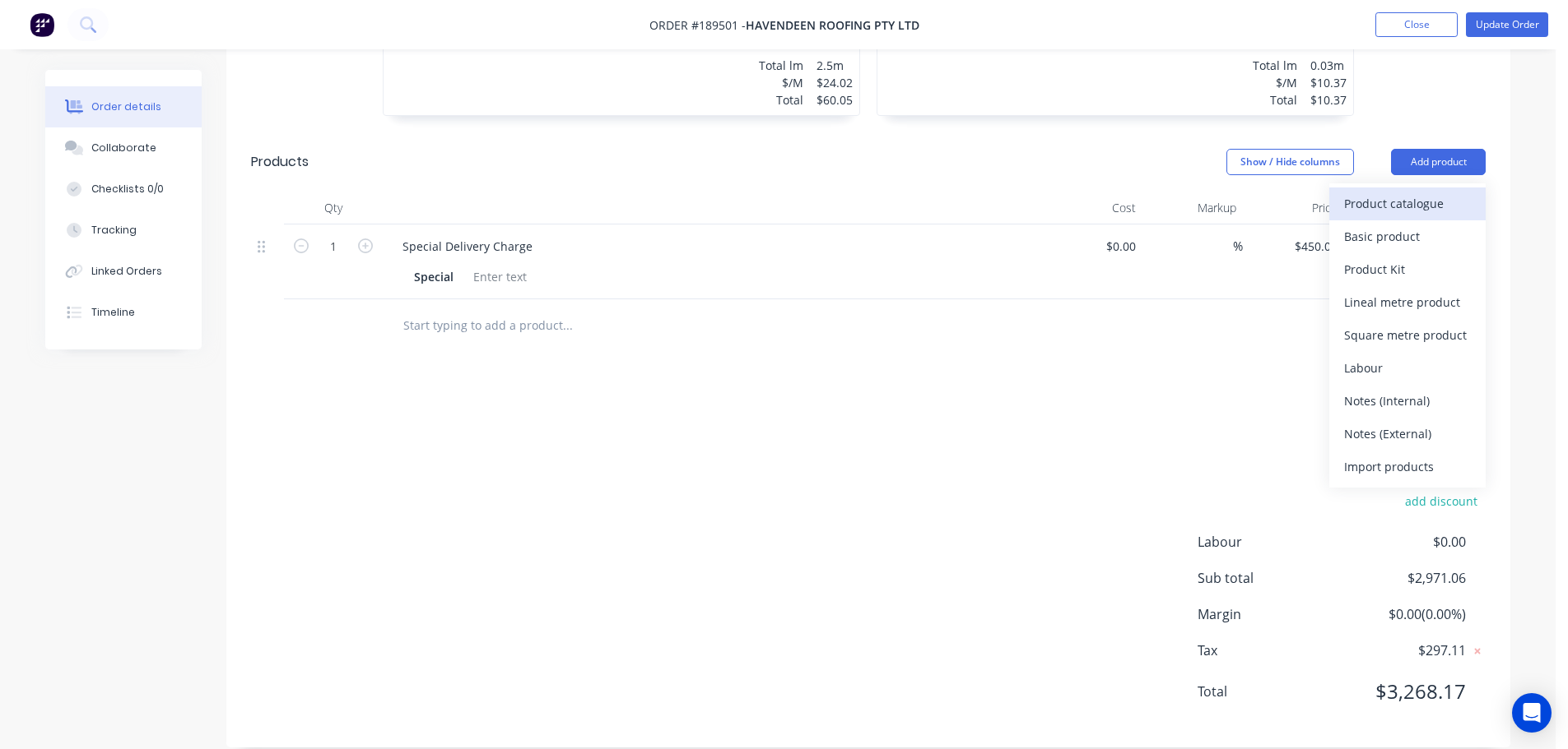
click at [1393, 192] on div "Product catalogue" at bounding box center [1407, 204] width 126 height 24
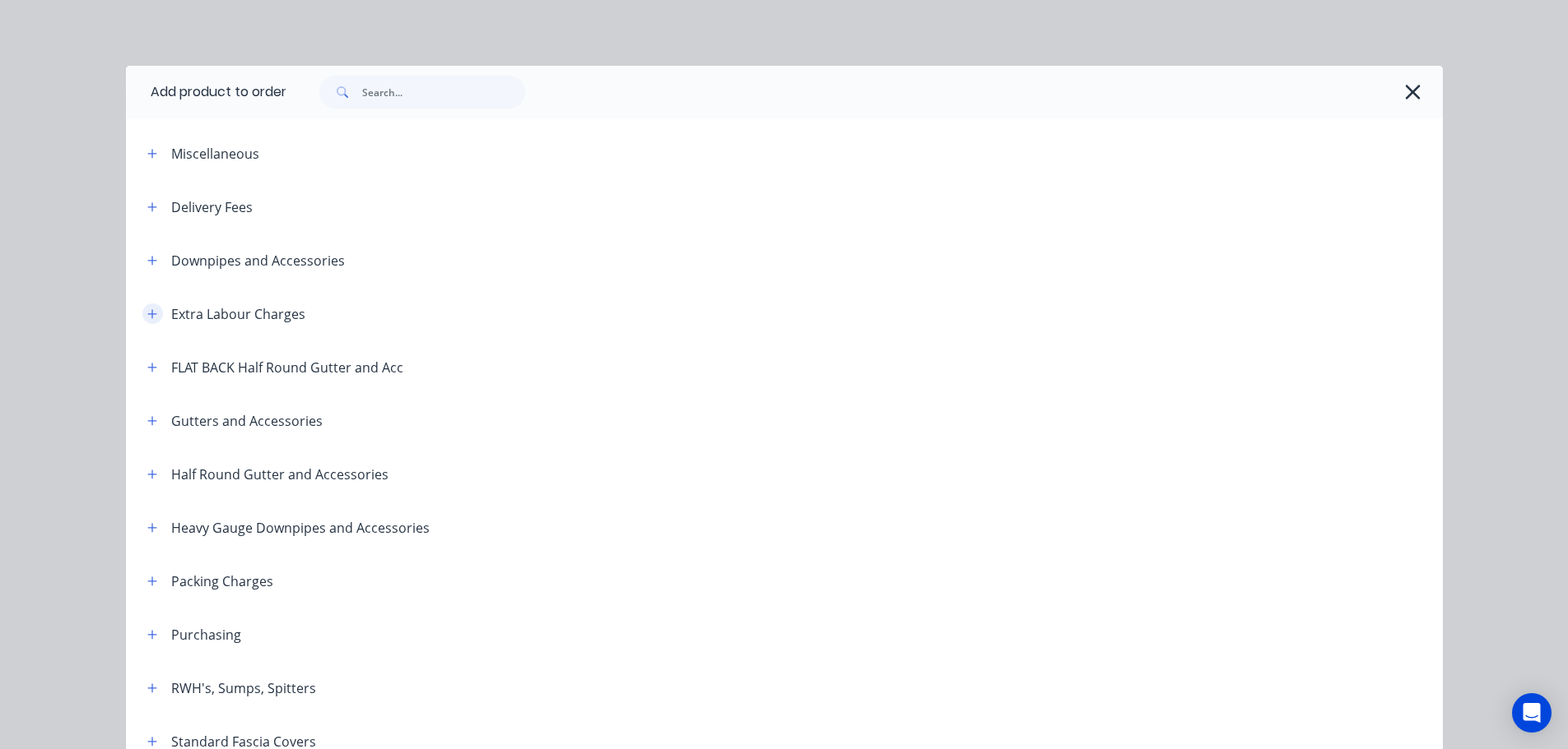
click at [146, 306] on button "button" at bounding box center [153, 314] width 21 height 21
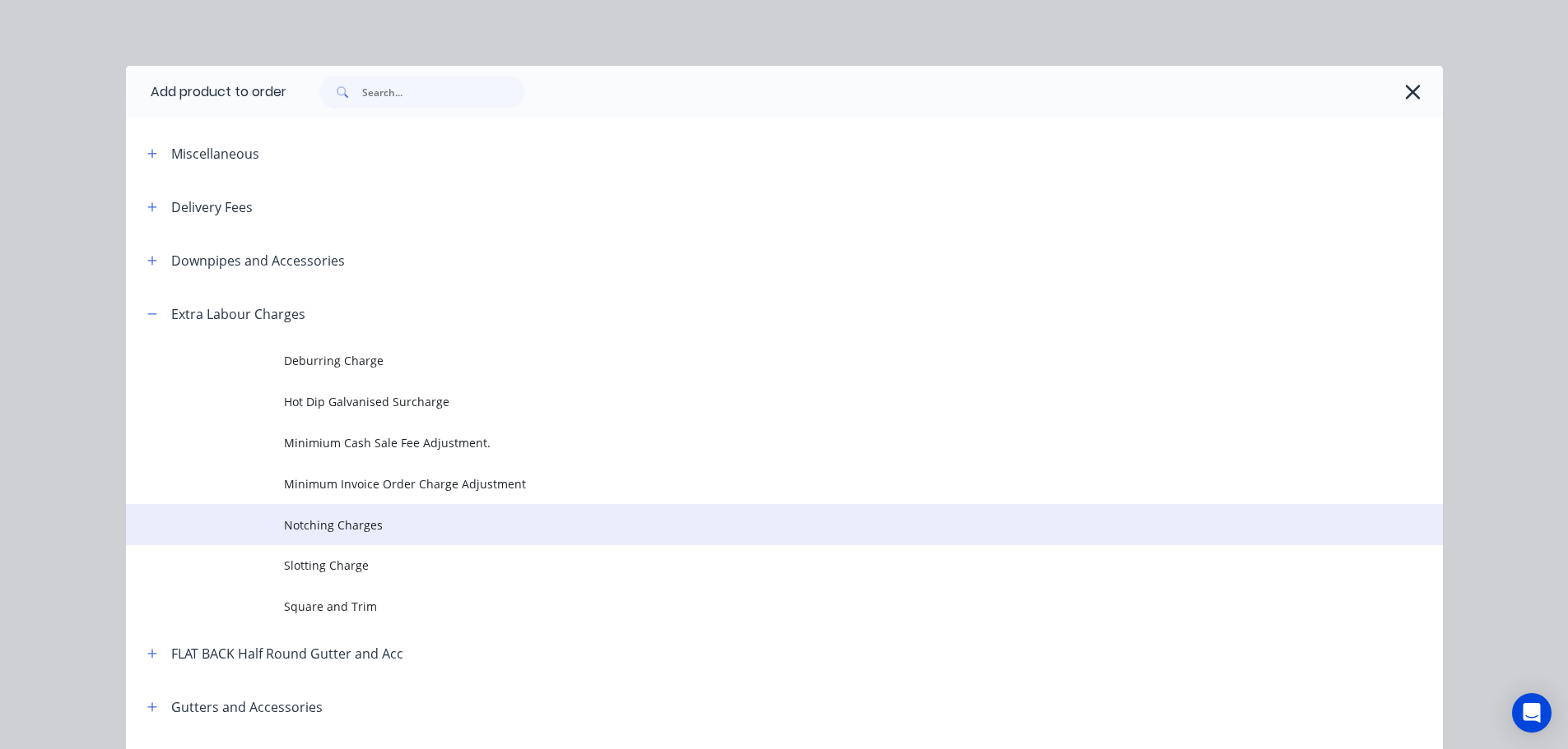
click at [359, 525] on span "Notching Charges" at bounding box center [747, 524] width 927 height 17
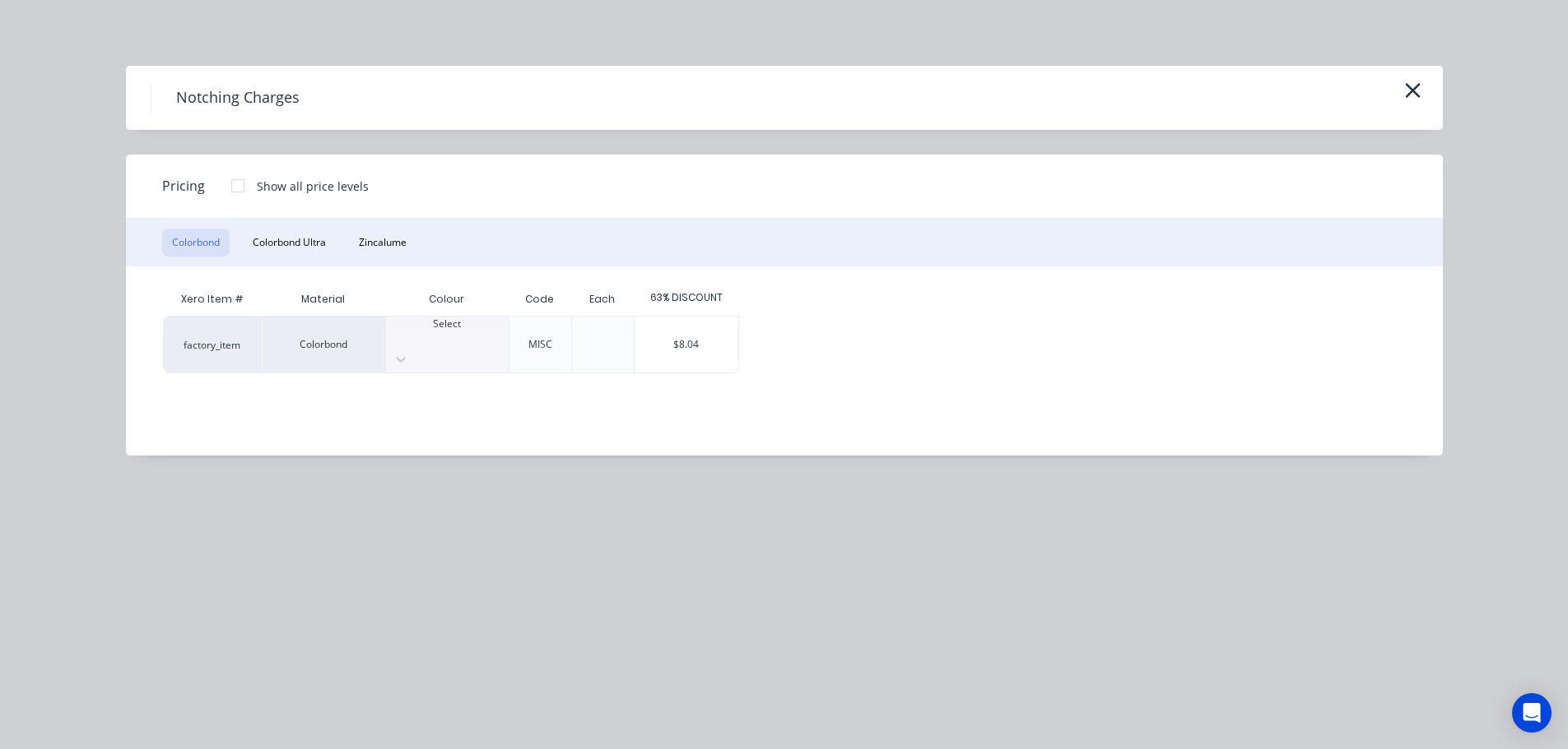
click at [434, 341] on div at bounding box center [447, 339] width 123 height 15
click at [673, 341] on div "$8.04" at bounding box center [687, 345] width 104 height 56
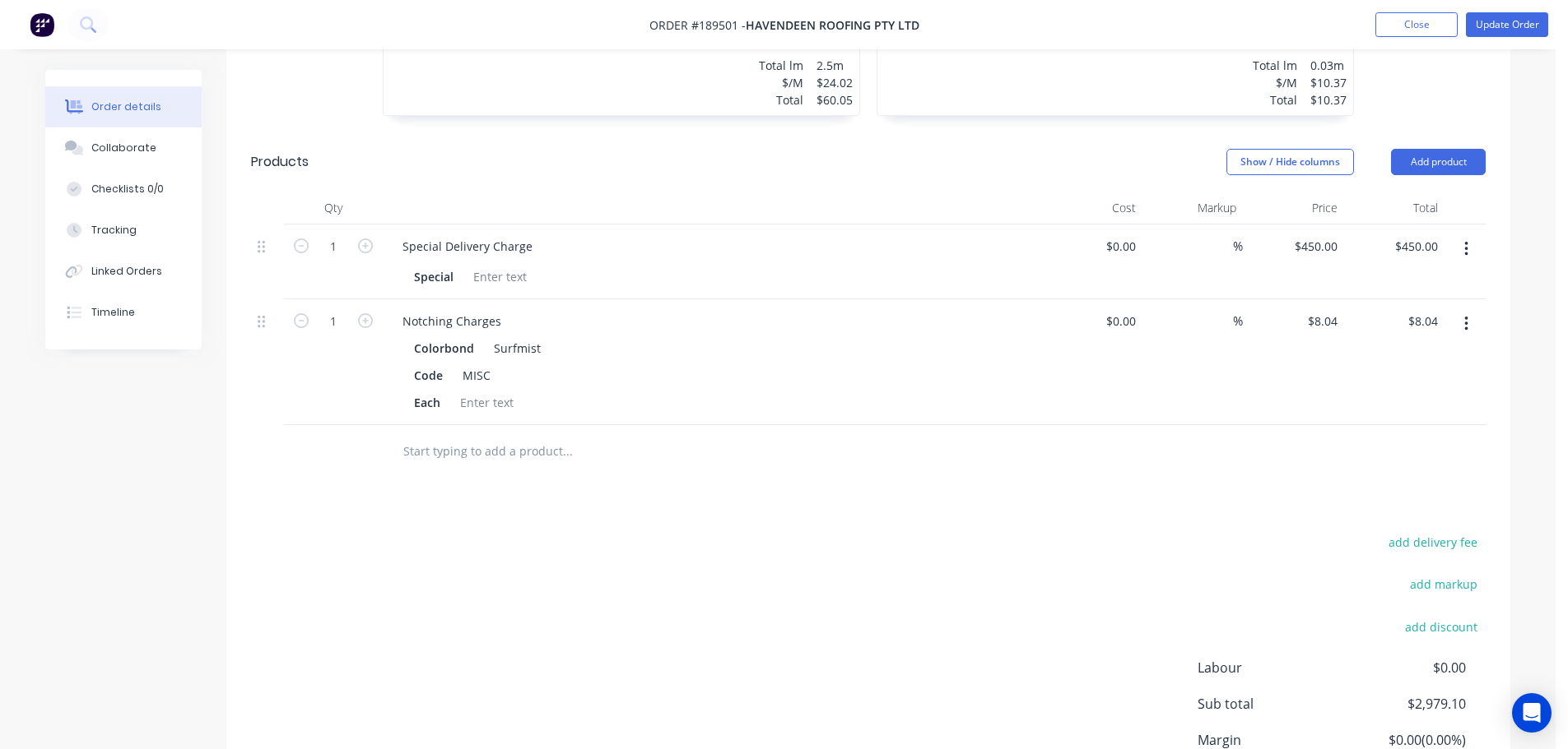
click at [363, 311] on button "button" at bounding box center [366, 319] width 22 height 17
click at [363, 314] on icon "button" at bounding box center [366, 321] width 15 height 15
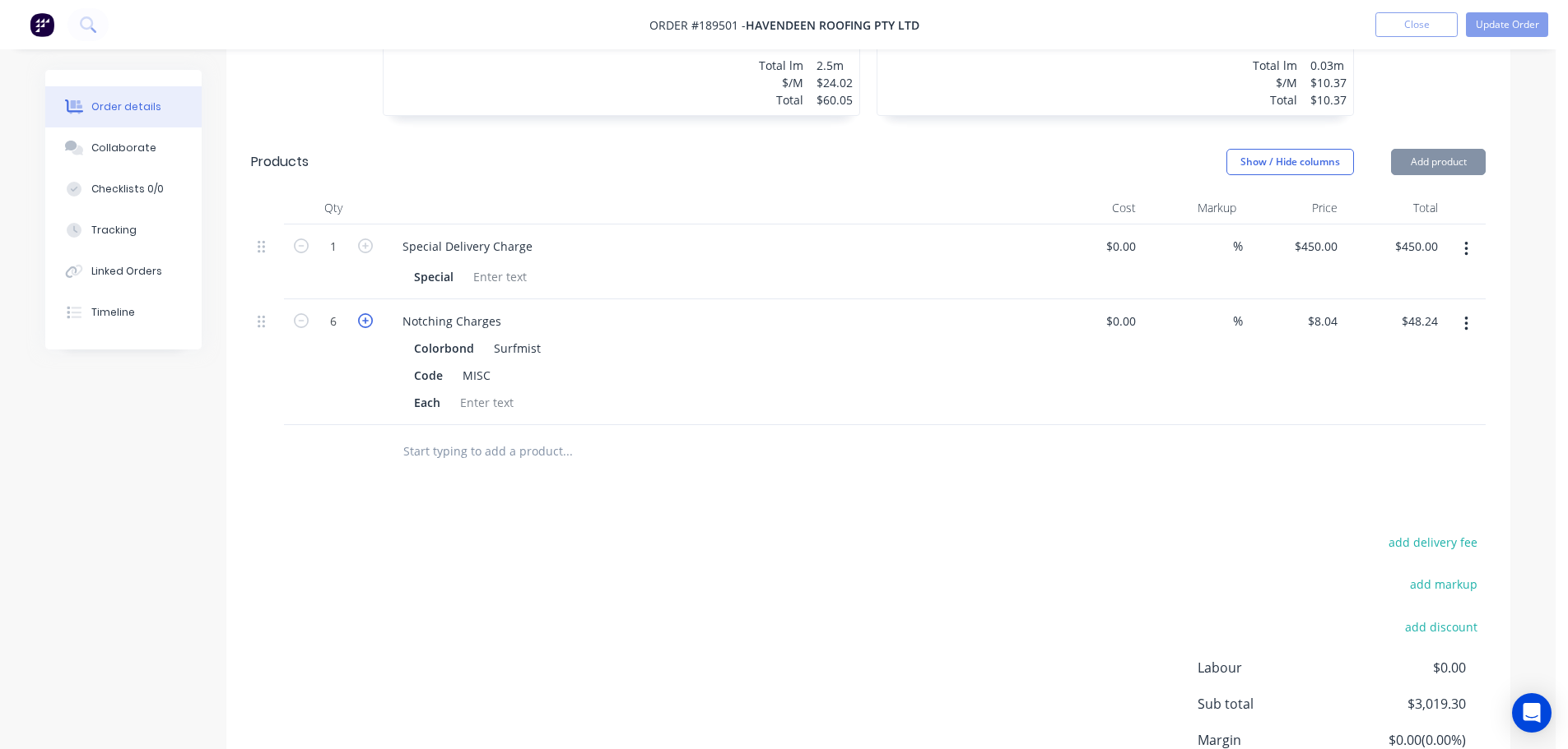
click at [363, 314] on icon "button" at bounding box center [366, 321] width 15 height 15
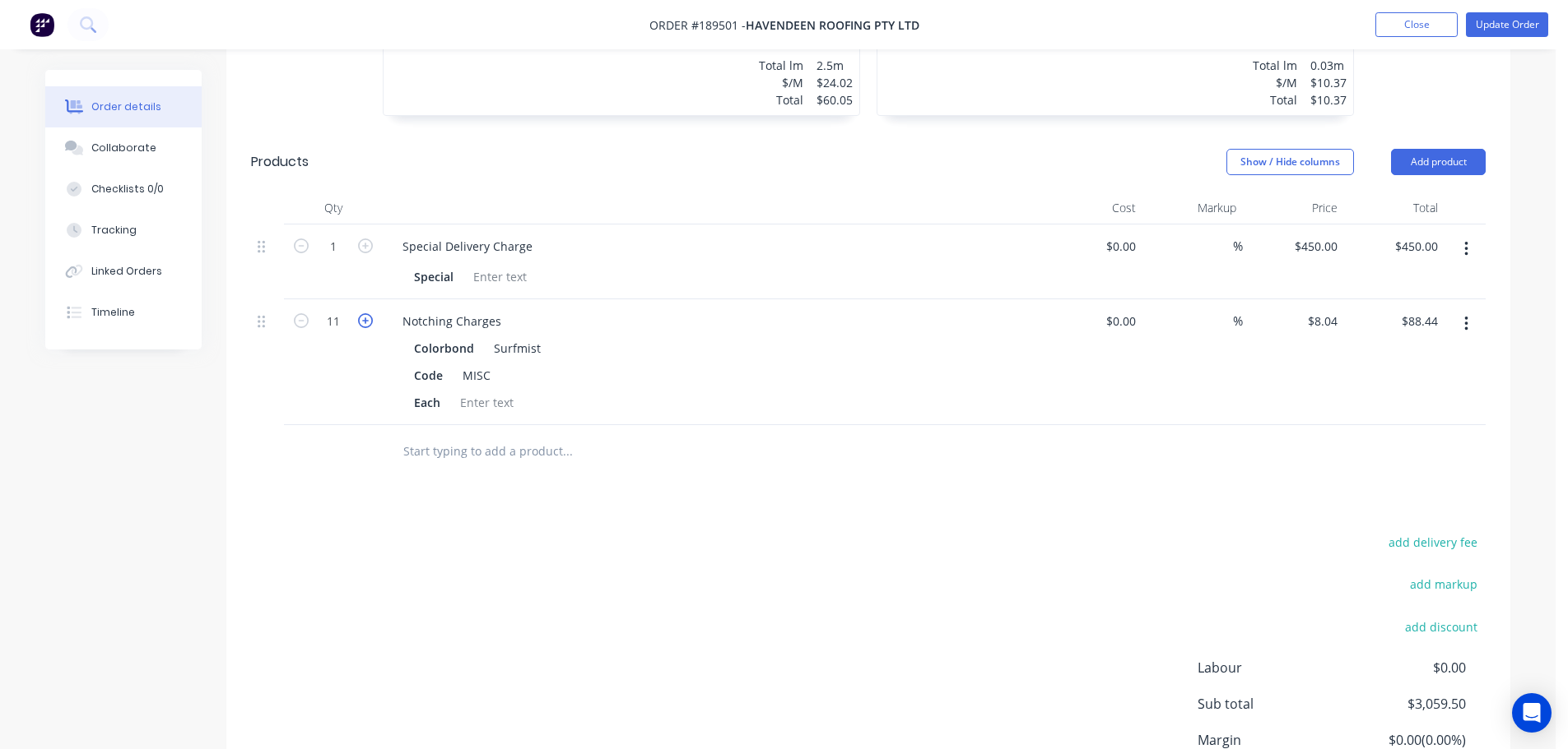
click at [363, 314] on icon "button" at bounding box center [366, 321] width 15 height 15
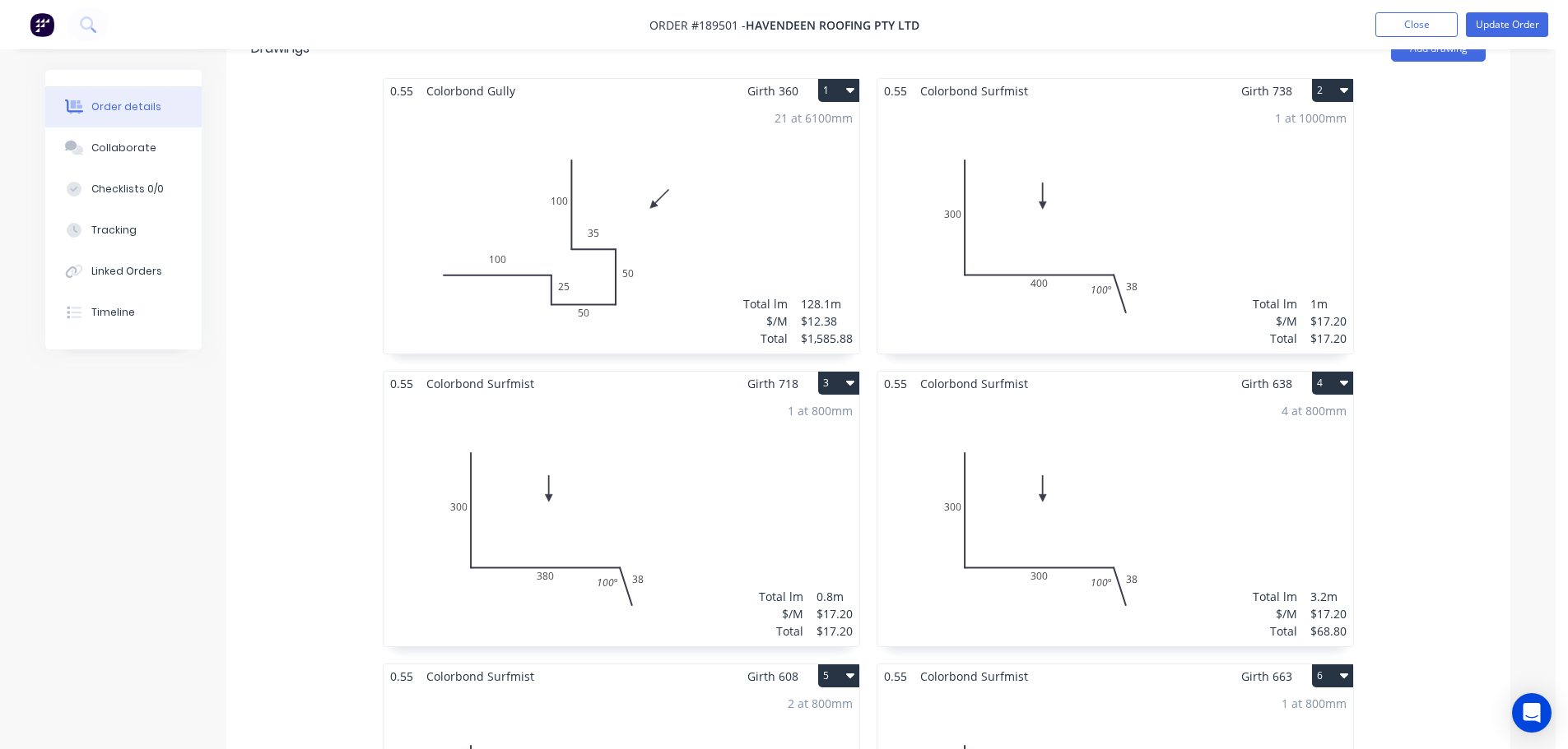
scroll to position [0, 0]
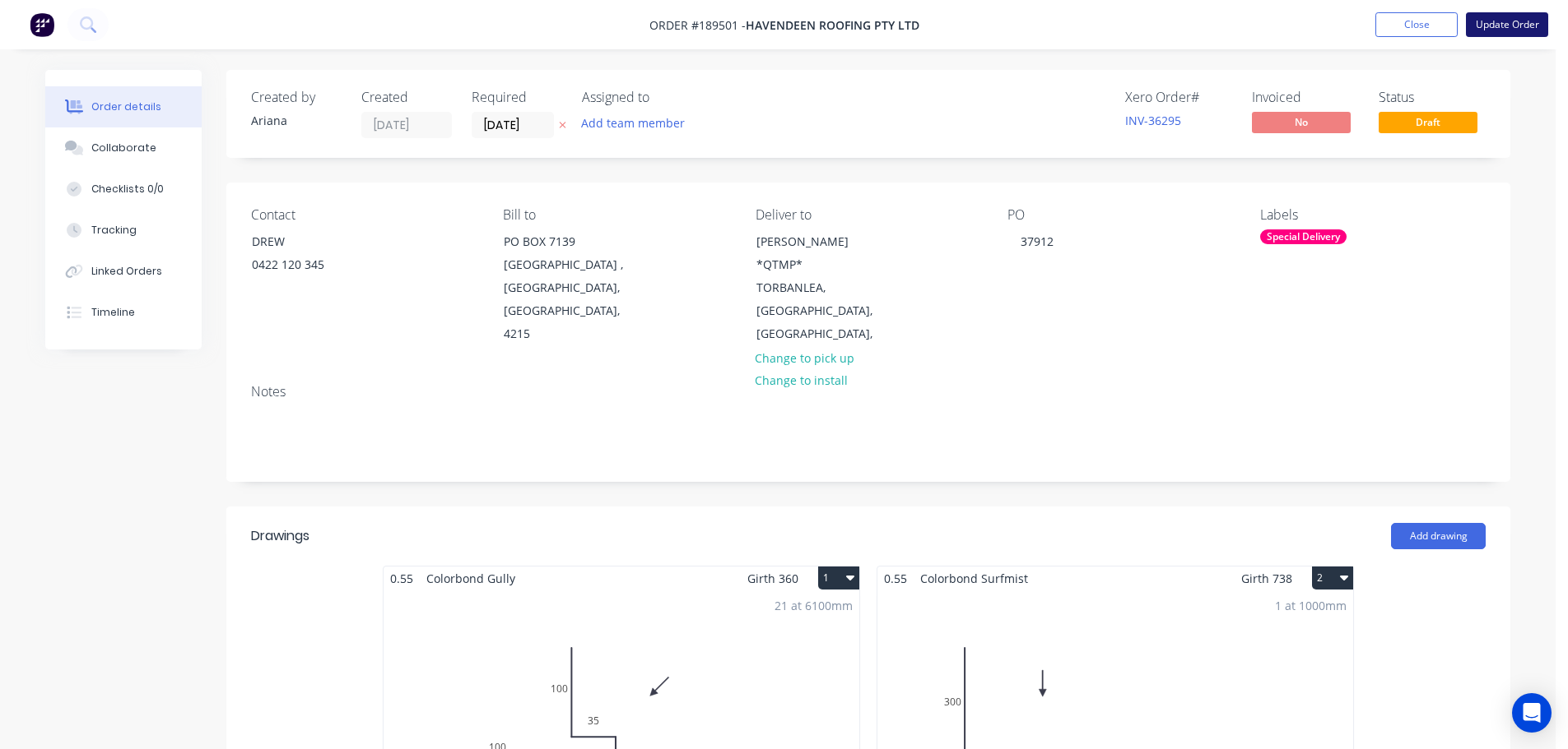
drag, startPoint x: 1512, startPoint y: 22, endPoint x: 1397, endPoint y: 165, distance: 183.5
click at [1513, 22] on button "Update Order" at bounding box center [1507, 25] width 82 height 25
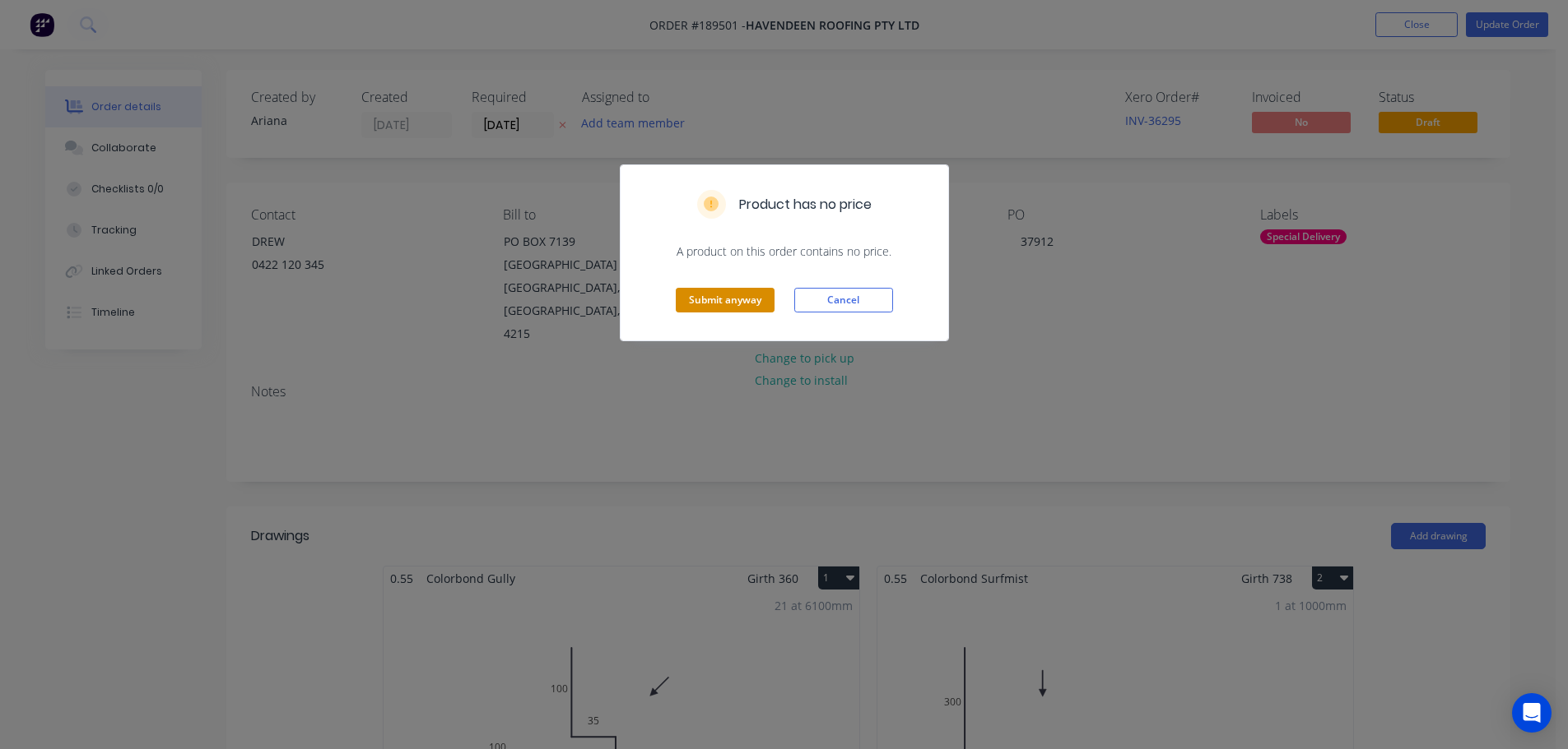
click at [739, 305] on button "Submit anyway" at bounding box center [725, 300] width 99 height 25
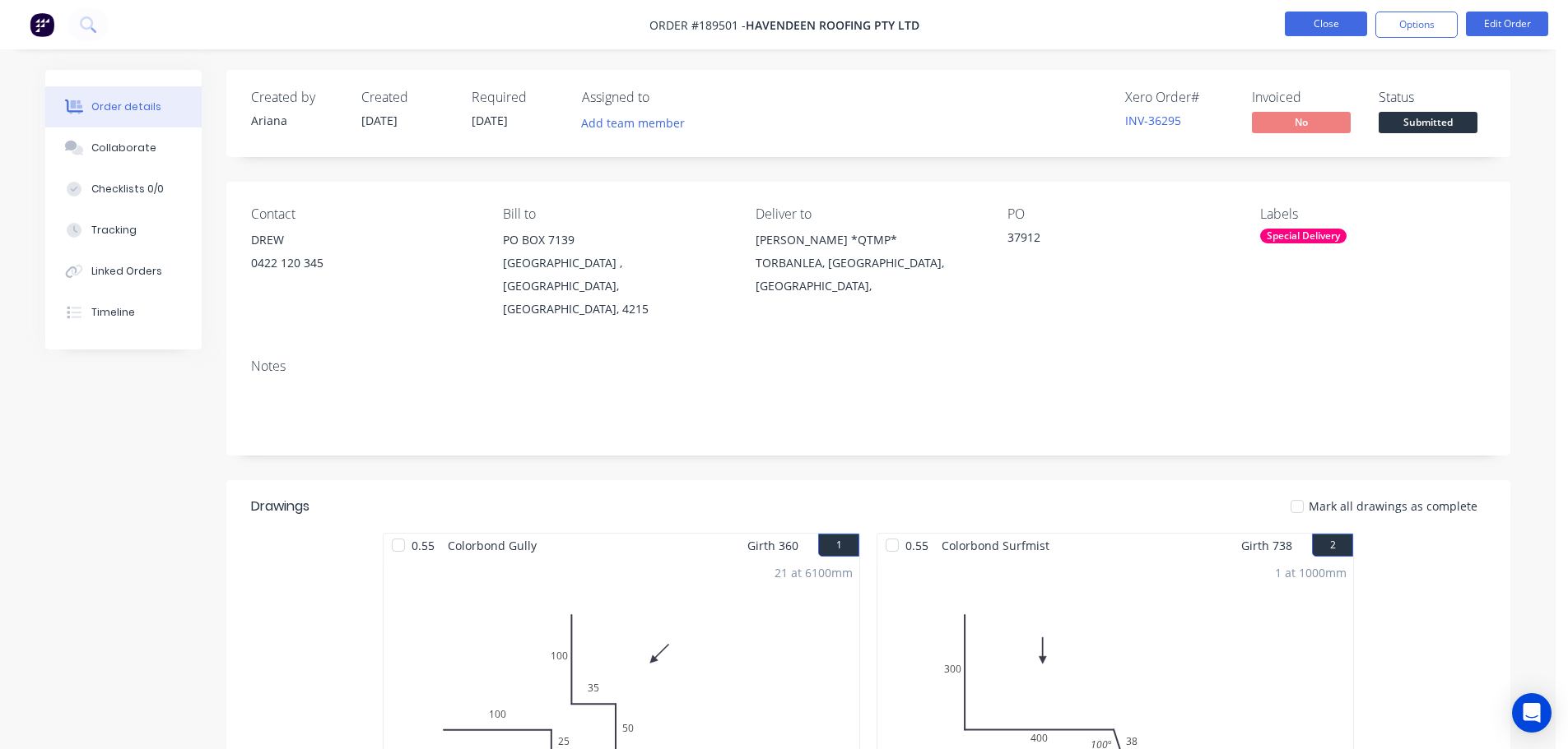
click at [1324, 28] on button "Close" at bounding box center [1326, 24] width 82 height 25
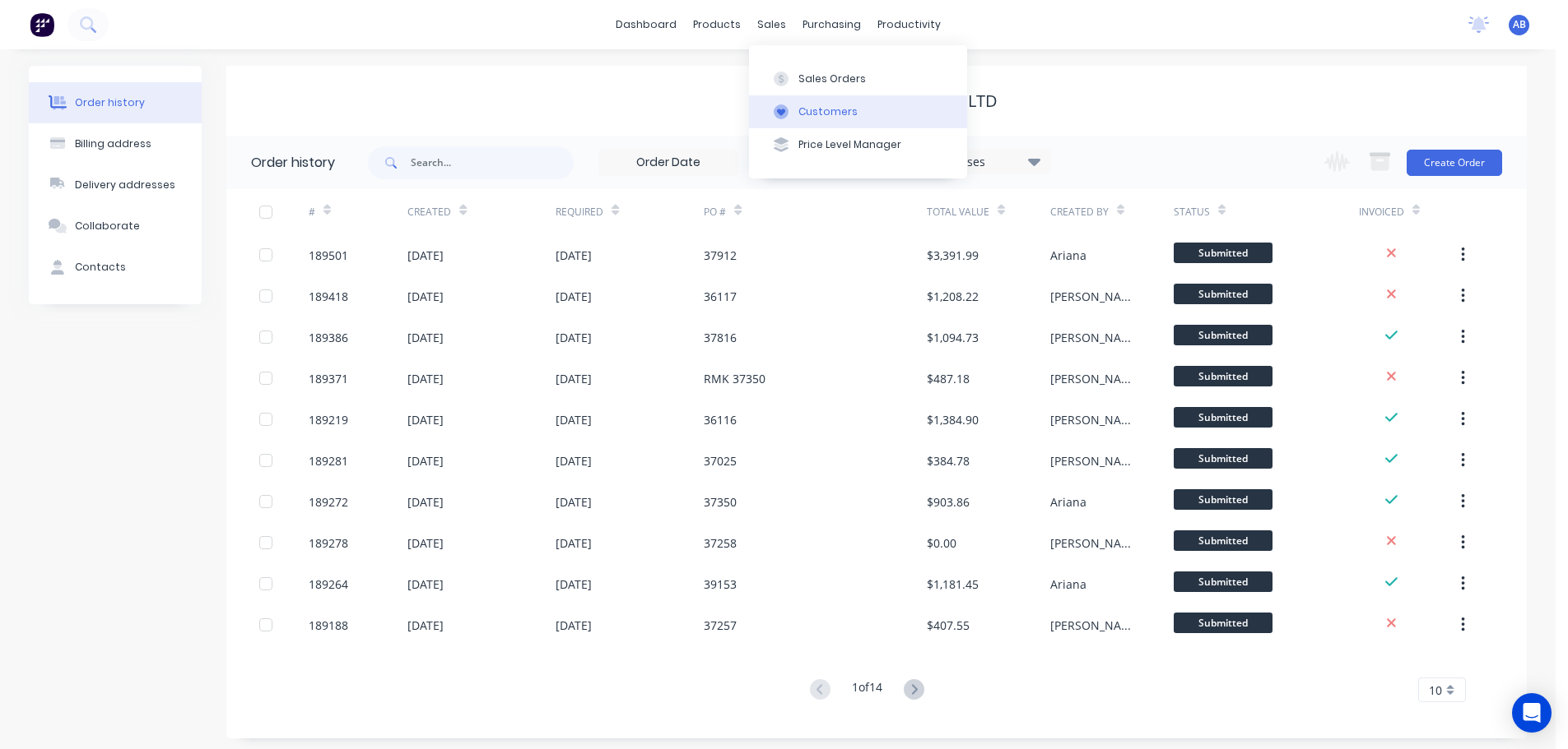
click at [821, 105] on div "Customers" at bounding box center [828, 112] width 59 height 15
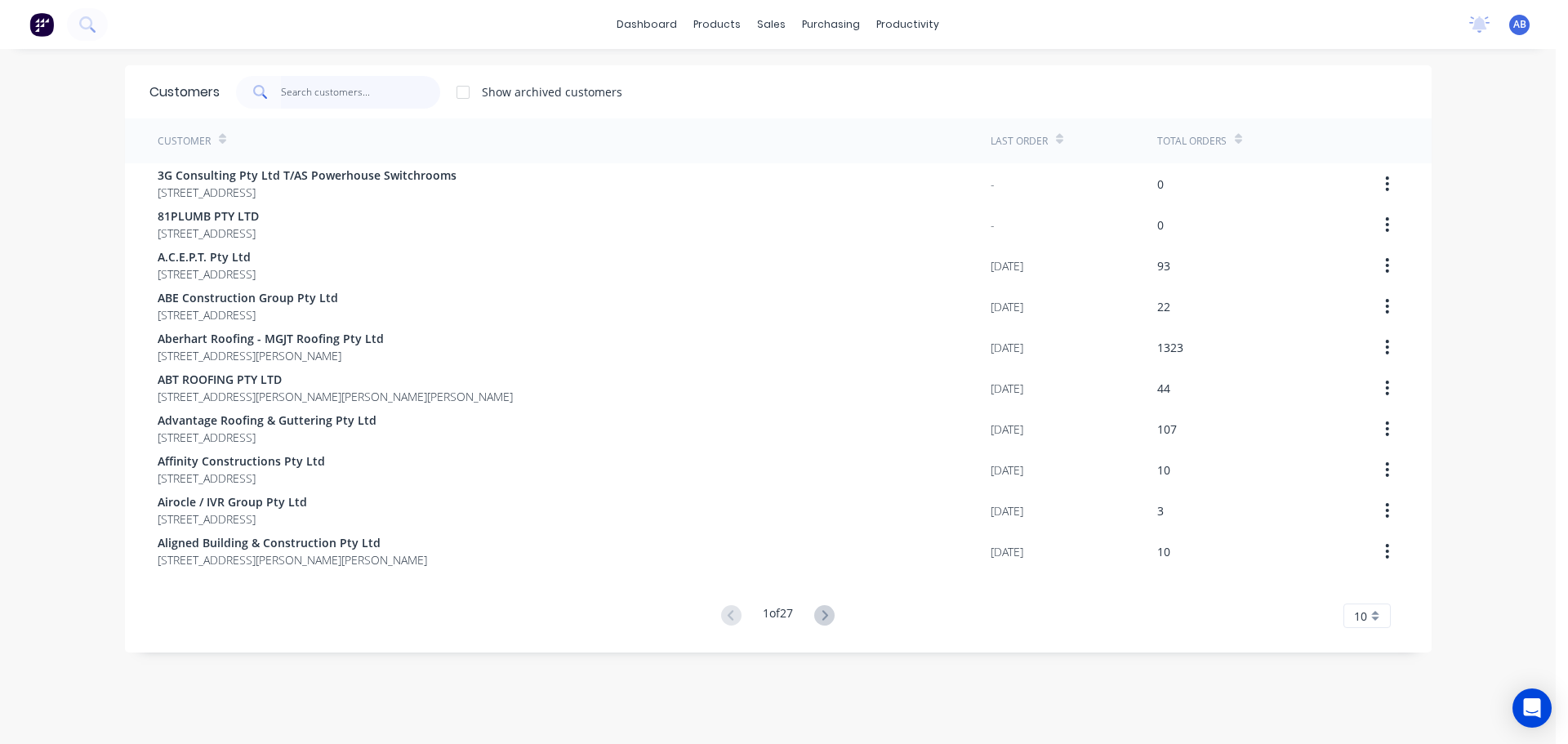
click at [366, 95] on input "text" at bounding box center [360, 92] width 159 height 33
click at [327, 98] on input "text" at bounding box center [360, 92] width 159 height 33
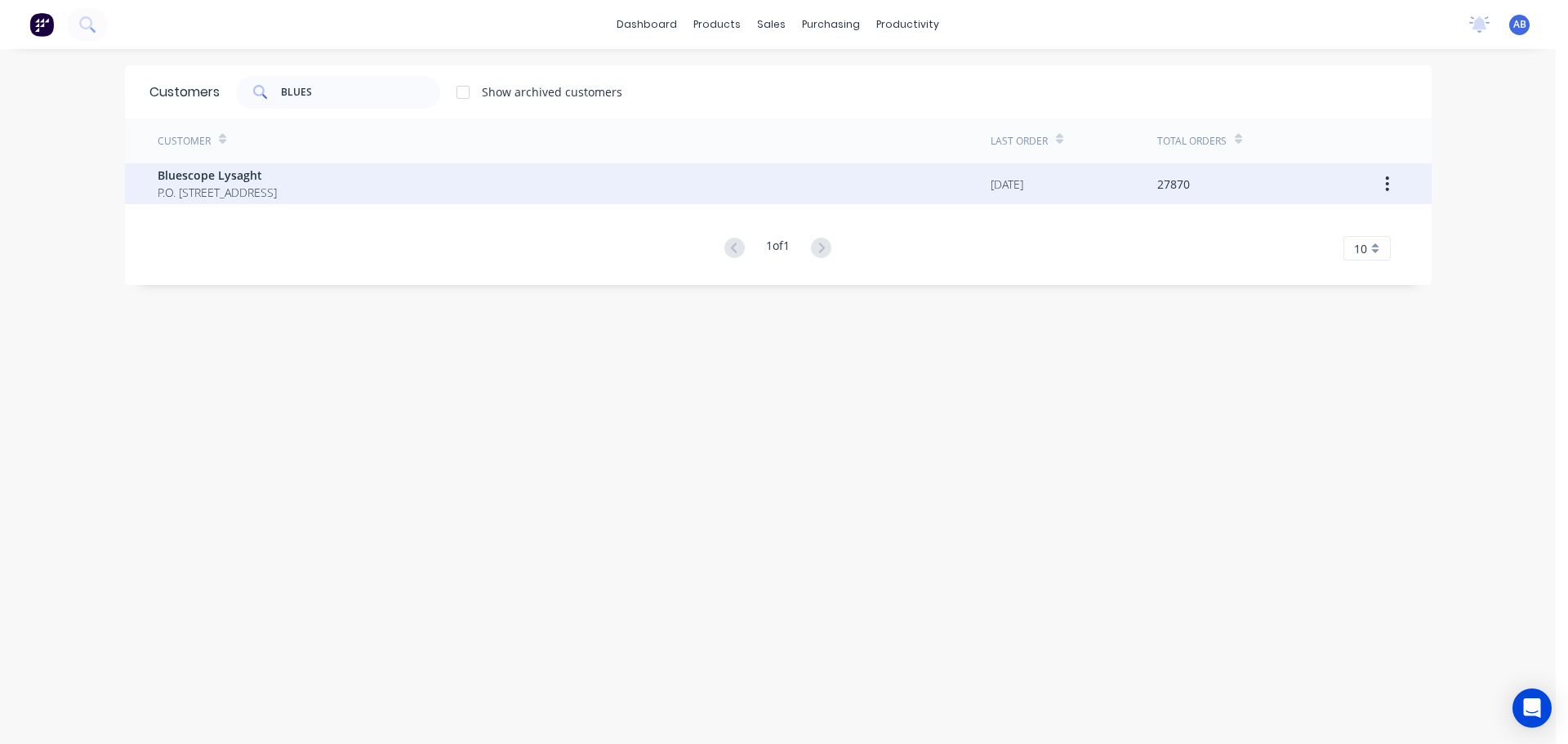
click at [277, 185] on span "P.O. Box 144 Archerfield Australia 4108" at bounding box center [218, 192] width 119 height 17
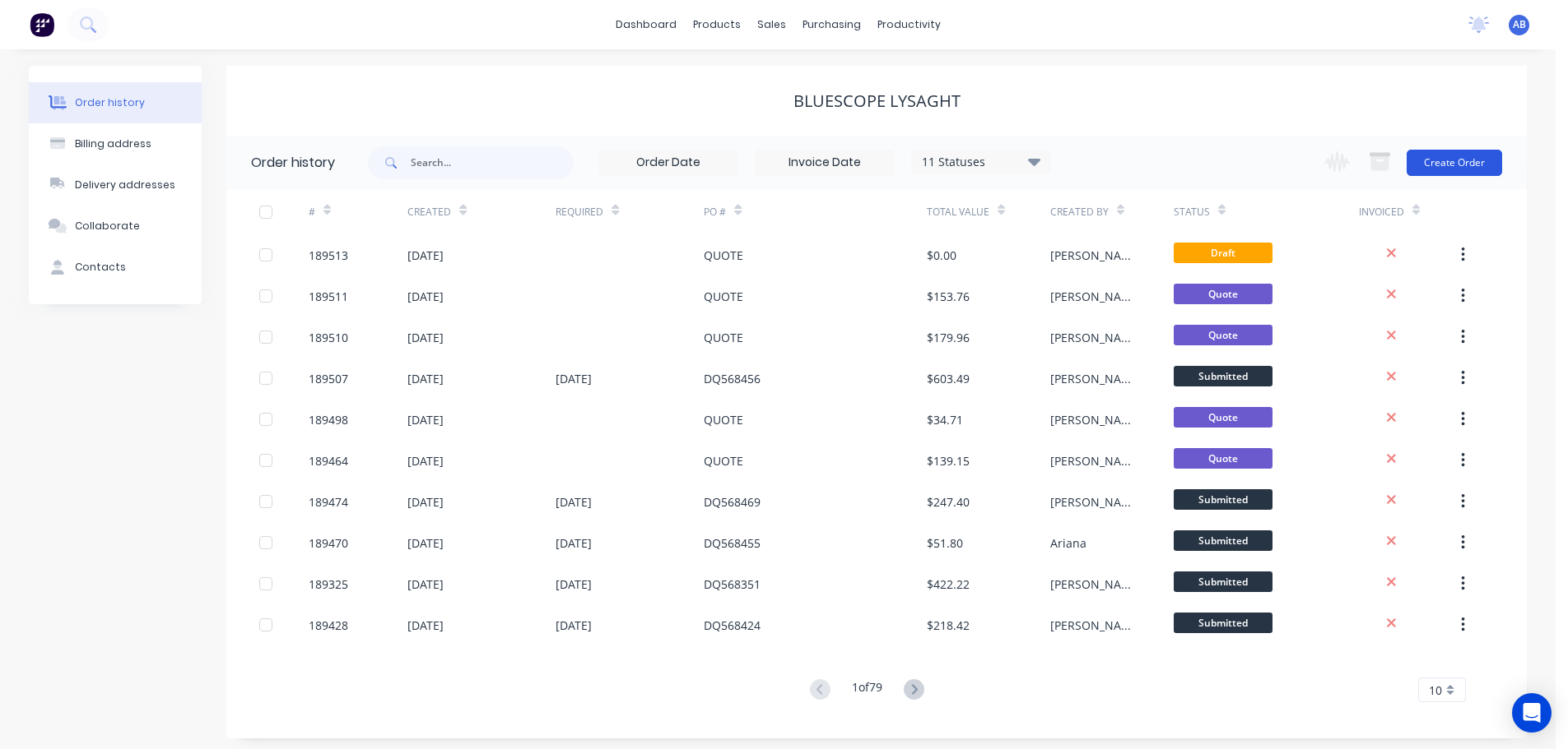
click at [1473, 165] on button "Create Order" at bounding box center [1453, 163] width 95 height 26
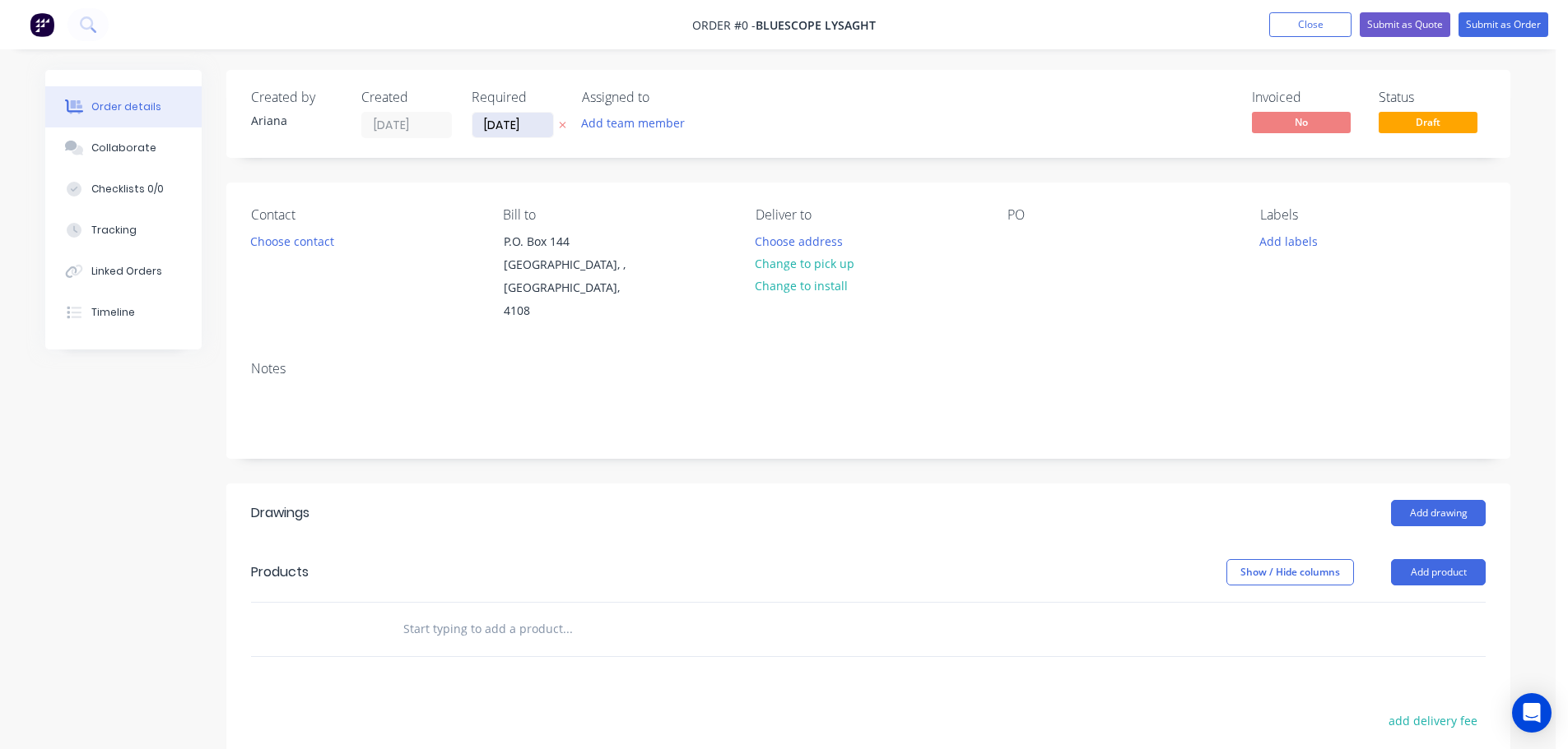
click at [510, 125] on input "[DATE]" at bounding box center [512, 125] width 81 height 25
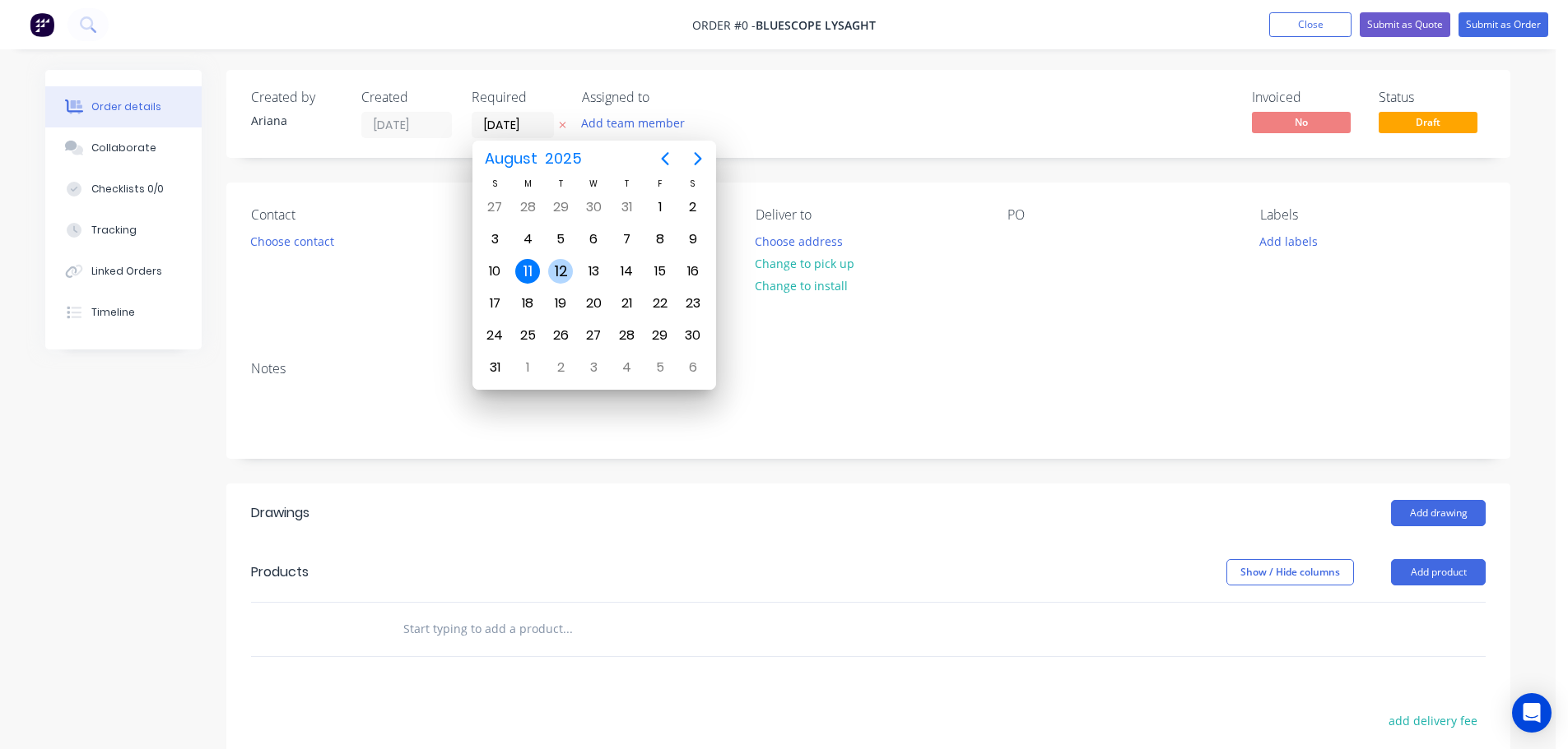
click at [565, 267] on div "12" at bounding box center [560, 271] width 25 height 25
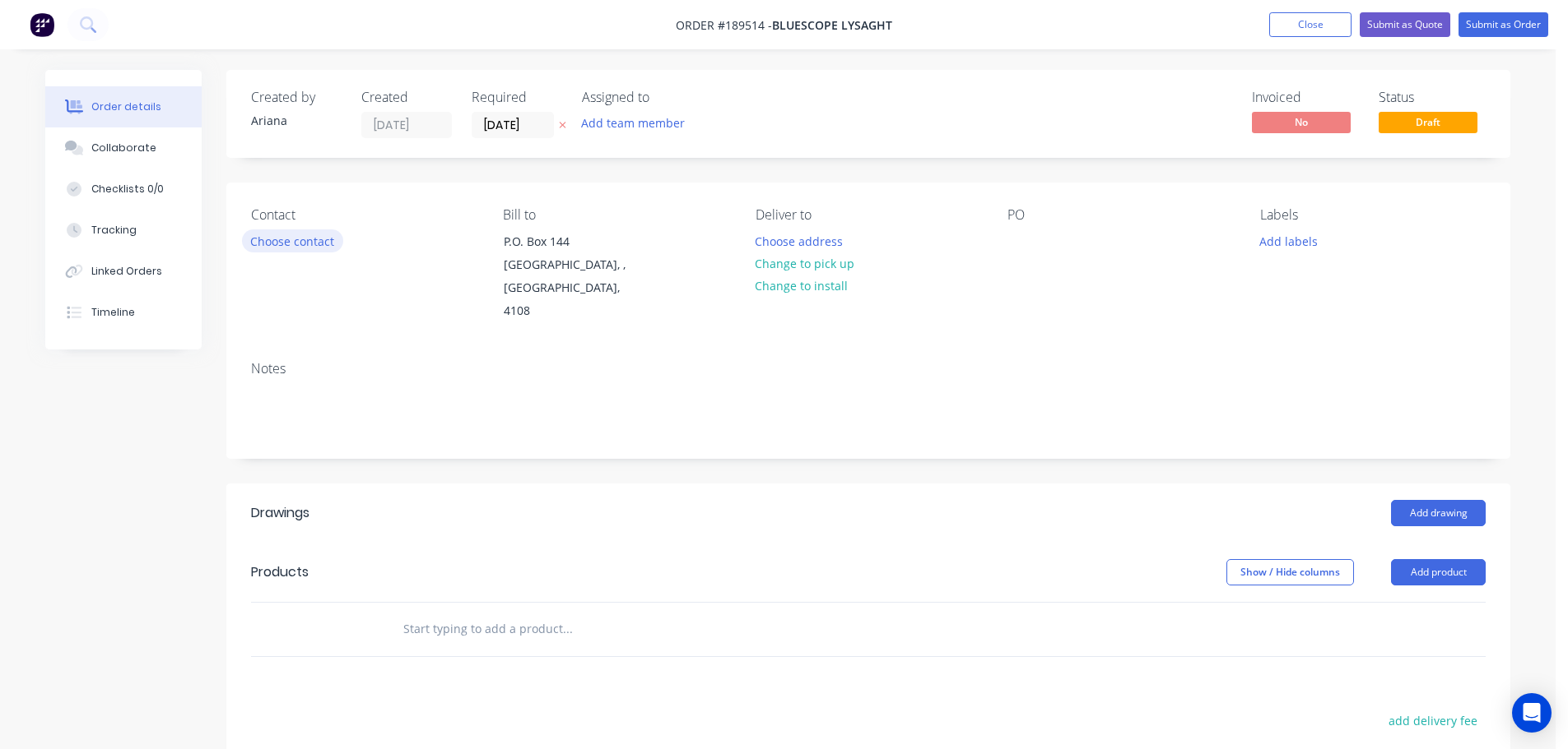
click at [306, 237] on button "Choose contact" at bounding box center [292, 240] width 101 height 22
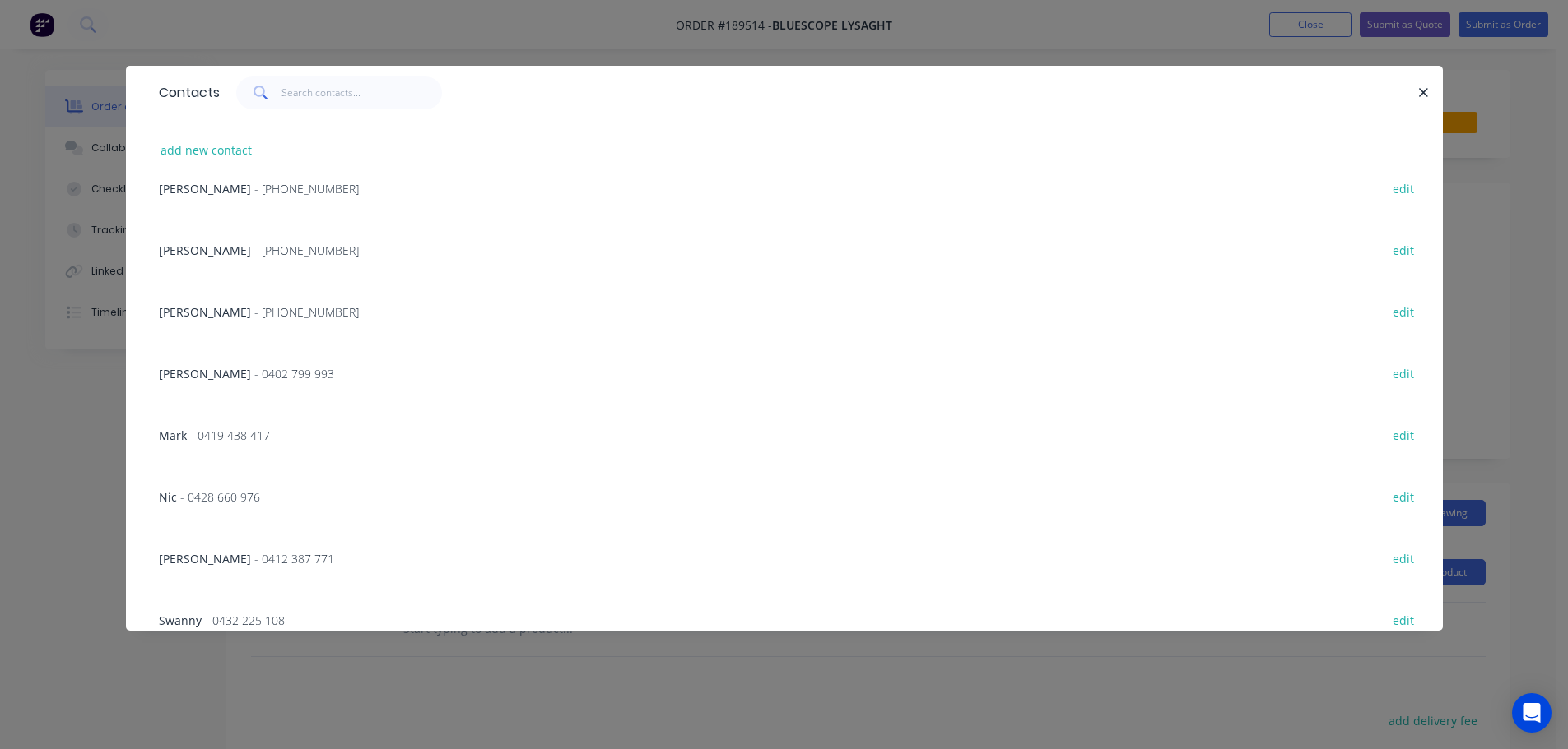
scroll to position [352, 0]
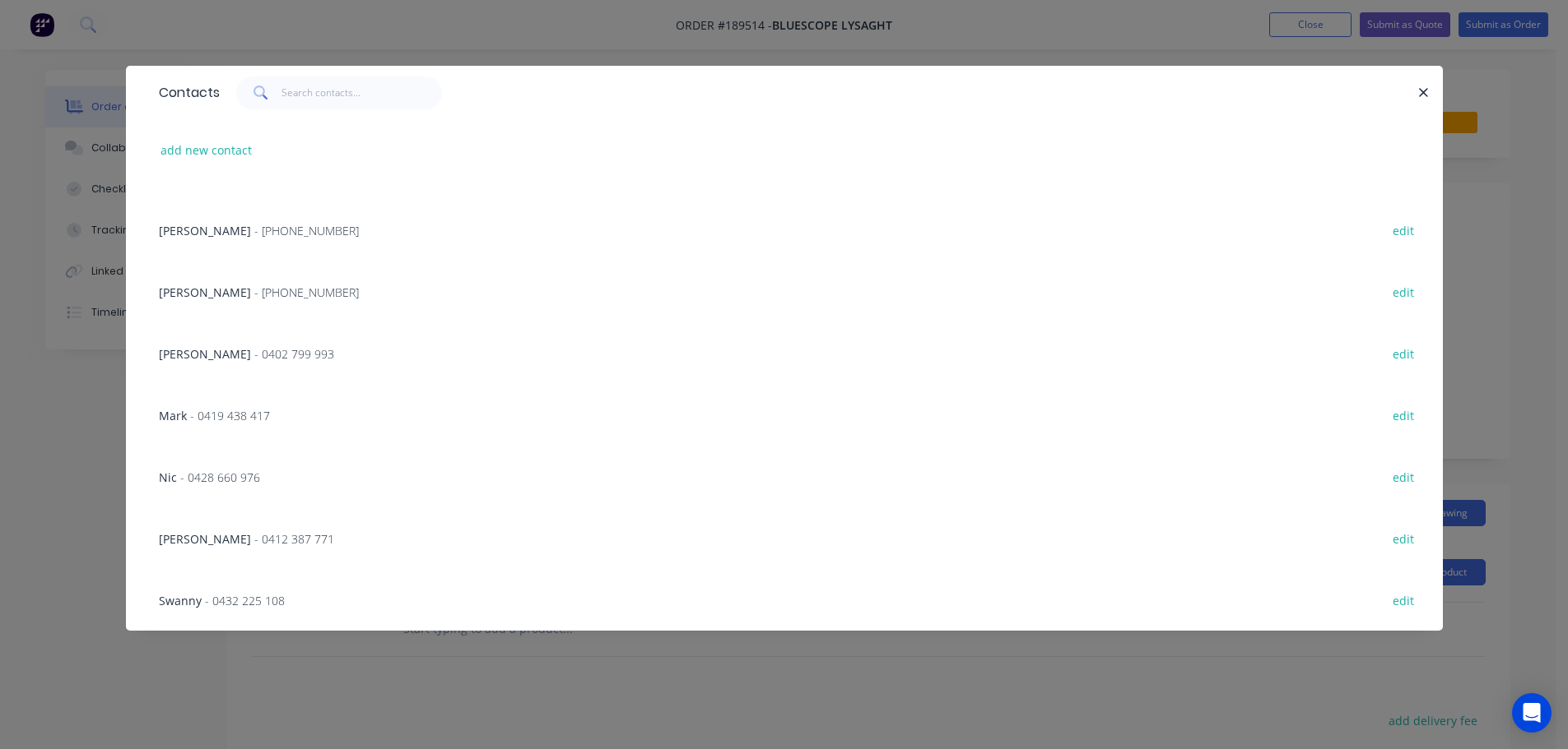
click at [212, 290] on span "[PERSON_NAME]" at bounding box center [205, 292] width 92 height 15
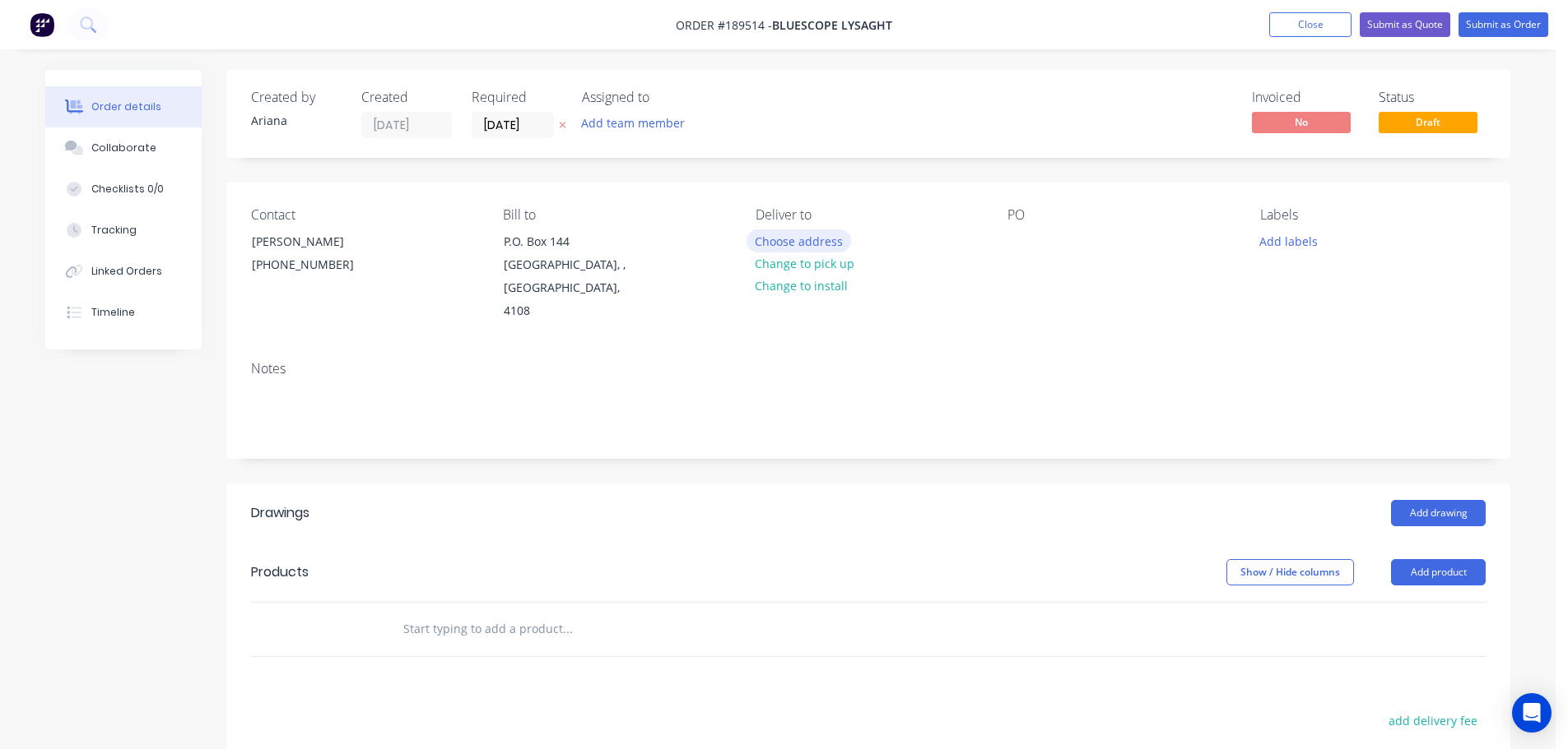
click at [782, 238] on button "Choose address" at bounding box center [799, 240] width 106 height 22
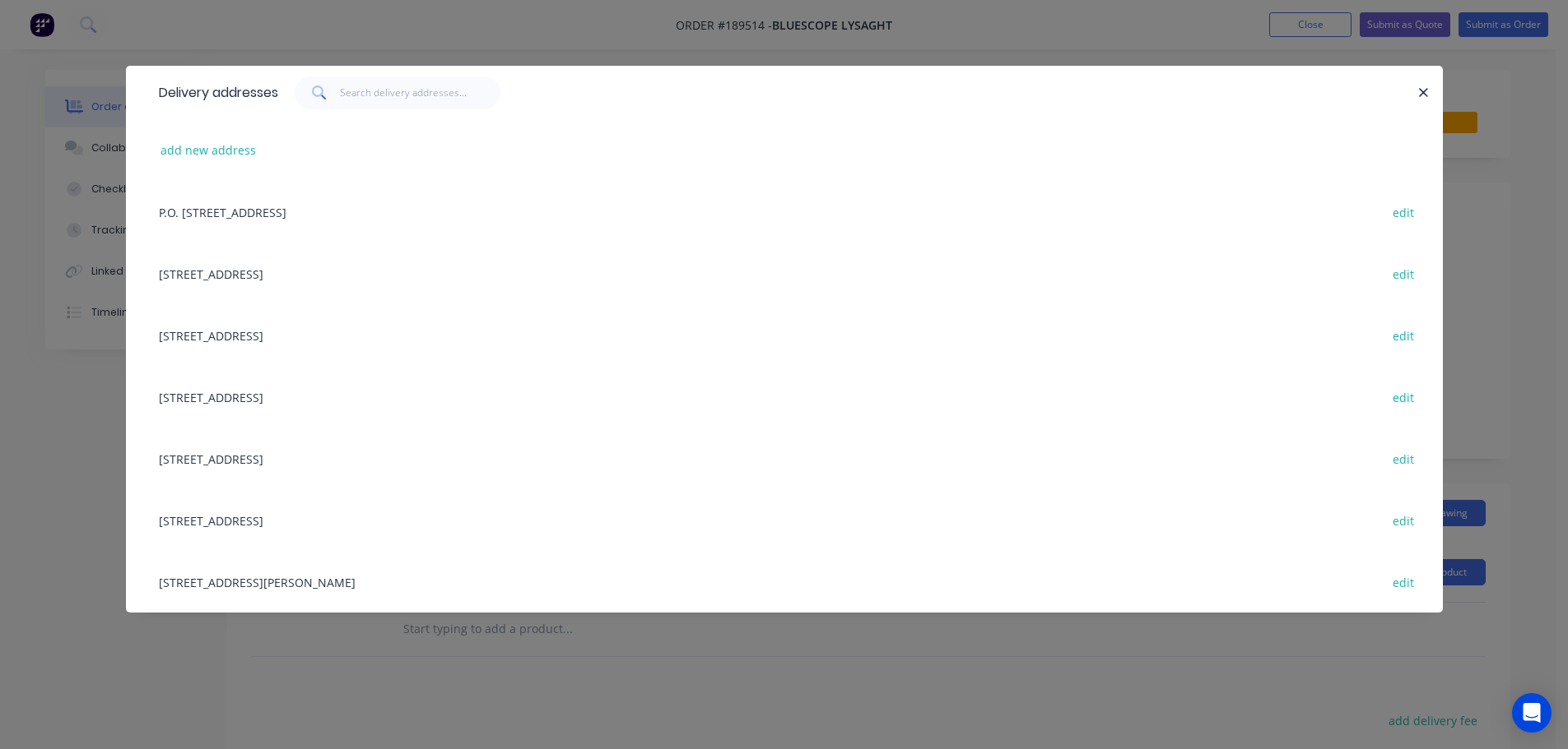
click at [220, 577] on div "UNIT 4, 125 KERRY RD, (STORE), ARCHERFIELD, Queensland, Australia, 4108 edit" at bounding box center [785, 582] width 1268 height 62
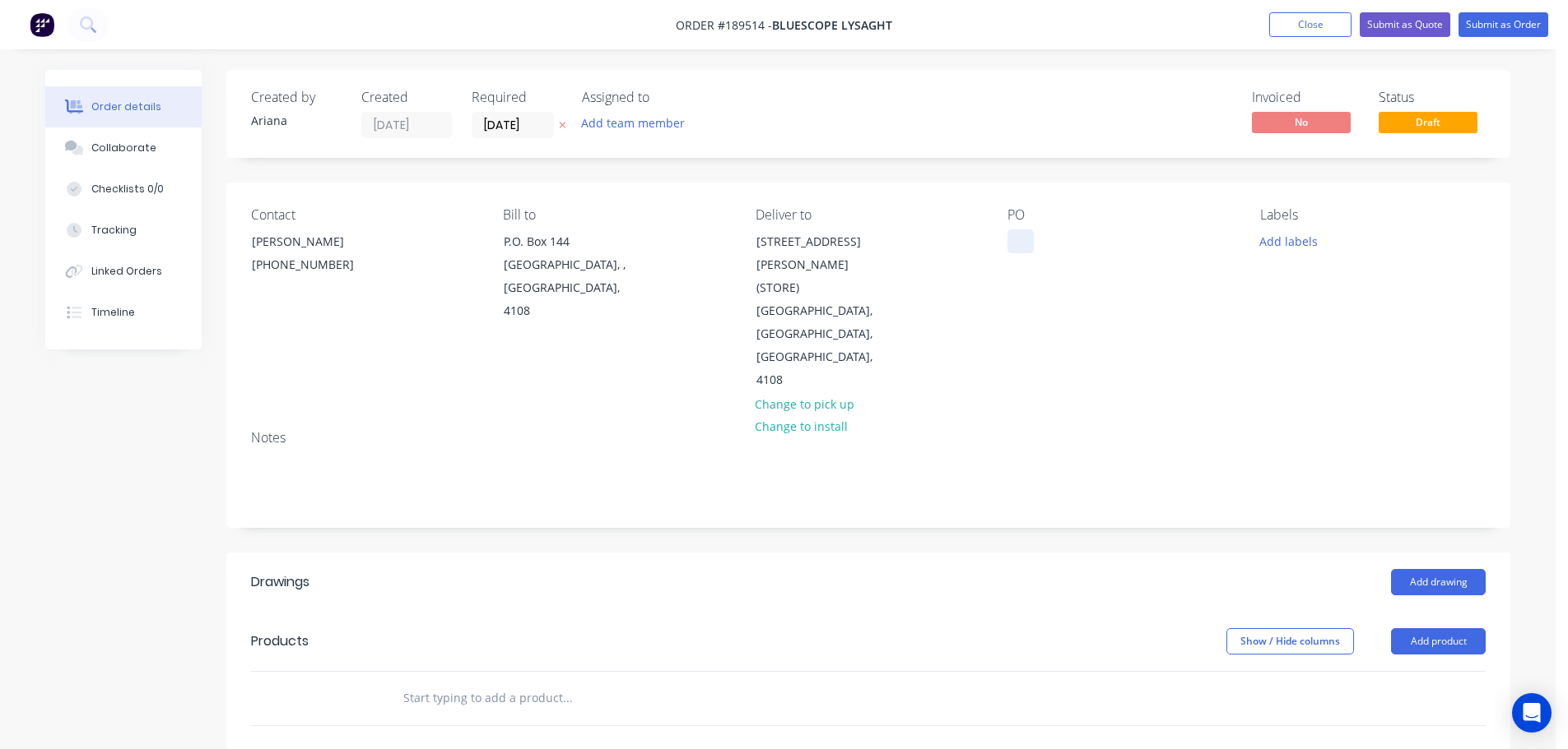
click at [1030, 243] on div at bounding box center [1020, 241] width 26 height 24
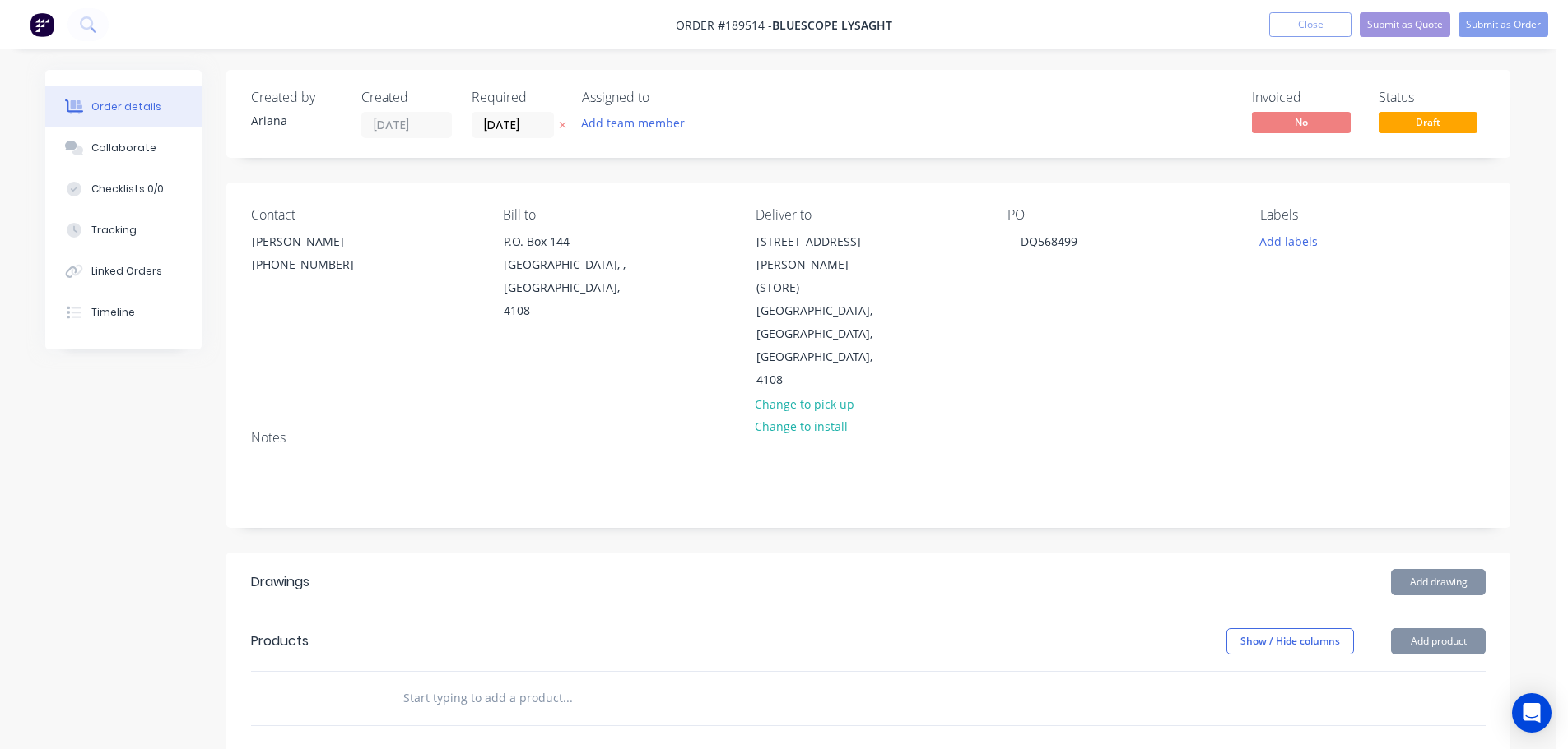
click at [1154, 287] on div "PO DQ568499" at bounding box center [1121, 300] width 226 height 185
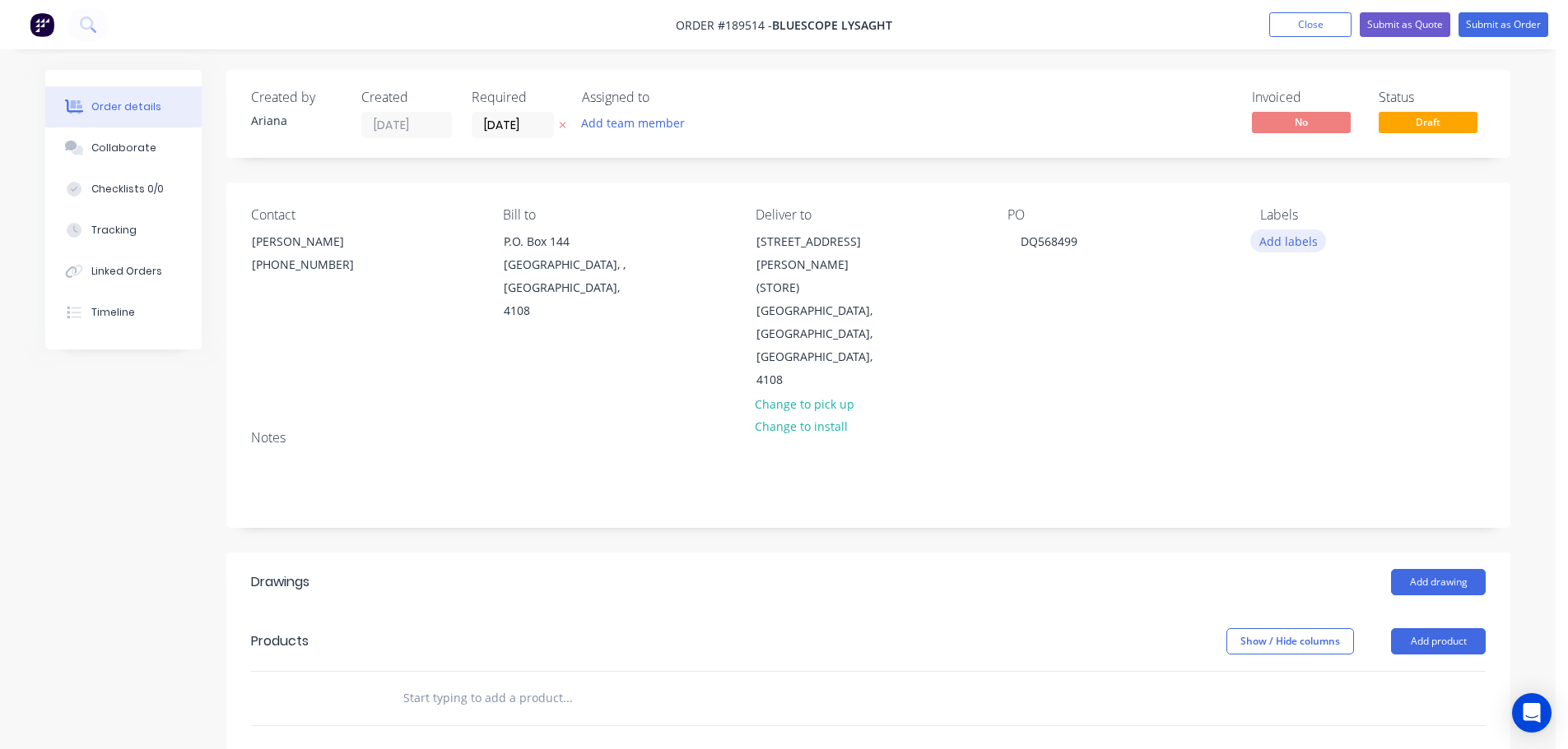
click at [1293, 240] on button "Add labels" at bounding box center [1288, 240] width 75 height 22
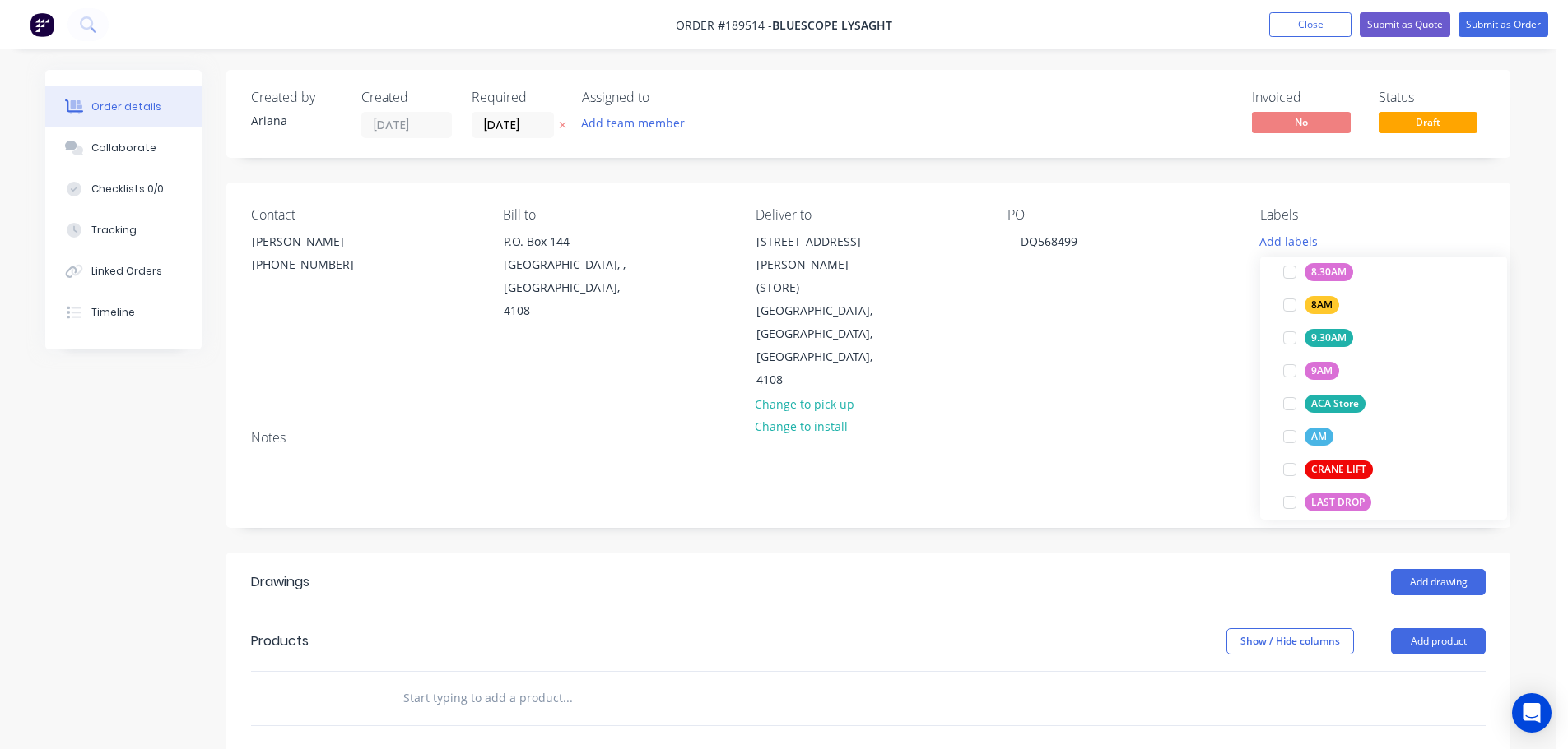
scroll to position [554, 0]
click at [1291, 390] on div at bounding box center [1290, 394] width 33 height 33
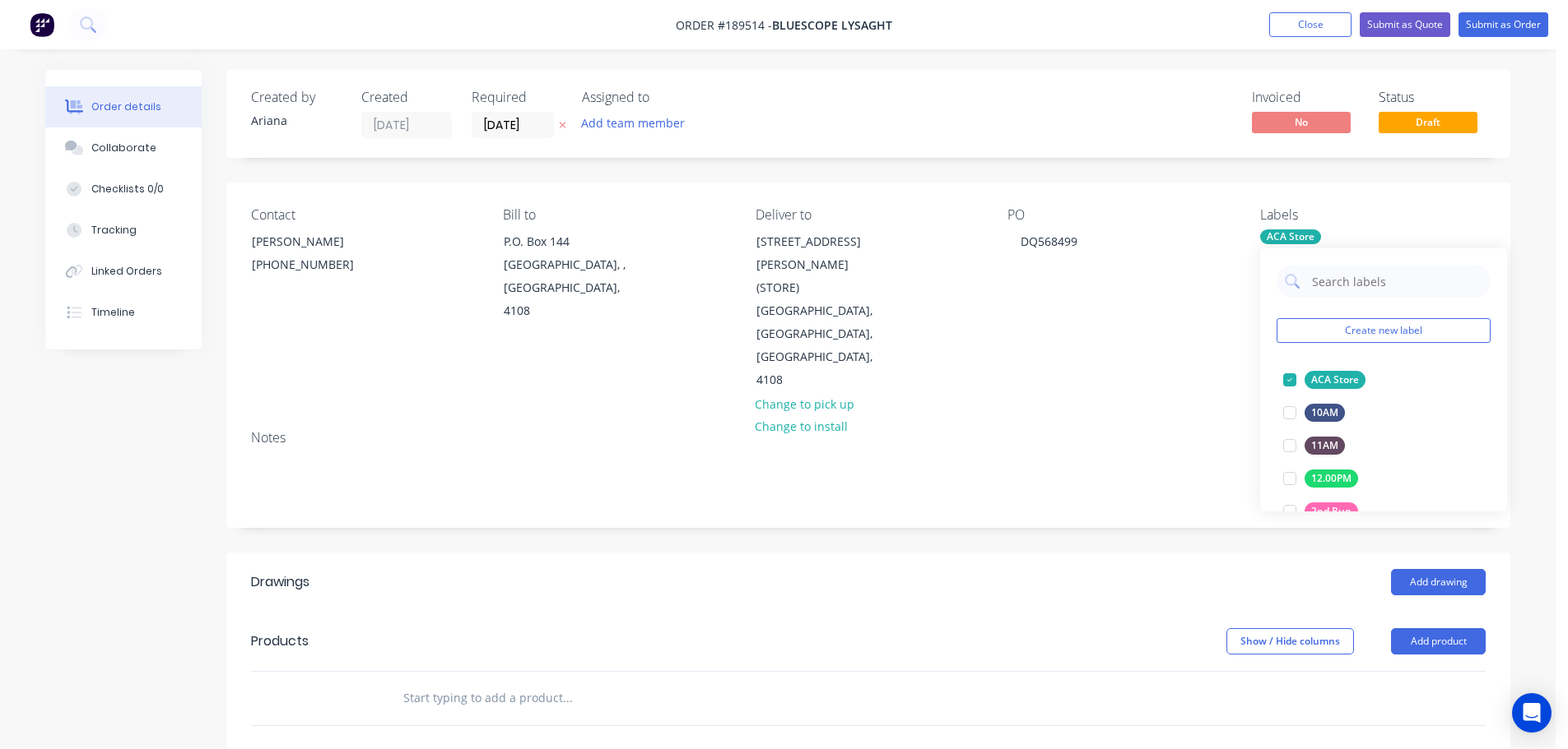
click at [1192, 417] on div "Notes" at bounding box center [869, 472] width 1284 height 110
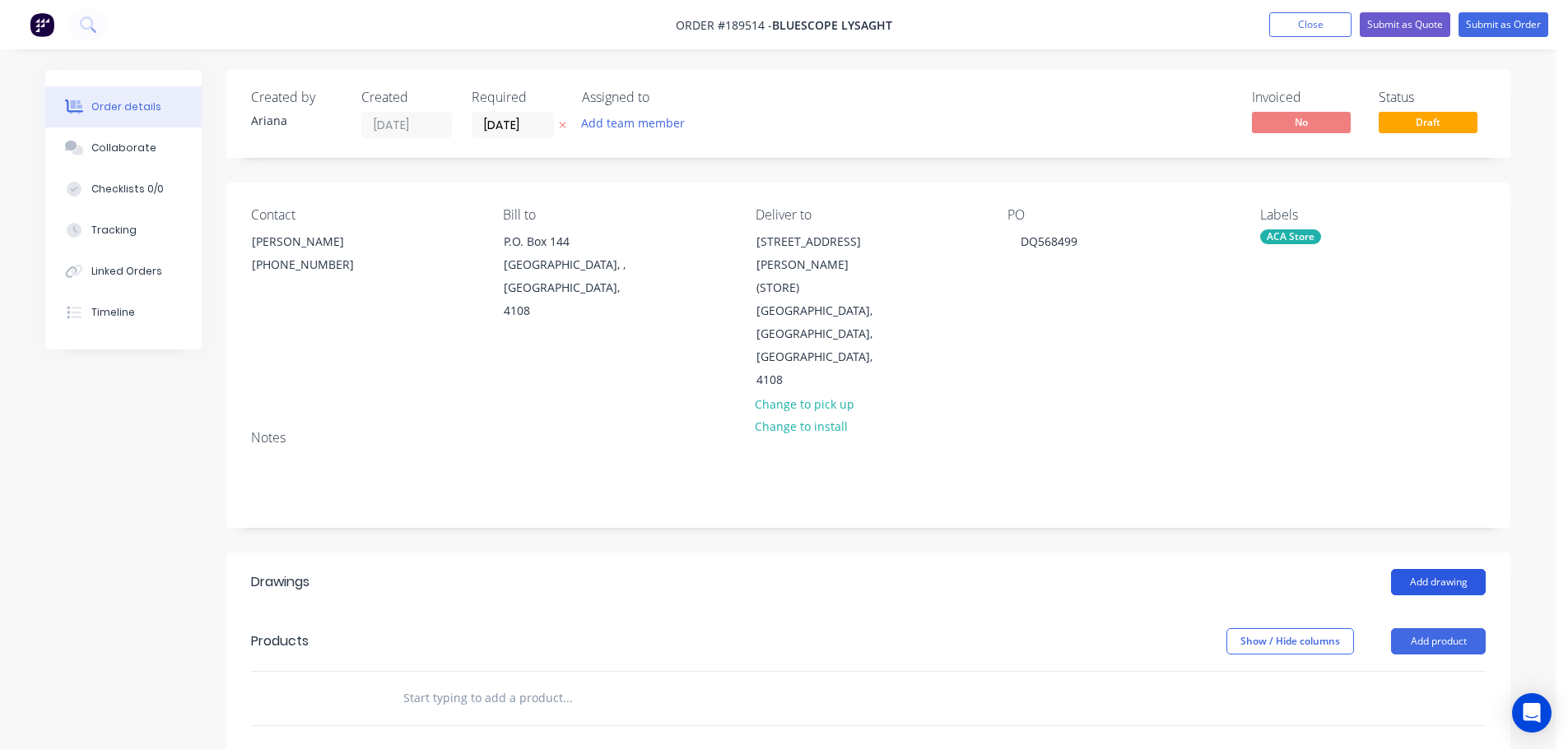
click at [1437, 569] on button "Add drawing" at bounding box center [1438, 582] width 95 height 26
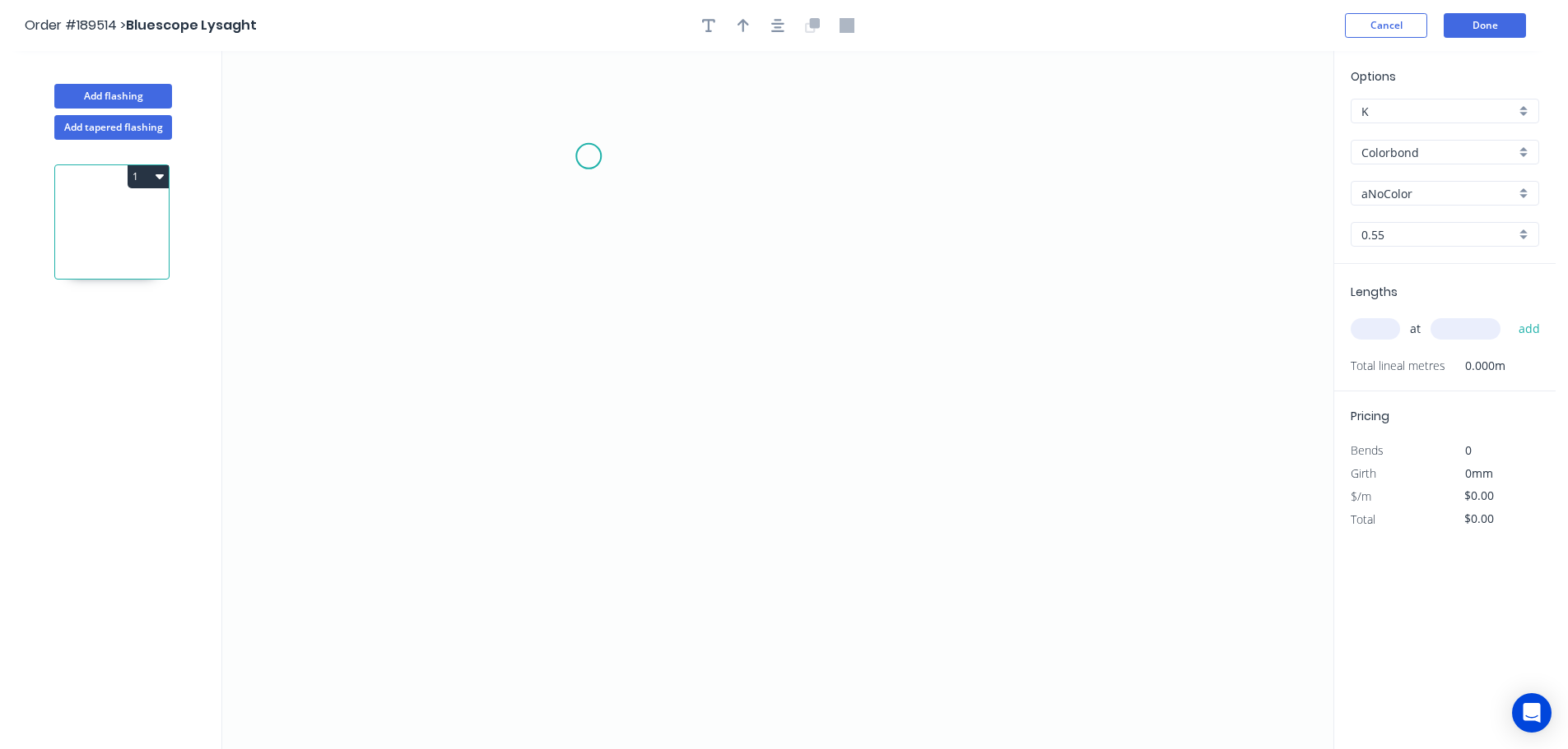
click at [588, 156] on icon "0" at bounding box center [778, 400] width 1111 height 698
click at [586, 551] on icon "0" at bounding box center [778, 400] width 1111 height 698
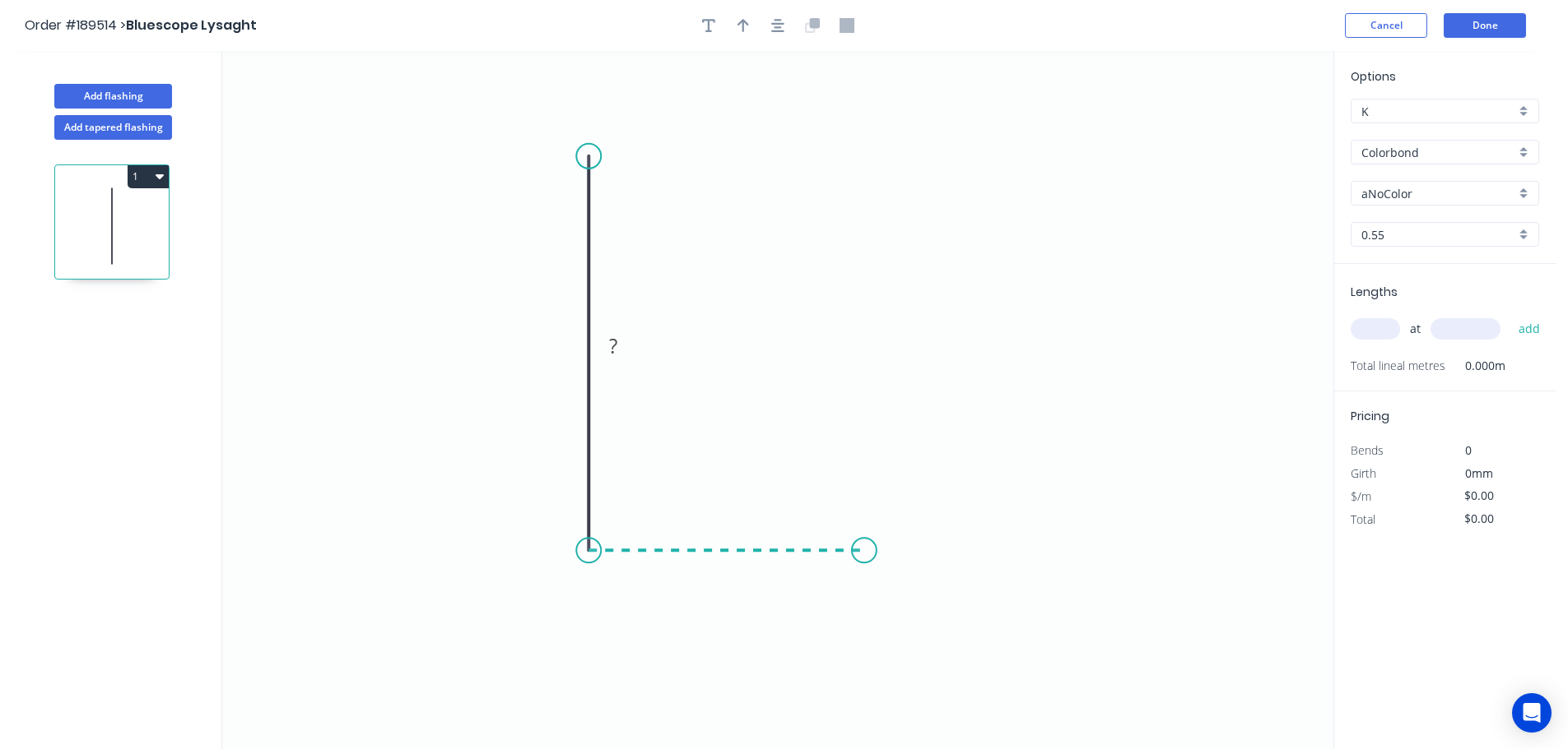
click at [864, 553] on icon "0 ?" at bounding box center [778, 400] width 1111 height 698
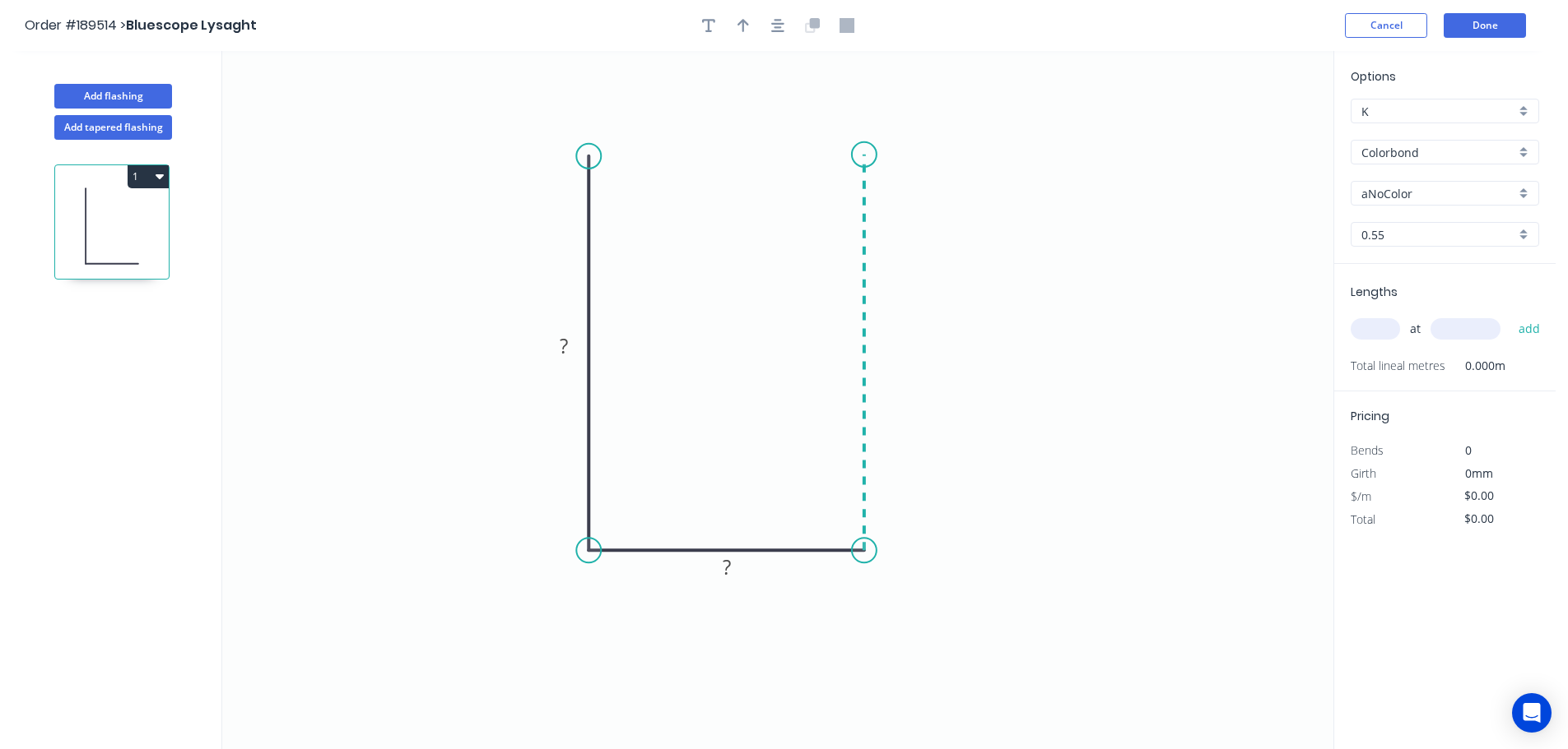
click at [869, 155] on icon "0 ? ?" at bounding box center [778, 400] width 1111 height 698
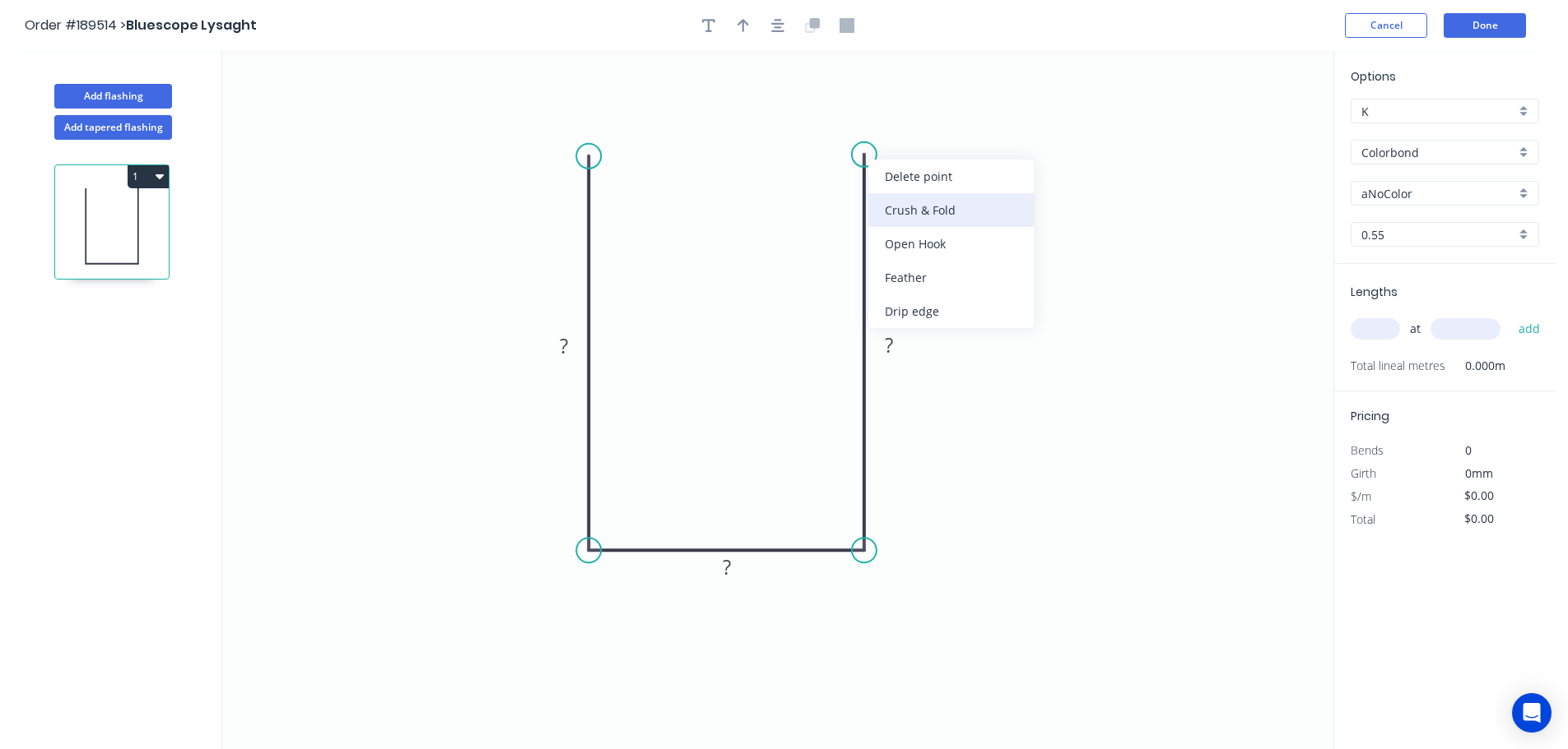
click at [962, 213] on div "Crush & Fold" at bounding box center [951, 210] width 166 height 34
click at [841, 126] on tspan "10" at bounding box center [839, 125] width 23 height 27
click at [922, 118] on icon "0 ? ? CF 15 ?" at bounding box center [778, 400] width 1111 height 698
drag, startPoint x: 861, startPoint y: 116, endPoint x: 846, endPoint y: 91, distance: 29.2
click at [846, 91] on rect at bounding box center [814, 103] width 65 height 34
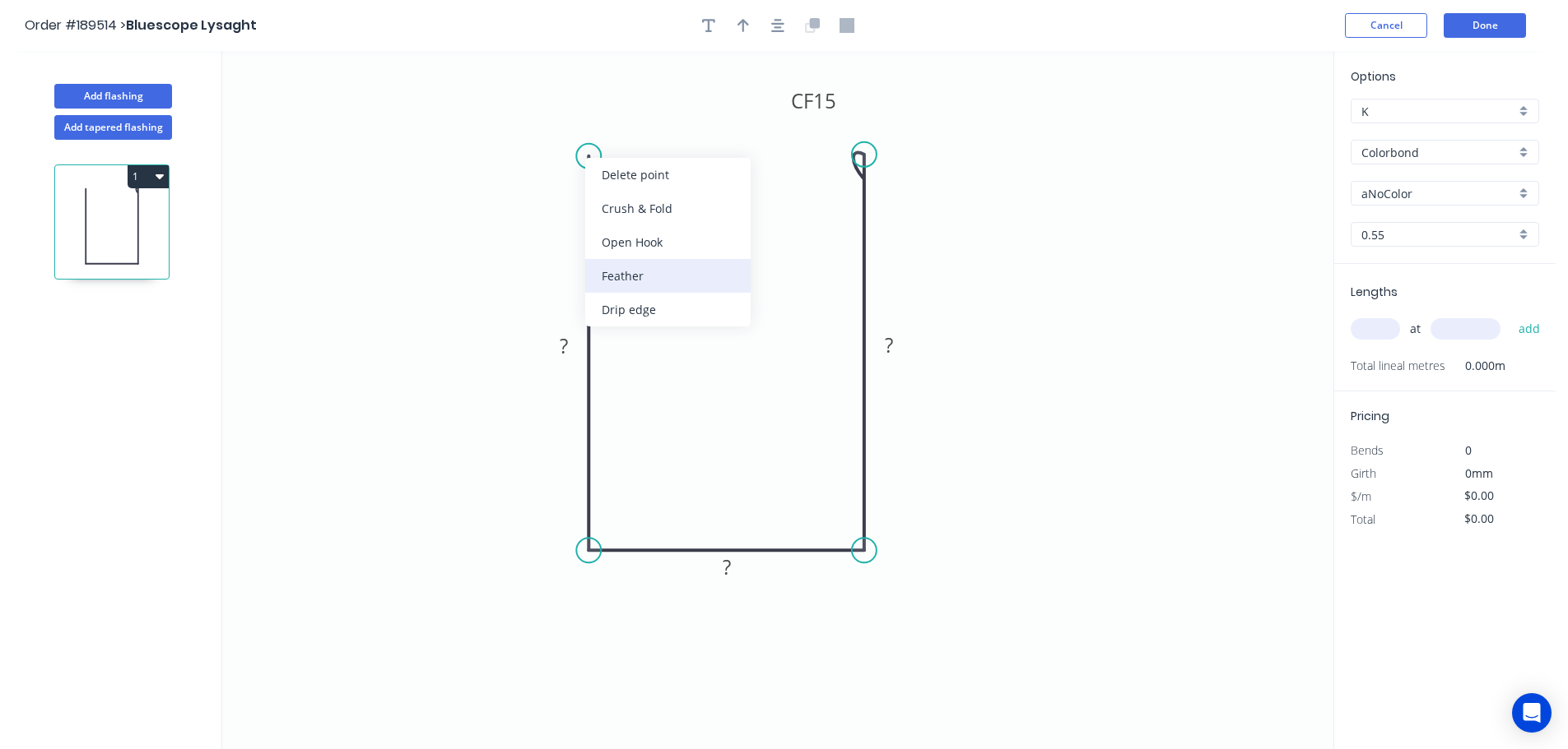
click at [615, 275] on div "Feather" at bounding box center [668, 275] width 166 height 34
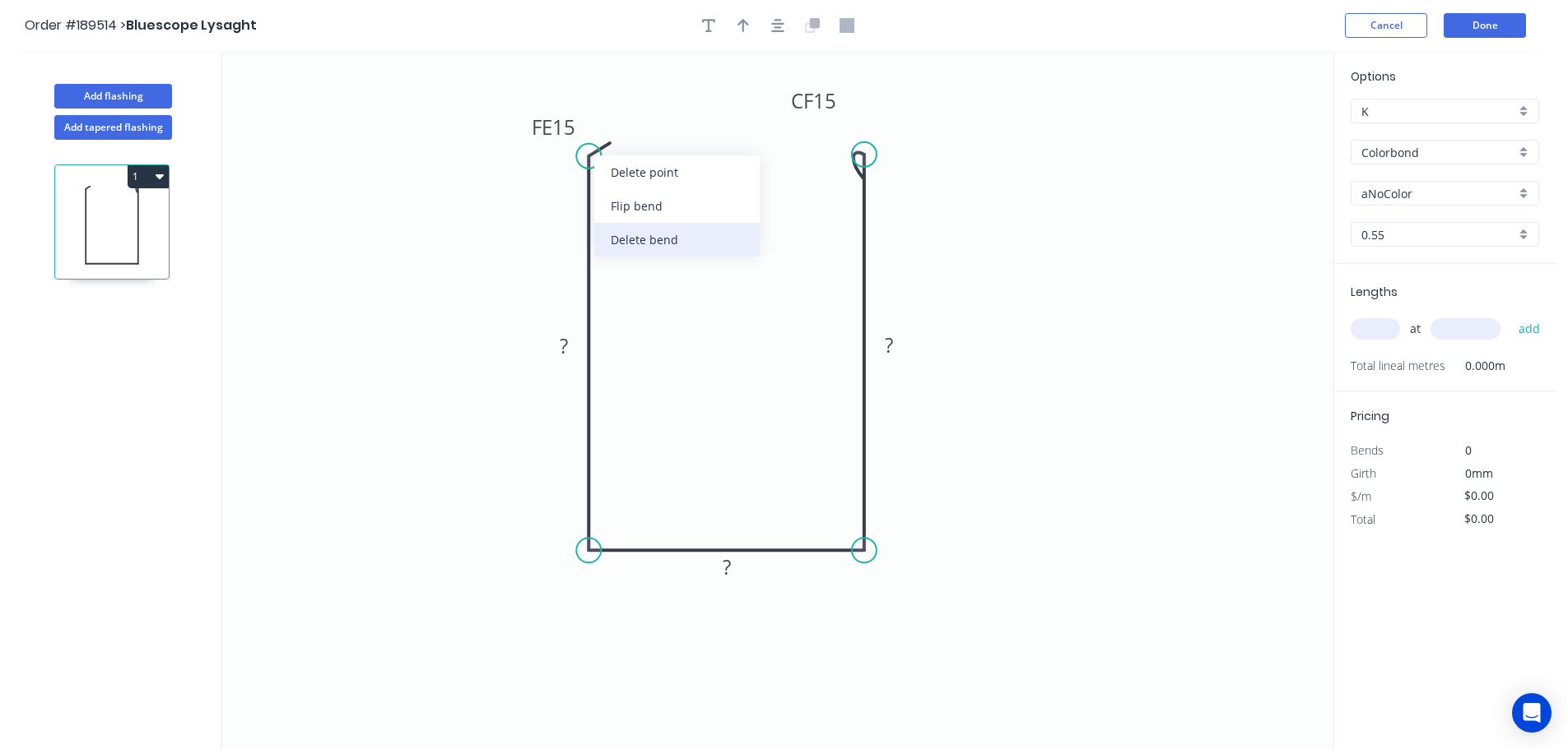
click at [636, 242] on div "Delete bend" at bounding box center [677, 239] width 166 height 34
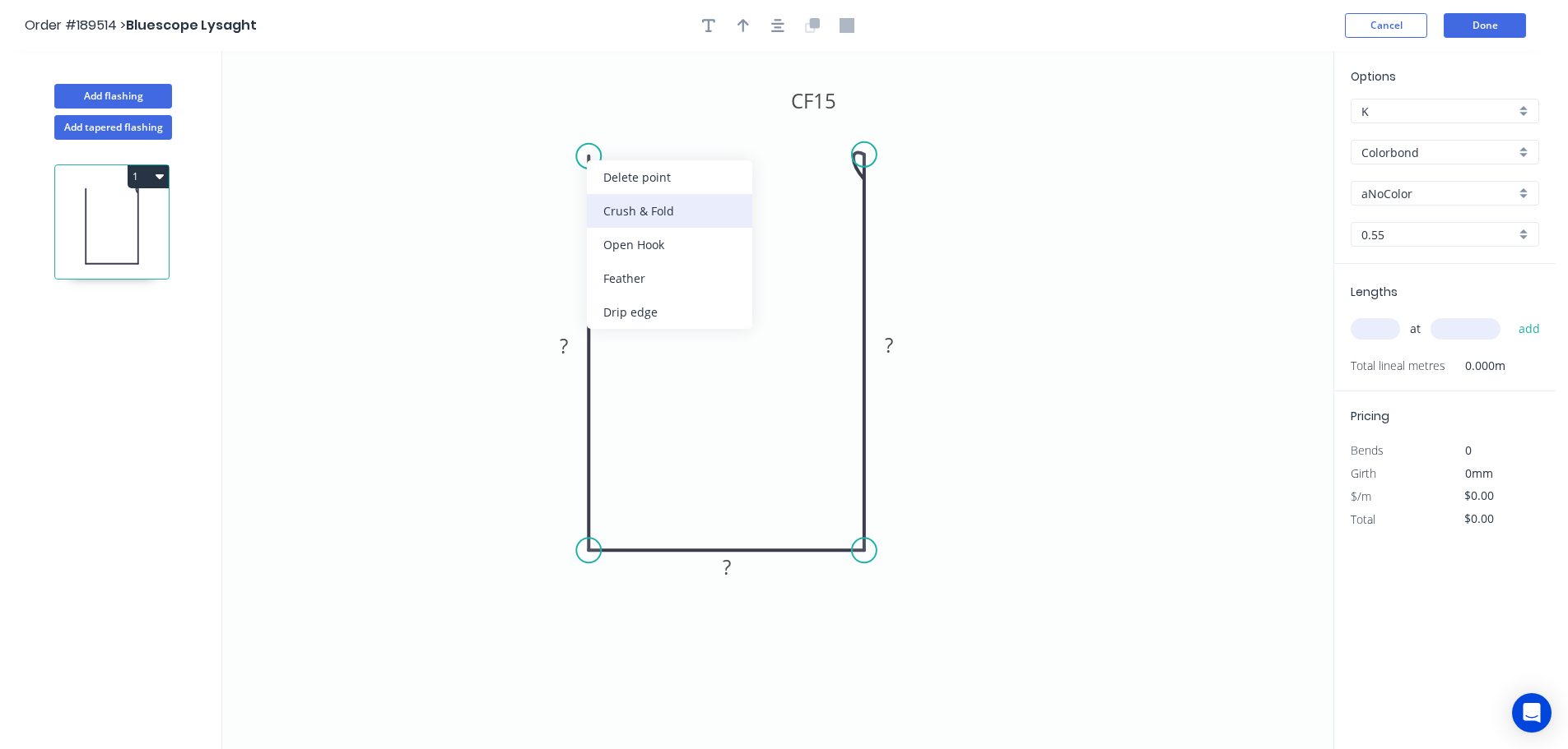
click at [649, 207] on div "Crush & Fold" at bounding box center [669, 211] width 166 height 34
click at [645, 208] on div "Flip bend" at bounding box center [667, 207] width 166 height 34
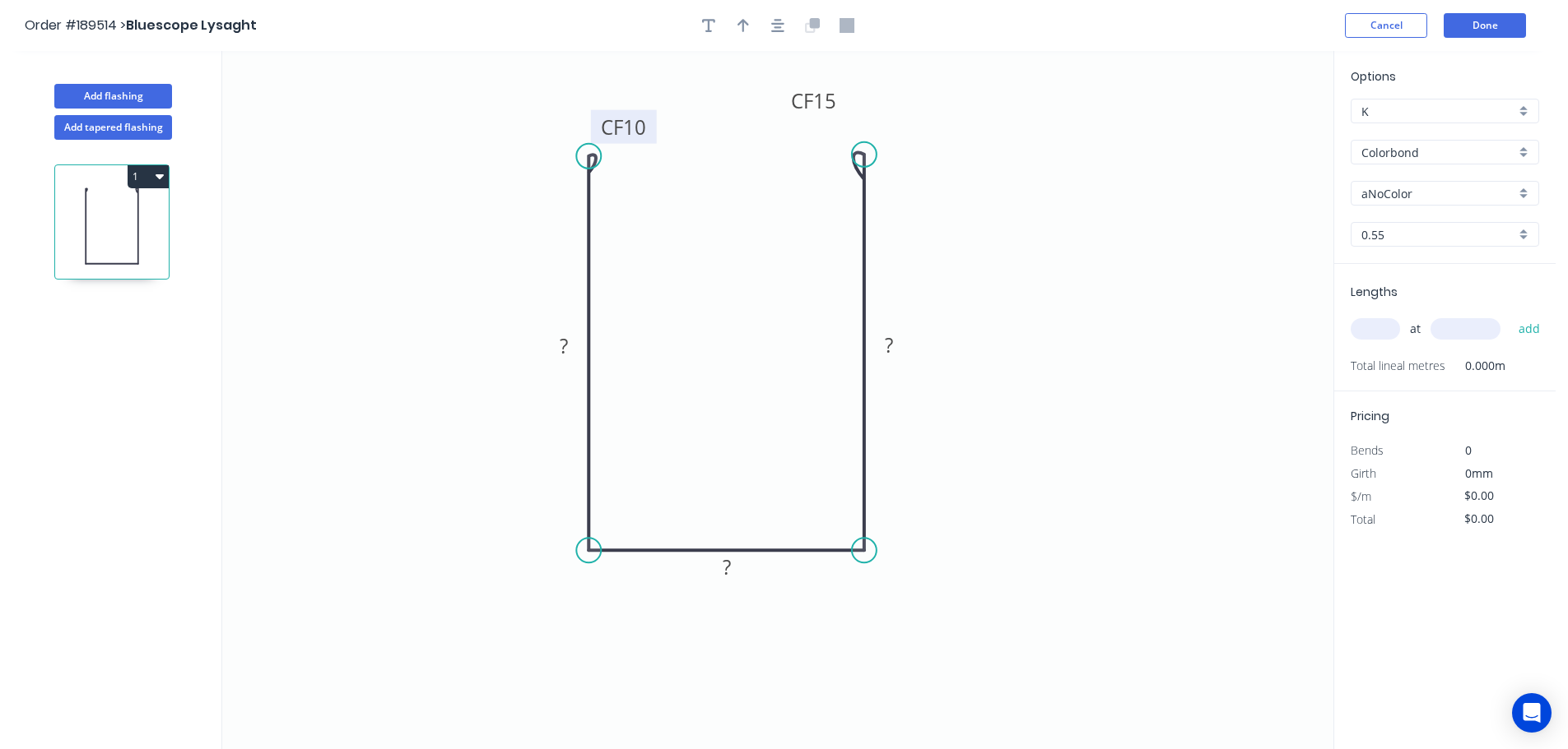
click at [636, 132] on tspan "10" at bounding box center [634, 127] width 23 height 27
click at [738, 227] on icon "0 CF 15 ? ? CF 15 ?" at bounding box center [778, 400] width 1111 height 698
drag, startPoint x: 648, startPoint y: 132, endPoint x: 677, endPoint y: 105, distance: 39.6
click at [677, 105] on rect at bounding box center [650, 101] width 65 height 34
click at [568, 346] on tspan "?" at bounding box center [563, 346] width 8 height 27
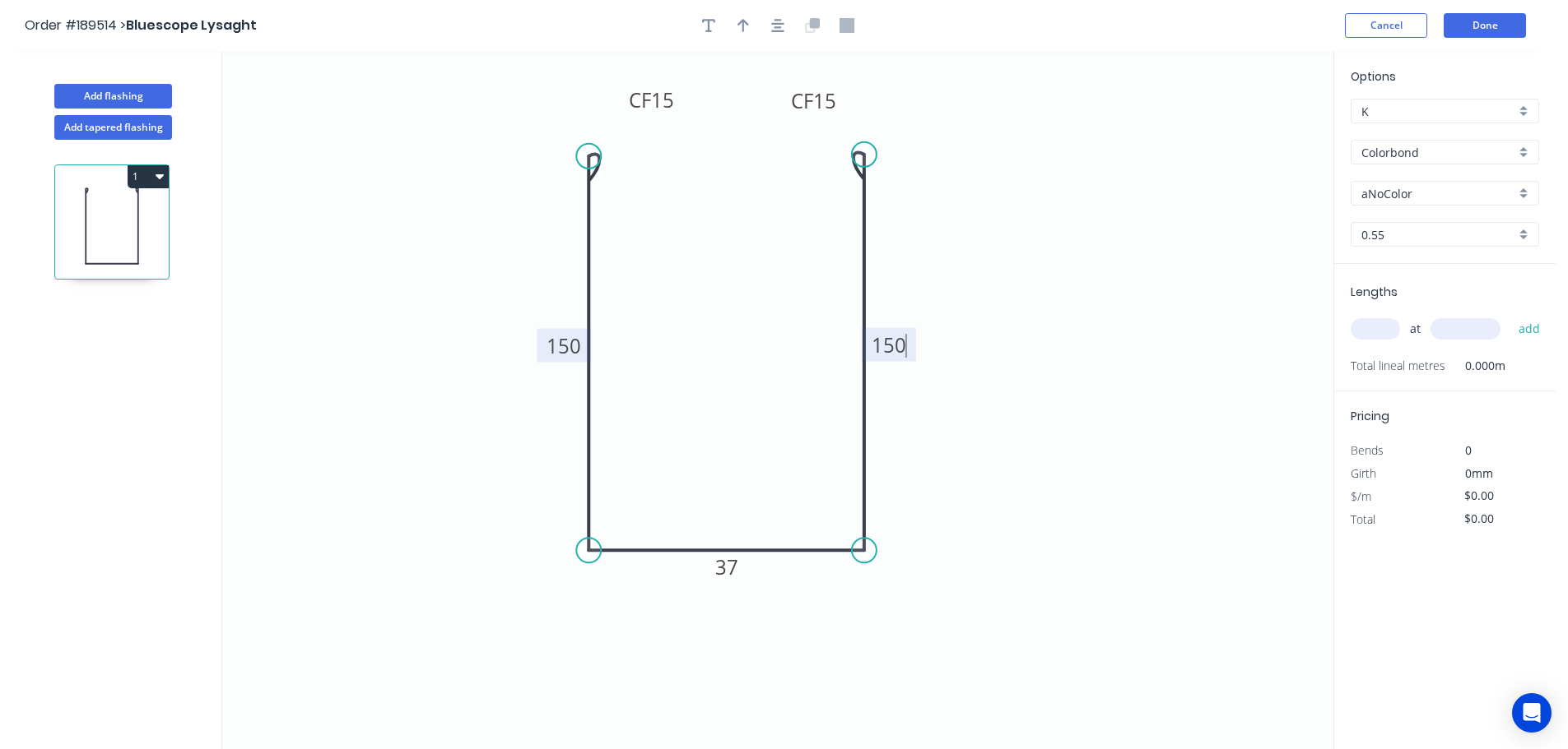
click at [998, 301] on icon "0 CF 15 150 37 CF 15 150" at bounding box center [778, 400] width 1111 height 698
click at [740, 20] on icon "button" at bounding box center [743, 25] width 12 height 15
drag, startPoint x: 1251, startPoint y: 134, endPoint x: 855, endPoint y: 648, distance: 648.9
click at [855, 648] on icon at bounding box center [855, 628] width 15 height 53
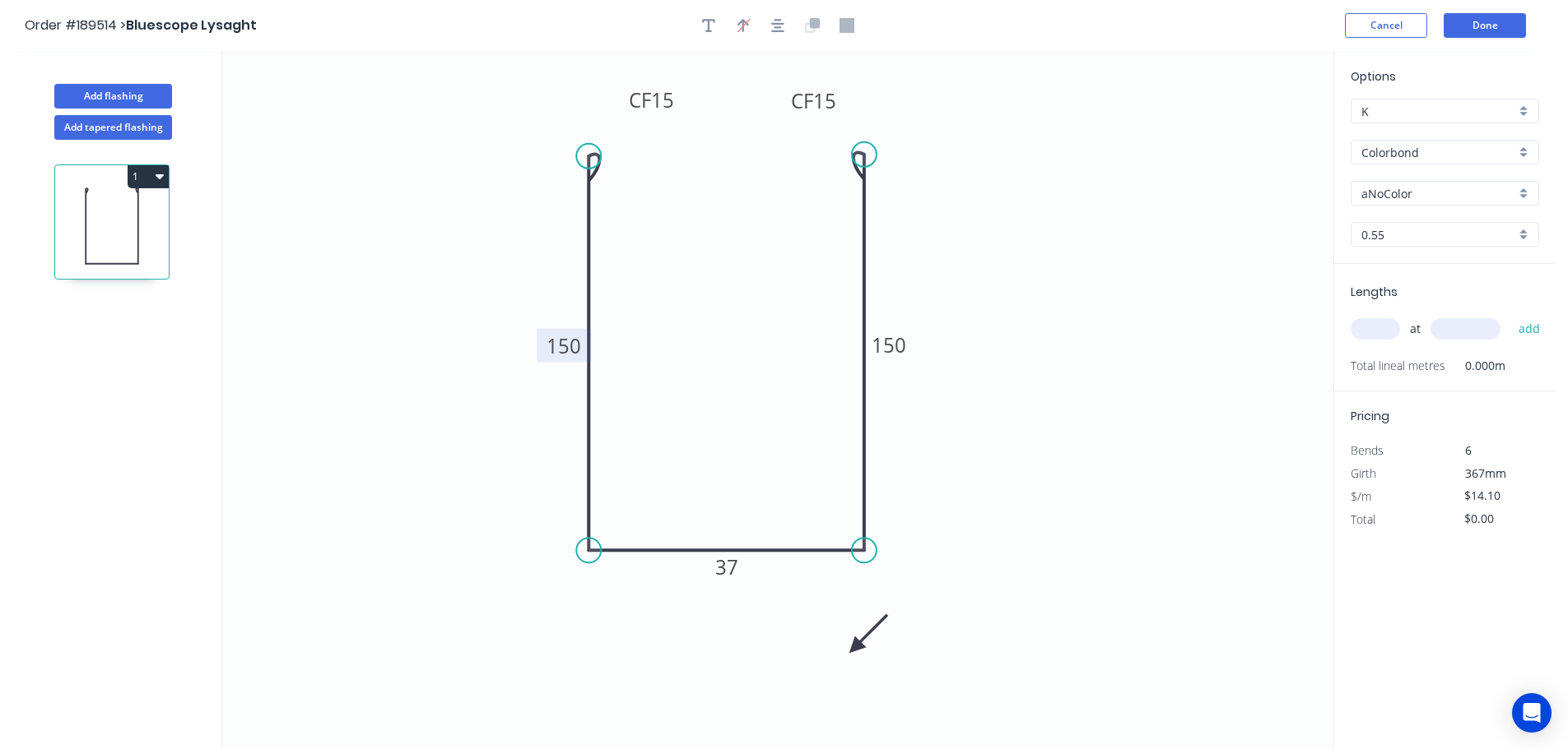
click at [855, 648] on icon at bounding box center [868, 634] width 47 height 47
click at [855, 648] on icon at bounding box center [874, 647] width 53 height 15
click at [1527, 193] on div "aNoColor" at bounding box center [1444, 193] width 188 height 25
click at [1445, 277] on div "Pale Eucalypt" at bounding box center [1444, 272] width 186 height 29
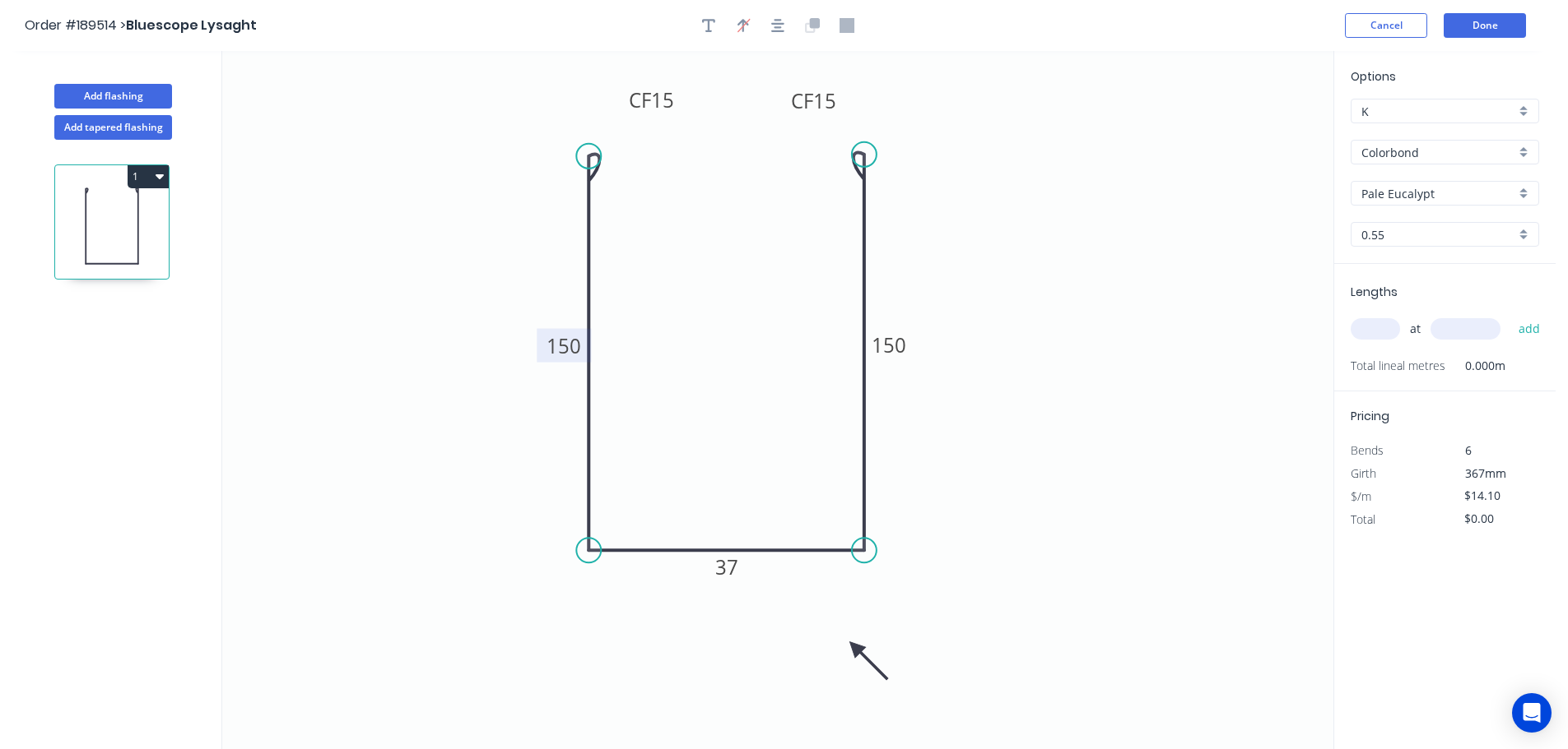
click at [1390, 327] on input "text" at bounding box center [1375, 329] width 49 height 22
click at [1510, 315] on button "add" at bounding box center [1529, 329] width 39 height 28
click at [150, 176] on button "1" at bounding box center [147, 176] width 41 height 23
click at [116, 220] on div "Duplicate" at bounding box center [90, 217] width 126 height 24
click at [572, 347] on tspan "150" at bounding box center [564, 346] width 35 height 27
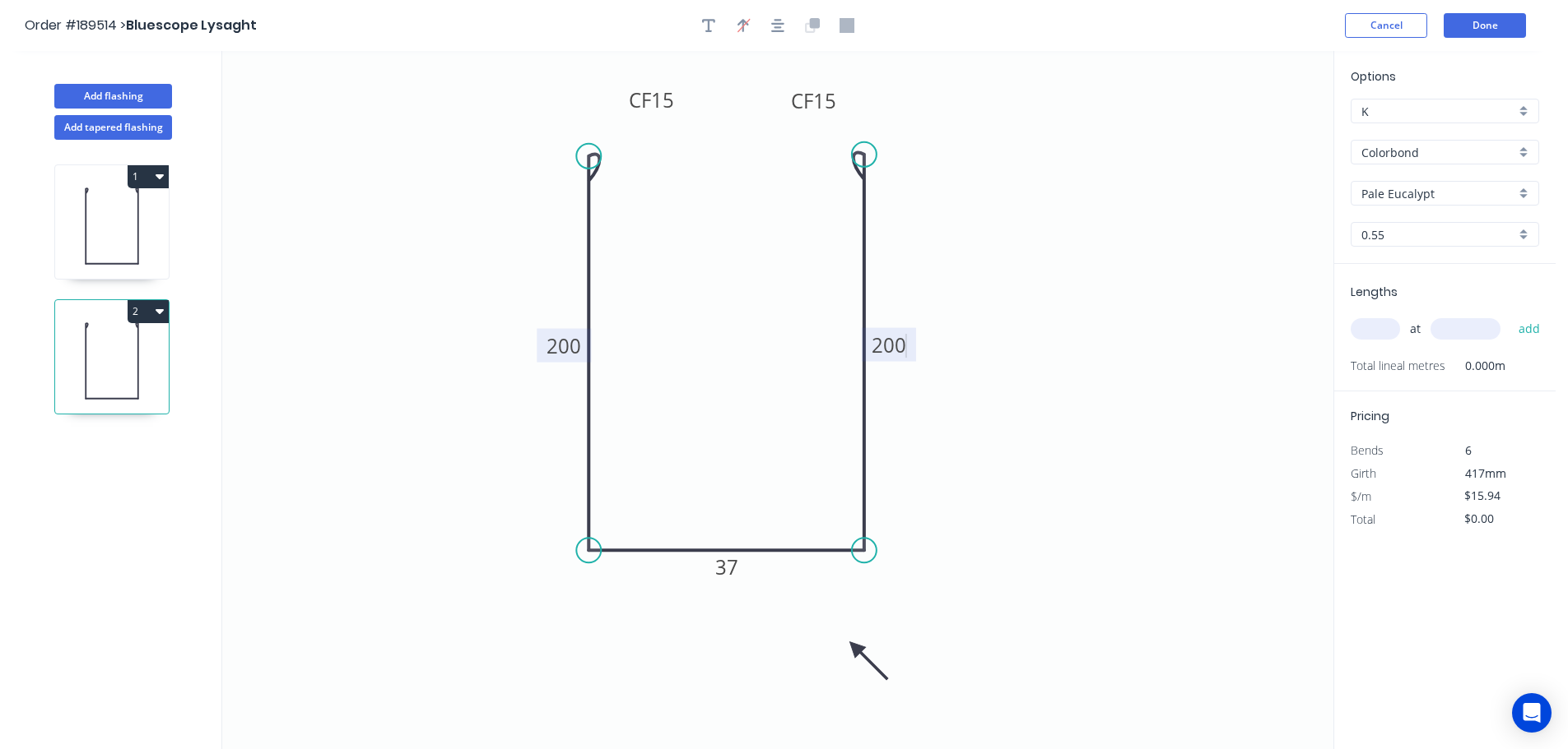
click at [1026, 301] on icon "0 CF 15 200 37 CF 15 200" at bounding box center [778, 400] width 1111 height 698
click at [1382, 327] on input "text" at bounding box center [1375, 329] width 49 height 22
click at [1510, 315] on button "add" at bounding box center [1529, 329] width 39 height 28
click at [1501, 24] on button "Done" at bounding box center [1484, 25] width 82 height 25
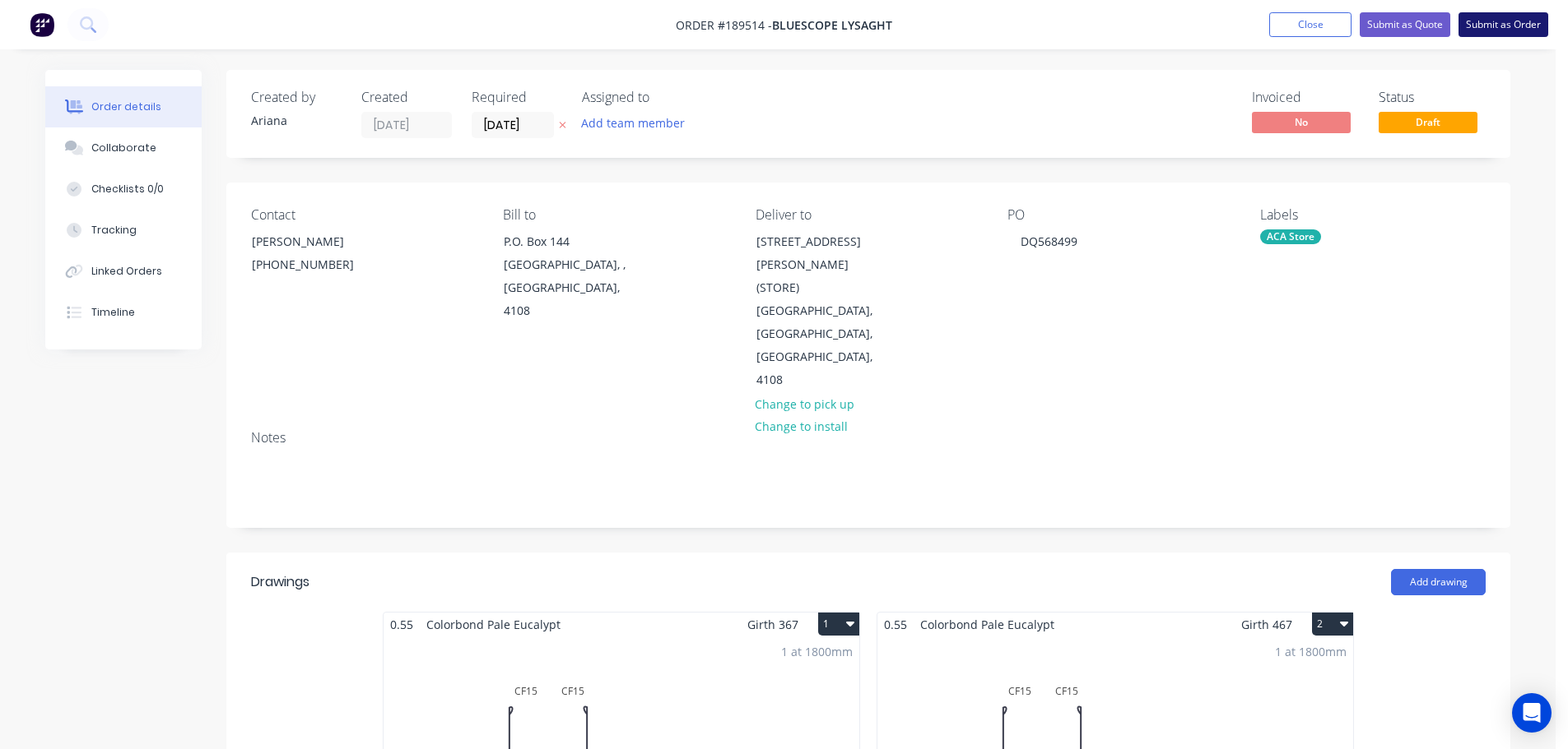
click at [1526, 27] on button "Submit as Order" at bounding box center [1503, 25] width 90 height 25
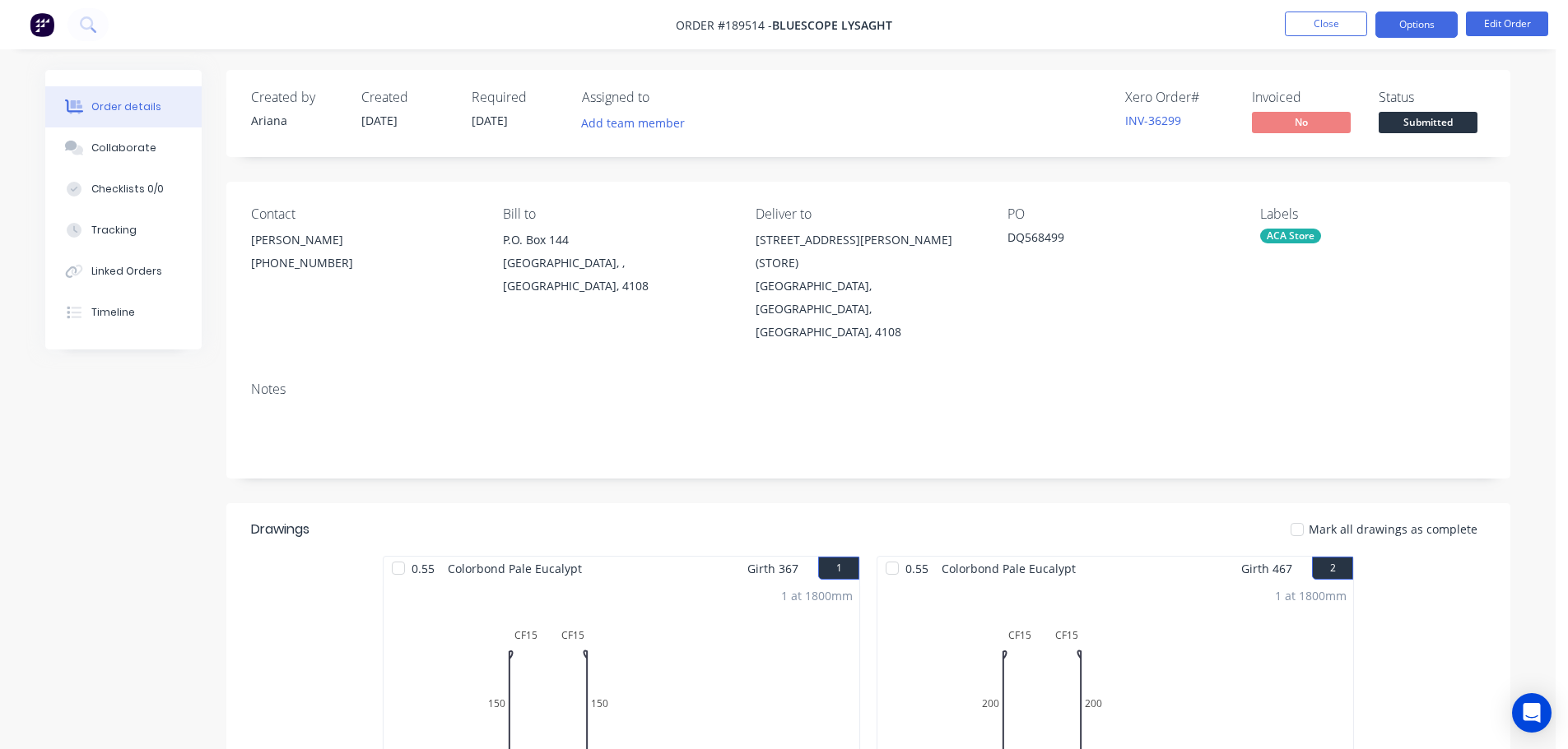
click at [1420, 29] on button "Options" at bounding box center [1416, 25] width 82 height 26
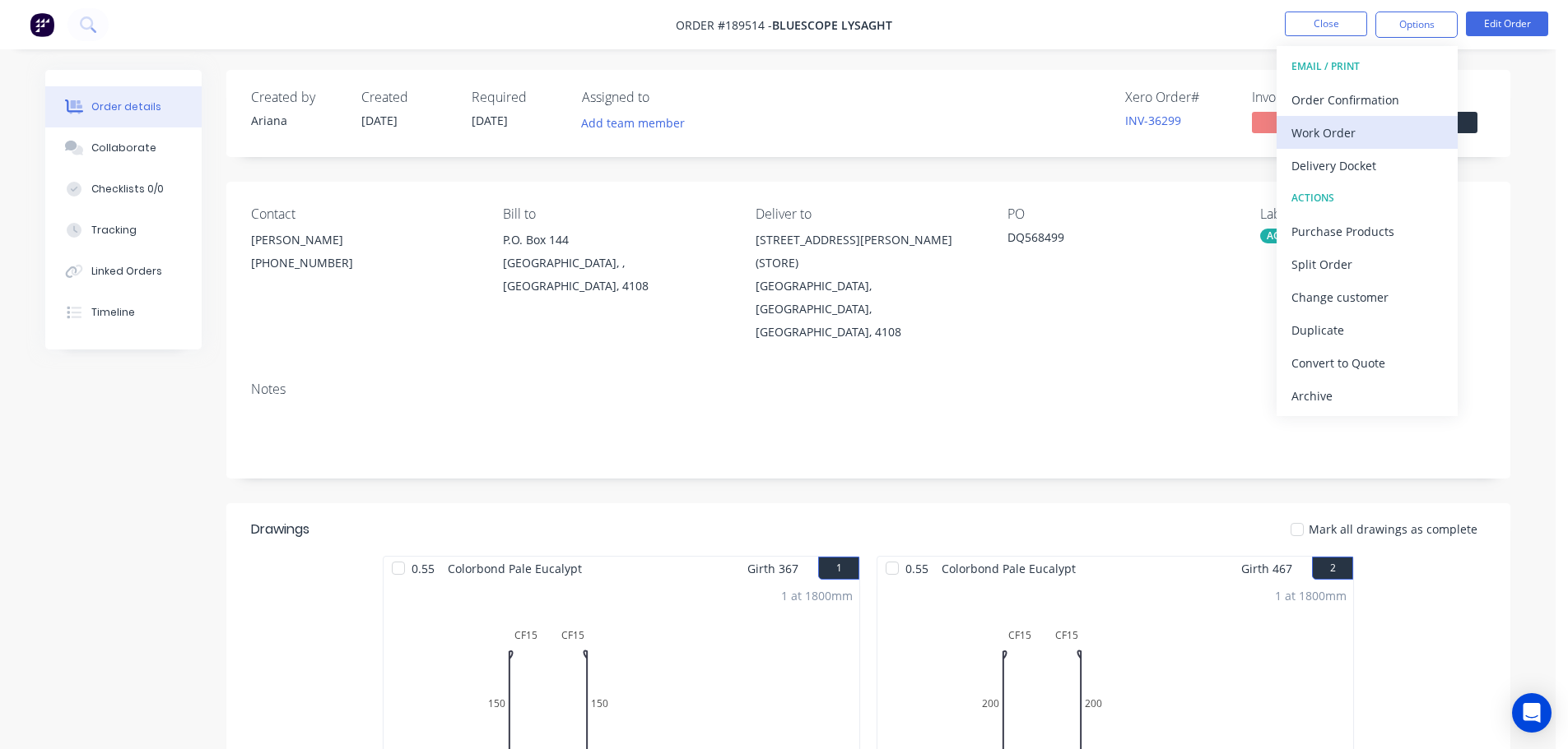
click at [1342, 132] on div "Work Order" at bounding box center [1367, 133] width 152 height 24
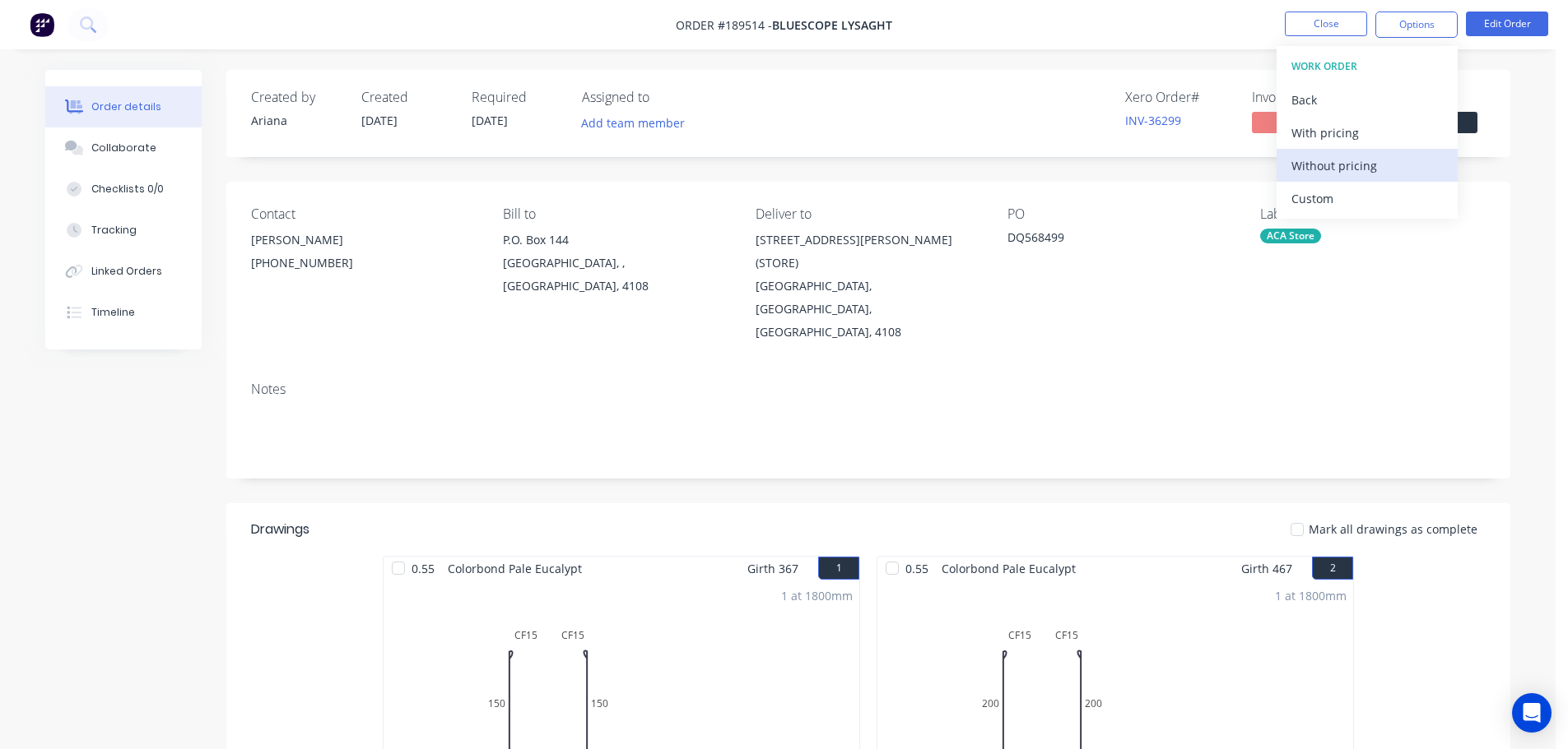
click at [1314, 160] on div "Without pricing" at bounding box center [1367, 165] width 152 height 24
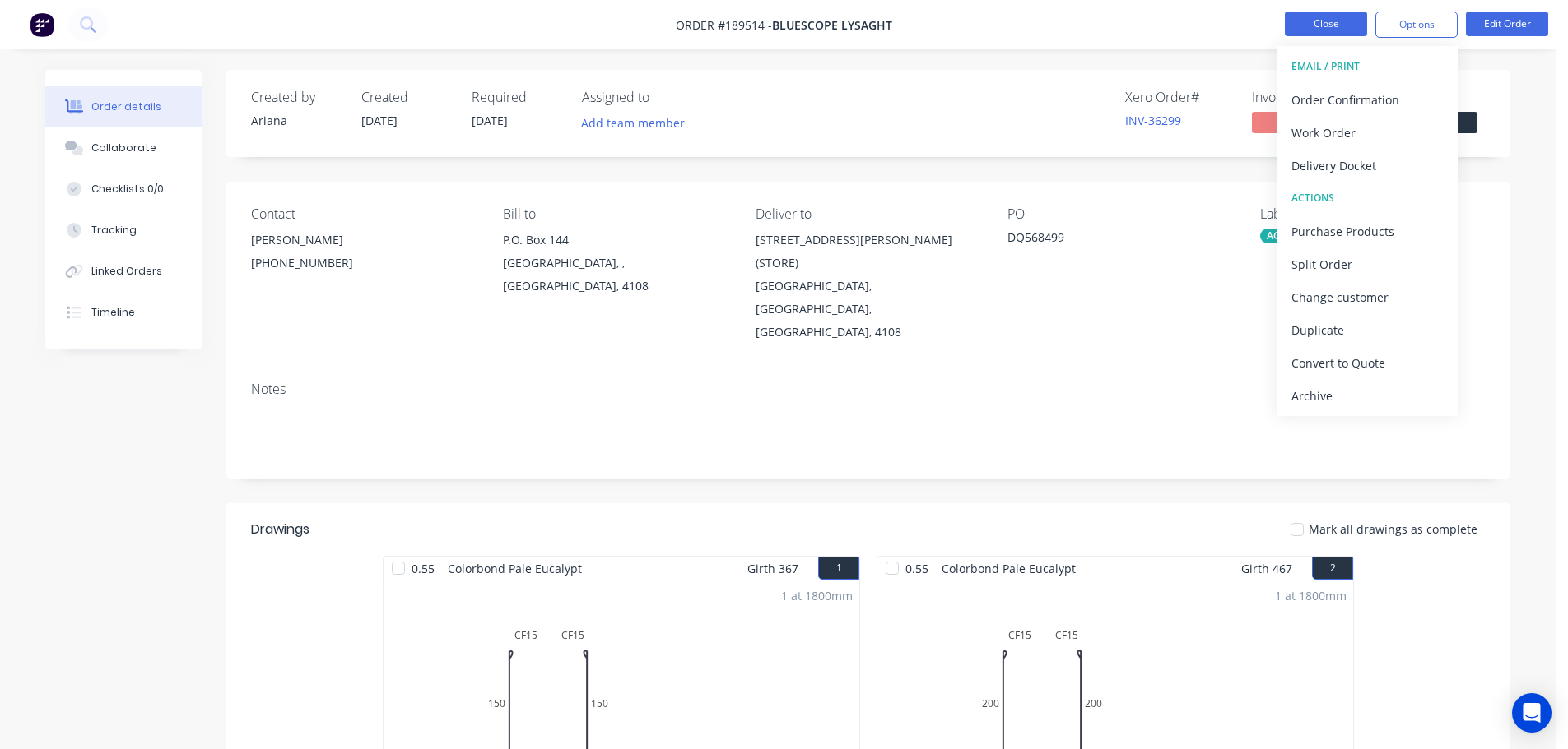
click at [1332, 21] on button "Close" at bounding box center [1326, 24] width 82 height 25
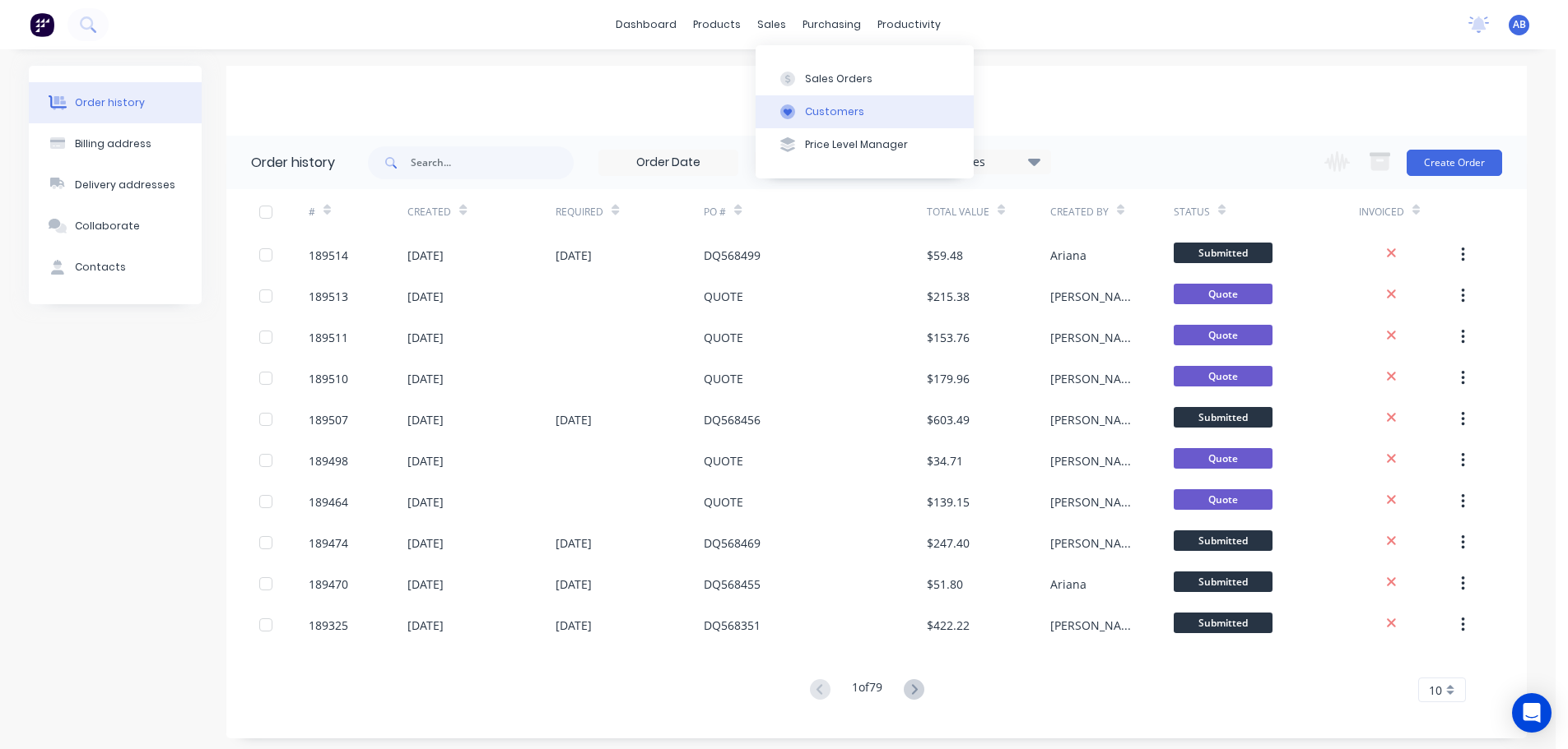
click at [818, 107] on div "Customers" at bounding box center [834, 112] width 59 height 15
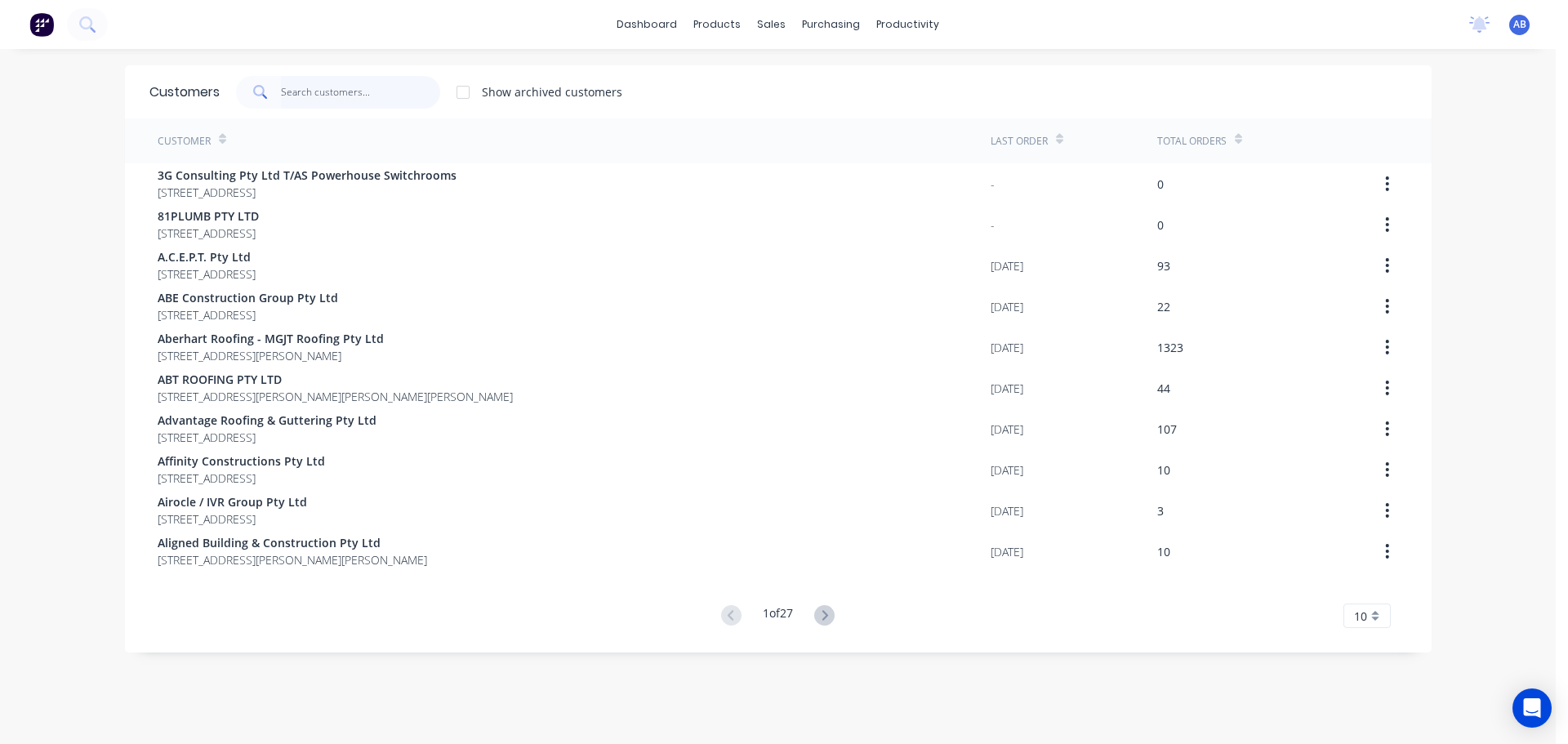
drag, startPoint x: 331, startPoint y: 96, endPoint x: 672, endPoint y: 100, distance: 341.0
click at [335, 95] on input "text" at bounding box center [360, 92] width 159 height 33
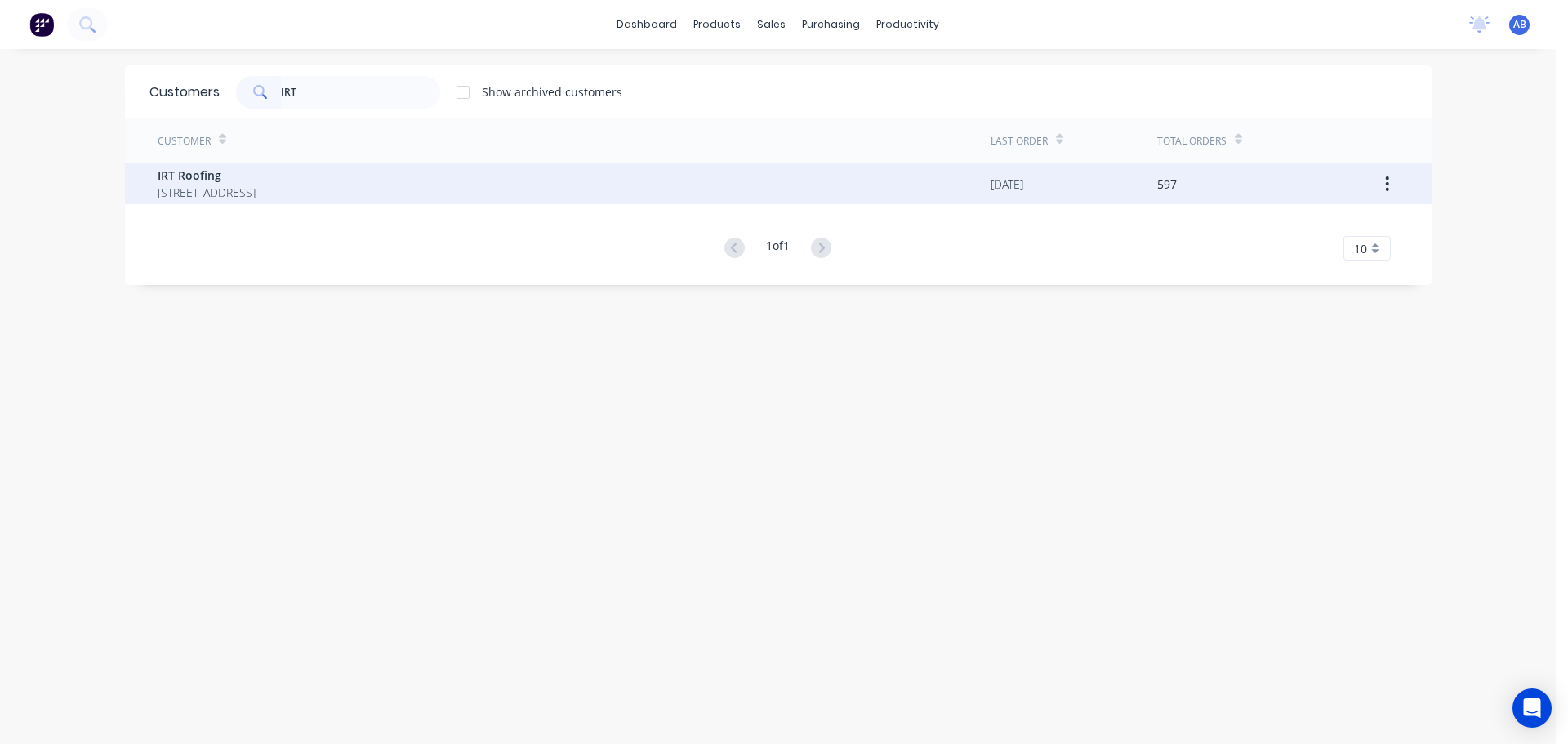
click at [255, 193] on span "PO Box 189 Cleveland Queensland Australia 4163" at bounding box center [207, 192] width 98 height 17
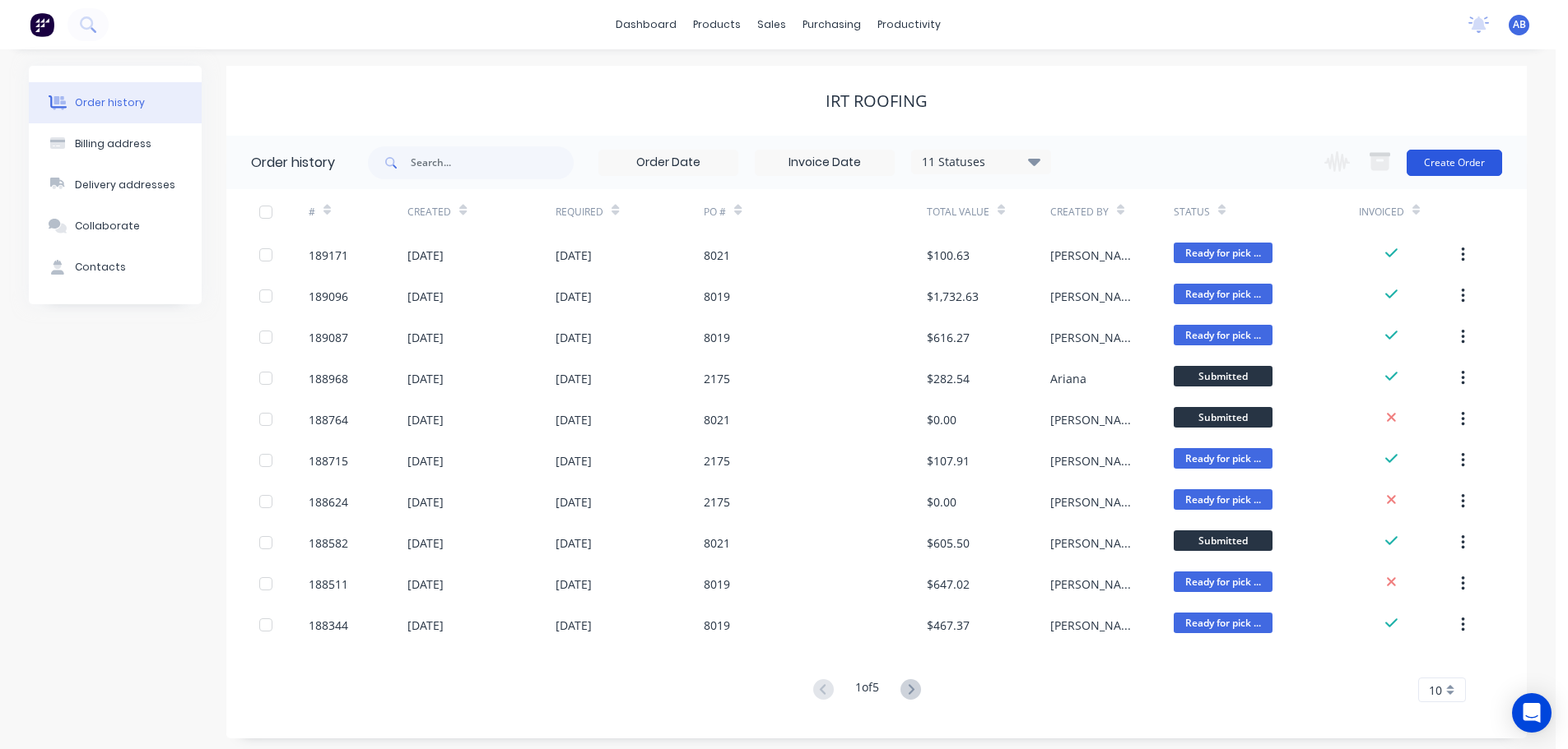
click at [1452, 160] on button "Create Order" at bounding box center [1453, 163] width 95 height 26
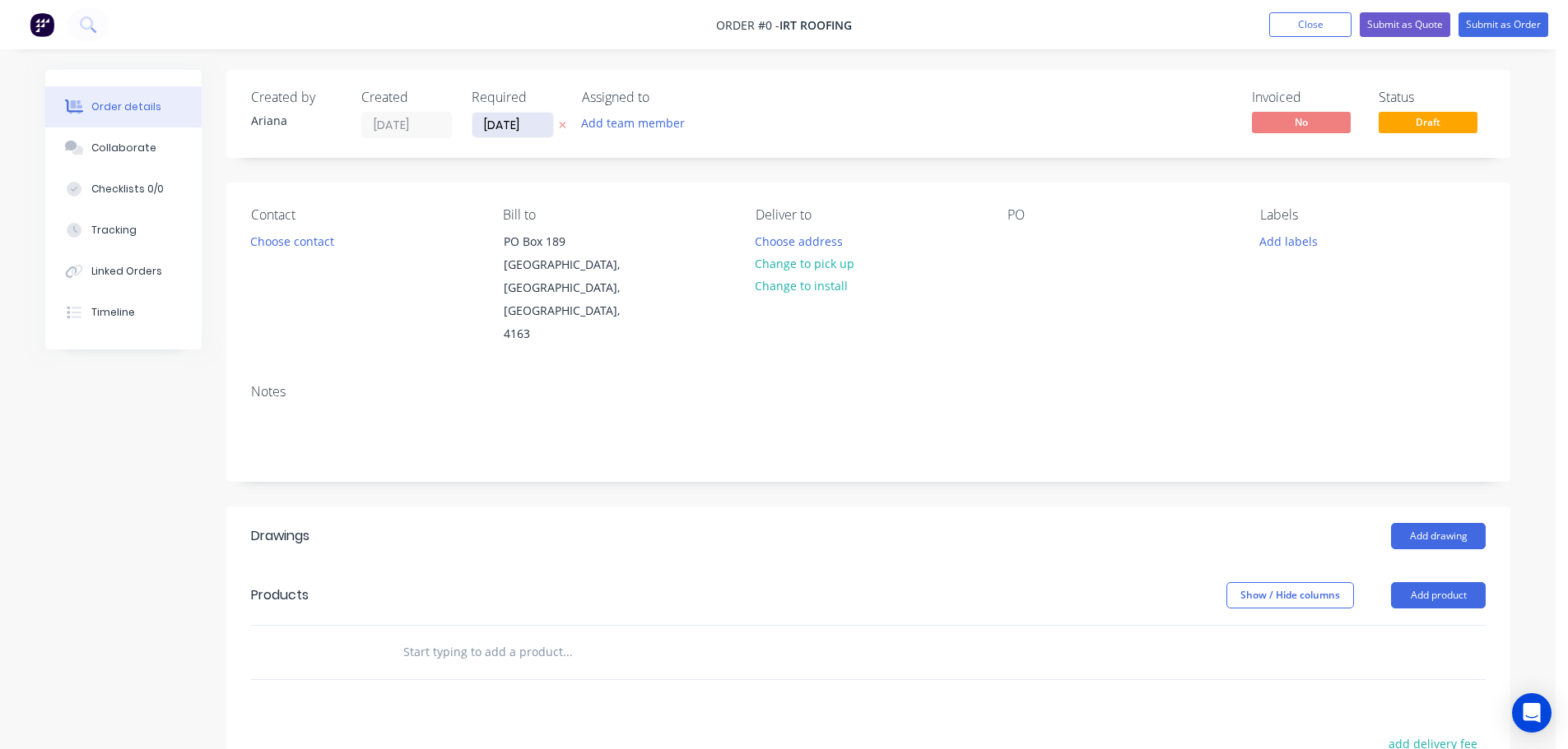
click at [508, 122] on input "[DATE]" at bounding box center [512, 125] width 81 height 25
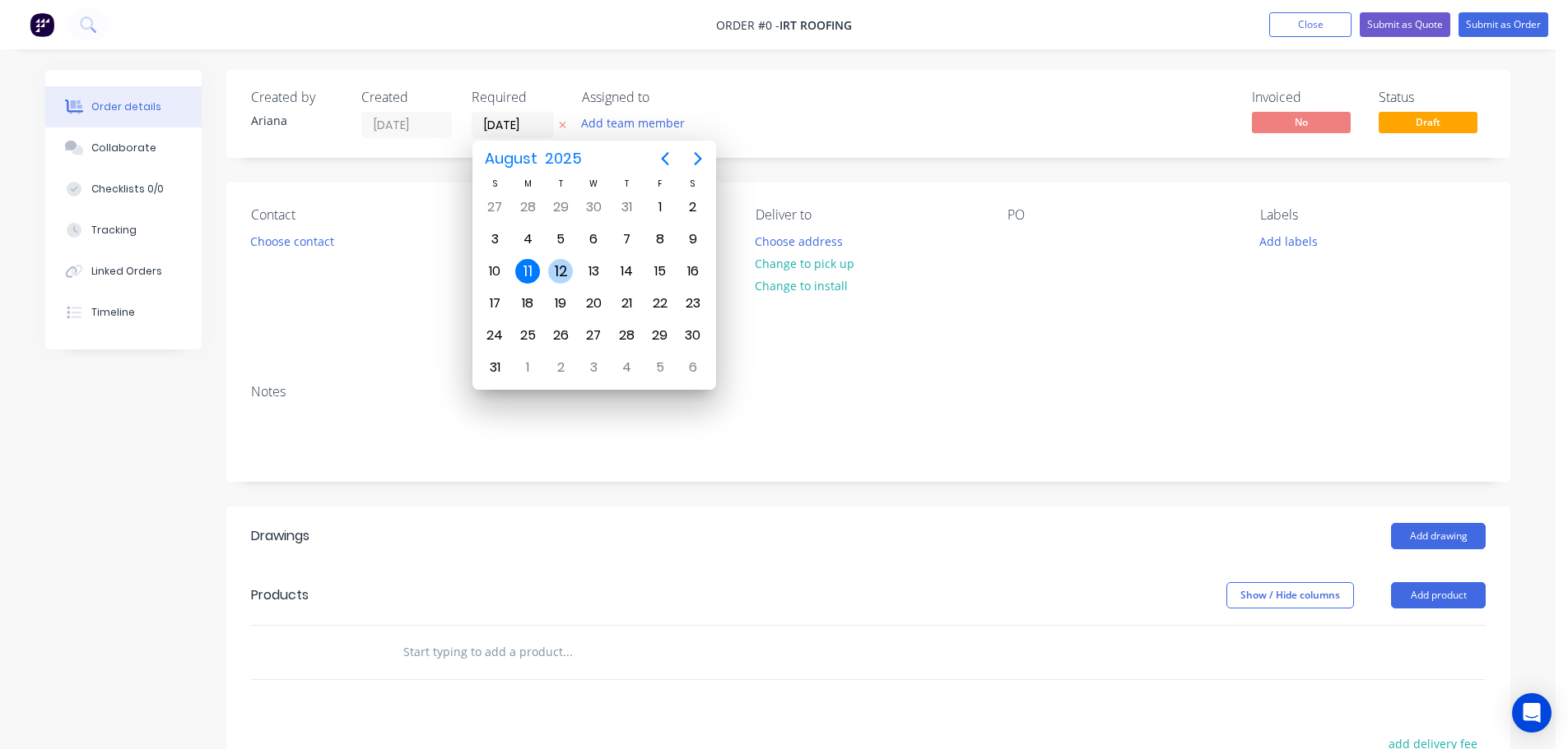
click at [560, 272] on div "12" at bounding box center [560, 271] width 25 height 25
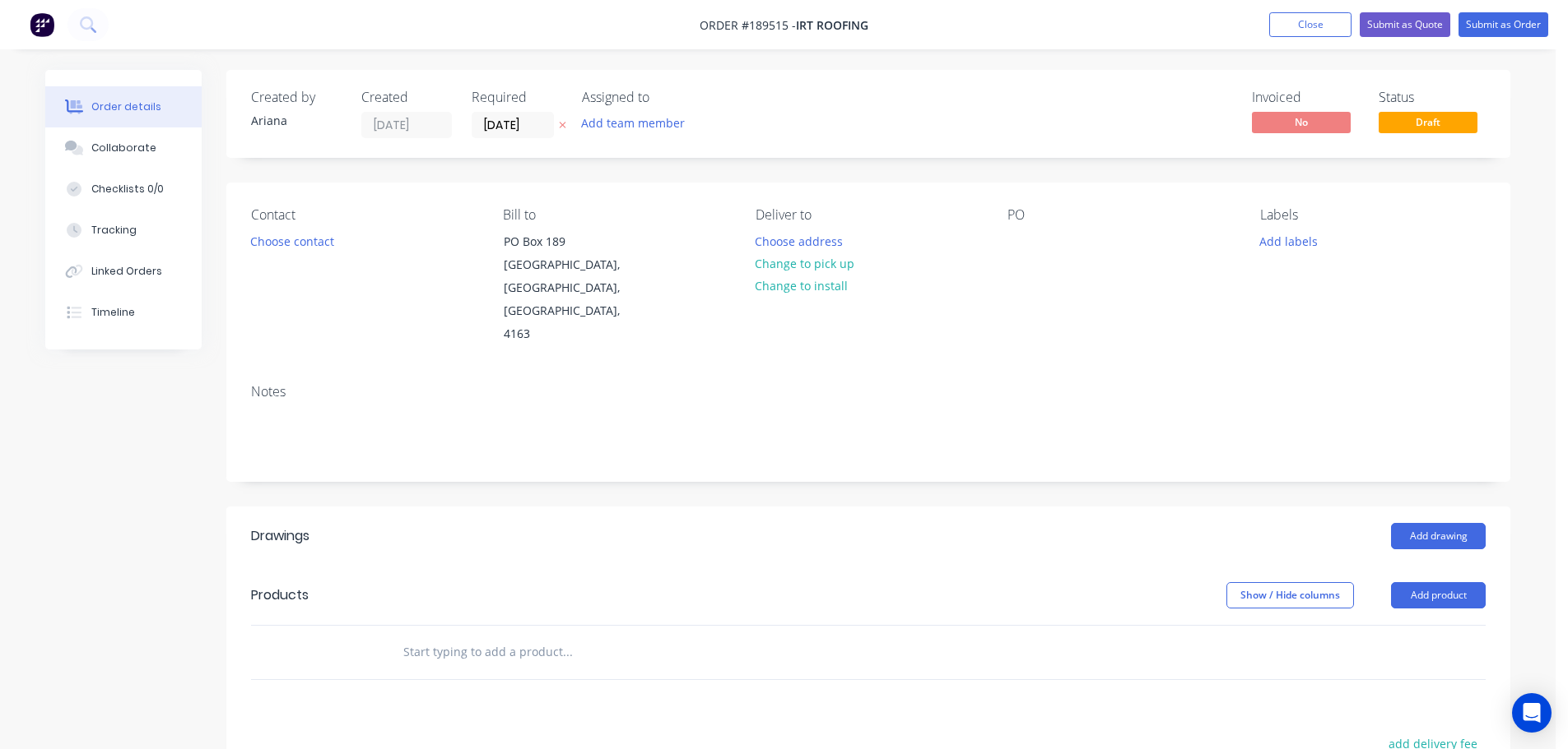
click at [853, 102] on div "Created by Ariana Created 11/08/25 Required 12/08/25 Assigned to Add team membe…" at bounding box center [869, 114] width 1284 height 88
click at [842, 108] on div "Created by Ariana Created 11/08/25 Required 12/08/25 Assigned to Add team membe…" at bounding box center [869, 114] width 1284 height 88
click at [800, 115] on div "Created by Ariana Created 11/08/25 Required 12/08/25 Assigned to Add team membe…" at bounding box center [869, 114] width 1284 height 88
click at [852, 121] on div "Created by Ariana Created 11/08/25 Required 12/08/25 Assigned to Add team membe…" at bounding box center [869, 114] width 1284 height 88
click at [285, 238] on button "Choose contact" at bounding box center [292, 240] width 101 height 22
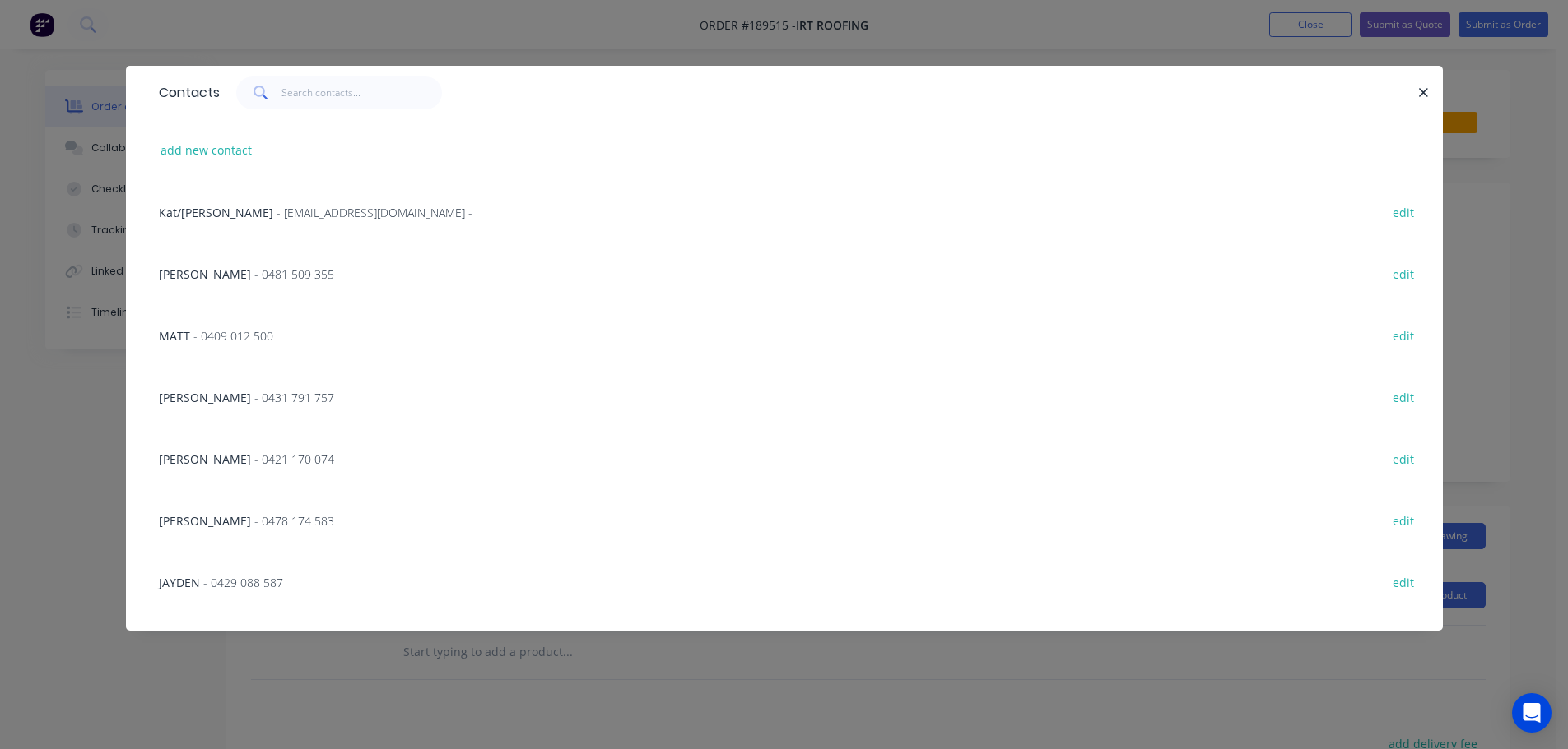
click at [255, 275] on span "- 0481 509 355" at bounding box center [295, 274] width 80 height 15
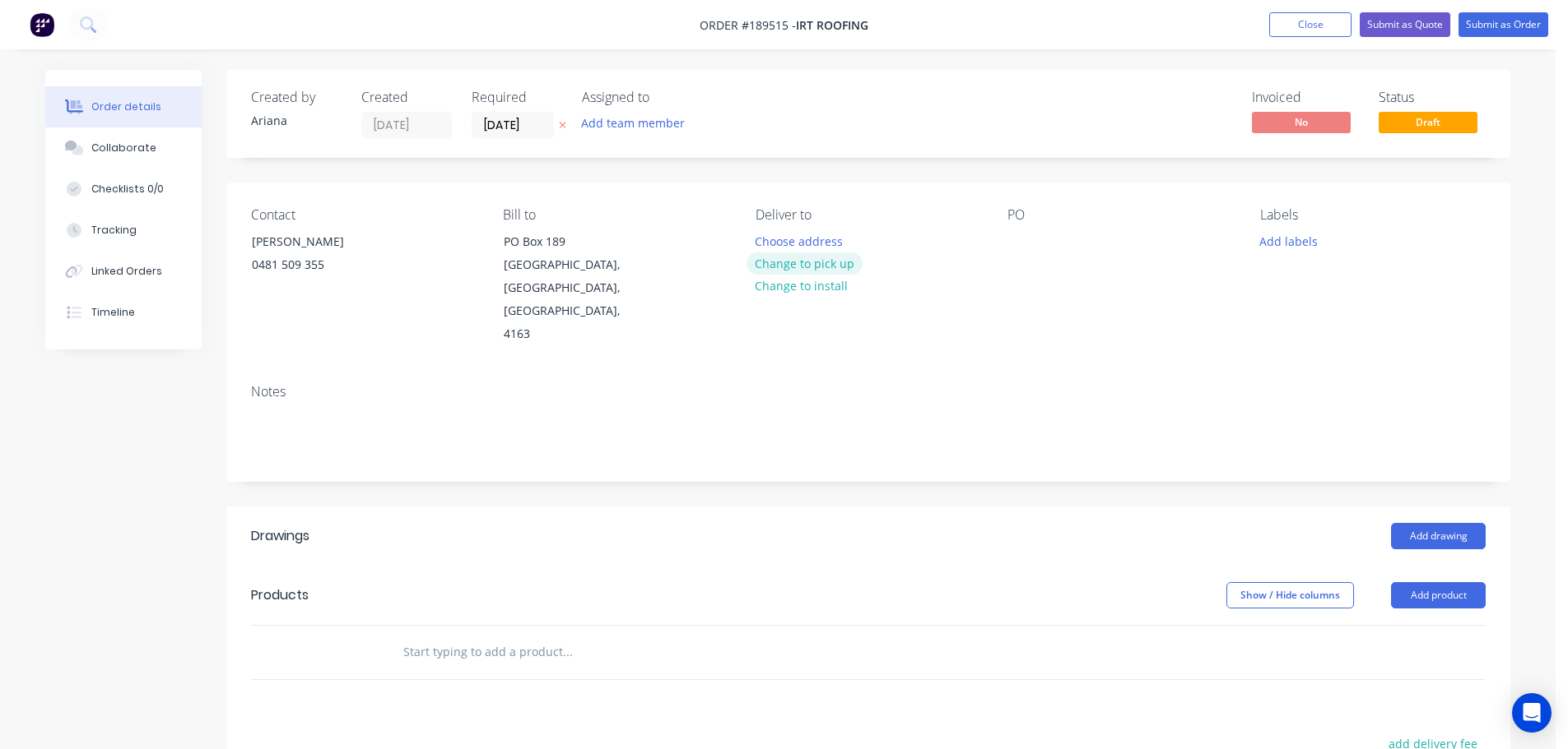
click at [805, 264] on button "Change to pick up" at bounding box center [805, 264] width 116 height 22
click at [779, 243] on div at bounding box center [769, 241] width 26 height 24
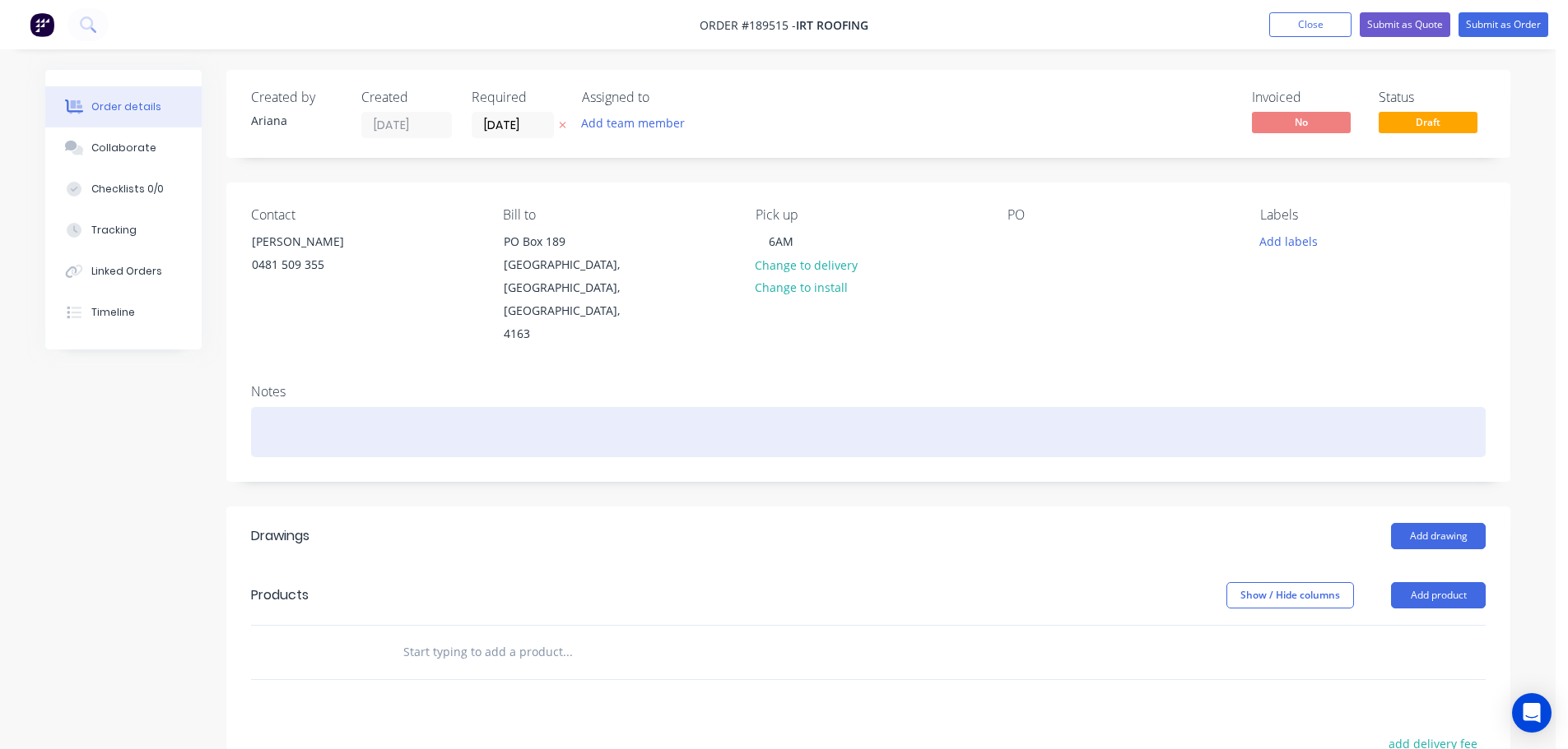
click at [1103, 407] on div at bounding box center [868, 432] width 1234 height 50
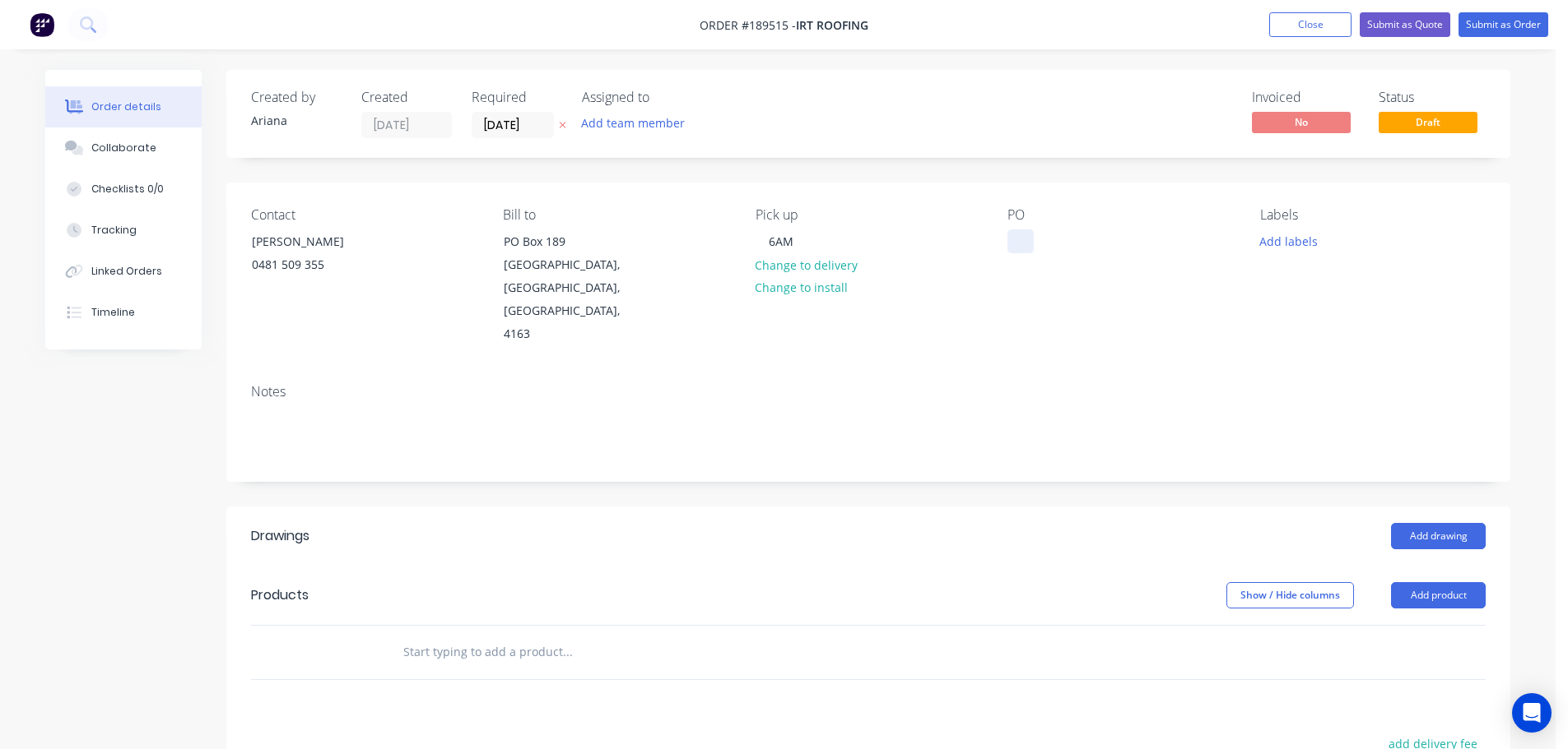
click at [1017, 238] on div at bounding box center [1020, 241] width 26 height 24
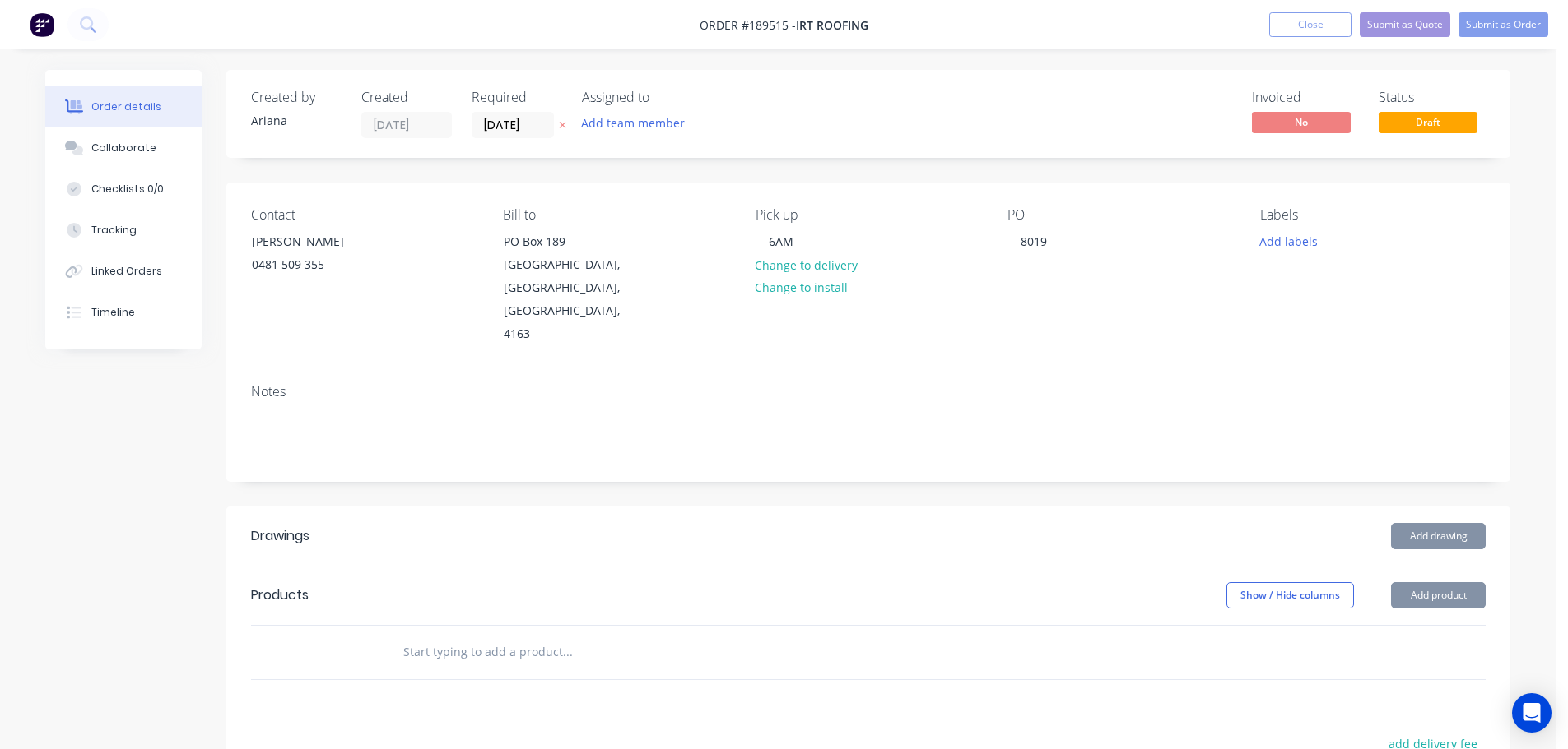
click at [1073, 311] on div "Contact RALPH 0481 509 355 Bill to PO Box 189 Cleveland, Queensland, Australia,…" at bounding box center [869, 276] width 1284 height 188
click at [1429, 524] on button "Add drawing" at bounding box center [1438, 536] width 95 height 26
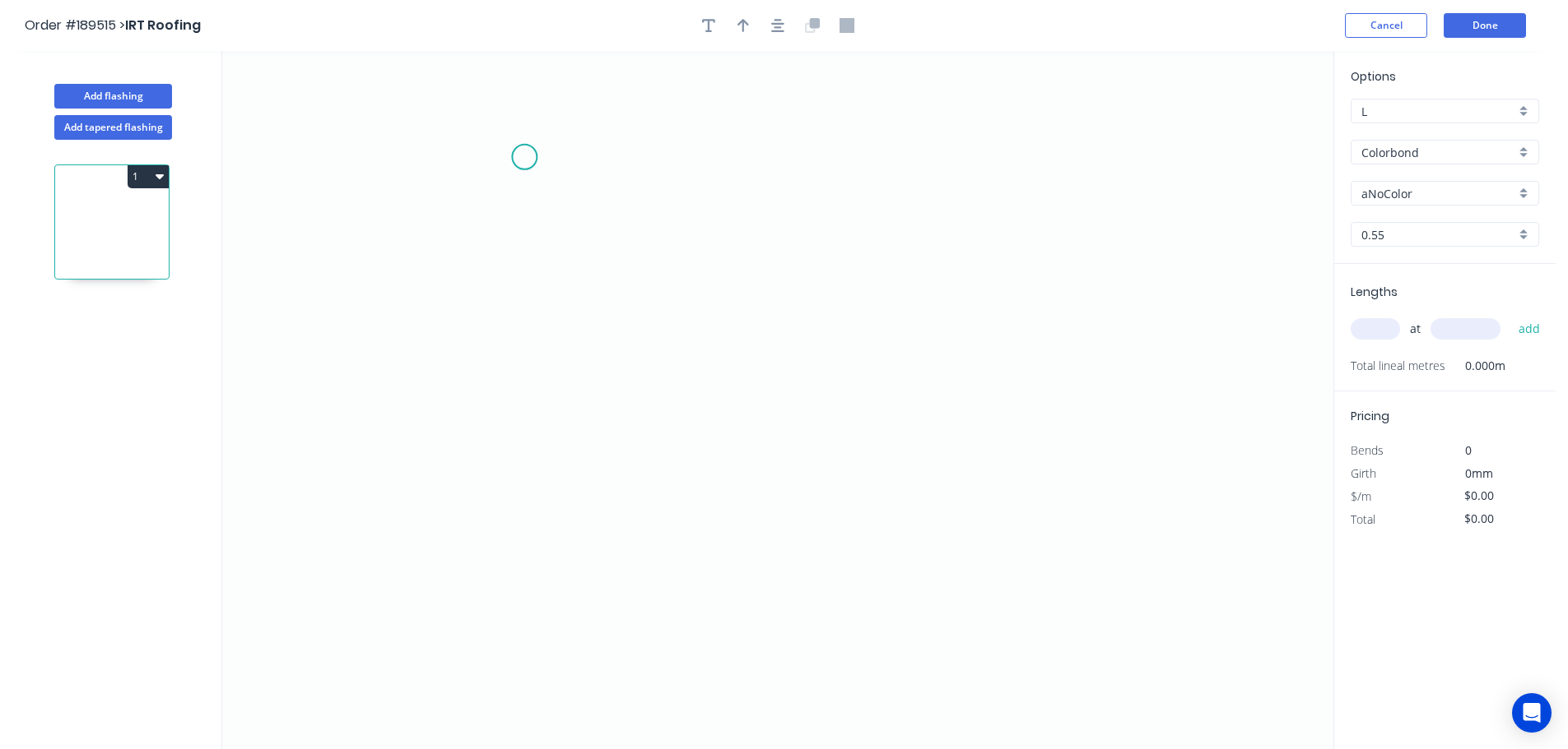
click at [524, 157] on icon "0" at bounding box center [778, 400] width 1111 height 698
click at [515, 492] on icon "0" at bounding box center [778, 400] width 1111 height 698
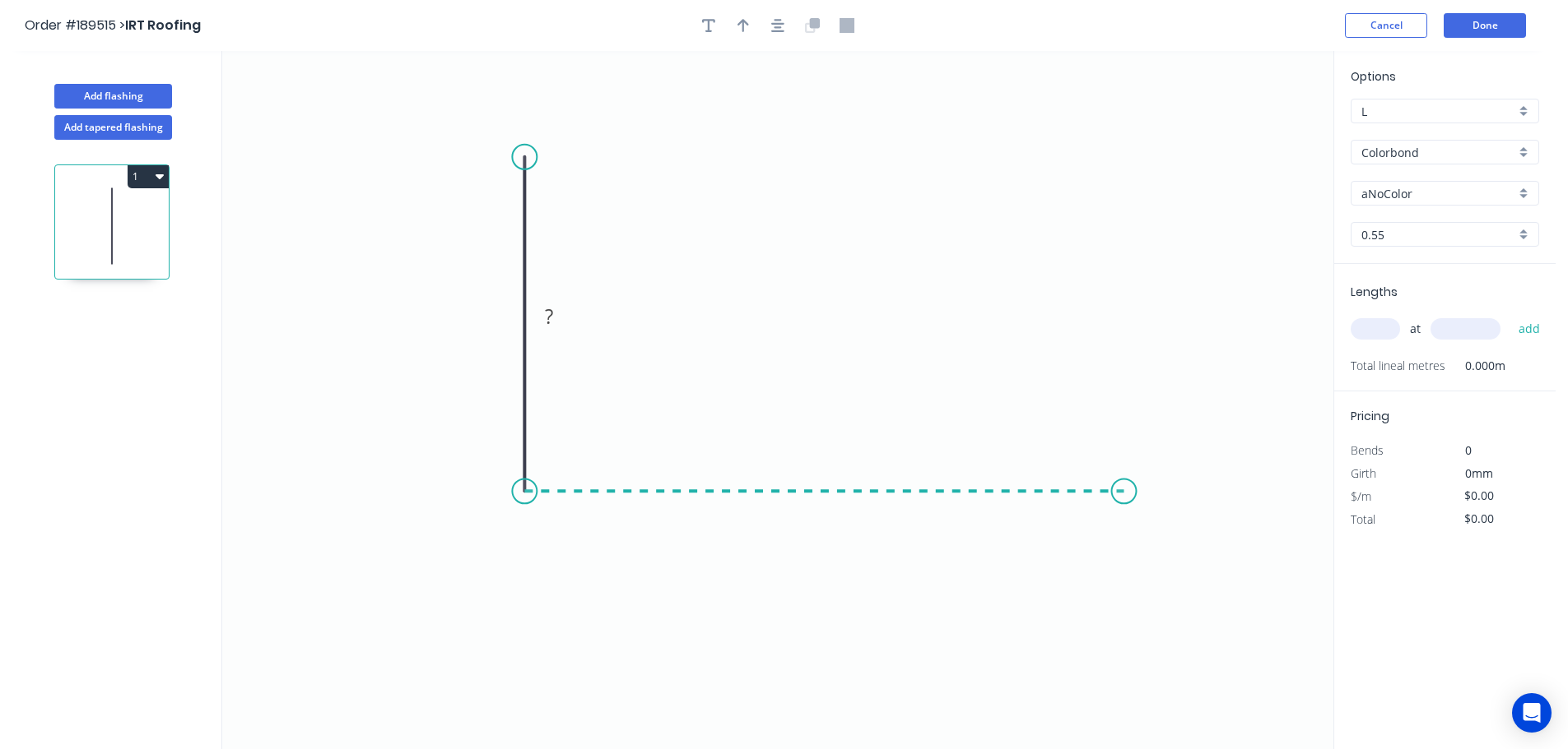
click at [1124, 469] on icon "0 ?" at bounding box center [778, 400] width 1111 height 698
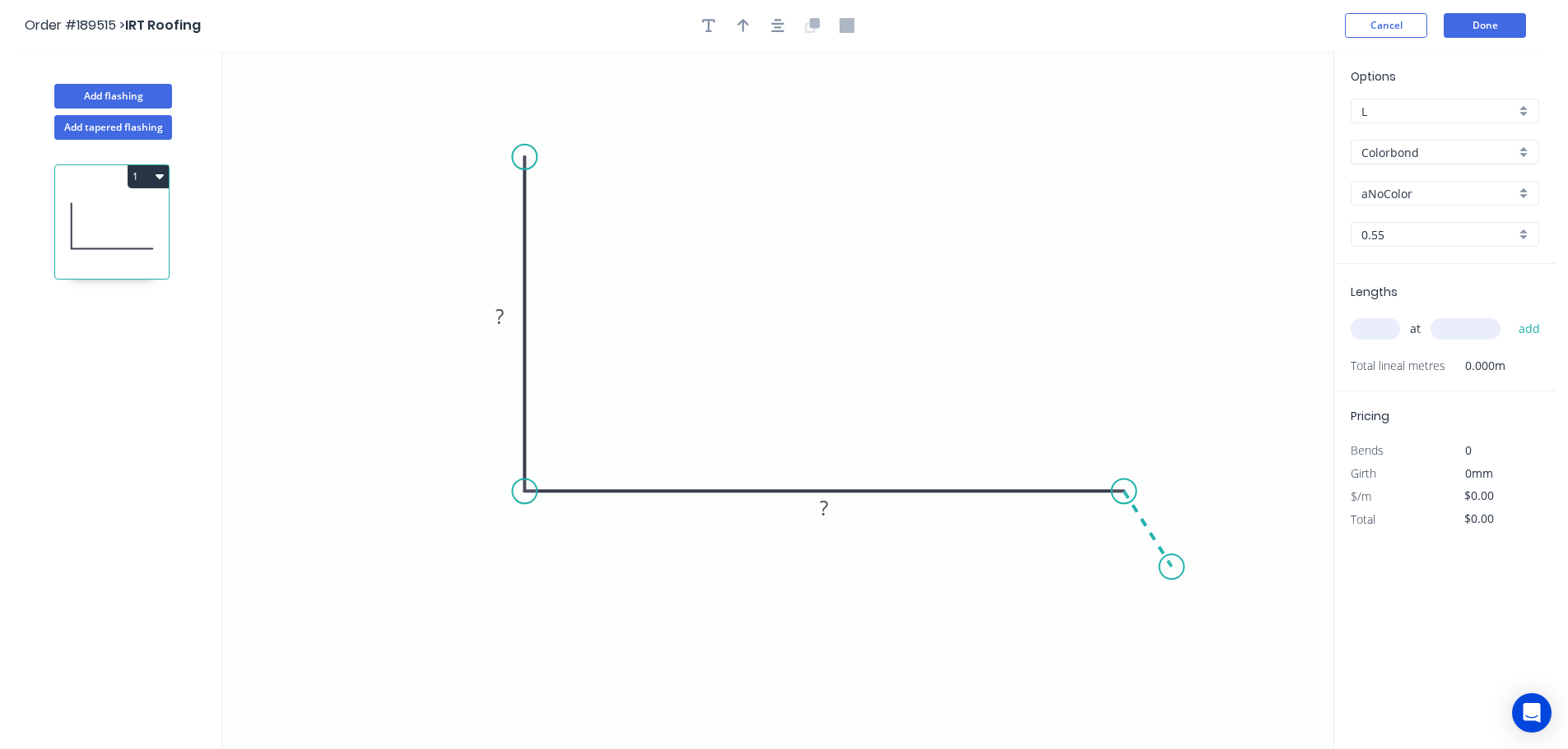
click at [1172, 567] on icon "0 ? ?" at bounding box center [778, 400] width 1111 height 698
click at [1172, 567] on circle at bounding box center [1171, 566] width 25 height 25
click at [508, 317] on rect at bounding box center [499, 317] width 33 height 23
click at [682, 273] on icon "0 150 235 20 125 º" at bounding box center [778, 400] width 1111 height 698
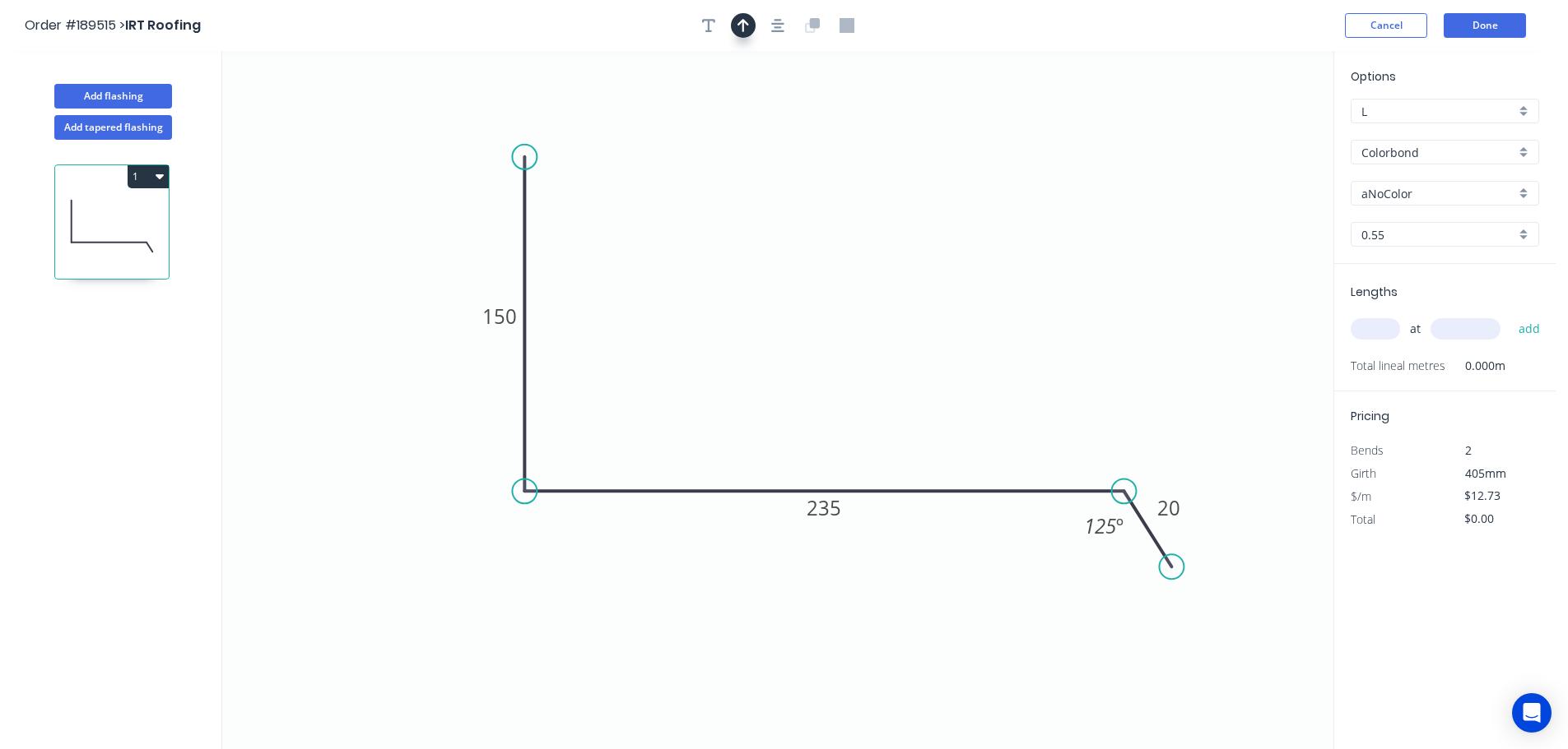
click at [745, 25] on icon "button" at bounding box center [743, 25] width 12 height 15
drag, startPoint x: 1249, startPoint y: 130, endPoint x: 819, endPoint y: 255, distance: 447.8
click at [819, 255] on icon at bounding box center [820, 235] width 15 height 53
click at [1525, 147] on div "Colorbond" at bounding box center [1444, 152] width 188 height 25
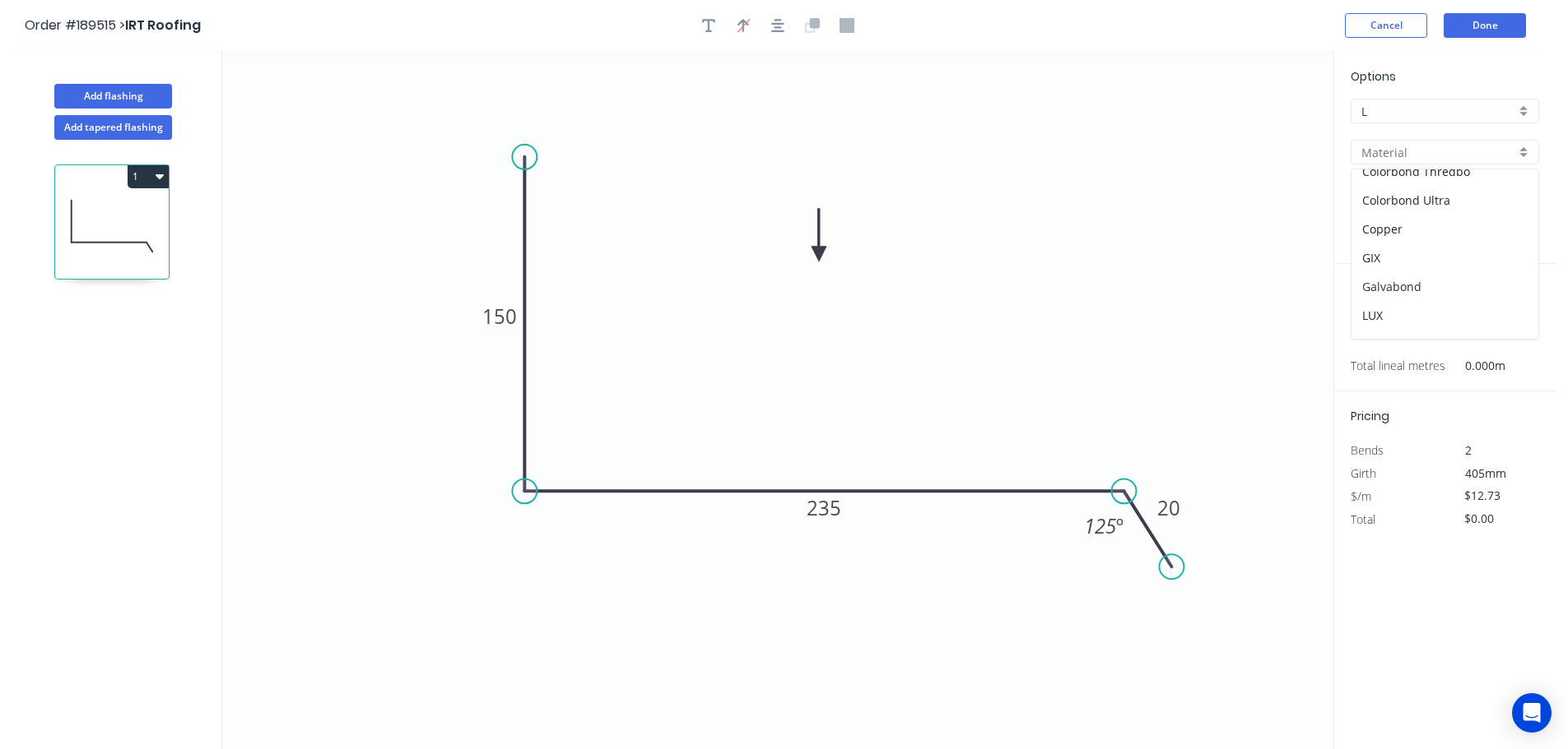
click at [1456, 291] on div "Galvabond" at bounding box center [1444, 287] width 186 height 29
click at [1518, 148] on div "Galvabond" at bounding box center [1444, 152] width 188 height 25
click at [1438, 275] on div "Z-600 Galvabond" at bounding box center [1444, 279] width 186 height 29
click at [1384, 320] on input "text" at bounding box center [1375, 329] width 49 height 22
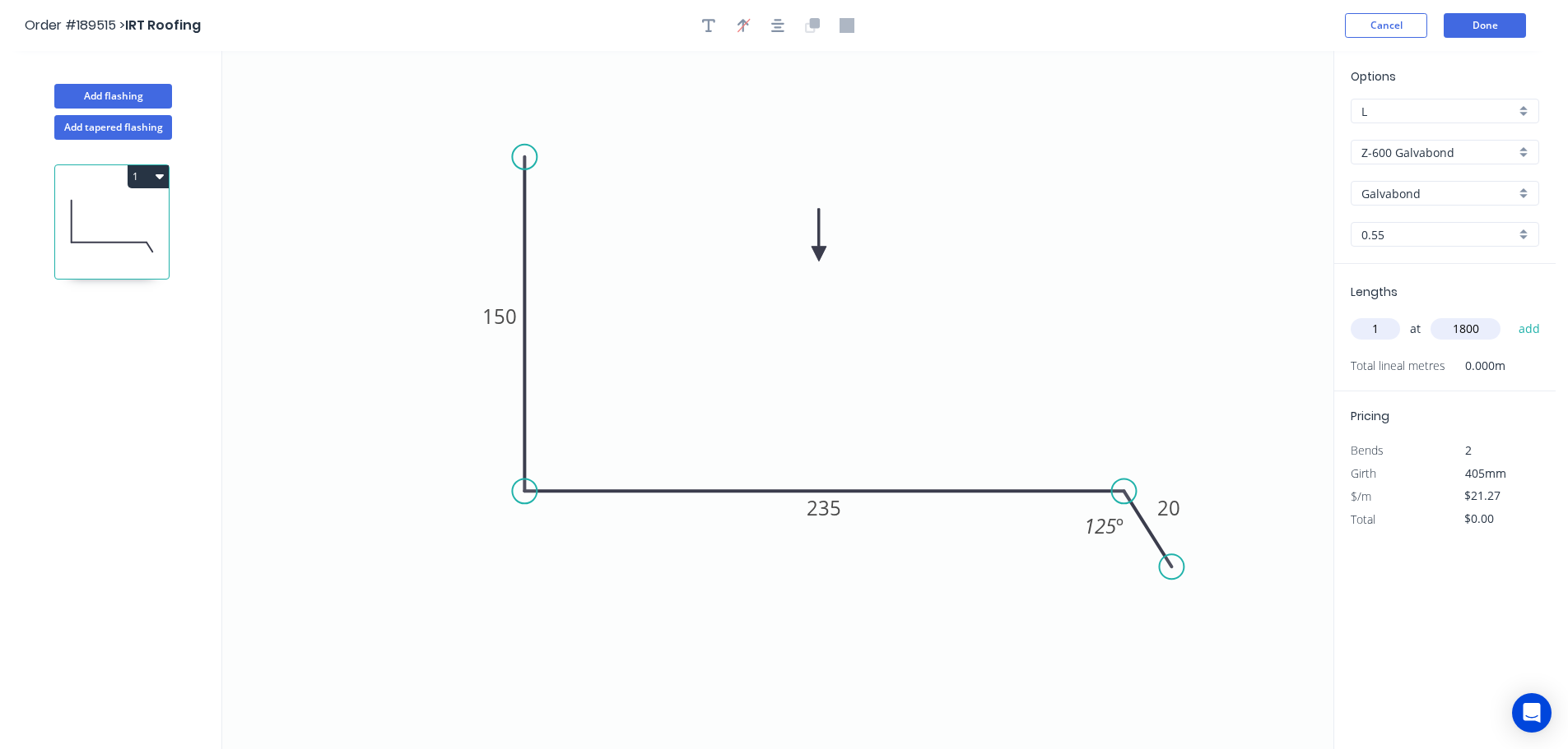
click at [1510, 315] on button "add" at bounding box center [1529, 329] width 39 height 28
click at [102, 95] on button "Add flashing" at bounding box center [113, 95] width 117 height 25
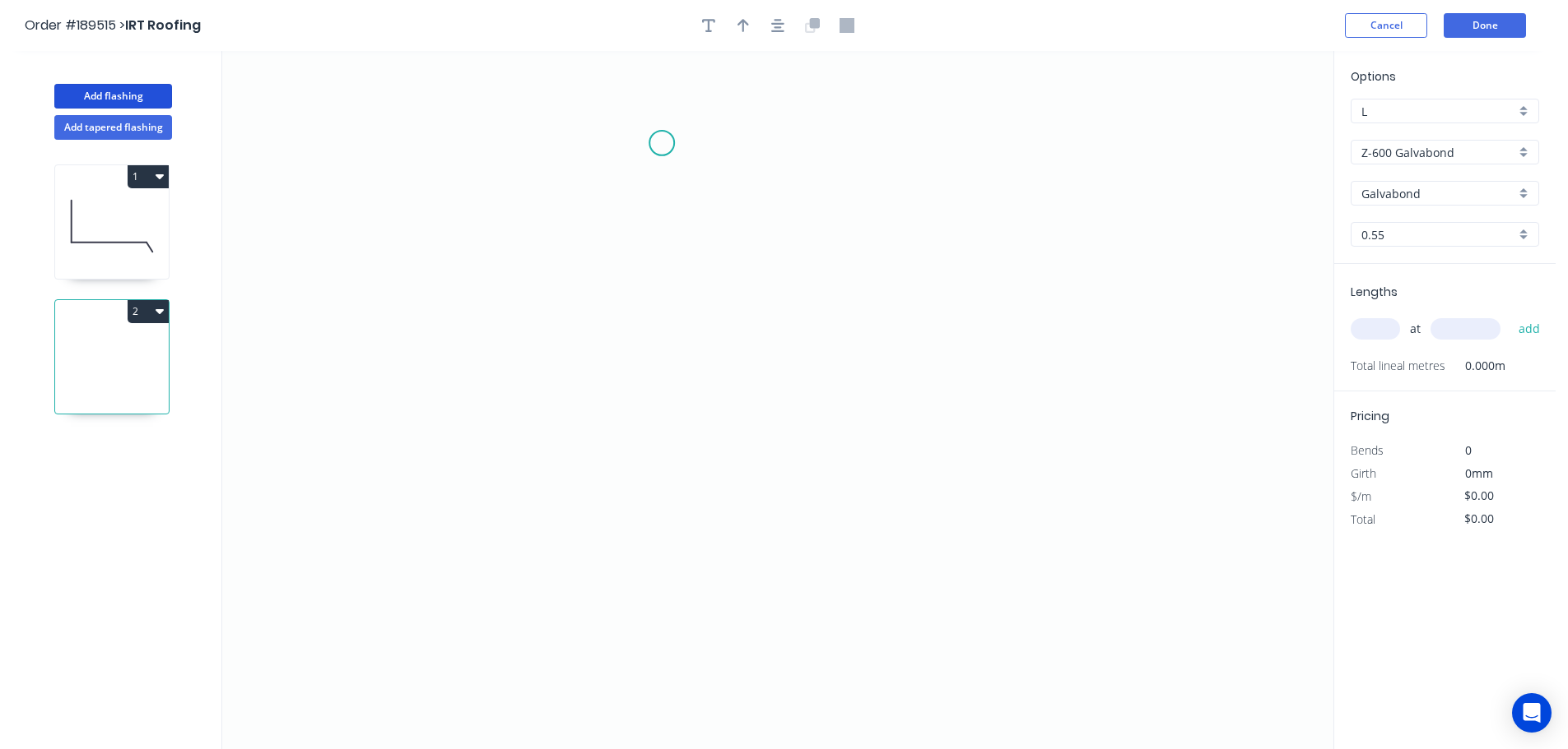
click at [662, 143] on icon "0" at bounding box center [778, 400] width 1111 height 698
click at [768, 146] on icon "0" at bounding box center [778, 400] width 1111 height 698
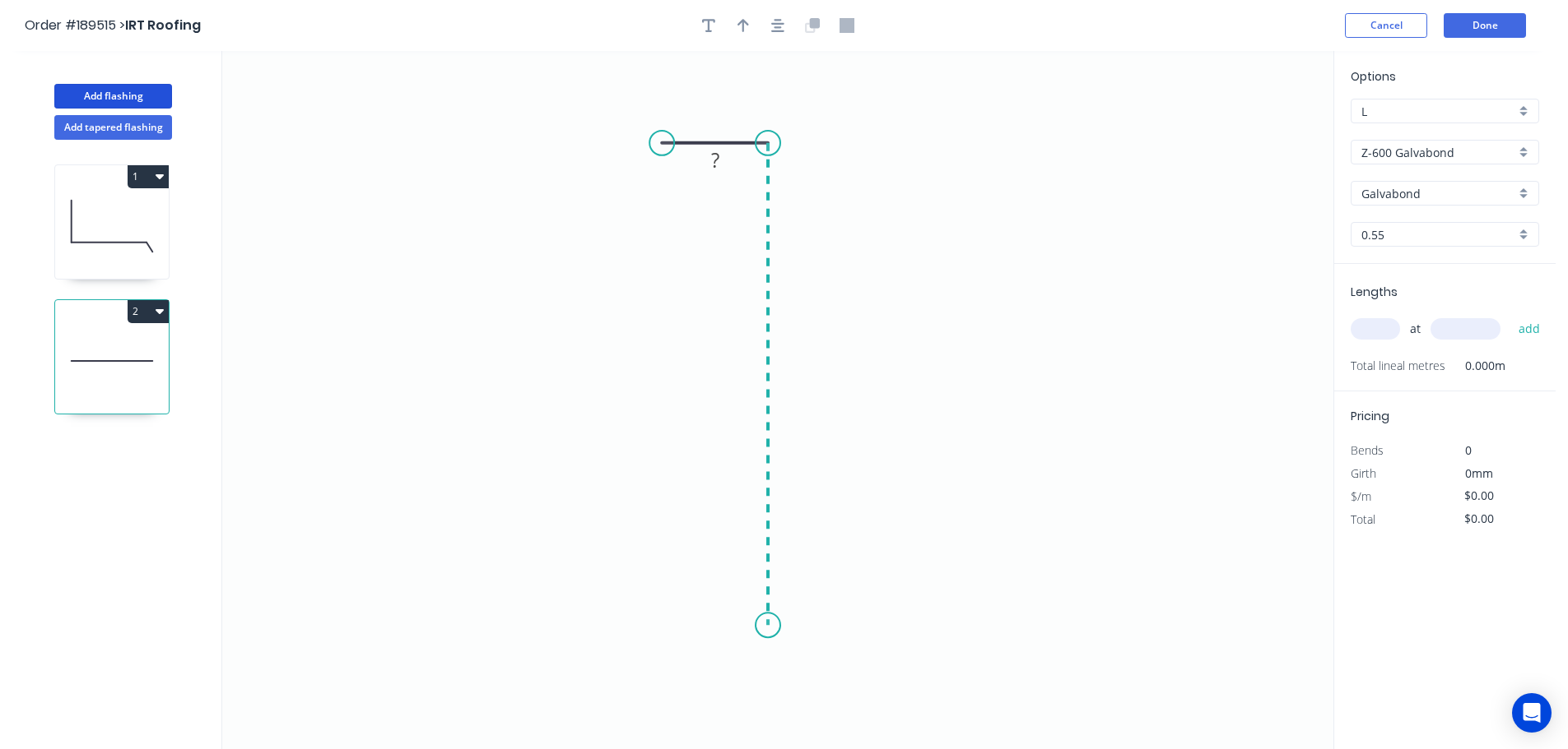
click at [757, 626] on icon "0 ?" at bounding box center [778, 400] width 1111 height 698
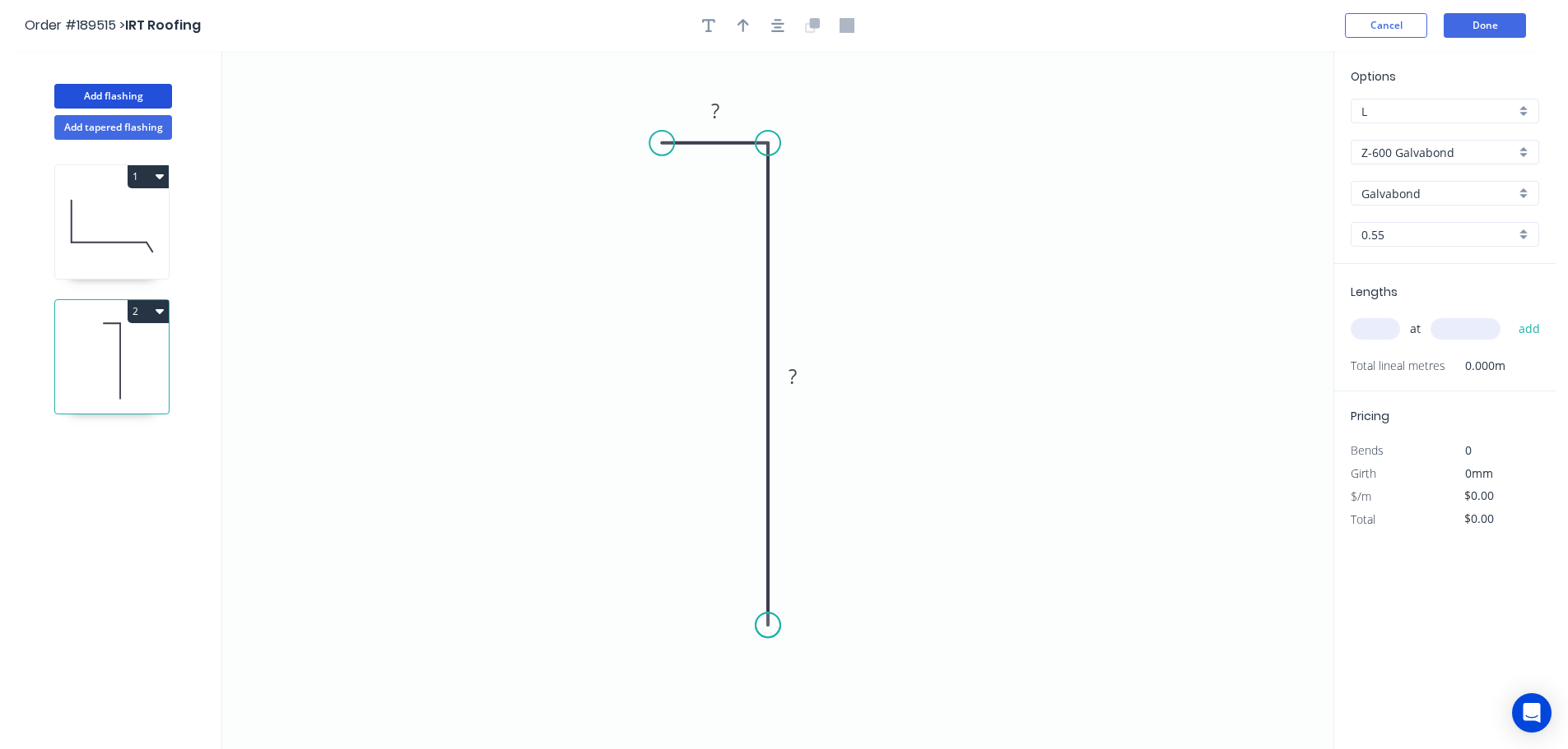
click at [757, 626] on circle at bounding box center [768, 624] width 25 height 25
click at [717, 108] on tspan "?" at bounding box center [715, 111] width 8 height 27
click at [921, 267] on icon "0 15 ?" at bounding box center [778, 400] width 1111 height 698
click at [799, 382] on rect at bounding box center [792, 377] width 33 height 23
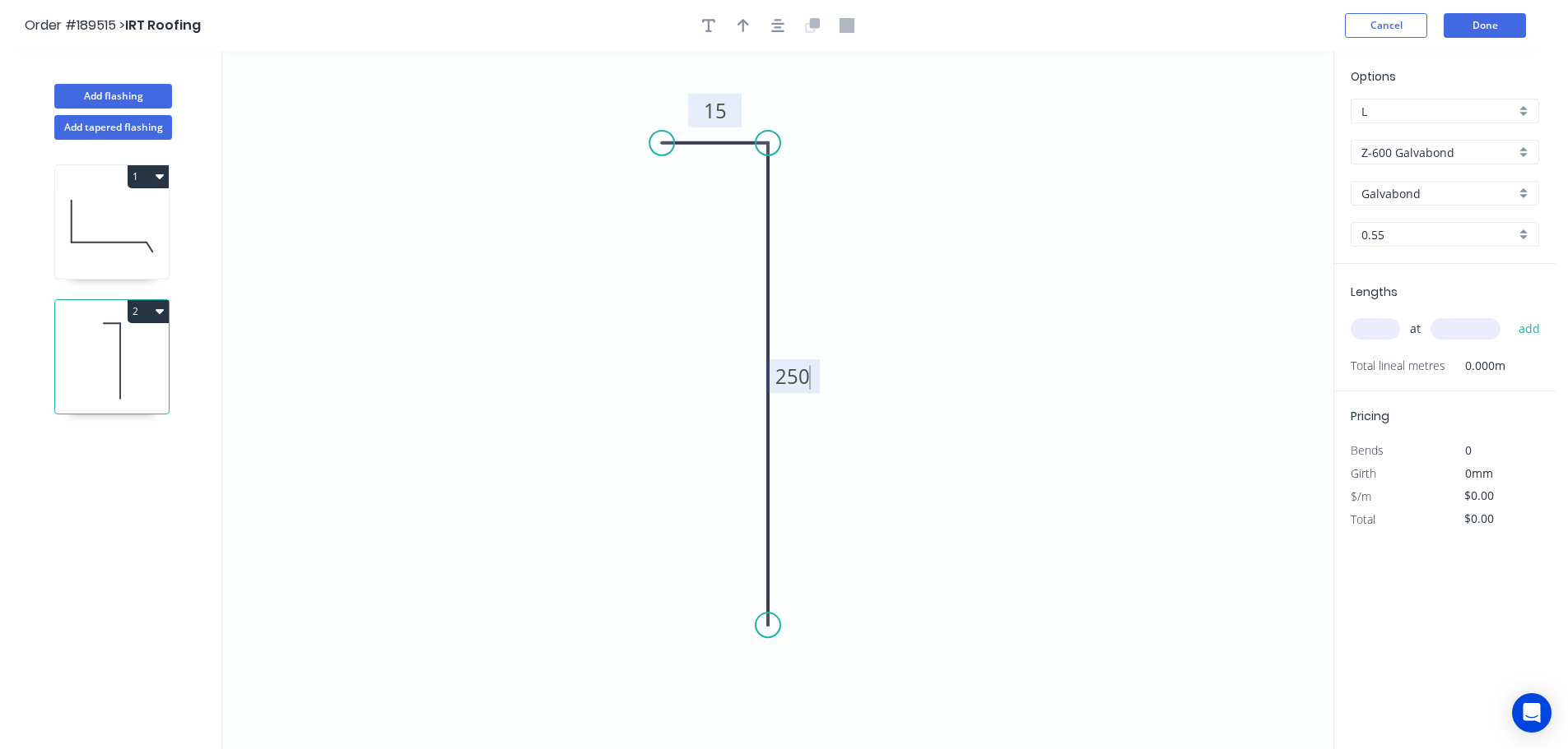
click at [927, 325] on icon "0 15 250" at bounding box center [778, 400] width 1111 height 698
click at [745, 25] on icon "button" at bounding box center [743, 25] width 12 height 15
drag, startPoint x: 1249, startPoint y: 128, endPoint x: 914, endPoint y: 215, distance: 346.1
click at [914, 215] on icon at bounding box center [914, 196] width 15 height 53
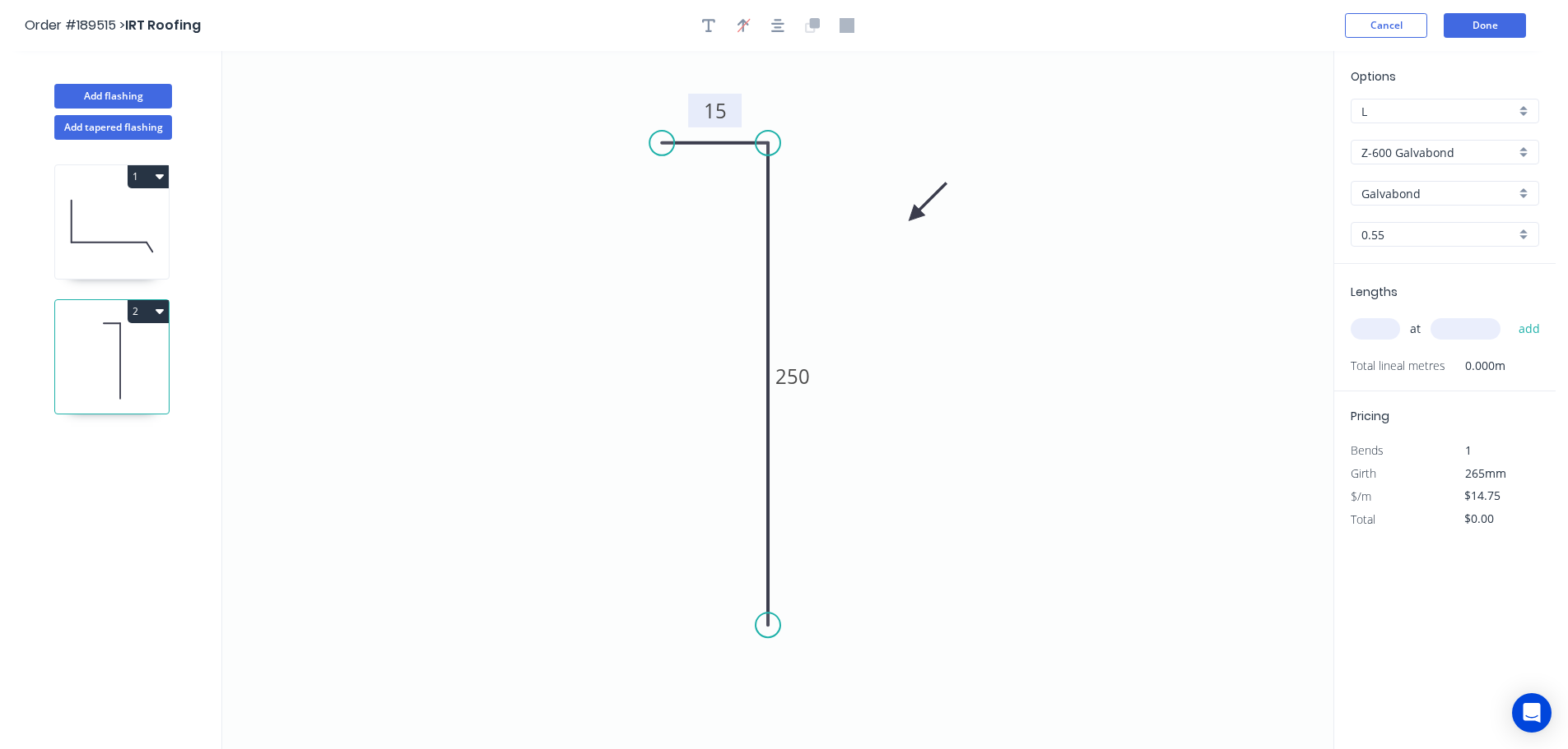
drag, startPoint x: 1372, startPoint y: 329, endPoint x: 1324, endPoint y: 343, distance: 50.0
click at [1372, 330] on input "text" at bounding box center [1375, 329] width 49 height 22
click at [1475, 334] on input "text" at bounding box center [1465, 329] width 70 height 22
click at [1510, 315] on button "add" at bounding box center [1529, 329] width 39 height 28
click at [134, 90] on button "Add flashing" at bounding box center [113, 95] width 117 height 25
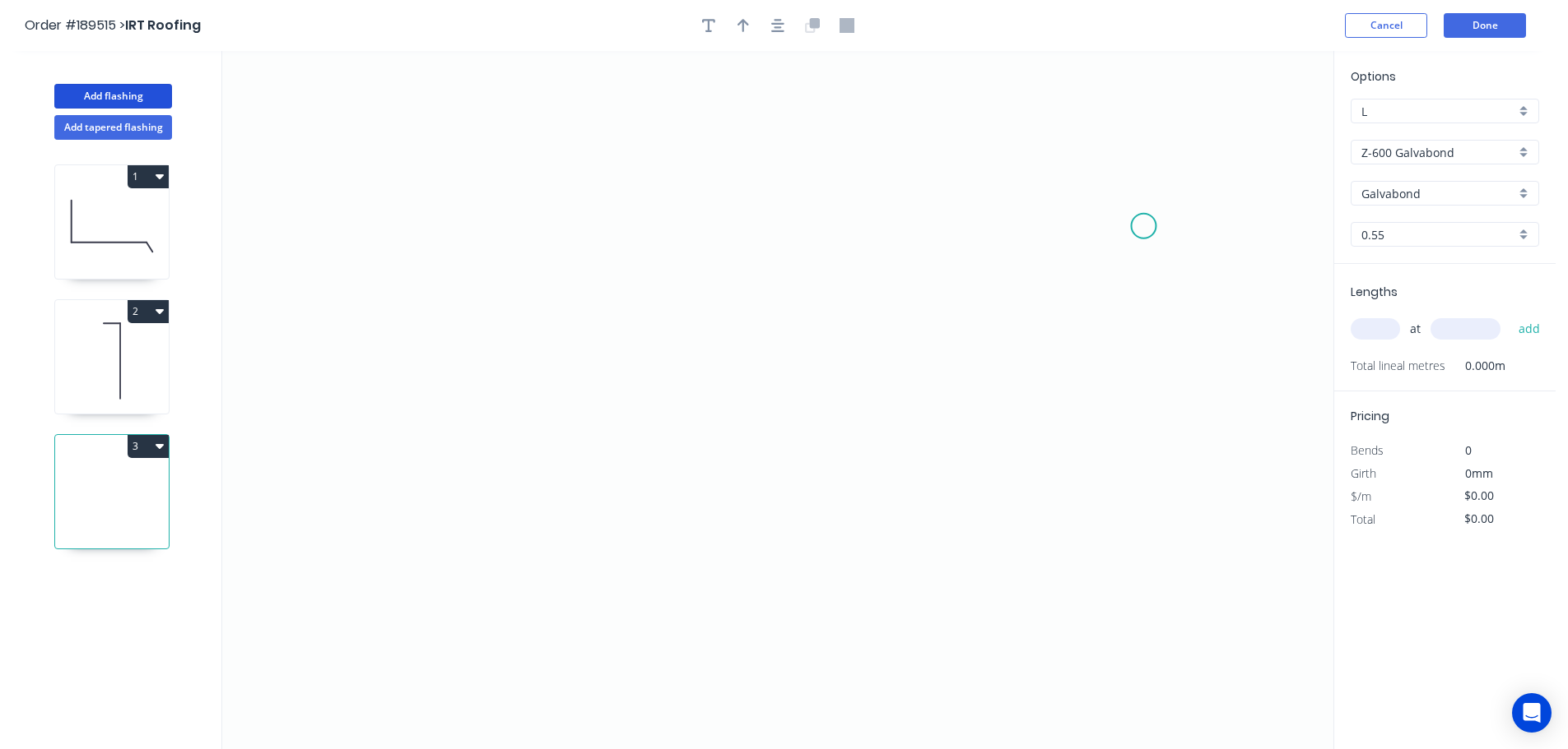
click at [1144, 226] on icon "0" at bounding box center [778, 400] width 1111 height 698
click at [1101, 156] on icon "0" at bounding box center [778, 400] width 1111 height 698
click at [477, 99] on icon "0 ?" at bounding box center [778, 400] width 1111 height 698
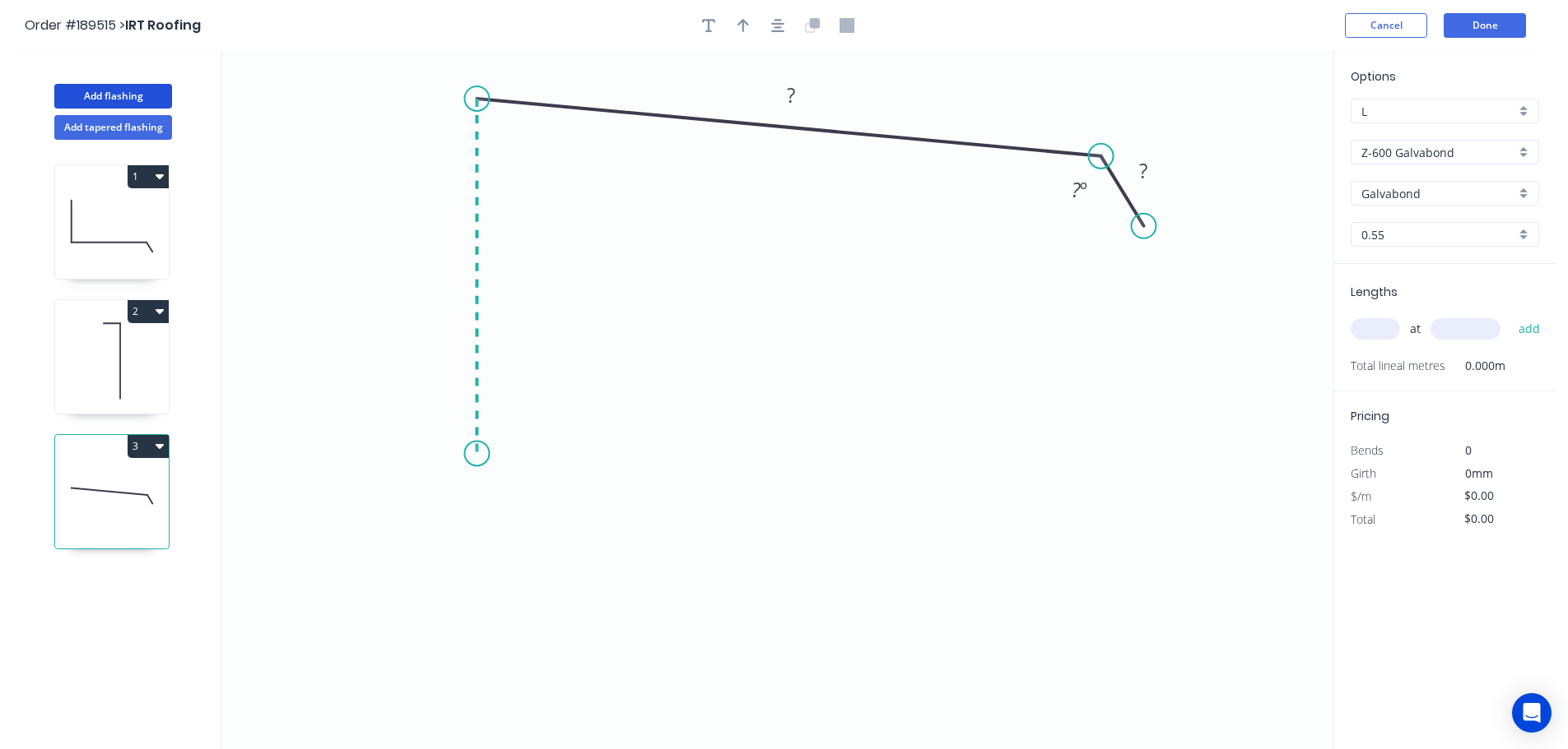
click at [469, 454] on icon "0 ? ? ? º" at bounding box center [778, 400] width 1111 height 698
click at [417, 515] on icon "0 ? ? ? ? º ? º" at bounding box center [778, 400] width 1111 height 698
click at [482, 584] on icon "0 ? ? ? ? ? º ? º" at bounding box center [778, 400] width 1111 height 698
click at [482, 584] on circle at bounding box center [482, 577] width 25 height 25
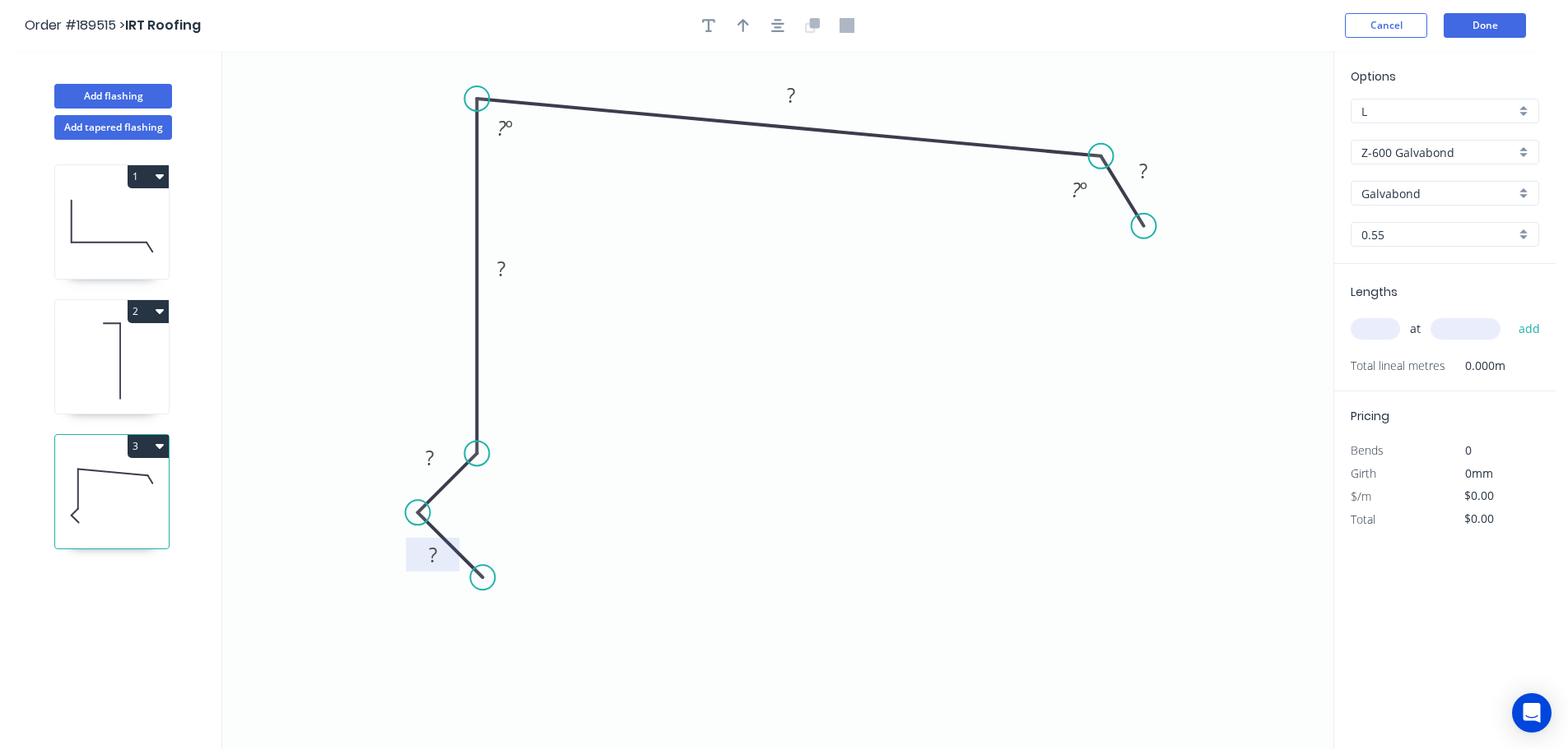
click at [436, 555] on tspan "?" at bounding box center [432, 554] width 8 height 27
click at [895, 367] on icon "0 10 10 100 110 20 125 º 85 º" at bounding box center [778, 400] width 1111 height 698
drag, startPoint x: 740, startPoint y: 23, endPoint x: 759, endPoint y: 26, distance: 19.2
click at [740, 23] on icon "button" at bounding box center [743, 25] width 12 height 13
drag, startPoint x: 1248, startPoint y: 130, endPoint x: 948, endPoint y: 95, distance: 302.0
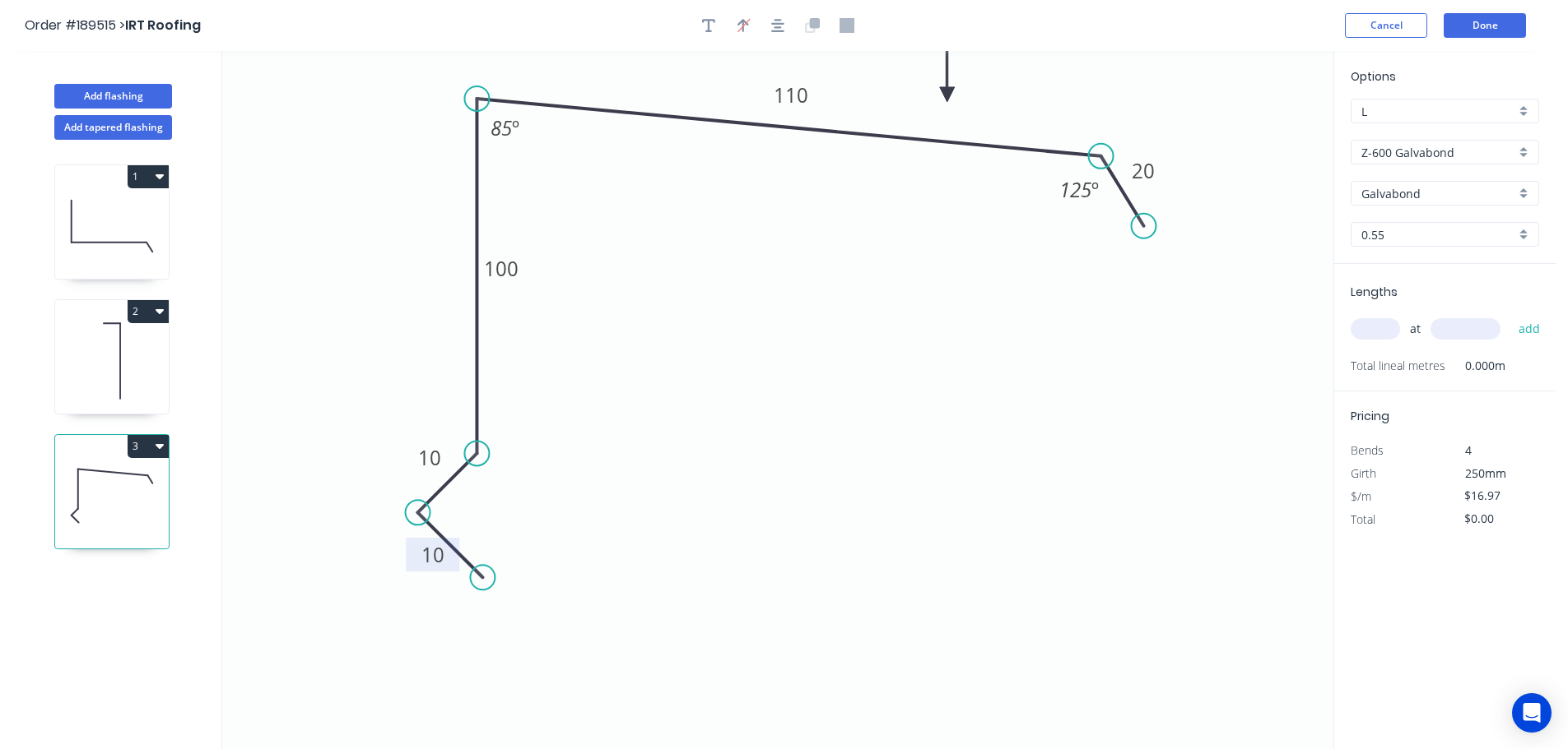
click at [948, 95] on icon at bounding box center [947, 75] width 15 height 53
click at [1381, 329] on input "text" at bounding box center [1375, 329] width 49 height 22
click at [1510, 315] on button "add" at bounding box center [1529, 329] width 39 height 28
click at [154, 445] on button "3" at bounding box center [147, 446] width 41 height 23
click at [112, 484] on div "Duplicate" at bounding box center [90, 487] width 126 height 24
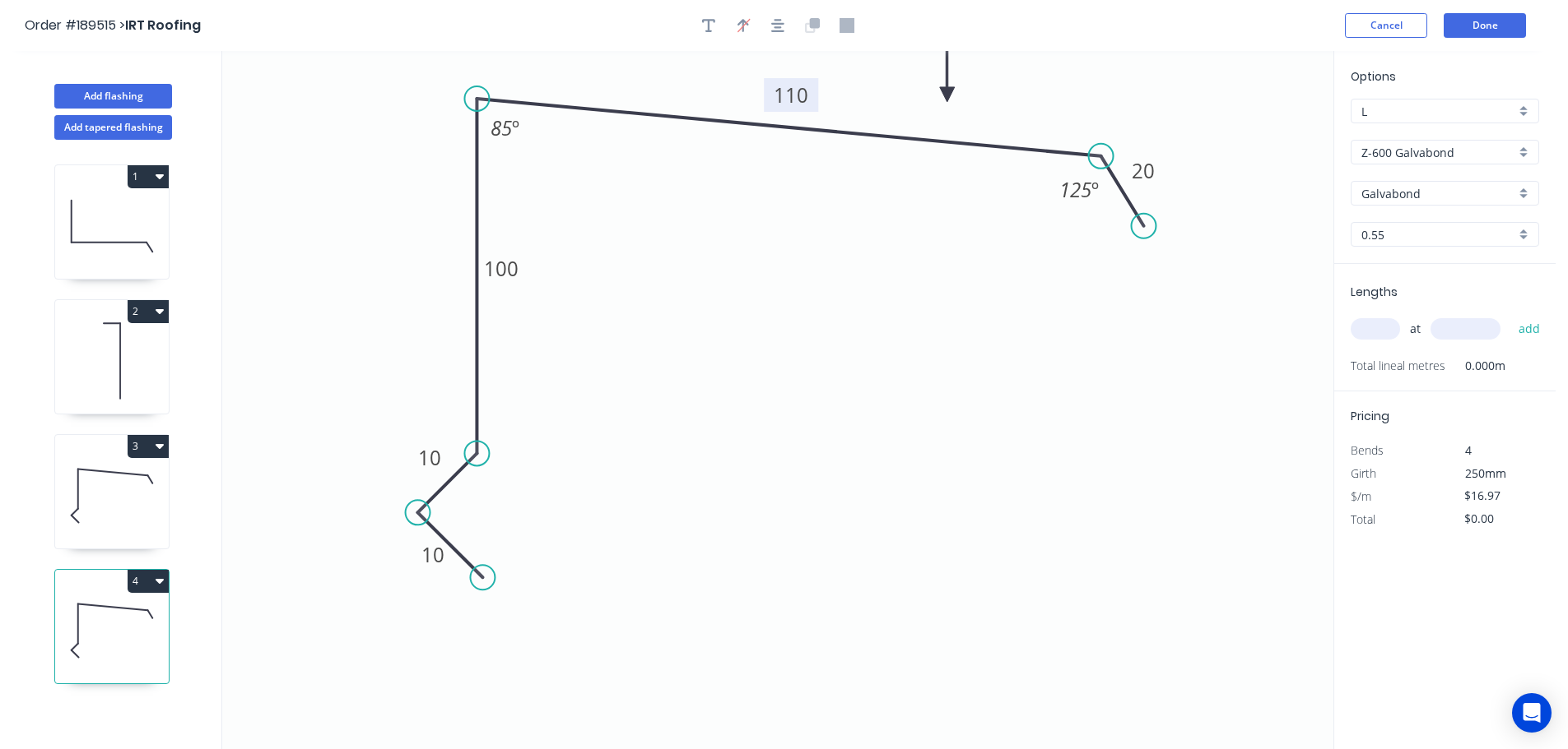
click at [800, 95] on tspan "110" at bounding box center [791, 95] width 35 height 27
click at [783, 246] on icon "0 10 10 100 130 20 125 º 85 º" at bounding box center [778, 400] width 1111 height 698
click at [1372, 325] on input "text" at bounding box center [1375, 329] width 49 height 22
click at [1510, 315] on button "add" at bounding box center [1529, 329] width 39 height 28
click at [1492, 30] on button "Done" at bounding box center [1484, 25] width 82 height 25
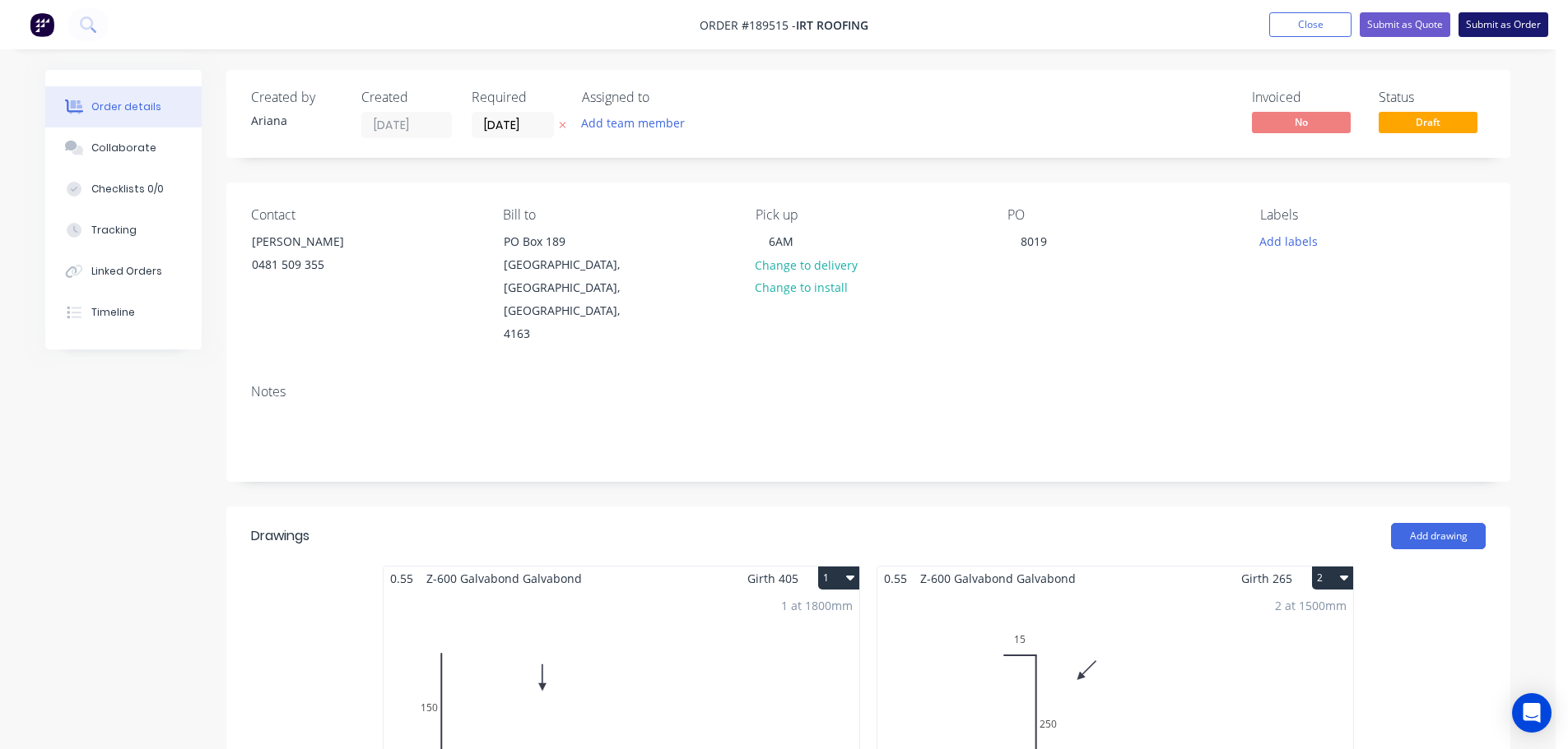
click at [1510, 25] on button "Submit as Order" at bounding box center [1503, 25] width 90 height 25
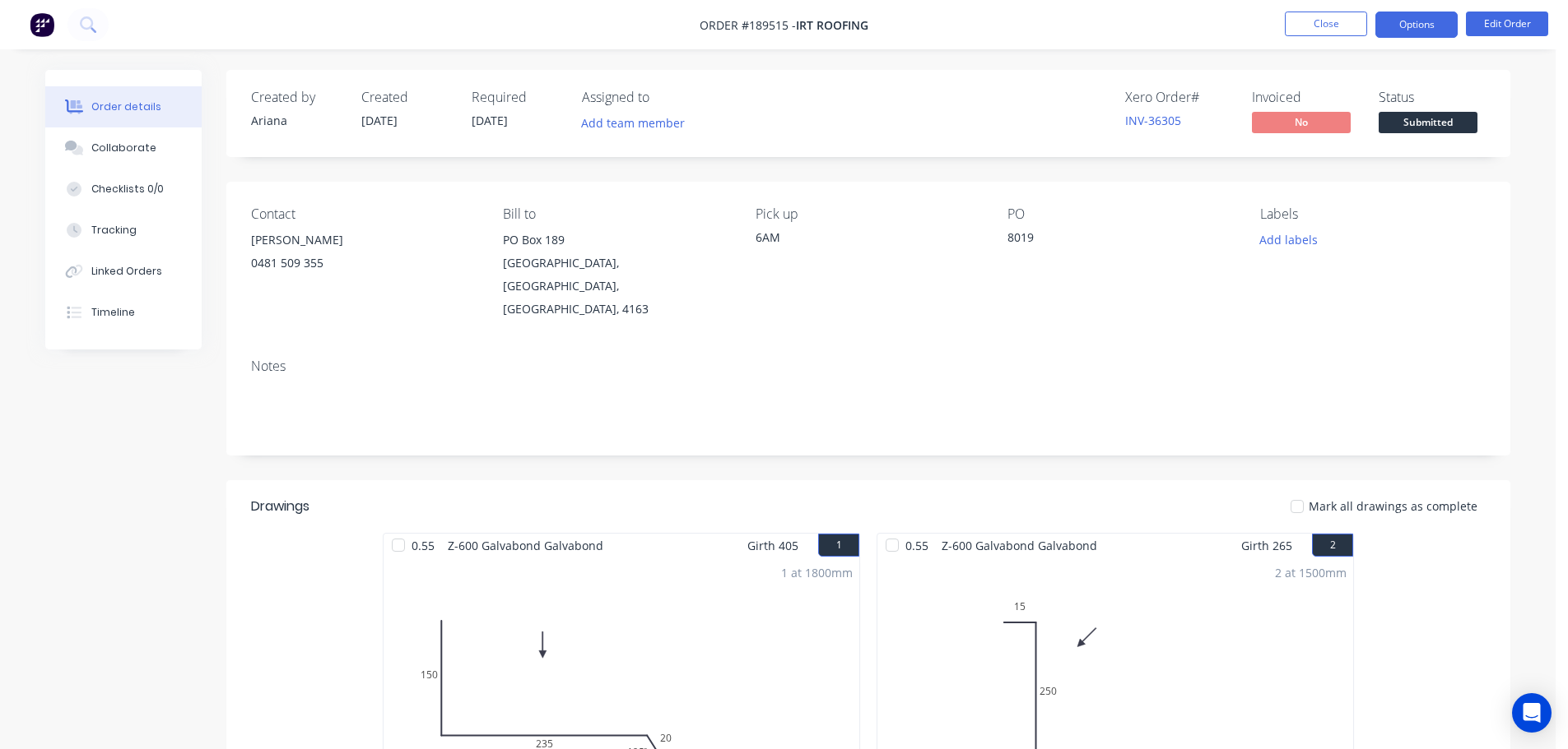
click at [1415, 26] on button "Options" at bounding box center [1416, 25] width 82 height 26
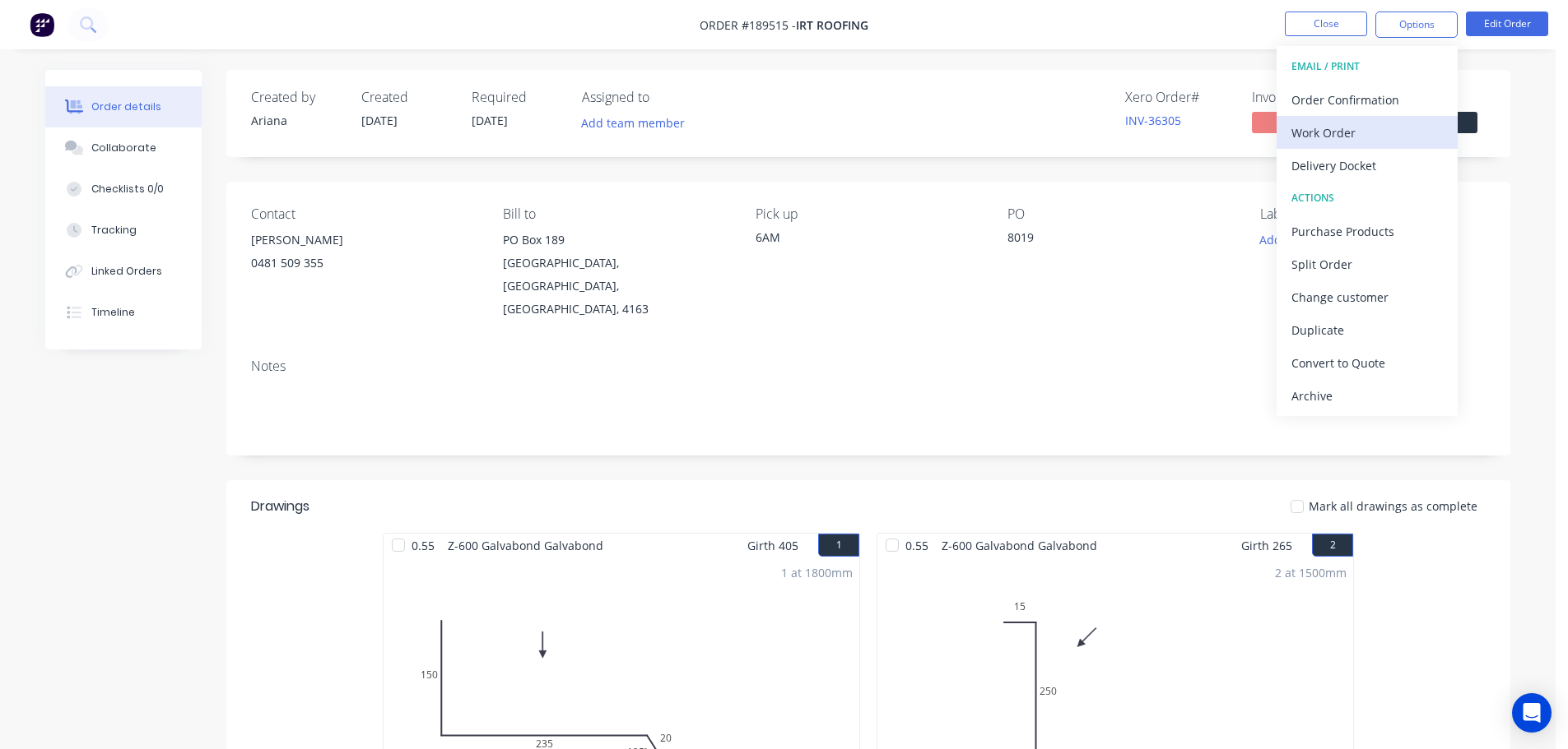
click at [1376, 127] on div "Work Order" at bounding box center [1367, 133] width 152 height 24
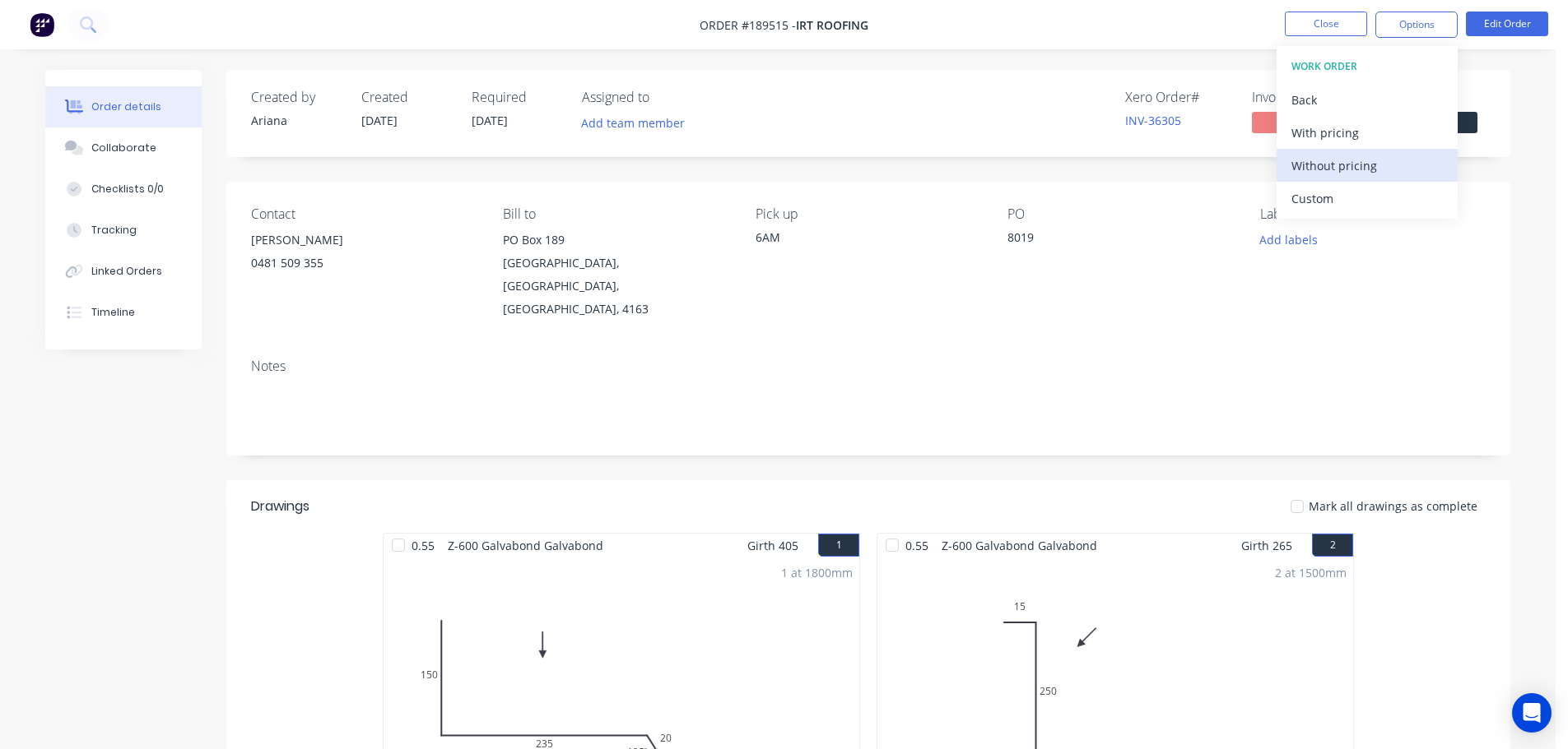
click at [1363, 166] on div "Without pricing" at bounding box center [1367, 165] width 152 height 24
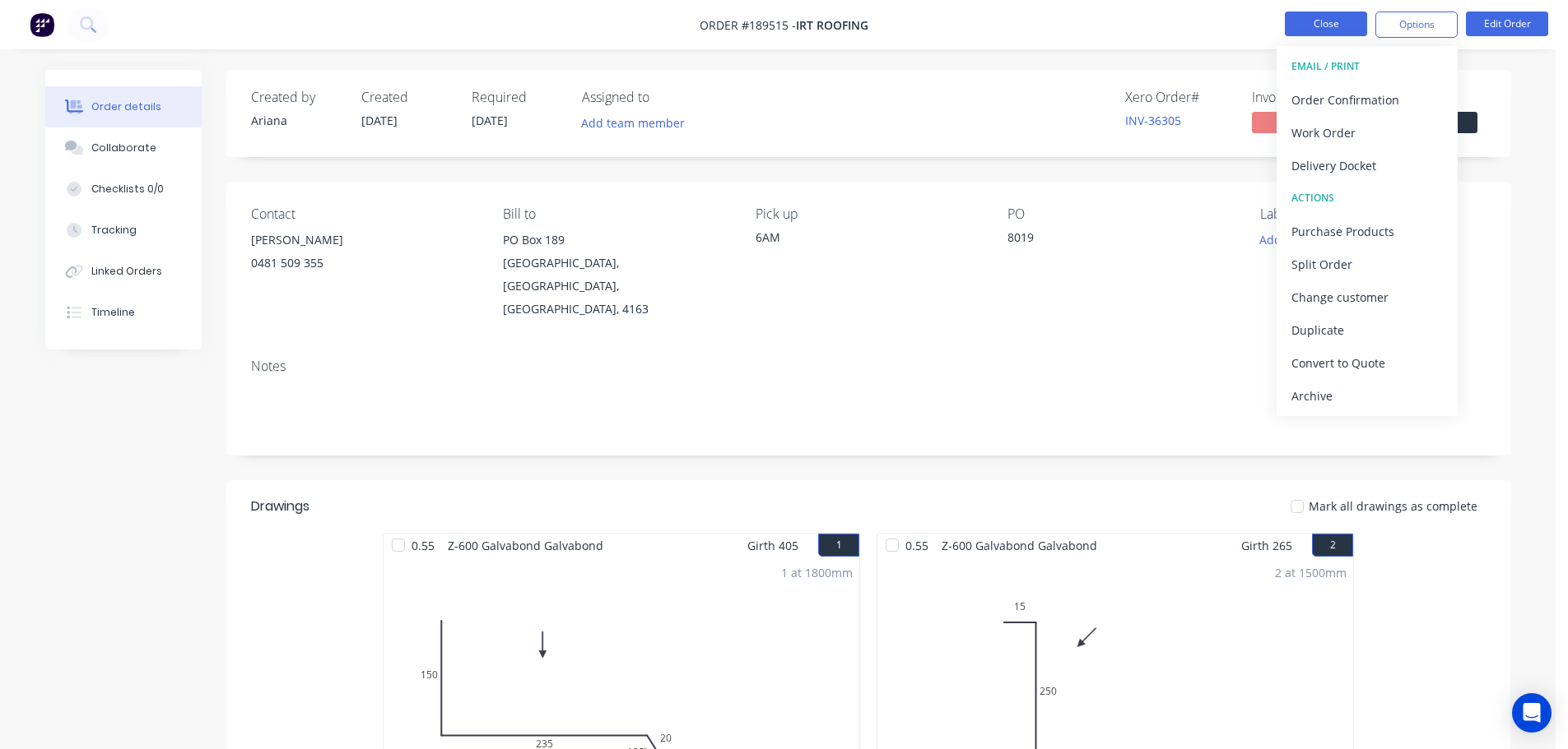
click at [1330, 25] on button "Close" at bounding box center [1326, 24] width 82 height 25
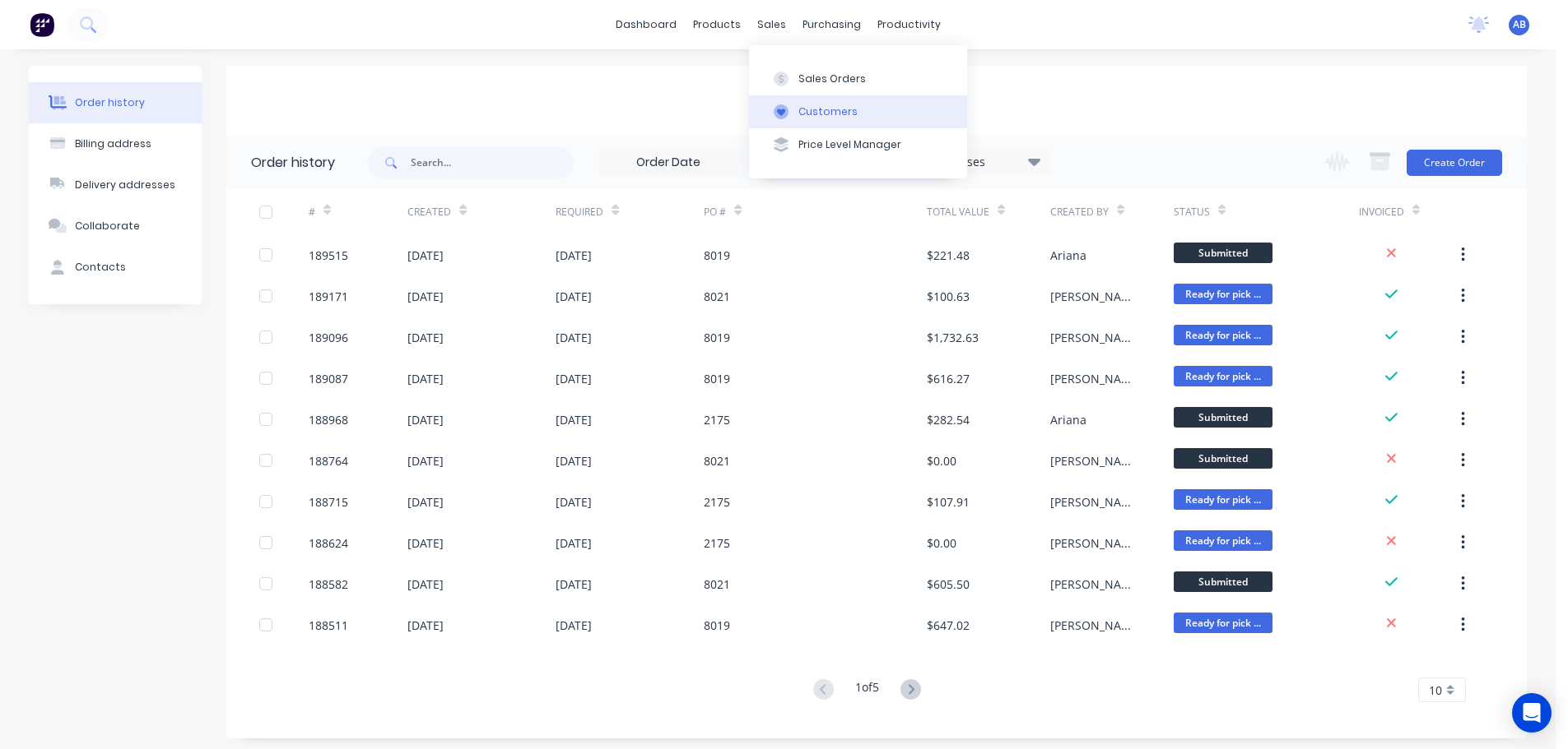
click at [809, 108] on div "Customers" at bounding box center [828, 112] width 59 height 15
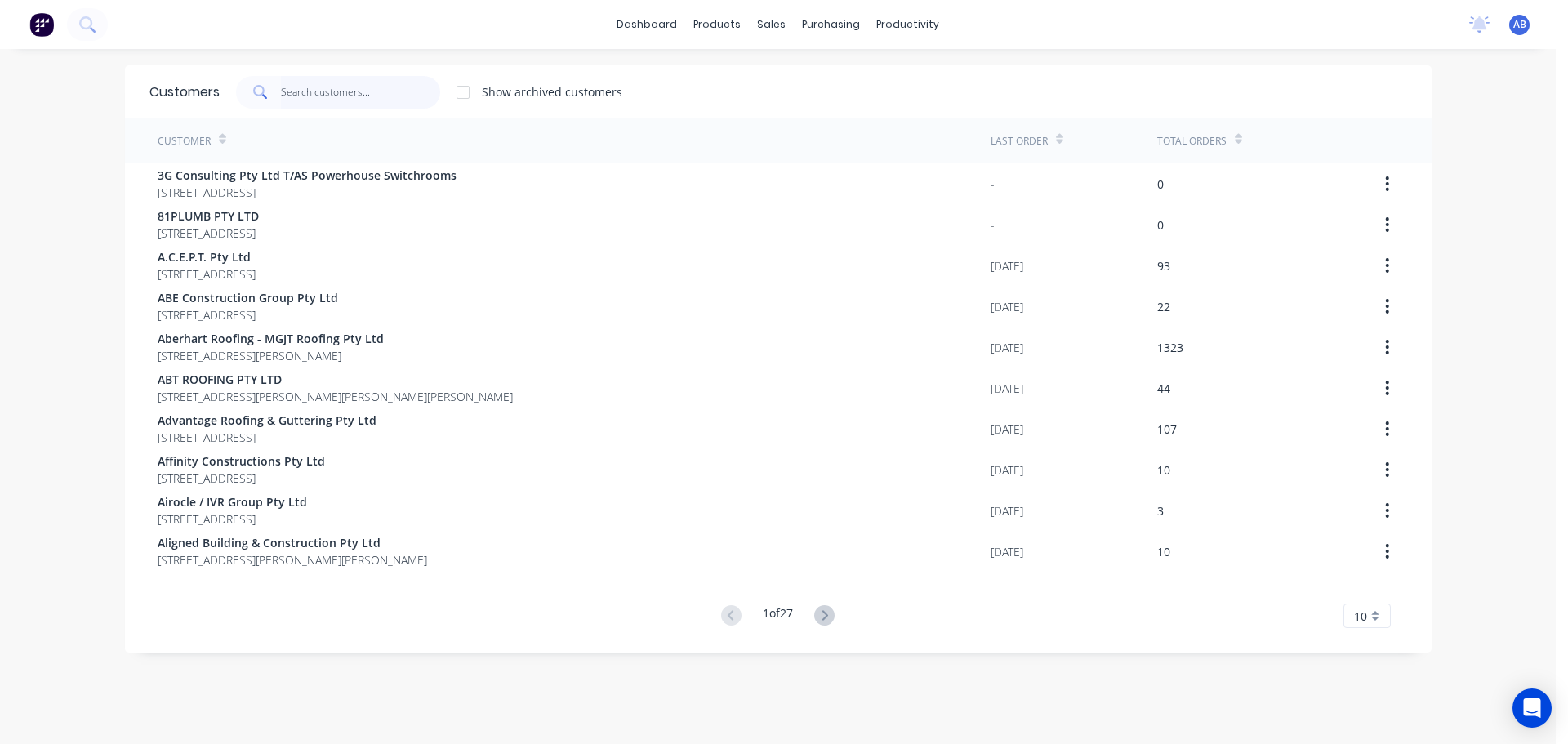
click at [320, 100] on input "text" at bounding box center [360, 92] width 159 height 33
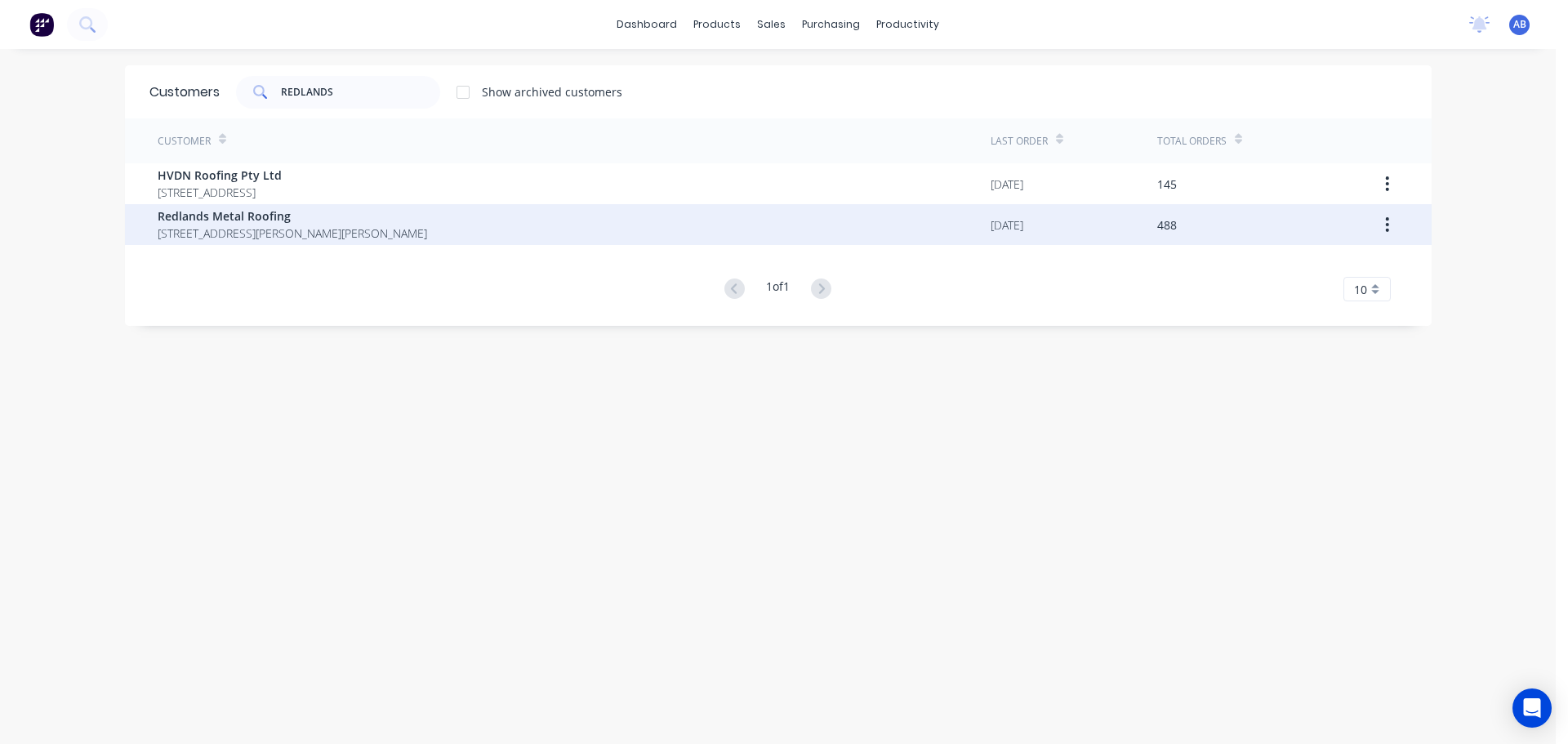
click at [217, 219] on span "Redlands Metal Roofing" at bounding box center [292, 216] width 270 height 17
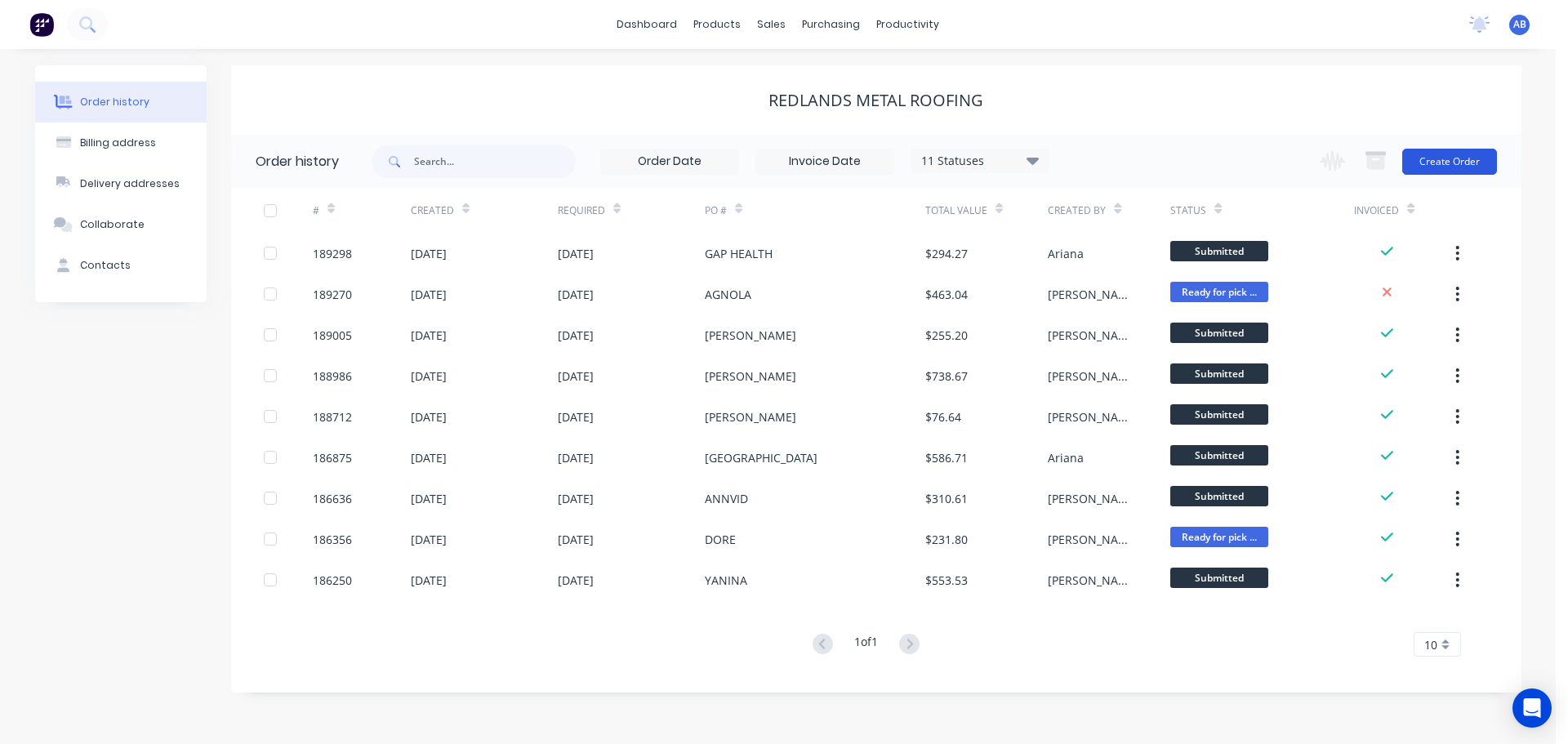
click at [1452, 163] on button "Create Order" at bounding box center [1450, 162] width 95 height 26
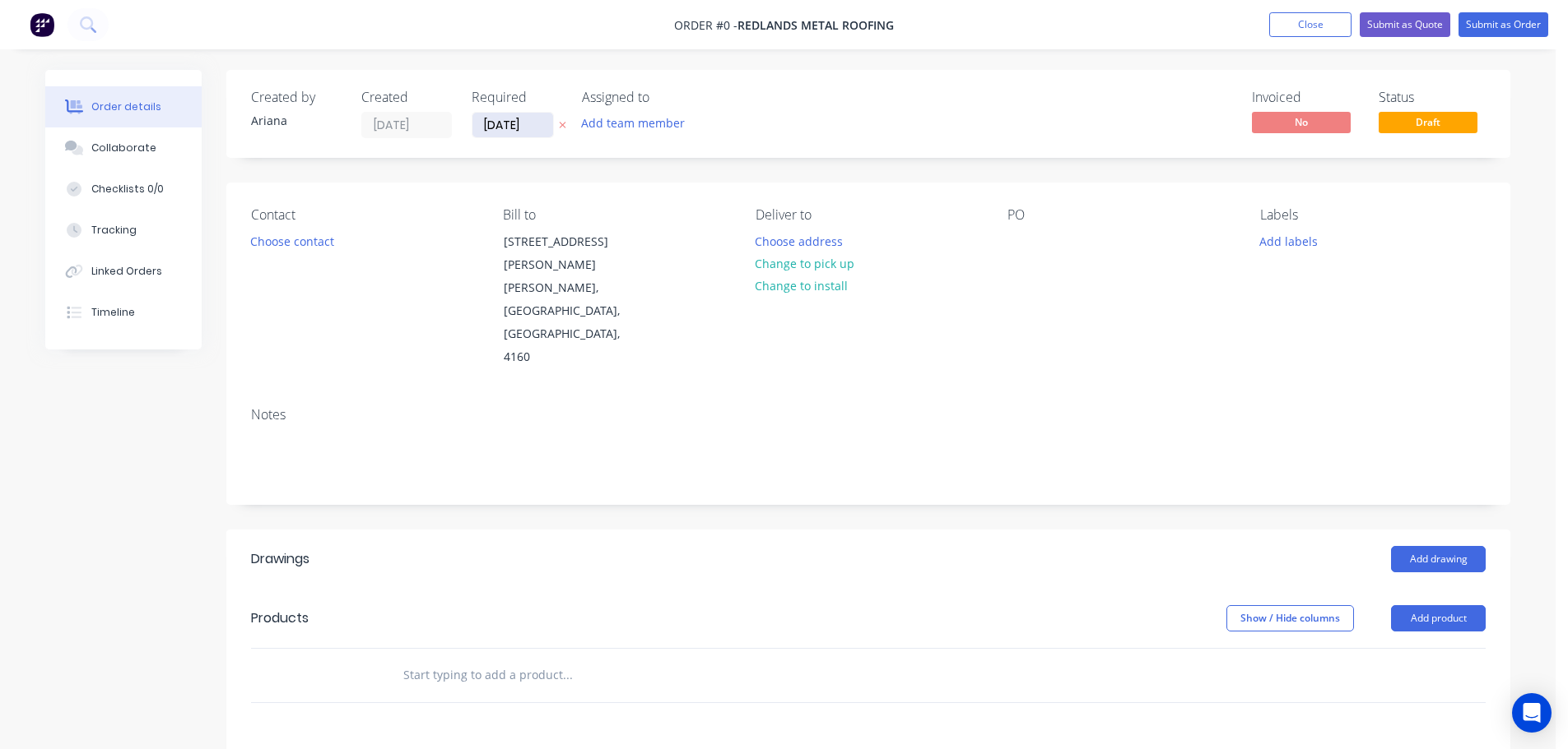
click at [517, 125] on input "[DATE]" at bounding box center [512, 125] width 81 height 25
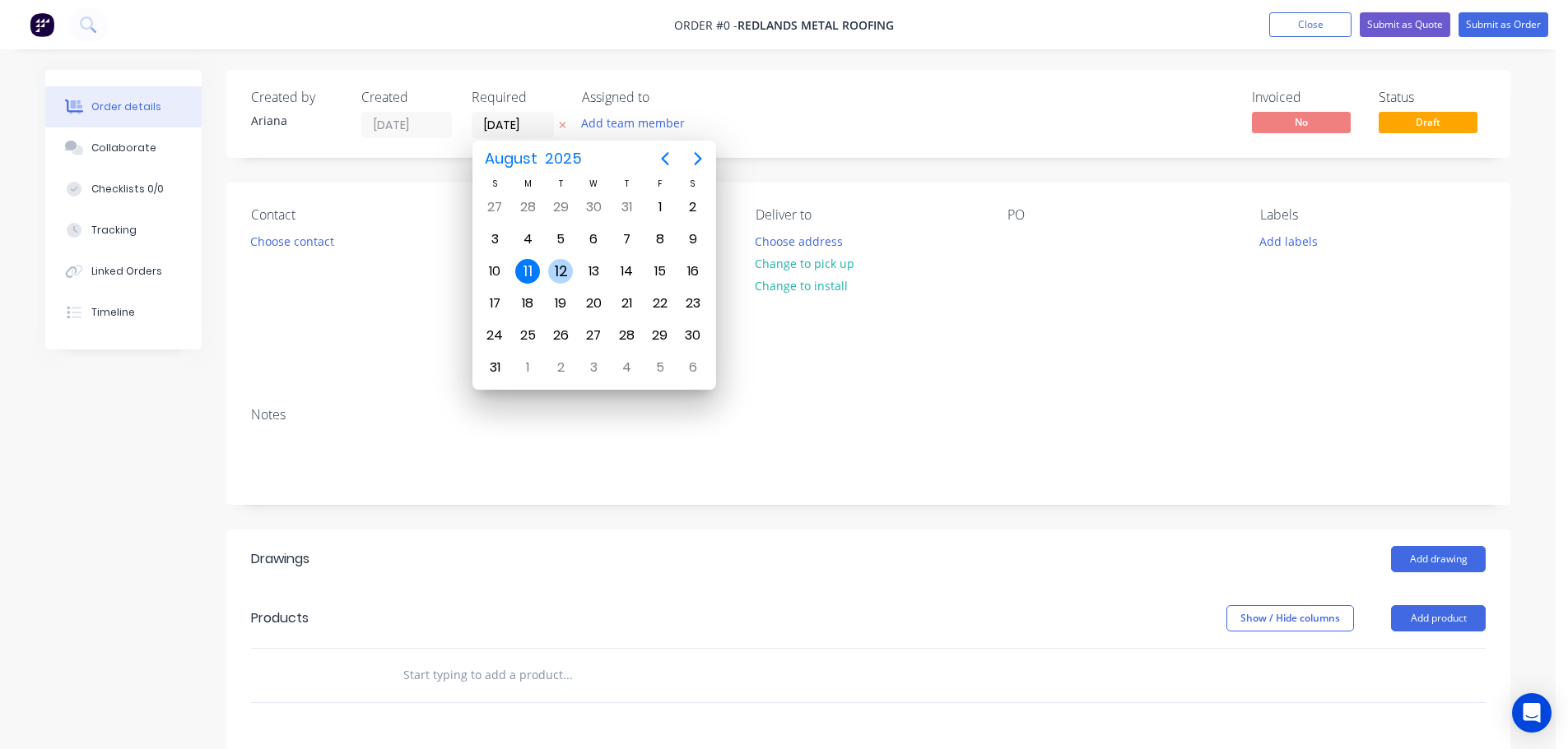
click at [554, 271] on div "12" at bounding box center [560, 271] width 25 height 25
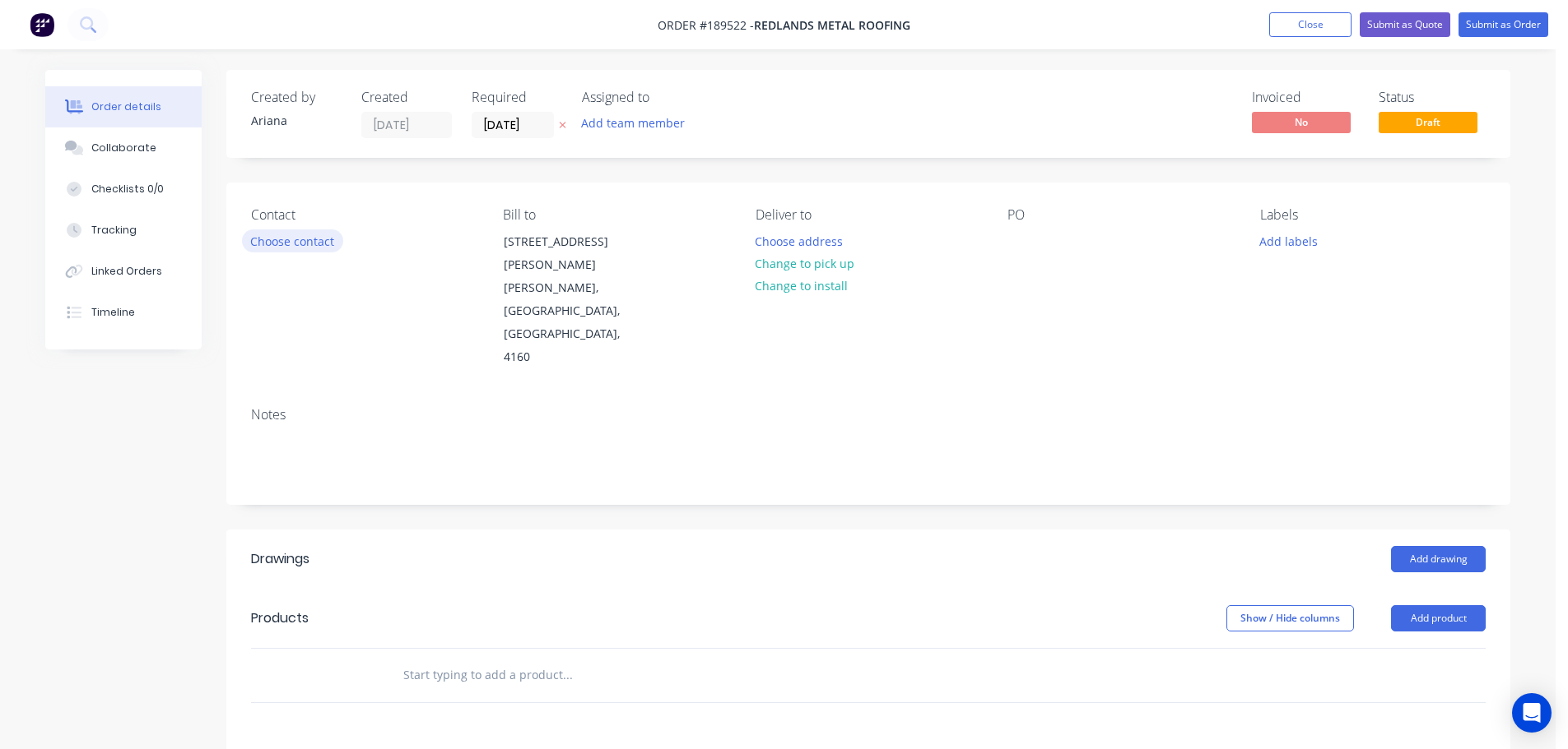
click at [318, 241] on button "Choose contact" at bounding box center [292, 240] width 101 height 22
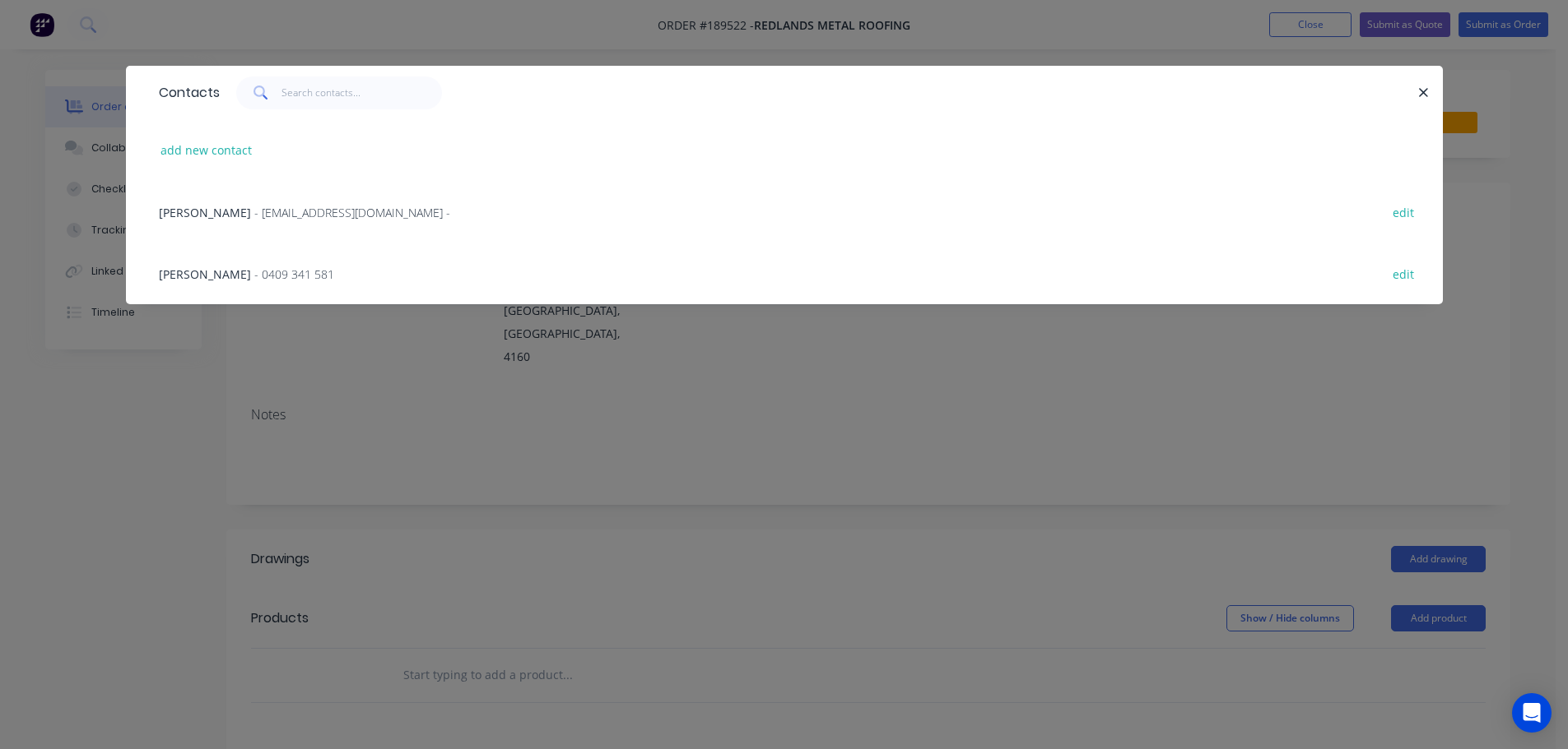
click at [273, 274] on span "- 0409 341 581" at bounding box center [295, 274] width 80 height 15
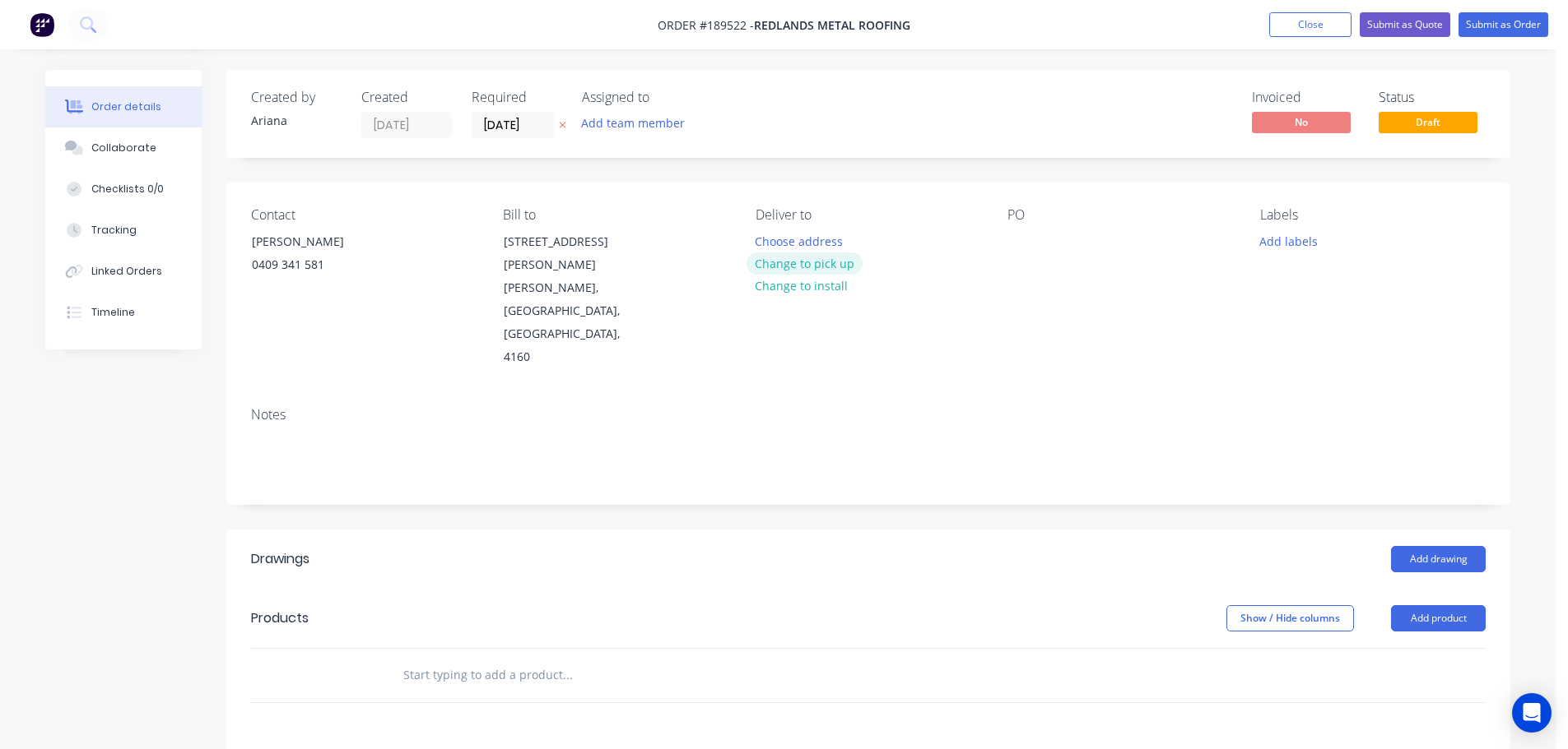
click at [809, 264] on button "Change to pick up" at bounding box center [805, 264] width 116 height 22
click at [773, 231] on div at bounding box center [769, 241] width 26 height 24
click at [1010, 283] on div "PO" at bounding box center [1121, 288] width 226 height 162
click at [1026, 245] on div at bounding box center [1020, 241] width 26 height 24
click at [1173, 319] on div "Contact GEOFF 0409 341 581 Bill to 7 Wells Court Ormiston, Queensland, Australi…" at bounding box center [869, 288] width 1284 height 212
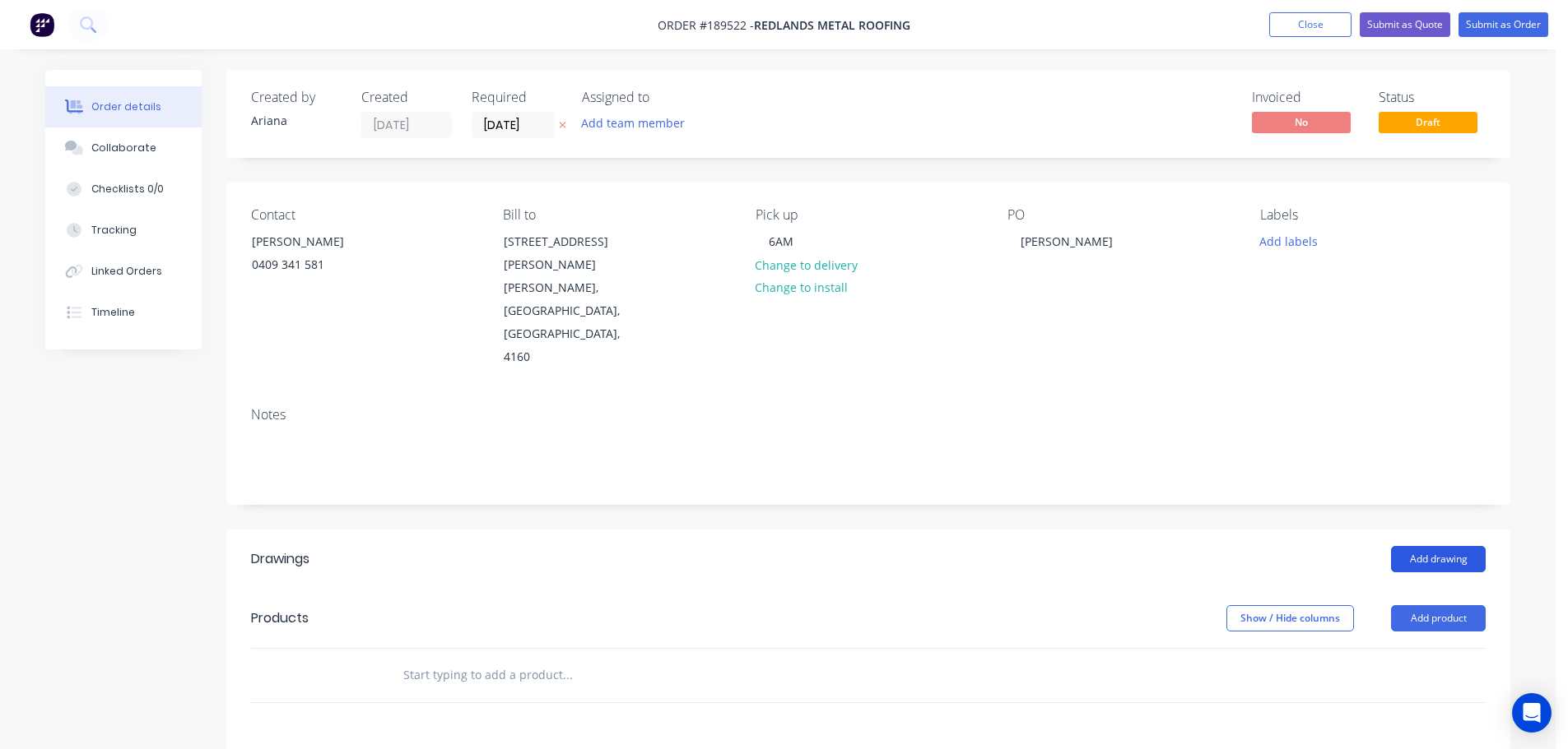
click at [1432, 546] on button "Add drawing" at bounding box center [1438, 559] width 95 height 26
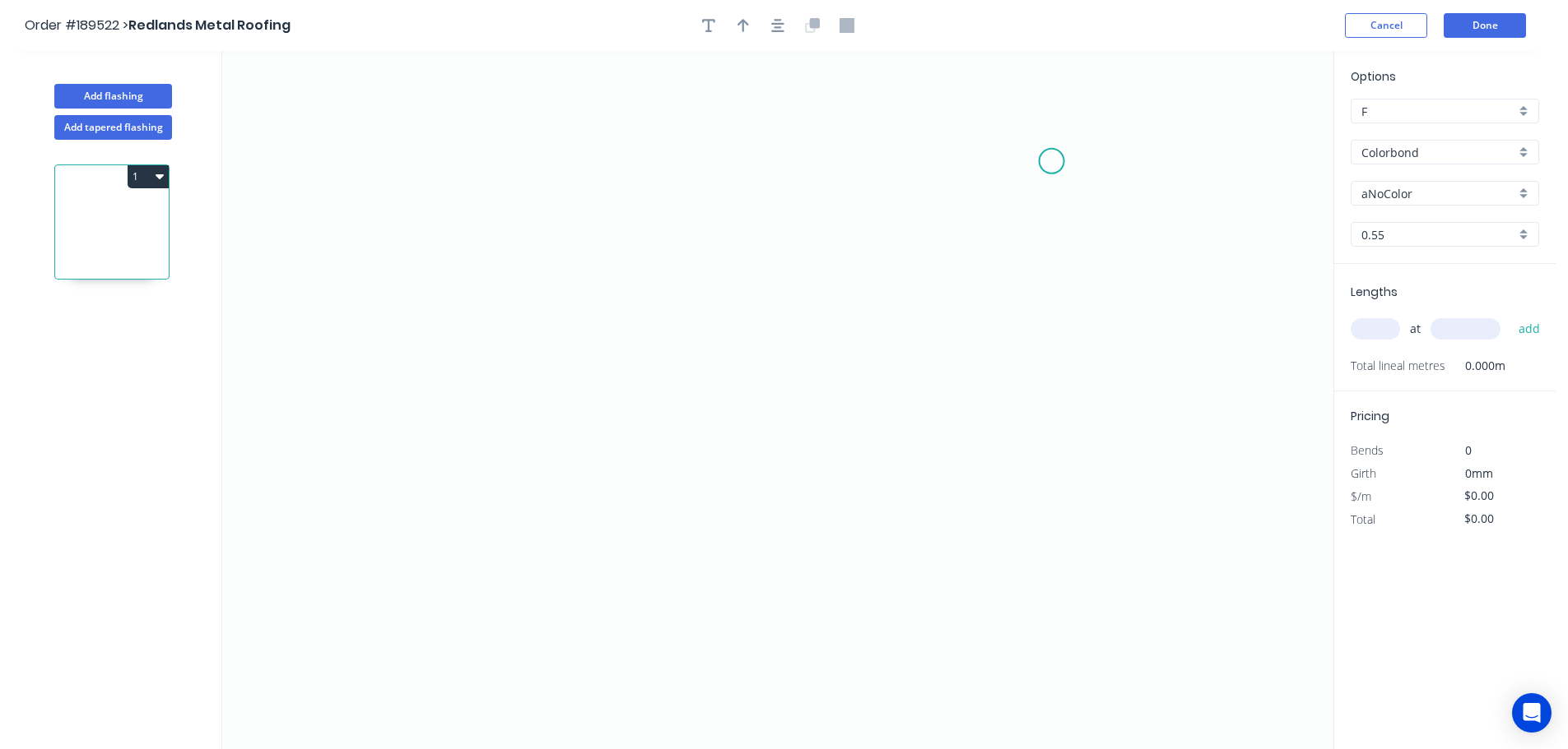
click at [1051, 161] on icon "0" at bounding box center [778, 400] width 1111 height 698
click at [1048, 550] on icon "0" at bounding box center [778, 400] width 1111 height 698
click at [833, 544] on icon "0 ?" at bounding box center [778, 400] width 1111 height 698
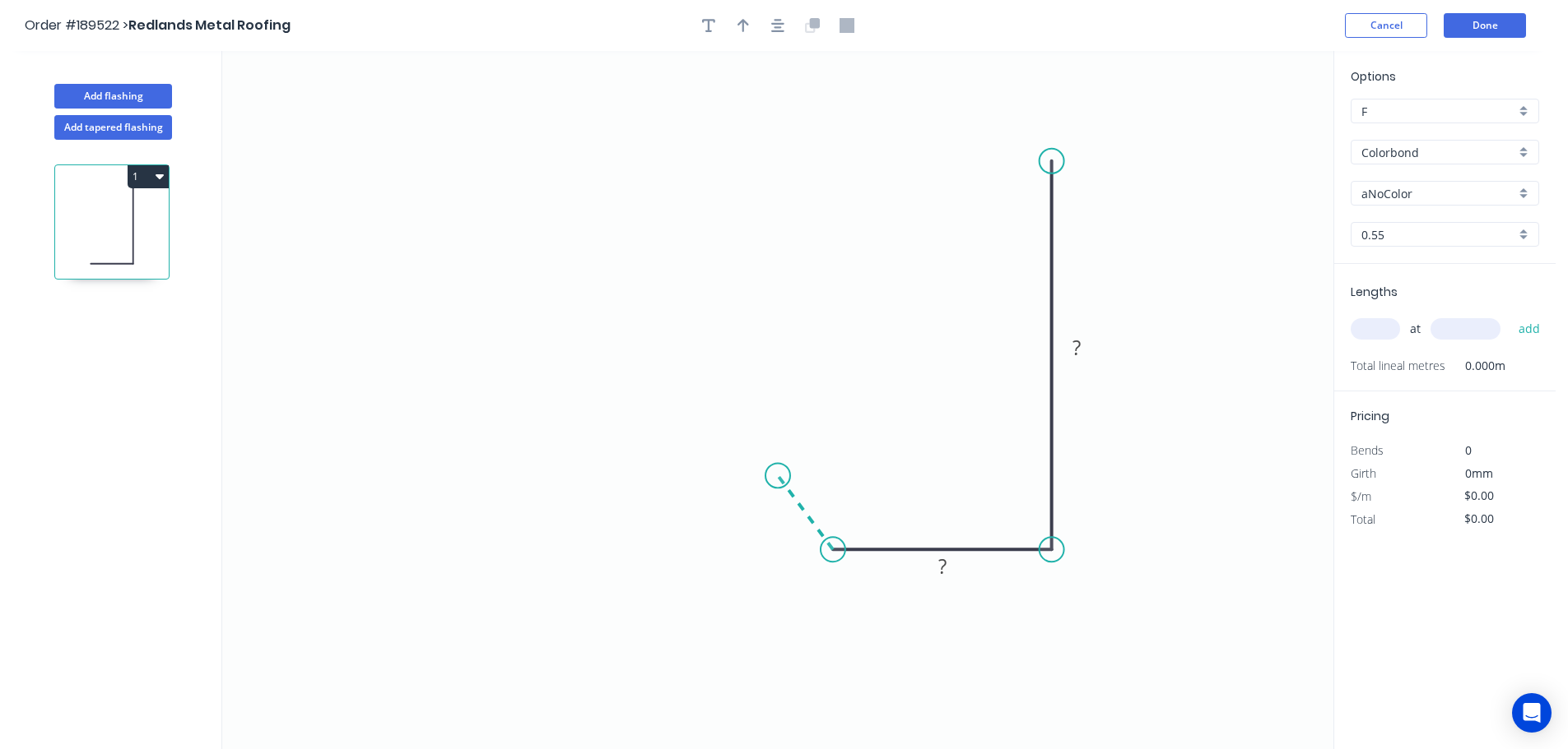
click at [778, 476] on icon "0 ? ?" at bounding box center [778, 400] width 1111 height 698
click at [778, 476] on circle at bounding box center [778, 474] width 25 height 25
click at [1153, 266] on div "Feather" at bounding box center [1134, 275] width 166 height 34
click at [1087, 199] on div "Flip bend" at bounding box center [1135, 211] width 166 height 34
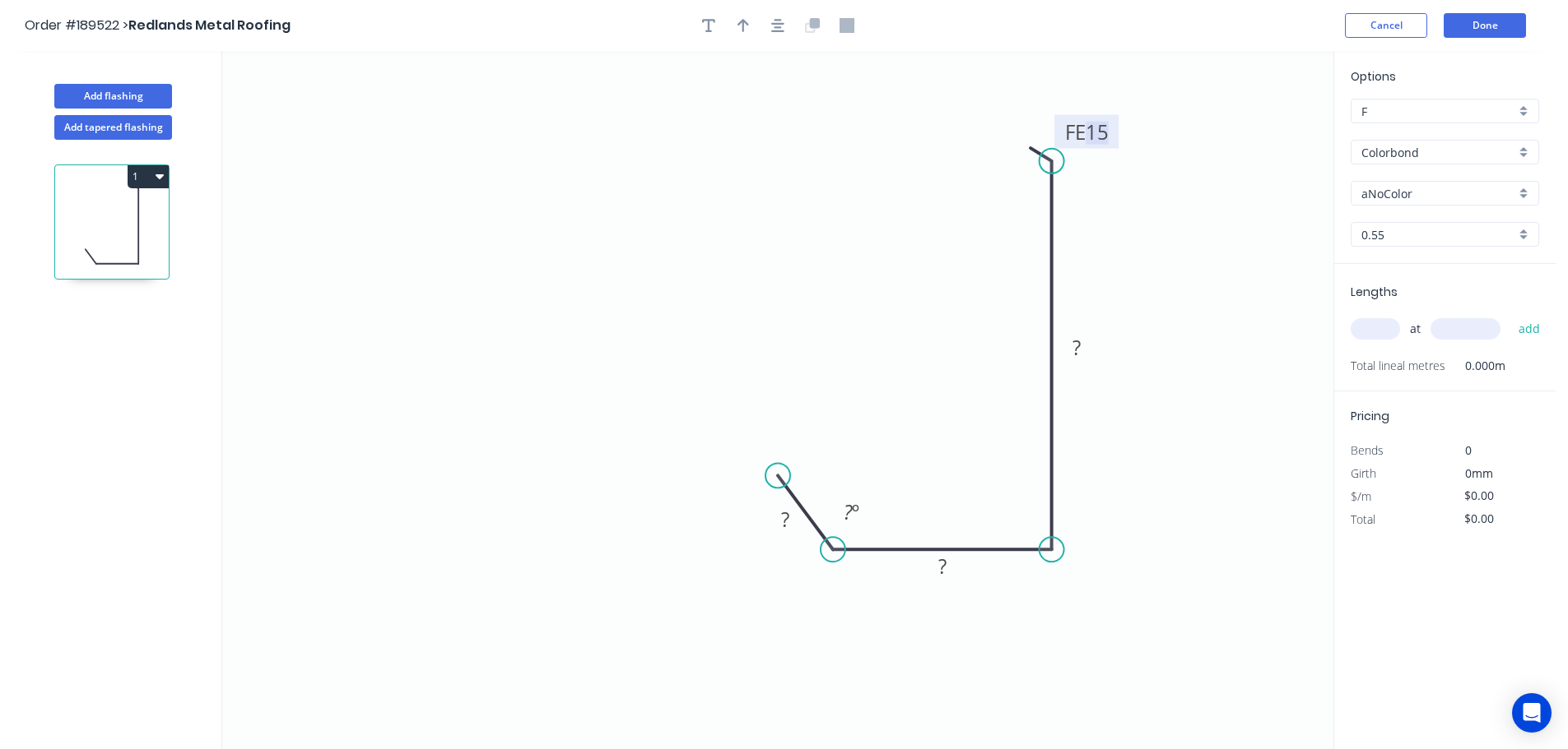
click at [1097, 136] on tspan "15" at bounding box center [1097, 132] width 23 height 27
drag, startPoint x: 1247, startPoint y: 217, endPoint x: 1207, endPoint y: 192, distance: 47.2
click at [1248, 217] on icon "0 ? ? FE 10 ? ? º" at bounding box center [778, 400] width 1111 height 698
drag, startPoint x: 1115, startPoint y: 134, endPoint x: 1017, endPoint y: 109, distance: 101.1
click at [1017, 109] on rect at bounding box center [988, 107] width 65 height 34
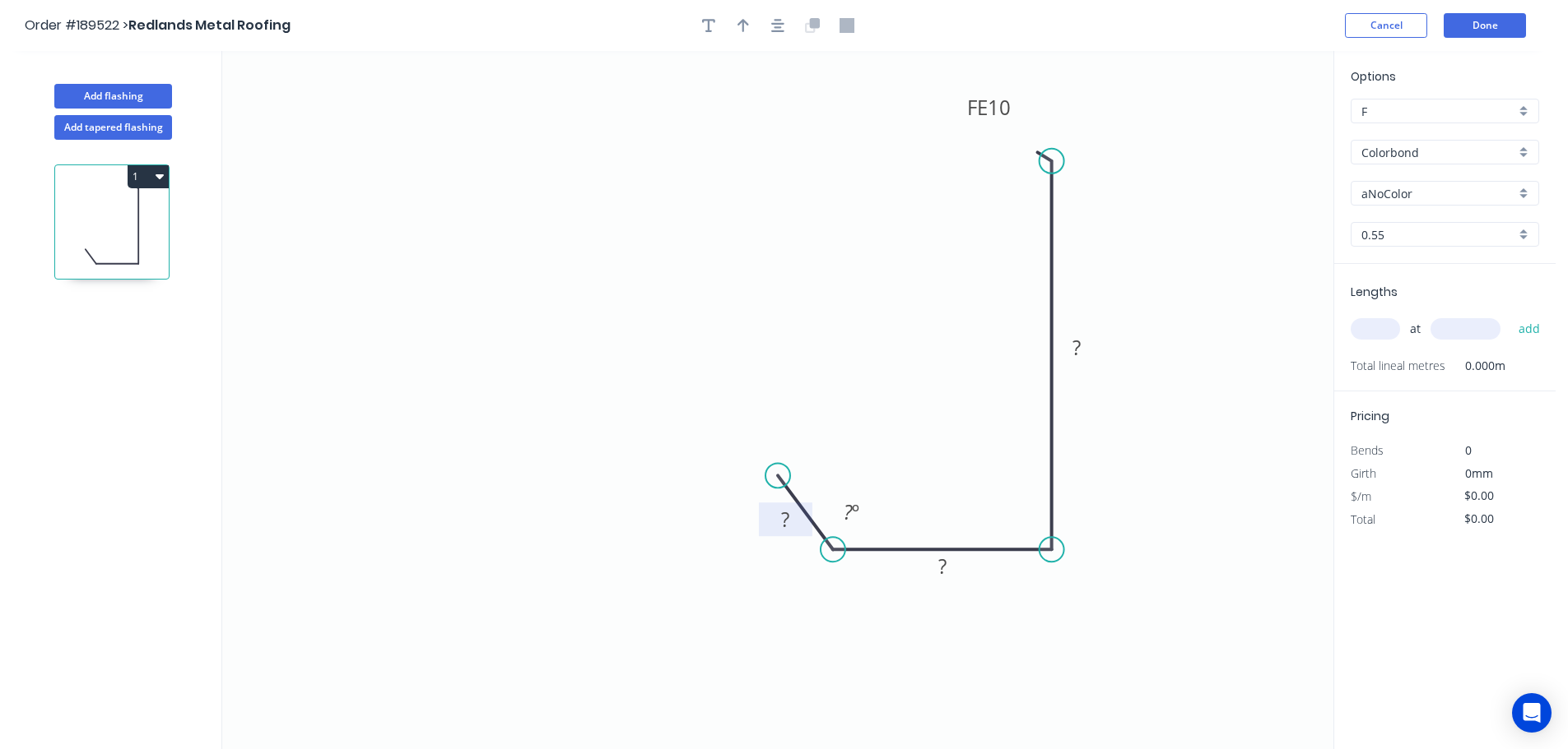
click at [784, 515] on tspan "?" at bounding box center [785, 520] width 8 height 27
click at [1133, 235] on icon "0 20 40 FE 10 100 130 º" at bounding box center [778, 400] width 1111 height 698
drag, startPoint x: 743, startPoint y: 24, endPoint x: 1000, endPoint y: 126, distance: 276.5
click at [745, 24] on icon "button" at bounding box center [743, 25] width 12 height 15
drag, startPoint x: 1249, startPoint y: 127, endPoint x: 1158, endPoint y: 454, distance: 339.4
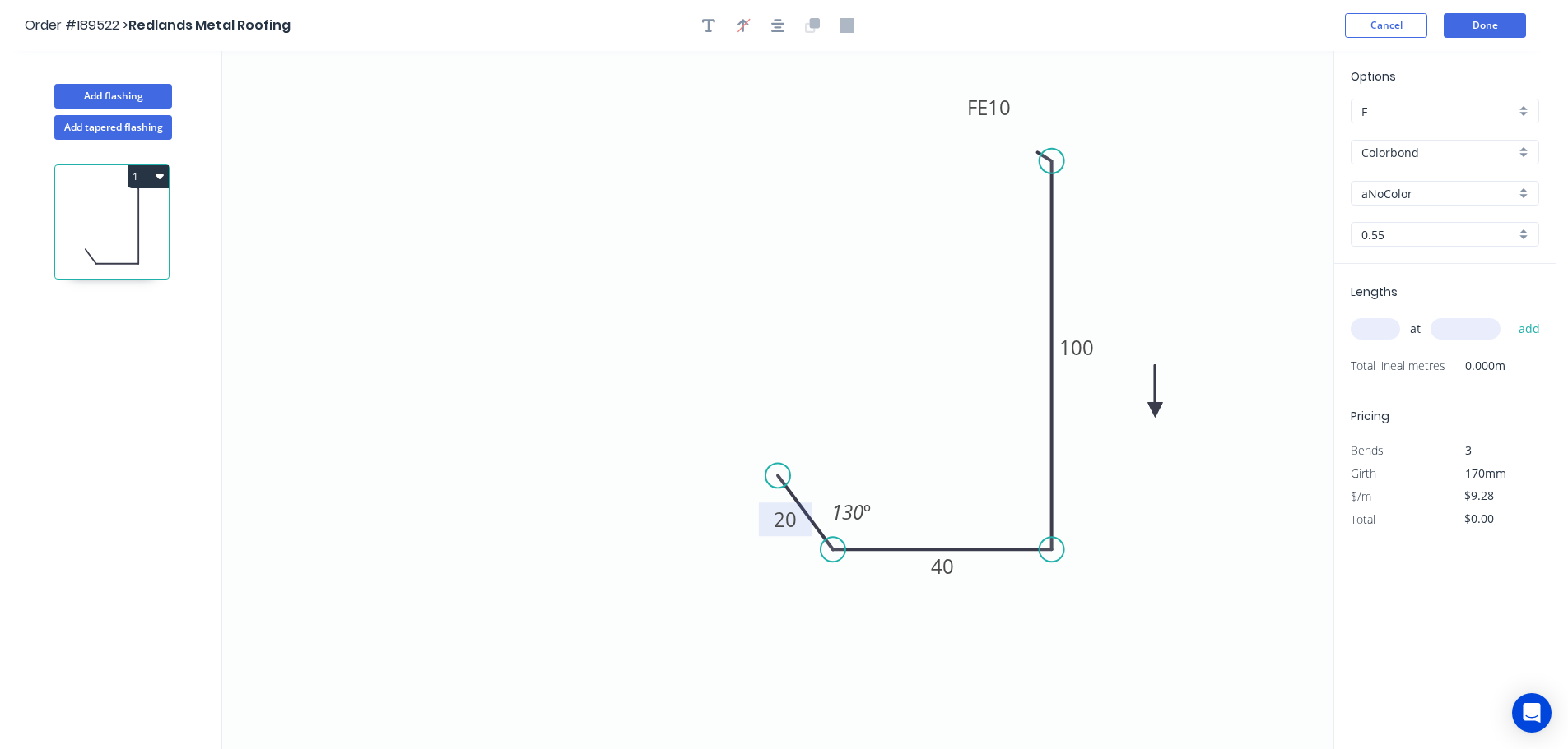
click at [1158, 418] on icon at bounding box center [1154, 392] width 15 height 53
click at [1158, 454] on icon at bounding box center [1157, 434] width 15 height 53
click at [1158, 454] on icon at bounding box center [1171, 439] width 47 height 47
click at [1524, 190] on div "aNoColor" at bounding box center [1444, 193] width 188 height 25
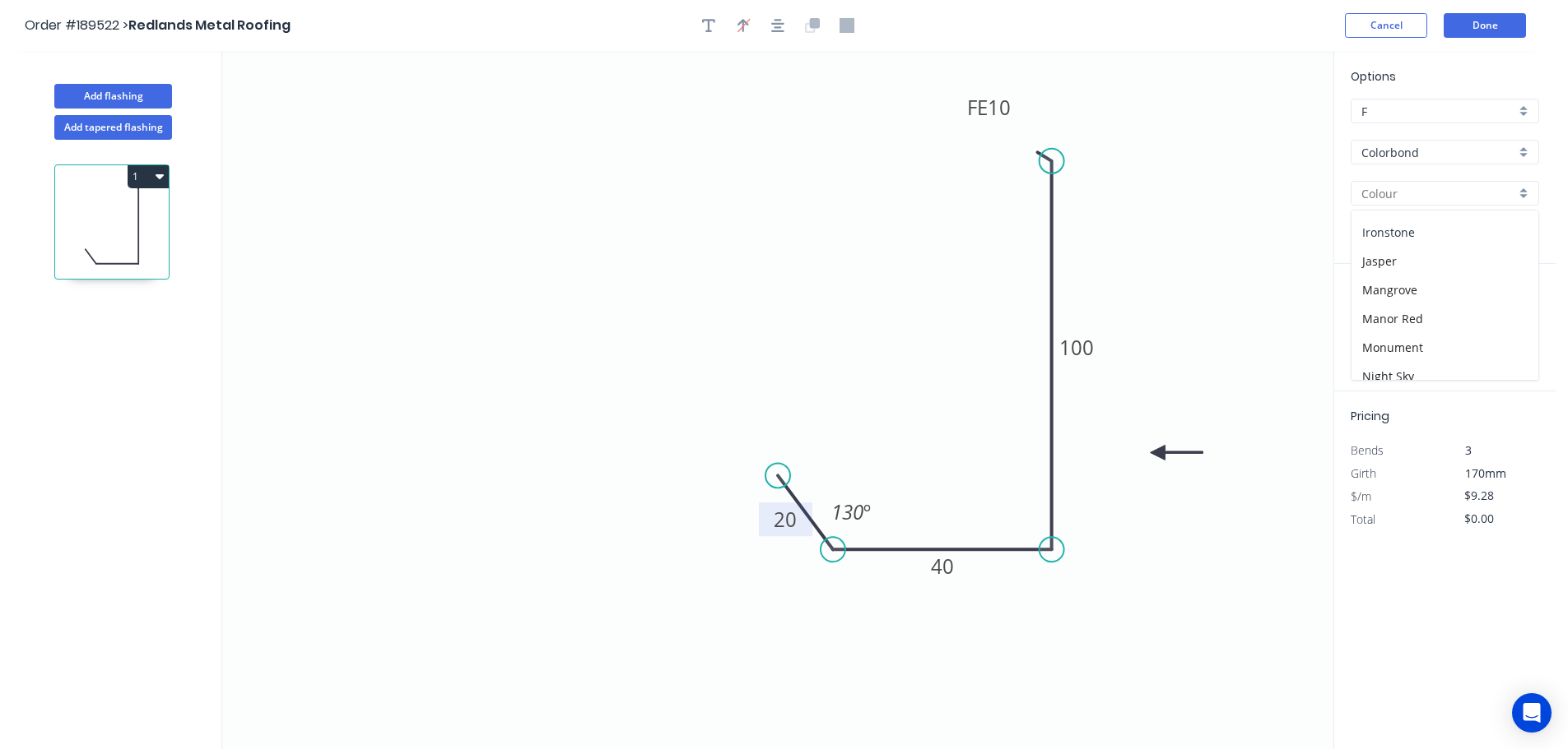
click at [1459, 238] on div "Ironstone" at bounding box center [1444, 233] width 186 height 29
click at [1382, 332] on input "text" at bounding box center [1375, 329] width 49 height 22
click at [1510, 315] on button "add" at bounding box center [1529, 329] width 39 height 28
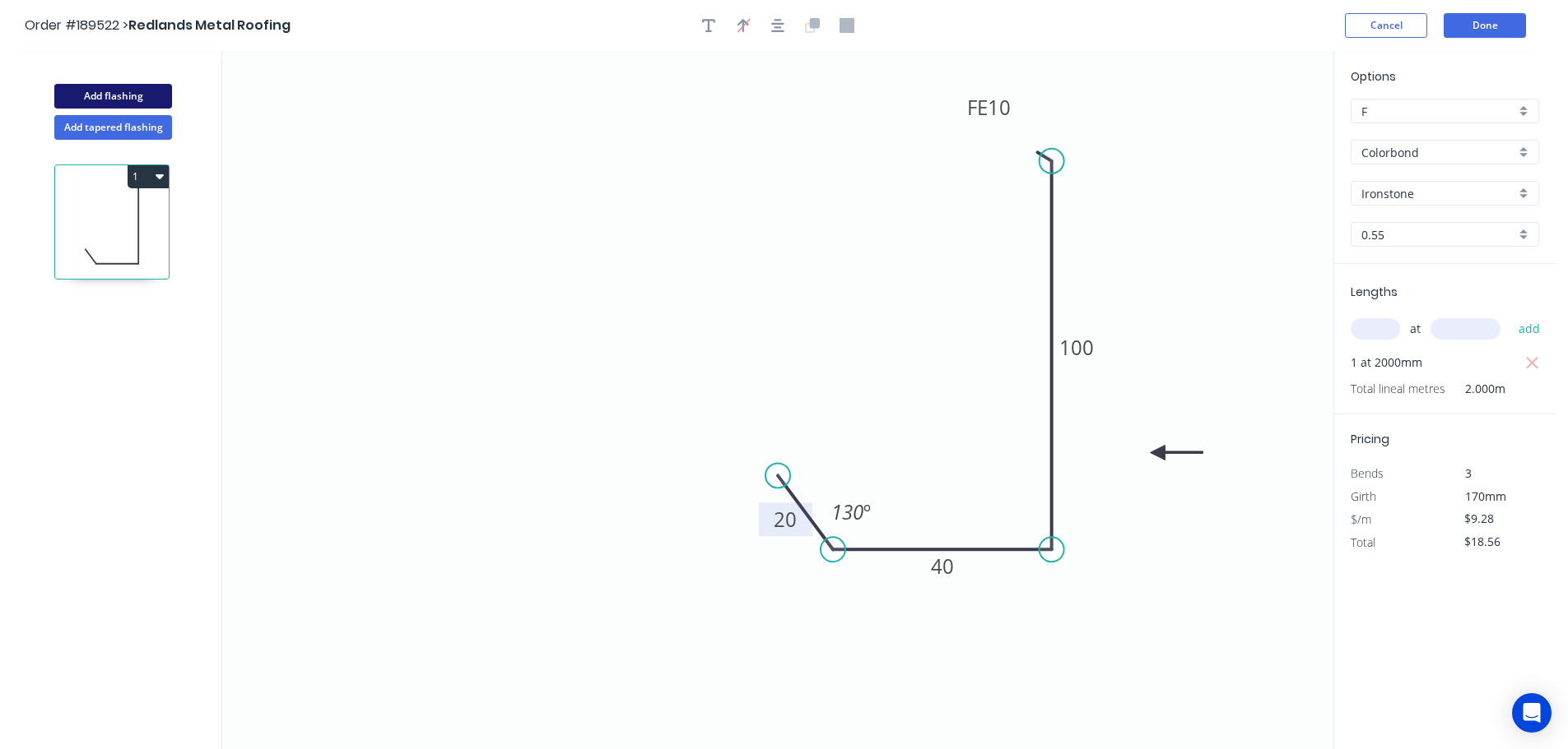
click at [133, 96] on button "Add flashing" at bounding box center [113, 95] width 117 height 25
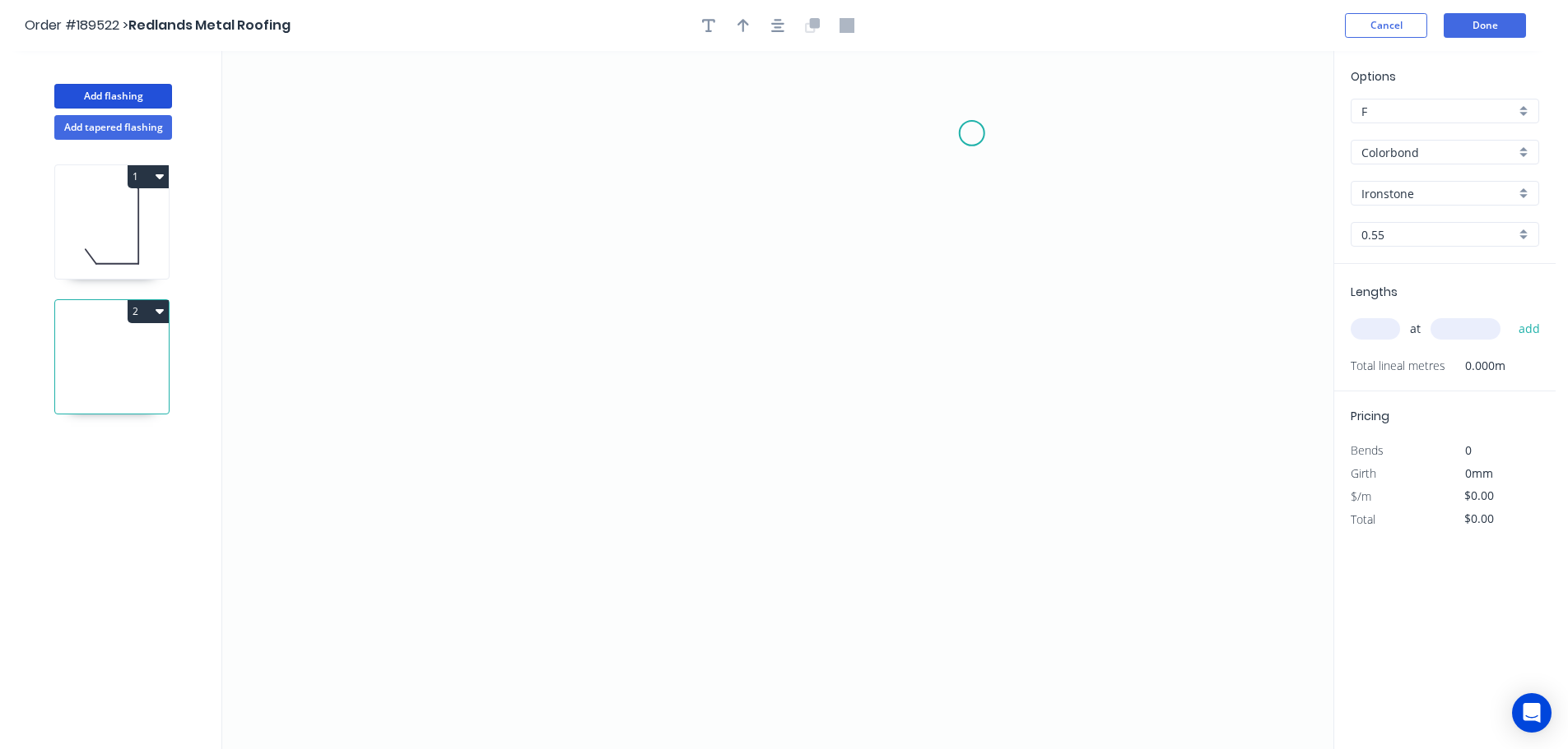
click at [972, 134] on icon "0" at bounding box center [778, 400] width 1111 height 698
click at [950, 508] on icon "0" at bounding box center [778, 400] width 1111 height 698
click at [564, 476] on icon "0 ?" at bounding box center [778, 400] width 1111 height 698
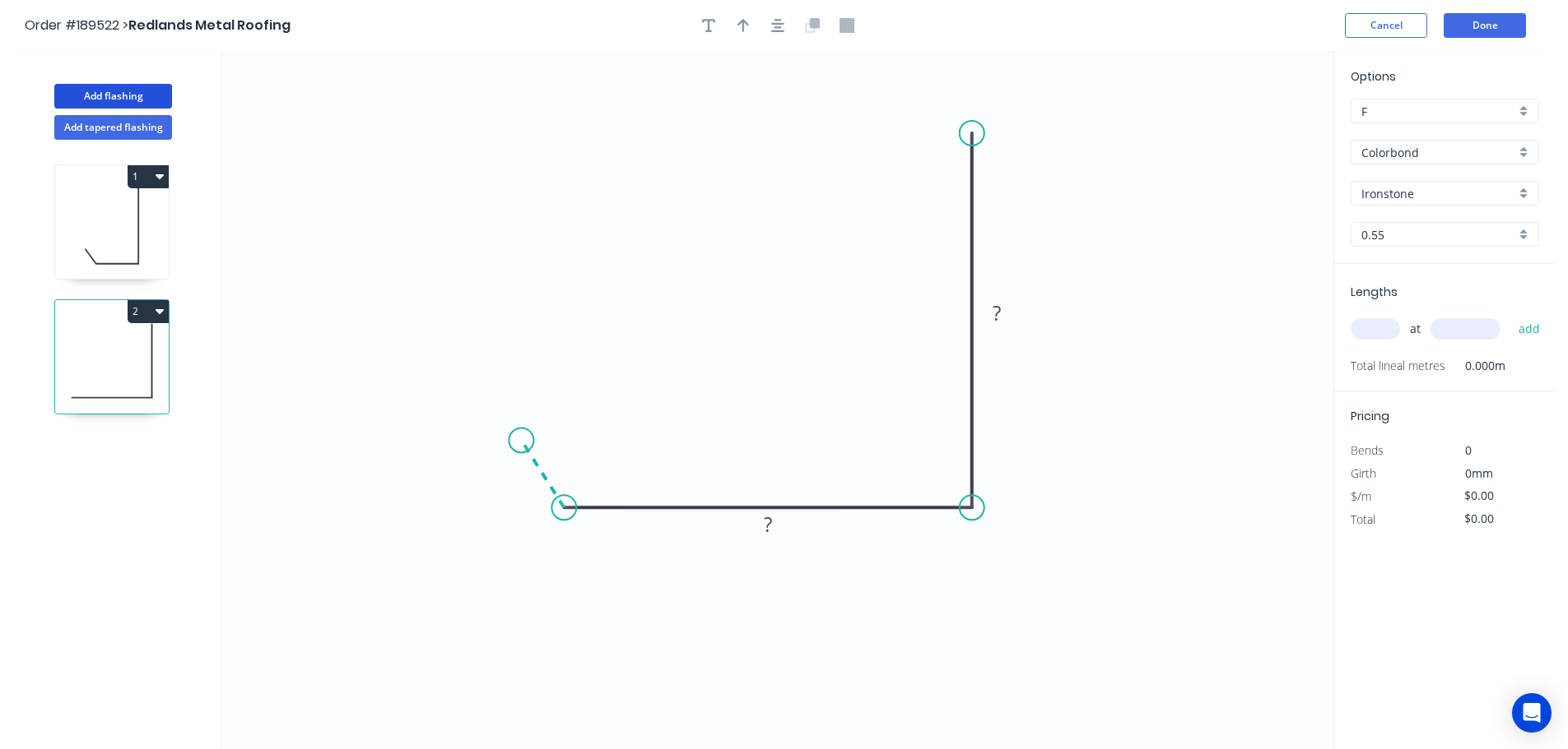
click at [521, 441] on icon "0 ? ?" at bounding box center [778, 400] width 1111 height 698
click at [521, 441] on circle at bounding box center [520, 440] width 25 height 25
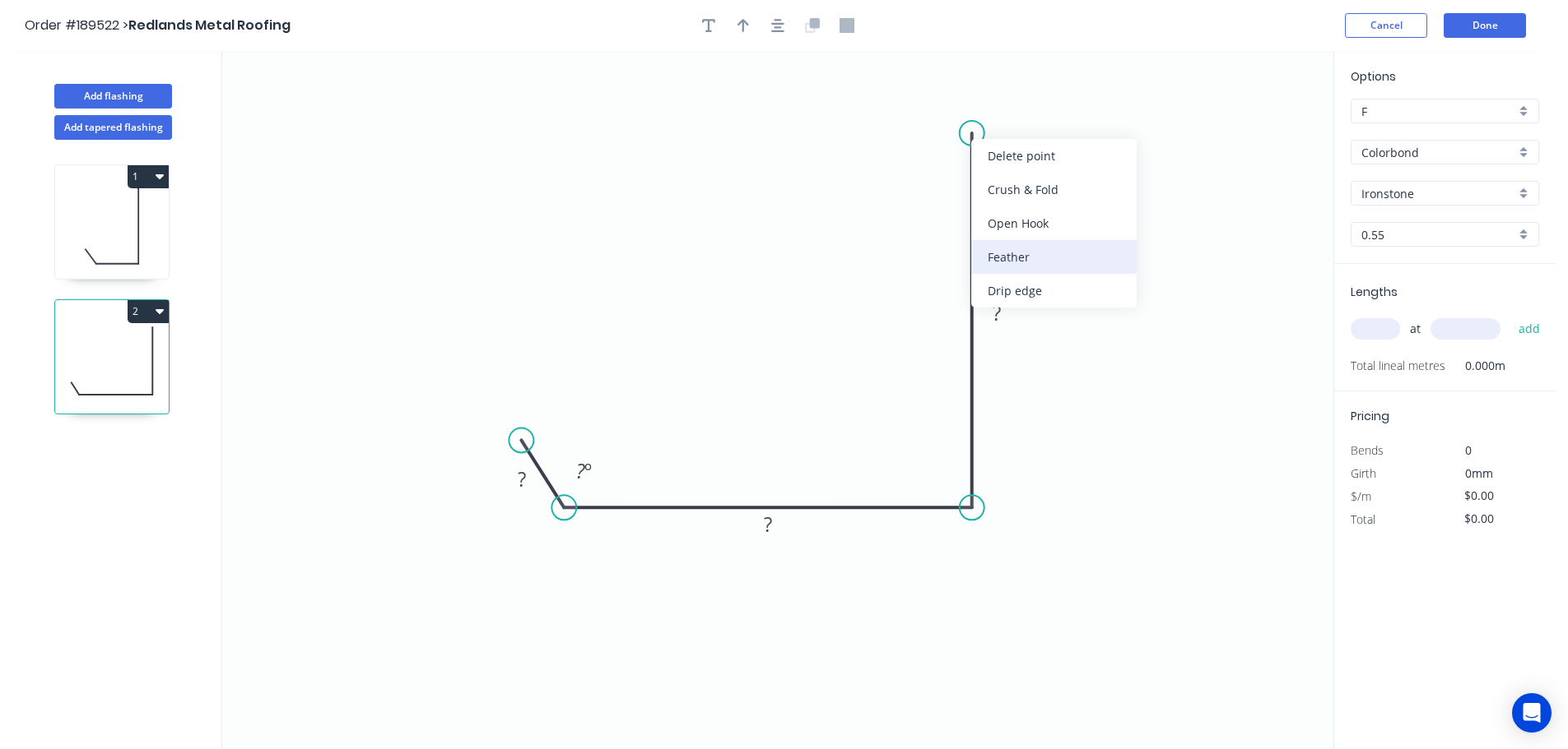
click at [1057, 255] on div "Feather" at bounding box center [1054, 256] width 166 height 34
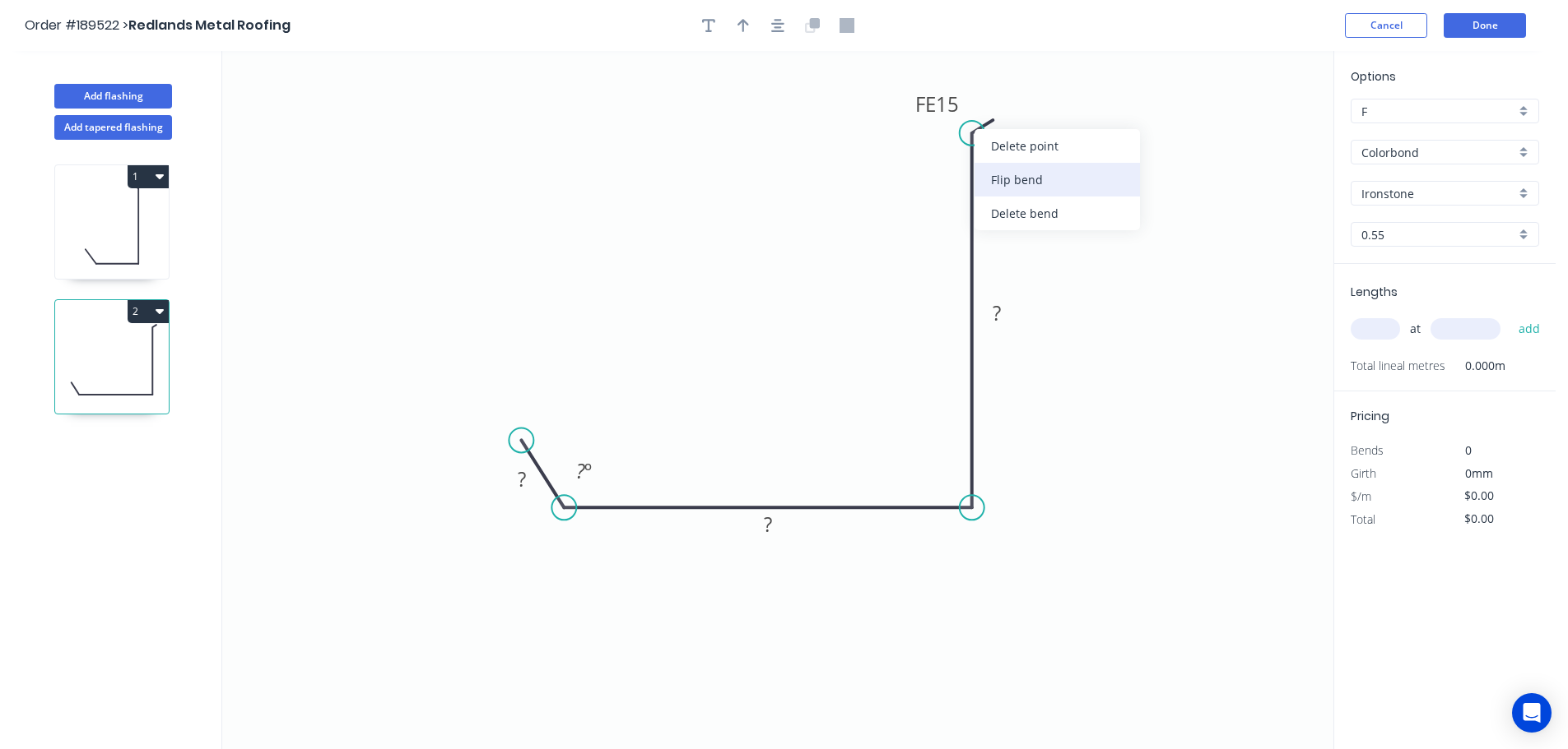
click at [1010, 184] on div "Flip bend" at bounding box center [1057, 179] width 166 height 34
click at [1015, 105] on tspan "15" at bounding box center [1017, 105] width 23 height 27
click at [1050, 127] on icon "0 ? ? FE 10 ? ? º" at bounding box center [778, 400] width 1111 height 698
drag, startPoint x: 1033, startPoint y: 109, endPoint x: 921, endPoint y: 92, distance: 113.3
click at [921, 92] on rect at bounding box center [895, 86] width 65 height 34
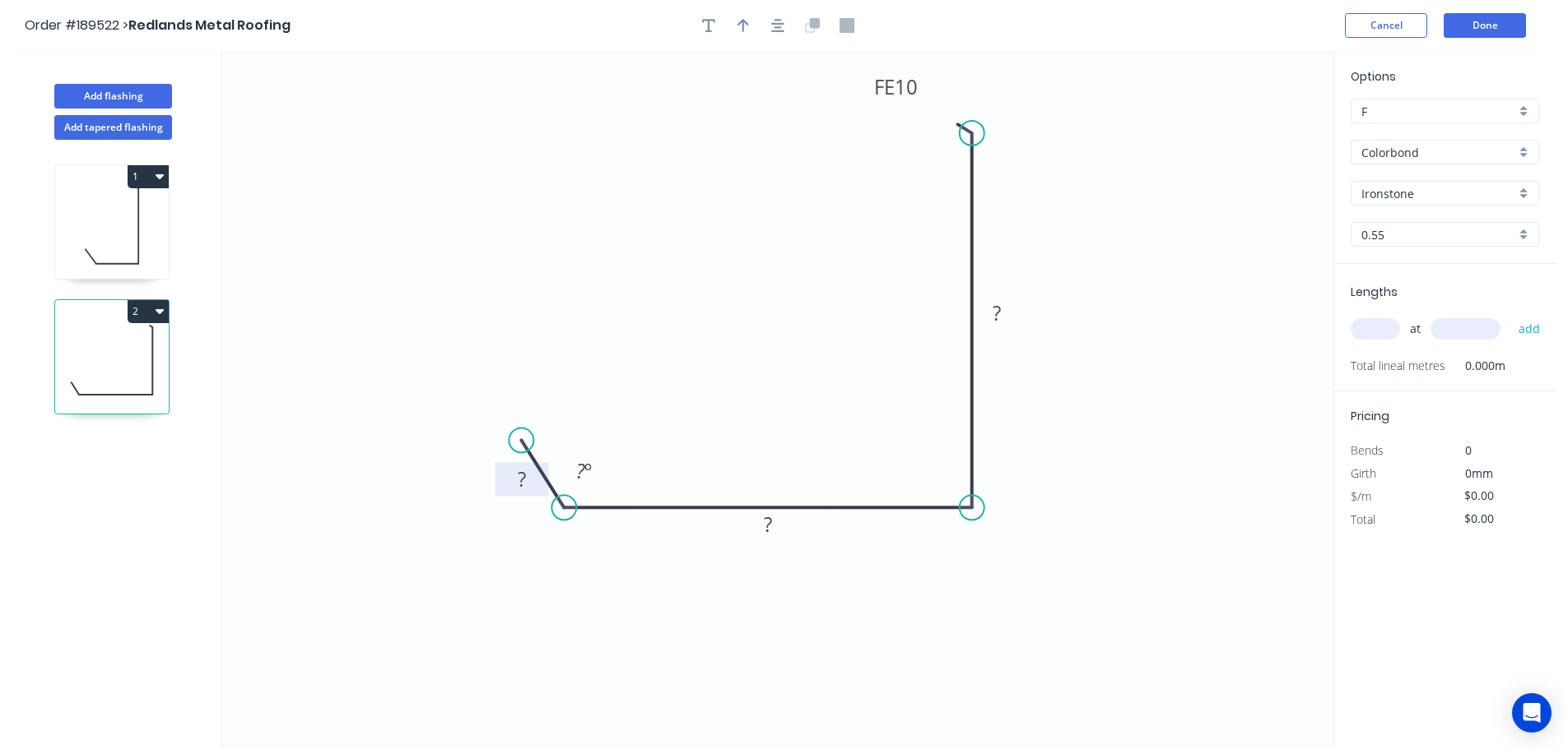
click at [528, 482] on rect at bounding box center [522, 480] width 33 height 23
click at [1090, 434] on icon "0 20 100 FE 10 100 130 º" at bounding box center [778, 400] width 1111 height 698
click at [741, 19] on icon "button" at bounding box center [743, 25] width 12 height 15
drag, startPoint x: 1250, startPoint y: 127, endPoint x: 1155, endPoint y: 308, distance: 204.4
click at [1155, 308] on icon at bounding box center [1157, 285] width 15 height 53
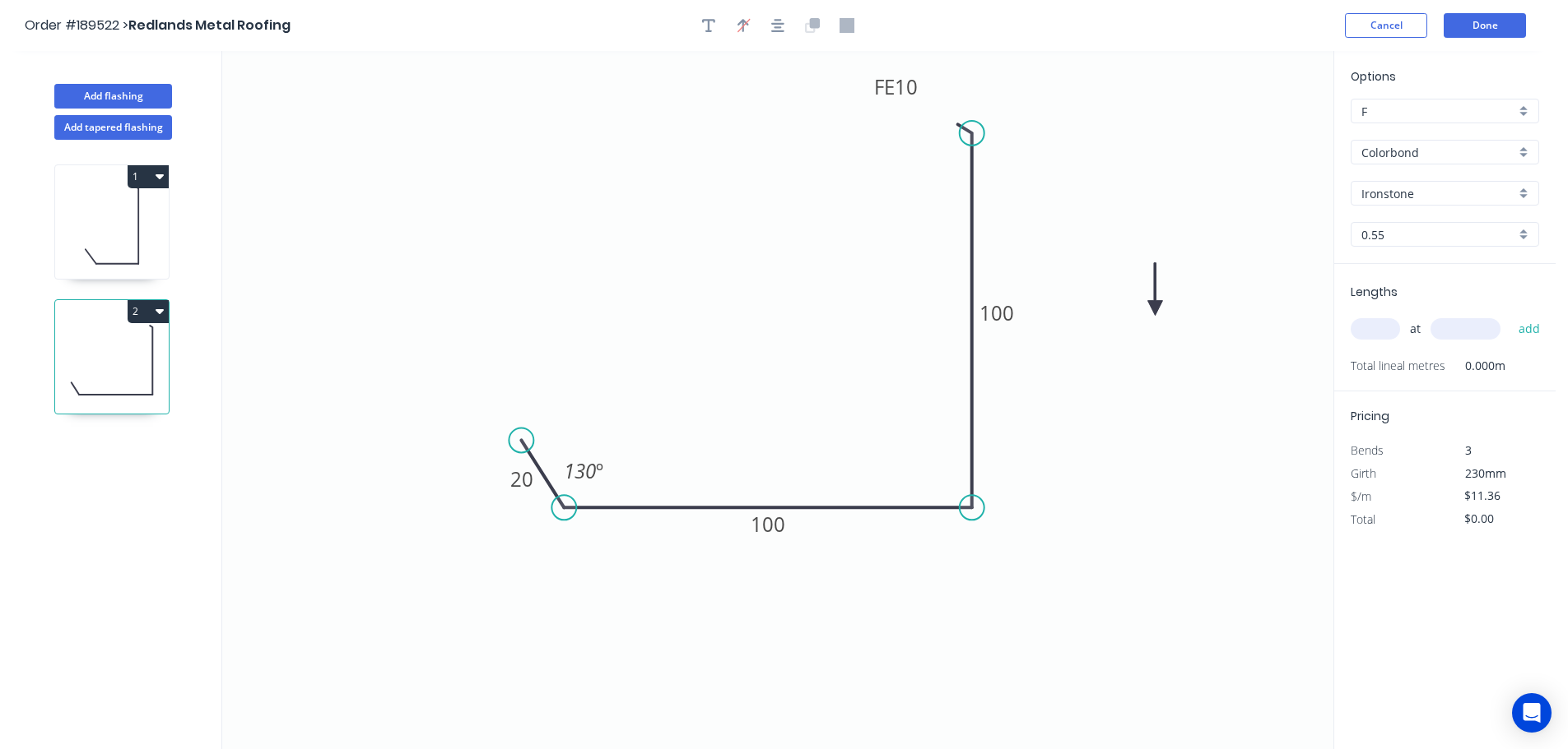
click at [1155, 308] on icon at bounding box center [1154, 290] width 15 height 53
click at [1155, 308] on icon at bounding box center [1169, 295] width 47 height 47
click at [1376, 333] on input "text" at bounding box center [1375, 329] width 49 height 22
click at [1510, 315] on button "add" at bounding box center [1529, 329] width 39 height 28
click at [115, 129] on button "Add tapered flashing" at bounding box center [113, 127] width 117 height 25
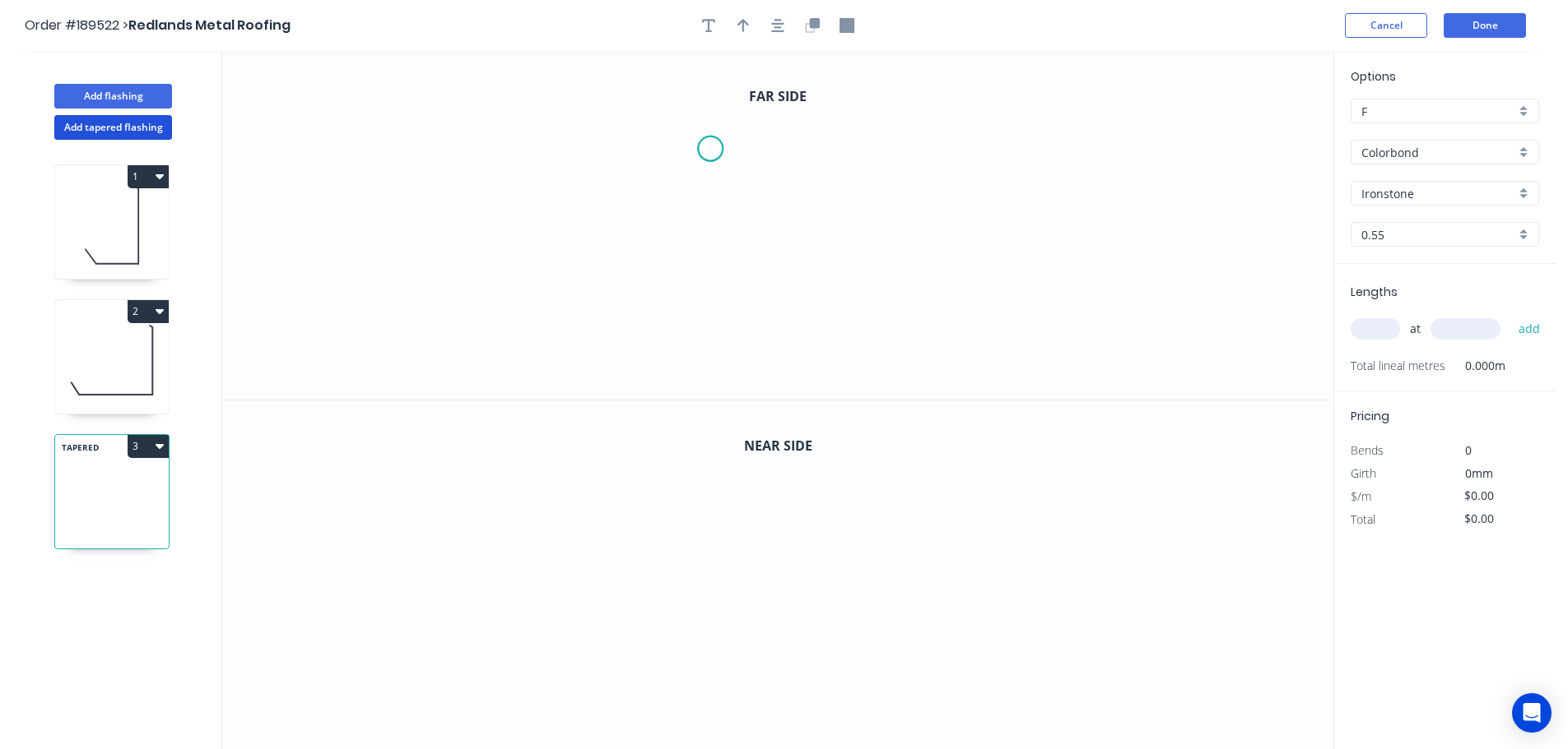
click at [710, 149] on icon "0" at bounding box center [778, 225] width 1111 height 349
click at [665, 92] on icon "0" at bounding box center [778, 225] width 1111 height 349
click at [326, 96] on icon "0 ?" at bounding box center [778, 225] width 1111 height 349
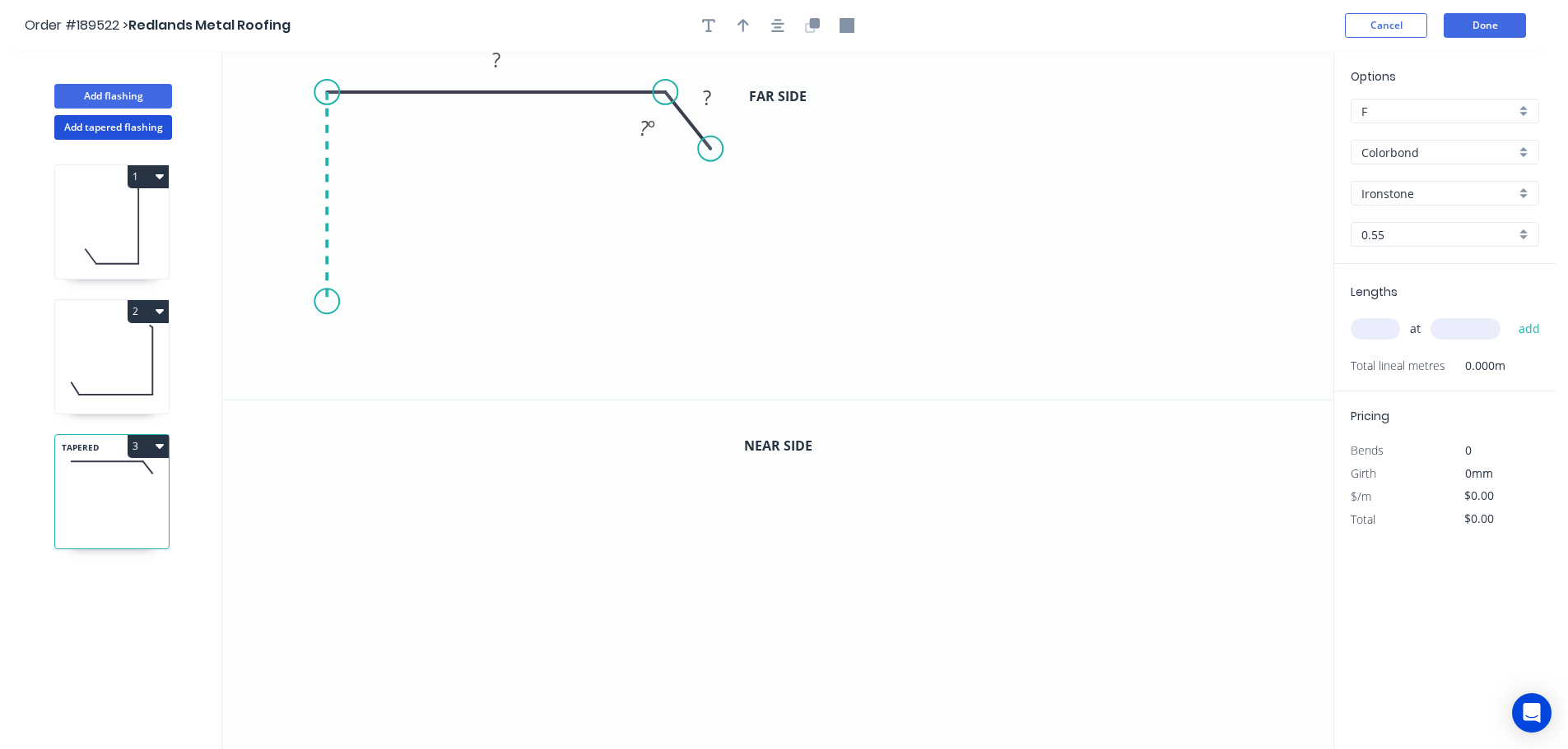
click at [316, 302] on icon "0 ? ? ? º" at bounding box center [778, 225] width 1111 height 349
click at [286, 340] on icon "0 ? ? ? ? º" at bounding box center [778, 225] width 1111 height 349
click at [327, 389] on icon "0 ? ? ? ? ? º" at bounding box center [778, 225] width 1111 height 349
click at [327, 389] on circle at bounding box center [327, 381] width 25 height 25
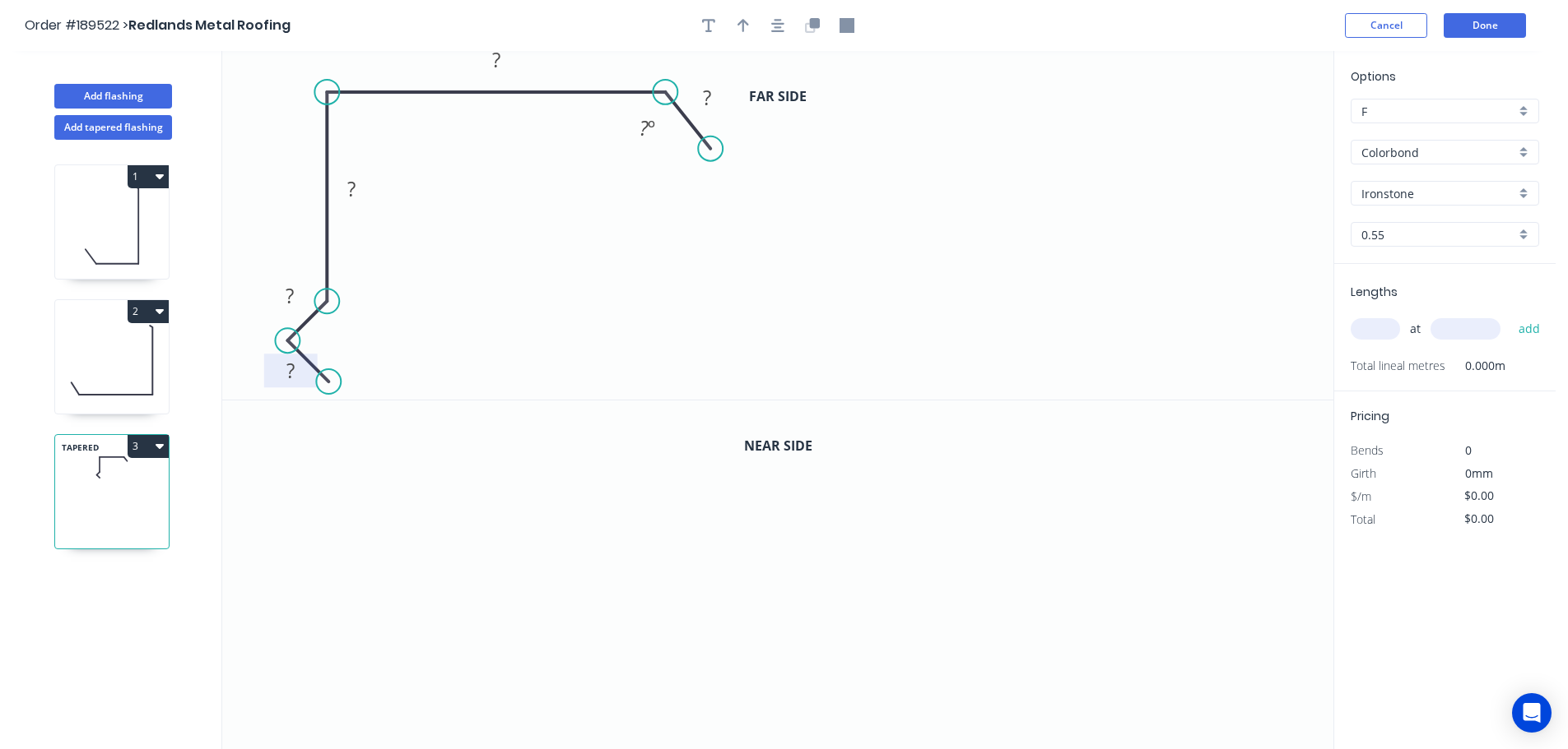
click at [290, 374] on tspan "?" at bounding box center [290, 371] width 8 height 27
click at [975, 333] on icon "0 15 15 90 130 20 130 º" at bounding box center [778, 225] width 1111 height 349
click at [744, 22] on icon "button" at bounding box center [743, 25] width 12 height 13
drag, startPoint x: 1250, startPoint y: 130, endPoint x: 590, endPoint y: 67, distance: 663.0
click at [590, 67] on icon at bounding box center [591, 48] width 15 height 53
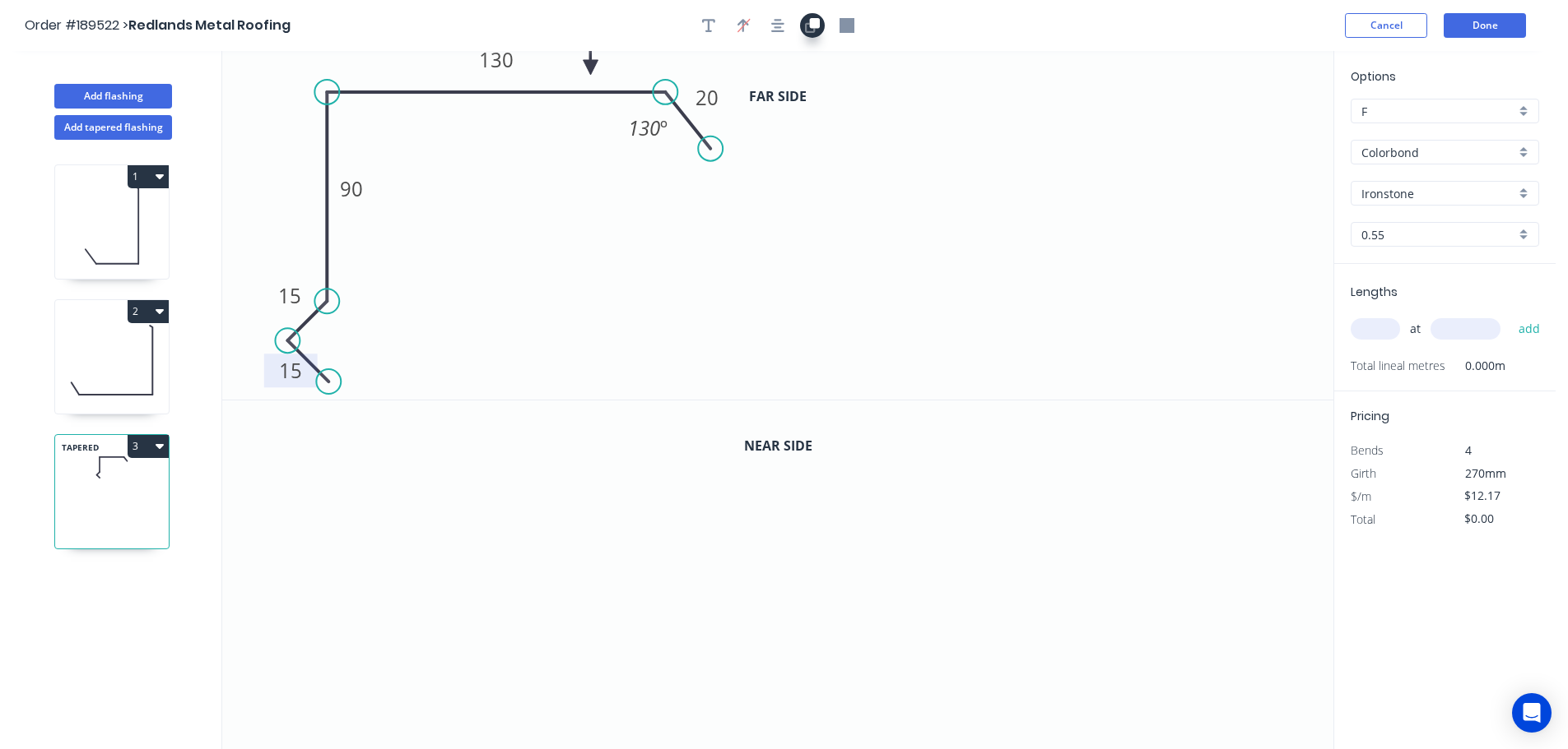
click at [818, 31] on icon "button" at bounding box center [812, 25] width 15 height 15
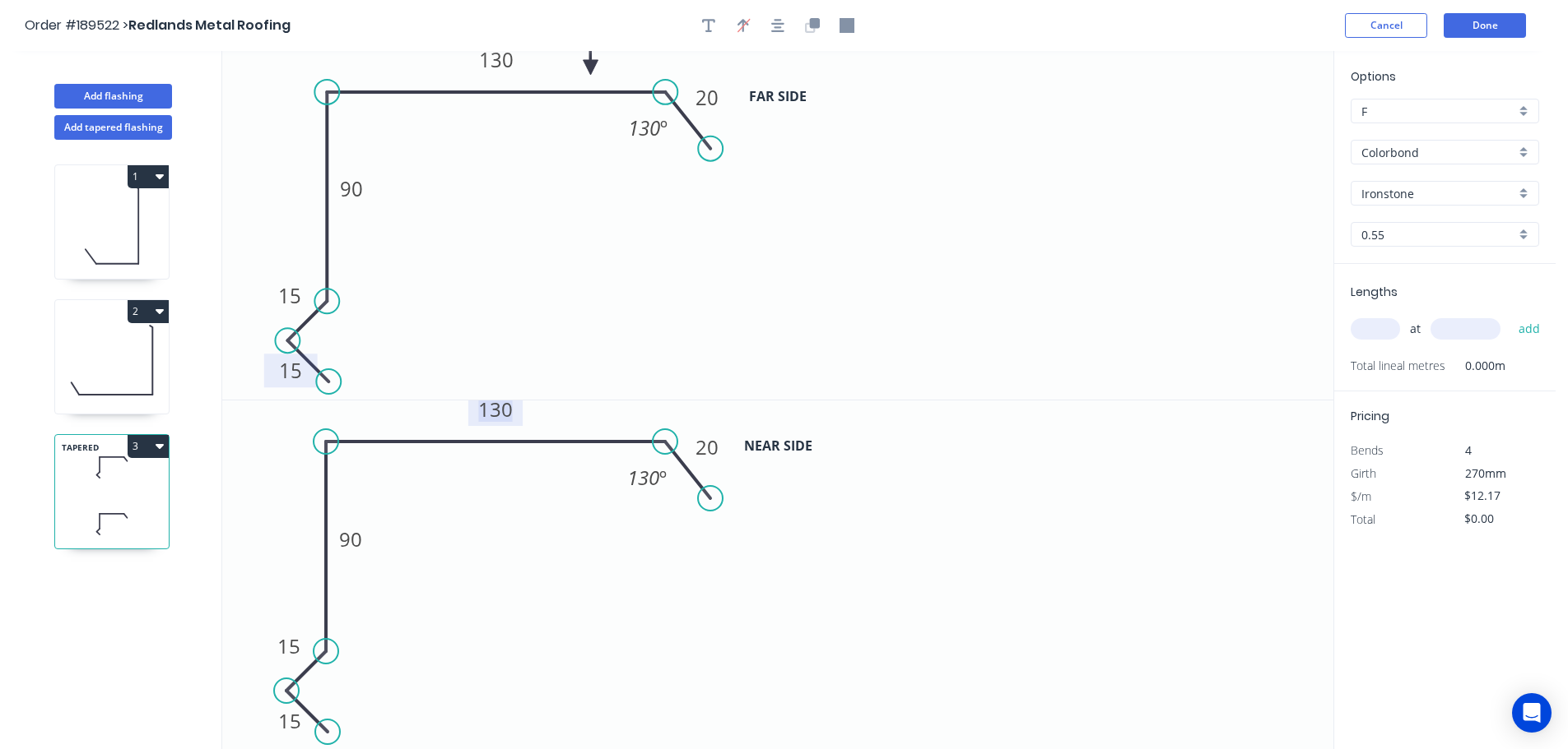
click at [507, 404] on tspan "130" at bounding box center [496, 409] width 35 height 27
click at [570, 335] on icon "0 15 15 90 130 20 130 º" at bounding box center [778, 225] width 1111 height 349
click at [1392, 332] on input "text" at bounding box center [1375, 329] width 49 height 22
click at [1510, 315] on button "add" at bounding box center [1529, 329] width 39 height 28
click at [112, 95] on button "Add flashing" at bounding box center [113, 95] width 117 height 25
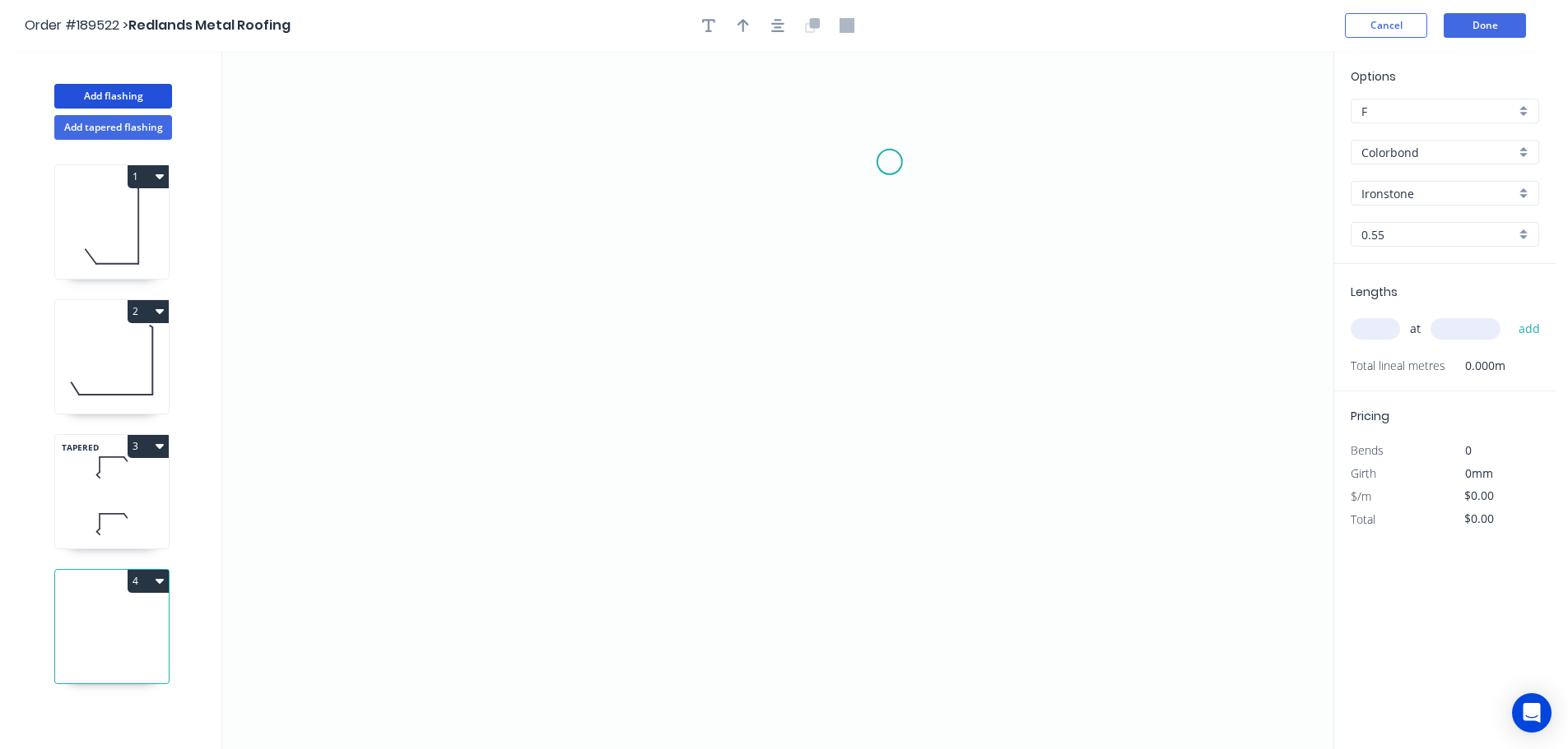
click at [894, 160] on icon "0" at bounding box center [778, 400] width 1111 height 698
click at [630, 134] on icon "0" at bounding box center [778, 400] width 1111 height 698
click at [637, 547] on icon "0 ?" at bounding box center [778, 400] width 1111 height 698
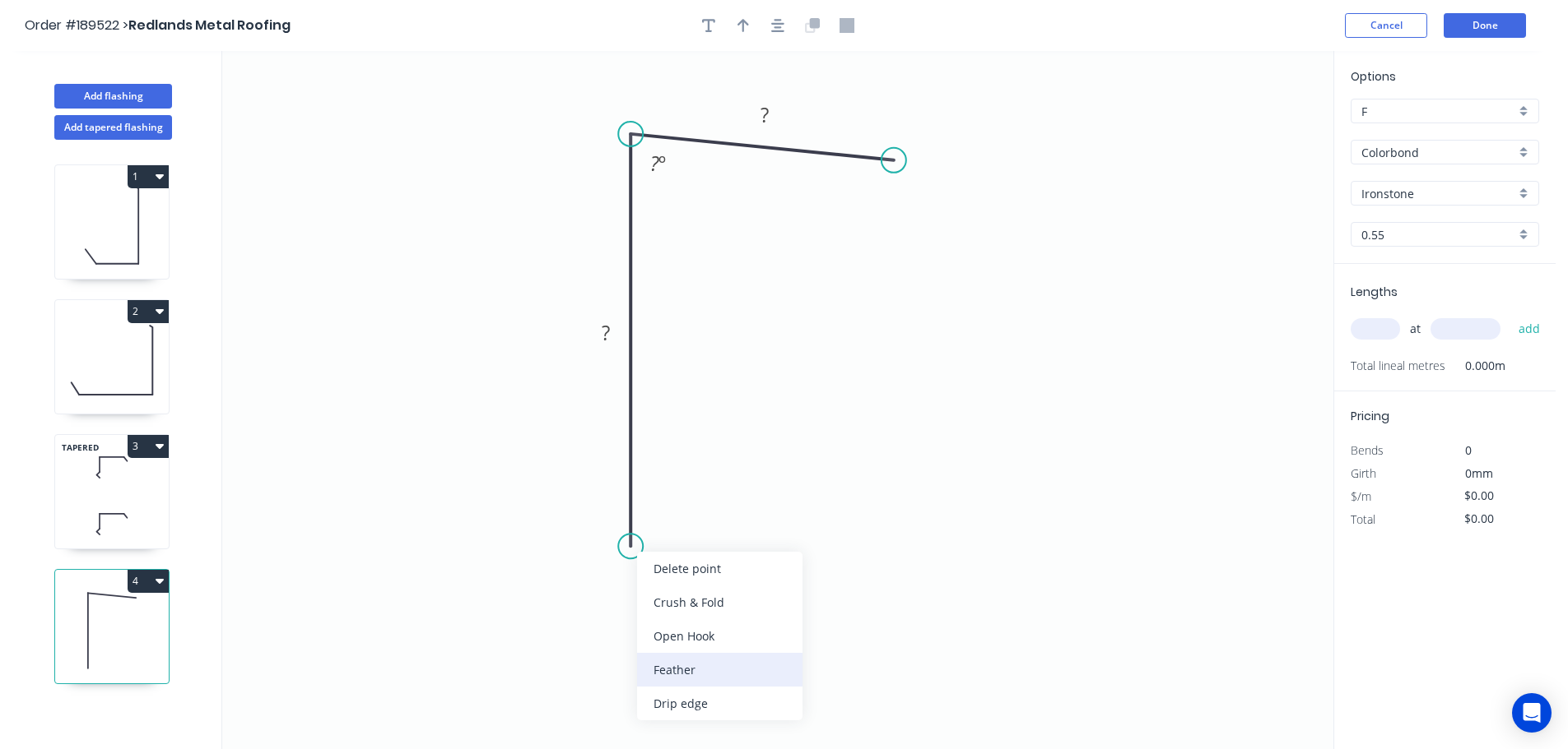
click at [717, 670] on div "Feather" at bounding box center [719, 669] width 166 height 34
click at [655, 593] on div "Flip bend" at bounding box center [711, 599] width 166 height 34
click at [678, 520] on tspan "15" at bounding box center [675, 517] width 23 height 27
click at [731, 483] on icon "0 FE 10 ? ? ? º" at bounding box center [778, 400] width 1111 height 698
drag, startPoint x: 689, startPoint y: 525, endPoint x: 722, endPoint y: 618, distance: 98.7
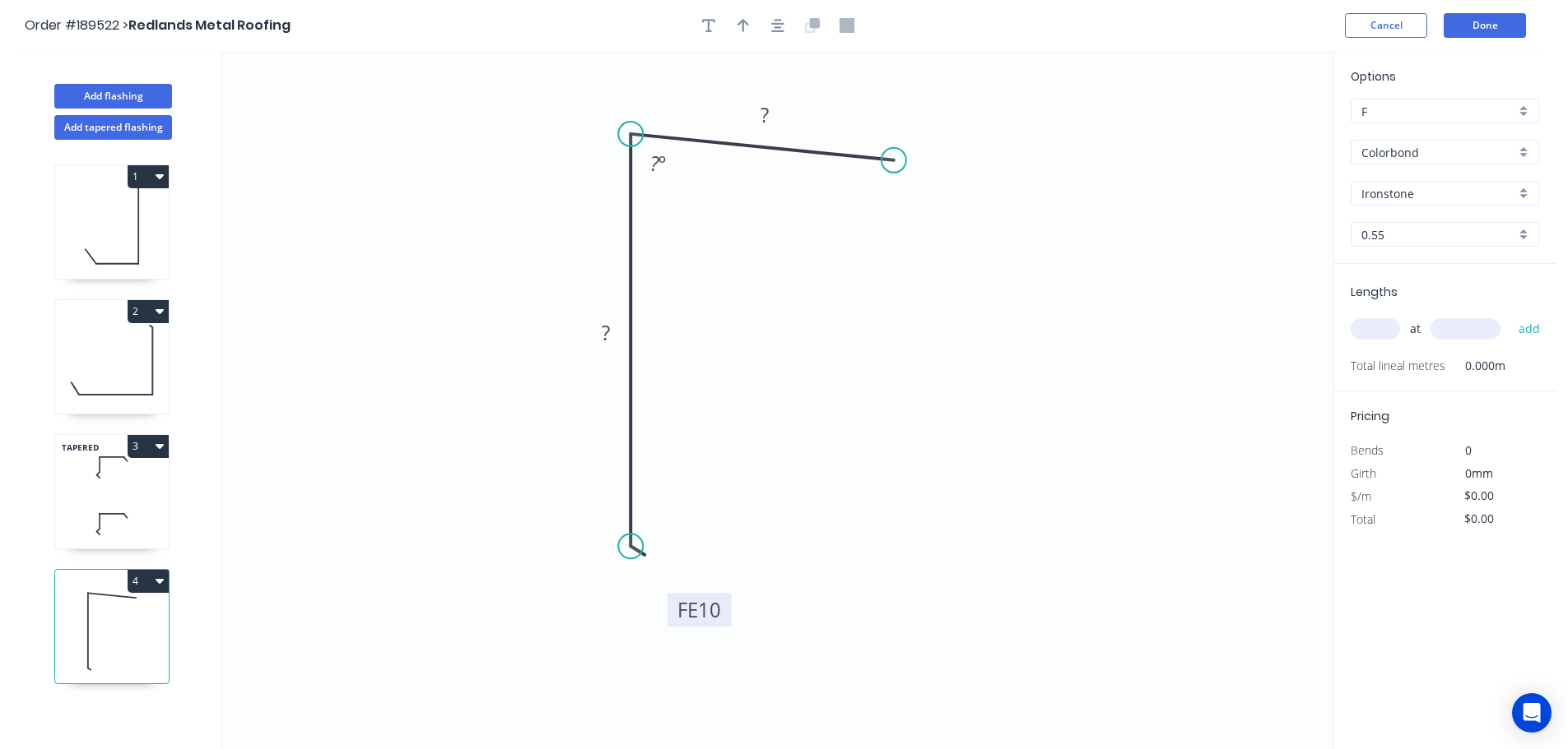
click at [722, 618] on rect at bounding box center [699, 609] width 65 height 34
click at [607, 335] on tspan "?" at bounding box center [605, 333] width 8 height 27
click at [744, 358] on icon "0 FE 10 90 50 80 º" at bounding box center [778, 400] width 1111 height 698
click at [740, 26] on icon "button" at bounding box center [743, 25] width 12 height 15
drag, startPoint x: 1251, startPoint y: 134, endPoint x: 514, endPoint y: 276, distance: 750.6
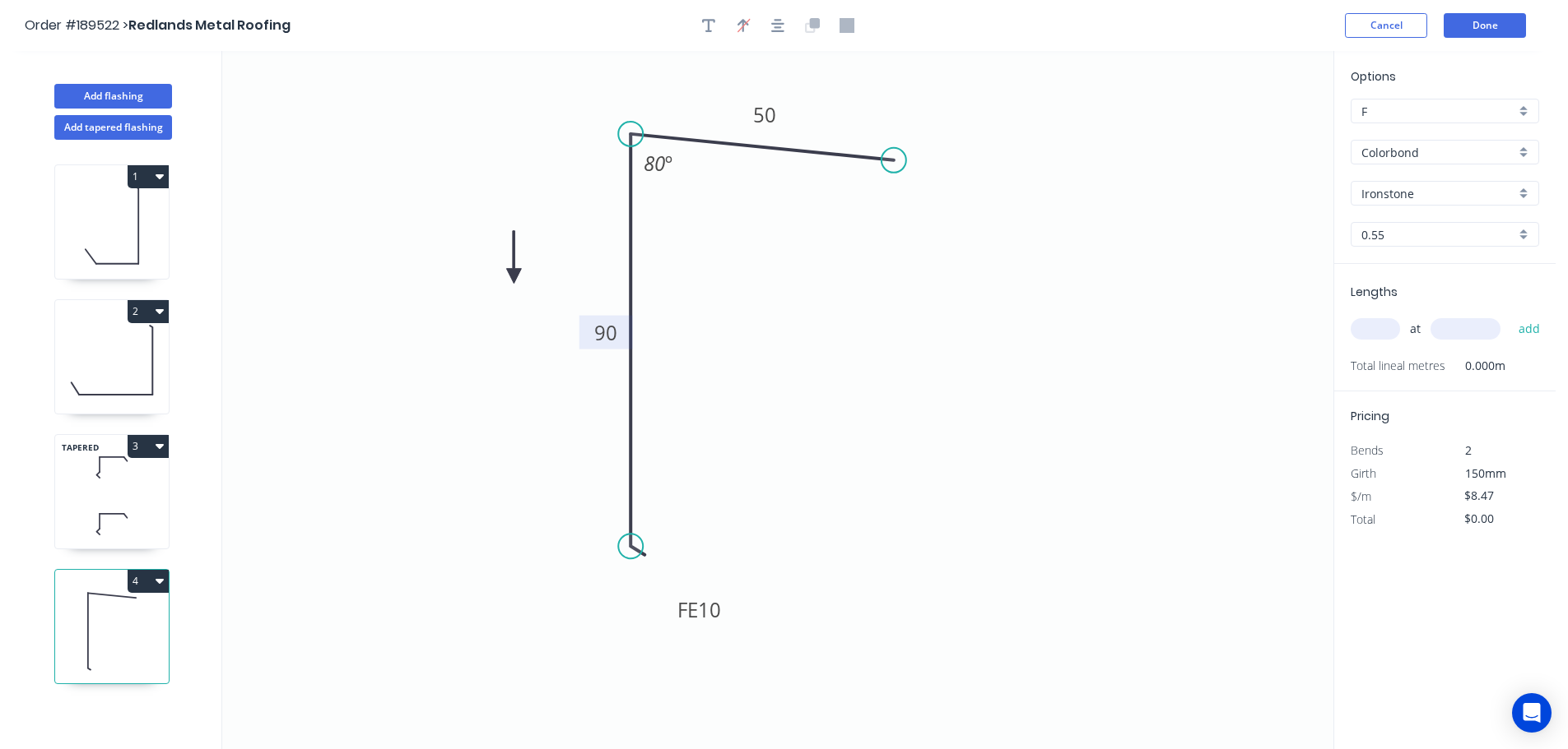
click at [514, 276] on icon at bounding box center [514, 257] width 15 height 53
click at [514, 276] on icon at bounding box center [533, 276] width 53 height 15
click at [514, 276] on icon at bounding box center [528, 289] width 47 height 47
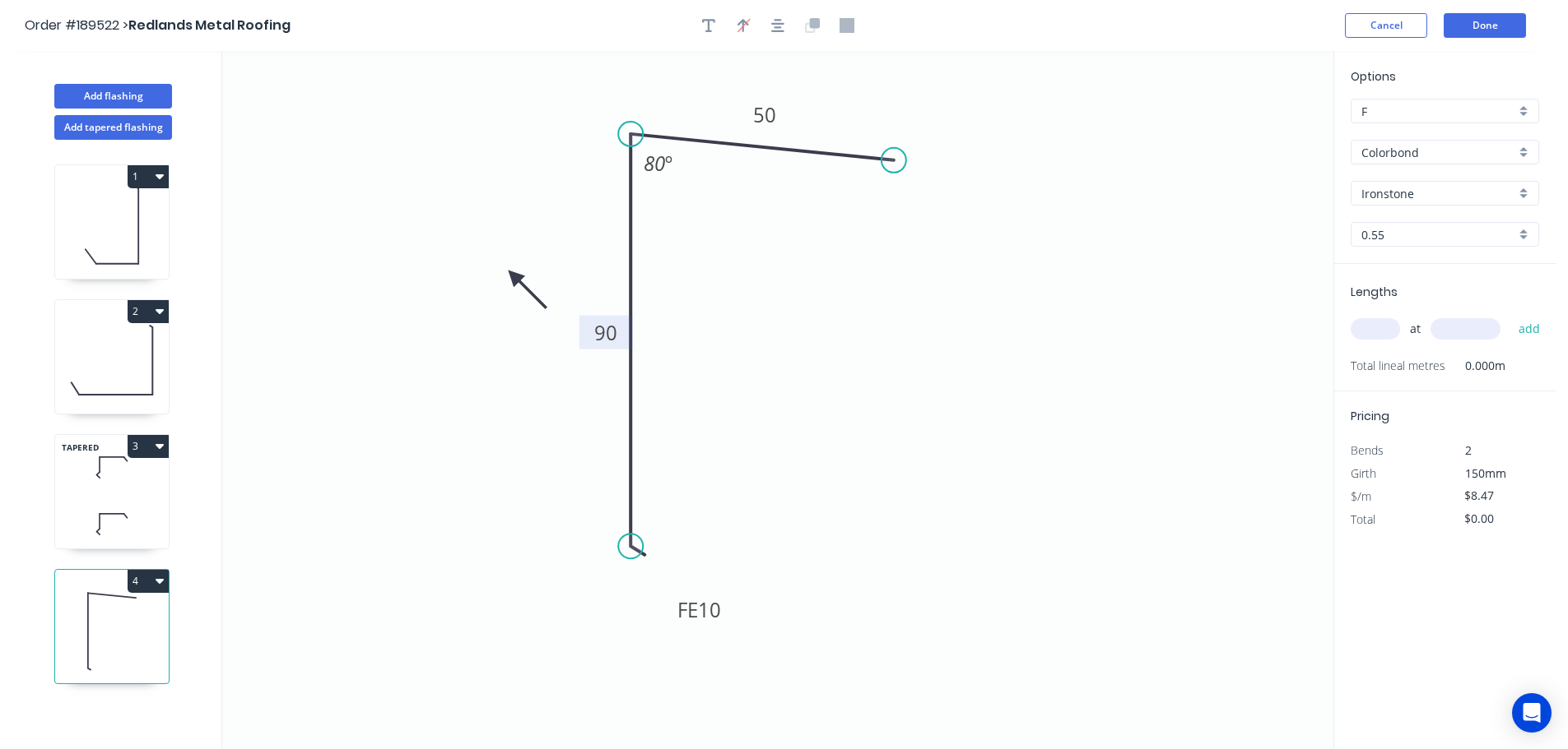
click at [514, 276] on icon at bounding box center [528, 289] width 47 height 47
click at [514, 276] on icon at bounding box center [500, 289] width 47 height 47
click at [1519, 192] on div "Ironstone" at bounding box center [1444, 193] width 188 height 25
click at [1450, 229] on div "Surfmist" at bounding box center [1444, 222] width 186 height 29
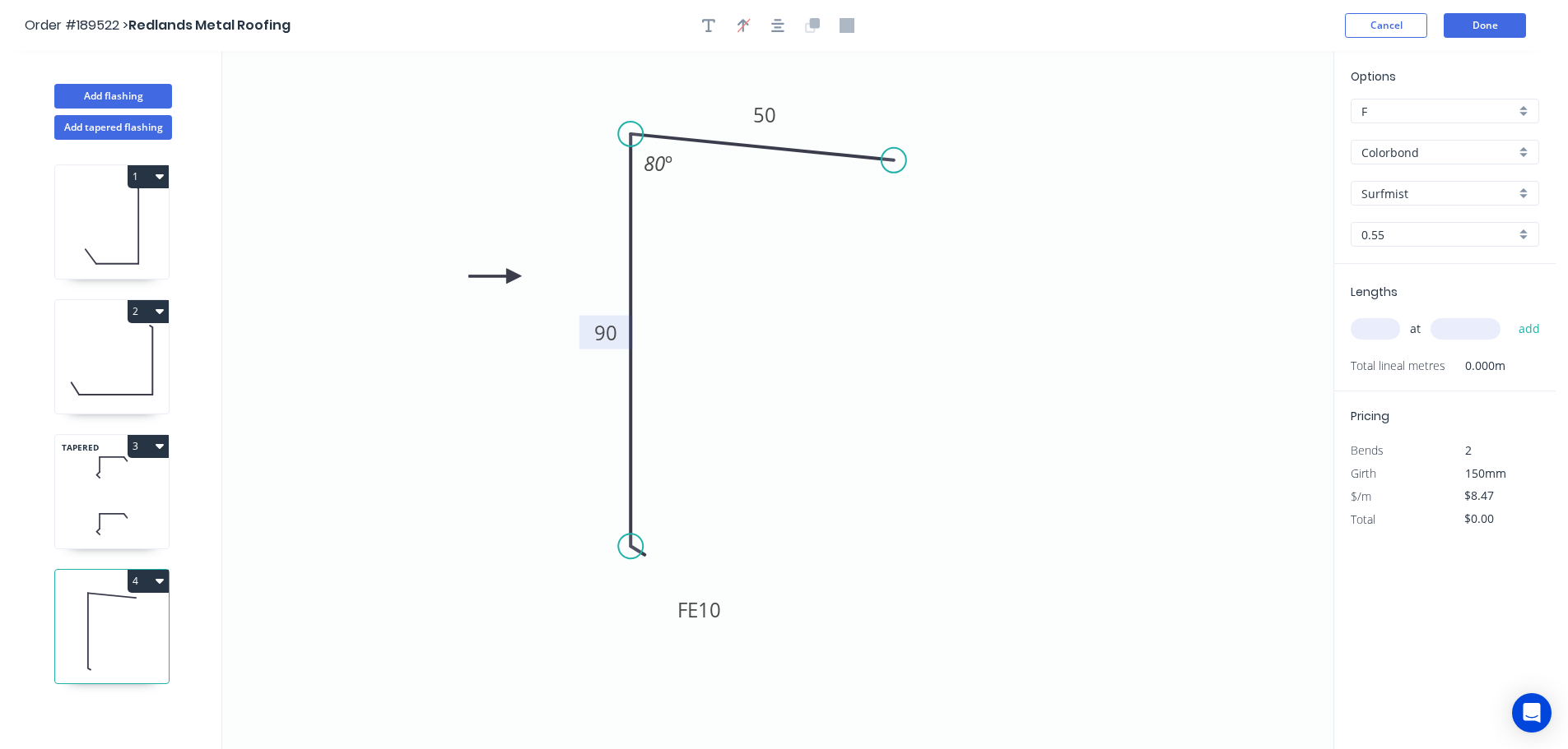
click at [1371, 324] on input "text" at bounding box center [1375, 329] width 49 height 22
click at [1510, 315] on button "add" at bounding box center [1529, 329] width 39 height 28
drag, startPoint x: 92, startPoint y: 98, endPoint x: 188, endPoint y: 110, distance: 96.7
click at [93, 98] on button "Add flashing" at bounding box center [113, 95] width 117 height 25
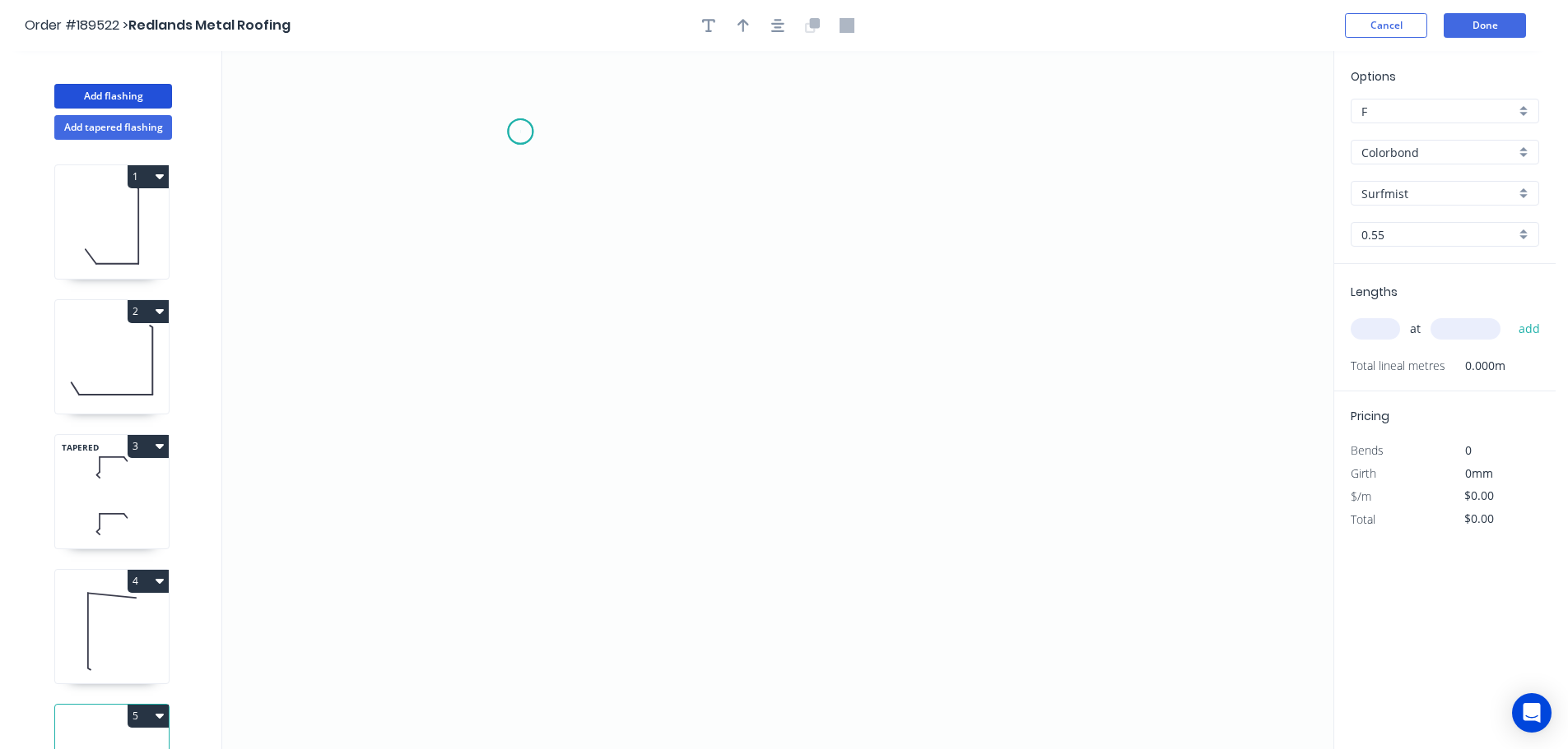
click at [520, 132] on icon "0" at bounding box center [778, 400] width 1111 height 698
click at [536, 585] on icon "0" at bounding box center [778, 400] width 1111 height 698
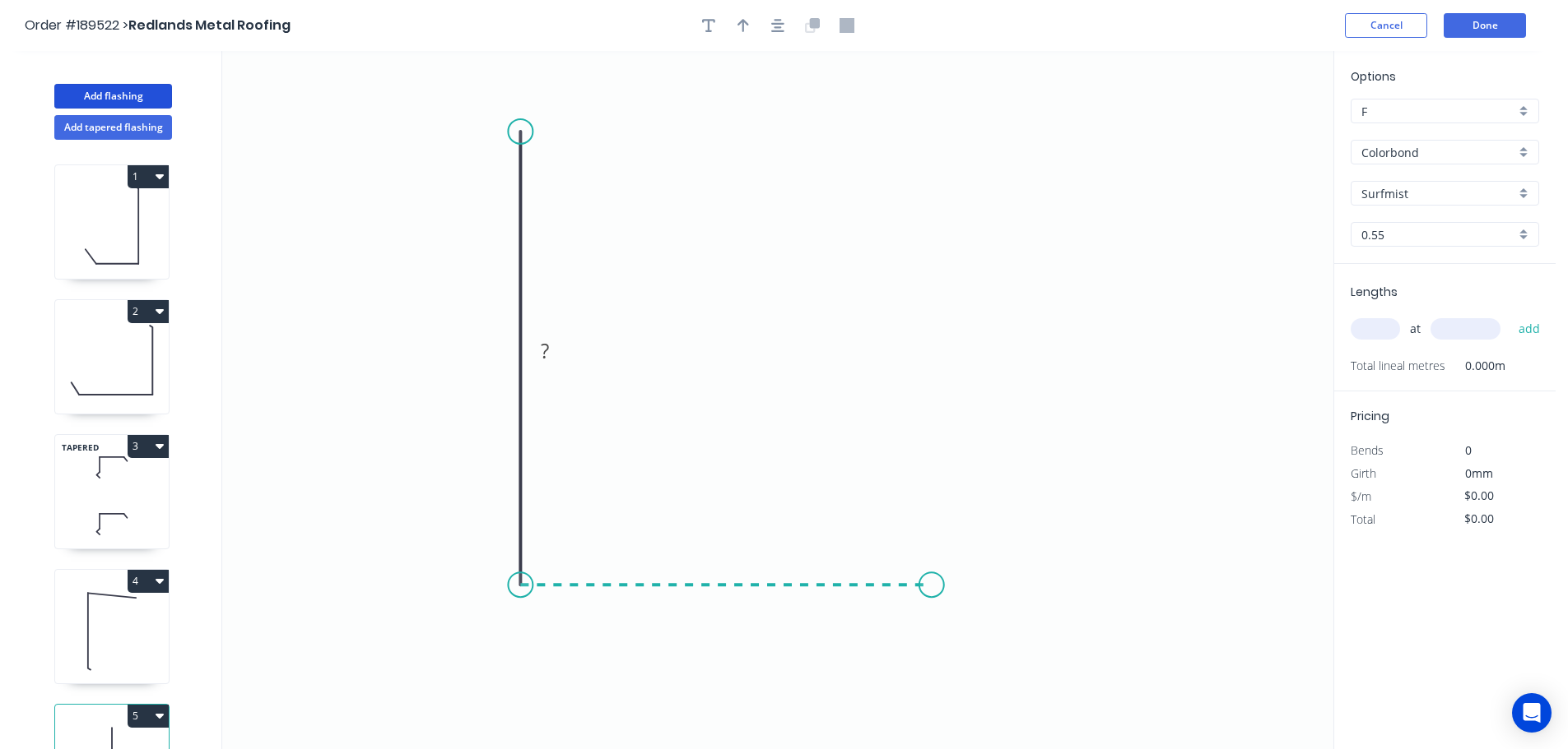
click at [931, 604] on icon "0 ?" at bounding box center [778, 400] width 1111 height 698
click at [975, 647] on icon "0 ? ?" at bounding box center [778, 400] width 1111 height 698
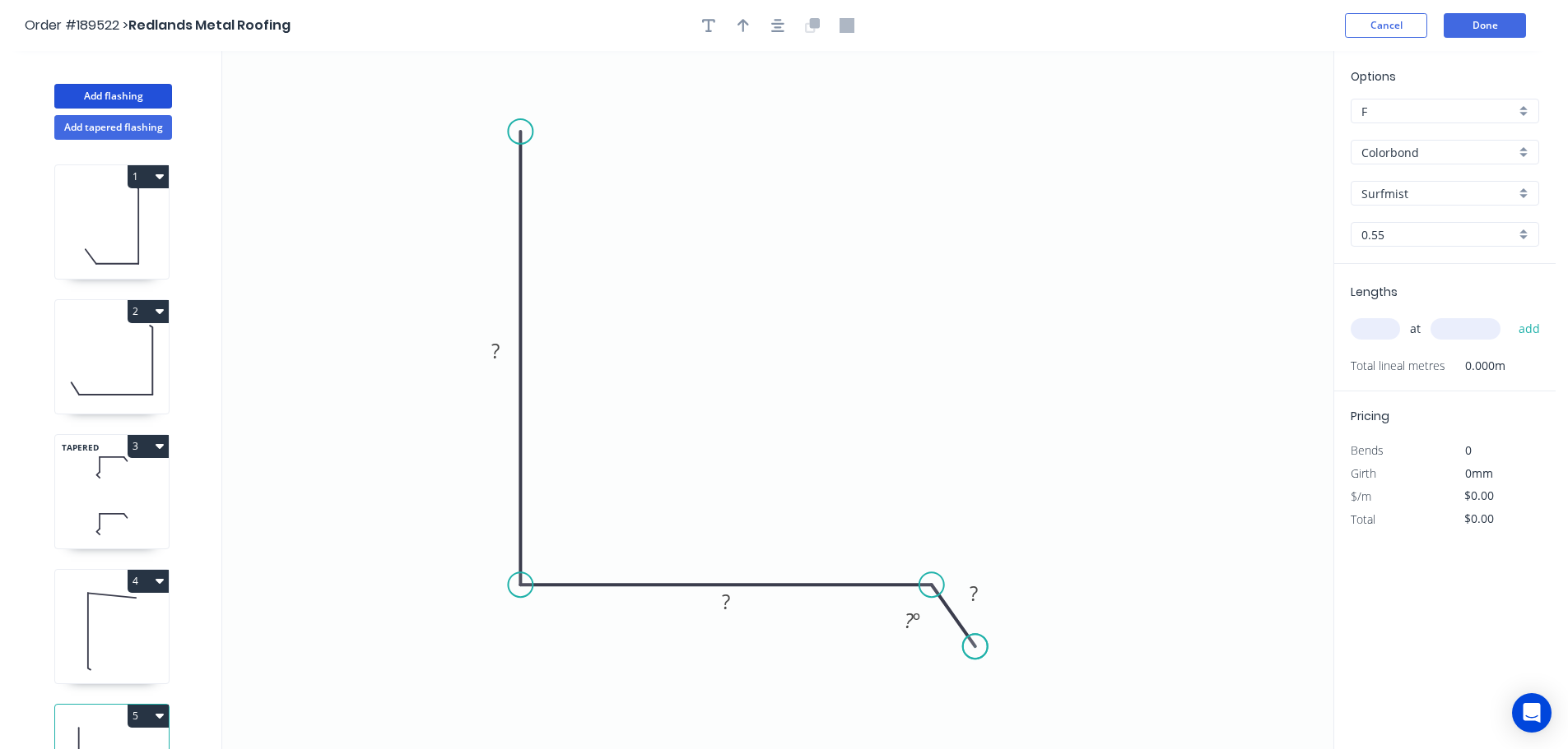
click at [975, 647] on circle at bounding box center [975, 646] width 25 height 25
click at [497, 350] on tspan "?" at bounding box center [495, 351] width 8 height 27
click at [703, 330] on icon "0 480 100 20 130 º" at bounding box center [778, 400] width 1111 height 698
click at [740, 22] on icon "button" at bounding box center [743, 25] width 12 height 13
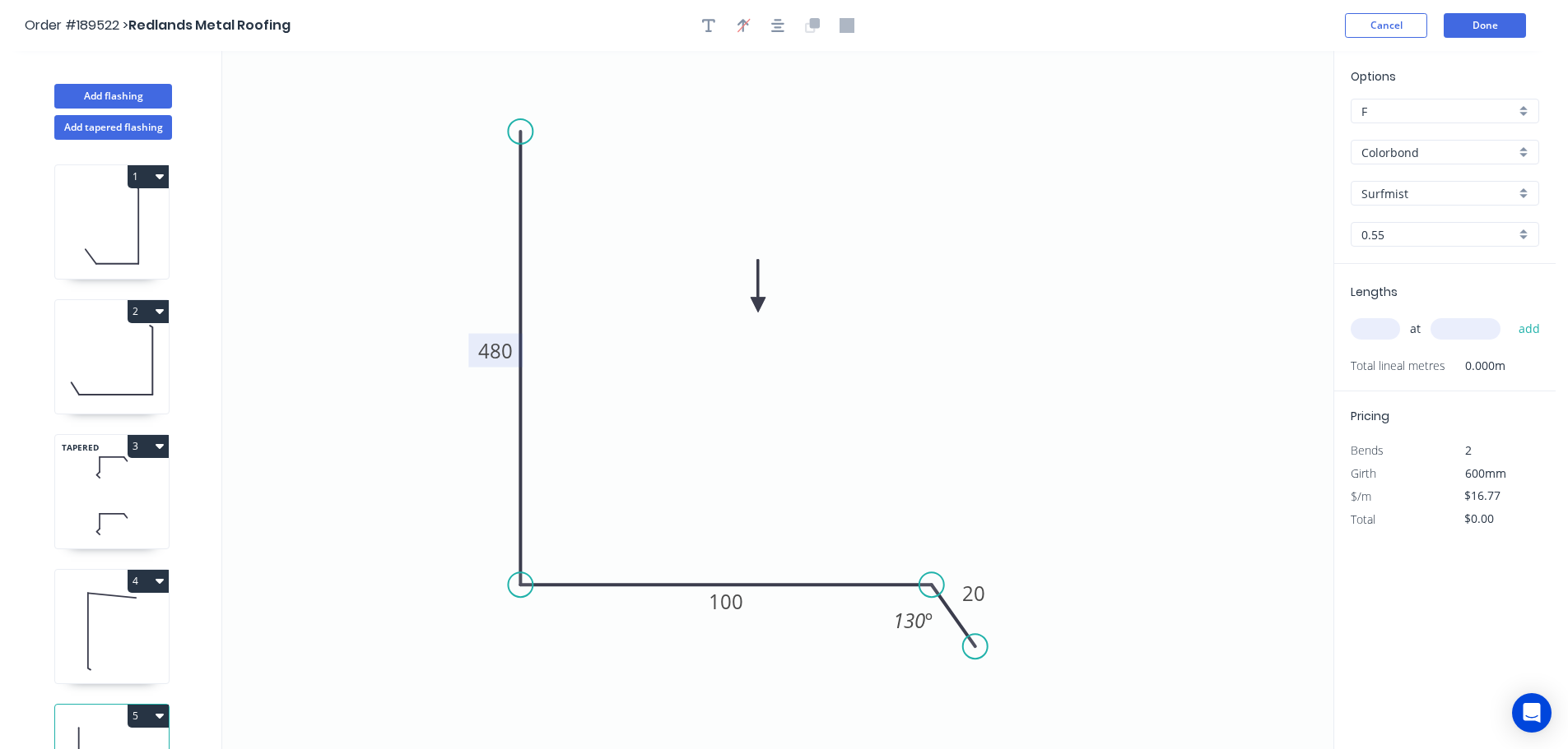
drag, startPoint x: 1251, startPoint y: 127, endPoint x: 758, endPoint y: 306, distance: 524.5
click at [758, 306] on icon at bounding box center [758, 286] width 15 height 53
click at [1379, 330] on input "text" at bounding box center [1375, 329] width 49 height 22
click at [1523, 148] on div "Colorbond" at bounding box center [1444, 152] width 188 height 25
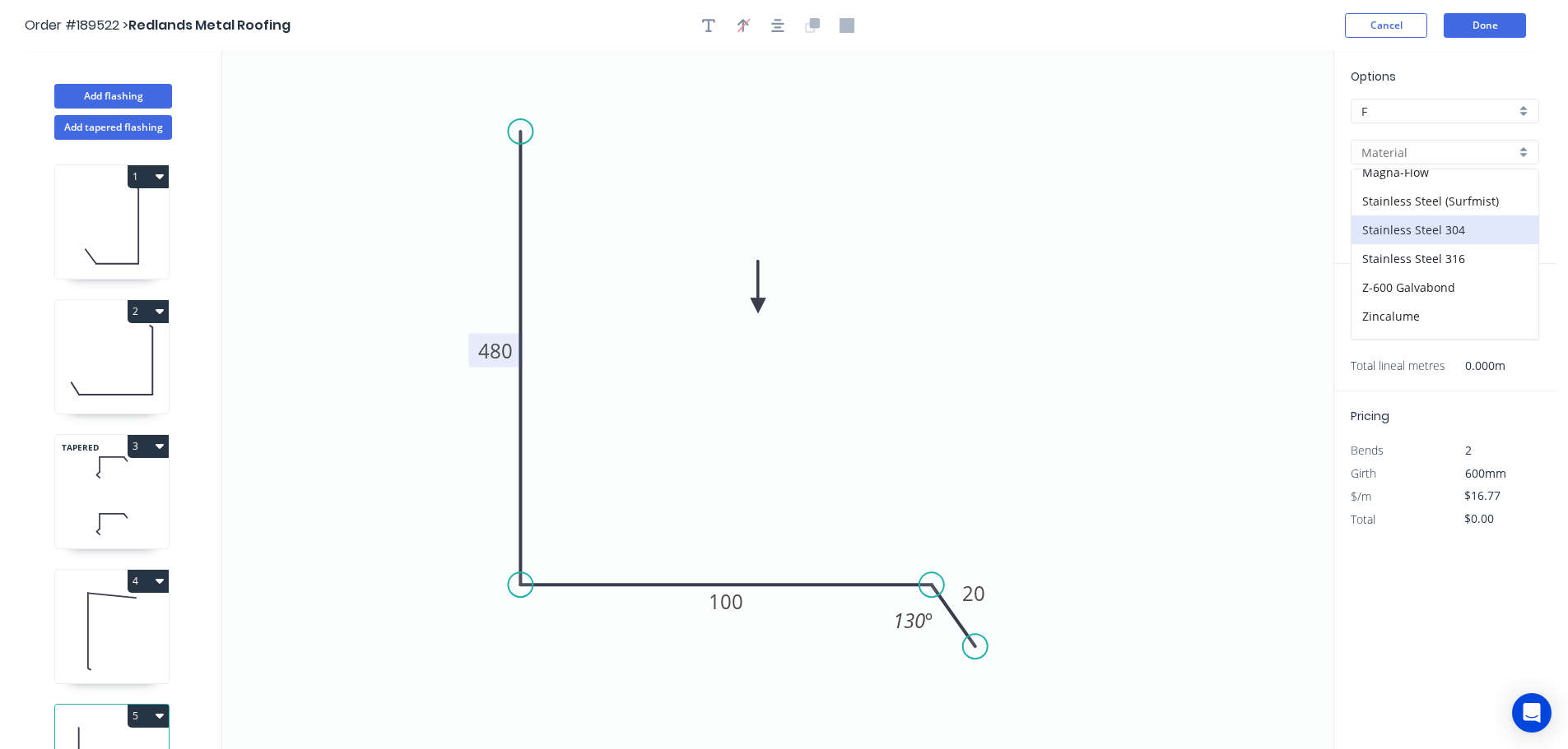
scroll to position [349, 0]
click at [1426, 286] on div "Zincalume" at bounding box center [1444, 295] width 186 height 29
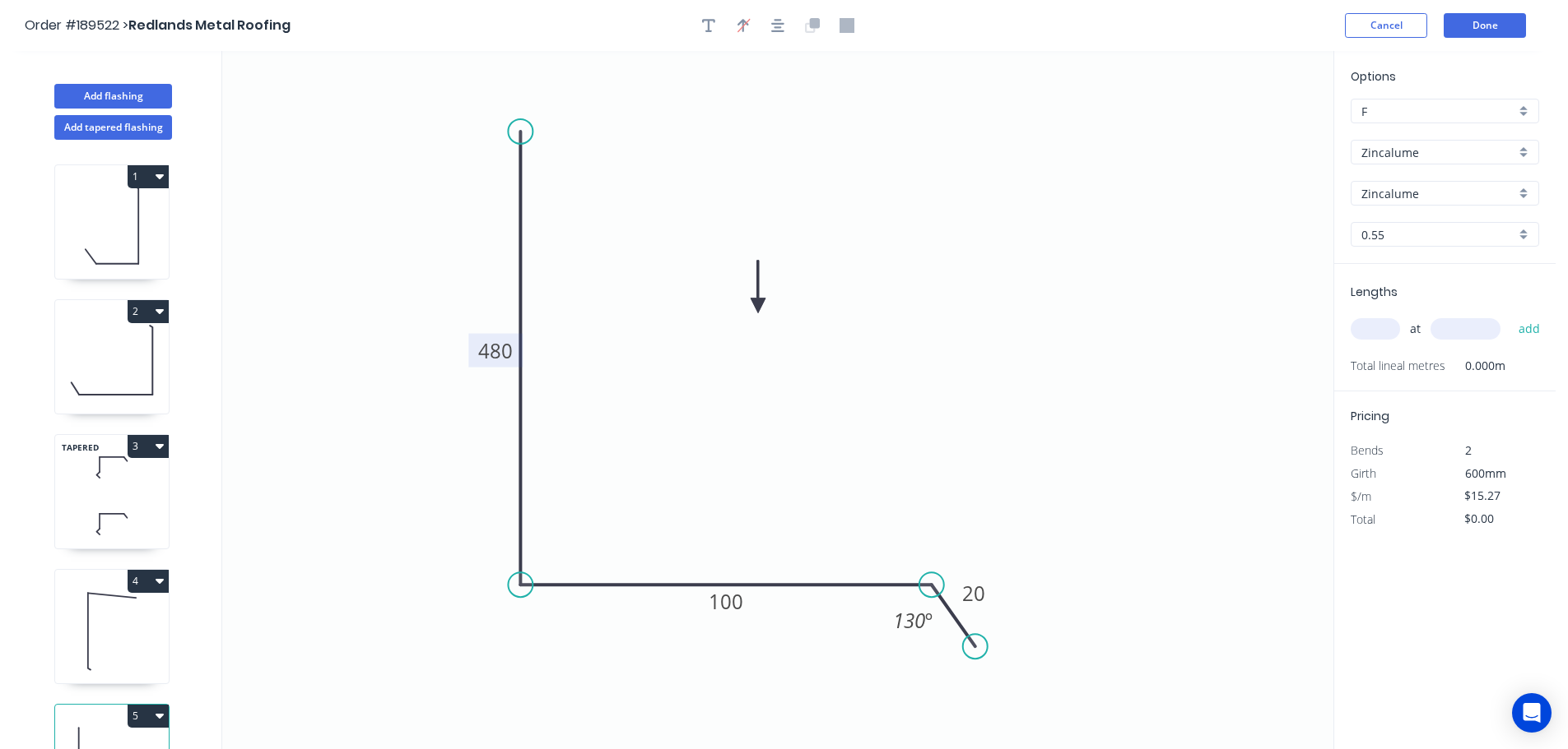
click at [1388, 326] on input "text" at bounding box center [1375, 329] width 49 height 22
click at [1510, 315] on button "add" at bounding box center [1529, 329] width 39 height 28
click at [1485, 30] on button "Done" at bounding box center [1484, 25] width 82 height 25
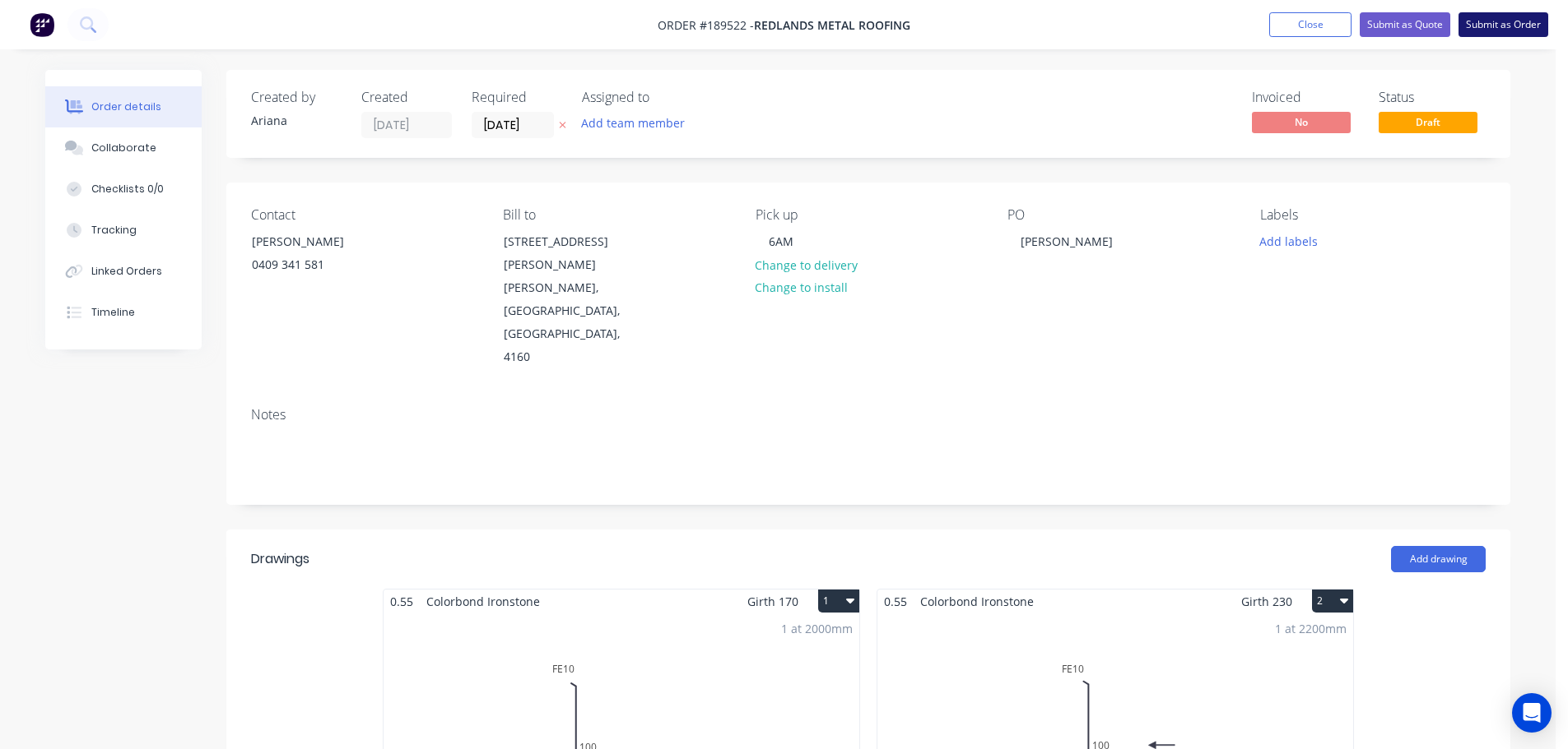
click at [1503, 26] on button "Submit as Order" at bounding box center [1503, 25] width 90 height 25
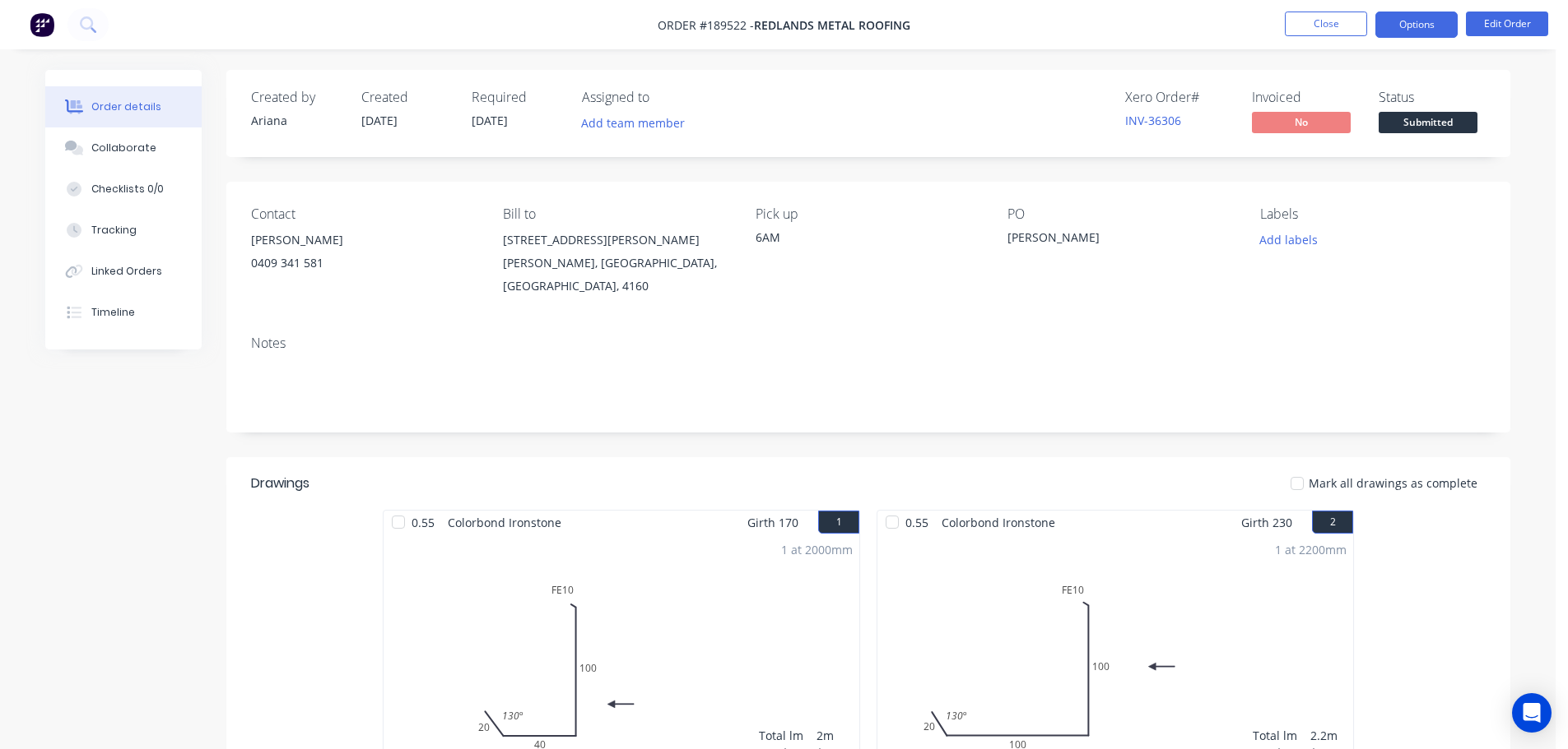
click at [1424, 25] on button "Options" at bounding box center [1416, 25] width 82 height 26
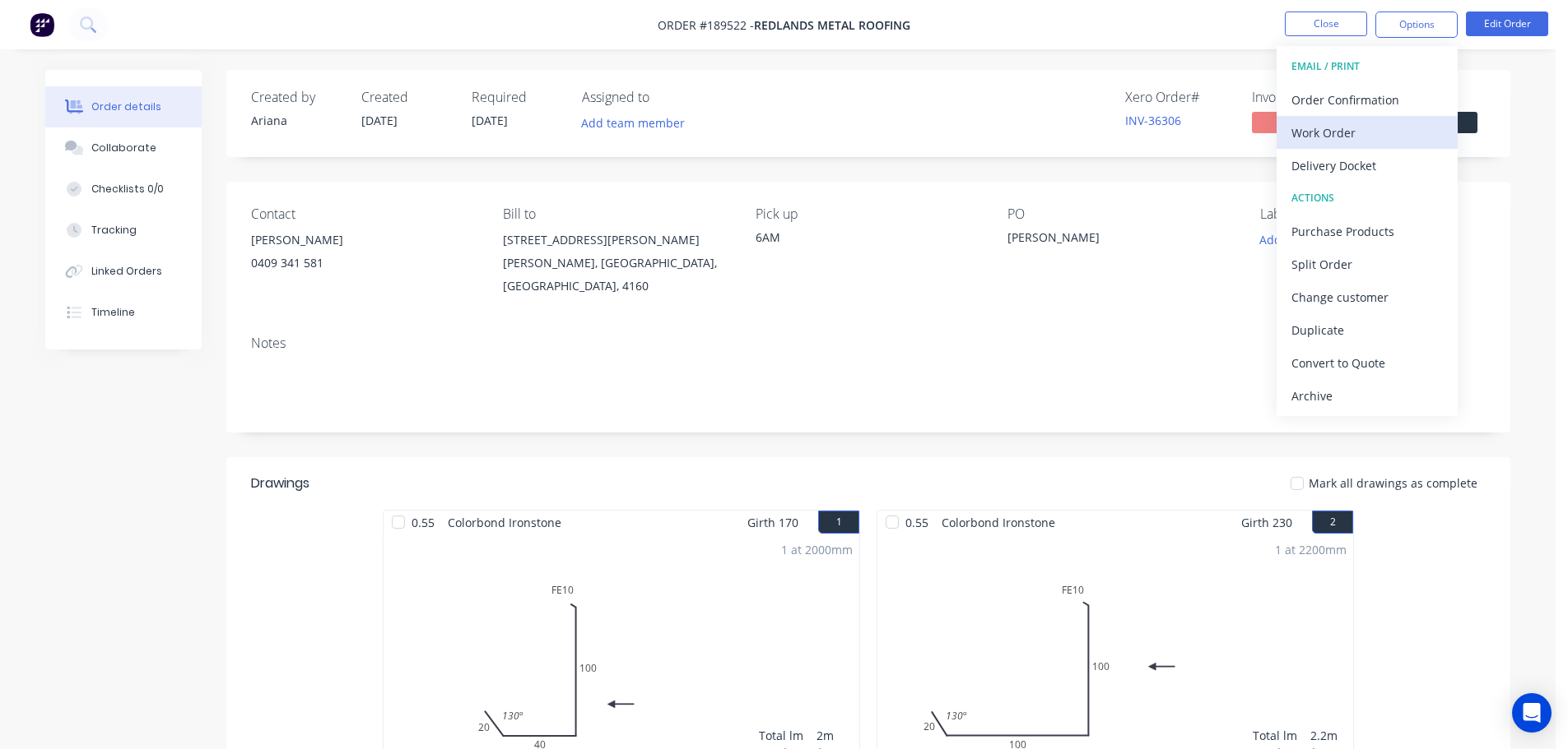
click at [1342, 127] on div "Work Order" at bounding box center [1367, 133] width 152 height 24
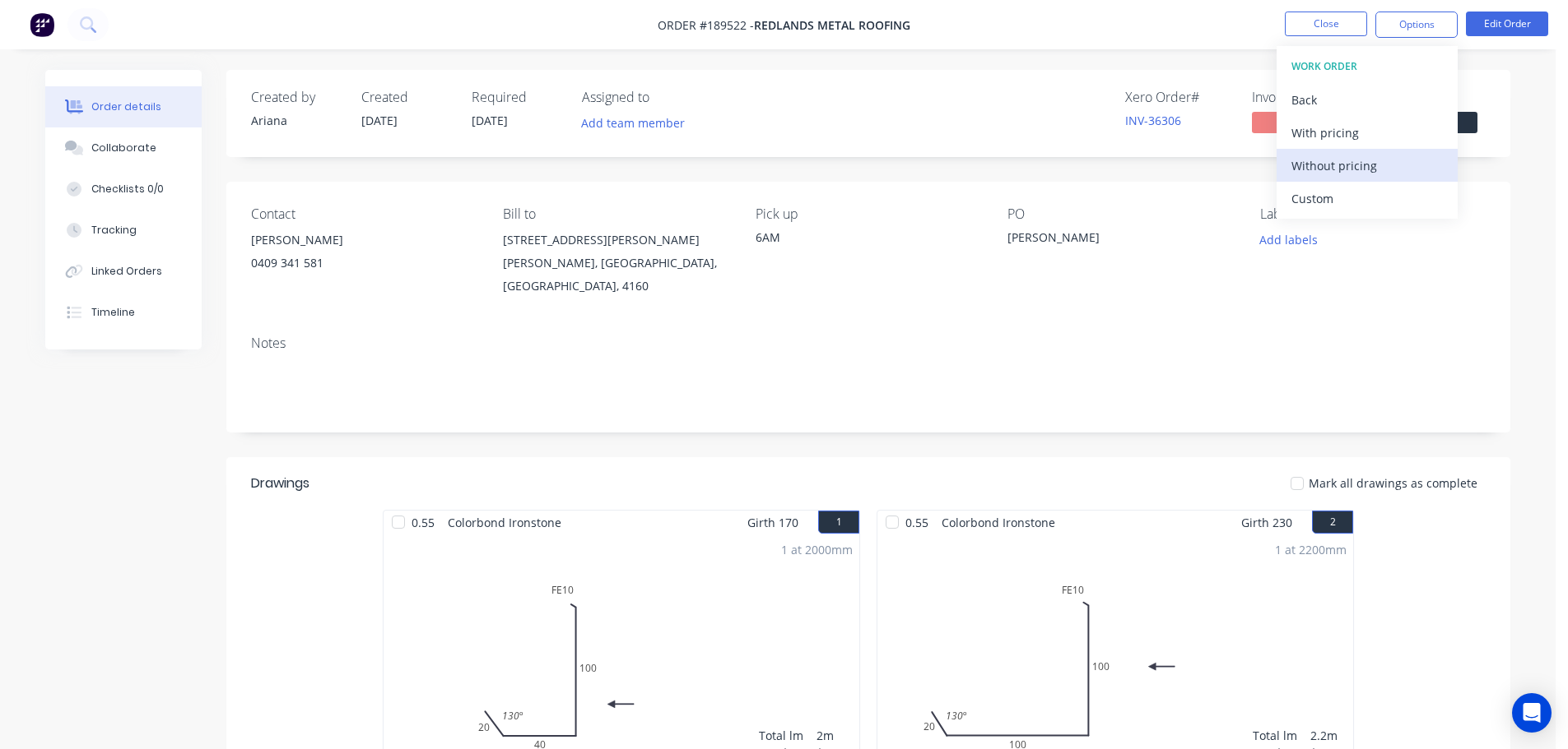
click at [1332, 171] on div "Without pricing" at bounding box center [1367, 165] width 152 height 24
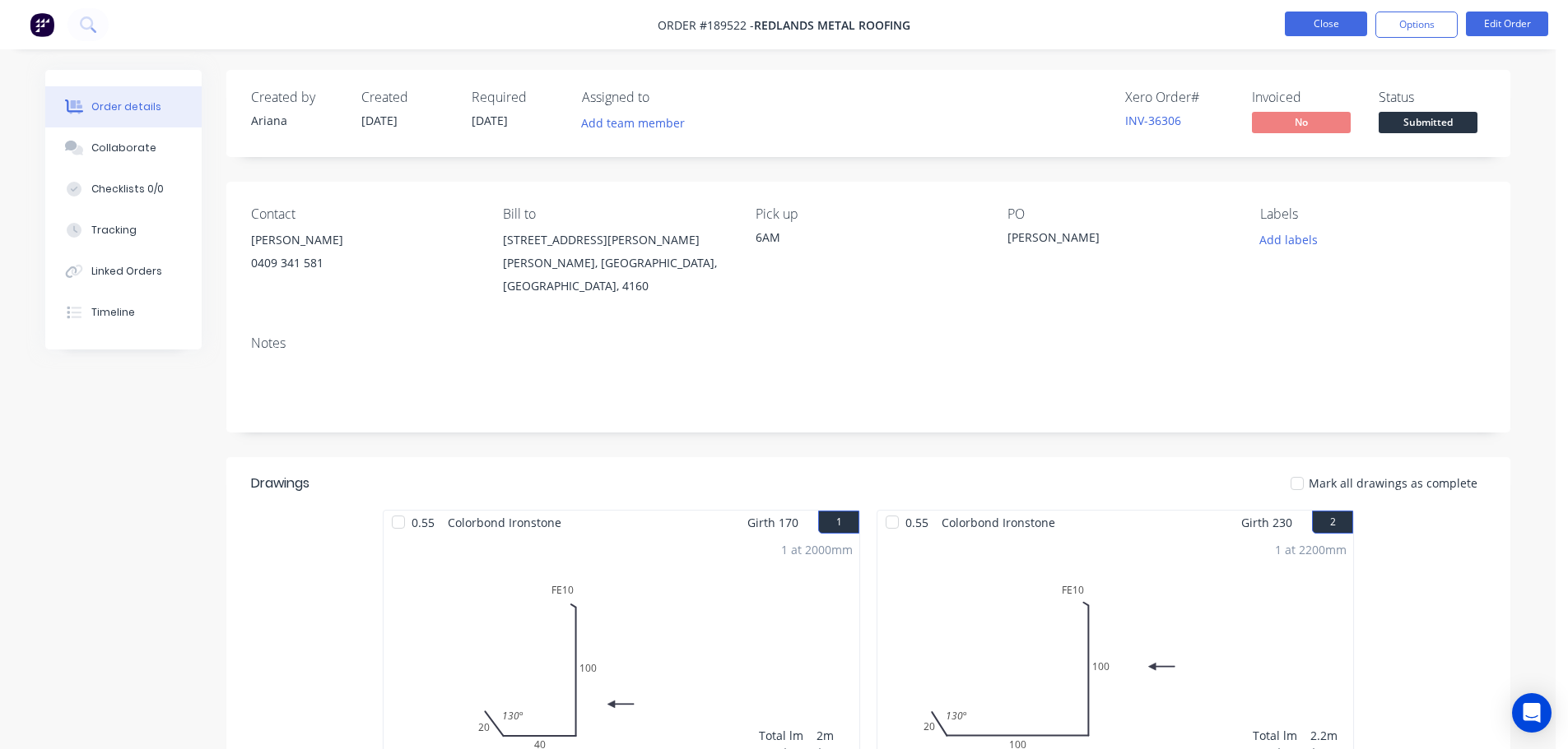
click at [1321, 22] on button "Close" at bounding box center [1326, 24] width 82 height 25
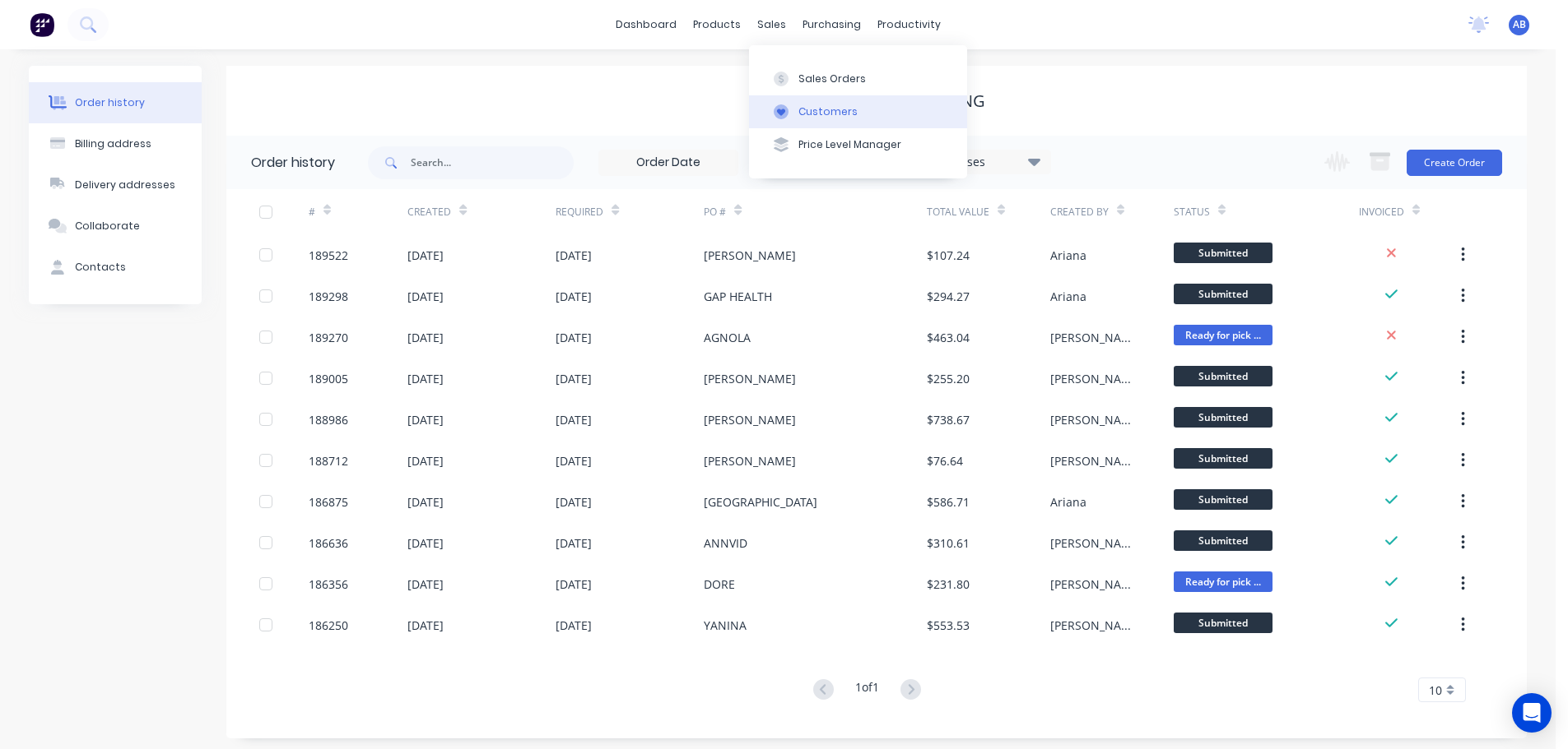
click at [813, 102] on button "Customers" at bounding box center [858, 112] width 218 height 33
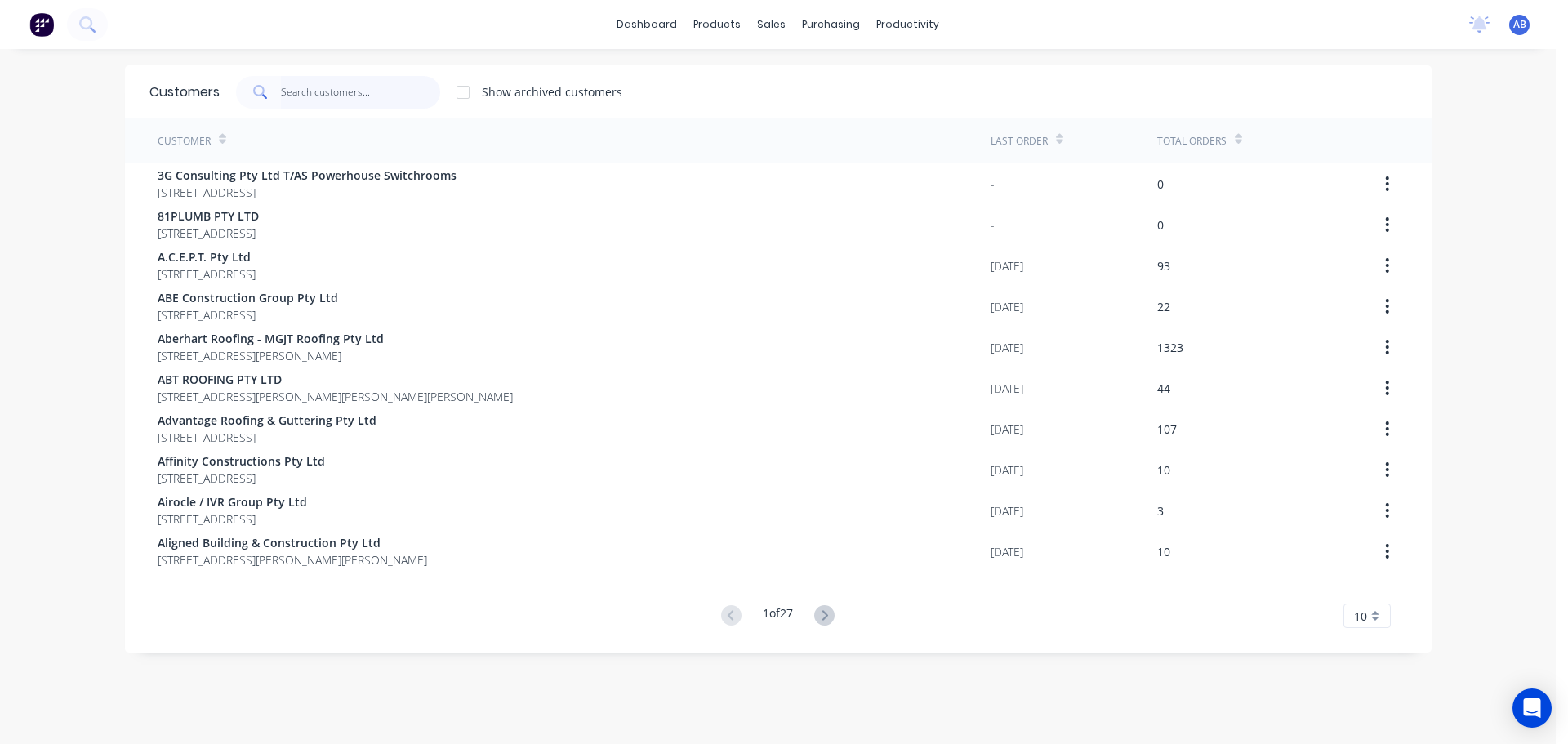
drag, startPoint x: 356, startPoint y: 93, endPoint x: 748, endPoint y: 134, distance: 394.1
click at [357, 93] on input "text" at bounding box center [360, 92] width 159 height 33
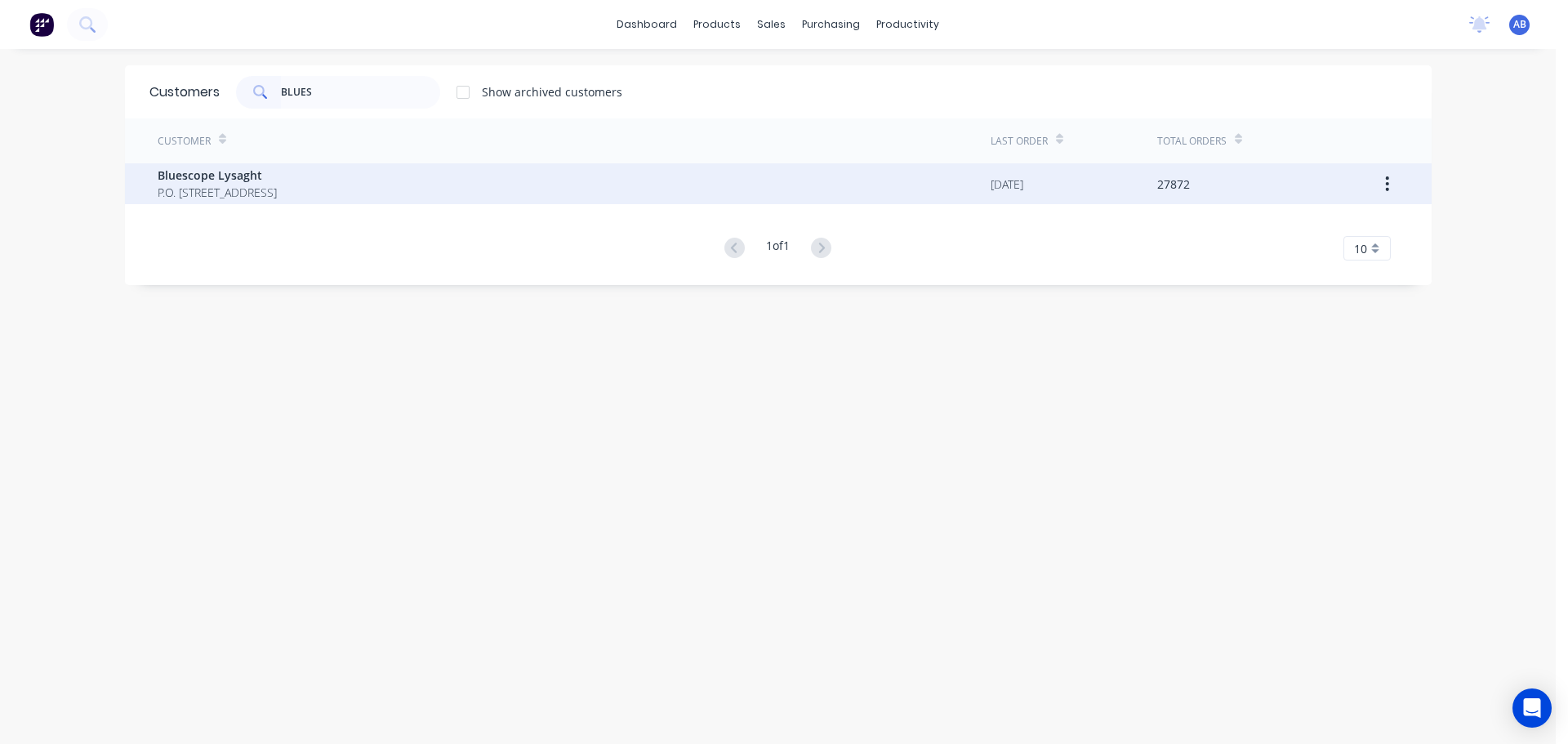
click at [254, 178] on span "Bluescope Lysaght" at bounding box center [218, 175] width 119 height 17
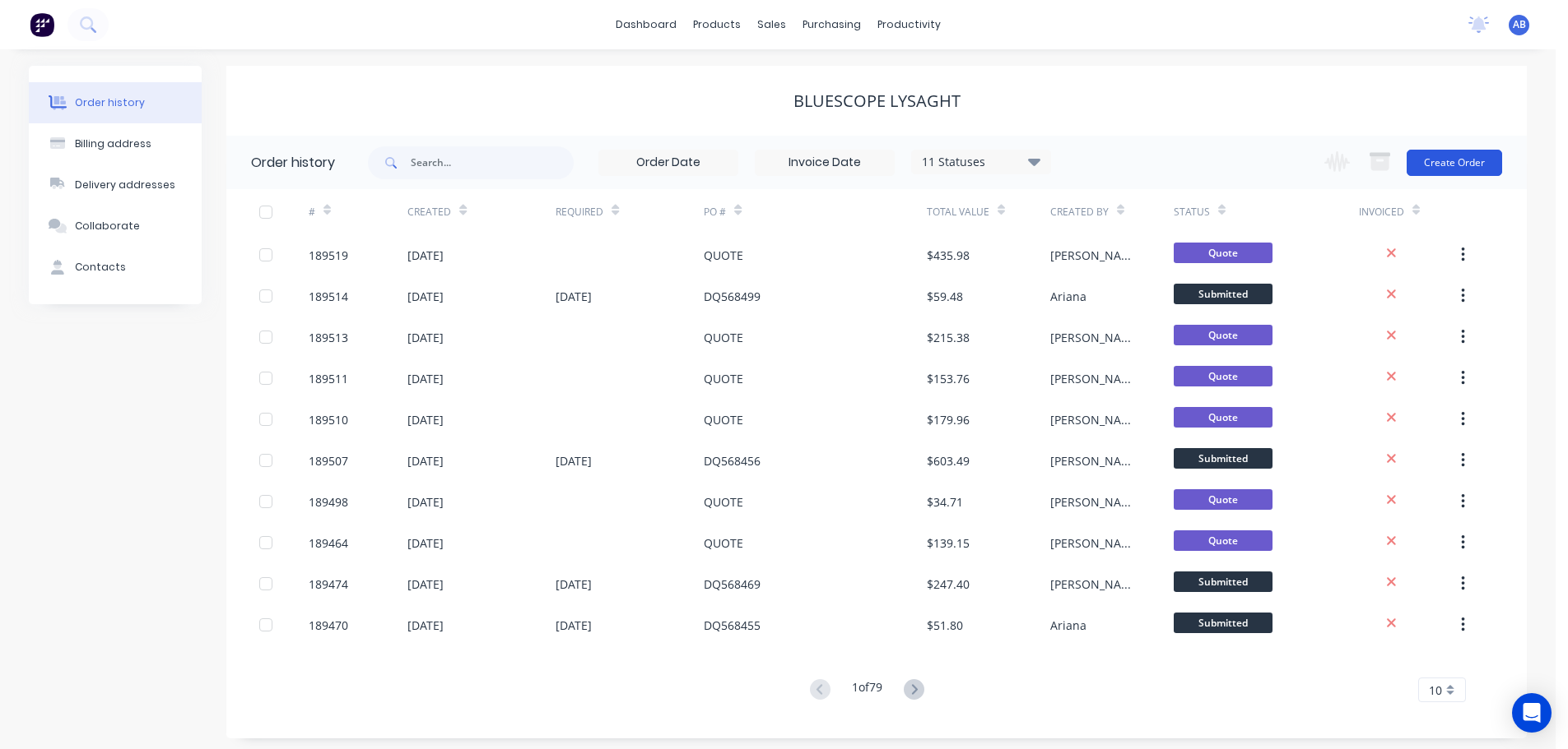
click at [1475, 165] on button "Create Order" at bounding box center [1453, 163] width 95 height 26
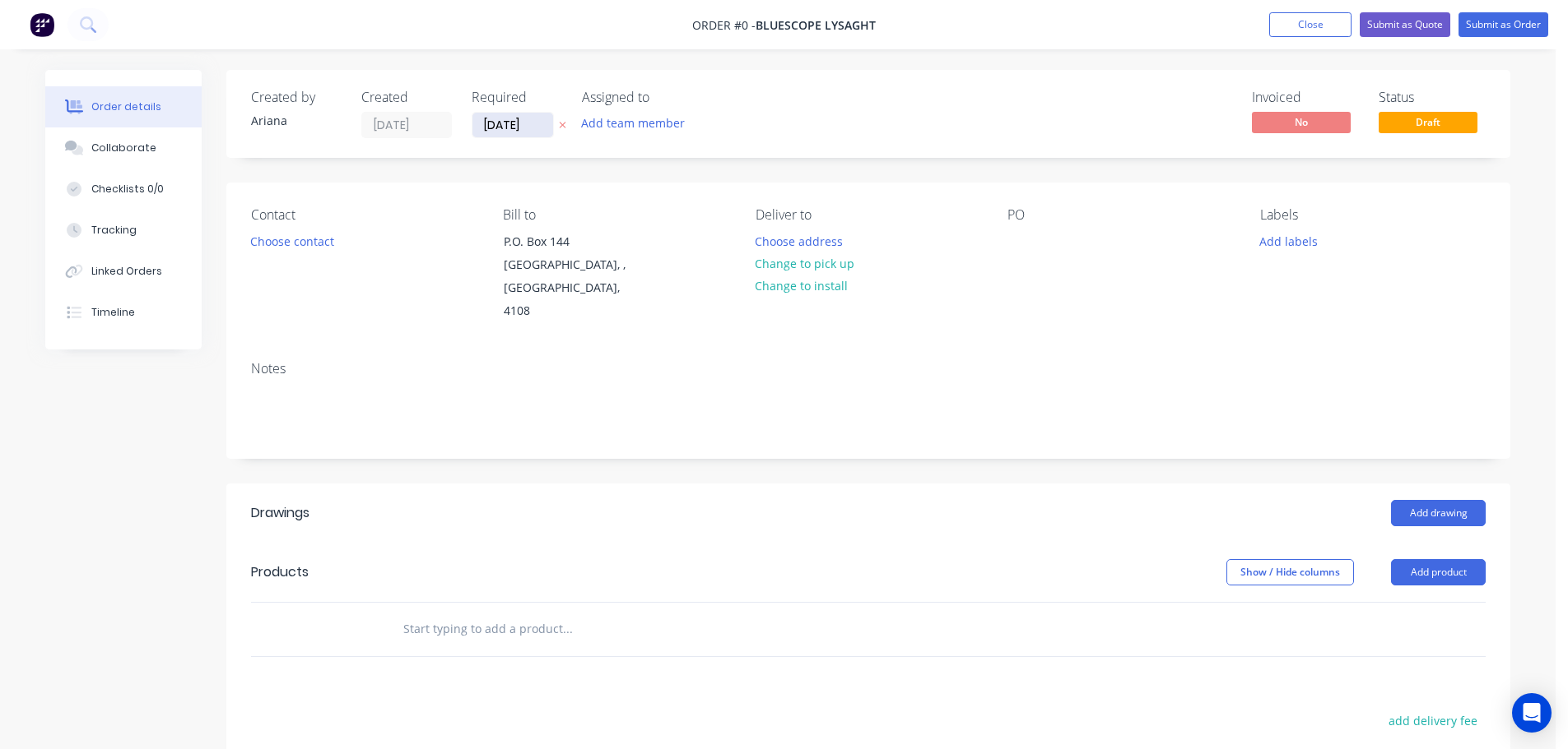
click at [498, 129] on input "[DATE]" at bounding box center [512, 125] width 81 height 25
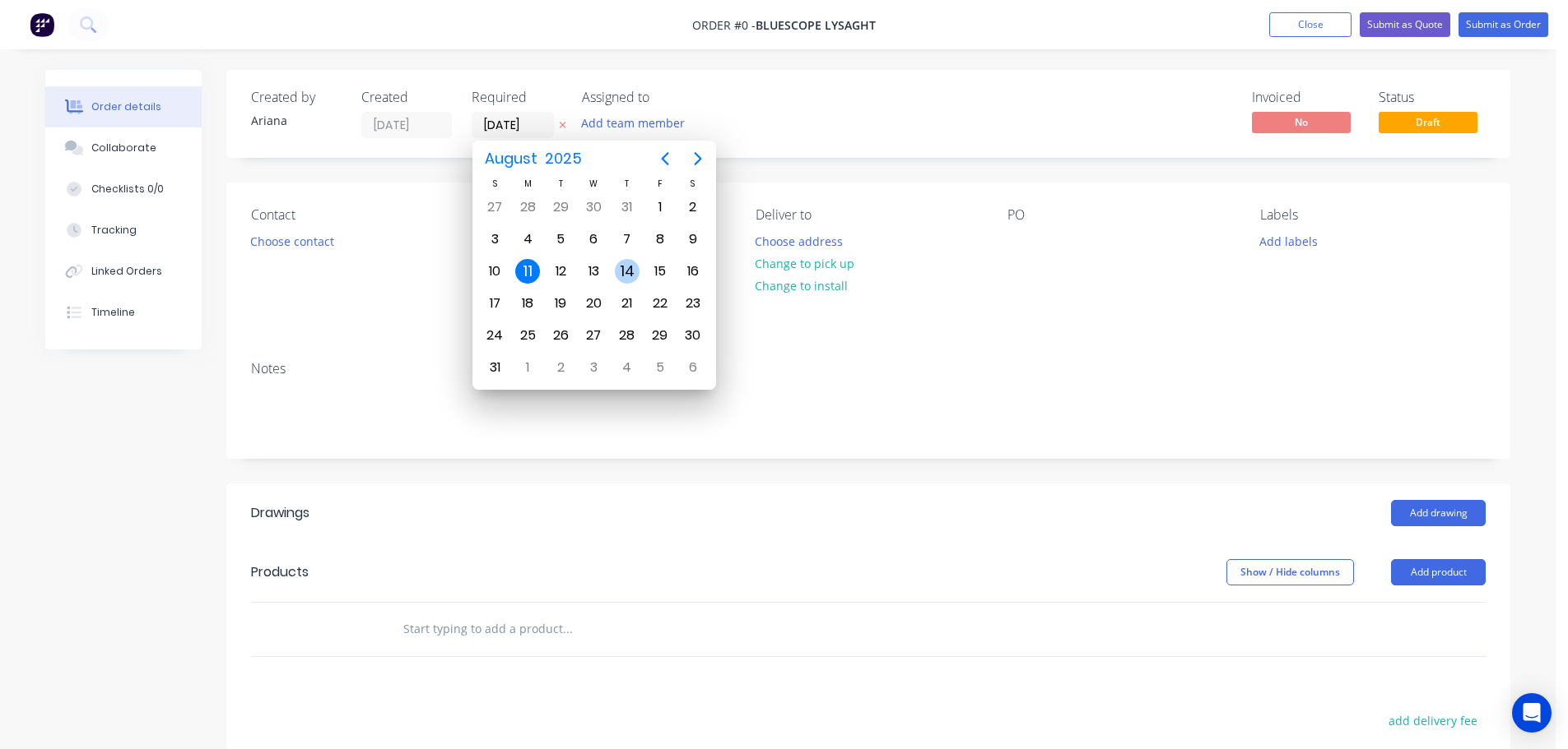
click at [627, 265] on div "14" at bounding box center [627, 271] width 25 height 25
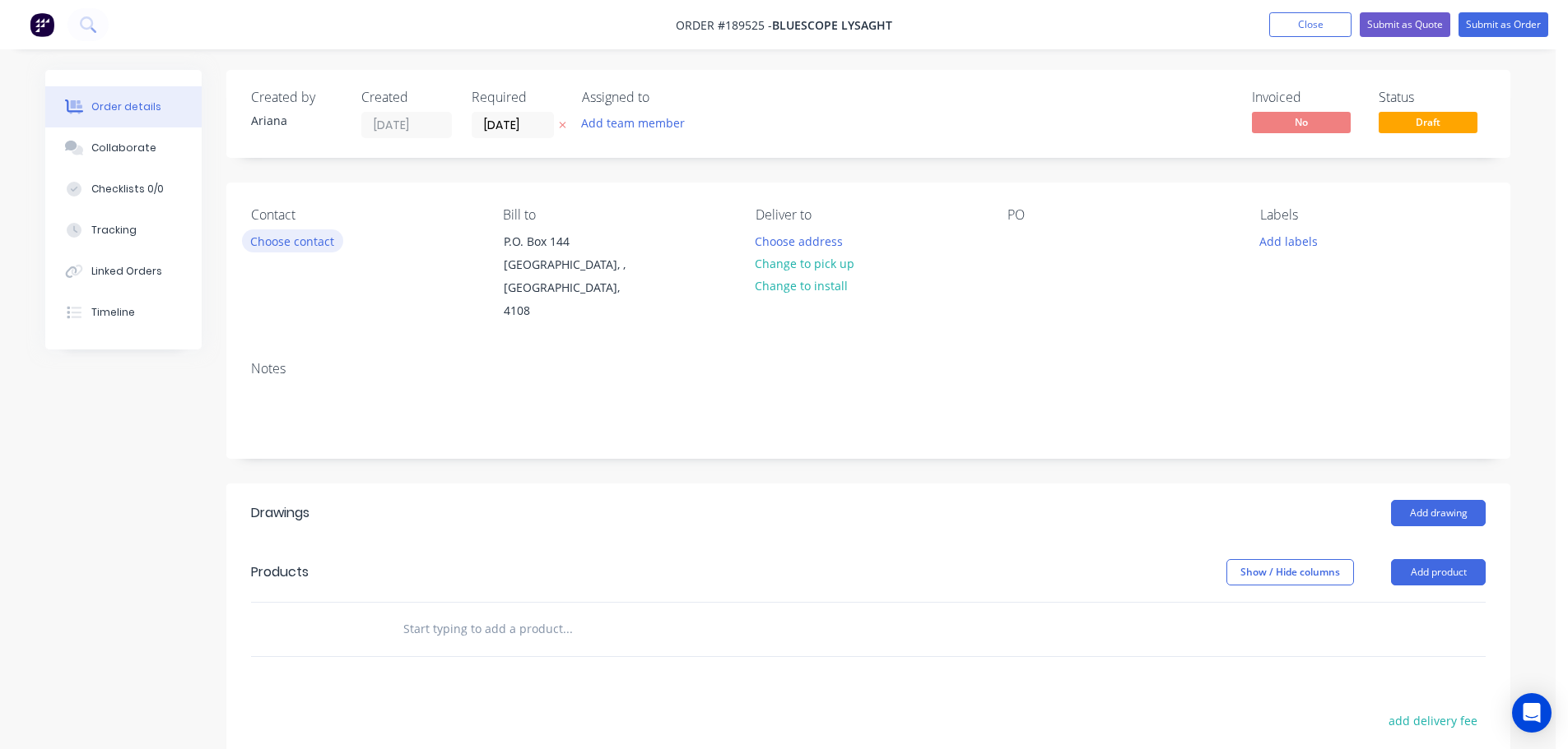
click at [284, 246] on button "Choose contact" at bounding box center [292, 240] width 101 height 22
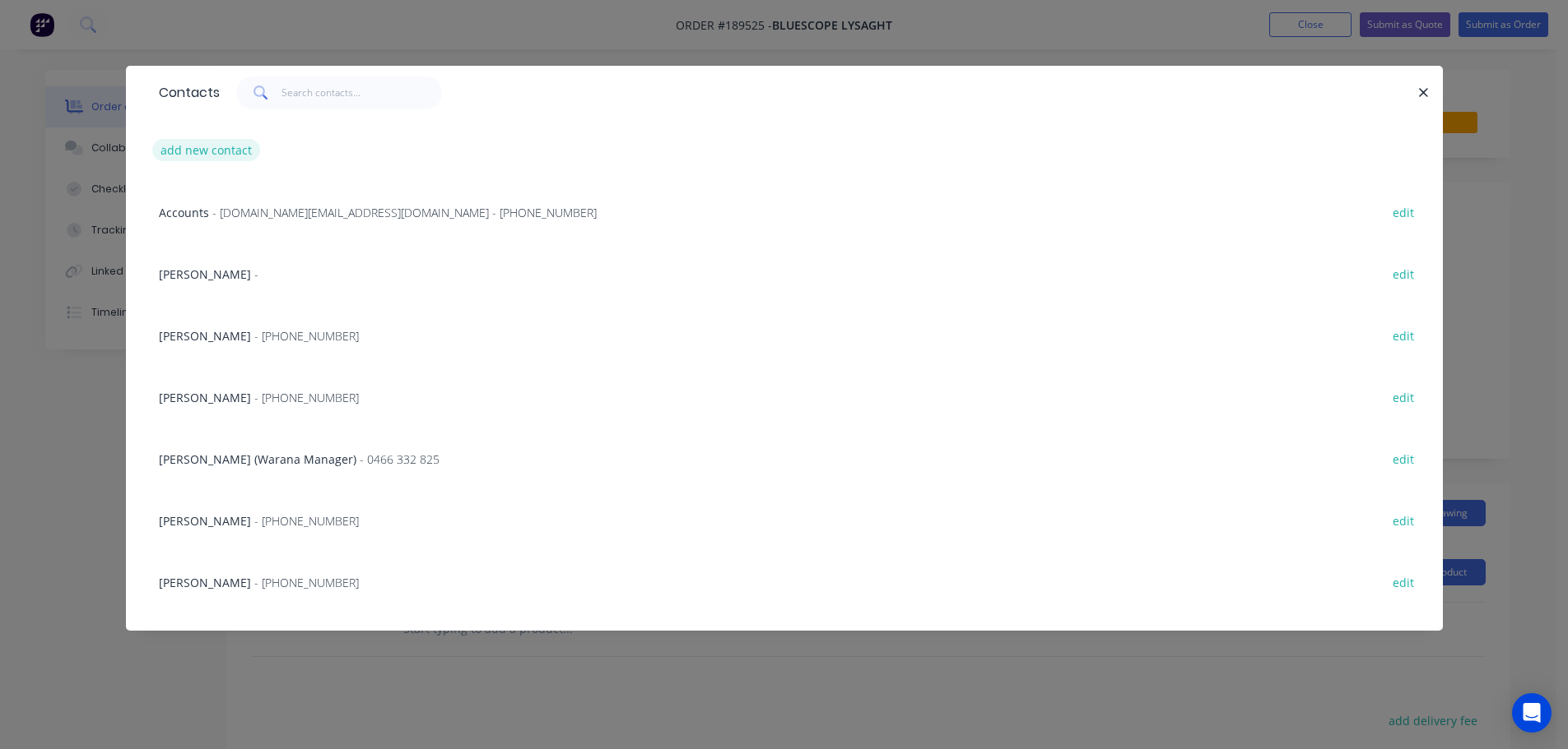
click at [196, 147] on button "add new contact" at bounding box center [206, 150] width 108 height 22
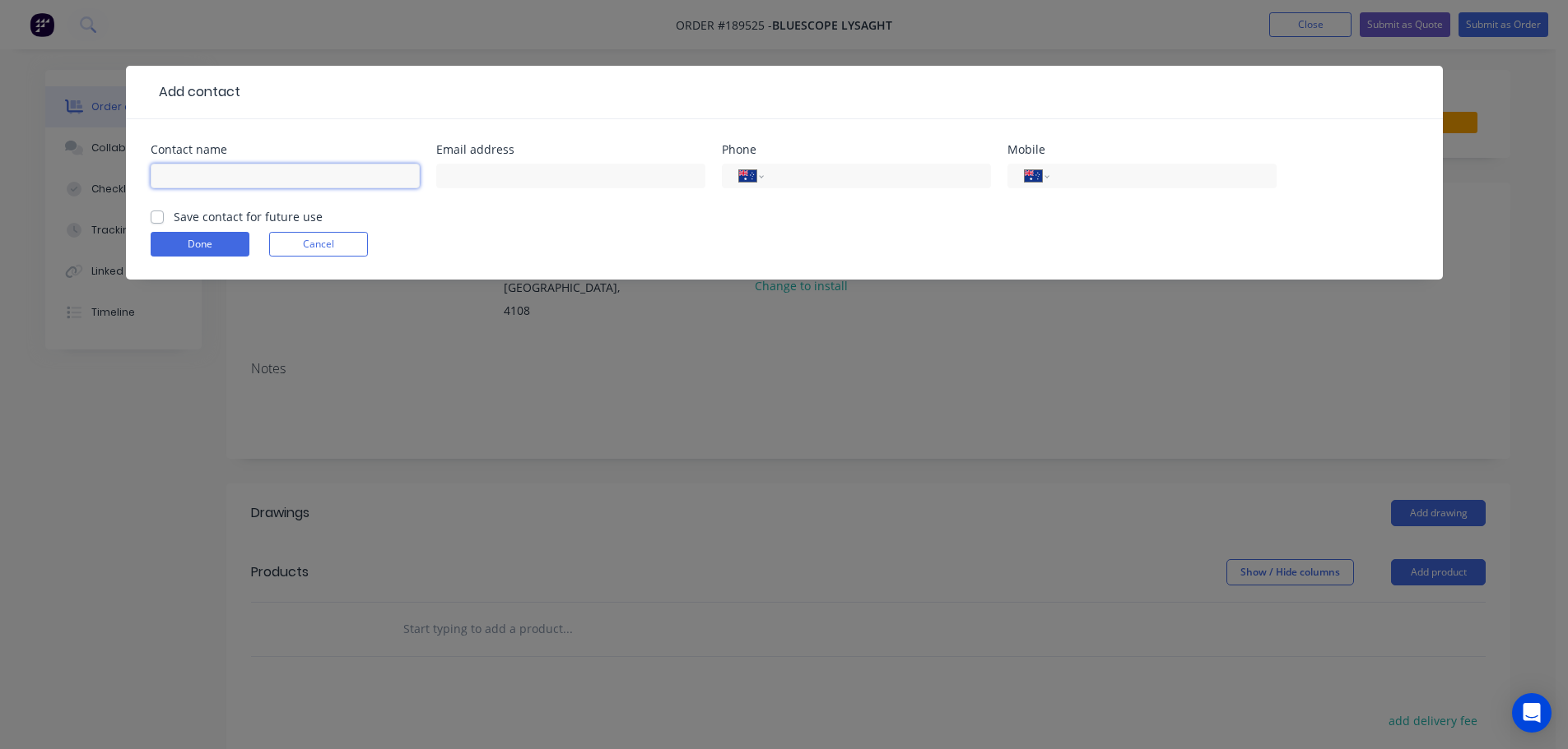
drag, startPoint x: 196, startPoint y: 147, endPoint x: 198, endPoint y: 177, distance: 30.1
click at [198, 177] on input "text" at bounding box center [286, 175] width 269 height 25
click at [1101, 185] on input "tel" at bounding box center [1159, 176] width 197 height 19
click at [186, 245] on button "Done" at bounding box center [200, 244] width 99 height 25
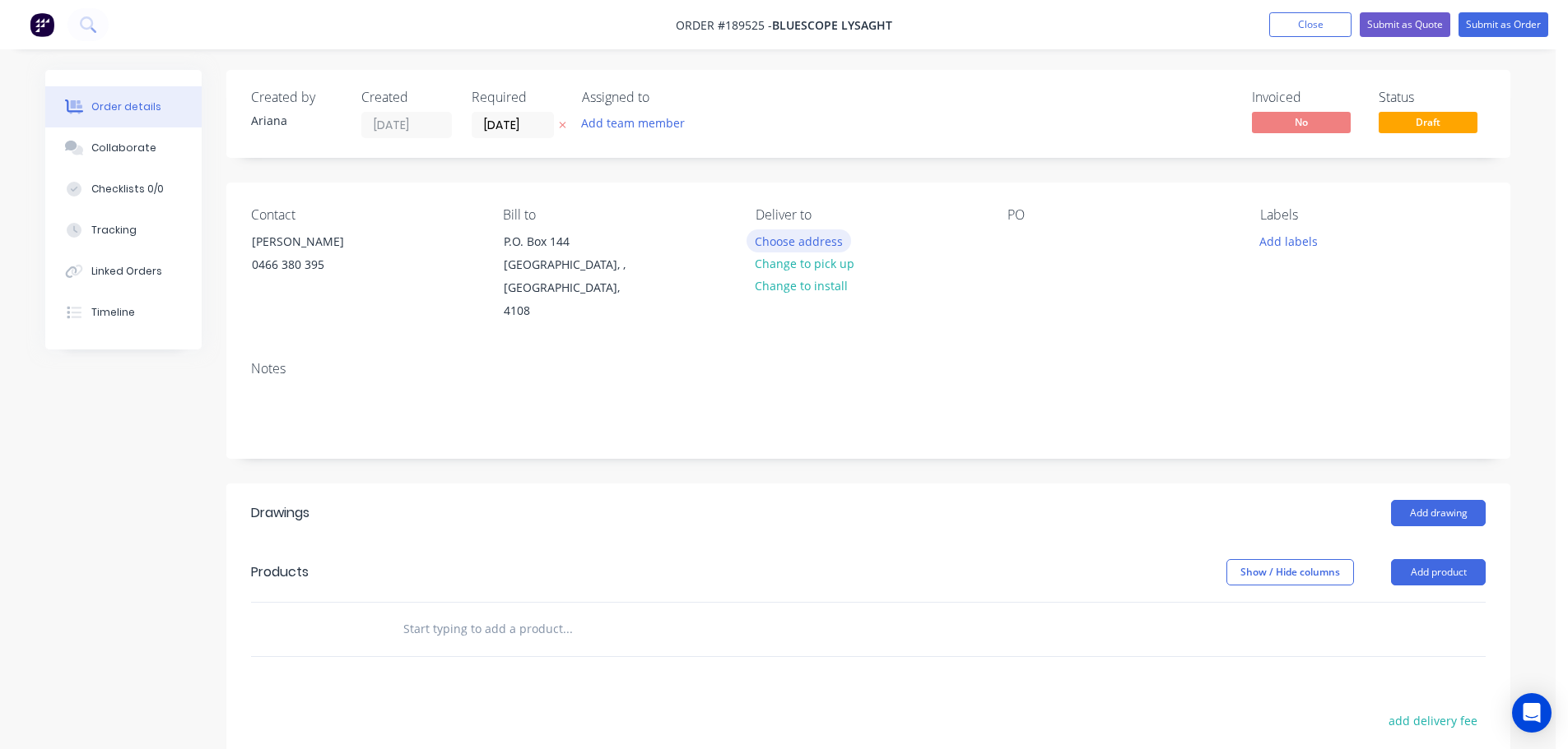
click at [783, 233] on button "Choose address" at bounding box center [799, 240] width 106 height 22
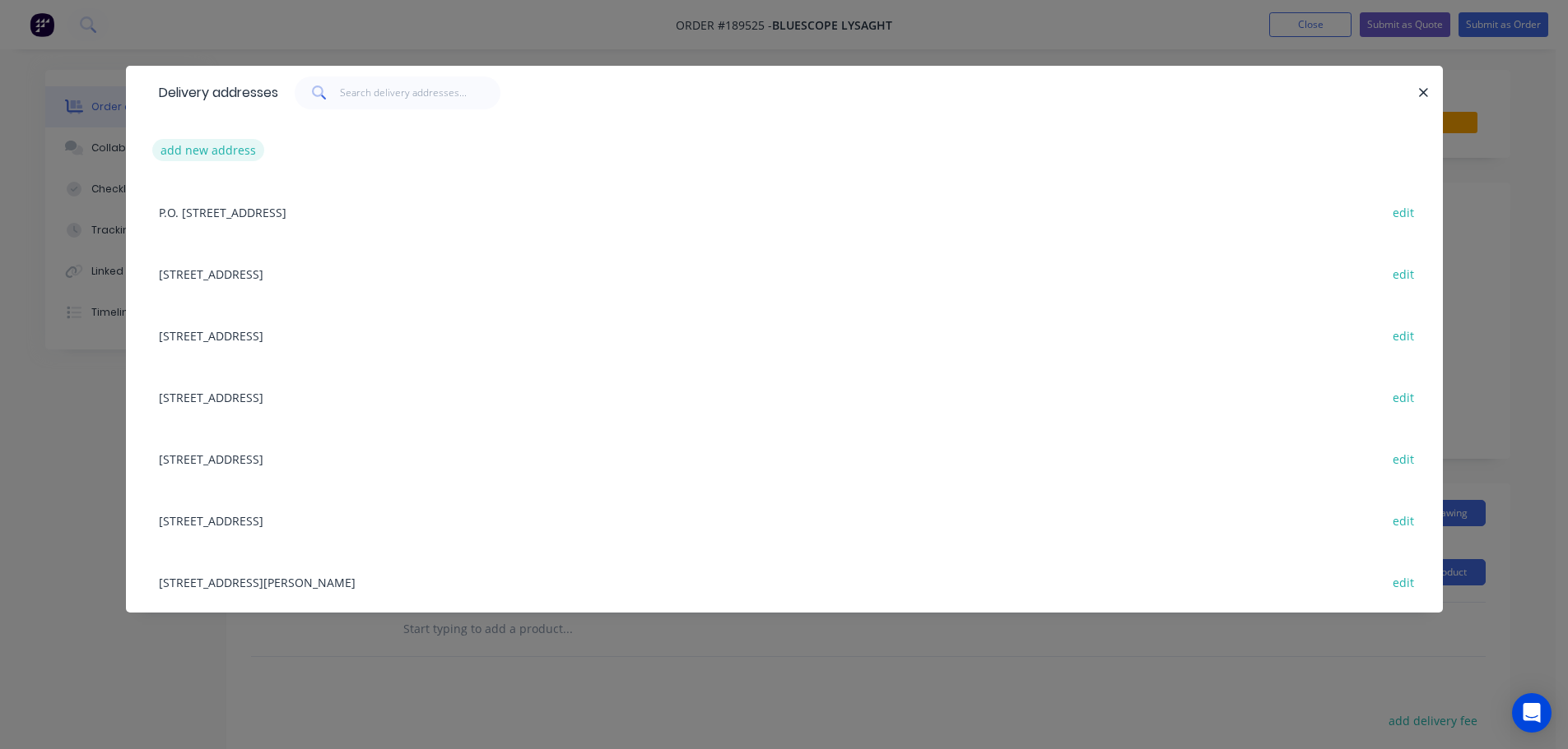
click at [204, 152] on button "add new address" at bounding box center [208, 150] width 113 height 22
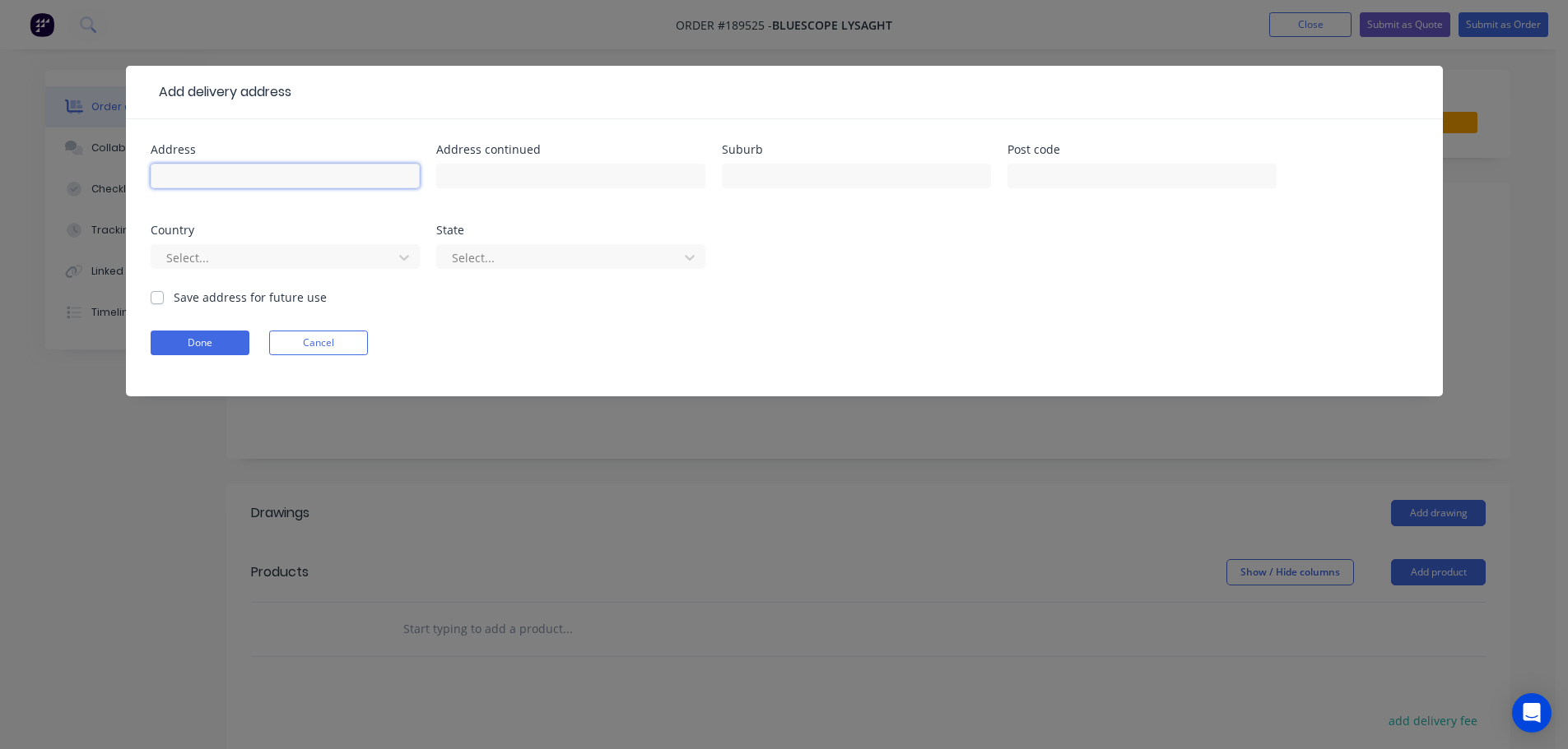
click at [195, 169] on input "text" at bounding box center [286, 175] width 269 height 25
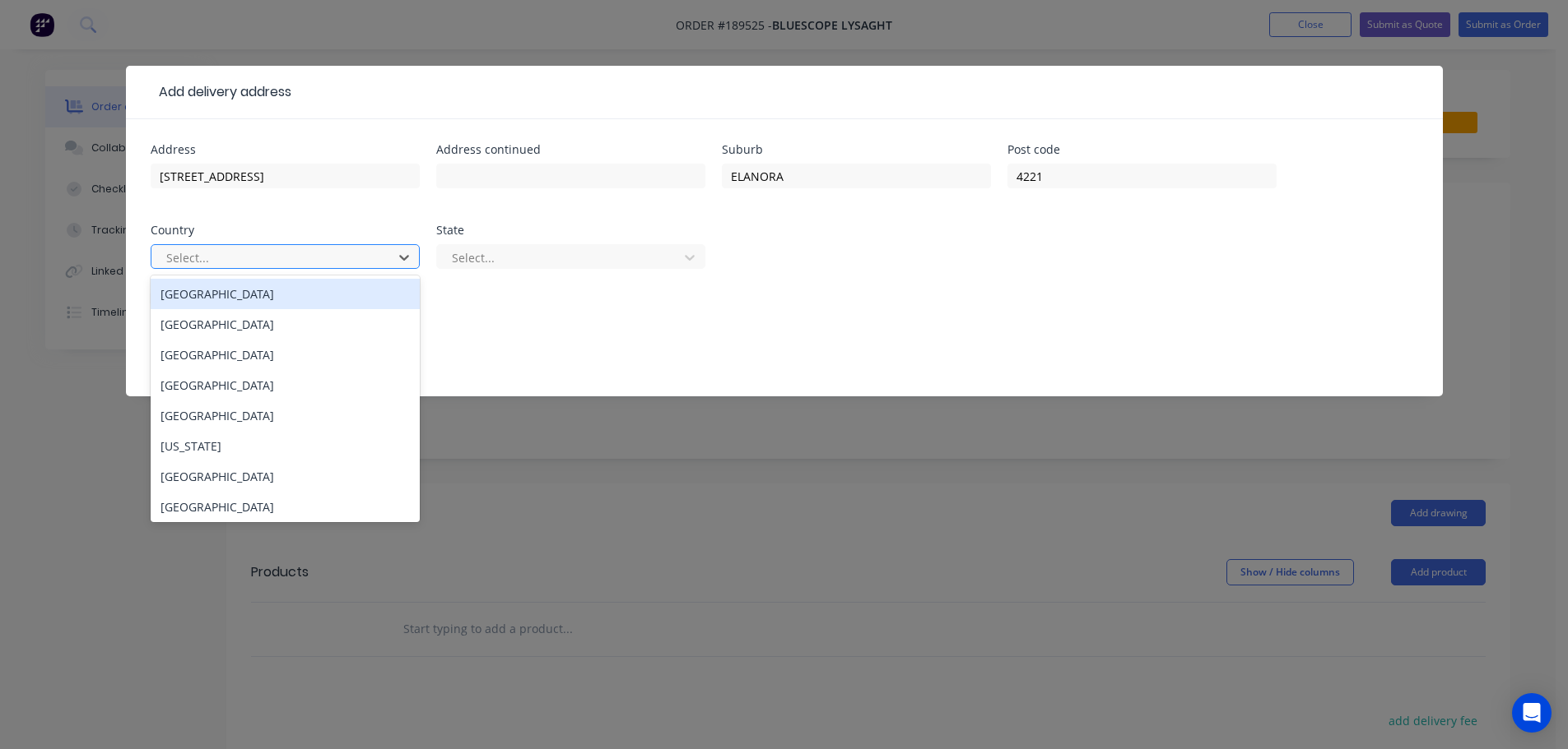
click at [254, 298] on div "Australia" at bounding box center [286, 294] width 269 height 30
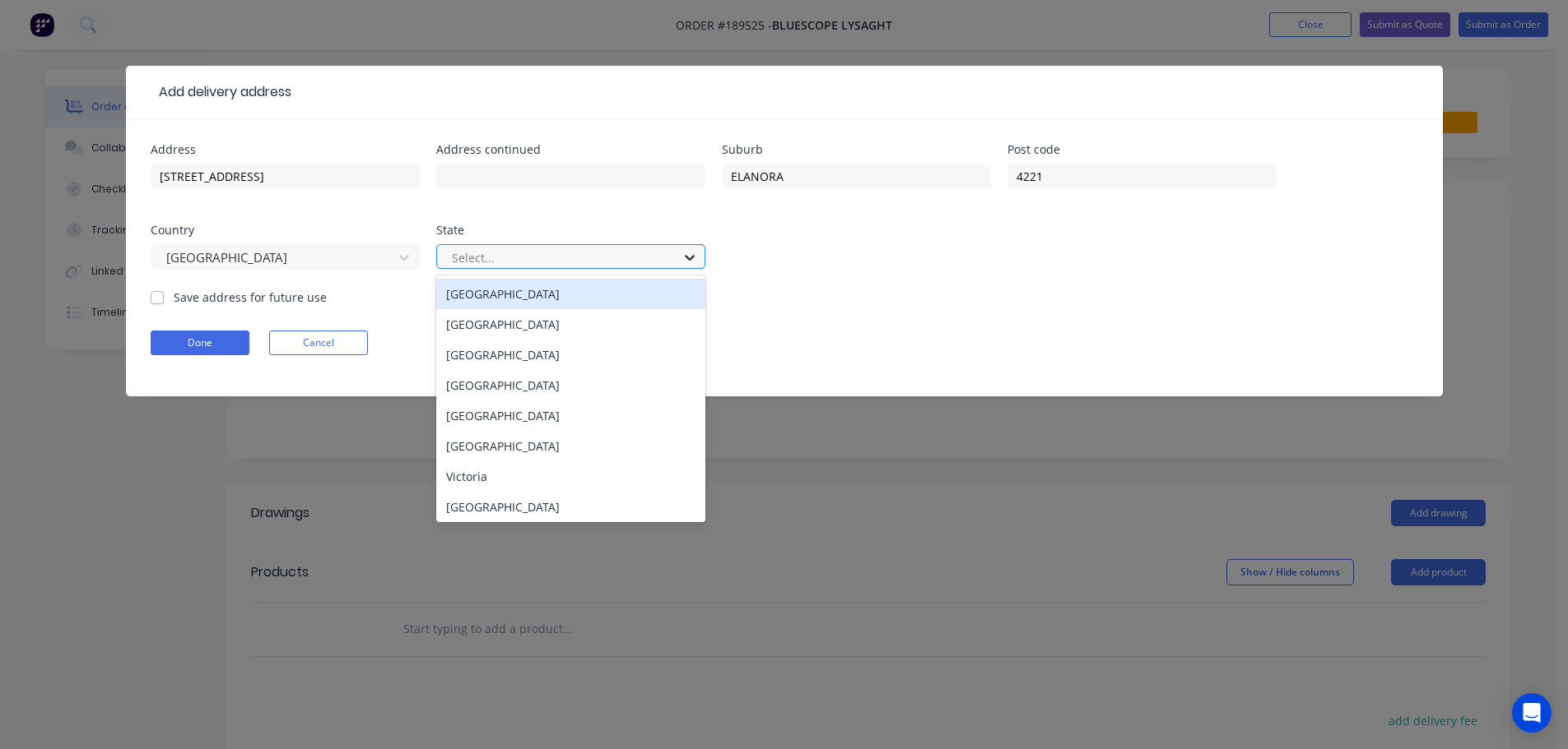
click at [691, 259] on icon at bounding box center [689, 258] width 10 height 5
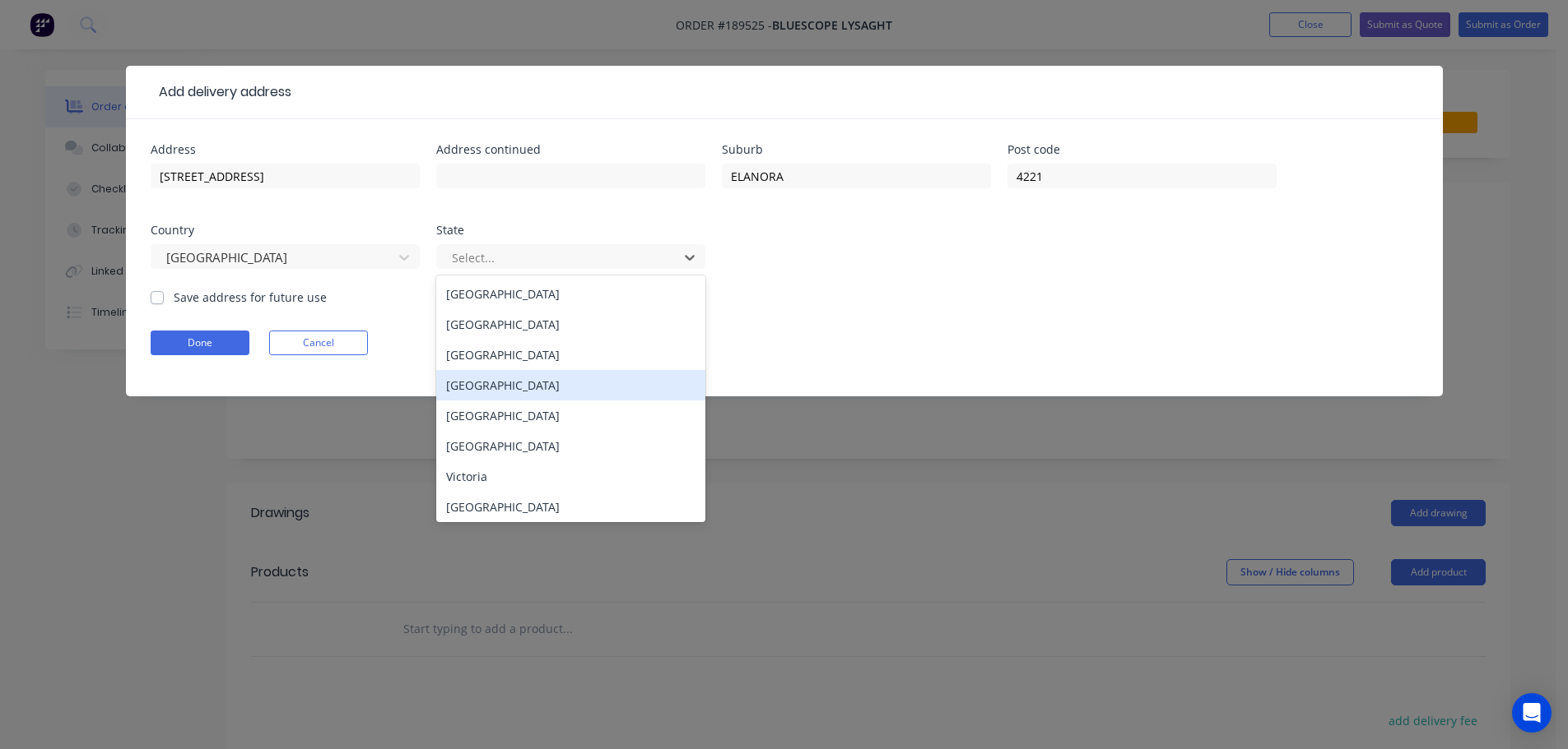
click at [486, 385] on div "Queensland" at bounding box center [571, 384] width 269 height 30
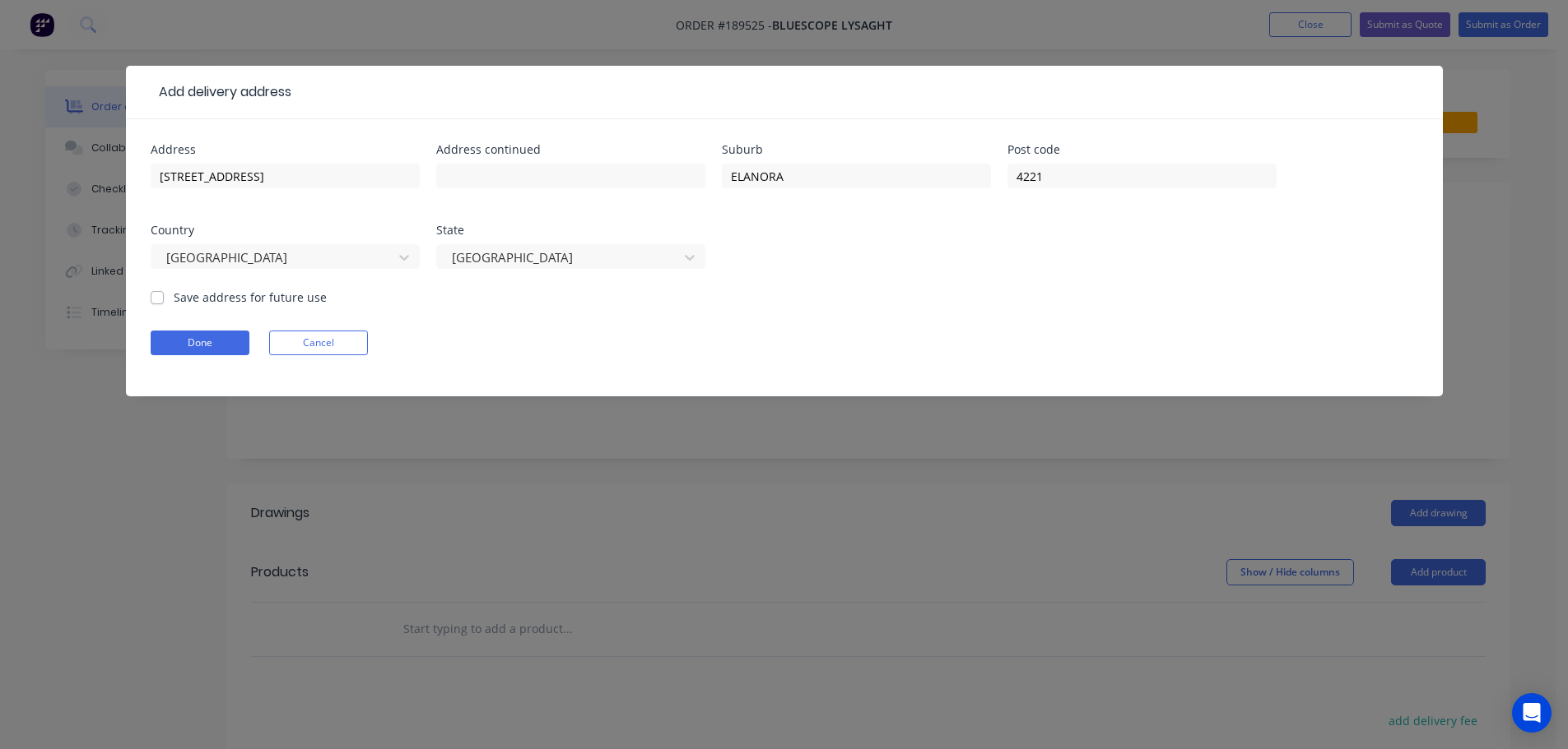
click at [784, 320] on form "Address 171 NINTEENTH AVE Address continued Suburb ELANORA Post code 4221 Count…" at bounding box center [785, 270] width 1268 height 253
click at [222, 348] on button "Done" at bounding box center [200, 343] width 99 height 25
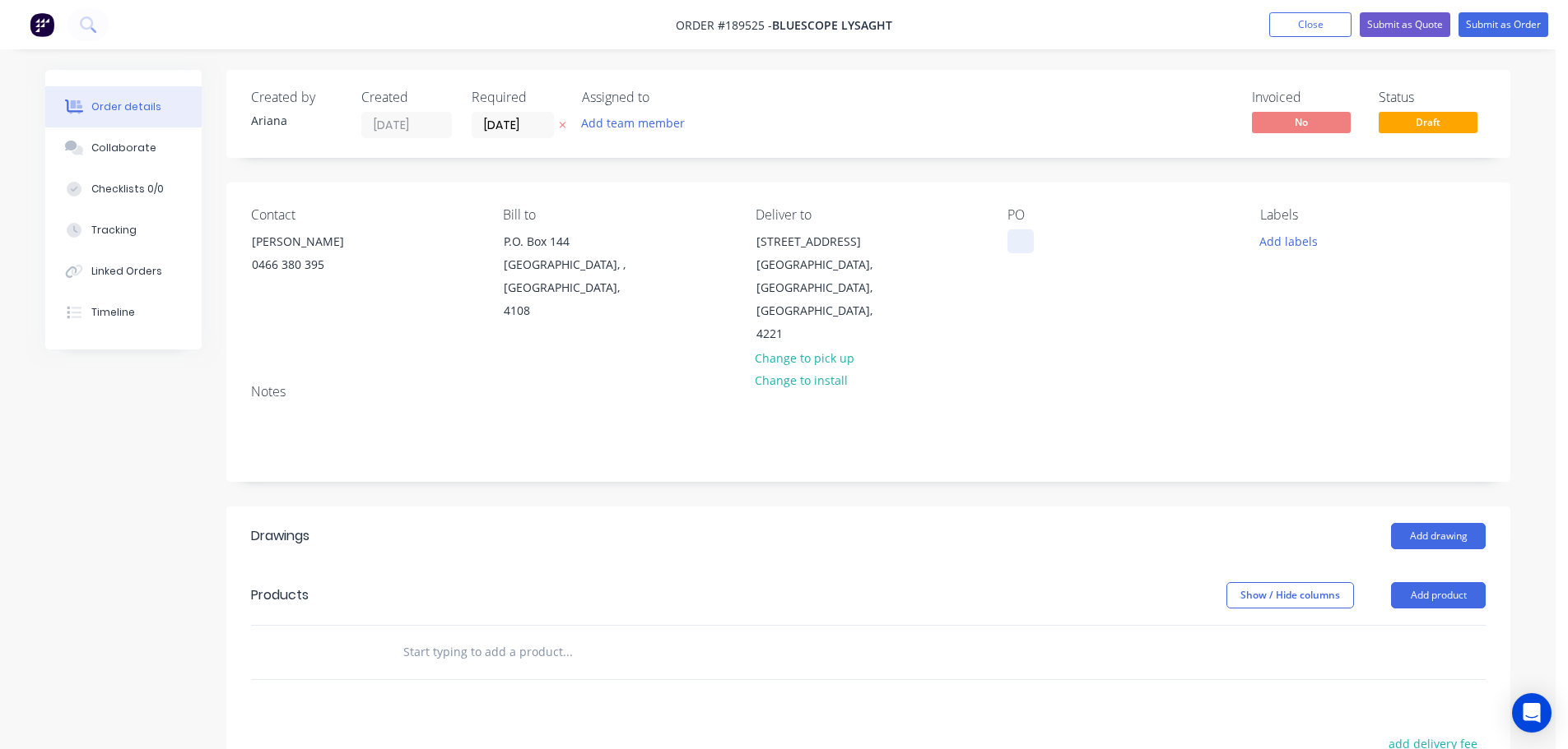
click at [1015, 236] on div at bounding box center [1020, 241] width 26 height 24
click at [1091, 273] on div "PO DQ568467" at bounding box center [1121, 276] width 226 height 139
click at [1286, 244] on button "Add labels" at bounding box center [1288, 240] width 75 height 22
click at [1143, 290] on div "PO DQ568467" at bounding box center [1121, 276] width 226 height 139
click at [1447, 583] on button "Add product" at bounding box center [1438, 595] width 95 height 26
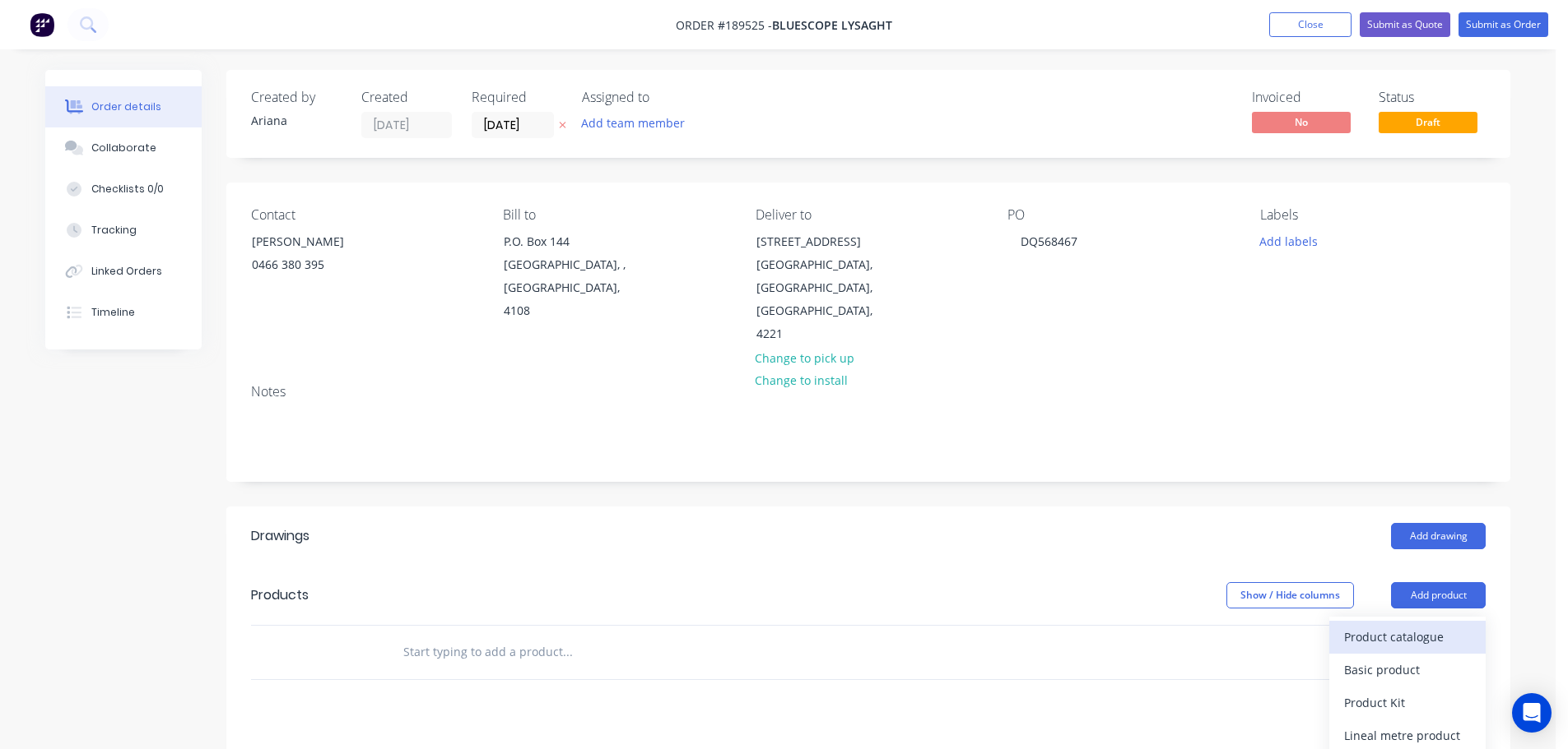
click at [1406, 625] on div "Product catalogue" at bounding box center [1407, 637] width 126 height 24
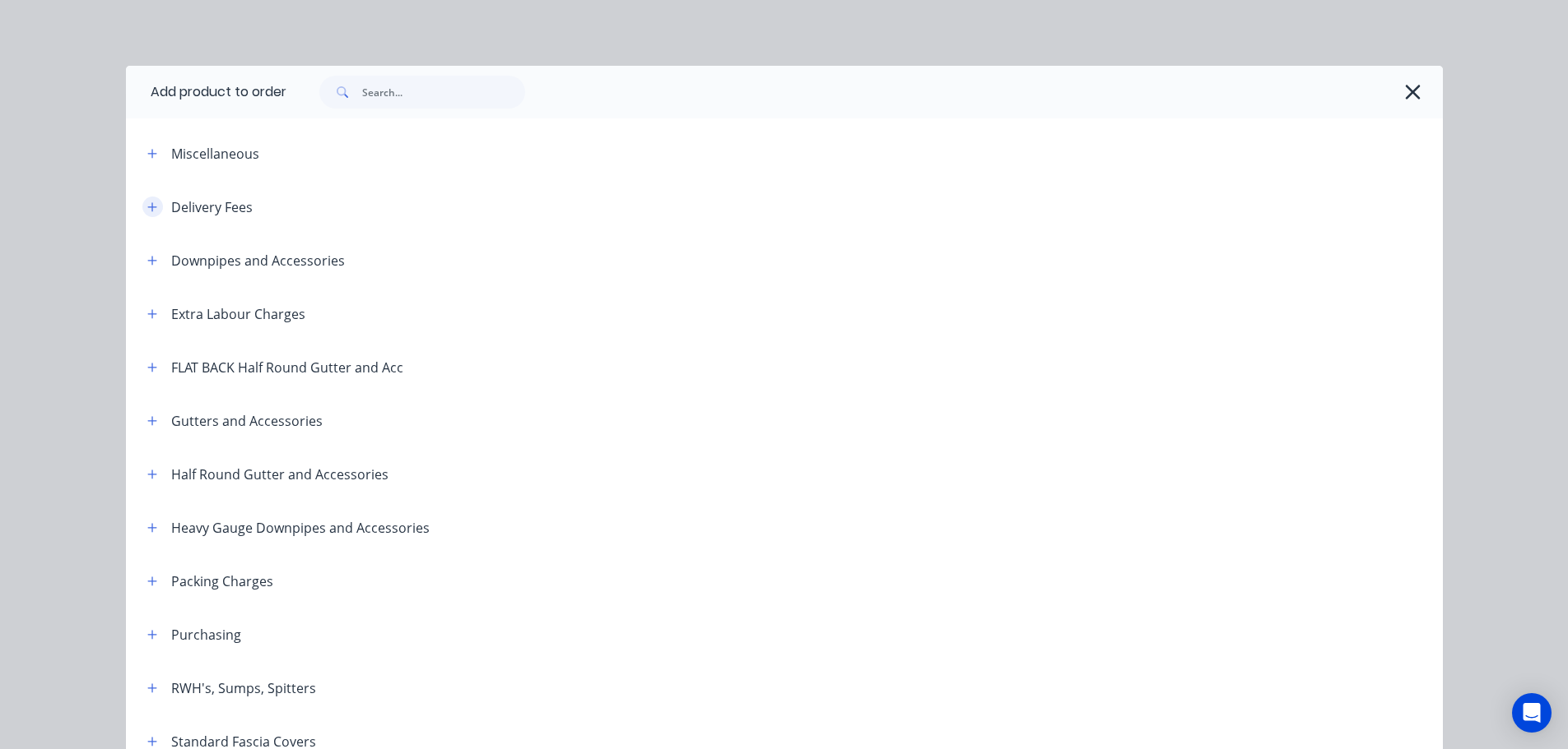
click at [147, 204] on icon "button" at bounding box center [152, 207] width 9 height 9
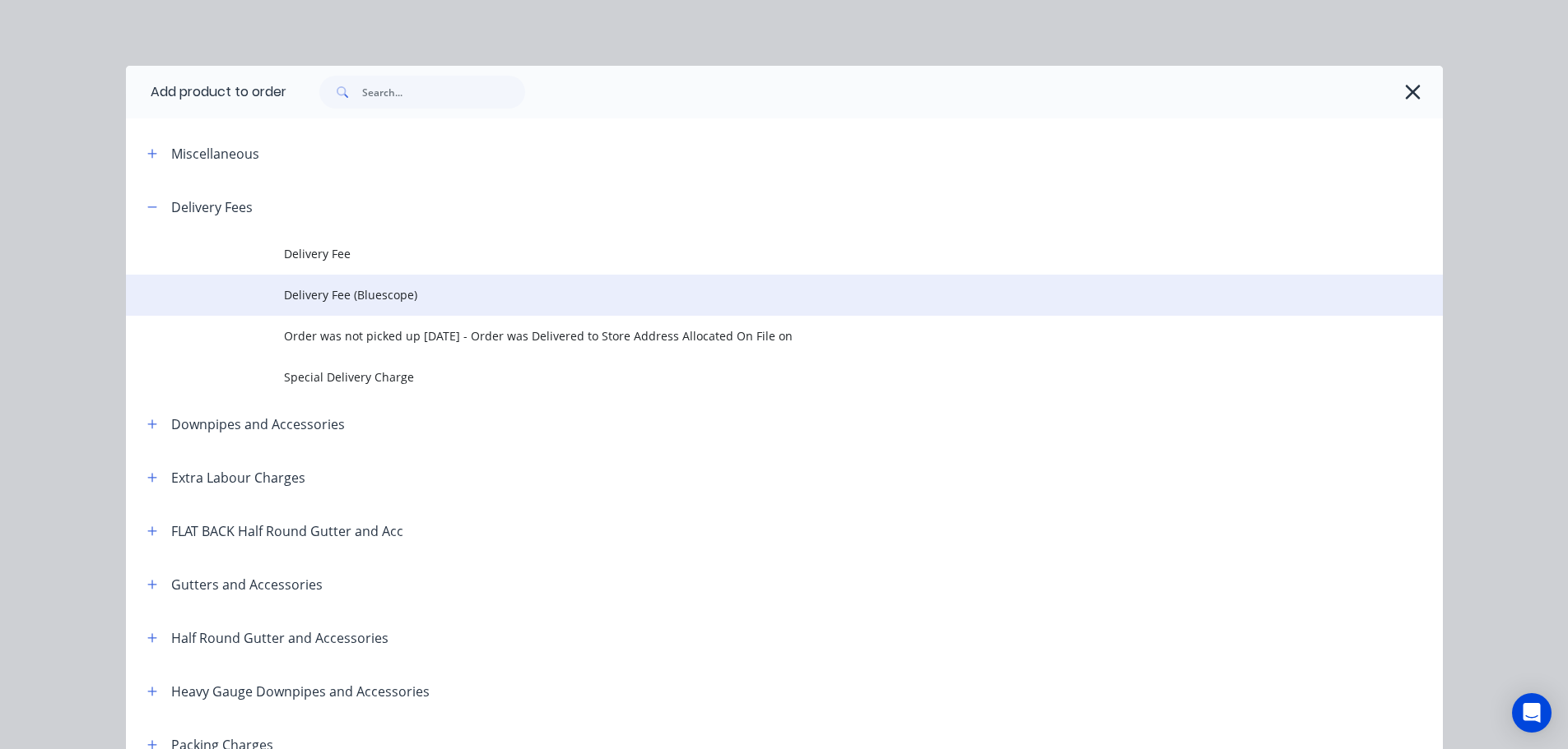
click at [355, 292] on span "Delivery Fee (Bluescope)" at bounding box center [747, 295] width 927 height 17
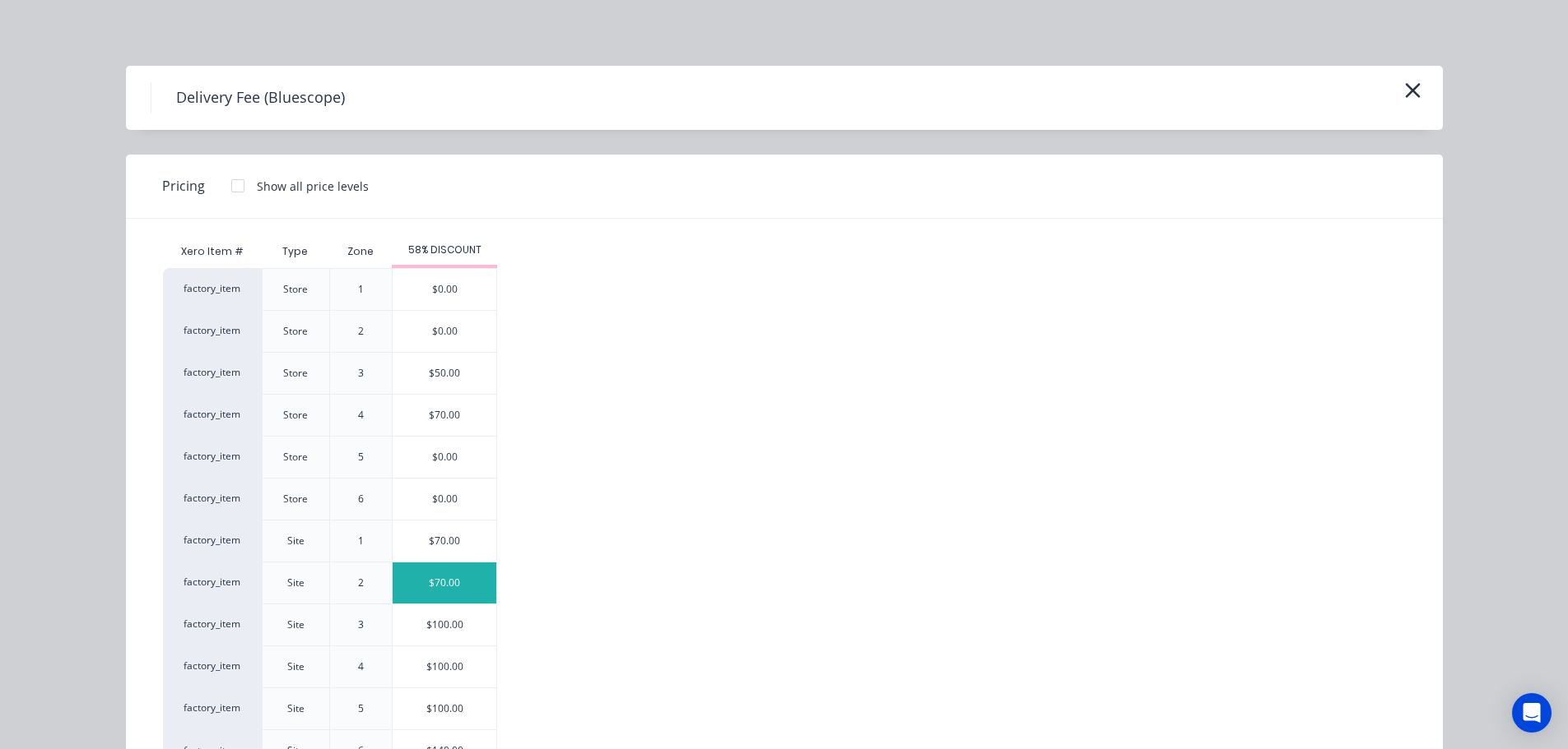
click at [436, 580] on div "$70.00" at bounding box center [445, 583] width 104 height 41
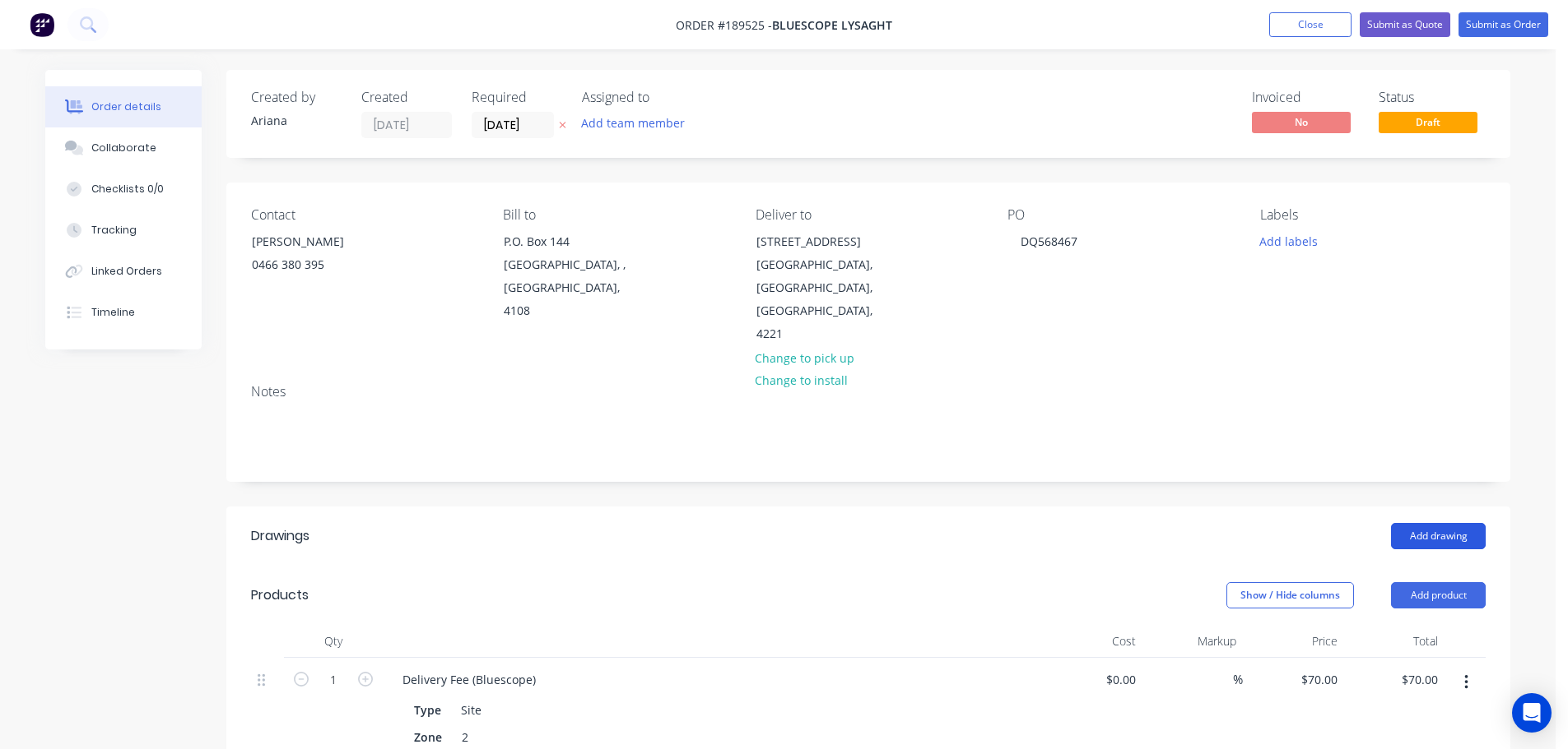
click at [1437, 524] on button "Add drawing" at bounding box center [1438, 536] width 95 height 26
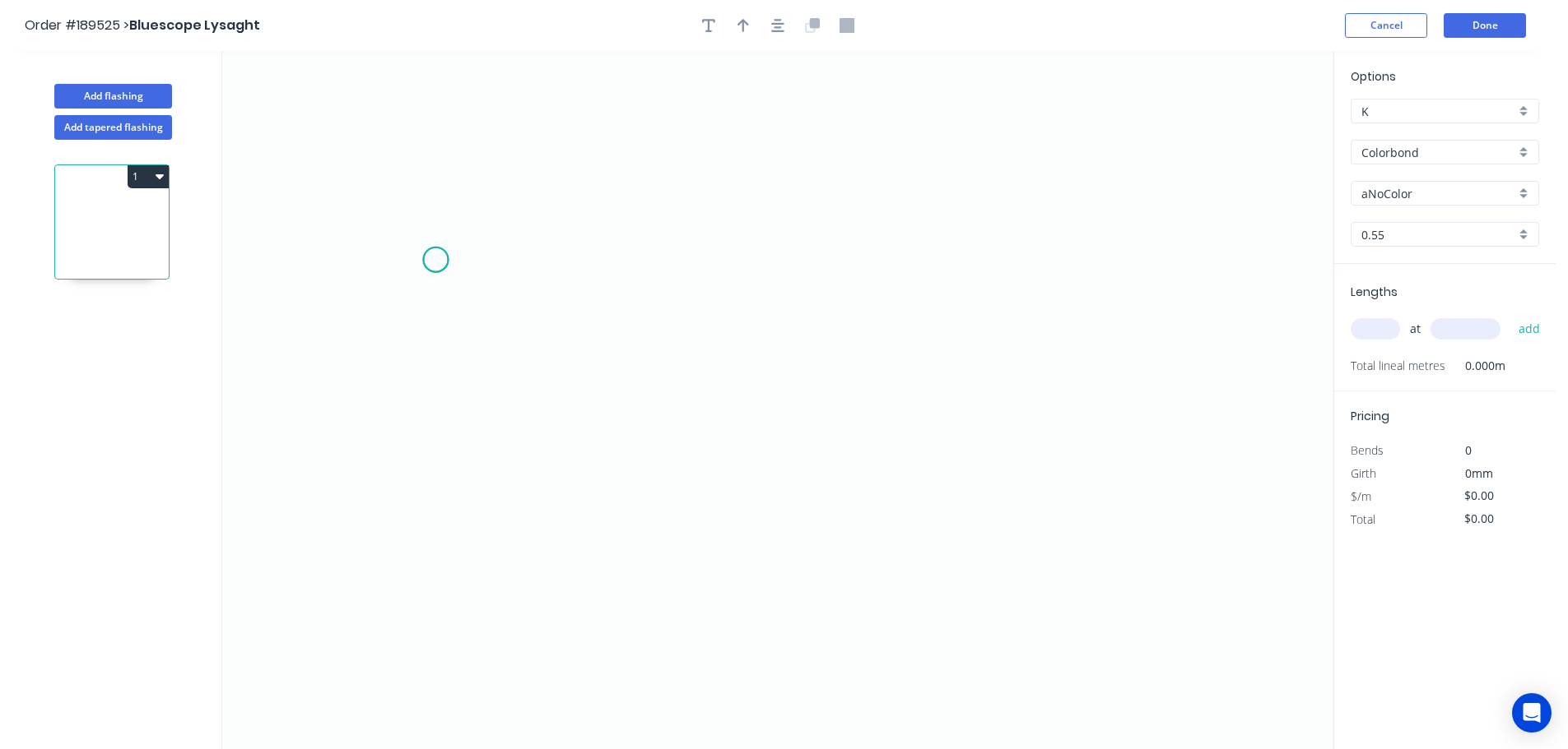
click at [436, 260] on icon "0" at bounding box center [778, 400] width 1111 height 698
click at [437, 146] on icon "0" at bounding box center [778, 400] width 1111 height 698
click at [1088, 147] on icon "0 ?" at bounding box center [778, 400] width 1111 height 698
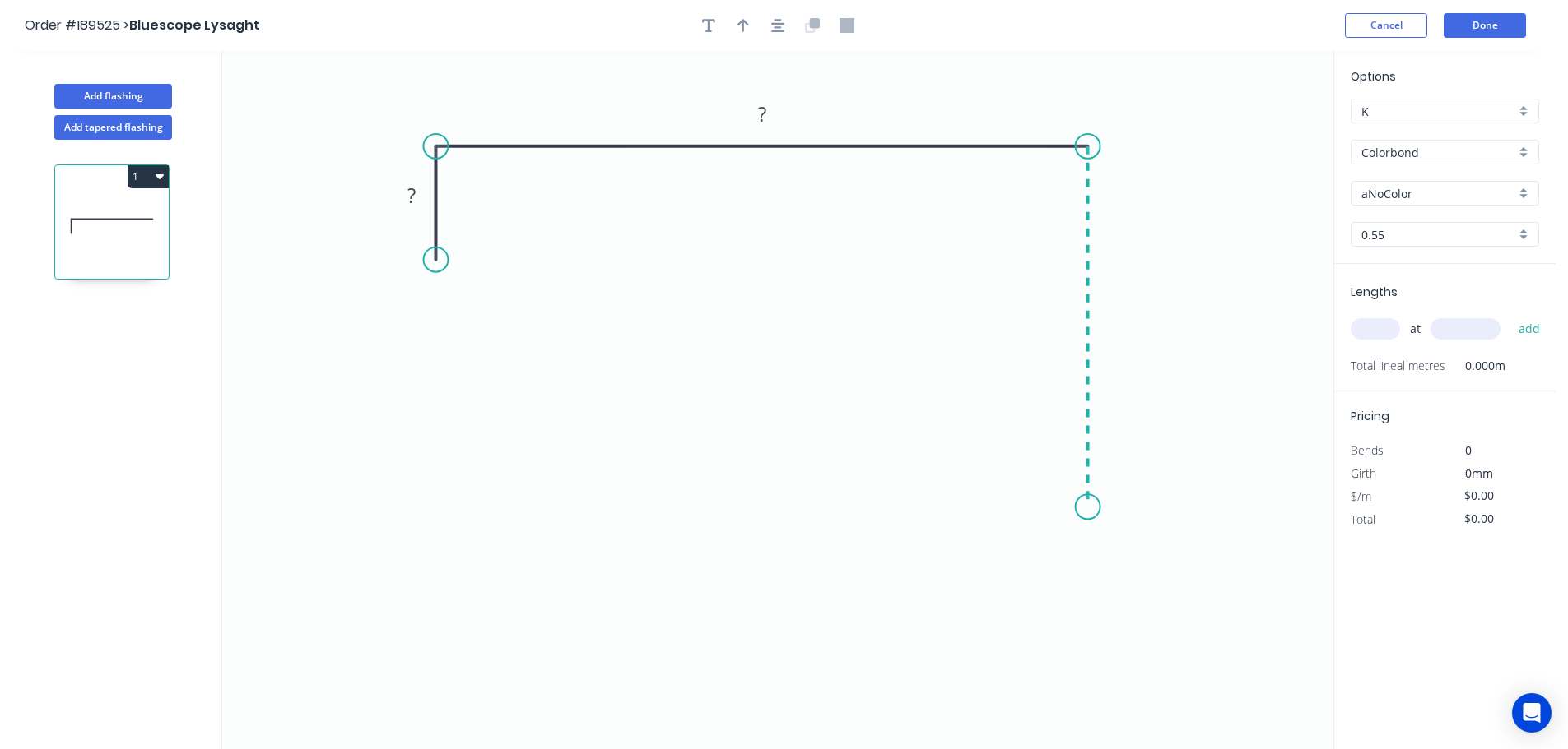
click at [1063, 507] on icon "0 ? ?" at bounding box center [778, 400] width 1111 height 698
click at [948, 509] on icon "0 ? ? ?" at bounding box center [778, 400] width 1111 height 698
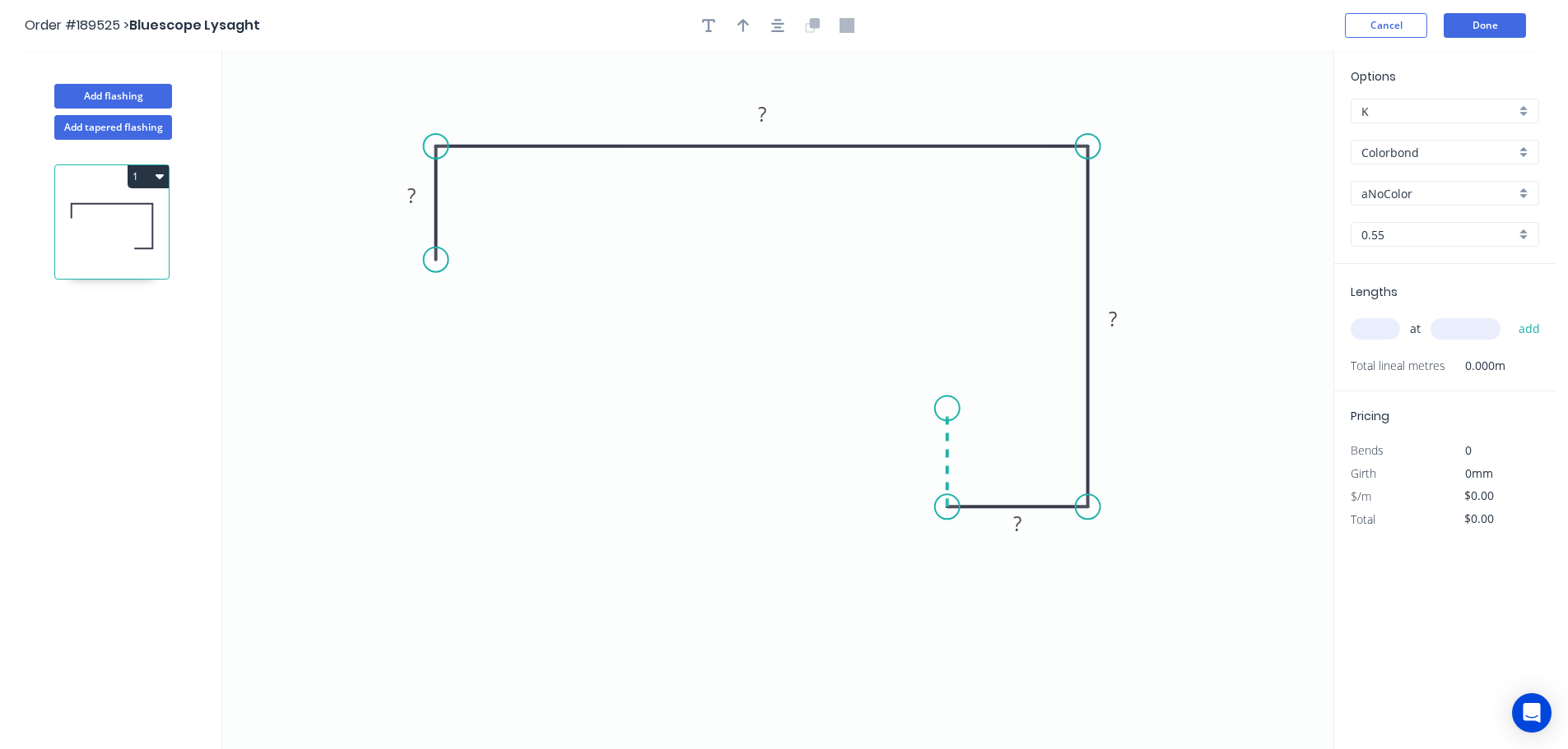
click at [949, 409] on icon "0 ? ? ? ?" at bounding box center [778, 400] width 1111 height 698
click at [755, 408] on icon "0 ? ? ? ? ?" at bounding box center [778, 400] width 1111 height 698
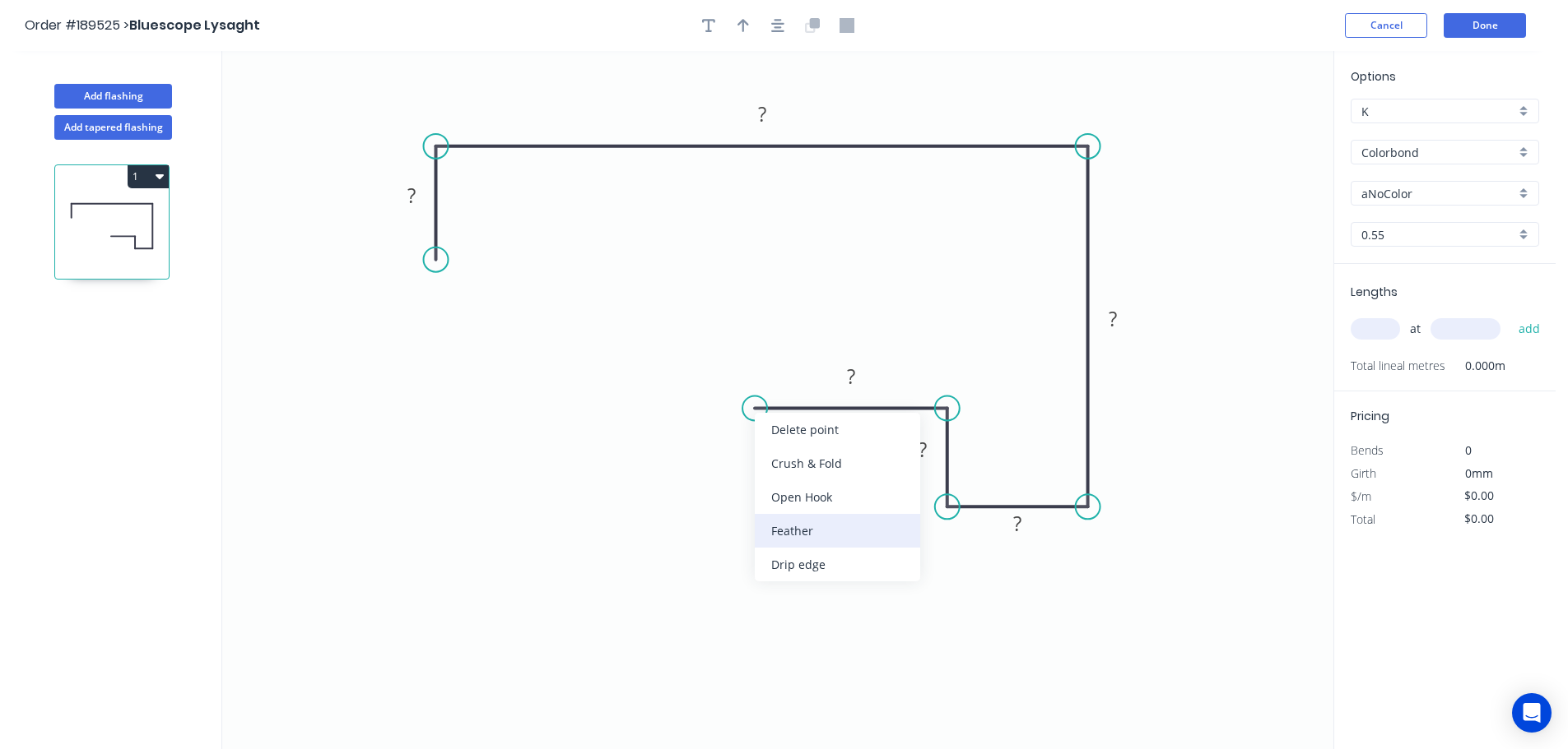
click at [779, 535] on div "Feather" at bounding box center [838, 531] width 166 height 34
click at [792, 367] on tspan "15" at bounding box center [786, 365] width 23 height 27
click at [827, 271] on icon "0 ? ? ? ? ? FE 10 ?" at bounding box center [778, 400] width 1111 height 698
drag, startPoint x: 800, startPoint y: 355, endPoint x: 715, endPoint y: 346, distance: 85.5
click at [715, 346] on rect at bounding box center [690, 356] width 65 height 34
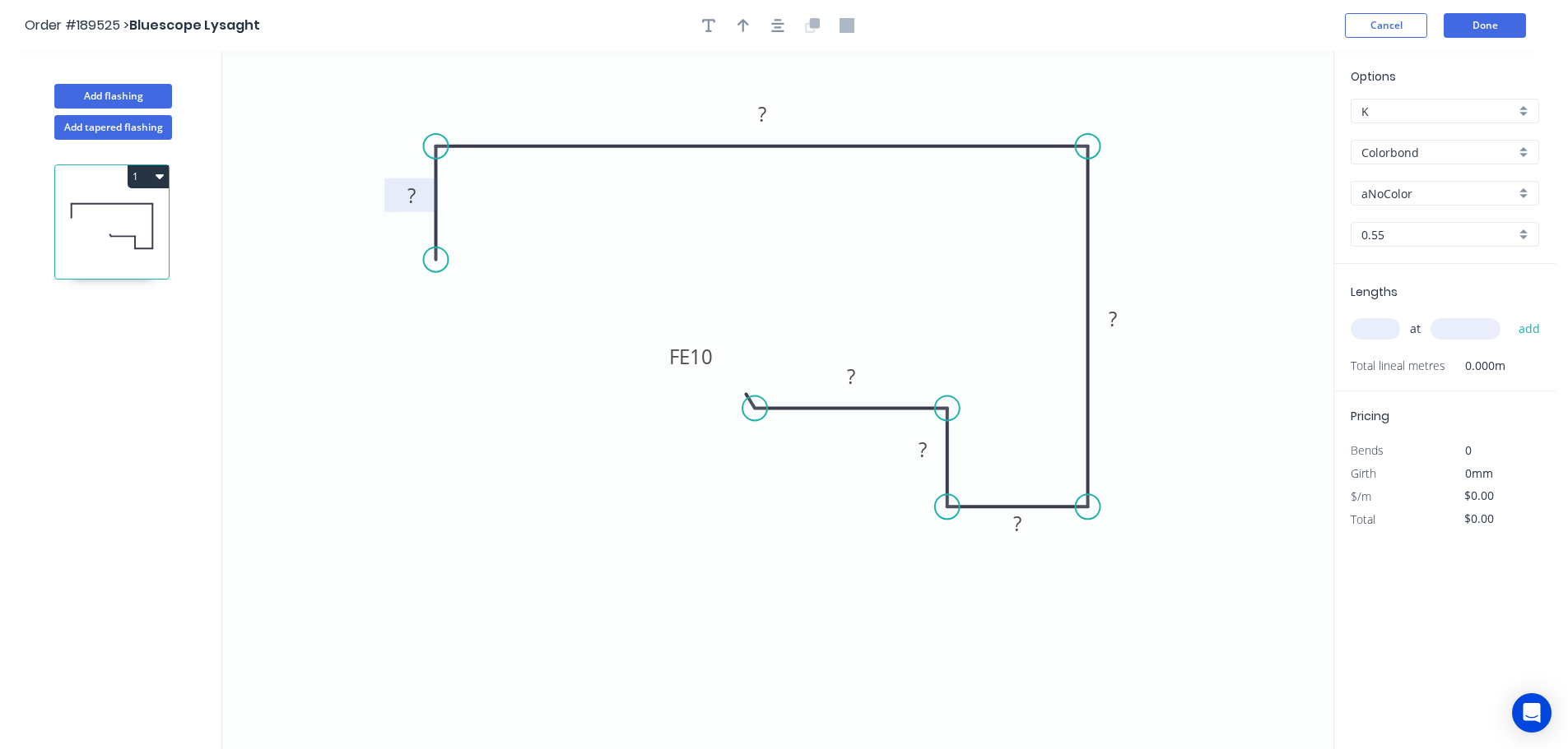
click at [412, 196] on tspan "?" at bounding box center [411, 195] width 8 height 27
drag, startPoint x: 816, startPoint y: 631, endPoint x: 833, endPoint y: 508, distance: 124.2
click at [818, 628] on icon "0 31 360 160 35 25 FE 10 20" at bounding box center [778, 400] width 1111 height 698
click at [859, 375] on tspan "20" at bounding box center [850, 376] width 23 height 27
click at [837, 594] on icon "0 31 360 160 35 25 FE 10 50" at bounding box center [778, 400] width 1111 height 698
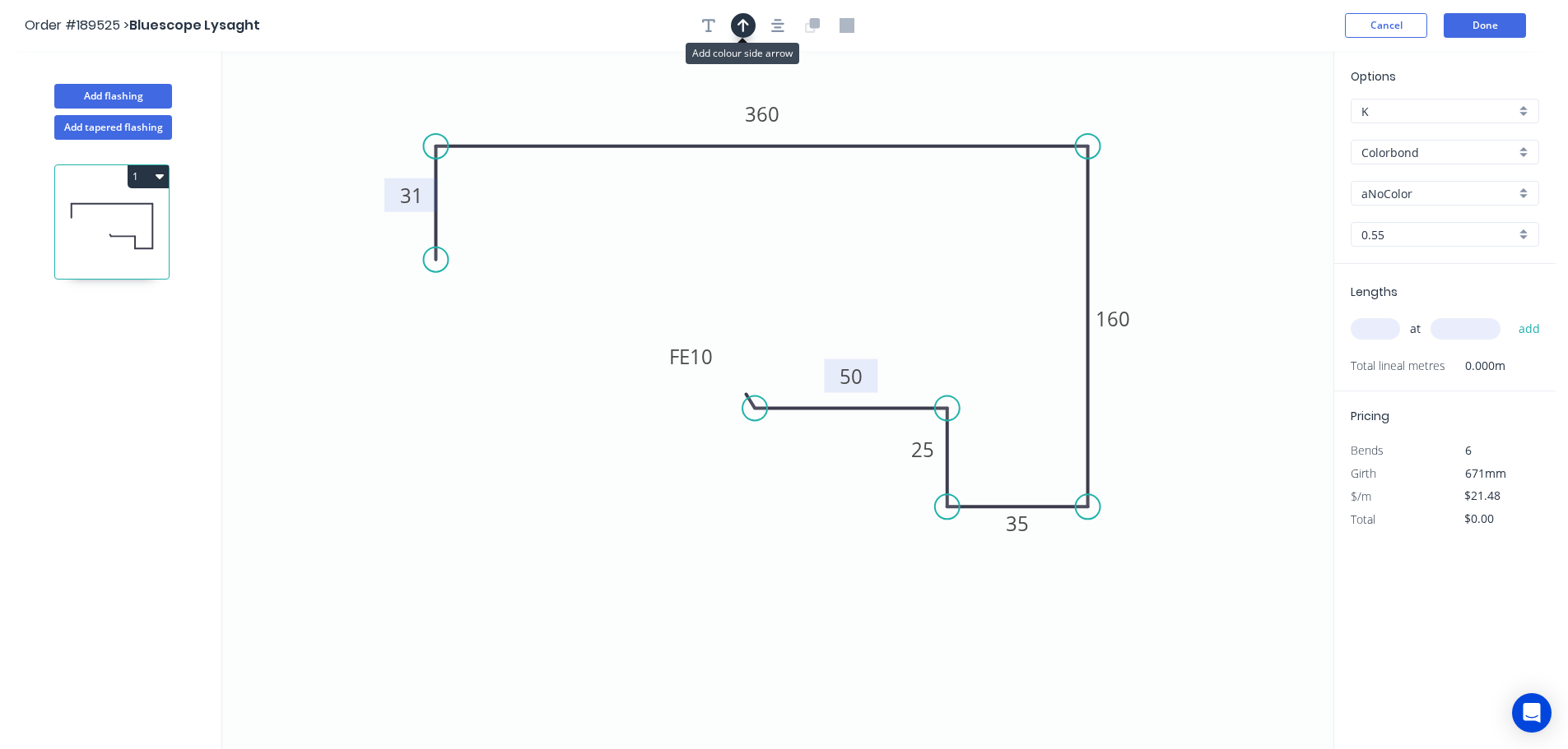
click at [739, 18] on icon "button" at bounding box center [743, 25] width 12 height 15
drag, startPoint x: 1254, startPoint y: 128, endPoint x: 921, endPoint y: 95, distance: 334.6
click at [921, 95] on icon at bounding box center [920, 76] width 15 height 53
click at [1525, 187] on div "aNoColor" at bounding box center [1444, 193] width 188 height 25
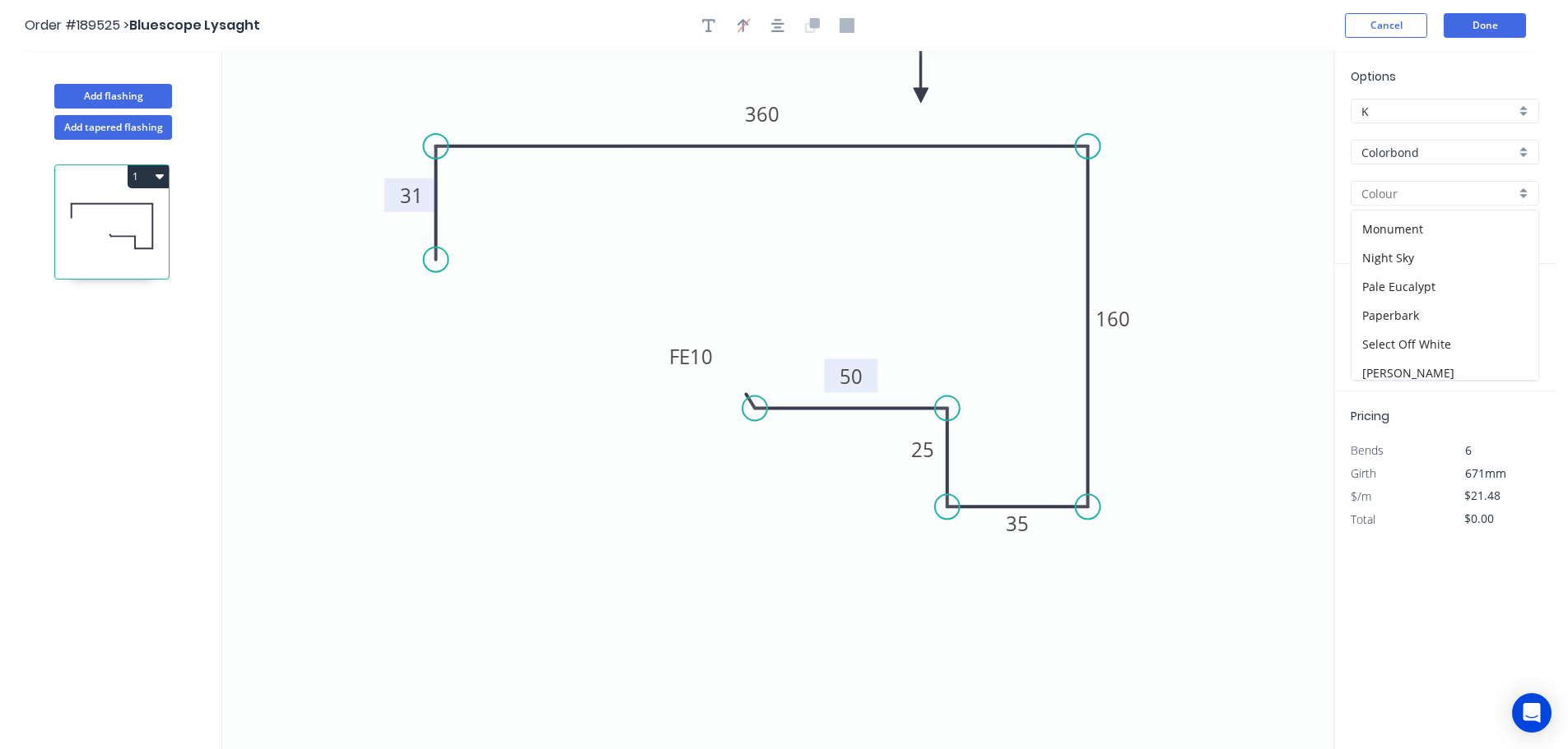
scroll to position [404, 0]
click at [1449, 229] on div "Monument" at bounding box center [1444, 225] width 186 height 29
click at [1388, 325] on input "text" at bounding box center [1375, 329] width 49 height 22
click at [1468, 327] on input "text" at bounding box center [1465, 329] width 70 height 22
click at [1510, 315] on button "add" at bounding box center [1529, 329] width 39 height 28
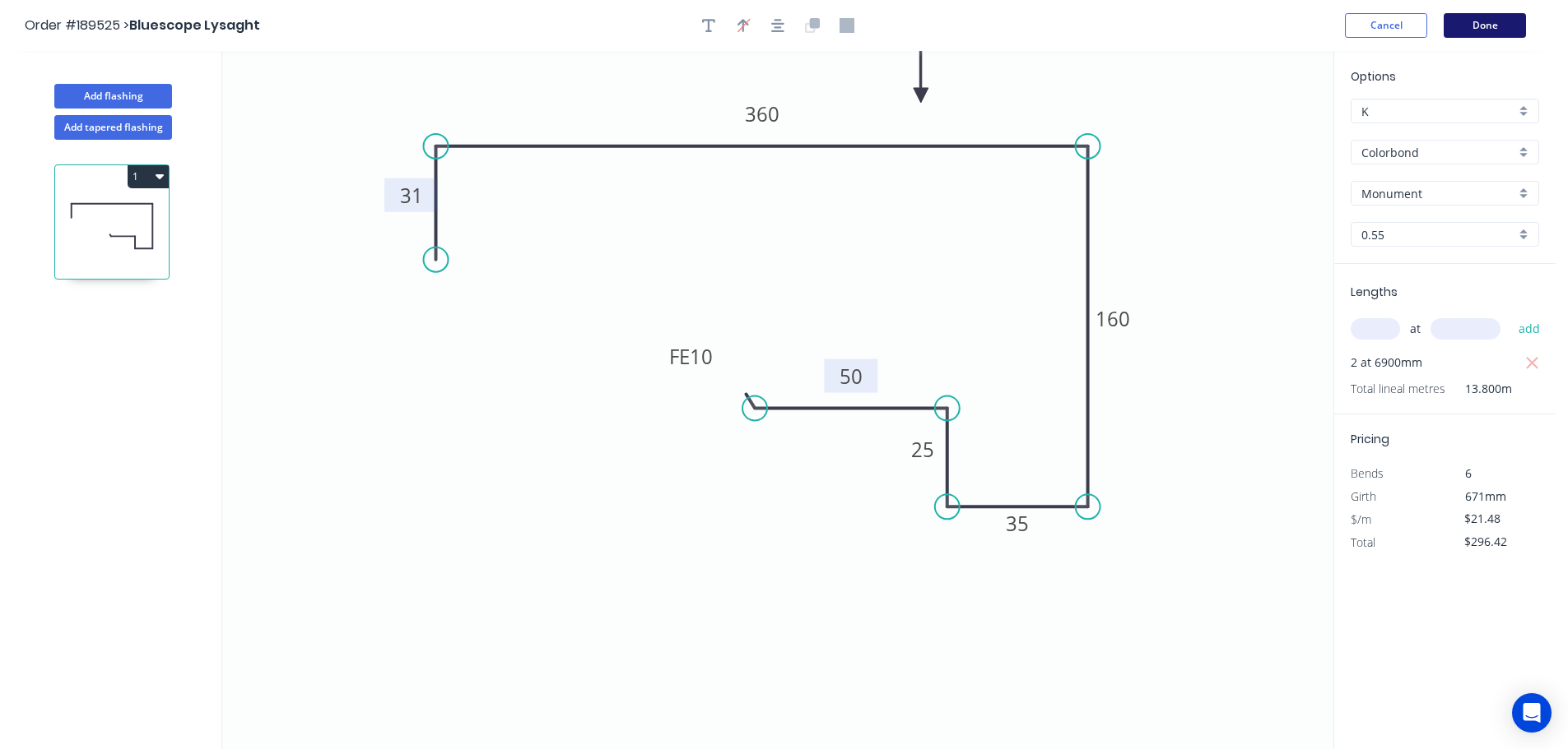
click at [1463, 22] on button "Done" at bounding box center [1484, 25] width 82 height 25
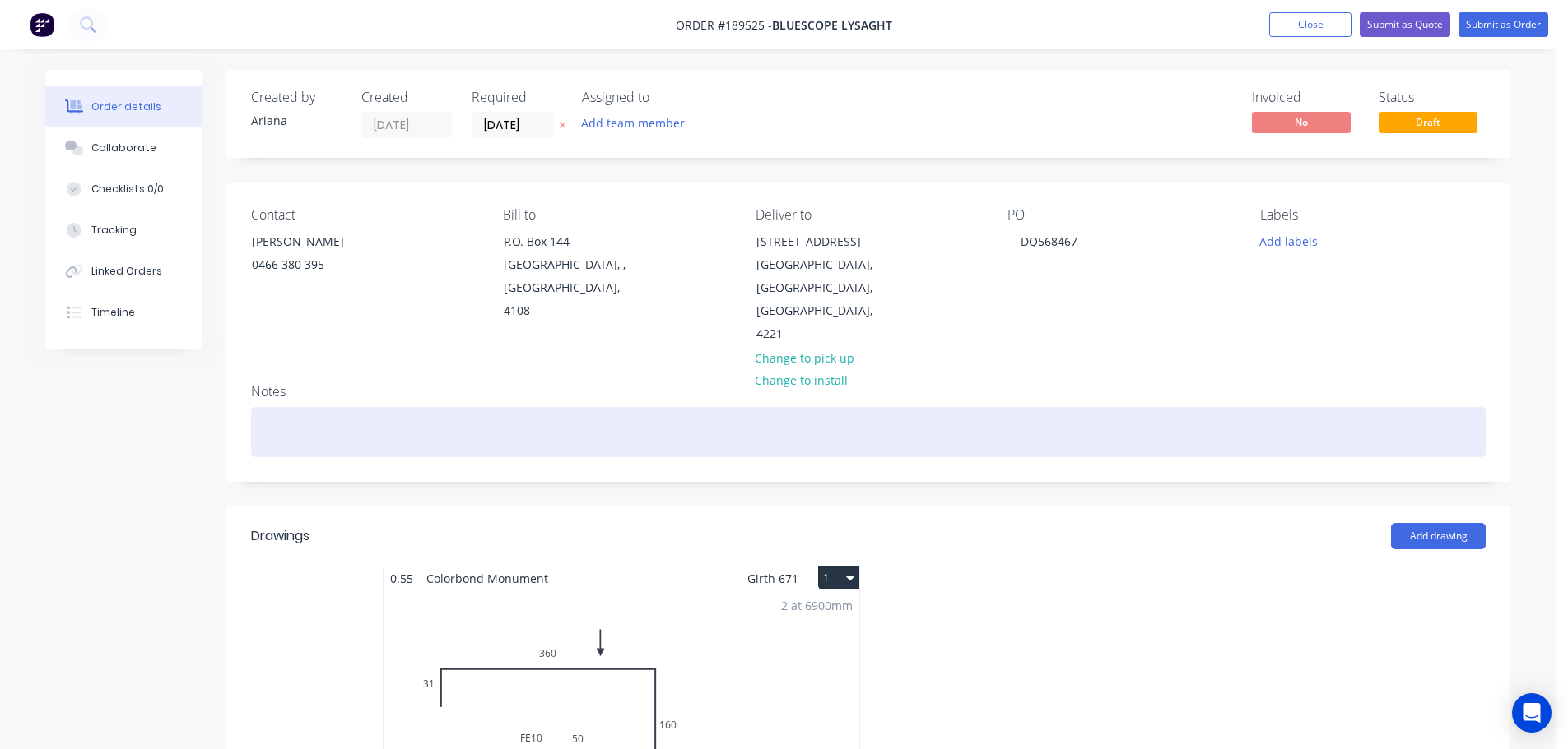
click at [270, 407] on div at bounding box center [868, 432] width 1234 height 50
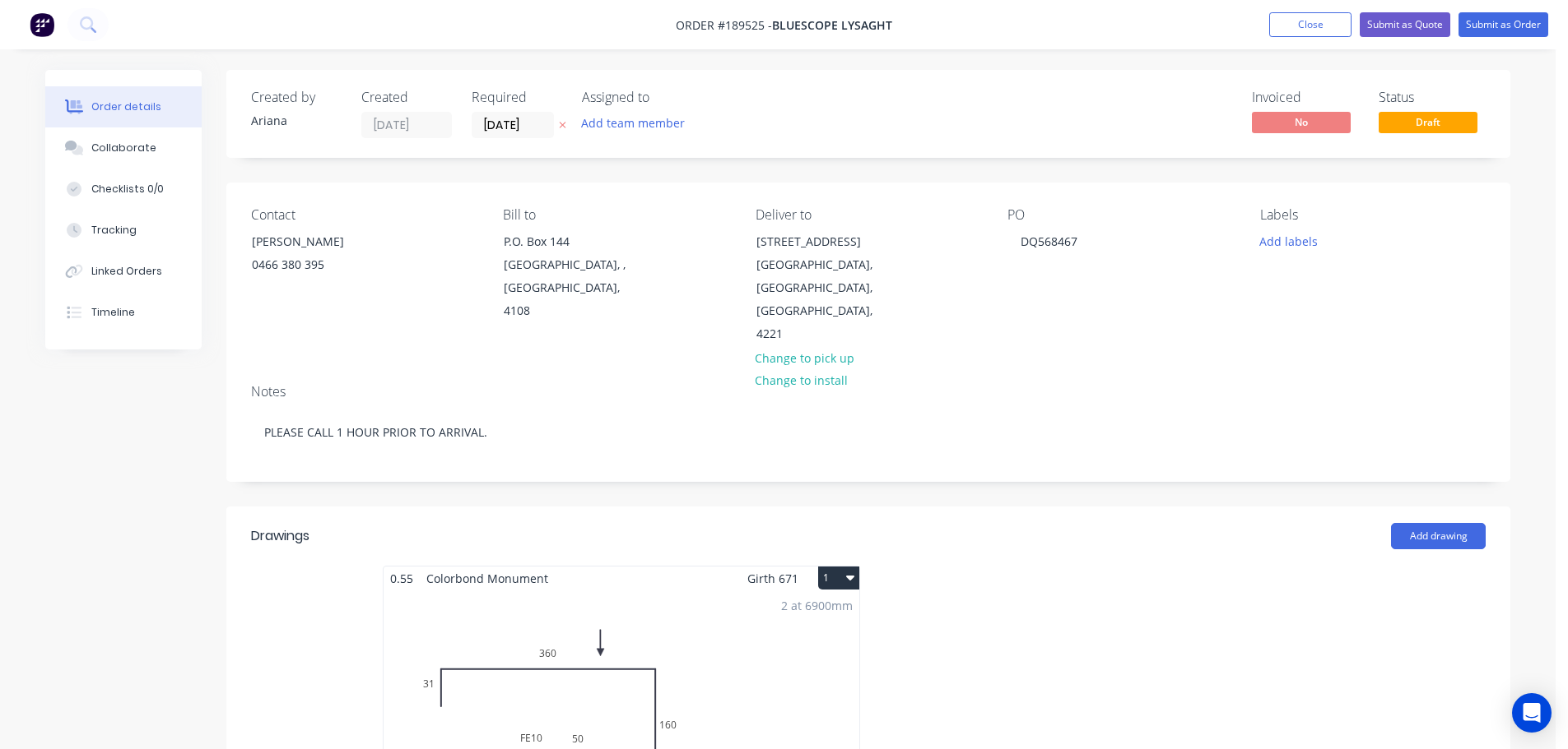
click at [1006, 304] on div "Contact MARTIN 0466 380 395 Bill to P.O. Box 144 Archerfield, , Australia, 4108…" at bounding box center [869, 276] width 1284 height 188
click at [687, 639] on div "2 at 6900mm Total lm $/M Total 13.8m $21.48 $296.42" at bounding box center [621, 716] width 476 height 251
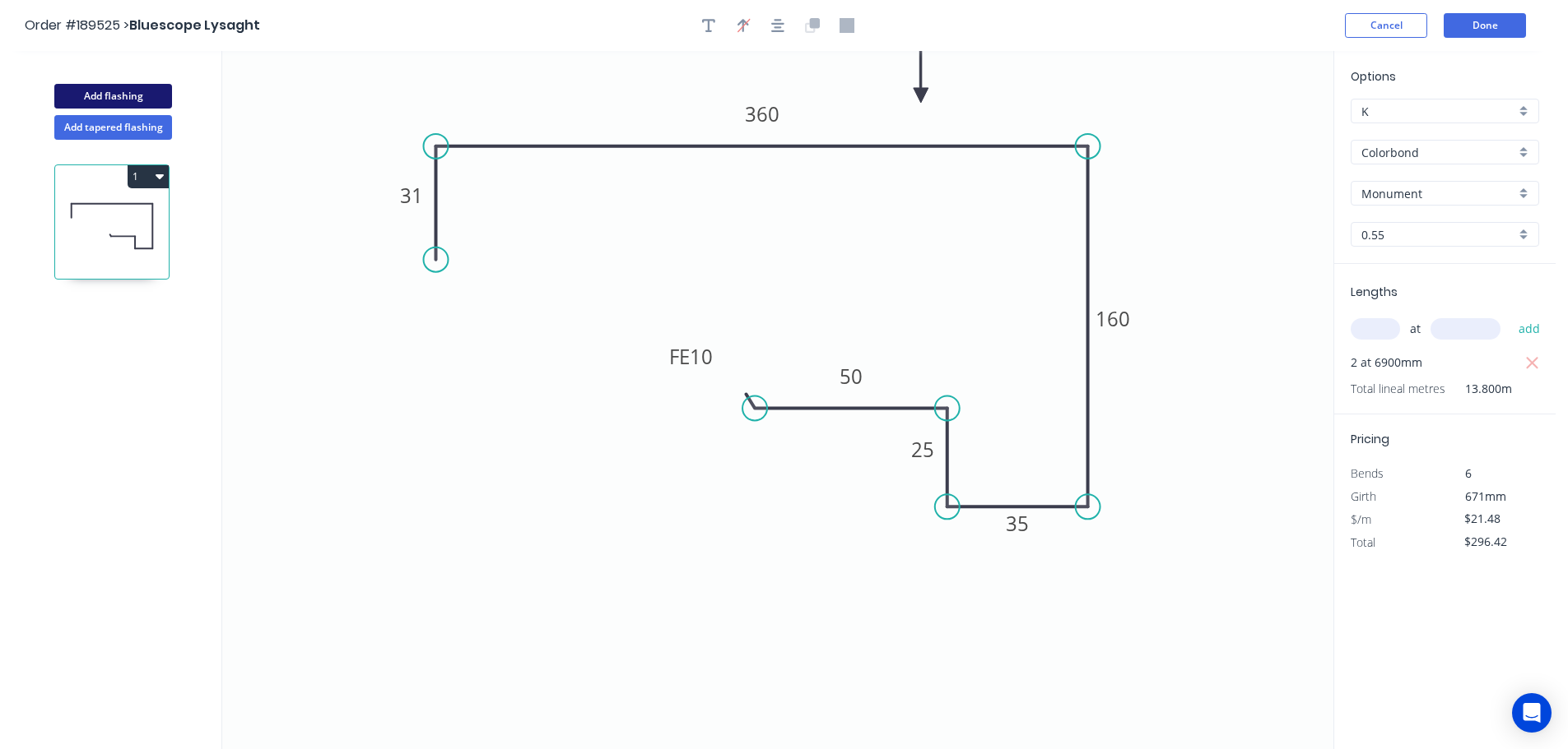
click at [116, 93] on button "Add flashing" at bounding box center [113, 95] width 117 height 25
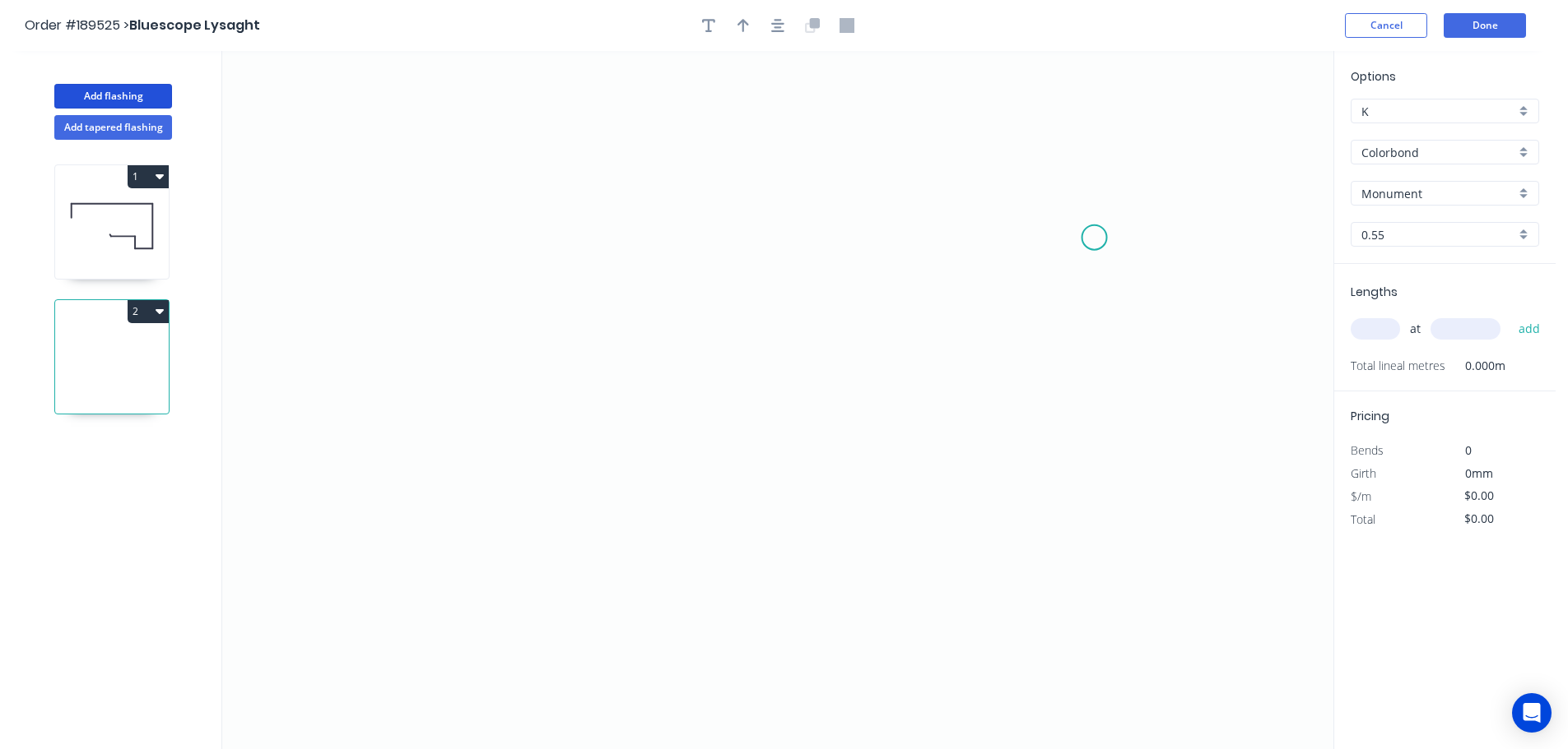
click at [1095, 238] on icon "0" at bounding box center [778, 400] width 1111 height 698
click at [1030, 152] on icon at bounding box center [1062, 195] width 65 height 85
click at [477, 169] on icon "0 ?" at bounding box center [778, 400] width 1111 height 698
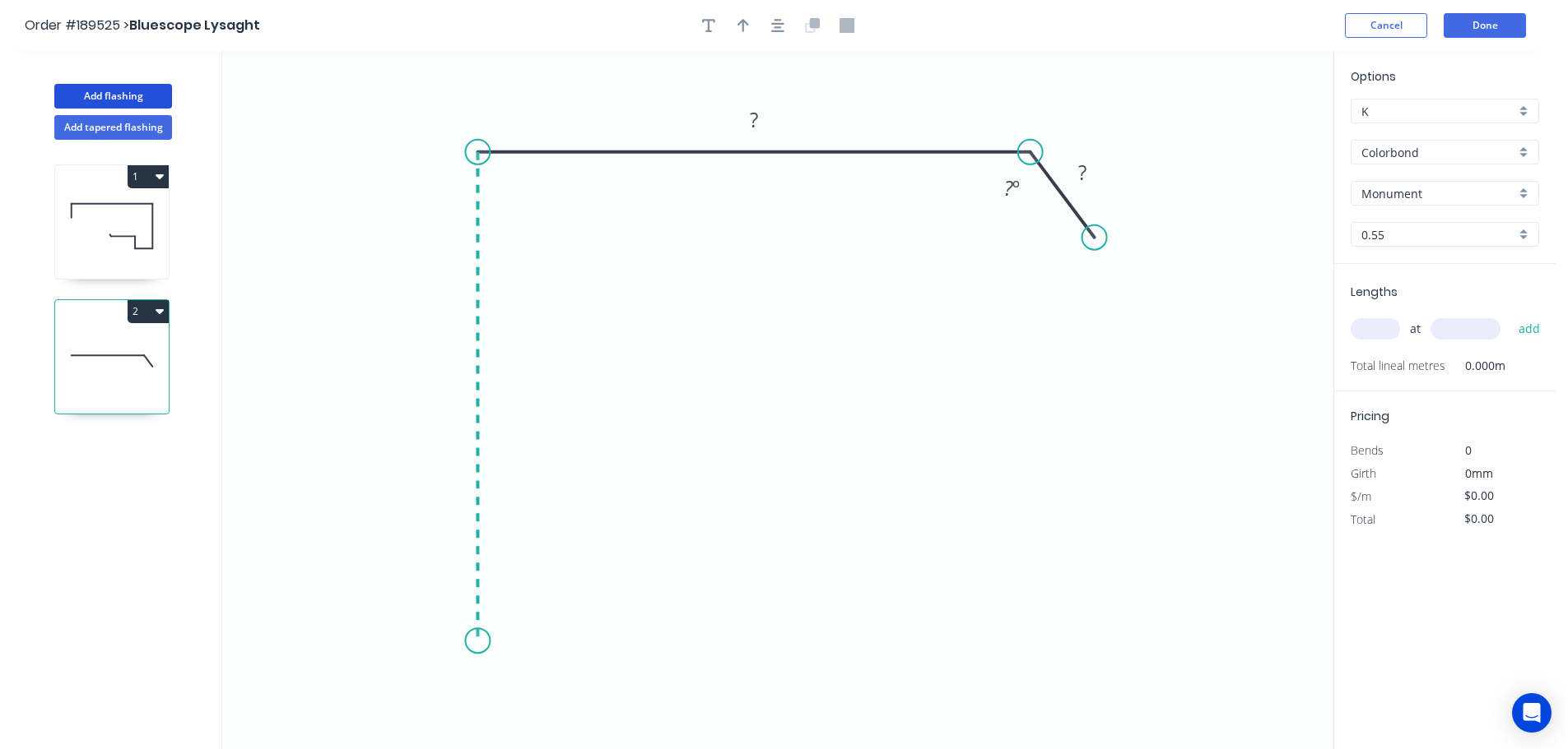
click at [489, 642] on icon "0 ? ? ? º" at bounding box center [778, 400] width 1111 height 698
click at [640, 646] on icon "0 ? ? ? ? º" at bounding box center [778, 400] width 1111 height 698
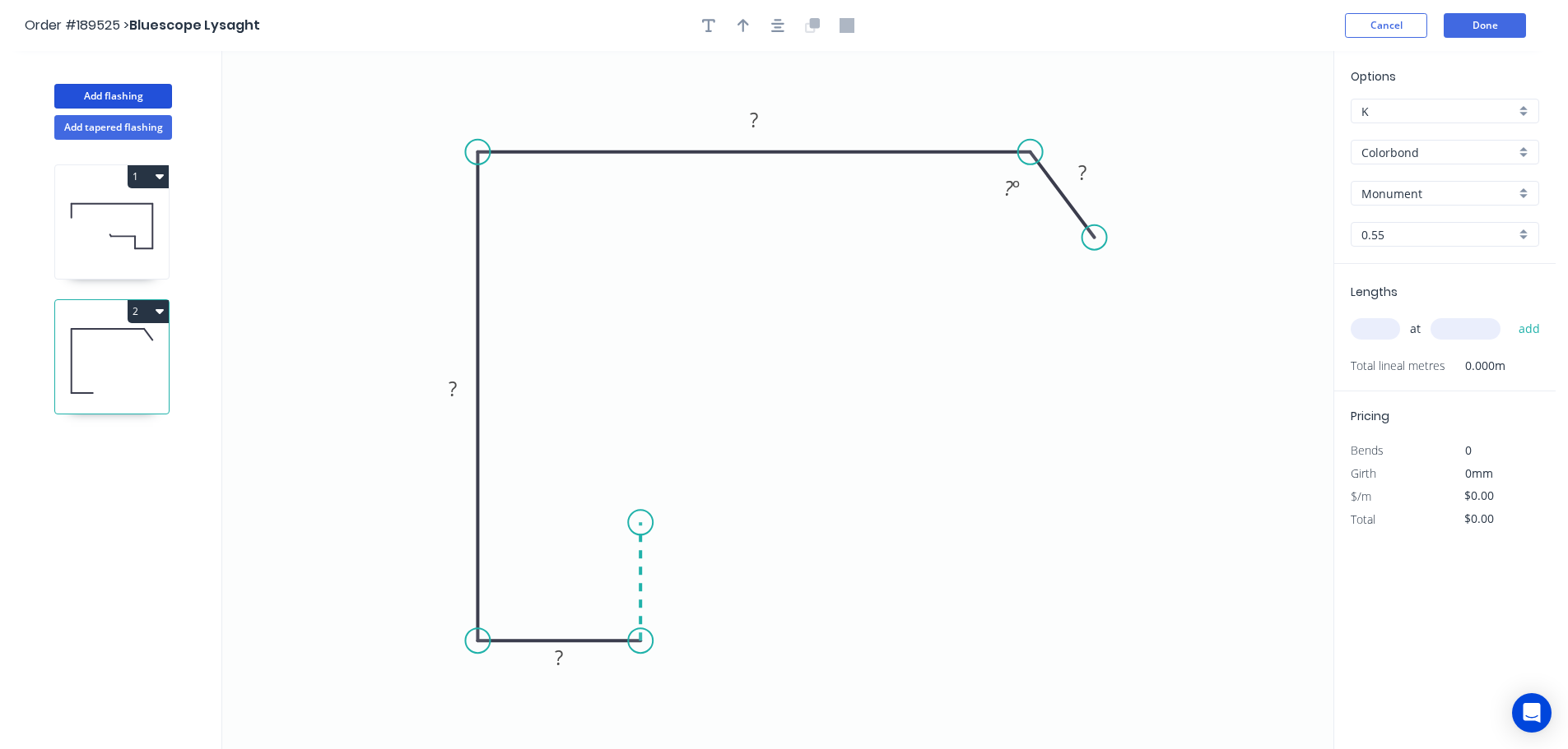
click at [640, 524] on icon at bounding box center [640, 582] width 0 height 118
click at [910, 521] on icon "0 ? ? ? ? ? ? º" at bounding box center [778, 400] width 1111 height 698
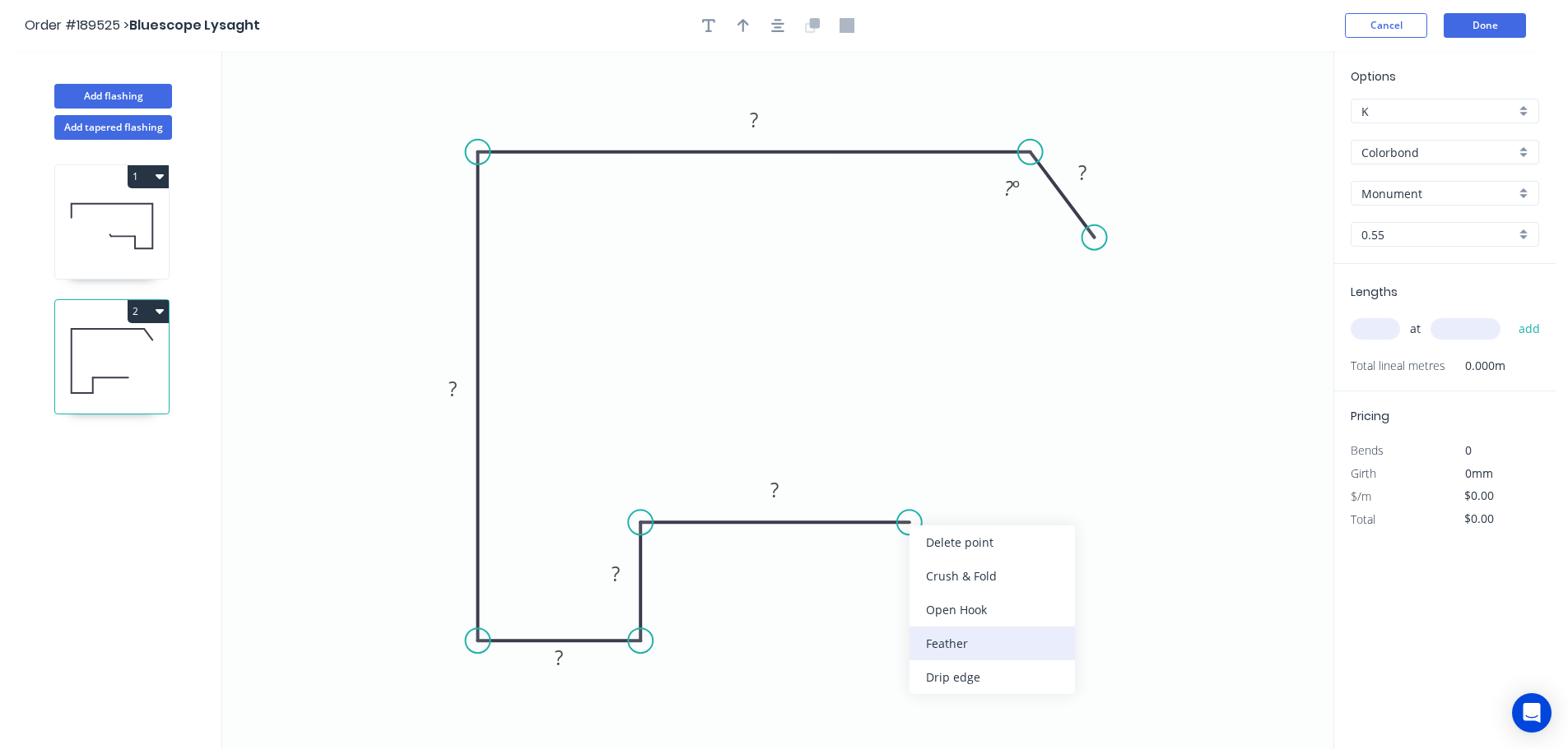
click at [946, 632] on div "Feather" at bounding box center [992, 644] width 166 height 34
click at [1010, 470] on icon "0 FE 15 ? ? ? ? ? ? ? º" at bounding box center [778, 400] width 1111 height 698
click at [949, 569] on div "Flip bend" at bounding box center [997, 574] width 166 height 34
click at [904, 480] on tspan "15" at bounding box center [898, 480] width 23 height 27
click at [970, 482] on icon "0 FE 10 ? ? ? ? ? ? ? º" at bounding box center [778, 400] width 1111 height 698
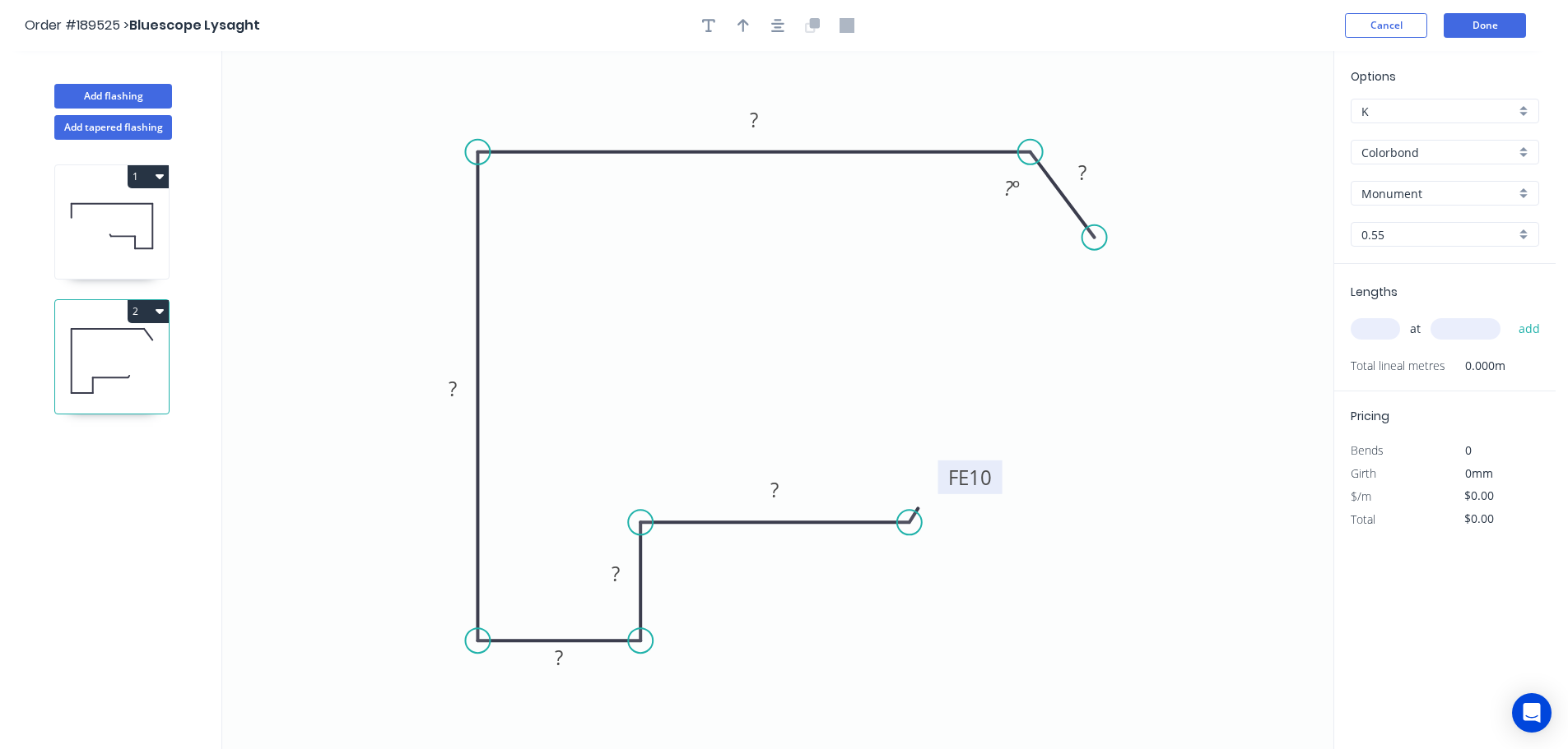
drag, startPoint x: 913, startPoint y: 482, endPoint x: 995, endPoint y: 480, distance: 82.0
click at [995, 480] on rect at bounding box center [970, 477] width 65 height 34
click at [778, 491] on tspan "?" at bounding box center [775, 490] width 8 height 27
click at [1008, 315] on icon "0 FE 10 50 25 35 160 150 40 135 º" at bounding box center [778, 400] width 1111 height 698
click at [742, 23] on icon "button" at bounding box center [743, 25] width 12 height 13
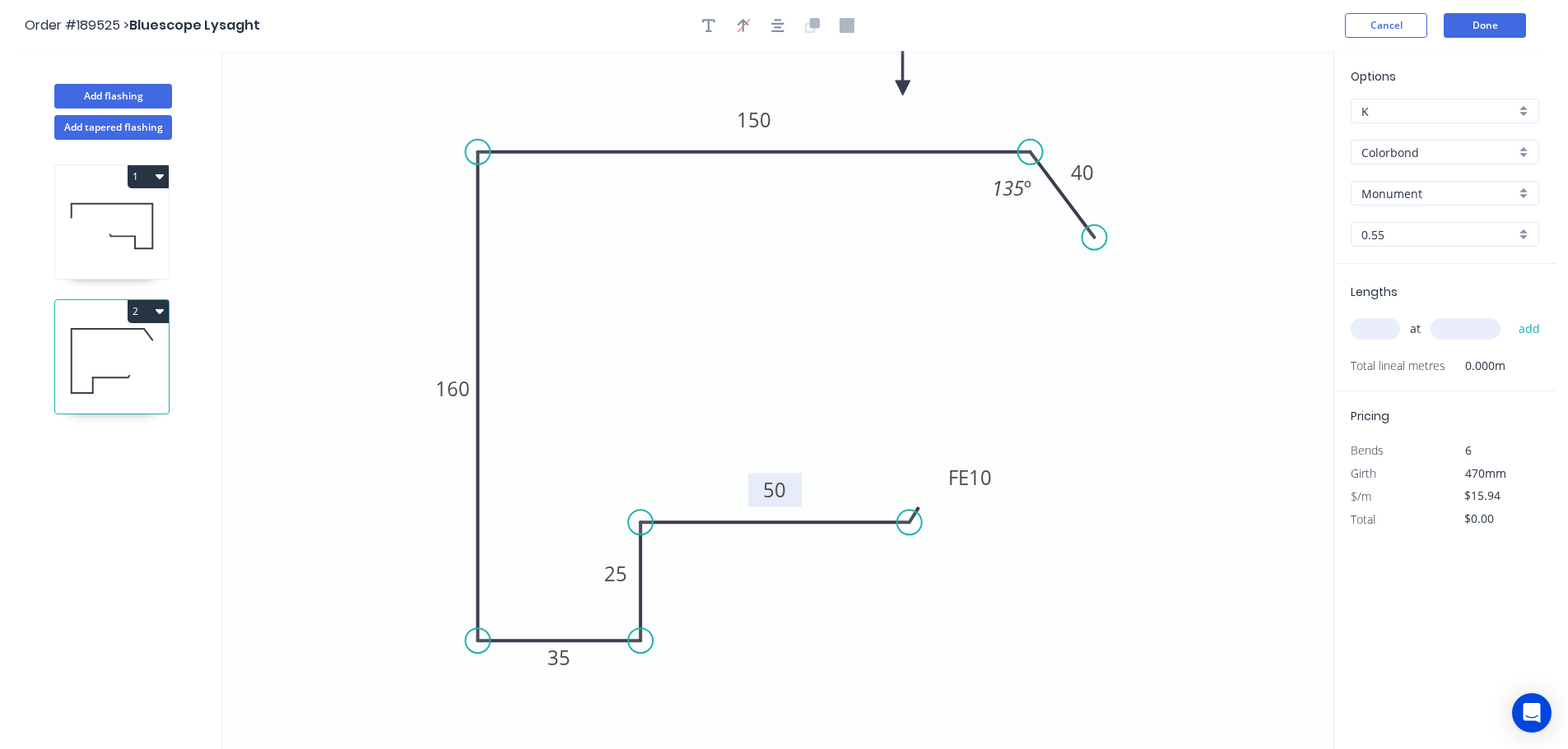
drag, startPoint x: 1239, startPoint y: 135, endPoint x: 903, endPoint y: 88, distance: 339.3
click at [903, 88] on icon at bounding box center [903, 69] width 15 height 53
click at [1380, 328] on input "text" at bounding box center [1375, 329] width 49 height 22
click at [1474, 333] on input "text" at bounding box center [1465, 329] width 70 height 22
click at [1510, 315] on button "add" at bounding box center [1529, 329] width 39 height 28
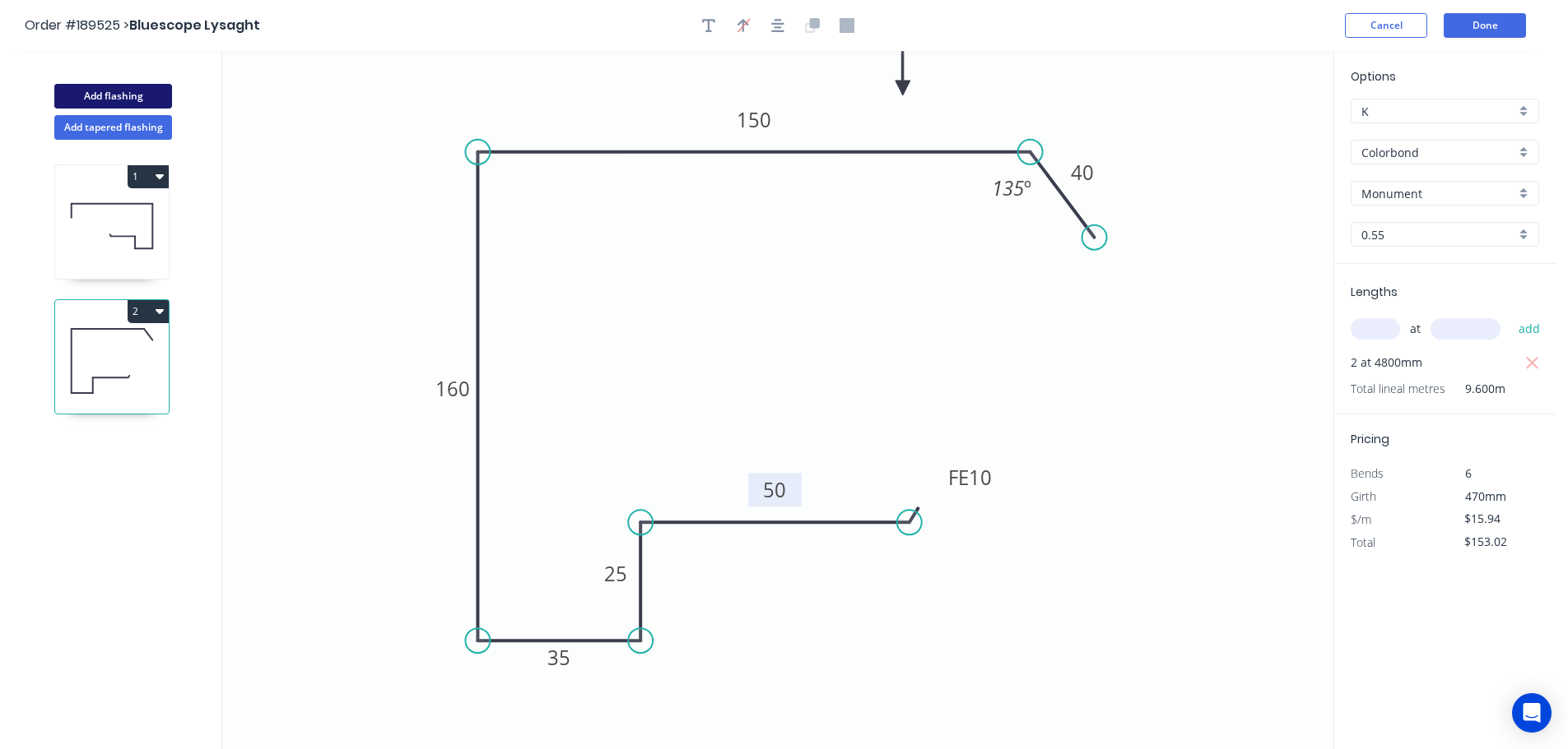
click at [114, 95] on button "Add flashing" at bounding box center [113, 95] width 117 height 25
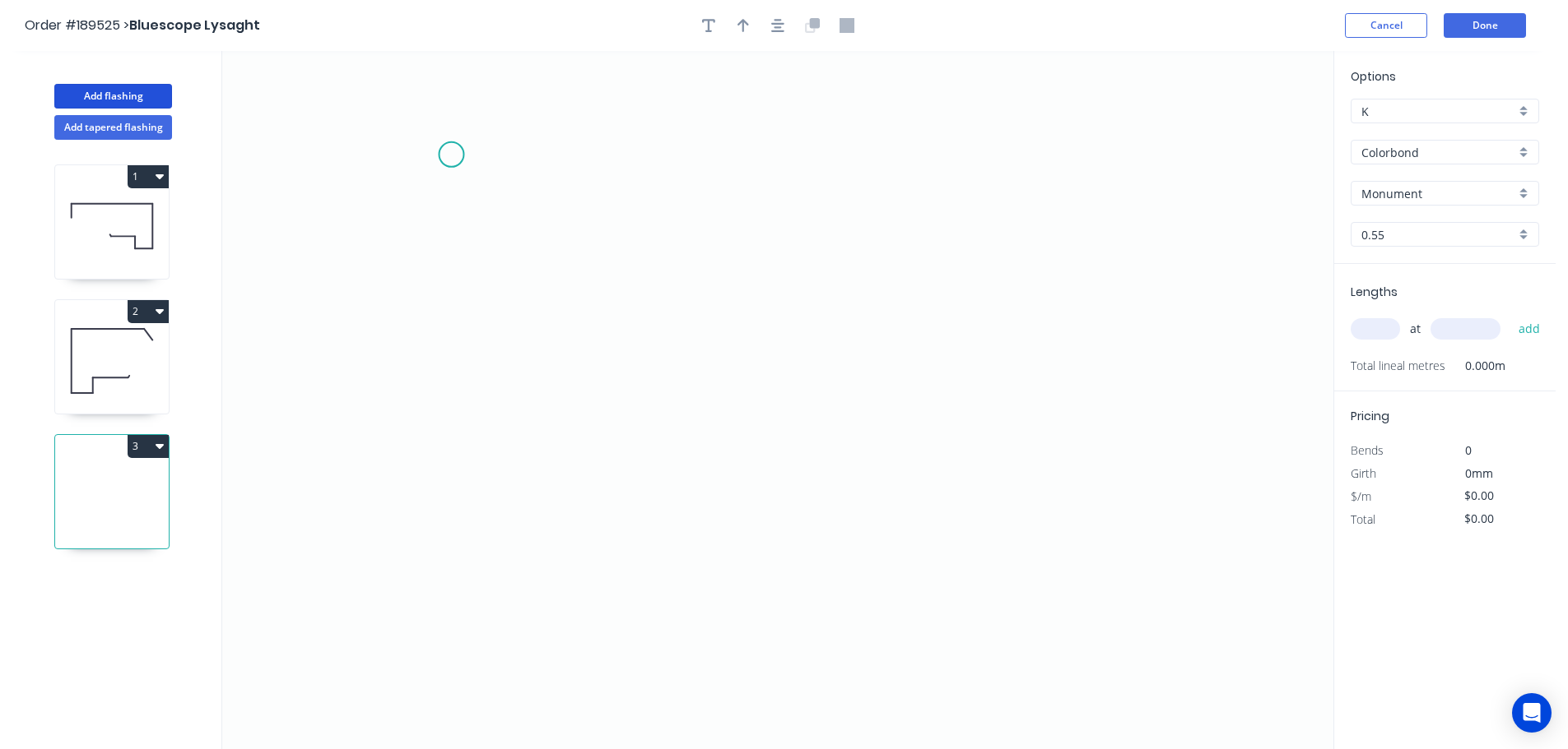
click at [451, 155] on icon "0" at bounding box center [778, 400] width 1111 height 698
click at [562, 135] on icon "0" at bounding box center [778, 400] width 1111 height 698
click at [538, 629] on icon "0 ?" at bounding box center [778, 400] width 1111 height 698
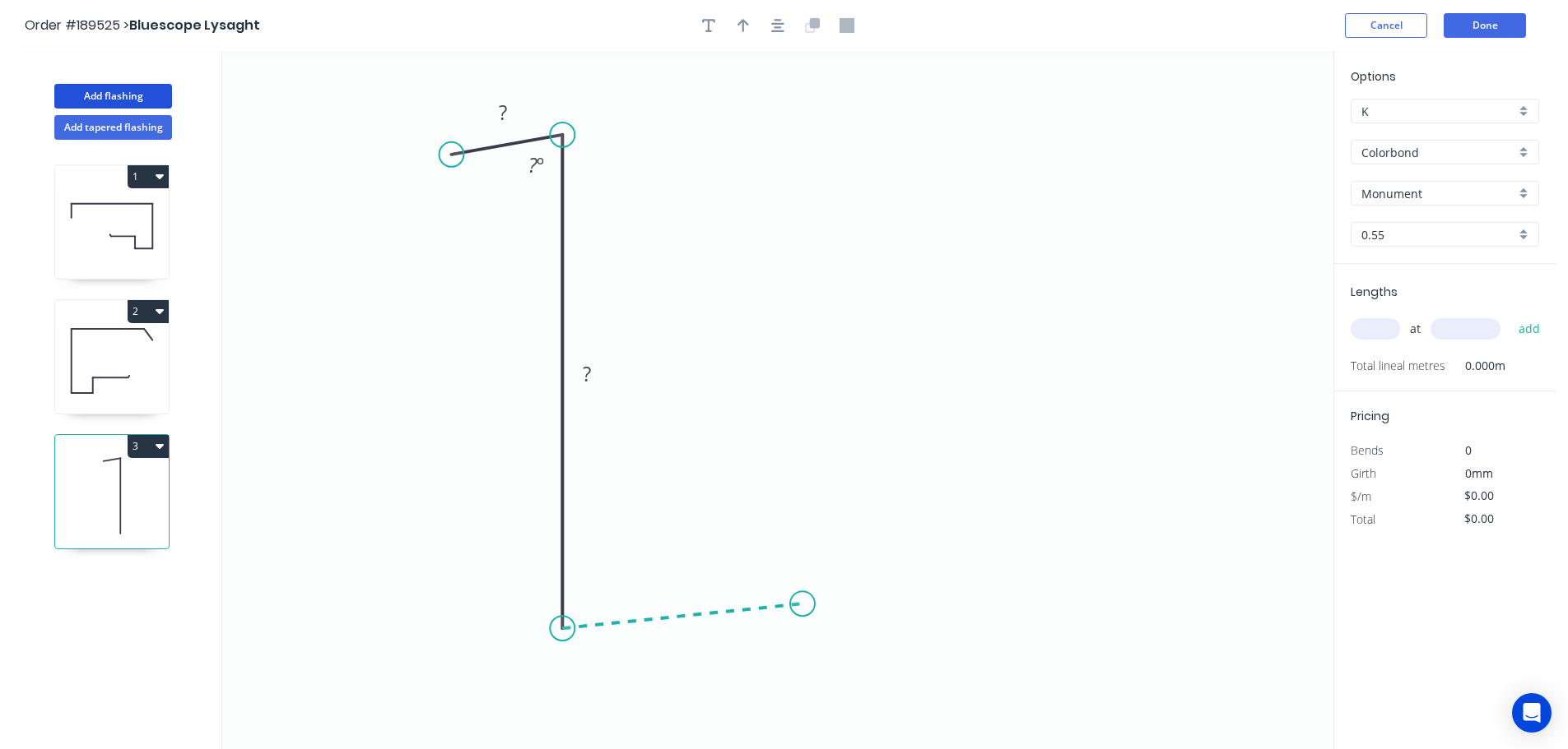
click at [802, 604] on icon "0 ? ? ? º" at bounding box center [778, 400] width 1111 height 698
click at [806, 453] on icon "0 ? ? ? ? º ? º" at bounding box center [778, 400] width 1111 height 698
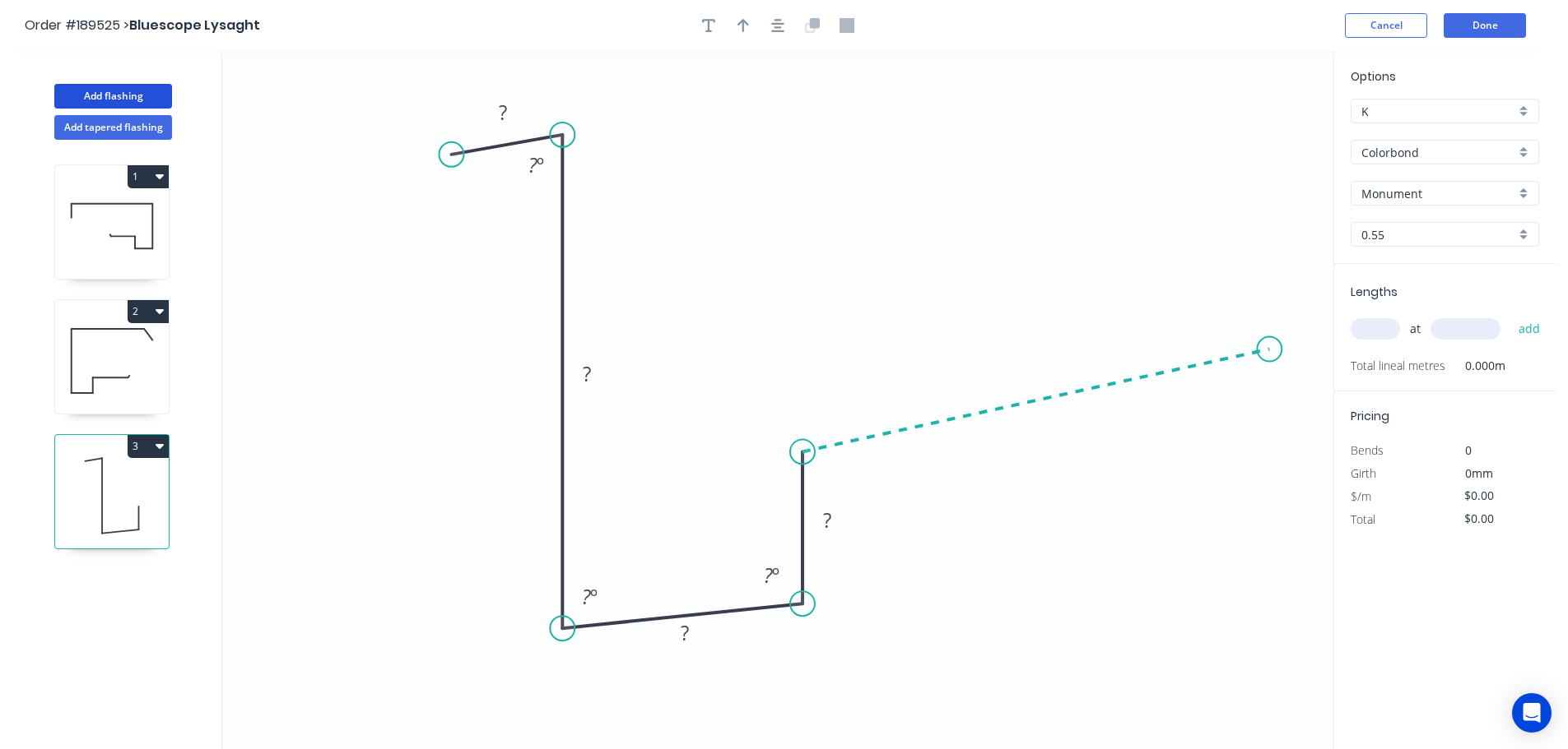
click at [1270, 350] on icon "0 ? ? ? ? ? º ? º ? º" at bounding box center [778, 400] width 1111 height 698
click at [1270, 350] on circle at bounding box center [1269, 349] width 25 height 25
drag, startPoint x: 1285, startPoint y: 347, endPoint x: 1299, endPoint y: 340, distance: 15.7
click at [1299, 340] on circle at bounding box center [1297, 339] width 25 height 25
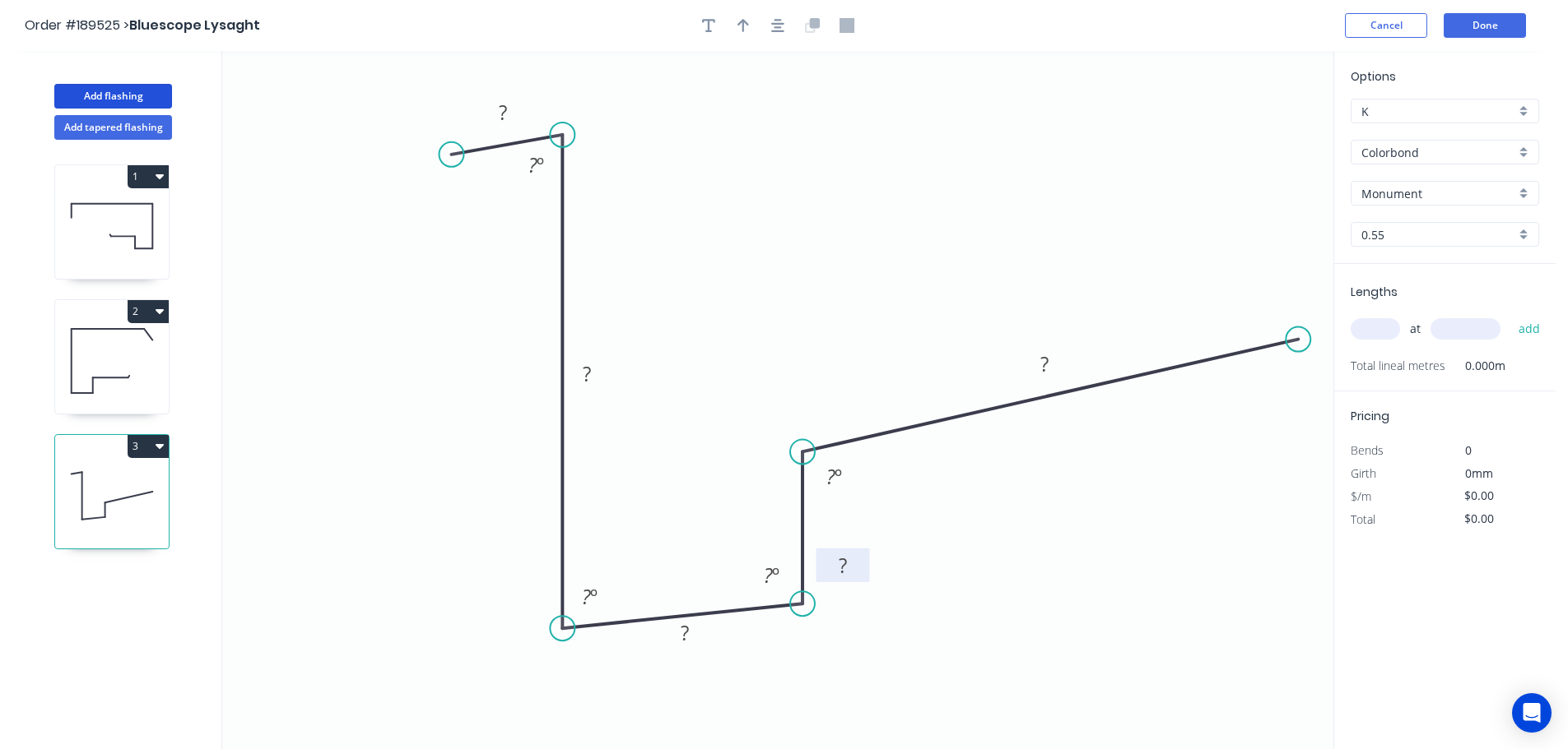
drag, startPoint x: 853, startPoint y: 533, endPoint x: 869, endPoint y: 578, distance: 47.8
click at [869, 578] on rect at bounding box center [842, 565] width 54 height 34
click at [504, 108] on tspan "?" at bounding box center [502, 113] width 8 height 27
click at [705, 177] on icon "0 20 125 35 25 250 88 º 88 º 92 º 92 º" at bounding box center [778, 400] width 1111 height 698
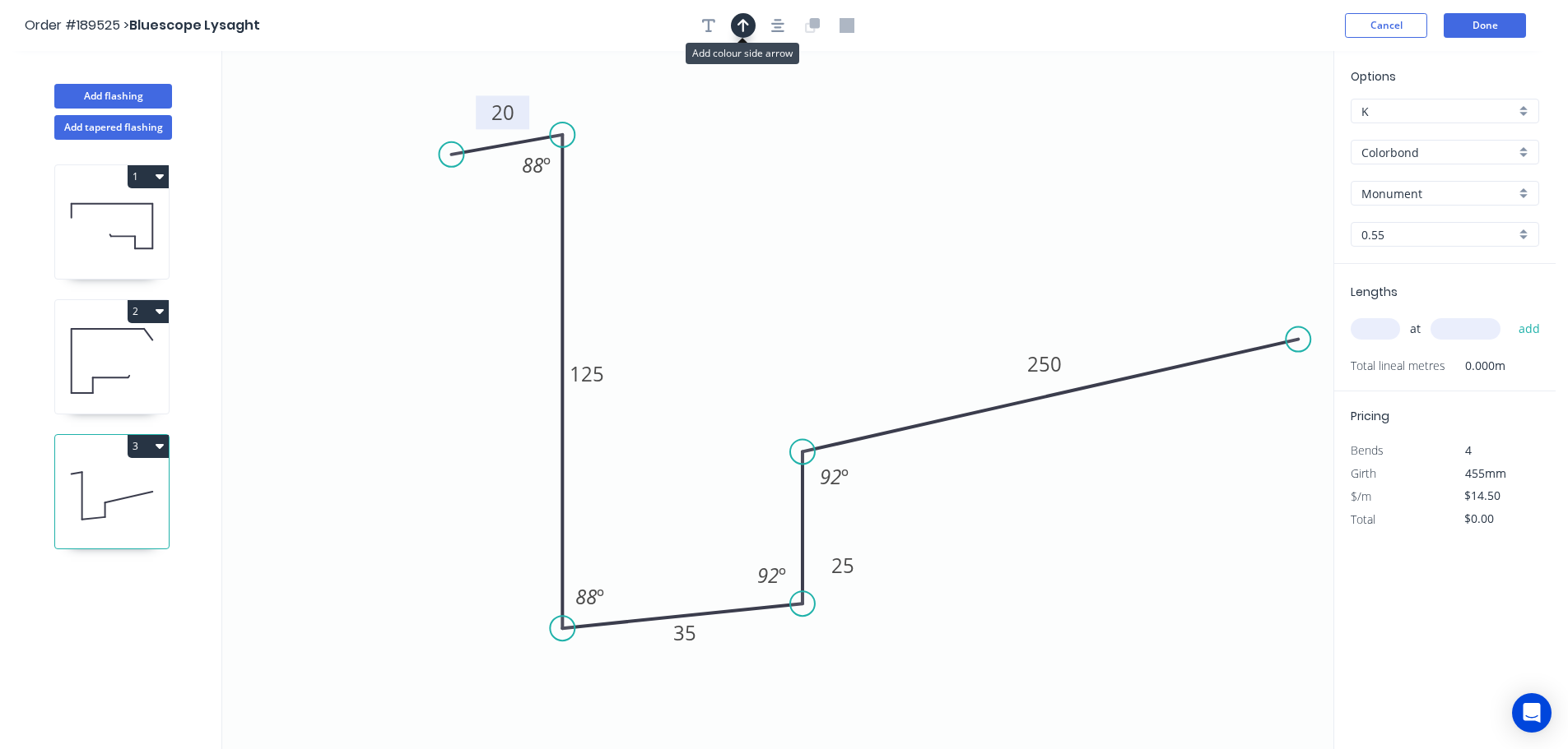
click at [747, 26] on icon "button" at bounding box center [743, 25] width 12 height 15
drag, startPoint x: 1251, startPoint y: 129, endPoint x: 792, endPoint y: 212, distance: 466.4
click at [792, 212] on icon at bounding box center [791, 194] width 15 height 53
click at [1384, 327] on input "text" at bounding box center [1375, 329] width 49 height 22
click at [1510, 315] on button "add" at bounding box center [1529, 329] width 39 height 28
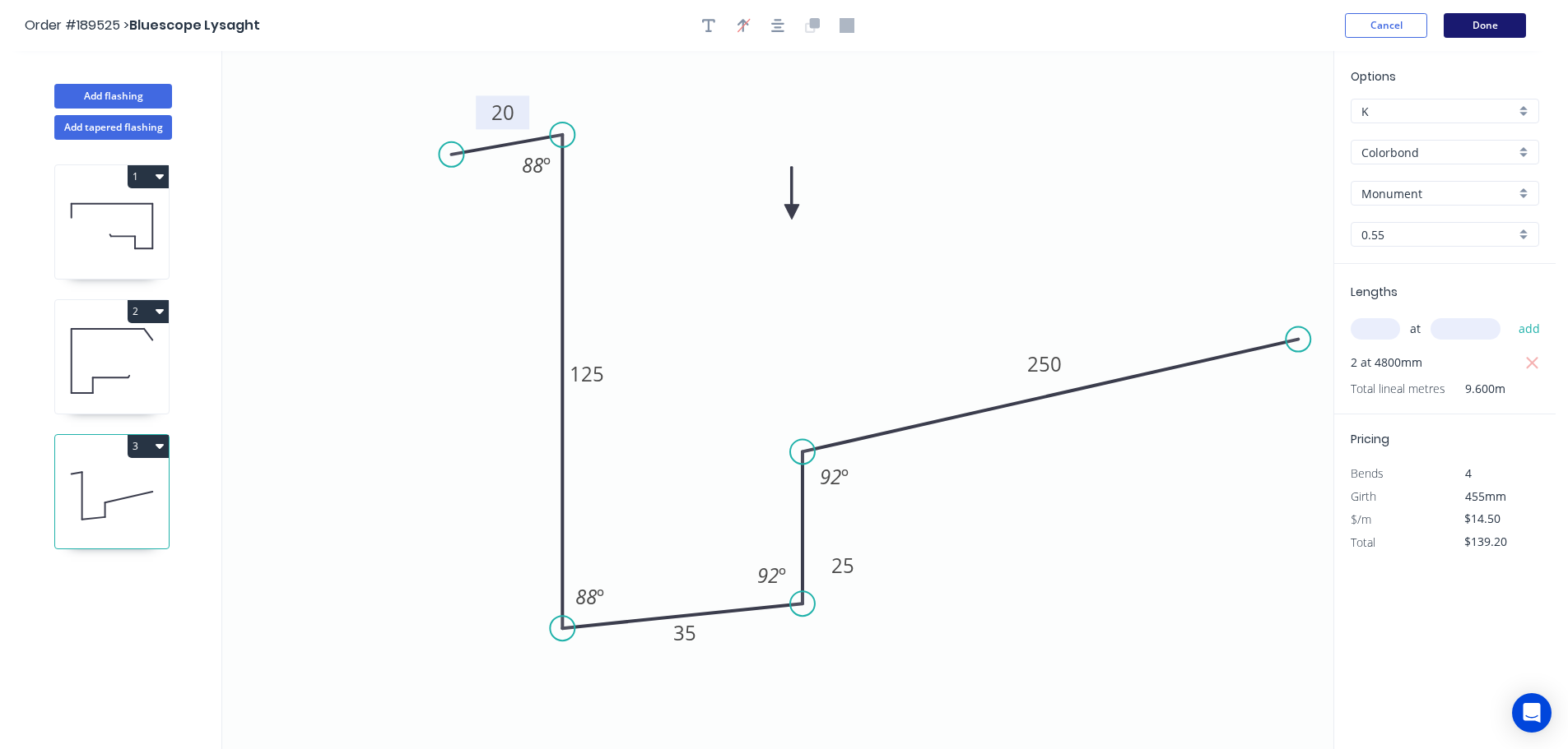
click at [1496, 26] on button "Done" at bounding box center [1484, 25] width 82 height 25
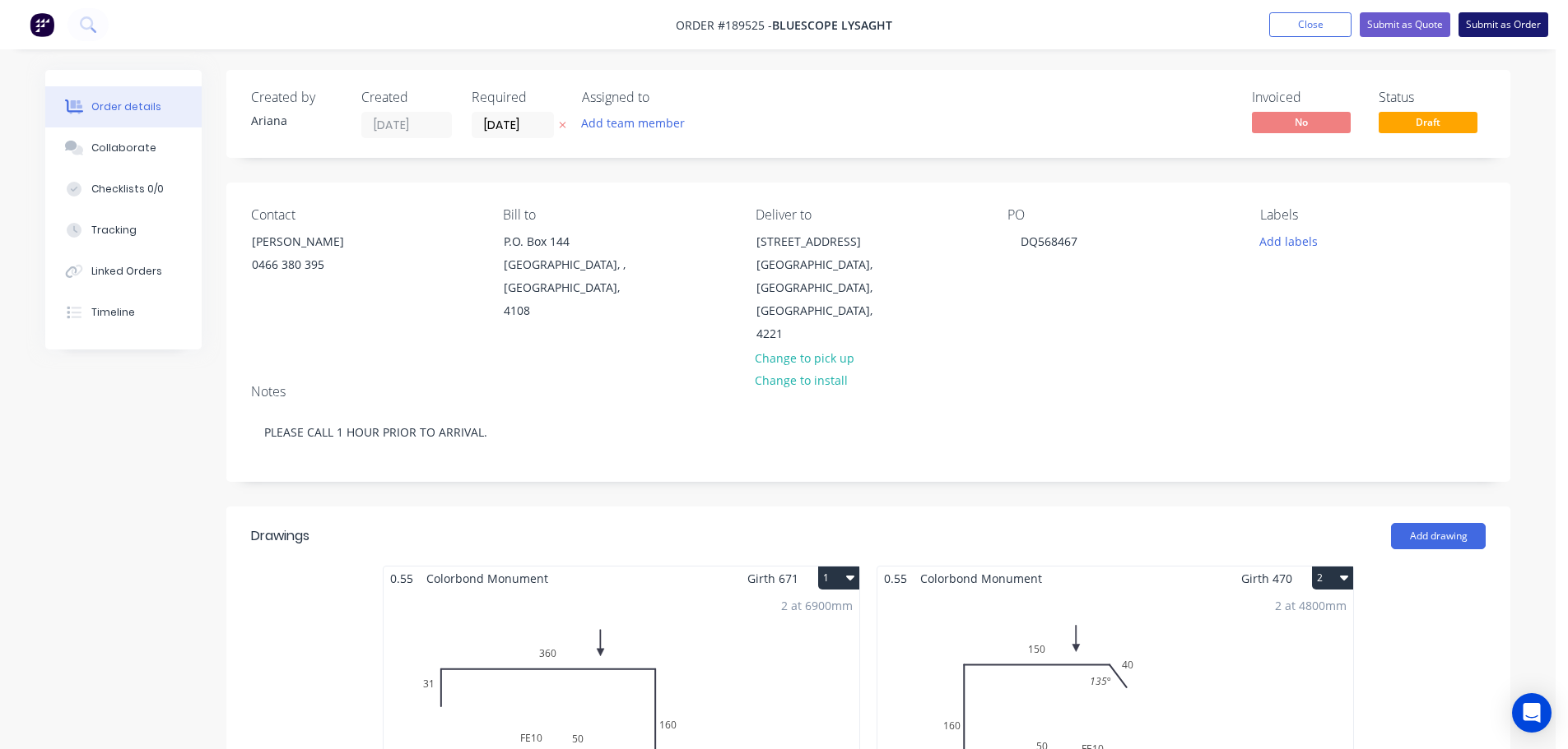
click at [1509, 25] on button "Submit as Order" at bounding box center [1503, 25] width 90 height 25
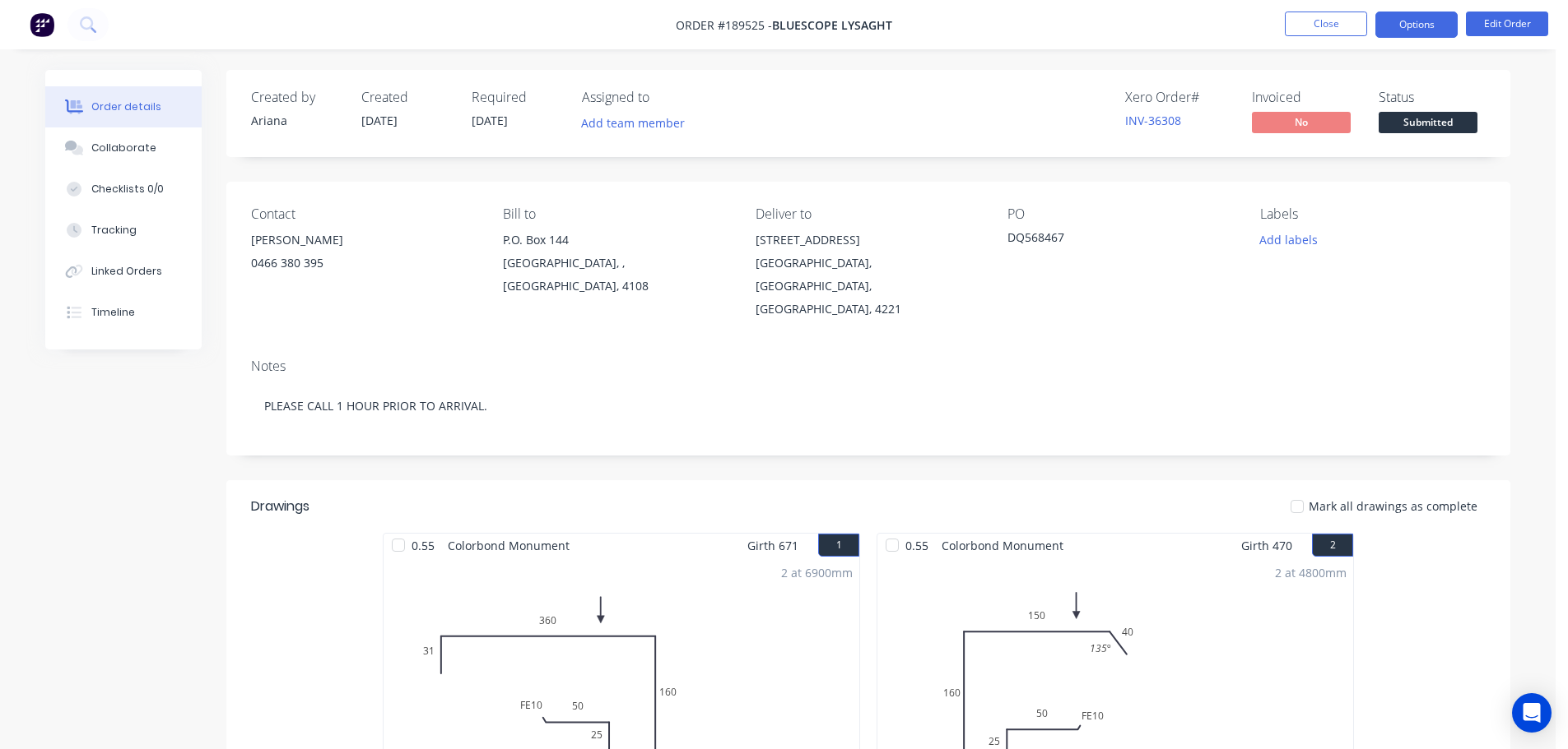
click at [1423, 22] on button "Options" at bounding box center [1416, 25] width 82 height 26
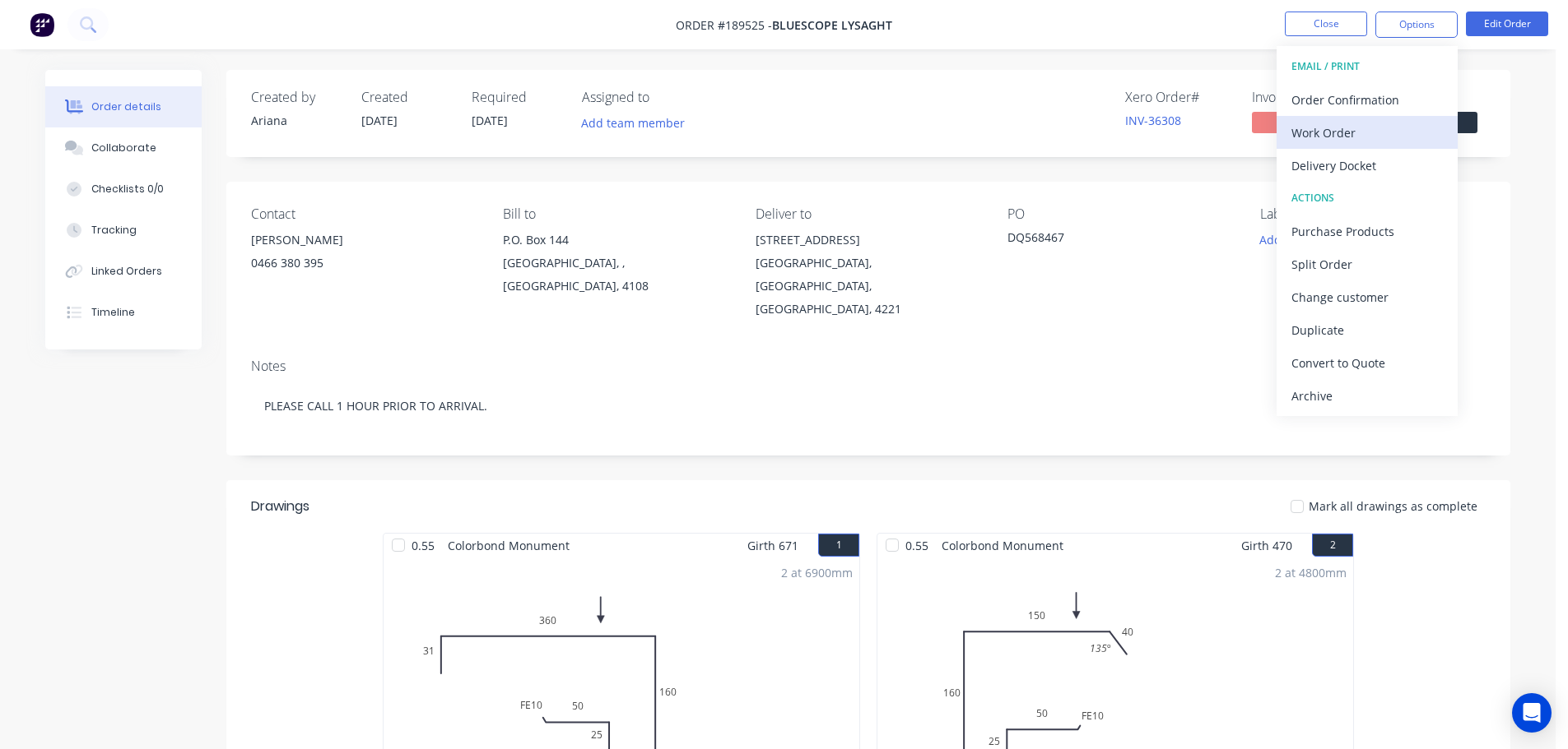
click at [1367, 129] on div "Work Order" at bounding box center [1367, 133] width 152 height 24
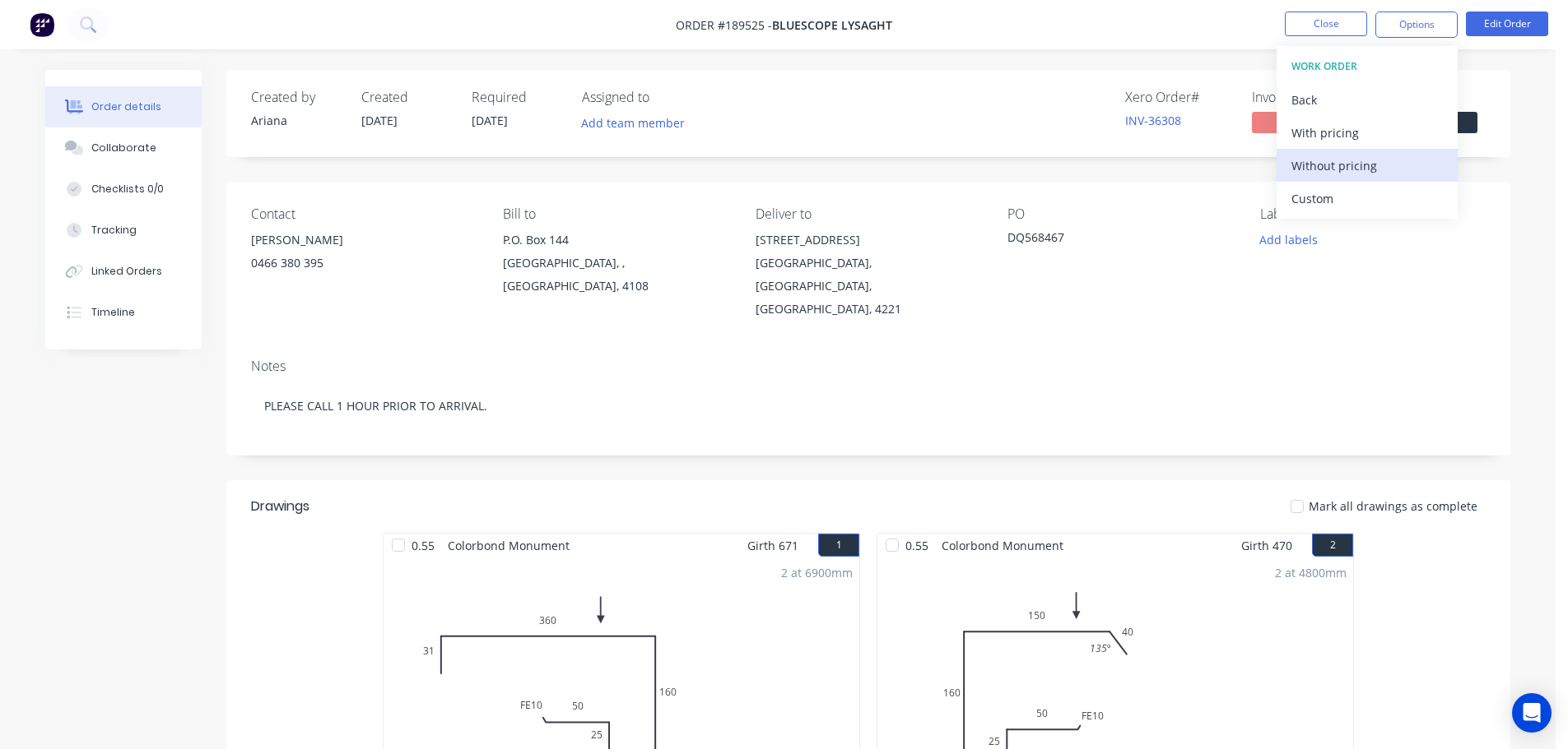
click at [1333, 169] on div "Without pricing" at bounding box center [1367, 165] width 152 height 24
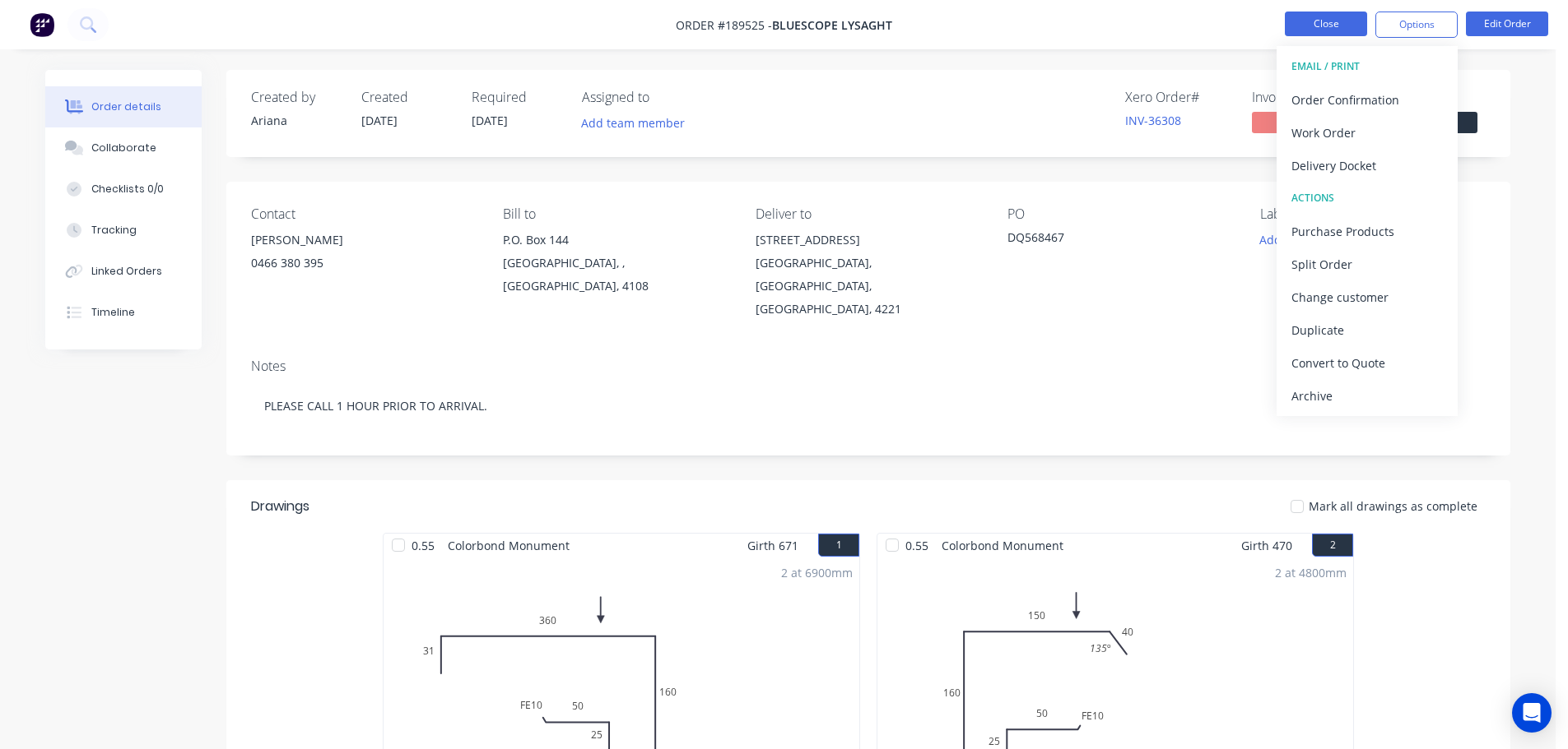
click at [1309, 23] on button "Close" at bounding box center [1326, 24] width 82 height 25
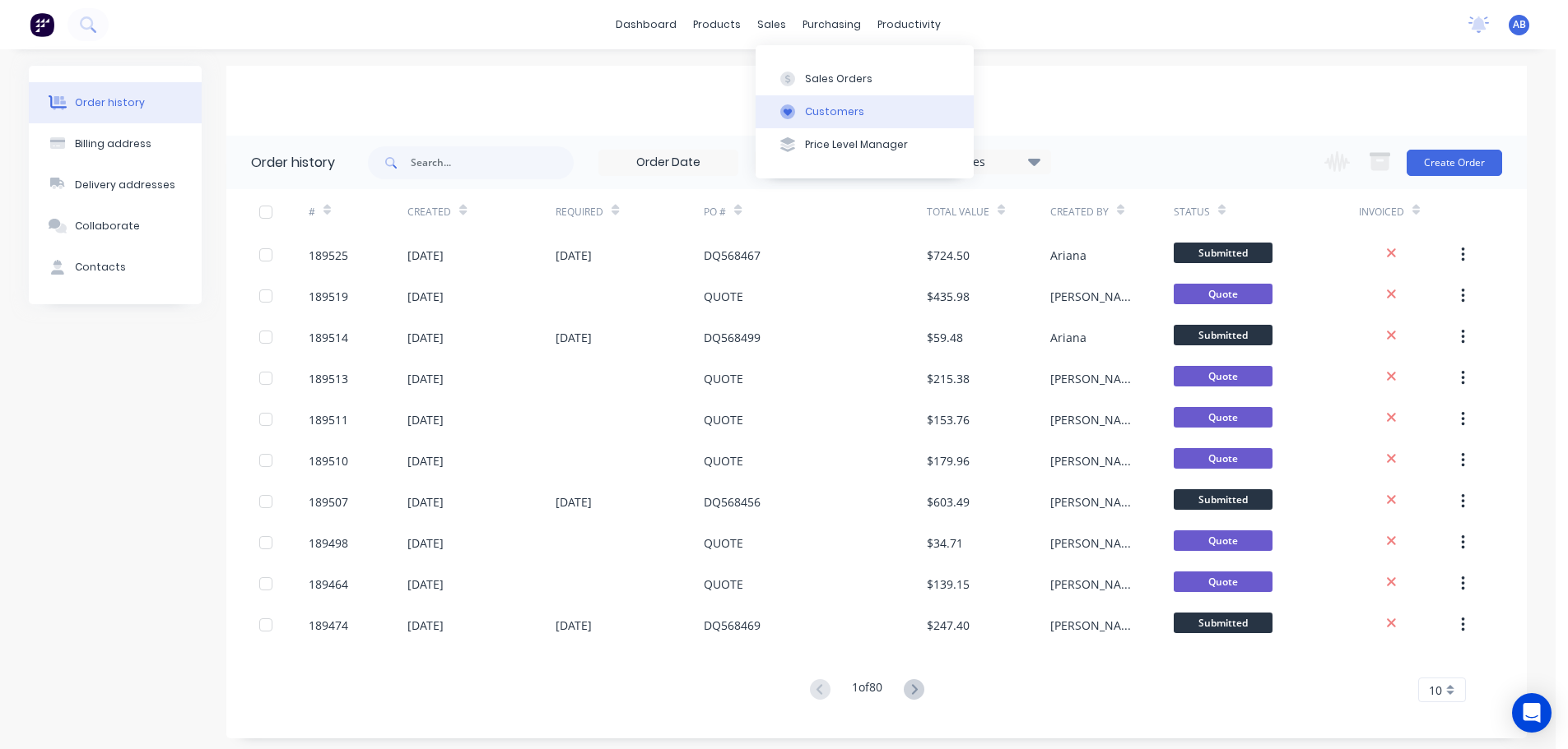
click at [809, 106] on div "Customers" at bounding box center [834, 112] width 59 height 15
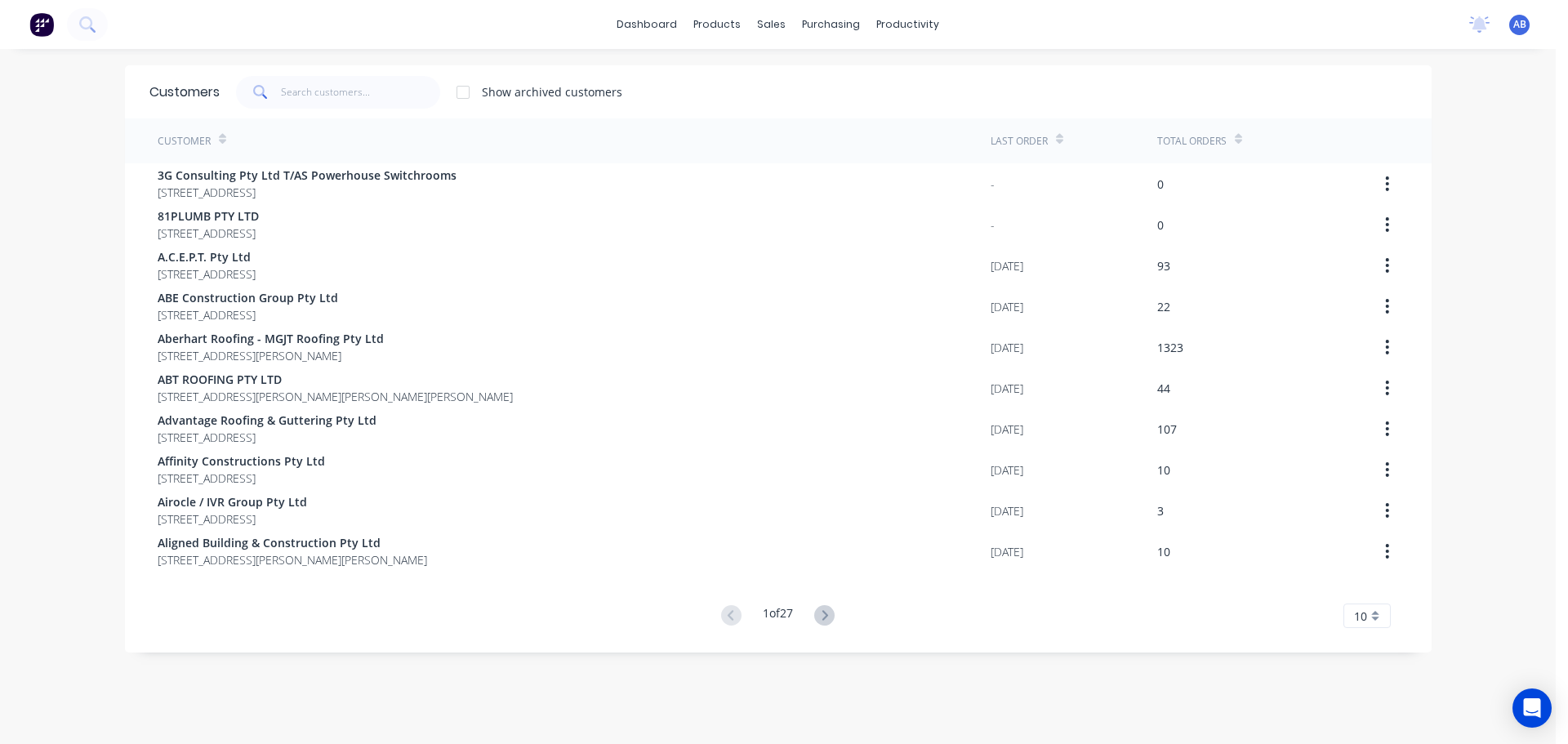
click at [1130, 23] on div "dashboard products sales purchasing productivity dashboard products Product Cat…" at bounding box center [778, 24] width 1556 height 49
click at [338, 94] on input "text" at bounding box center [360, 92] width 159 height 33
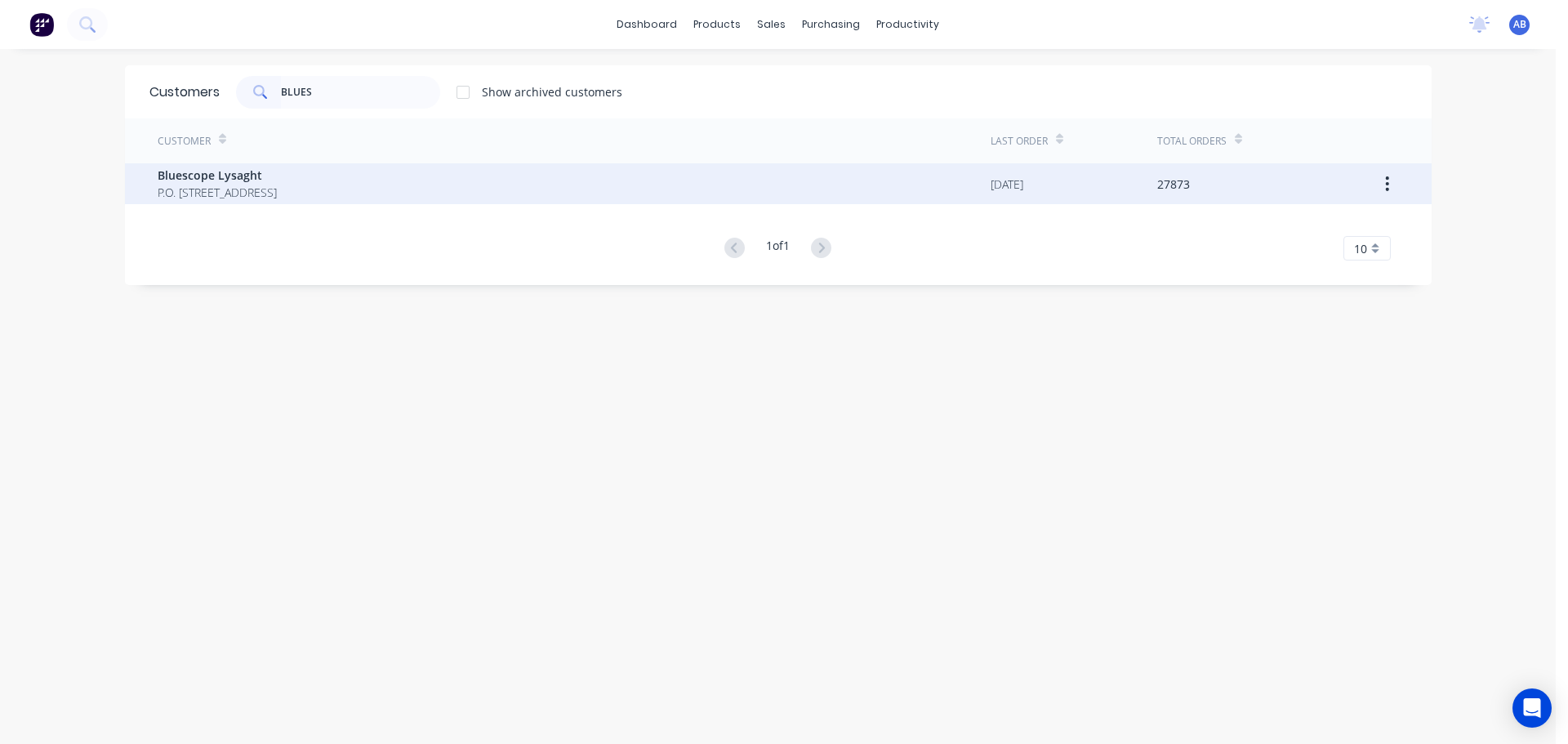
click at [257, 187] on span "P.O. Box 144 Archerfield Australia 4108" at bounding box center [218, 192] width 119 height 17
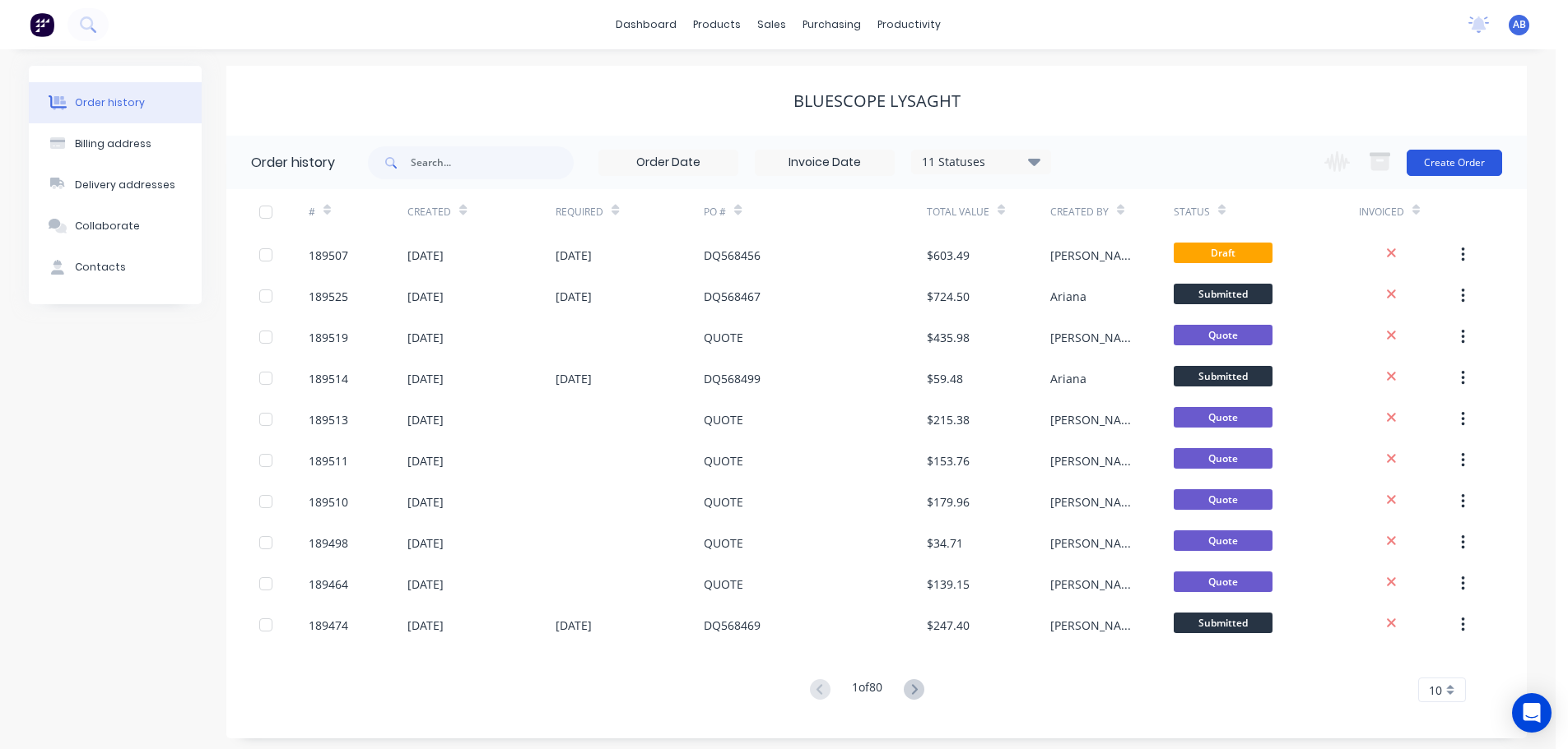
click at [1456, 165] on button "Create Order" at bounding box center [1453, 163] width 95 height 26
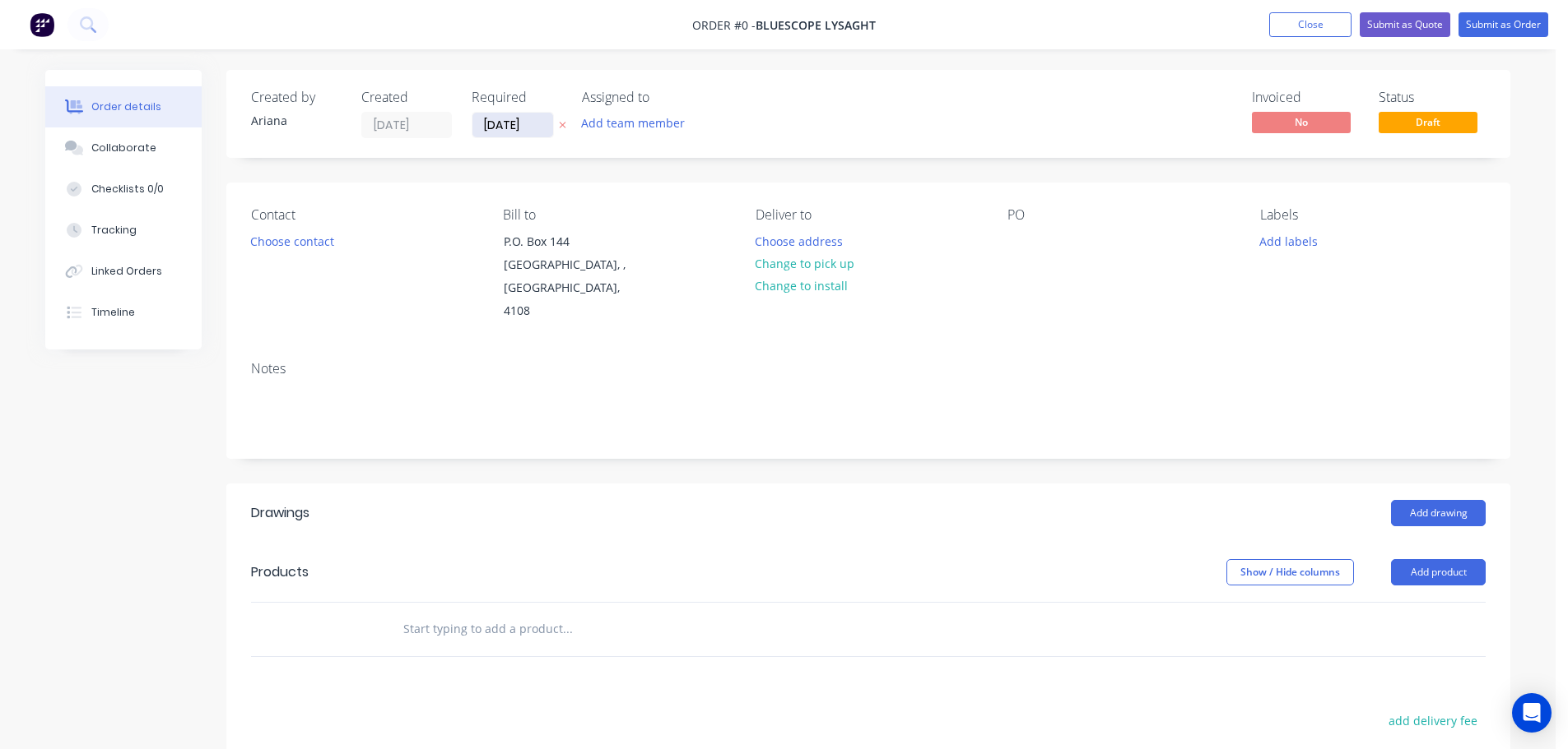
click at [503, 124] on input "[DATE]" at bounding box center [512, 125] width 81 height 25
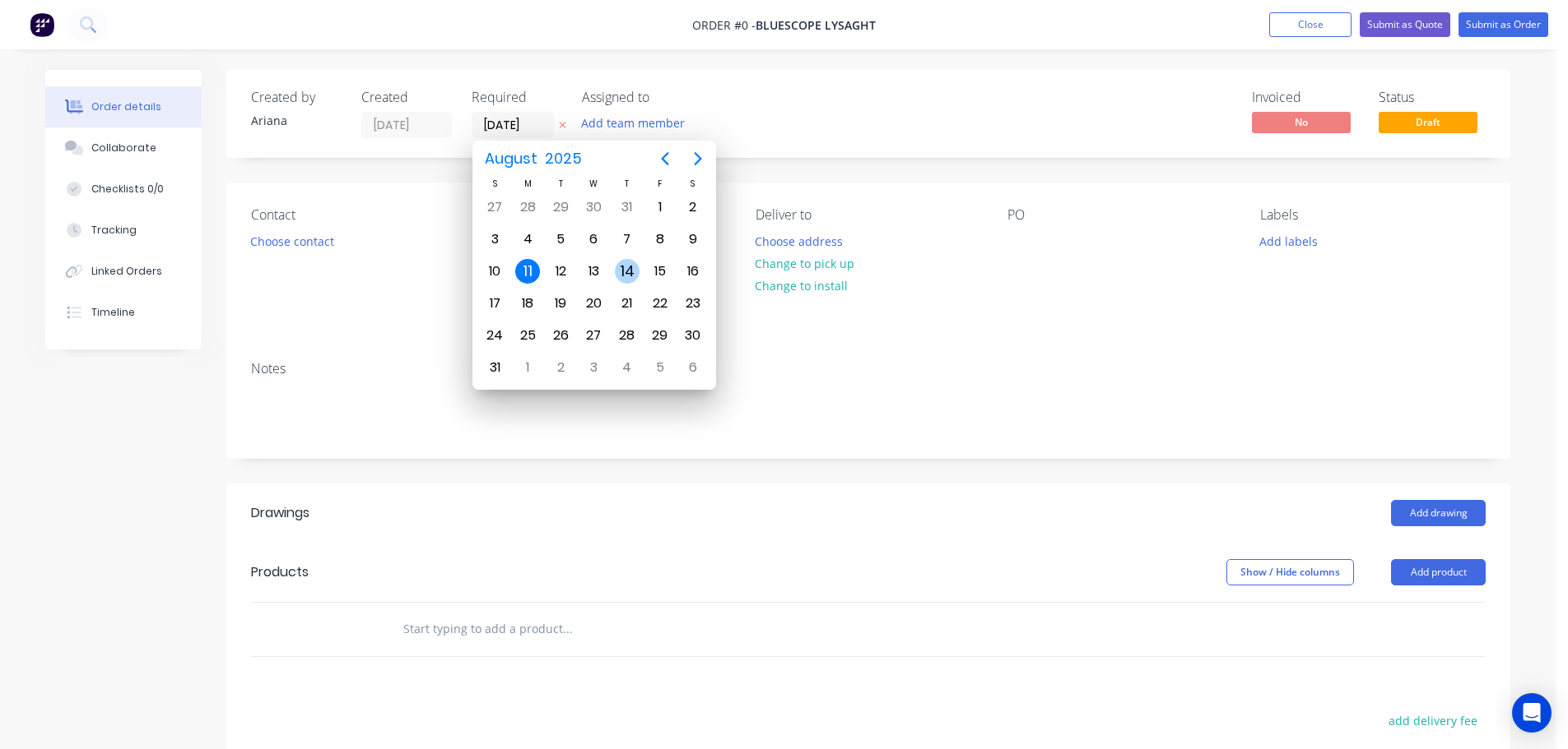
click at [628, 267] on div "14" at bounding box center [627, 271] width 25 height 25
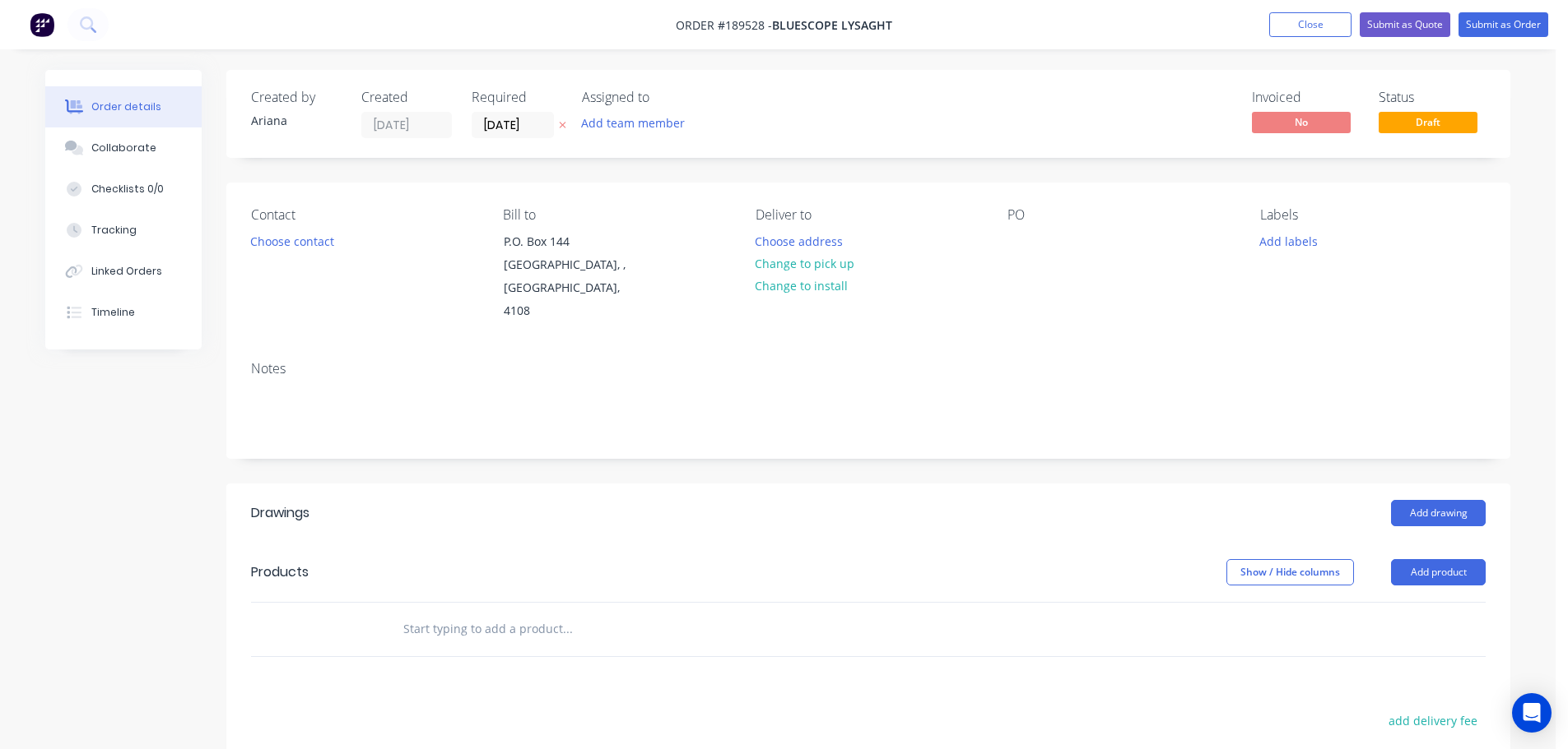
click at [734, 119] on div "Add team member" at bounding box center [664, 124] width 165 height 25
click at [307, 240] on button "Choose contact" at bounding box center [292, 240] width 101 height 22
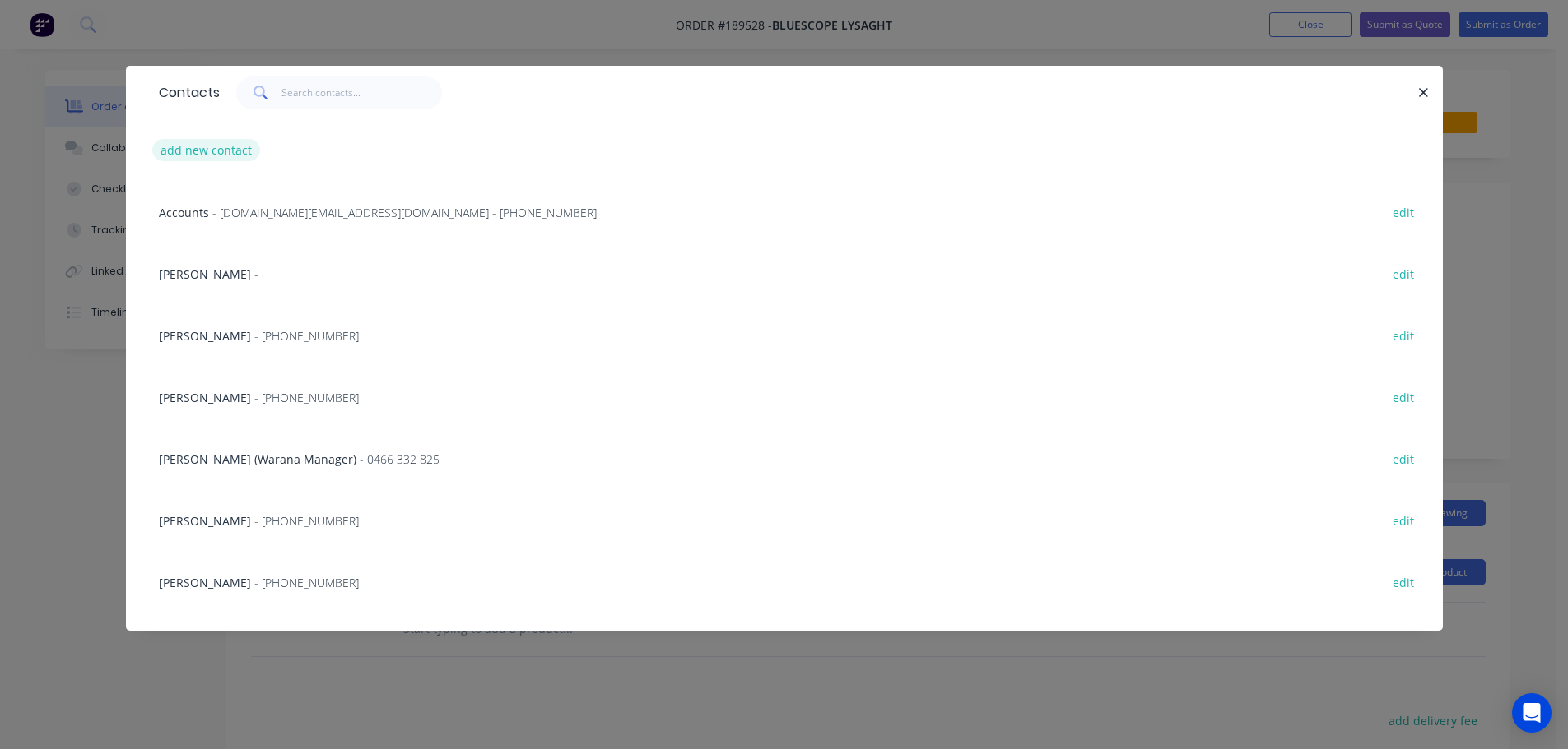
click at [202, 153] on button "add new contact" at bounding box center [206, 150] width 108 height 22
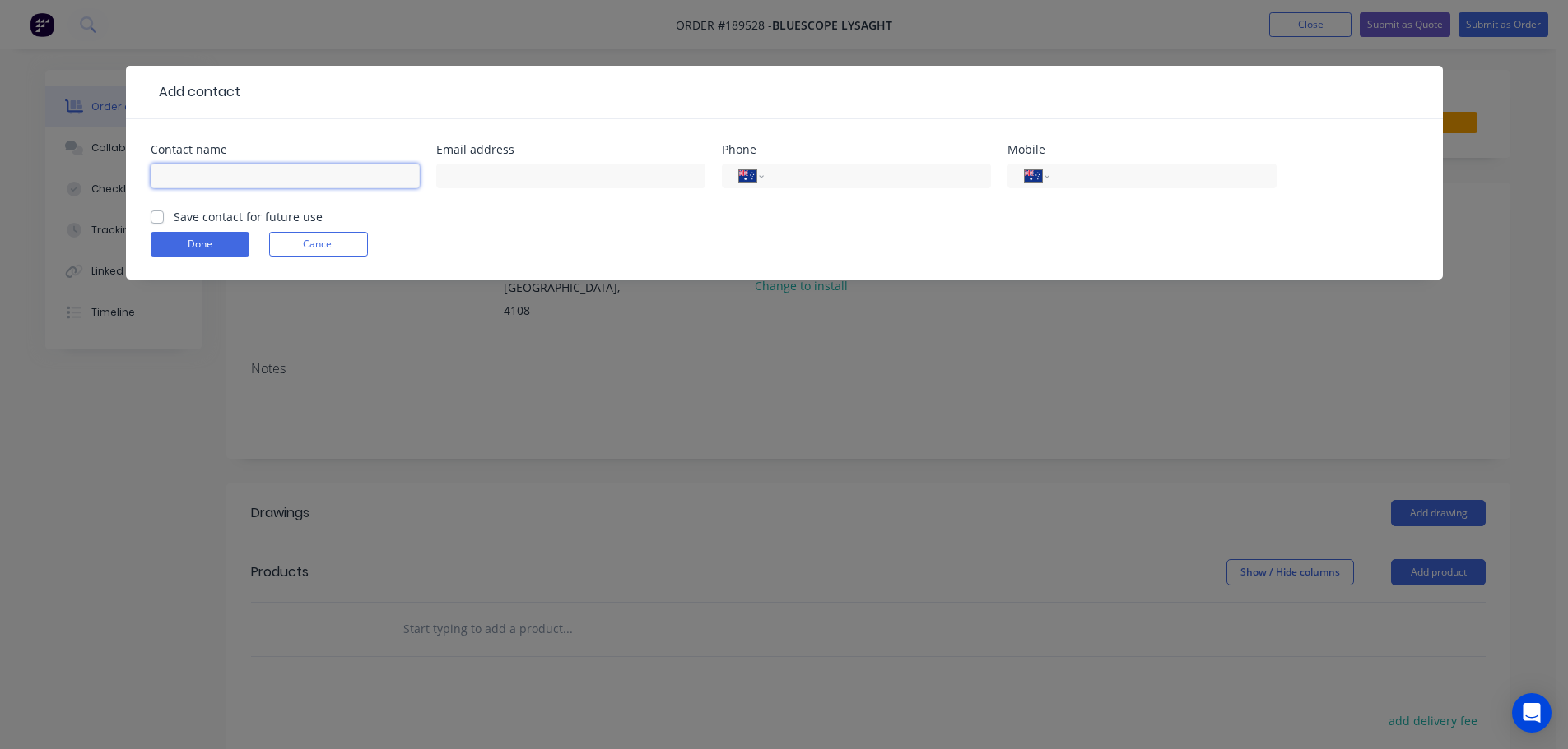
click at [188, 178] on input "text" at bounding box center [286, 175] width 269 height 25
click at [1087, 172] on input "tel" at bounding box center [1159, 176] width 197 height 19
click at [214, 246] on button "Done" at bounding box center [200, 244] width 99 height 25
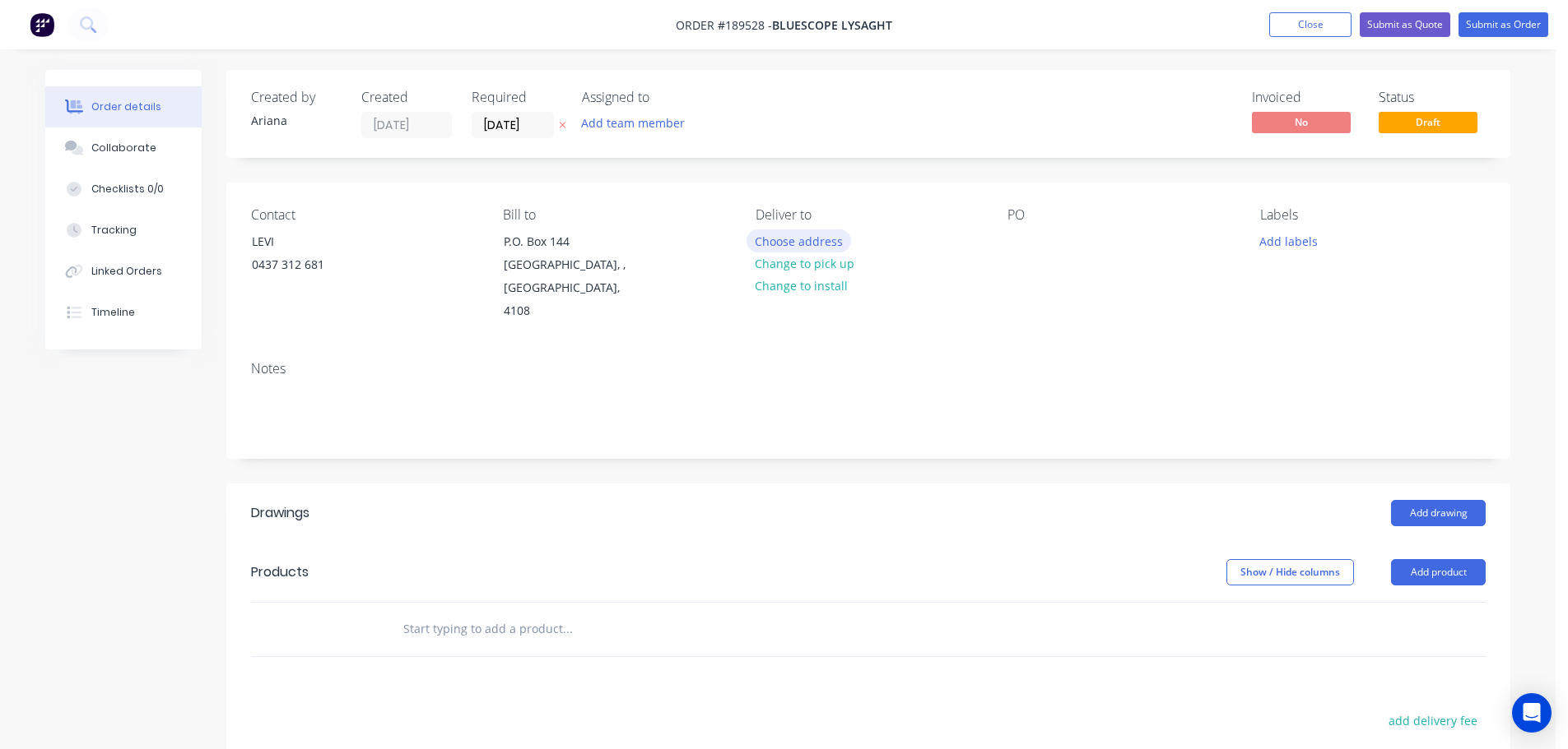
click at [806, 242] on button "Choose address" at bounding box center [799, 240] width 106 height 22
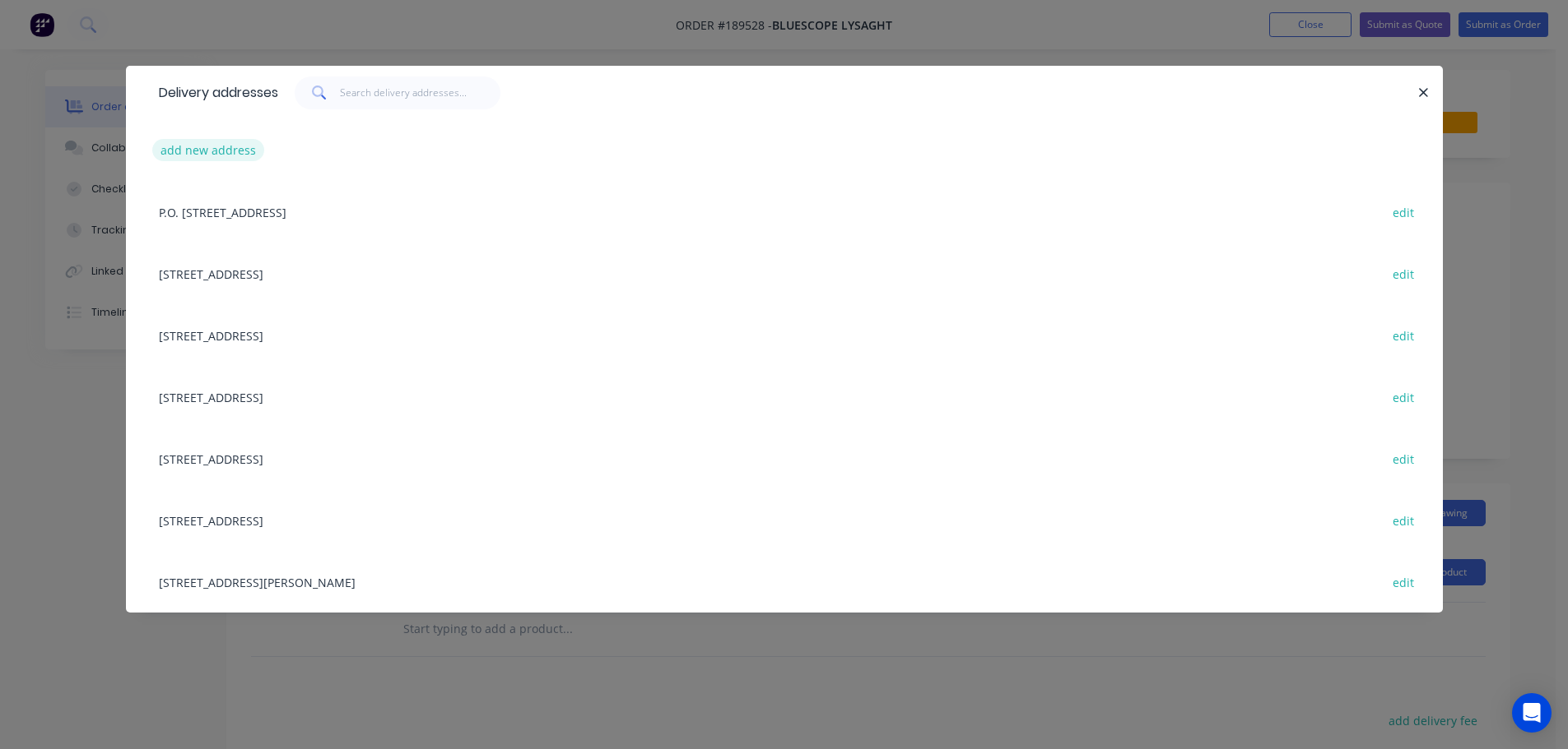
click at [193, 149] on button "add new address" at bounding box center [208, 150] width 113 height 22
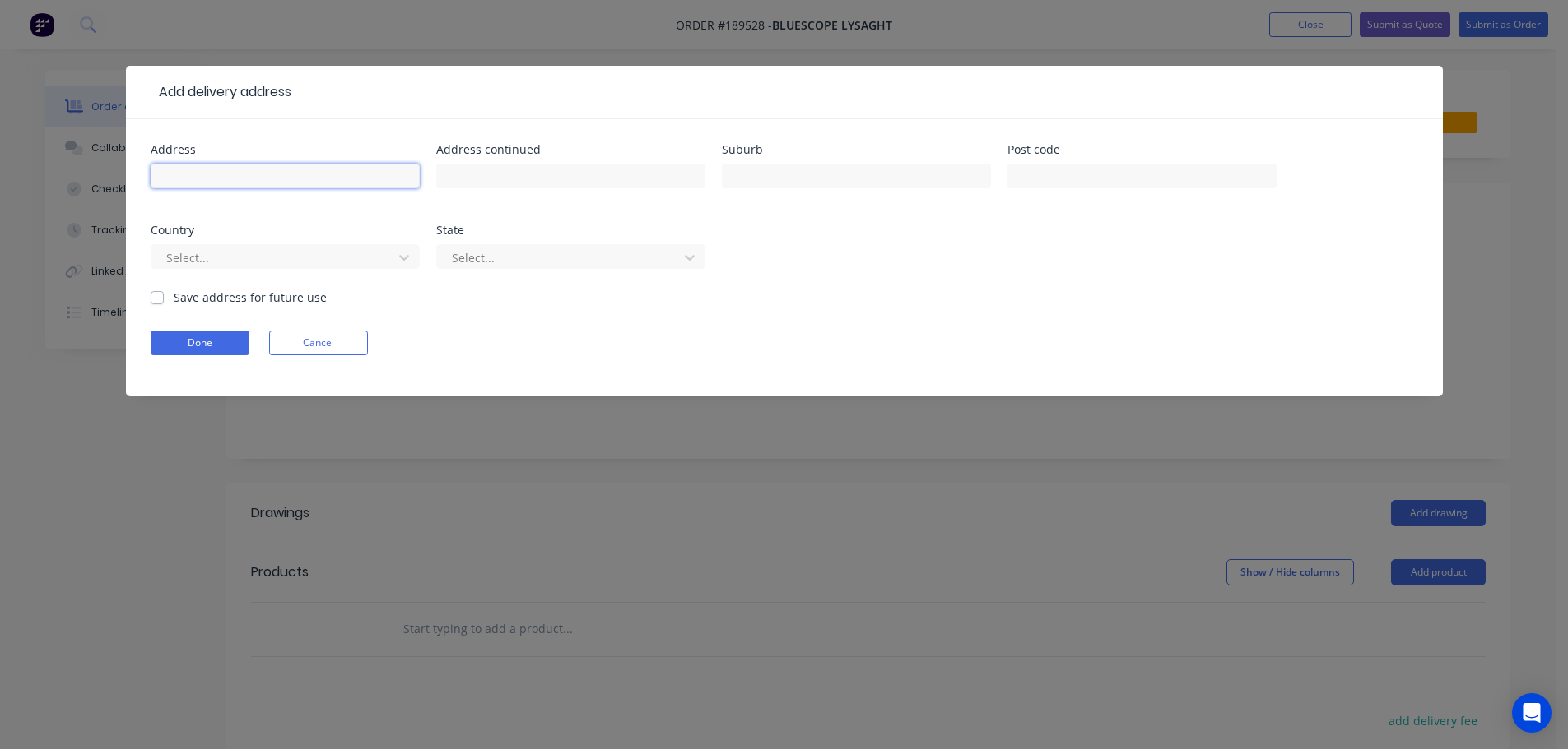
click at [191, 183] on input "text" at bounding box center [286, 175] width 269 height 25
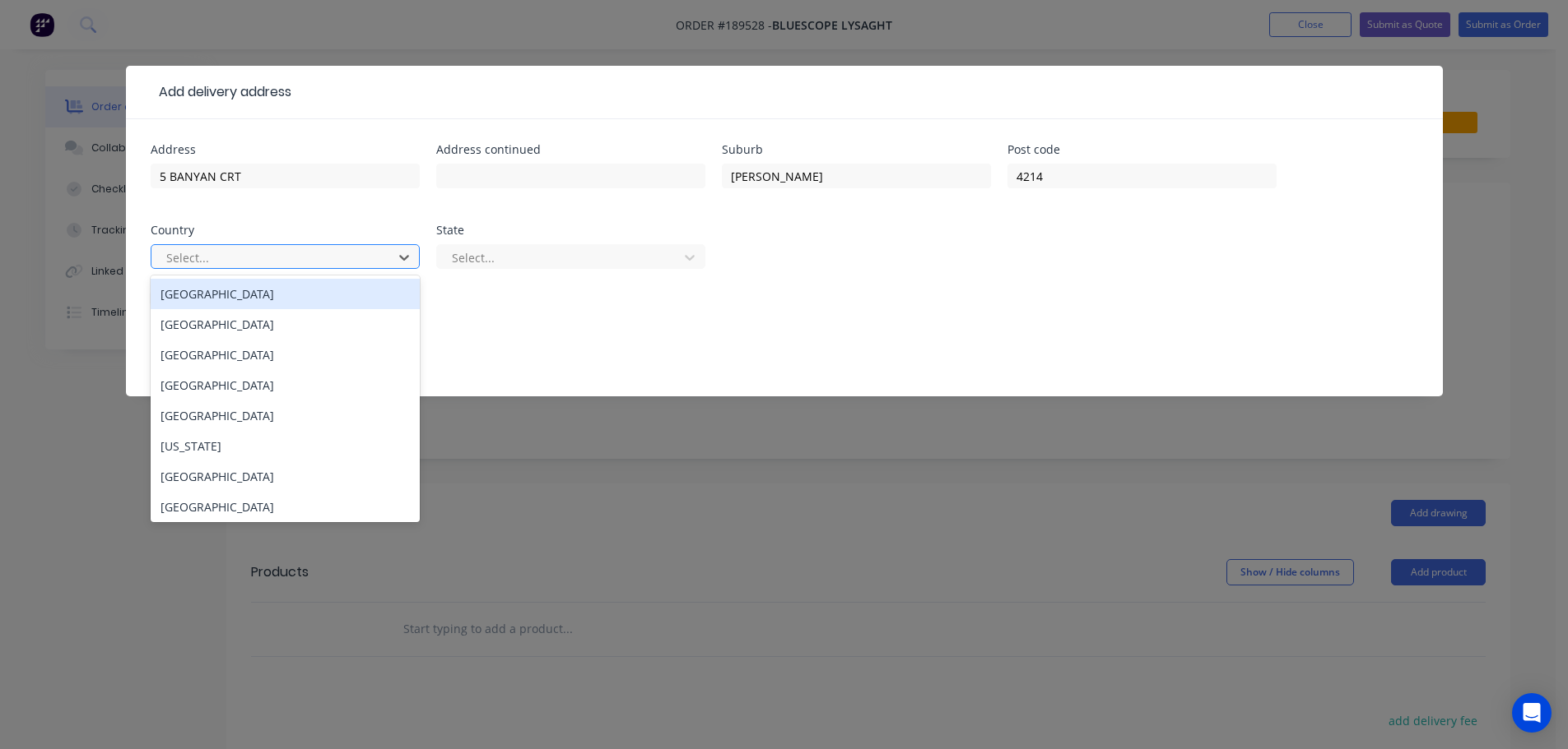
click at [286, 298] on div "Australia" at bounding box center [286, 294] width 269 height 30
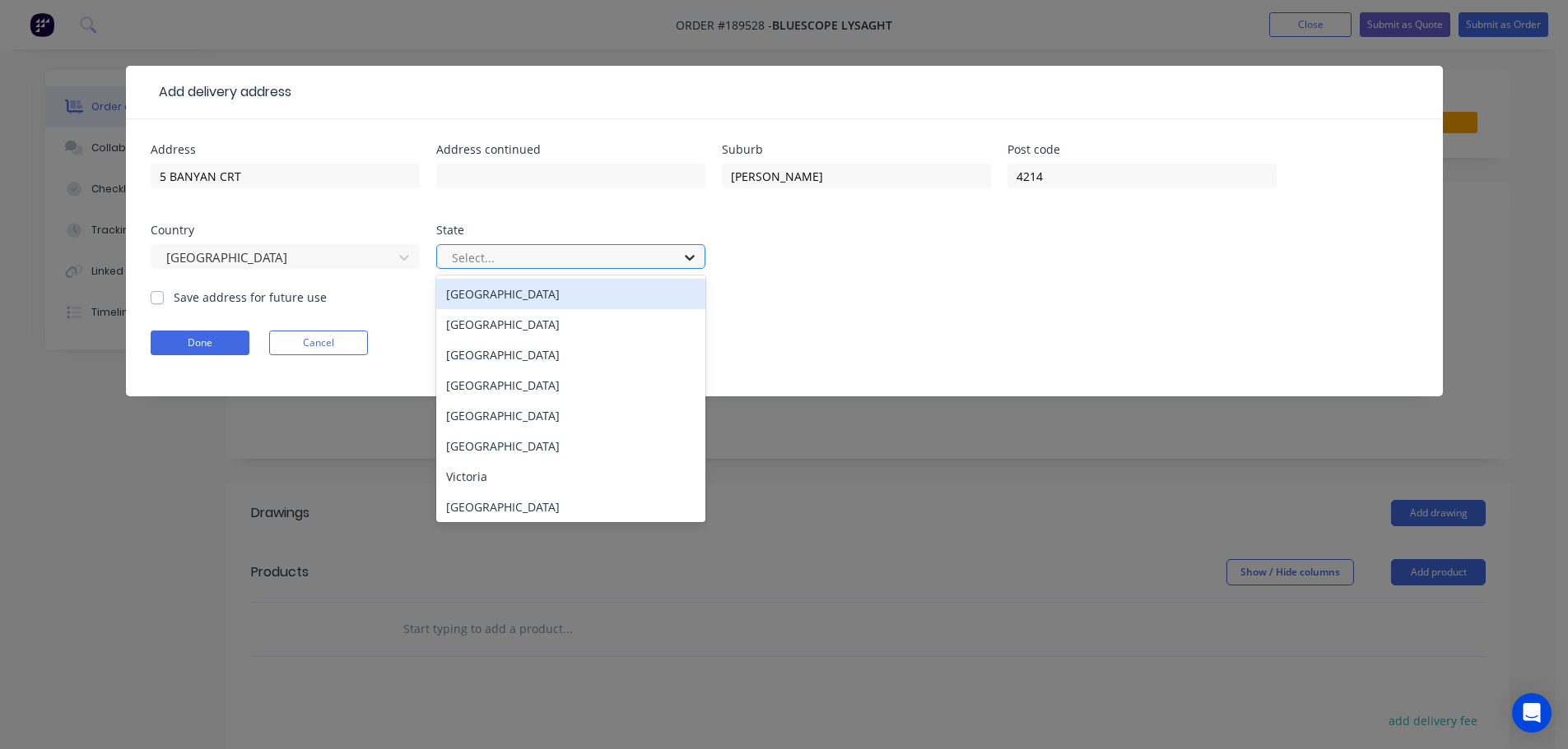
click at [694, 256] on icon at bounding box center [689, 258] width 10 height 5
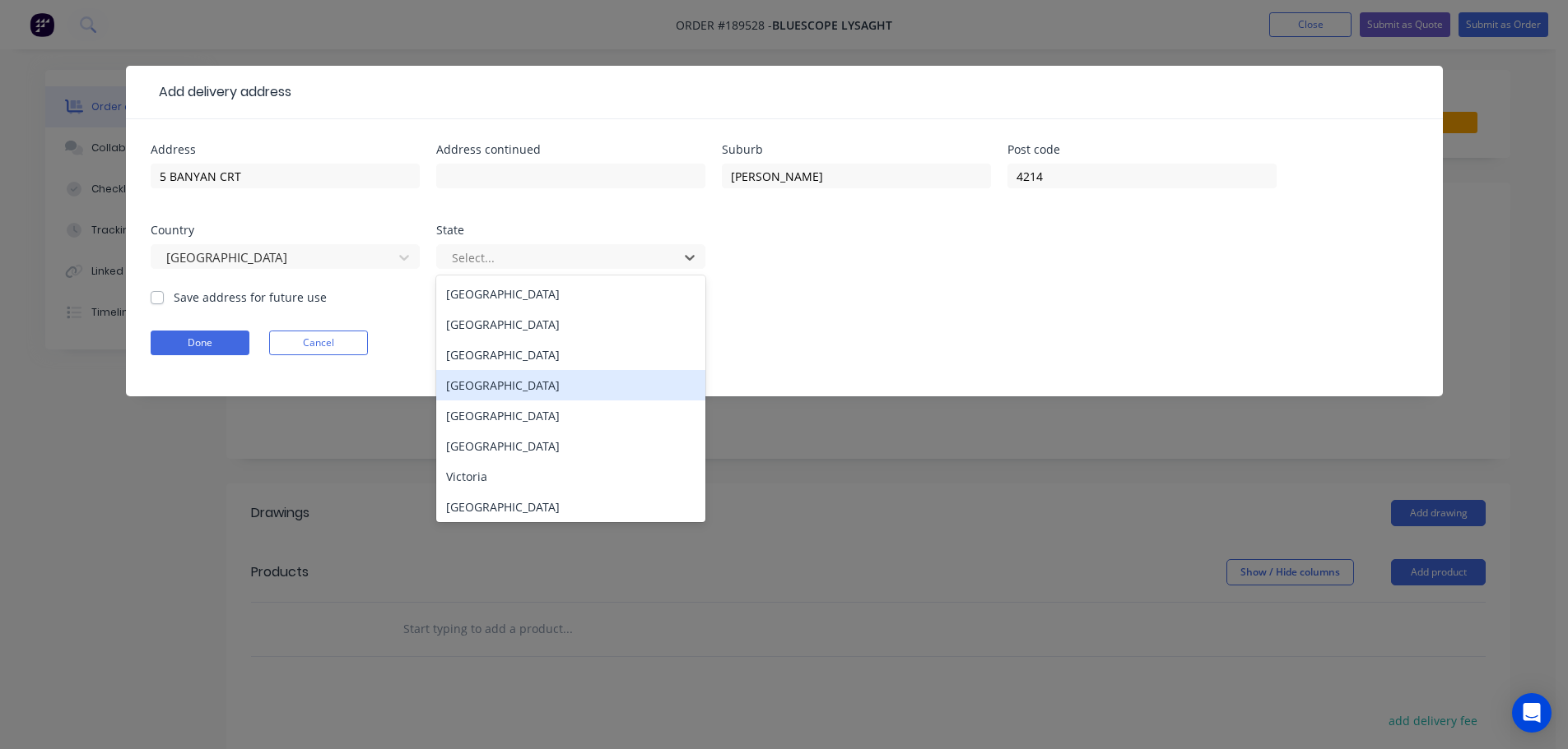
click at [531, 394] on div "Queensland" at bounding box center [571, 384] width 269 height 30
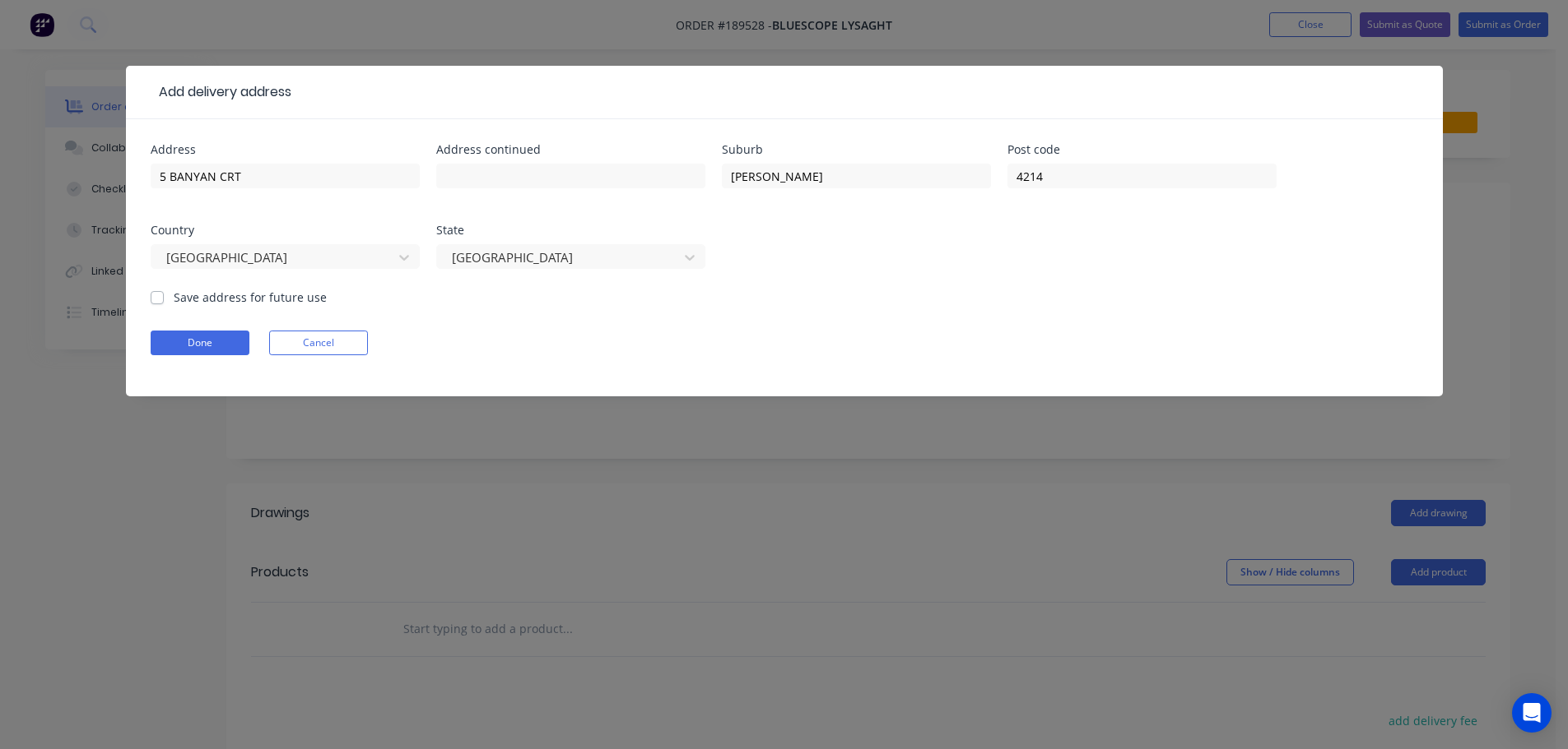
click at [799, 329] on form "Address 5 BANYAN CRT Address continued Suburb ASHMORE Post code 4214 Country Au…" at bounding box center [785, 270] width 1268 height 253
drag, startPoint x: 196, startPoint y: 341, endPoint x: 385, endPoint y: 335, distance: 189.1
click at [197, 341] on button "Done" at bounding box center [200, 343] width 99 height 25
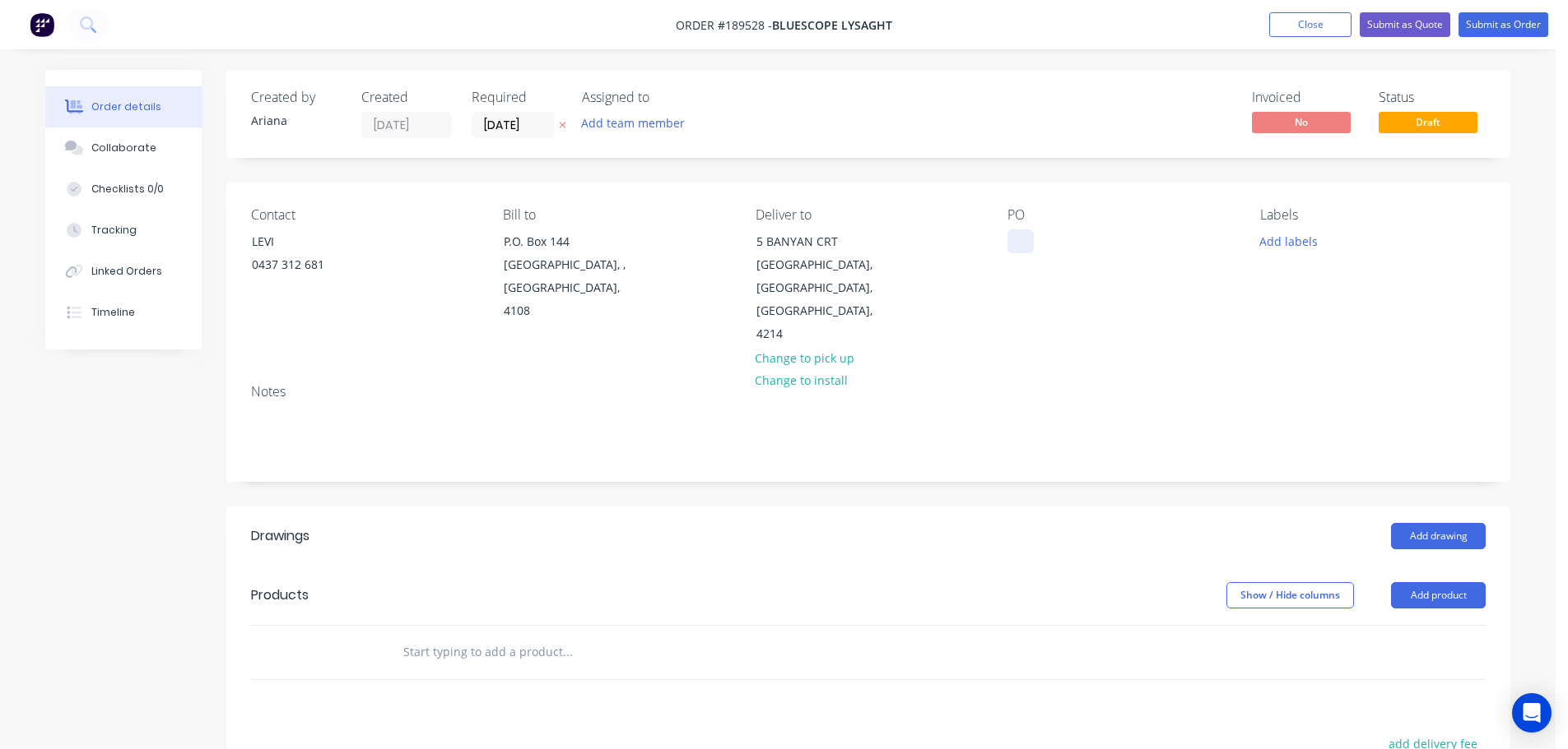
click at [1016, 238] on div at bounding box center [1020, 241] width 26 height 24
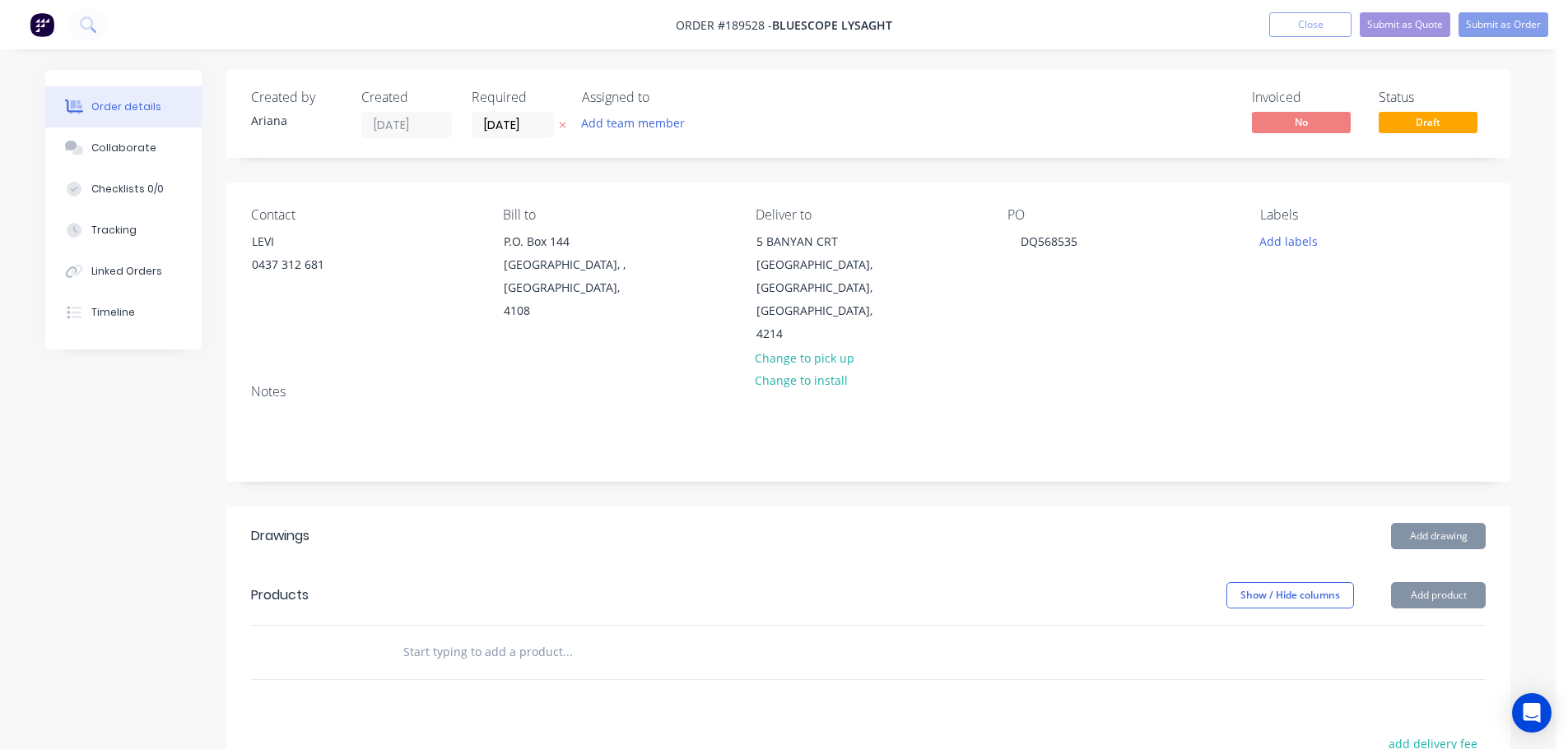
click at [1165, 295] on div "PO DQ568535" at bounding box center [1121, 276] width 226 height 139
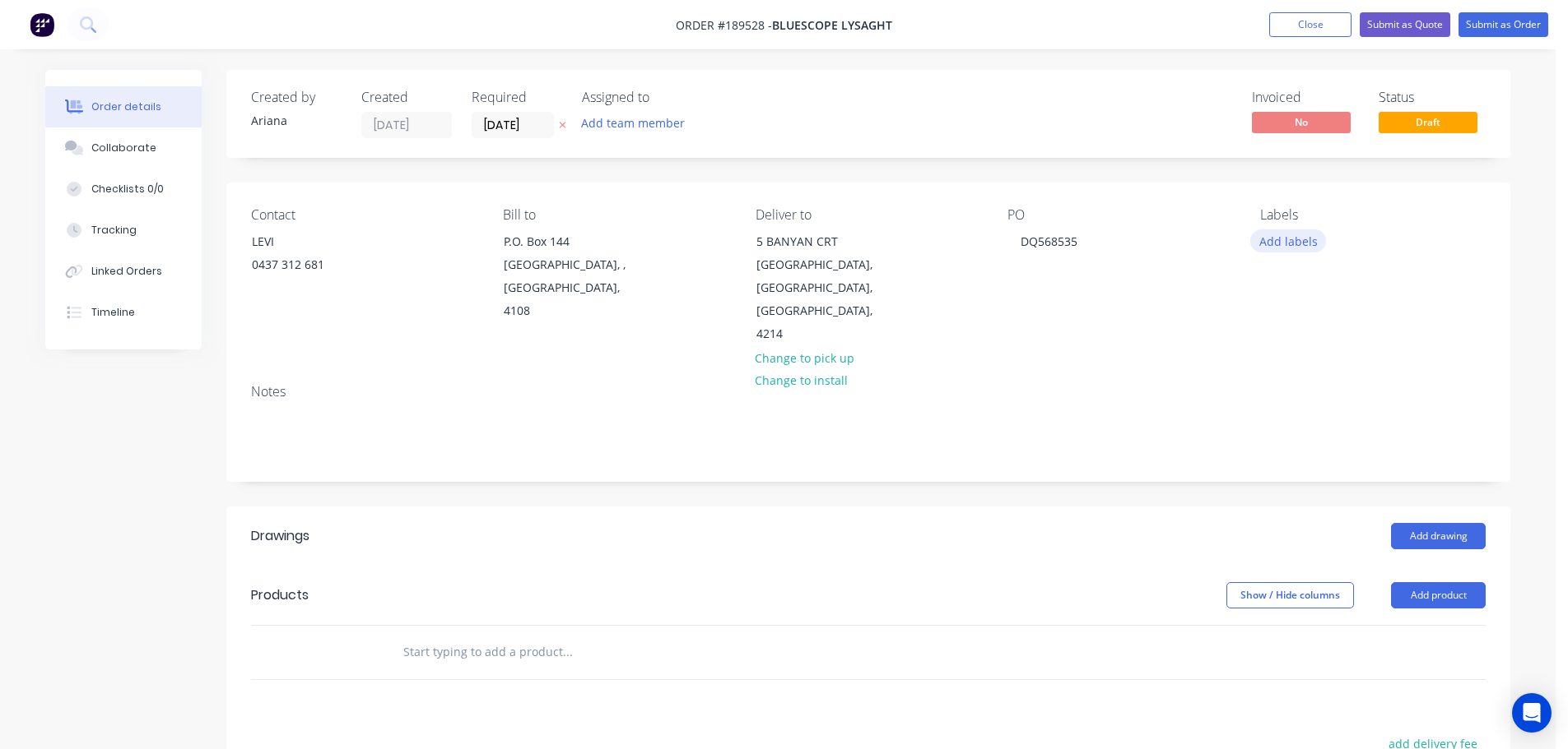
click at [1300, 247] on button "Add labels" at bounding box center [1288, 240] width 75 height 22
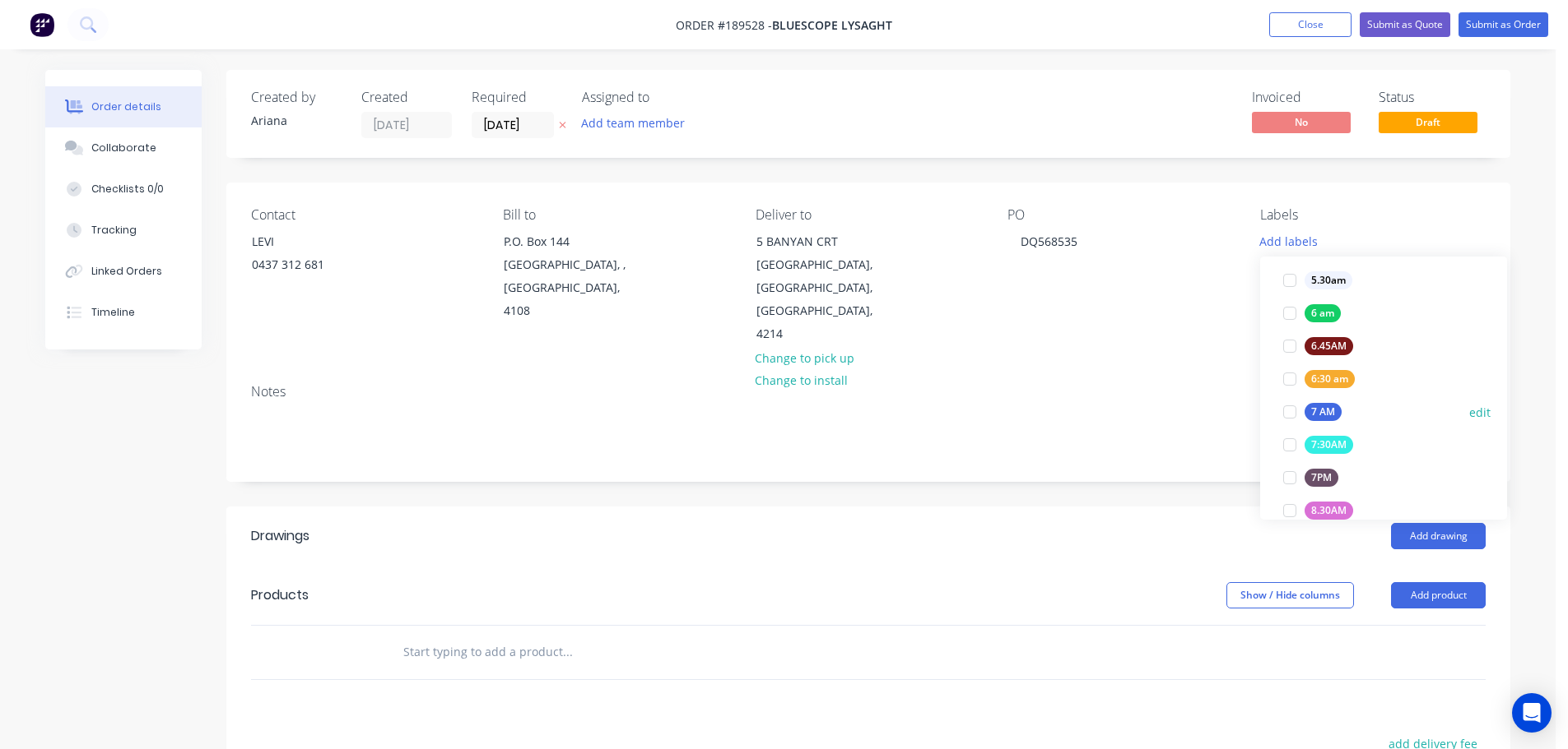
click at [1291, 411] on div at bounding box center [1290, 412] width 33 height 33
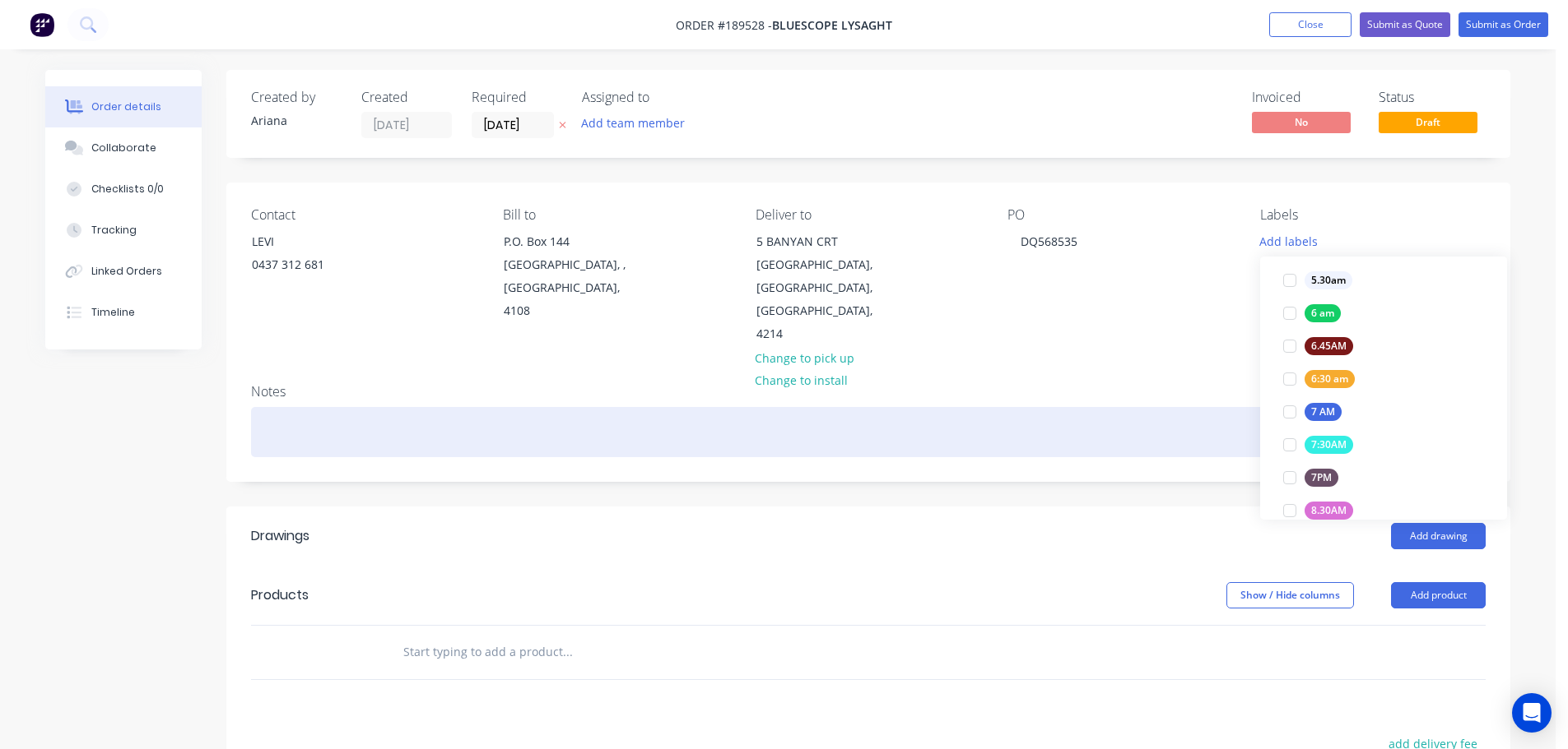
scroll to position [0, 0]
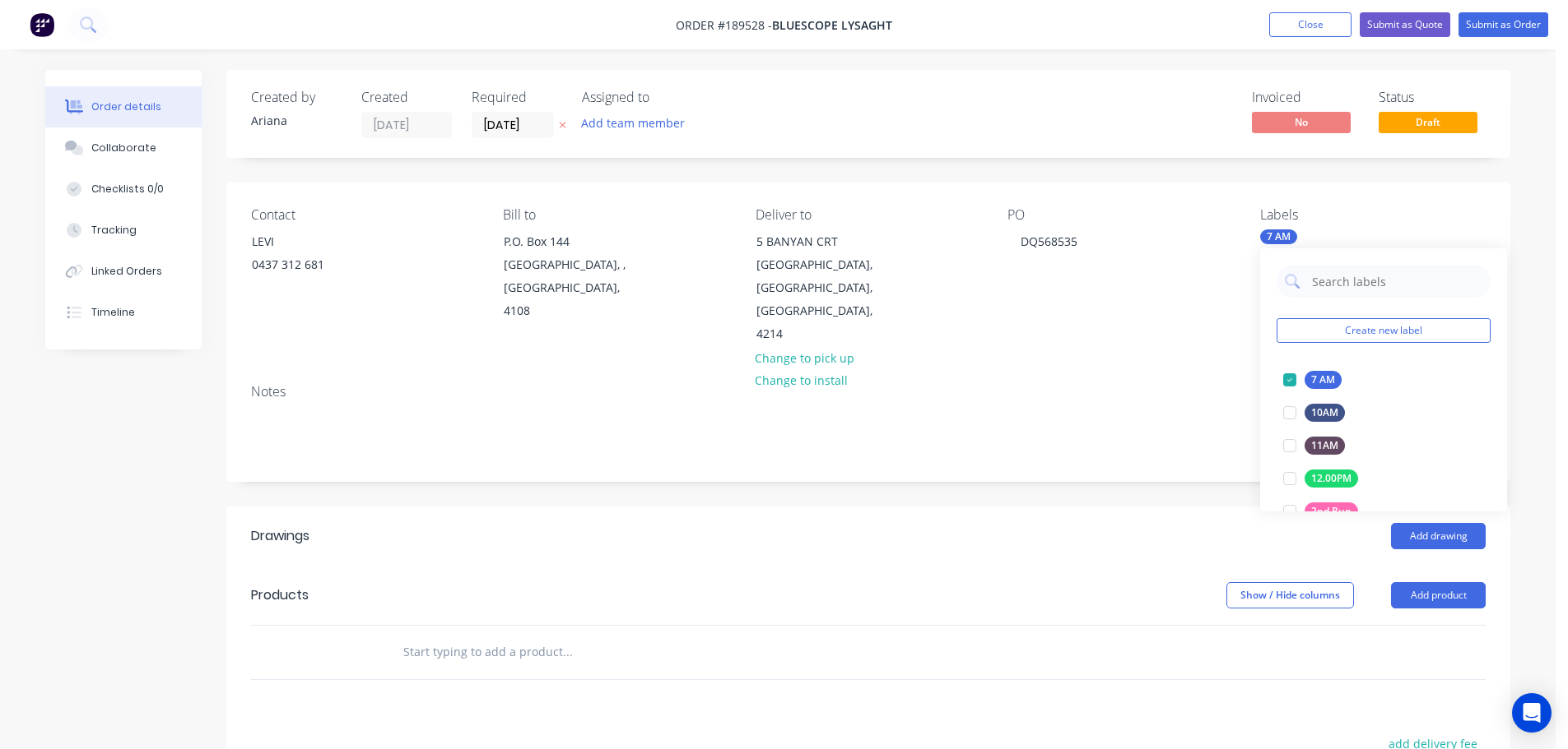
click at [1146, 384] on div "Notes" at bounding box center [868, 392] width 1234 height 15
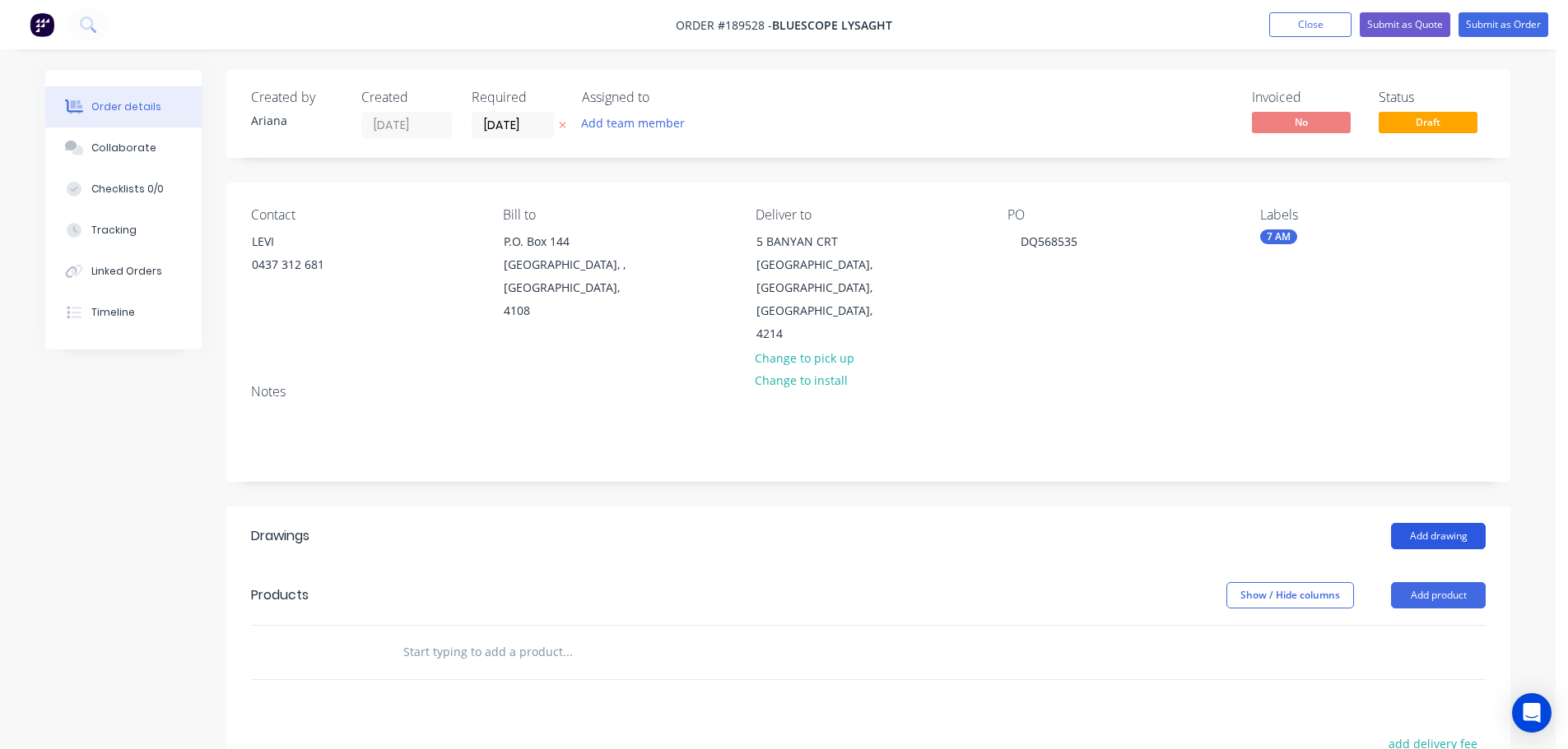
click at [1436, 524] on button "Add drawing" at bounding box center [1438, 536] width 95 height 26
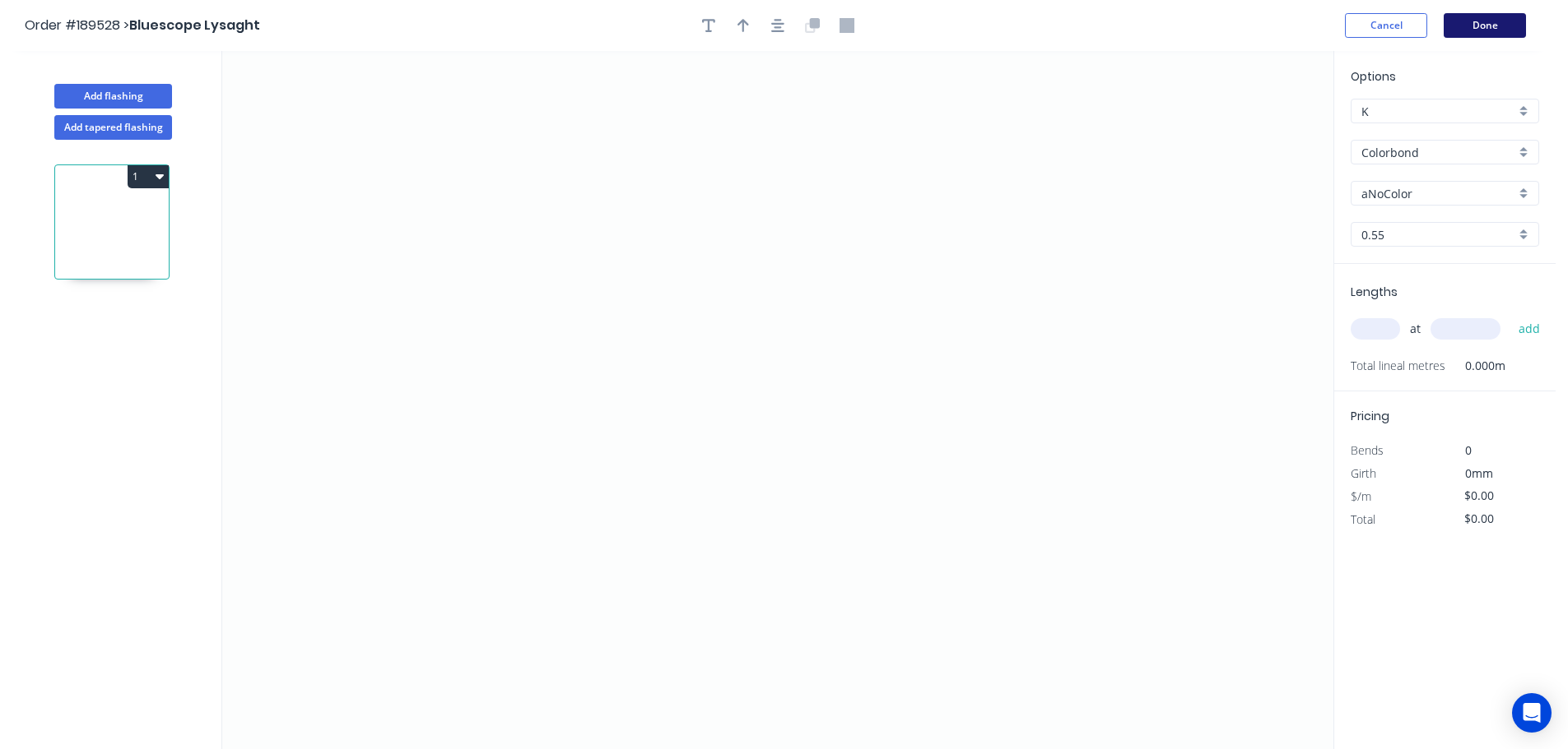
click at [1502, 26] on button "Done" at bounding box center [1484, 25] width 82 height 25
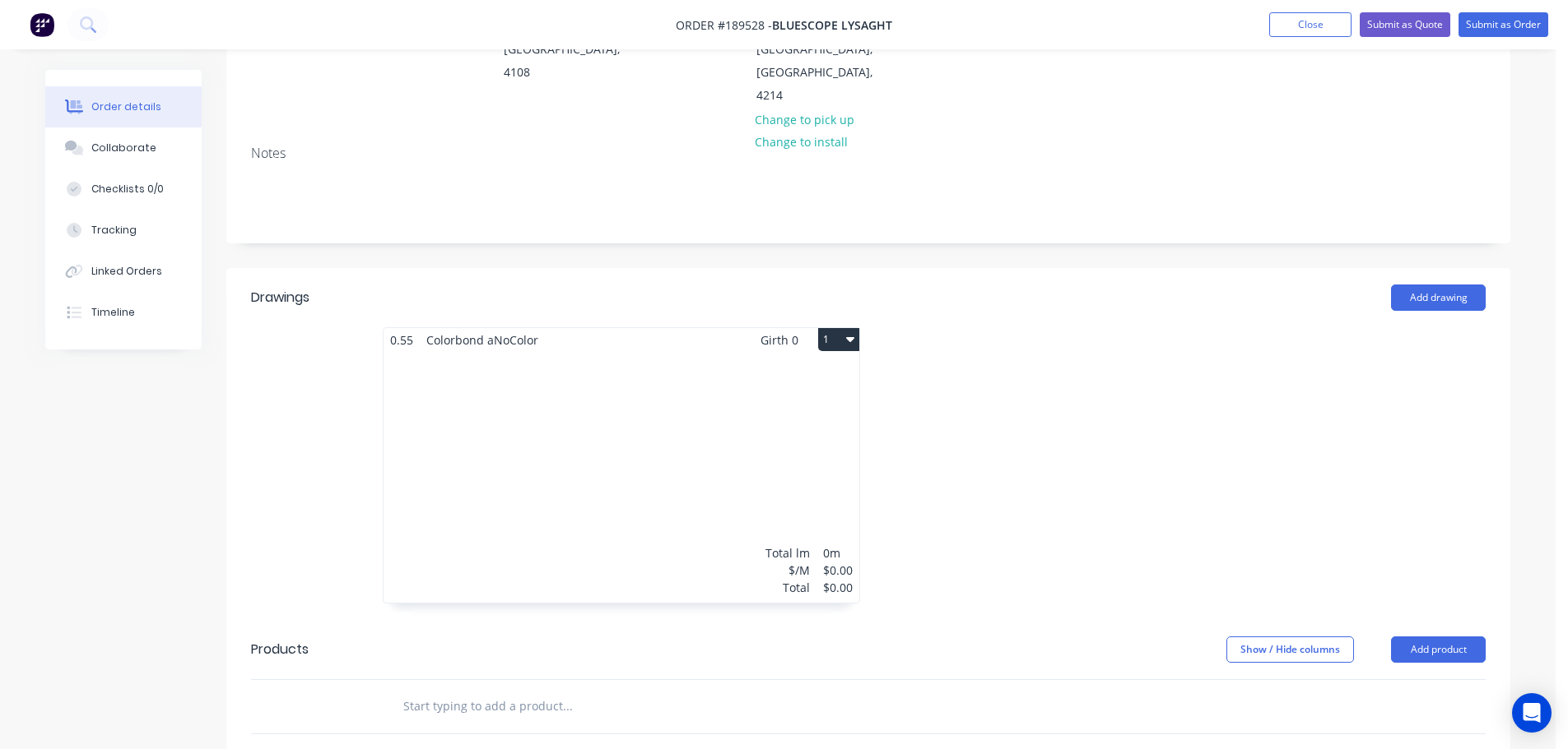
scroll to position [384, 0]
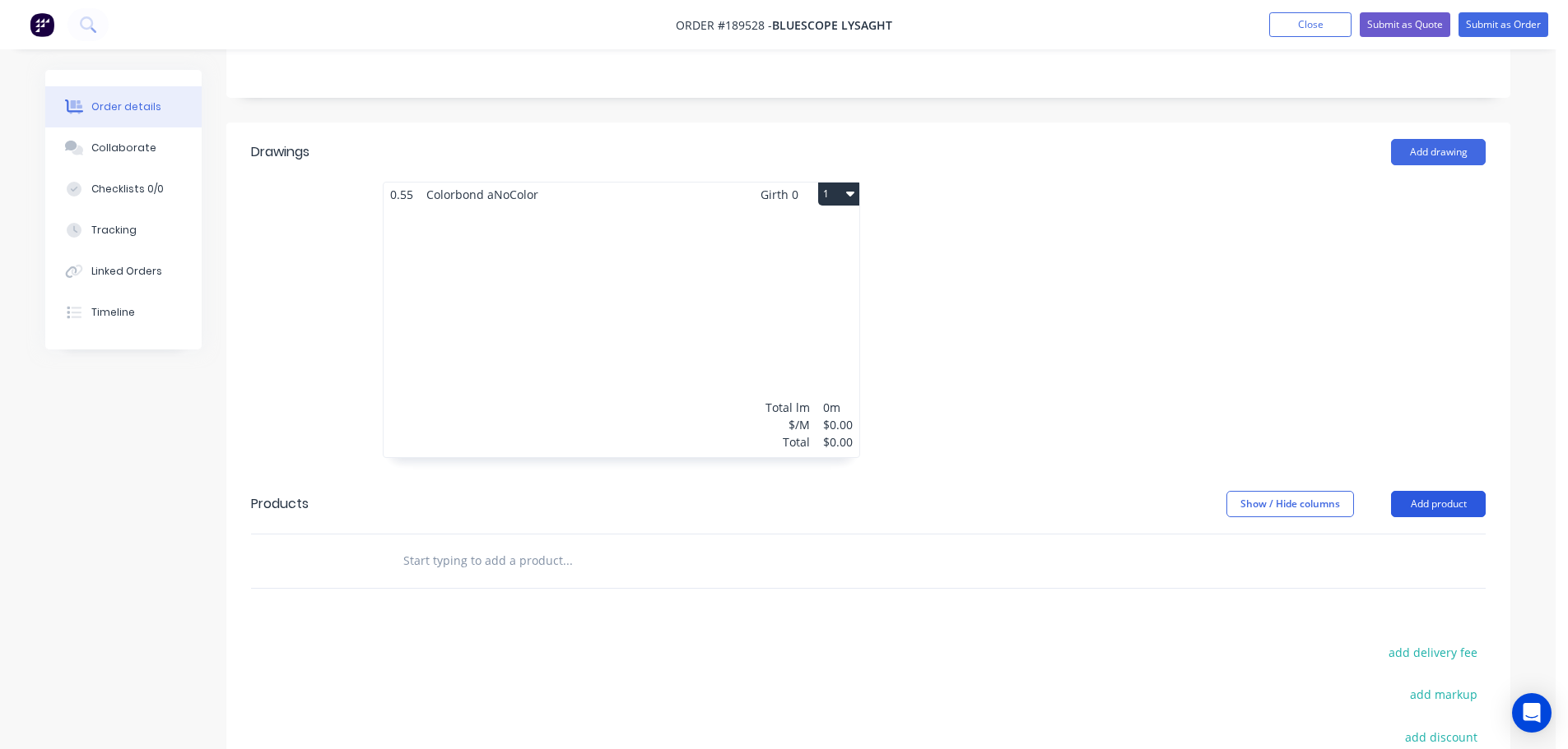
click at [1426, 491] on button "Add product" at bounding box center [1438, 504] width 95 height 26
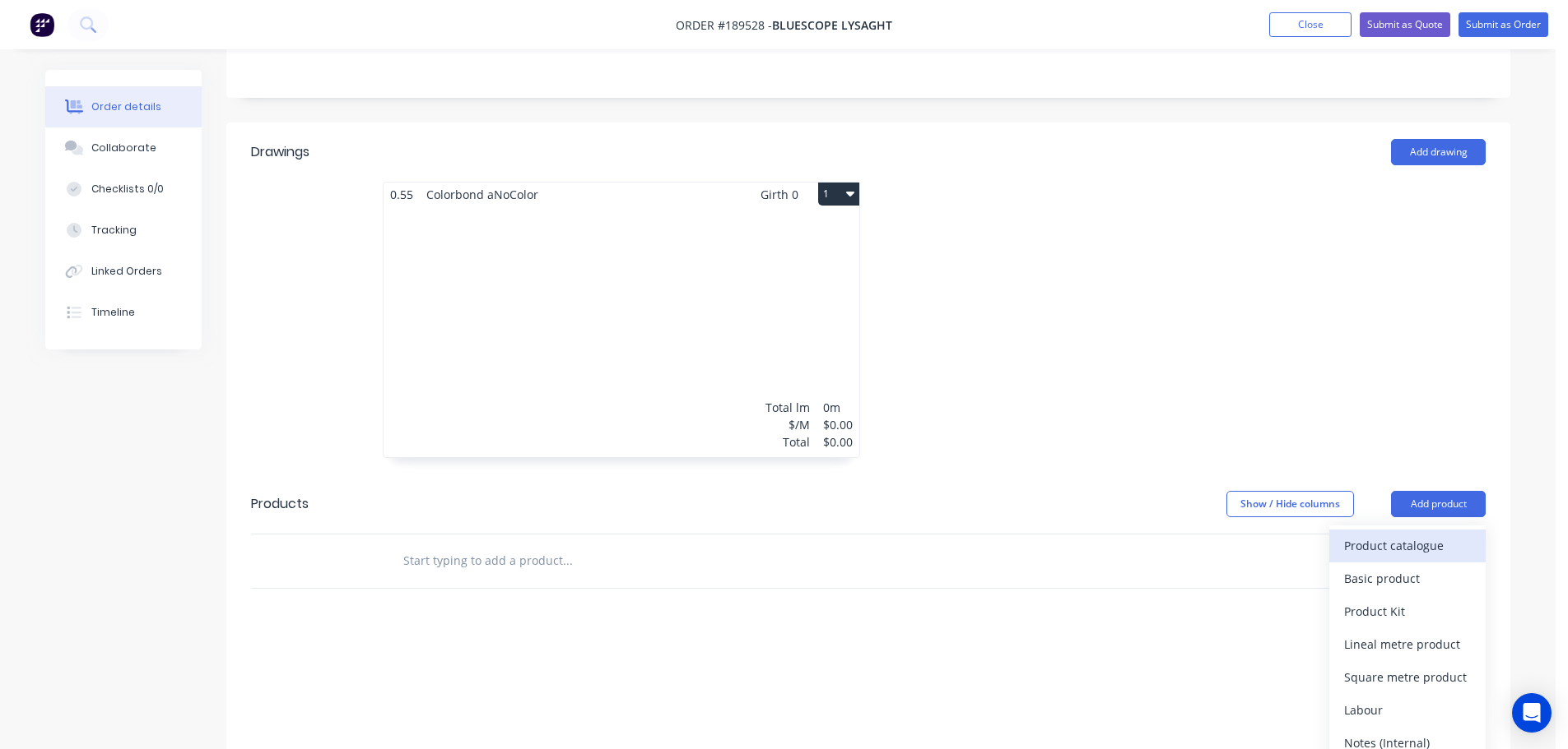
click at [1414, 534] on div "Product catalogue" at bounding box center [1407, 545] width 126 height 24
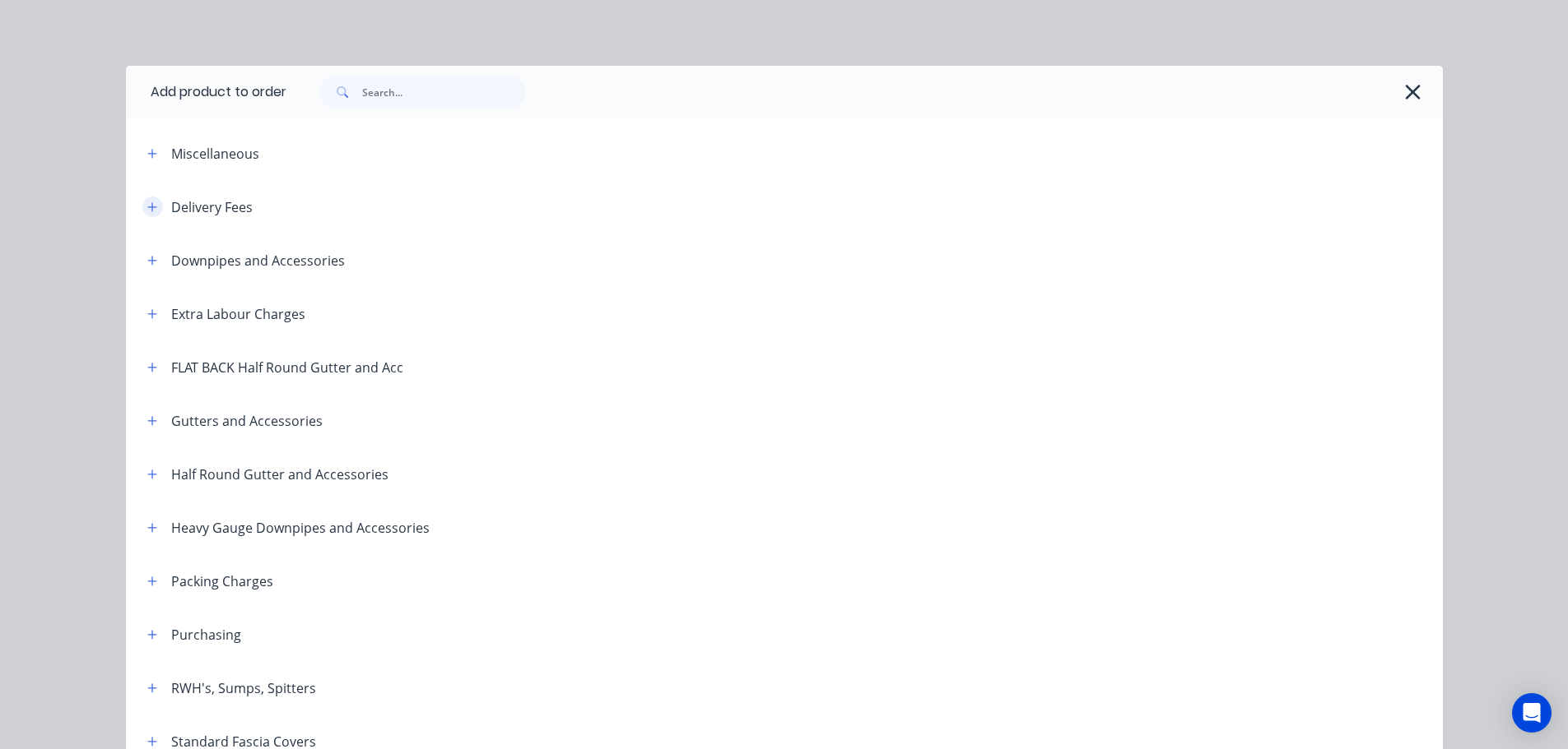
click at [147, 207] on icon "button" at bounding box center [152, 207] width 9 height 9
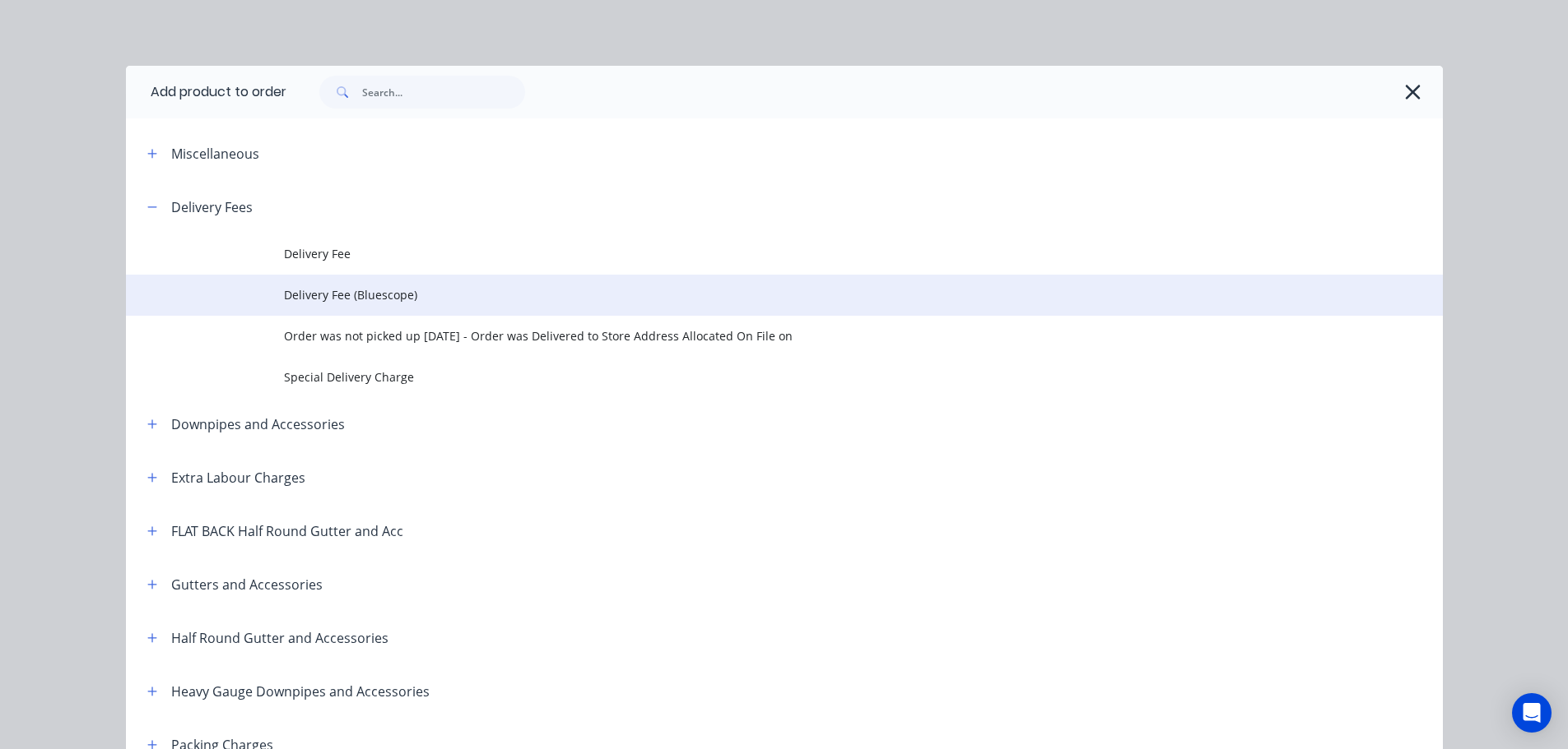
click at [319, 292] on span "Delivery Fee (Bluescope)" at bounding box center [747, 295] width 927 height 17
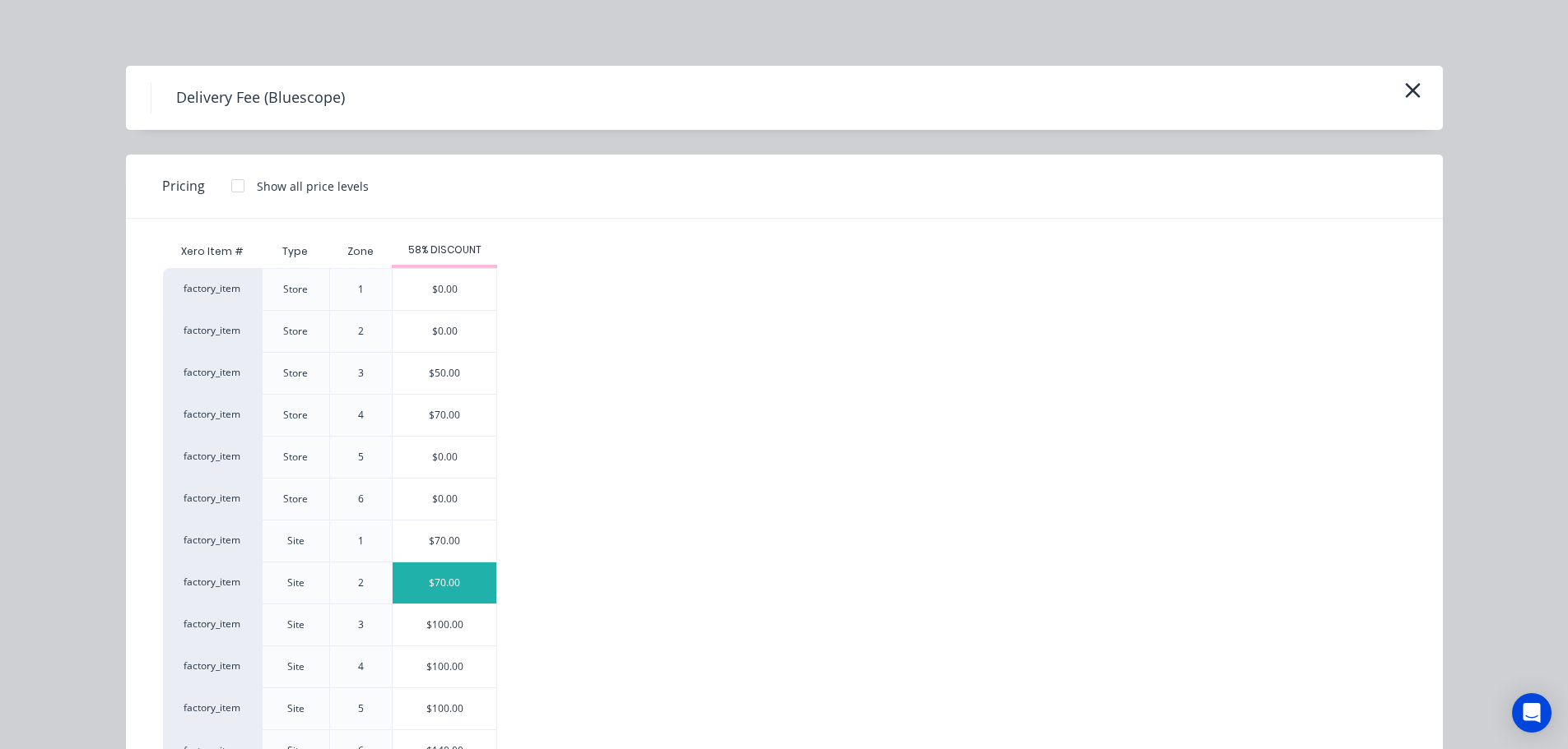
click at [413, 581] on div "$70.00" at bounding box center [445, 583] width 104 height 41
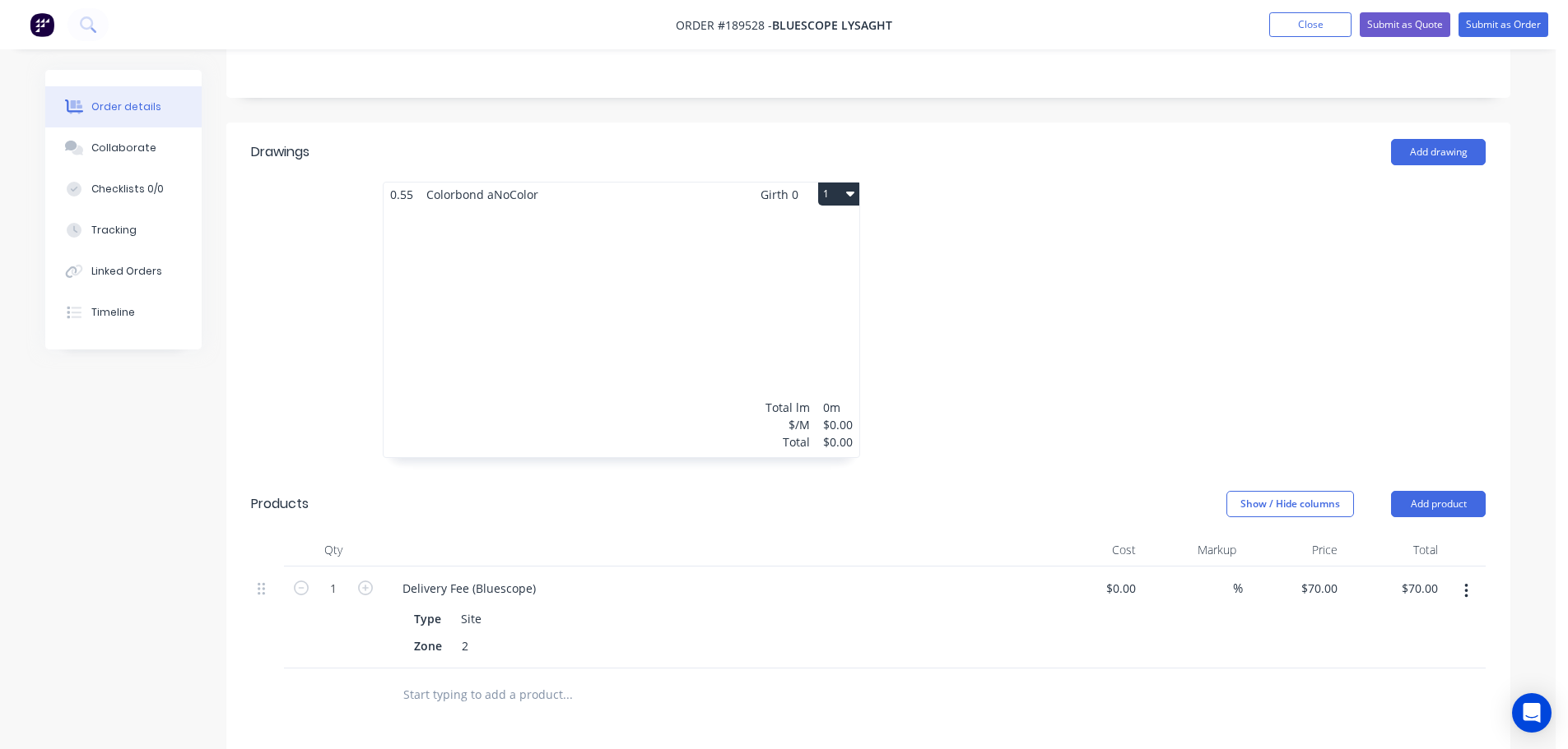
click at [688, 269] on div "Total lm $/M Total 0m $0.00 $0.00" at bounding box center [621, 332] width 476 height 251
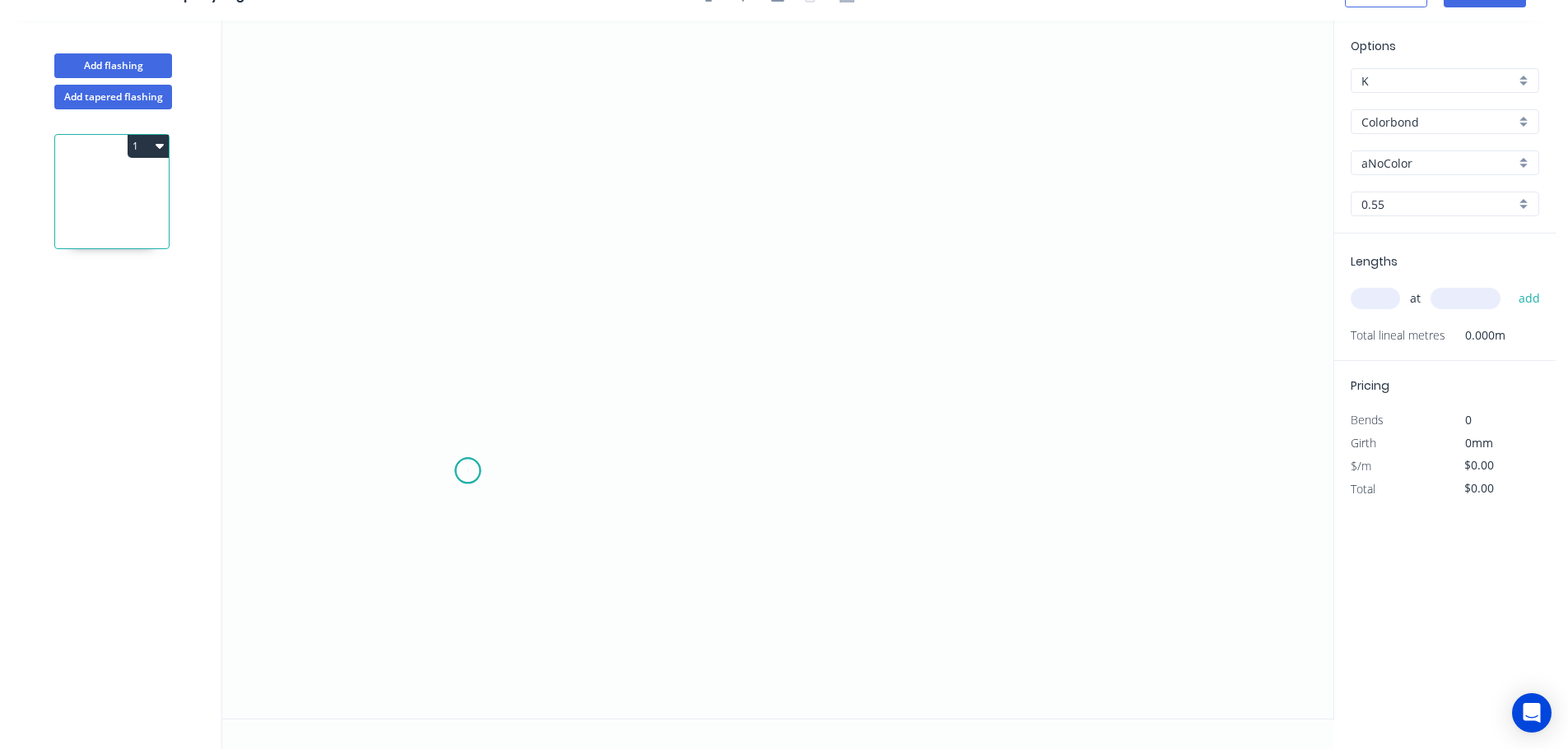
click at [467, 472] on icon "0" at bounding box center [778, 370] width 1111 height 698
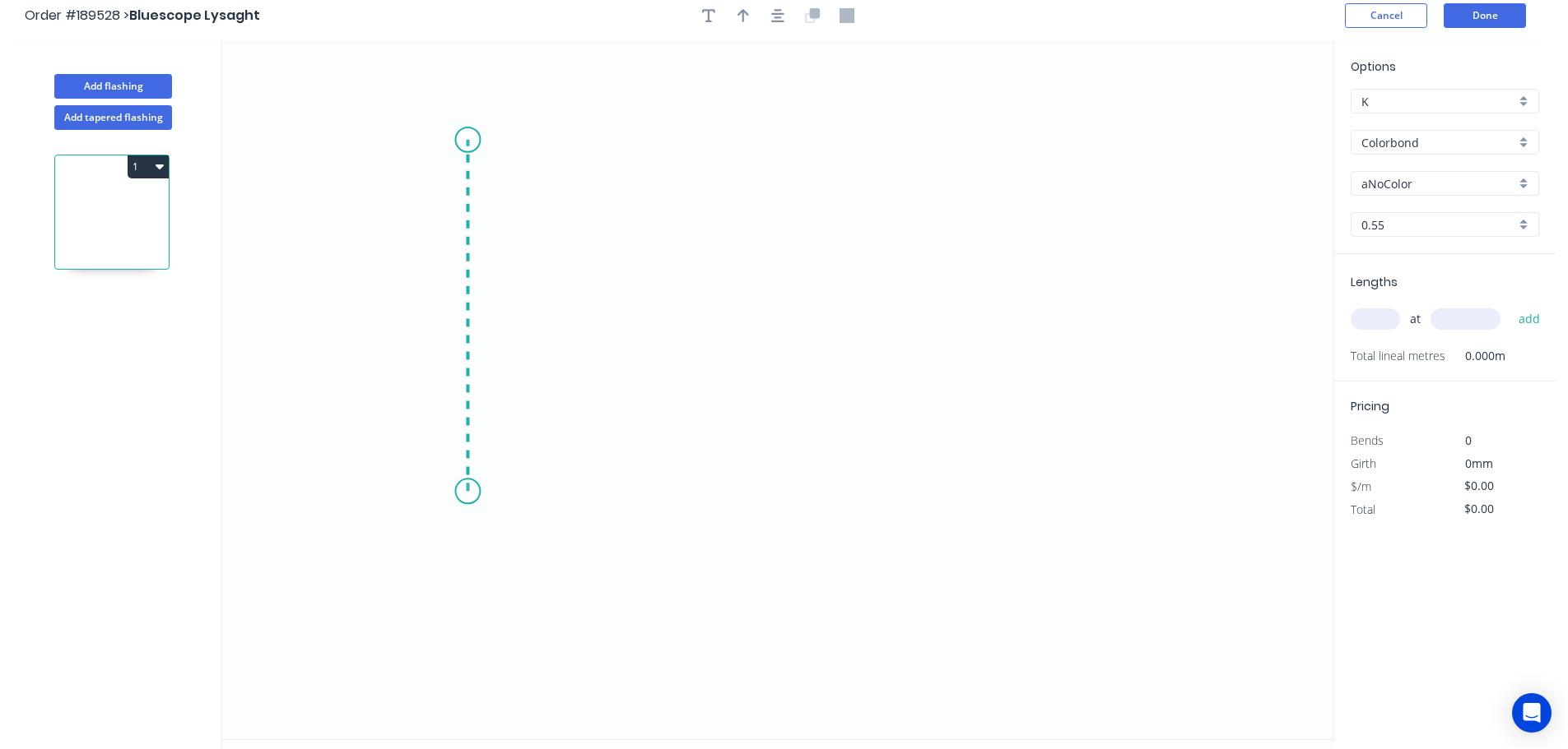
scroll to position [0, 0]
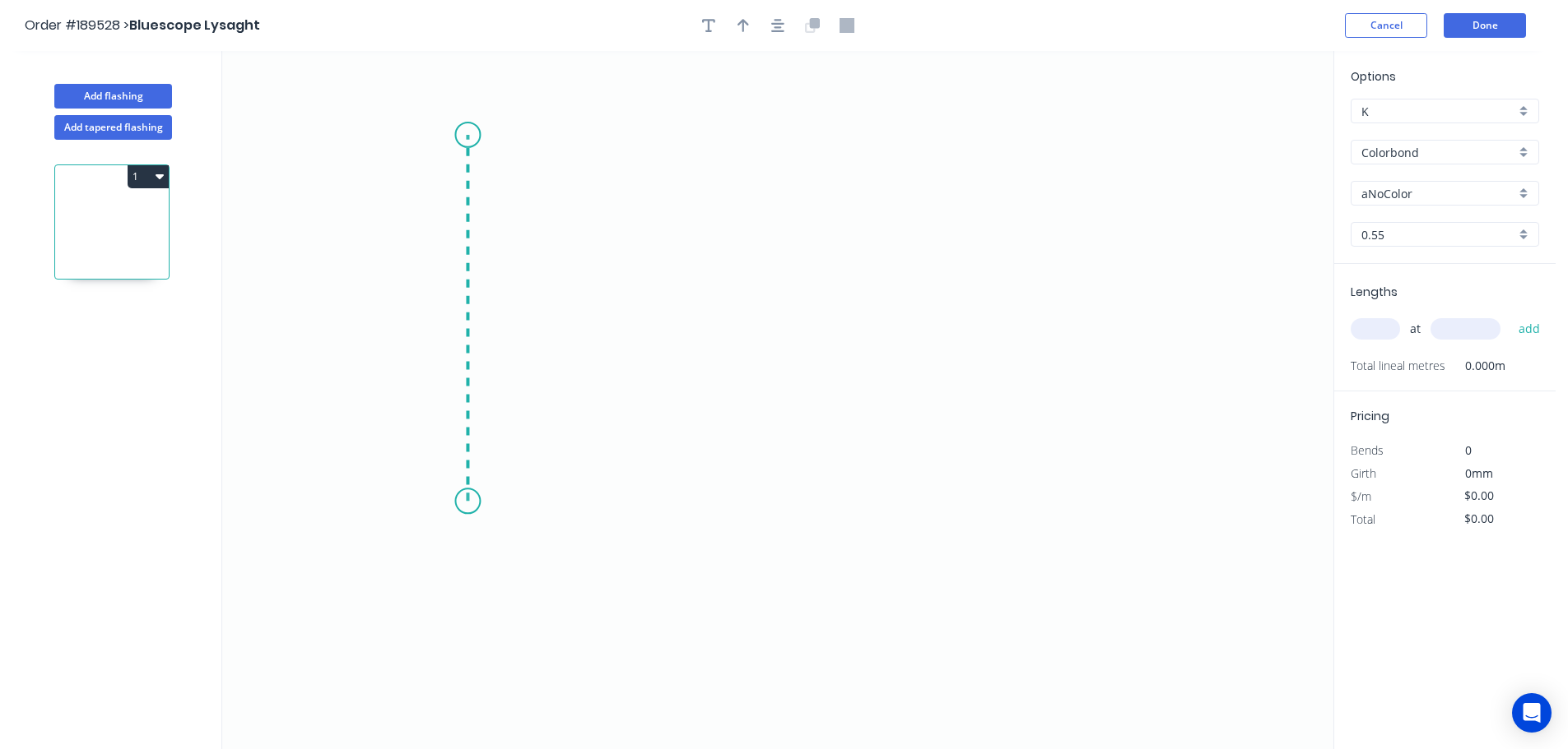
click at [461, 135] on icon "0" at bounding box center [778, 400] width 1111 height 698
click at [707, 142] on icon "0 ?" at bounding box center [778, 400] width 1111 height 698
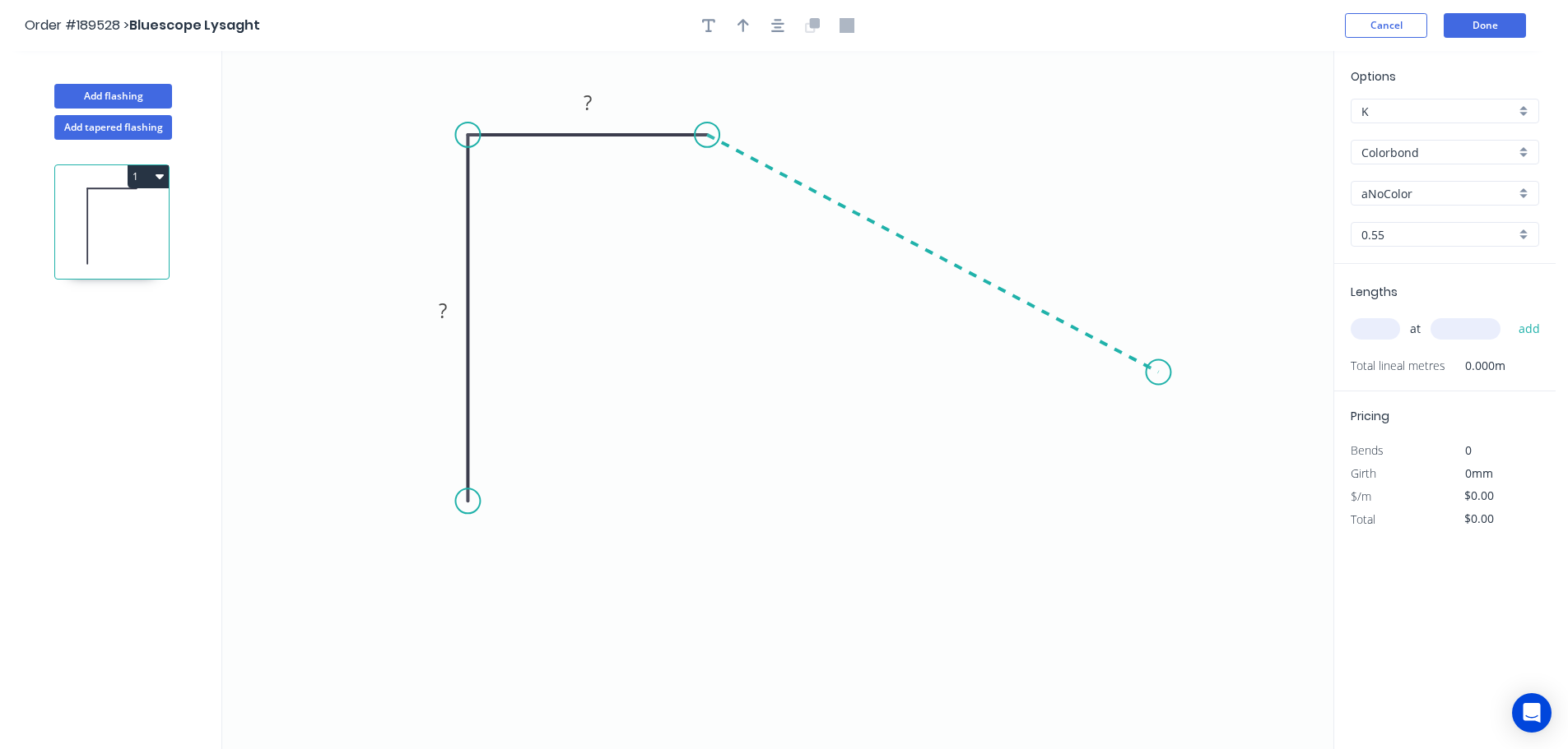
click at [1159, 373] on icon "0 ? ?" at bounding box center [778, 400] width 1111 height 698
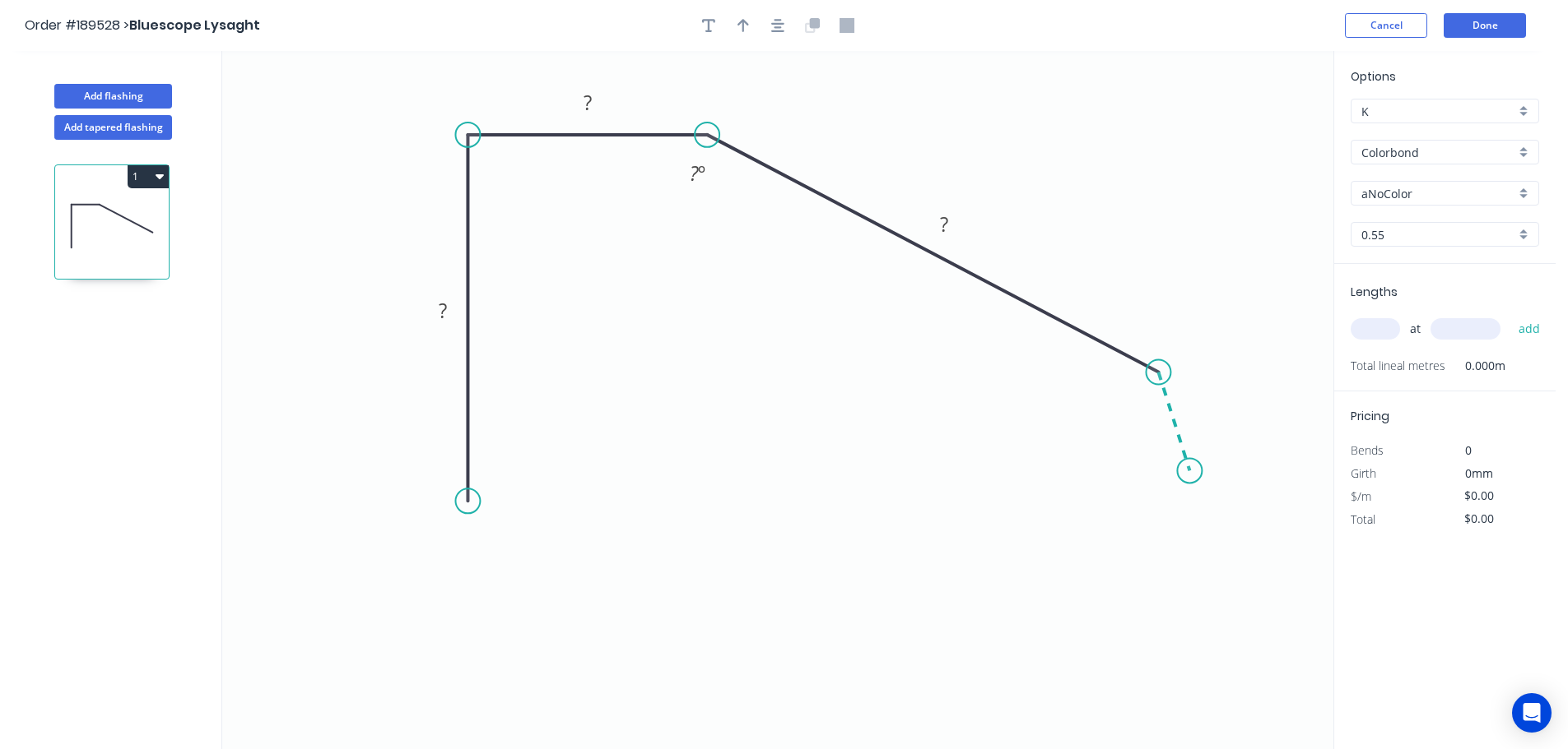
click at [1190, 472] on icon "0 ? ? ? ? º" at bounding box center [778, 400] width 1111 height 698
click at [1190, 472] on circle at bounding box center [1189, 470] width 25 height 25
click at [535, 559] on div "Crush & Fold" at bounding box center [548, 559] width 166 height 34
click at [453, 468] on tspan "10" at bounding box center [443, 472] width 23 height 27
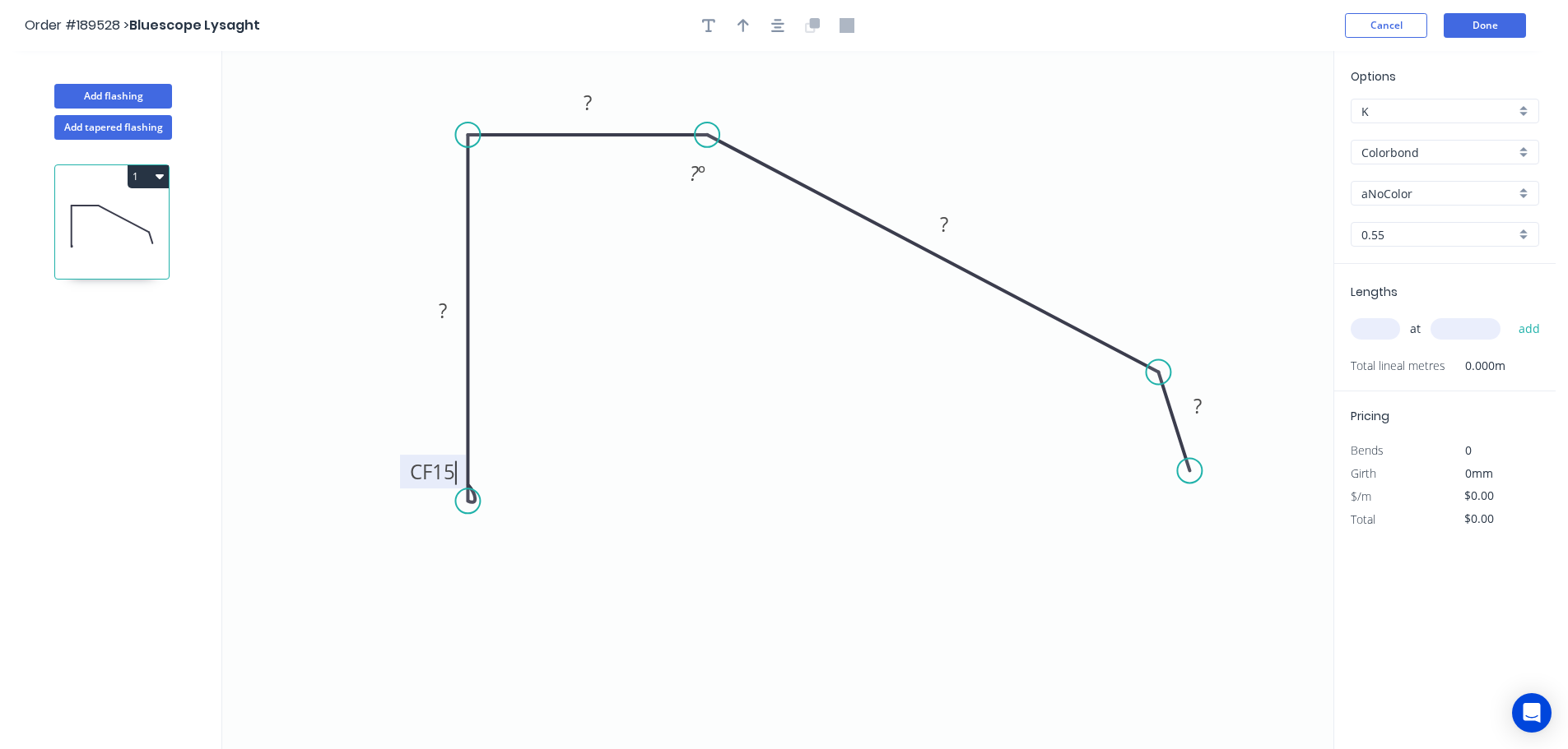
click at [576, 459] on icon "0 CF 15 ? ? ? ? ? º" at bounding box center [778, 400] width 1111 height 698
drag, startPoint x: 405, startPoint y: 474, endPoint x: 403, endPoint y: 564, distance: 90.0
click at [403, 565] on rect at bounding box center [431, 551] width 65 height 34
click at [450, 309] on rect at bounding box center [444, 311] width 33 height 23
click at [993, 433] on icon "0 CF 15 200 50 350 40 135 º" at bounding box center [778, 400] width 1111 height 698
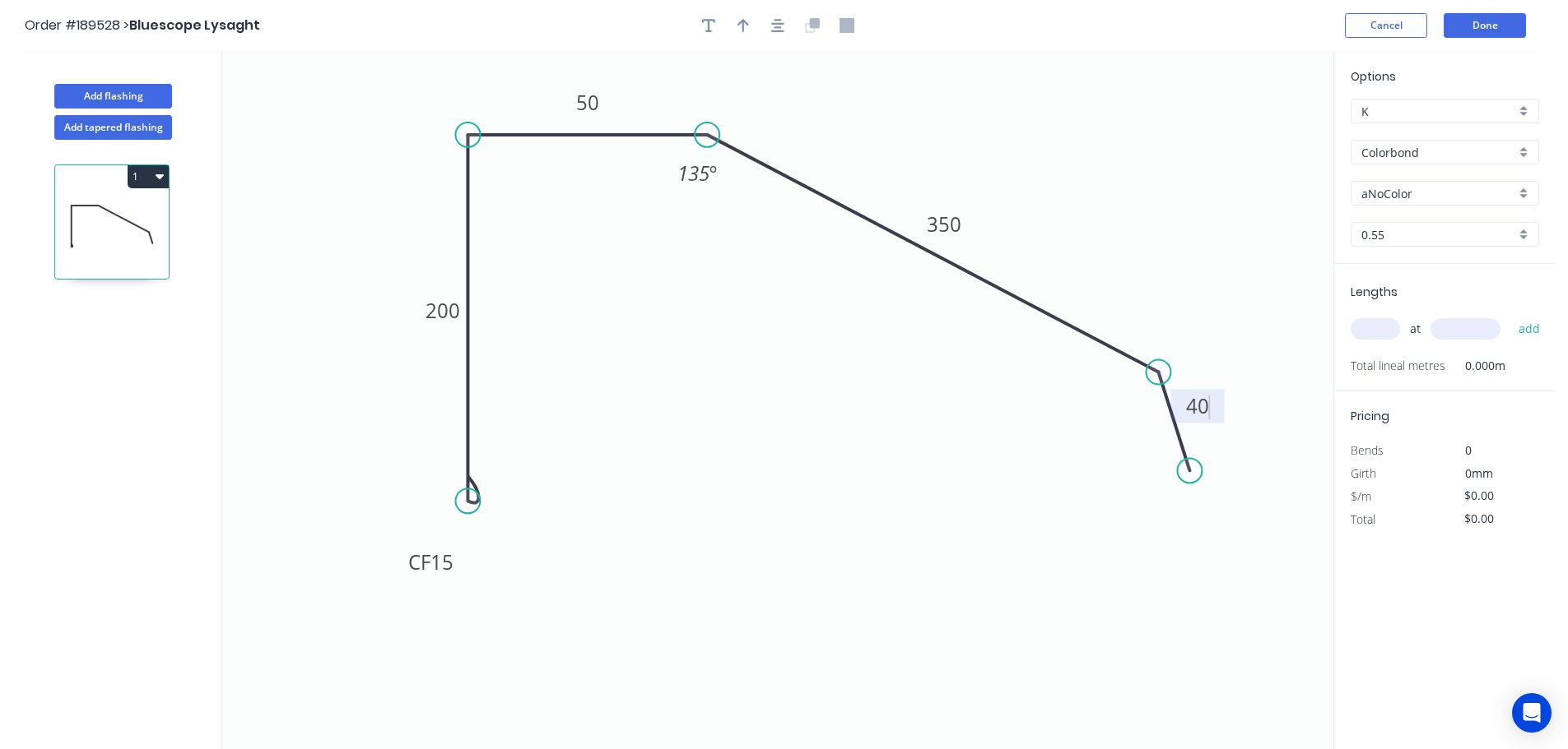
type input "$20.76"
click at [743, 23] on icon "button" at bounding box center [743, 25] width 12 height 13
drag, startPoint x: 1254, startPoint y: 132, endPoint x: 869, endPoint y: 115, distance: 385.4
click at [869, 115] on icon at bounding box center [869, 95] width 15 height 53
click at [1532, 189] on div "aNoColor" at bounding box center [1444, 193] width 188 height 25
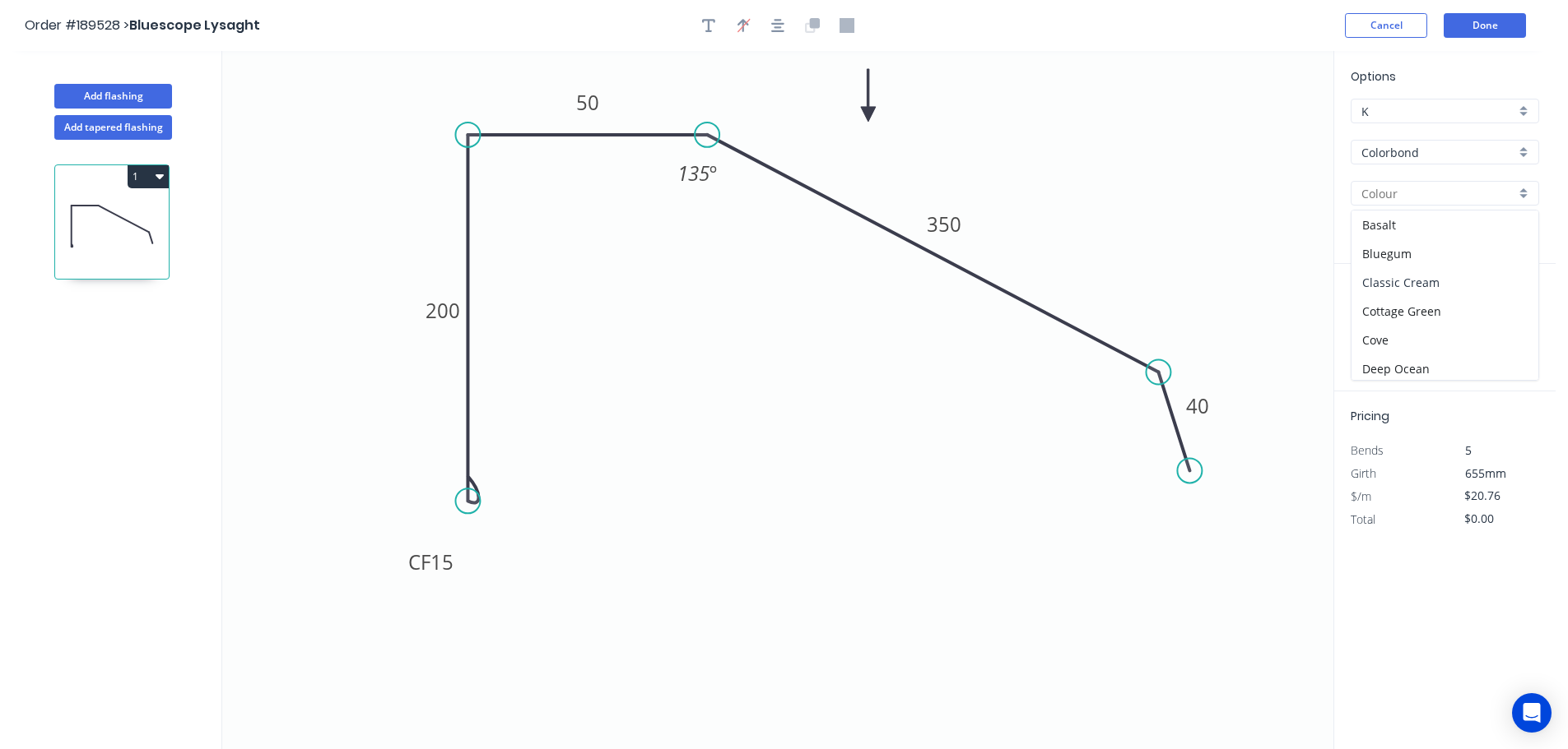
click at [1458, 282] on div "Classic Cream" at bounding box center [1444, 283] width 186 height 29
type input "Classic Cream"
click at [1398, 335] on input "text" at bounding box center [1375, 329] width 49 height 22
type input "1"
type input "5000"
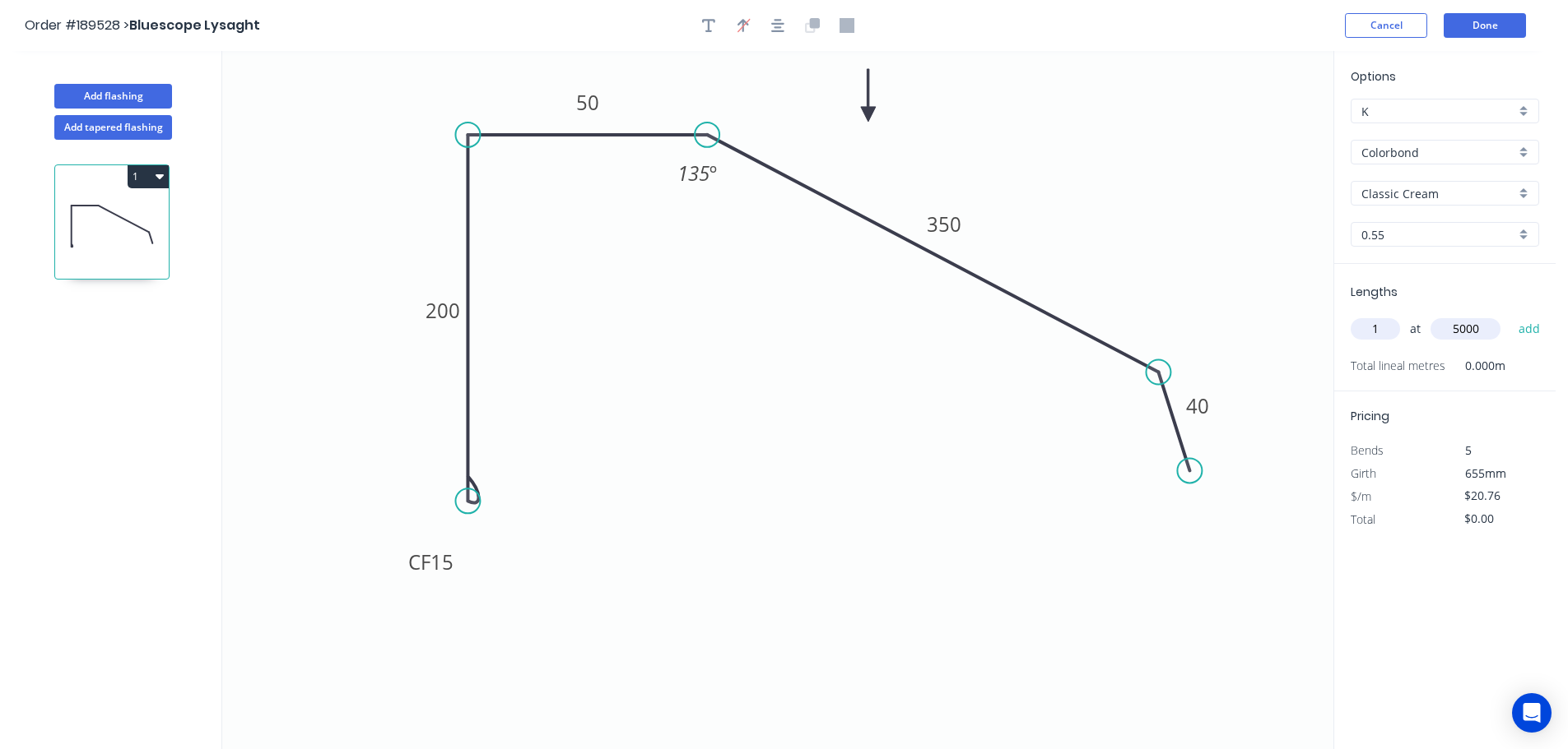
click at [1510, 315] on button "add" at bounding box center [1529, 329] width 39 height 28
type input "$103.80"
click at [1165, 319] on icon "0 CF 15 200 50 350 40 135 º" at bounding box center [778, 400] width 1111 height 698
click at [1182, 432] on div "Show angle" at bounding box center [1240, 432] width 166 height 34
click at [1129, 395] on tspan "º" at bounding box center [1131, 398] width 7 height 27
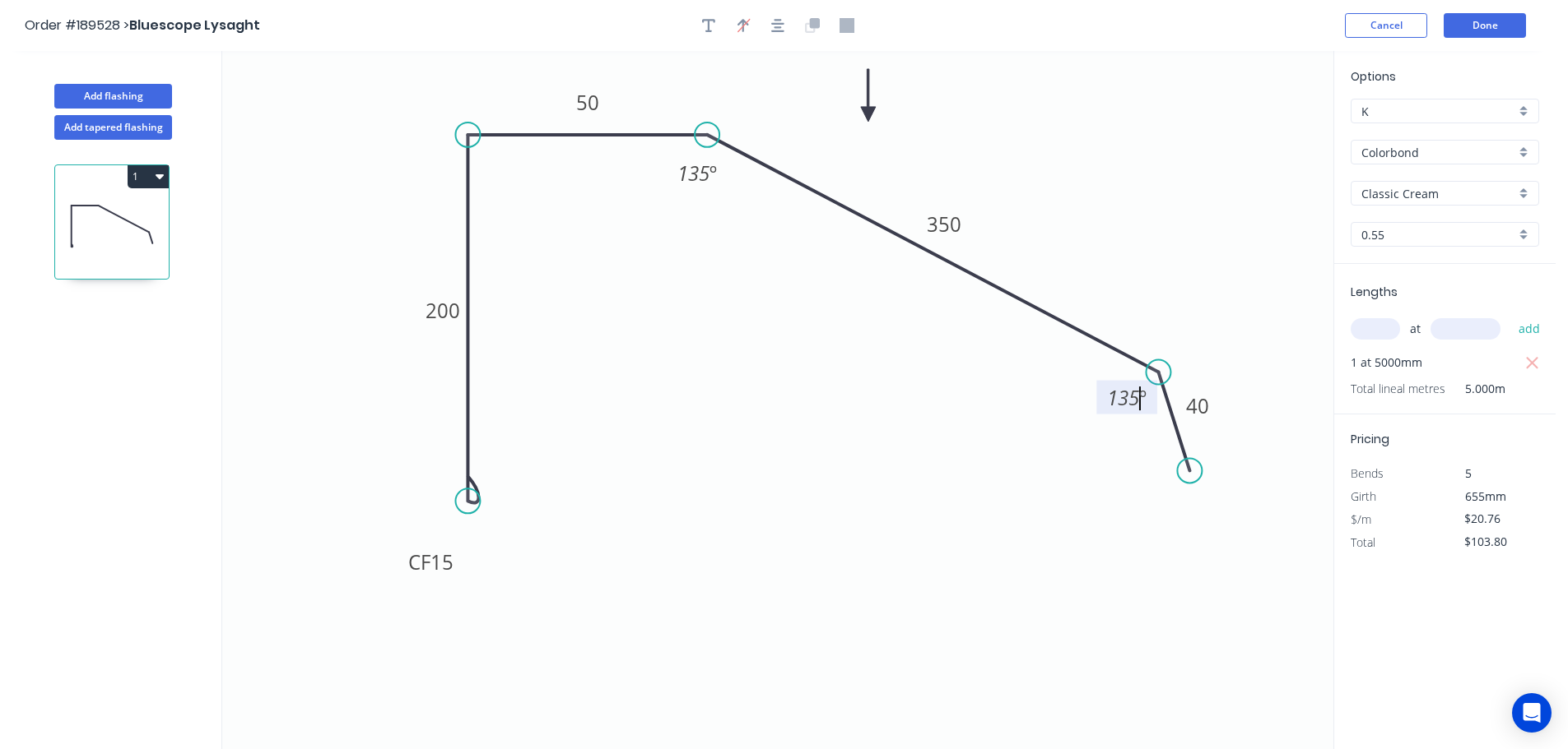
click at [1160, 214] on icon "0 CF 15 200 50 350 40 135 º 135 º" at bounding box center [778, 400] width 1111 height 698
click at [90, 91] on button "Add flashing" at bounding box center [113, 95] width 117 height 25
type input "$0.00"
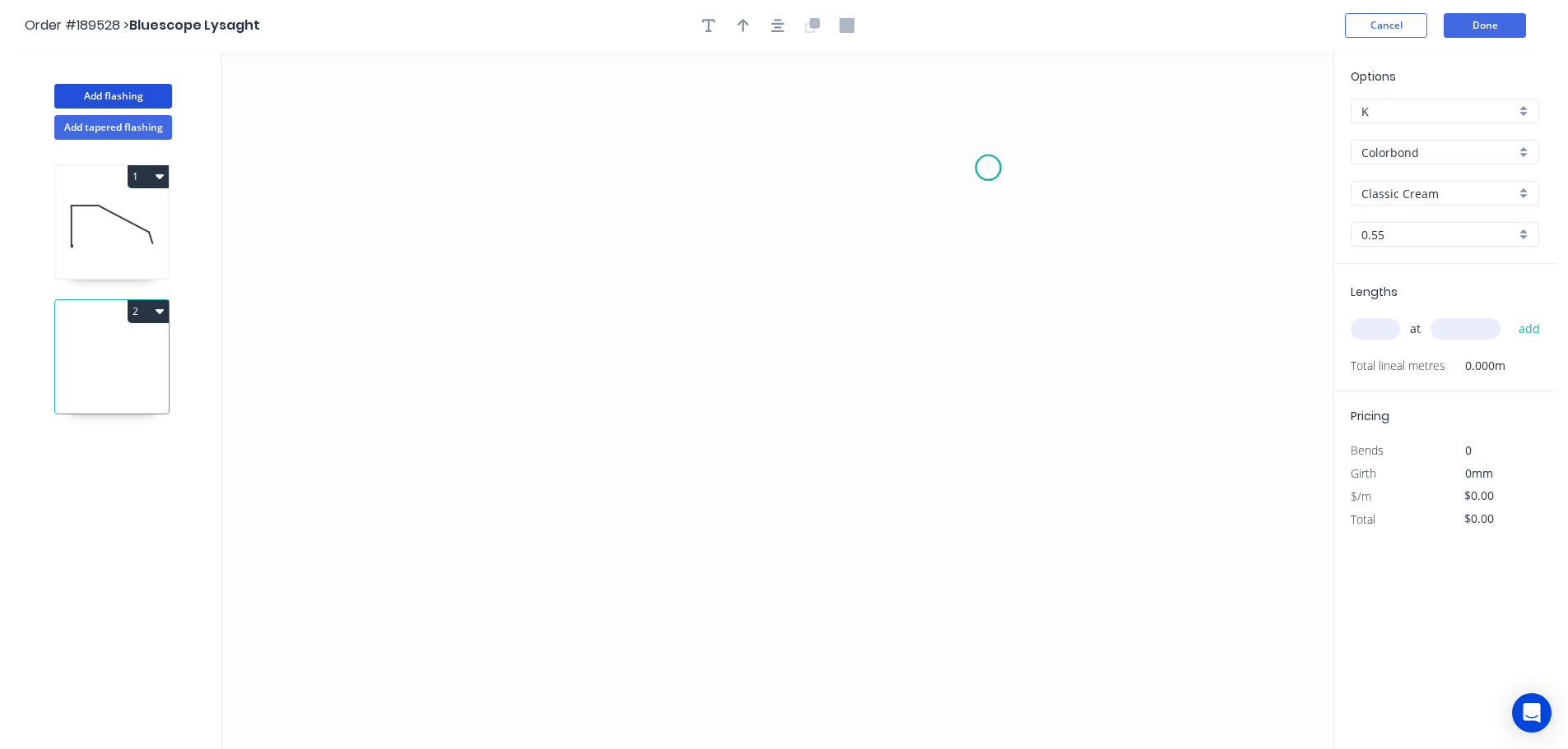
click at [989, 168] on icon "0" at bounding box center [778, 400] width 1111 height 698
click at [674, 168] on icon "0" at bounding box center [778, 400] width 1111 height 698
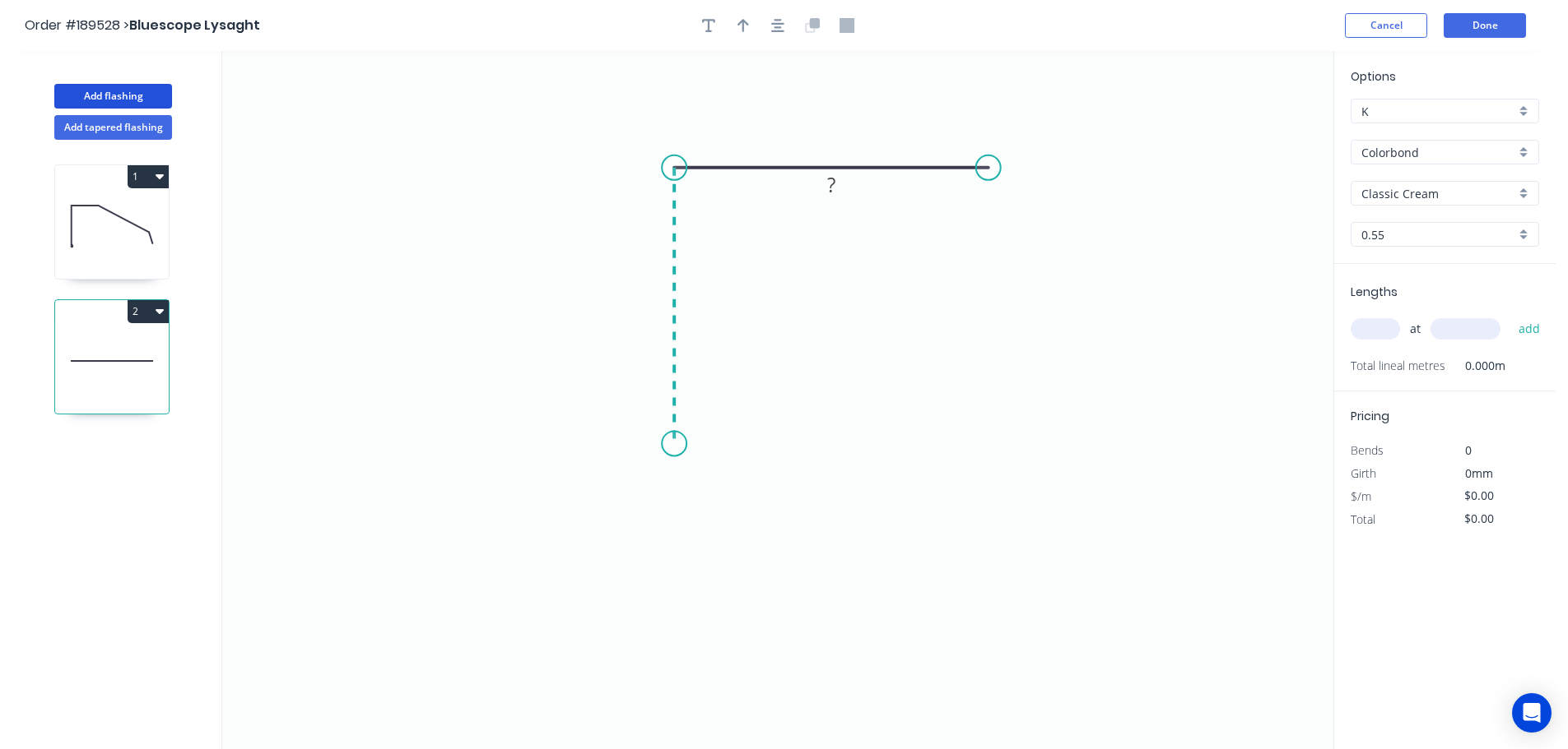
click at [678, 444] on icon "0 ?" at bounding box center [778, 400] width 1111 height 698
click at [678, 444] on circle at bounding box center [674, 443] width 25 height 25
click at [657, 300] on rect at bounding box center [649, 299] width 33 height 23
click at [806, 263] on icon "0 25 25" at bounding box center [778, 400] width 1111 height 698
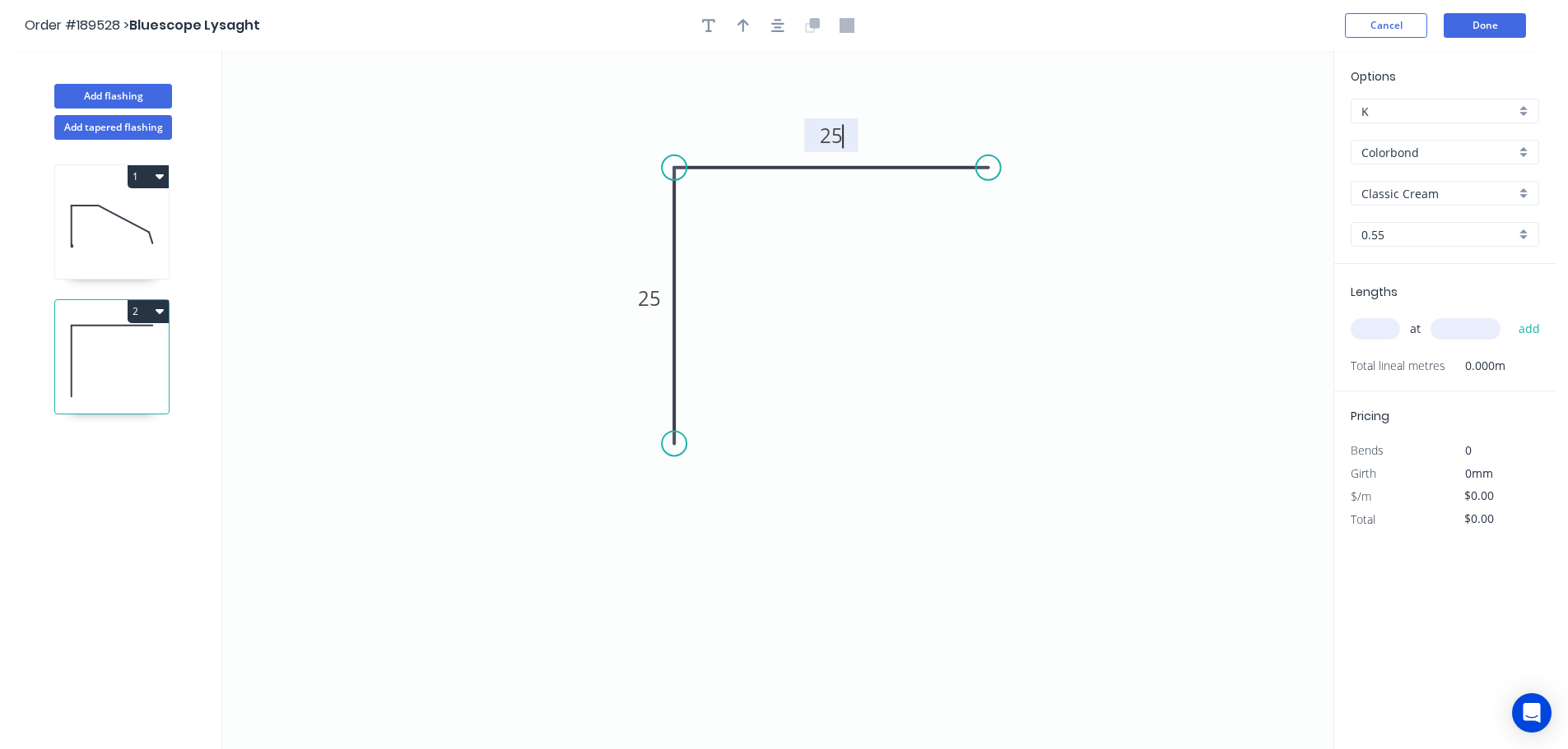
type input "$4.97"
click at [740, 24] on icon "button" at bounding box center [743, 25] width 12 height 15
drag, startPoint x: 1254, startPoint y: 129, endPoint x: 760, endPoint y: 107, distance: 494.5
click at [760, 107] on icon at bounding box center [760, 88] width 15 height 53
click at [1387, 325] on input "text" at bounding box center [1375, 329] width 49 height 22
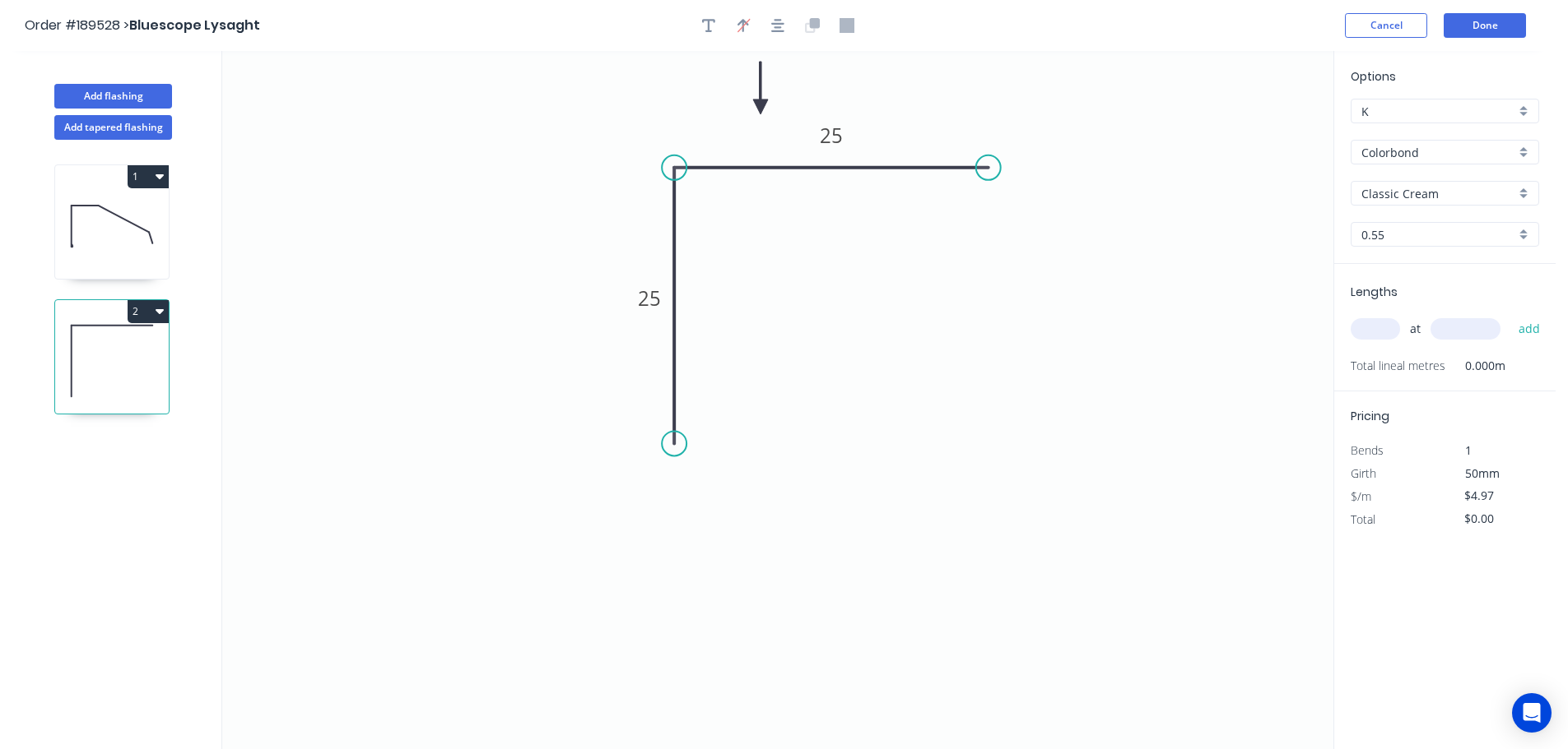
type input "1"
type input "2"
type input "800"
click at [1510, 315] on button "add" at bounding box center [1529, 329] width 39 height 28
type input "$9.94"
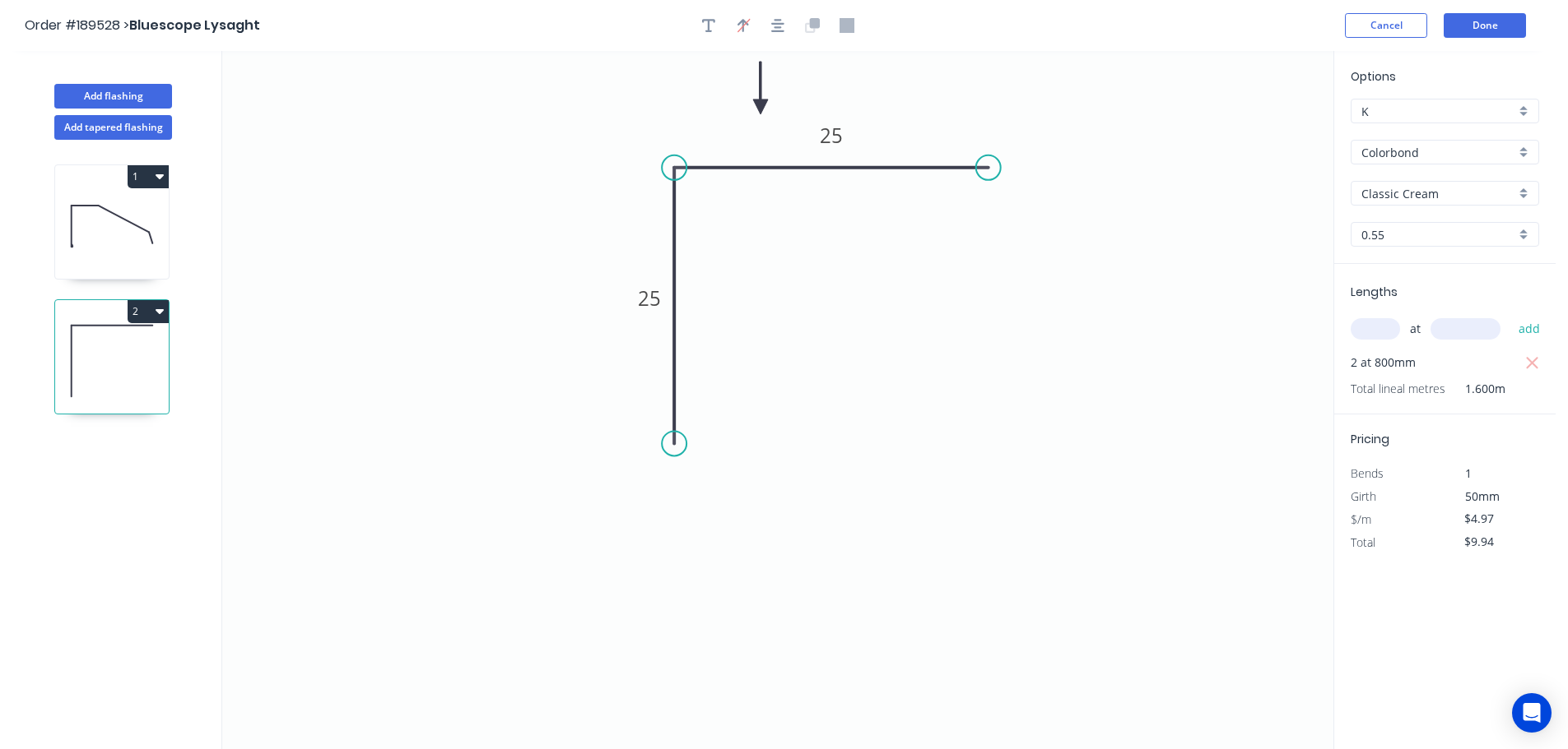
click at [1253, 286] on icon "0 25 25" at bounding box center [778, 400] width 1111 height 698
click at [107, 86] on button "Add flashing" at bounding box center [113, 95] width 117 height 25
type input "$0.00"
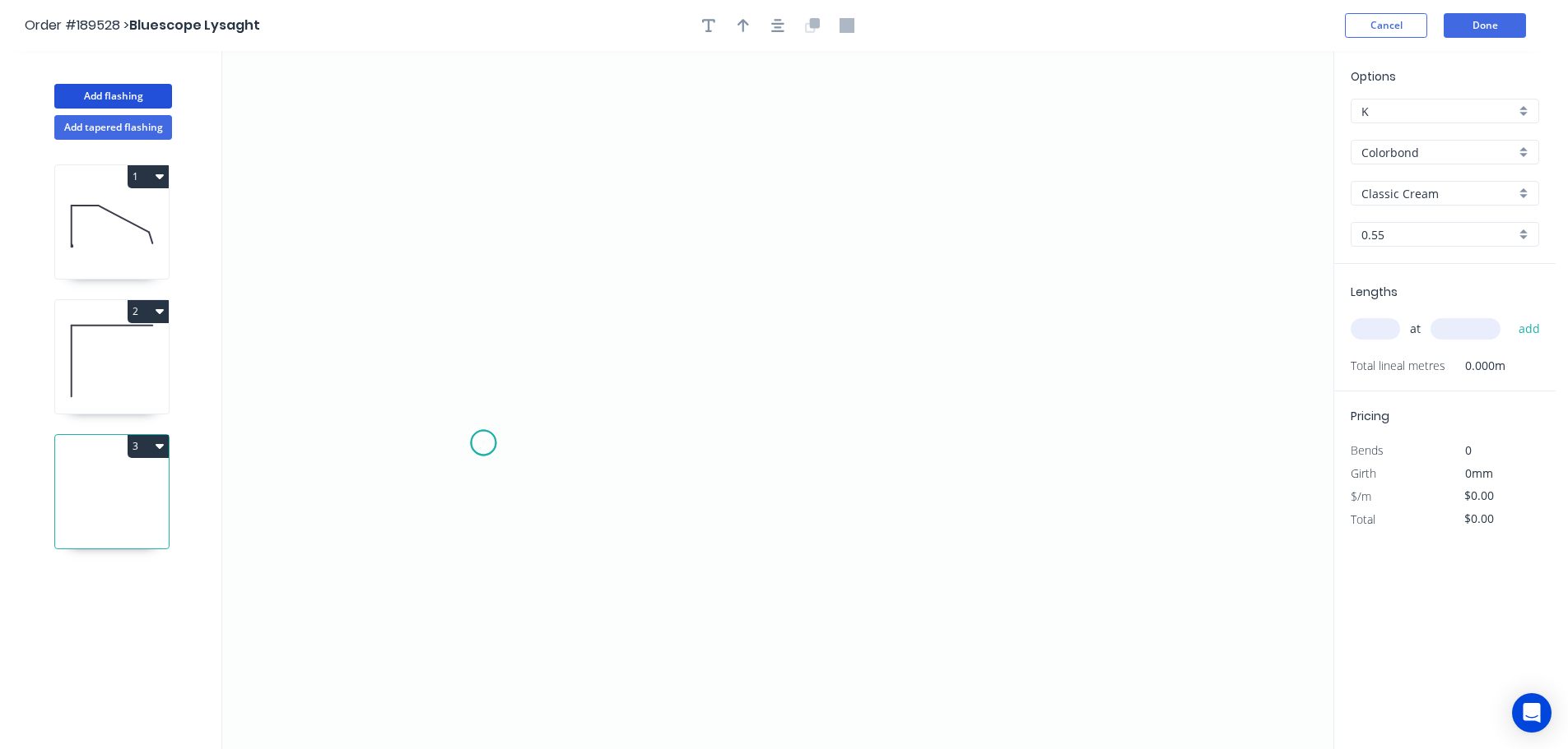
click at [483, 444] on icon "0" at bounding box center [778, 400] width 1111 height 698
click at [478, 176] on icon "0" at bounding box center [778, 400] width 1111 height 698
click at [1071, 178] on icon "0 ?" at bounding box center [778, 400] width 1111 height 698
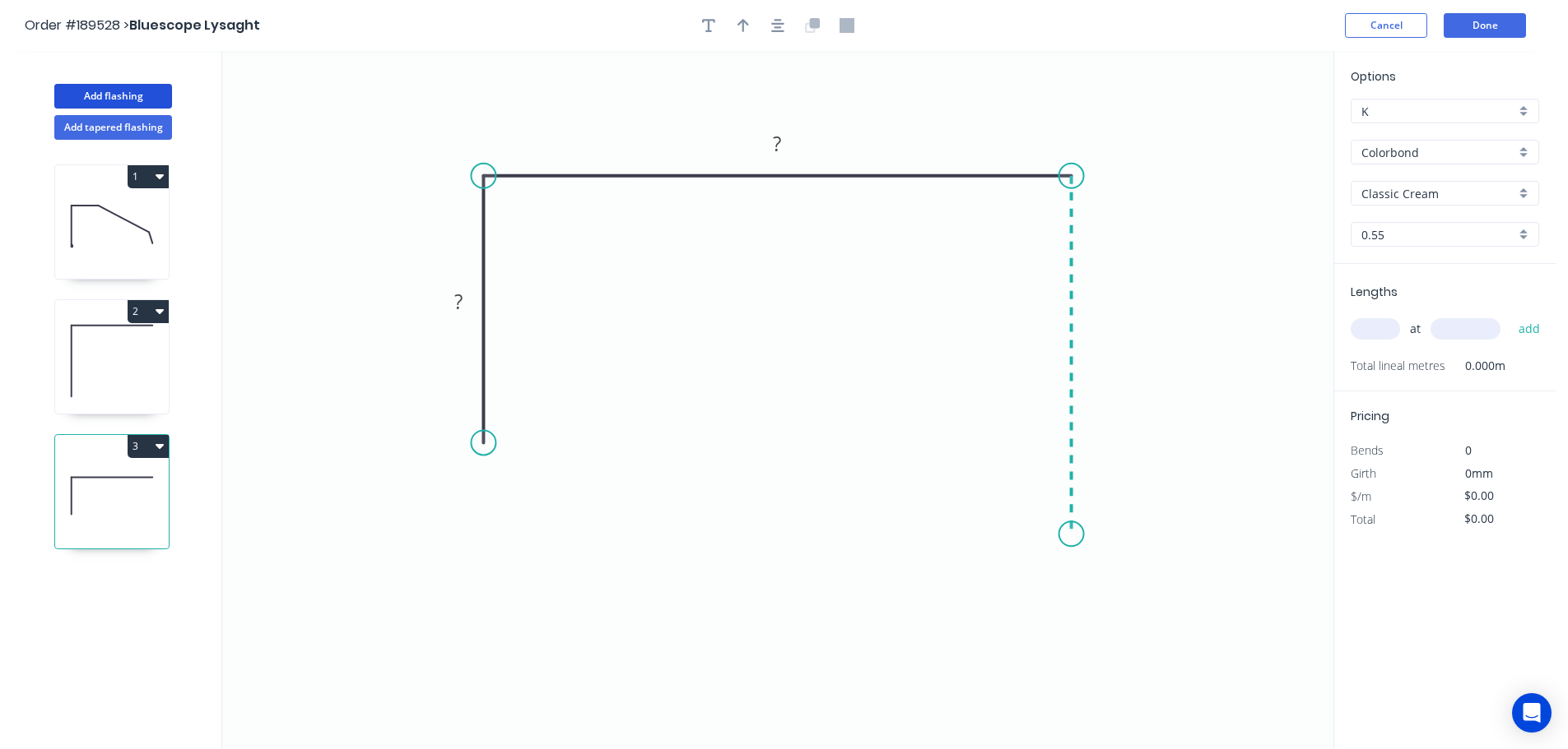
click at [1066, 534] on icon "0 ? ?" at bounding box center [778, 400] width 1111 height 698
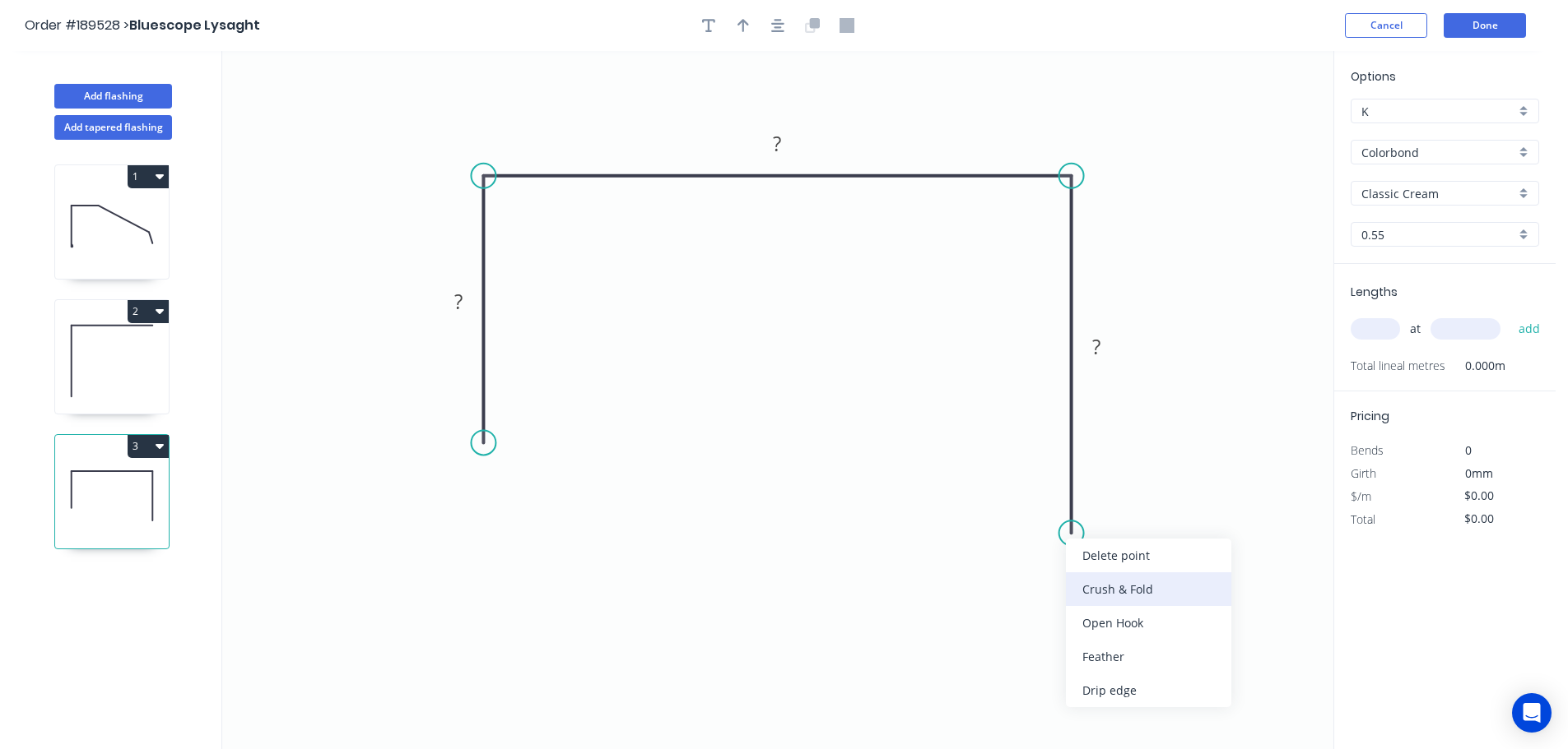
click at [1126, 584] on div "Crush & Fold" at bounding box center [1149, 589] width 166 height 34
click at [1103, 577] on div "Flip bend" at bounding box center [1153, 583] width 166 height 34
click at [1119, 505] on tspan "10" at bounding box center [1117, 504] width 23 height 27
click at [1163, 514] on icon "0 ? ? CF 15 ?" at bounding box center [778, 400] width 1111 height 698
drag, startPoint x: 1132, startPoint y: 507, endPoint x: 1171, endPoint y: 621, distance: 120.5
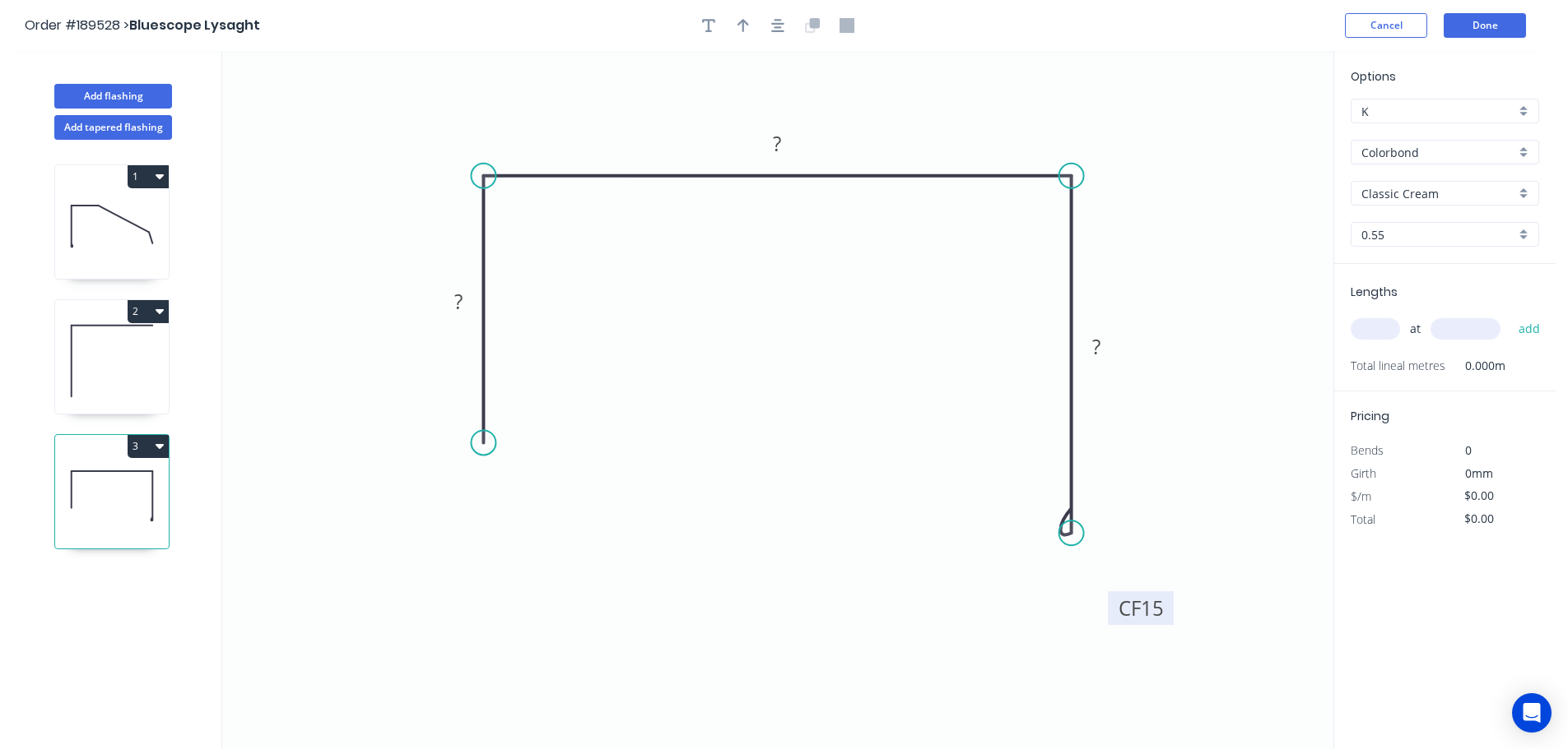
click at [1171, 621] on rect at bounding box center [1141, 608] width 65 height 34
click at [518, 567] on div "Feather" at bounding box center [568, 566] width 166 height 34
click at [508, 488] on div "Flip bend" at bounding box center [561, 490] width 166 height 34
click at [533, 417] on tspan "15" at bounding box center [528, 414] width 23 height 27
click at [598, 443] on icon "0 FE 10 ? ? CF 15 ?" at bounding box center [778, 400] width 1111 height 698
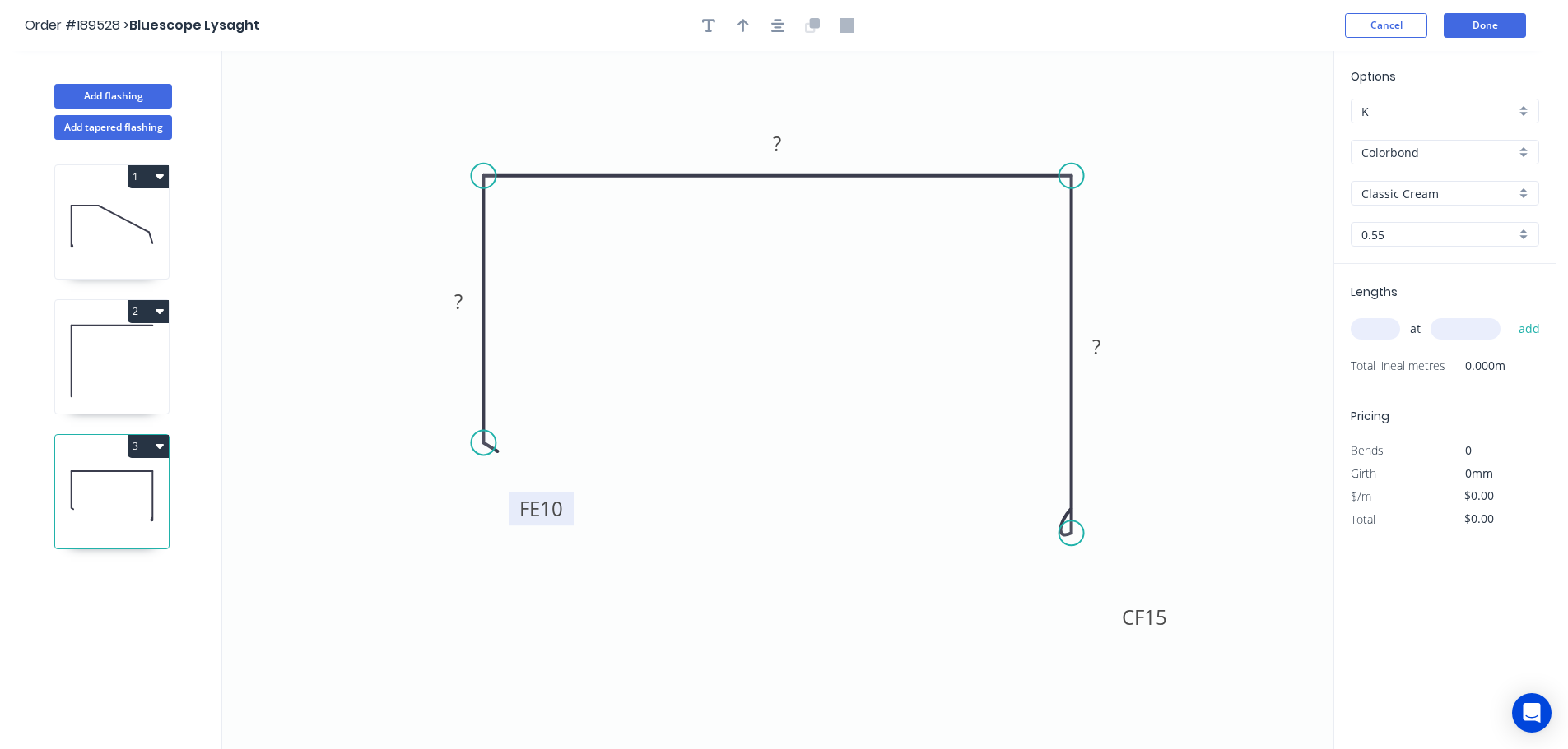
drag, startPoint x: 543, startPoint y: 418, endPoint x: 569, endPoint y: 517, distance: 102.4
click at [569, 517] on rect at bounding box center [541, 508] width 65 height 34
click at [461, 303] on tspan "?" at bounding box center [458, 302] width 8 height 27
click at [731, 225] on icon "0 FE 10 80 270 CF 15 200" at bounding box center [778, 400] width 1111 height 698
type input "$17.07"
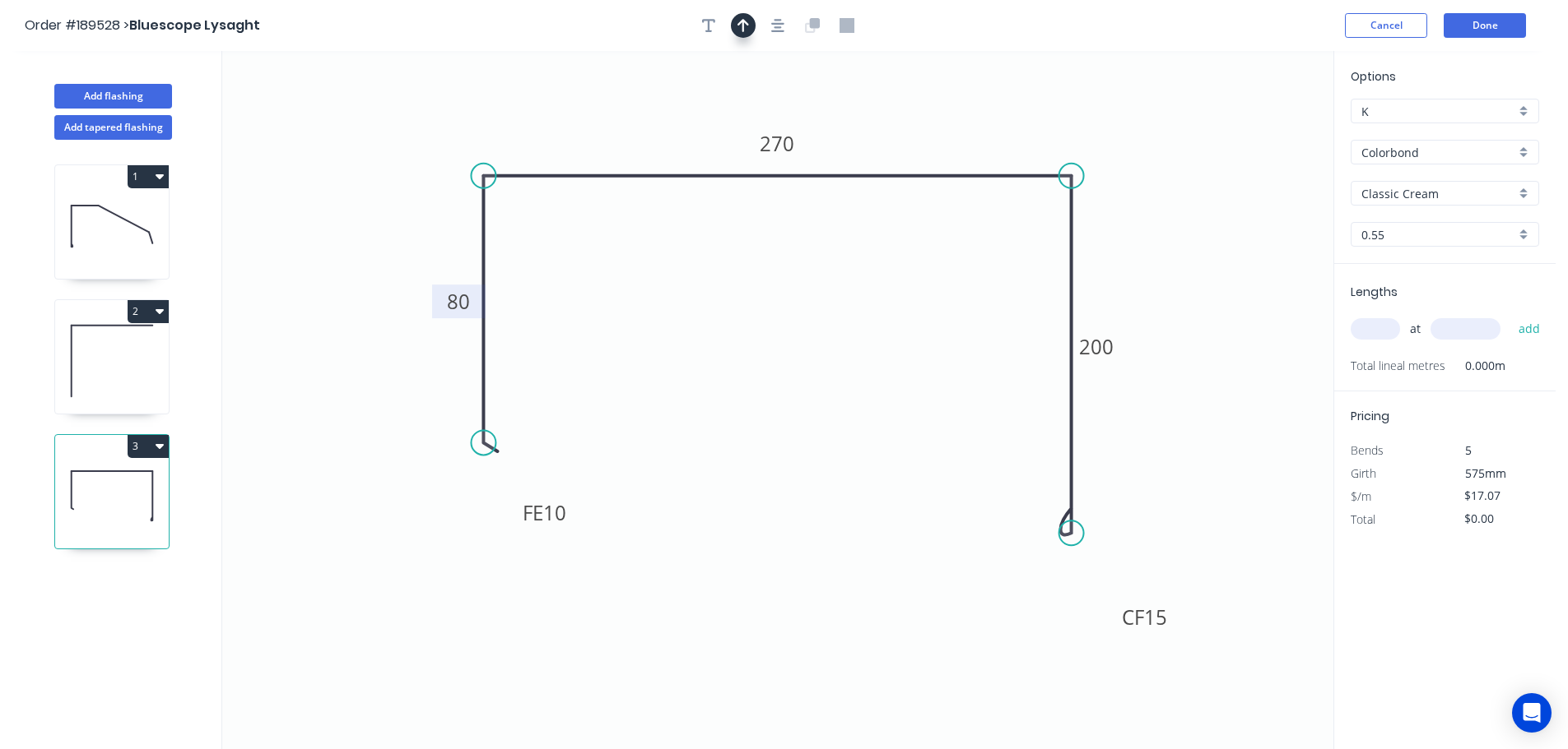
click at [736, 20] on button "button" at bounding box center [743, 25] width 25 height 25
drag, startPoint x: 1159, startPoint y: 152, endPoint x: 903, endPoint y: 132, distance: 256.8
click at [903, 132] on icon at bounding box center [903, 113] width 15 height 53
click at [1386, 323] on input "text" at bounding box center [1375, 329] width 49 height 22
type input "2"
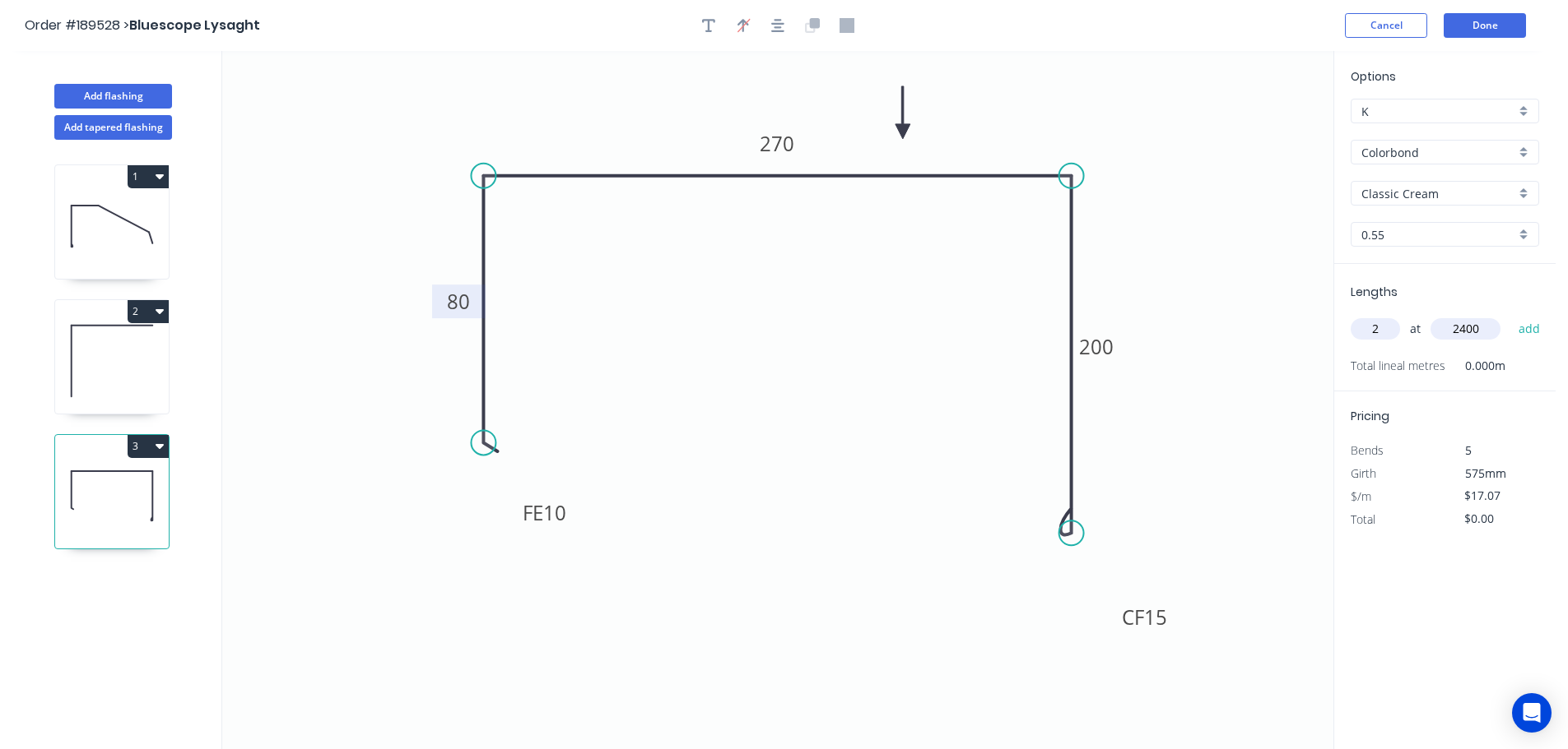
type input "2400"
click at [1510, 315] on button "add" at bounding box center [1529, 329] width 39 height 28
type input "$81.94"
click at [97, 99] on button "Add flashing" at bounding box center [113, 95] width 117 height 25
type input "$0.00"
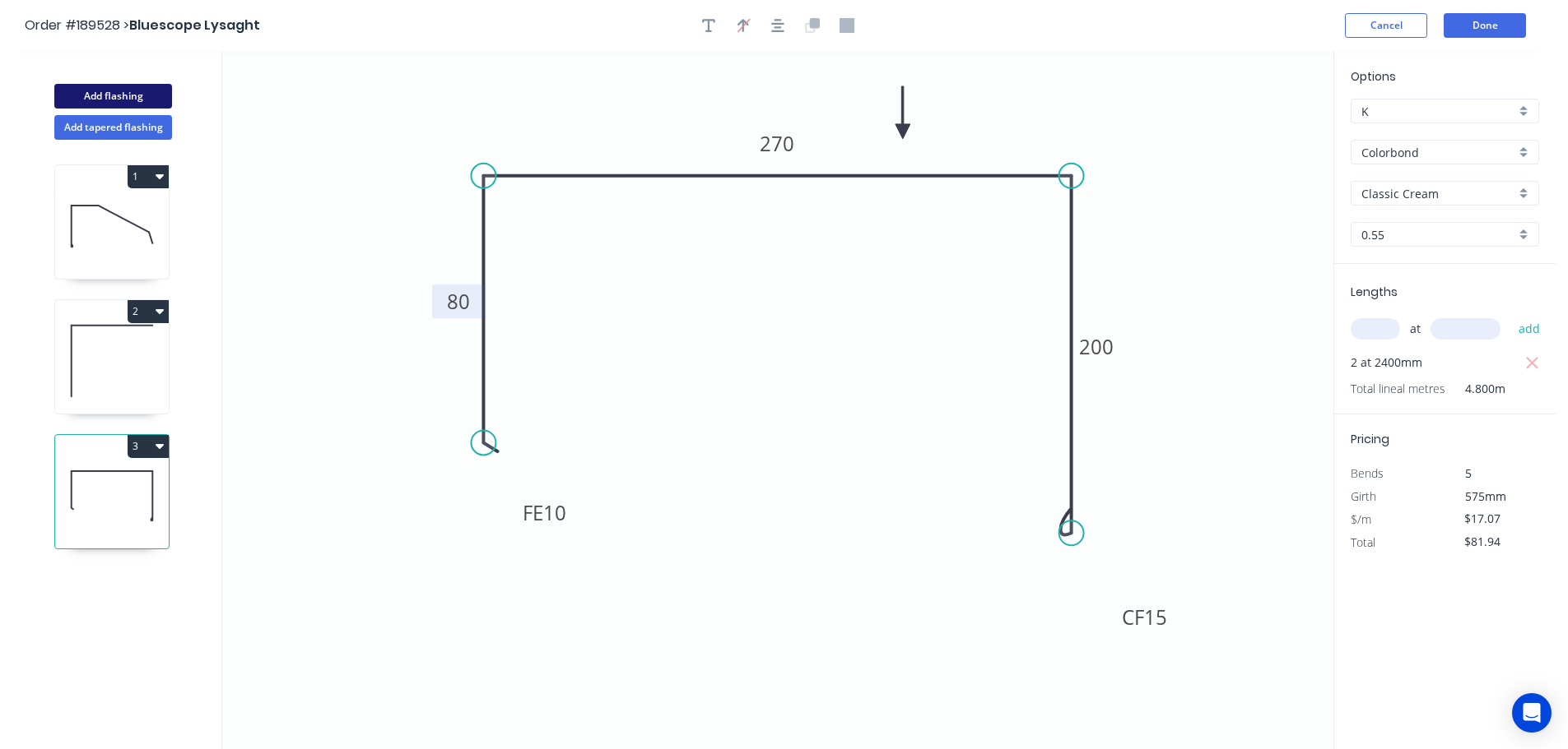
type input "$0.00"
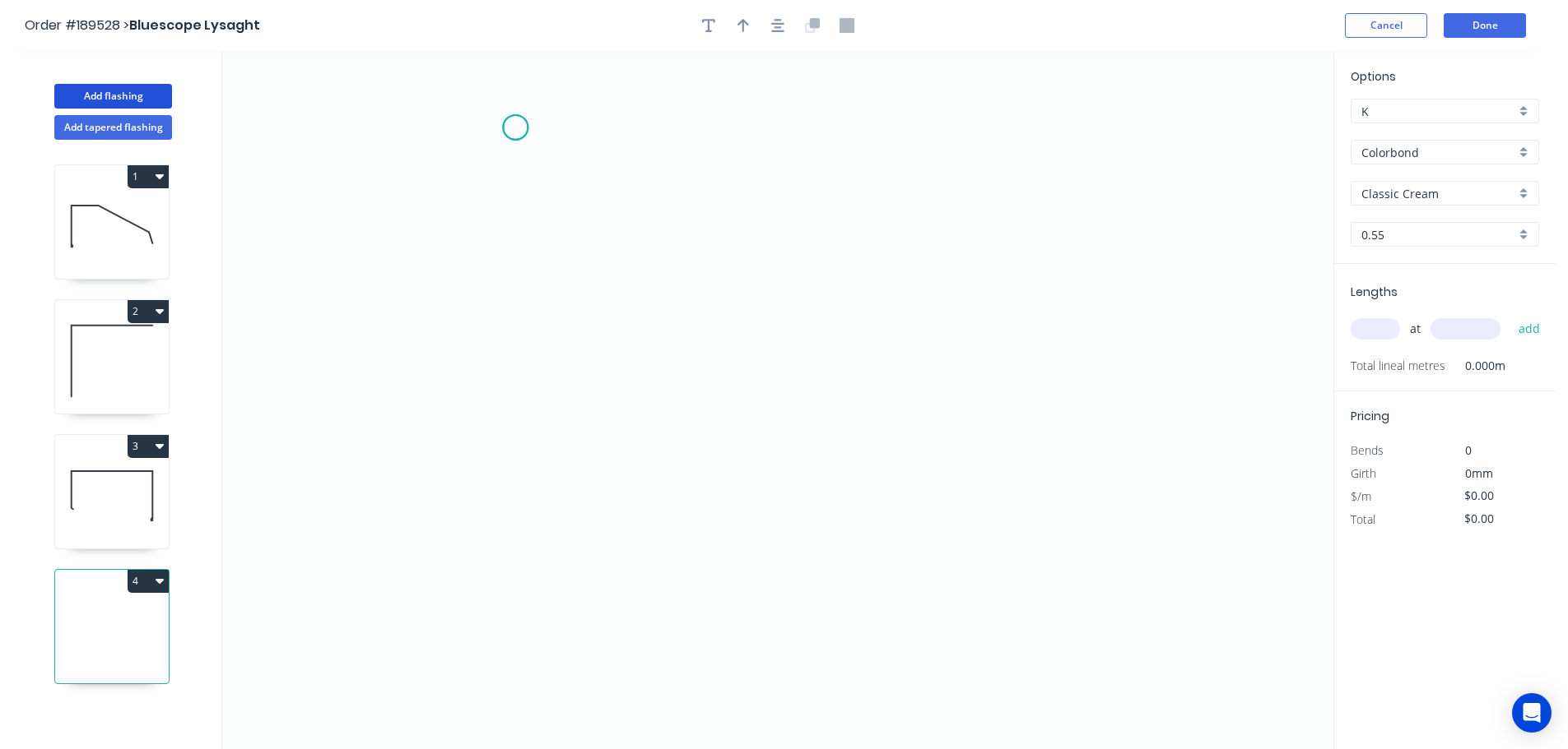
click at [515, 127] on icon "0" at bounding box center [778, 400] width 1111 height 698
click at [514, 459] on icon "0" at bounding box center [778, 400] width 1111 height 698
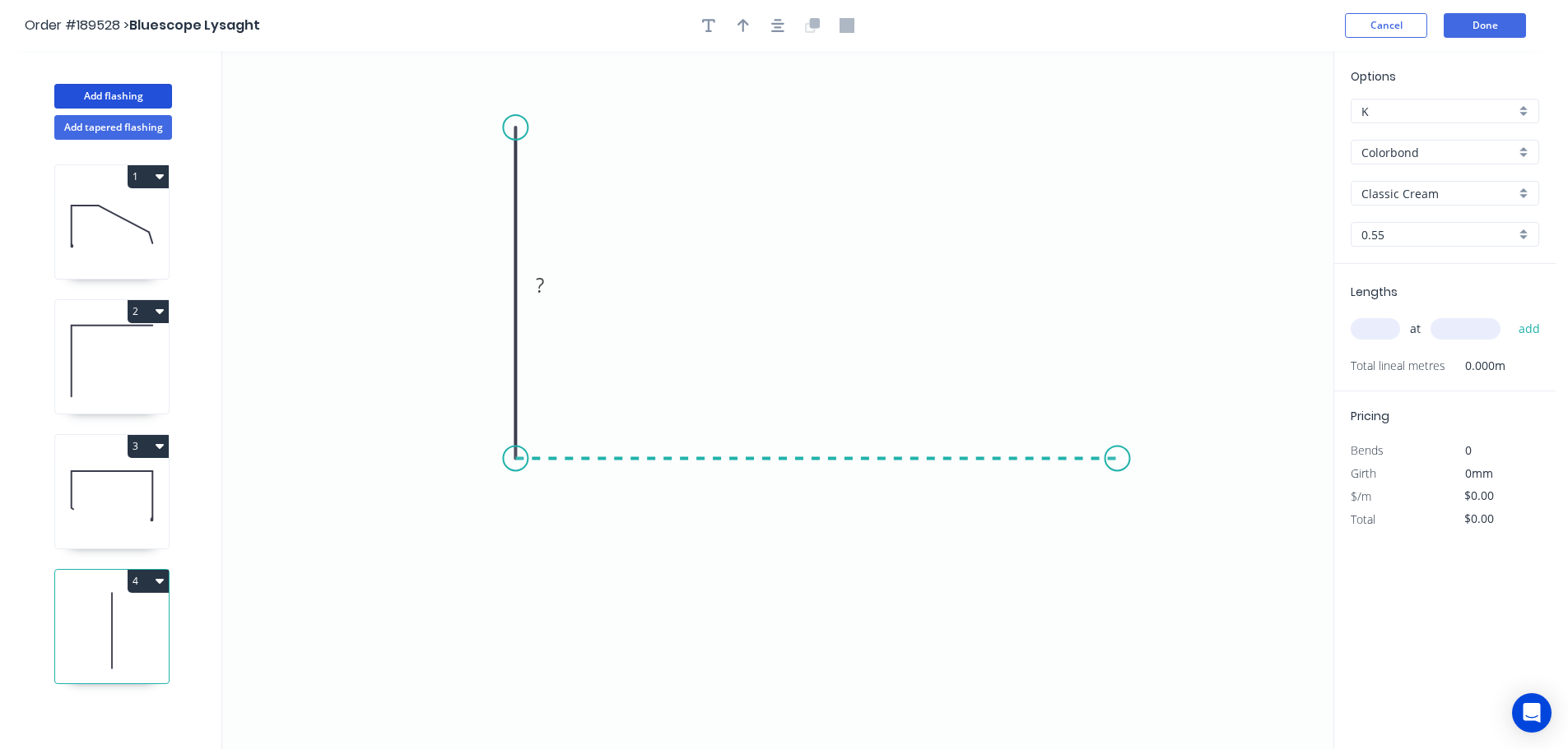
click at [1118, 466] on icon "0 ?" at bounding box center [778, 400] width 1111 height 698
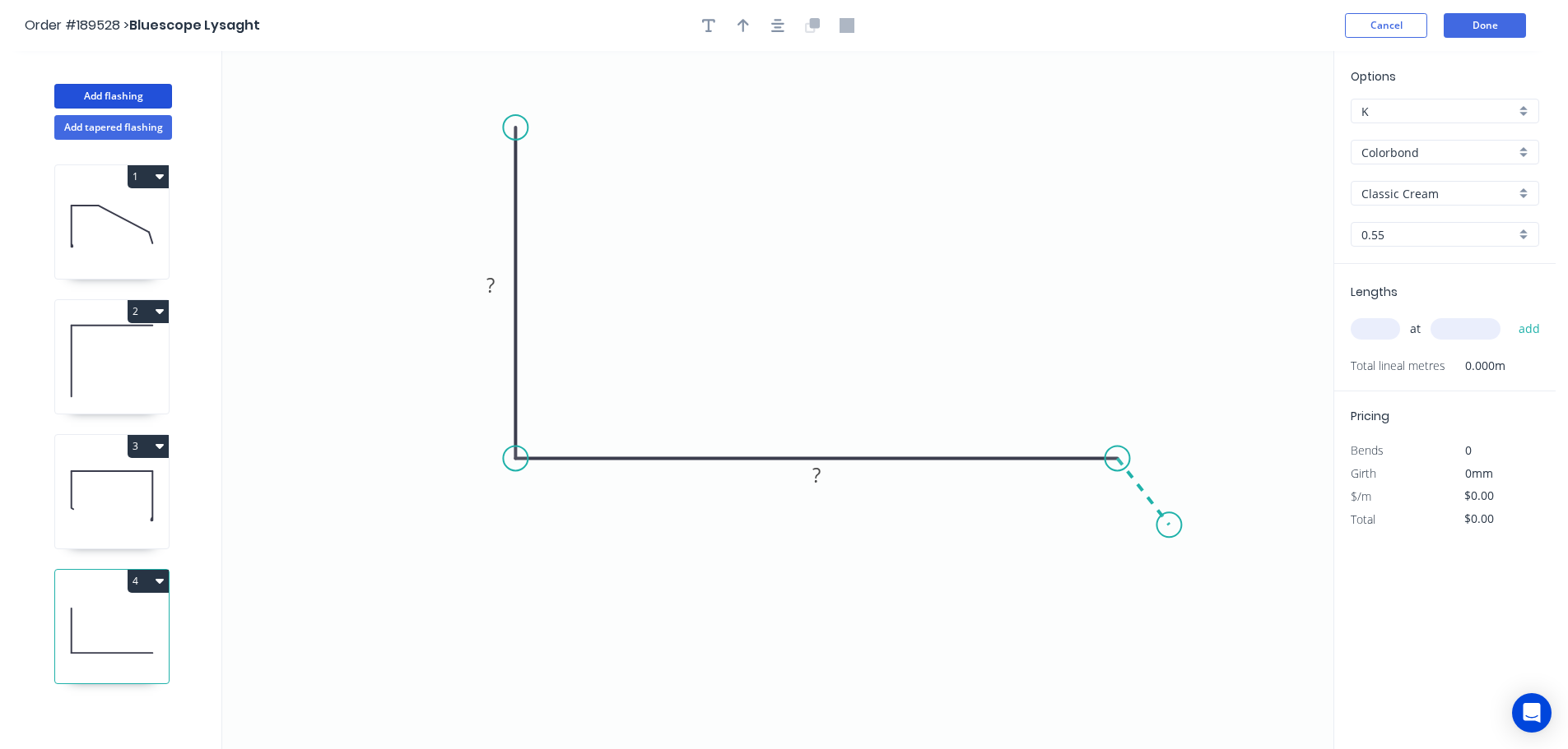
click at [1170, 525] on icon "0 ? ?" at bounding box center [778, 400] width 1111 height 698
click at [1170, 525] on circle at bounding box center [1168, 524] width 25 height 25
click at [1130, 544] on div "Hide angle" at bounding box center [1178, 548] width 166 height 34
click at [490, 286] on tspan "?" at bounding box center [490, 285] width 8 height 27
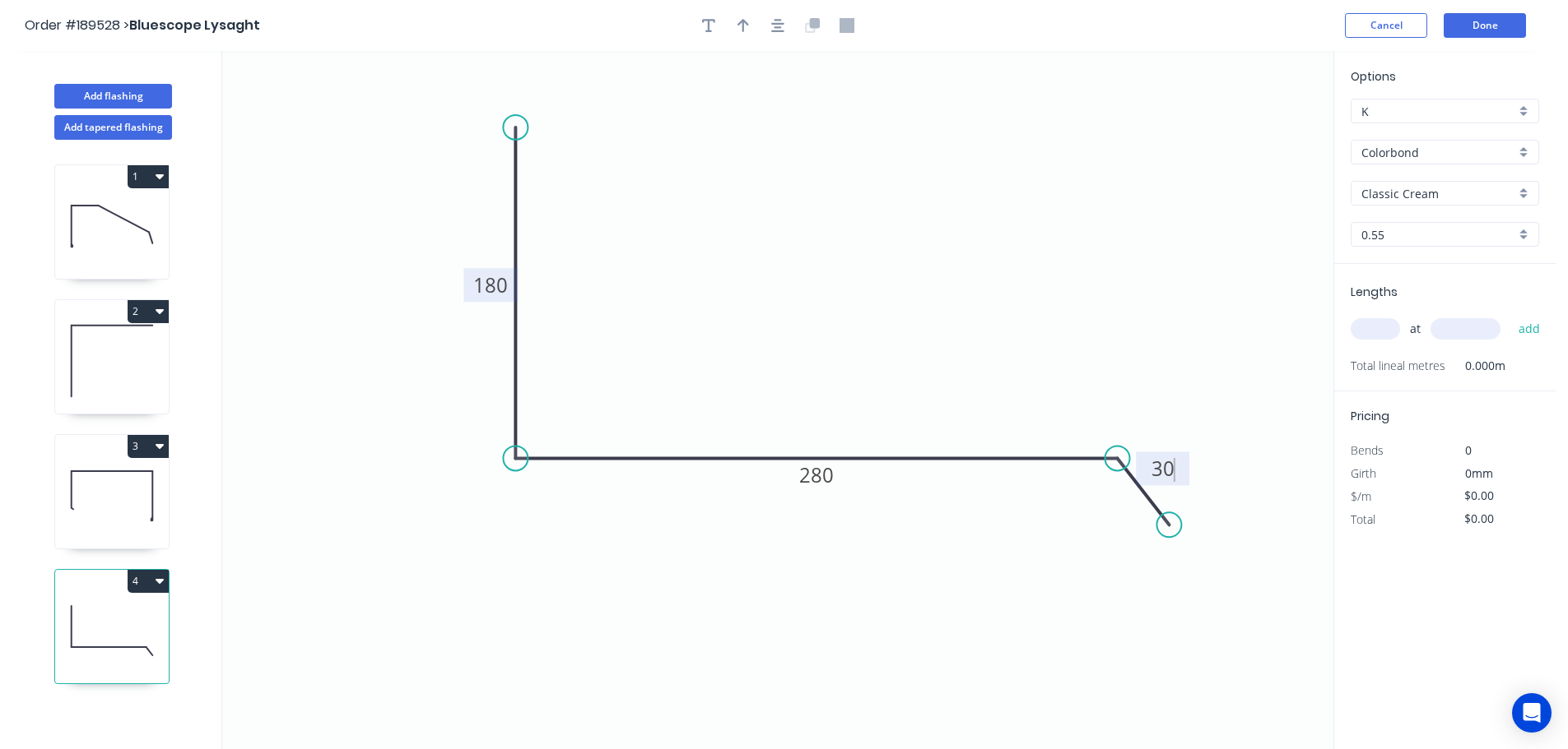
type input "$13.06"
click at [740, 22] on icon "button" at bounding box center [743, 25] width 12 height 13
drag, startPoint x: 1249, startPoint y: 130, endPoint x: 888, endPoint y: 249, distance: 380.1
click at [868, 245] on icon at bounding box center [869, 221] width 15 height 53
click at [1383, 323] on input "text" at bounding box center [1375, 329] width 49 height 22
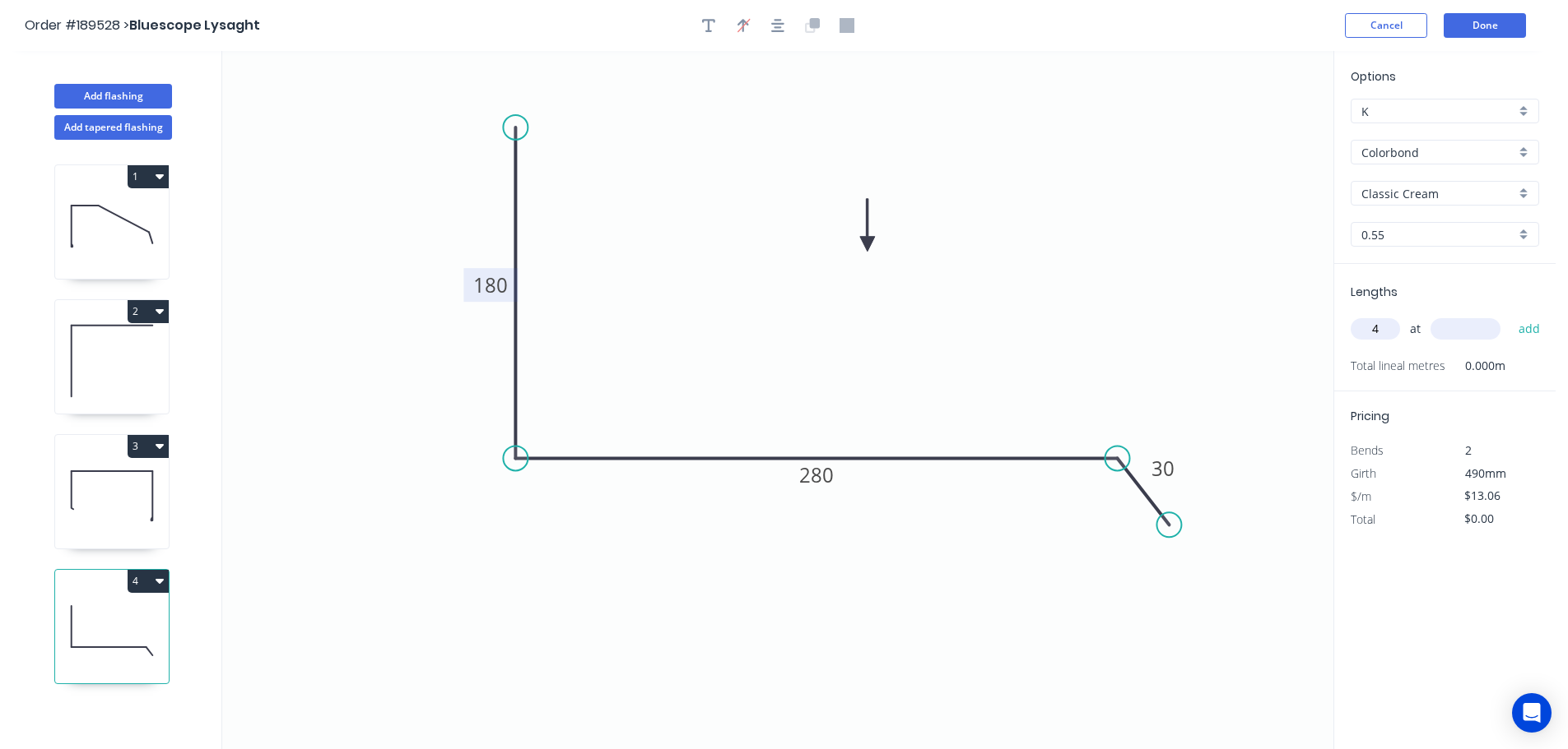
type input "4"
type input "3300"
click at [1510, 315] on button "add" at bounding box center [1529, 329] width 39 height 28
type input "$172.39"
drag, startPoint x: 95, startPoint y: 95, endPoint x: 156, endPoint y: 102, distance: 61.4
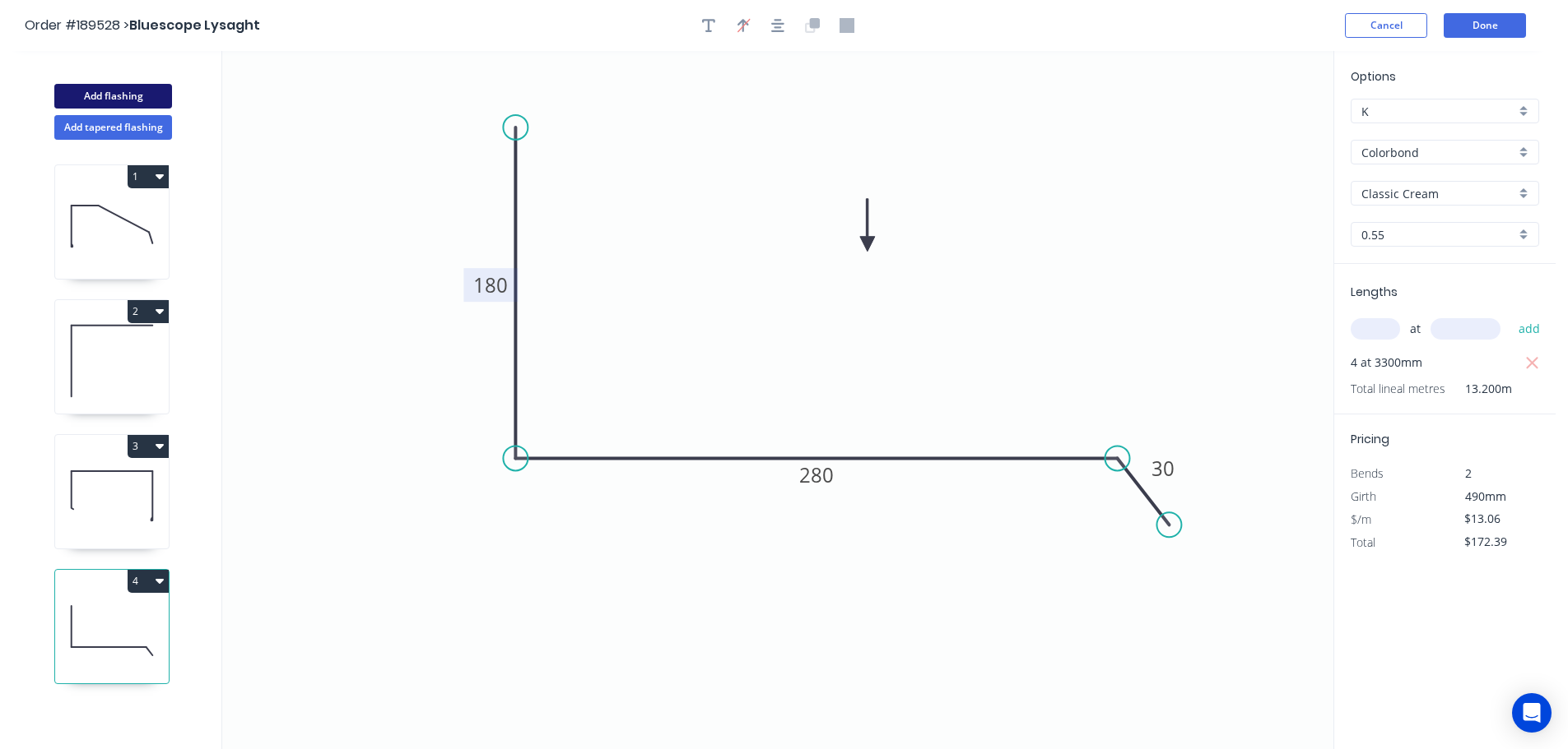
click at [95, 95] on button "Add flashing" at bounding box center [113, 95] width 117 height 25
type input "$0.00"
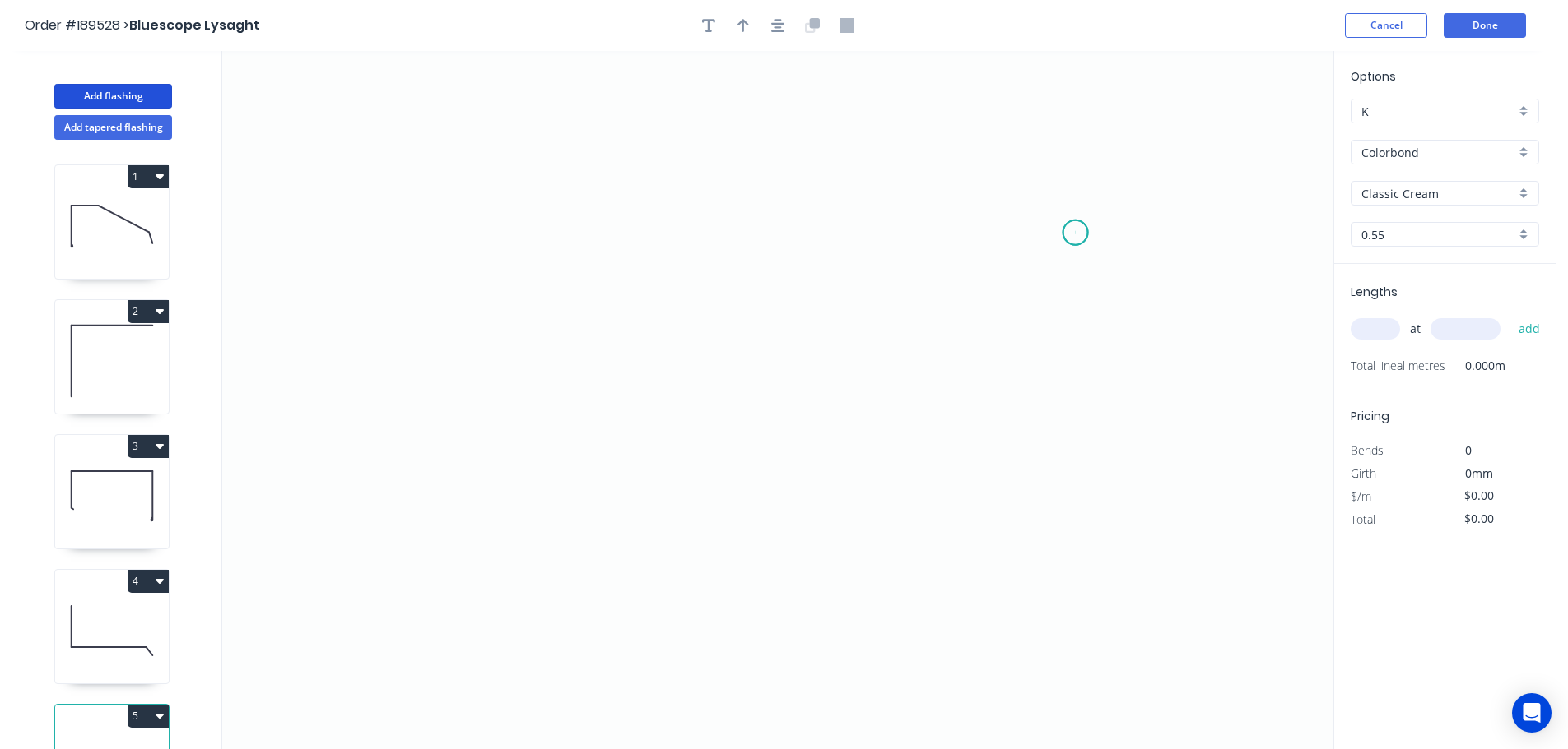
click at [1076, 233] on icon "0" at bounding box center [778, 400] width 1111 height 698
click at [1070, 143] on icon "0" at bounding box center [778, 400] width 1111 height 698
click at [576, 120] on icon "0 ?" at bounding box center [778, 400] width 1111 height 698
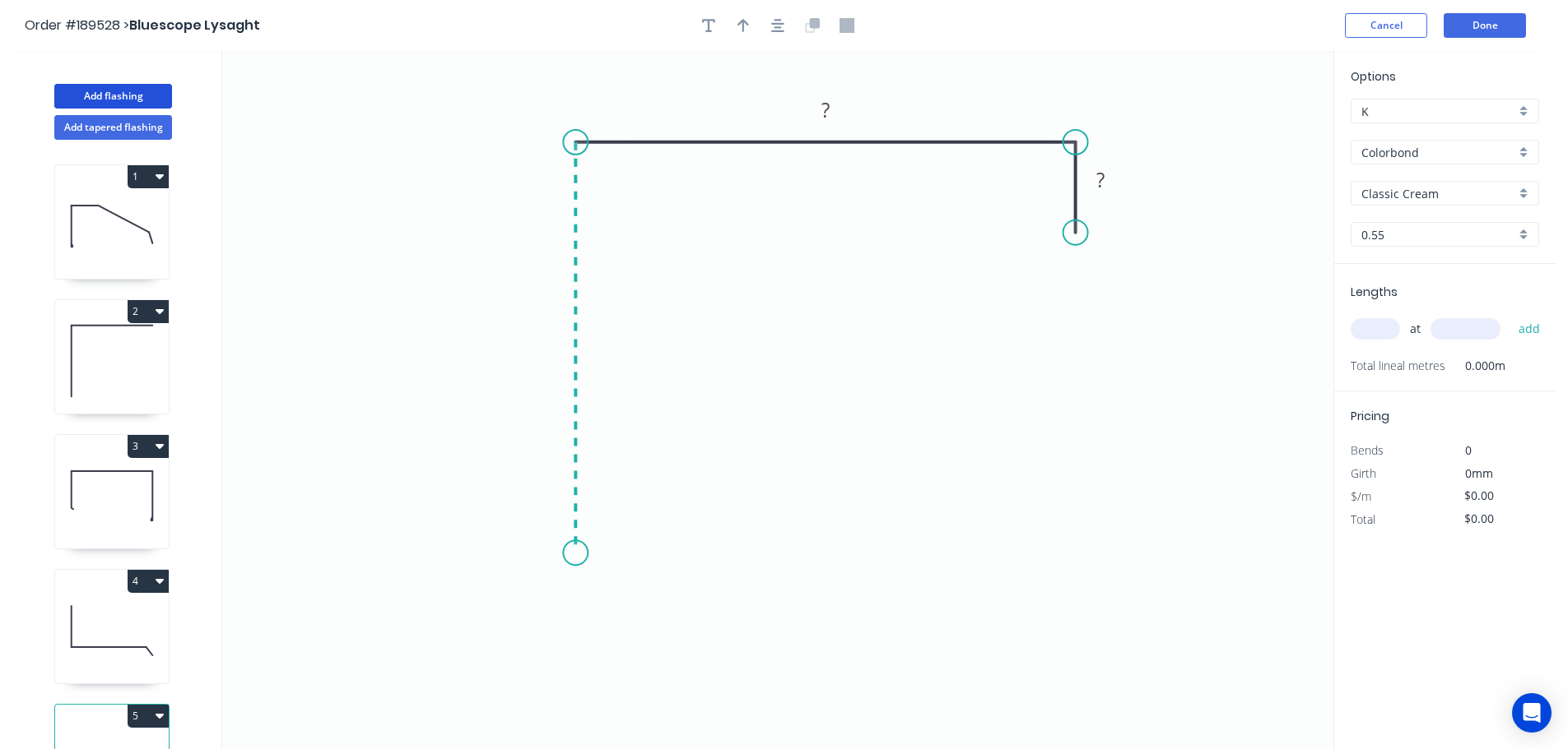
click at [578, 554] on icon "0 ? ?" at bounding box center [778, 400] width 1111 height 698
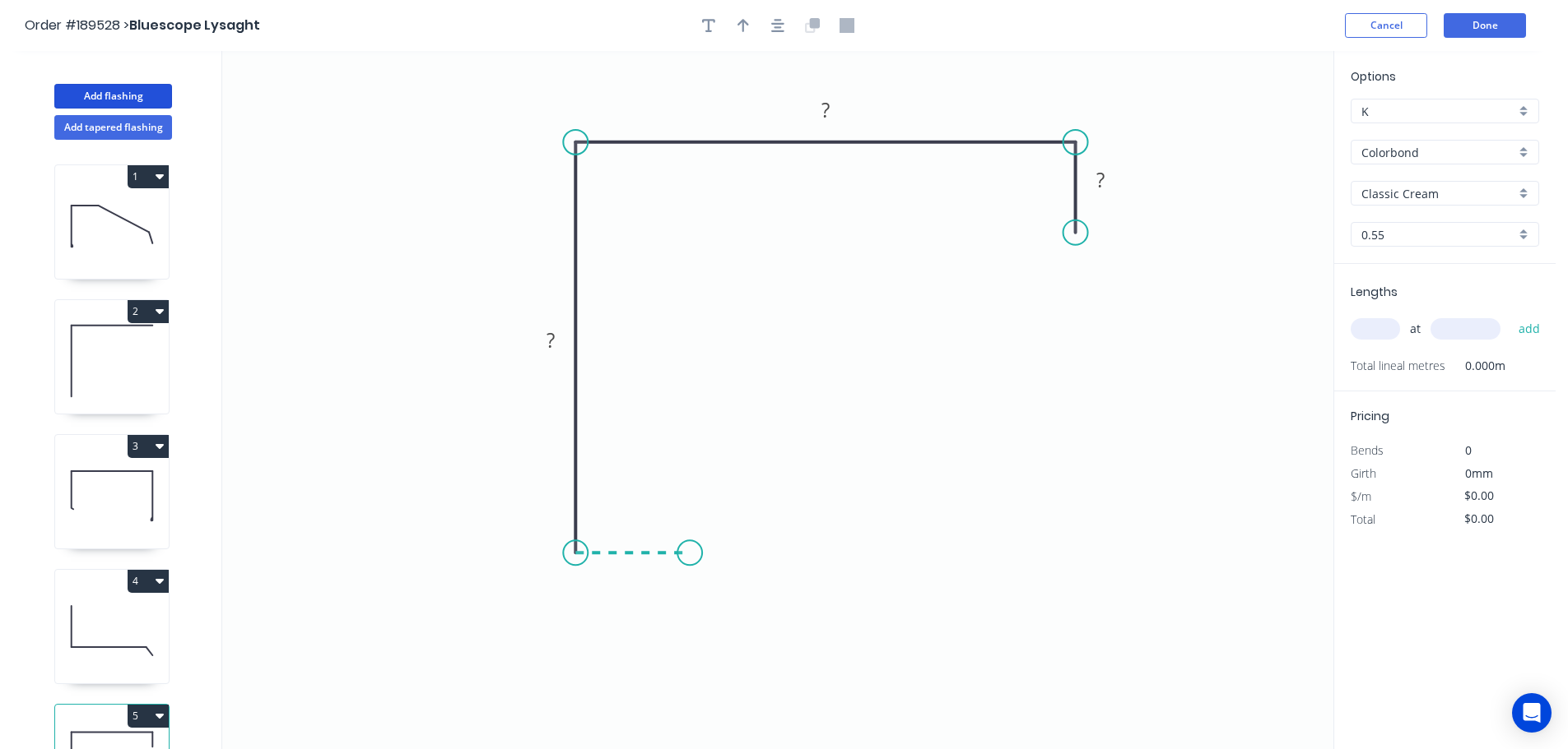
click at [689, 557] on icon "0 ? ? ?" at bounding box center [778, 400] width 1111 height 698
click at [689, 557] on circle at bounding box center [689, 553] width 25 height 25
click at [637, 575] on rect at bounding box center [633, 570] width 33 height 23
click at [731, 569] on icon "0 30 130 130 30" at bounding box center [778, 400] width 1111 height 698
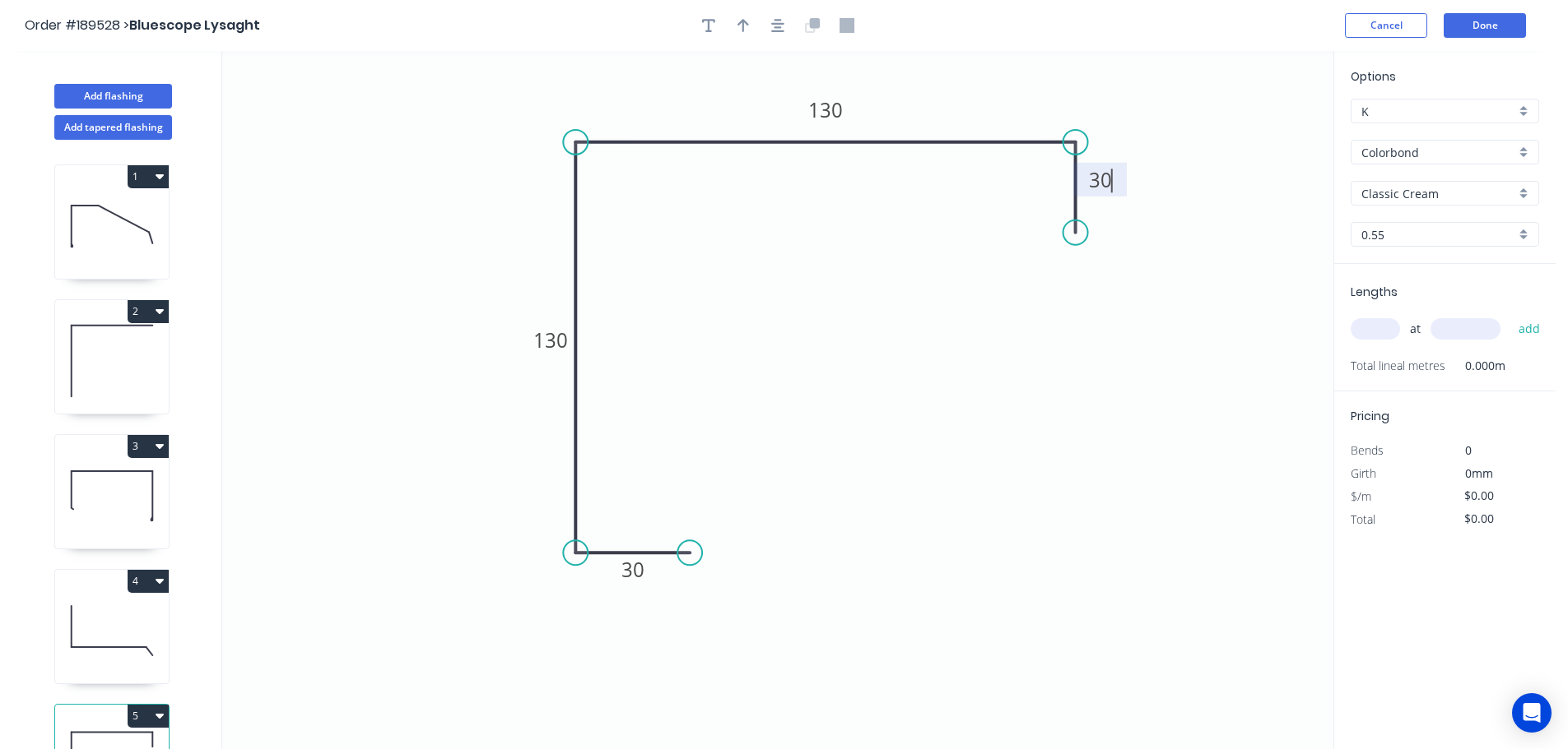
type input "$11.94"
click at [741, 15] on button "button" at bounding box center [743, 25] width 25 height 25
drag, startPoint x: 1250, startPoint y: 127, endPoint x: 946, endPoint y: 90, distance: 306.2
click at [946, 90] on icon at bounding box center [946, 71] width 15 height 53
click at [1387, 330] on input "text" at bounding box center [1375, 329] width 49 height 22
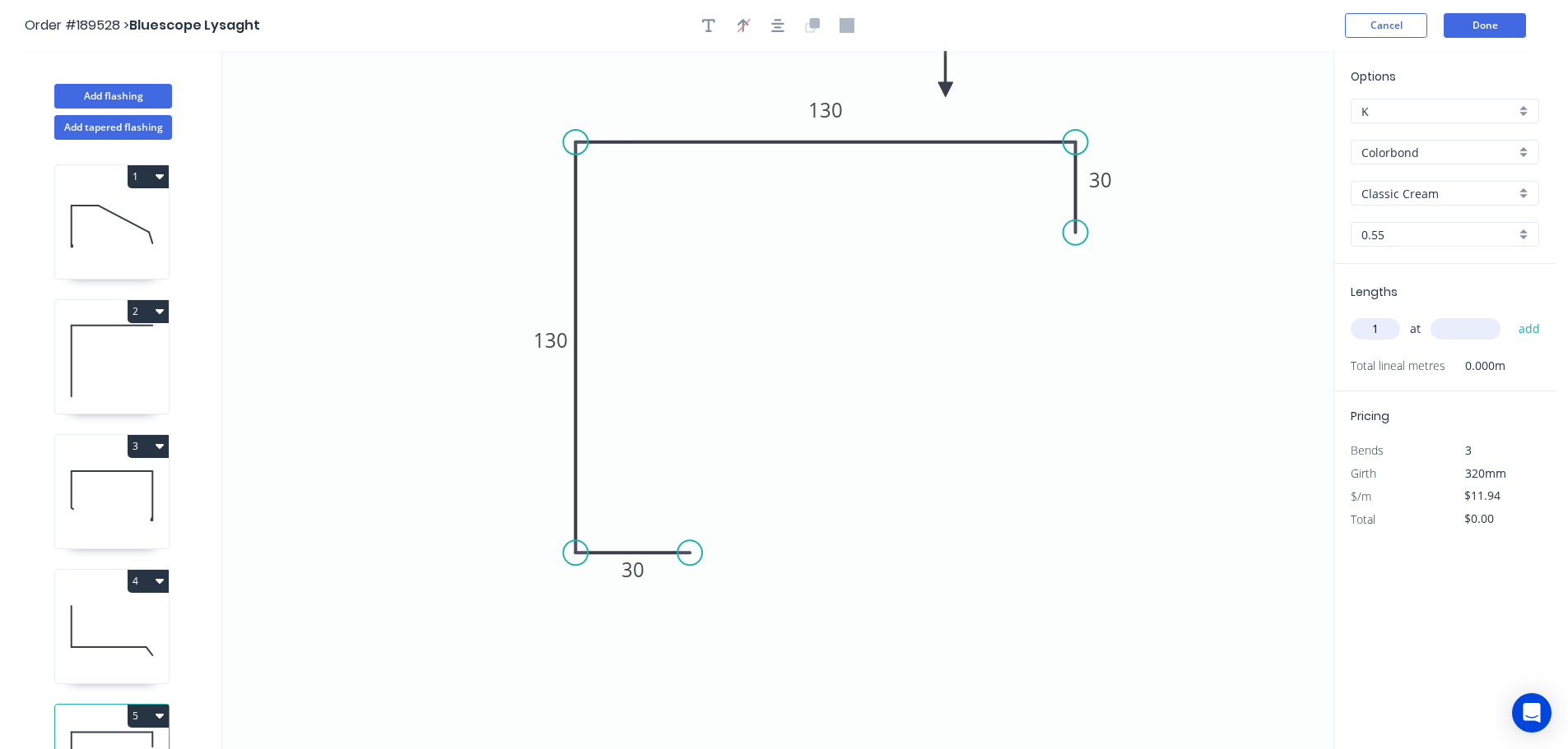
type input "1"
type input "1300"
click at [1510, 315] on button "add" at bounding box center [1529, 329] width 39 height 28
type input "$15.52"
drag, startPoint x: 127, startPoint y: 92, endPoint x: 152, endPoint y: 95, distance: 25.2
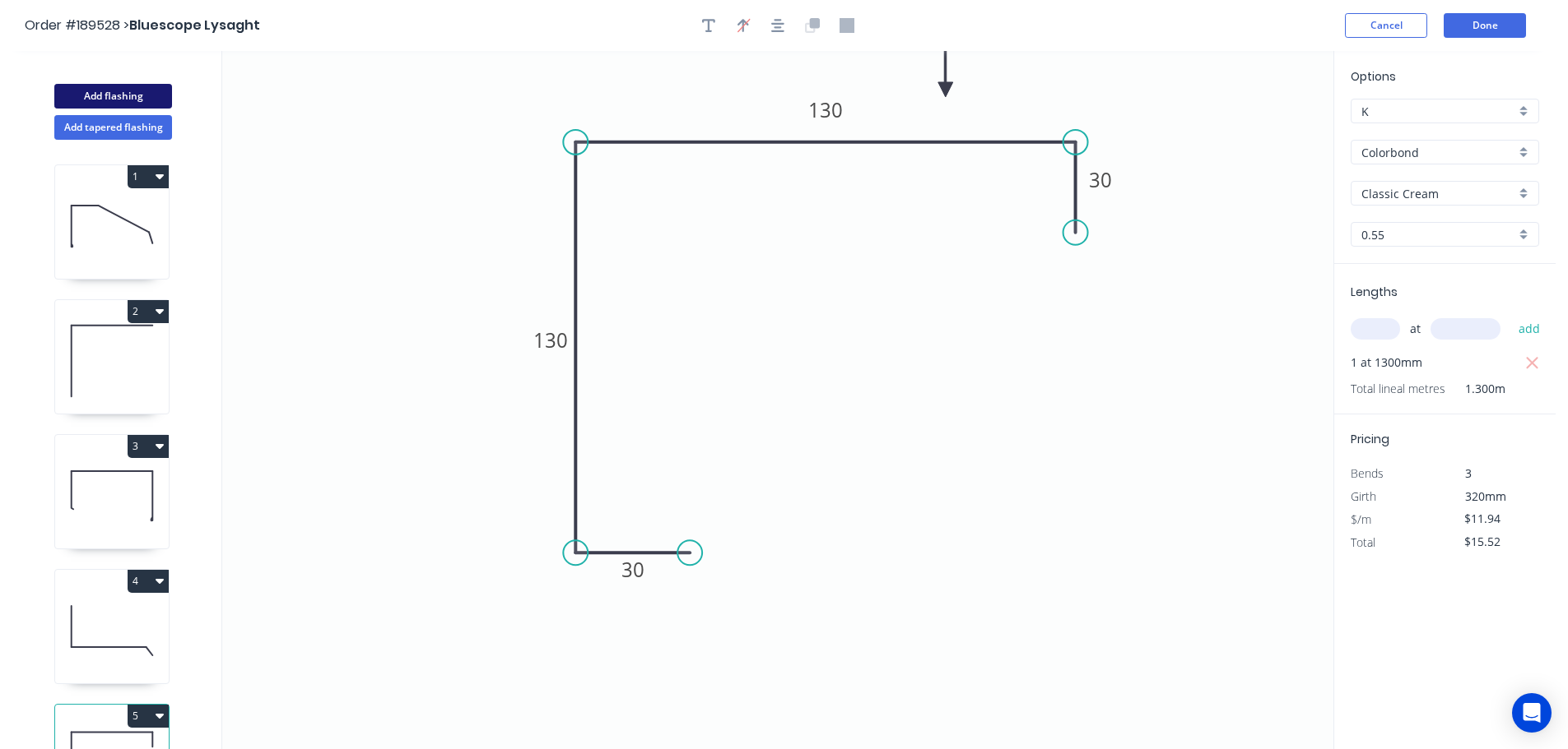
click at [128, 92] on button "Add flashing" at bounding box center [113, 95] width 117 height 25
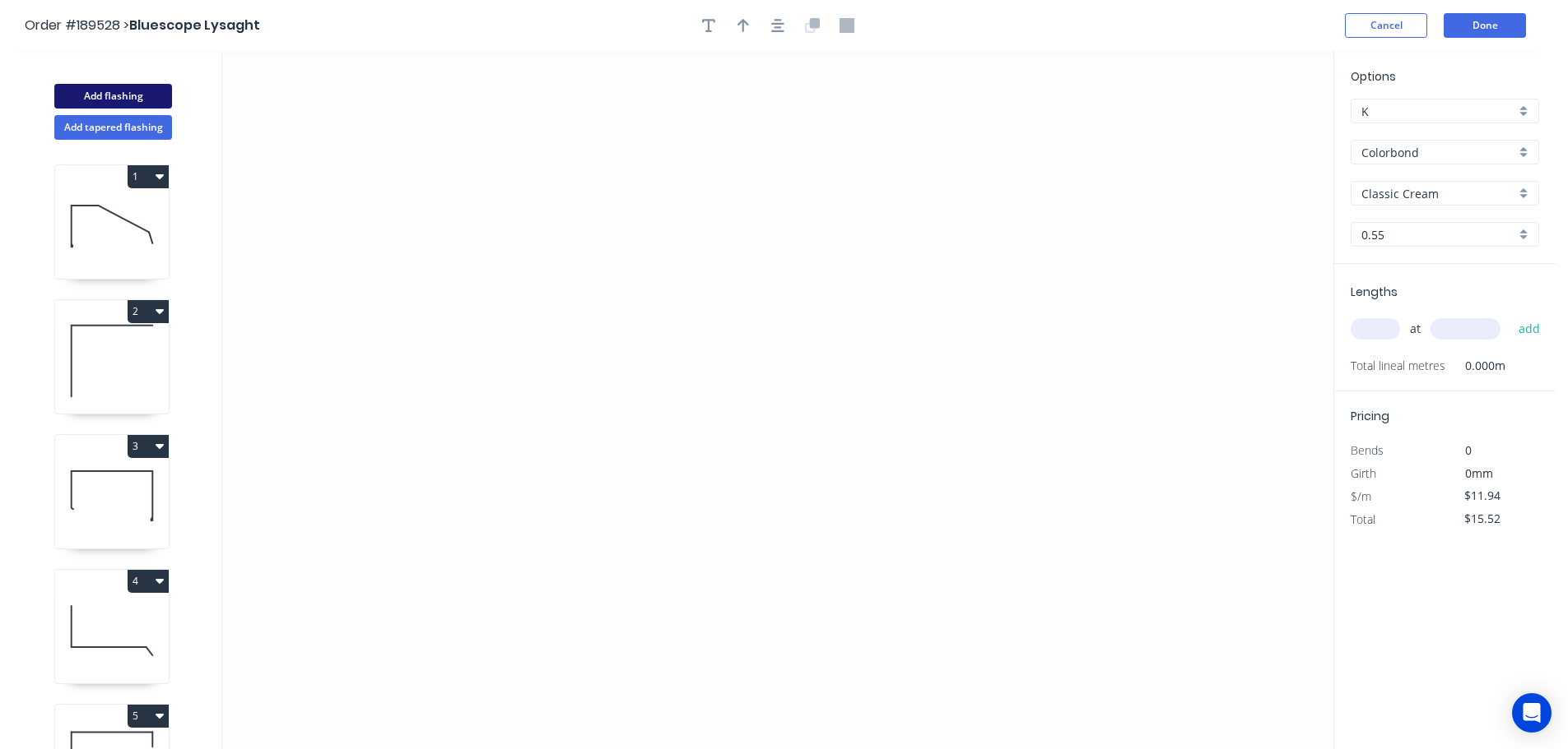
type input "$0.00"
click at [592, 146] on icon "0" at bounding box center [778, 400] width 1111 height 698
click at [864, 135] on icon "0" at bounding box center [778, 400] width 1111 height 698
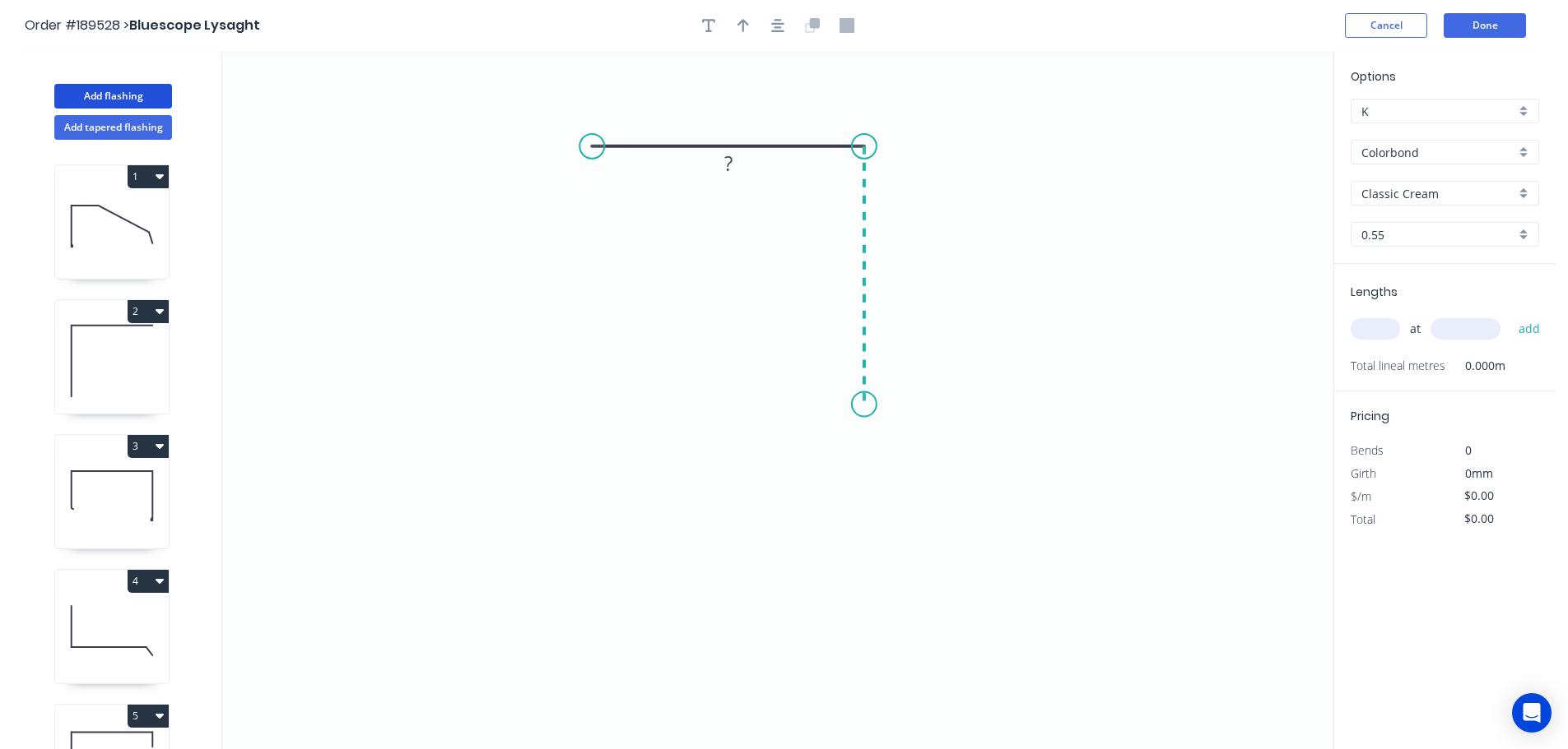
click at [874, 404] on icon "0 ?" at bounding box center [778, 400] width 1111 height 698
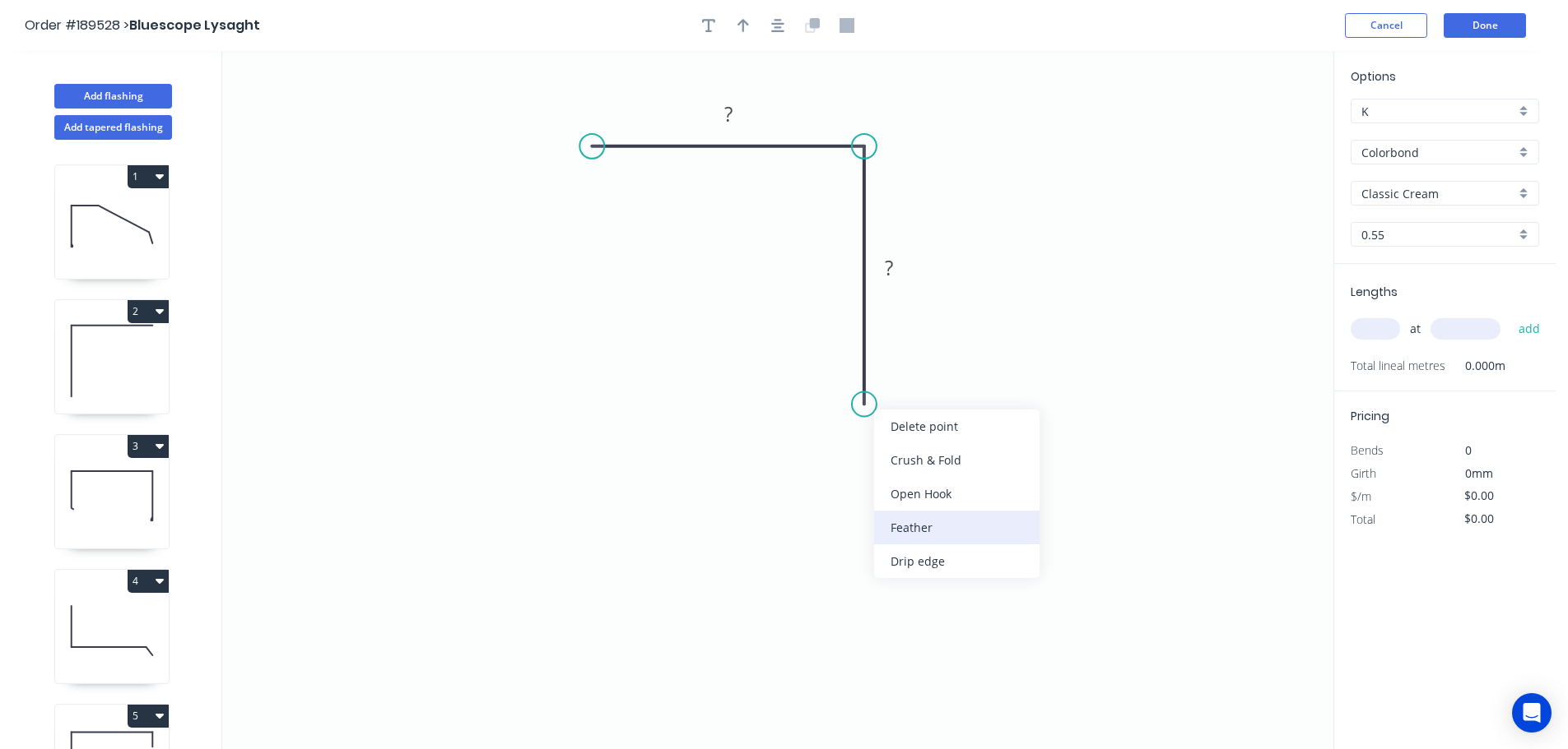
click at [933, 530] on div "Feather" at bounding box center [957, 527] width 166 height 34
click at [839, 369] on tspan "15" at bounding box center [839, 374] width 23 height 27
click at [906, 354] on icon "0 ? FE 10 ?" at bounding box center [778, 400] width 1111 height 698
drag, startPoint x: 798, startPoint y: 371, endPoint x: 746, endPoint y: 455, distance: 98.8
click at [746, 455] on rect at bounding box center [778, 457] width 65 height 34
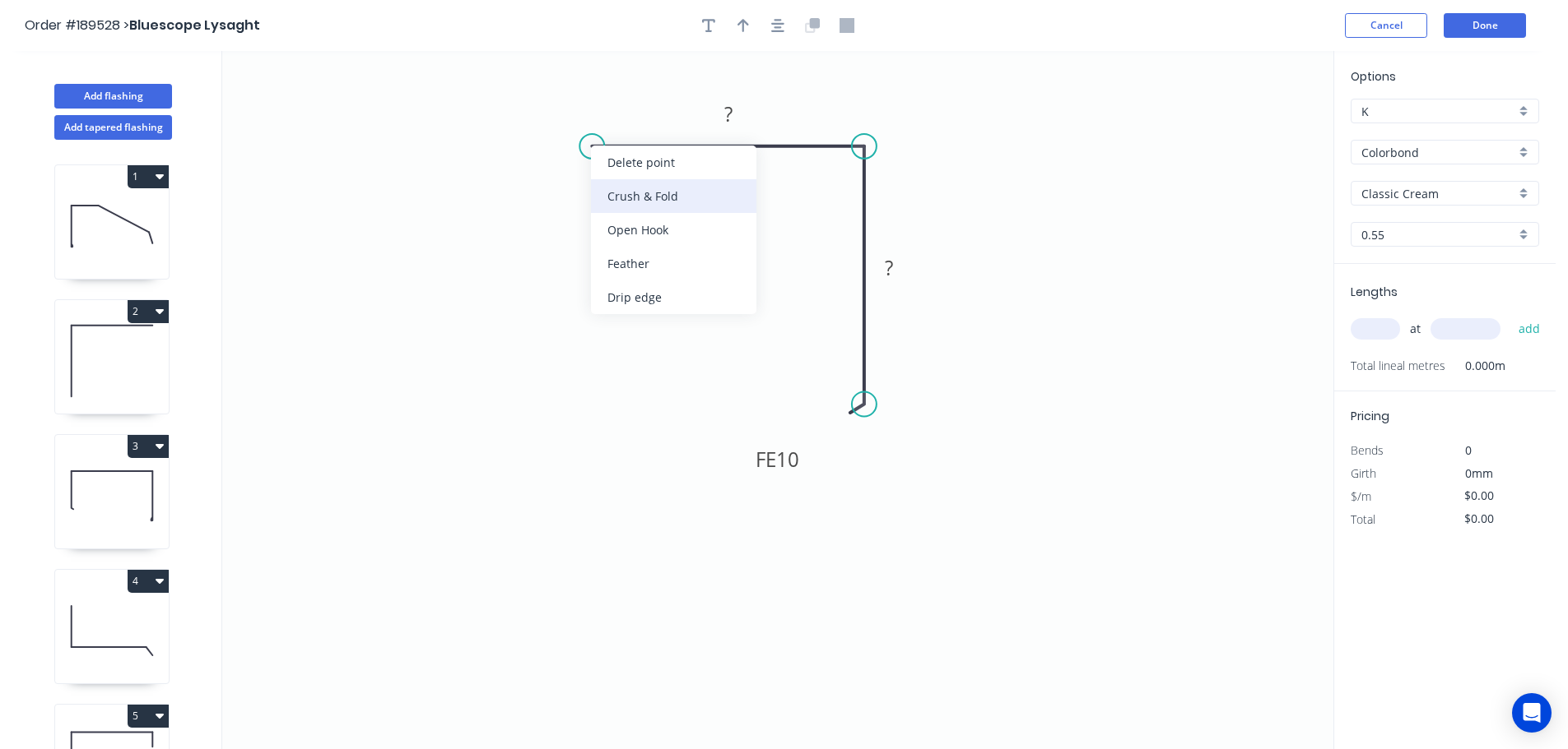
click at [603, 191] on div "Crush & Fold" at bounding box center [674, 195] width 166 height 34
click at [610, 195] on div "Flip bend" at bounding box center [676, 203] width 166 height 34
click at [588, 103] on tspan "10" at bounding box center [581, 104] width 23 height 27
click at [610, 97] on icon "0 CF 15 ? FE 10 ?" at bounding box center [778, 400] width 1111 height 698
drag, startPoint x: 597, startPoint y: 103, endPoint x: 511, endPoint y: 92, distance: 86.7
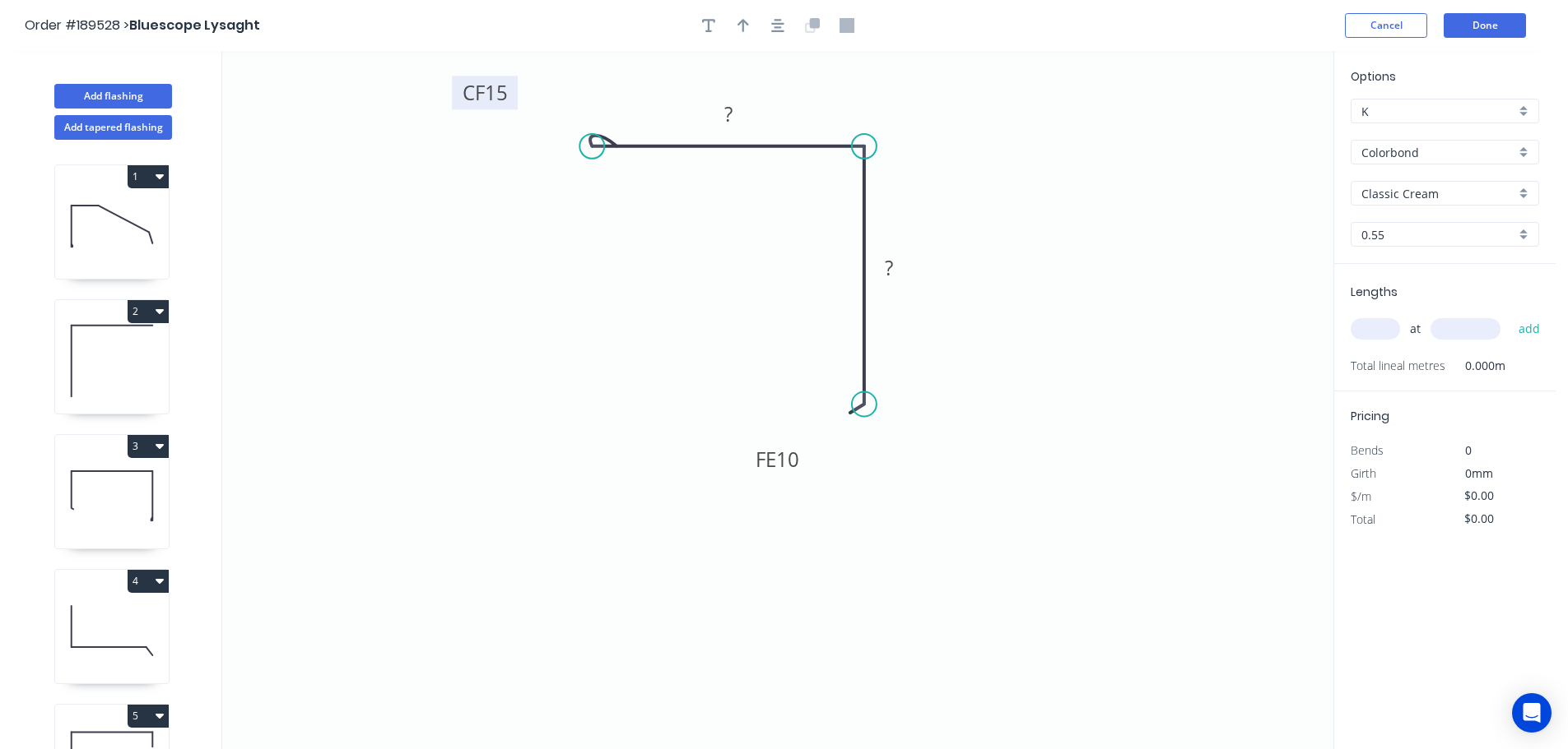
click at [511, 92] on rect at bounding box center [485, 92] width 65 height 34
click at [732, 115] on rect at bounding box center [729, 115] width 33 height 23
click at [975, 151] on icon "0 CF 15 50 FE 10 50" at bounding box center [778, 400] width 1111 height 698
type input "$8.97"
click at [741, 21] on icon "button" at bounding box center [743, 25] width 12 height 13
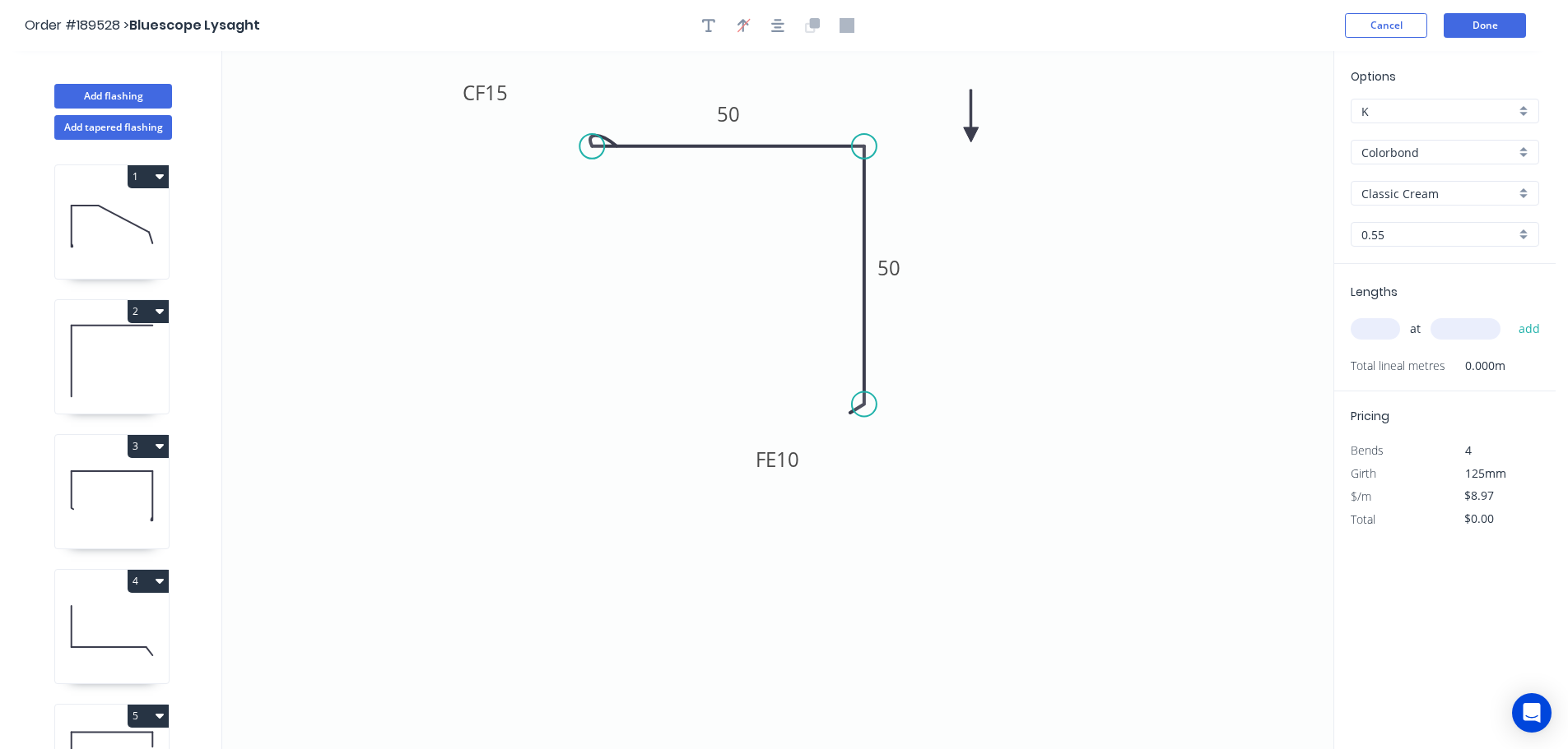
drag, startPoint x: 1252, startPoint y: 131, endPoint x: 970, endPoint y: 135, distance: 282.0
click at [970, 135] on icon at bounding box center [971, 116] width 15 height 53
click at [970, 135] on icon at bounding box center [970, 116] width 15 height 53
click at [1382, 323] on input "text" at bounding box center [1375, 329] width 49 height 22
type input "1"
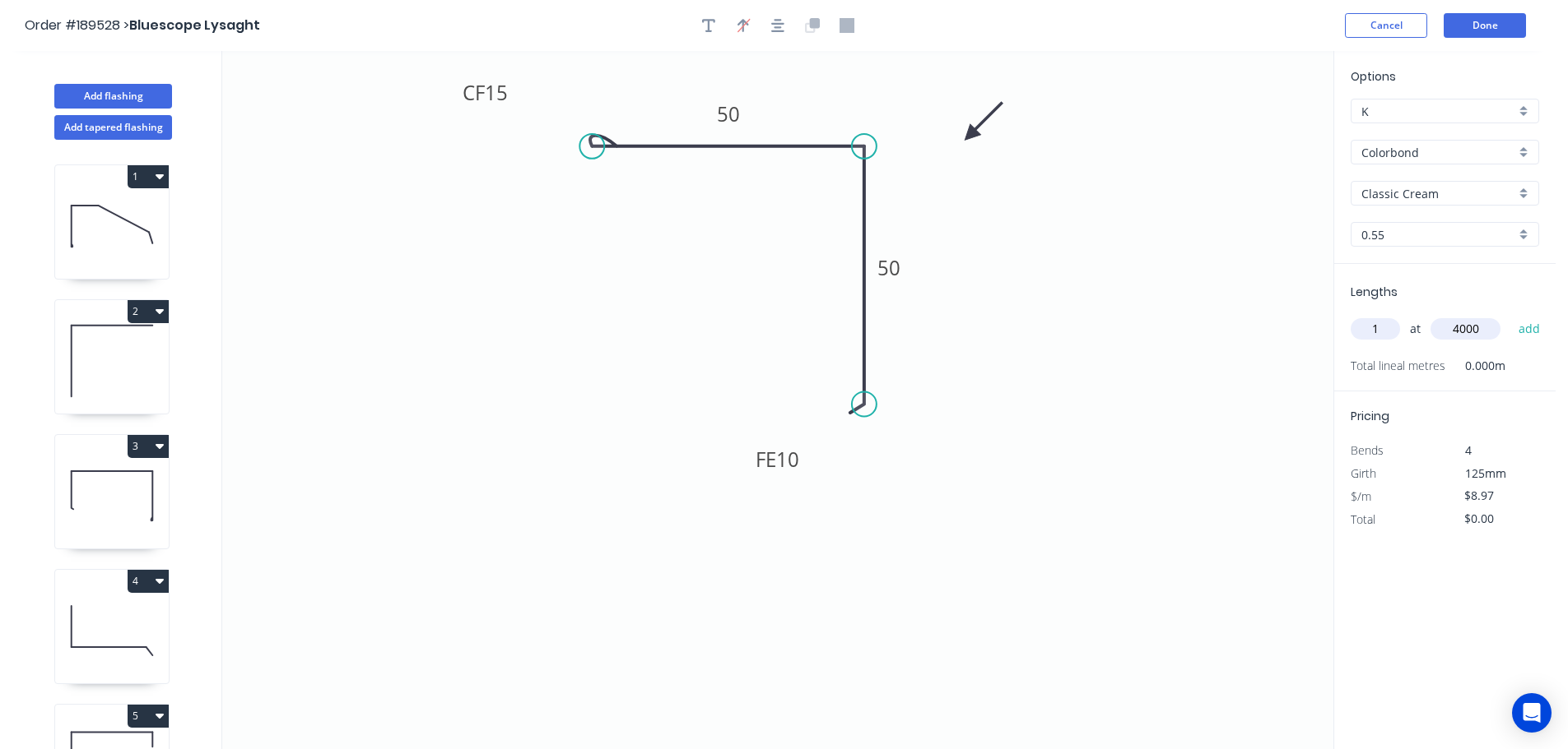
type input "4000"
click at [1510, 315] on button "add" at bounding box center [1529, 329] width 39 height 28
type input "$35.88"
drag, startPoint x: 116, startPoint y: 89, endPoint x: 147, endPoint y: 91, distance: 31.1
click at [116, 89] on button "Add flashing" at bounding box center [113, 95] width 117 height 25
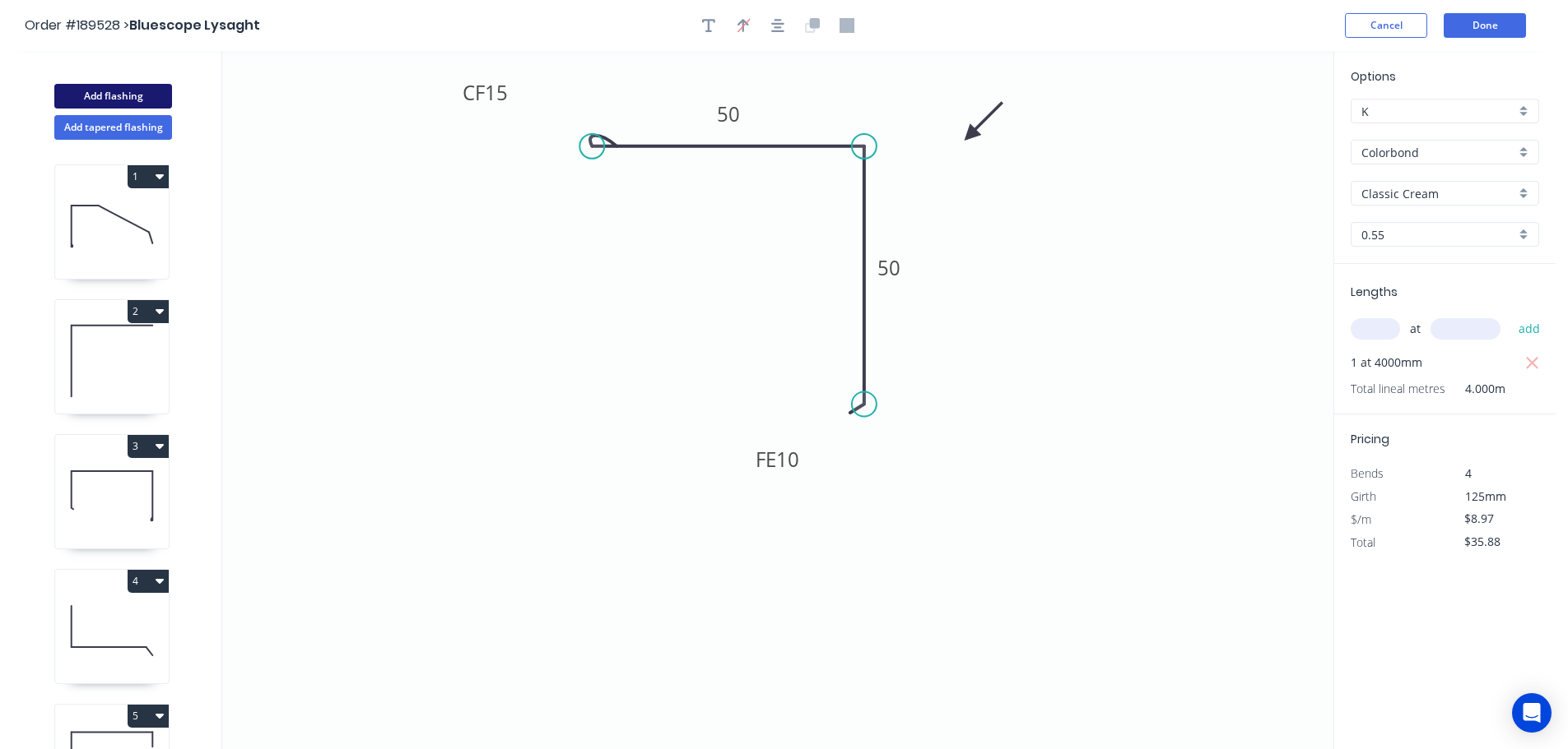
type input "$0.00"
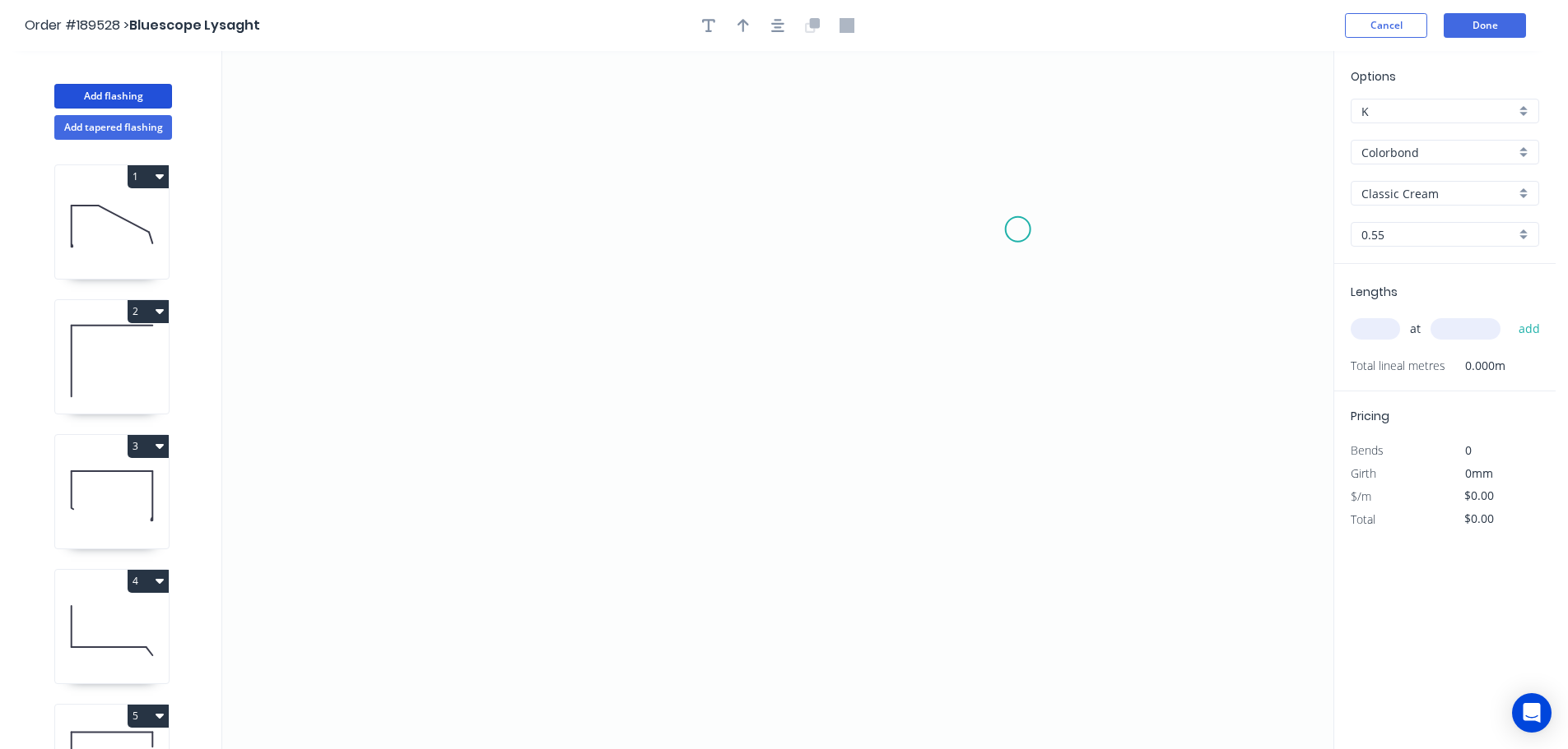
click at [1018, 229] on icon "0" at bounding box center [778, 400] width 1111 height 698
click at [1016, 158] on icon "0" at bounding box center [778, 400] width 1111 height 698
click at [531, 166] on icon "0 ?" at bounding box center [778, 400] width 1111 height 698
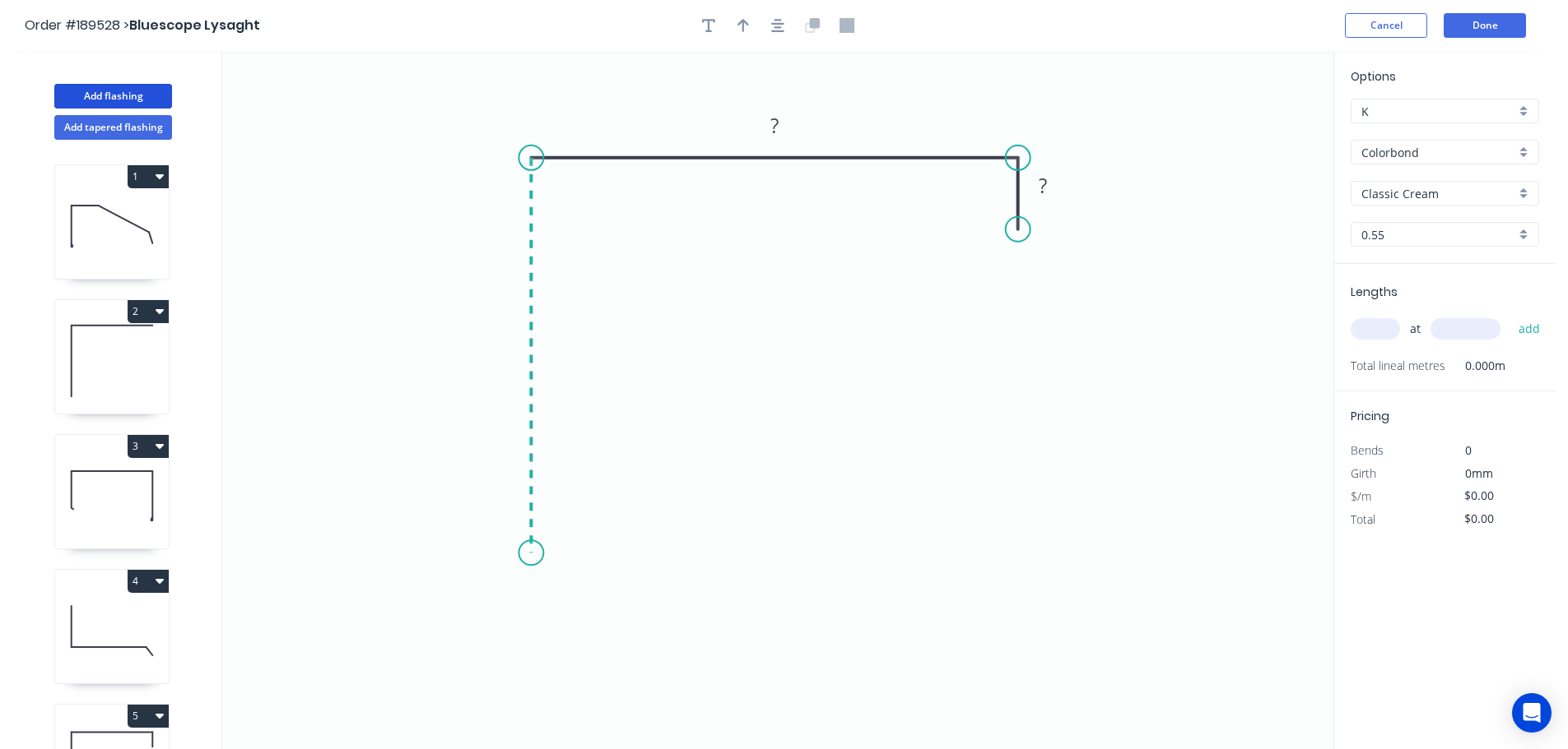
click at [536, 554] on icon "0 ? ?" at bounding box center [778, 400] width 1111 height 698
click at [620, 550] on icon "0 ? ? ?" at bounding box center [778, 400] width 1111 height 698
click at [620, 550] on circle at bounding box center [620, 553] width 25 height 25
click at [576, 568] on tspan "?" at bounding box center [576, 570] width 8 height 27
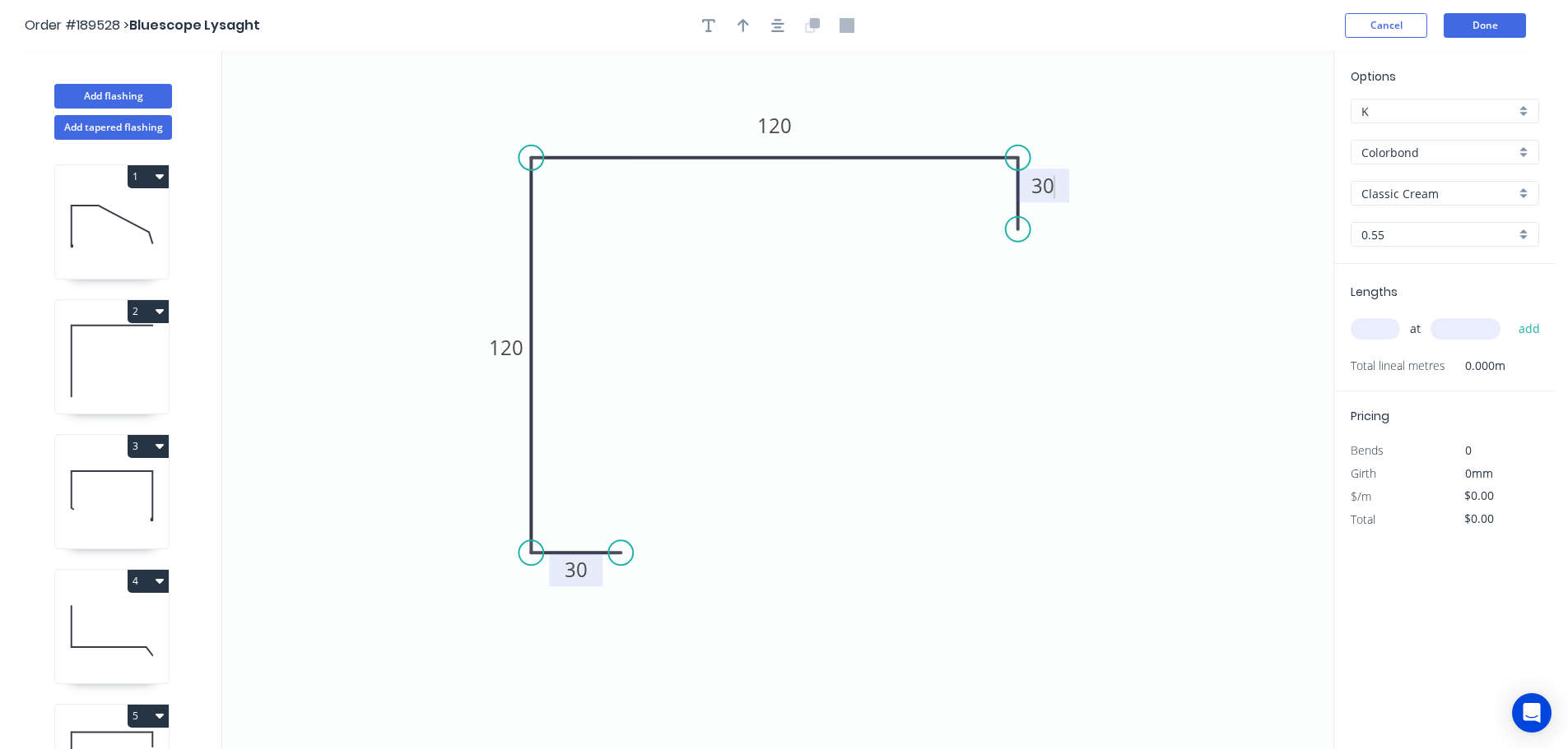
click at [836, 538] on icon "0 30 120 120 30" at bounding box center [778, 400] width 1111 height 698
type input "$10.10"
click at [739, 20] on icon "button" at bounding box center [743, 25] width 12 height 15
drag, startPoint x: 1249, startPoint y: 127, endPoint x: 905, endPoint y: 95, distance: 345.5
click at [905, 95] on icon at bounding box center [905, 76] width 15 height 53
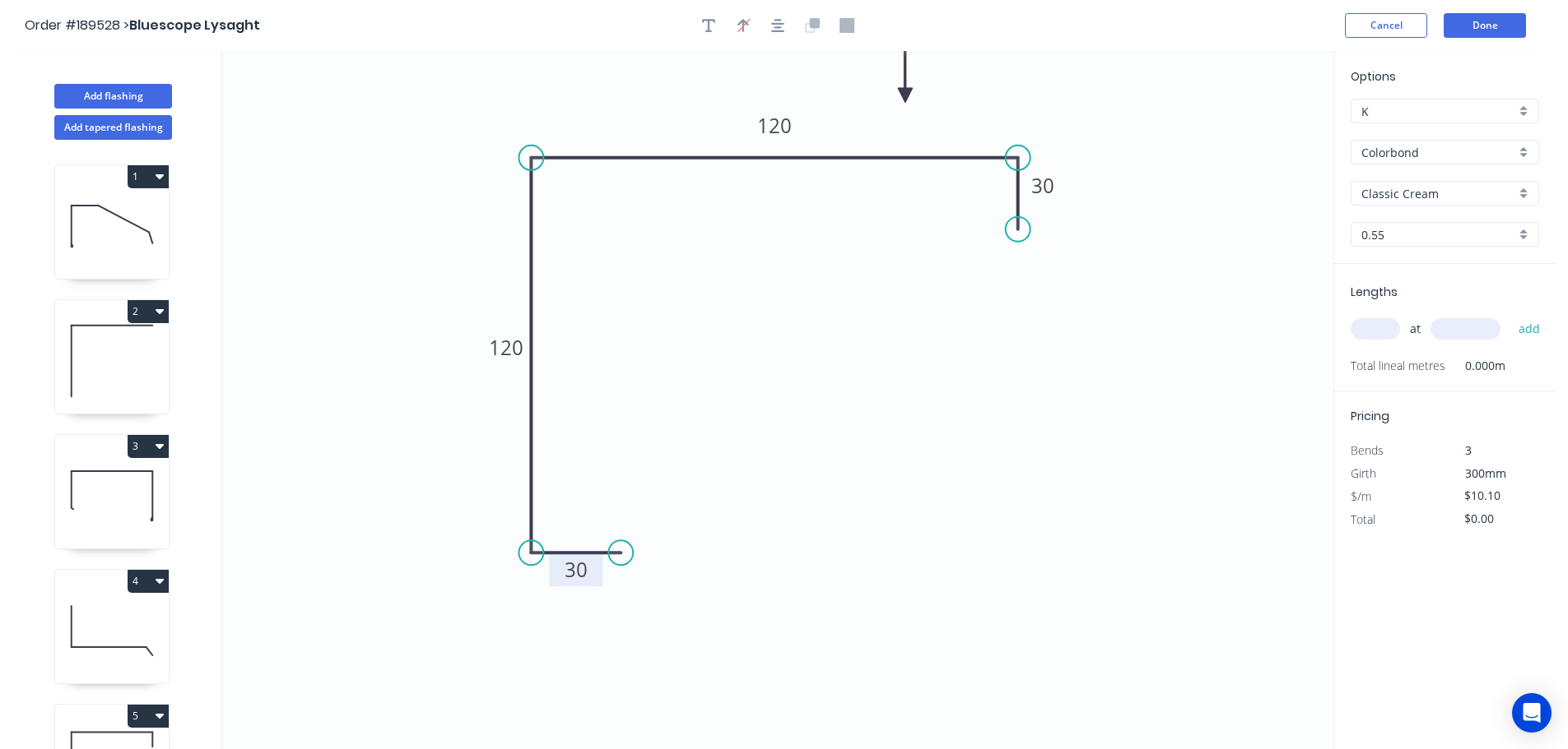
click at [1371, 329] on input "text" at bounding box center [1375, 329] width 49 height 22
type input "1"
type input "1300"
click at [1510, 315] on button "add" at bounding box center [1529, 329] width 39 height 28
type input "$13.13"
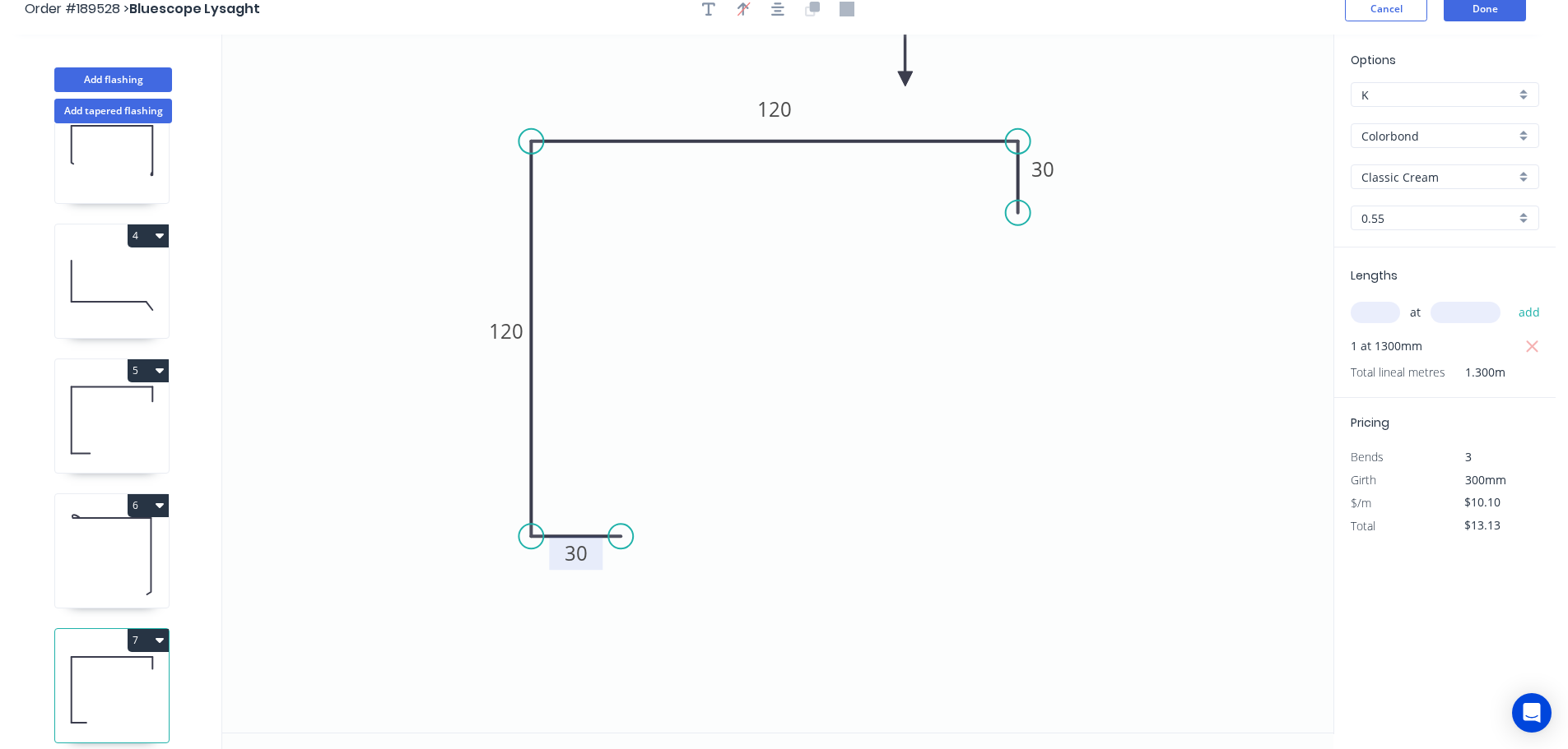
scroll to position [30, 0]
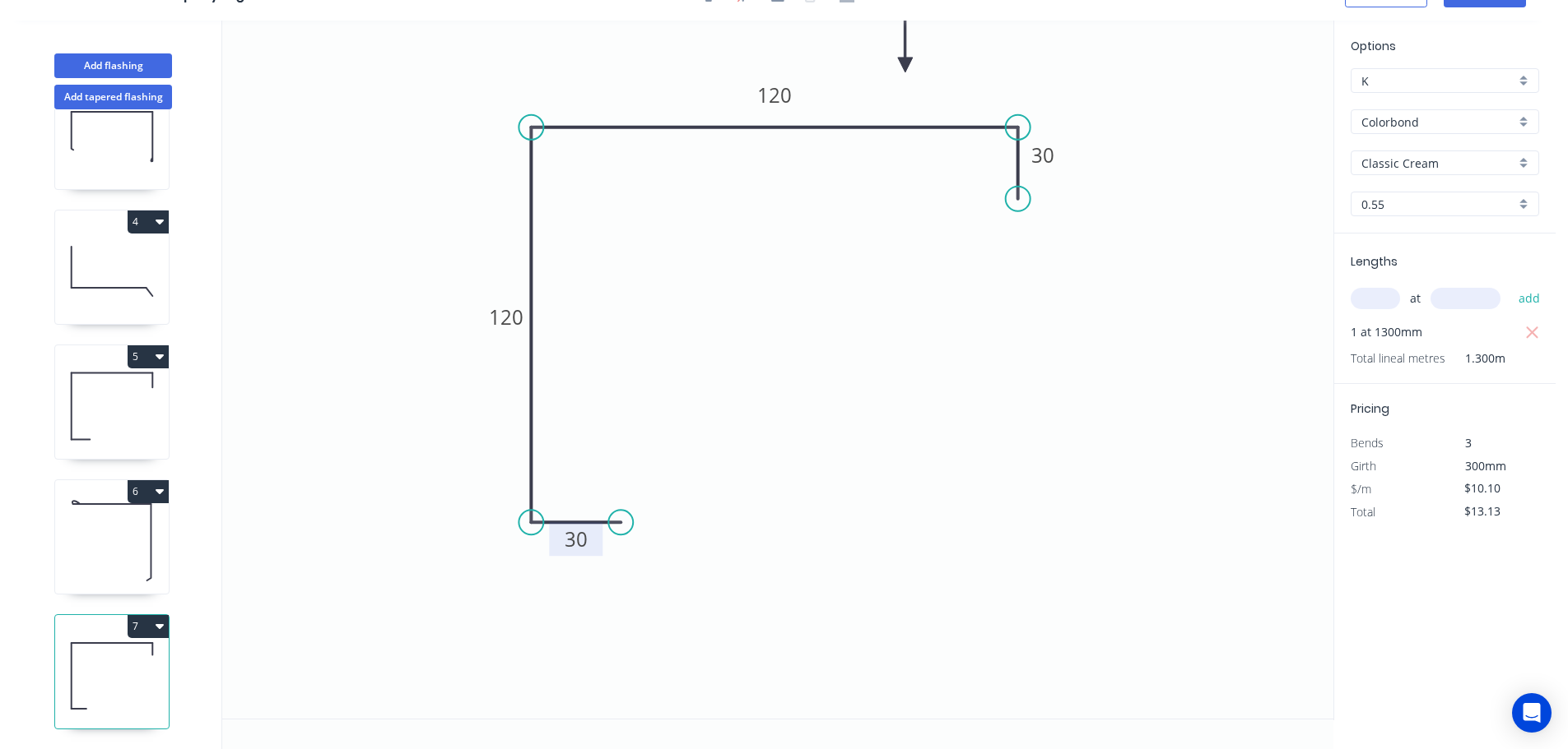
click at [95, 526] on icon at bounding box center [112, 542] width 114 height 105
type input "$8.97"
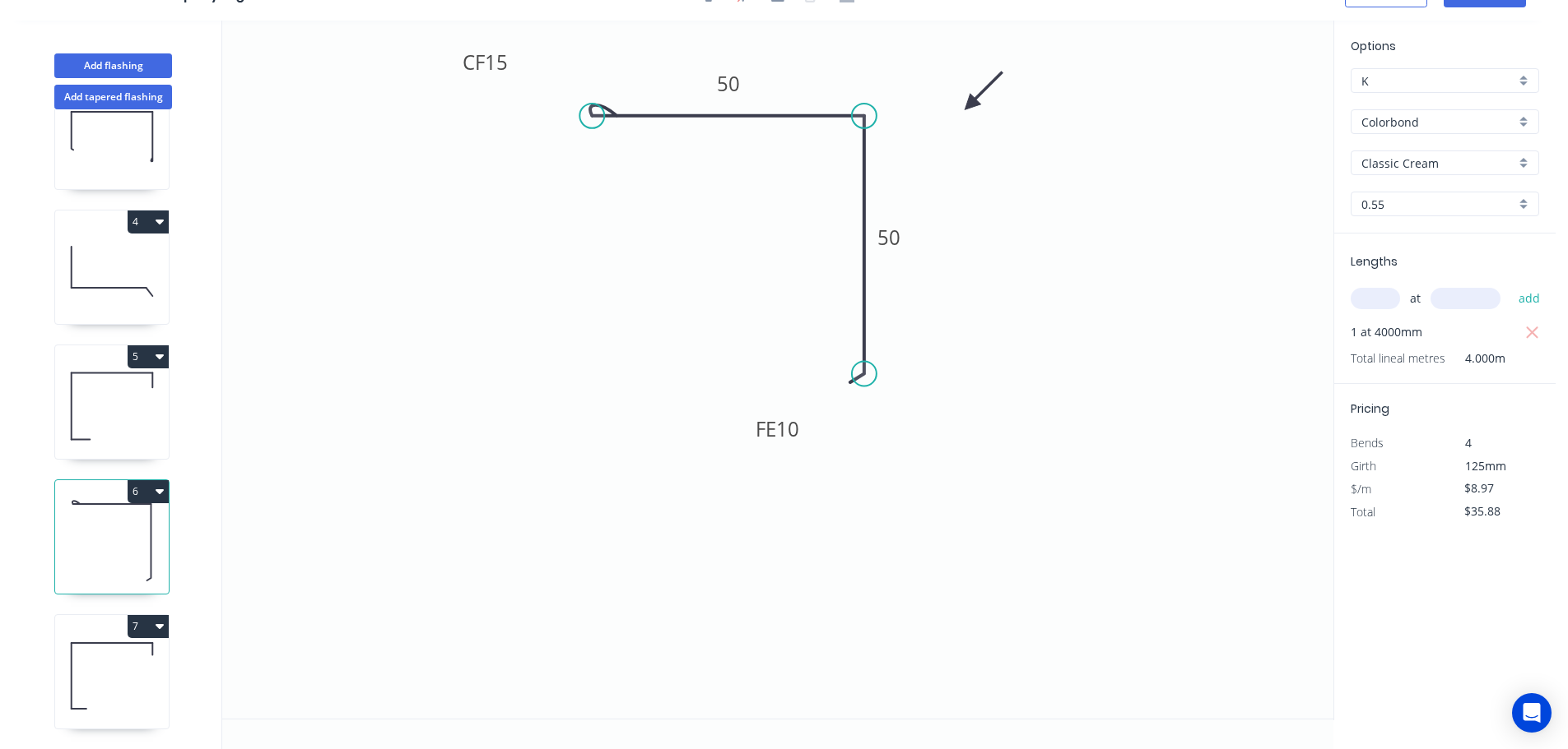
click at [149, 482] on button "6" at bounding box center [147, 491] width 41 height 23
click at [127, 521] on div "Duplicate" at bounding box center [90, 533] width 126 height 24
type input "$0.00"
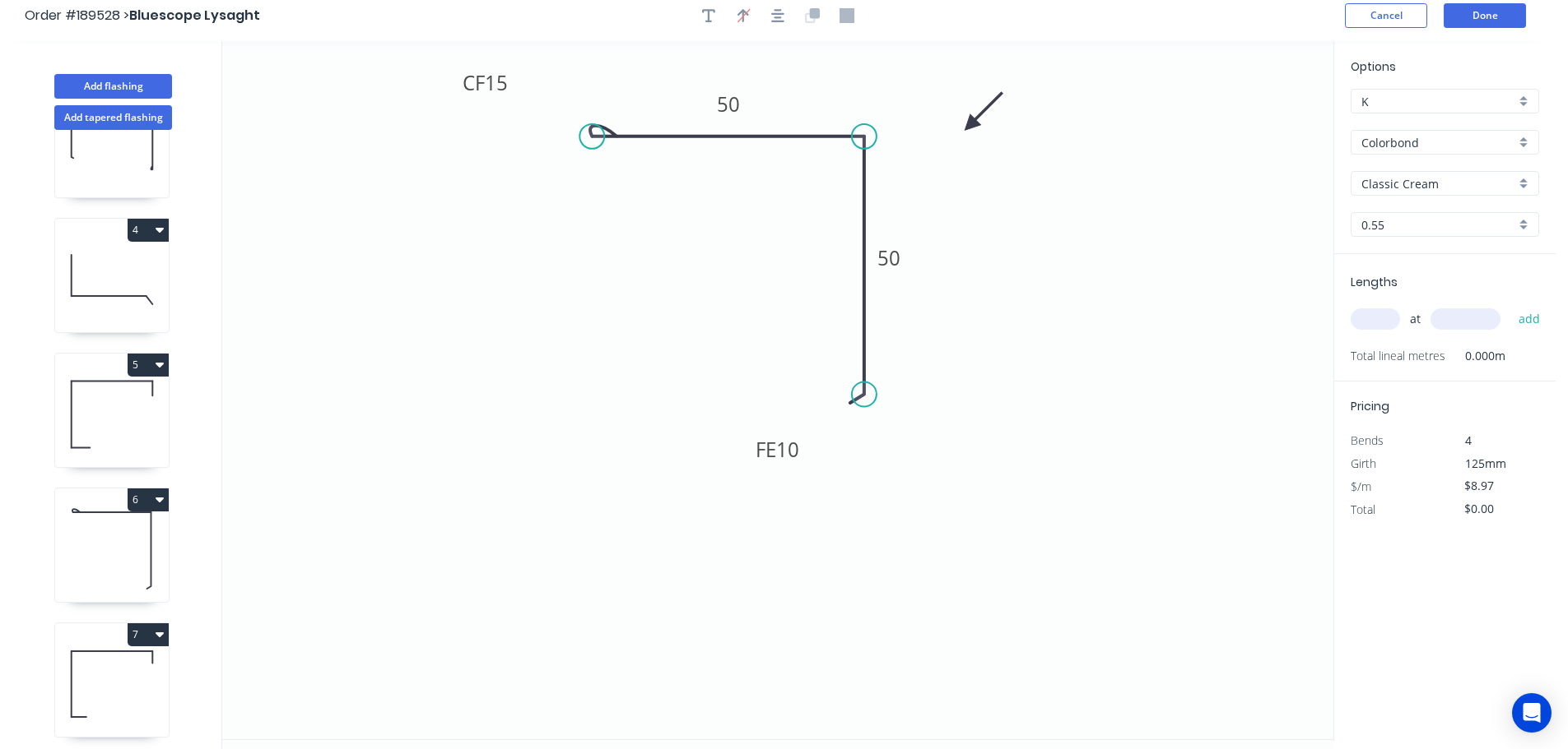
scroll to position [0, 0]
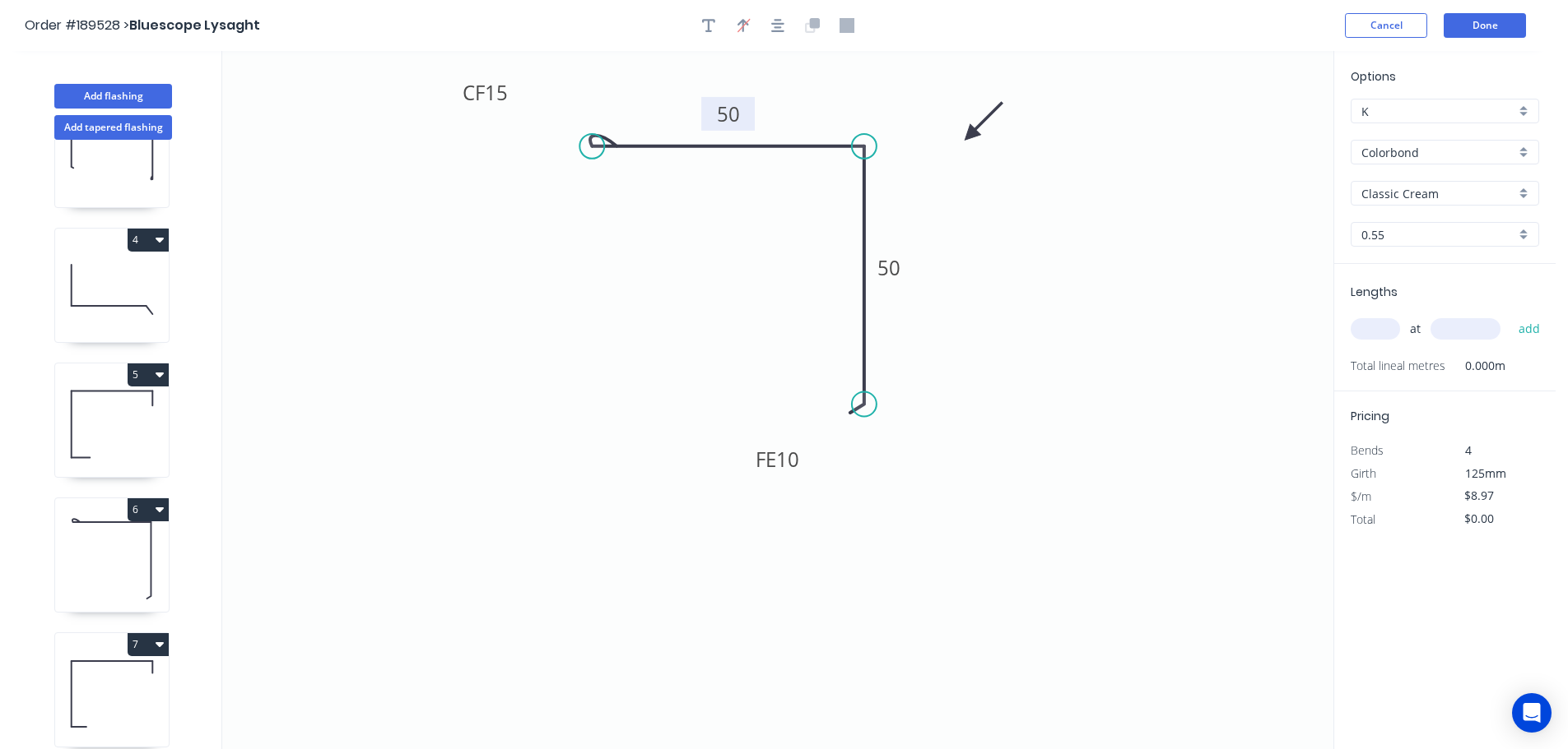
drag, startPoint x: 739, startPoint y: 108, endPoint x: 873, endPoint y: 151, distance: 140.7
click at [739, 108] on tspan "50" at bounding box center [728, 114] width 23 height 27
click at [1020, 231] on icon "0 CF 15 70 FE 10 50" at bounding box center [778, 400] width 1111 height 698
click at [1373, 324] on input "text" at bounding box center [1375, 329] width 49 height 22
type input "1"
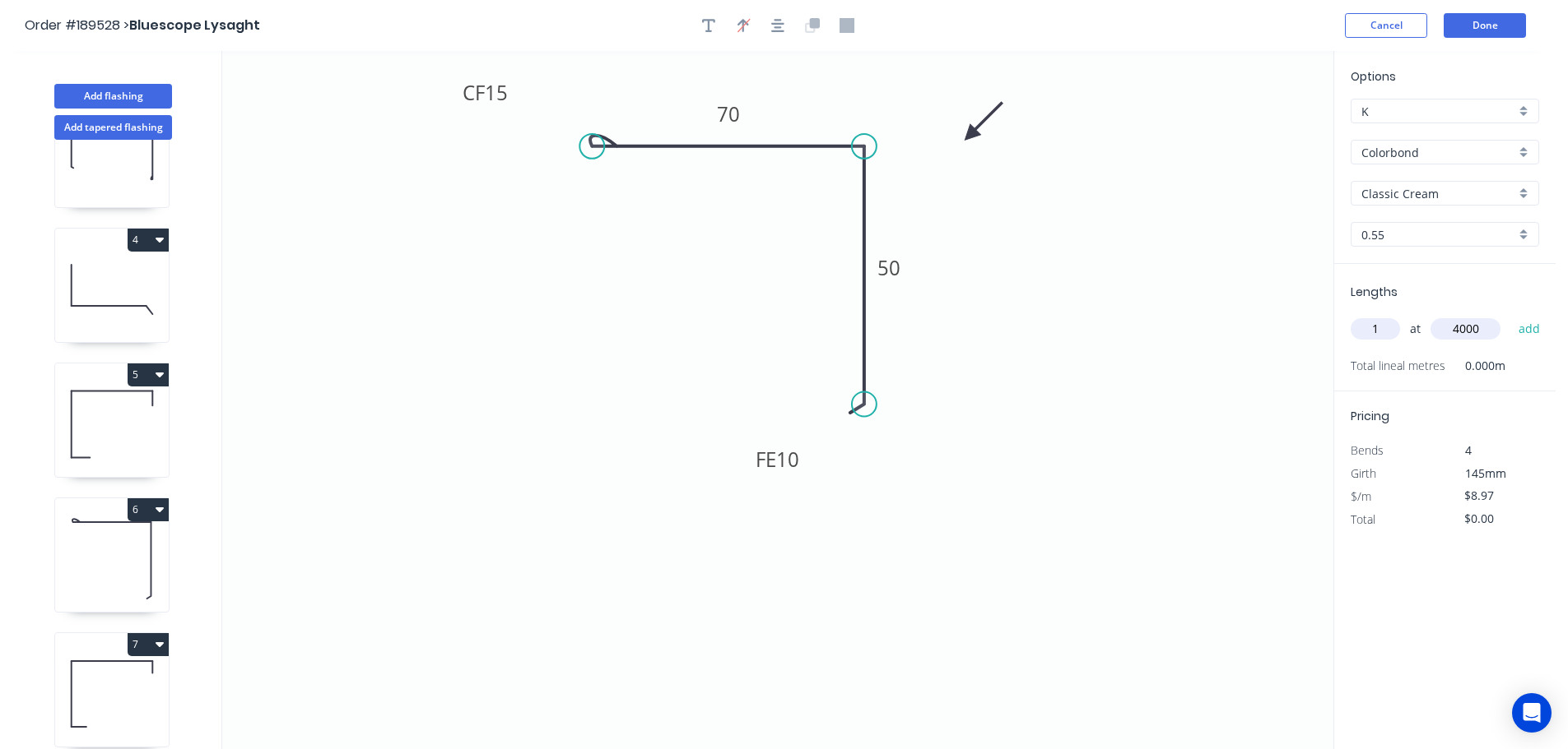
type input "4000"
click at [1510, 315] on button "add" at bounding box center [1529, 329] width 39 height 28
type input "$35.88"
click at [120, 95] on button "Add flashing" at bounding box center [113, 95] width 117 height 25
type input "$0.00"
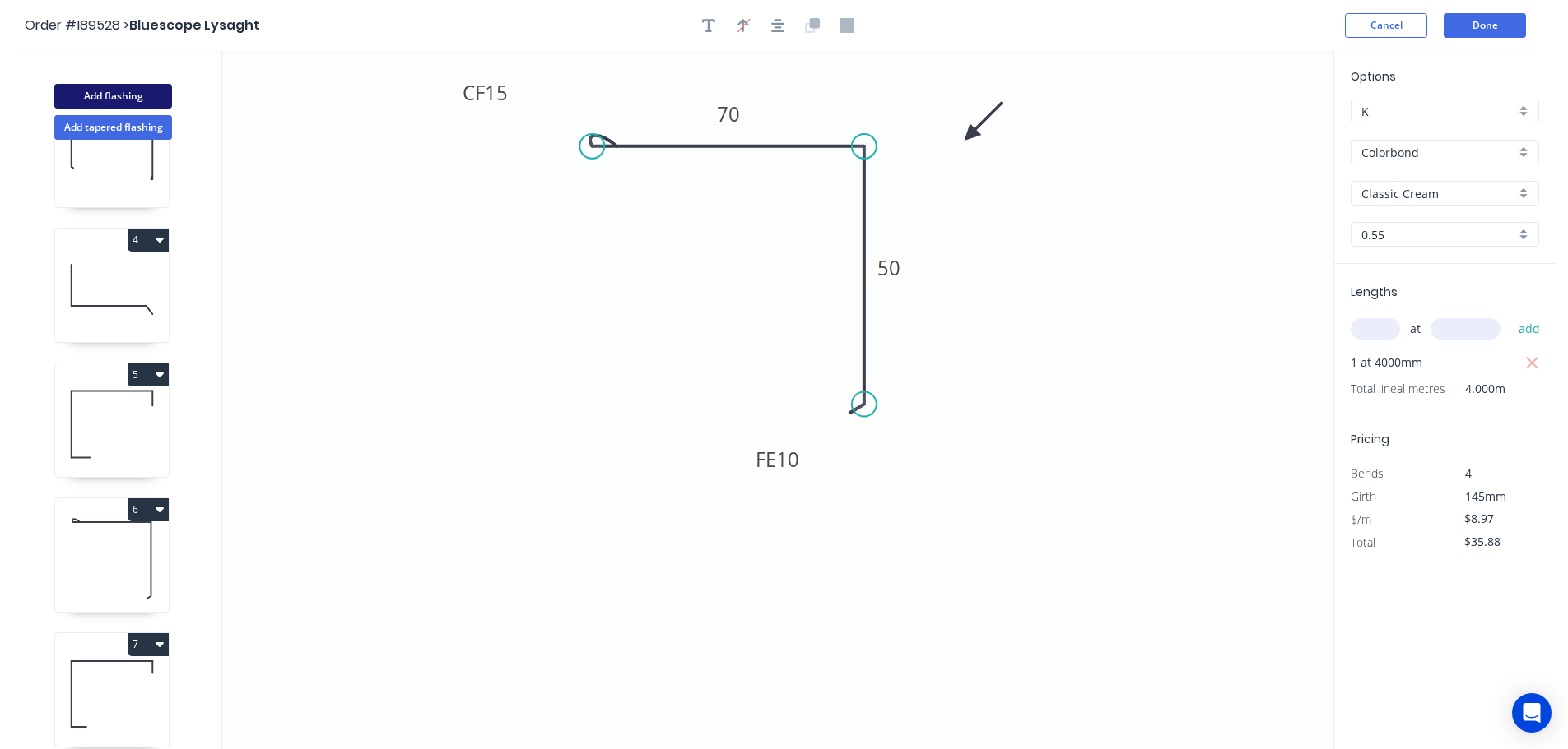
type input "$0.00"
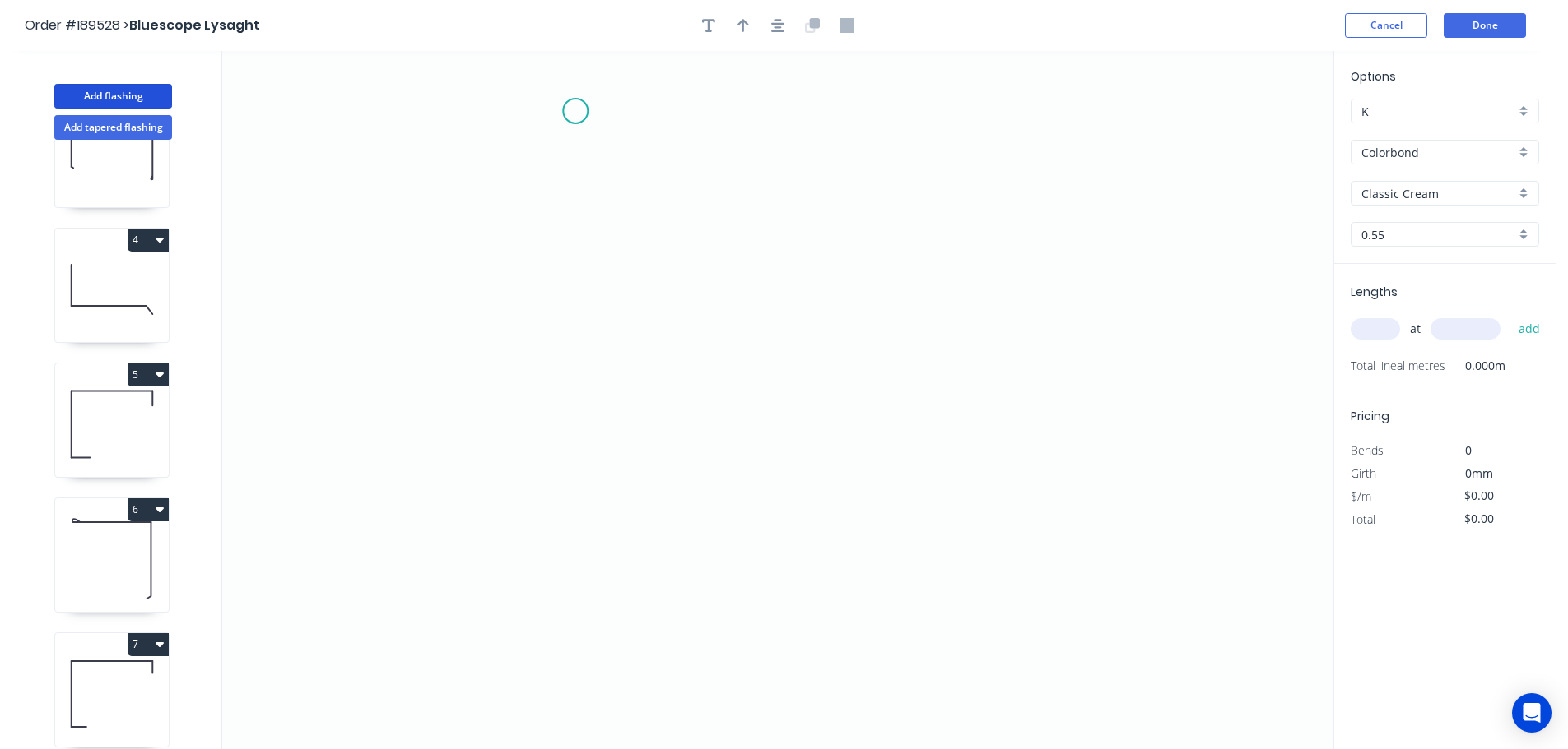
click at [576, 111] on icon "0" at bounding box center [778, 400] width 1111 height 698
click at [541, 404] on icon "0" at bounding box center [778, 400] width 1111 height 698
click at [697, 410] on icon "0 ?" at bounding box center [778, 400] width 1111 height 698
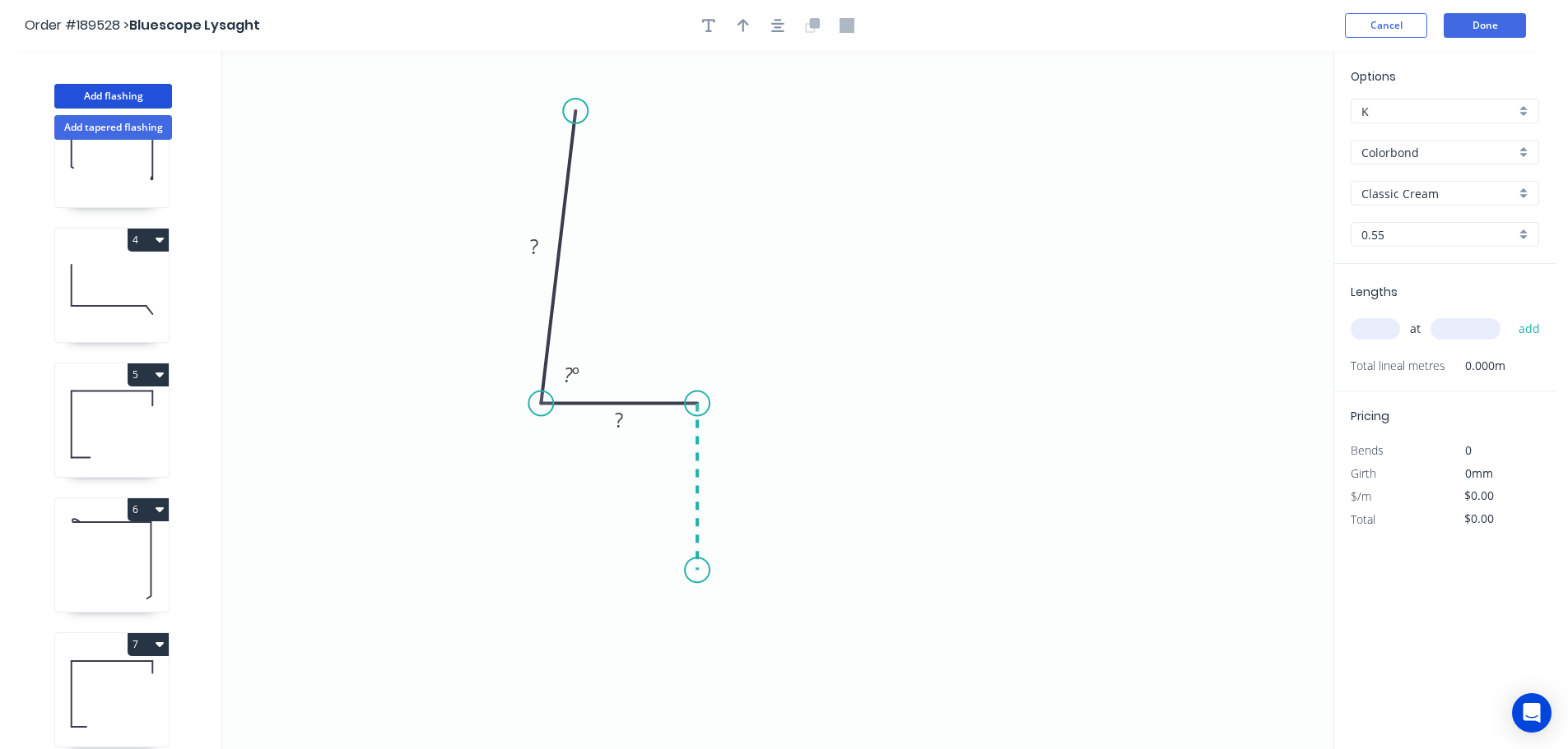
click at [697, 571] on icon "0 ? ? ? º" at bounding box center [778, 400] width 1111 height 698
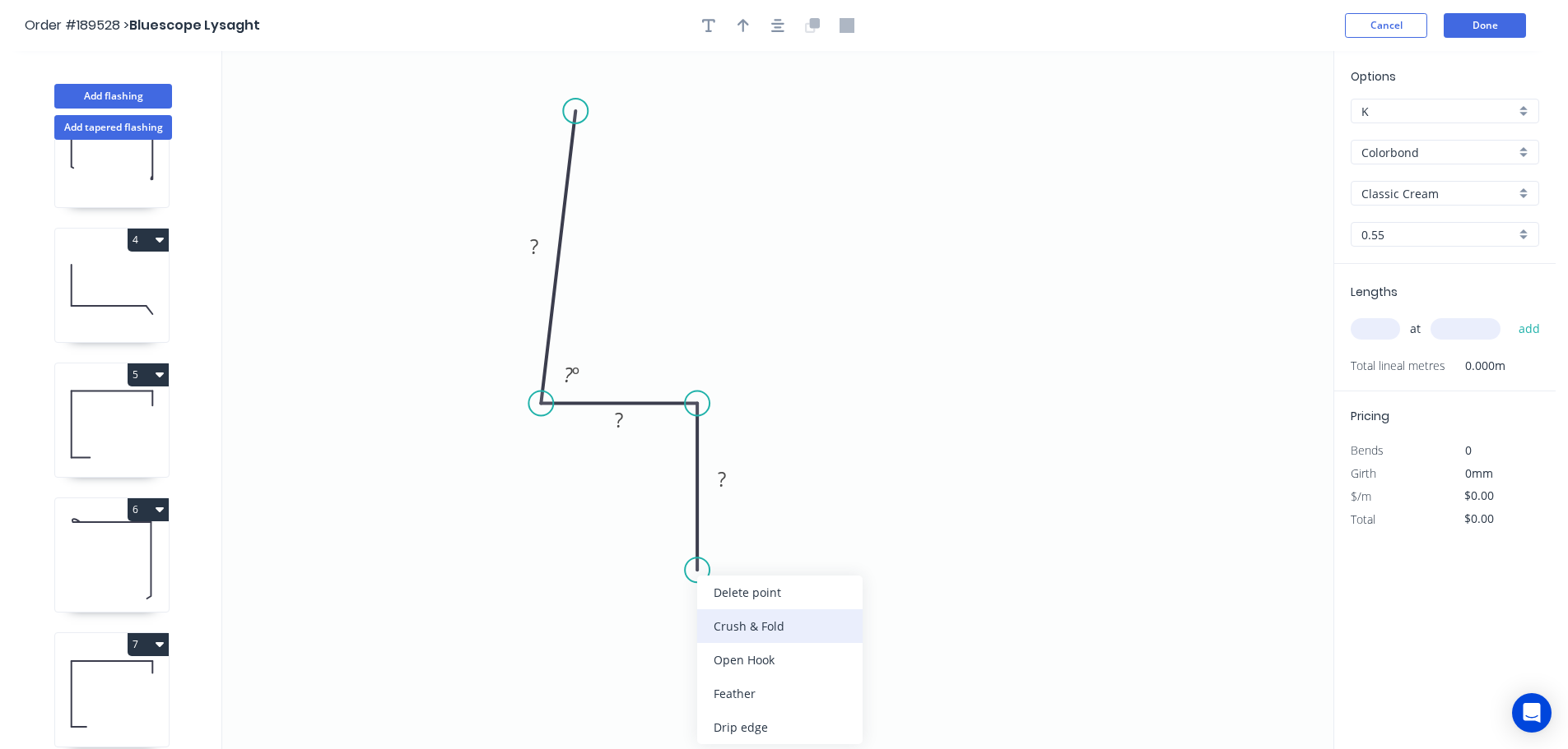
click at [774, 620] on div "Crush & Fold" at bounding box center [779, 626] width 166 height 34
click at [736, 610] on div "Flip bend" at bounding box center [779, 622] width 166 height 34
click at [749, 544] on tspan "10" at bounding box center [742, 541] width 23 height 27
click at [815, 551] on icon "0 ? ? CF 15 ? ? º" at bounding box center [778, 400] width 1111 height 698
drag, startPoint x: 758, startPoint y: 544, endPoint x: 783, endPoint y: 632, distance: 91.5
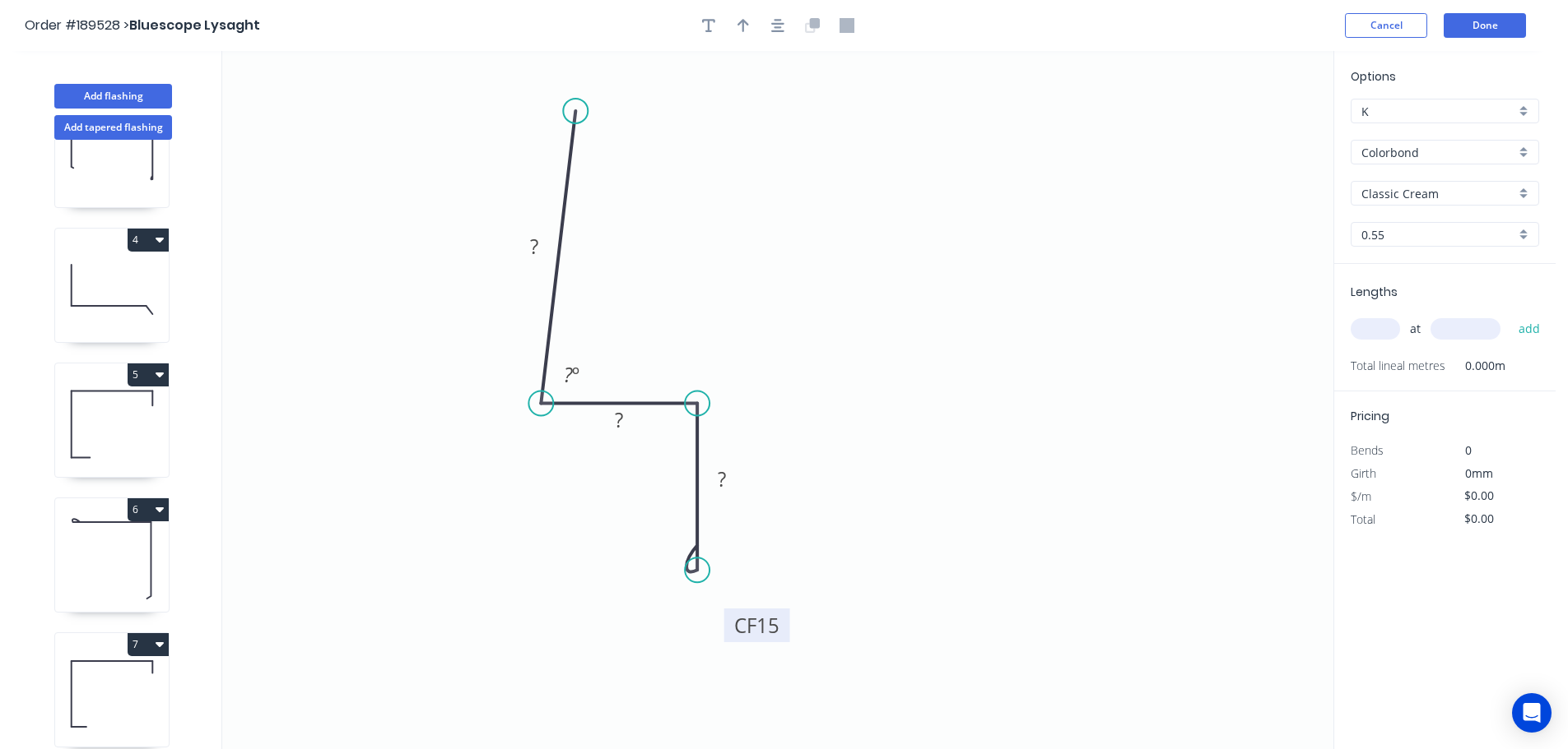
click at [783, 632] on rect at bounding box center [757, 625] width 65 height 34
click at [536, 246] on tspan "?" at bounding box center [534, 246] width 8 height 27
click at [614, 159] on div "Crush & Fold" at bounding box center [659, 165] width 166 height 34
click at [610, 155] on div "Flip bend" at bounding box center [658, 168] width 166 height 34
click at [626, 88] on tspan "10" at bounding box center [623, 86] width 23 height 27
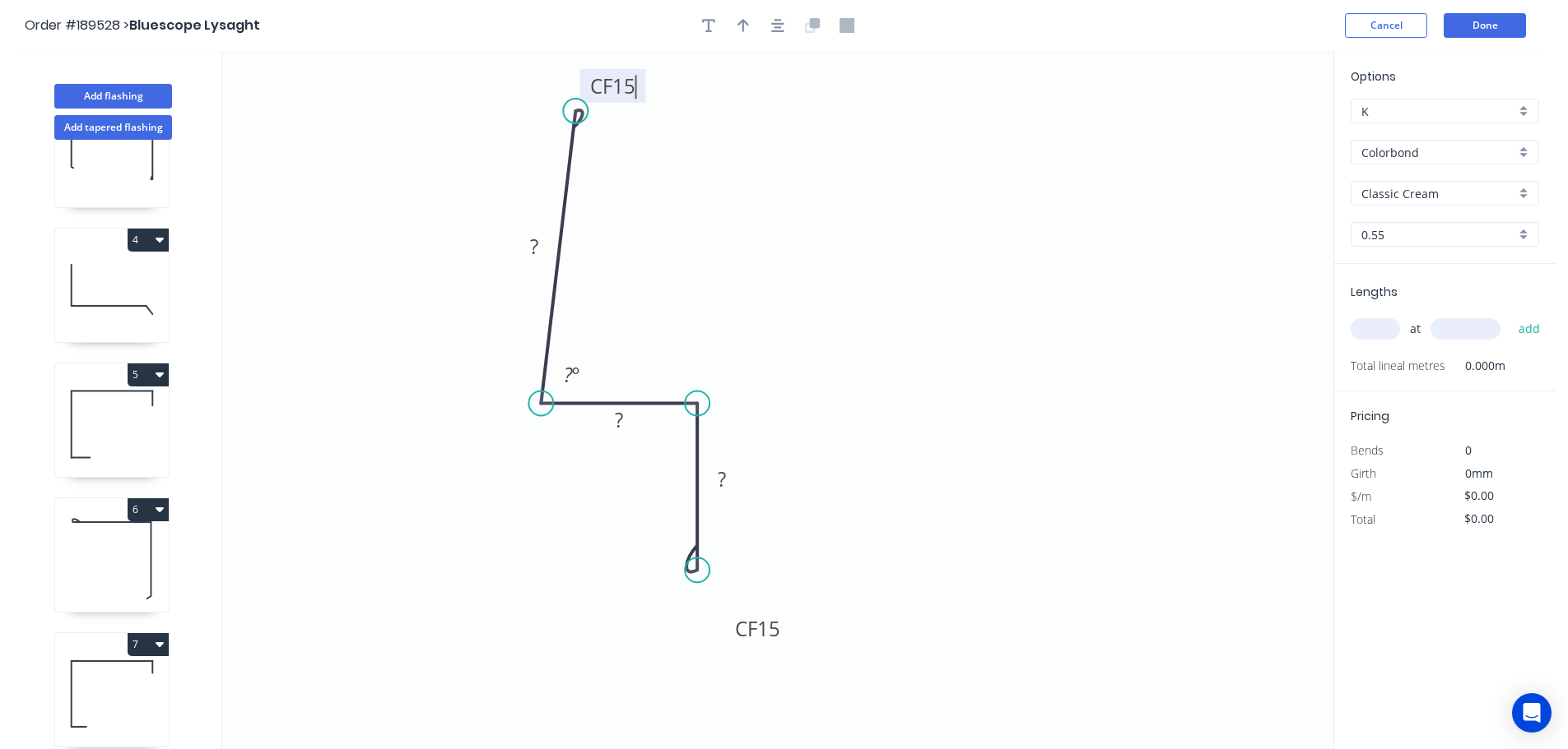
click at [651, 103] on icon "0 CF 15 ? ? CF 15 ? ? º" at bounding box center [778, 400] width 1111 height 698
drag, startPoint x: 643, startPoint y: 89, endPoint x: 695, endPoint y: 78, distance: 53.2
click at [695, 78] on rect at bounding box center [664, 75] width 65 height 34
click at [539, 247] on rect at bounding box center [534, 247] width 33 height 23
click at [917, 300] on icon "0 CF 15 100 30 CF 15 30 88 º" at bounding box center [778, 400] width 1111 height 698
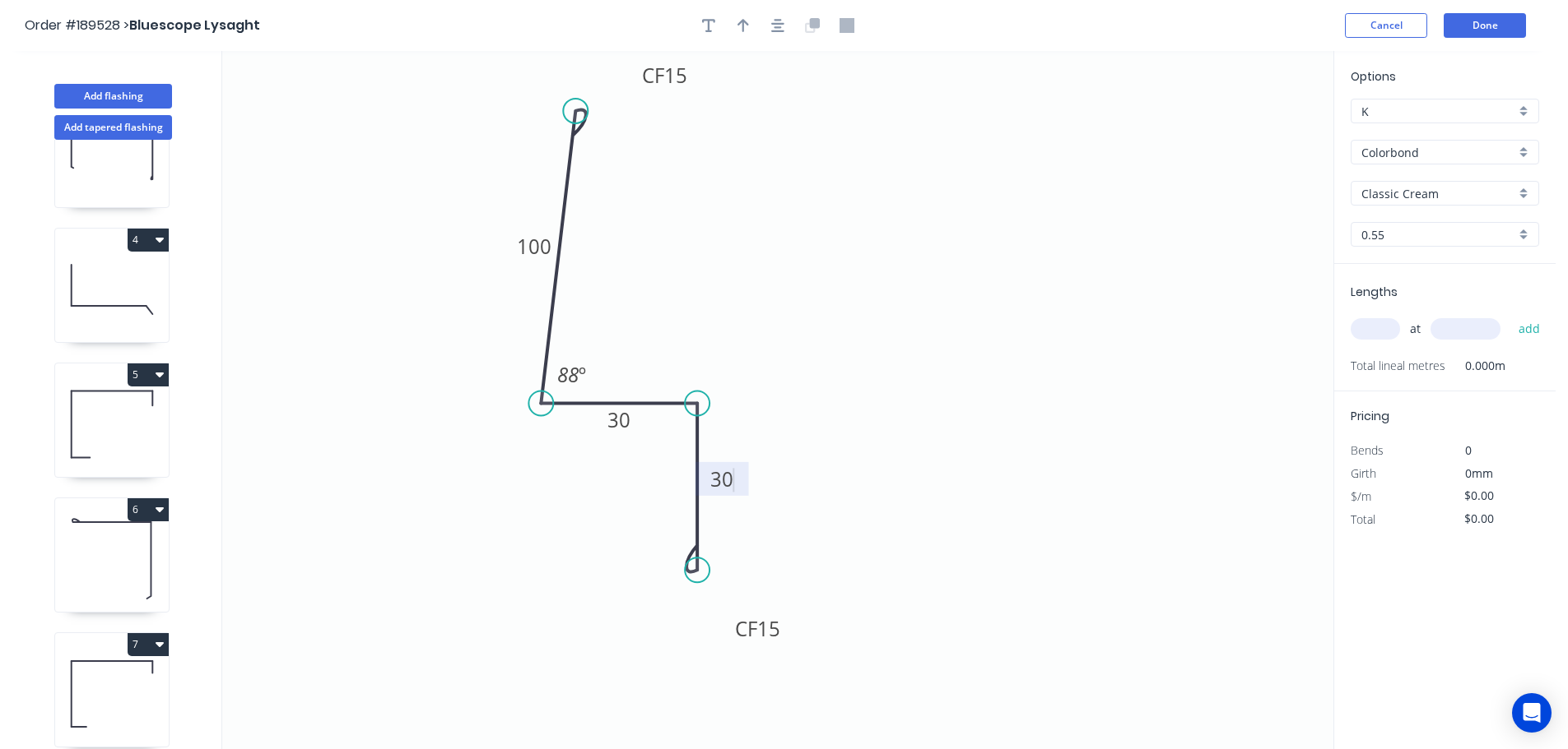
type input "$10.41"
click at [741, 22] on icon "button" at bounding box center [743, 25] width 12 height 13
drag, startPoint x: 1249, startPoint y: 132, endPoint x: 719, endPoint y: 233, distance: 539.5
click at [719, 233] on icon at bounding box center [719, 213] width 15 height 53
click at [719, 233] on icon at bounding box center [719, 214] width 15 height 53
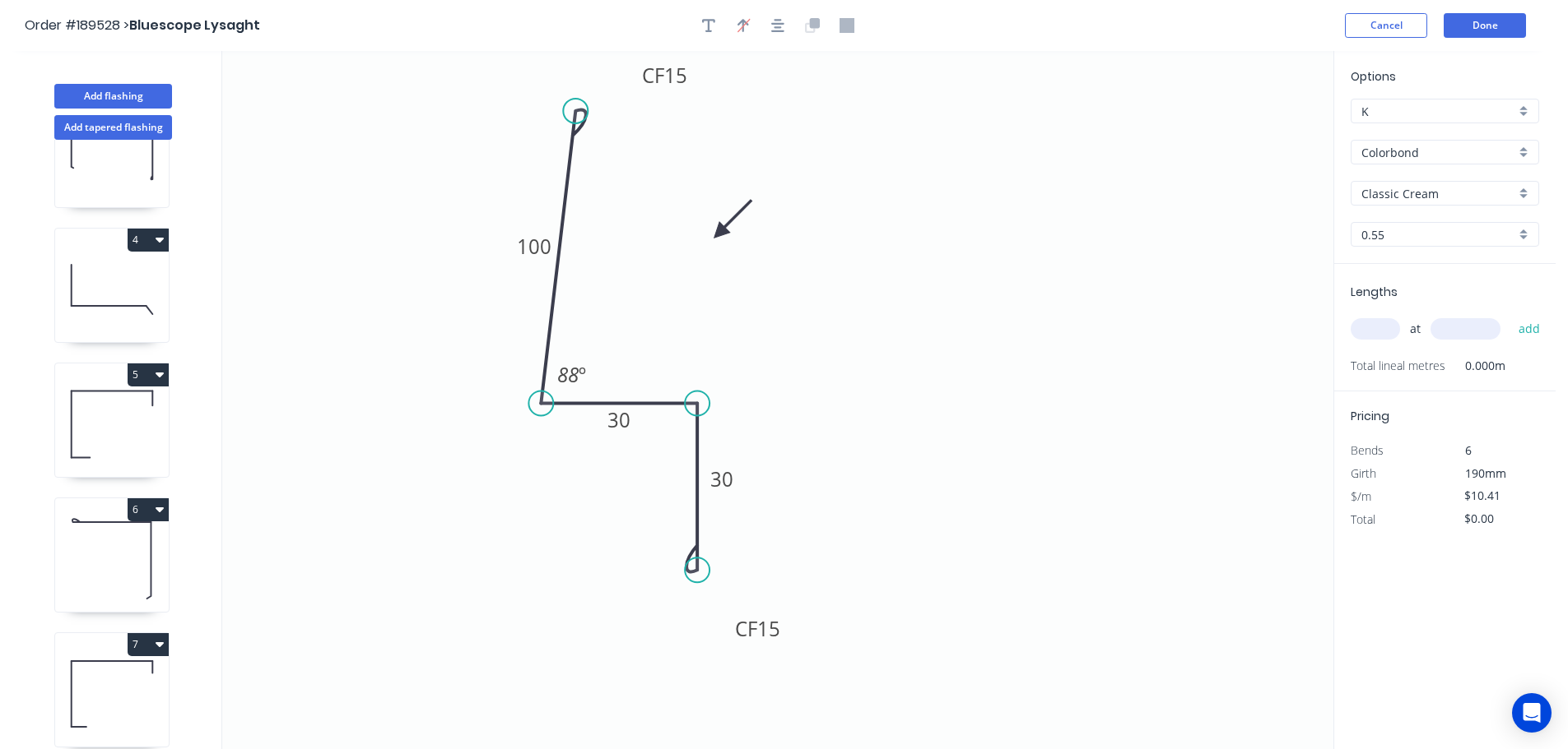
click at [1387, 326] on input "text" at bounding box center [1375, 329] width 49 height 22
type input "1"
type input "4500"
click at [1510, 315] on button "add" at bounding box center [1529, 329] width 39 height 28
type input "$46.85"
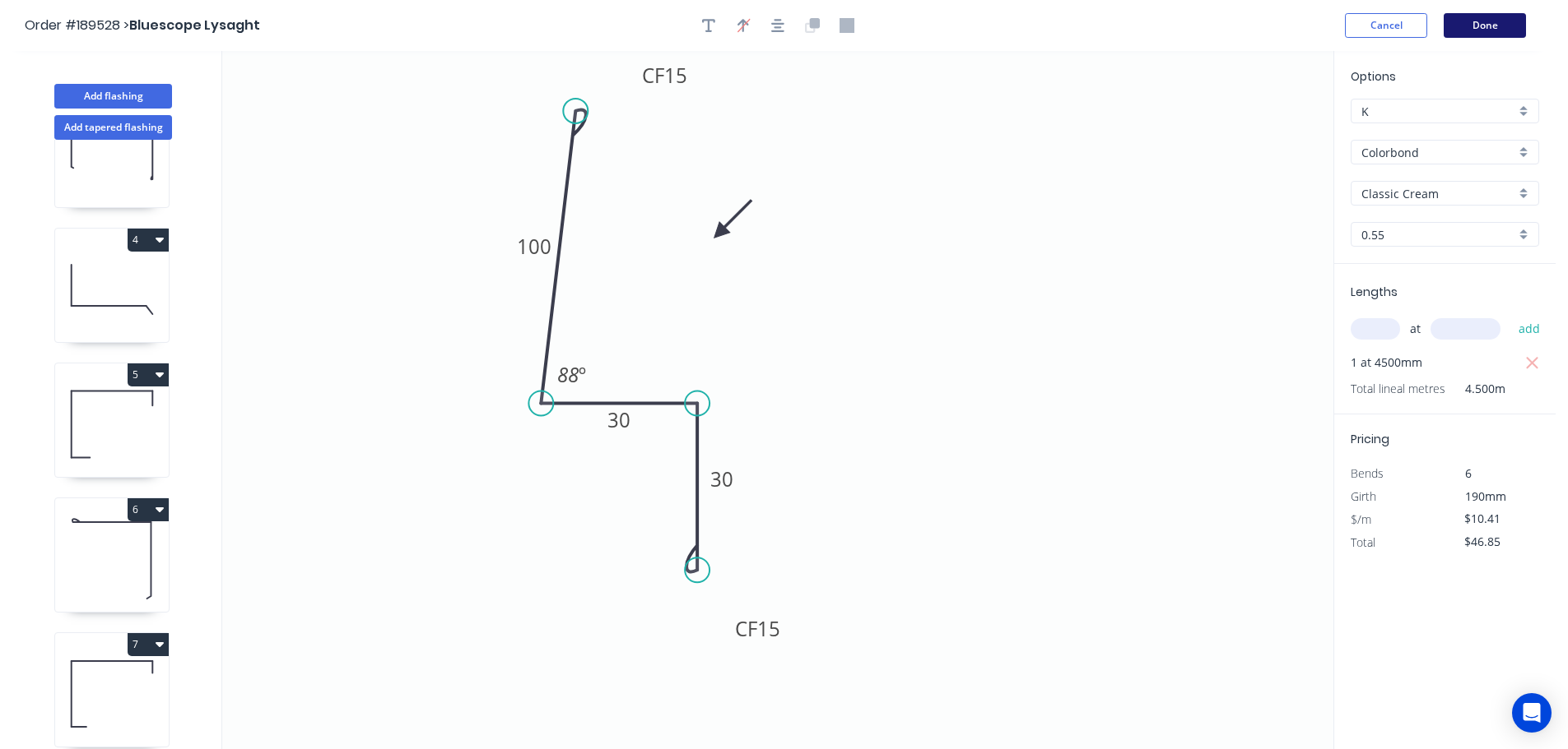
click at [1498, 30] on button "Done" at bounding box center [1484, 25] width 82 height 25
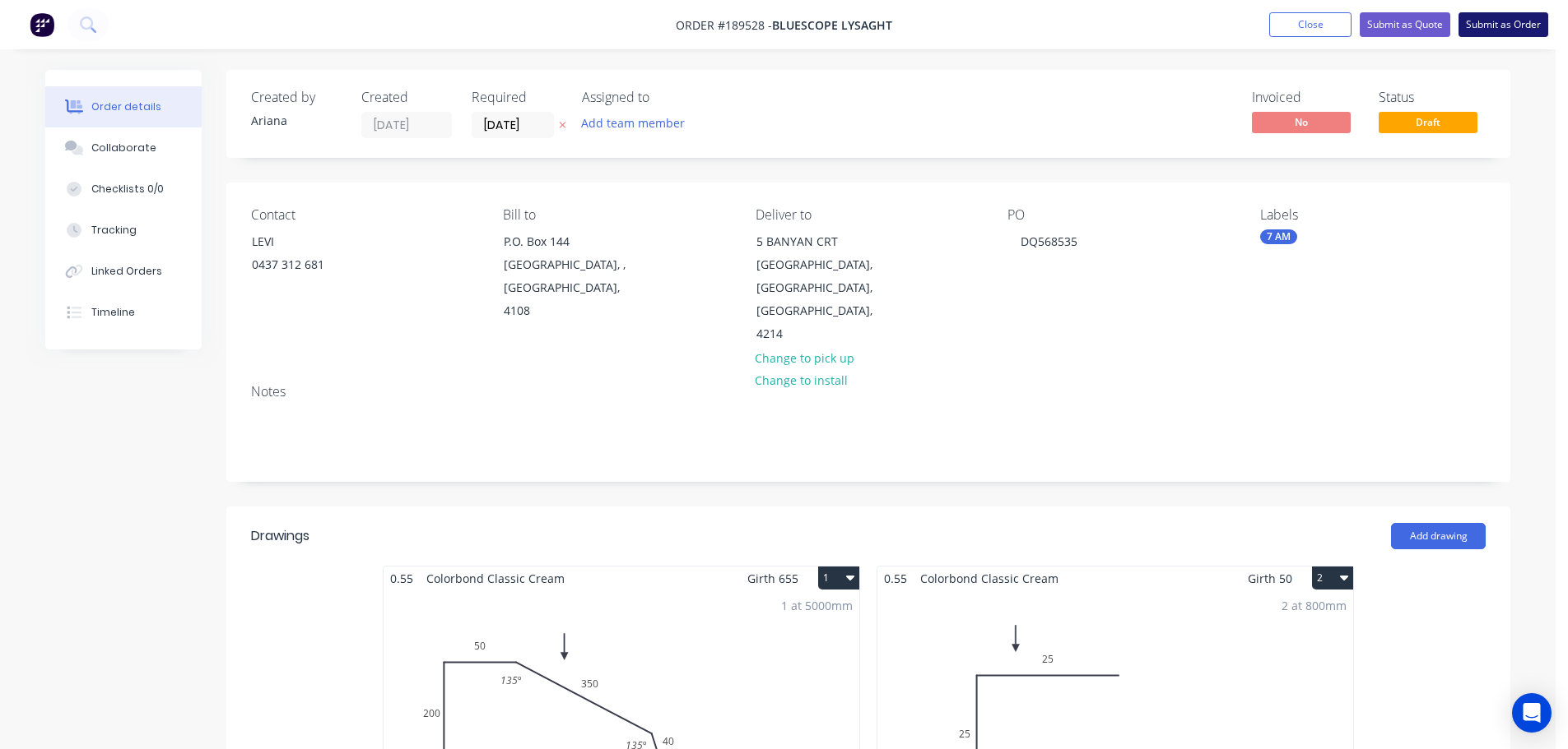
click at [1504, 25] on button "Submit as Order" at bounding box center [1503, 25] width 90 height 25
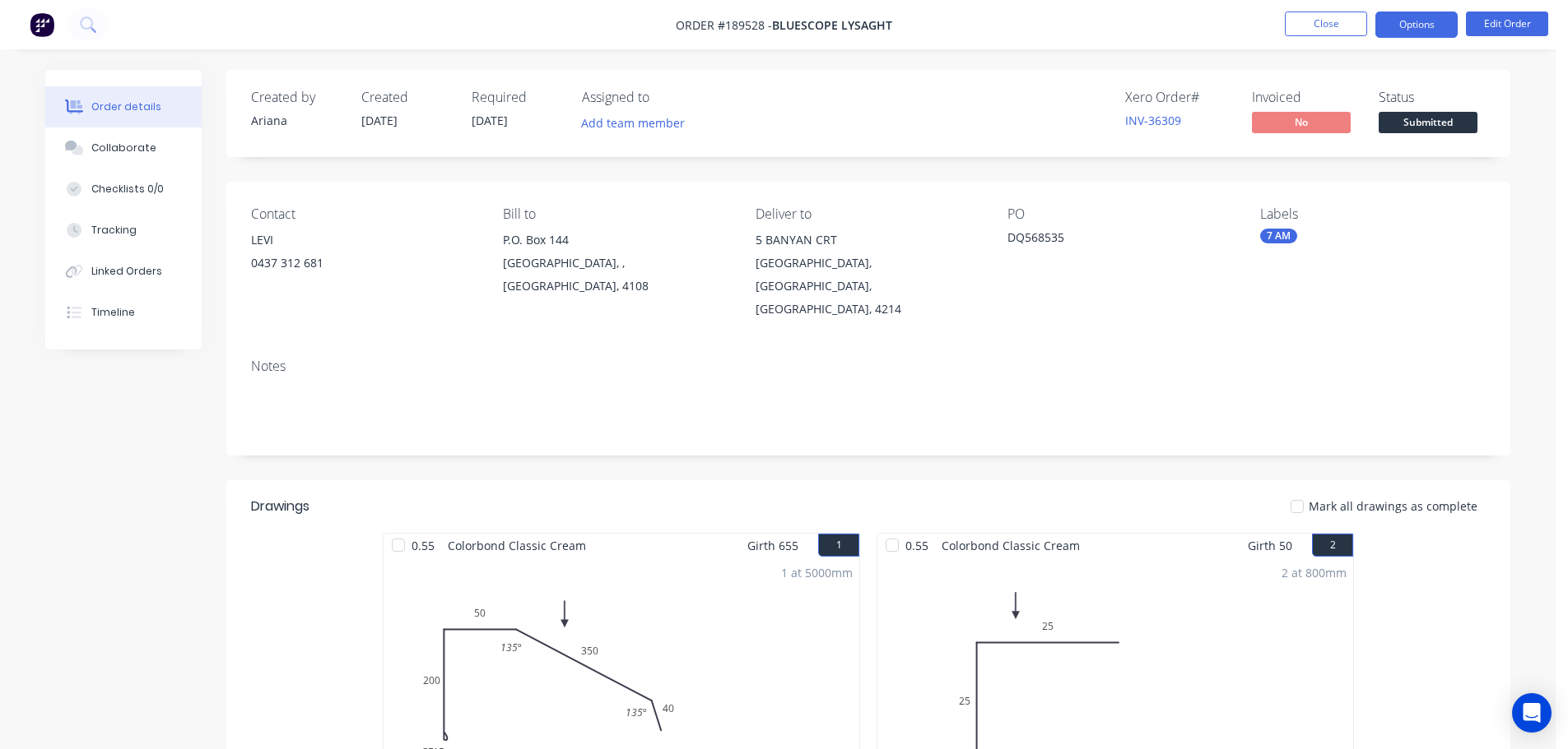
click at [1418, 21] on button "Options" at bounding box center [1416, 25] width 82 height 26
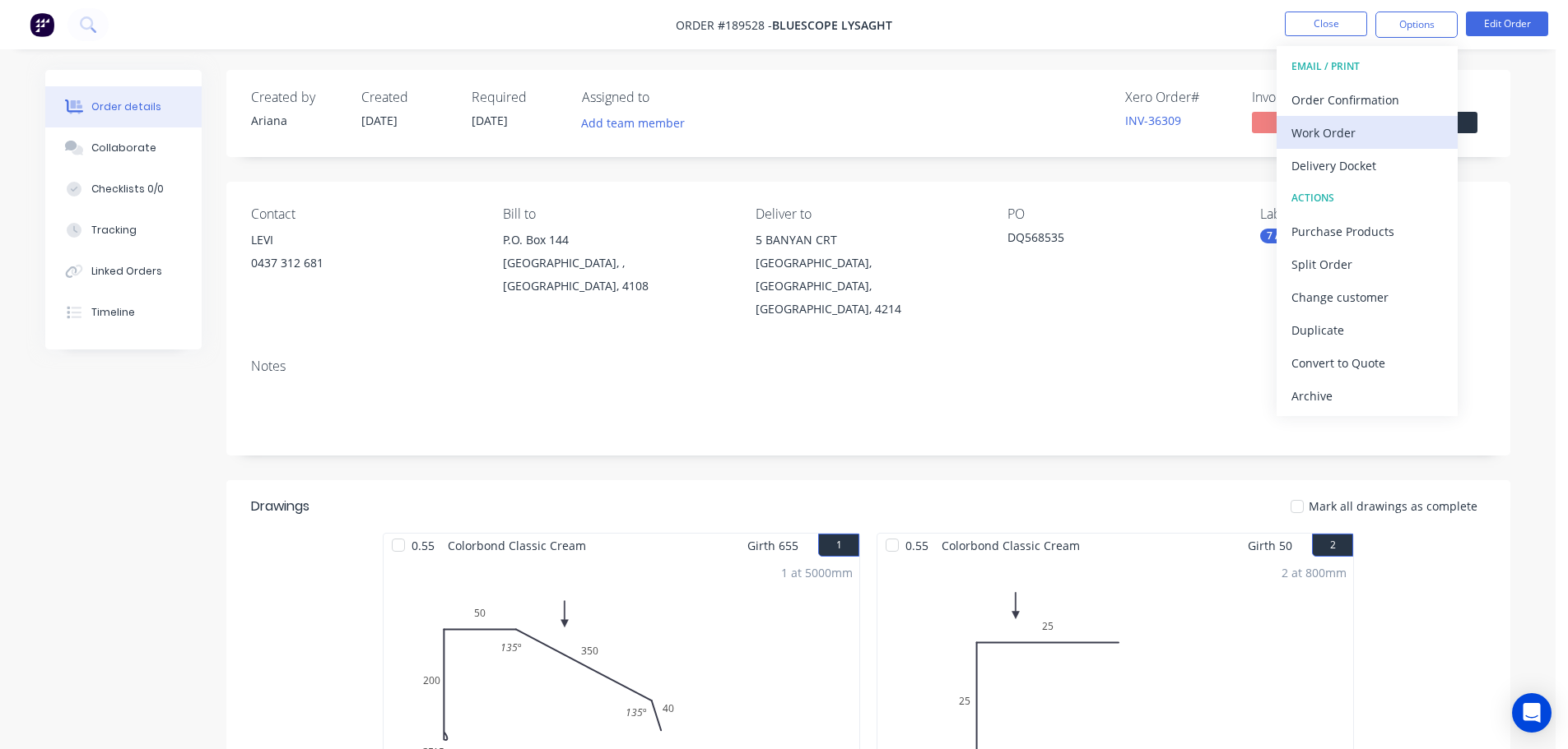
click at [1351, 132] on div "Work Order" at bounding box center [1367, 133] width 152 height 24
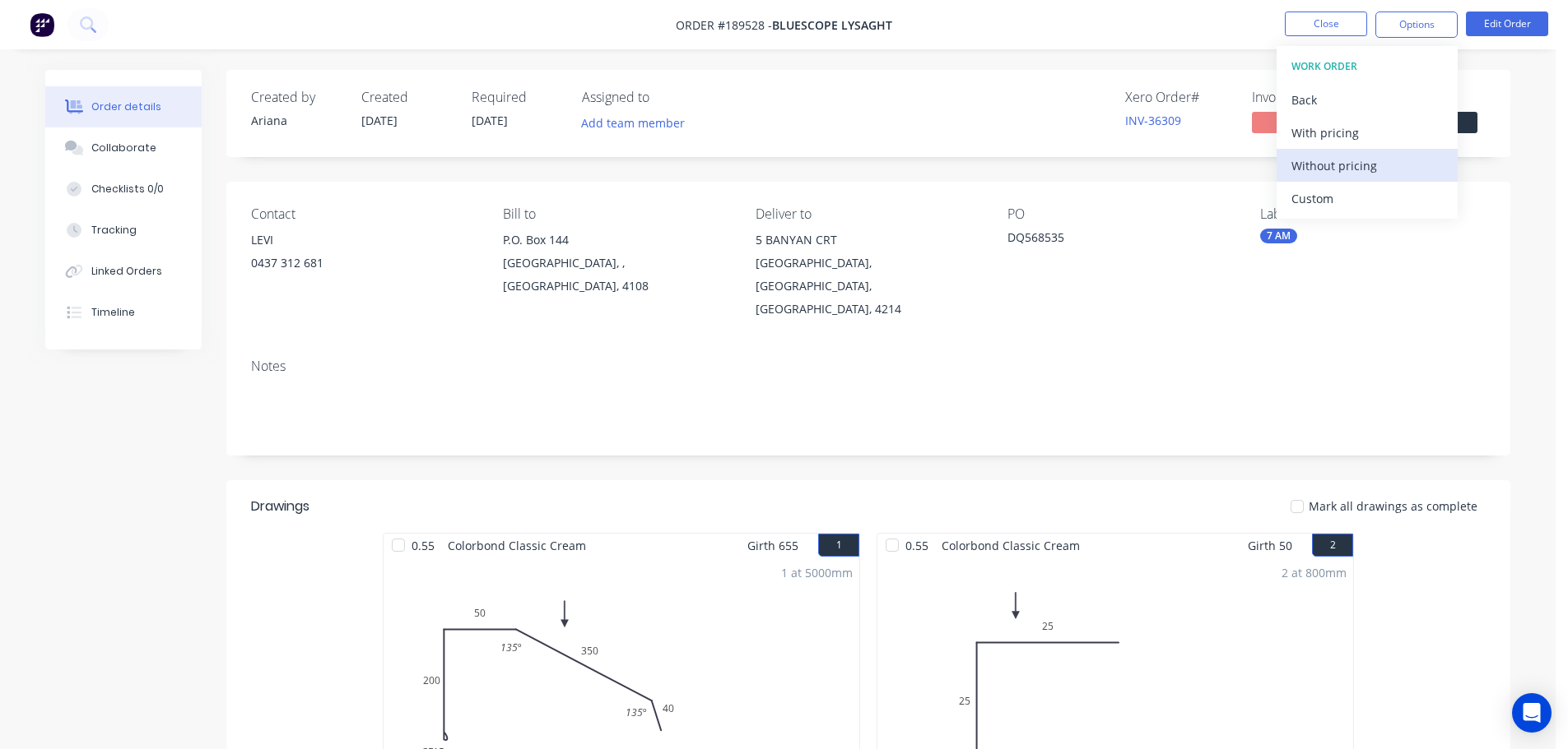
click at [1334, 162] on div "Without pricing" at bounding box center [1367, 165] width 152 height 24
click at [1143, 21] on nav "Order #189528 - Bluescope Lysaght Close Options EMAIL / PRINT Order Confirmatio…" at bounding box center [784, 25] width 1568 height 49
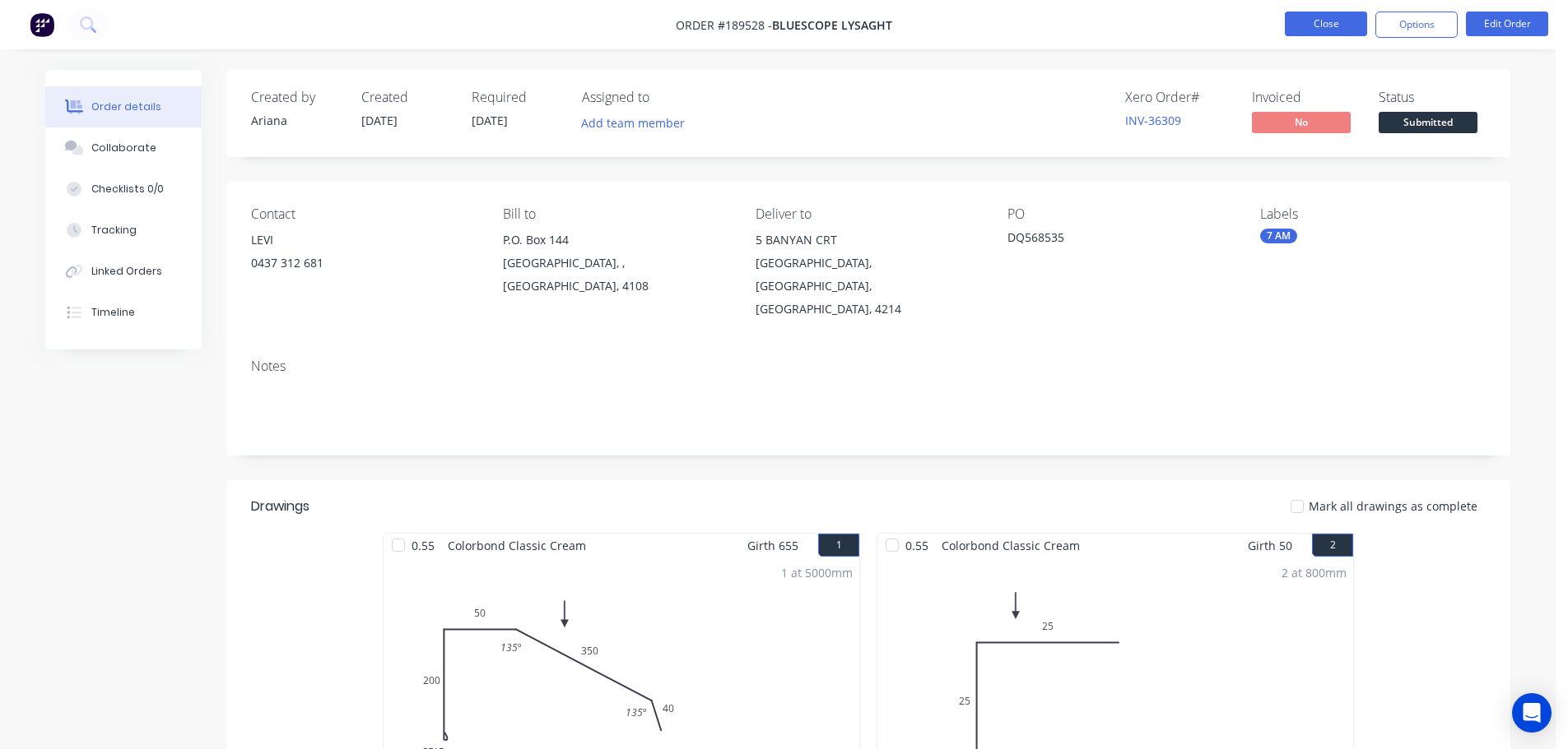
click at [1342, 20] on button "Close" at bounding box center [1326, 24] width 82 height 25
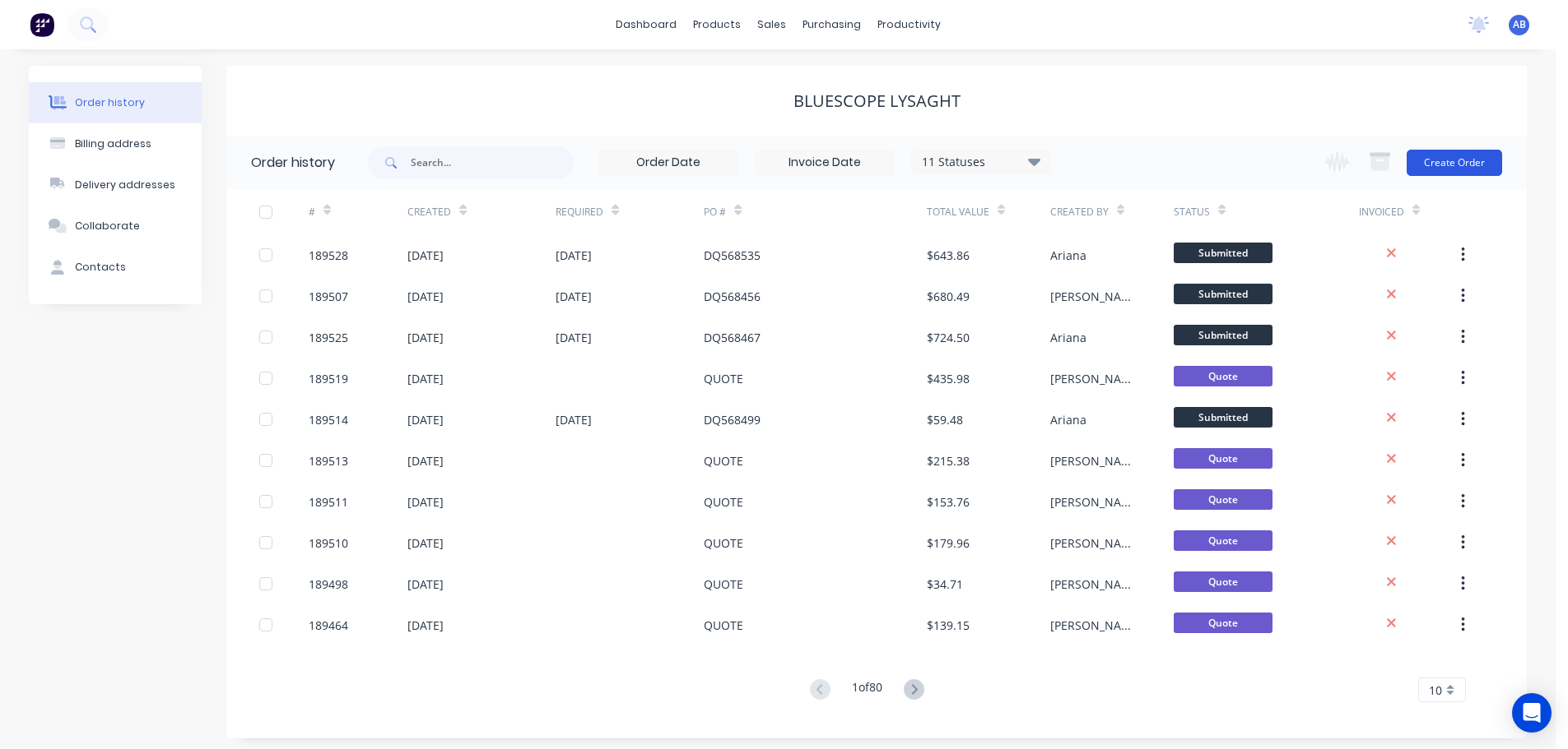
click at [1444, 160] on button "Create Order" at bounding box center [1453, 163] width 95 height 26
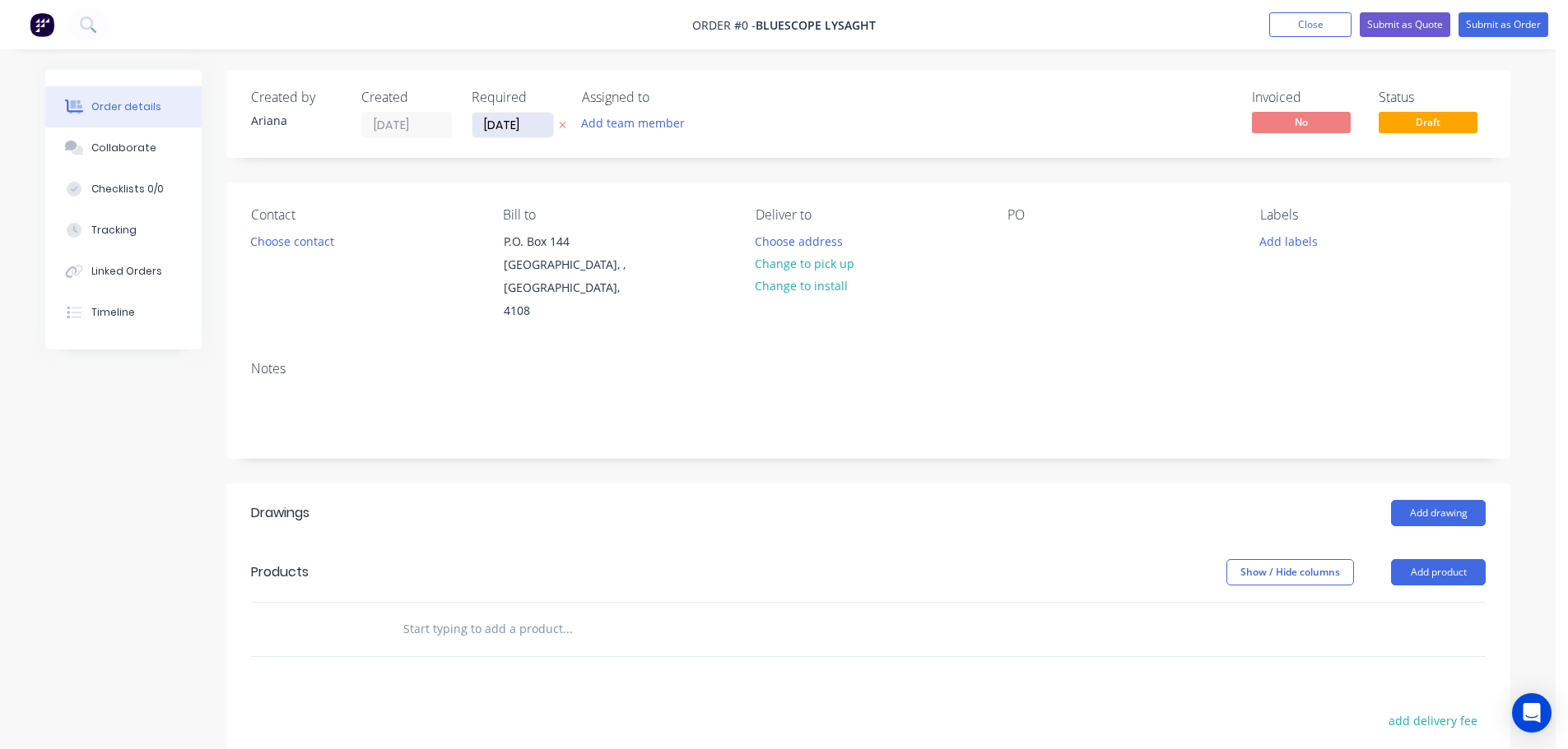
click at [524, 128] on input "[DATE]" at bounding box center [512, 125] width 81 height 25
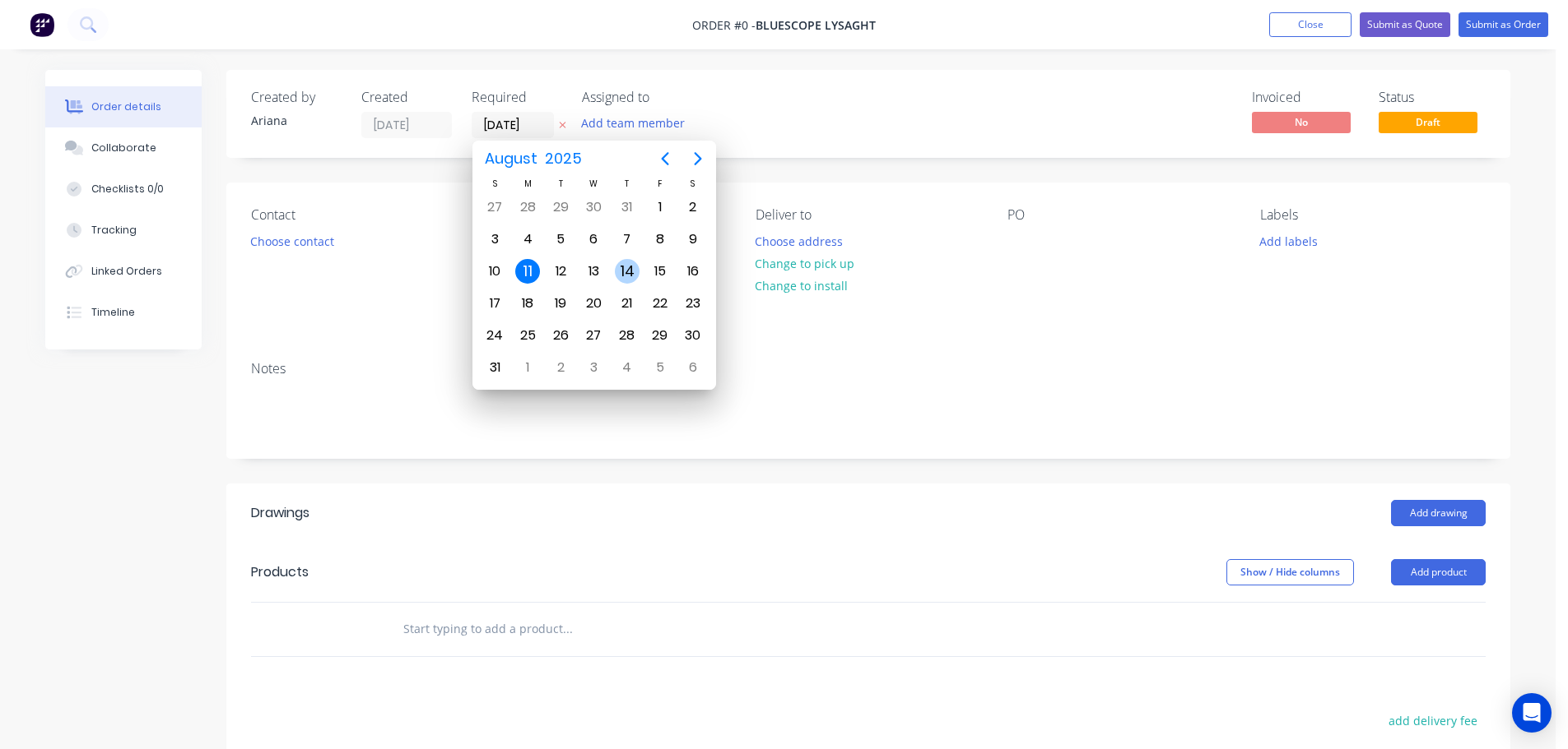
click at [622, 261] on div "14" at bounding box center [627, 271] width 25 height 25
type input "[DATE]"
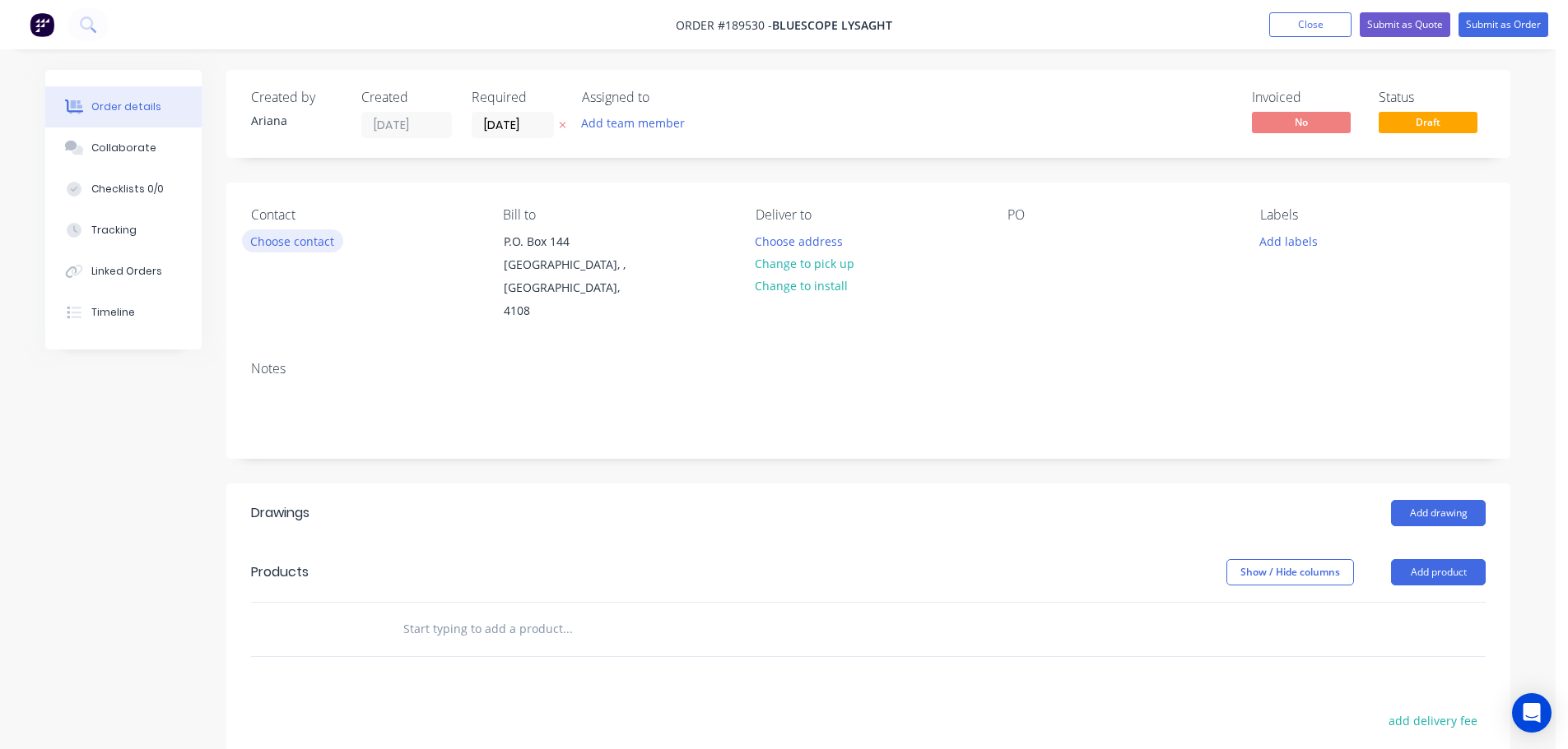
click at [303, 240] on button "Choose contact" at bounding box center [292, 240] width 101 height 22
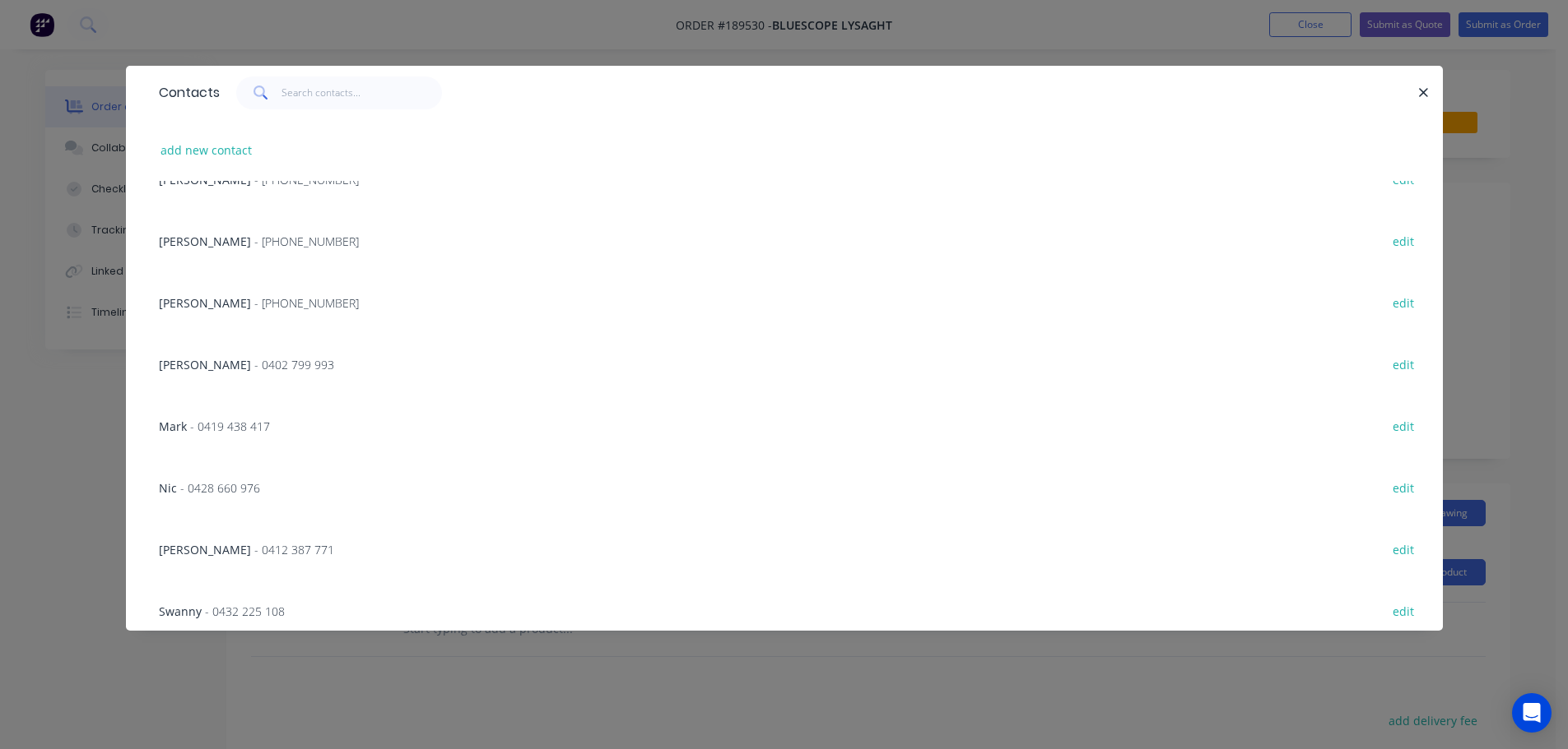
scroll to position [352, 0]
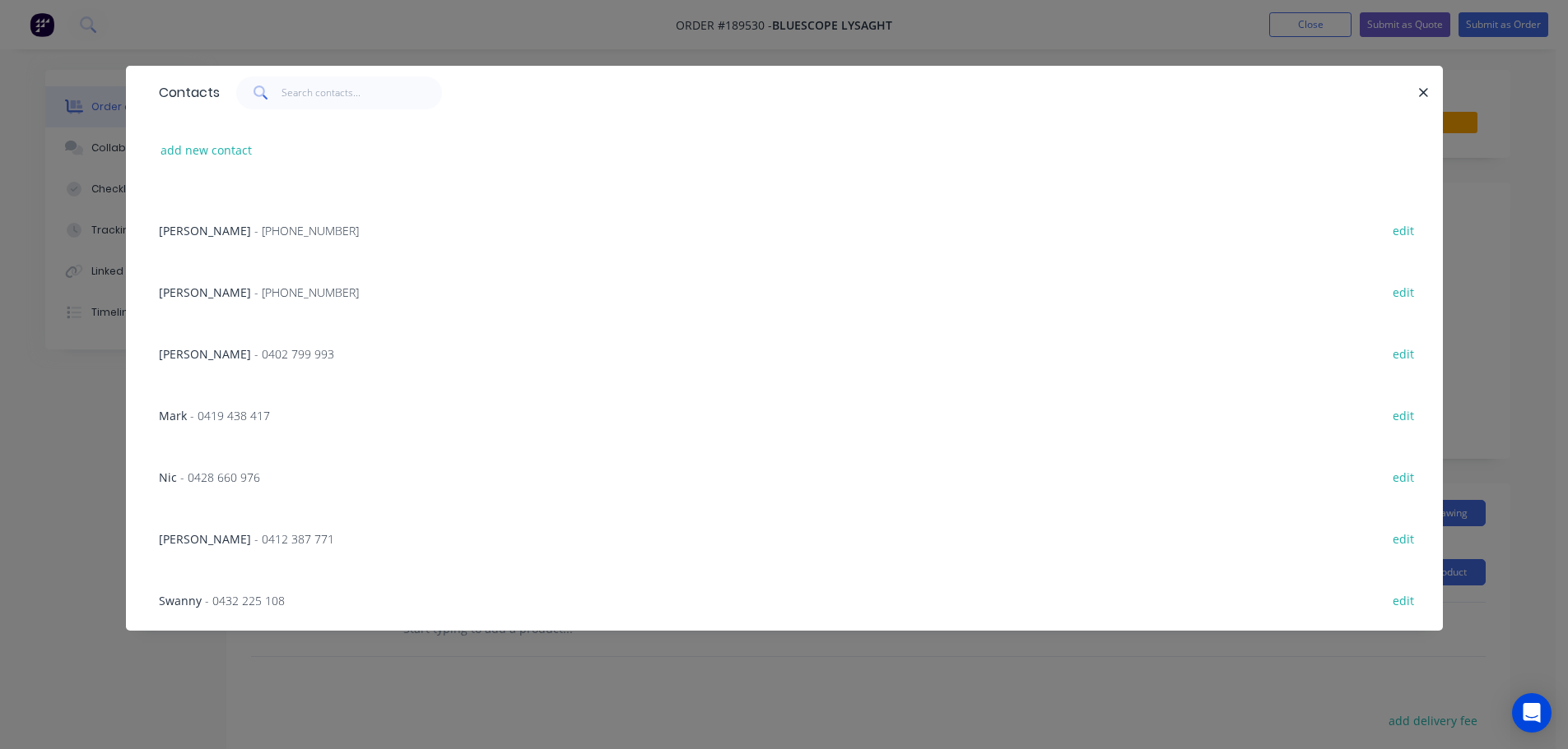
click at [204, 292] on span "[PERSON_NAME]" at bounding box center [205, 292] width 92 height 15
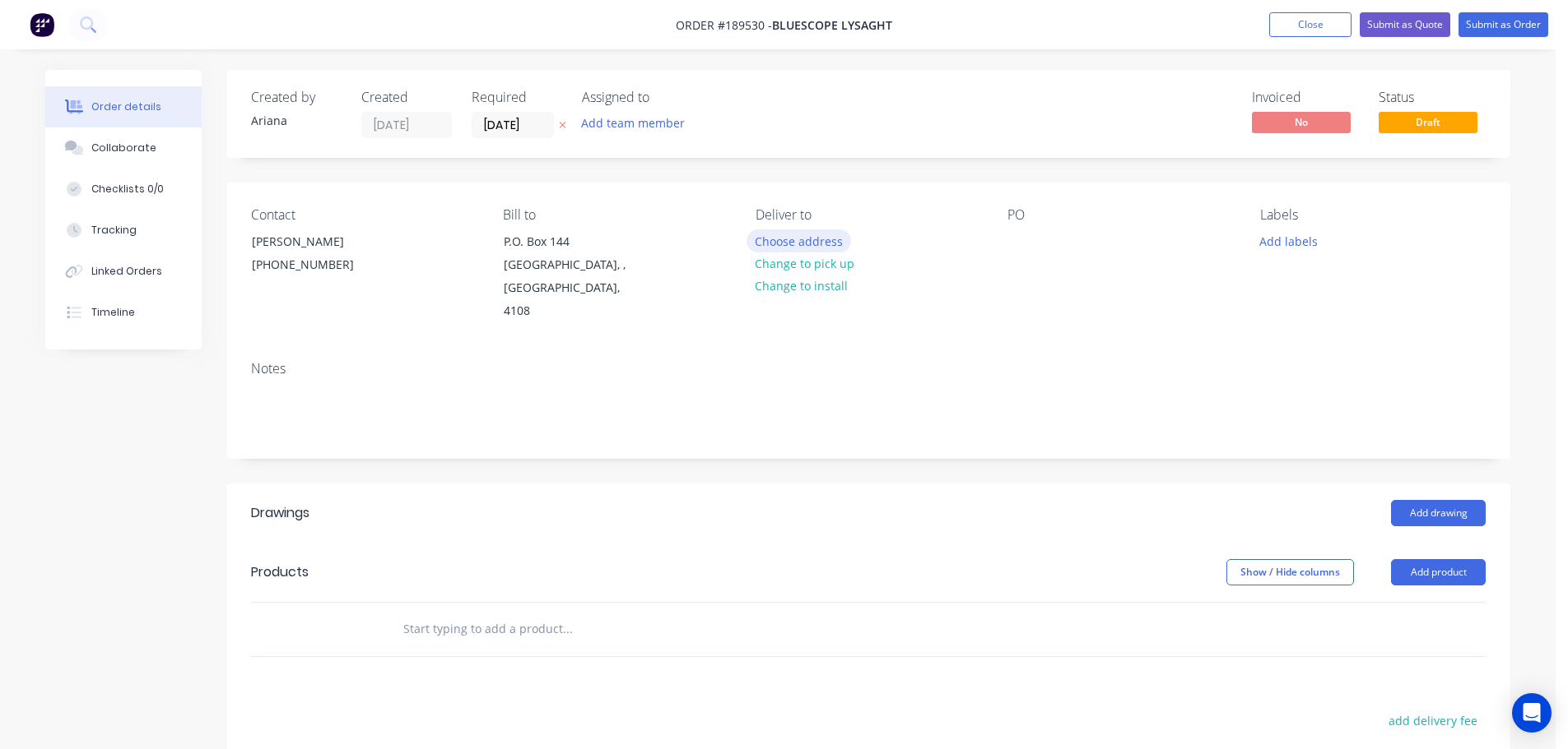
click at [779, 238] on button "Choose address" at bounding box center [799, 240] width 106 height 22
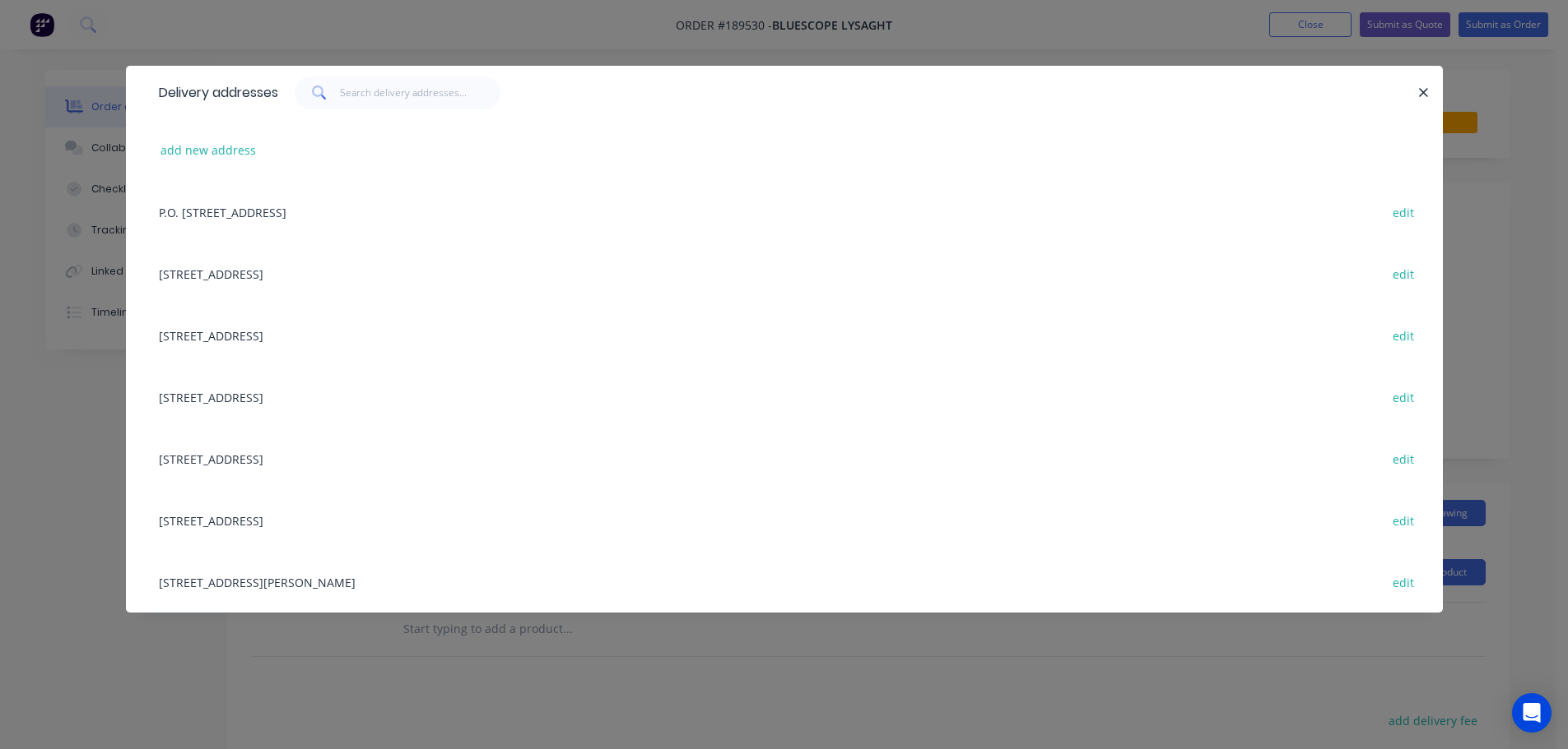
click at [206, 333] on div "[STREET_ADDRESS] edit" at bounding box center [785, 335] width 1268 height 62
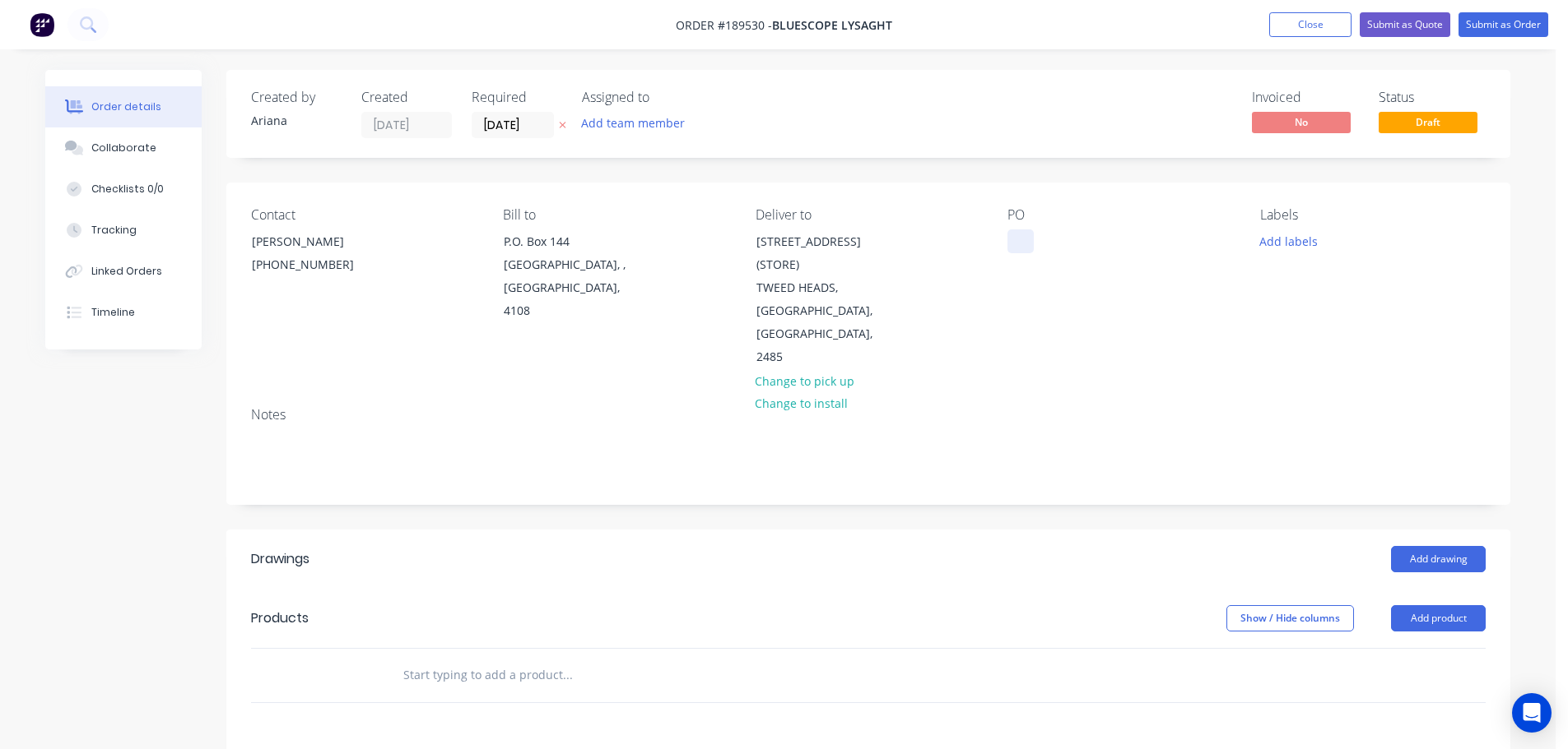
click at [1028, 243] on div at bounding box center [1020, 241] width 26 height 24
click at [1205, 321] on div "PO DQ568514" at bounding box center [1121, 288] width 226 height 162
click at [1451, 546] on button "Add drawing" at bounding box center [1438, 559] width 95 height 26
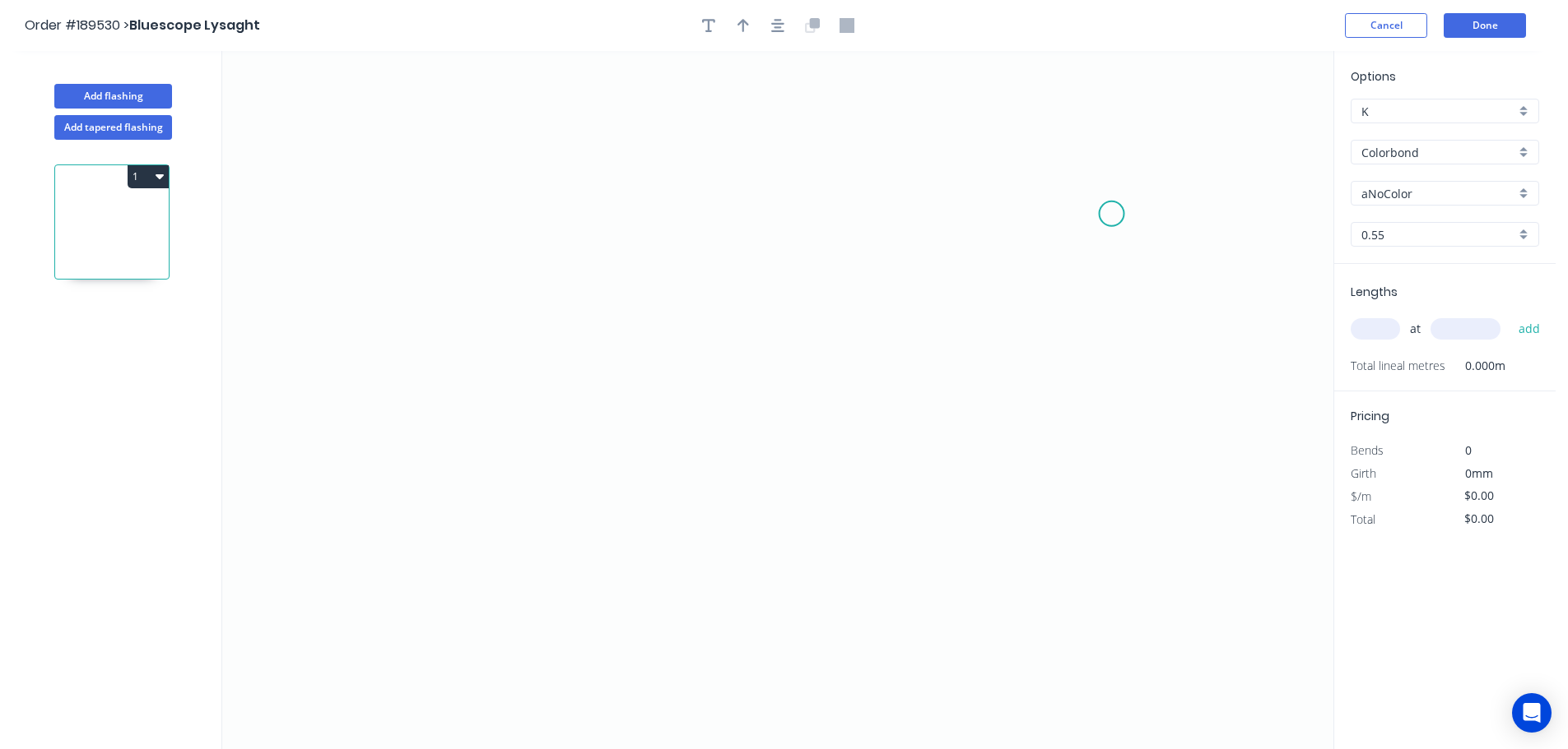
click at [1112, 214] on icon "0" at bounding box center [778, 400] width 1111 height 698
click at [1055, 145] on icon at bounding box center [1083, 179] width 56 height 68
click at [456, 107] on icon "0 ?" at bounding box center [778, 400] width 1111 height 698
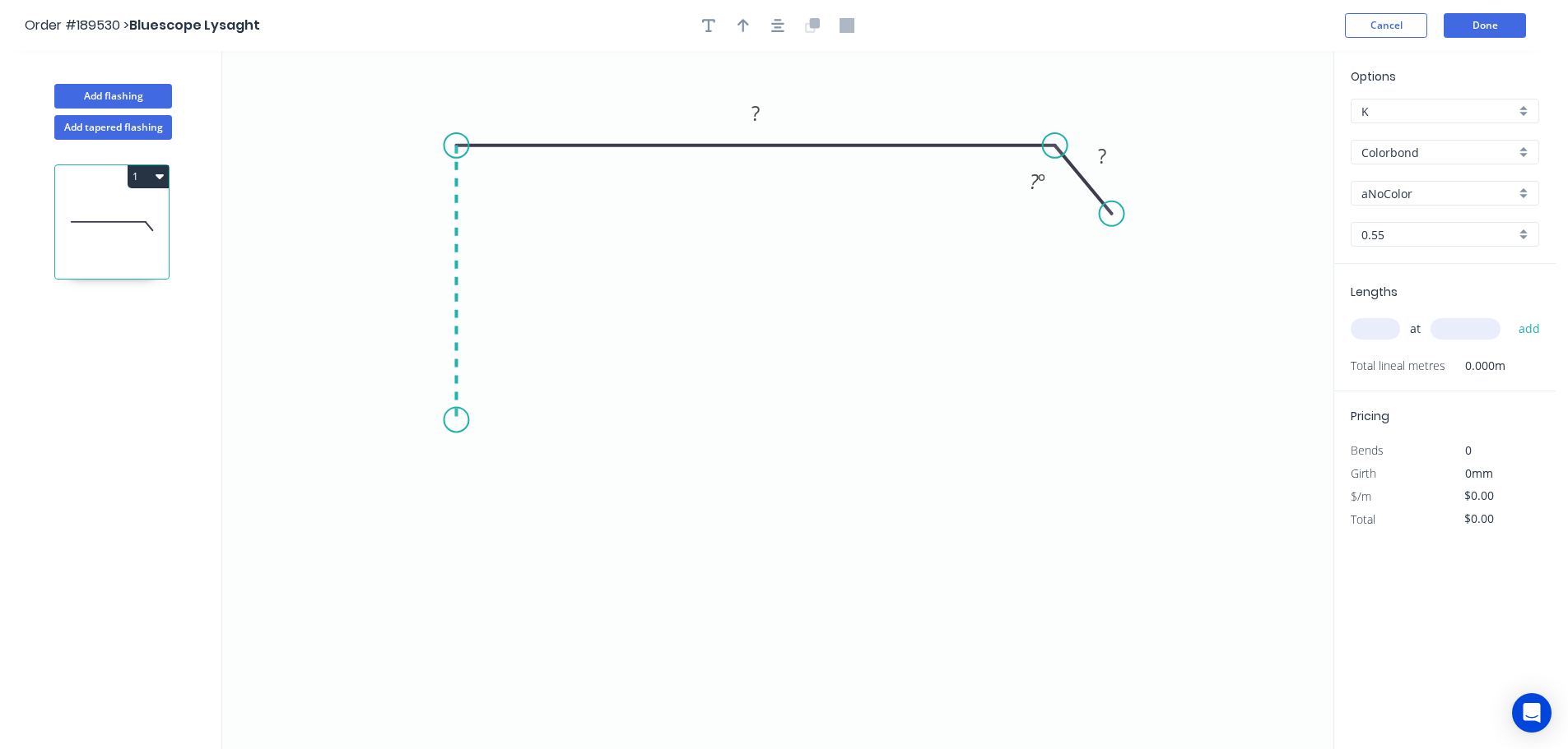
click at [438, 420] on icon "0 ? ? ? º" at bounding box center [778, 400] width 1111 height 698
click at [505, 367] on icon "0 ? ? ? ? º" at bounding box center [778, 400] width 1111 height 698
click at [505, 367] on circle at bounding box center [504, 371] width 25 height 25
click at [501, 408] on tspan "?" at bounding box center [498, 405] width 8 height 27
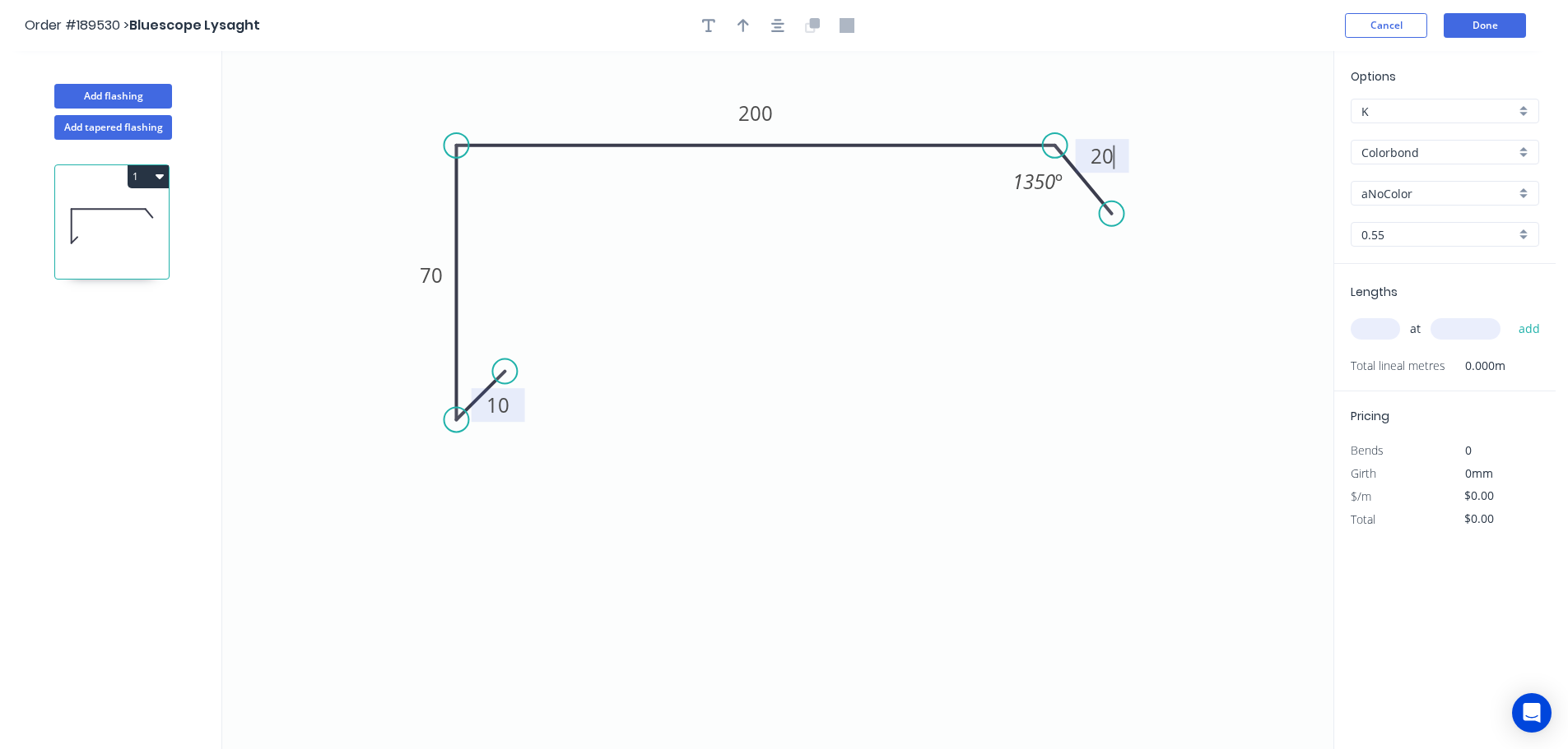
click at [922, 254] on icon "0 10 70 200 20 1350 º" at bounding box center [778, 400] width 1111 height 698
type input "$10.10"
click at [745, 30] on icon "button" at bounding box center [743, 25] width 12 height 15
drag, startPoint x: 1160, startPoint y: 131, endPoint x: 918, endPoint y: 94, distance: 244.8
click at [918, 94] on icon at bounding box center [918, 75] width 15 height 53
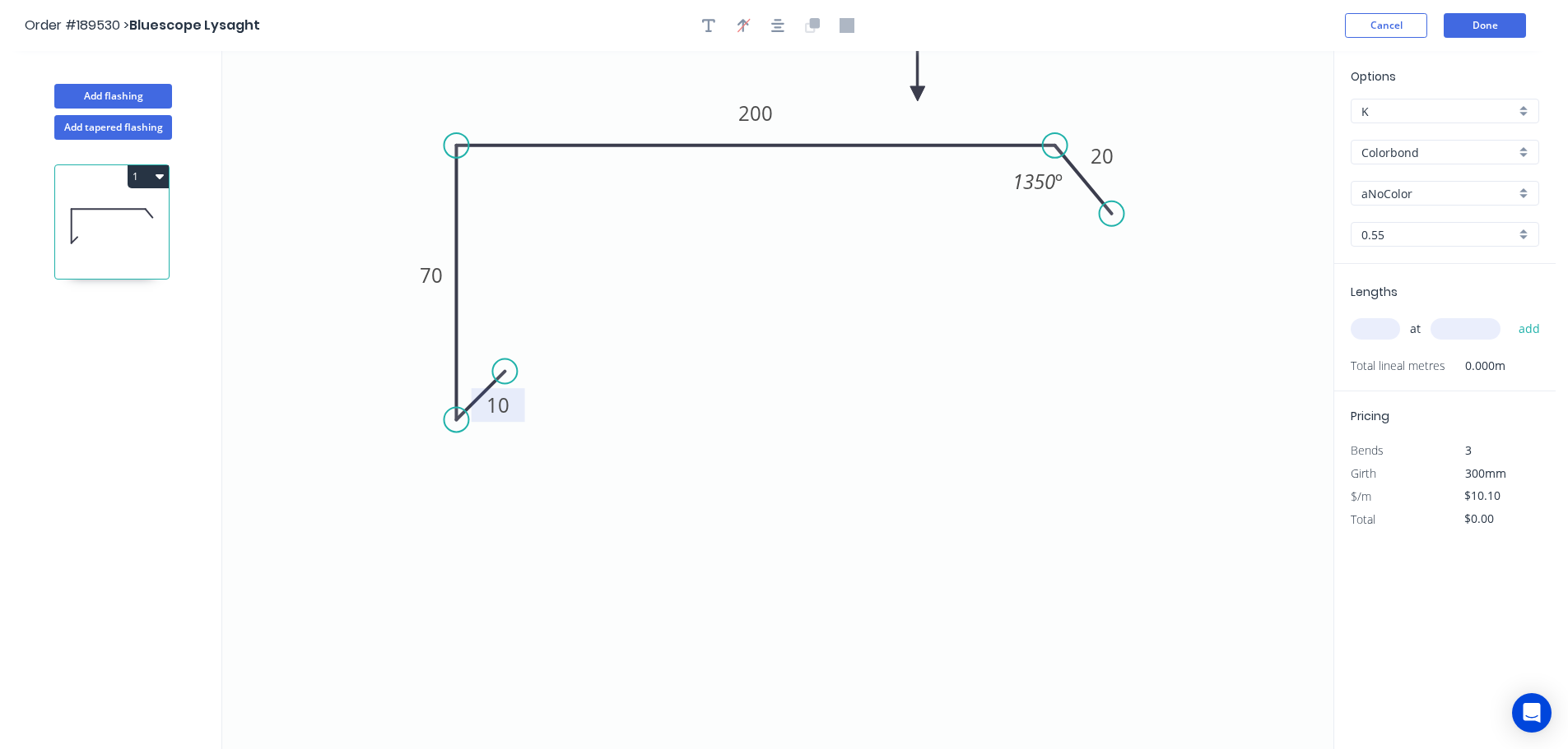
click at [1527, 191] on div "aNoColor" at bounding box center [1444, 193] width 188 height 25
click at [1456, 310] on div "Pale Eucalypt" at bounding box center [1444, 311] width 186 height 29
type input "Pale Eucalypt"
click at [1375, 328] on input "text" at bounding box center [1375, 329] width 49 height 22
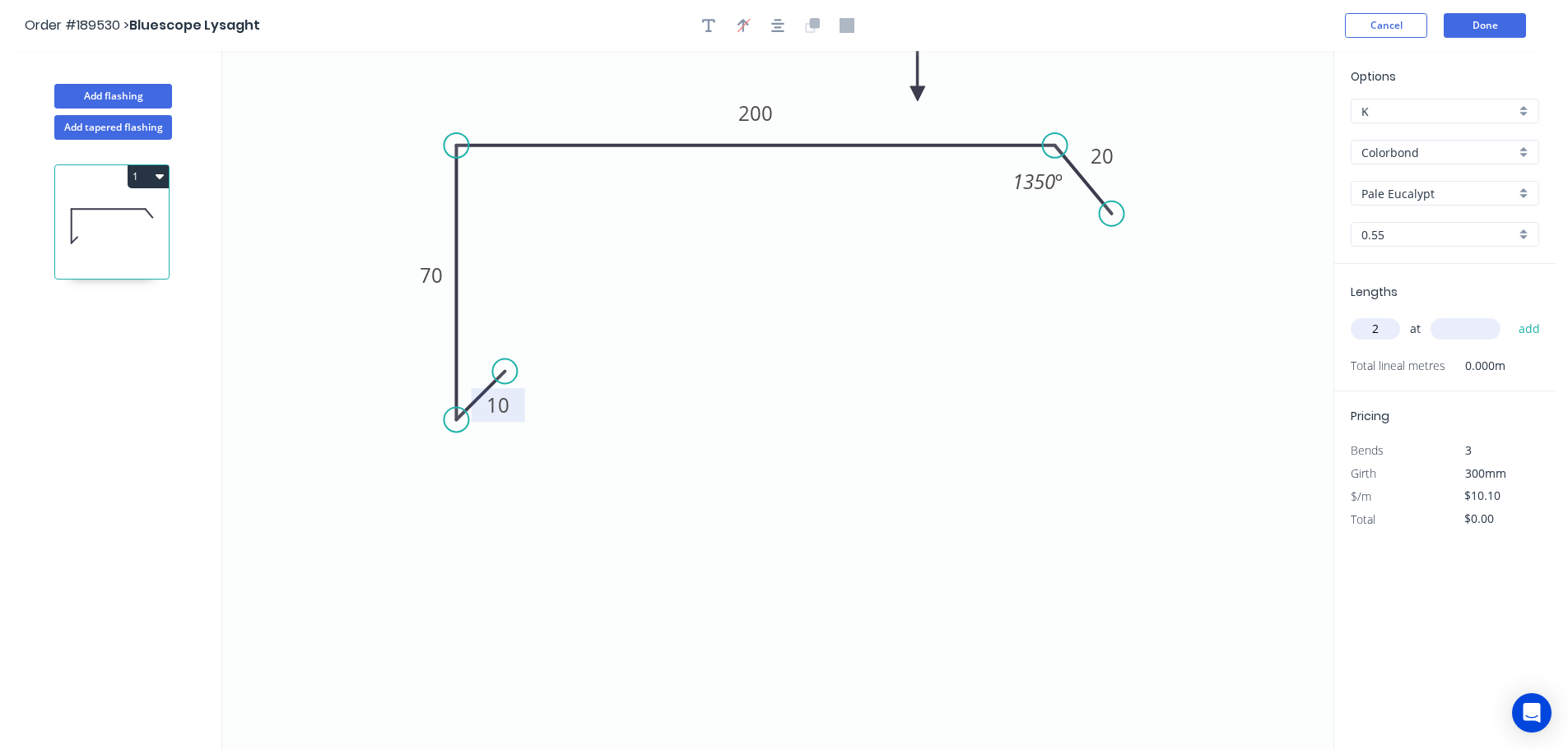
type input "2"
type input "3600"
click at [1510, 315] on button "add" at bounding box center [1529, 329] width 39 height 28
type input "$72.72"
type input "2"
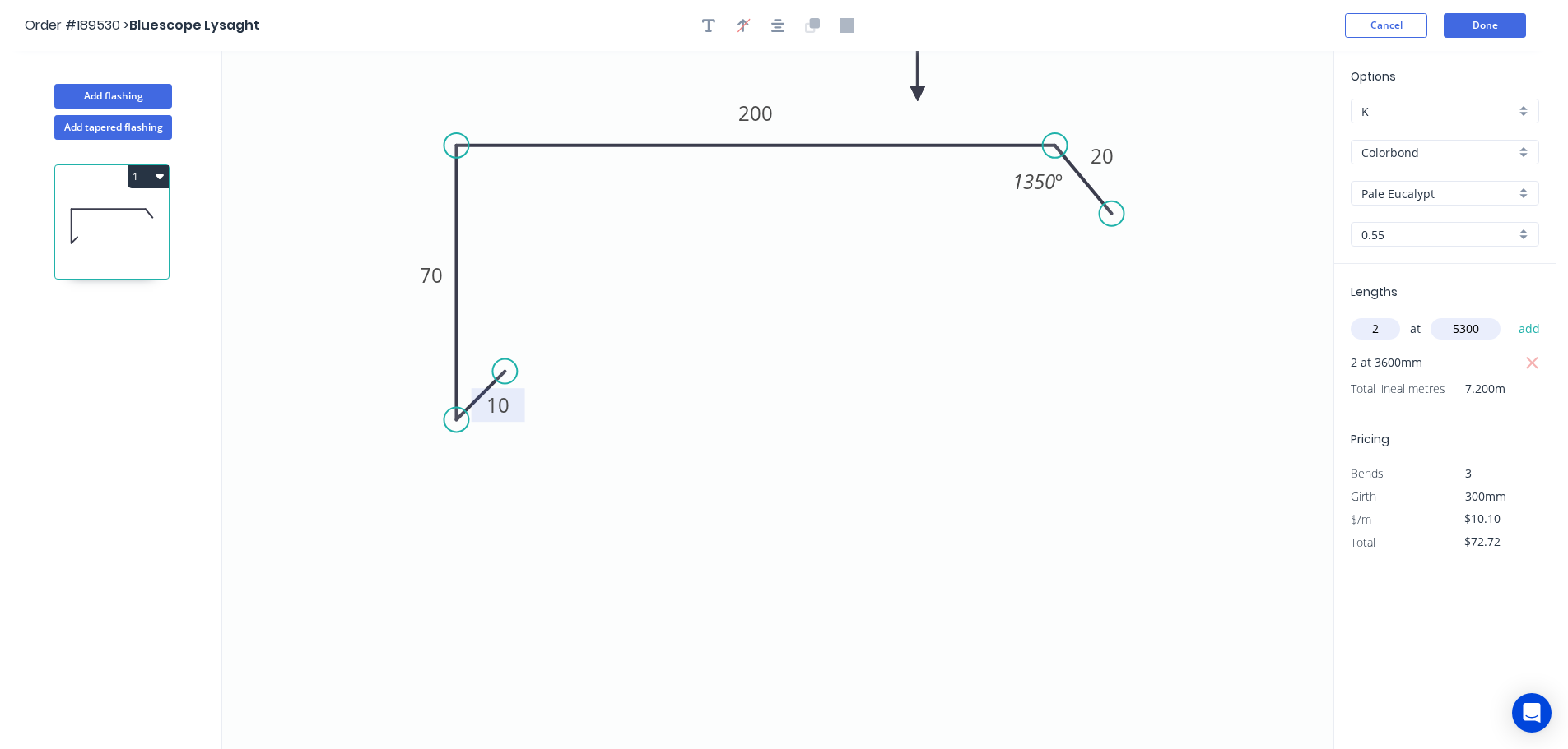
type input "5300"
click at [1510, 315] on button "add" at bounding box center [1529, 329] width 39 height 28
type input "$179.78"
click at [1487, 24] on button "Done" at bounding box center [1484, 25] width 82 height 25
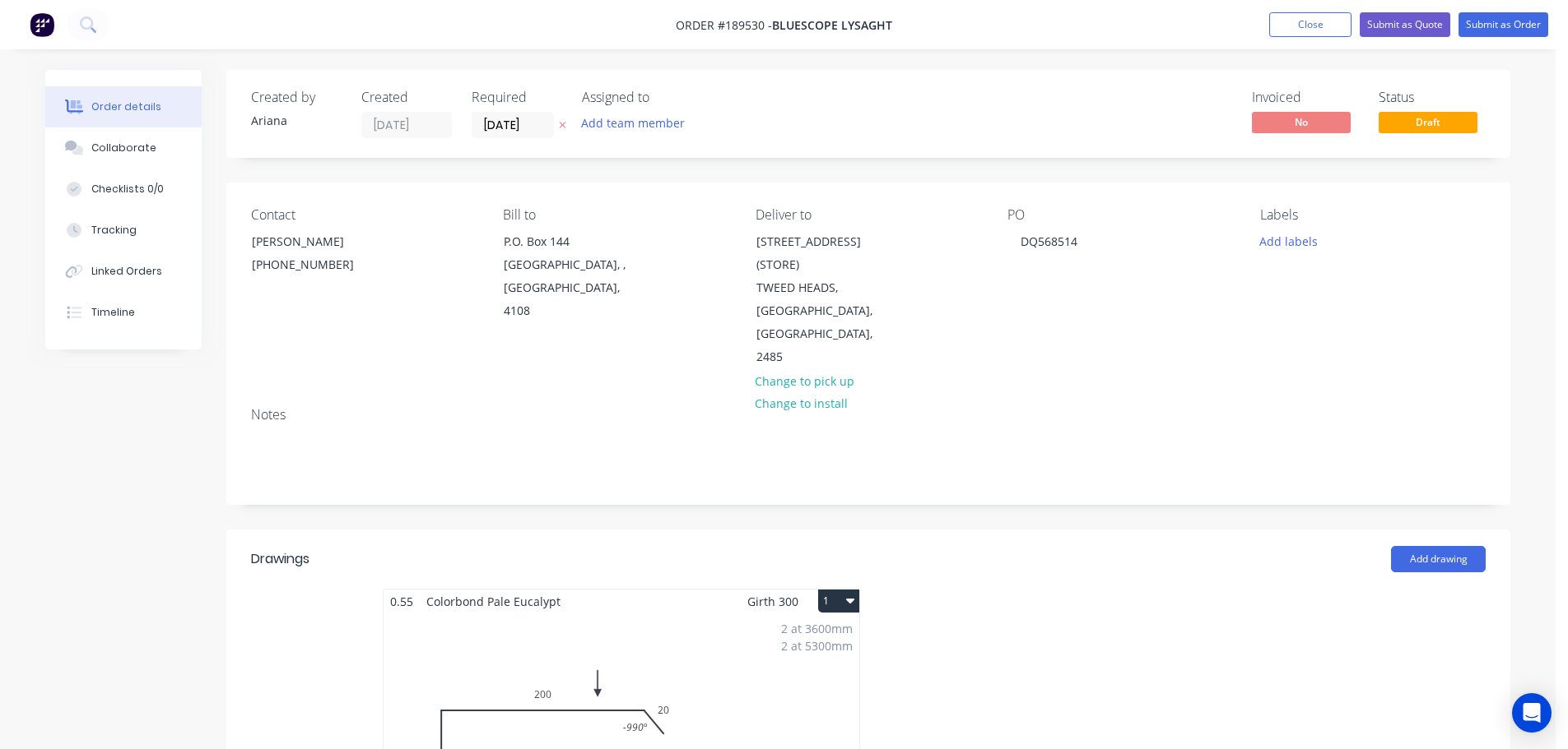
click at [838, 590] on button "1" at bounding box center [838, 601] width 41 height 23
click at [821, 629] on div "Use larger box size" at bounding box center [780, 641] width 126 height 24
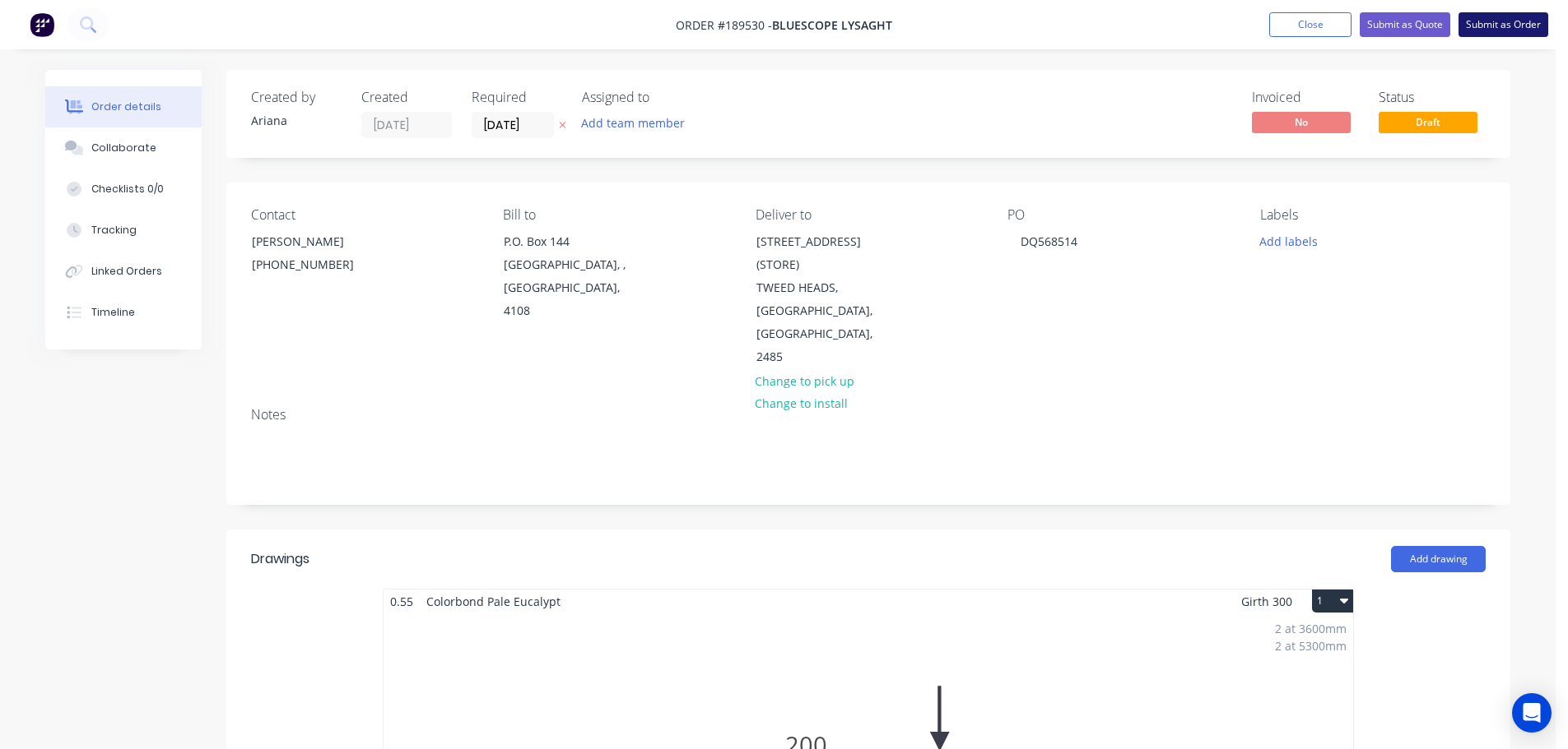
click at [1503, 22] on button "Submit as Order" at bounding box center [1503, 25] width 90 height 25
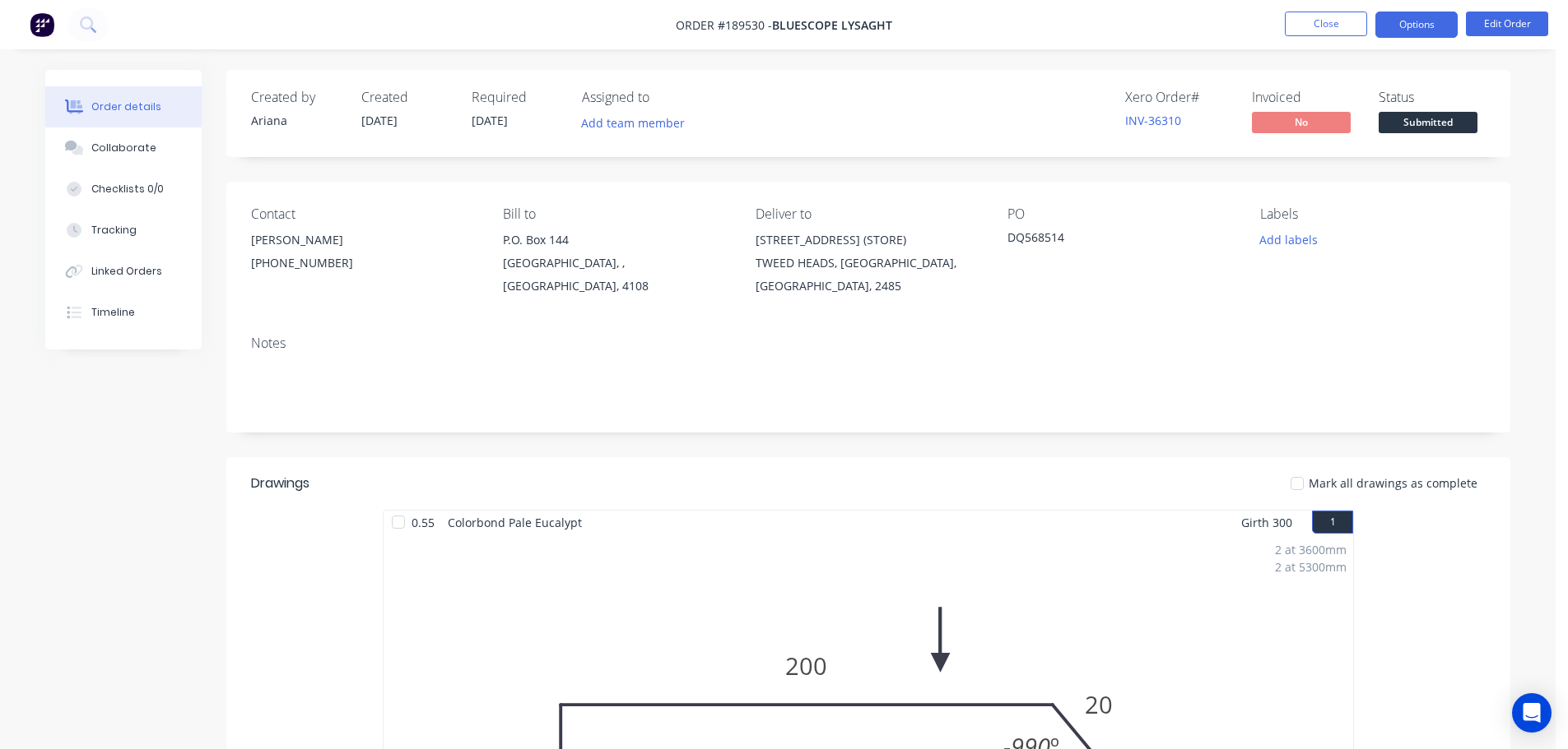
click at [1423, 25] on button "Options" at bounding box center [1416, 25] width 82 height 26
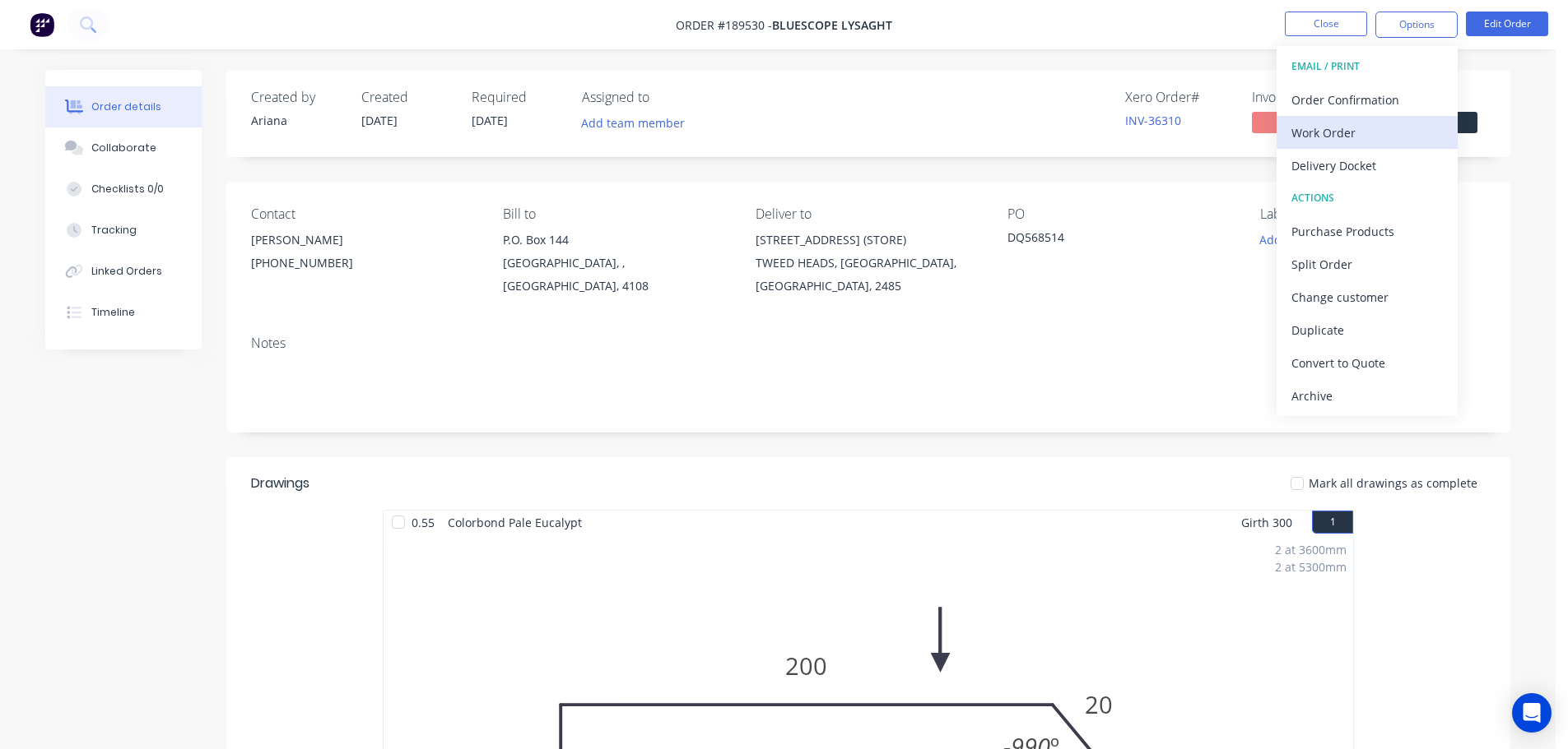
click at [1354, 127] on div "Work Order" at bounding box center [1367, 133] width 152 height 24
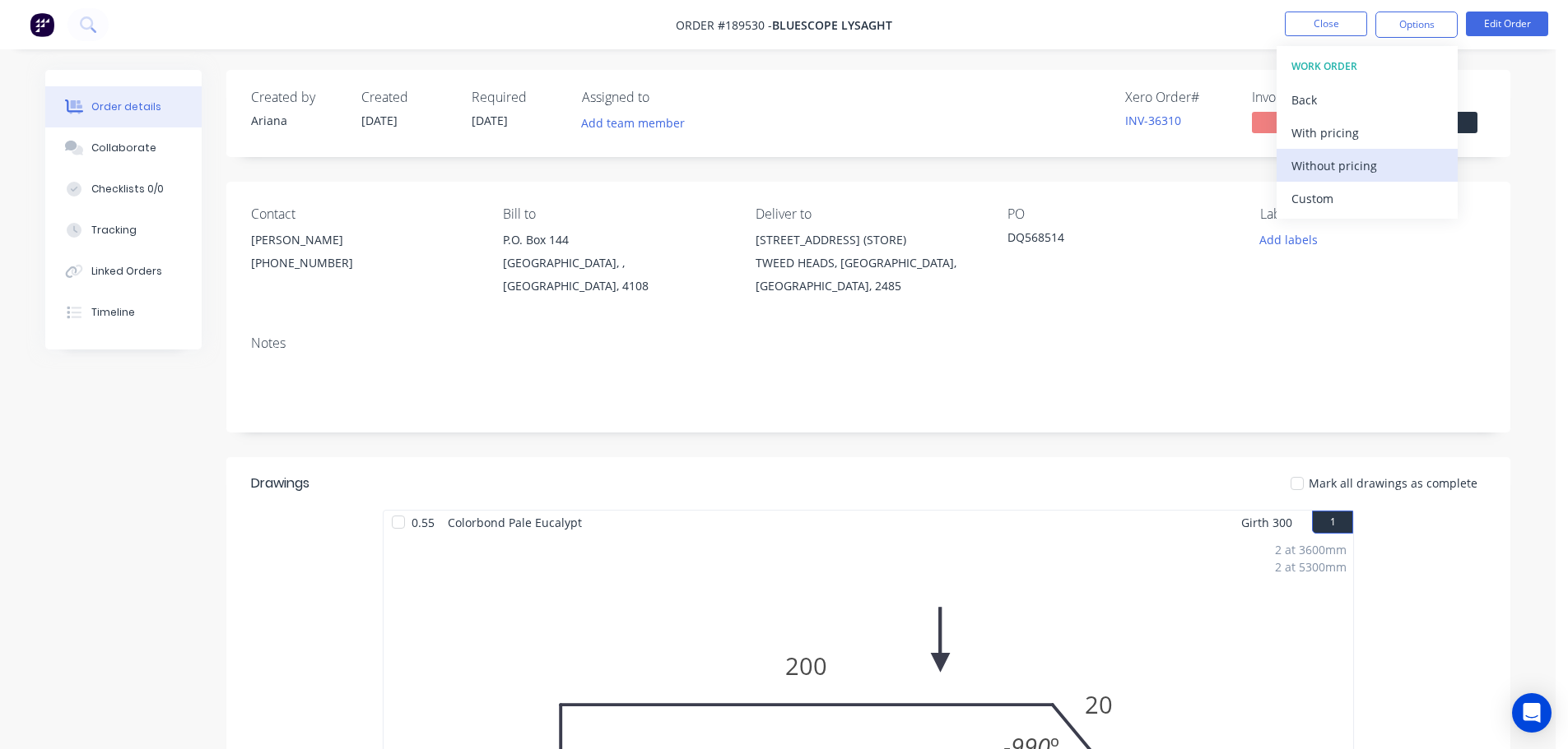
click at [1323, 165] on div "Without pricing" at bounding box center [1367, 165] width 152 height 24
click at [1111, 280] on div "PO DQ568514" at bounding box center [1121, 252] width 226 height 91
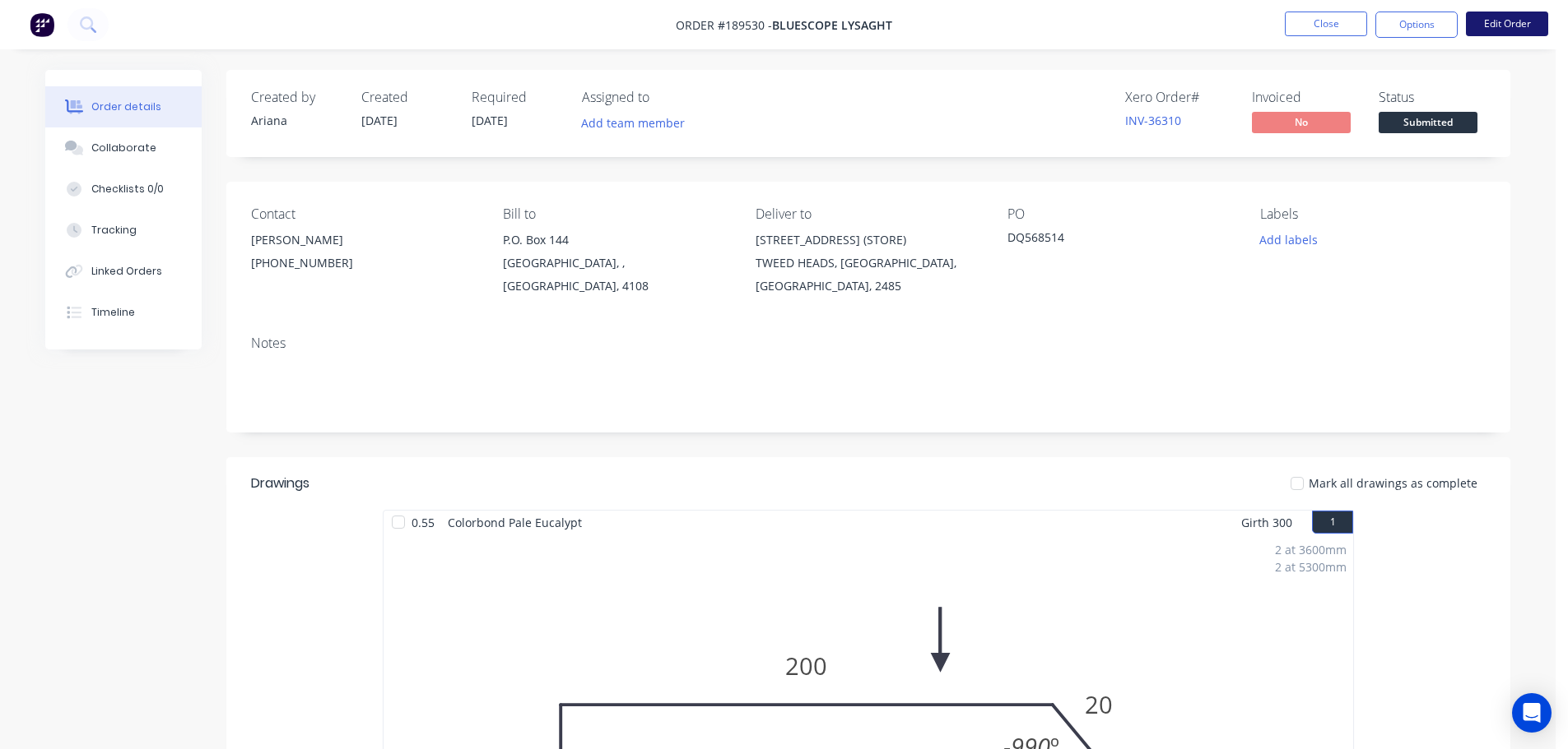
click at [1526, 26] on button "Edit Order" at bounding box center [1507, 24] width 82 height 25
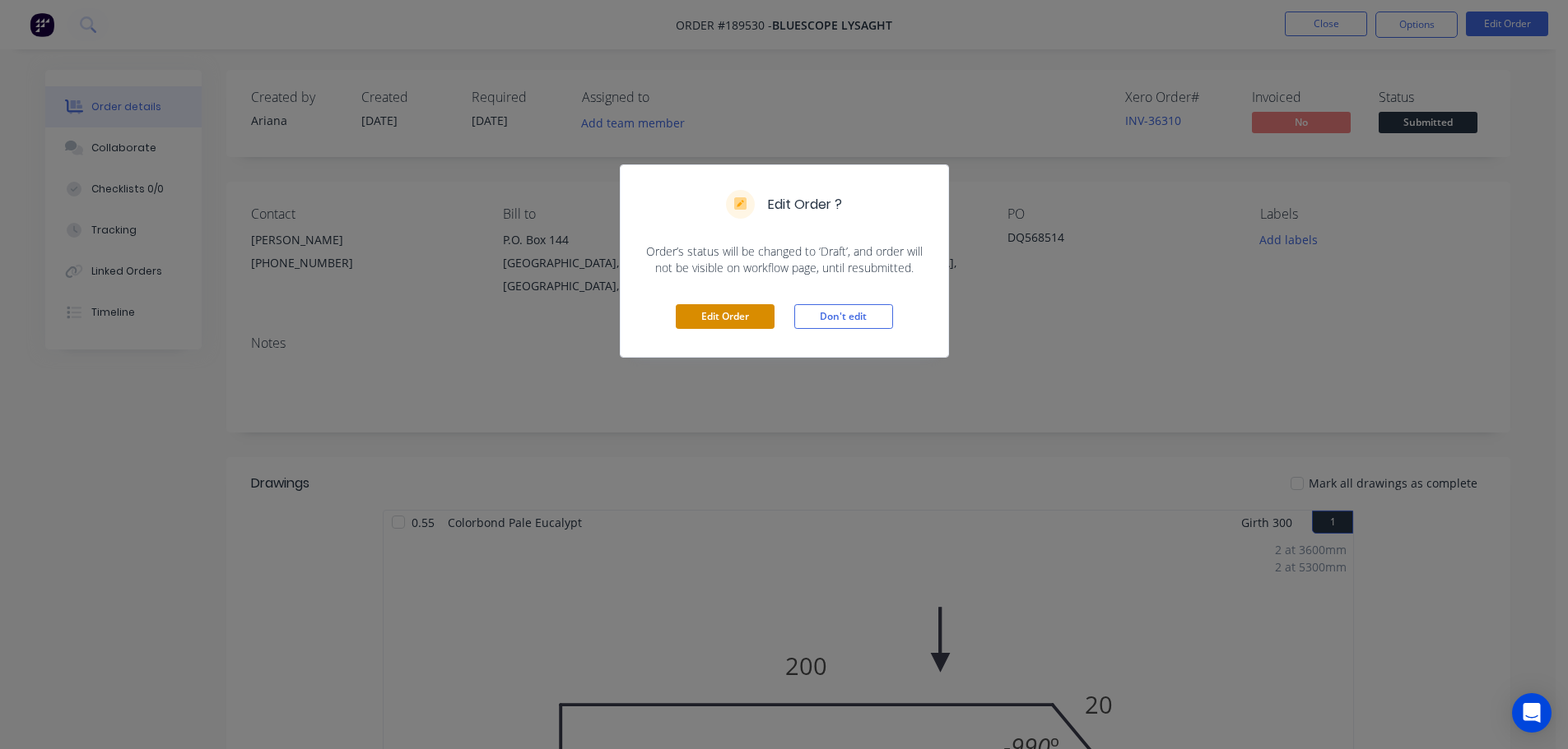
click at [729, 321] on button "Edit Order" at bounding box center [725, 316] width 99 height 25
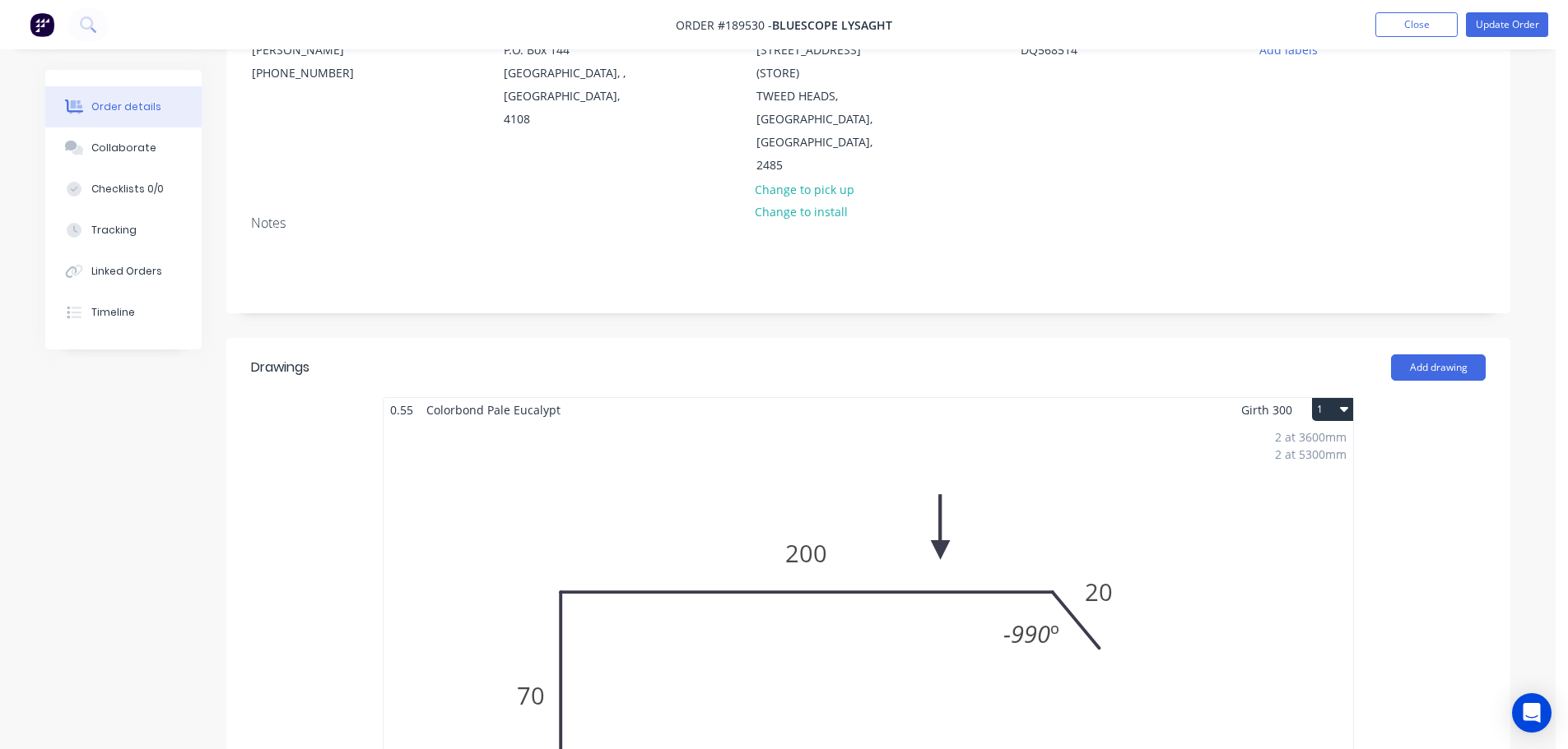
click at [1030, 603] on div "2 at 3600mm 2 at 5300mm Total lm $/M Total 17.8m $10.10 $179.78" at bounding box center [869, 673] width 970 height 502
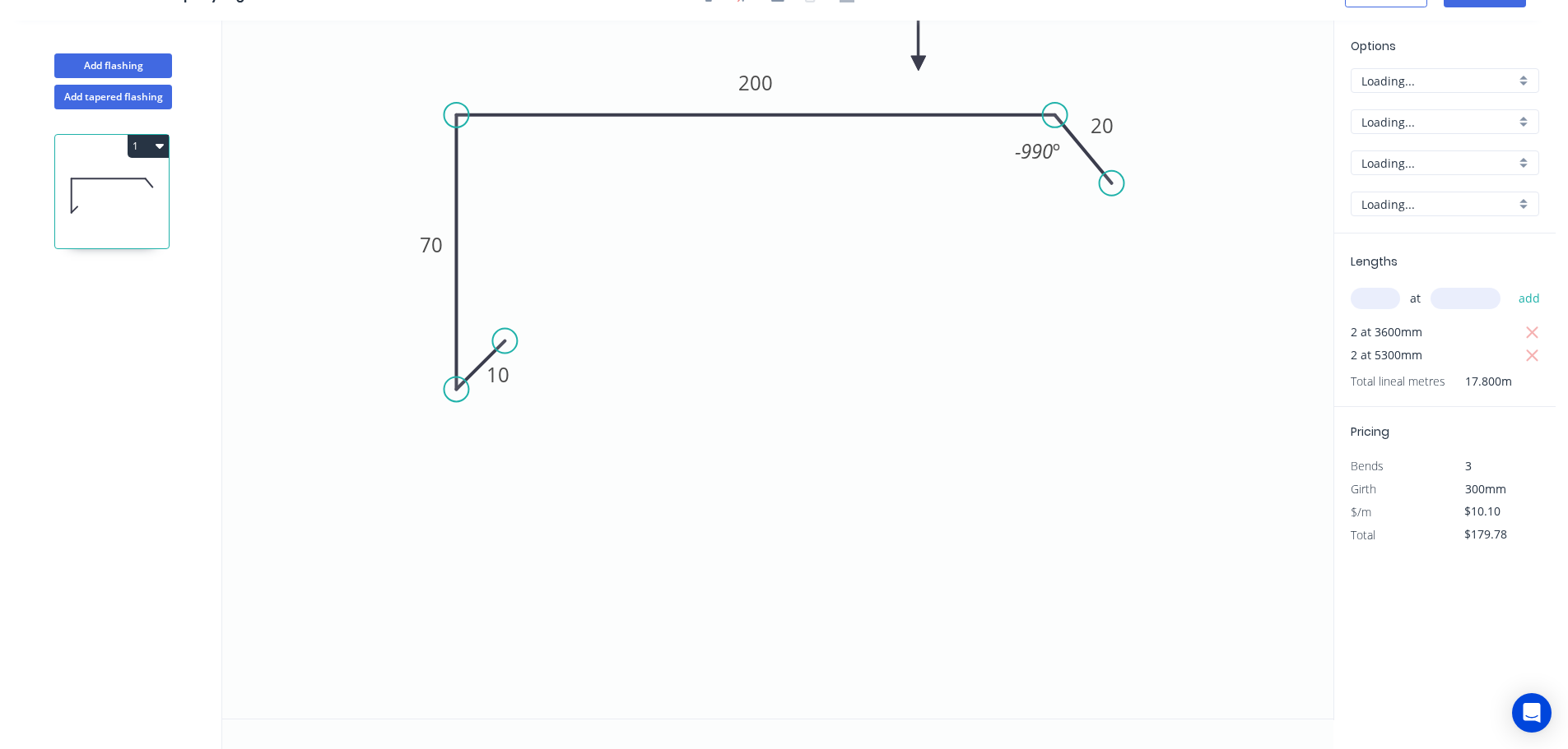
scroll to position [30, 0]
click at [1047, 155] on tspan "-990" at bounding box center [1034, 151] width 38 height 27
click at [1085, 232] on icon "0 10 70 200 20 135 º" at bounding box center [778, 370] width 1111 height 698
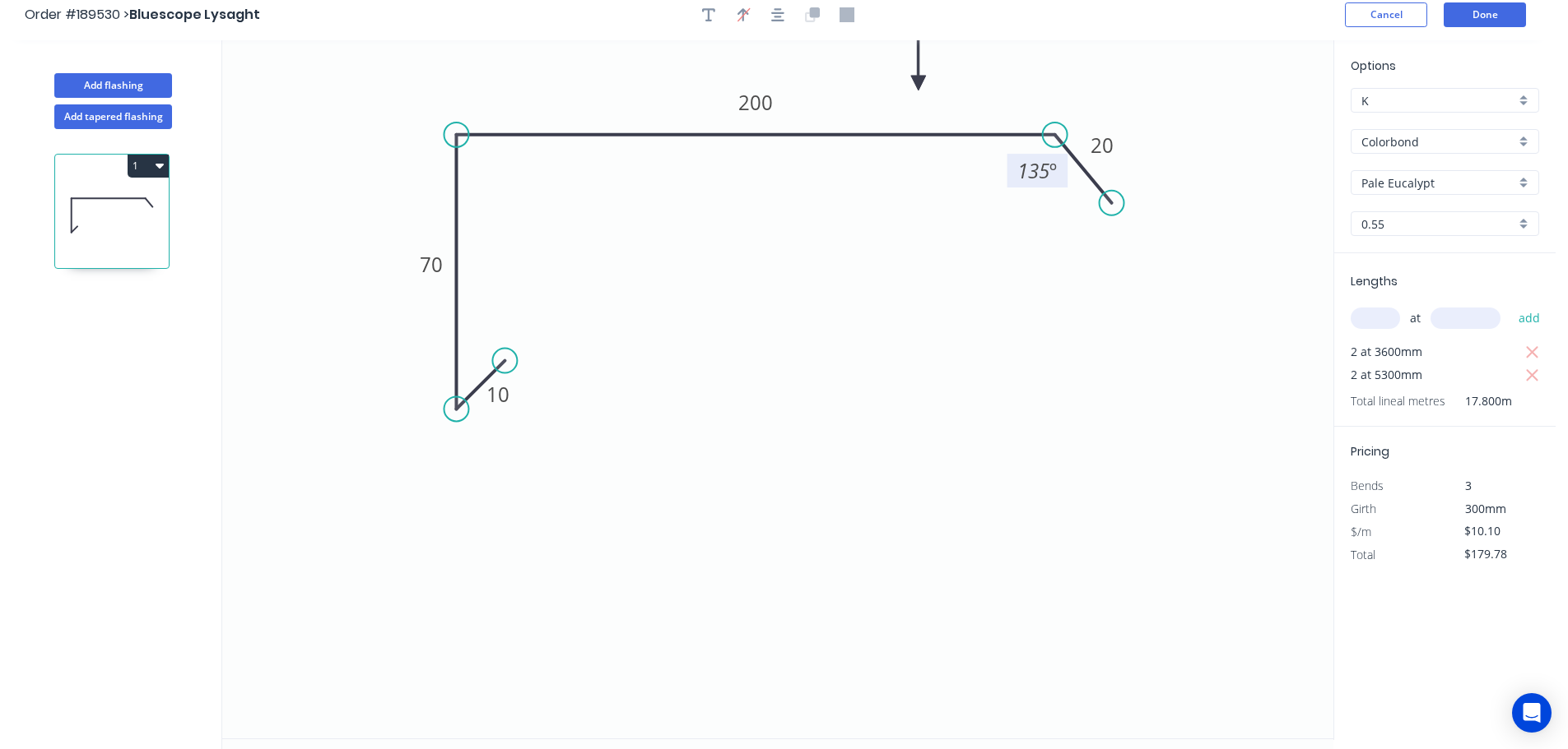
scroll to position [0, 0]
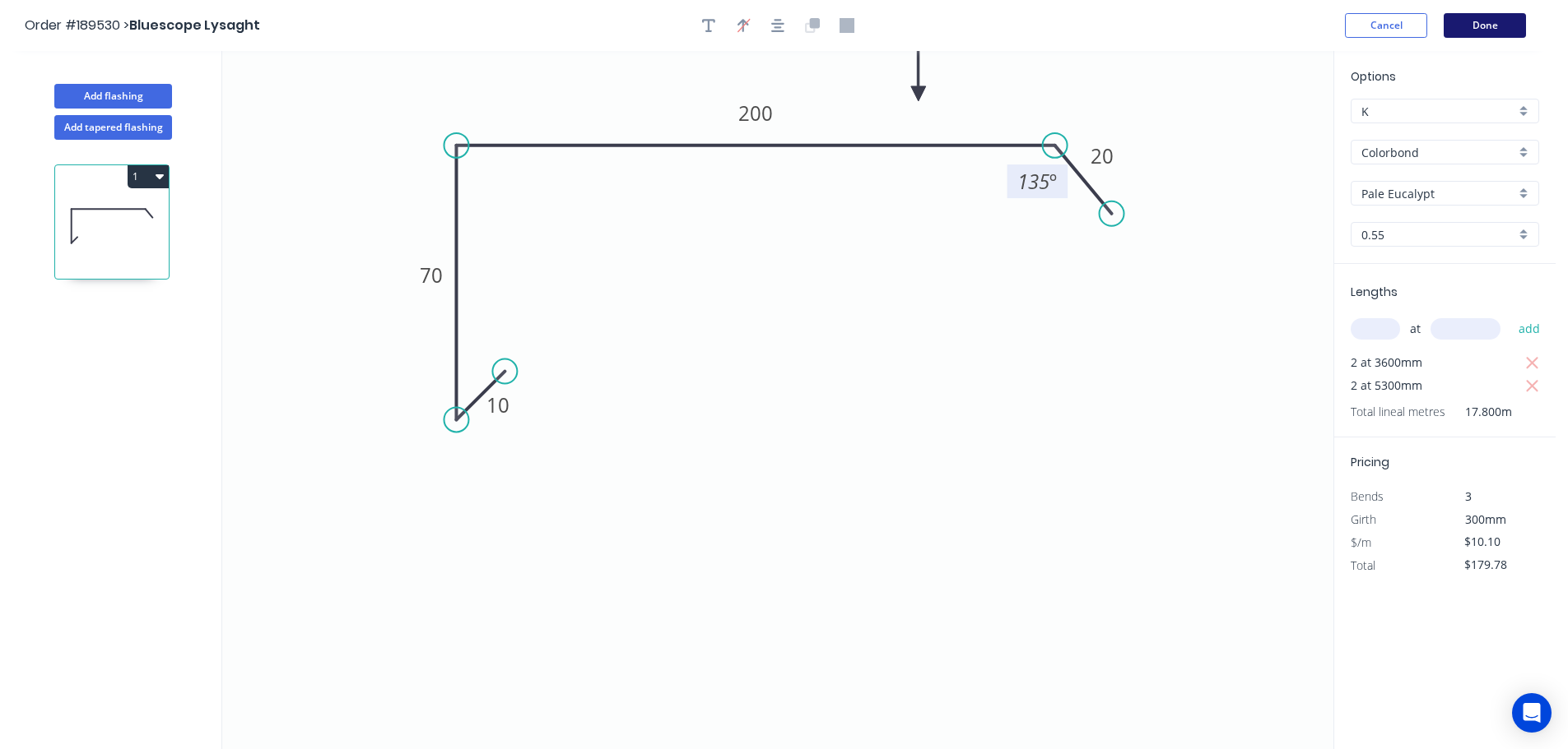
click at [1489, 33] on button "Done" at bounding box center [1484, 25] width 82 height 25
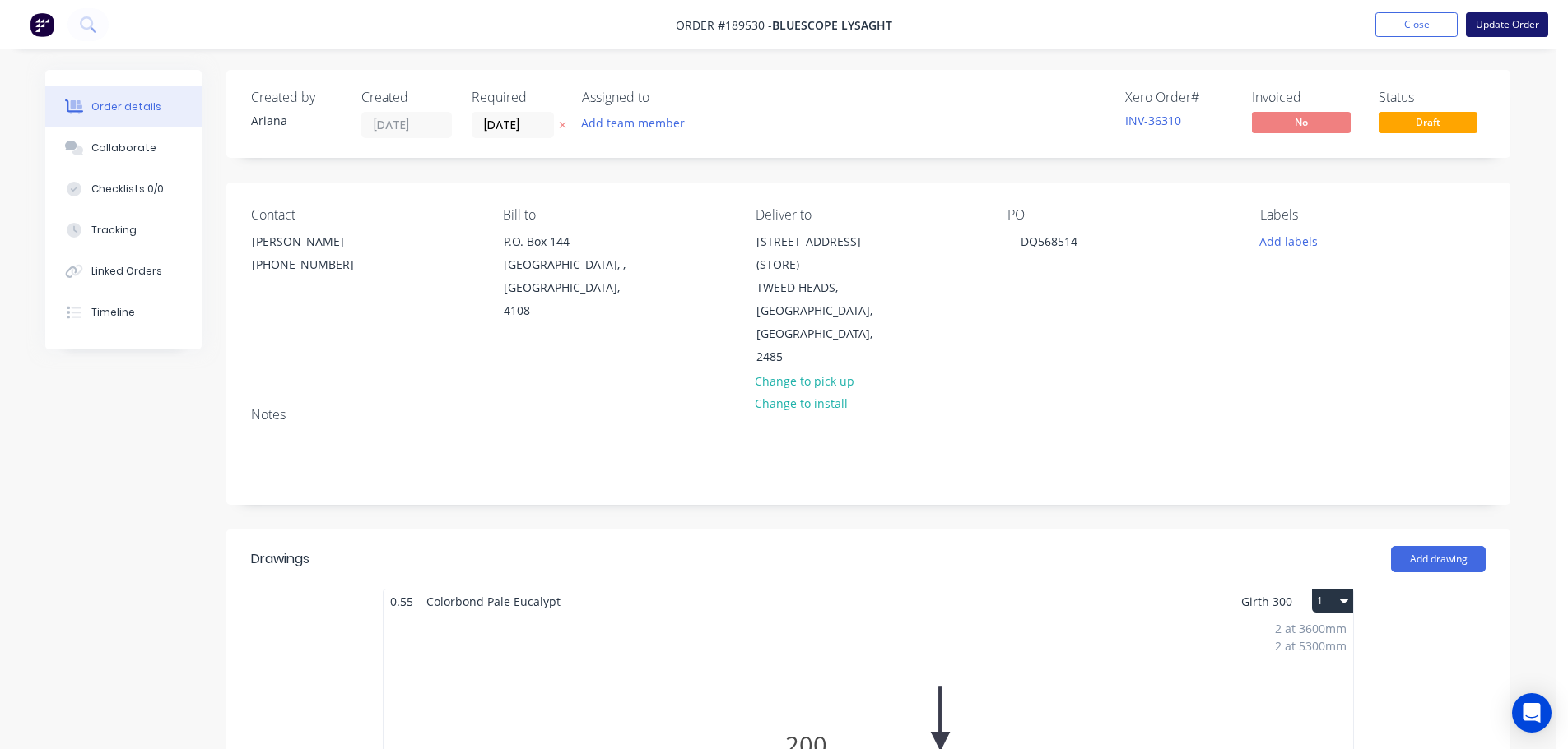
click at [1510, 22] on button "Update Order" at bounding box center [1507, 25] width 82 height 25
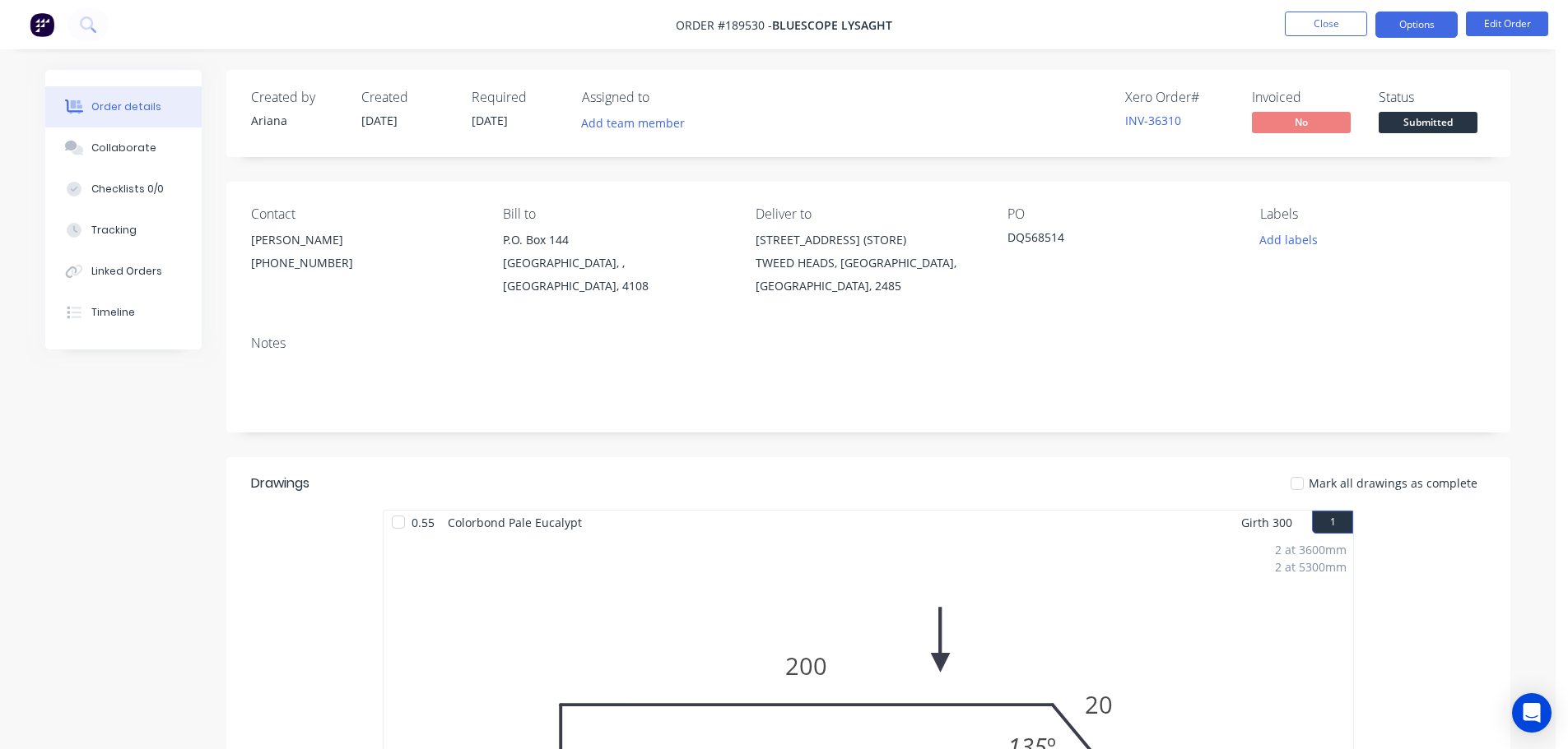
click at [1417, 25] on button "Options" at bounding box center [1416, 25] width 82 height 26
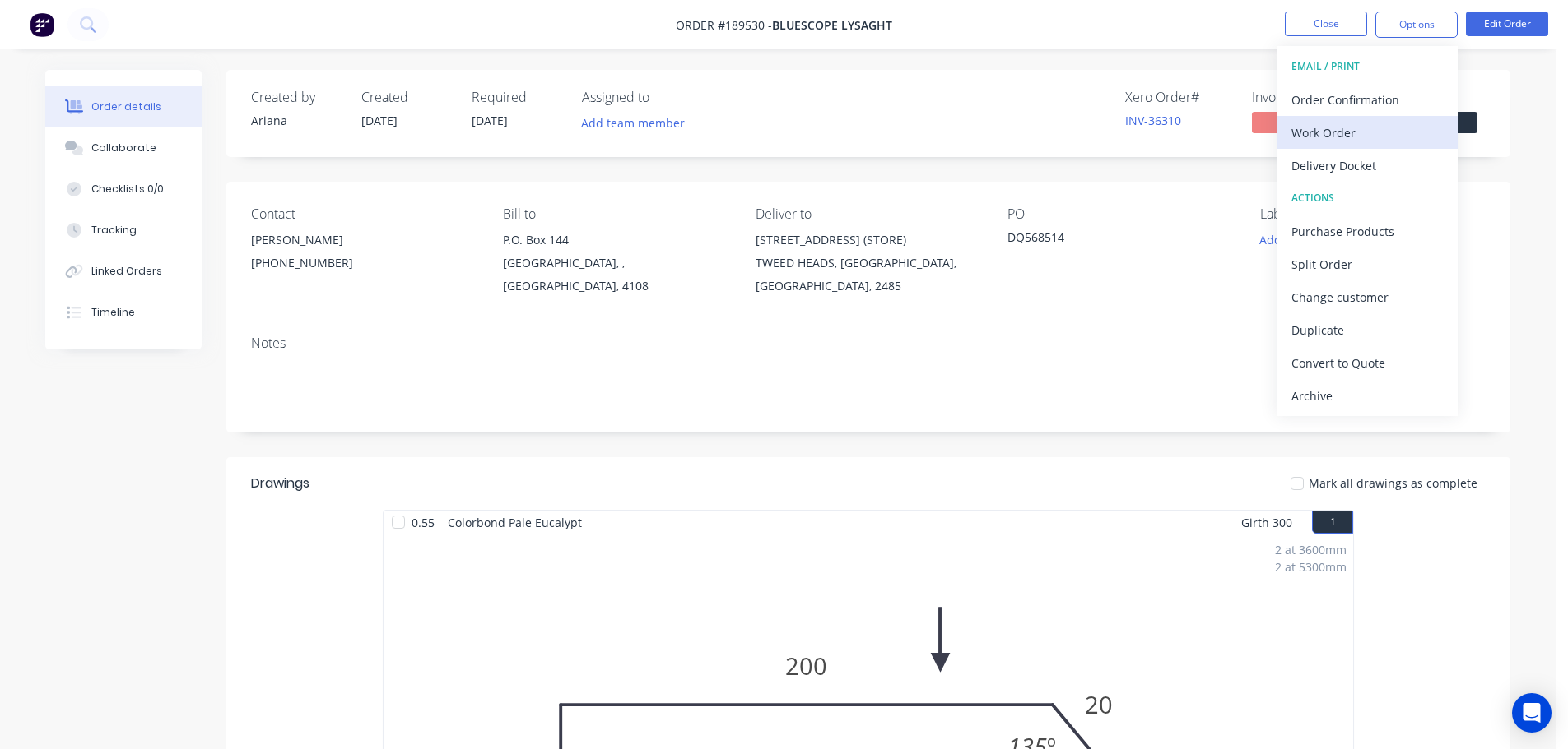
click at [1342, 125] on div "Work Order" at bounding box center [1367, 133] width 152 height 24
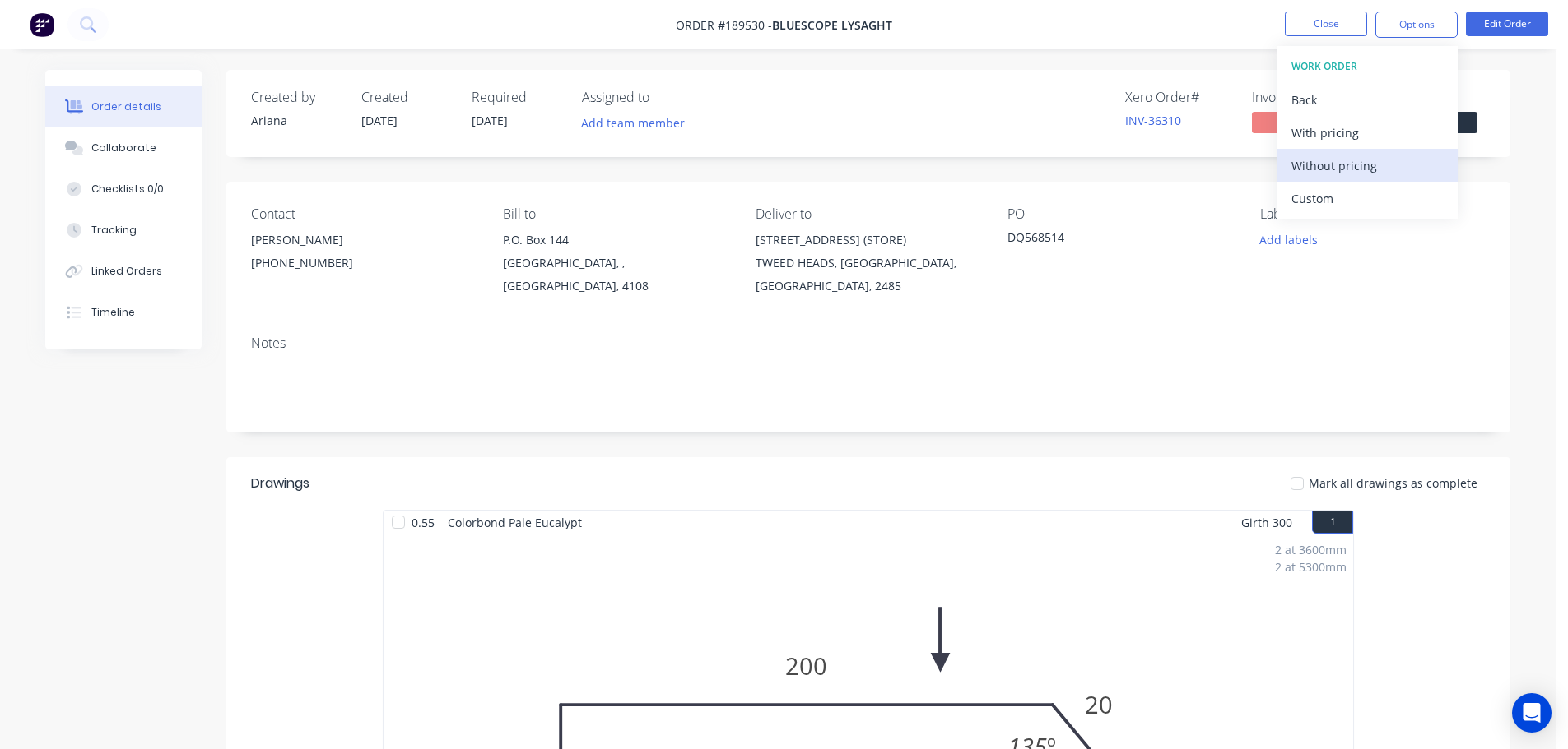
click at [1313, 165] on div "Without pricing" at bounding box center [1367, 165] width 152 height 24
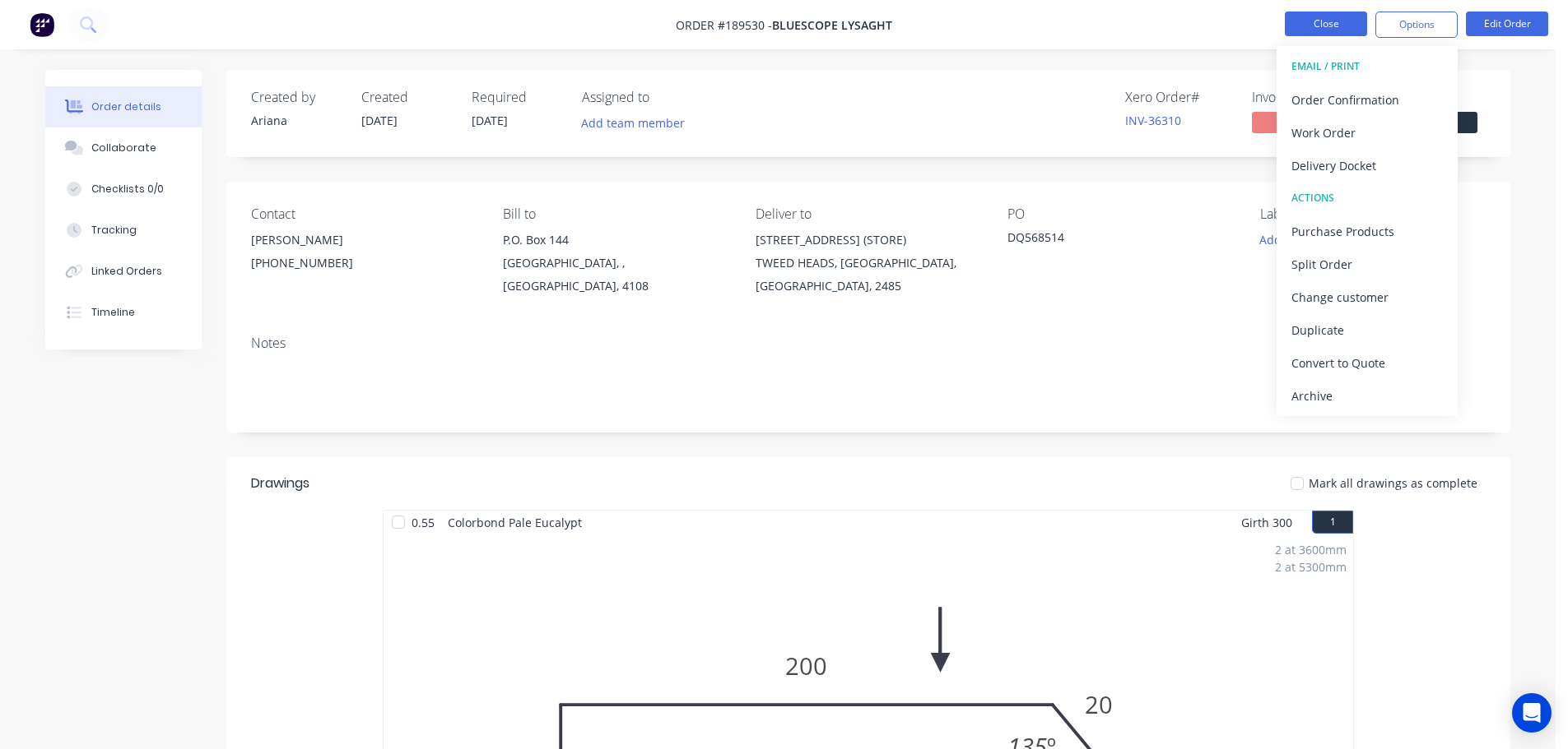
click at [1344, 26] on button "Close" at bounding box center [1326, 24] width 82 height 25
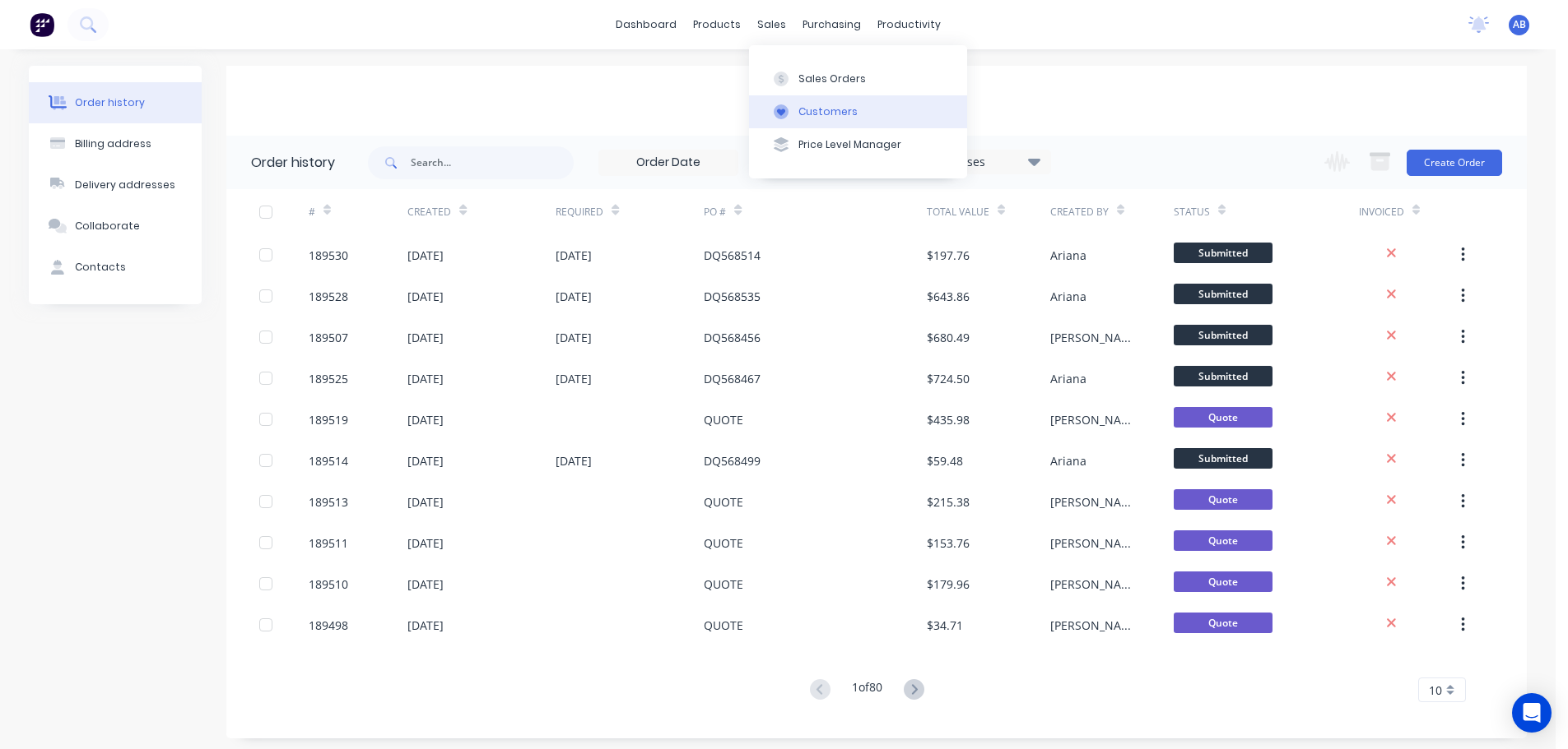
click at [806, 113] on div "Customers" at bounding box center [828, 112] width 59 height 15
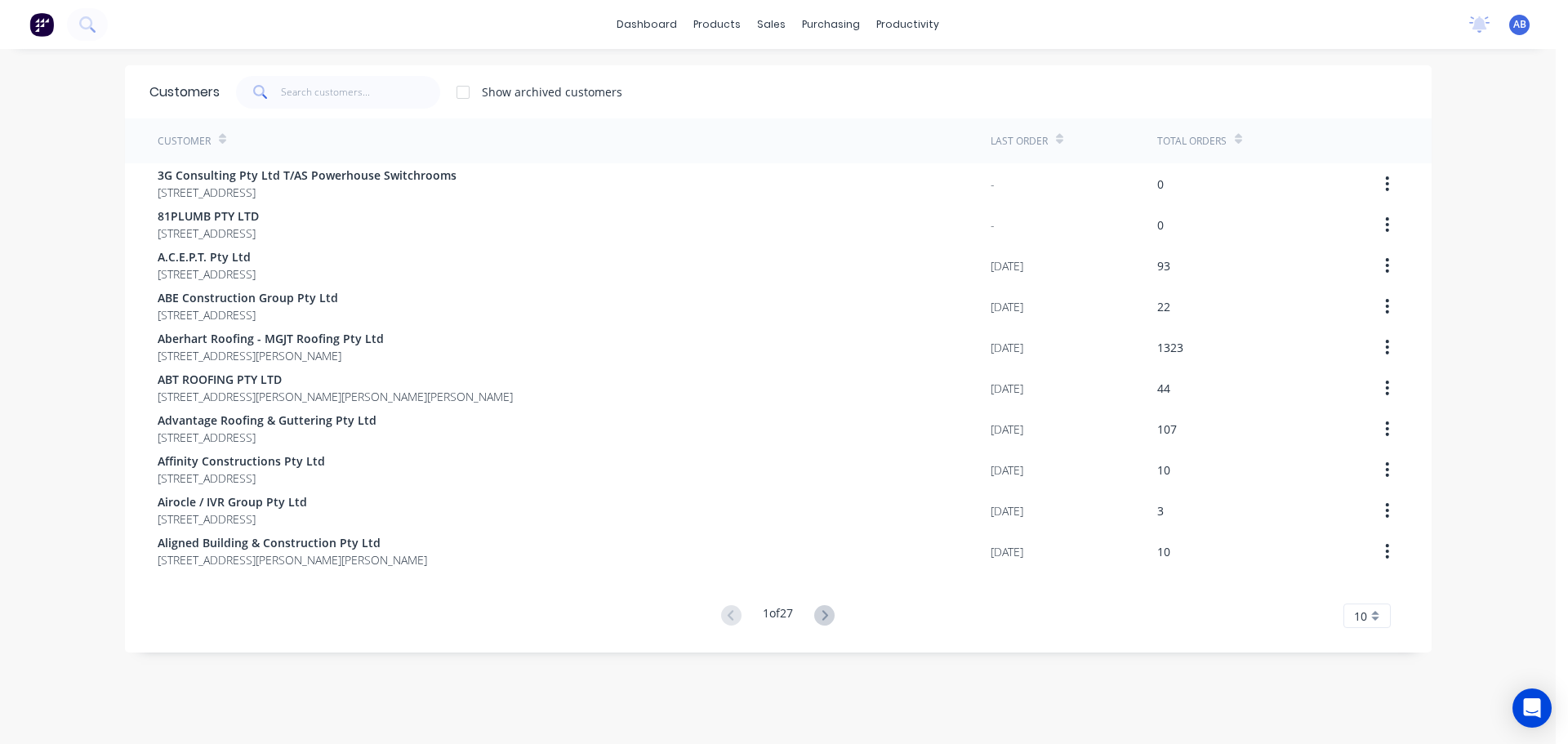
click at [1028, 22] on div "dashboard products sales purchasing productivity dashboard products Product Cat…" at bounding box center [778, 24] width 1556 height 49
click at [1514, 22] on span "AB" at bounding box center [1520, 24] width 13 height 14
click at [1359, 206] on div "Sign out" at bounding box center [1380, 205] width 44 height 14
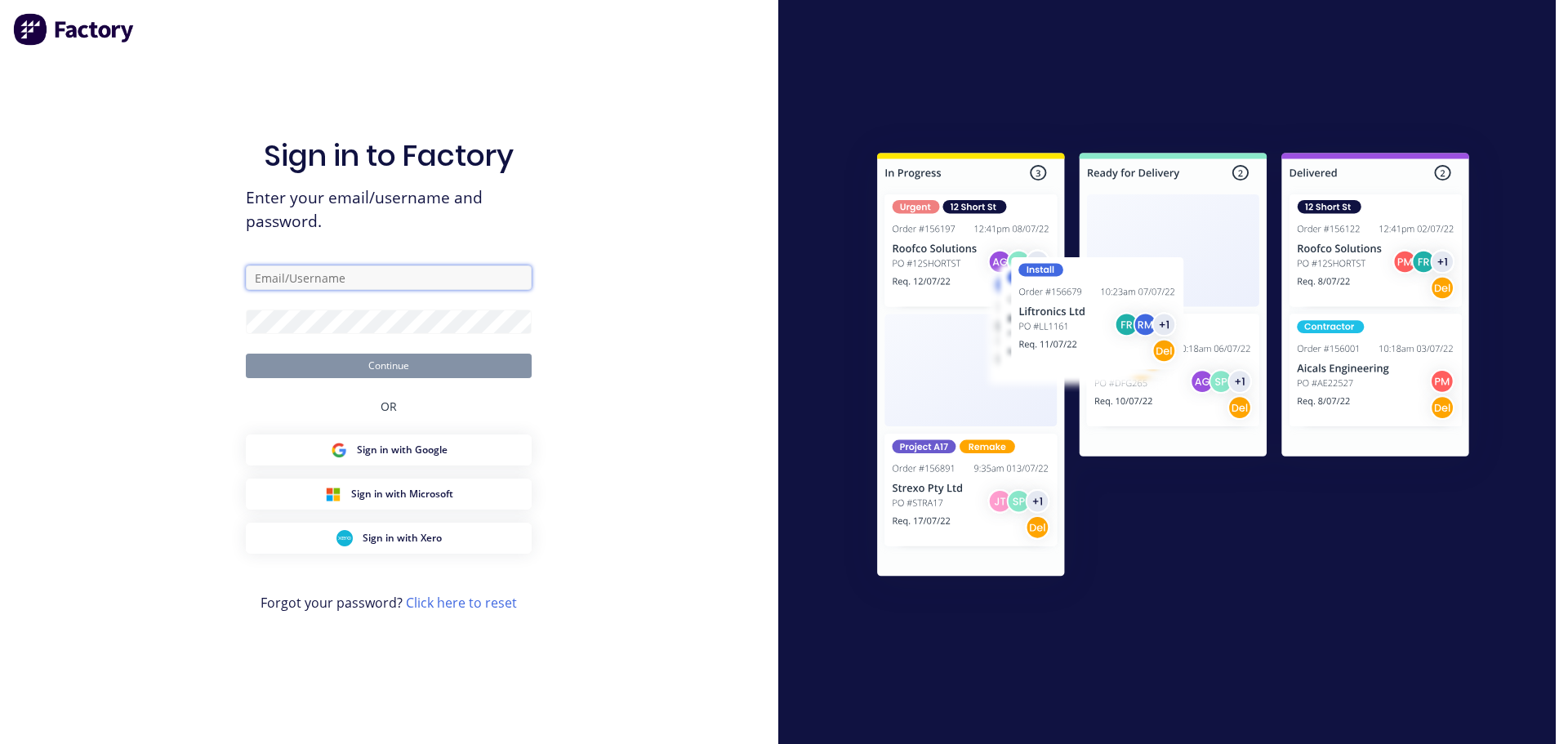
type input "[PERSON_NAME][EMAIL_ADDRESS][DOMAIN_NAME]"
